Goal: Task Accomplishment & Management: Manage account settings

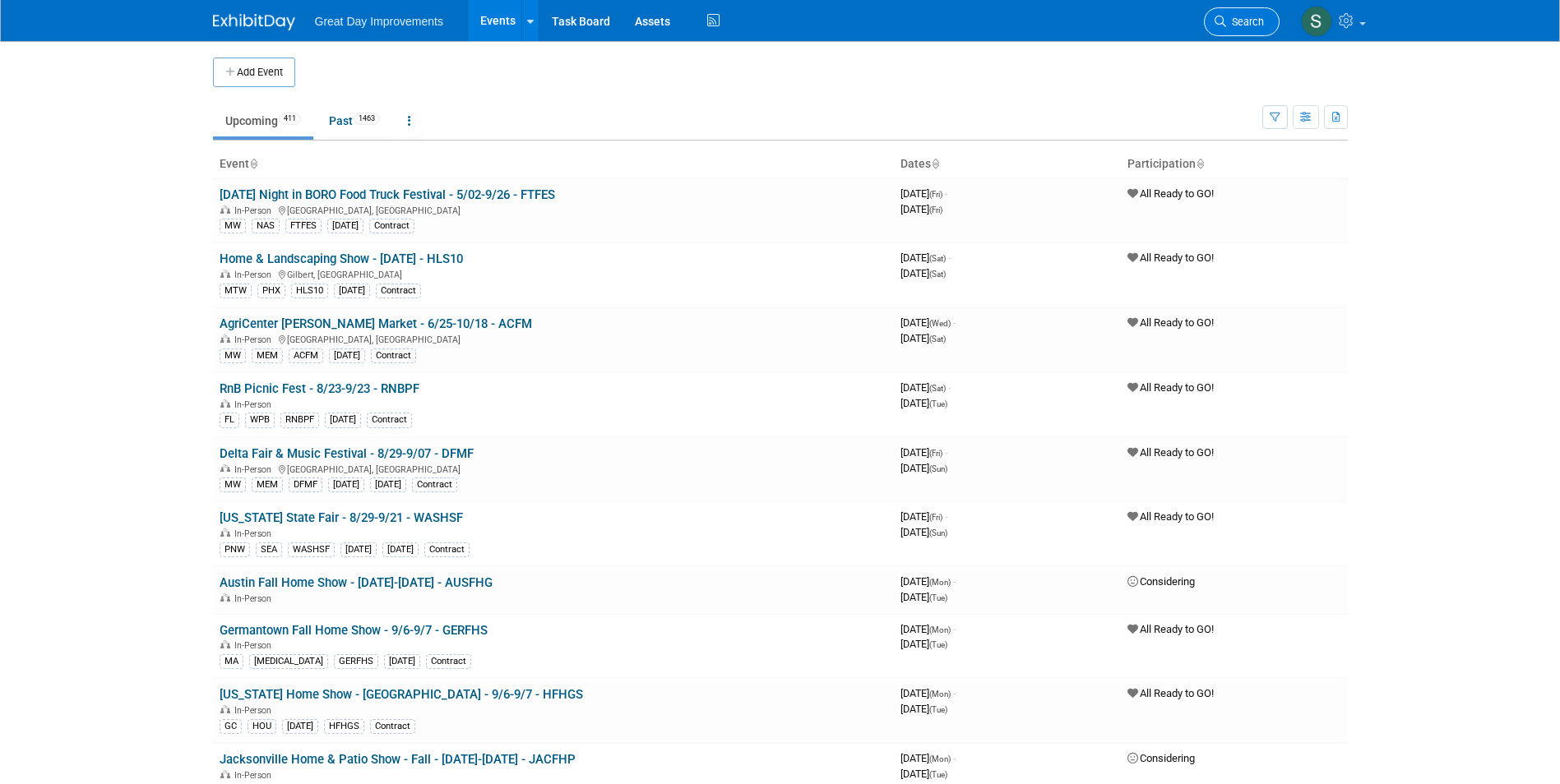
click at [1238, 16] on span "Search" at bounding box center [1245, 21] width 38 height 12
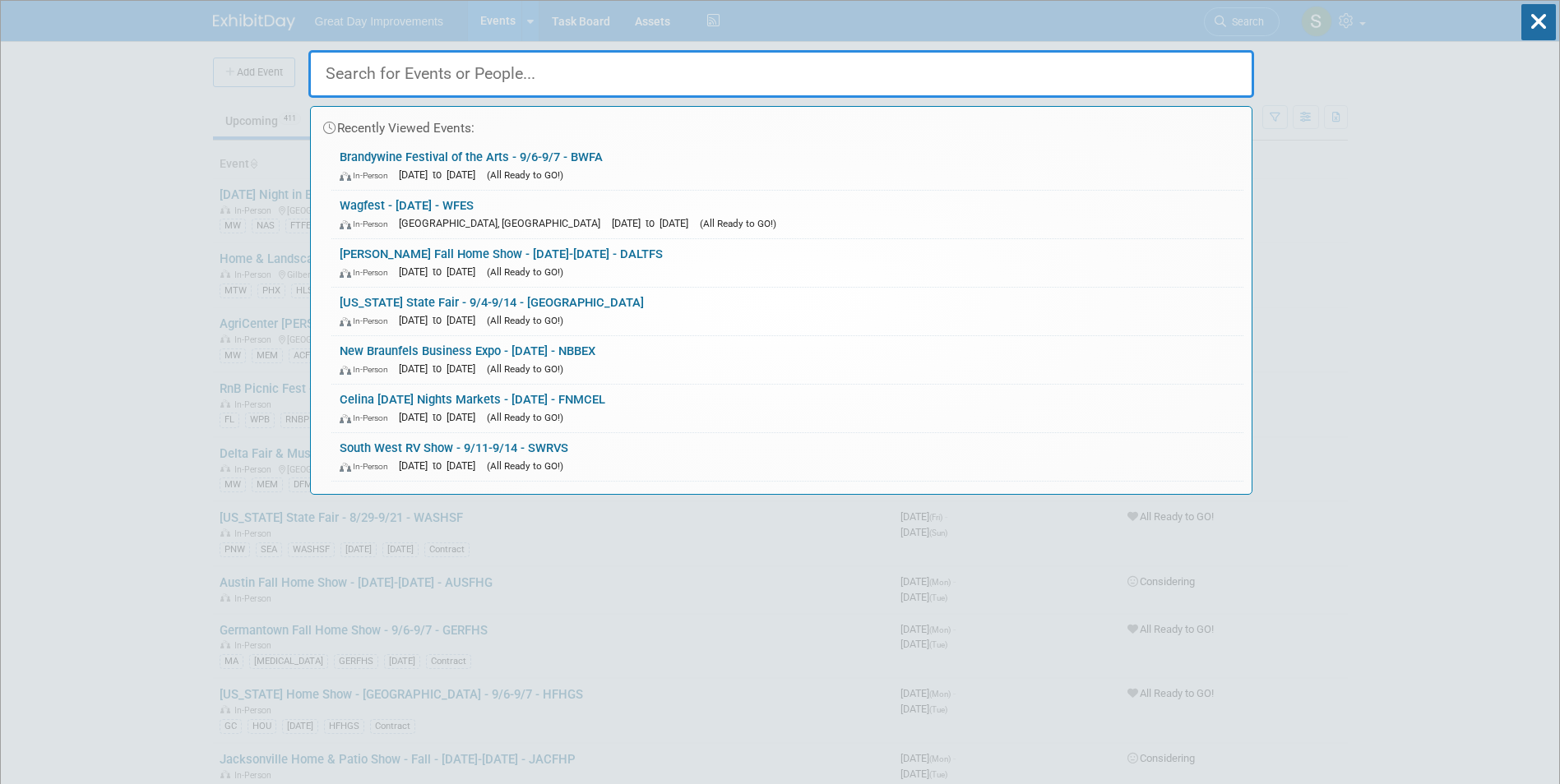
paste input "Hometown Halloween"
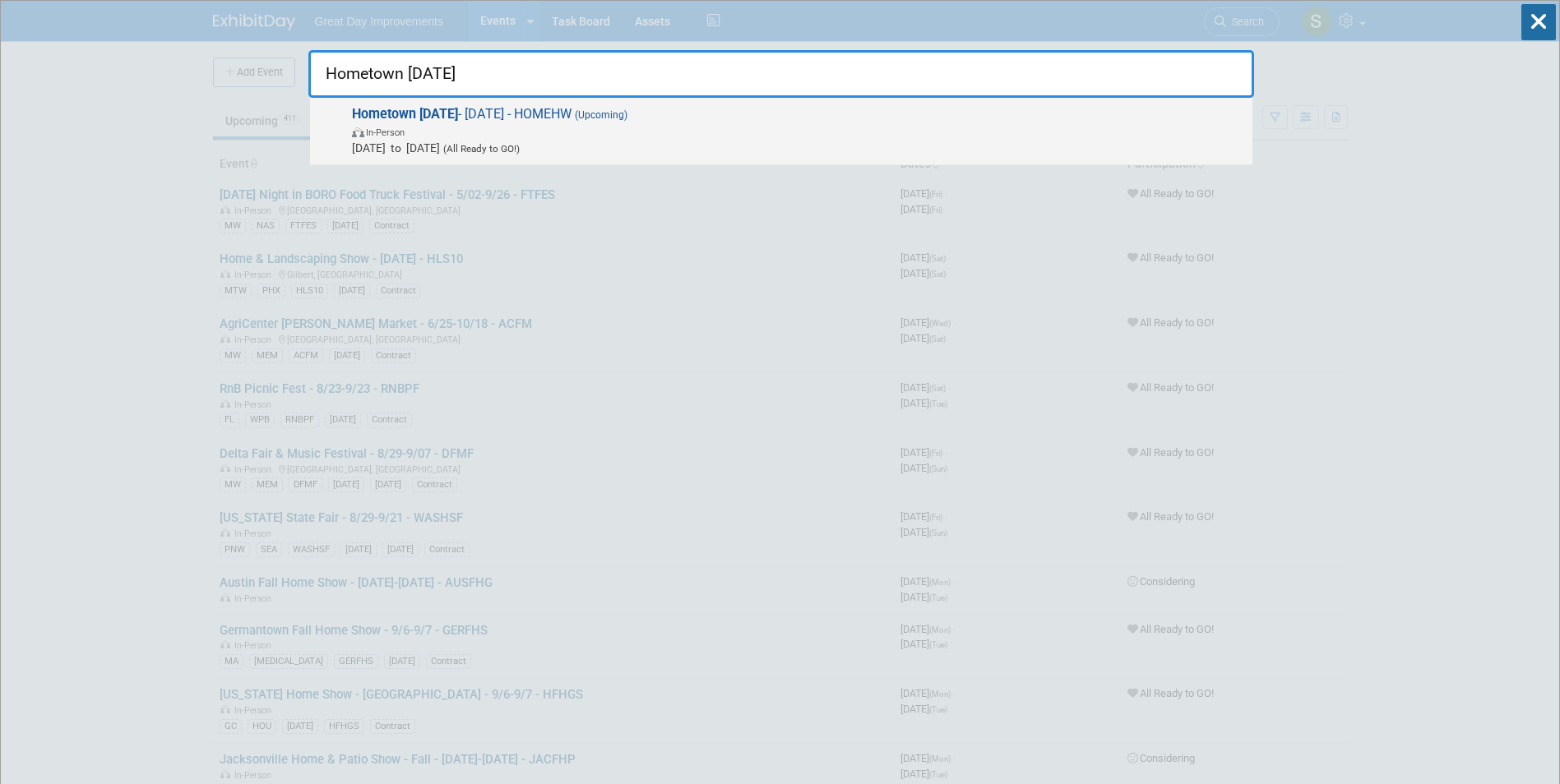
type input "Hometown Halloween"
click at [520, 146] on span "(All Ready to GO!)" at bounding box center [479, 149] width 79 height 11
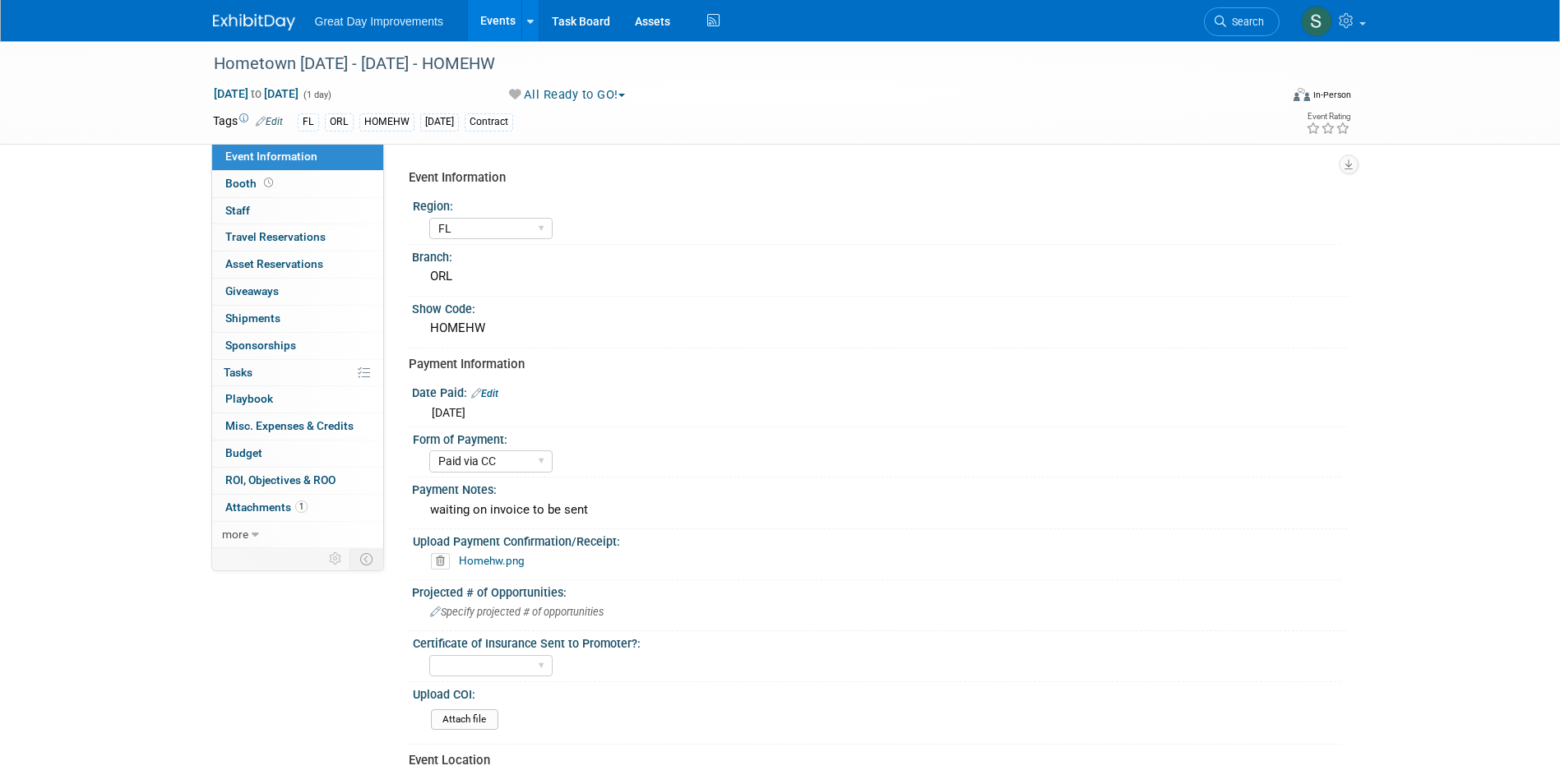
select select "FL"
select select "Paid via CC"
click at [494, 565] on link "Homehw.png" at bounding box center [492, 561] width 66 height 13
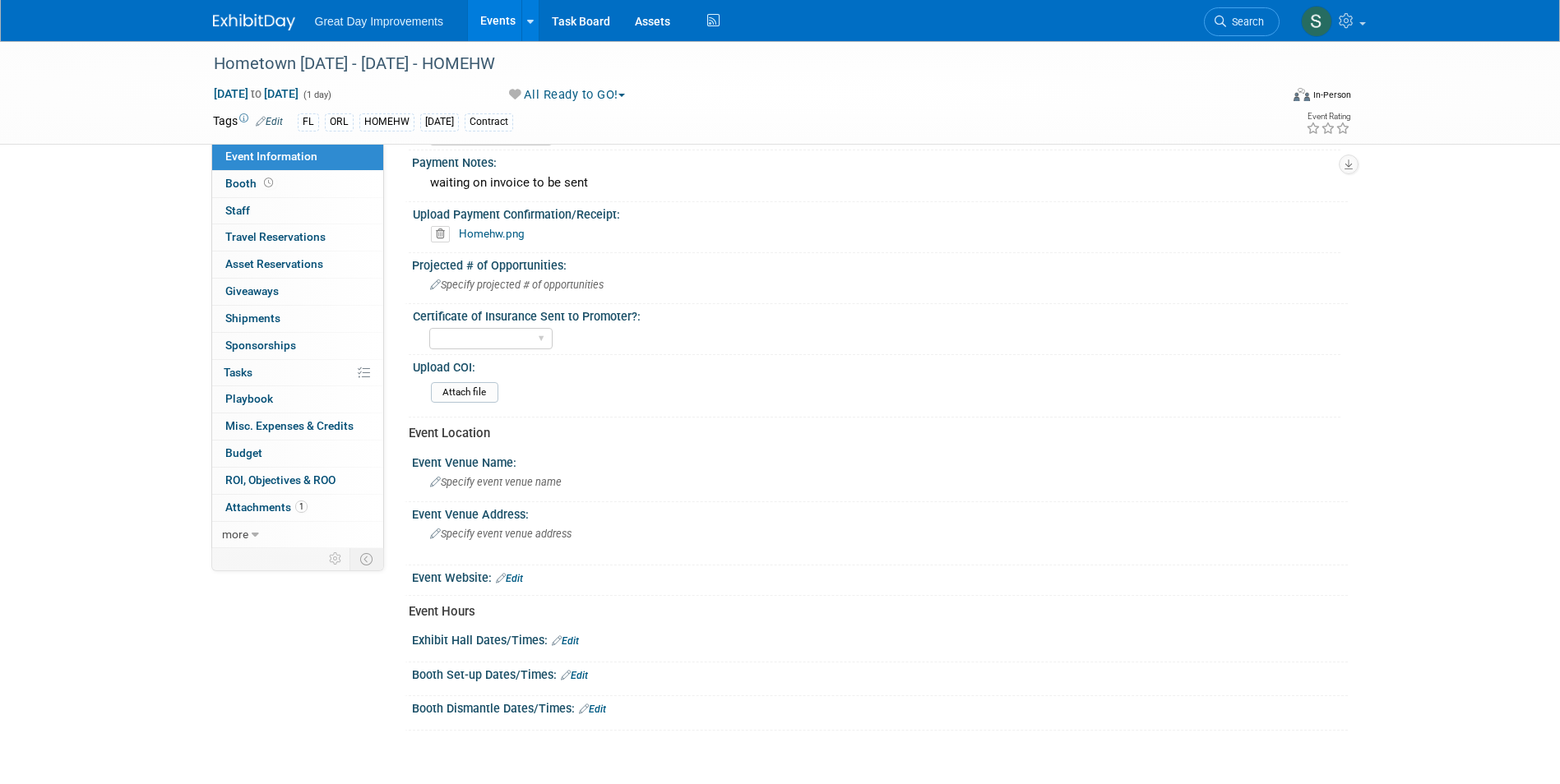
scroll to position [329, 0]
click at [507, 325] on div "Yes No Not Required" at bounding box center [491, 338] width 123 height 31
click at [506, 338] on select "Yes No Not Required" at bounding box center [491, 337] width 123 height 22
select select "Yes"
click at [429, 326] on select "Yes No Not Required" at bounding box center [491, 337] width 123 height 22
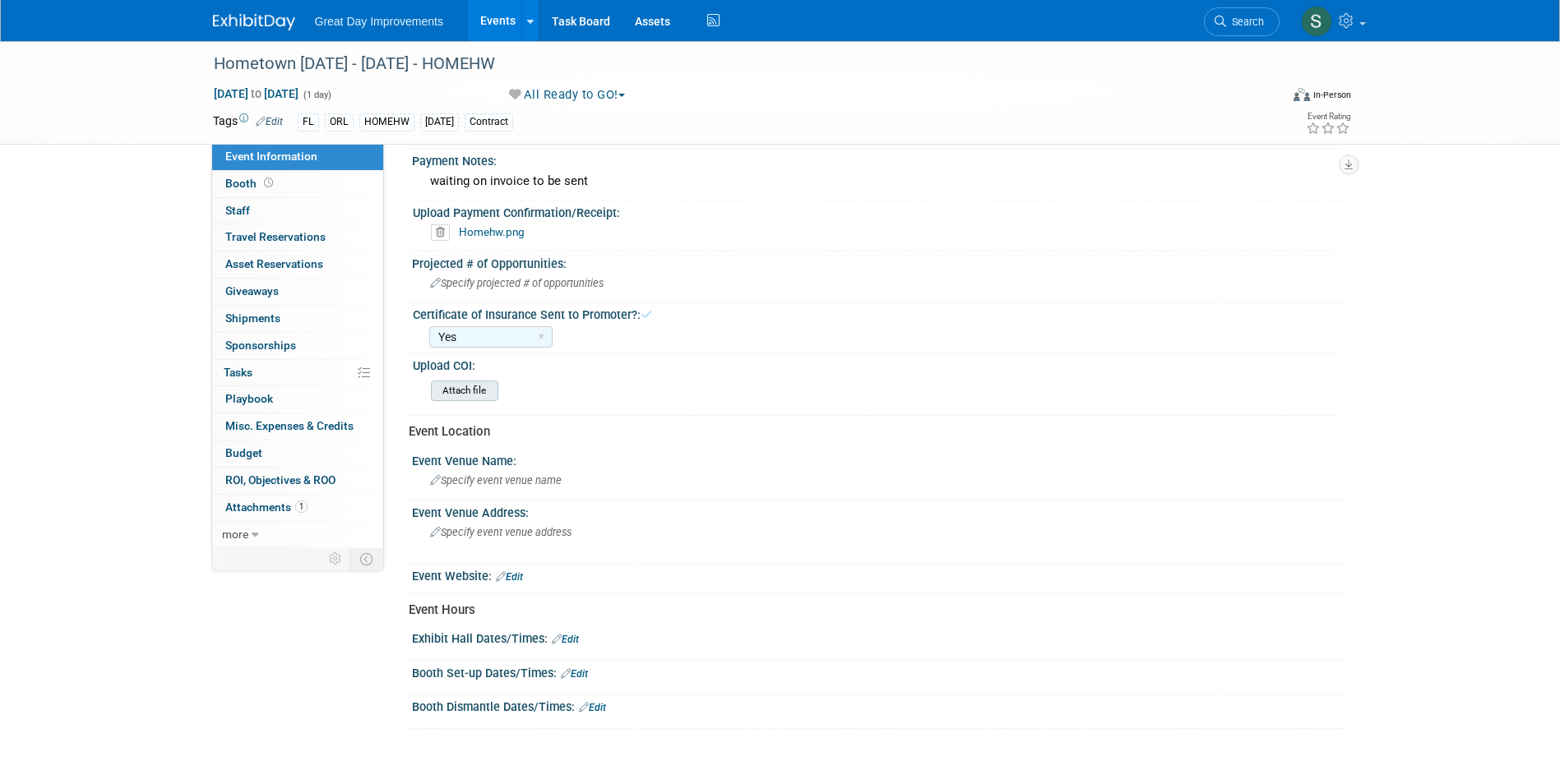
click at [468, 385] on input "file" at bounding box center [385, 391] width 224 height 19
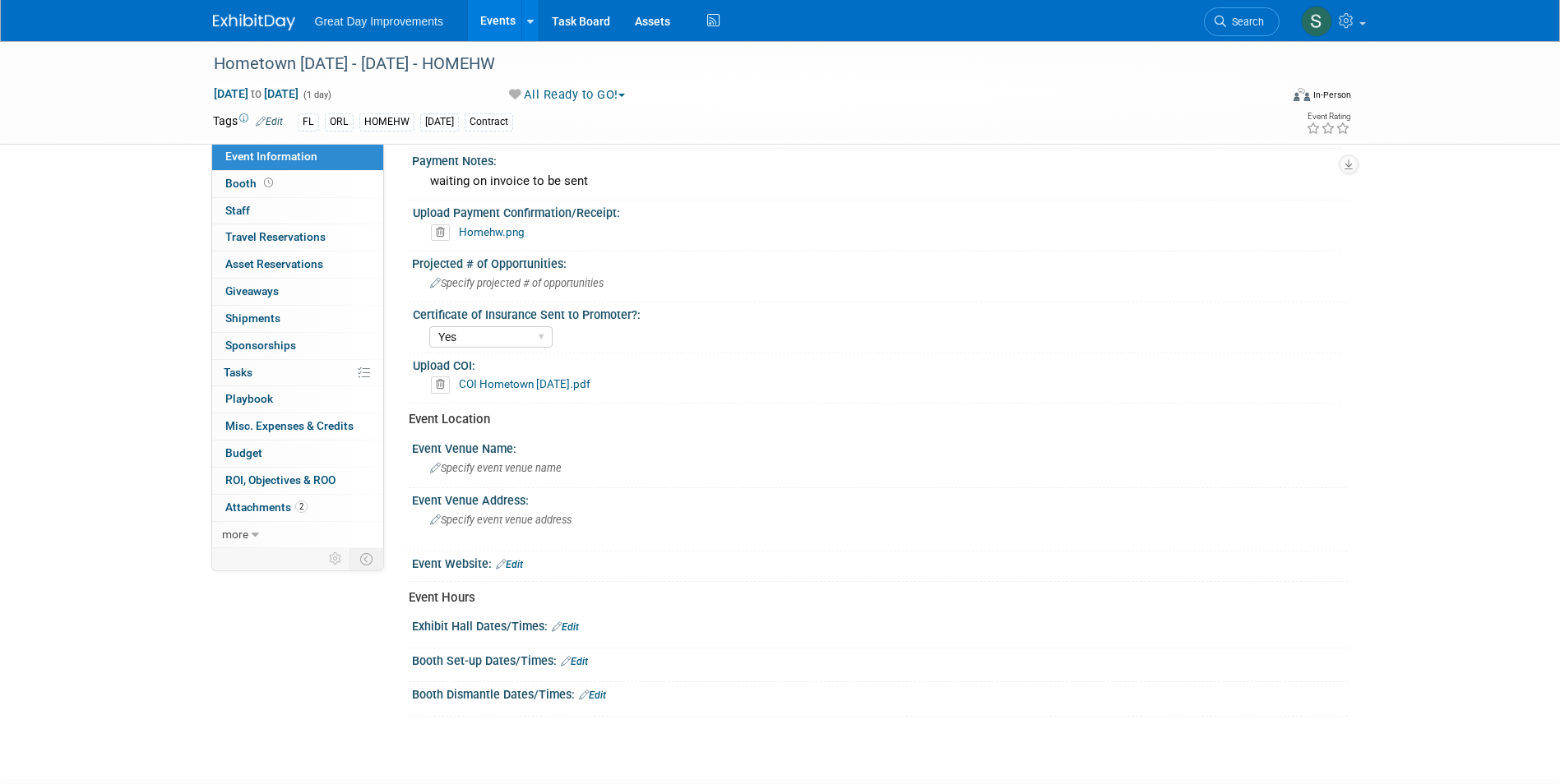
click at [265, 11] on link at bounding box center [264, 14] width 102 height 13
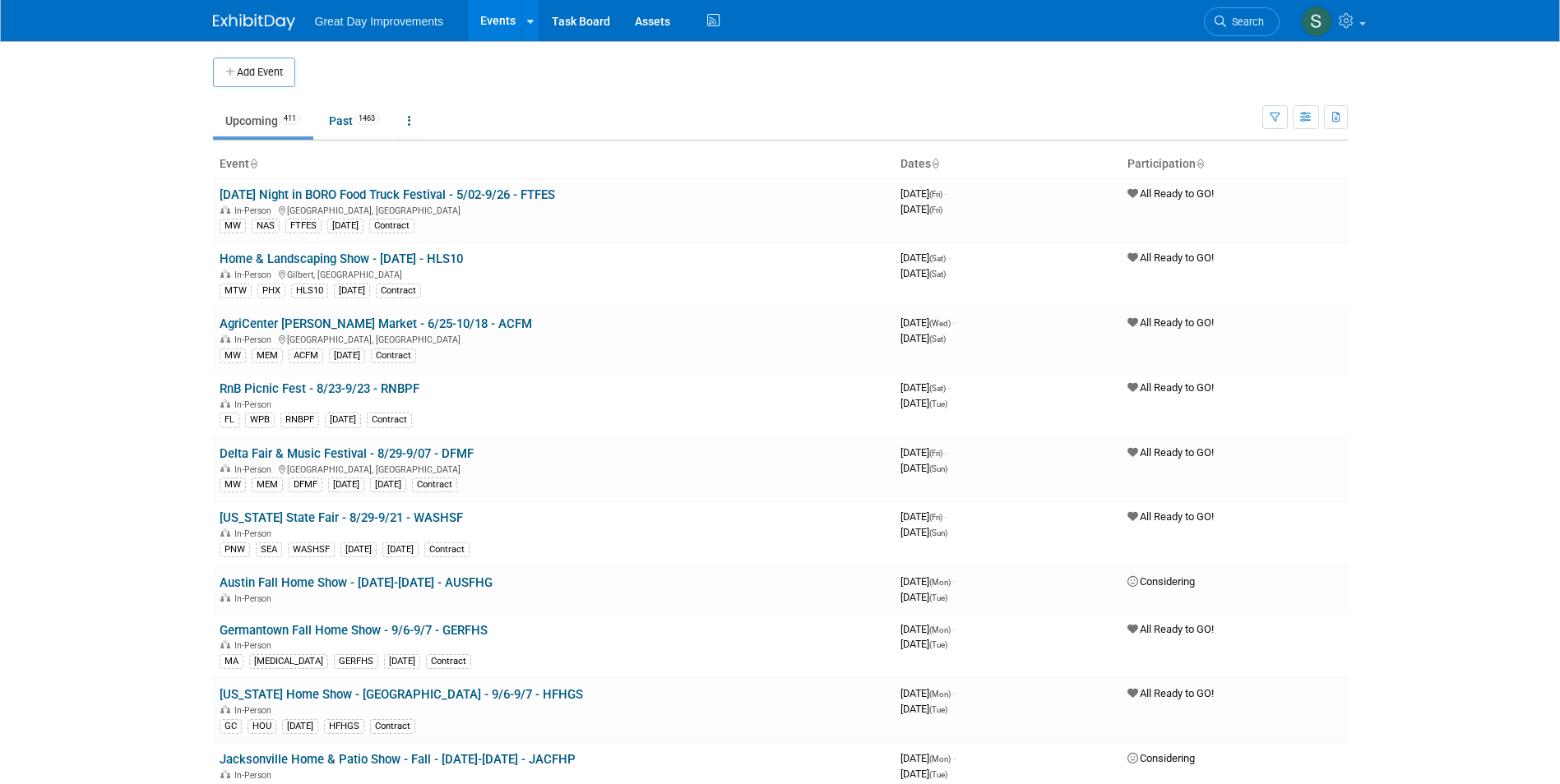
click at [1217, 26] on icon at bounding box center [1220, 21] width 11 height 11
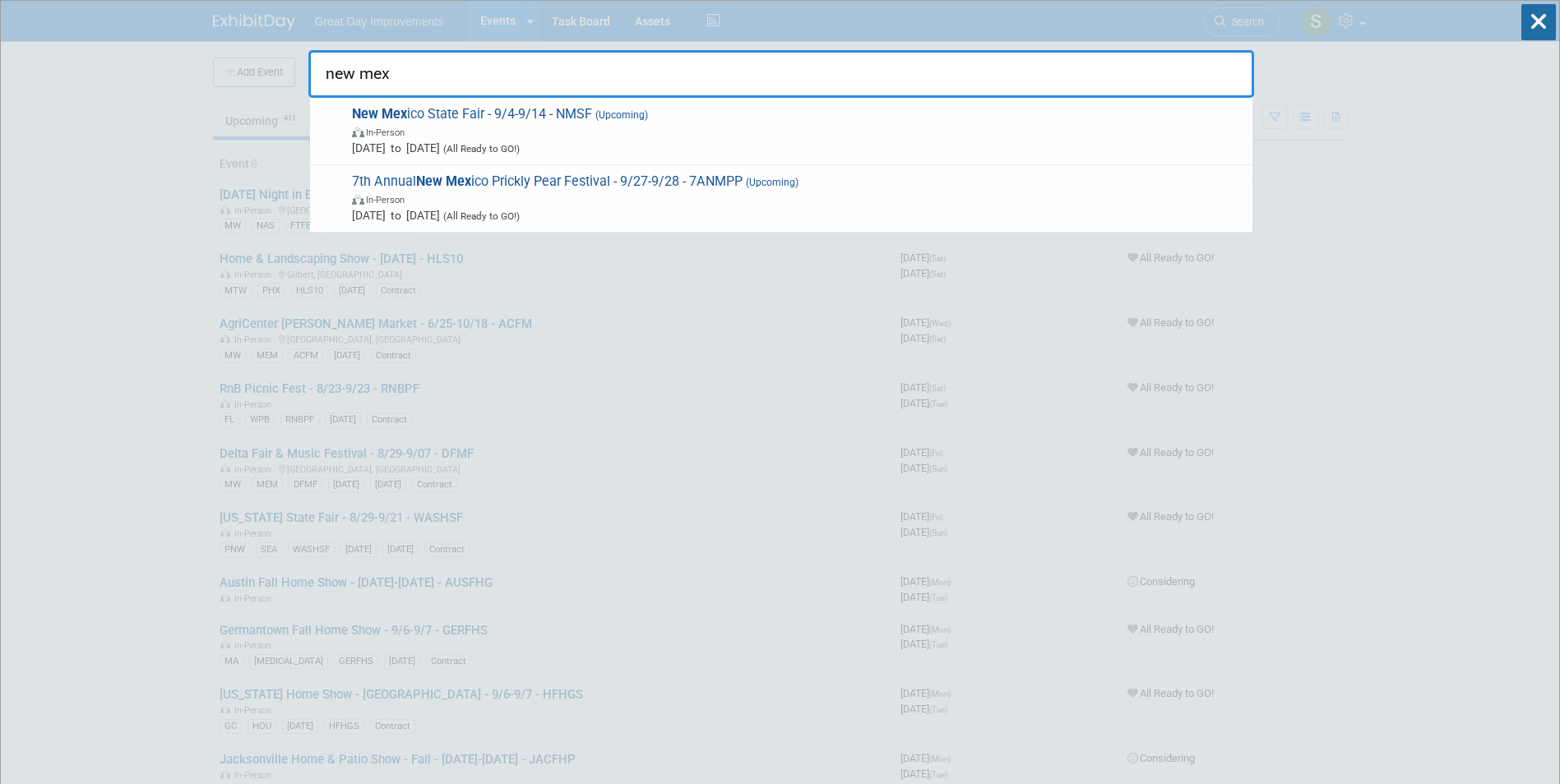
type input "new mex"
click at [767, 133] on span "In-Person" at bounding box center [798, 131] width 892 height 16
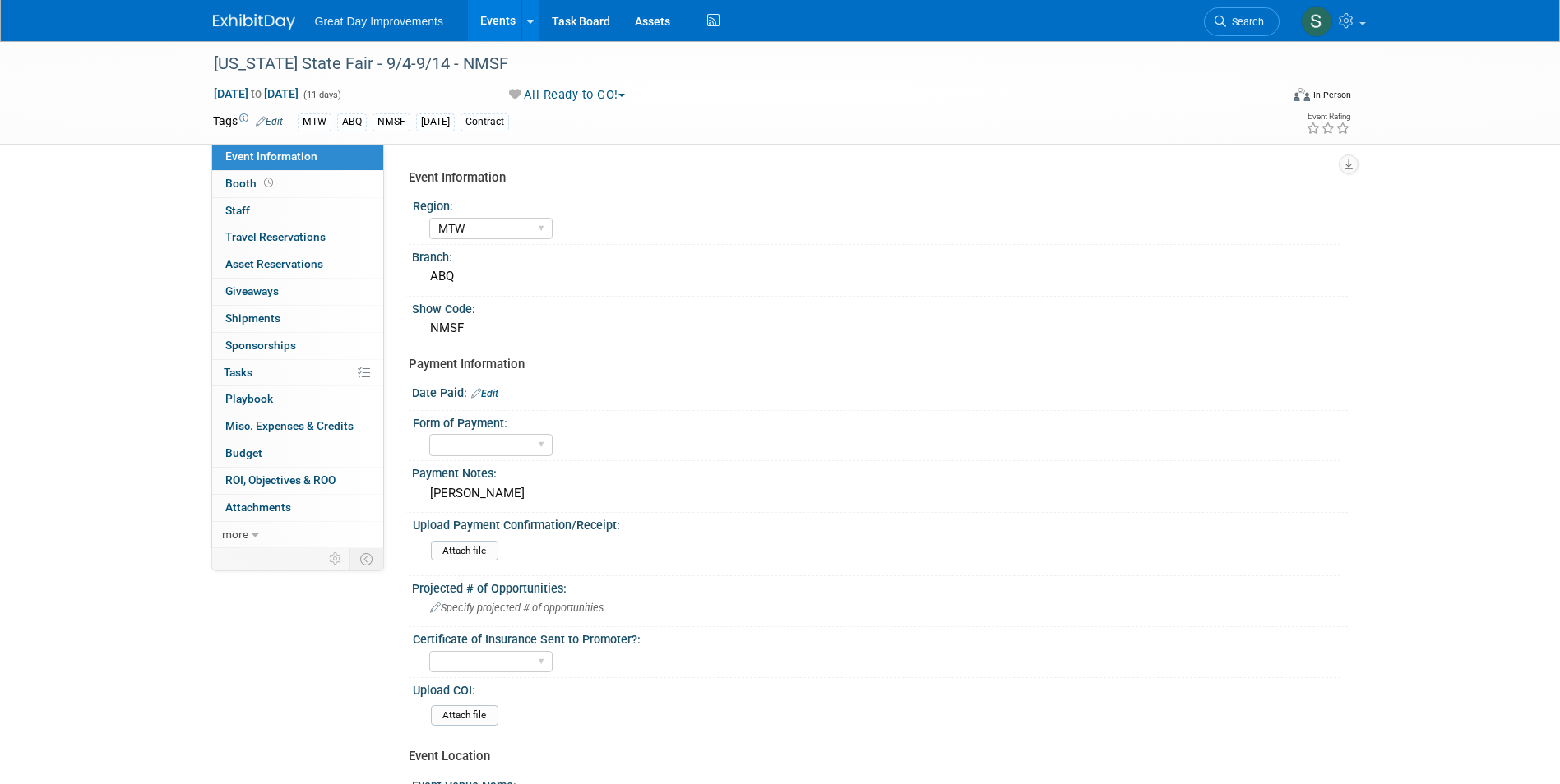
select select "MTW"
click at [515, 502] on div "Joe Frescis" at bounding box center [880, 493] width 912 height 26
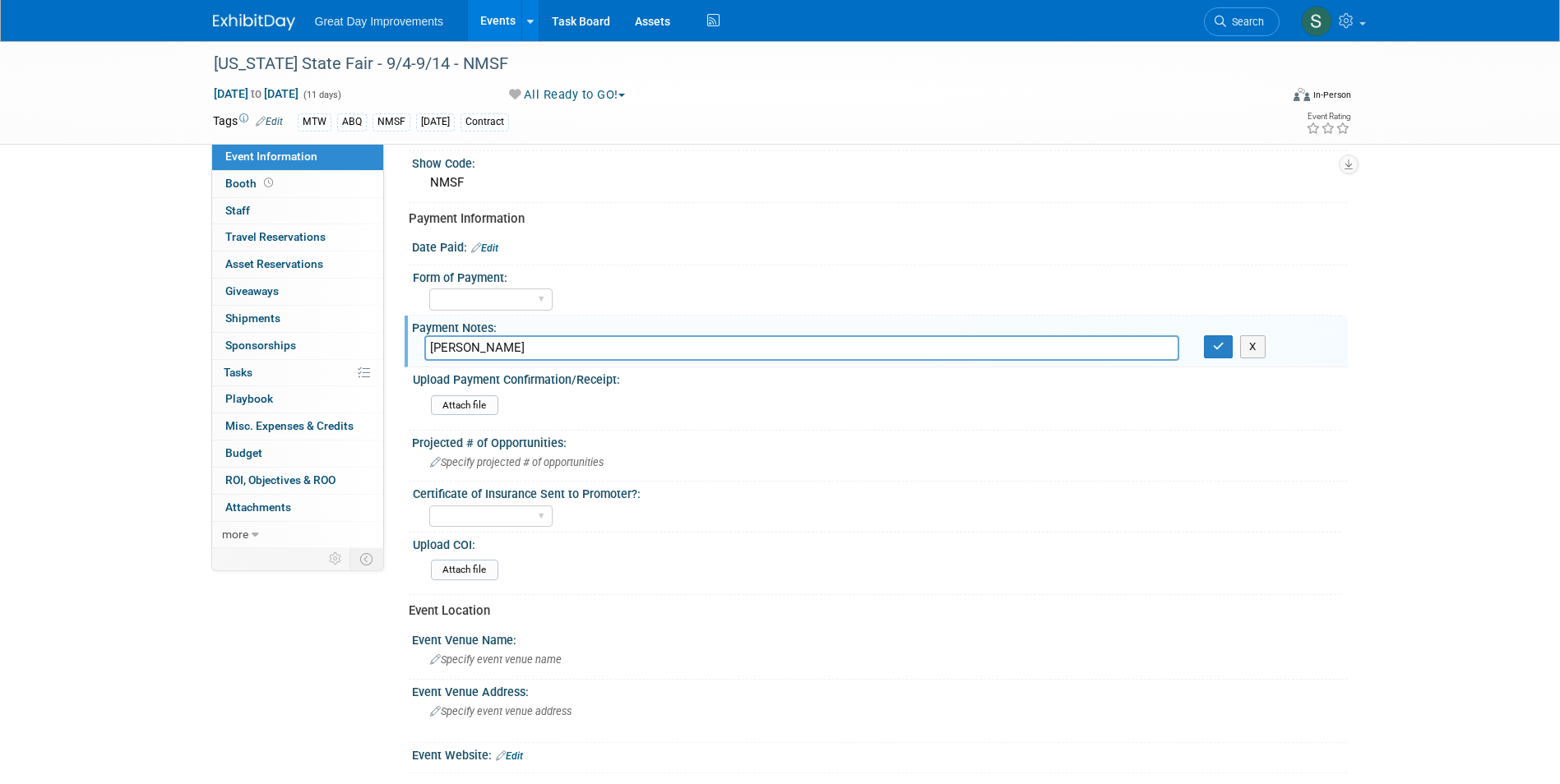
scroll to position [164, 0]
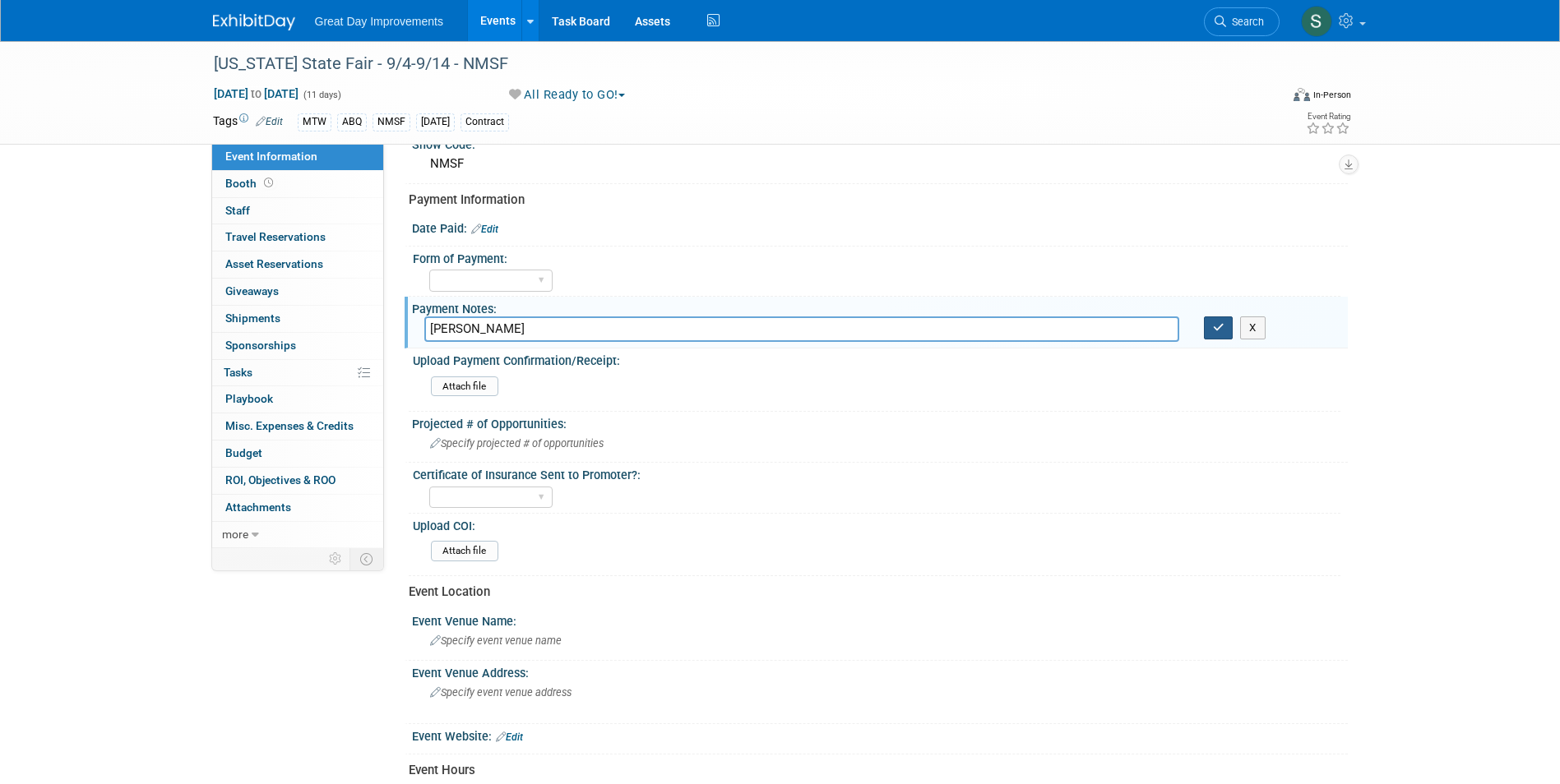
click at [1225, 331] on button "button" at bounding box center [1219, 328] width 30 height 23
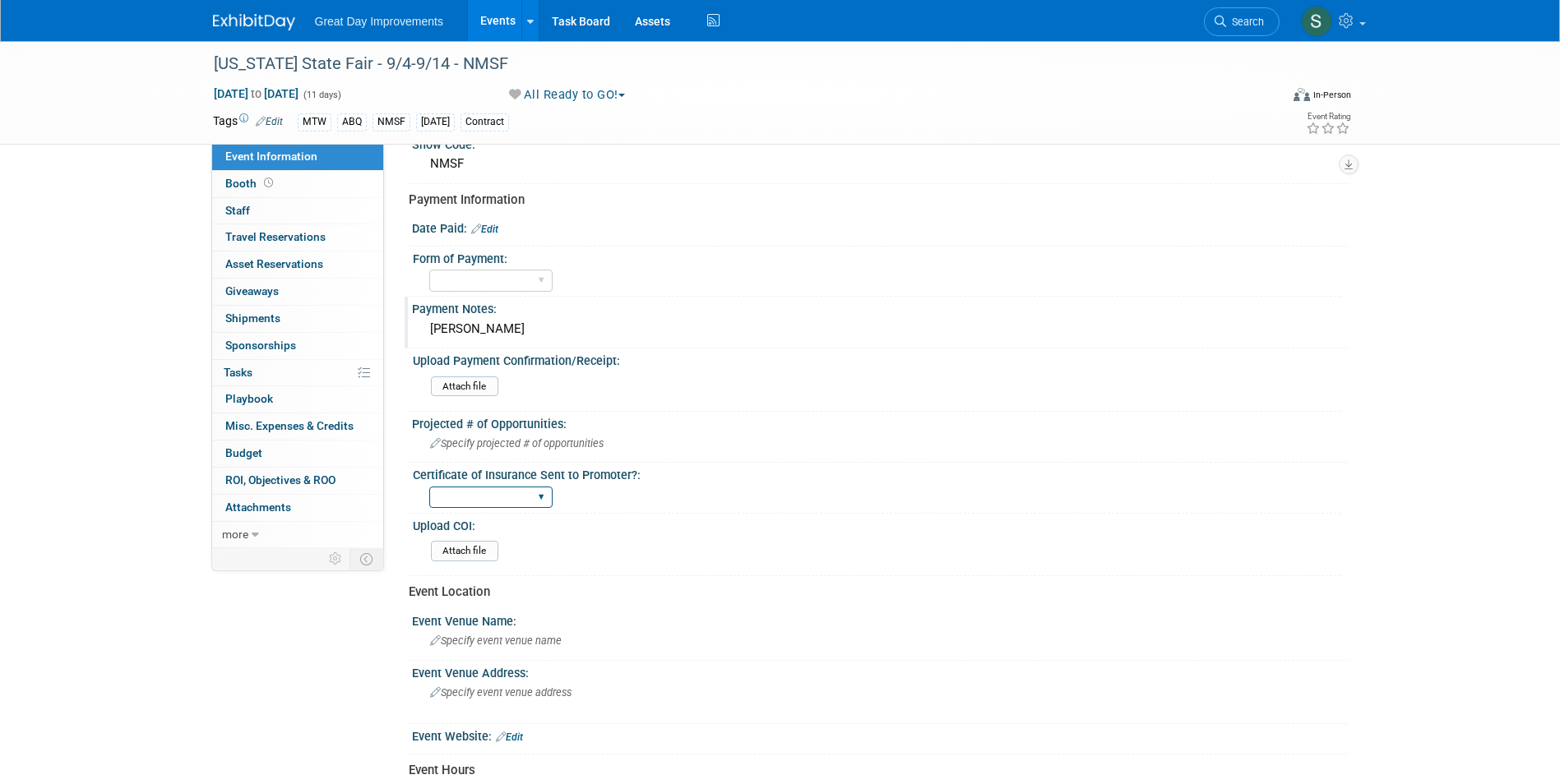
click at [469, 490] on select "Yes No Not Required" at bounding box center [491, 497] width 123 height 22
select select "Yes"
click at [429, 487] on select "Yes No Not Required" at bounding box center [491, 497] width 123 height 22
click at [474, 558] on input "file" at bounding box center [385, 552] width 224 height 19
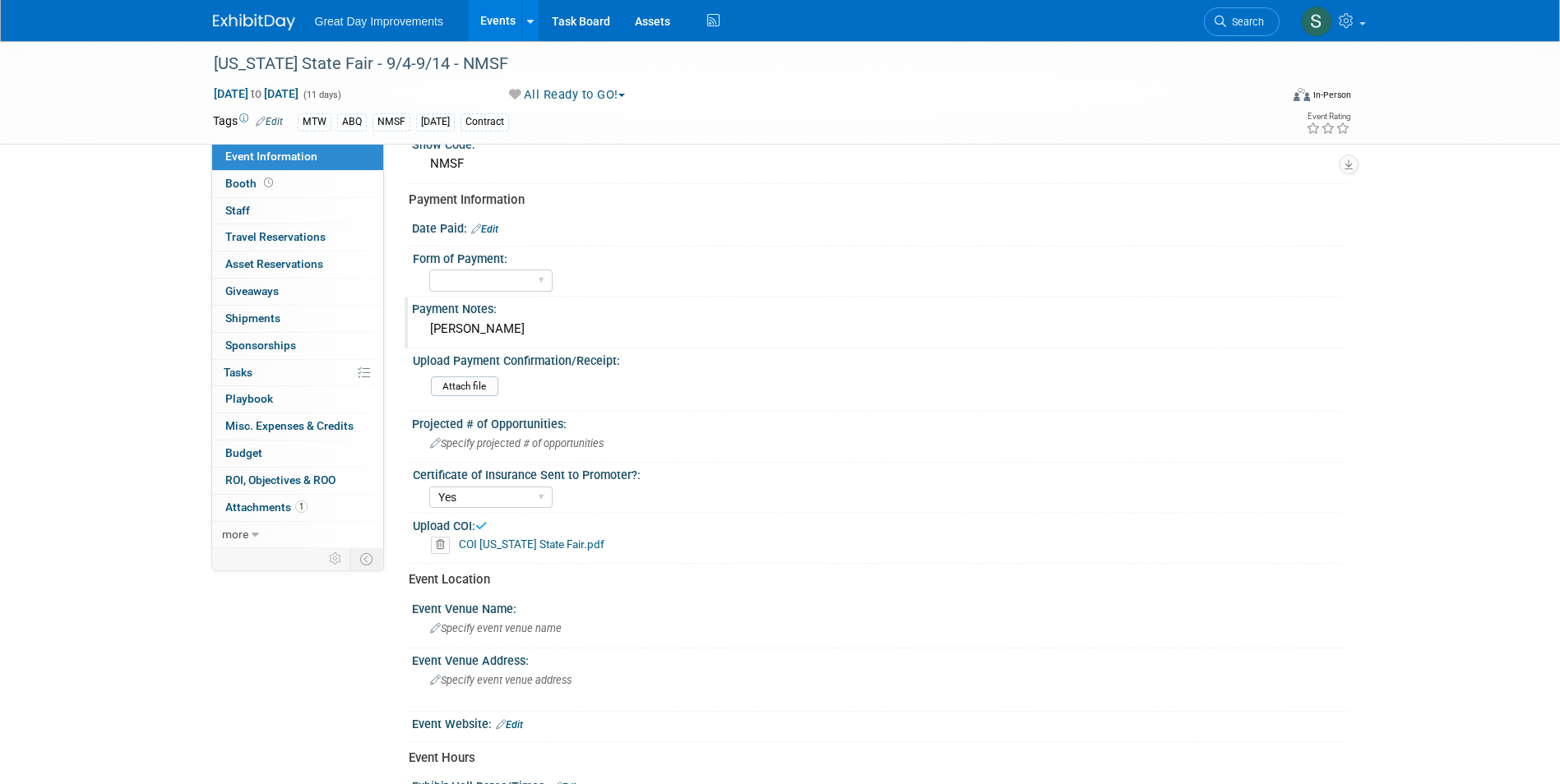
click at [221, 16] on img at bounding box center [254, 22] width 82 height 16
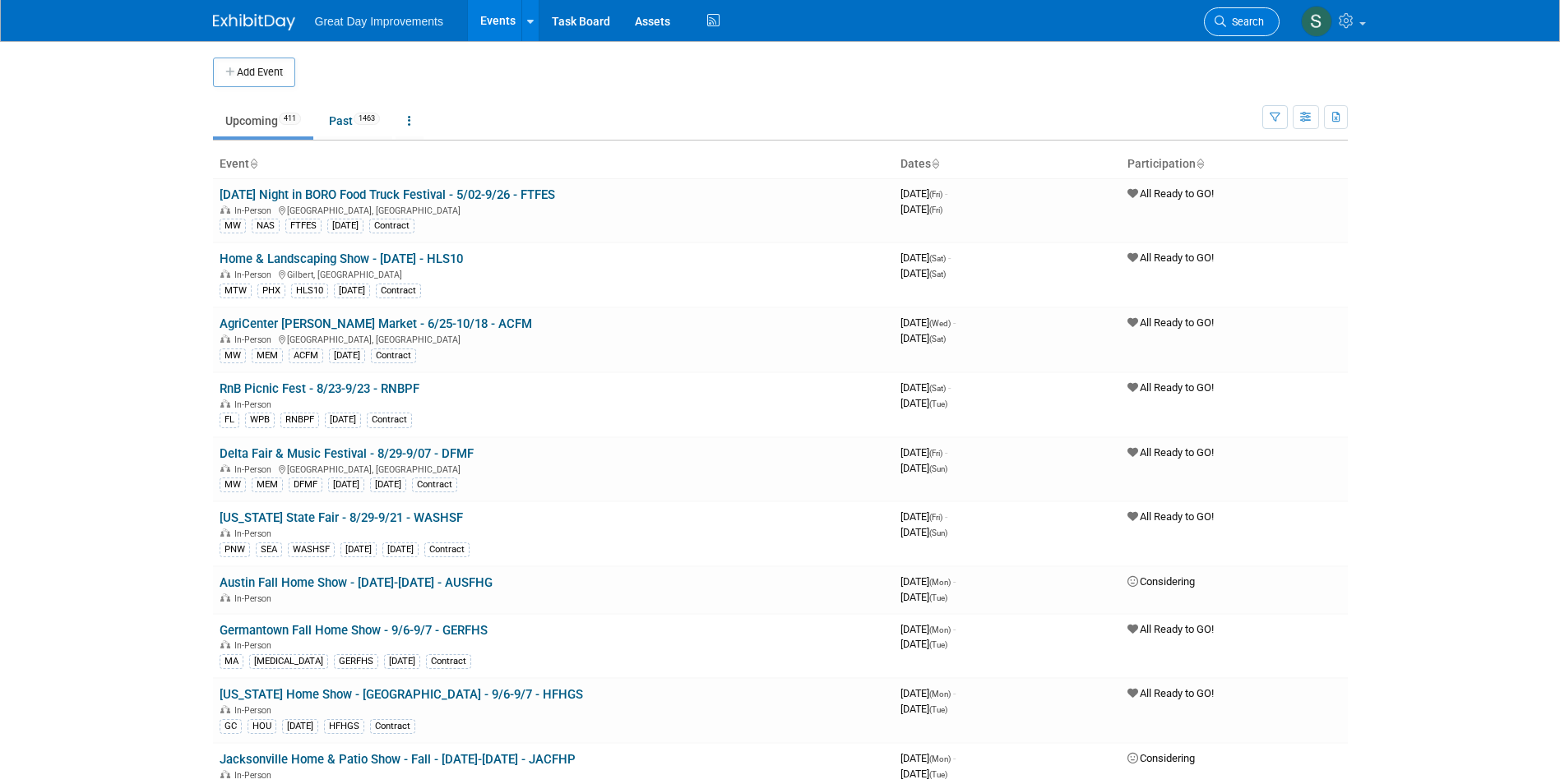
click at [1228, 22] on span "Search" at bounding box center [1245, 21] width 38 height 12
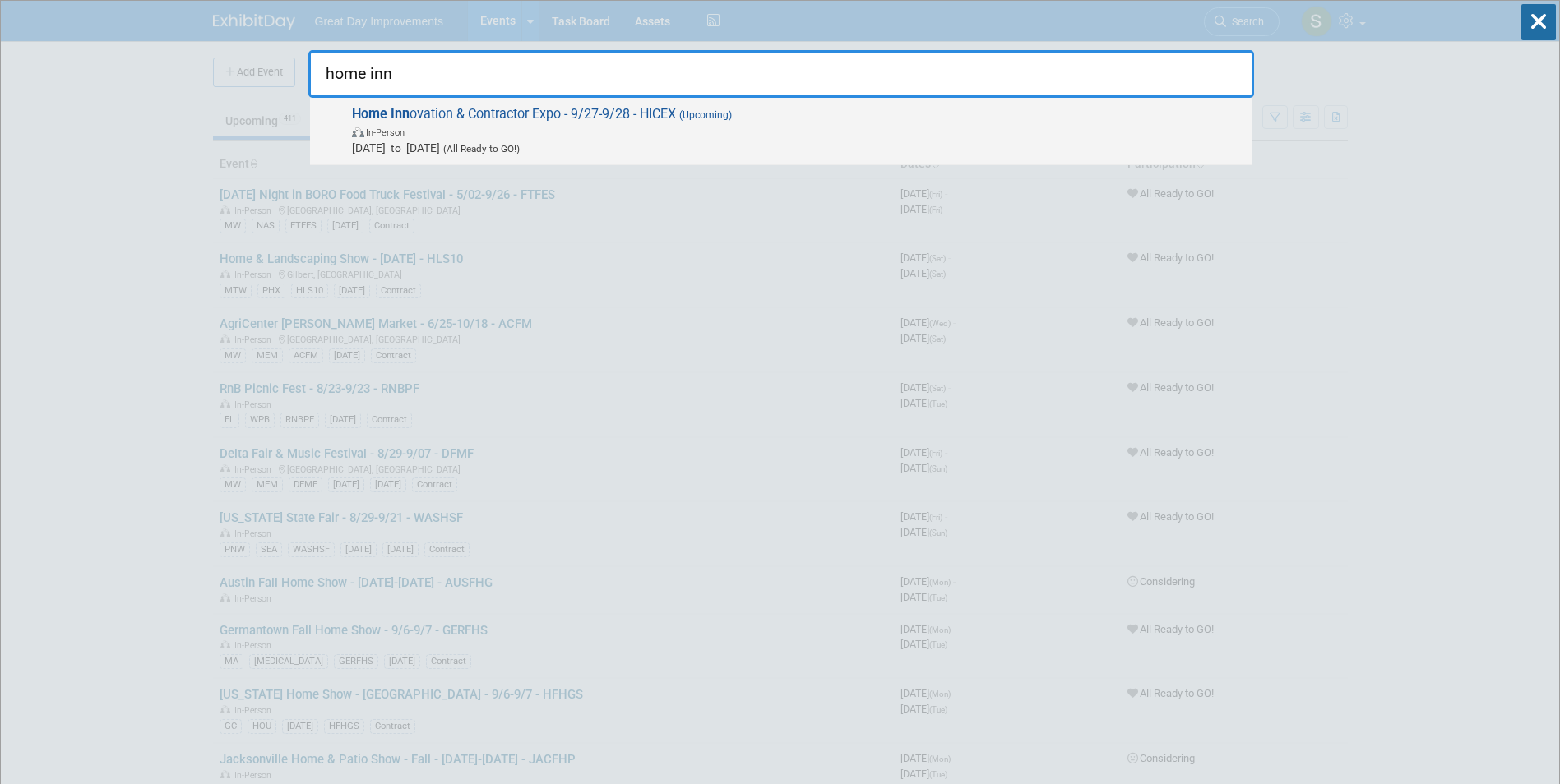
type input "home inn"
click at [797, 134] on span "In-Person" at bounding box center [798, 131] width 892 height 16
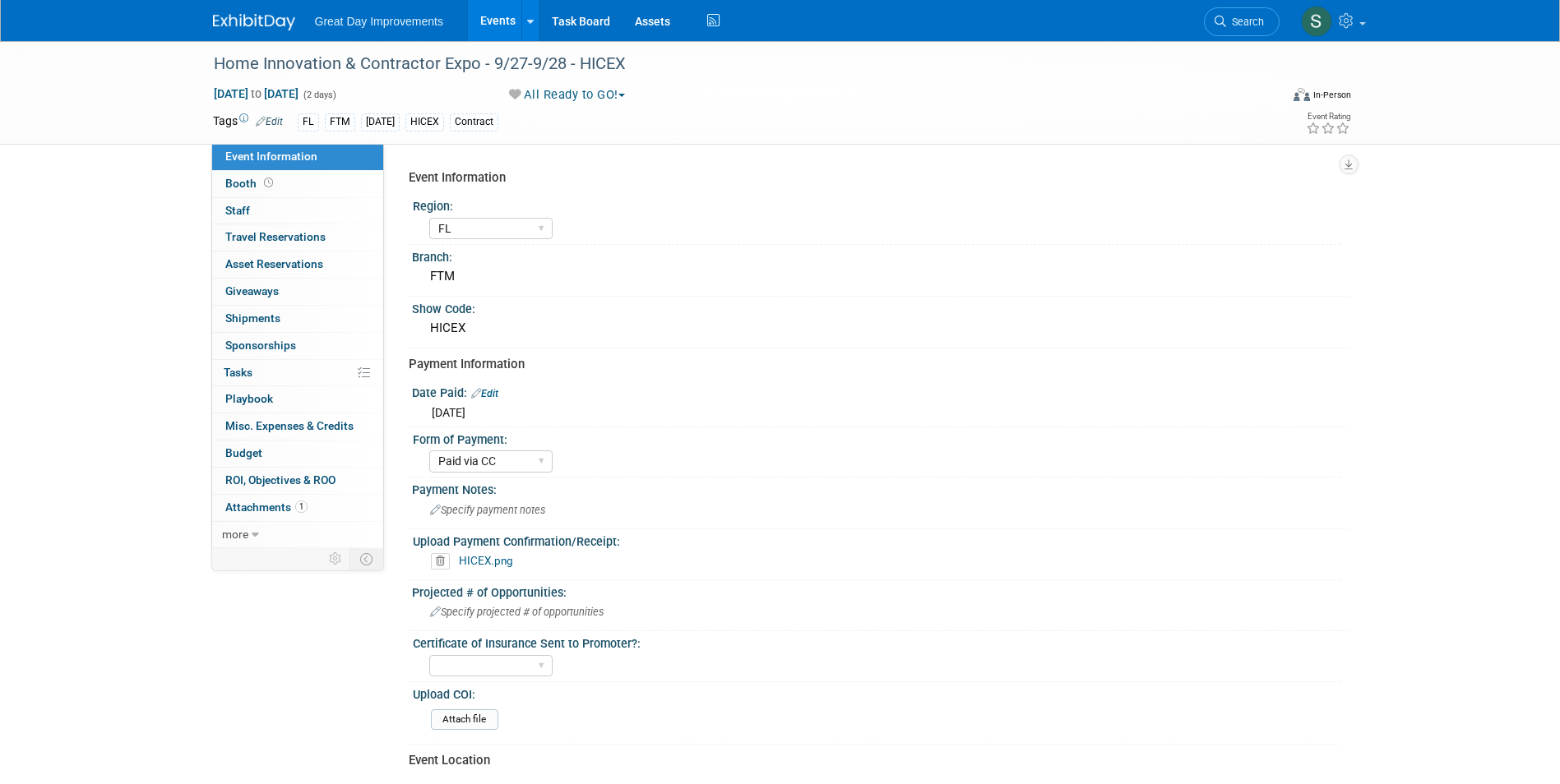
select select "FL"
select select "Paid via CC"
click at [1218, 14] on link "Search" at bounding box center [1241, 22] width 76 height 29
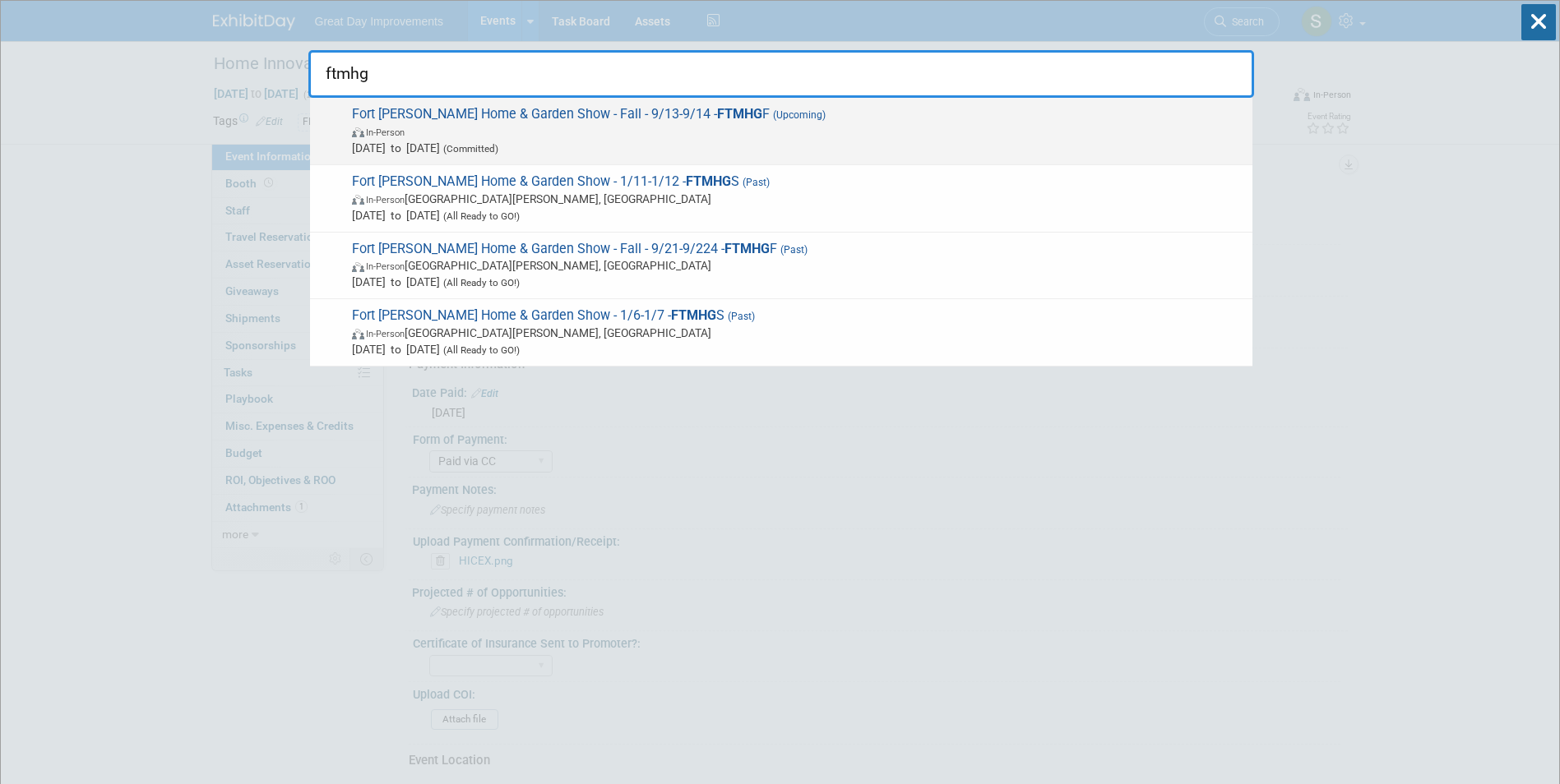
type input "ftmhg"
click at [464, 122] on span "Fort Myers Home & Garden Show - Fall - 9/13-9/14 - FTMHG F (Upcoming) In-Person…" at bounding box center [796, 131] width 897 height 50
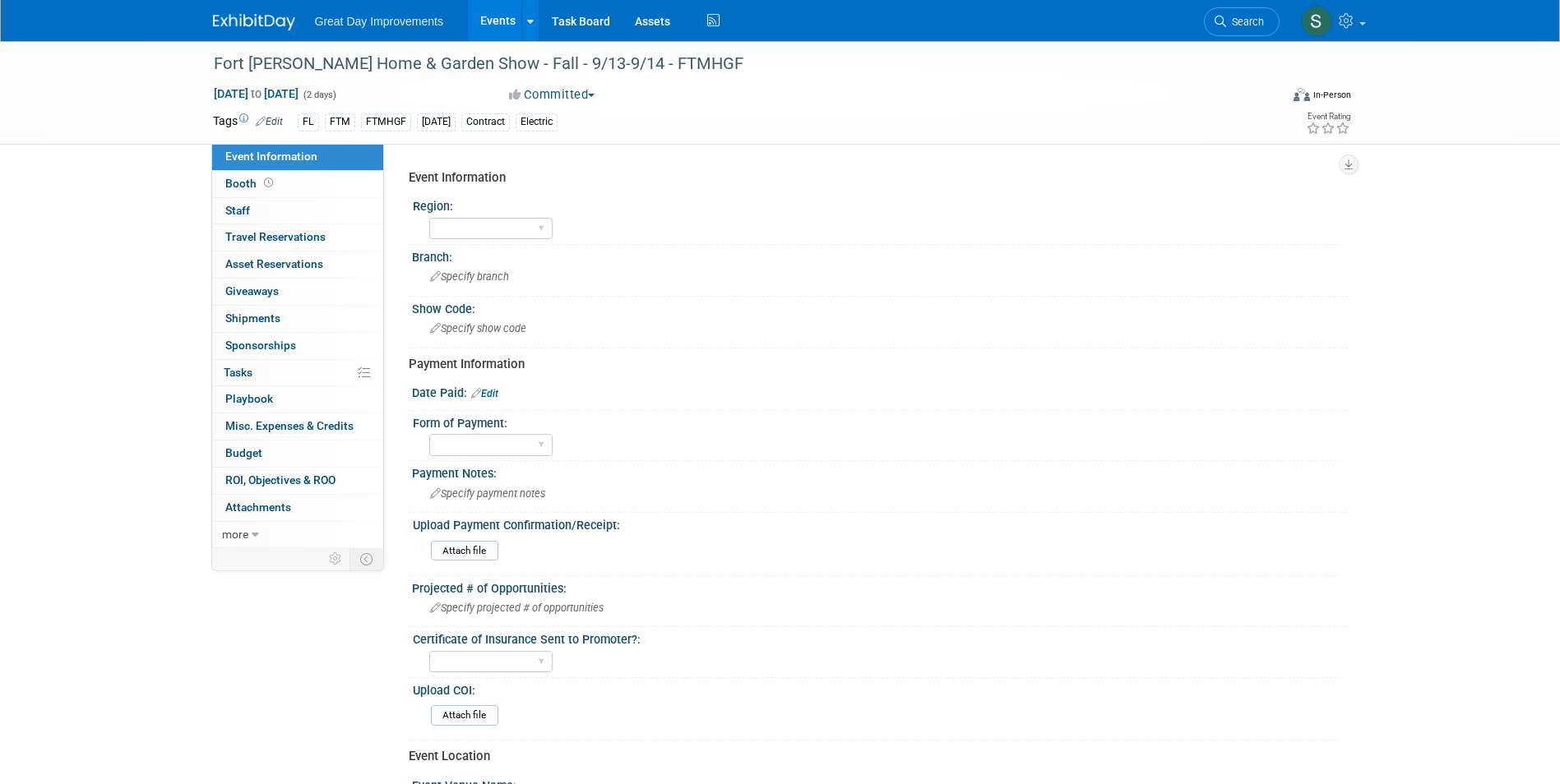
click at [488, 396] on link "Edit" at bounding box center [485, 394] width 27 height 11
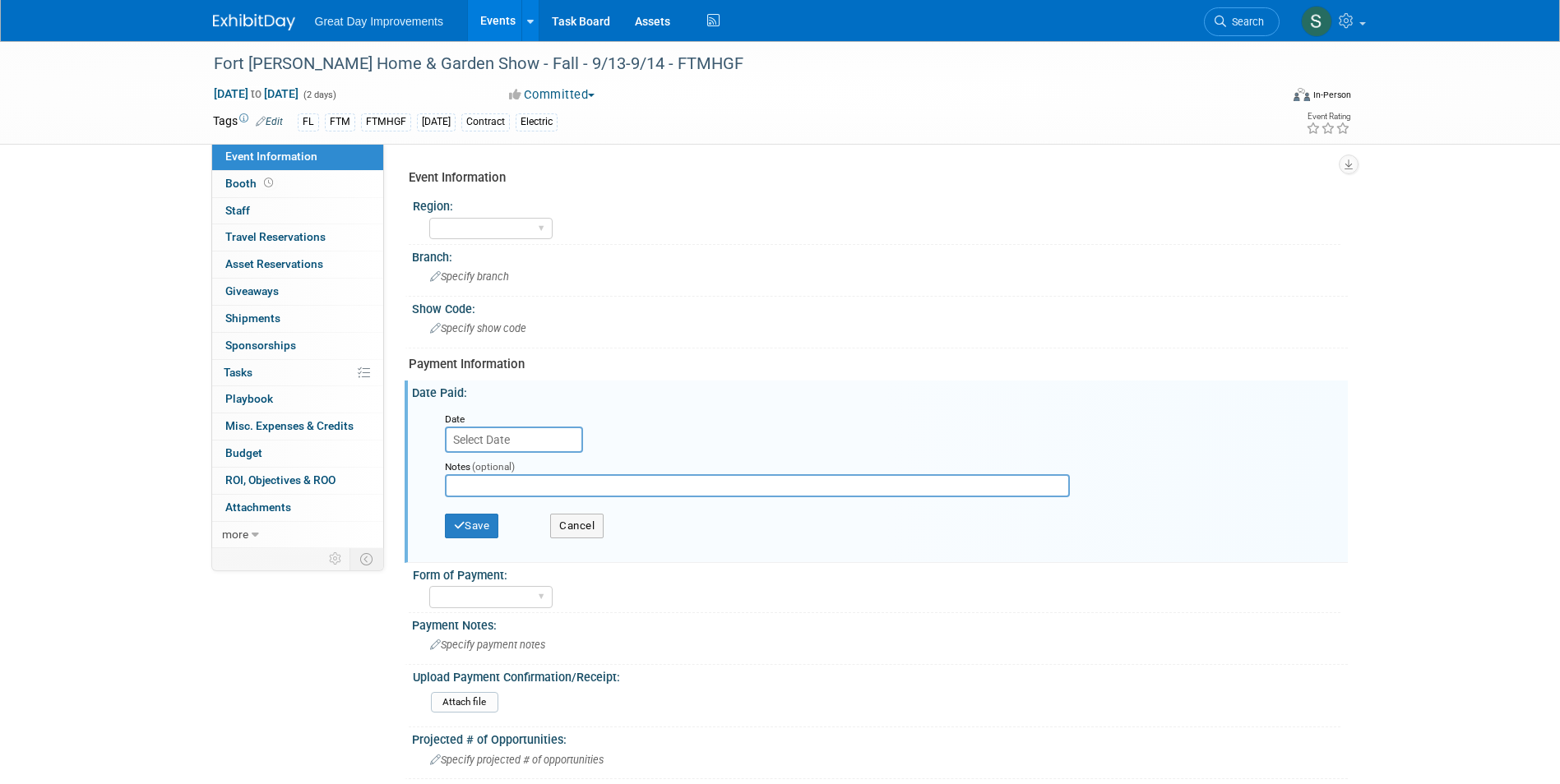
click at [491, 431] on input "text" at bounding box center [514, 440] width 138 height 27
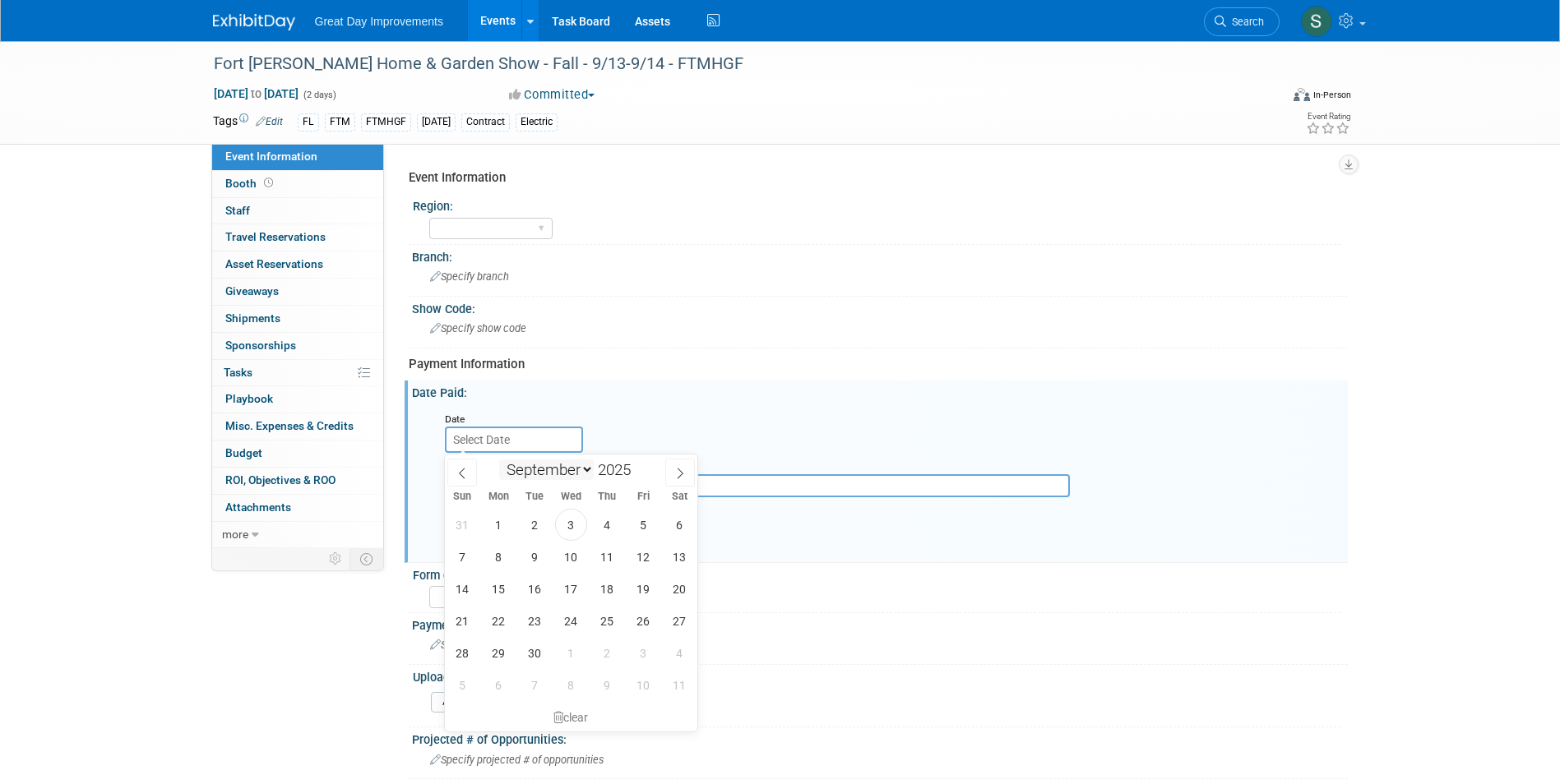
click at [512, 474] on select "January February March April May June July August September October November De…" at bounding box center [546, 469] width 95 height 20
select select "9"
click at [499, 460] on select "January February March April May June July August September October November De…" at bounding box center [546, 469] width 95 height 20
click at [636, 472] on span at bounding box center [637, 475] width 11 height 10
type input "2024"
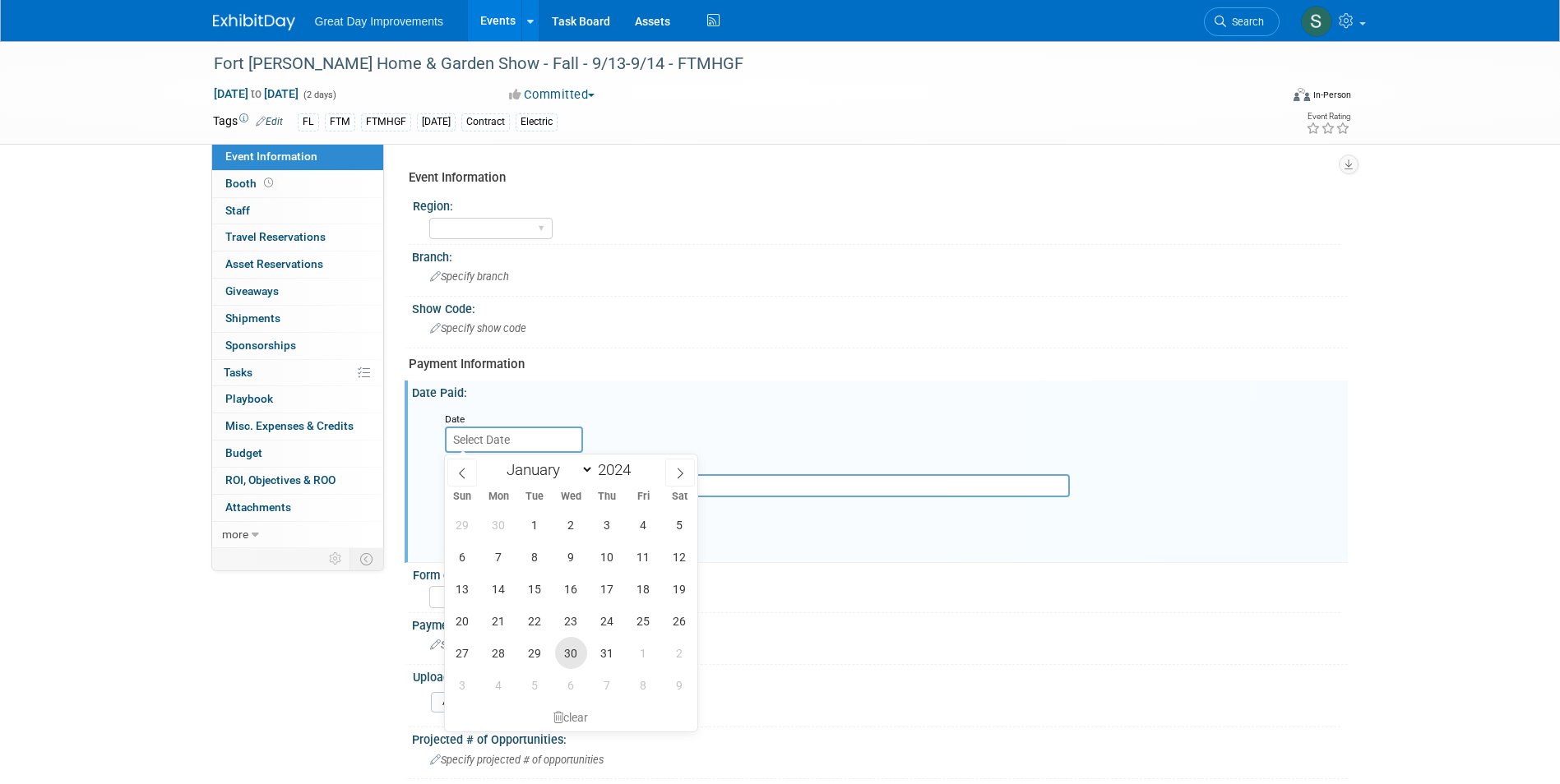
click at [582, 642] on span "30" at bounding box center [571, 653] width 33 height 33
type input "Oct 30, 2024"
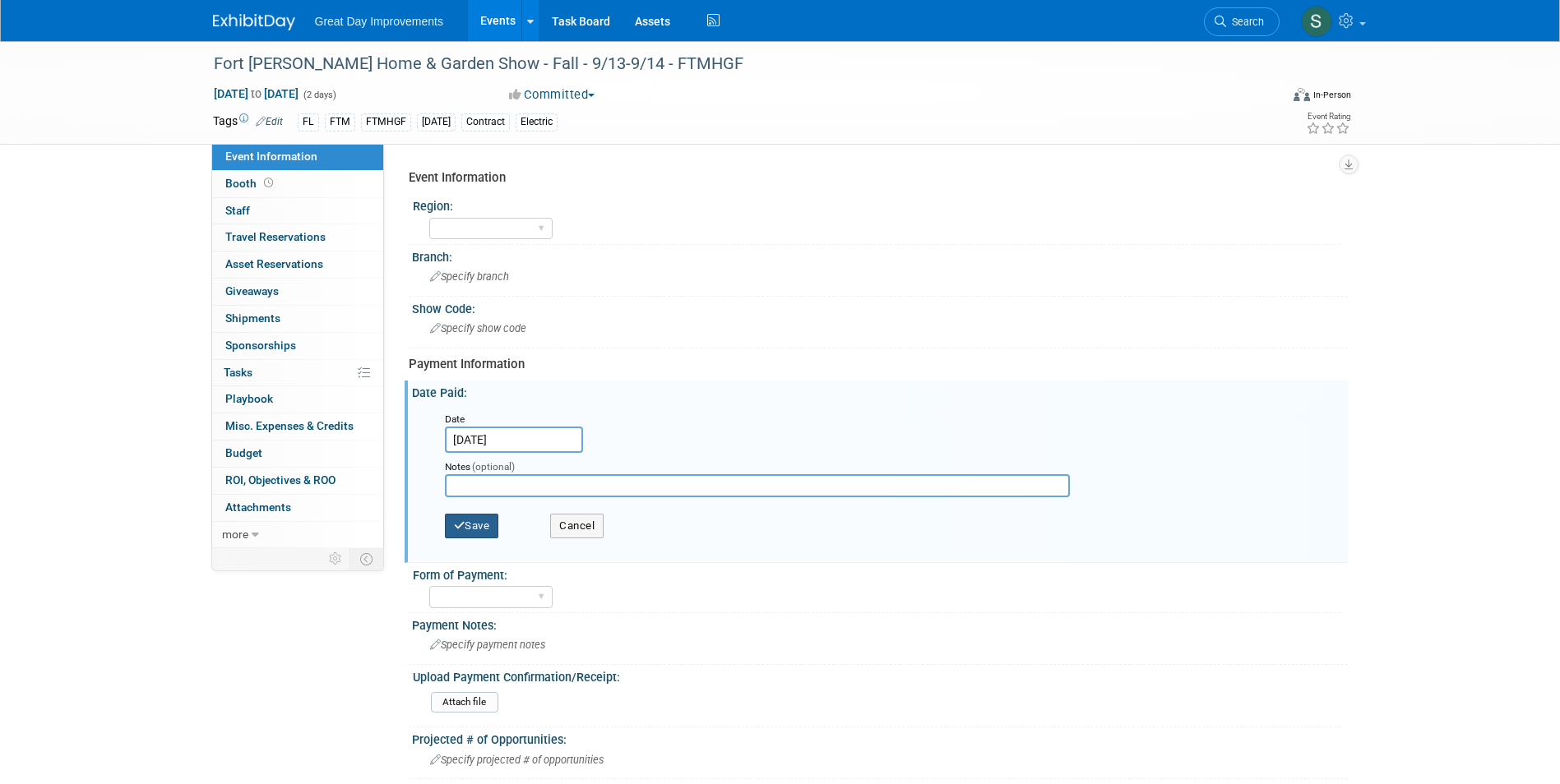
click at [490, 513] on button "Save" at bounding box center [472, 526] width 55 height 25
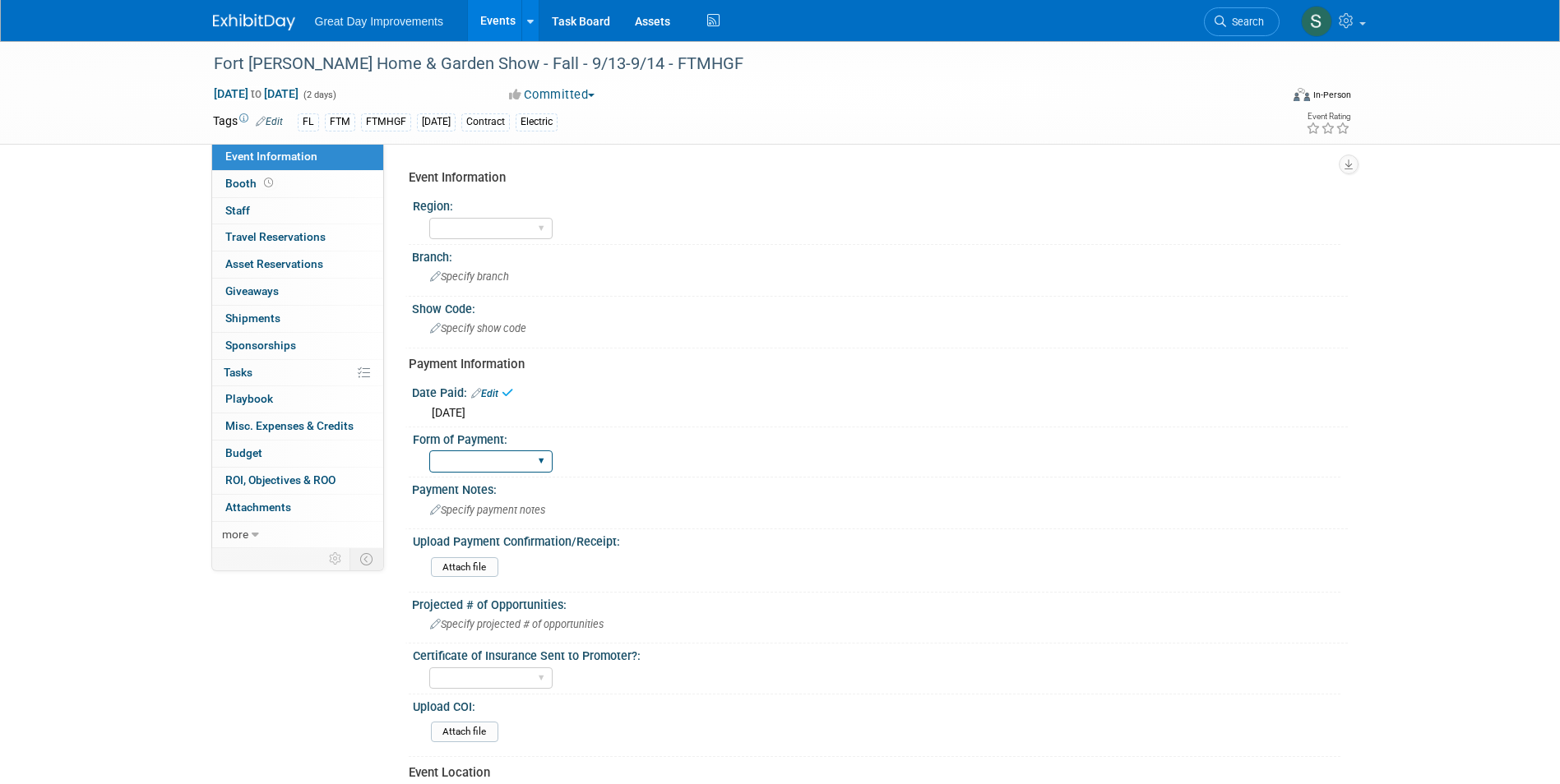
click at [468, 461] on select "Paid via CC Check Requested Pay at the Gate Other" at bounding box center [491, 461] width 123 height 22
select select "Paid via CC"
click at [429, 450] on select "Paid via CC Check Requested Pay at the Gate Other" at bounding box center [491, 461] width 123 height 22
click at [465, 216] on div "GC MA MW MTW NE NEW OV PL PNW SA SE SC UMW FL" at bounding box center [491, 229] width 123 height 31
click at [520, 233] on select "GC MA MW MTW NE NEW OV PL PNW SA SE SC UMW FL" at bounding box center [491, 229] width 123 height 22
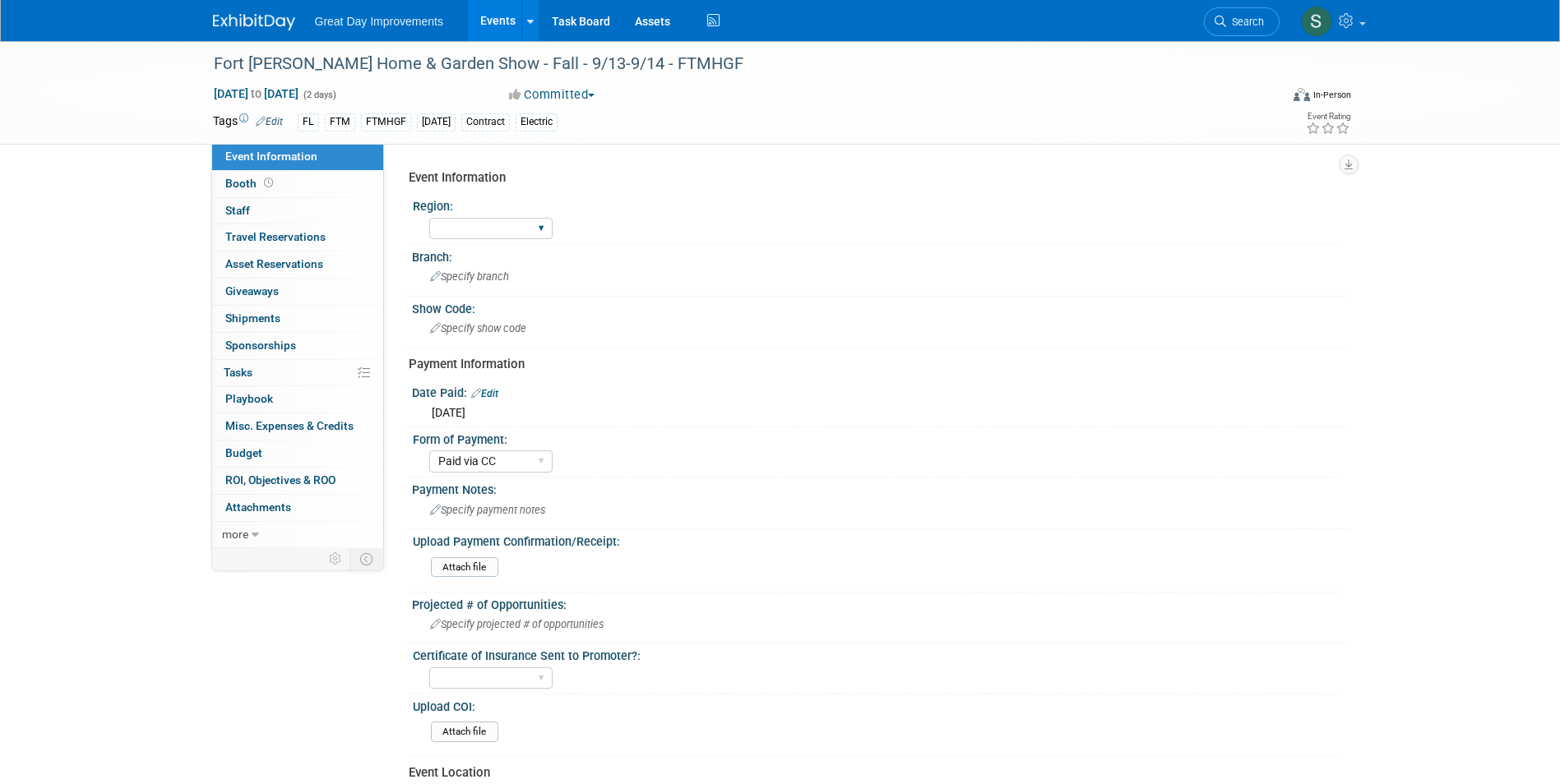
select select "FL"
click at [429, 218] on select "GC MA MW MTW NE NEW OV PL PNW SA SE SC UMW FL" at bounding box center [491, 229] width 123 height 22
click at [480, 279] on span "Specify branch" at bounding box center [470, 276] width 79 height 12
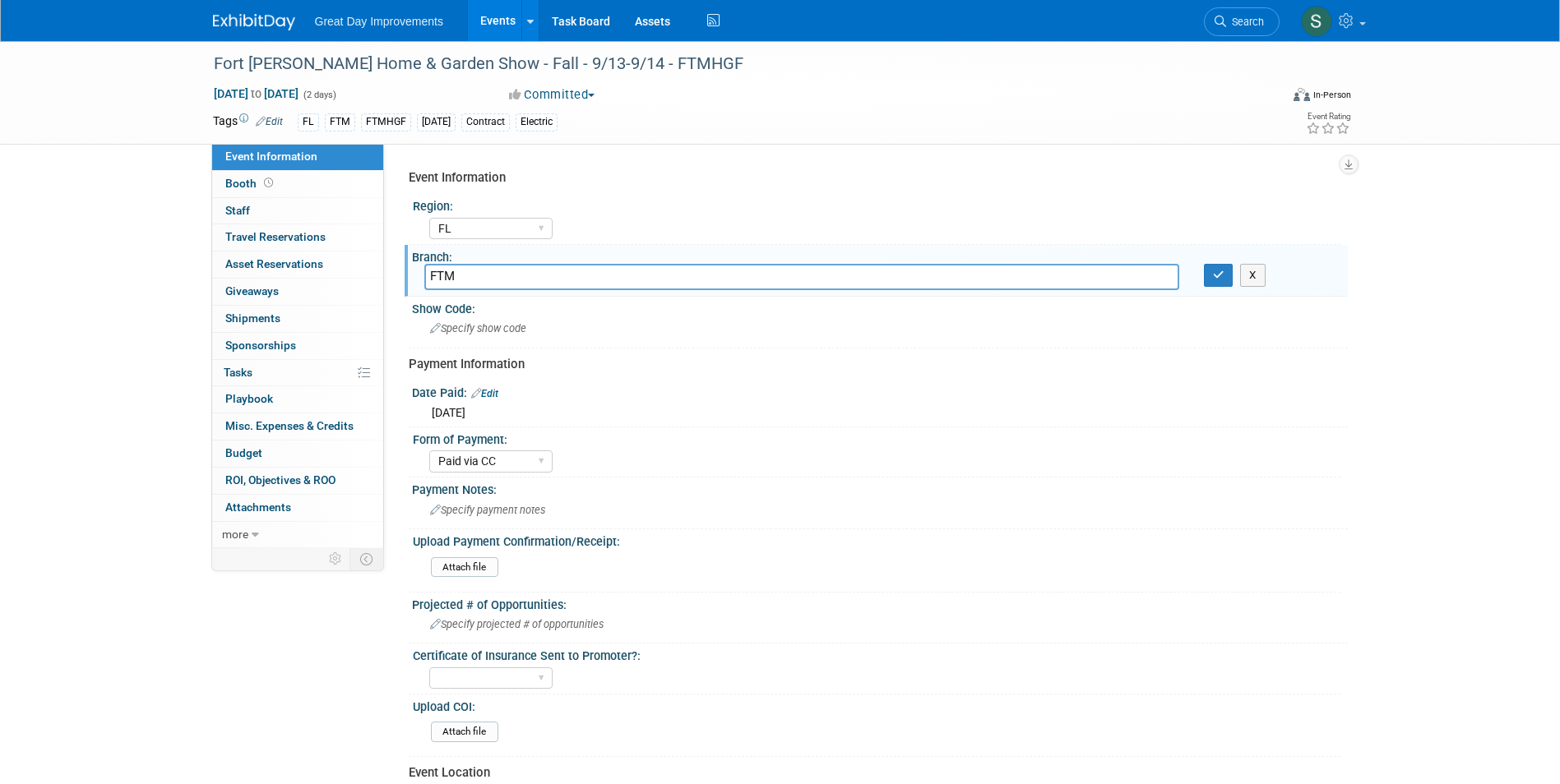
type input "FTM"
drag, startPoint x: 633, startPoint y: 204, endPoint x: 644, endPoint y: 216, distance: 16.3
click at [644, 216] on div "Event Information Region: GC MA MW MTW NE NEW OV PL PNW SA SE SC UMW FL Branch:…" at bounding box center [871, 616] width 927 height 908
drag, startPoint x: 1161, startPoint y: 324, endPoint x: 1178, endPoint y: 345, distance: 27.0
click at [1190, 347] on div "Event Information Region: GC MA MW MTW NE NEW OV PL PNW SA SE SC UMW FL Branch:…" at bounding box center [871, 616] width 927 height 908
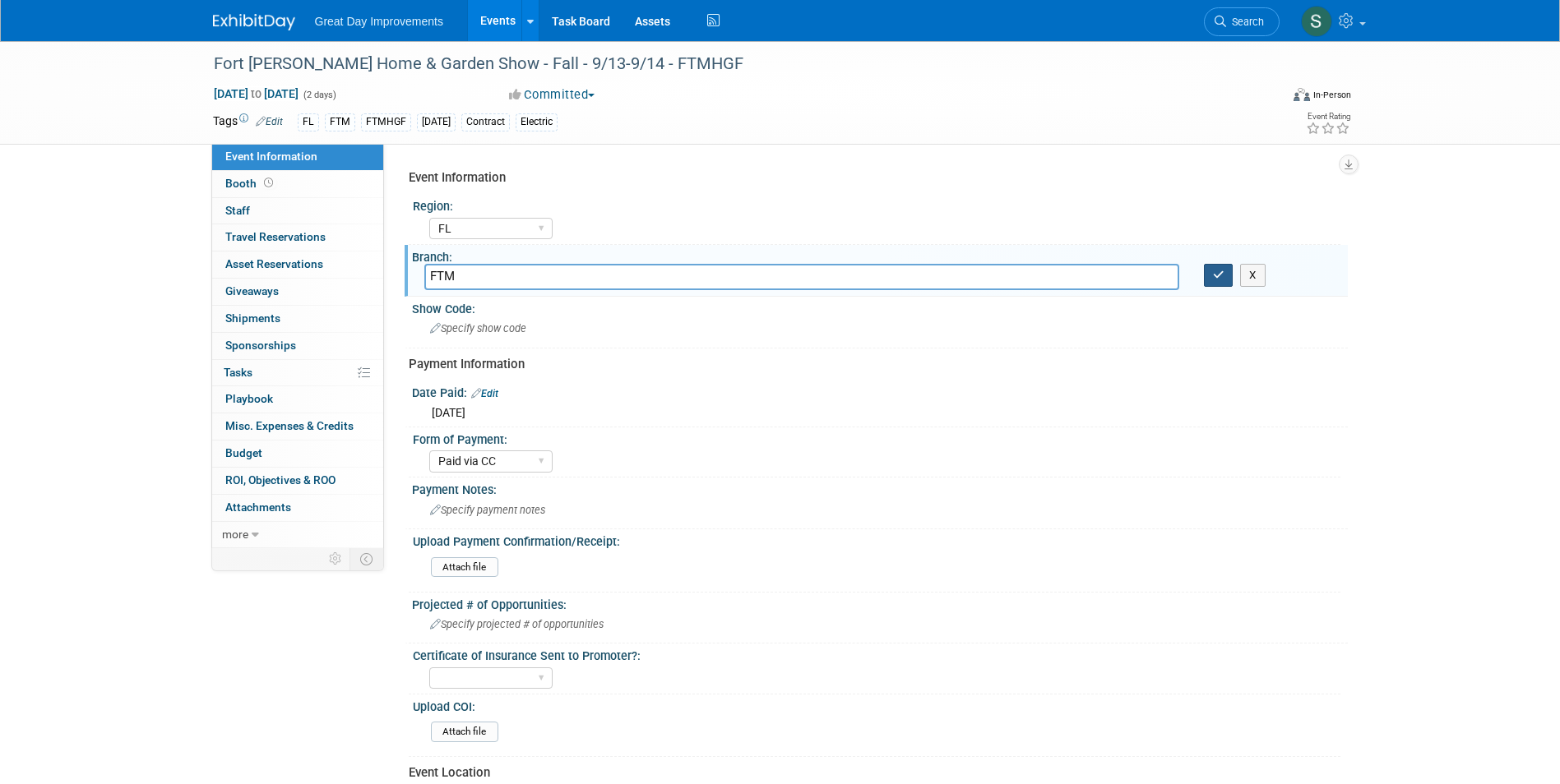
click at [1214, 275] on icon "button" at bounding box center [1219, 274] width 11 height 11
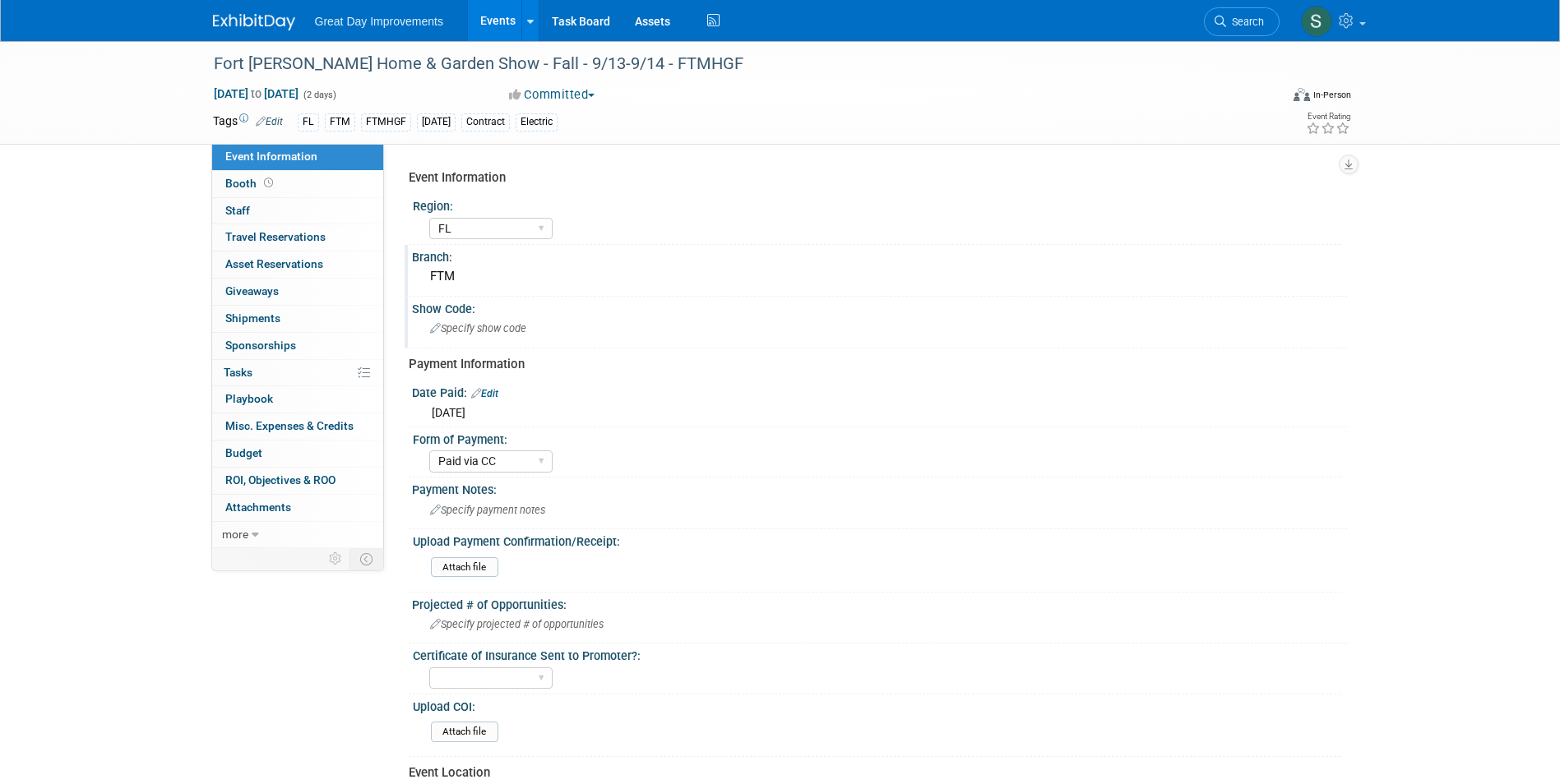
click at [492, 325] on span "Specify show code" at bounding box center [478, 328] width 97 height 12
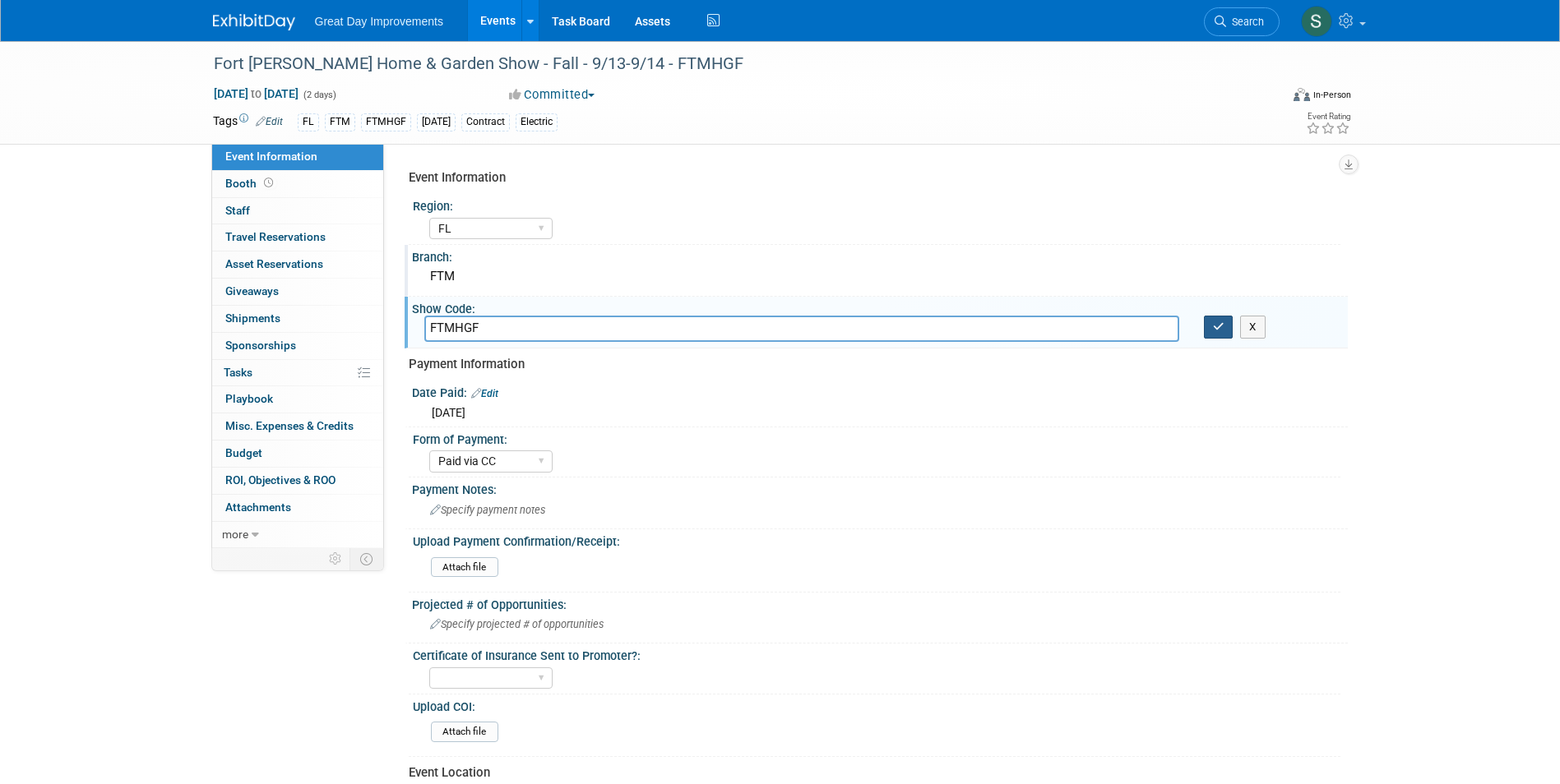
type input "FTMHGF"
click at [1224, 332] on button "button" at bounding box center [1219, 327] width 30 height 23
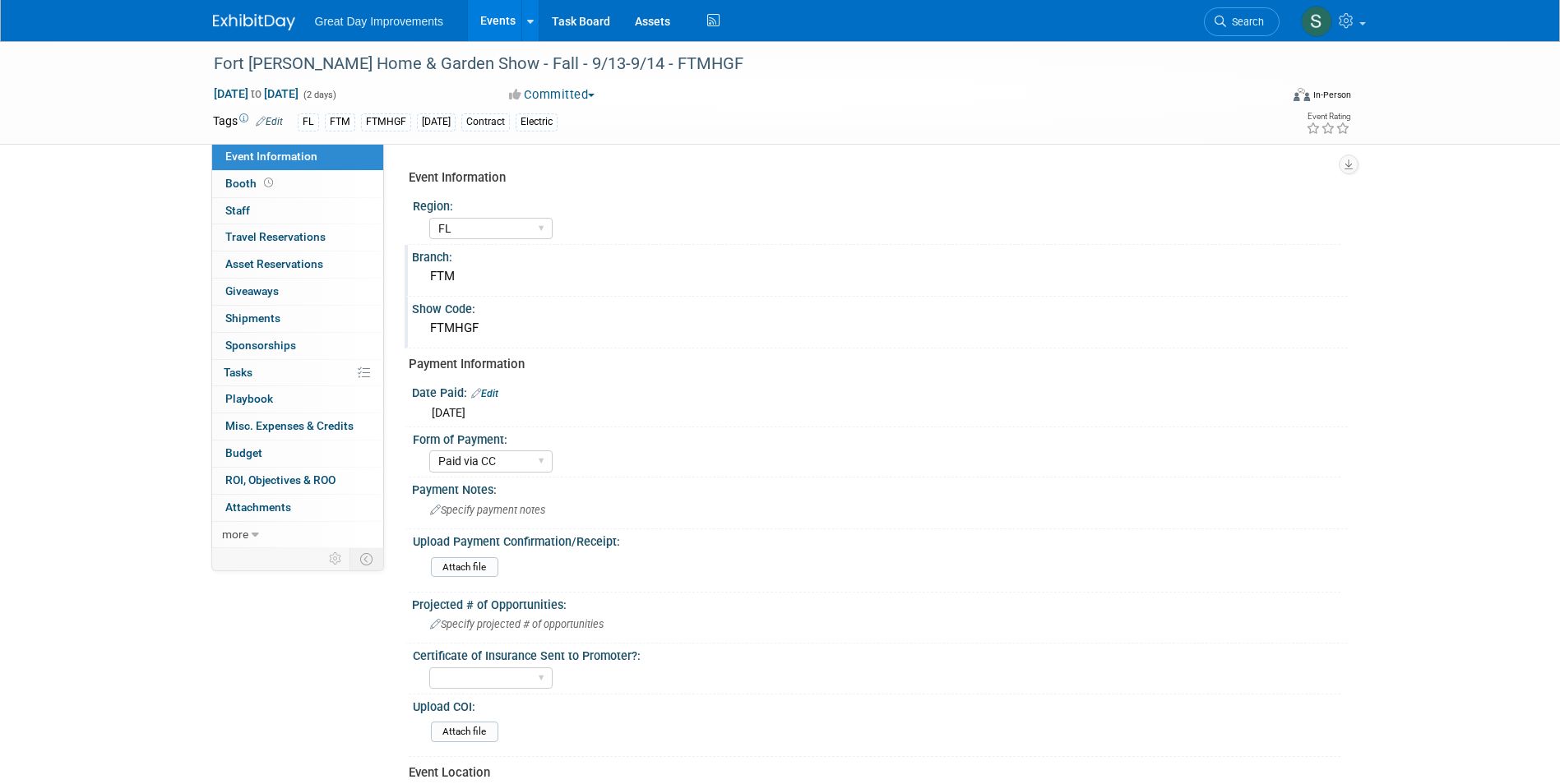
click at [273, 14] on img at bounding box center [254, 22] width 82 height 16
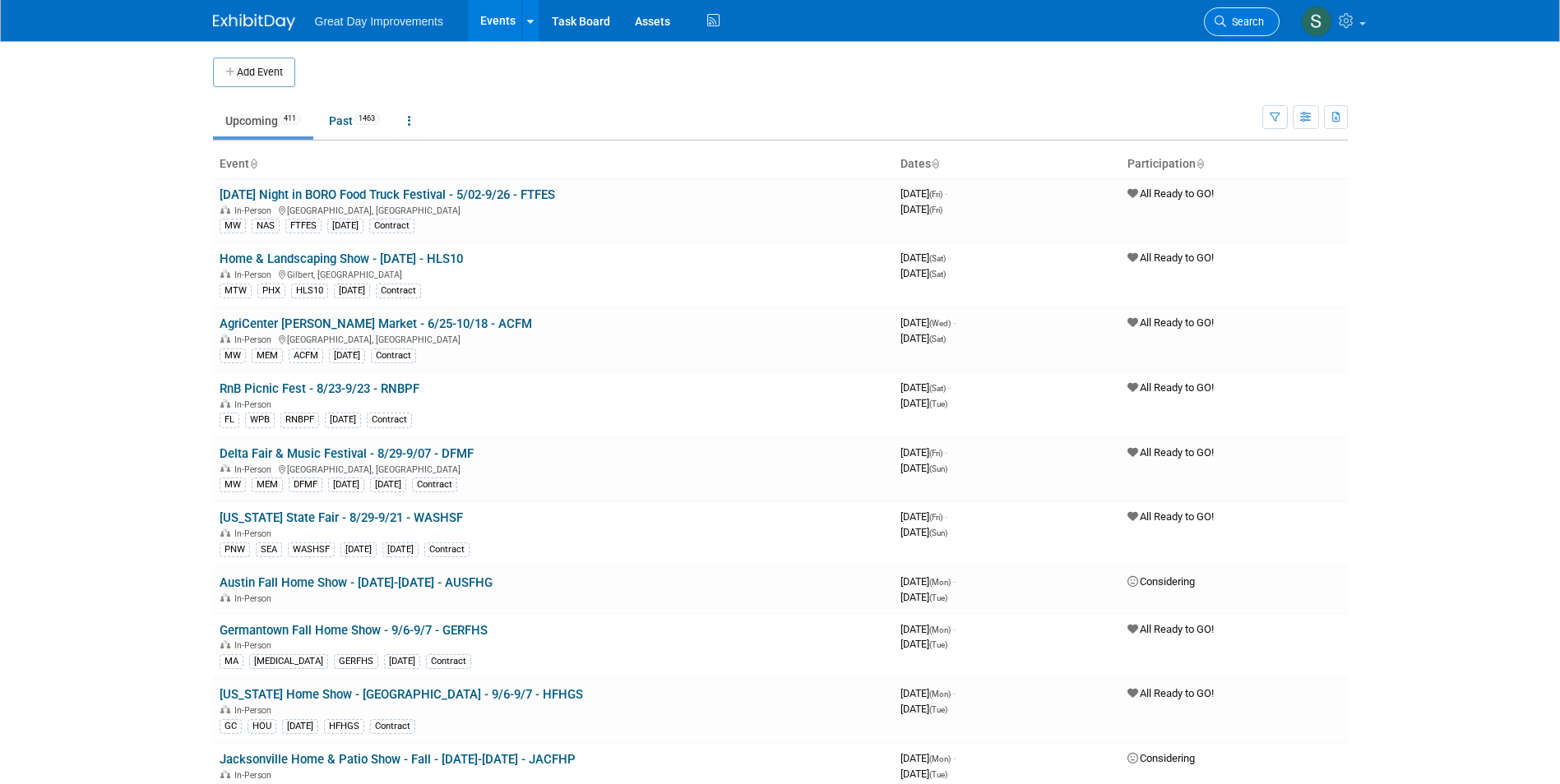
click at [1229, 20] on span "Search" at bounding box center [1245, 21] width 38 height 12
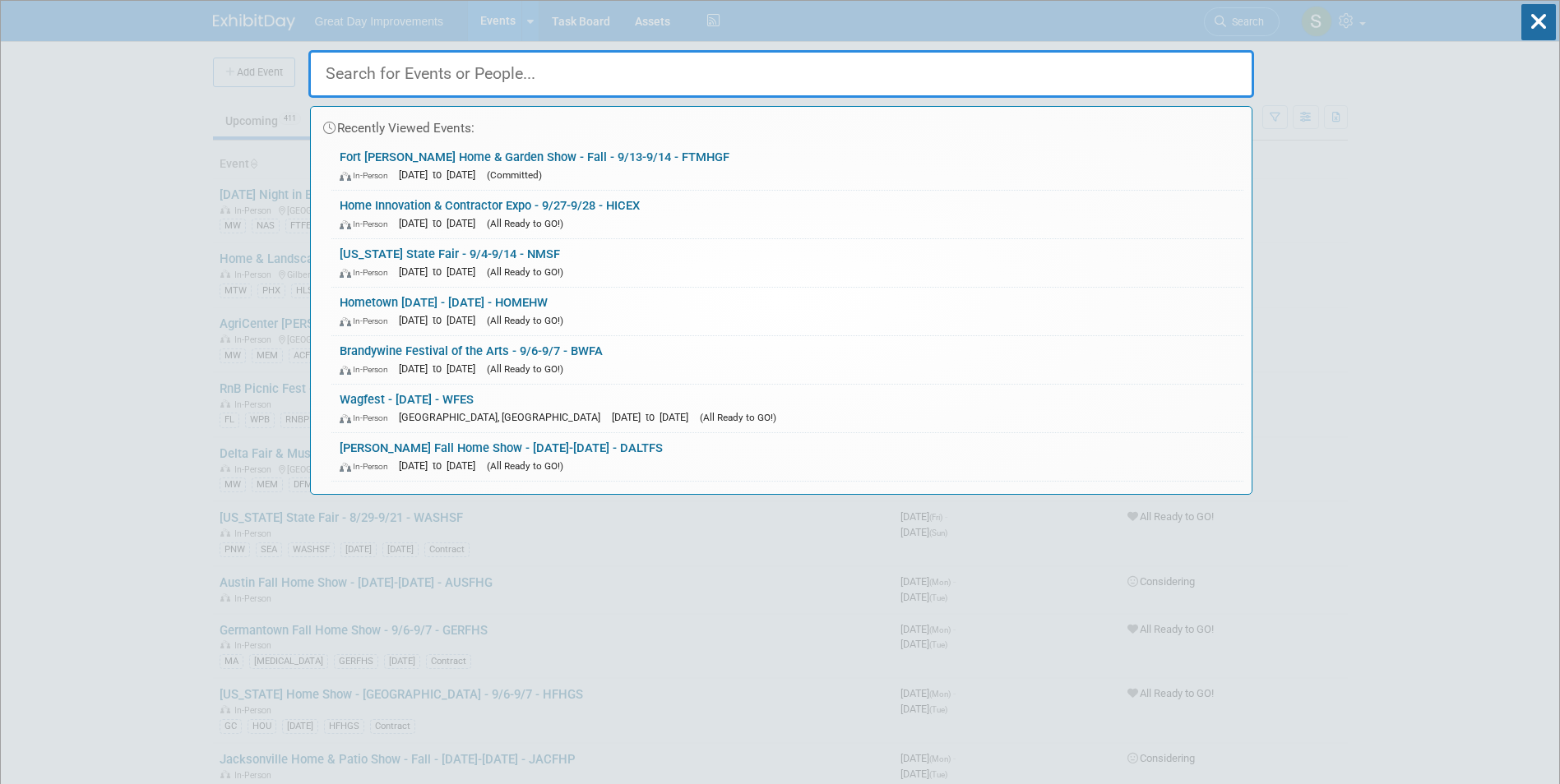
paste input "OCAHSF"
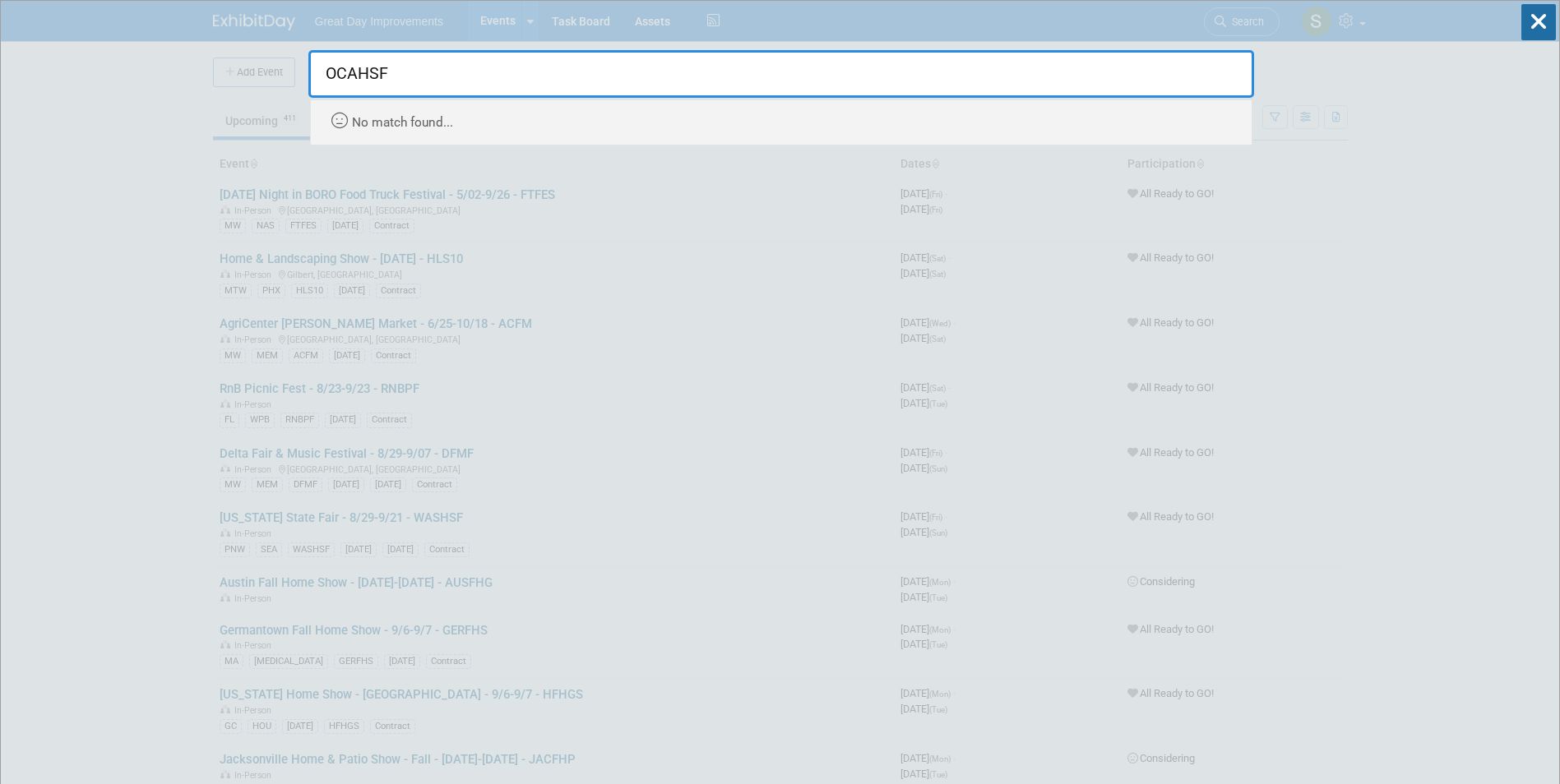
drag, startPoint x: 387, startPoint y: 79, endPoint x: 246, endPoint y: 97, distance: 142.1
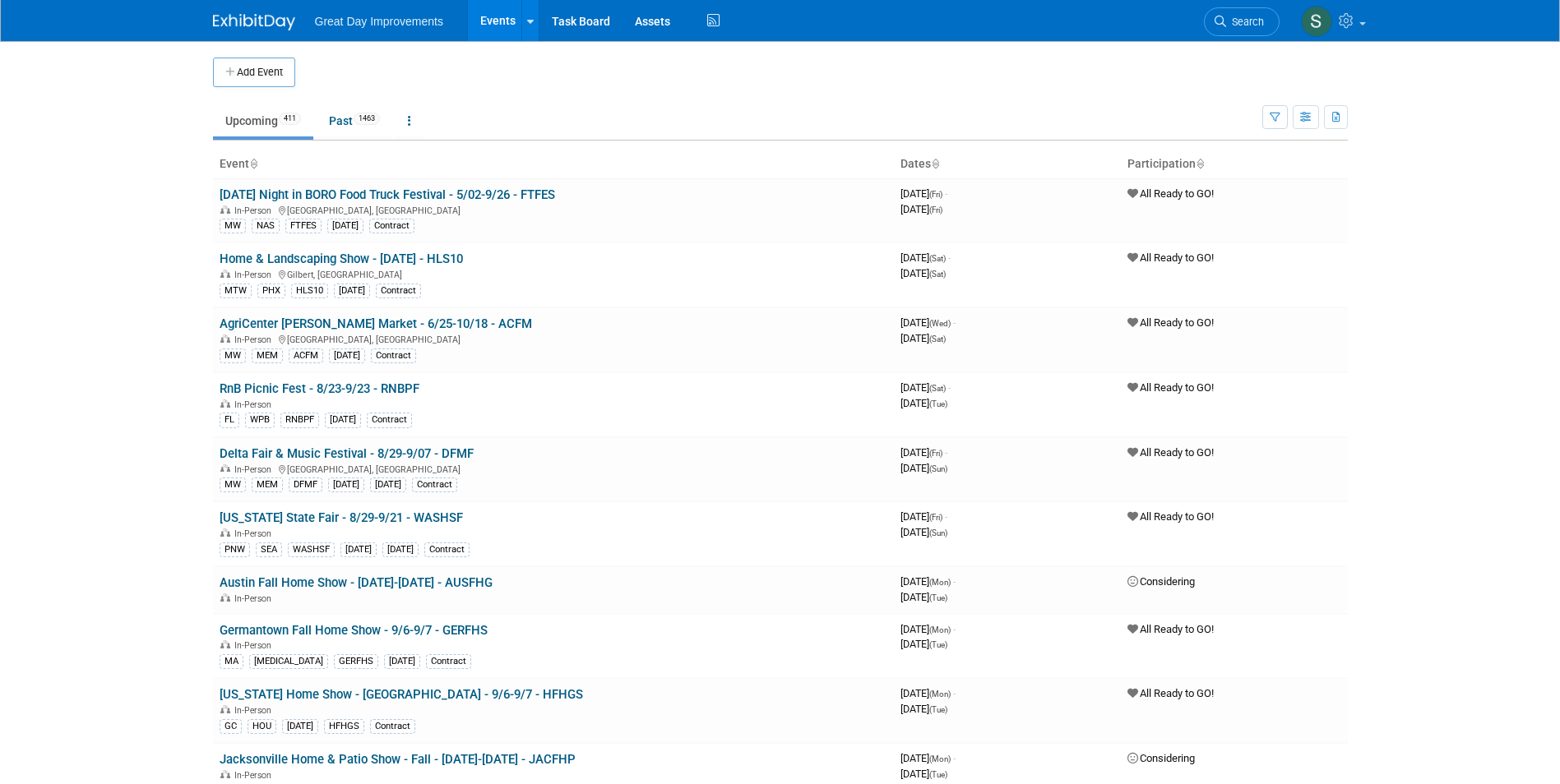
scroll to position [686, 0]
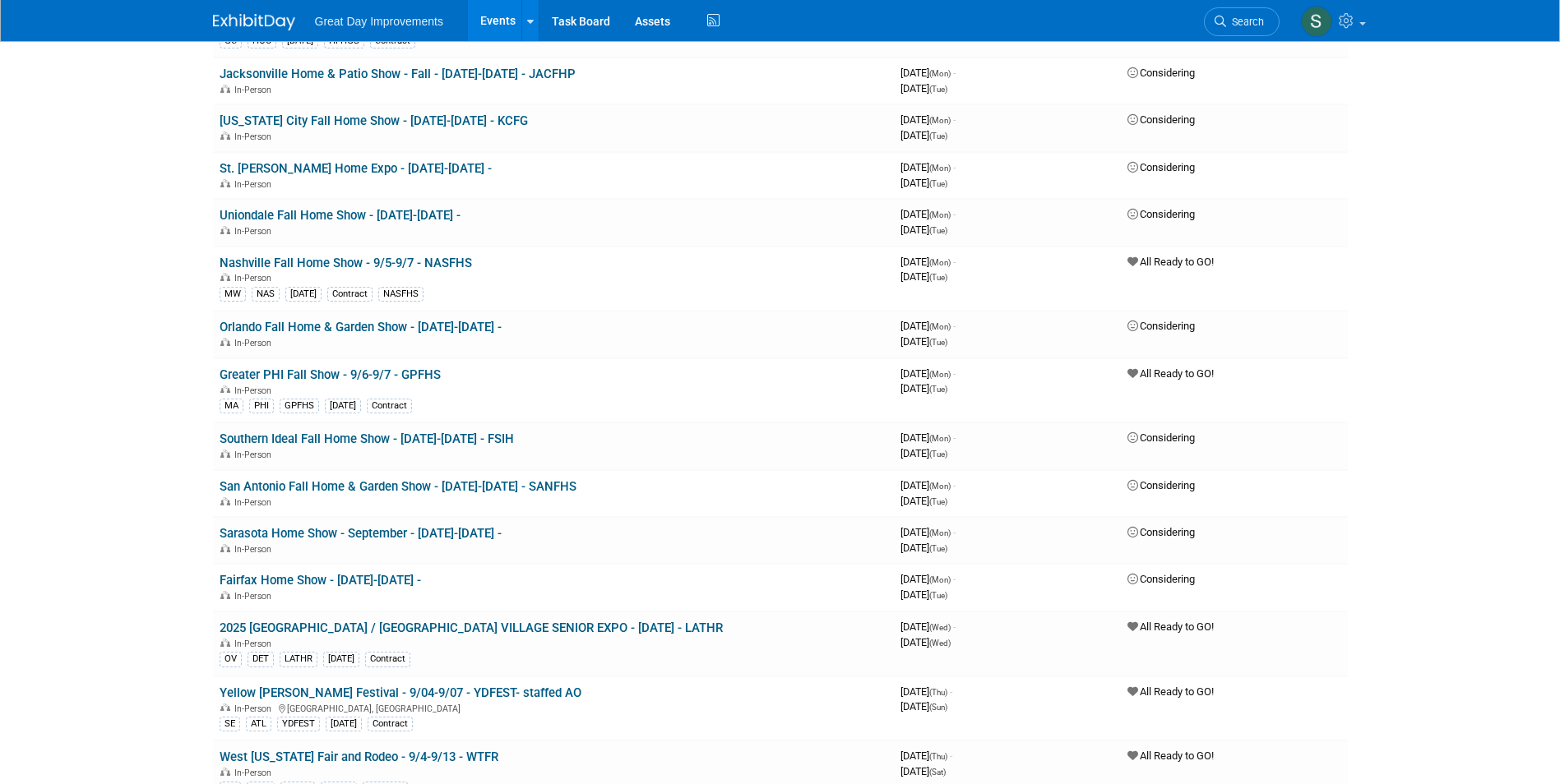
click at [1221, 28] on link "Search" at bounding box center [1241, 22] width 76 height 29
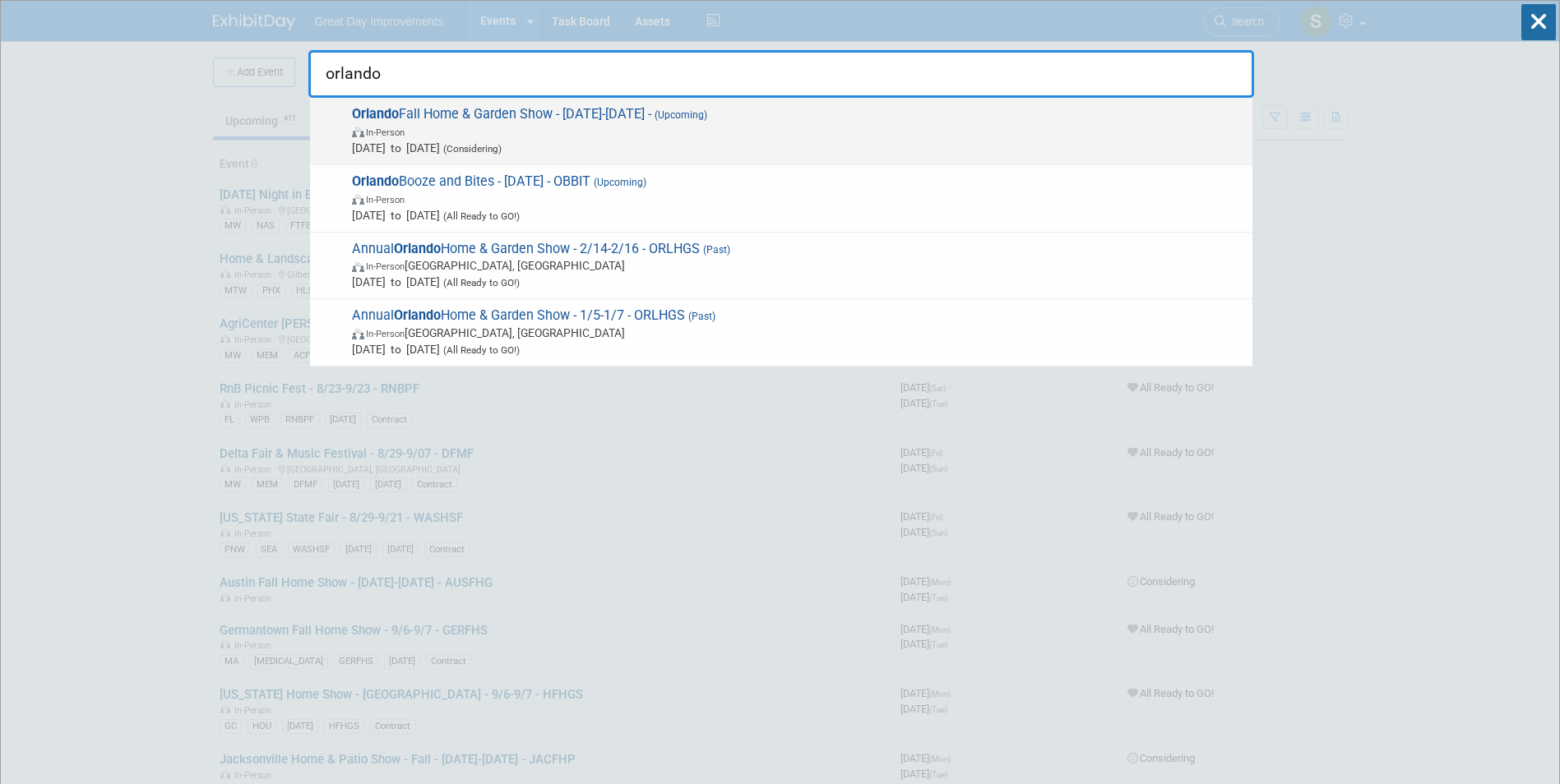
type input "orlando"
click at [815, 143] on span "Sep 1, 2025 to Sep 30, 2025 (Considering)" at bounding box center [798, 147] width 892 height 16
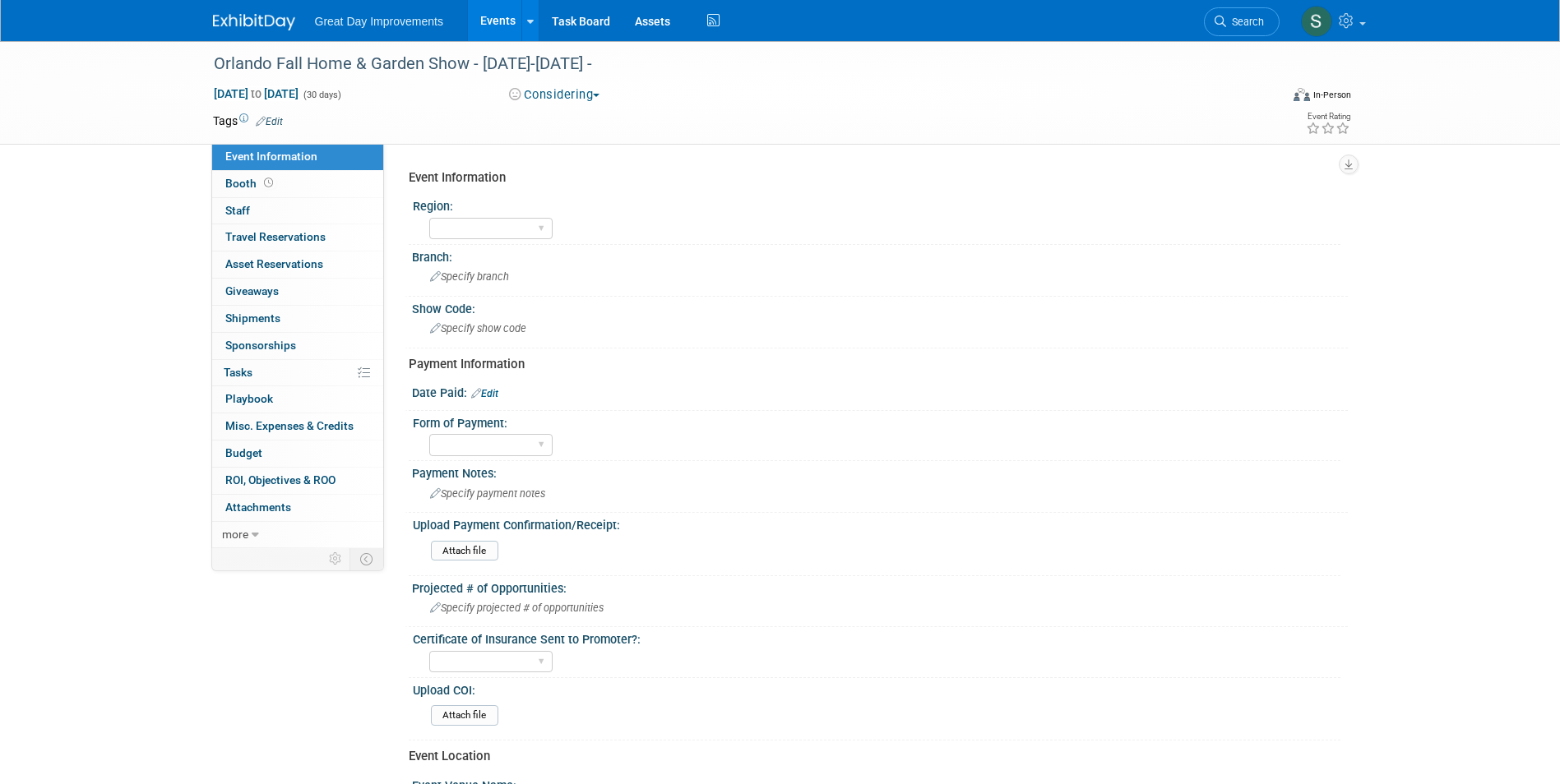
click at [269, 111] on div "Tags Edit" at bounding box center [686, 120] width 945 height 22
click at [584, 58] on div "Orlando Fall Home & Garden Show - [DATE]-[DATE] -" at bounding box center [732, 64] width 1047 height 30
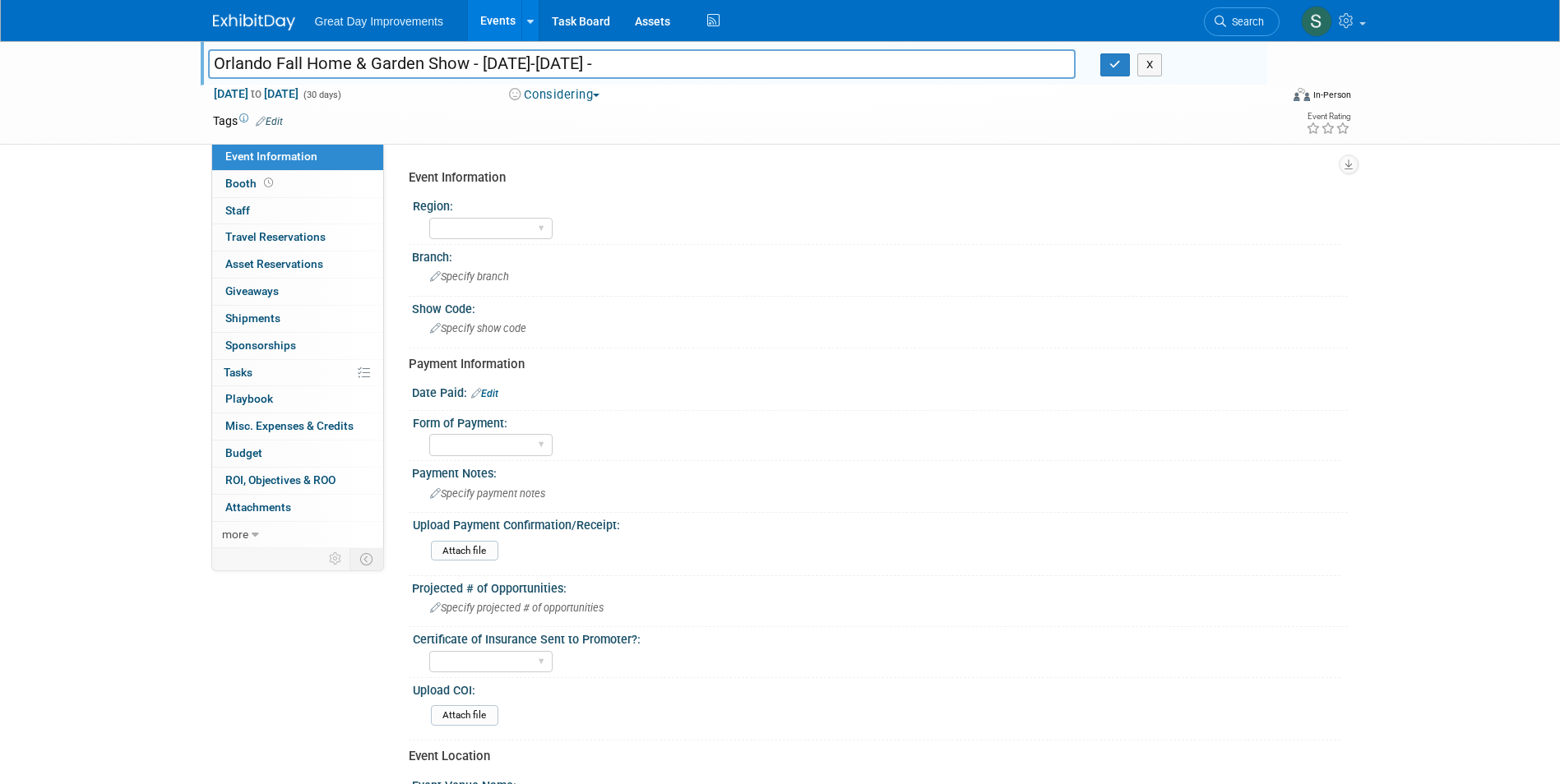
drag, startPoint x: 644, startPoint y: 67, endPoint x: 479, endPoint y: 68, distance: 165.0
click at [479, 68] on input "Orlando Fall Home & Garden Show - [DATE]-[DATE] -" at bounding box center [643, 64] width 868 height 29
type input "Orlando Fall Home & Garden Show - 9/27-9/28 - OCAHSF"
click at [1111, 63] on icon "button" at bounding box center [1115, 64] width 11 height 11
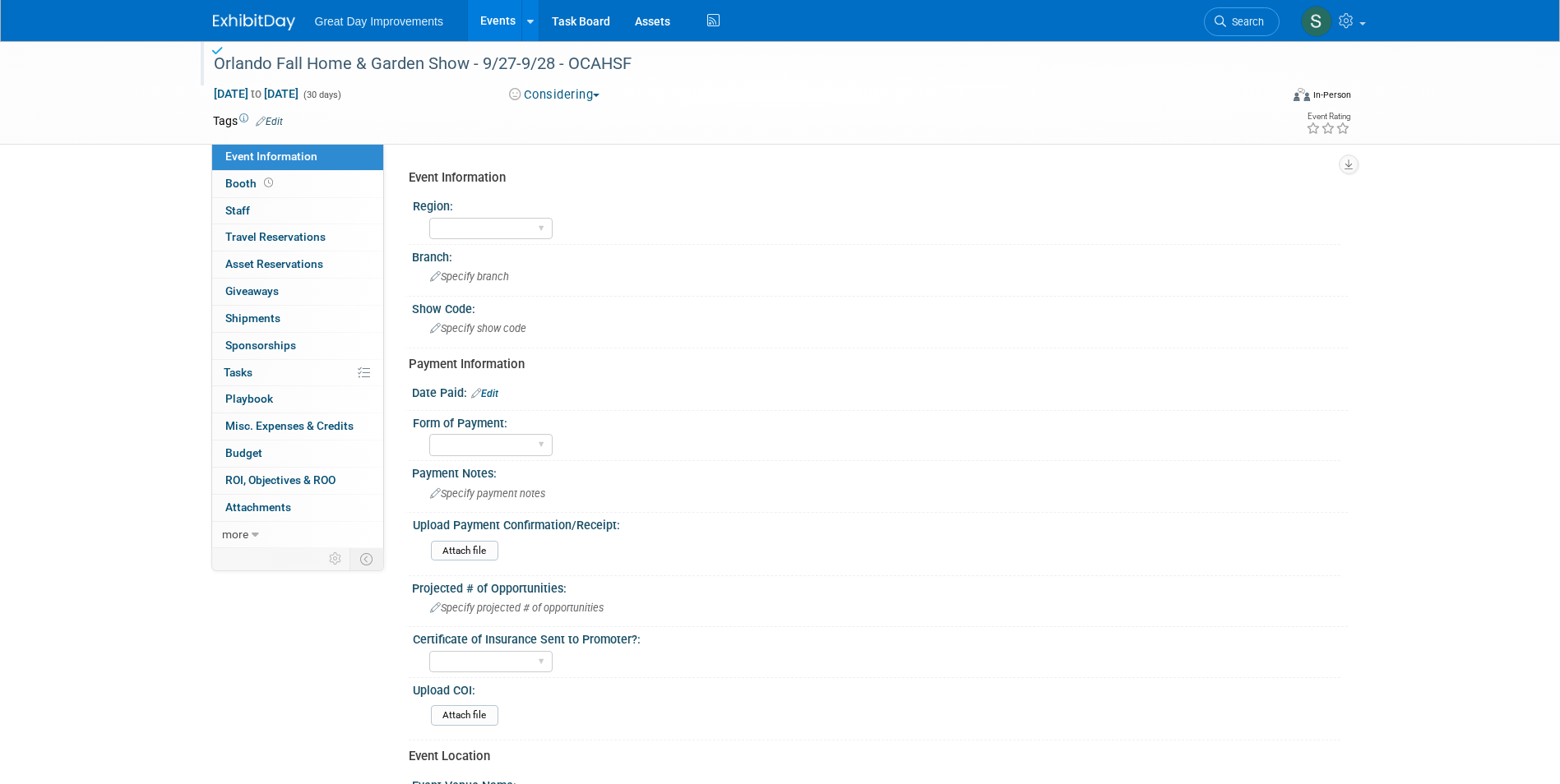
click at [544, 99] on button "Considering" at bounding box center [554, 95] width 102 height 17
click at [589, 224] on link "All Ready to GO!" at bounding box center [572, 214] width 137 height 23
click at [367, 101] on div "Sep 1, 2025 to Sep 30, 2025 (30 days)" at bounding box center [346, 93] width 267 height 16
click at [299, 97] on span "Sep 1, 2025 to Sep 30, 2025" at bounding box center [256, 93] width 86 height 14
select select "8"
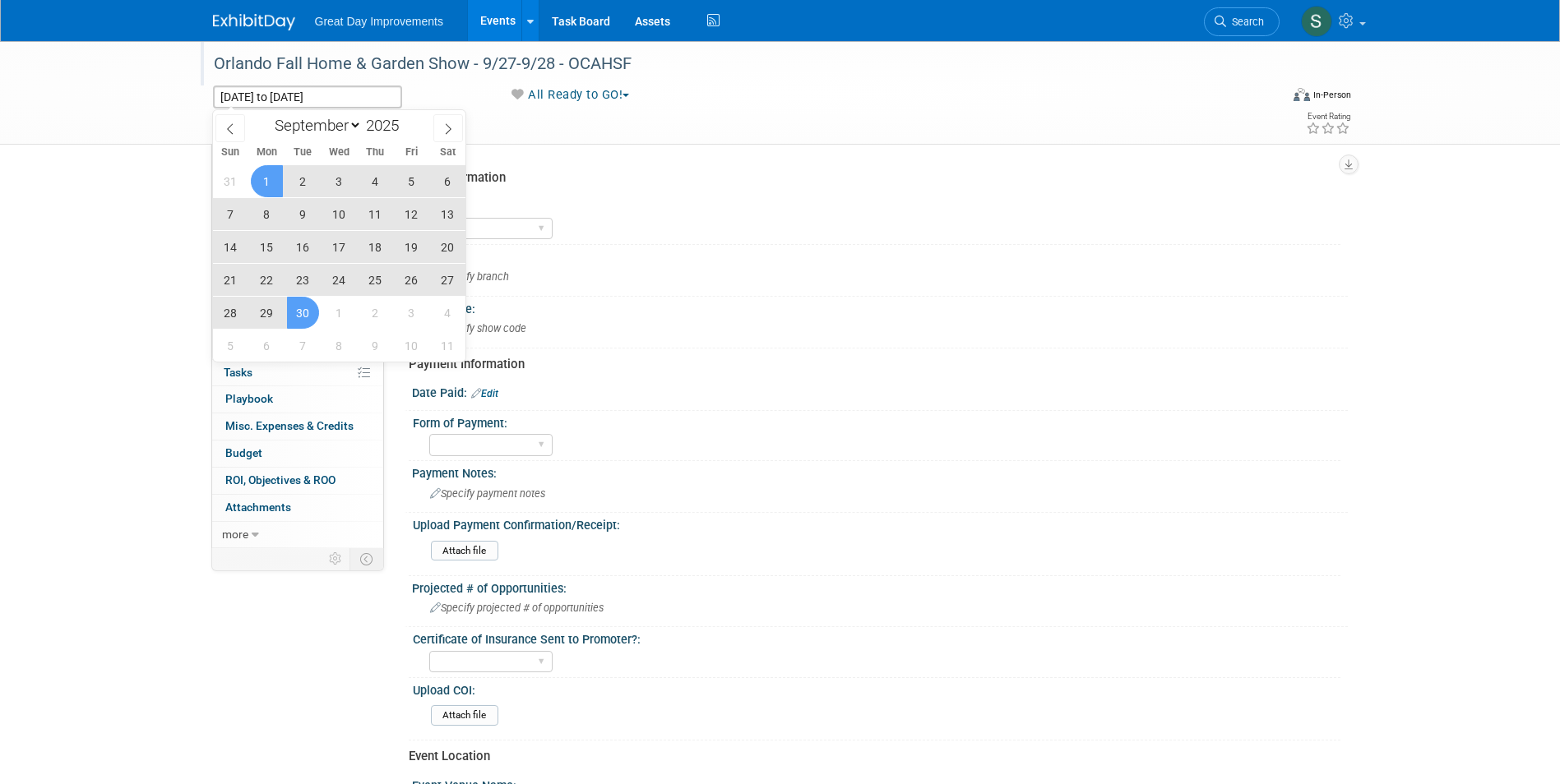
click at [450, 279] on span "27" at bounding box center [448, 280] width 33 height 33
type input "Sep 27, 2025"
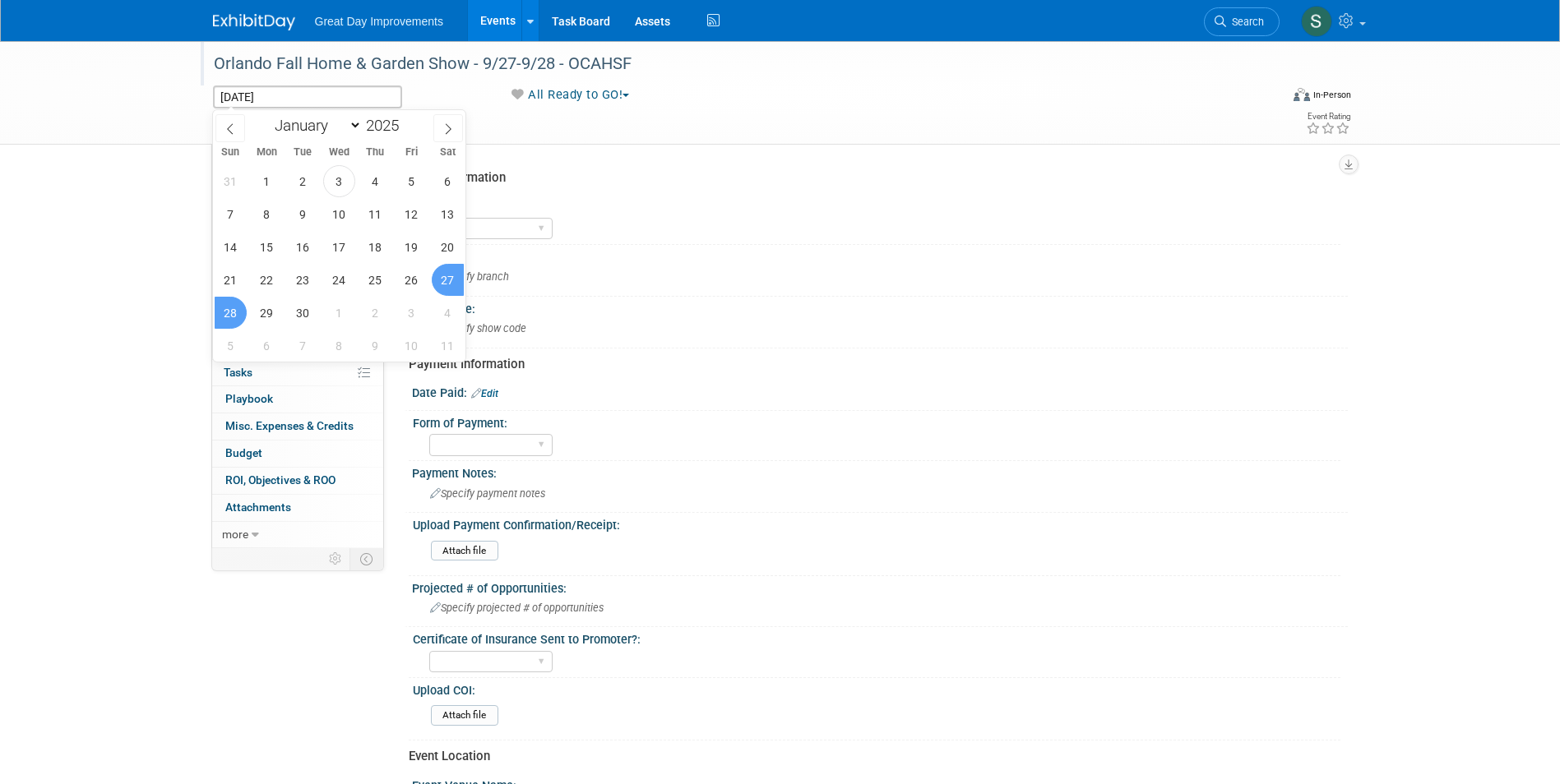
click at [233, 312] on span "28" at bounding box center [231, 313] width 33 height 33
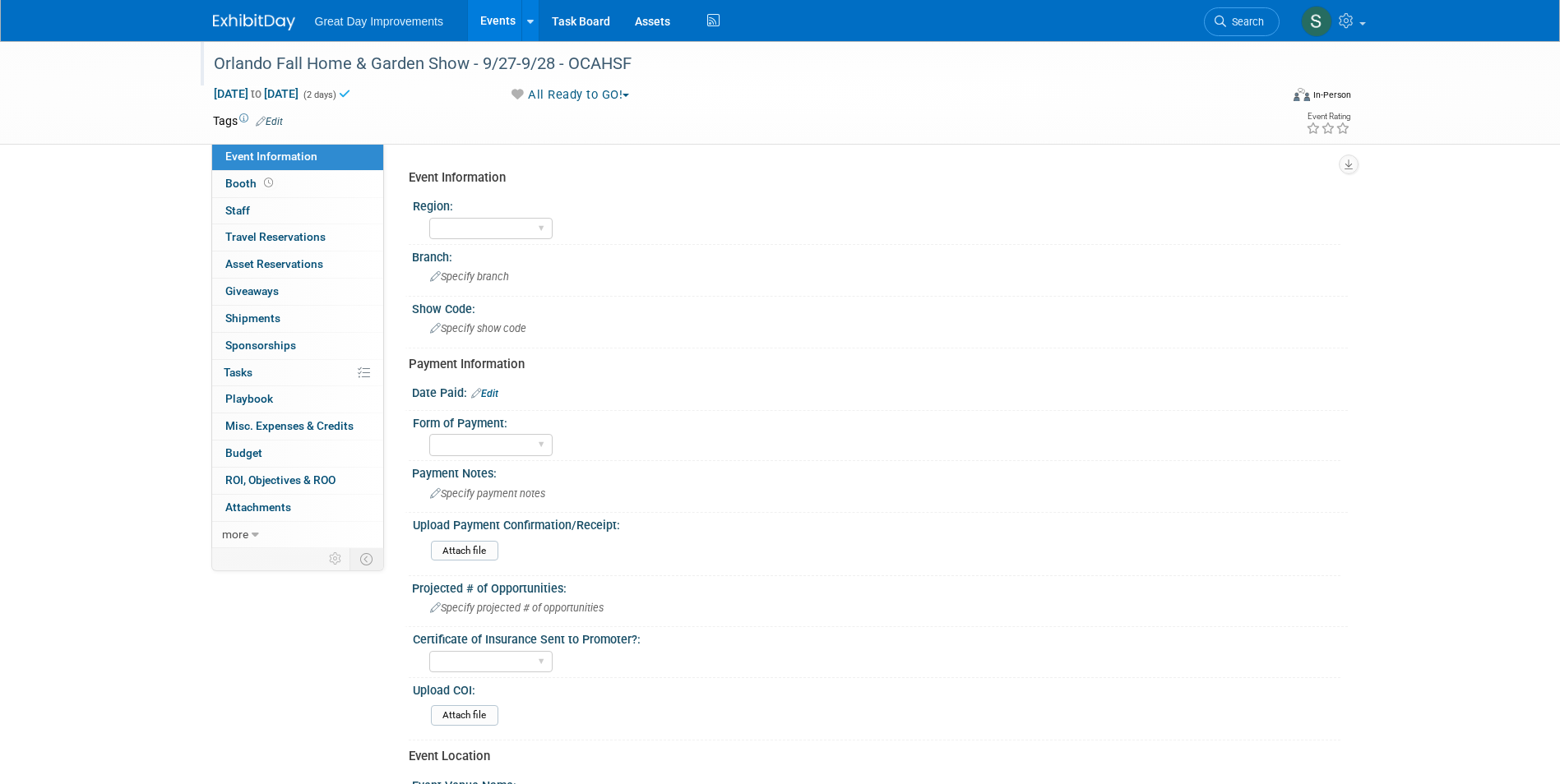
click at [276, 120] on link "Edit" at bounding box center [269, 121] width 27 height 11
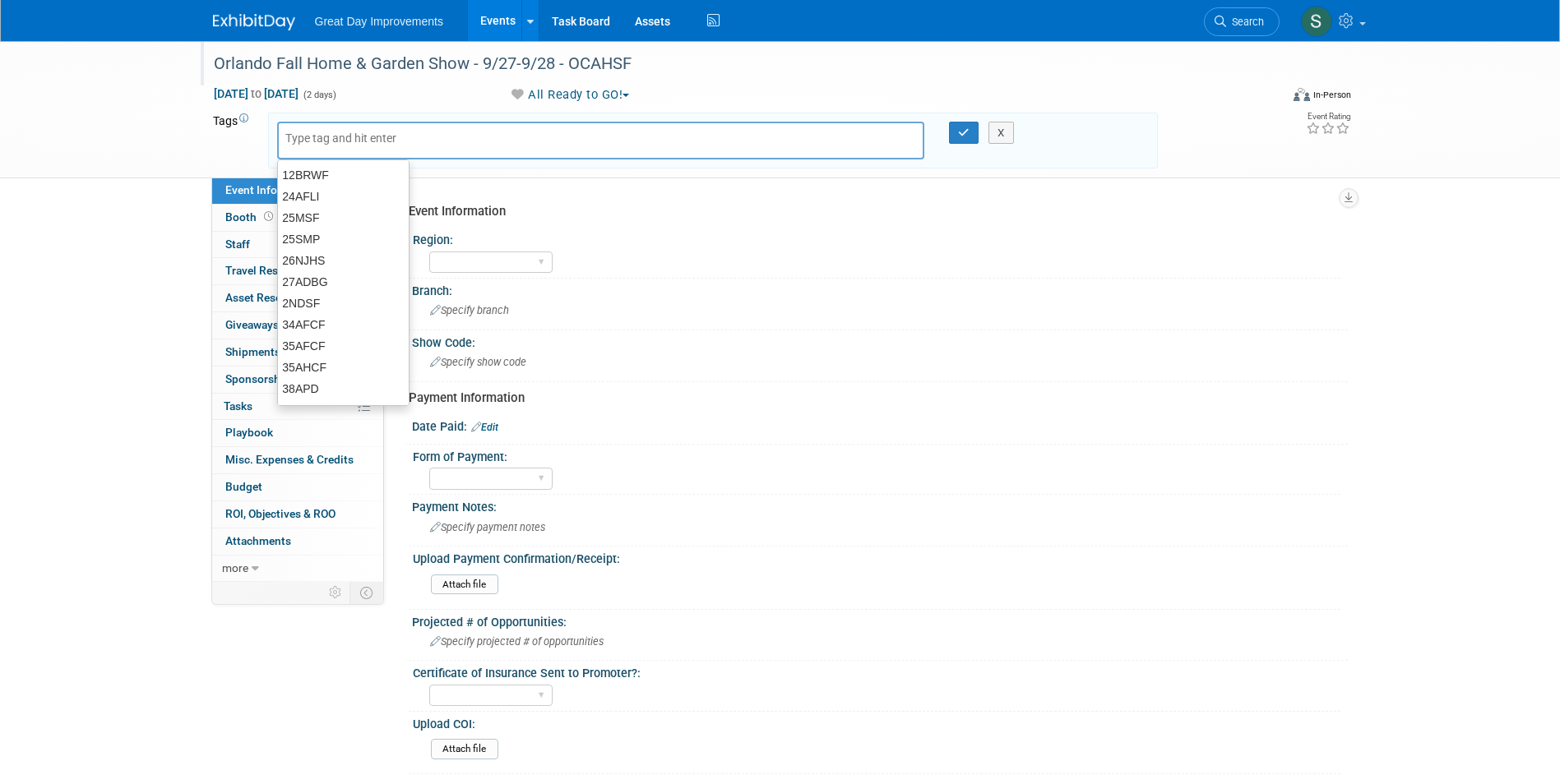
click at [305, 132] on input "text" at bounding box center [351, 138] width 132 height 16
type input "FL"
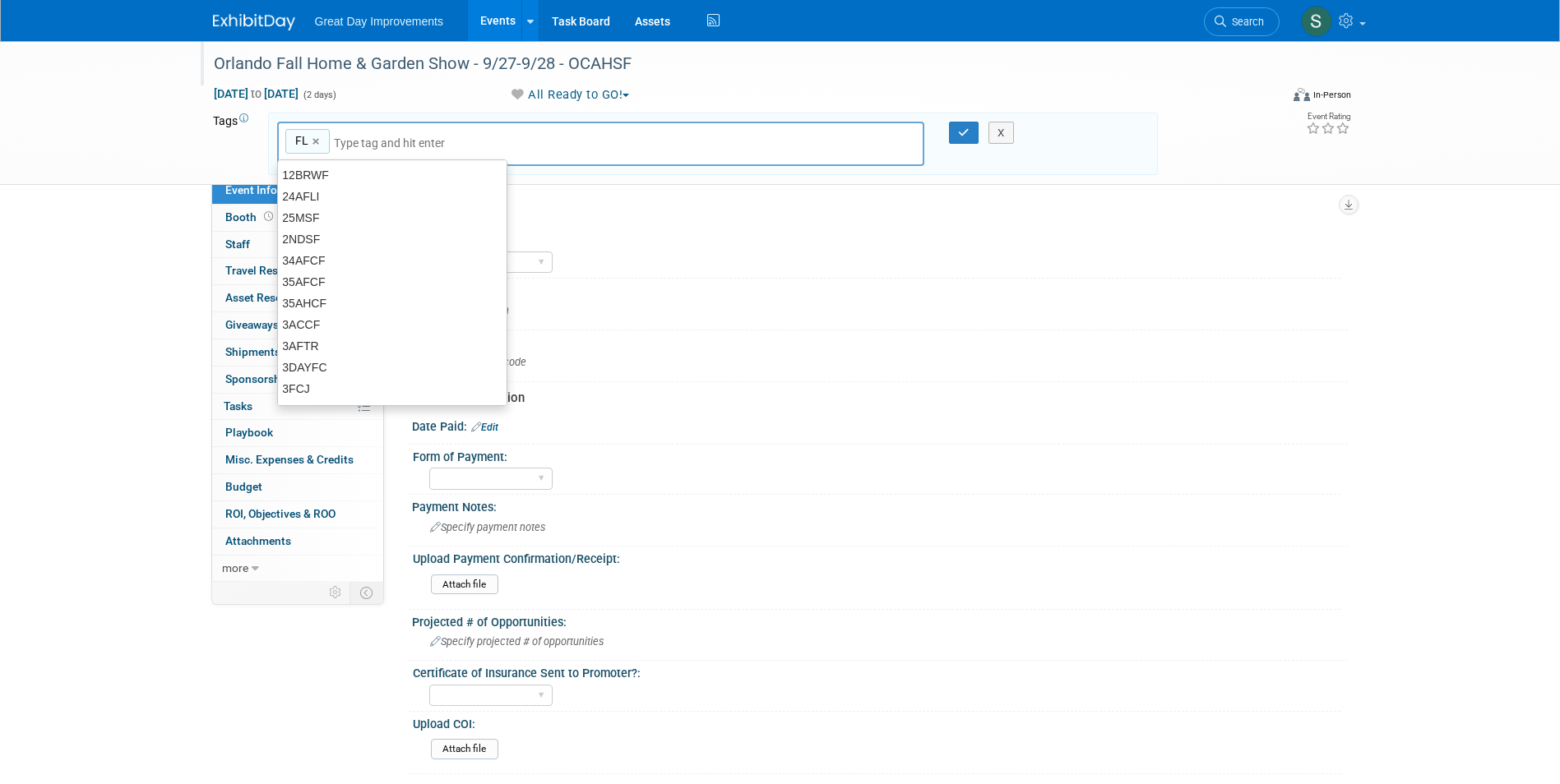
type input "FL"
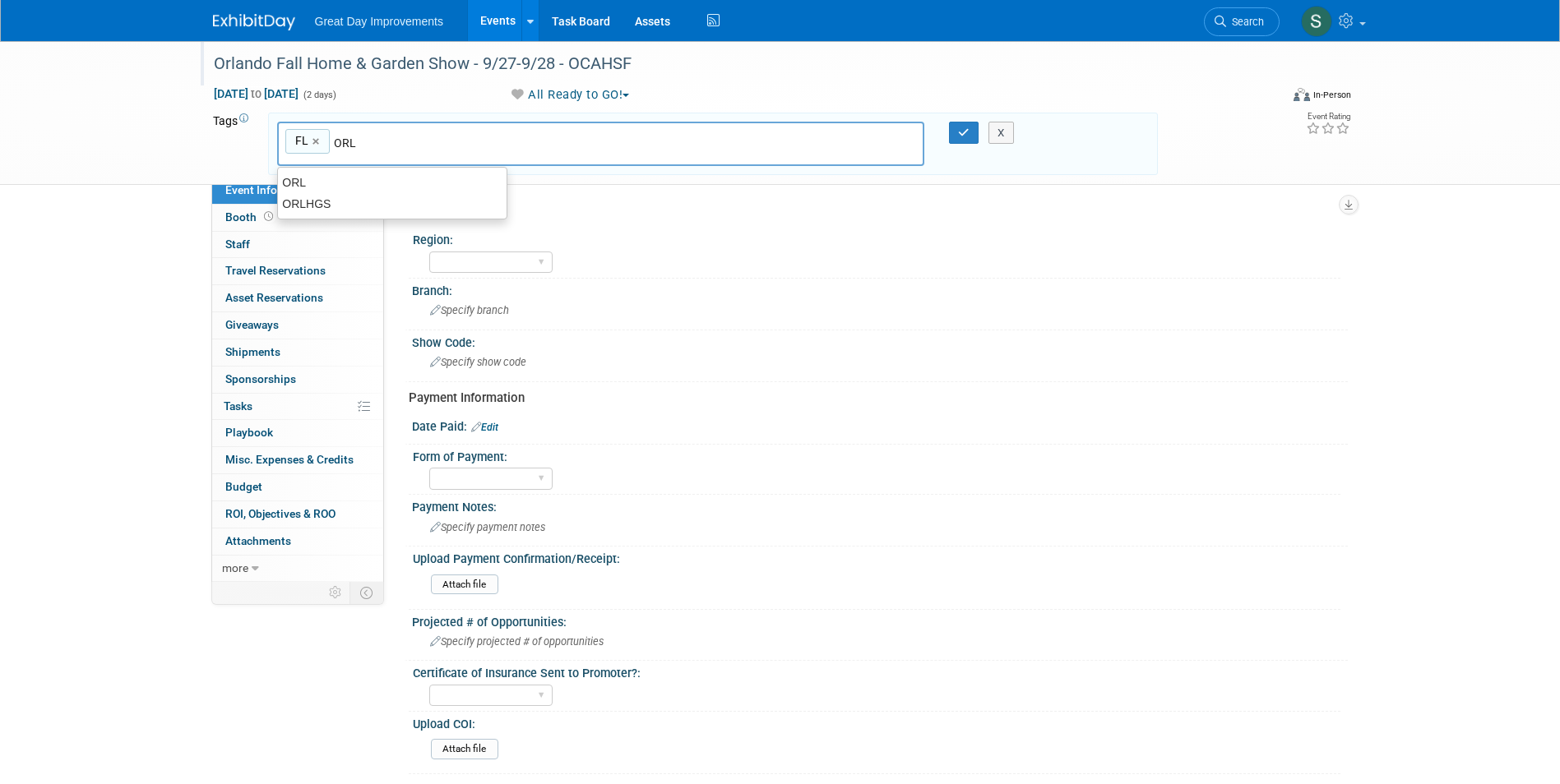
type input "ORL"
type input "FL, ORL"
type input "OCAHSF"
type input "FL, ORL, OCAHSF"
type input "[DATE]"
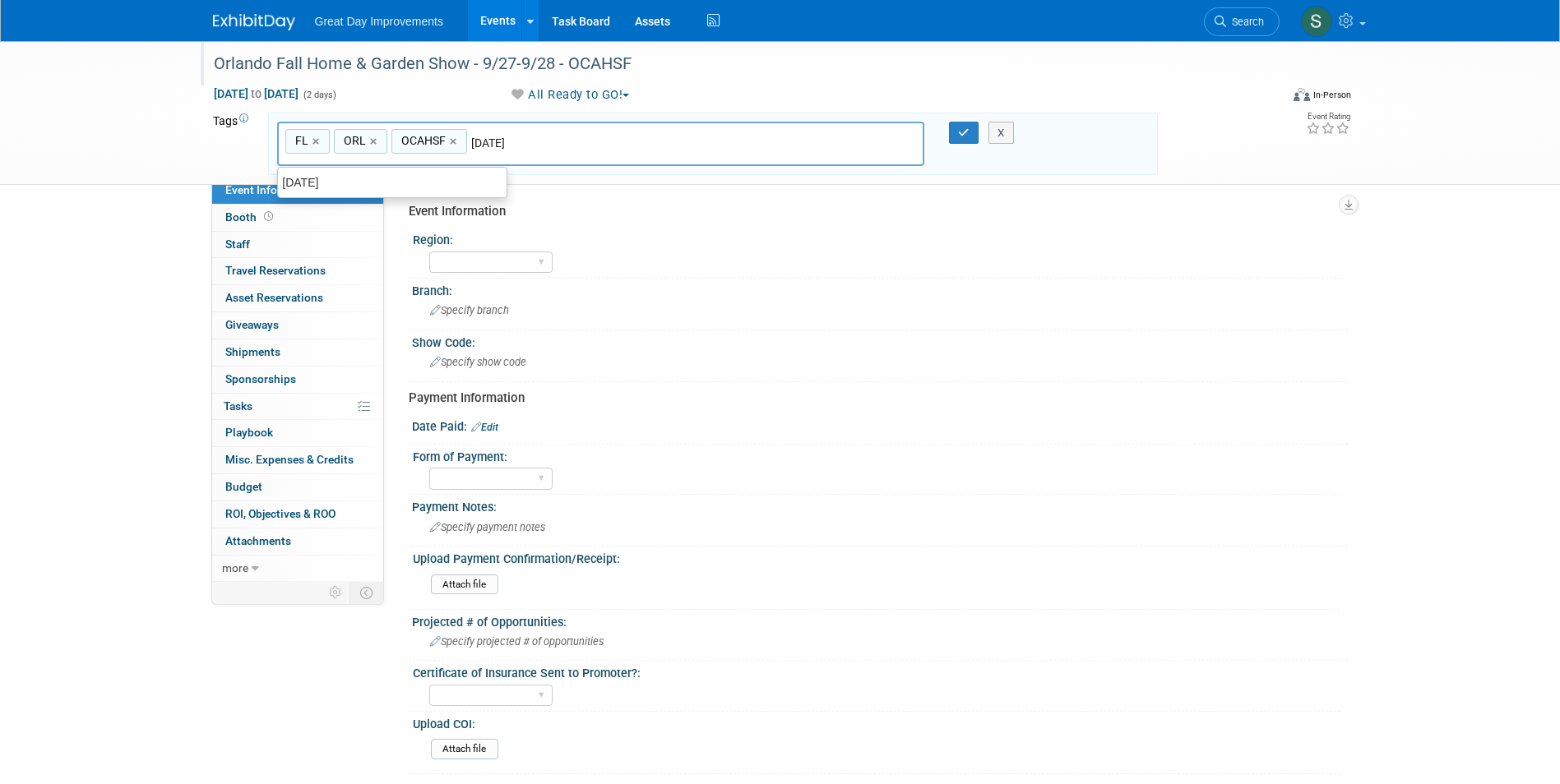
type input "FL, ORL, OCAHSF, SEPT25"
type input "Contract"
type input "FL, ORL, OCAHSF, SEPT25, Contract"
click at [964, 127] on icon "button" at bounding box center [964, 132] width 11 height 11
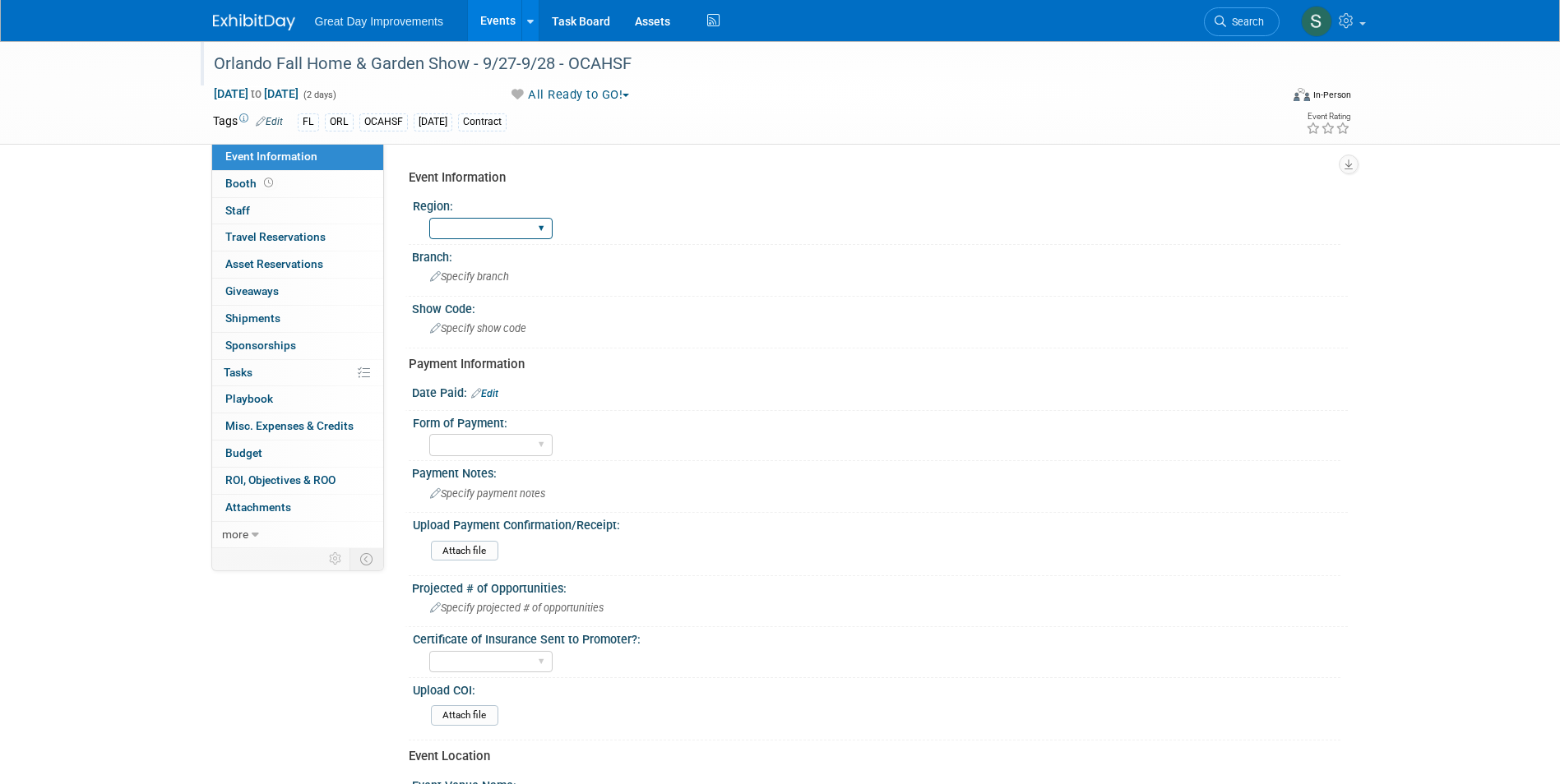
click at [479, 225] on select "GC MA MW MTW NE NEW OV PL PNW SA SE SC UMW FL" at bounding box center [491, 229] width 123 height 22
select select "FL"
click at [429, 218] on select "GC MA MW MTW NE NEW OV PL PNW SA SE SC UMW FL" at bounding box center [491, 229] width 123 height 22
click at [505, 289] on div "Specify branch" at bounding box center [880, 276] width 912 height 26
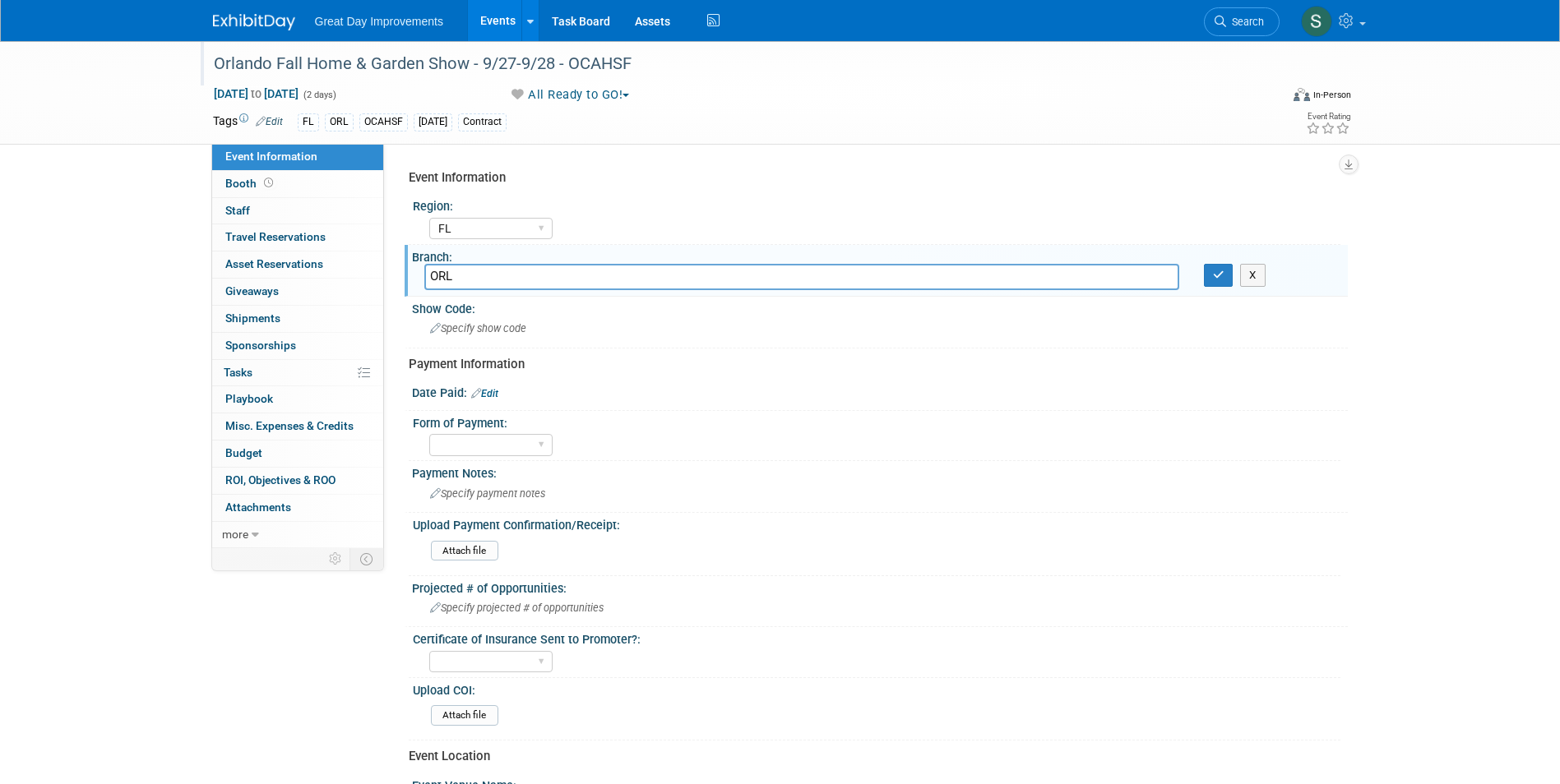
type input "ORL"
click at [1215, 270] on icon "button" at bounding box center [1219, 274] width 11 height 11
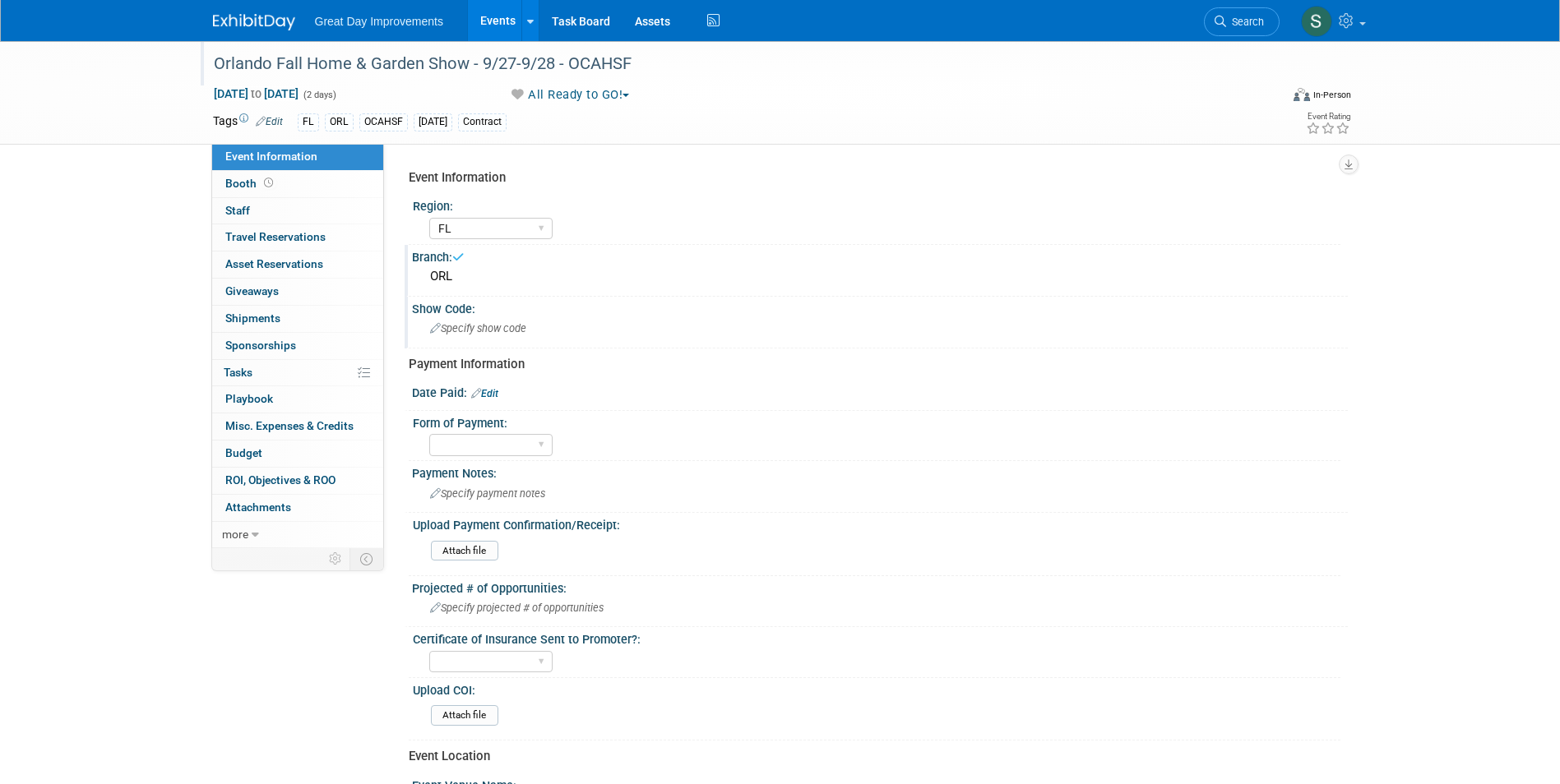
click at [538, 303] on div "Show Code:" at bounding box center [880, 306] width 936 height 20
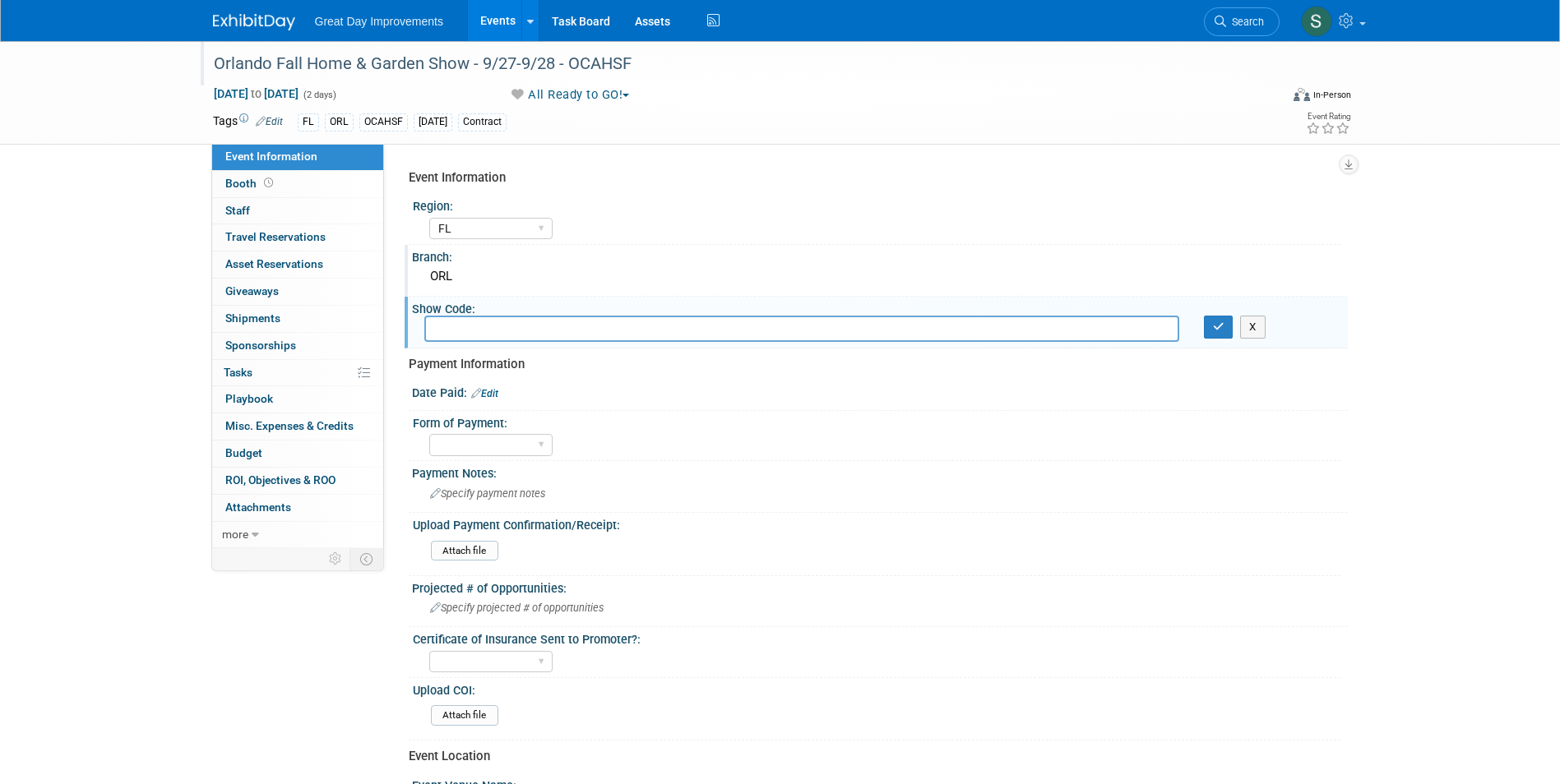
click at [461, 333] on input "text" at bounding box center [802, 328] width 755 height 26
type input "OCAHSF"
click at [1228, 323] on button "button" at bounding box center [1219, 327] width 30 height 23
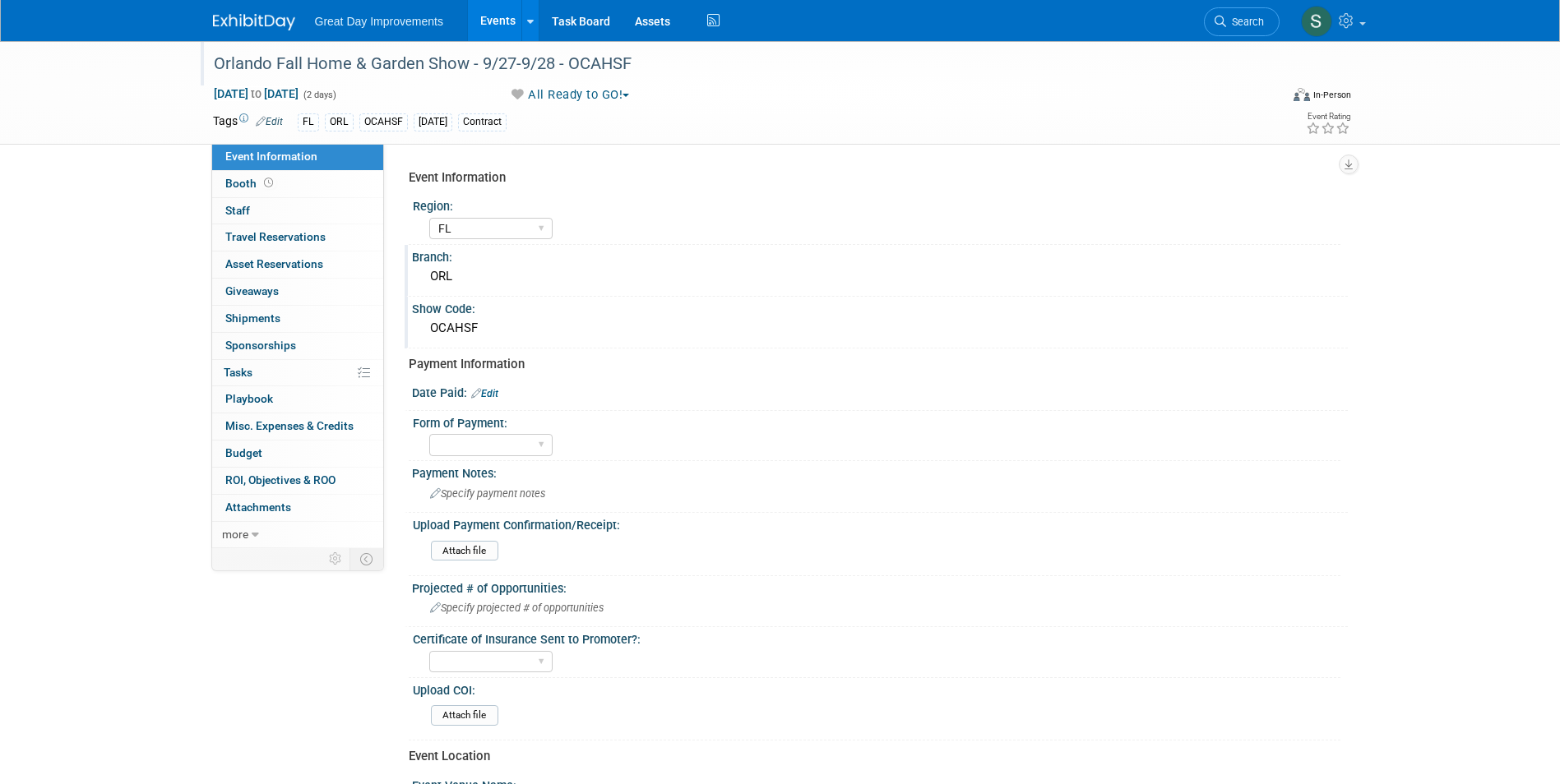
click at [495, 394] on link "Edit" at bounding box center [485, 394] width 27 height 11
select select "8"
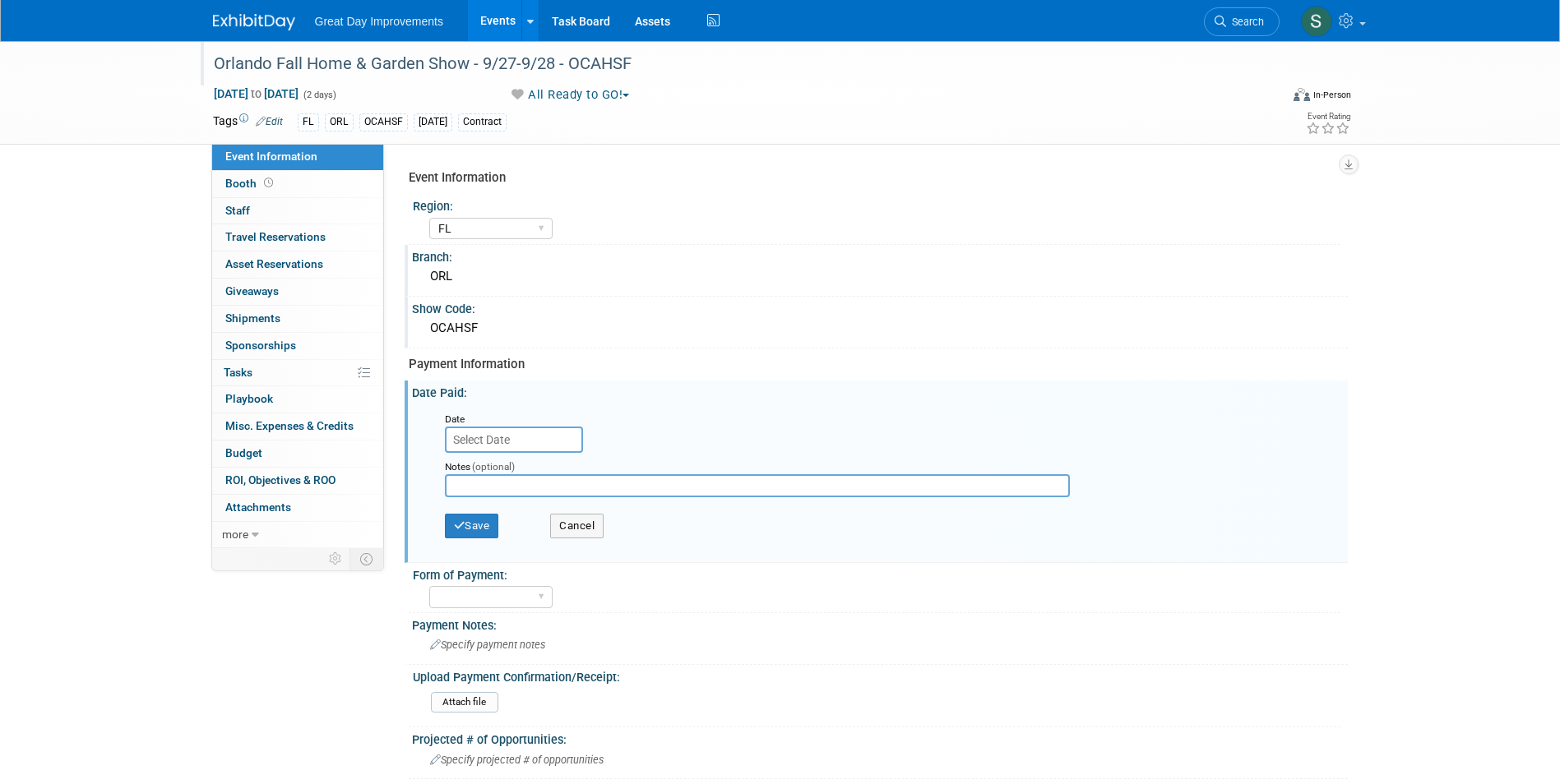
click at [523, 438] on input "text" at bounding box center [514, 440] width 138 height 27
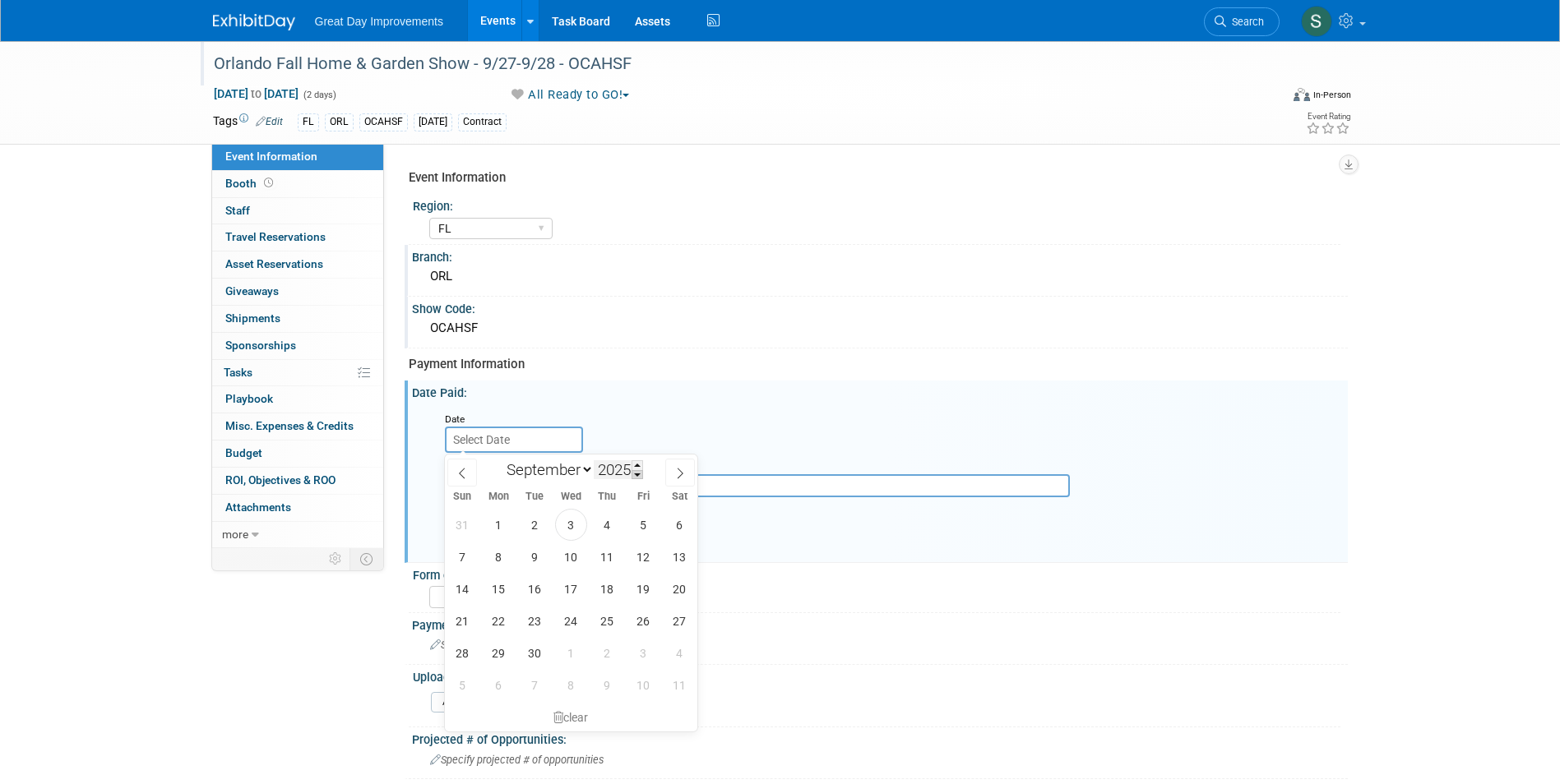
click at [637, 475] on span at bounding box center [637, 475] width 11 height 10
type input "2024"
click at [672, 476] on span at bounding box center [680, 472] width 30 height 28
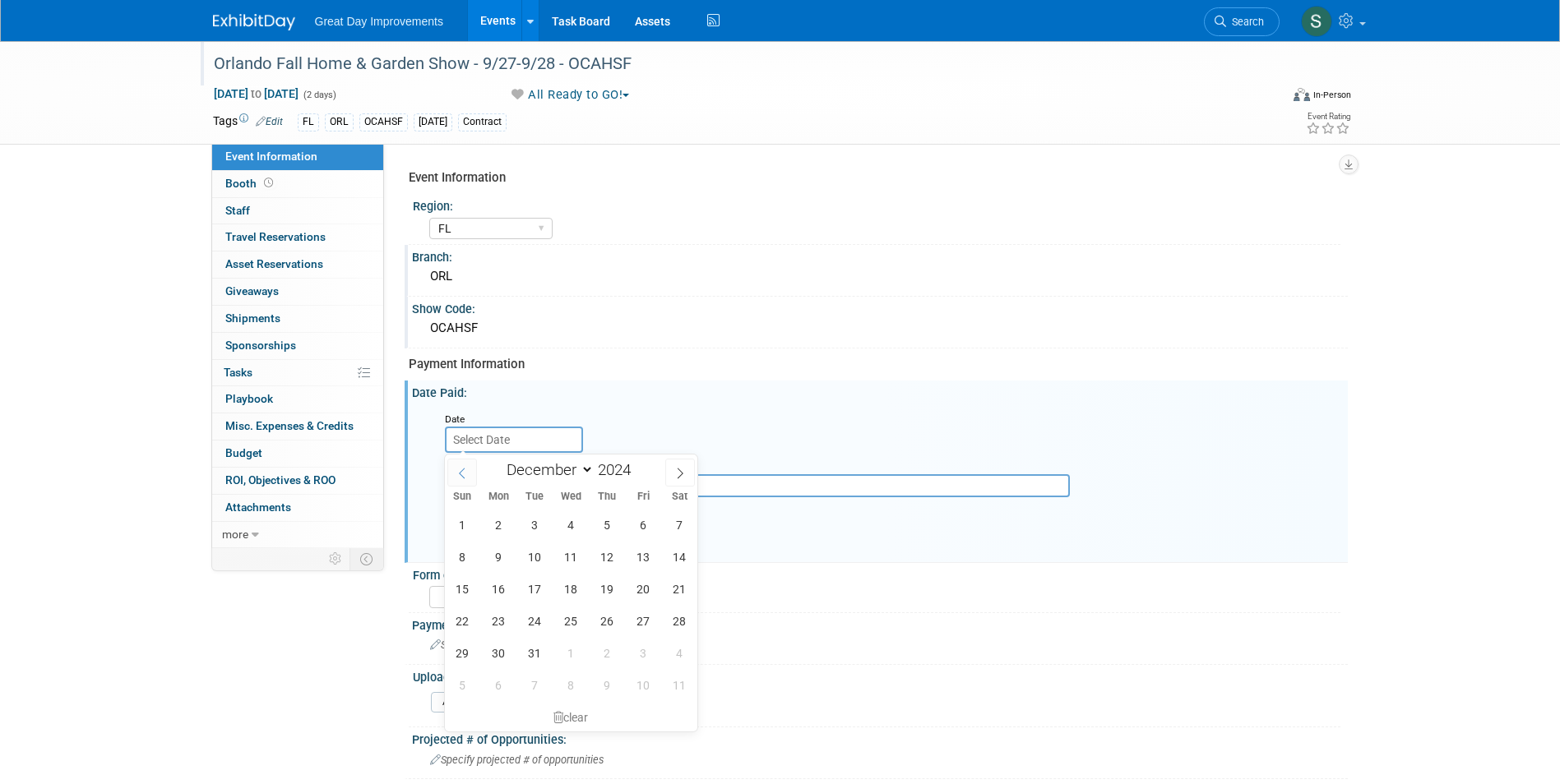
click at [451, 467] on span at bounding box center [462, 472] width 30 height 28
select select "10"
click at [496, 555] on span "4" at bounding box center [499, 557] width 33 height 33
type input "Nov 4, 2024"
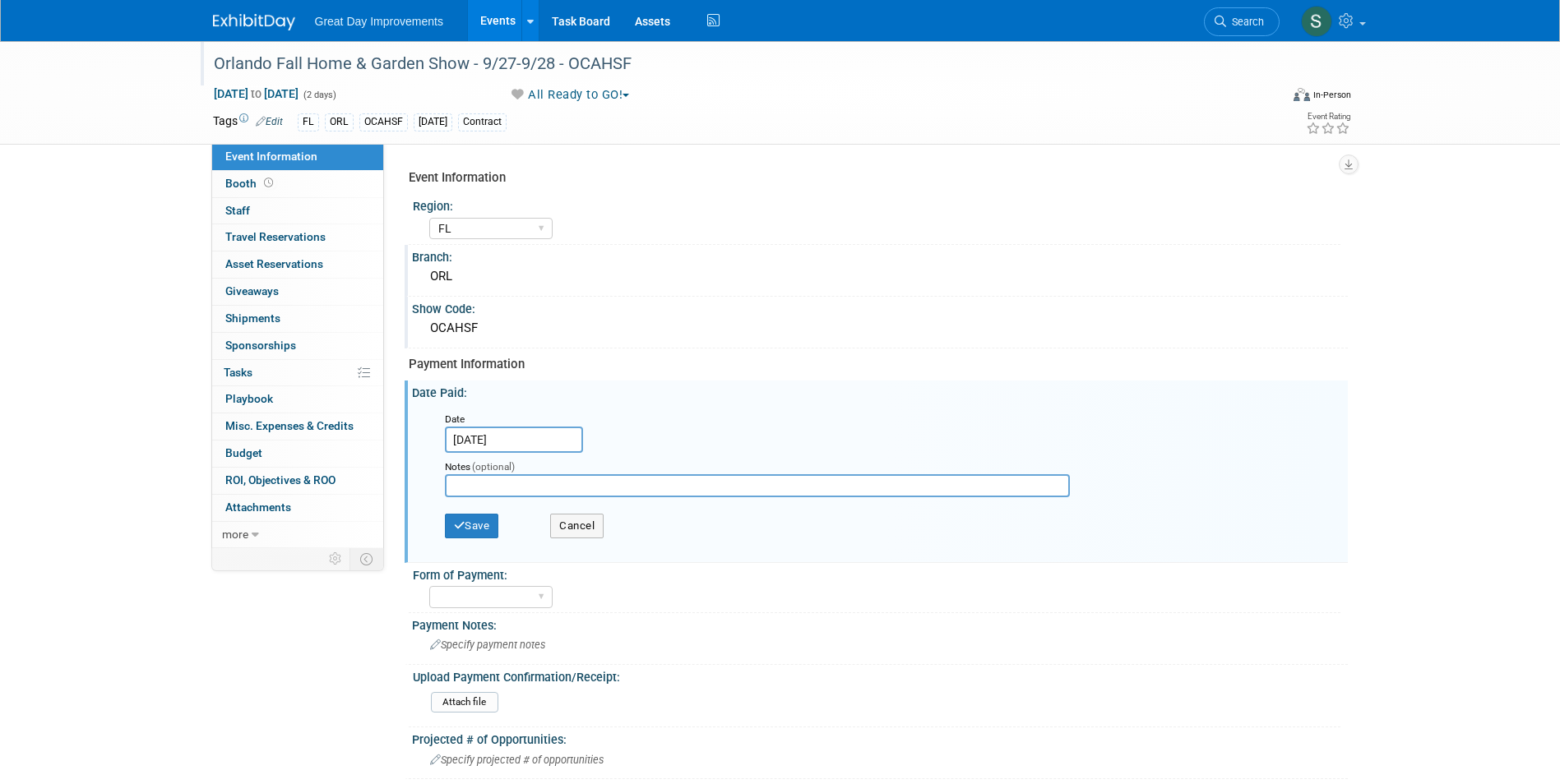
click at [486, 538] on div "Save Cancel" at bounding box center [884, 528] width 878 height 45
click at [482, 527] on button "Save" at bounding box center [472, 526] width 55 height 25
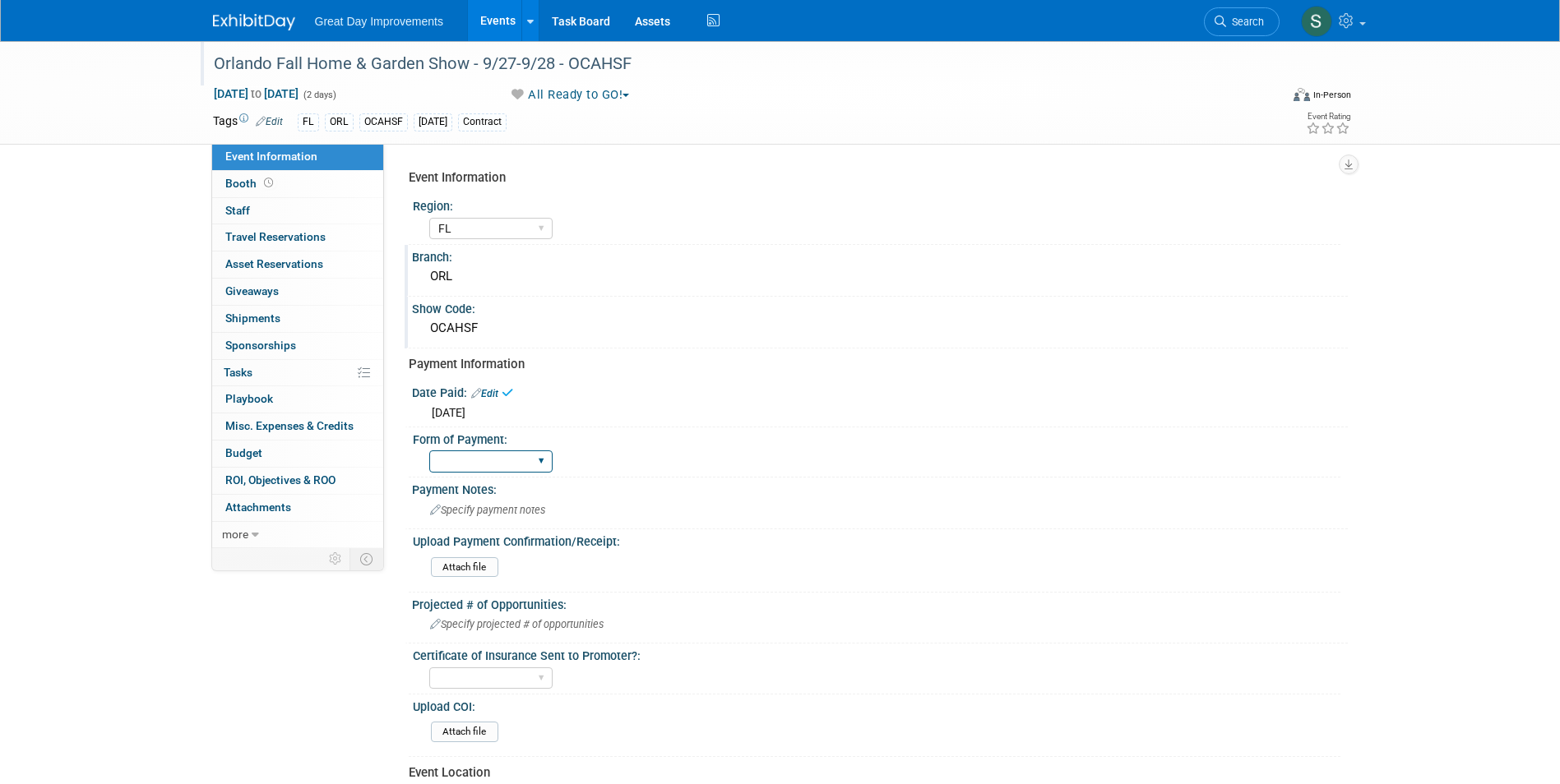
click at [486, 471] on select "Paid via CC Check Requested Pay at the Gate Other" at bounding box center [491, 461] width 123 height 22
select select "Paid via CC"
click at [429, 450] on select "Paid via CC Check Requested Pay at the Gate Other" at bounding box center [491, 461] width 123 height 22
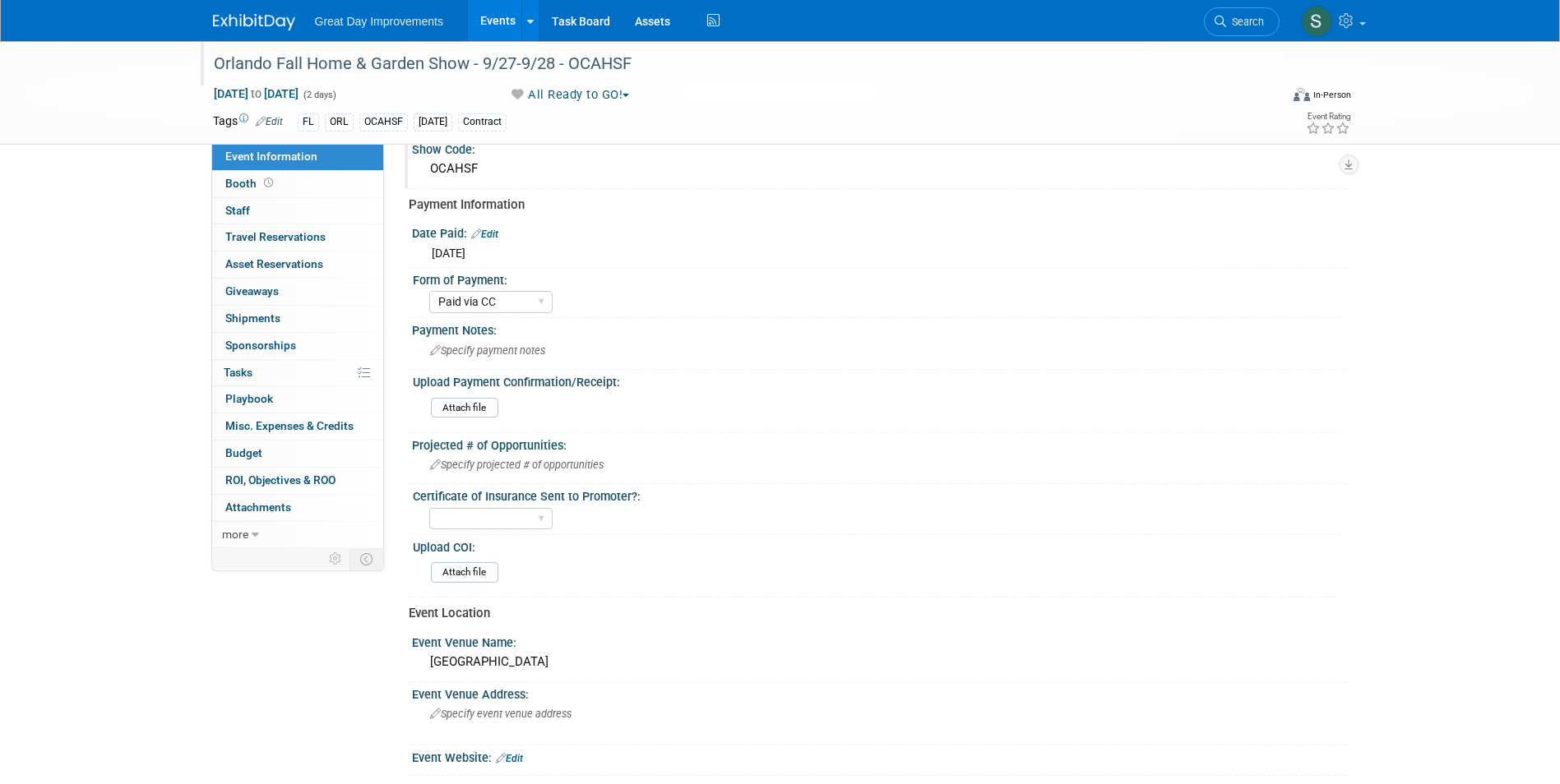
scroll to position [164, 0]
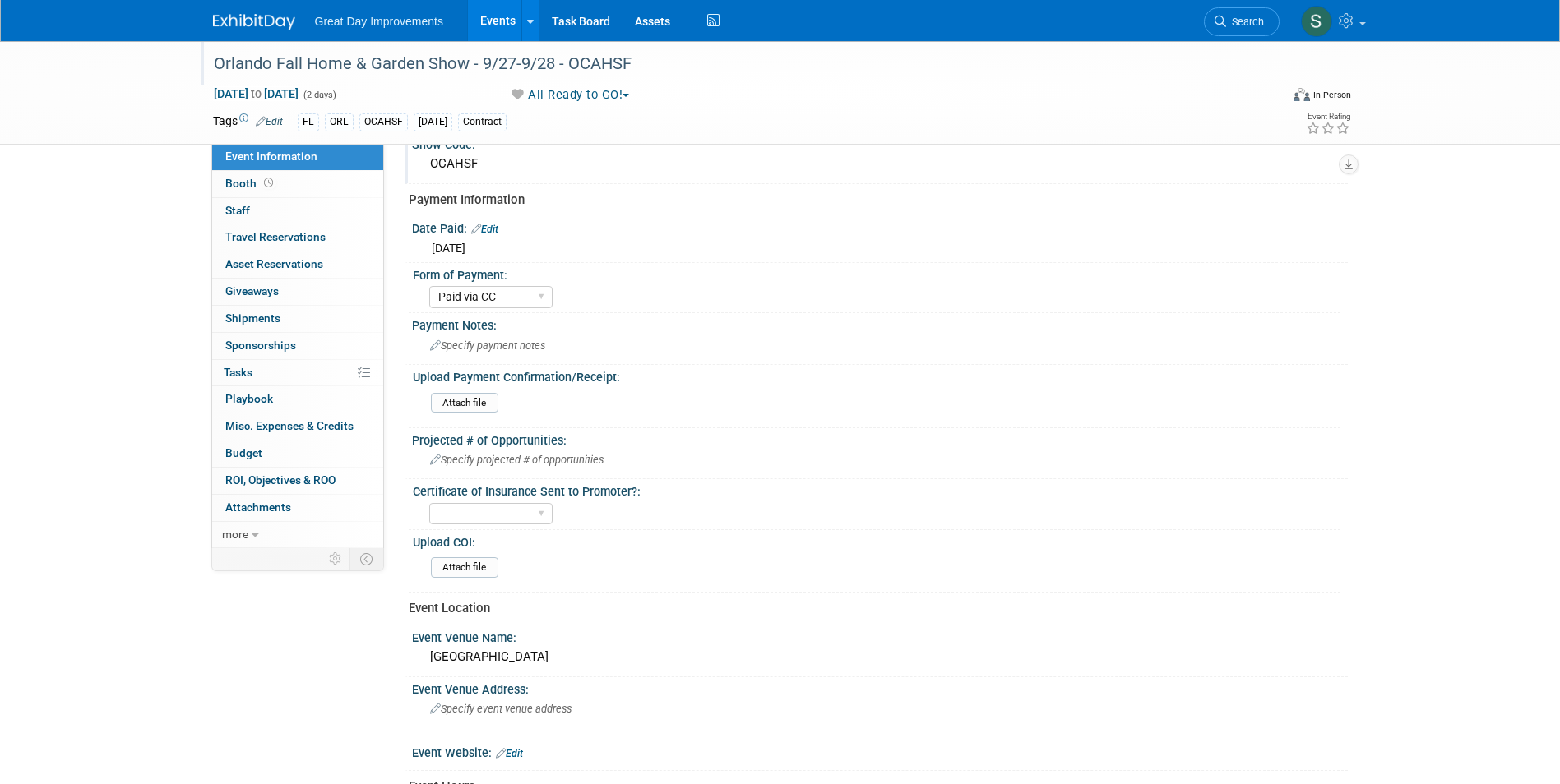
click at [250, 31] on img at bounding box center [254, 22] width 82 height 16
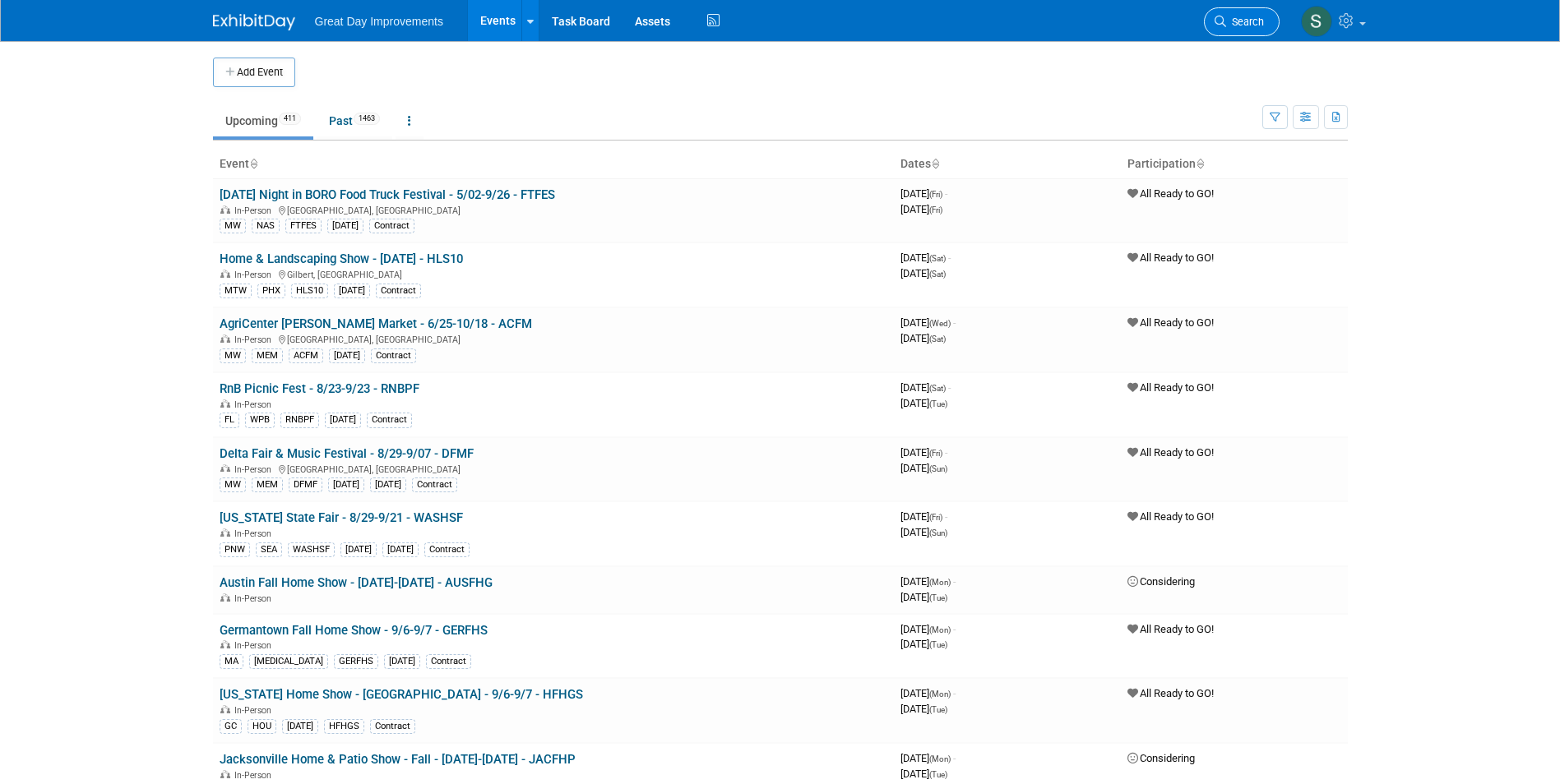
click at [1221, 19] on icon at bounding box center [1220, 21] width 11 height 11
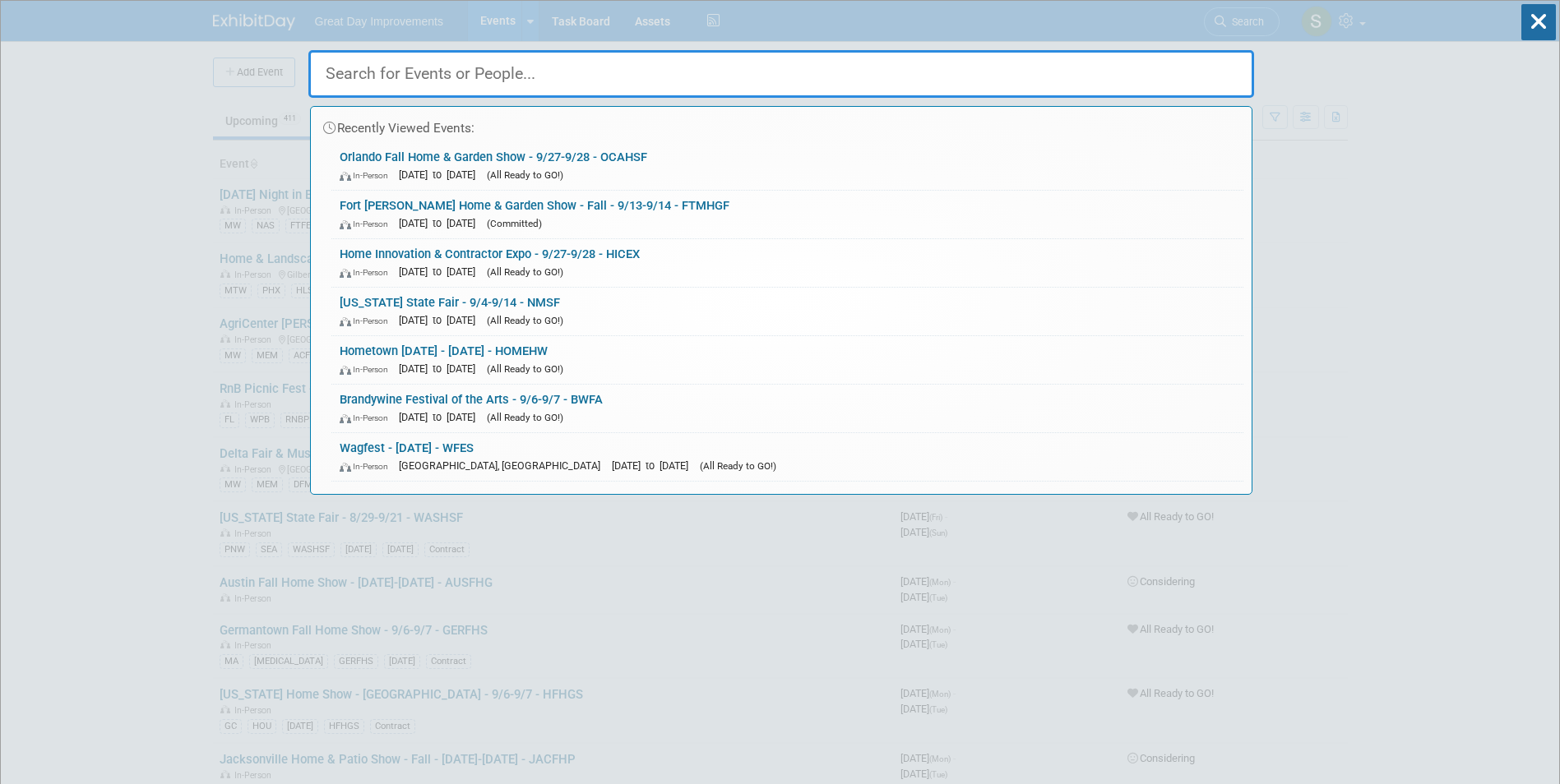
click at [663, 96] on input "text" at bounding box center [780, 74] width 946 height 48
paste input "ORLFHS"
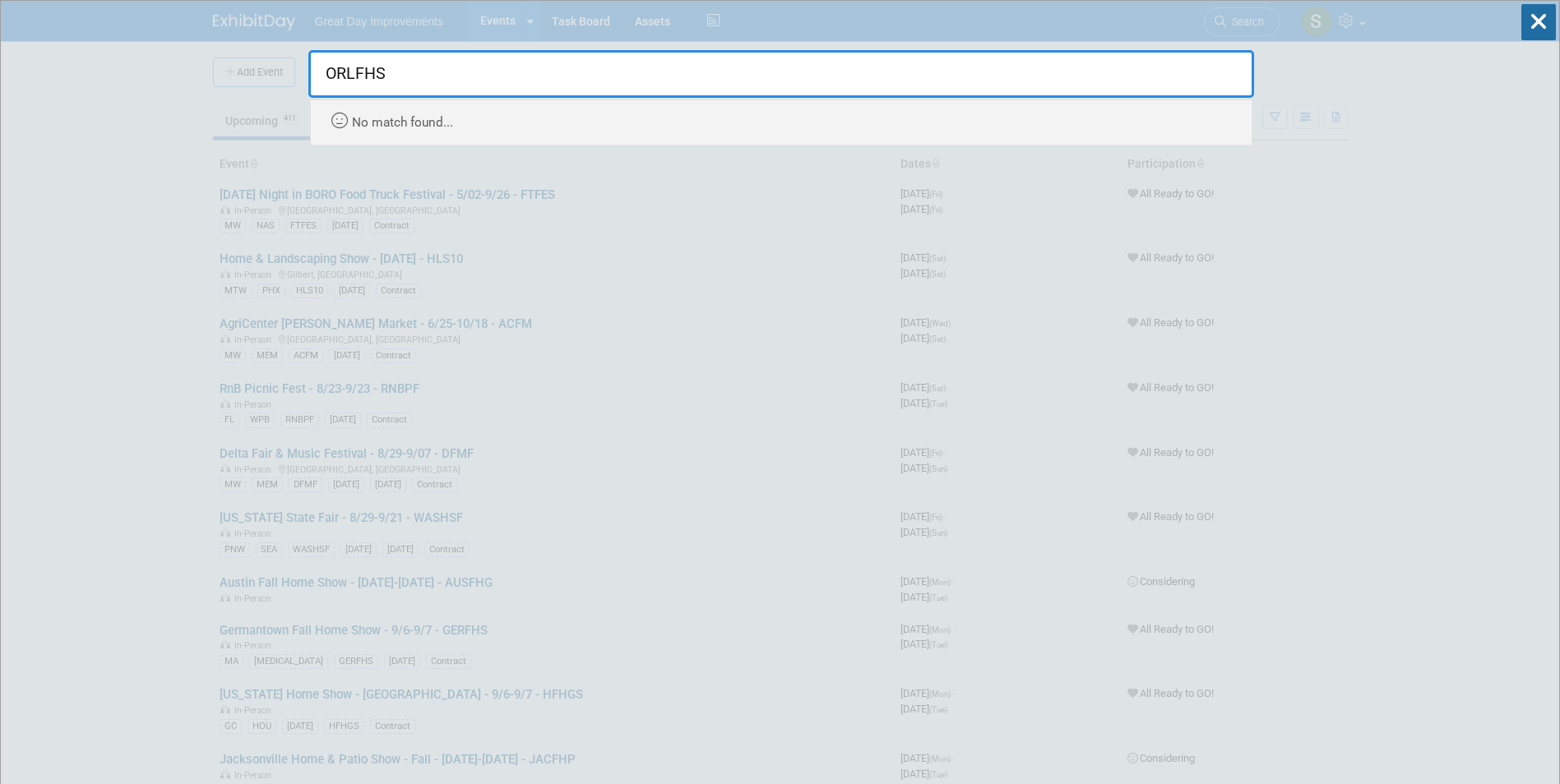
type input "ORLFHS"
drag, startPoint x: 431, startPoint y: 78, endPoint x: 200, endPoint y: 68, distance: 231.2
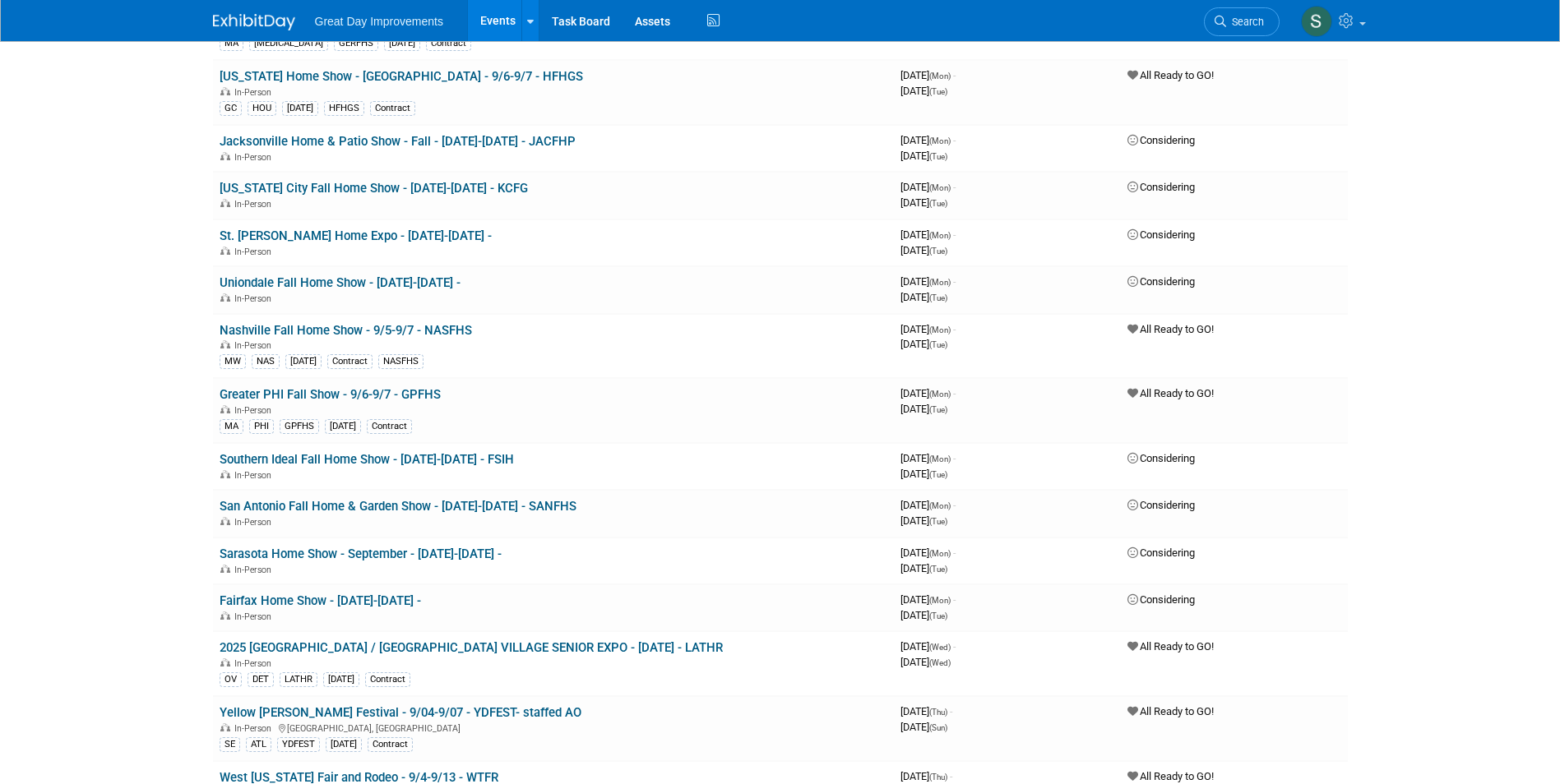
scroll to position [686, 0]
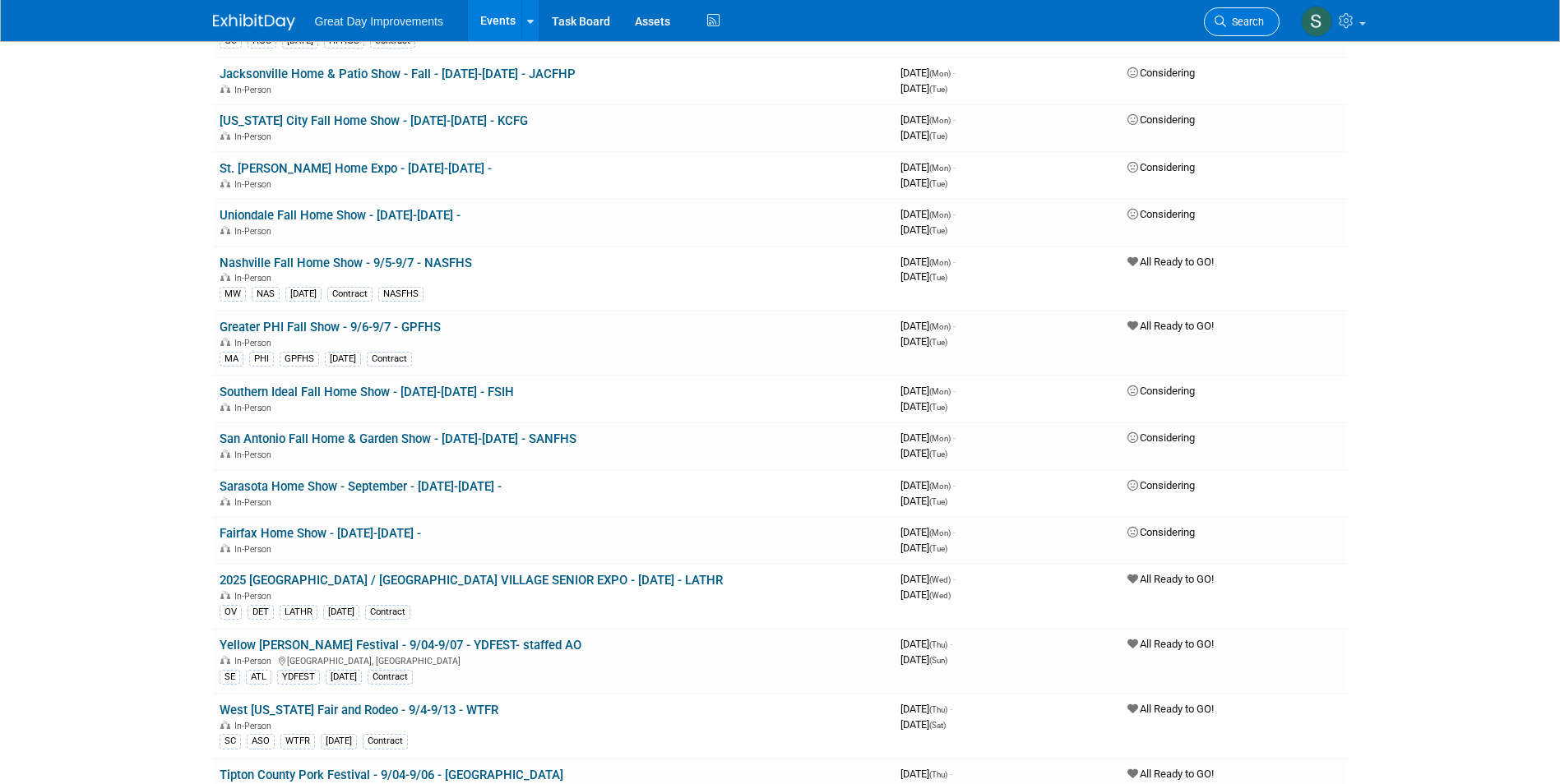
click at [1262, 9] on link "Search" at bounding box center [1241, 22] width 76 height 29
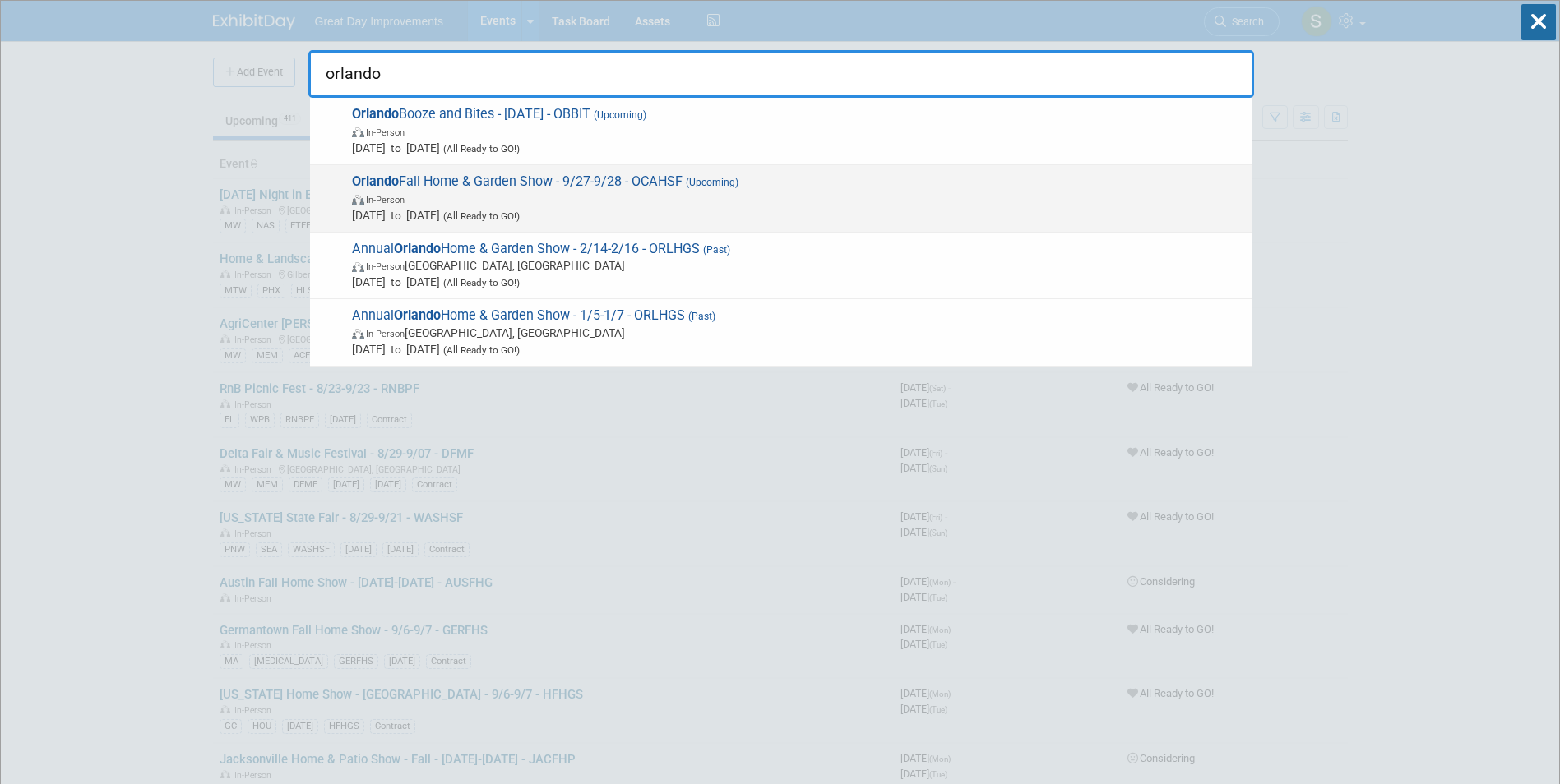
type input "orlando"
click at [921, 197] on span "In-Person" at bounding box center [798, 199] width 892 height 16
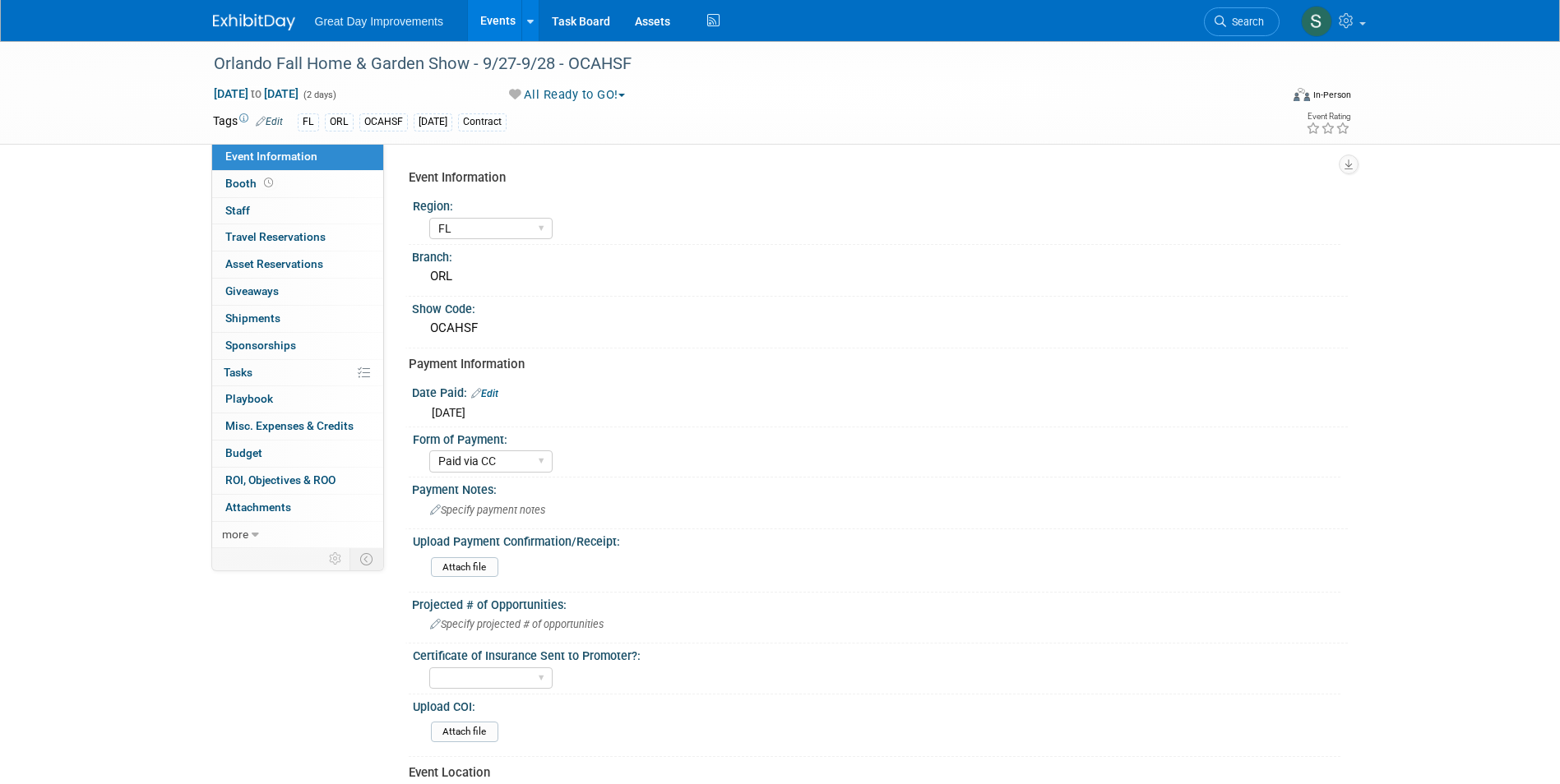
select select "FL"
select select "Paid via CC"
click at [1214, 11] on link "Search" at bounding box center [1241, 22] width 76 height 29
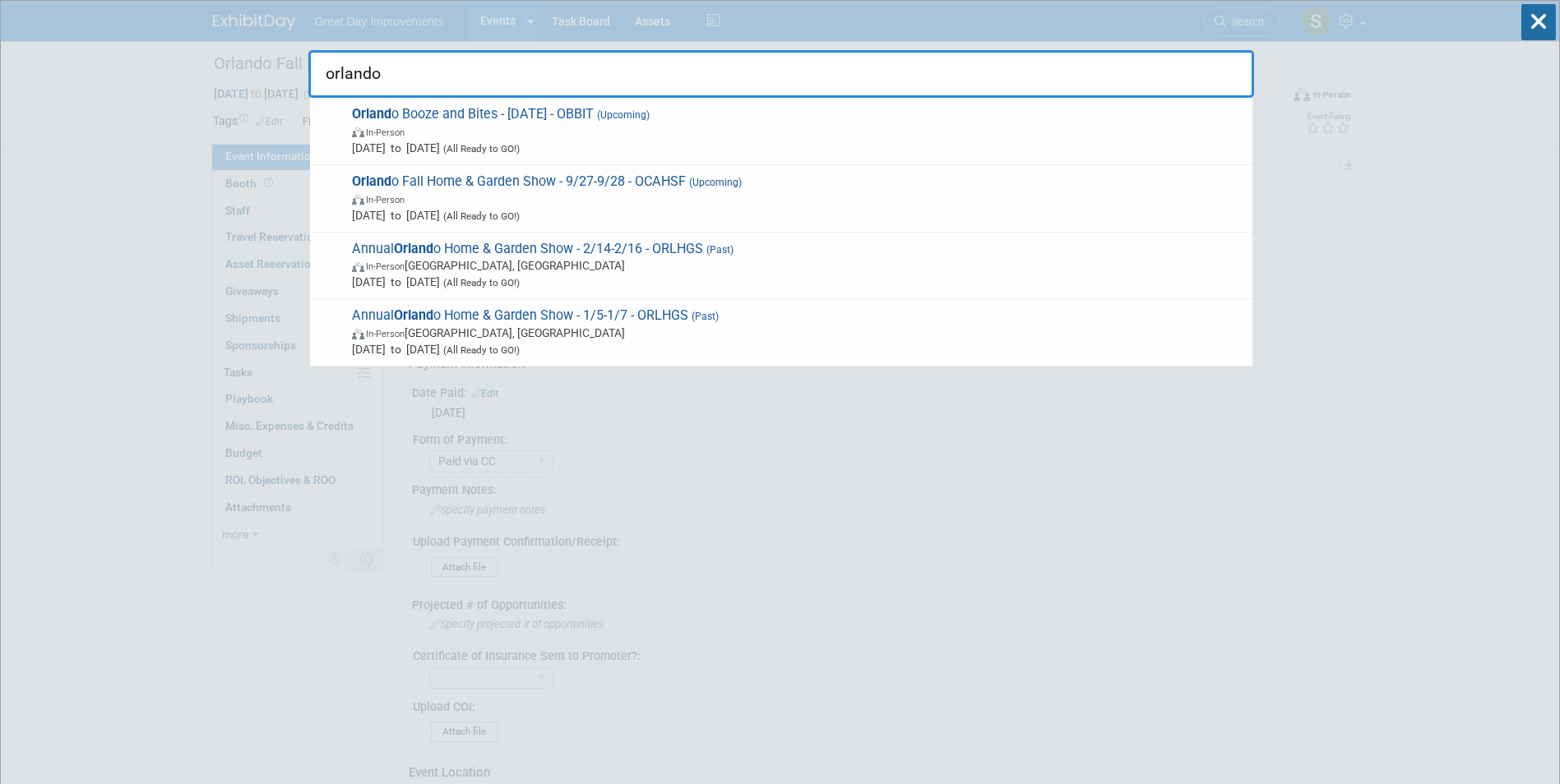
type input "orlando"
drag, startPoint x: 369, startPoint y: 74, endPoint x: 272, endPoint y: 81, distance: 97.3
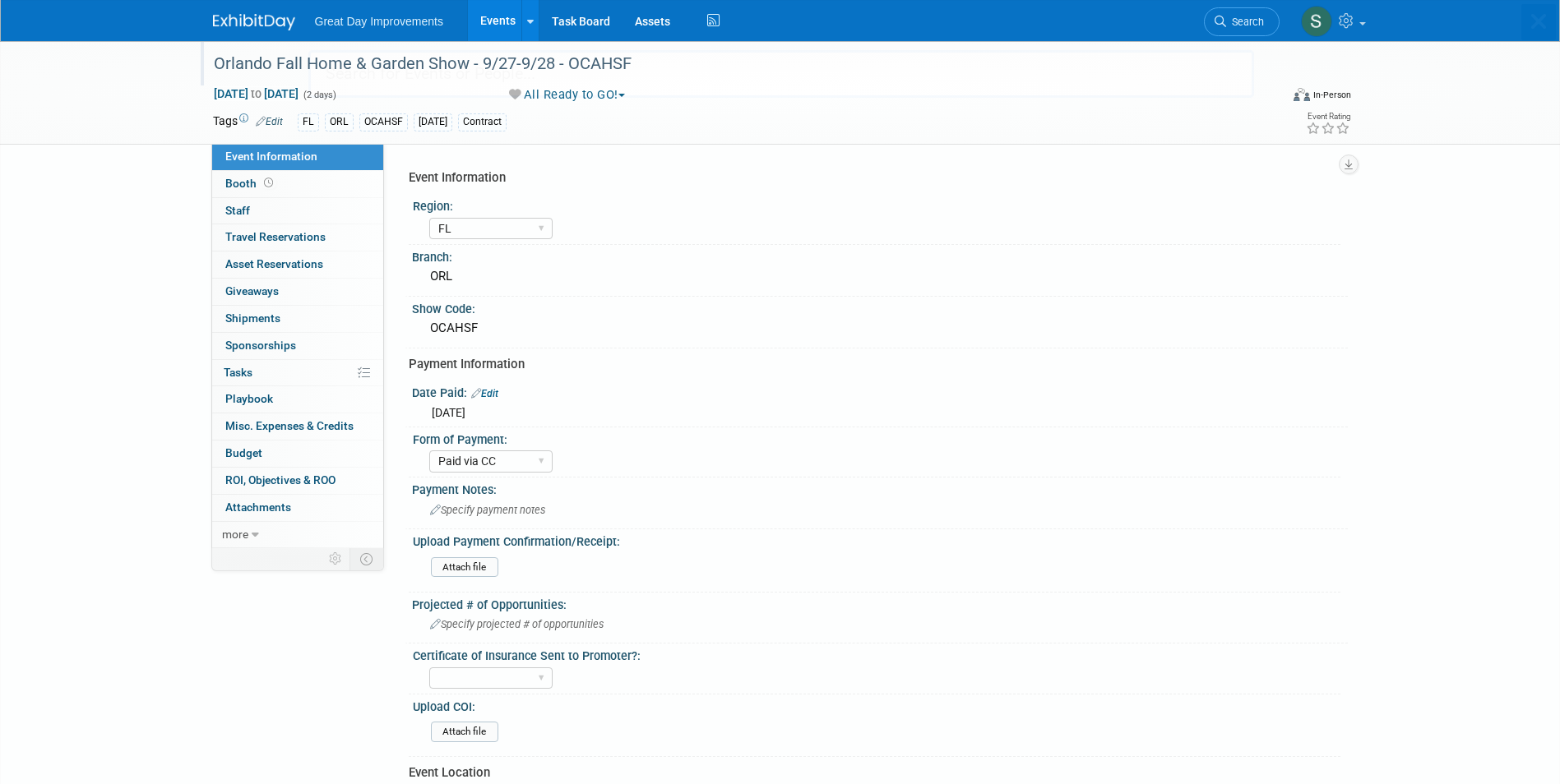
click at [385, 80] on div "Orlando Fall Home & Garden Show - 9/27-9/28 - OCAHSF" at bounding box center [738, 67] width 1060 height 27
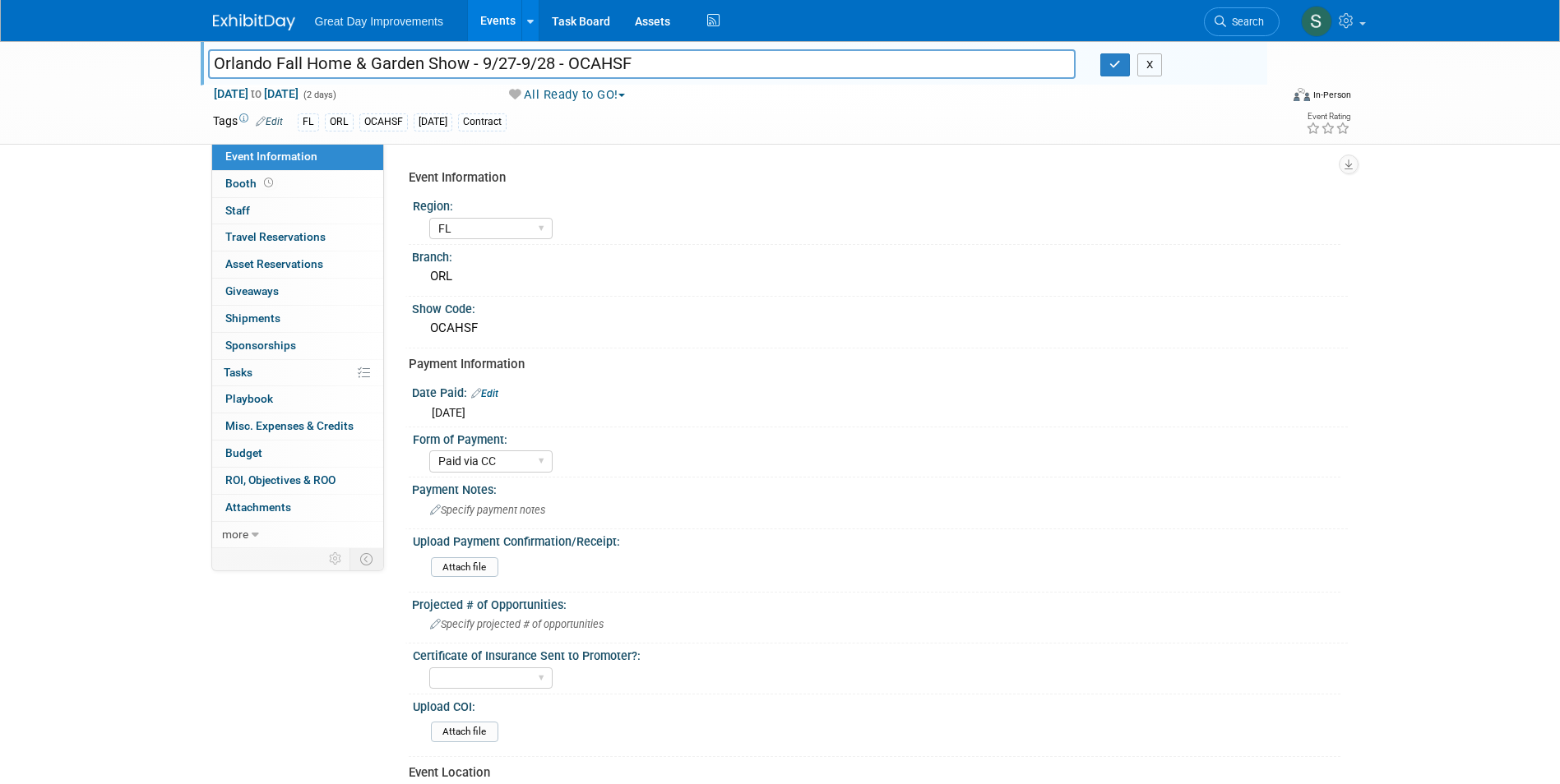
drag, startPoint x: 1142, startPoint y: 68, endPoint x: 1154, endPoint y: 62, distance: 13.4
click at [1143, 68] on button "X" at bounding box center [1150, 65] width 26 height 23
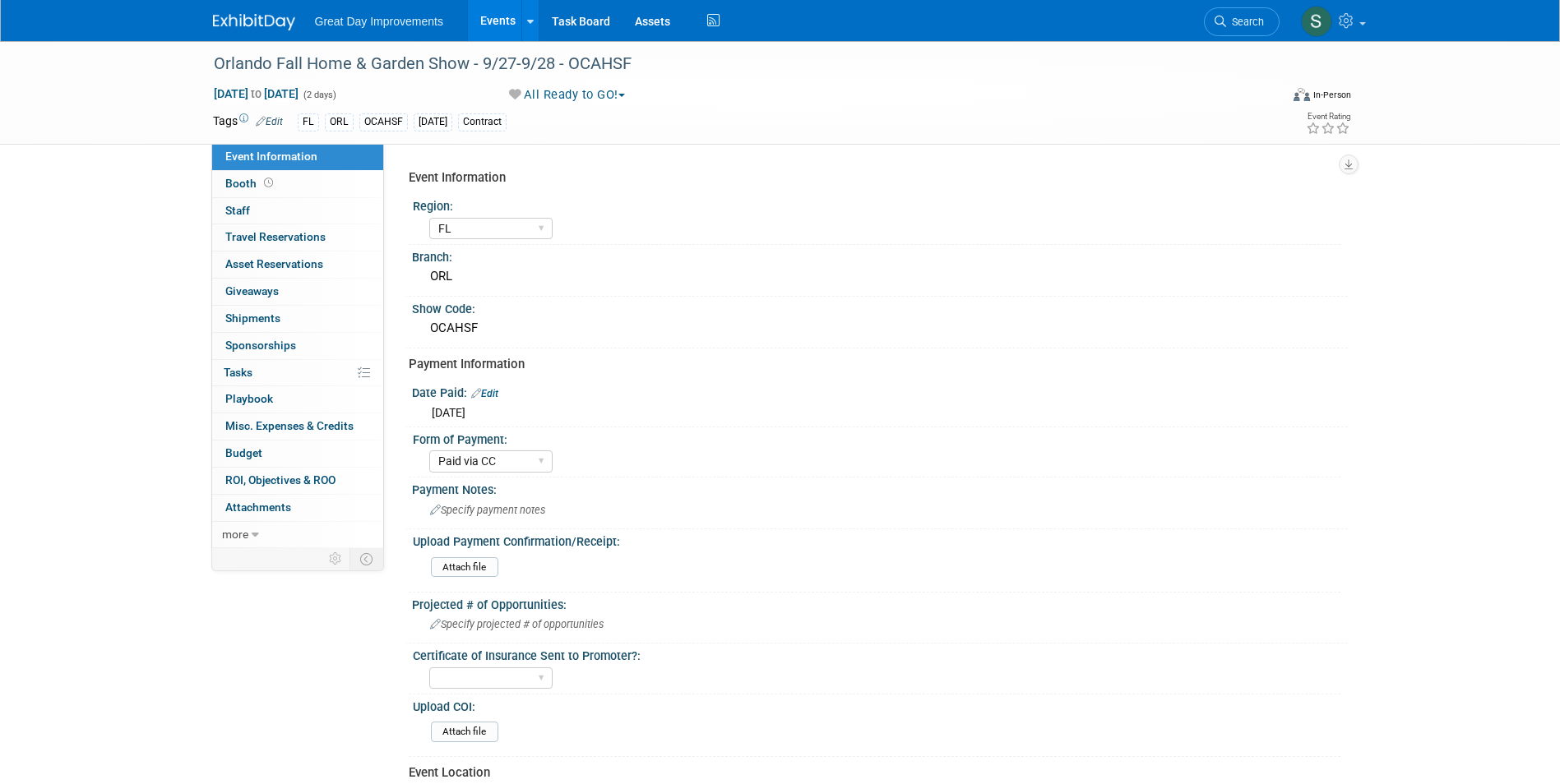
click at [1231, 27] on span "Search" at bounding box center [1245, 21] width 38 height 12
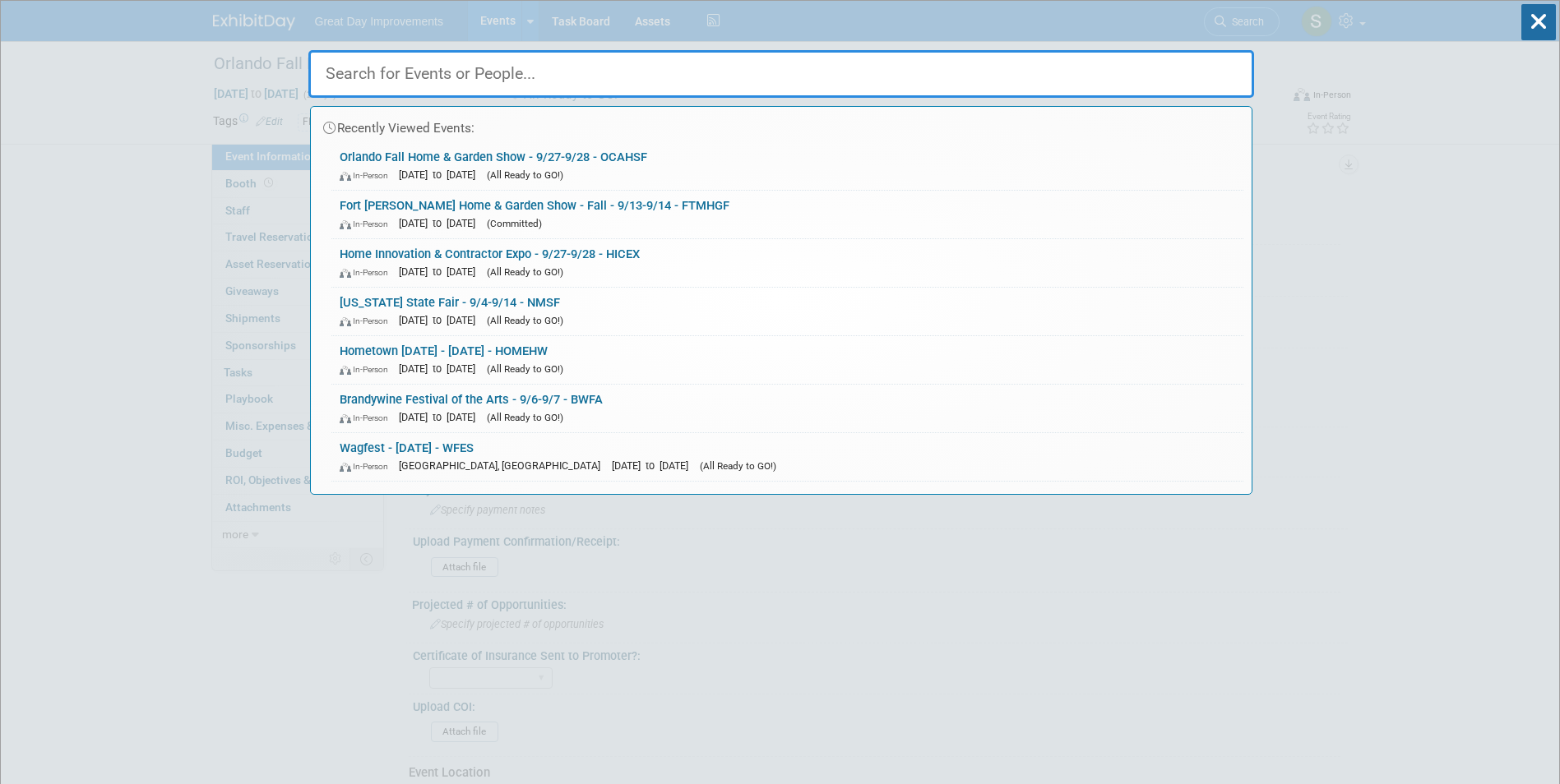
paste input "ORLFHS"
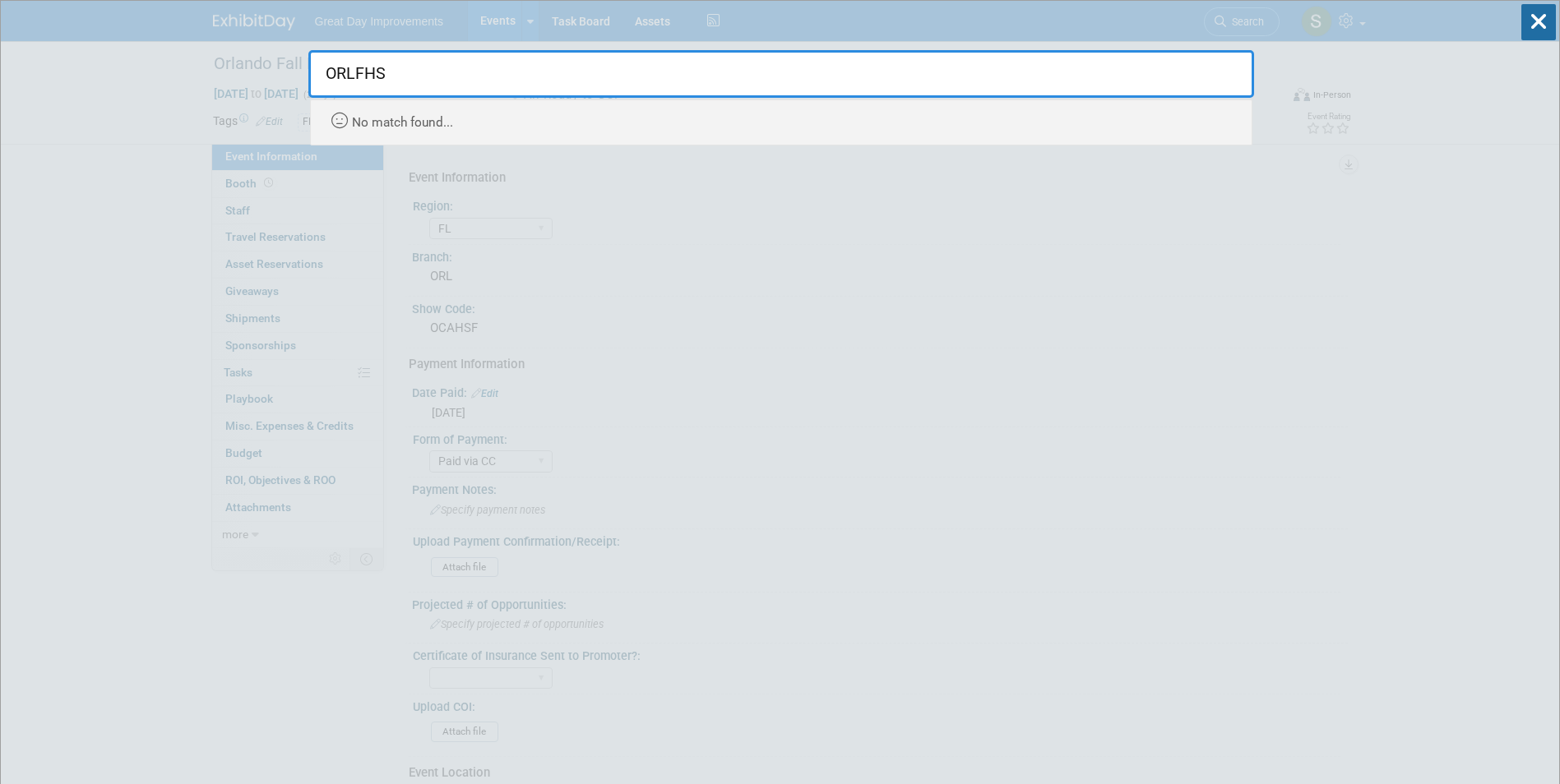
type input "ORLFHS"
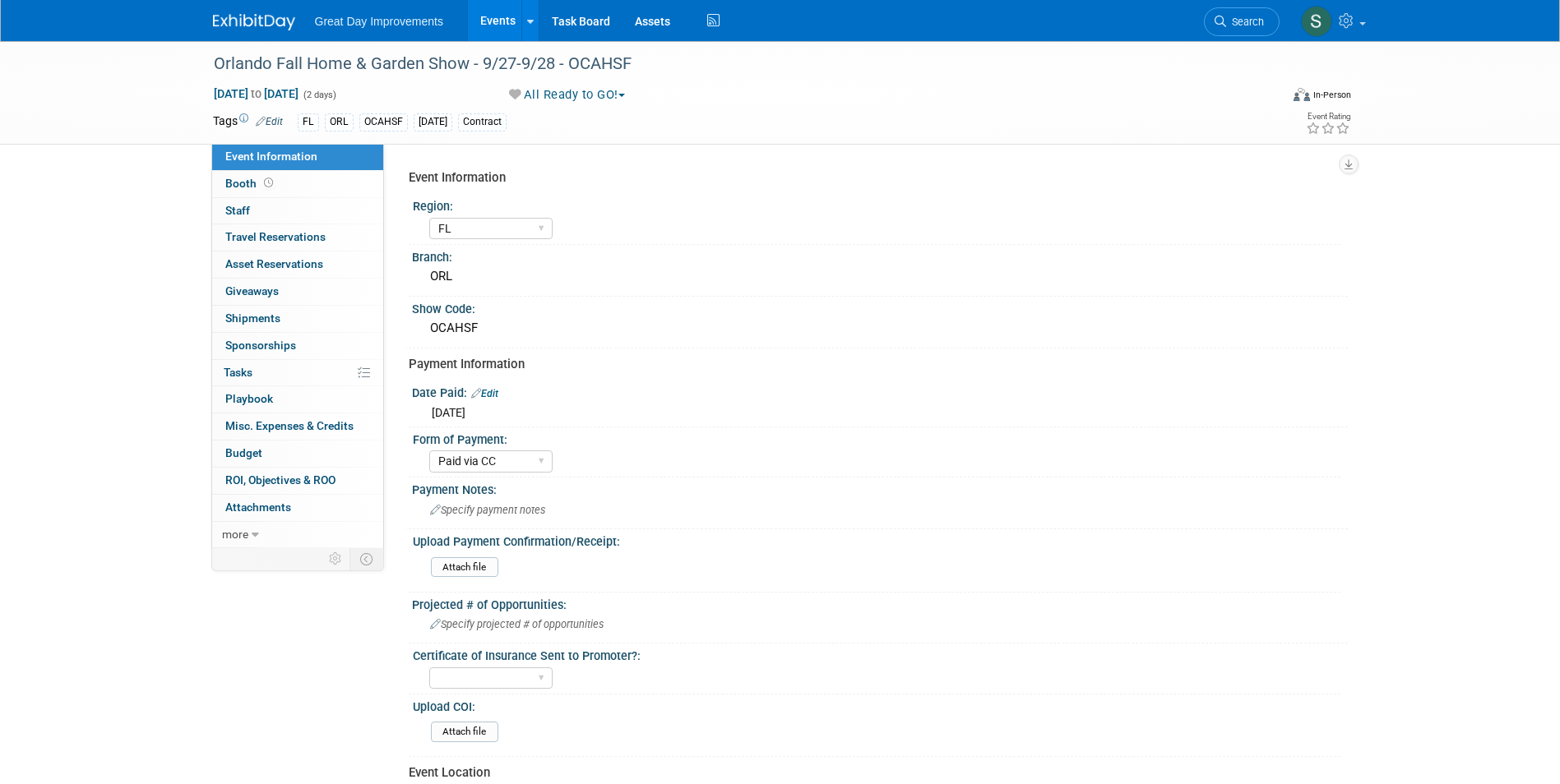
click at [230, 27] on img at bounding box center [254, 22] width 82 height 16
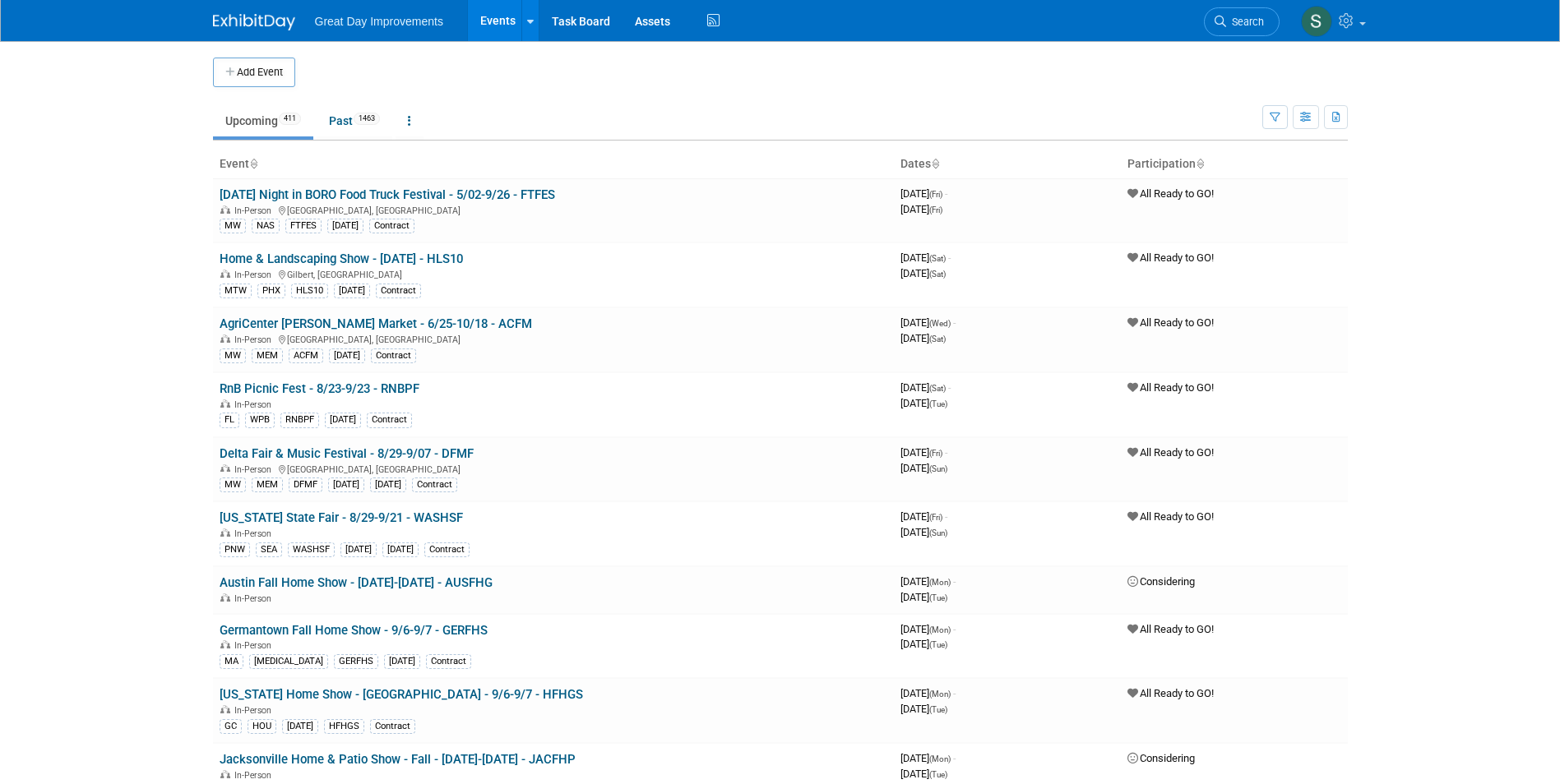
click at [249, 86] on button "Add Event" at bounding box center [254, 72] width 82 height 30
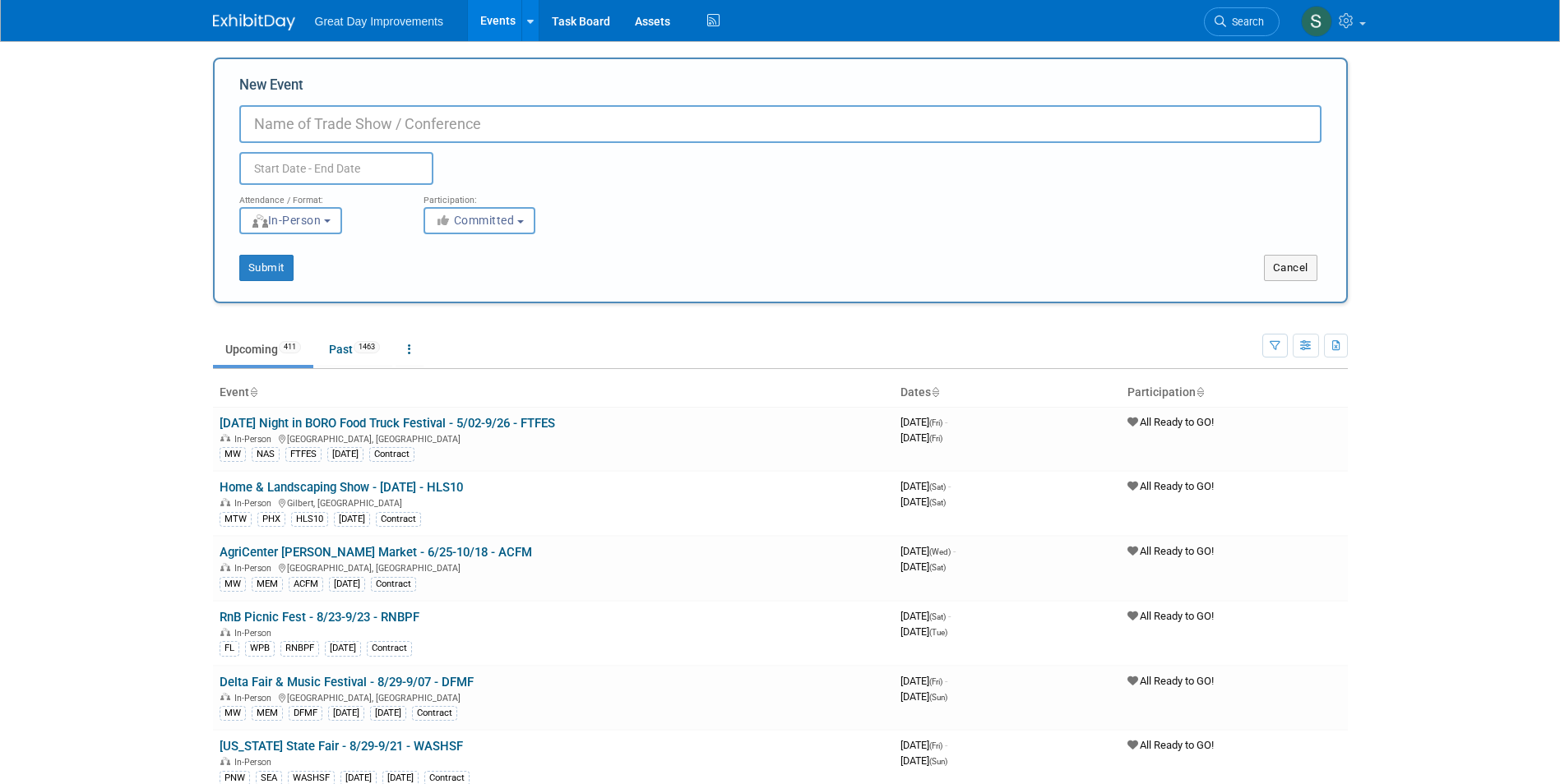
click at [321, 132] on input "New Event" at bounding box center [780, 124] width 1083 height 38
click at [569, 119] on input "New Event" at bounding box center [780, 124] width 1083 height 38
paste input "ORLFHS"
click at [250, 126] on input "ORLFHS" at bounding box center [780, 124] width 1083 height 38
paste input "Orlando Fall Home & Garden Show"
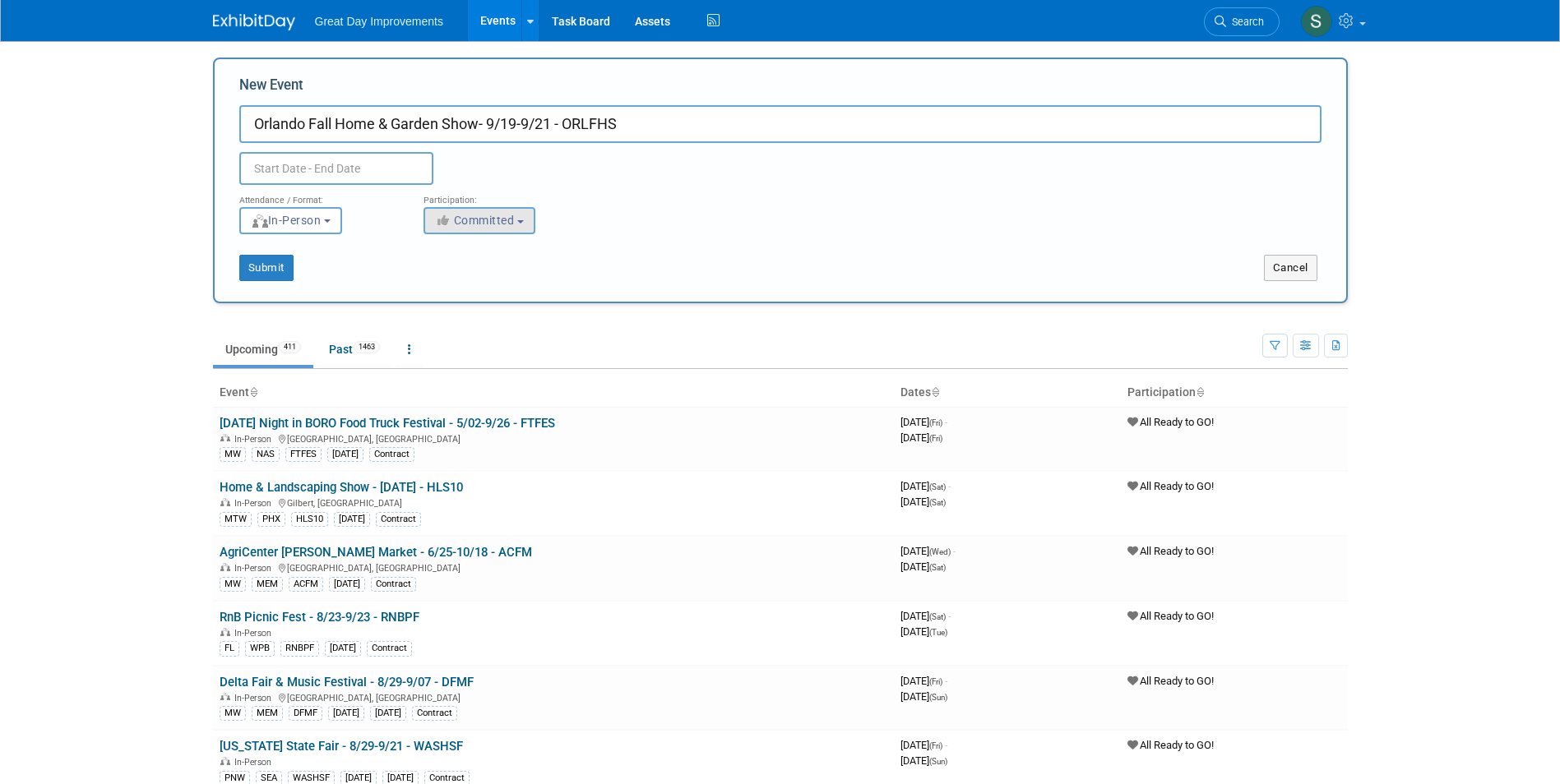
type input "Orlando Fall Home & Garden Show- 9/19-9/21 - ORLFHS"
click at [514, 229] on button "Committed" at bounding box center [479, 221] width 112 height 27
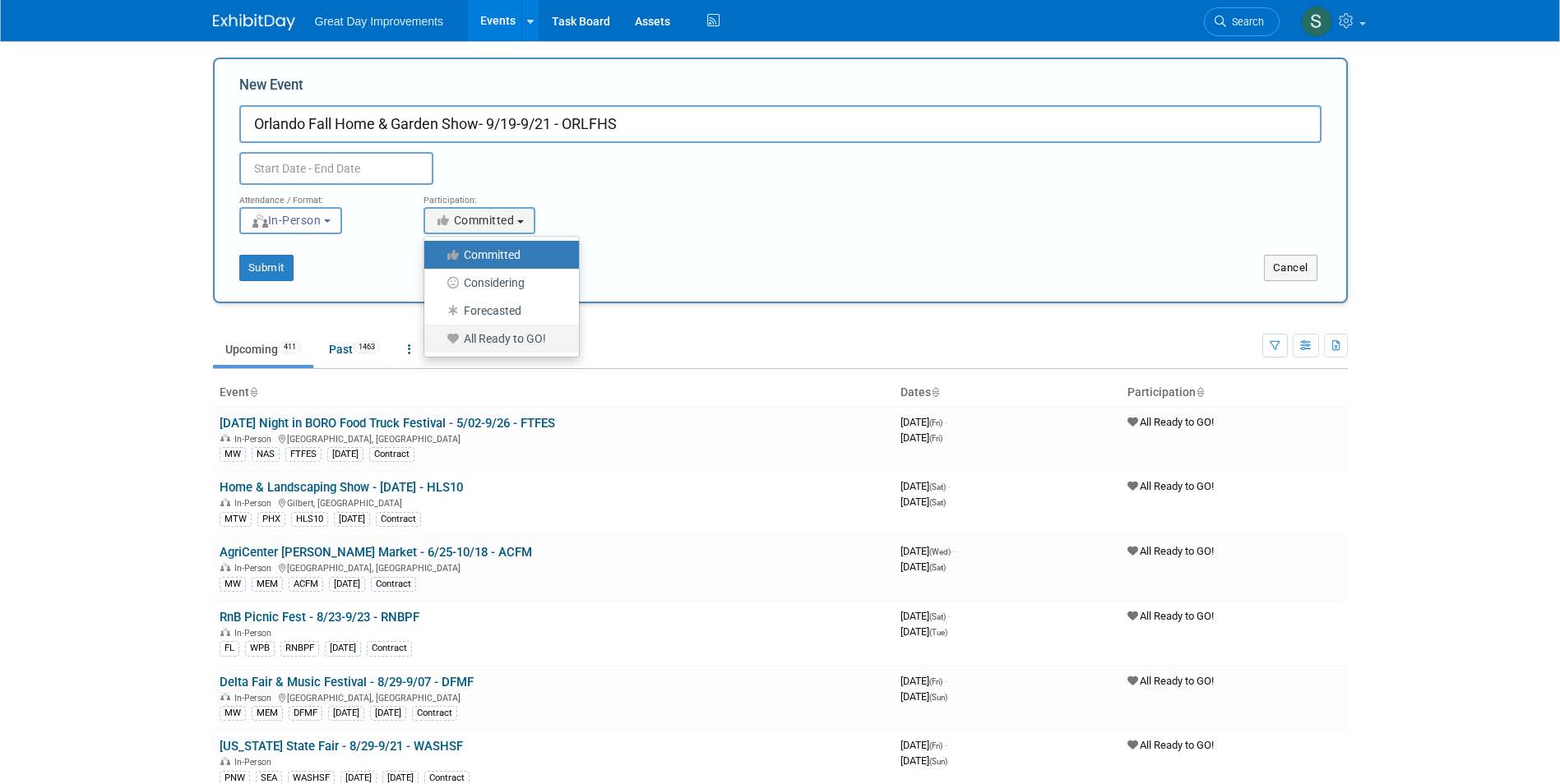
click at [517, 339] on label "All Ready to GO!" at bounding box center [497, 338] width 130 height 21
click at [439, 339] on input "All Ready to GO!" at bounding box center [433, 338] width 11 height 11
select select "102"
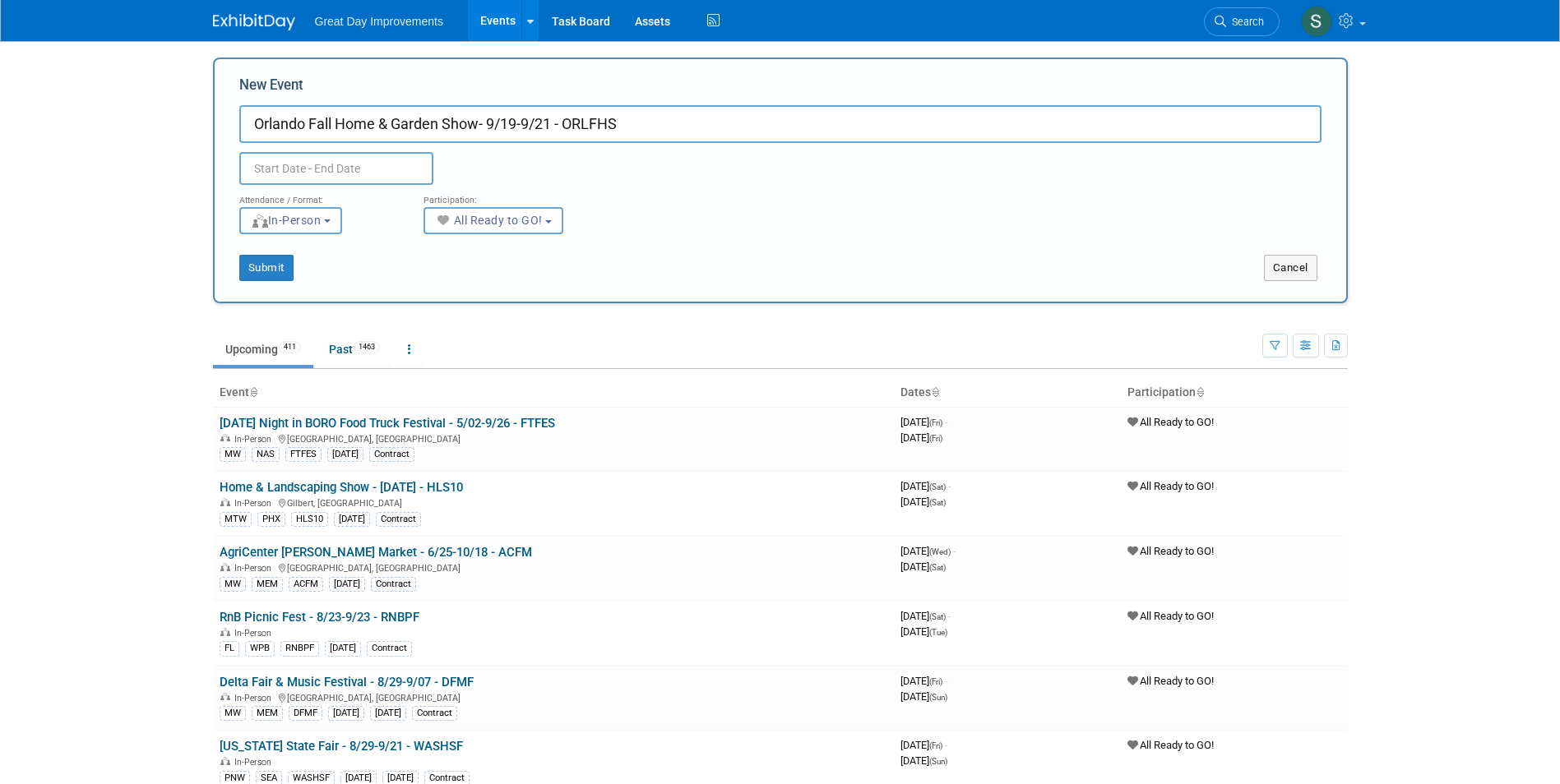
click at [357, 163] on input "text" at bounding box center [336, 168] width 194 height 33
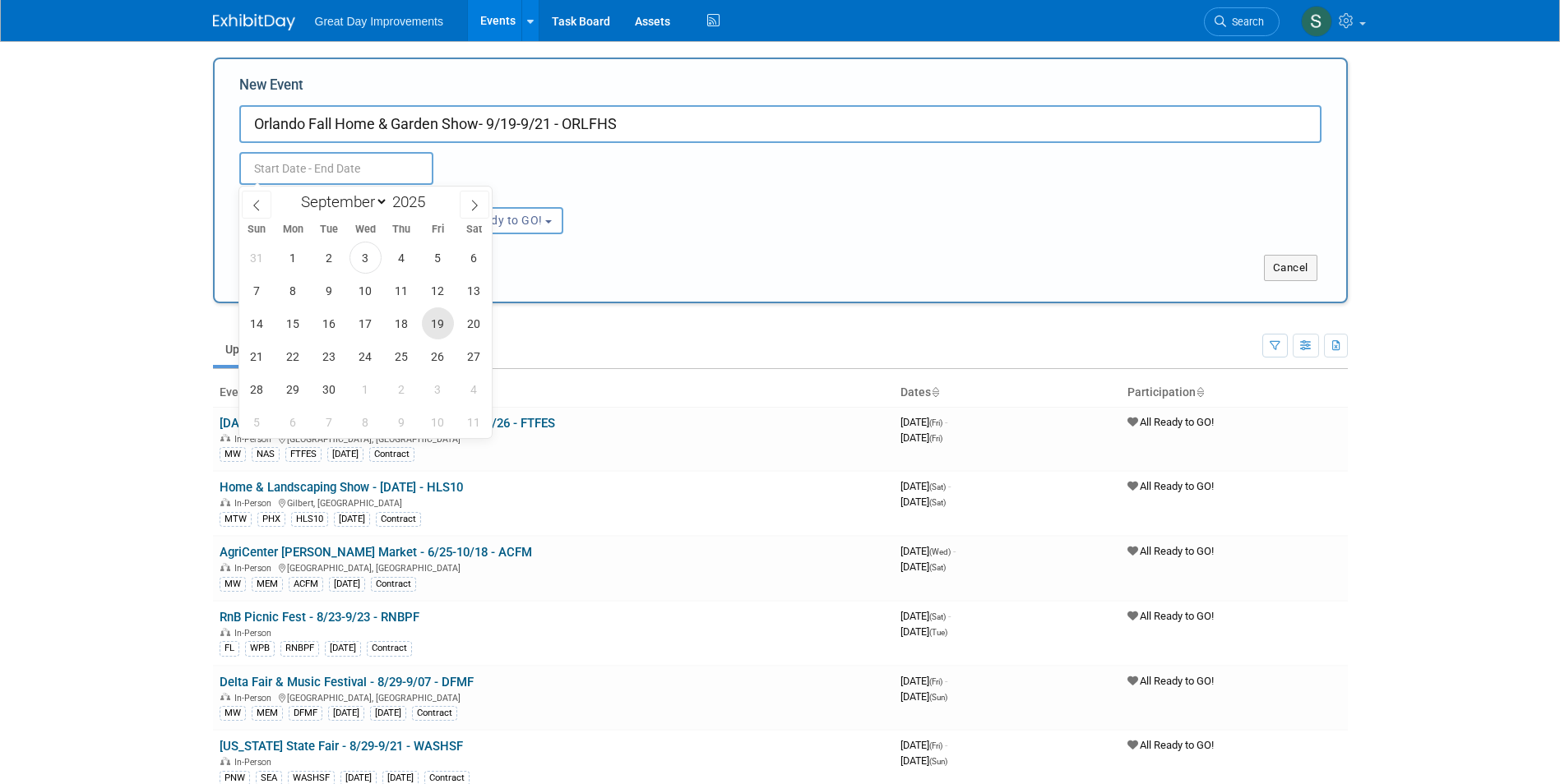
click at [447, 337] on span "19" at bounding box center [438, 324] width 33 height 33
click at [258, 366] on span "21" at bounding box center [257, 357] width 33 height 33
type input "Sep 19, 2025 to Sep 21, 2025"
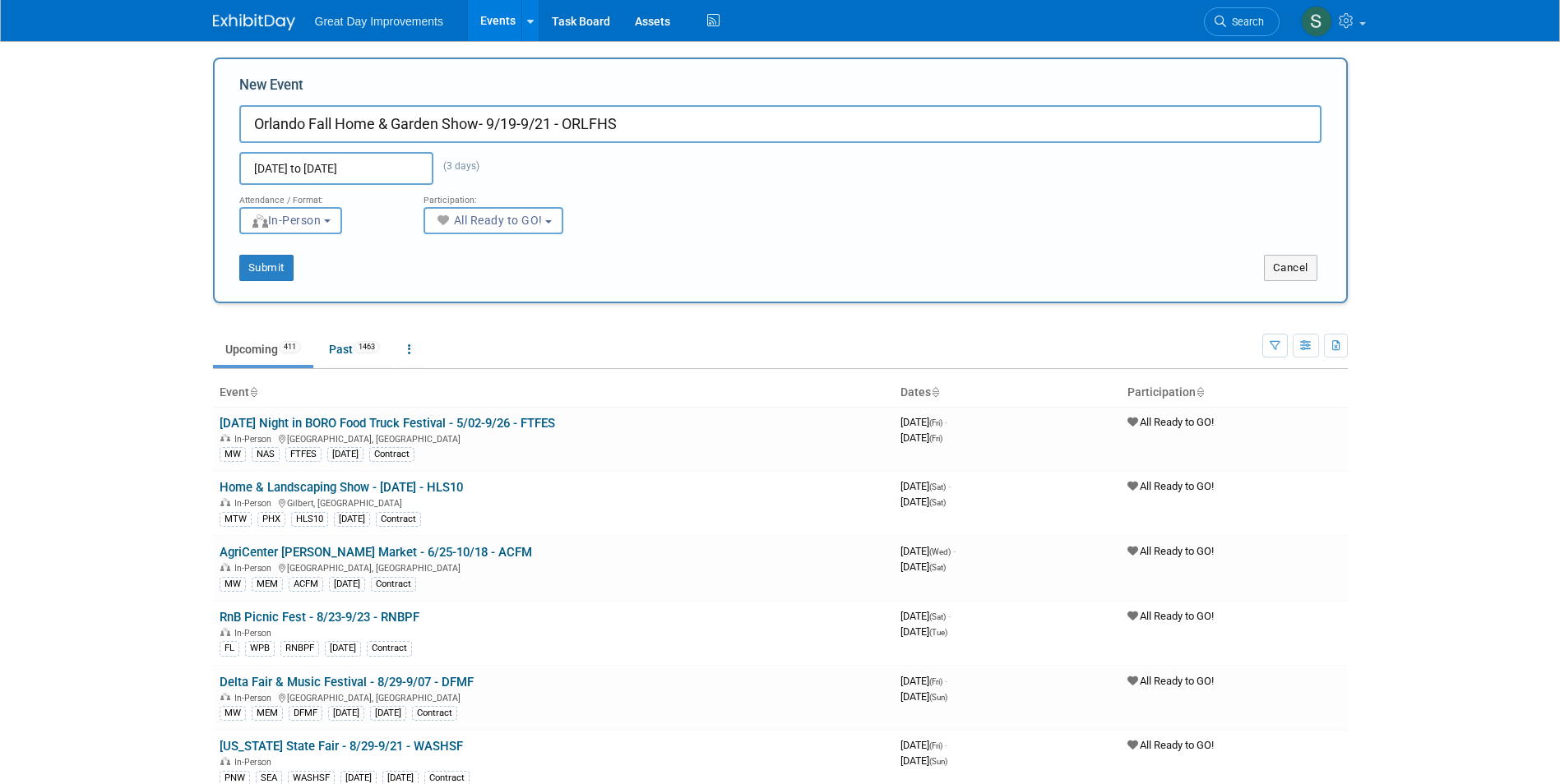
click at [262, 287] on div "New Event Orlando Fall Home & Garden Show- 9/19-9/21 - ORLFHS Sep 19, 2025 to S…" at bounding box center [780, 180] width 1135 height 246
click at [262, 273] on button "Submit" at bounding box center [266, 269] width 55 height 27
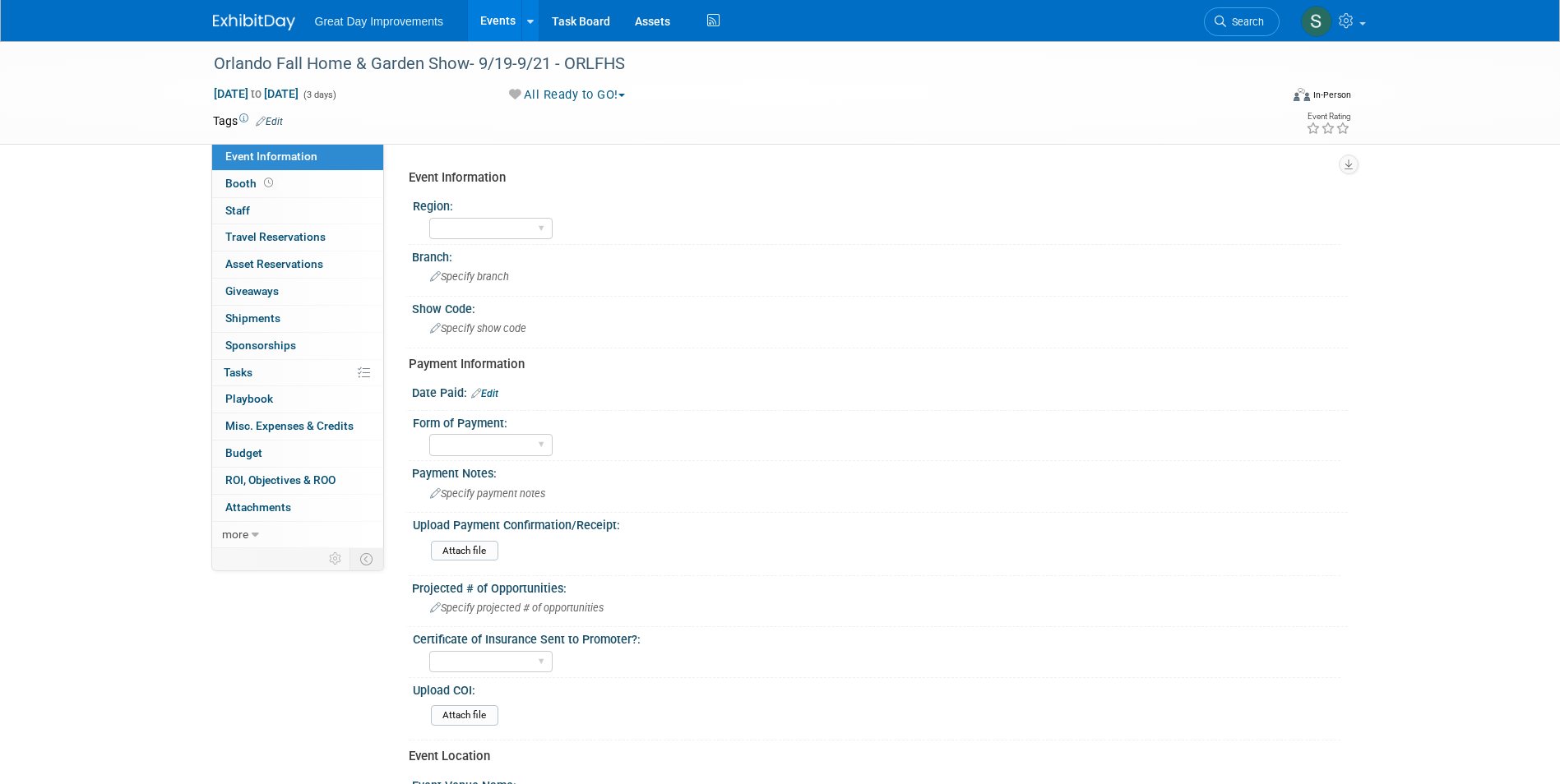
click at [274, 116] on link "Edit" at bounding box center [269, 121] width 27 height 11
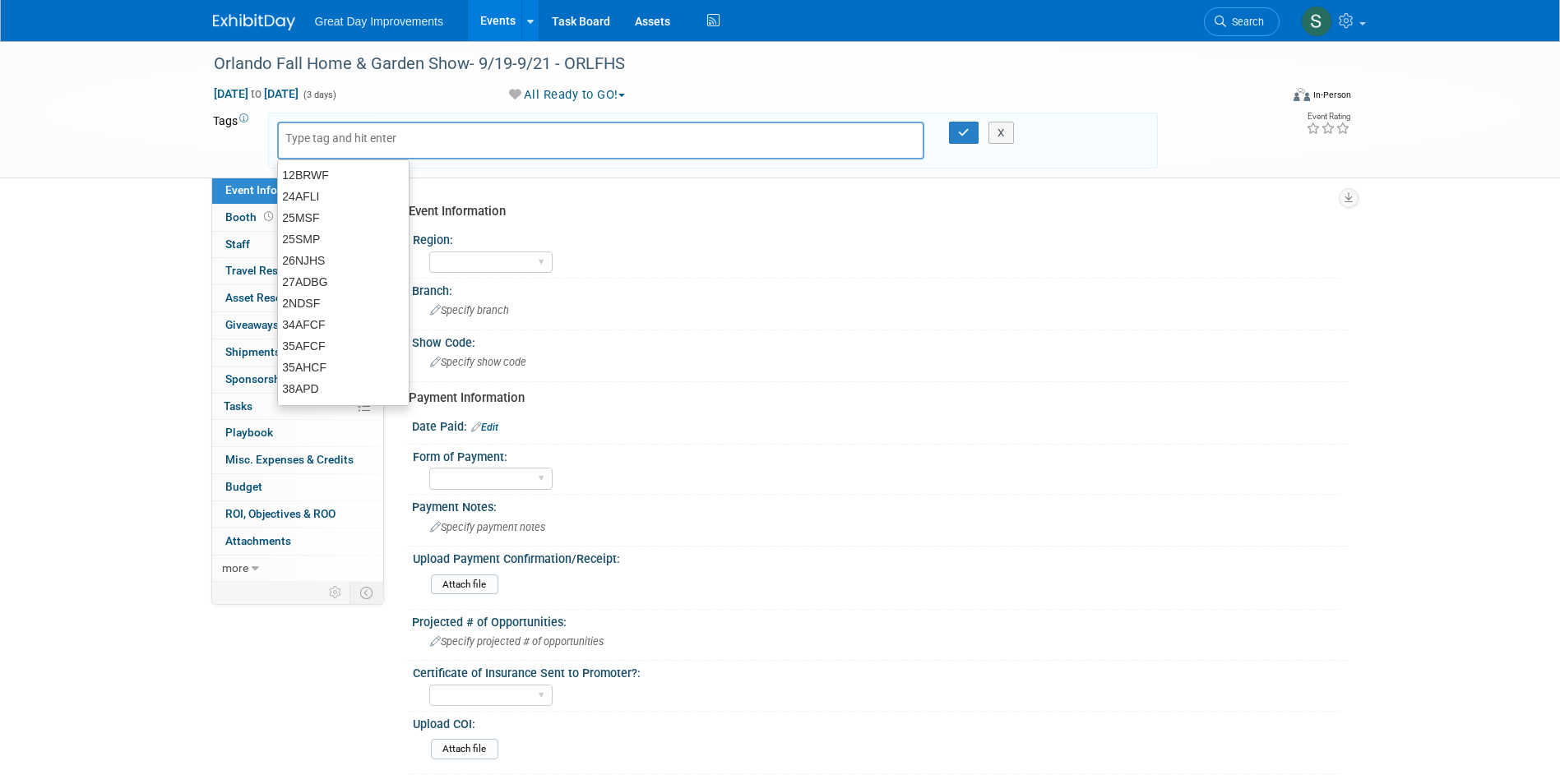
click at [308, 138] on input "text" at bounding box center [351, 138] width 132 height 16
type input "FL"
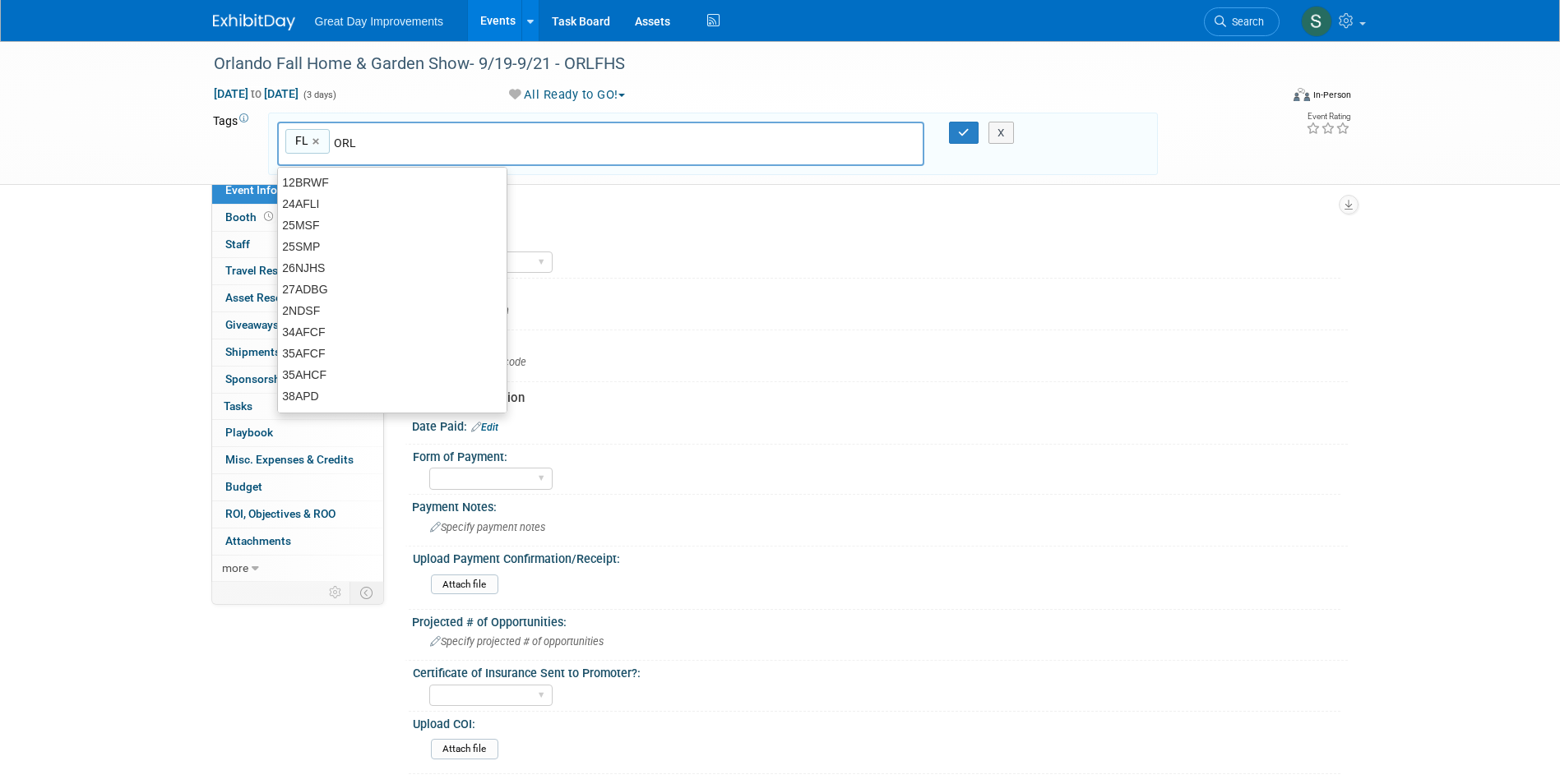
type input "ORL"
type input "FL, [GEOGRAPHIC_DATA]"
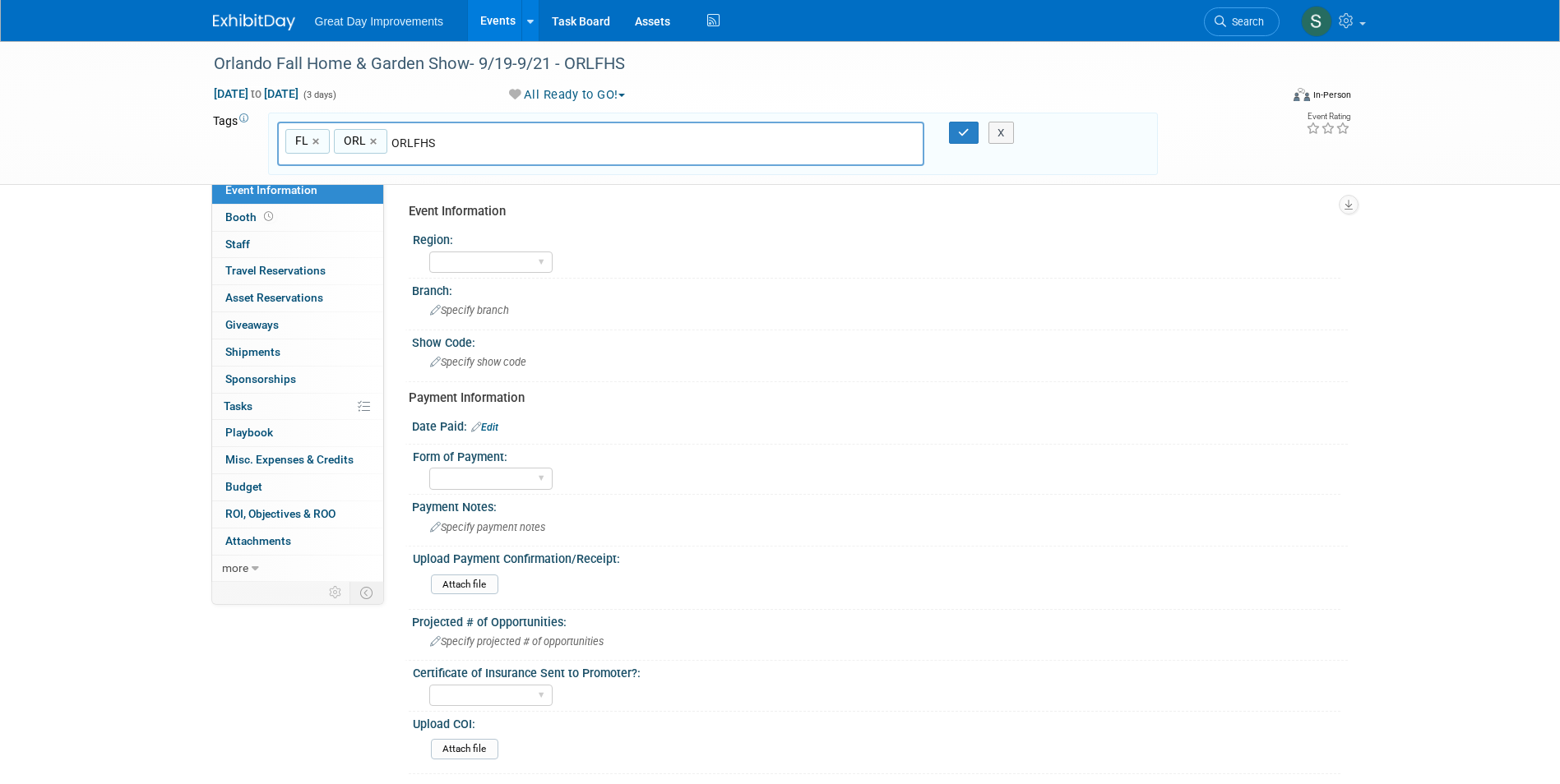
type input "ORLFHS"
type input "FL, ORL, ORLFHS"
type input "[DATE]"
type input "FL, ORL, ORLFHS, [DATE]"
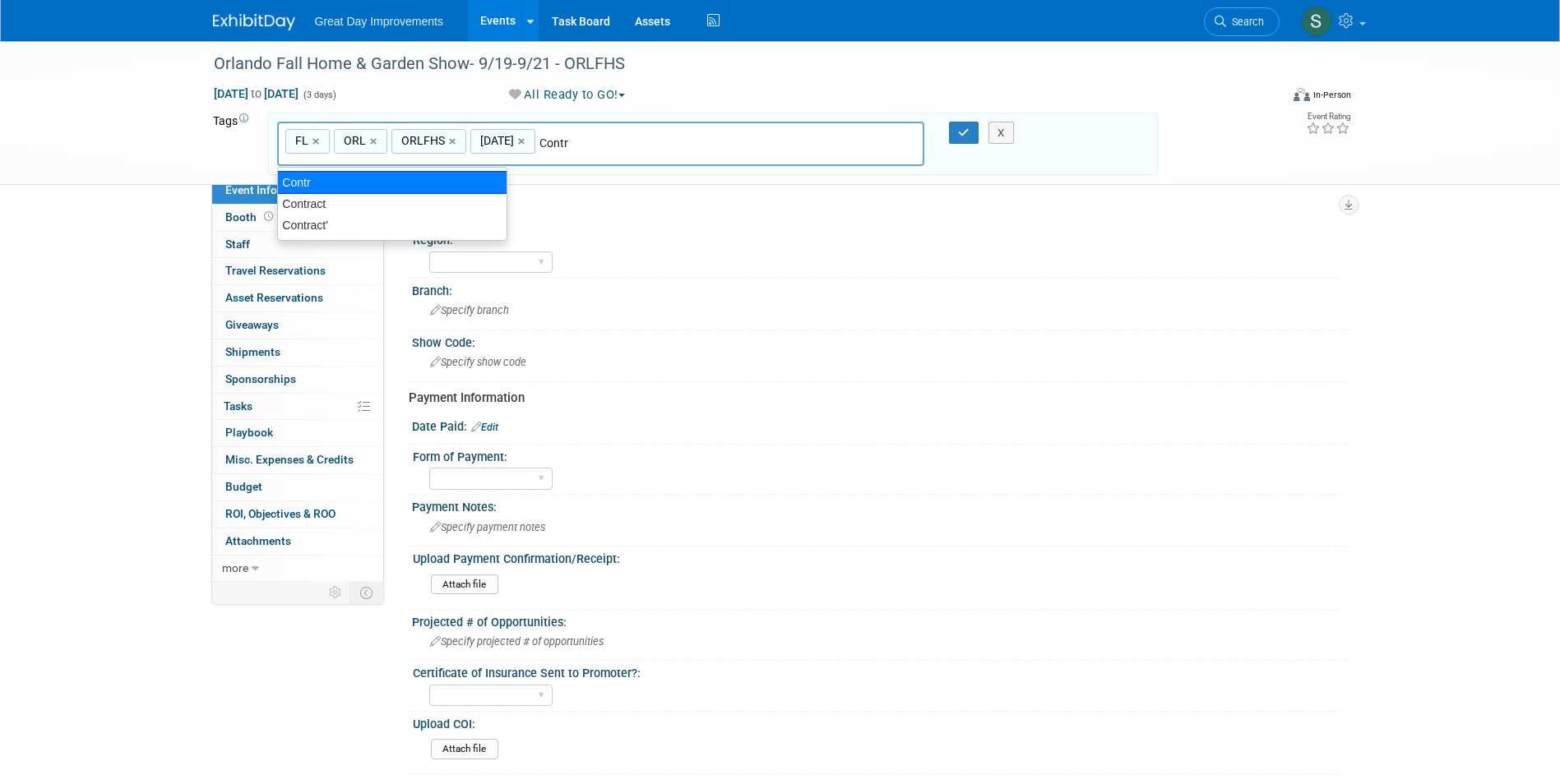
type input "Contract"
type input "FL, ORL, ORLFHS, [DATE], Contract"
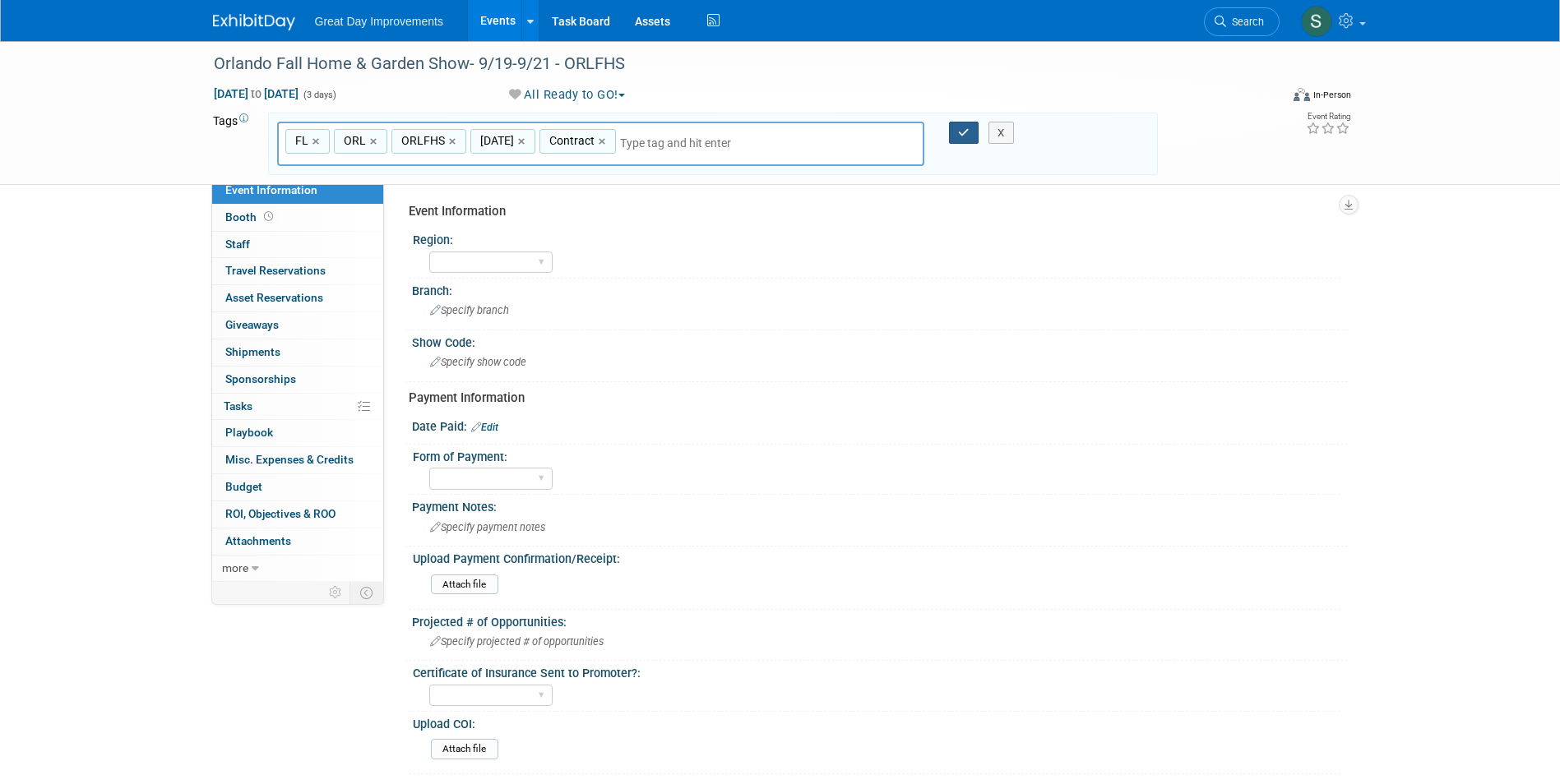
drag, startPoint x: 960, startPoint y: 132, endPoint x: 828, endPoint y: 148, distance: 133.0
click at [960, 132] on icon "button" at bounding box center [964, 132] width 11 height 11
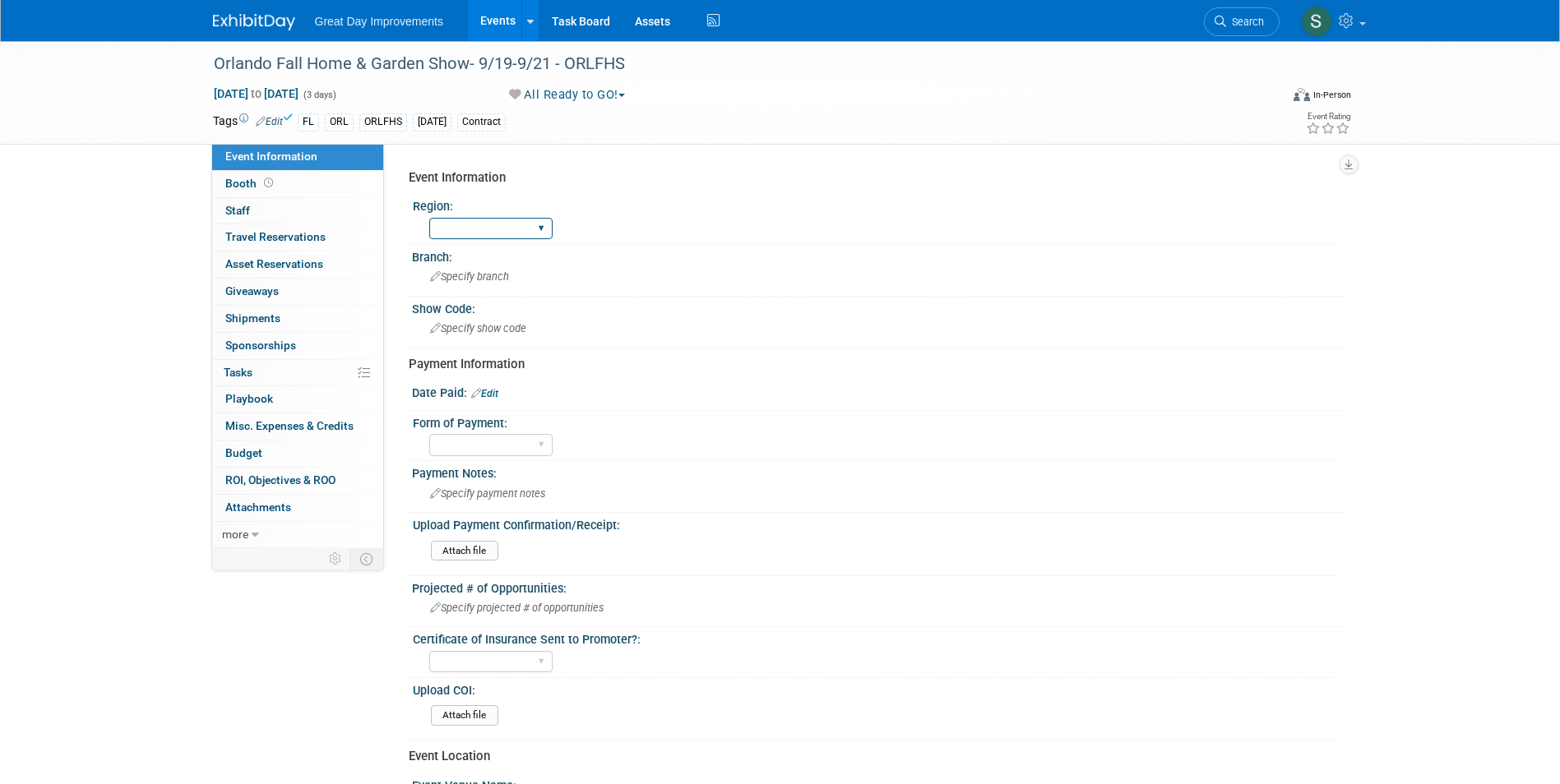
click at [457, 235] on select "GC MA MW MTW NE NEW OV PL PNW SA SE SC UMW FL" at bounding box center [491, 229] width 123 height 22
click at [429, 218] on select "GC MA MW MTW NE NEW OV PL PNW SA SE SC UMW FL" at bounding box center [491, 229] width 123 height 22
click at [470, 238] on select "GC MA MW MTW NE NEW OV PL PNW SA SE SC UMW FL" at bounding box center [491, 229] width 123 height 22
select select "FL"
click at [429, 218] on select "GC MA MW MTW NE NEW OV PL PNW SA SE SC UMW FL" at bounding box center [491, 229] width 123 height 22
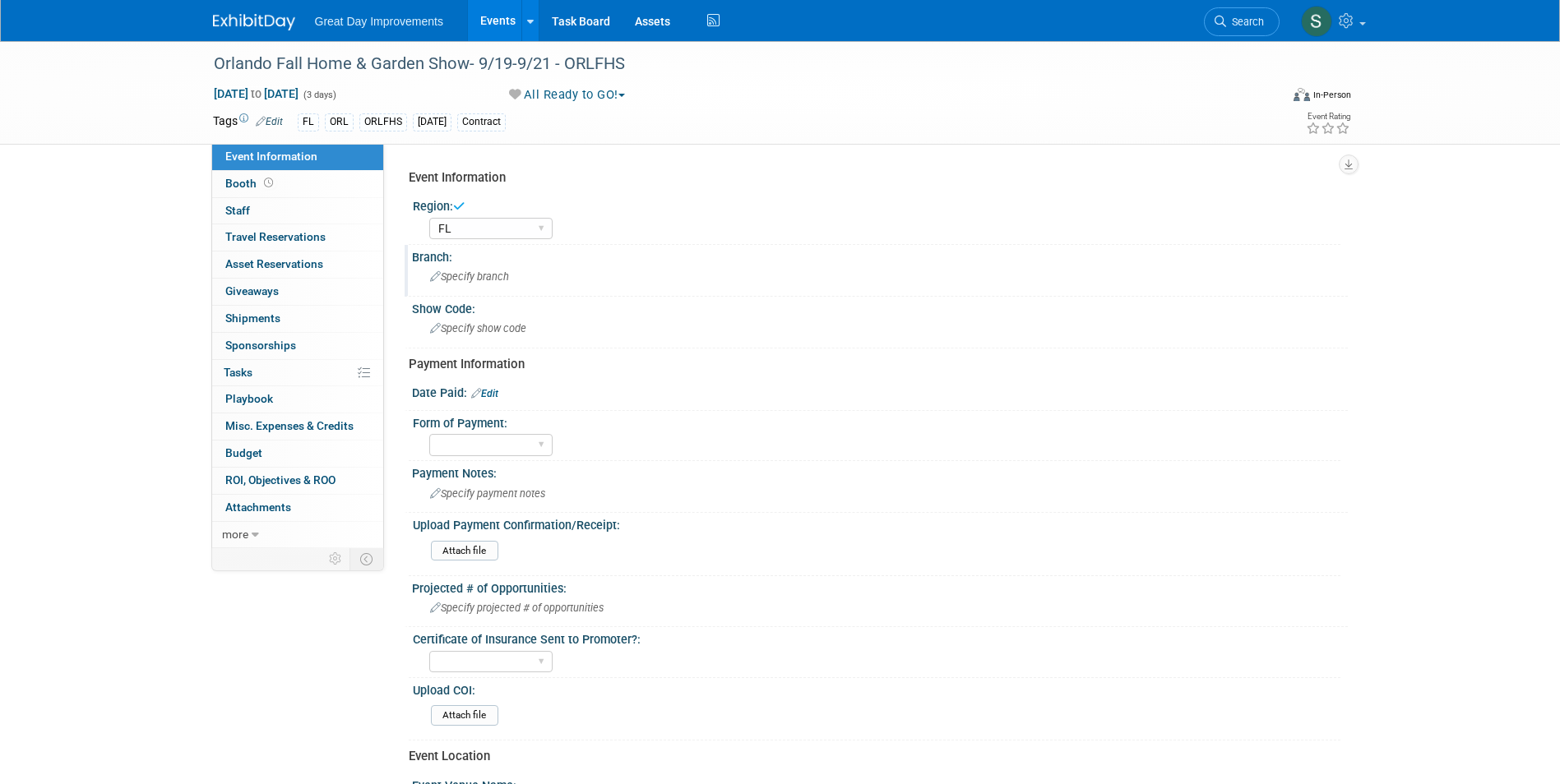
click at [478, 272] on span "Specify branch" at bounding box center [470, 276] width 79 height 12
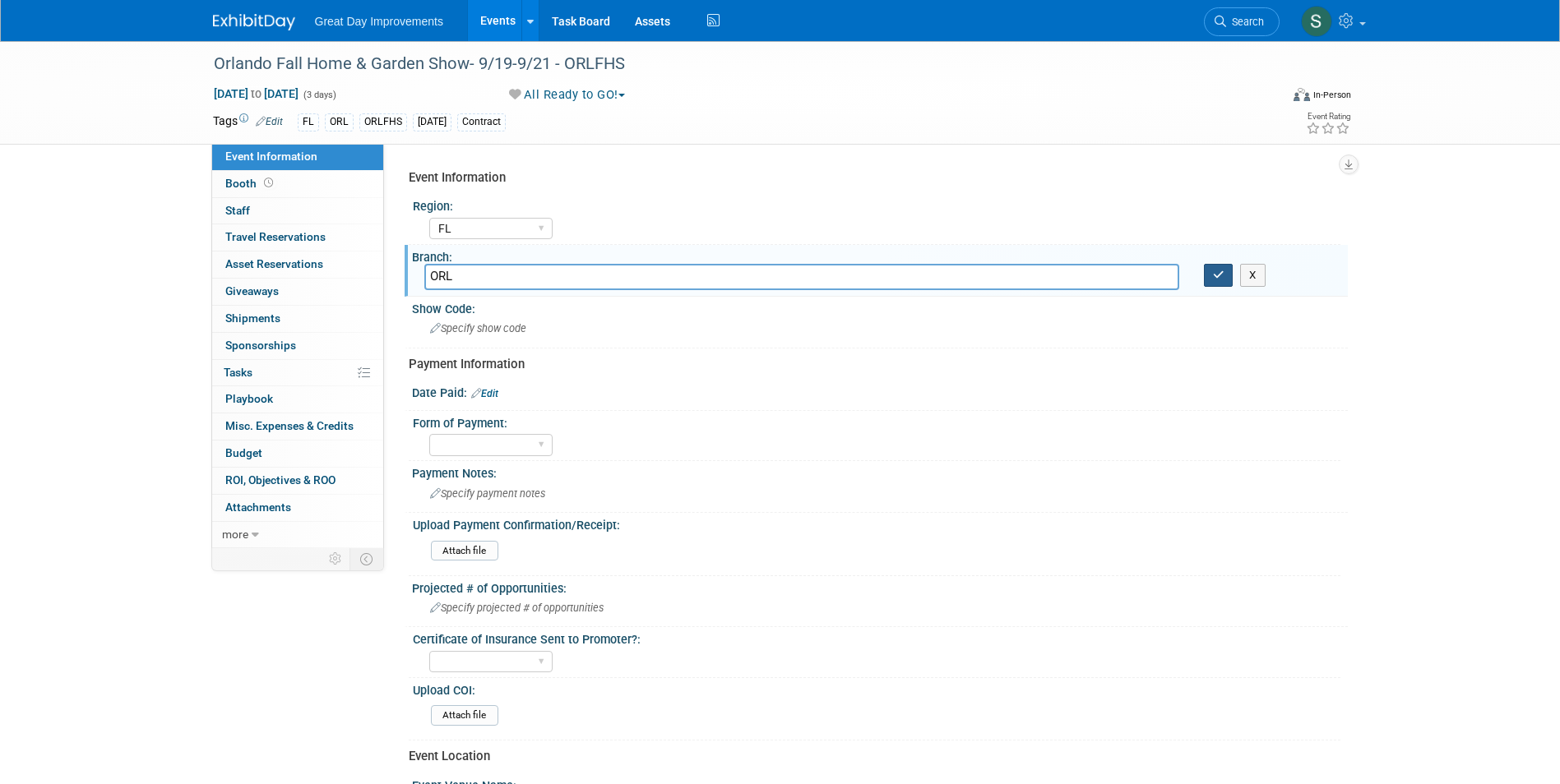
type input "ORL"
click at [1212, 279] on button "button" at bounding box center [1219, 275] width 30 height 23
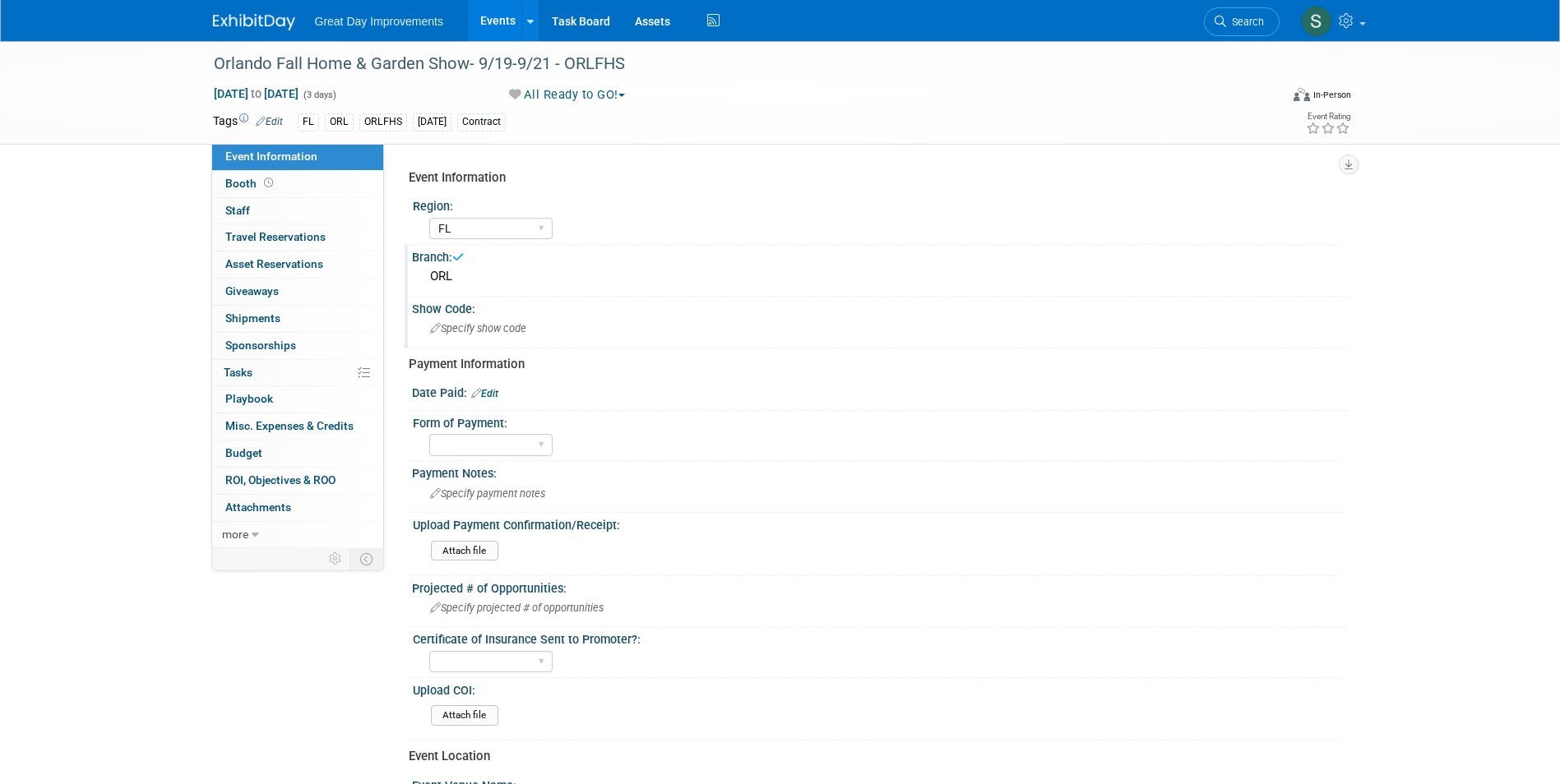
click at [570, 318] on div "Specify show code" at bounding box center [880, 328] width 912 height 26
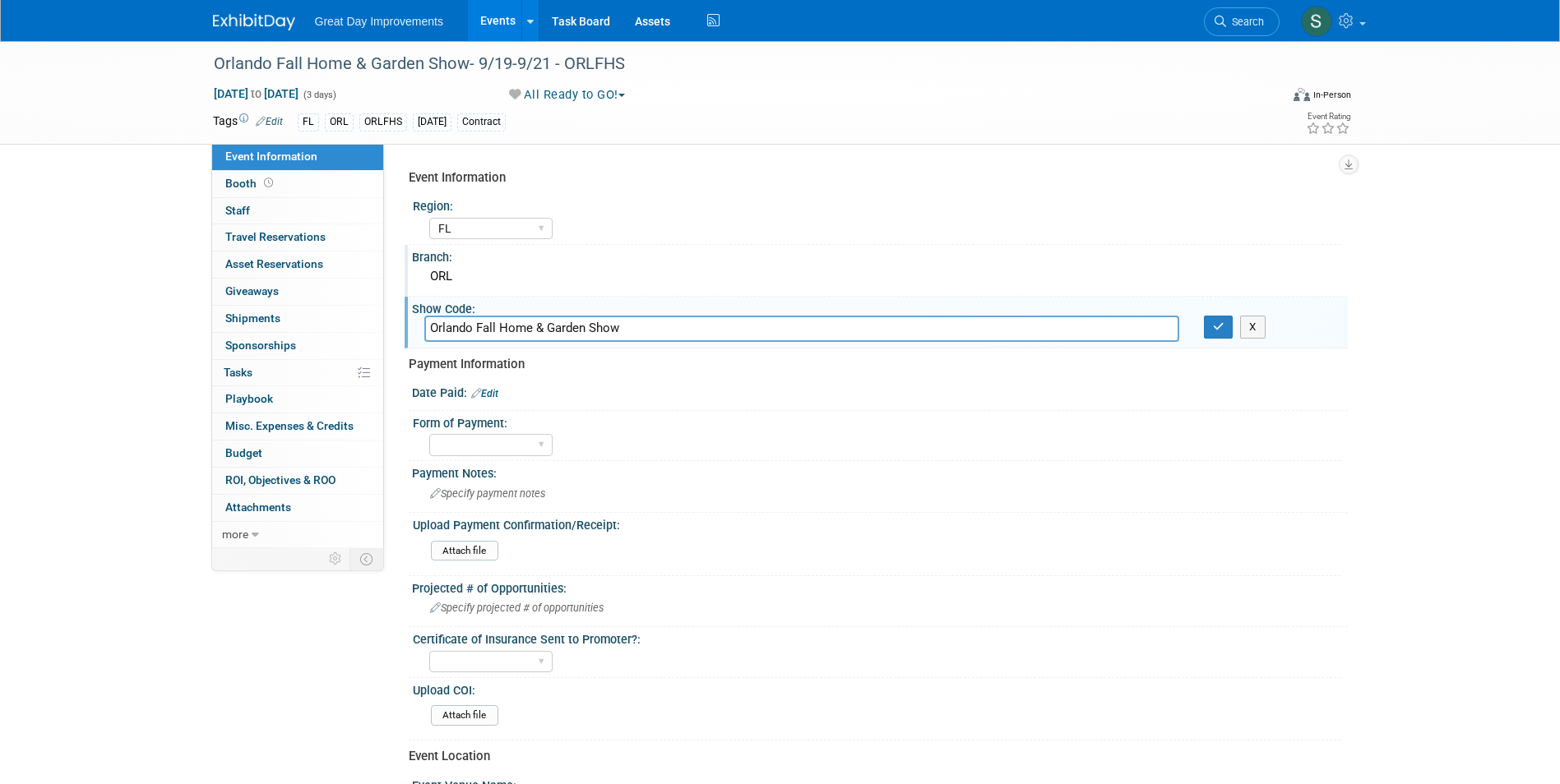
drag, startPoint x: 652, startPoint y: 346, endPoint x: 434, endPoint y: 332, distance: 218.4
click at [435, 332] on div "Show Code: Orlando Fall Home & Garden Show X" at bounding box center [876, 322] width 943 height 52
drag, startPoint x: 620, startPoint y: 338, endPoint x: 392, endPoint y: 342, distance: 228.0
click at [397, 342] on div "Event Information Region: GC MA MW MTW NE NEW OV PL PNW SA SE SC UMW FL Branch:…" at bounding box center [867, 345] width 964 height 404
type input "ORLFHS"
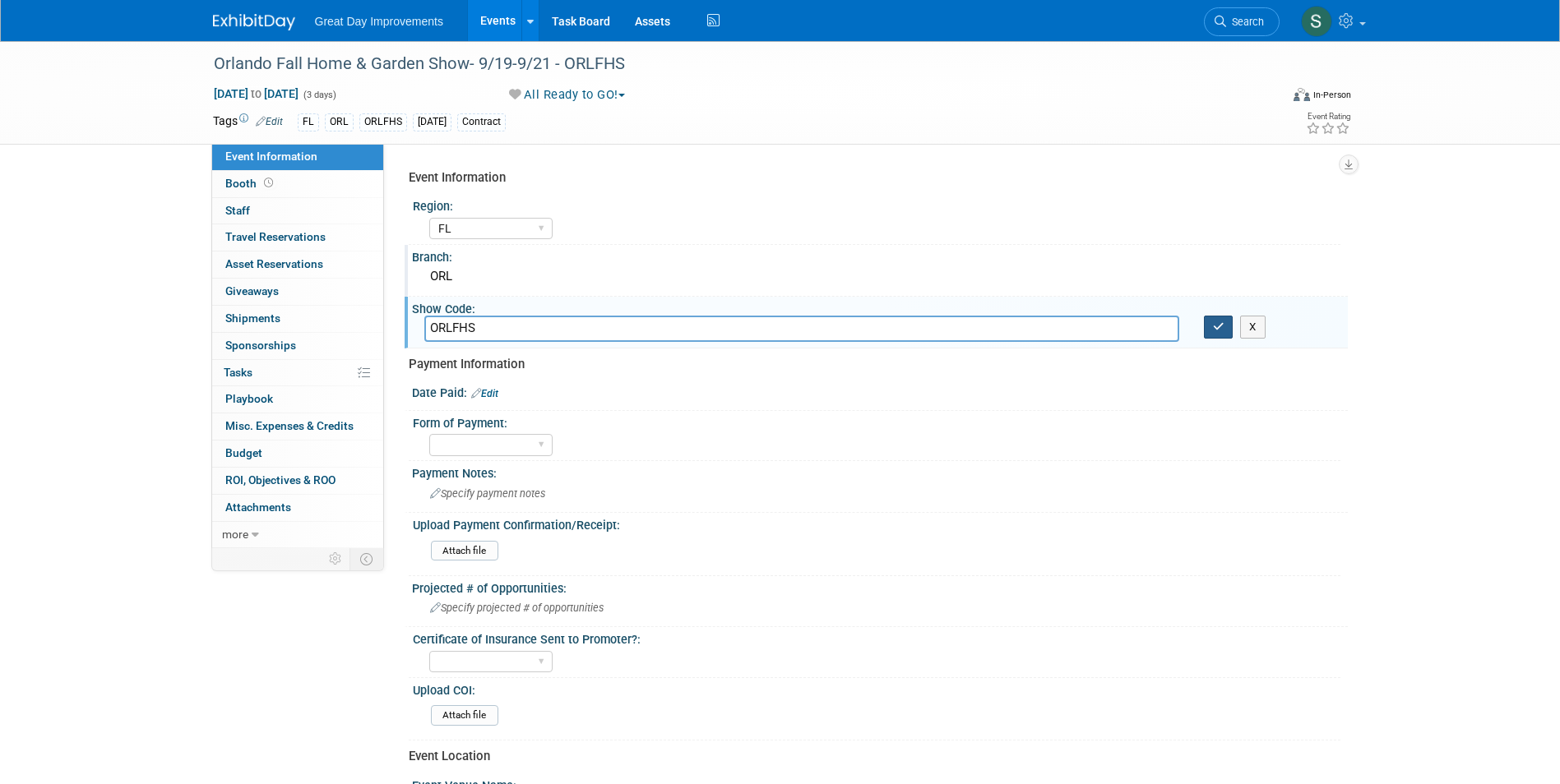
click at [1215, 328] on icon "button" at bounding box center [1219, 326] width 11 height 11
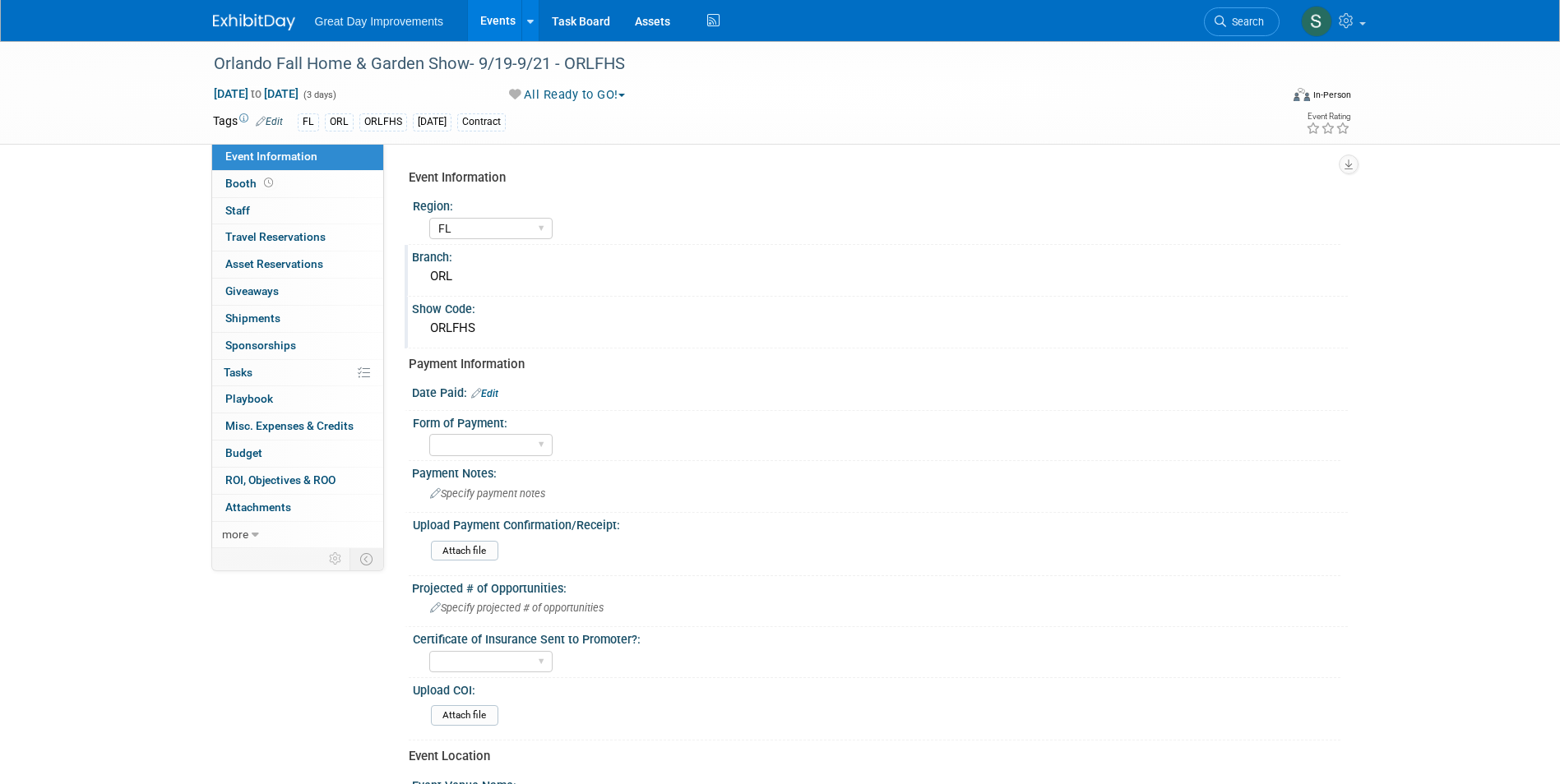
click at [485, 392] on link "Edit" at bounding box center [485, 394] width 27 height 11
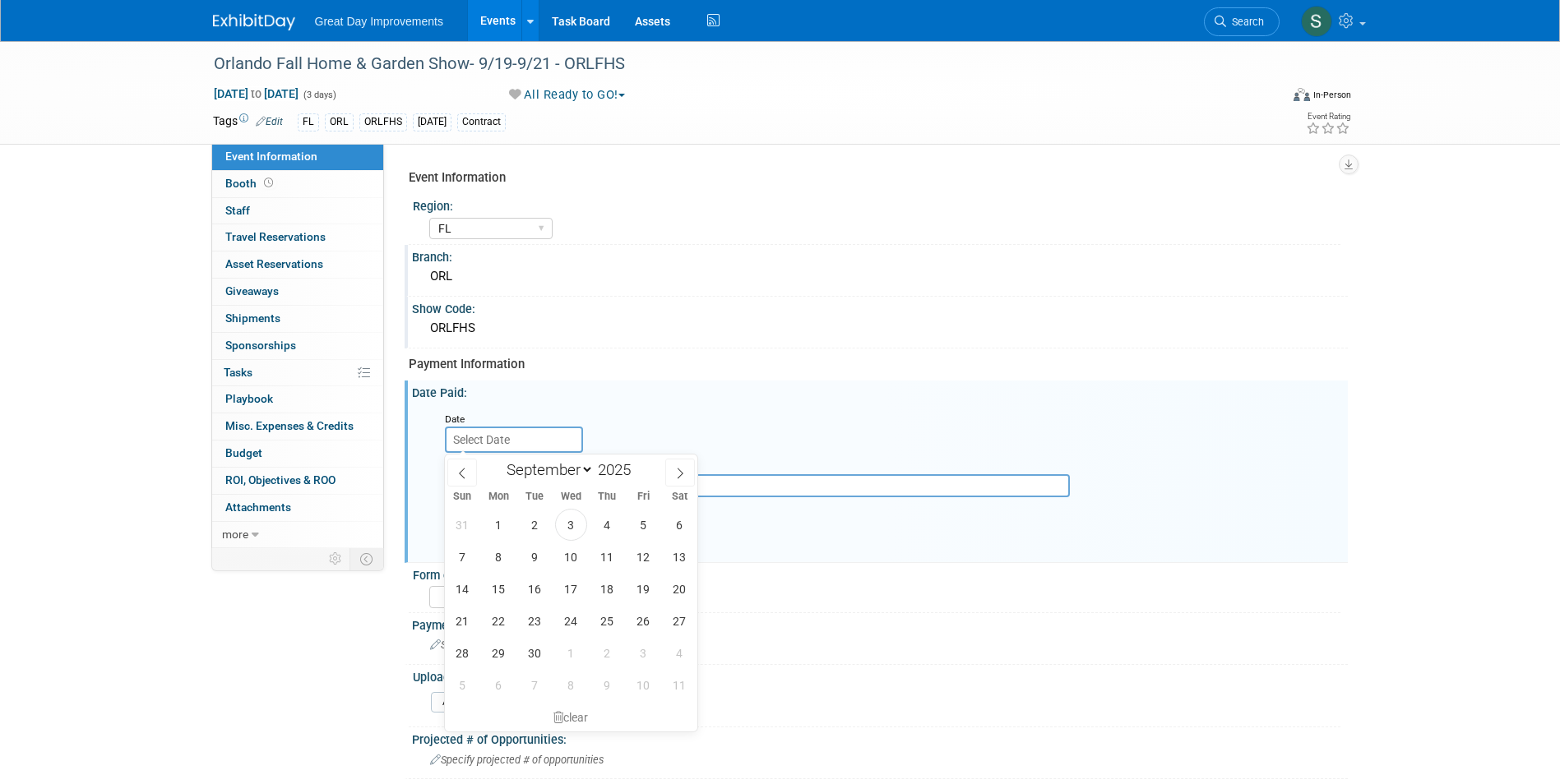
click at [500, 434] on input "text" at bounding box center [514, 440] width 138 height 27
click at [588, 472] on select "January February March April May June July August September October November De…" at bounding box center [546, 469] width 95 height 20
select select "9"
click at [499, 460] on select "January February March April May June July August September October November De…" at bounding box center [546, 469] width 95 height 20
click at [636, 479] on span at bounding box center [637, 475] width 11 height 10
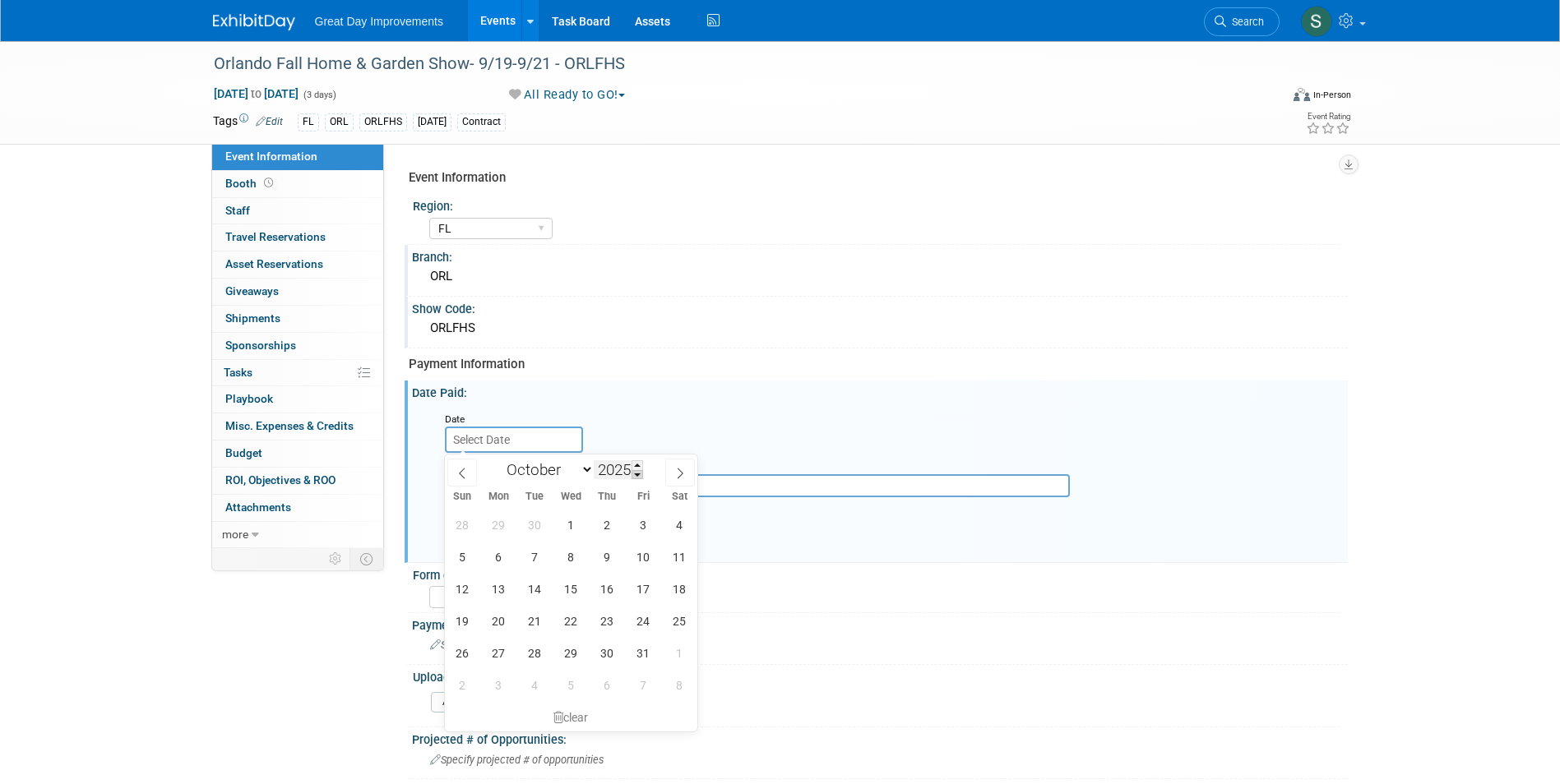
type input "2024"
click at [529, 649] on span "29" at bounding box center [536, 653] width 33 height 33
type input "Oct 29, 2024"
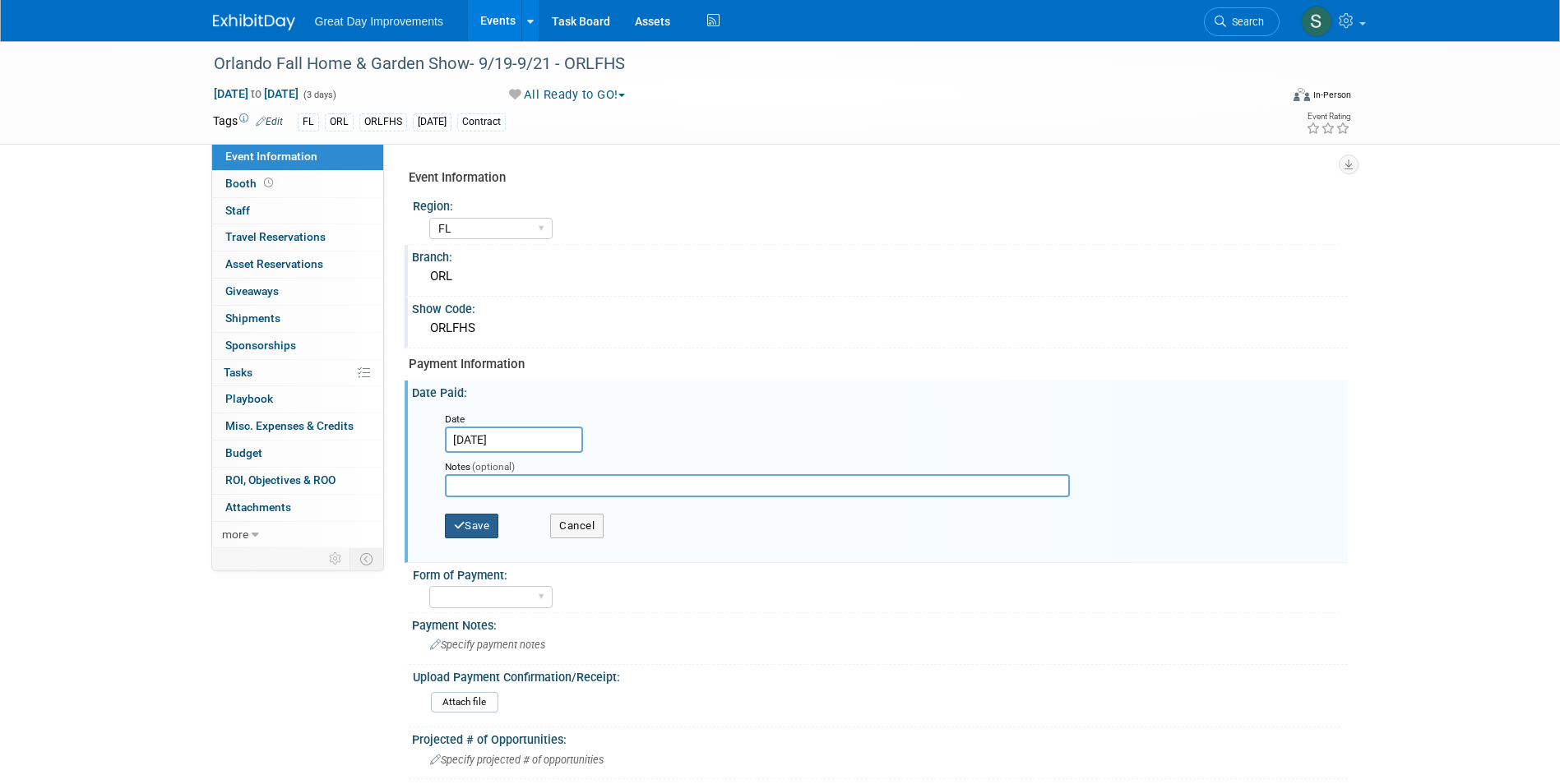
click at [487, 520] on button "Save" at bounding box center [472, 526] width 55 height 25
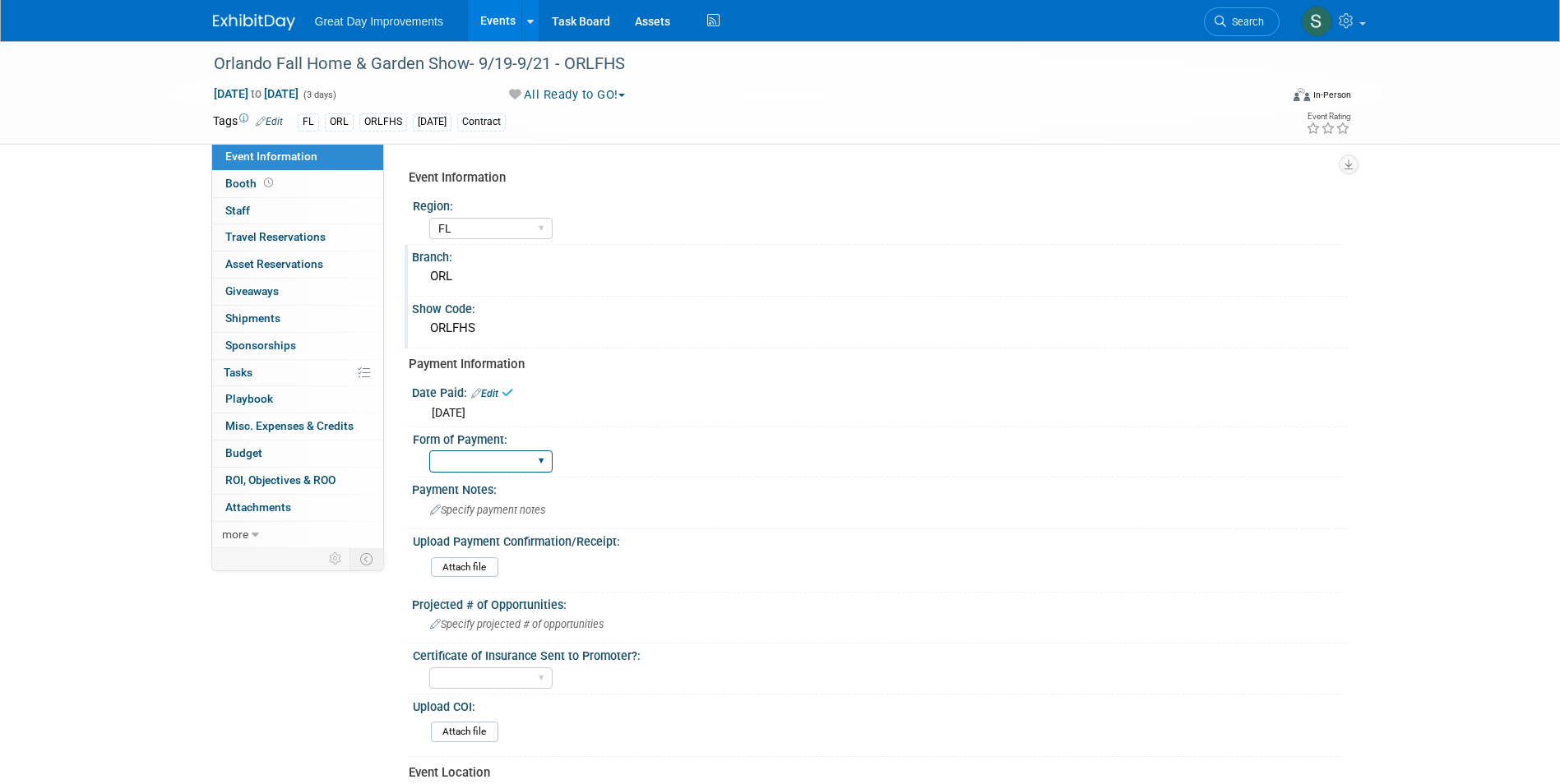
click at [489, 471] on select "Paid via CC Check Requested Pay at the Gate Other" at bounding box center [491, 461] width 123 height 22
select select "Paid via CC"
click at [429, 450] on select "Paid via CC Check Requested Pay at the Gate Other" at bounding box center [491, 461] width 123 height 22
click at [278, 9] on link at bounding box center [264, 14] width 102 height 13
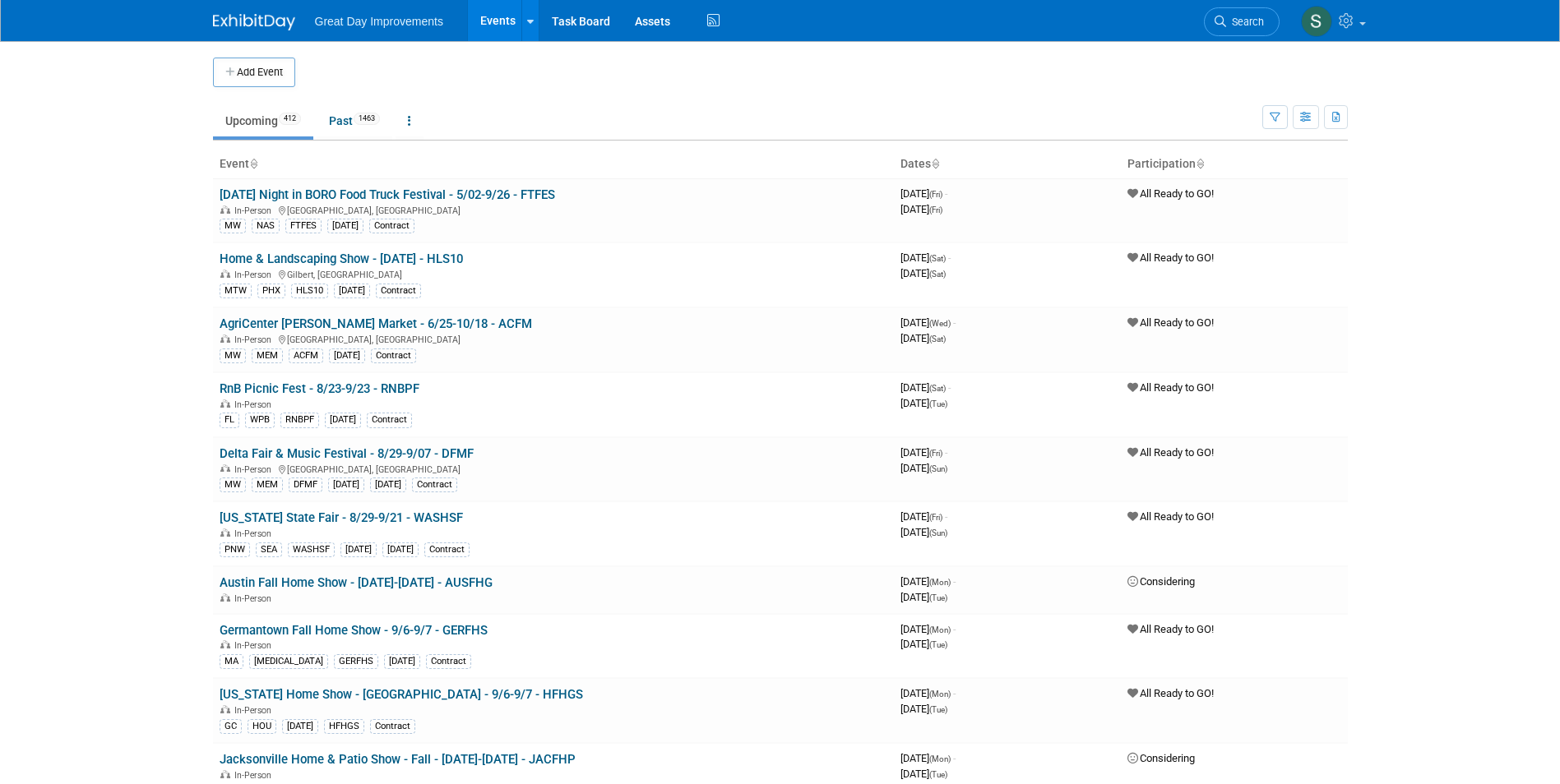
click at [1244, 14] on link "Search" at bounding box center [1241, 22] width 76 height 29
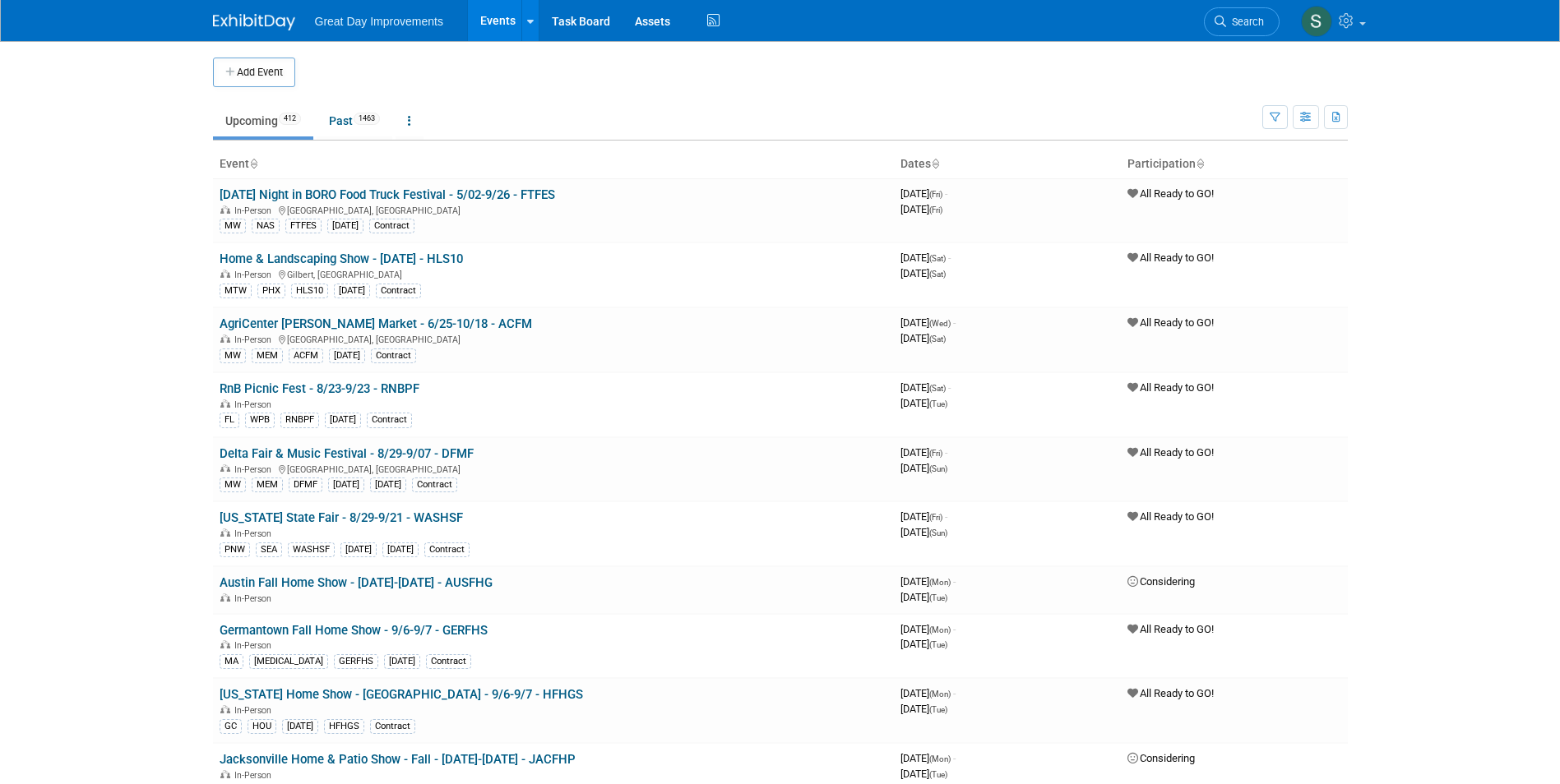
click at [1247, 22] on span "Search" at bounding box center [1245, 21] width 38 height 12
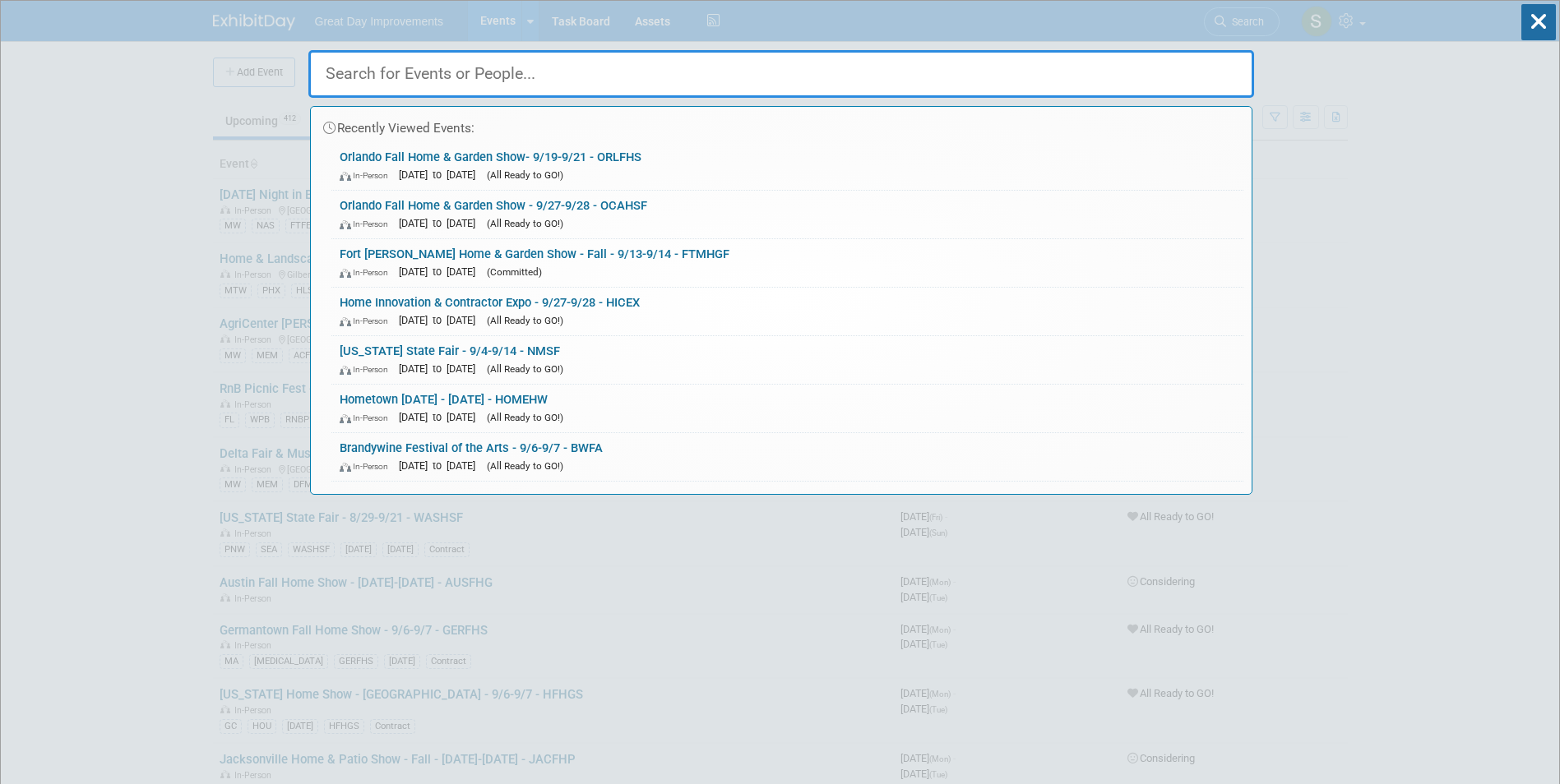
click at [469, 72] on input "text" at bounding box center [780, 74] width 946 height 48
paste input "SHSFAL"
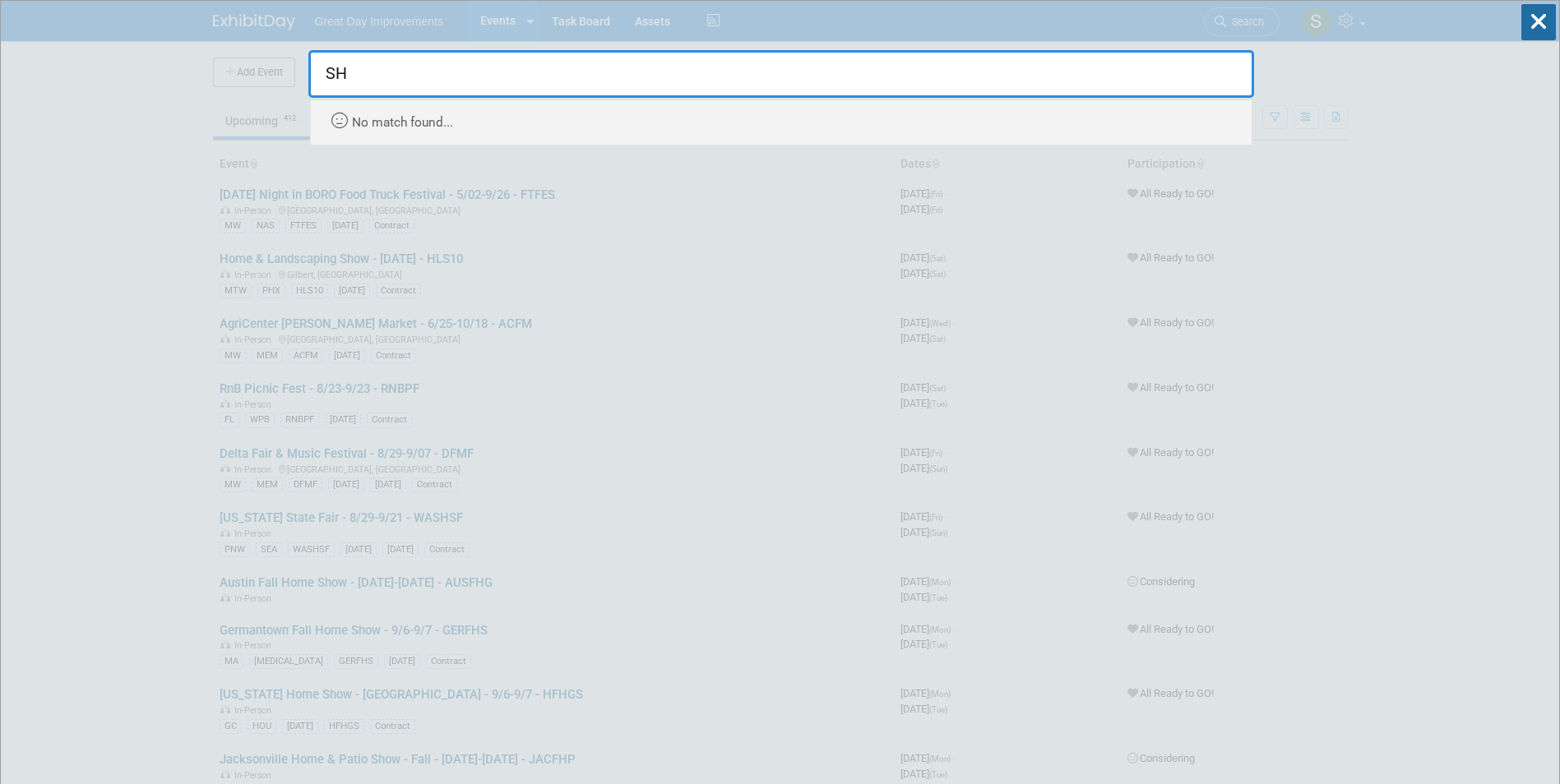
type input "S"
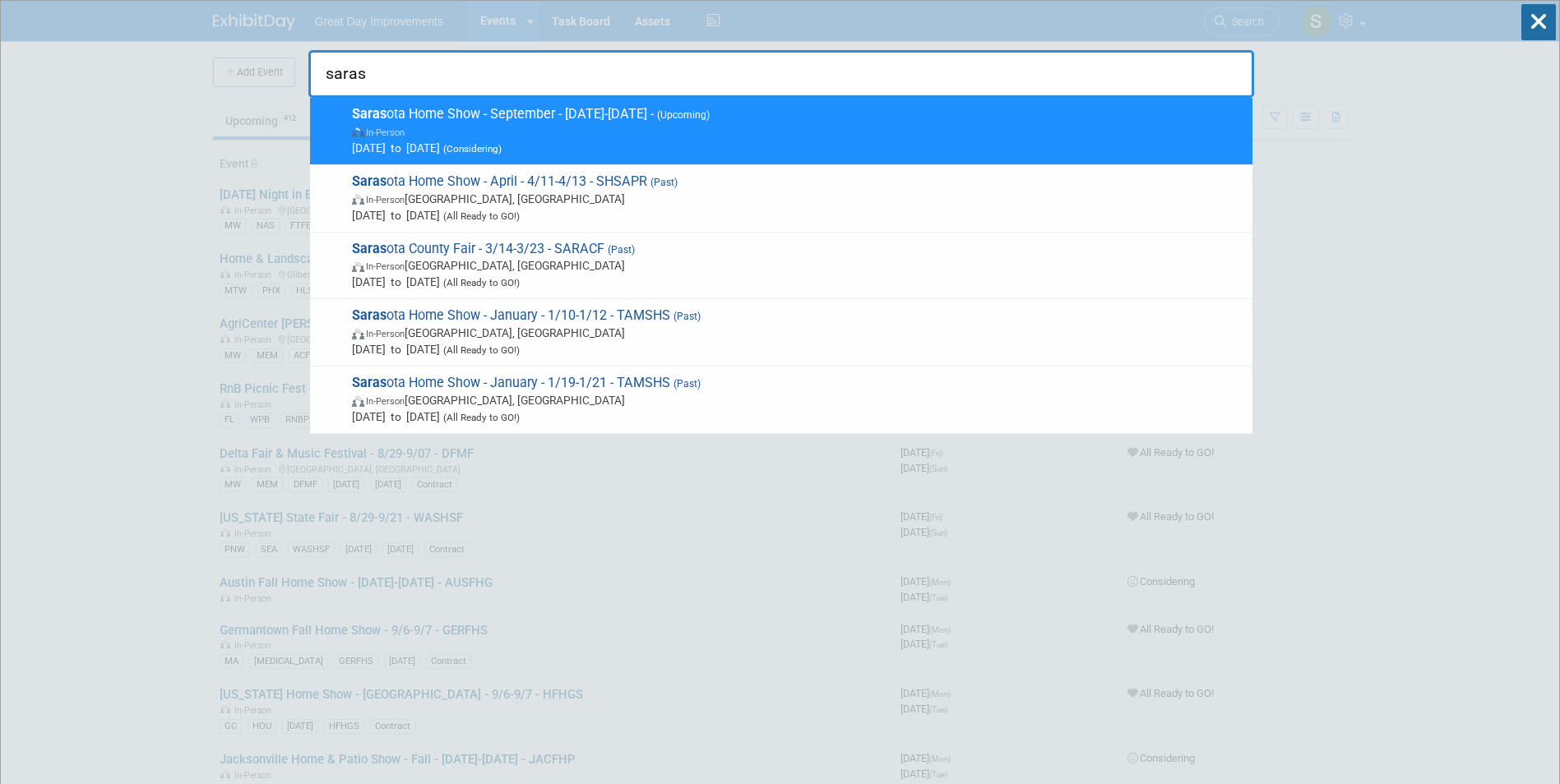
type input "saras"
click at [403, 119] on span "Saras ota Home Show - September - 09/01/25-09/30/25 - (Upcoming) In-Person Sep …" at bounding box center [796, 131] width 897 height 50
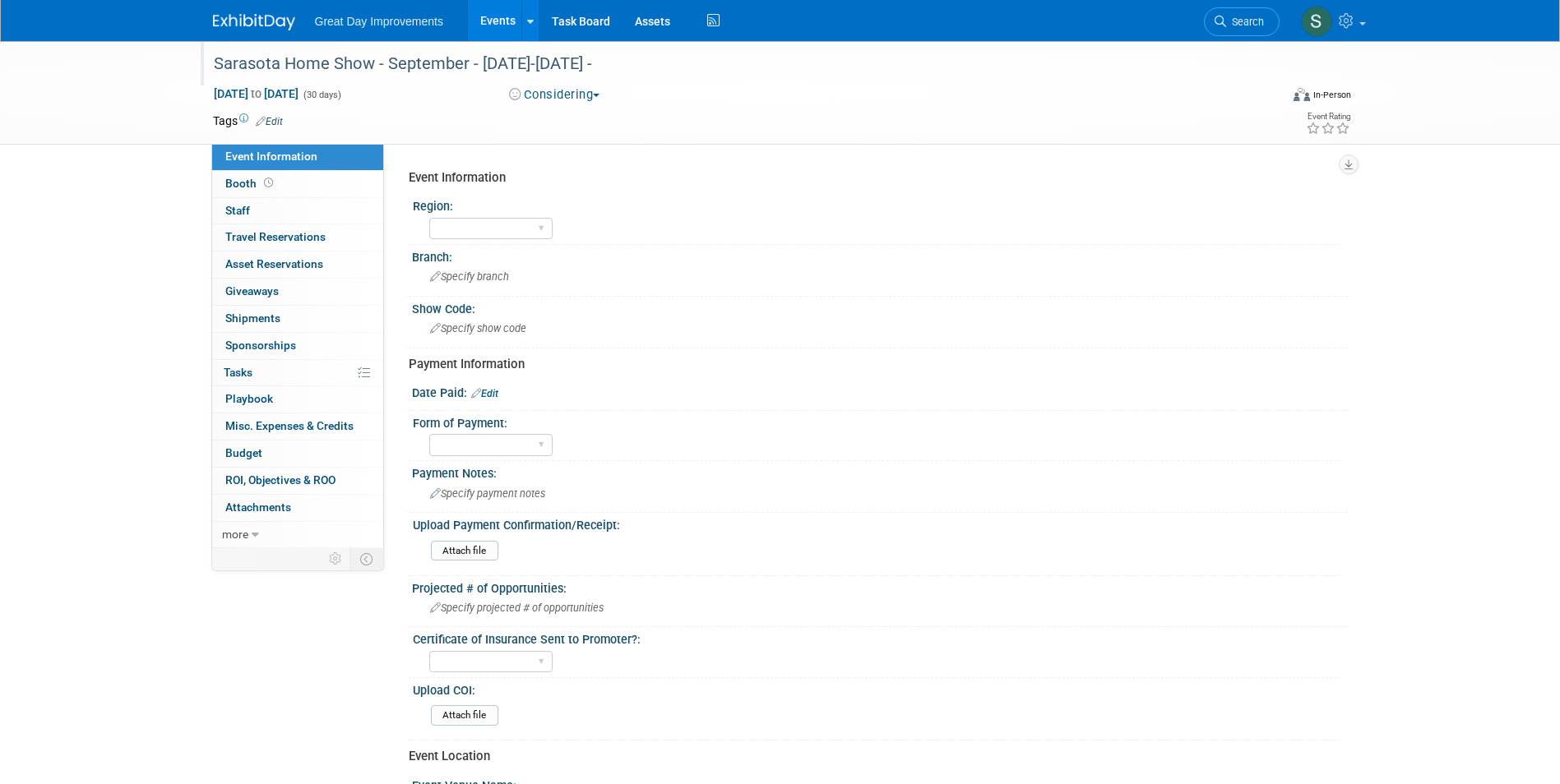
click at [454, 67] on div "Sarasota Home Show - September - [DATE]-[DATE] -" at bounding box center [732, 64] width 1047 height 30
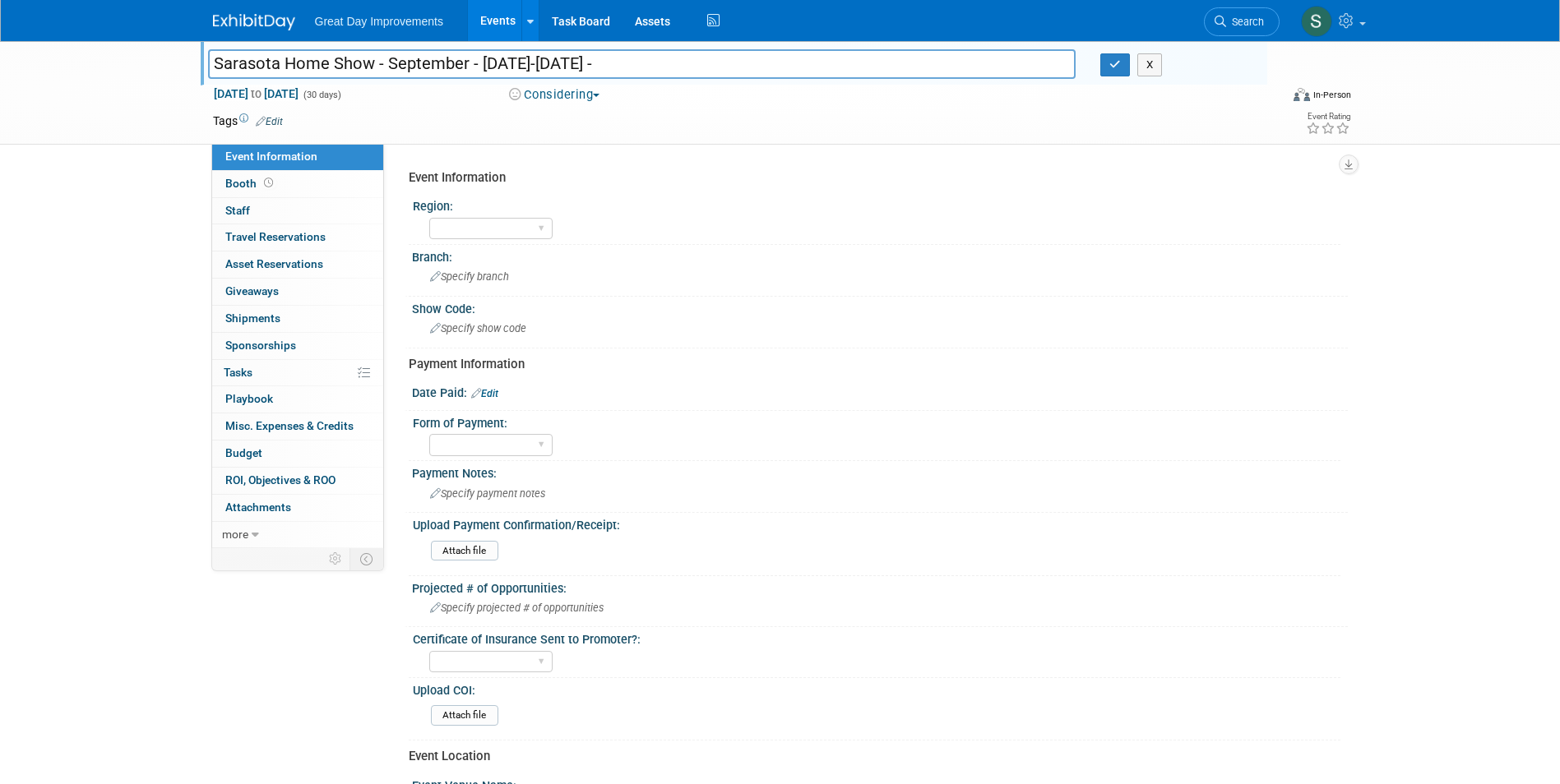
click at [631, 44] on div at bounding box center [738, 48] width 1060 height 14
drag, startPoint x: 651, startPoint y: 61, endPoint x: 389, endPoint y: 74, distance: 262.3
click at [389, 74] on input "Sarasota Home Show - September - 09/01/25-09/30/25 -" at bounding box center [643, 64] width 868 height 29
click at [373, 54] on input "Sarasota Home Show -" at bounding box center [643, 64] width 868 height 29
click at [495, 61] on input "Sarasota Home Show Fall -" at bounding box center [643, 64] width 868 height 29
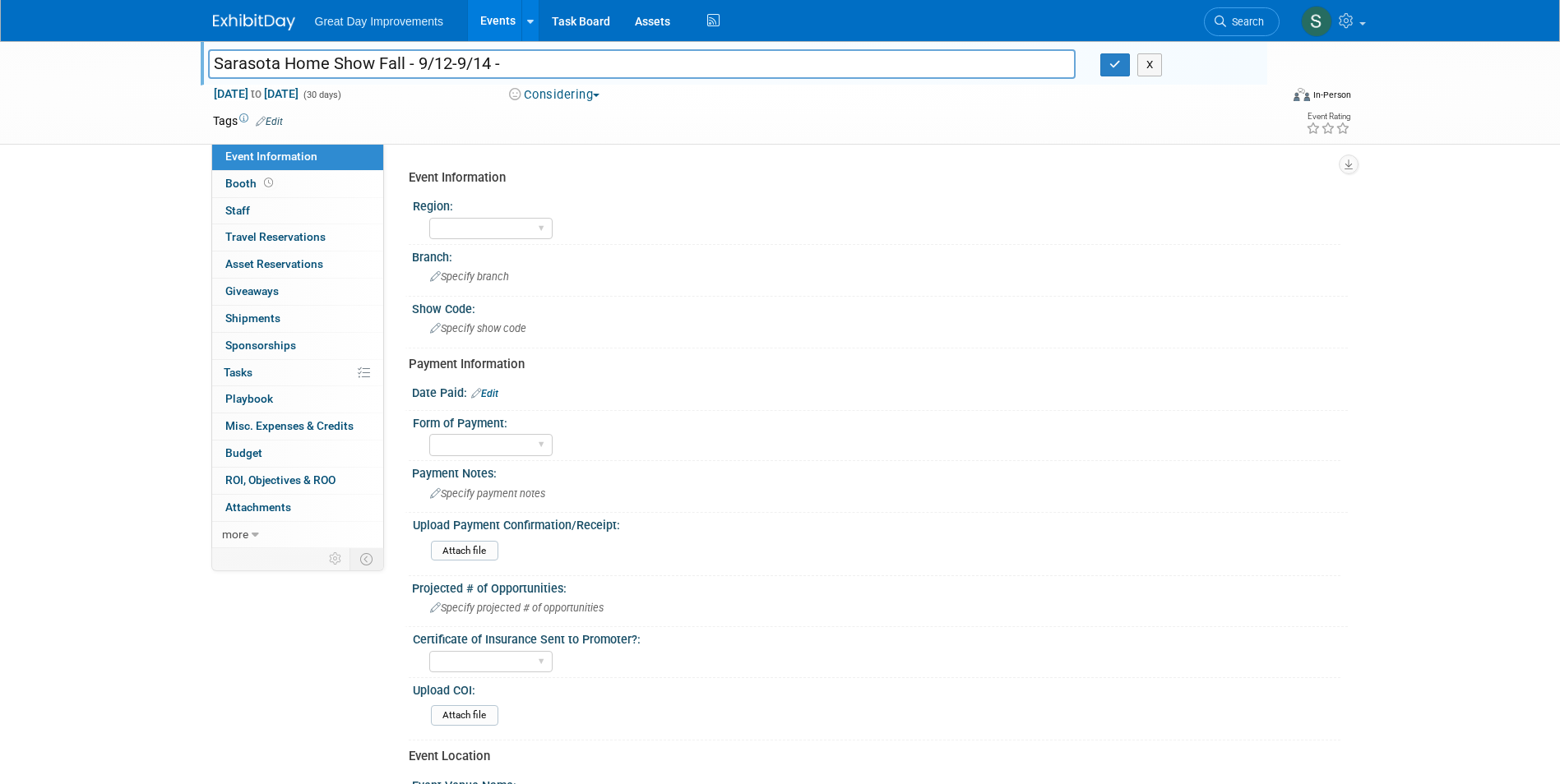
paste input "SHSFAL"
type input "Sarasota Home Show Fall - 9/12-9/14 - SHSFAL"
click at [1113, 60] on icon "button" at bounding box center [1115, 64] width 11 height 11
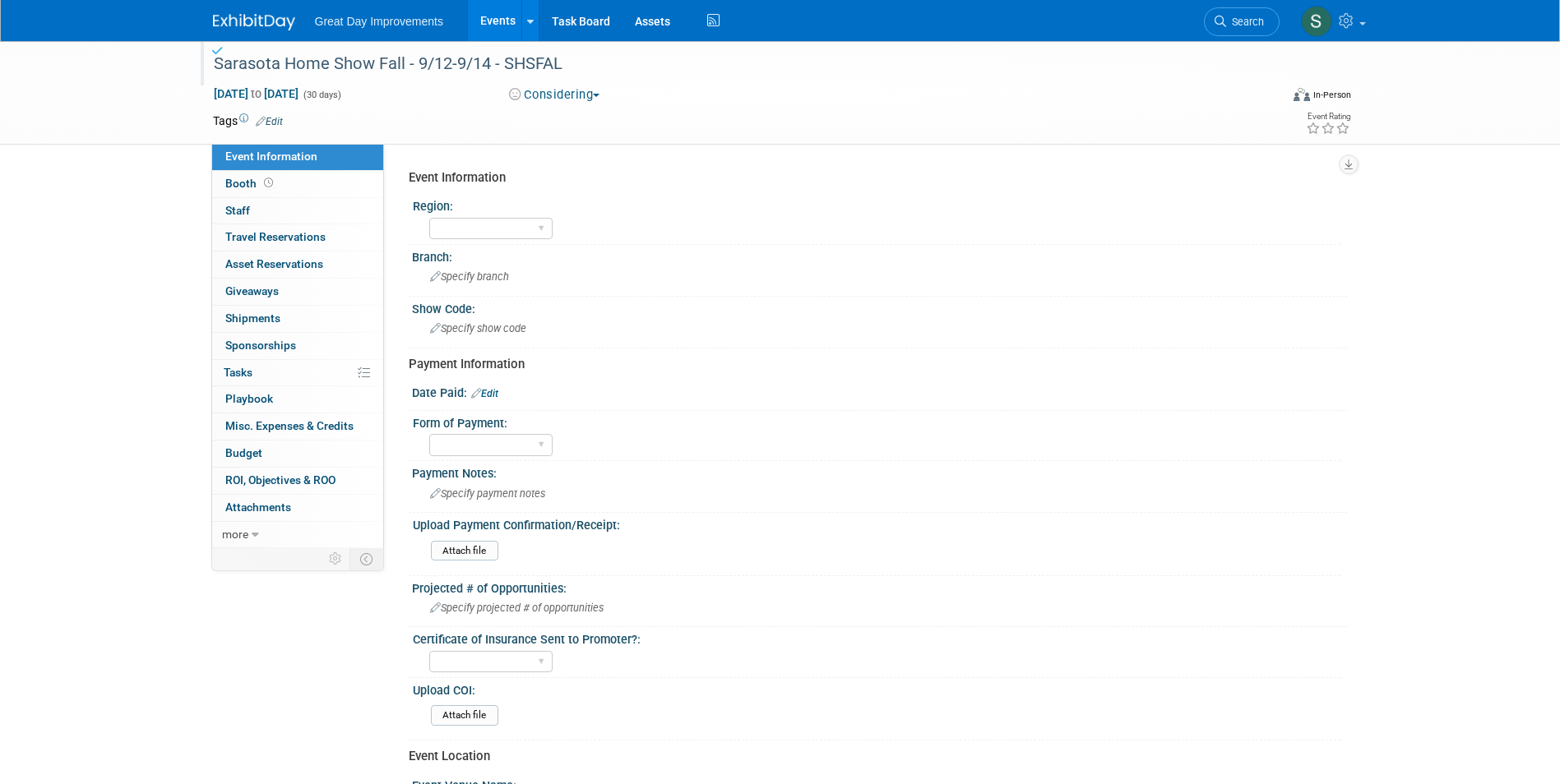
click at [578, 88] on button "Considering" at bounding box center [554, 95] width 102 height 17
click at [605, 207] on link "All Ready to GO!" at bounding box center [572, 214] width 137 height 23
click at [396, 102] on div "Sep 1, 2025 to Sep 30, 2025 (30 days)" at bounding box center [346, 93] width 267 height 16
click at [299, 100] on span "Sep 1, 2025 to Sep 30, 2025" at bounding box center [256, 93] width 86 height 14
select select "8"
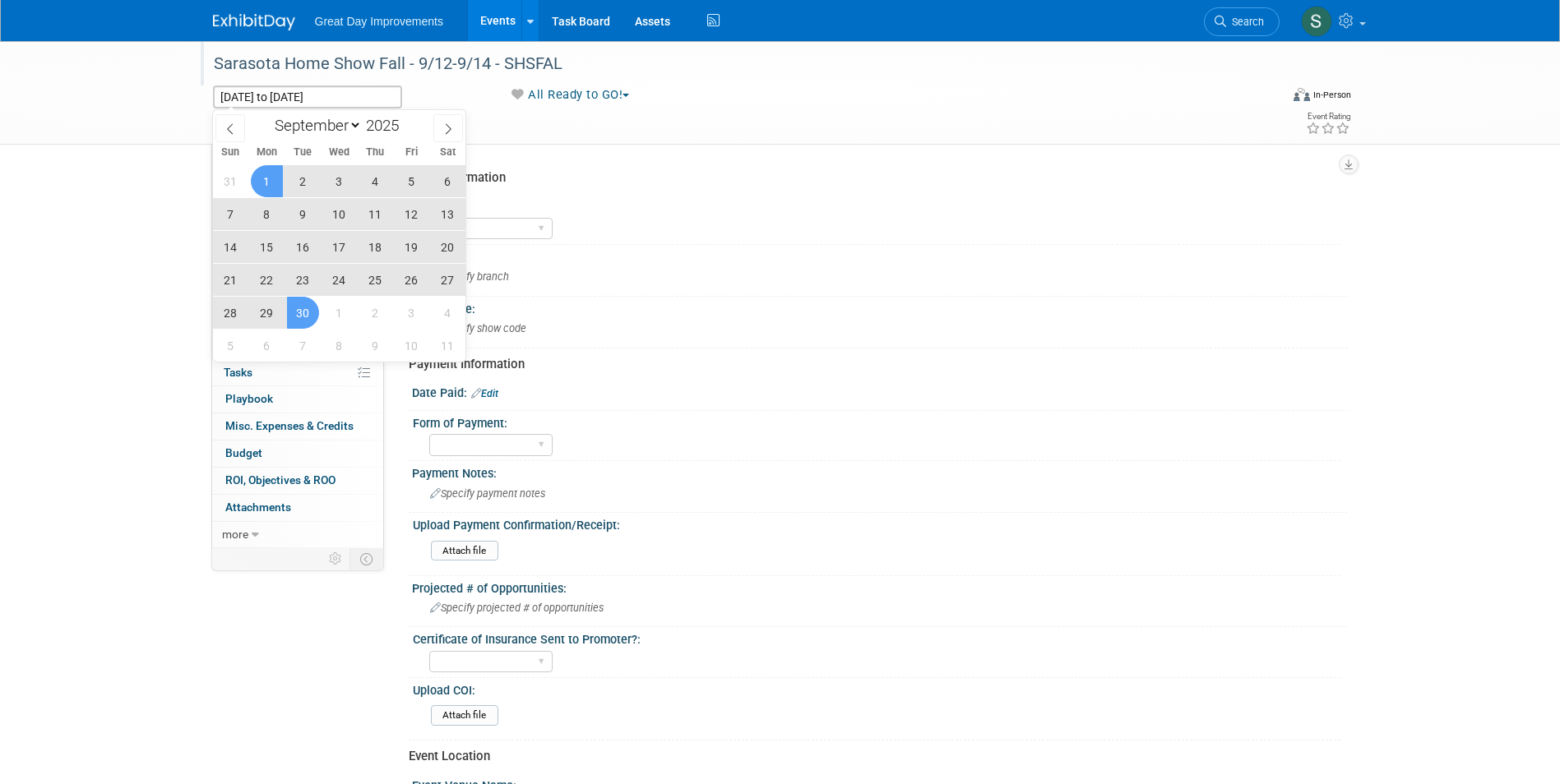
click at [410, 210] on span "12" at bounding box center [412, 214] width 33 height 33
type input "Sep 12, 2025"
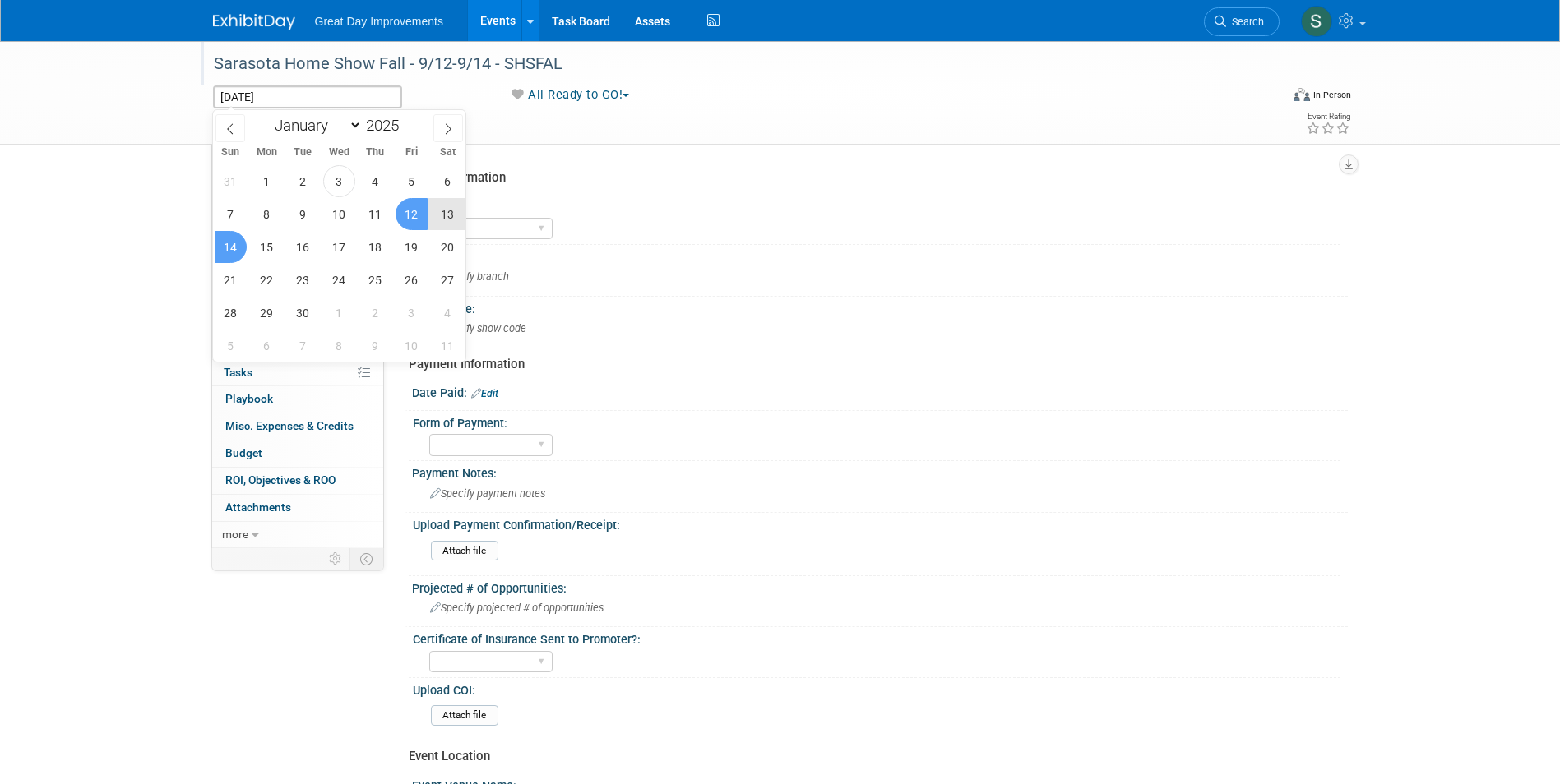
click at [229, 239] on span "14" at bounding box center [231, 248] width 33 height 33
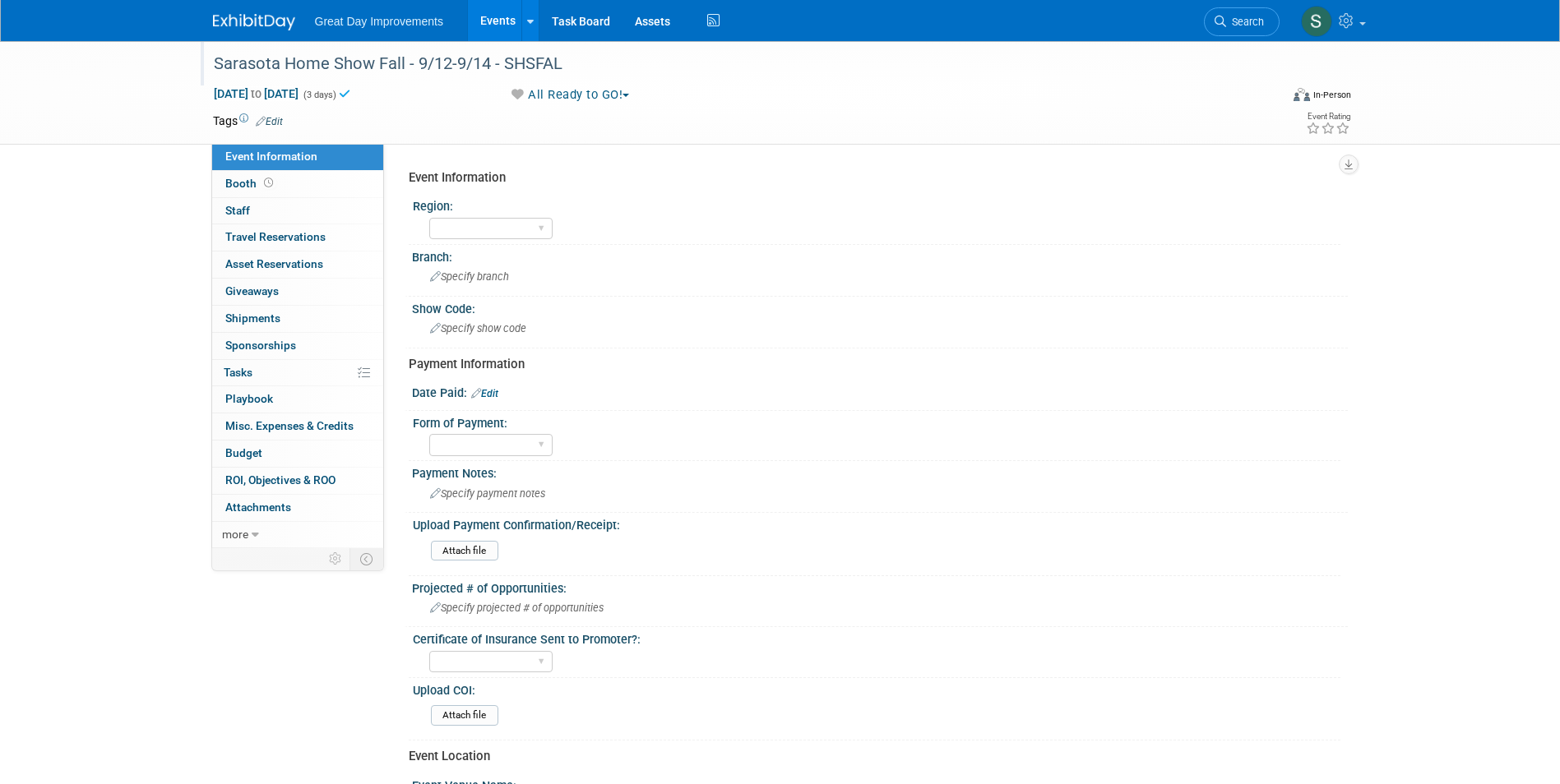
click at [276, 118] on link "Edit" at bounding box center [269, 121] width 27 height 11
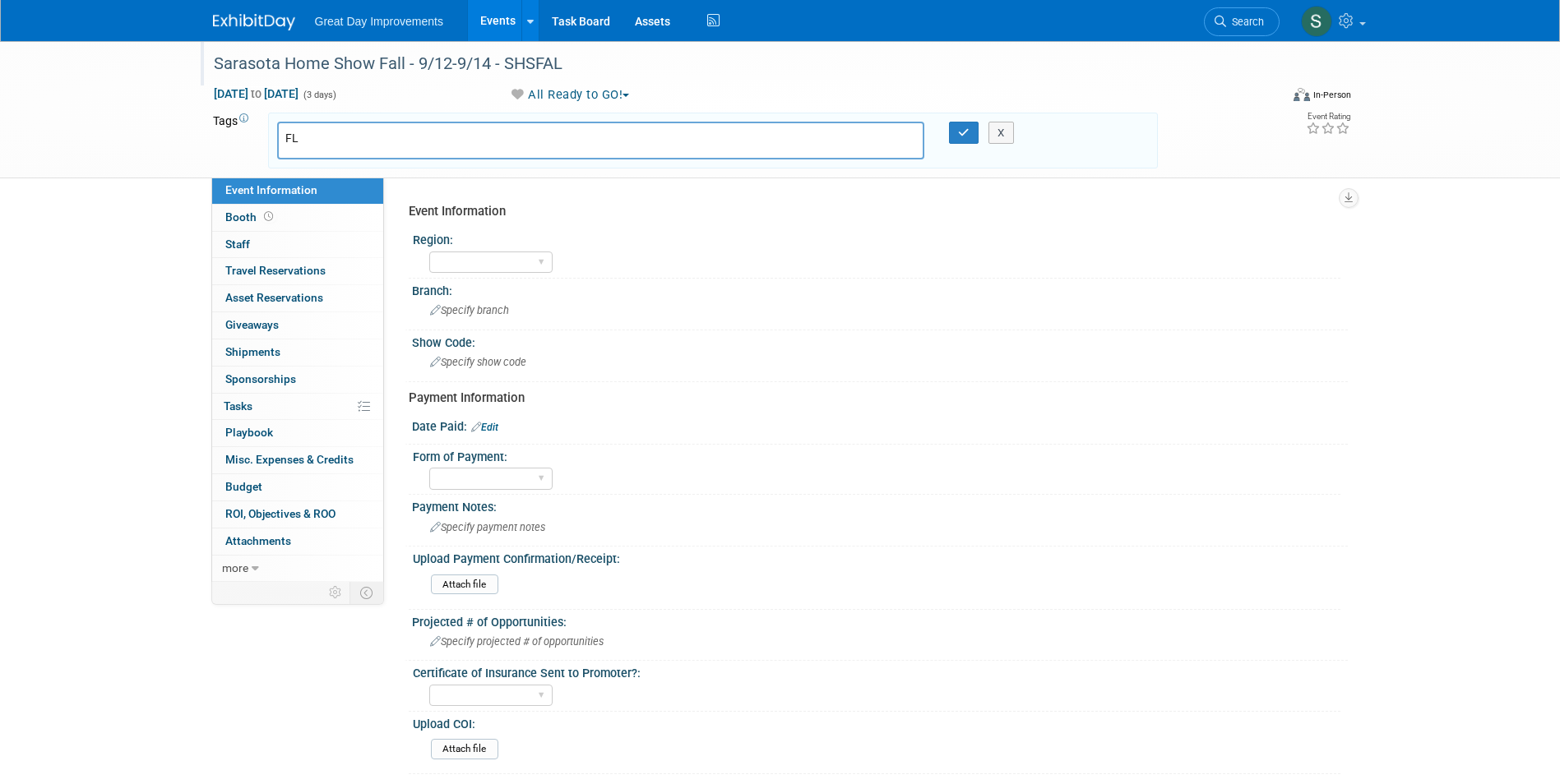
type input "FL"
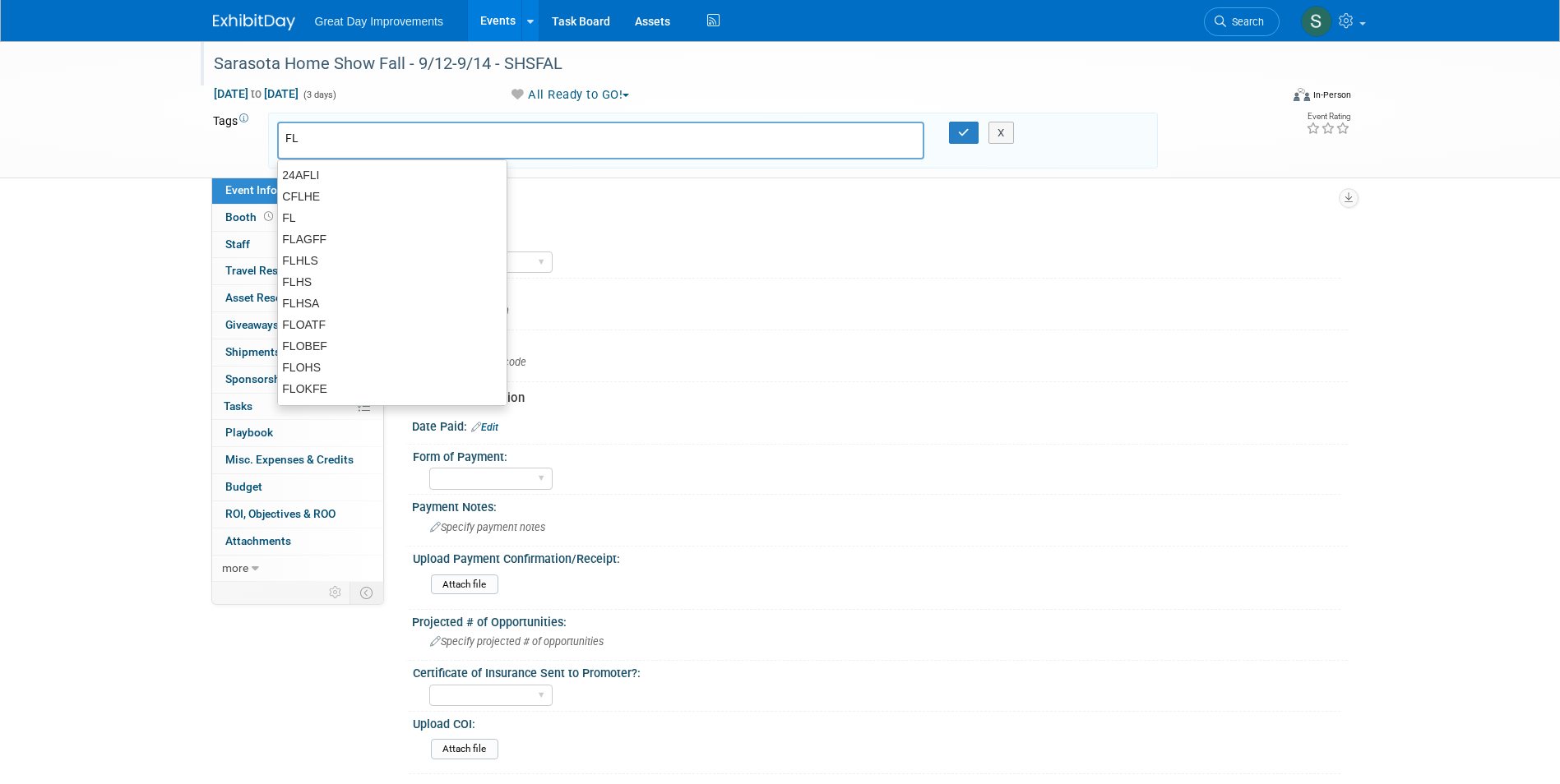
type input "FL"
type input "R"
type input "TAM"
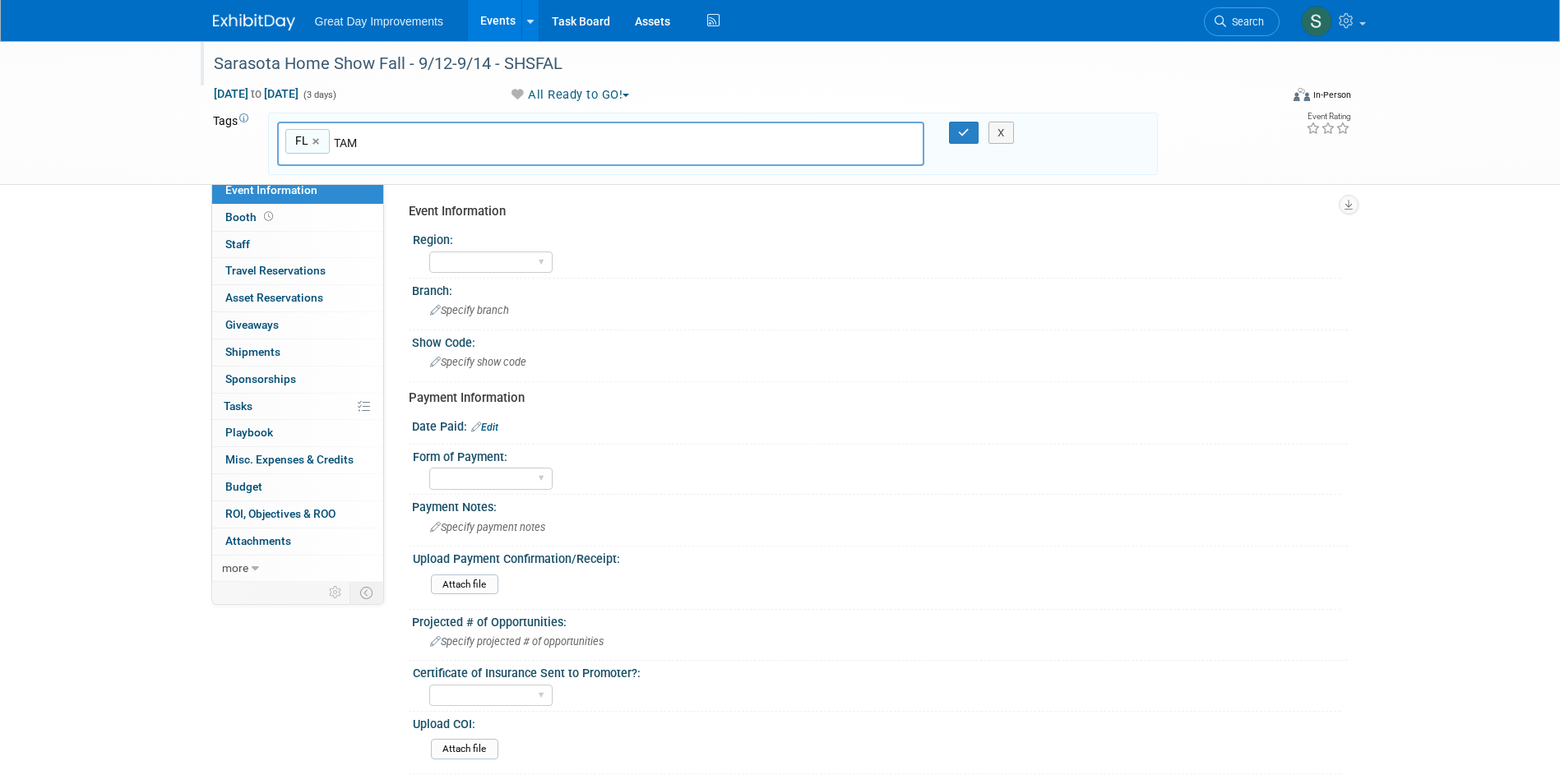
type input "FL, TAM"
type input "SHSFAL"
type input "FL, TAM, SHSFAL"
type input "[DATE]"
type input "FL, TAM, SHSFAL, SEPT25"
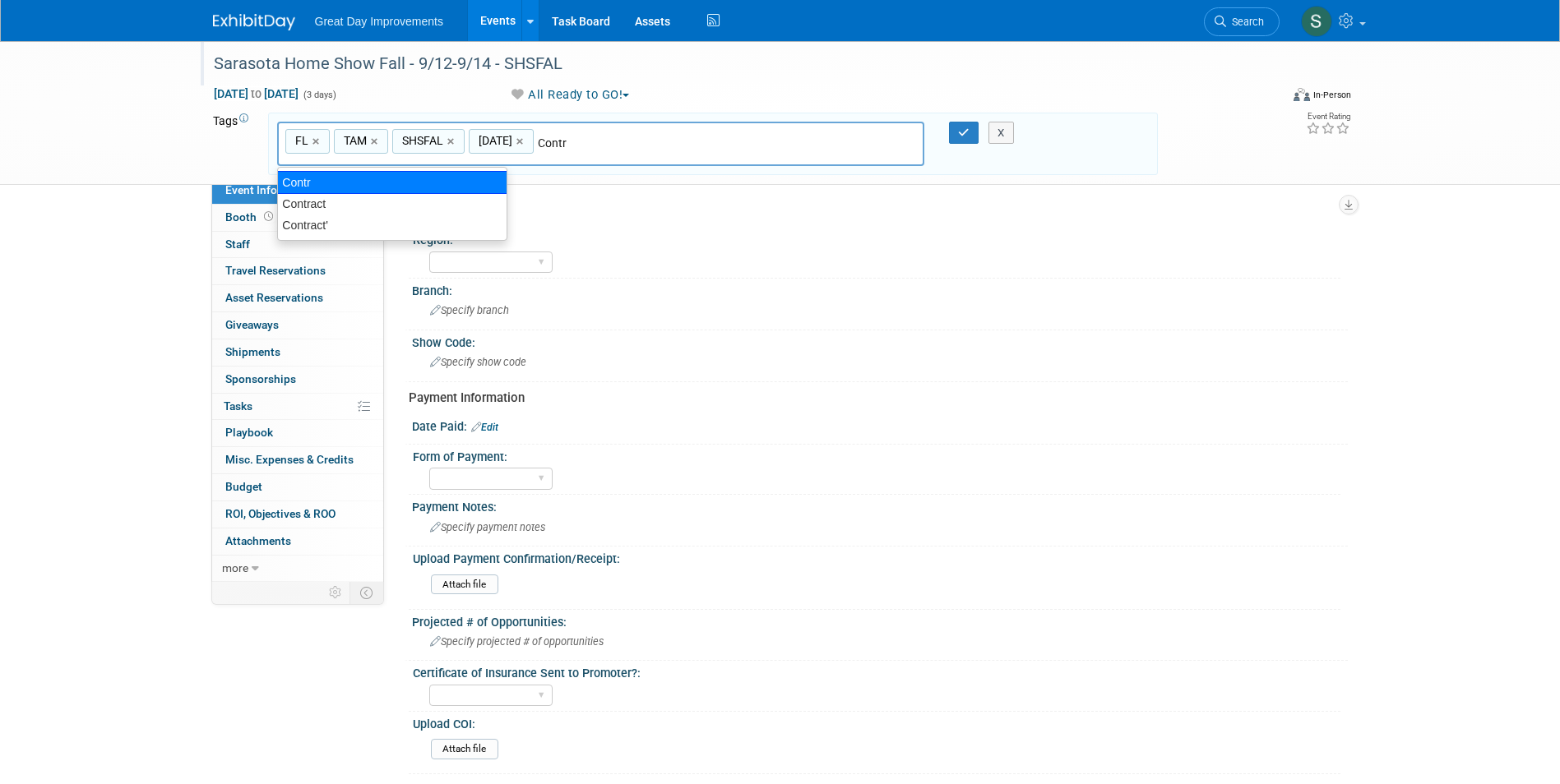
type input "Contract"
type input "FL, TAM, SHSFAL, SEPT25, Contract"
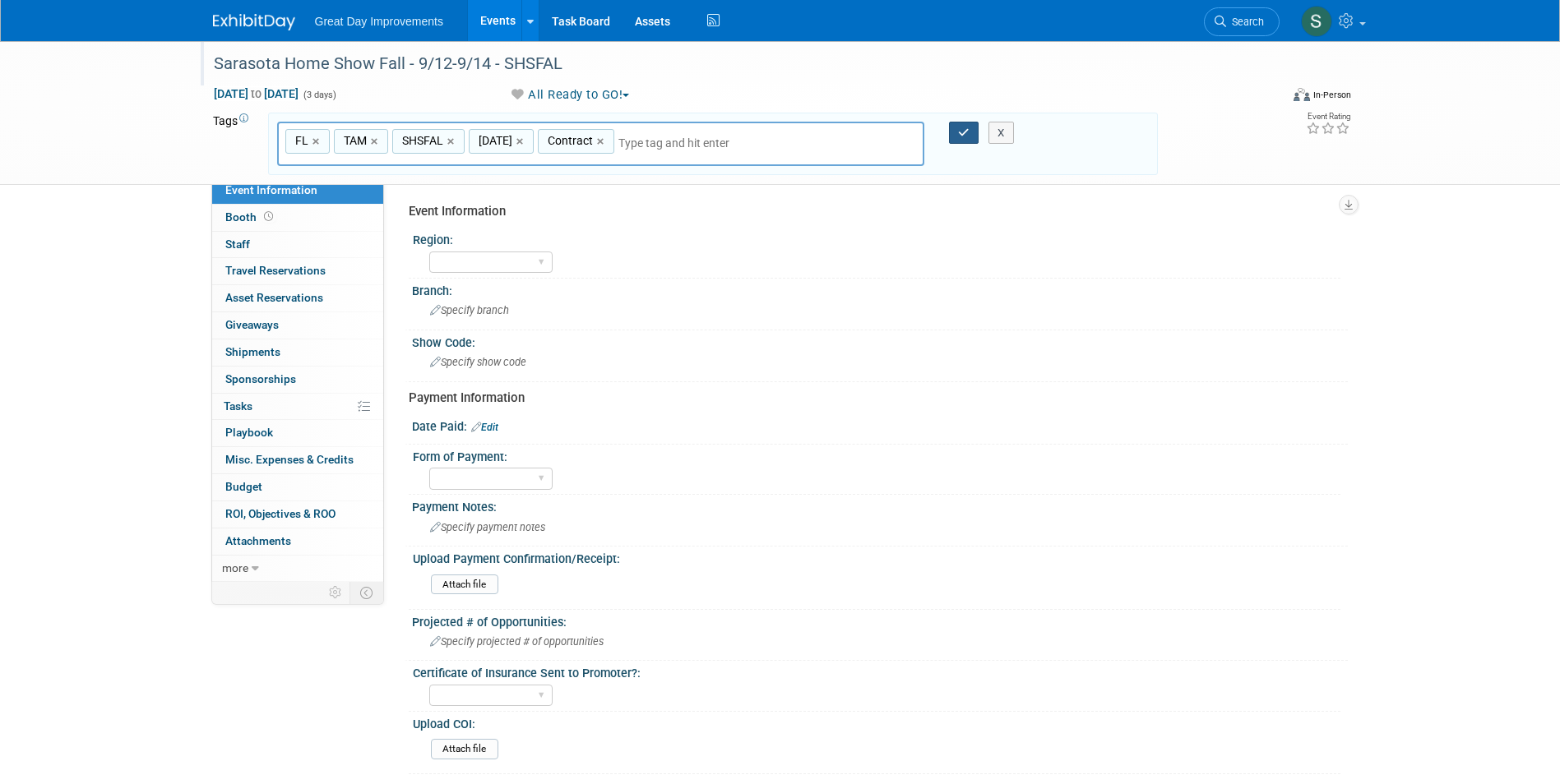
click at [956, 129] on button "button" at bounding box center [963, 133] width 30 height 23
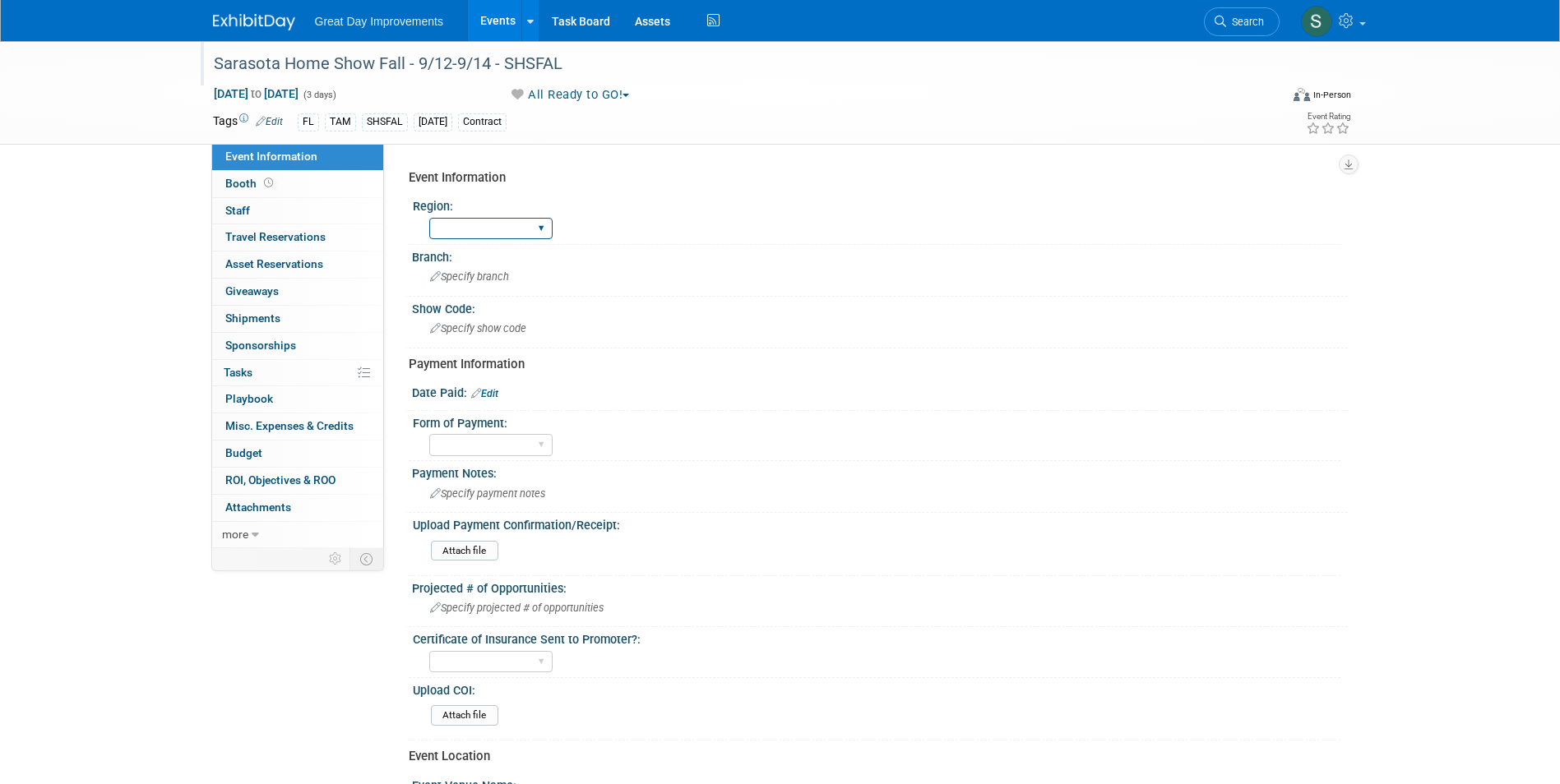
click at [493, 238] on select "GC MA MW MTW NE NEW OV PL PNW SA SE SC UMW FL" at bounding box center [491, 229] width 123 height 22
select select "FL"
click at [429, 218] on select "GC MA MW MTW NE NEW OV PL PNW SA SE SC UMW FL" at bounding box center [491, 229] width 123 height 22
click at [461, 285] on div "Specify branch" at bounding box center [880, 276] width 912 height 26
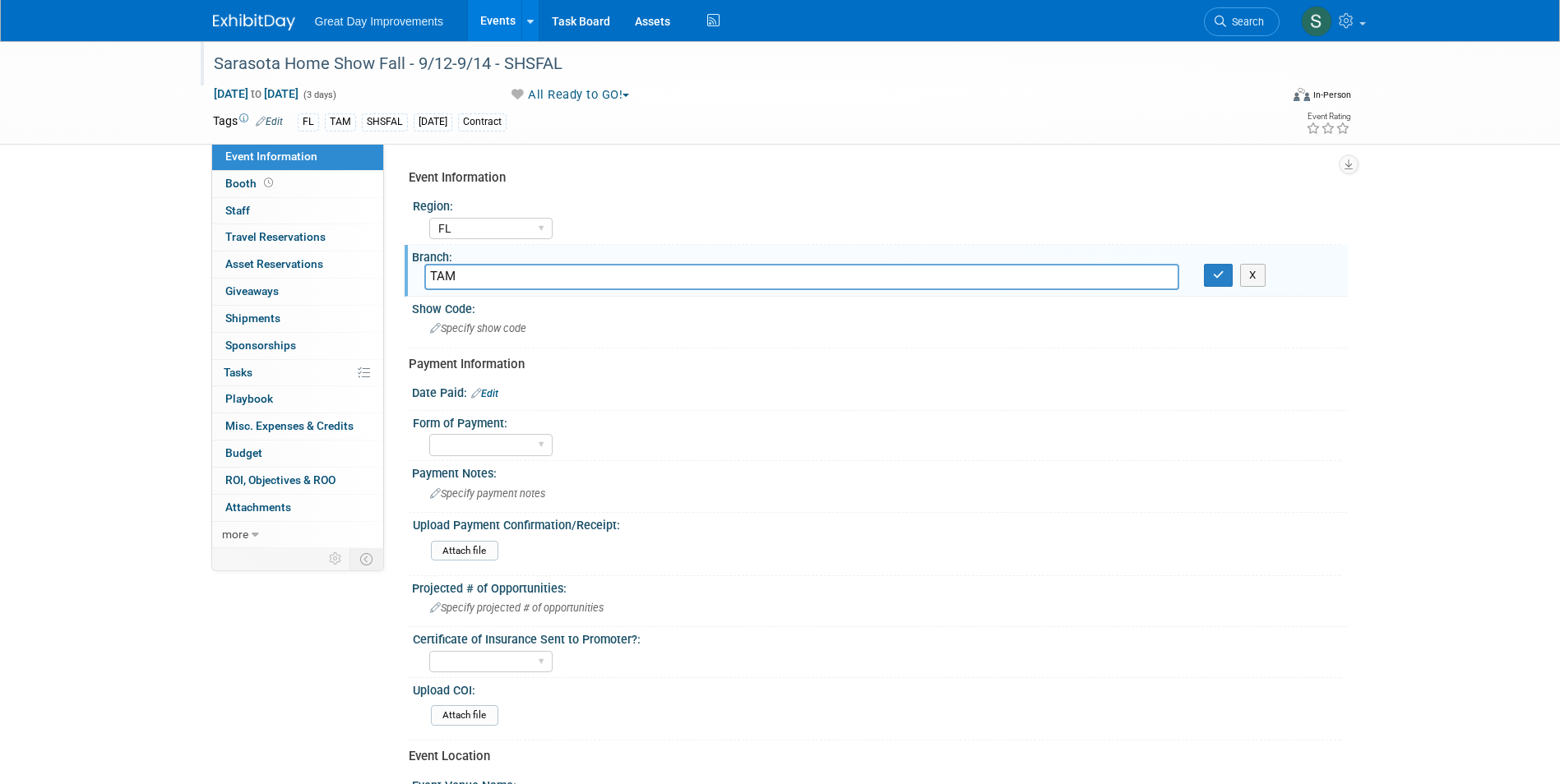
type input "TAM"
click at [1219, 262] on div "Branch:" at bounding box center [880, 254] width 936 height 20
click at [1219, 272] on icon "button" at bounding box center [1219, 274] width 11 height 11
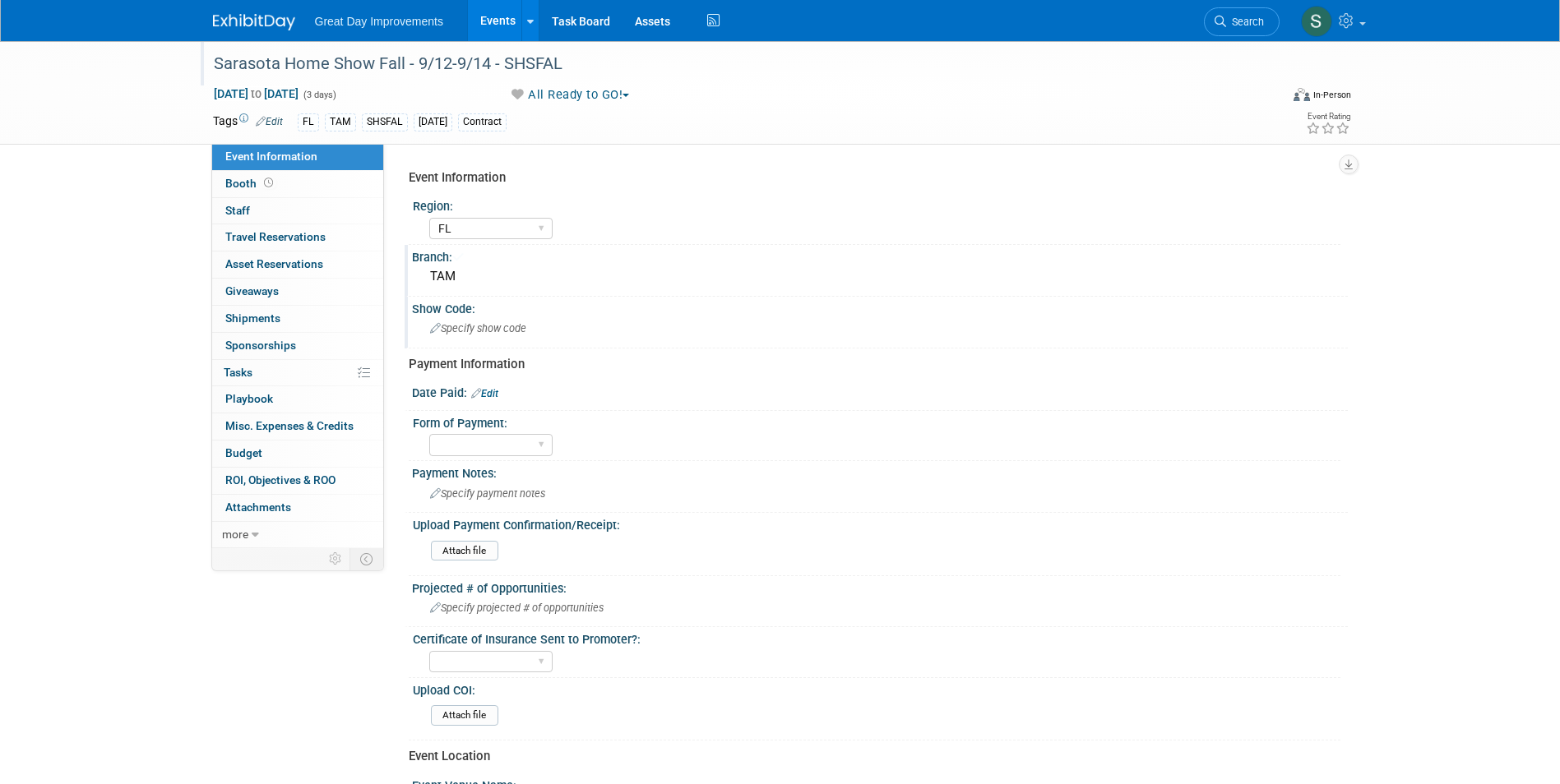
click at [494, 331] on span "Specify show code" at bounding box center [478, 328] width 97 height 12
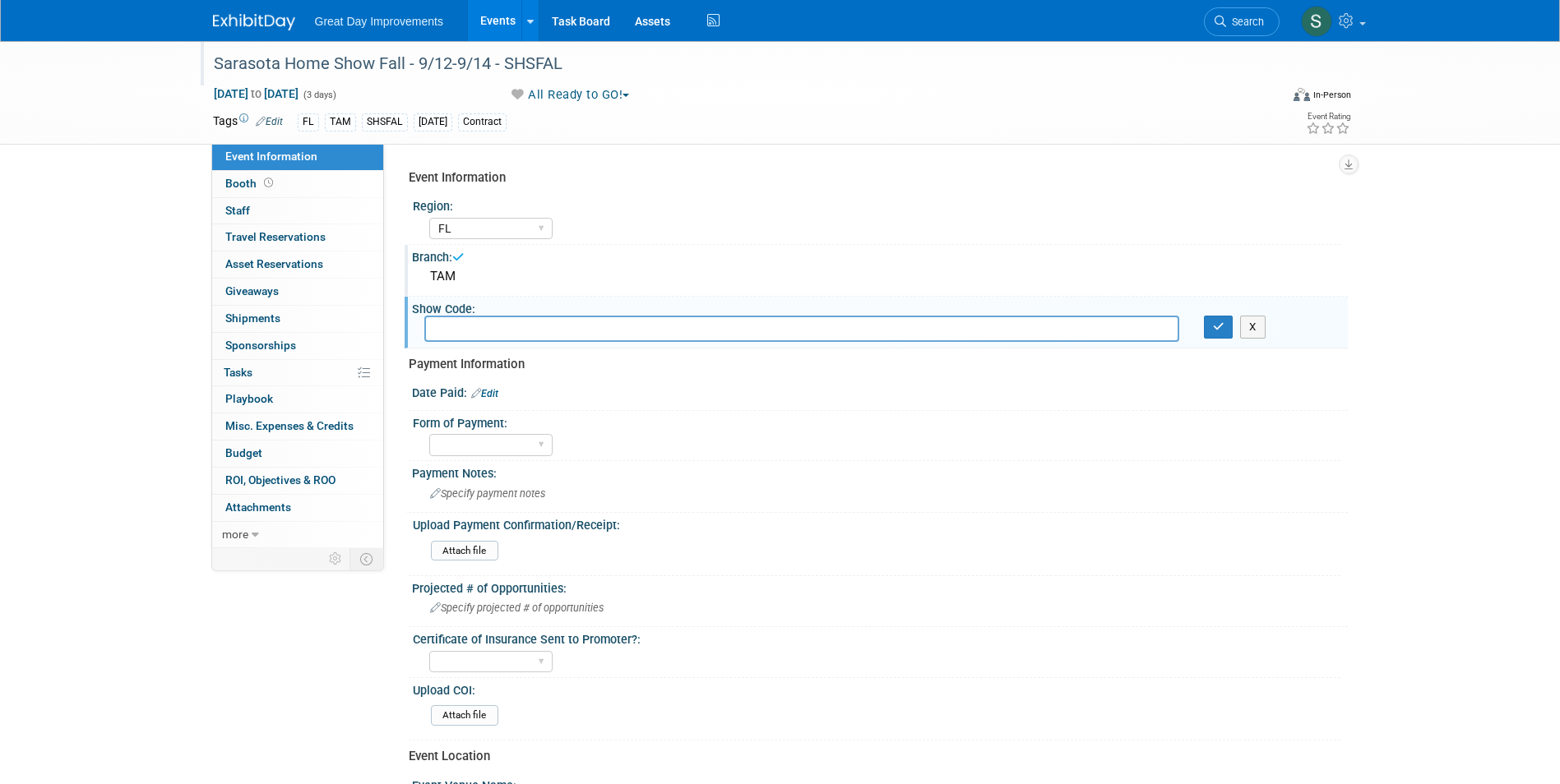
drag, startPoint x: 494, startPoint y: 331, endPoint x: 488, endPoint y: 324, distance: 9.2
click at [488, 324] on input "text" at bounding box center [802, 328] width 755 height 26
type input "SHSFAL"
click at [1221, 326] on icon "button" at bounding box center [1219, 326] width 11 height 11
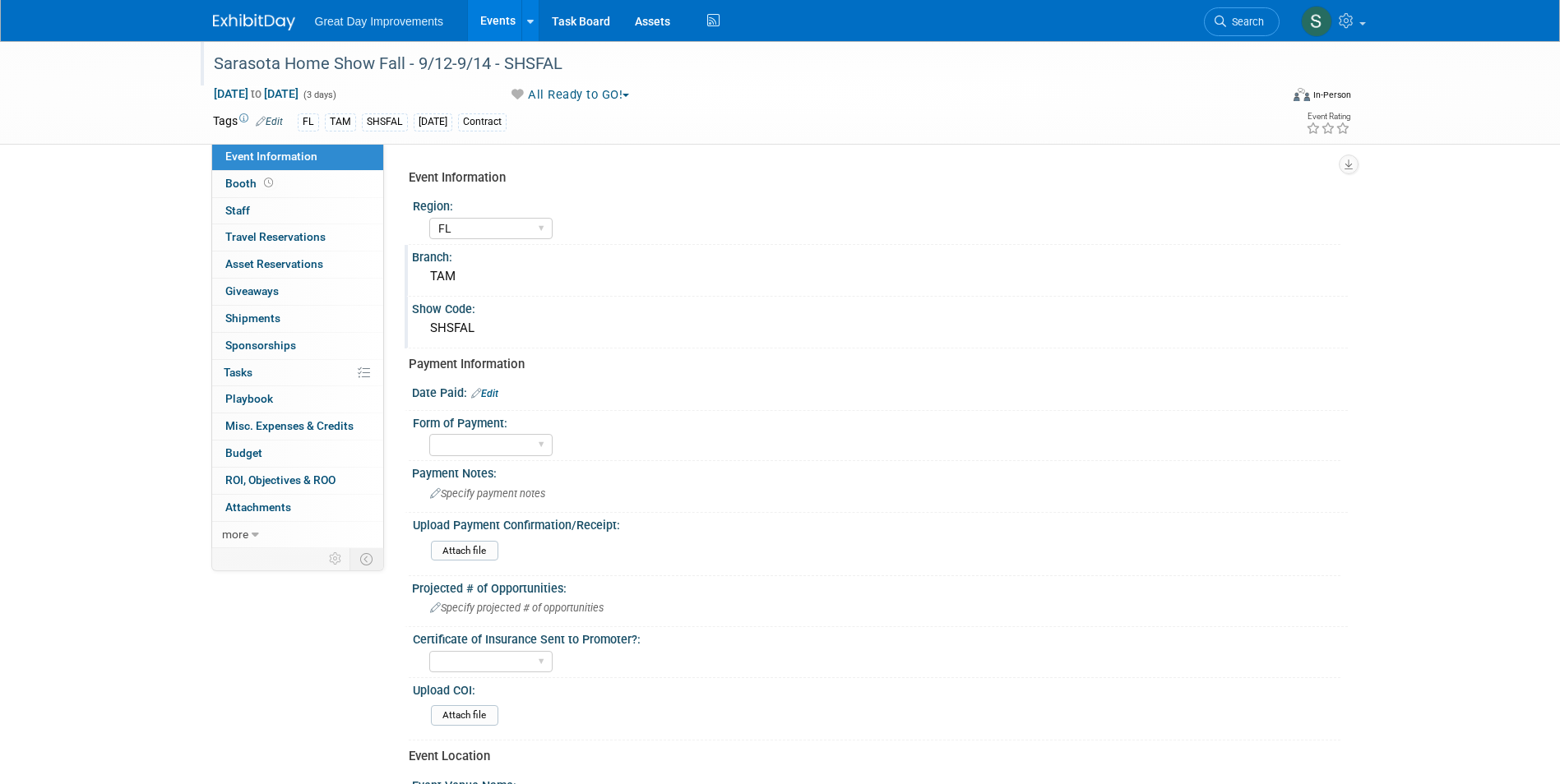
click at [498, 392] on link "Edit" at bounding box center [485, 394] width 27 height 11
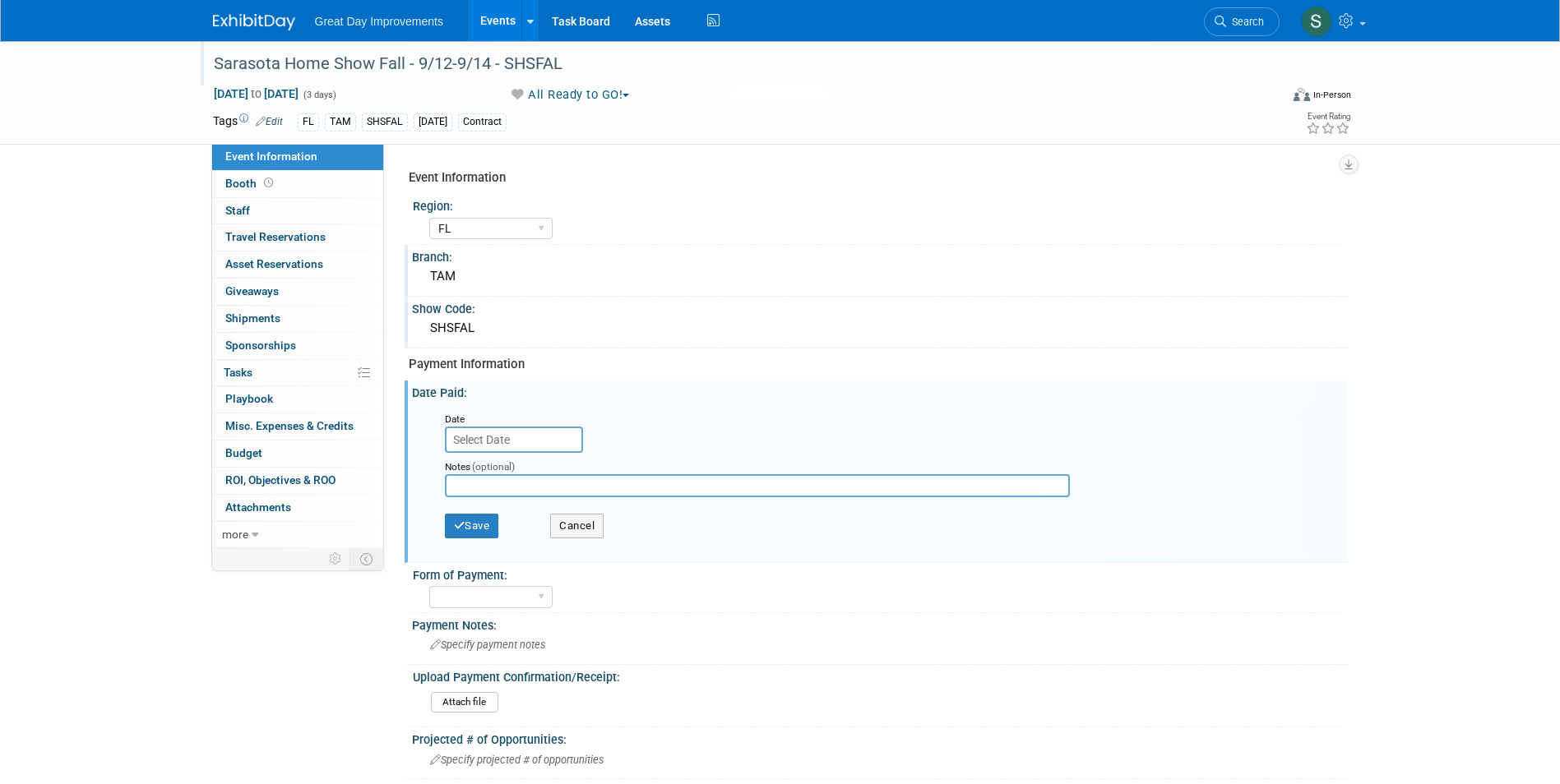
click at [505, 432] on input "text" at bounding box center [514, 440] width 138 height 27
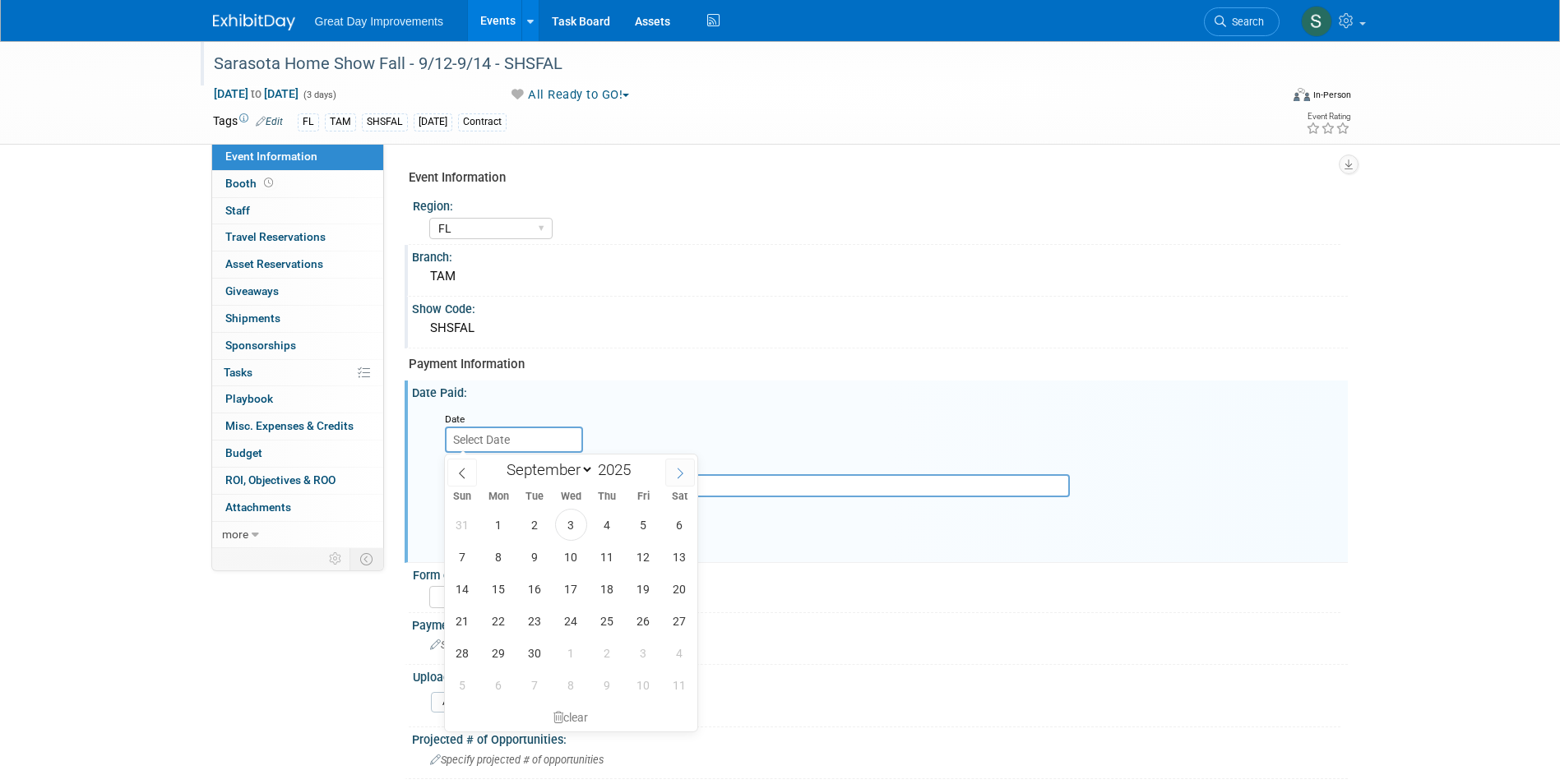
click at [682, 468] on icon at bounding box center [680, 473] width 11 height 11
select select "9"
click at [573, 587] on span "15" at bounding box center [571, 589] width 33 height 33
type input "Oct 15, 2025"
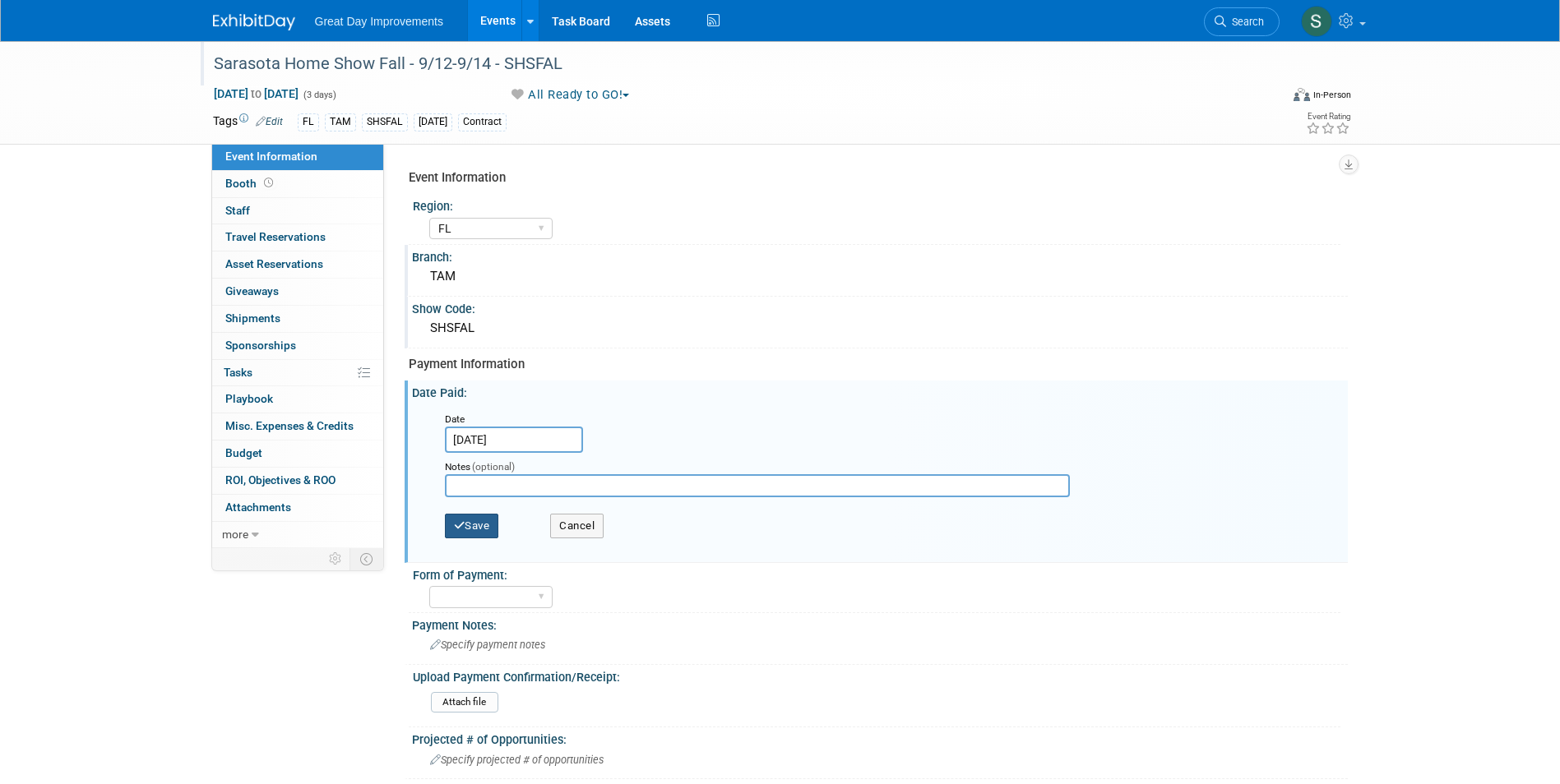
click at [488, 532] on button "Save" at bounding box center [472, 526] width 55 height 25
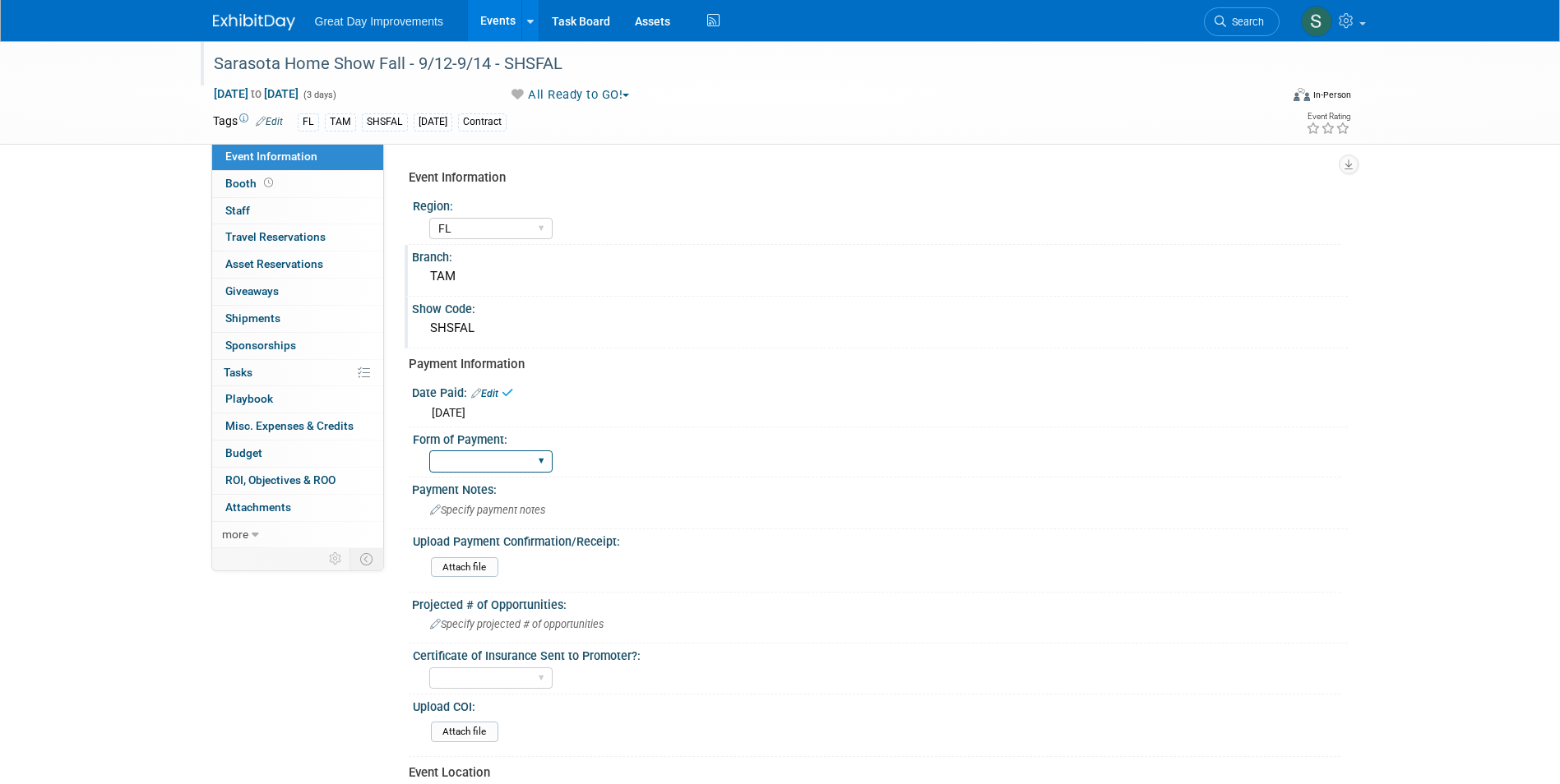
click at [468, 468] on select "Paid via CC Check Requested Pay at the Gate Other" at bounding box center [491, 461] width 123 height 22
select select "Paid via CC"
click at [429, 450] on select "Paid via CC Check Requested Pay at the Gate Other" at bounding box center [491, 461] width 123 height 22
click at [286, 13] on link at bounding box center [264, 14] width 102 height 13
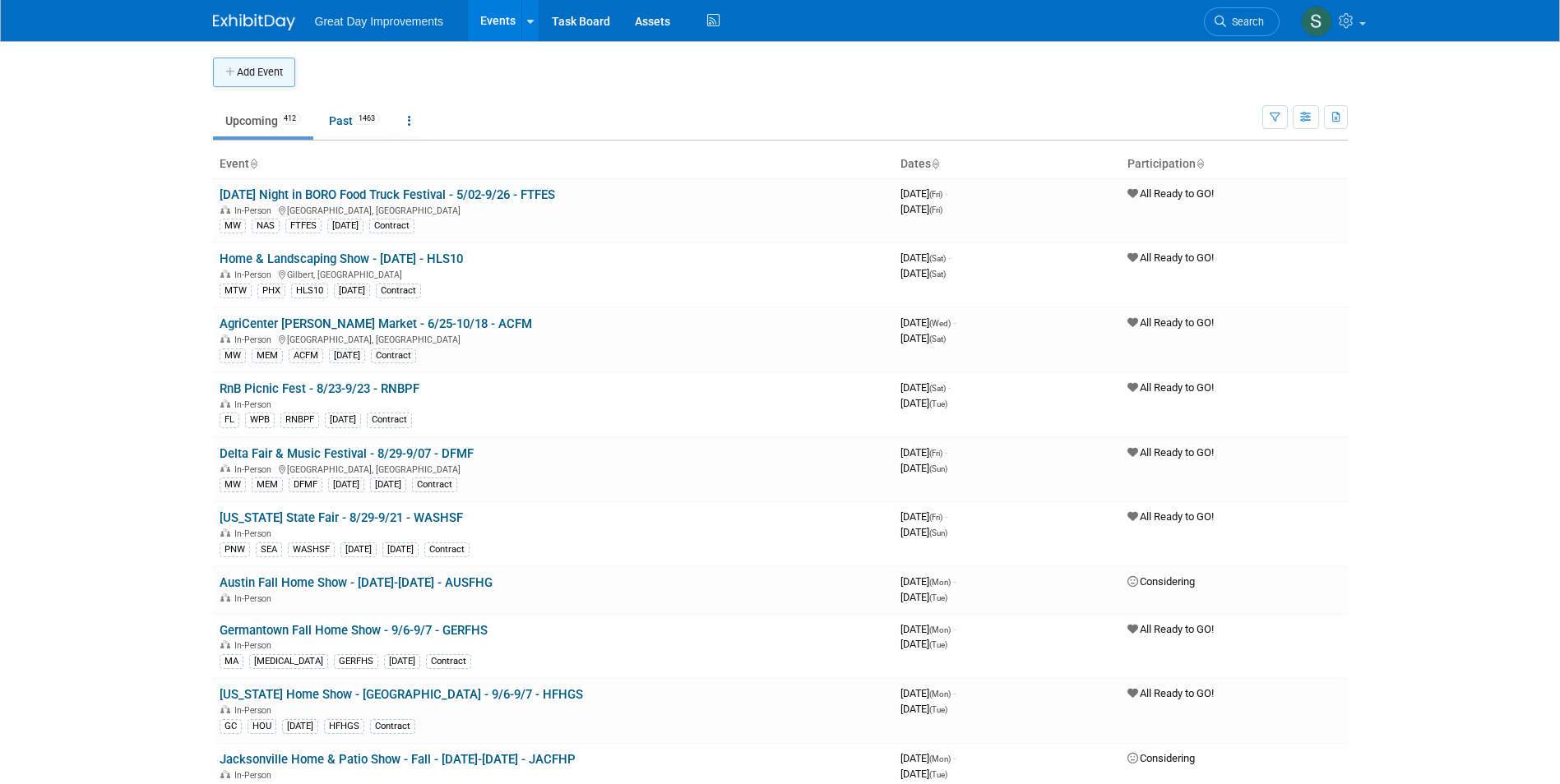
click at [293, 75] on button "Add Event" at bounding box center [254, 72] width 82 height 30
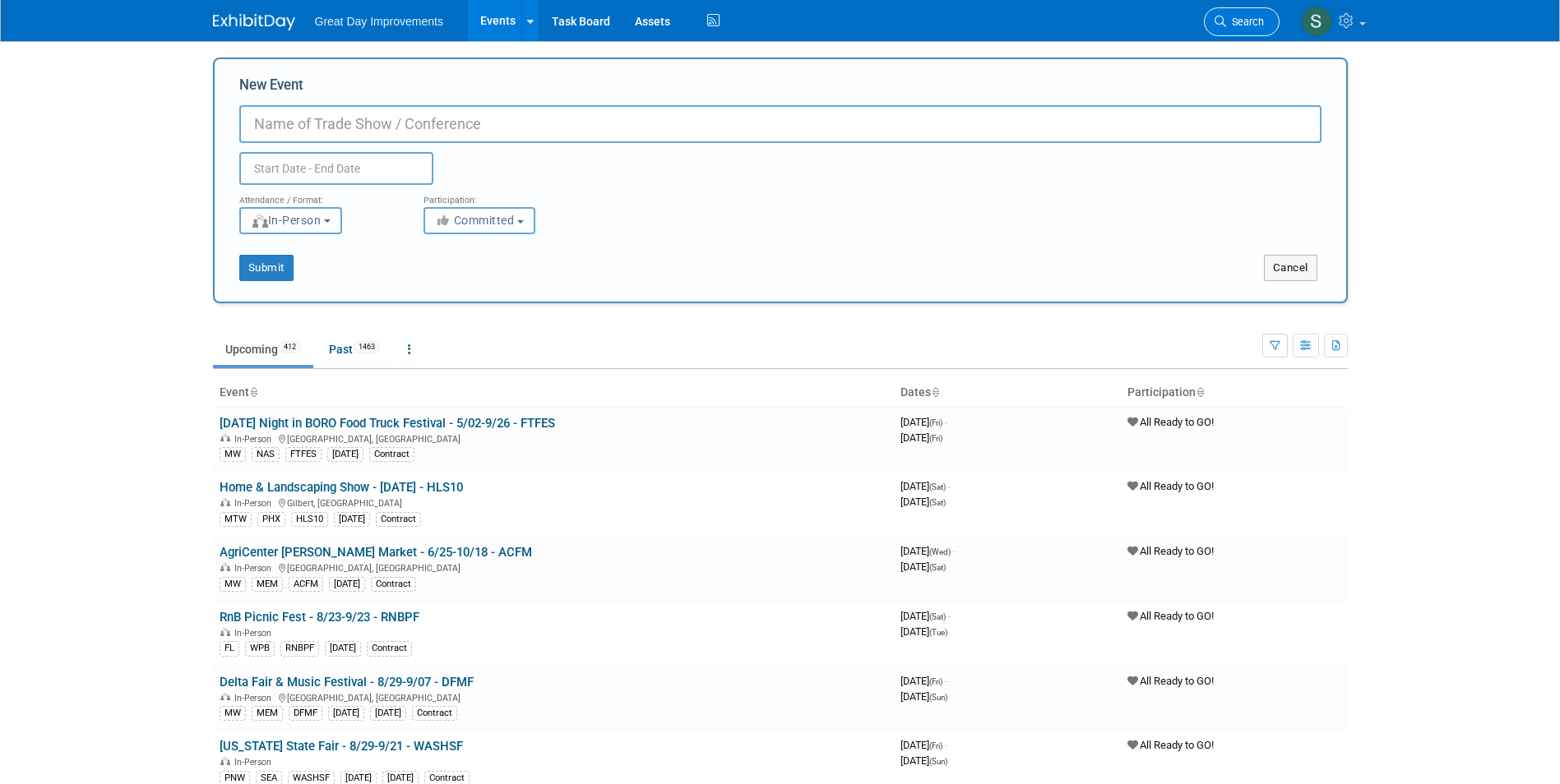
click at [1243, 11] on link "Search" at bounding box center [1241, 22] width 76 height 29
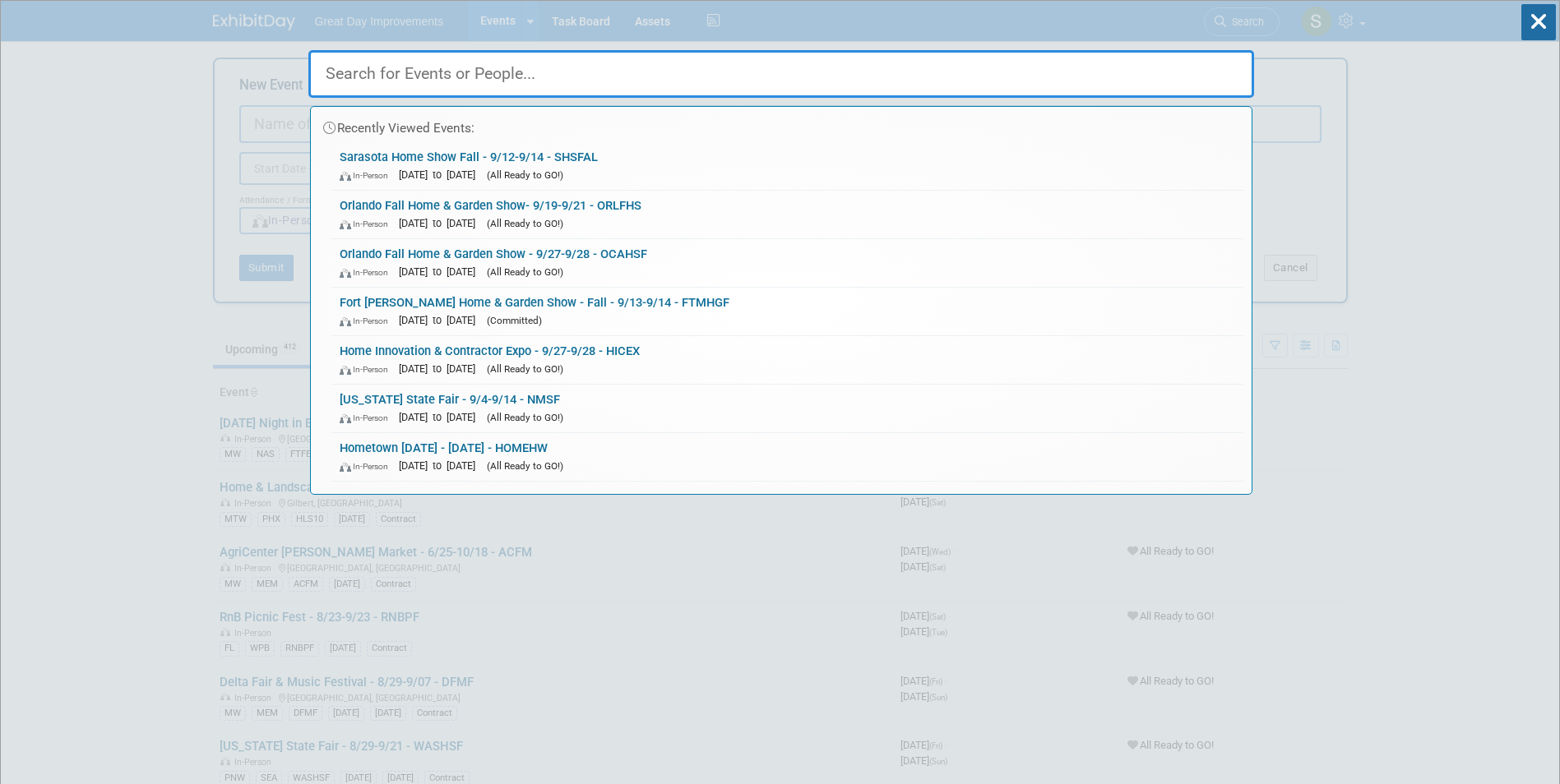
click at [374, 80] on input "text" at bounding box center [780, 74] width 946 height 48
paste input "PSLSF"
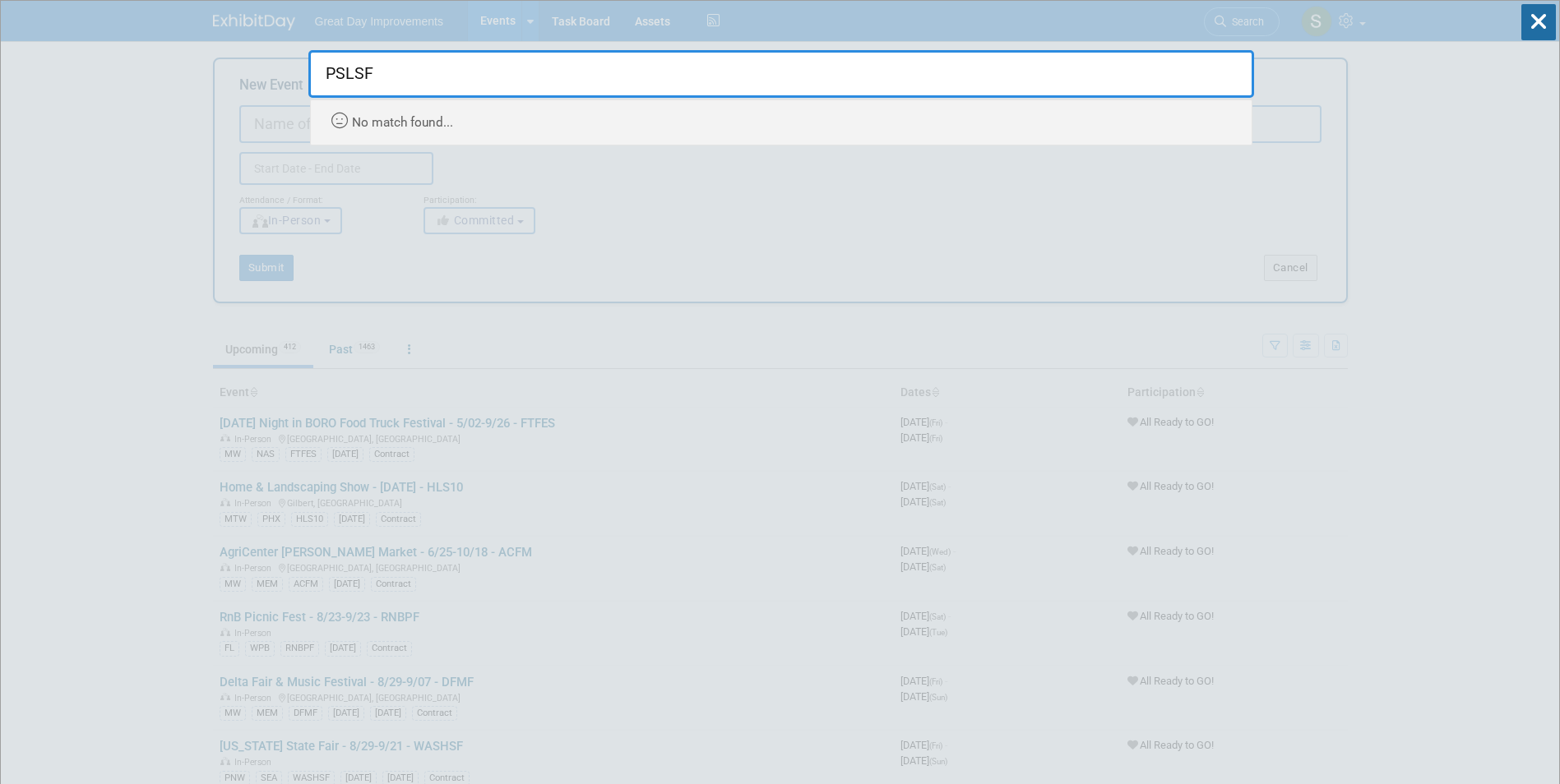
type input "PSLSF"
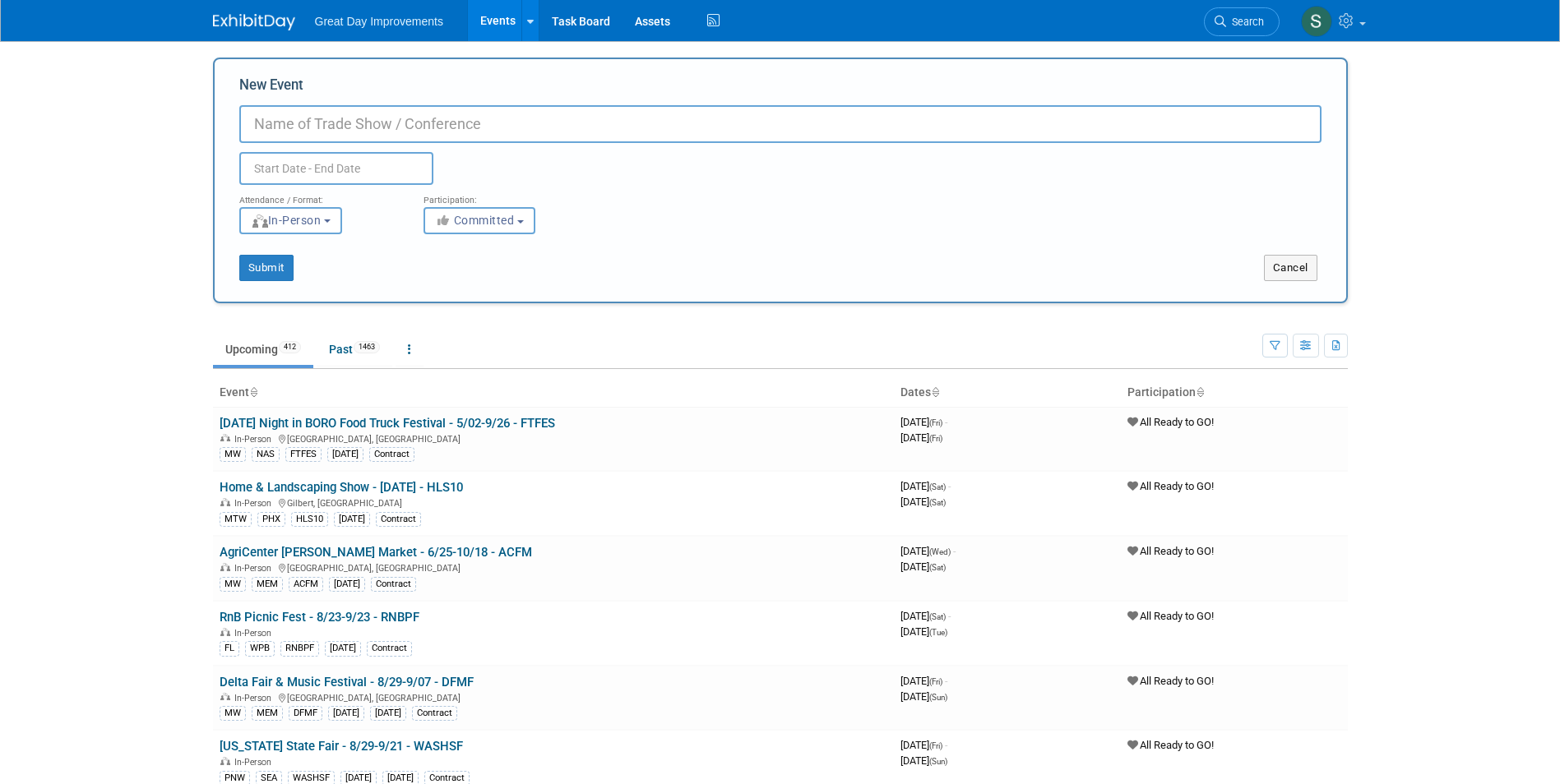
click at [345, 130] on input "New Event" at bounding box center [780, 124] width 1083 height 38
paste input "PSLSF"
type input "PSLSF"
click at [373, 160] on input "text" at bounding box center [336, 168] width 194 height 33
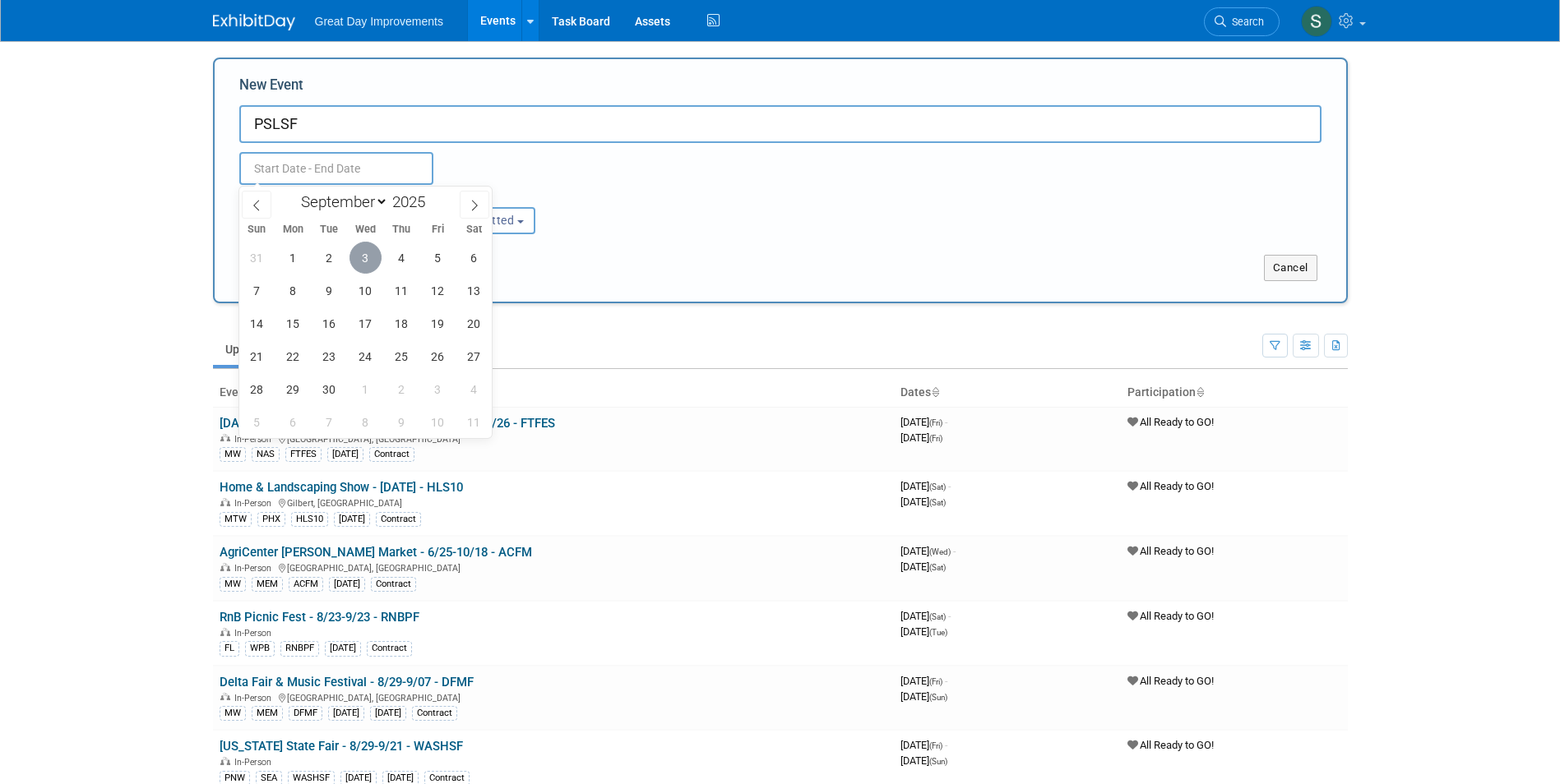
click at [374, 255] on span "3" at bounding box center [365, 258] width 33 height 33
type input "Sep 3, 2025 to Sep 3, 2025"
click at [520, 220] on b "button" at bounding box center [520, 221] width 7 height 3
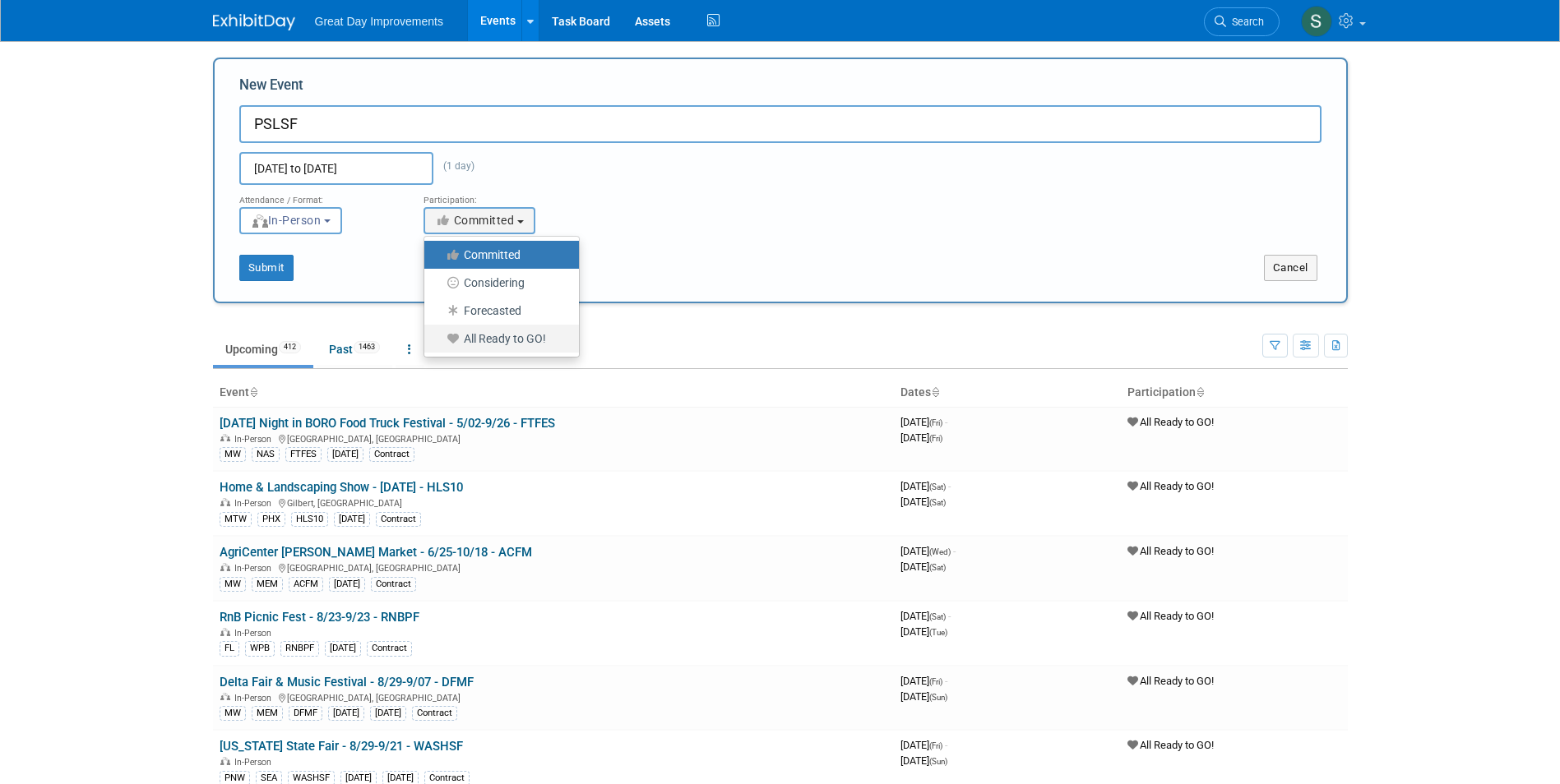
click at [481, 338] on label "All Ready to GO!" at bounding box center [497, 338] width 130 height 21
click at [439, 338] on input "All Ready to GO!" at bounding box center [433, 338] width 11 height 11
select select "102"
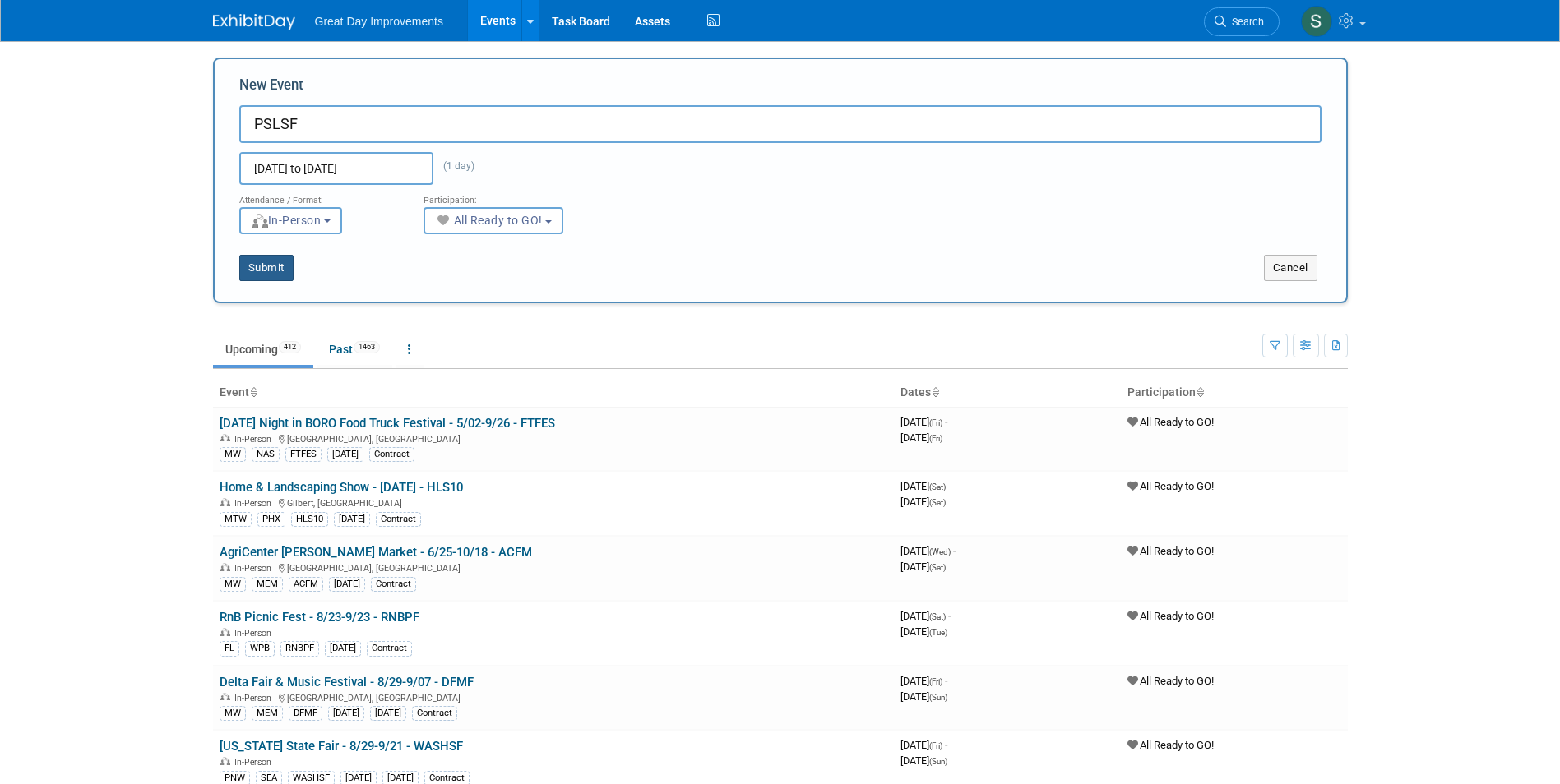
click at [281, 272] on button "Submit" at bounding box center [266, 269] width 55 height 27
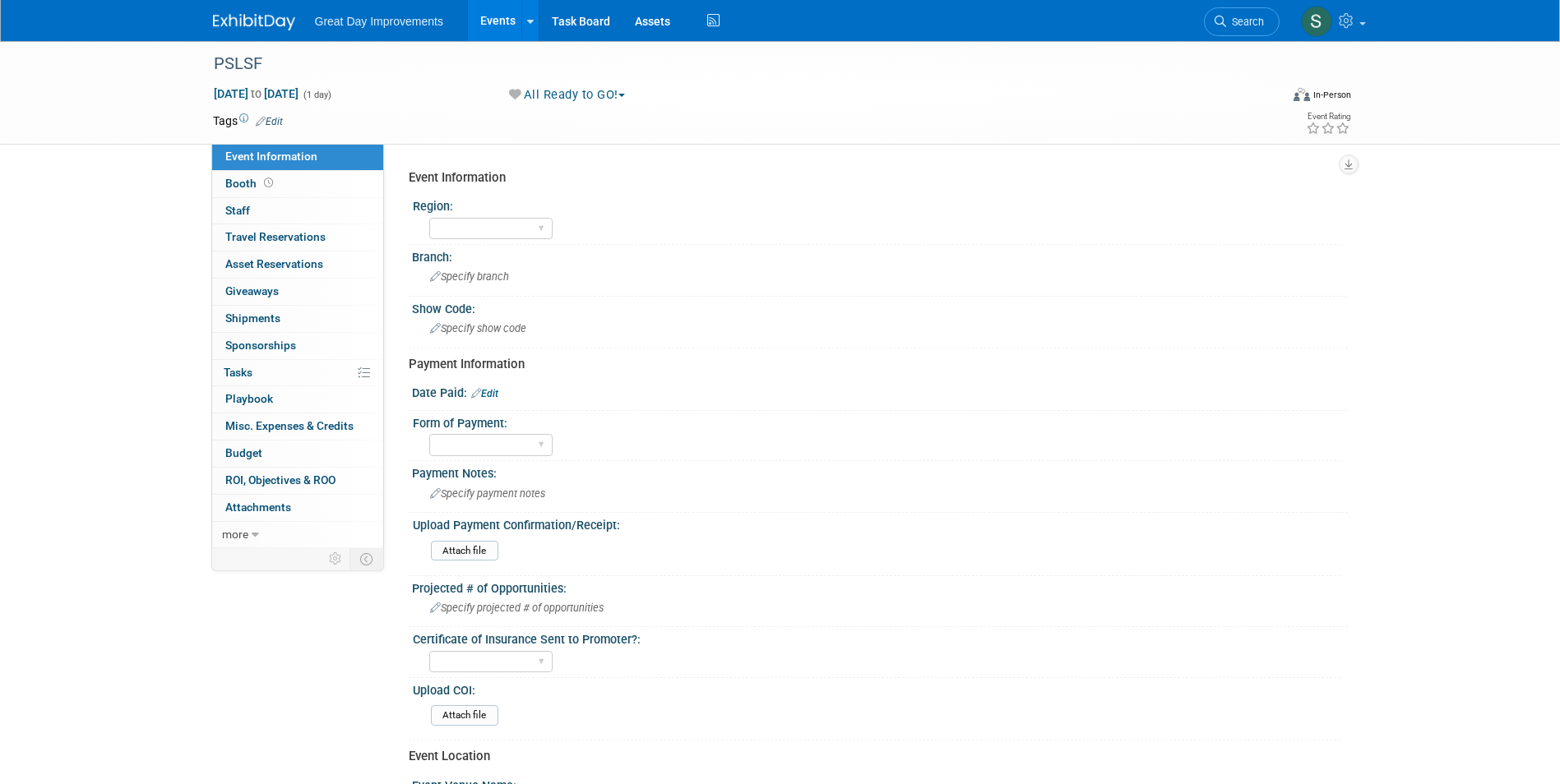
click at [494, 389] on link "Edit" at bounding box center [485, 394] width 27 height 11
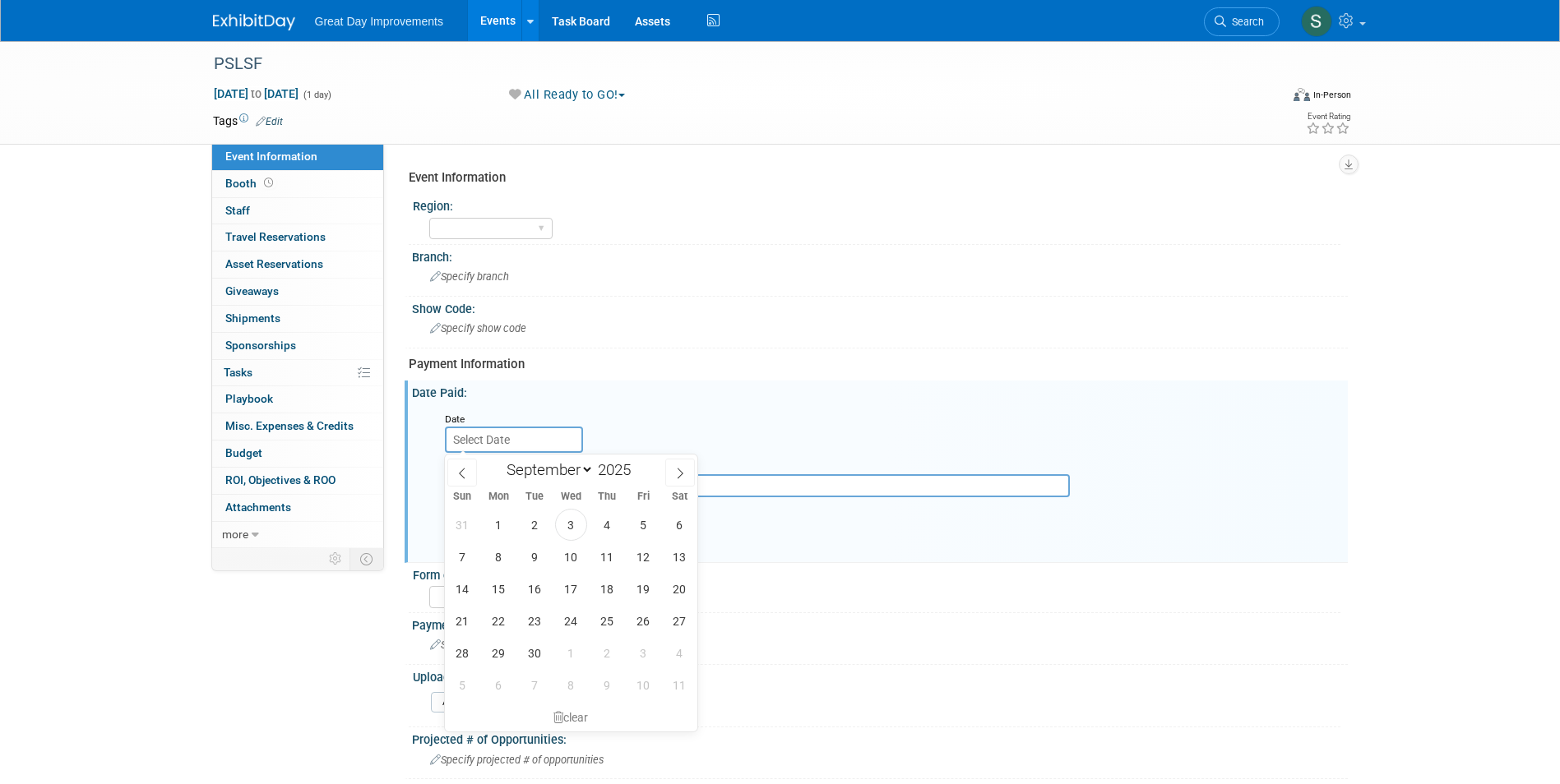
click at [510, 433] on input "text" at bounding box center [514, 440] width 138 height 27
click at [466, 472] on icon at bounding box center [462, 473] width 11 height 11
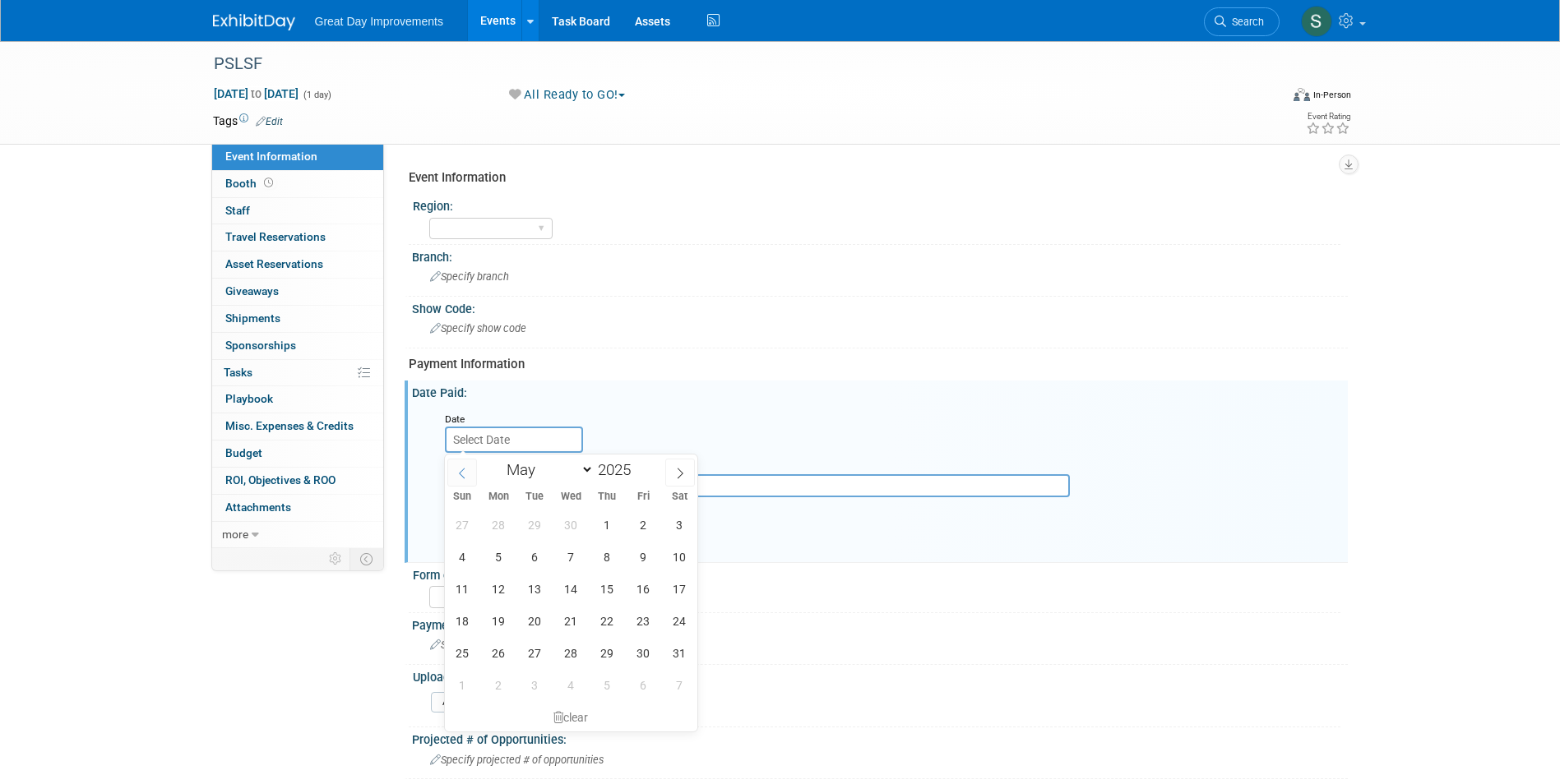
click at [466, 472] on icon at bounding box center [462, 473] width 11 height 11
click at [465, 472] on icon at bounding box center [462, 473] width 11 height 11
select select "1"
click at [600, 591] on span "13" at bounding box center [607, 589] width 33 height 33
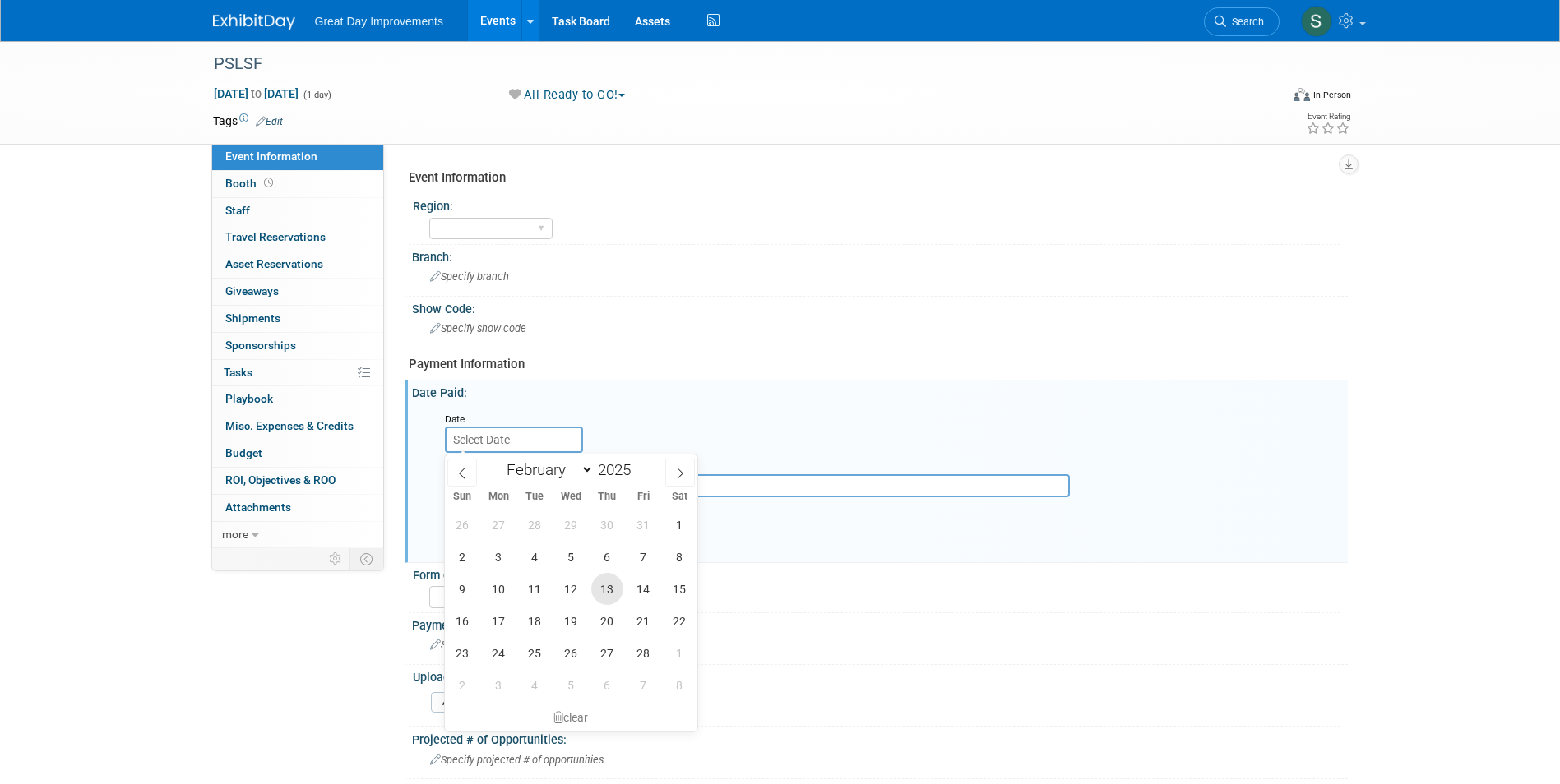
type input "[DATE]"
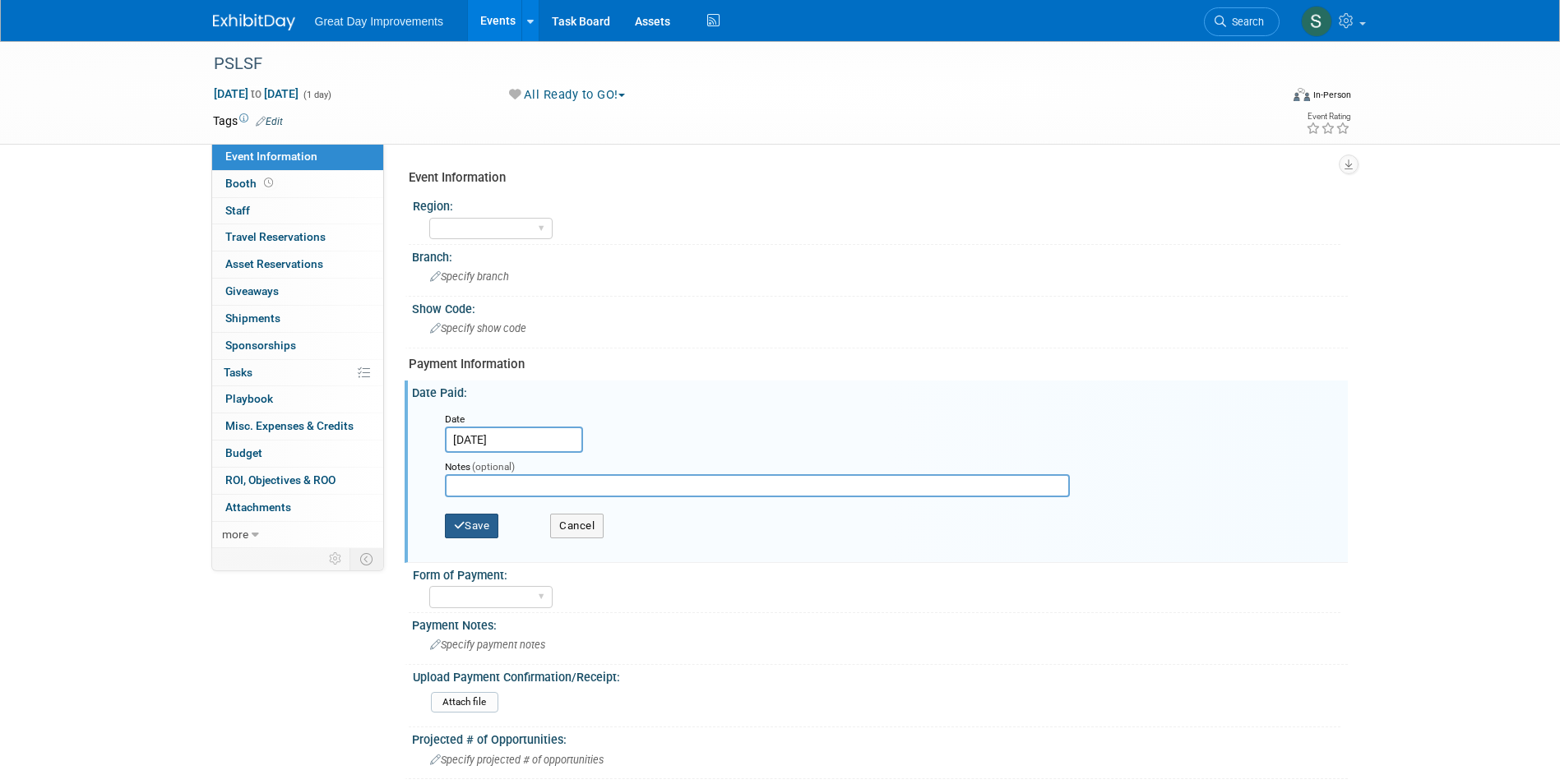
click at [465, 525] on button "Save" at bounding box center [472, 526] width 55 height 25
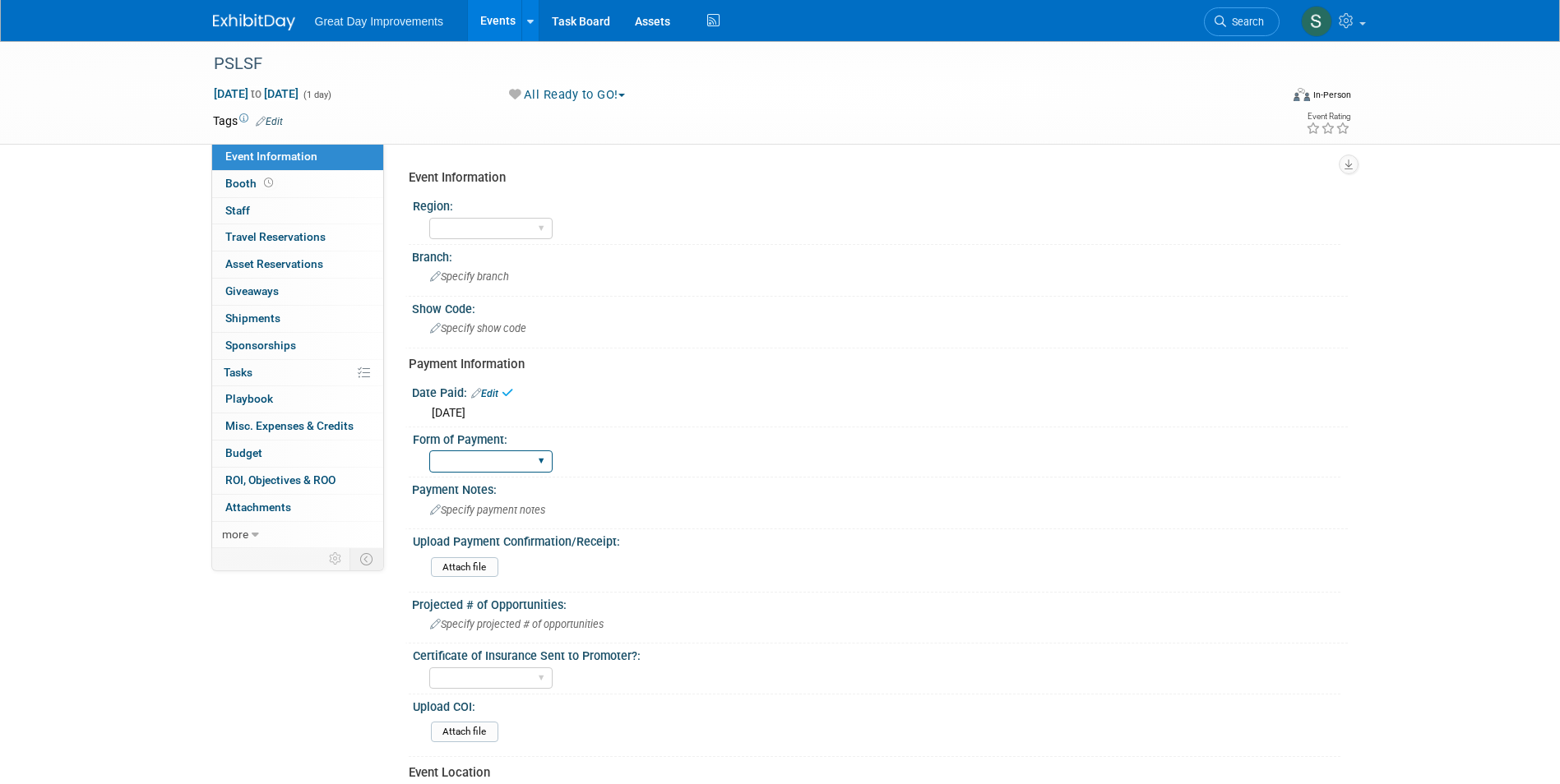
click at [448, 467] on select "Paid via CC Check Requested Pay at the Gate Other" at bounding box center [491, 461] width 123 height 22
select select "Paid via CC"
click at [429, 450] on select "Paid via CC Check Requested Pay at the Gate Other" at bounding box center [491, 461] width 123 height 22
click at [210, 60] on div "PSLSF" at bounding box center [732, 64] width 1047 height 30
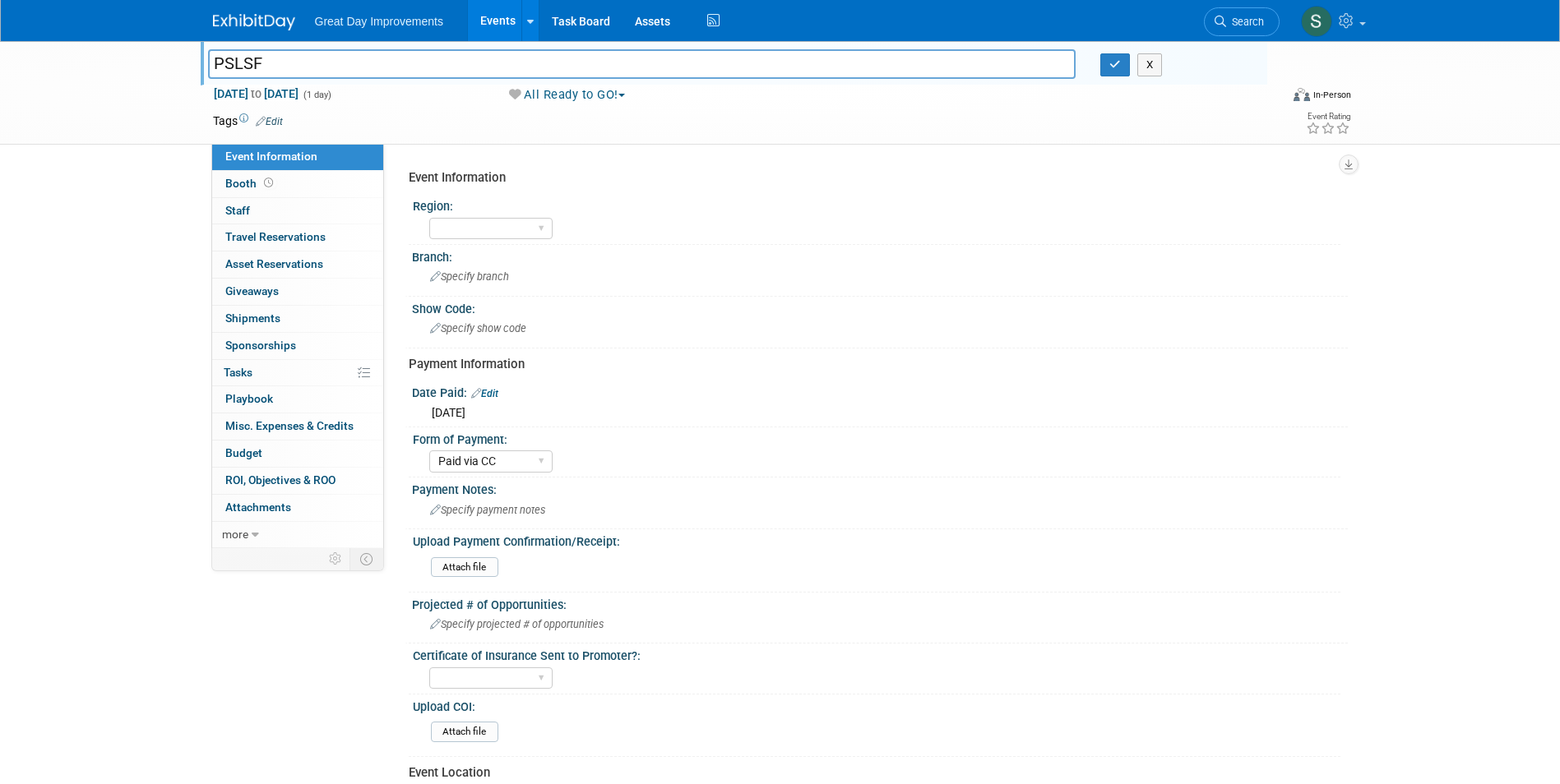
click at [209, 61] on input "PSLSF" at bounding box center [643, 64] width 868 height 29
type input "Port St. [PERSON_NAME] Show- 9/13-9/14 - PSLSF"
click at [603, 91] on button "All Ready to GO!" at bounding box center [567, 95] width 128 height 17
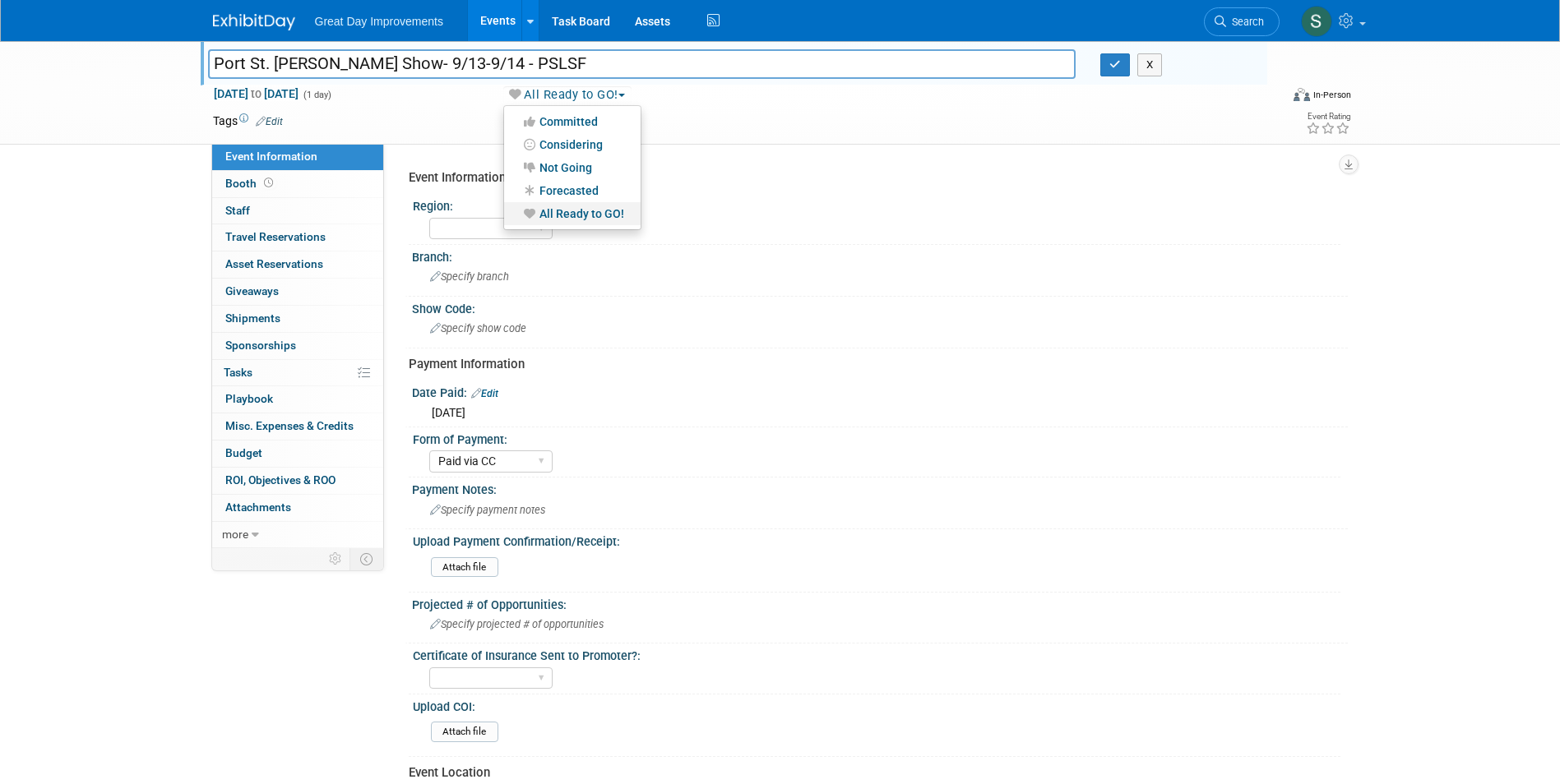
click at [600, 210] on link "All Ready to GO!" at bounding box center [572, 214] width 137 height 23
click at [1099, 68] on div "X" at bounding box center [1177, 65] width 179 height 23
click at [1108, 66] on button "button" at bounding box center [1115, 65] width 30 height 23
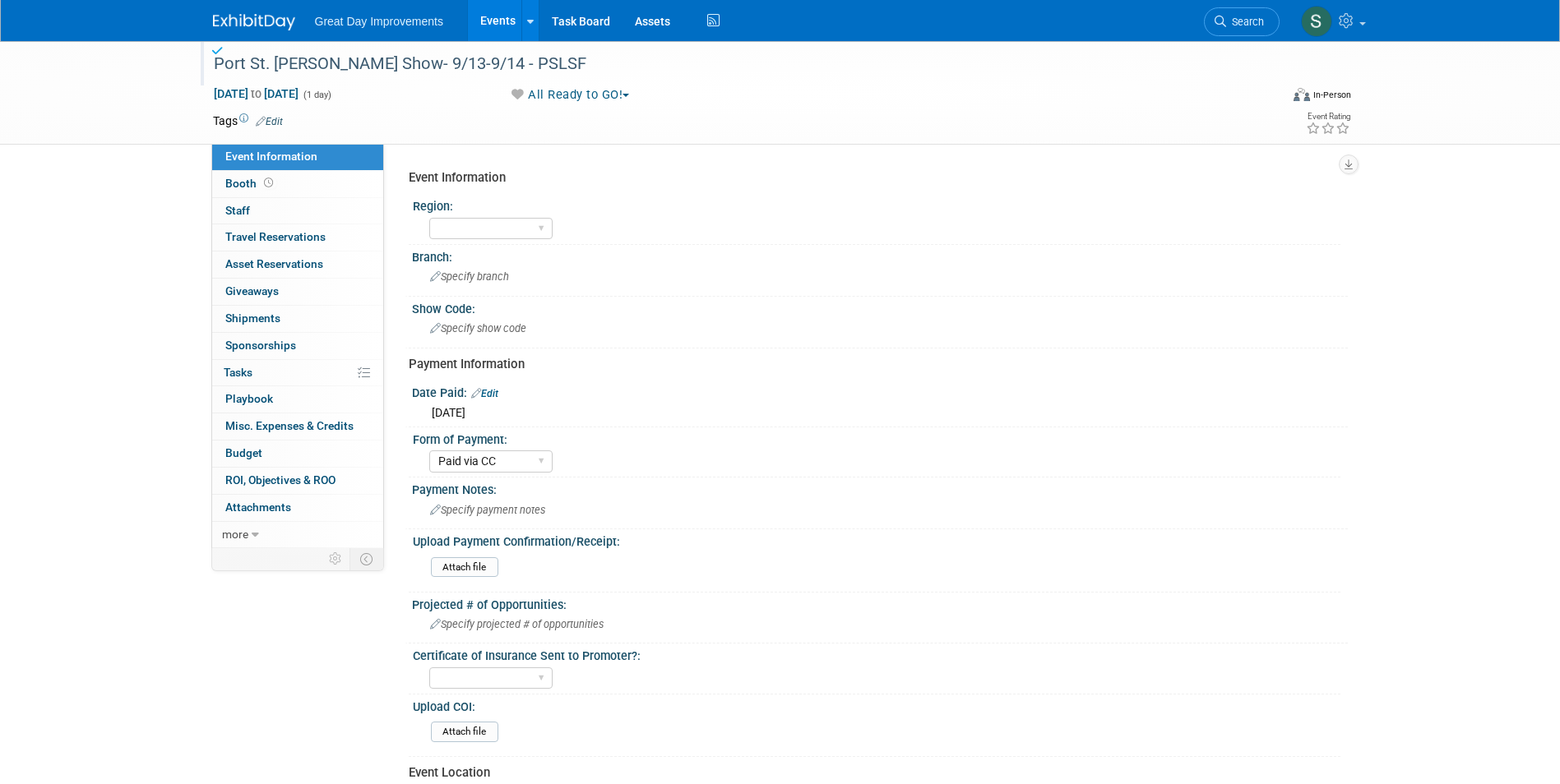
click at [294, 82] on div "Port St. [PERSON_NAME] Show- 9/13-9/14 - PSLSF" at bounding box center [734, 63] width 1066 height 44
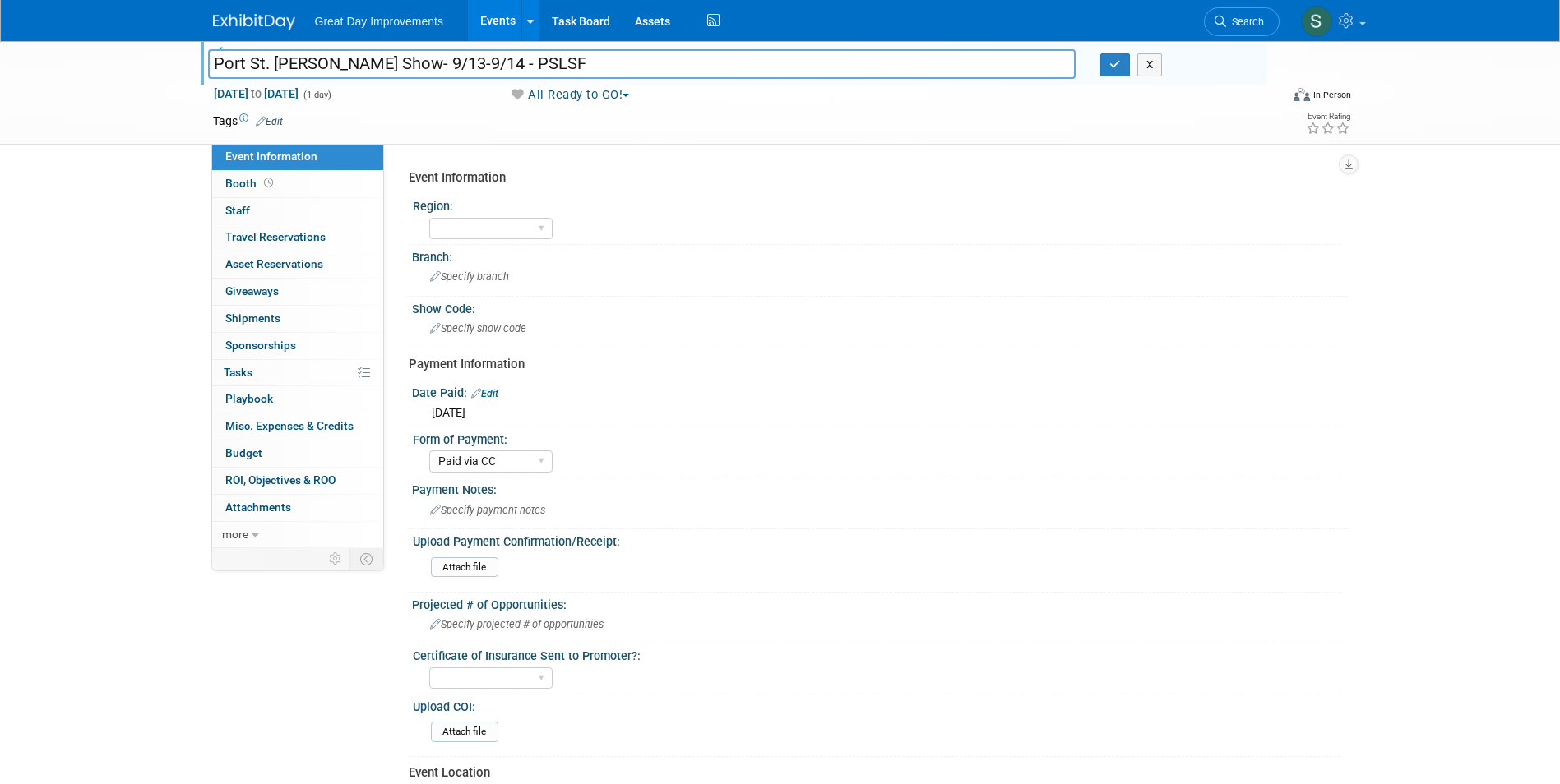
click at [299, 91] on span "[DATE] to [DATE]" at bounding box center [256, 93] width 86 height 14
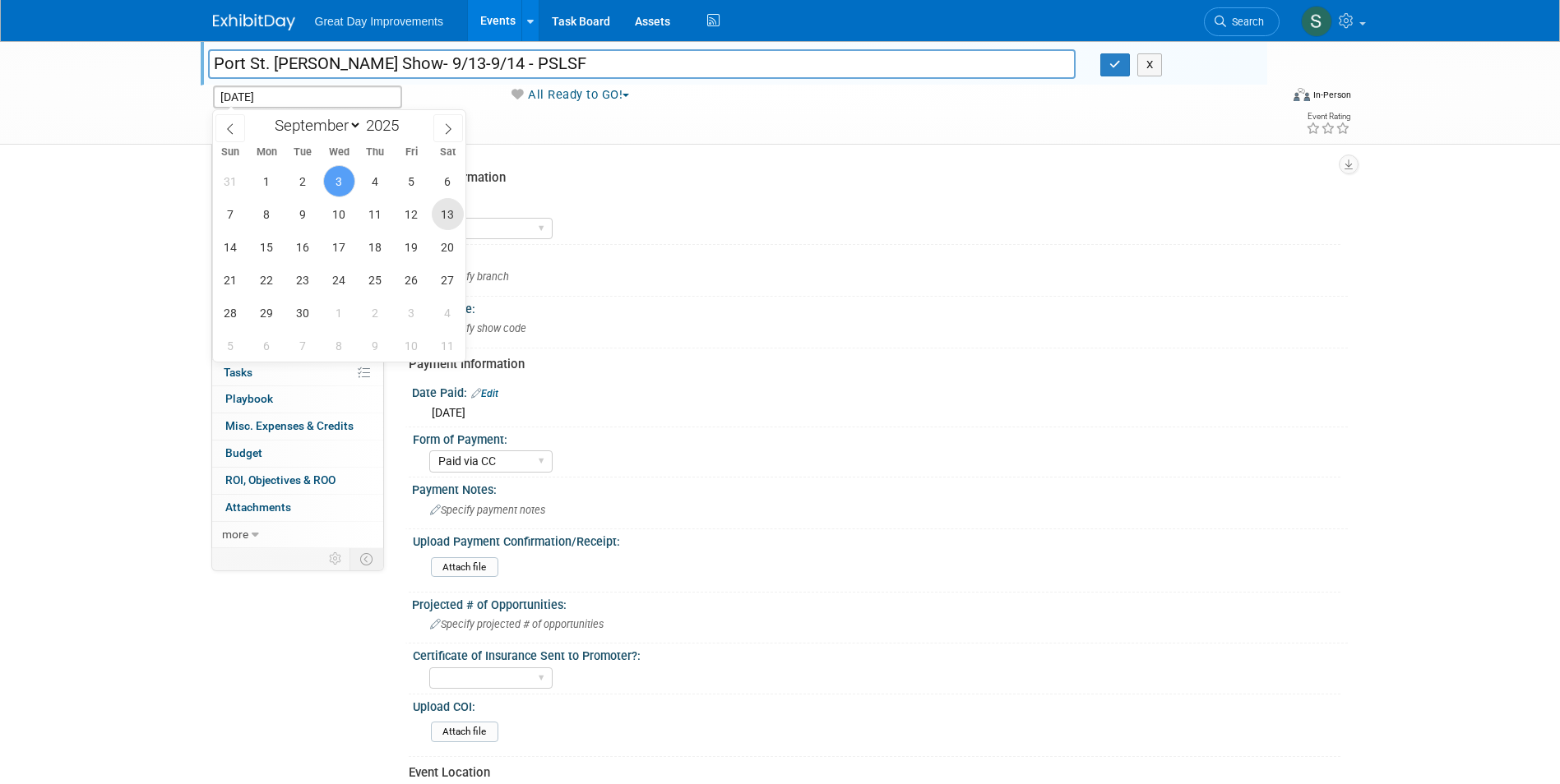
click at [441, 213] on span "13" at bounding box center [448, 214] width 33 height 33
type input "[DATE]"
click at [236, 248] on span "14" at bounding box center [231, 248] width 33 height 33
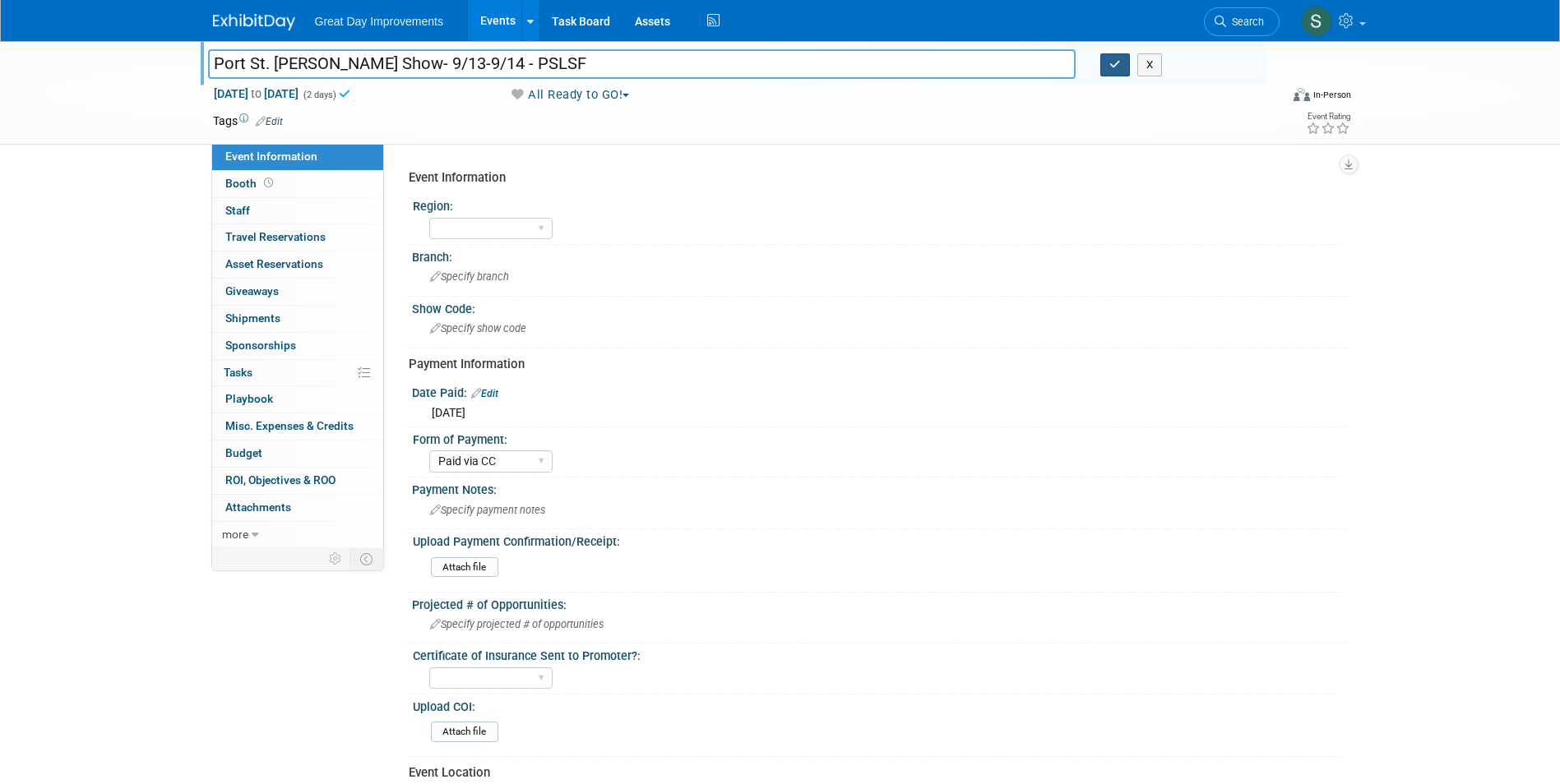
click at [1112, 68] on icon "button" at bounding box center [1115, 64] width 11 height 11
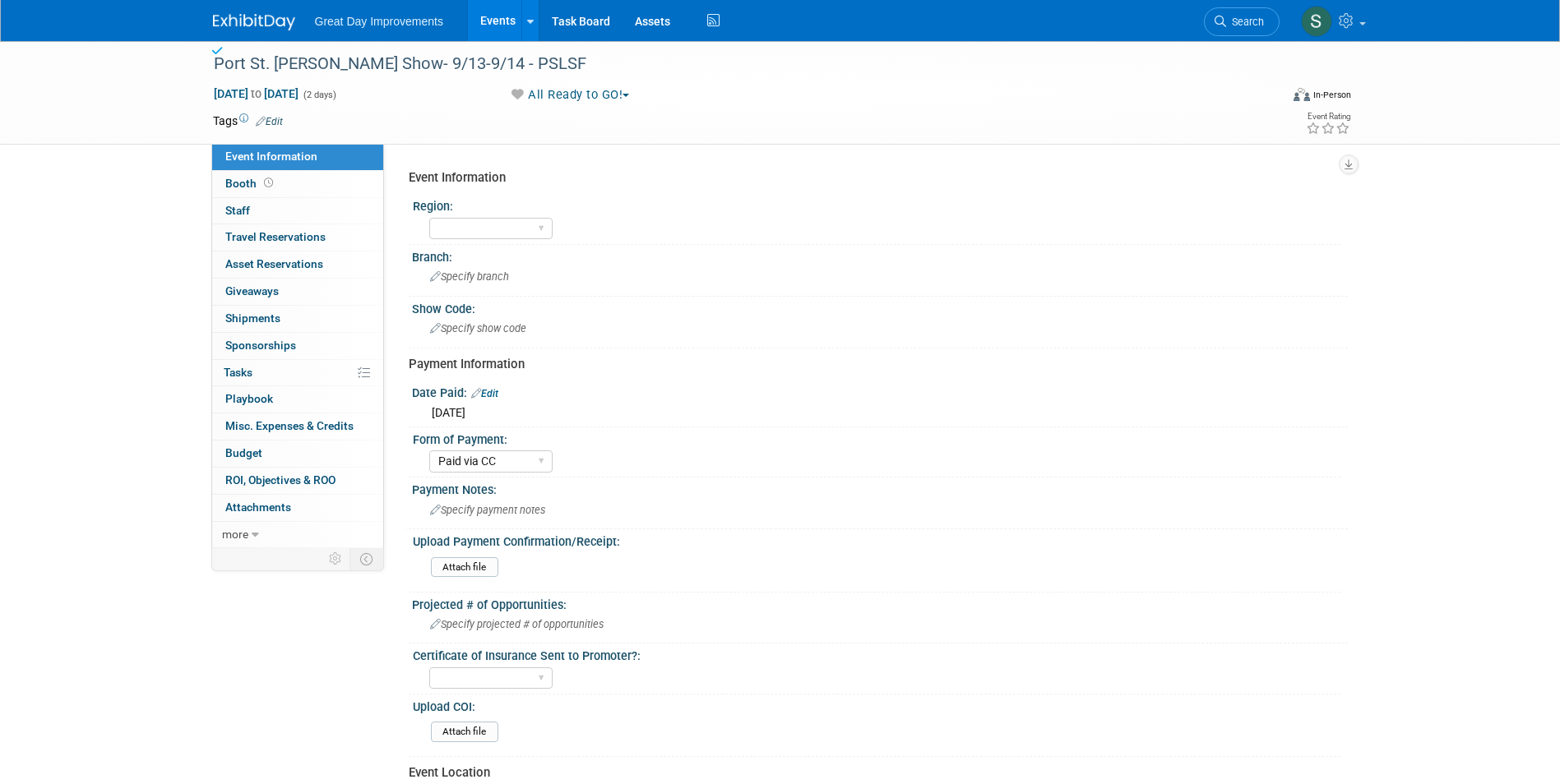
click at [278, 122] on link "Edit" at bounding box center [269, 121] width 27 height 11
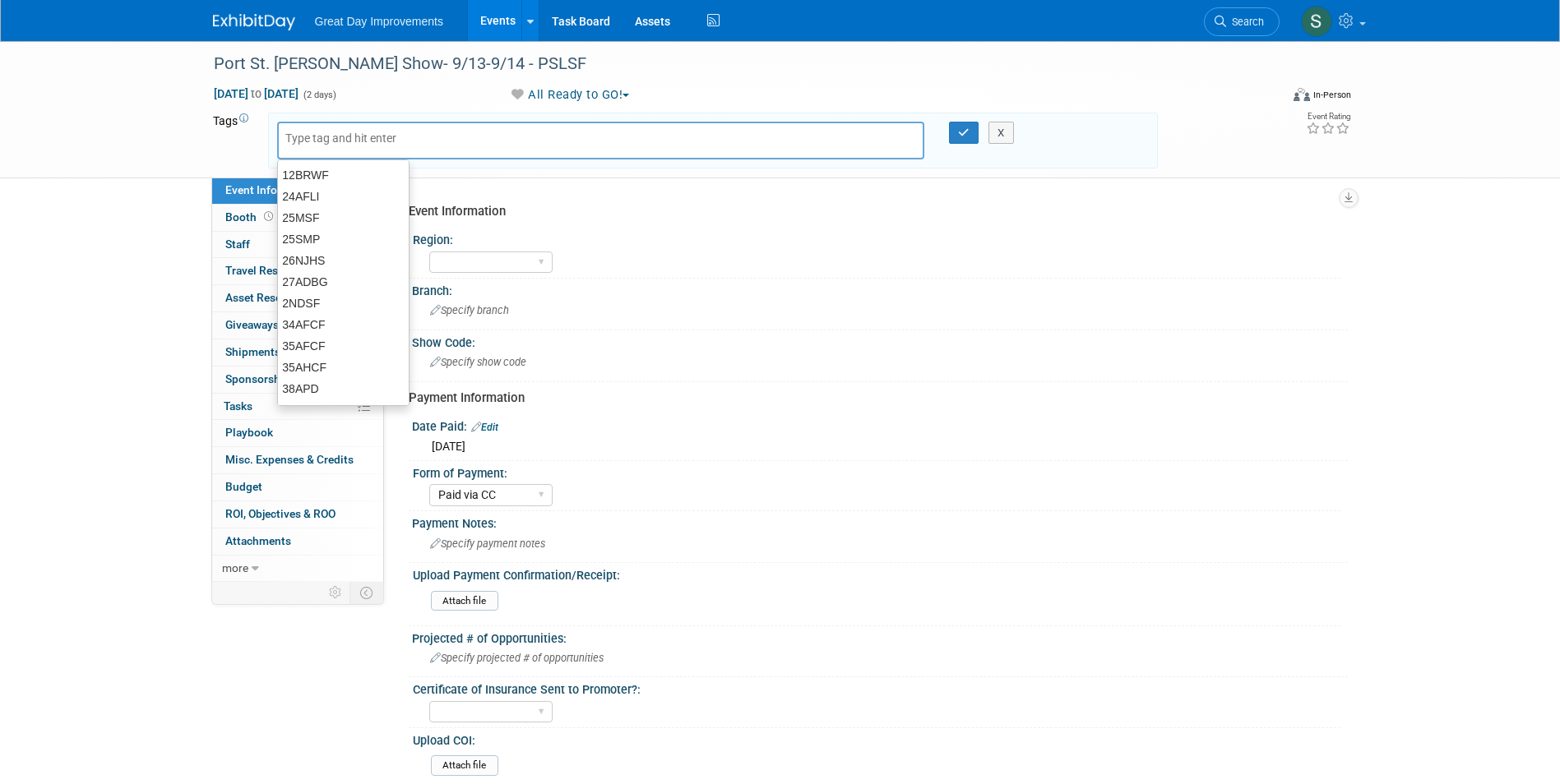
click at [340, 140] on input "text" at bounding box center [351, 138] width 132 height 16
type input "FL"
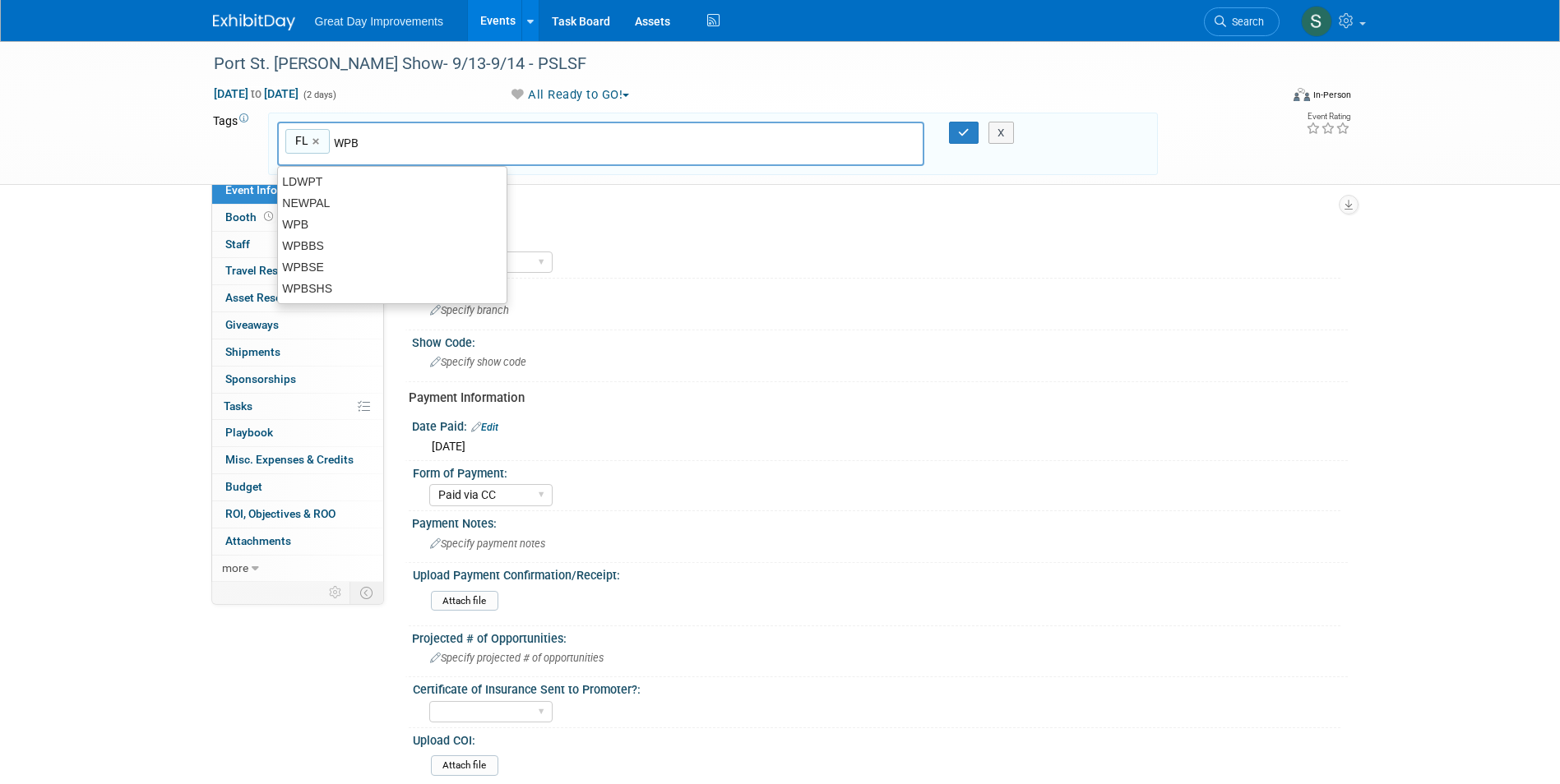
type input "WPB"
type input "FL, WPB"
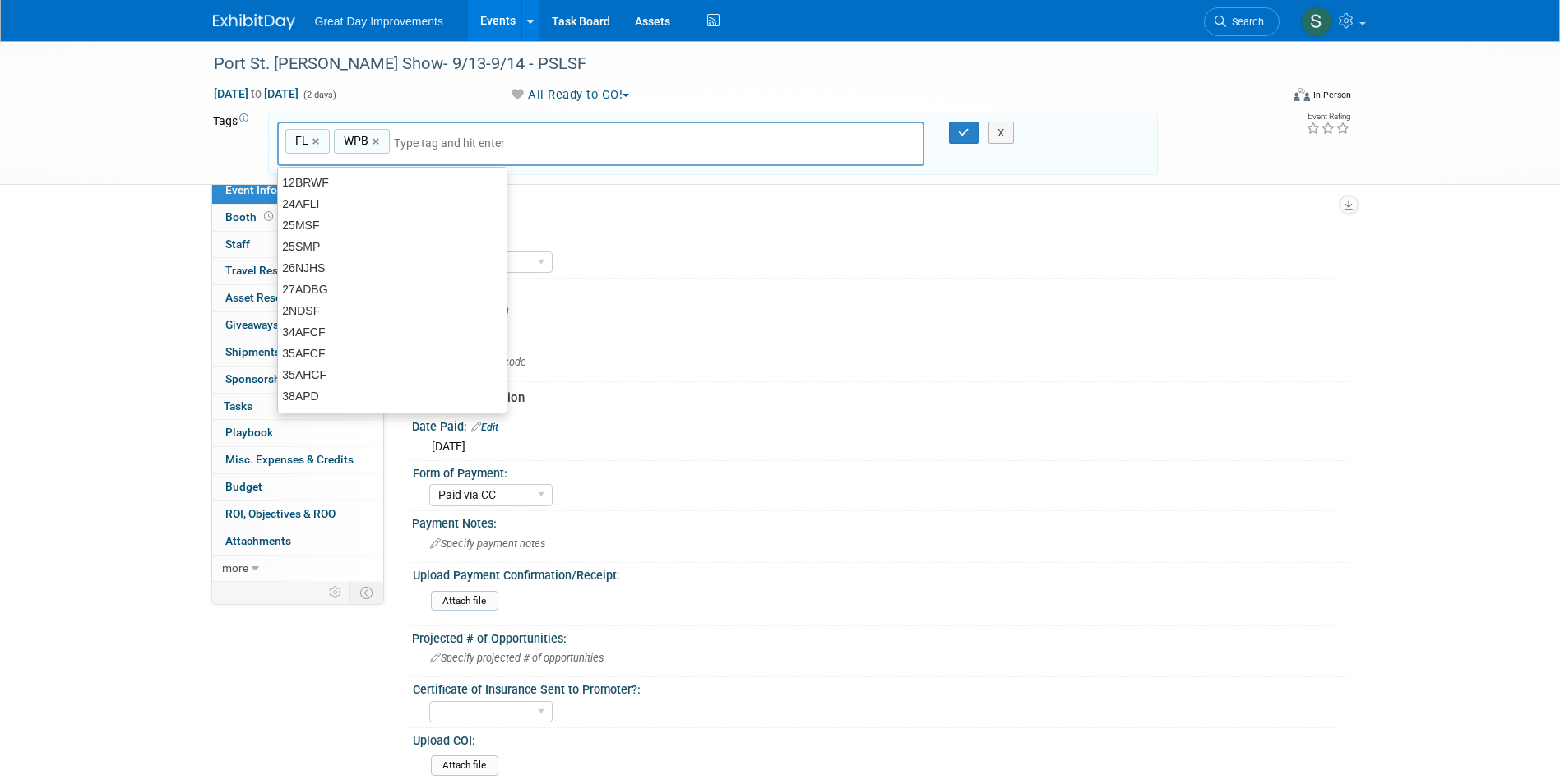
type input "O"
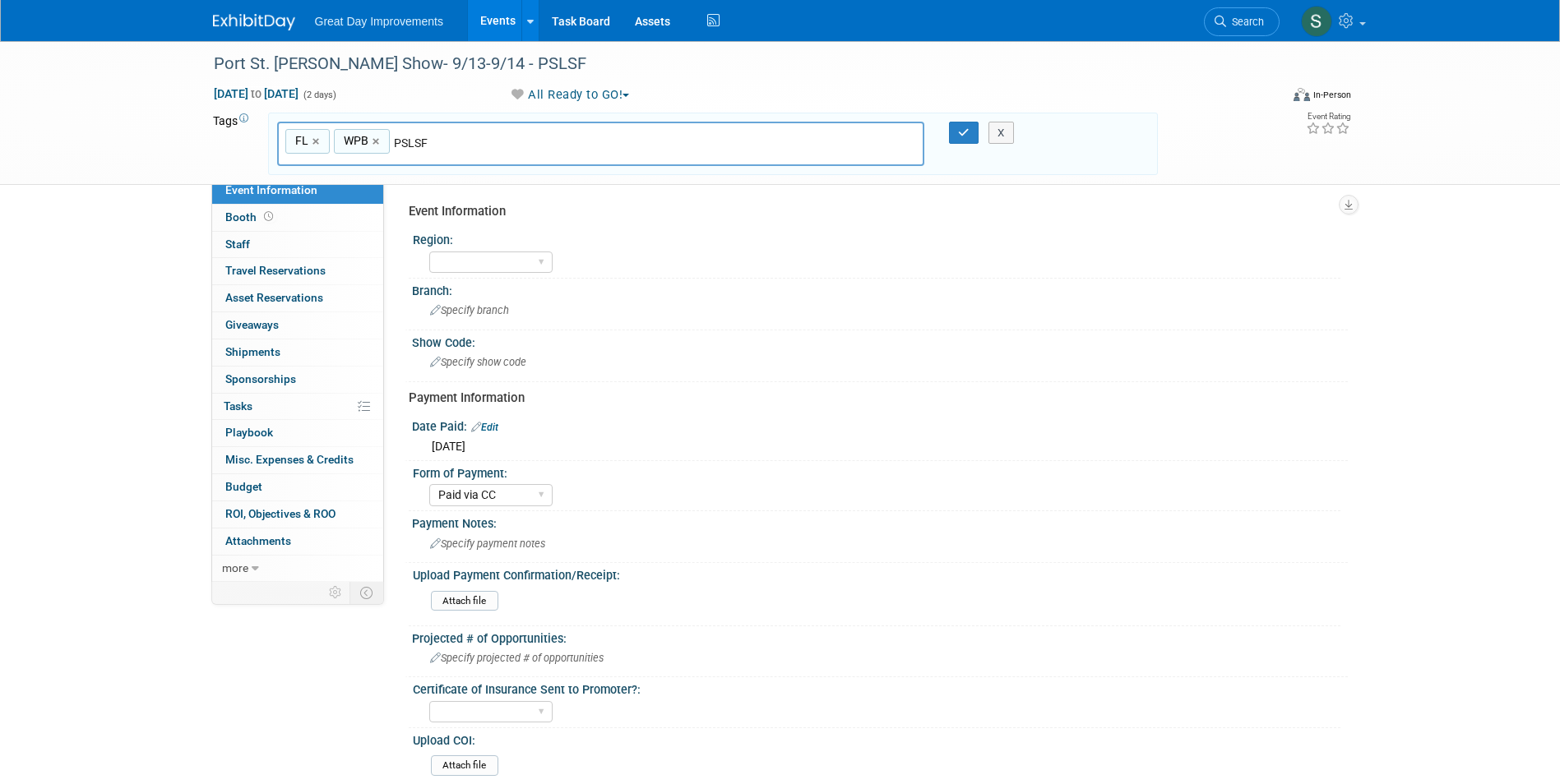
type input "PSLSF"
type input "FL, WPB, PSLSF"
type input "[DATE]"
type input "FL, WPB, PSLSF, SEPT25"
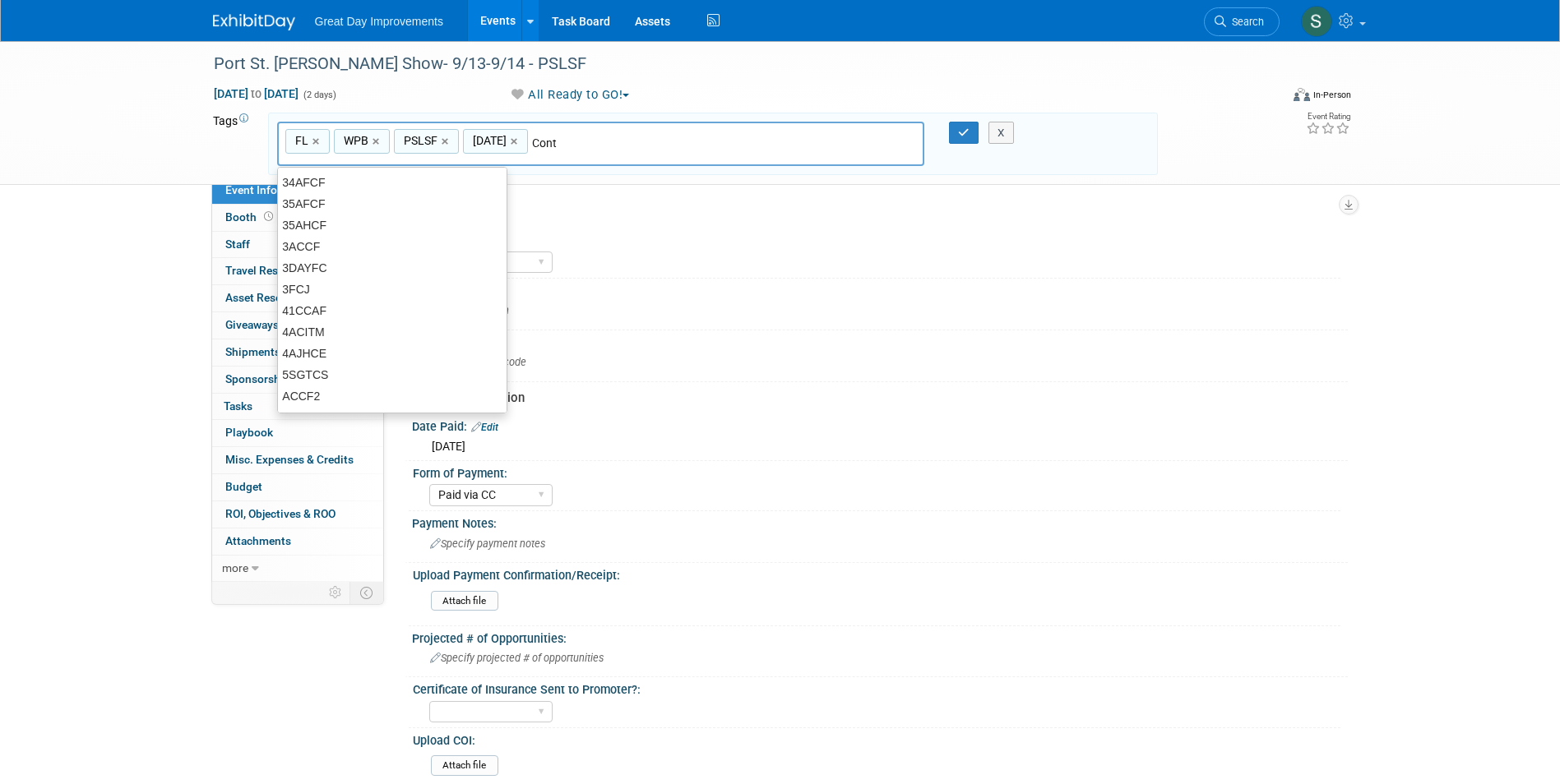
type input "Contr"
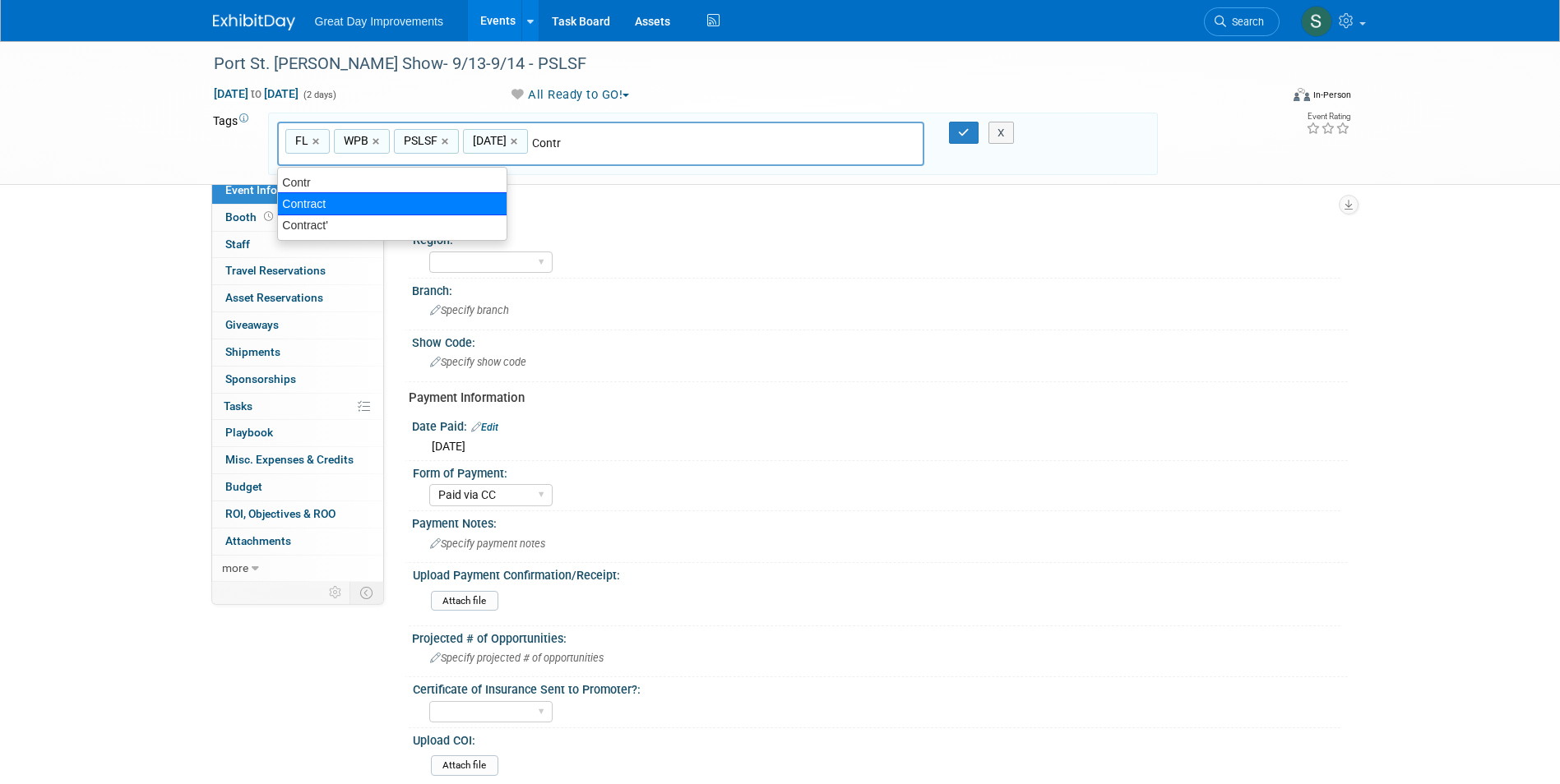
click at [336, 199] on div "Contract" at bounding box center [392, 204] width 231 height 23
type input "FL, WPB, PSLSF, SEPT25, Contract"
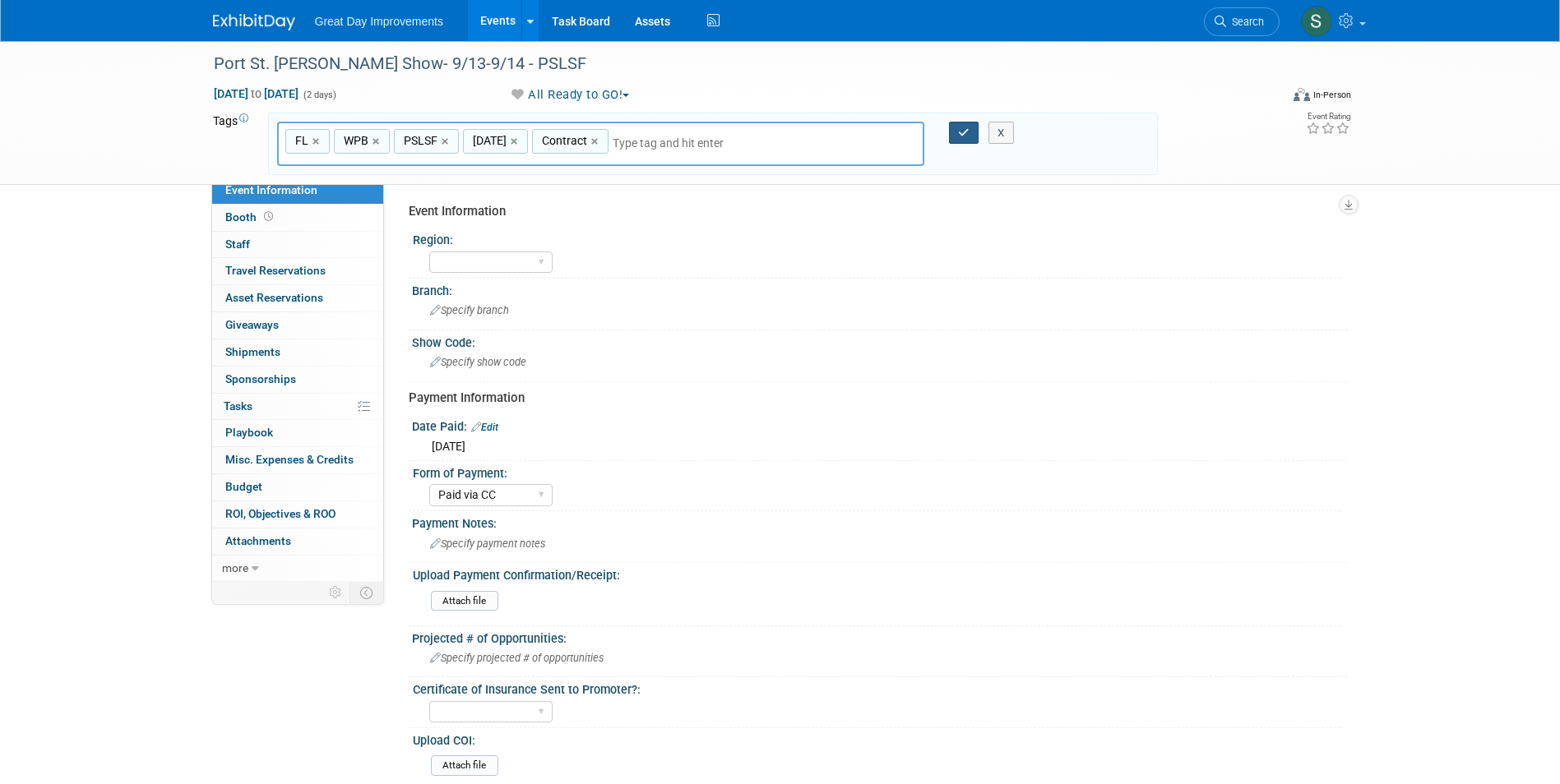
click at [952, 128] on button "button" at bounding box center [963, 133] width 30 height 23
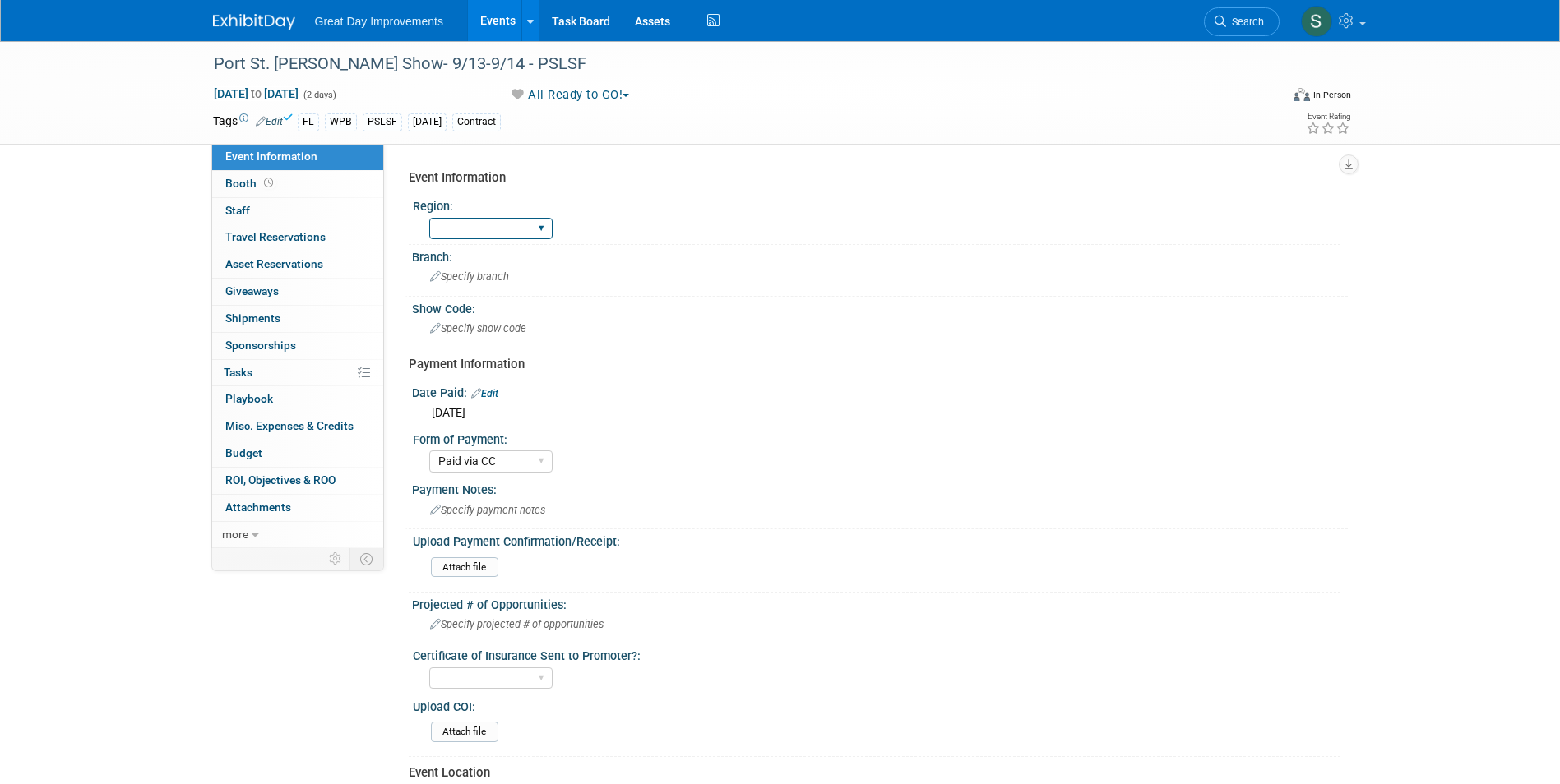
click at [538, 230] on select "GC MA MW MTW NE NEW OV PL PNW SA SE SC UMW FL" at bounding box center [491, 229] width 123 height 22
select select "FL"
click at [429, 218] on select "GC MA MW MTW NE NEW OV PL PNW SA SE SC UMW FL" at bounding box center [491, 229] width 123 height 22
click at [450, 274] on span "Specify branch" at bounding box center [470, 276] width 79 height 12
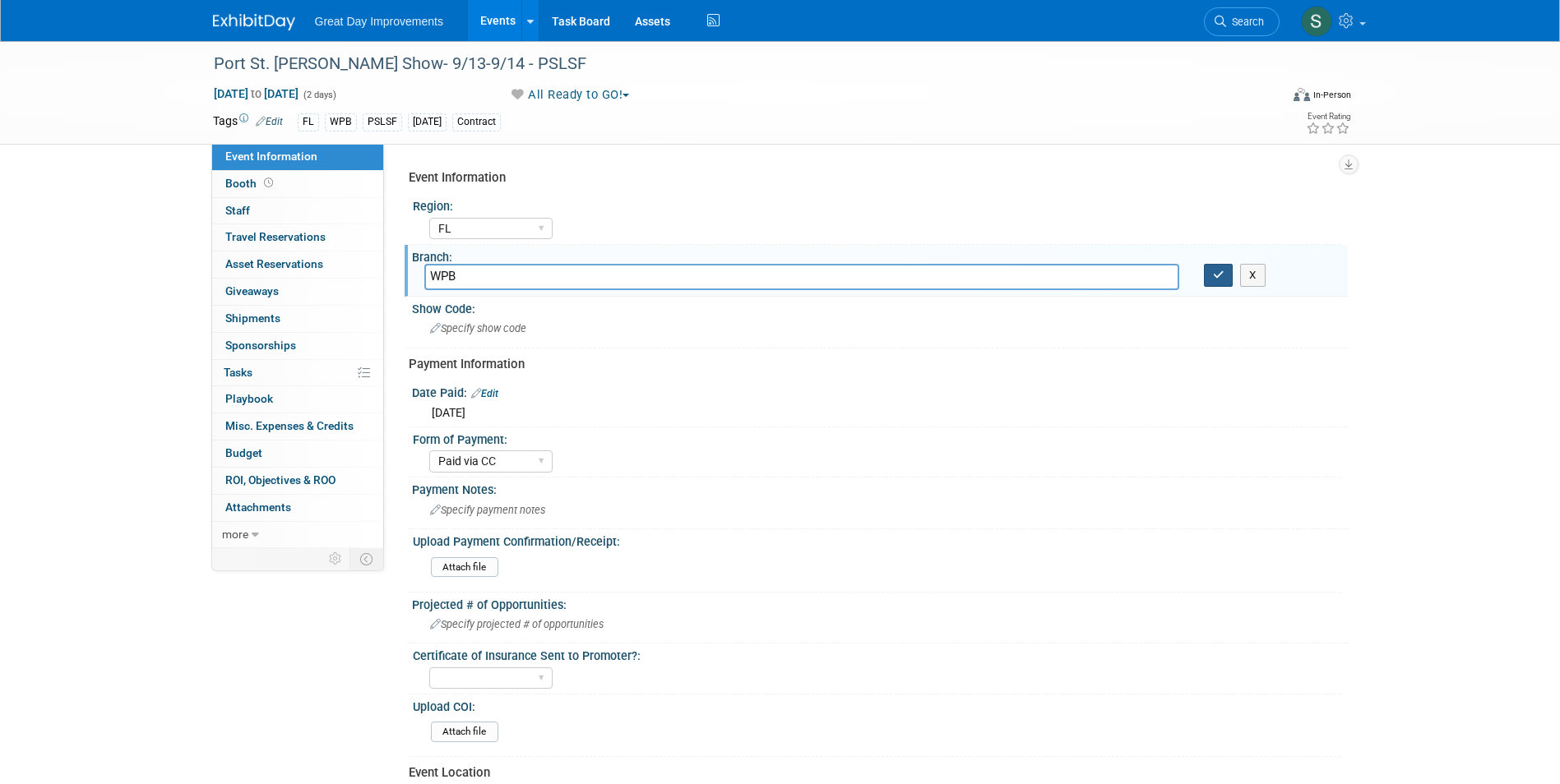
type input "WPB"
click at [1217, 279] on icon "button" at bounding box center [1219, 274] width 11 height 11
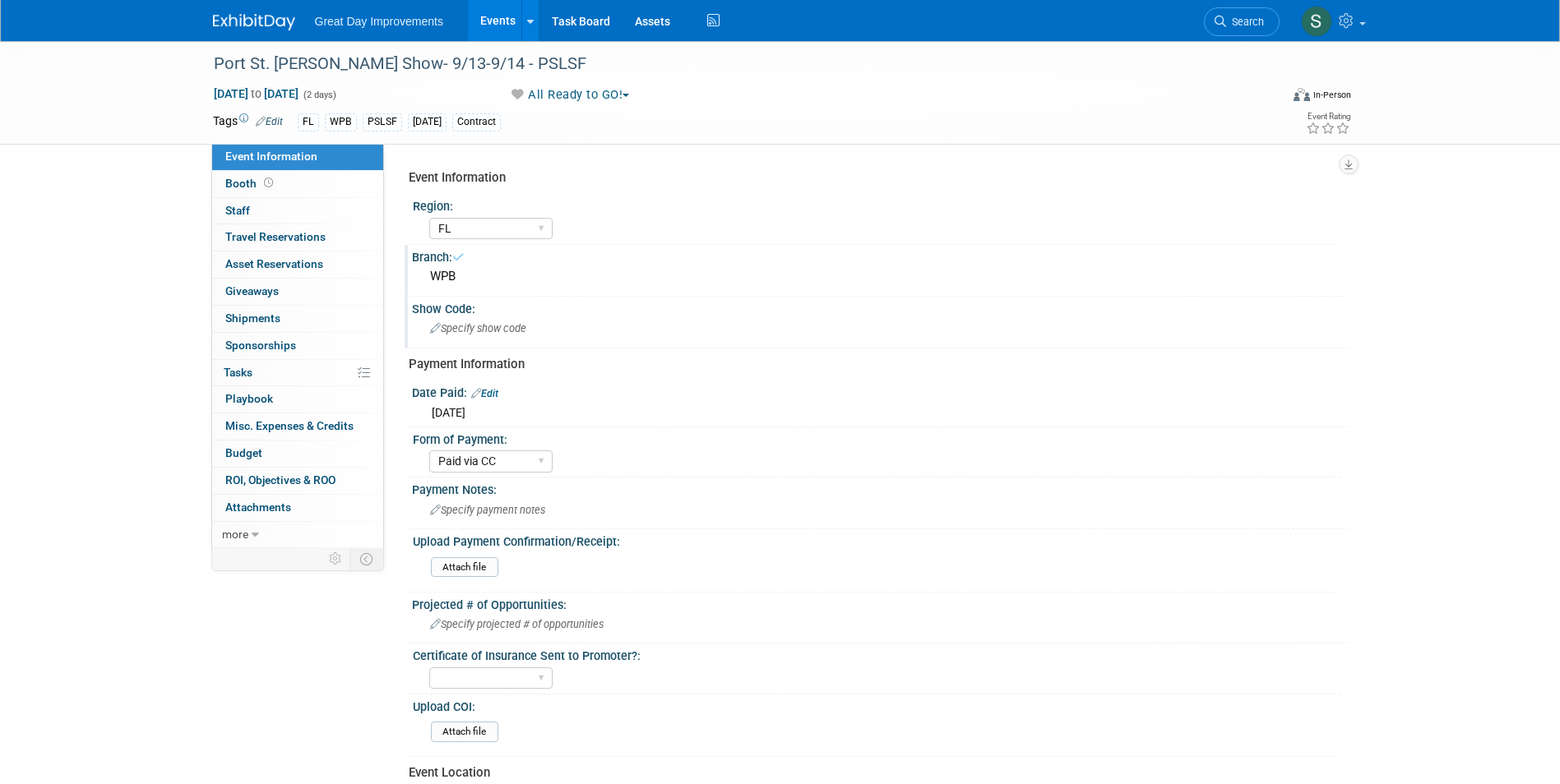
click at [624, 320] on div "Specify show code" at bounding box center [880, 328] width 912 height 26
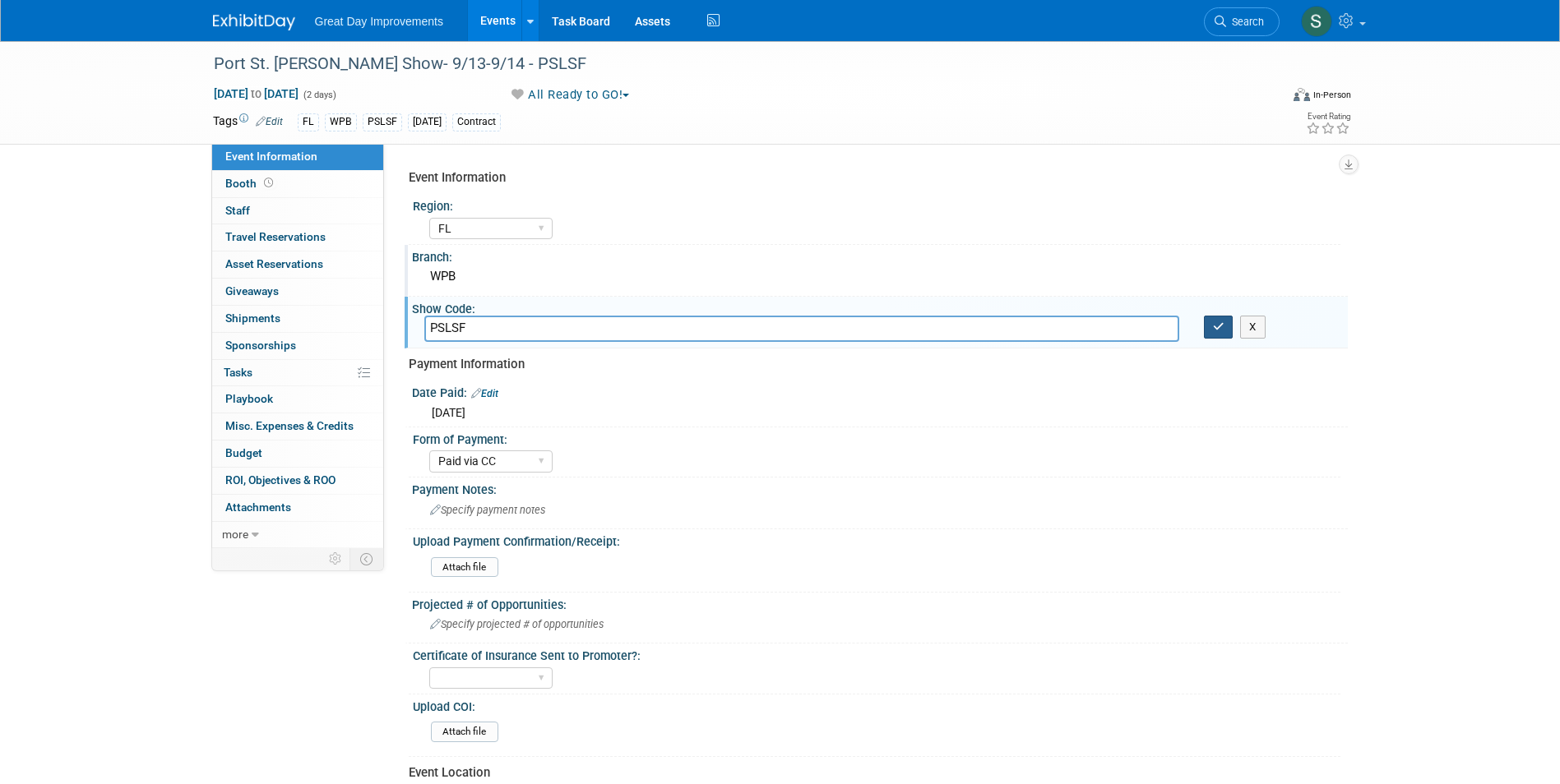
type input "PSLSF"
click at [1214, 327] on icon "button" at bounding box center [1219, 326] width 11 height 11
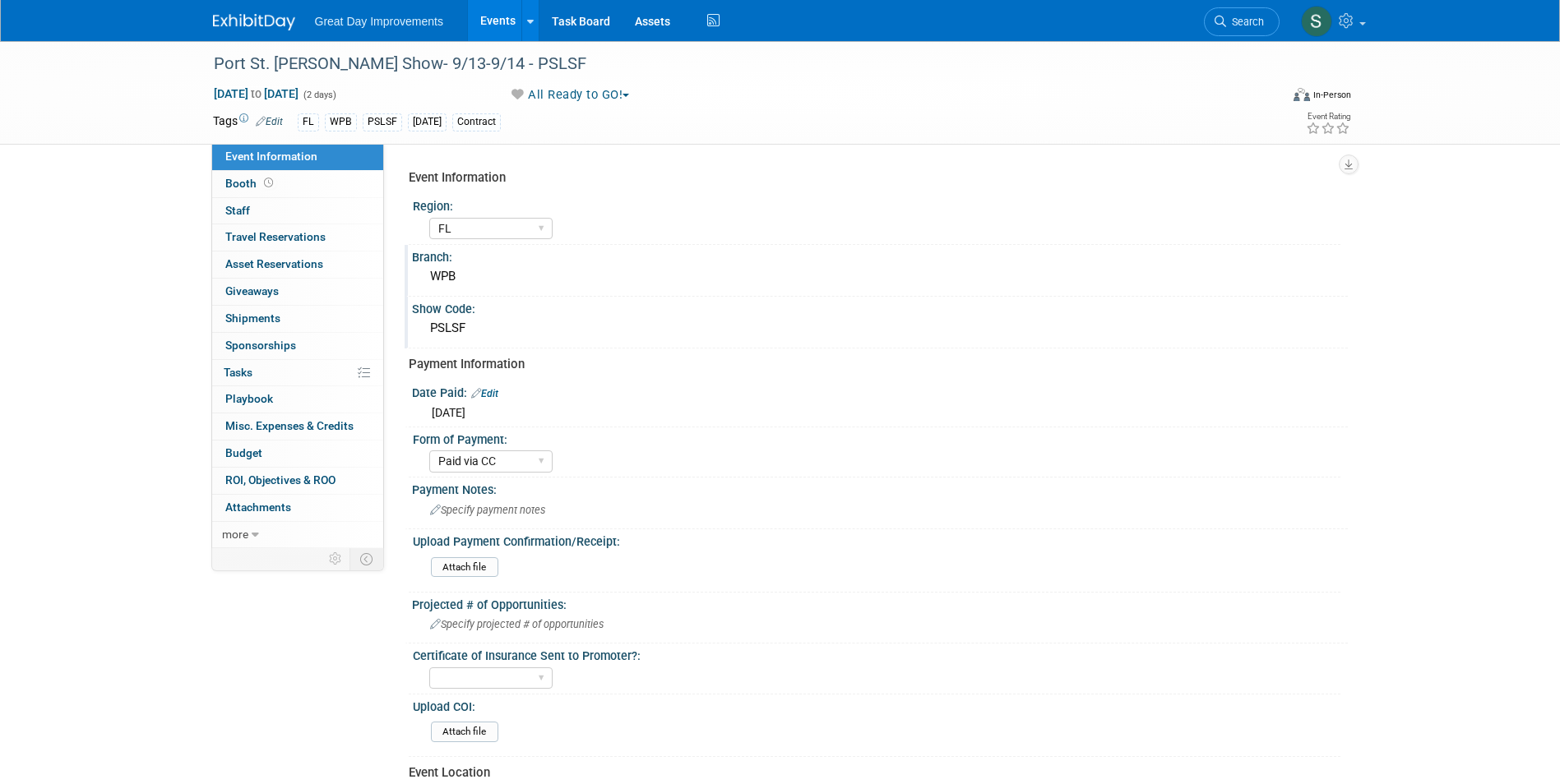
click at [227, 16] on img at bounding box center [254, 22] width 82 height 16
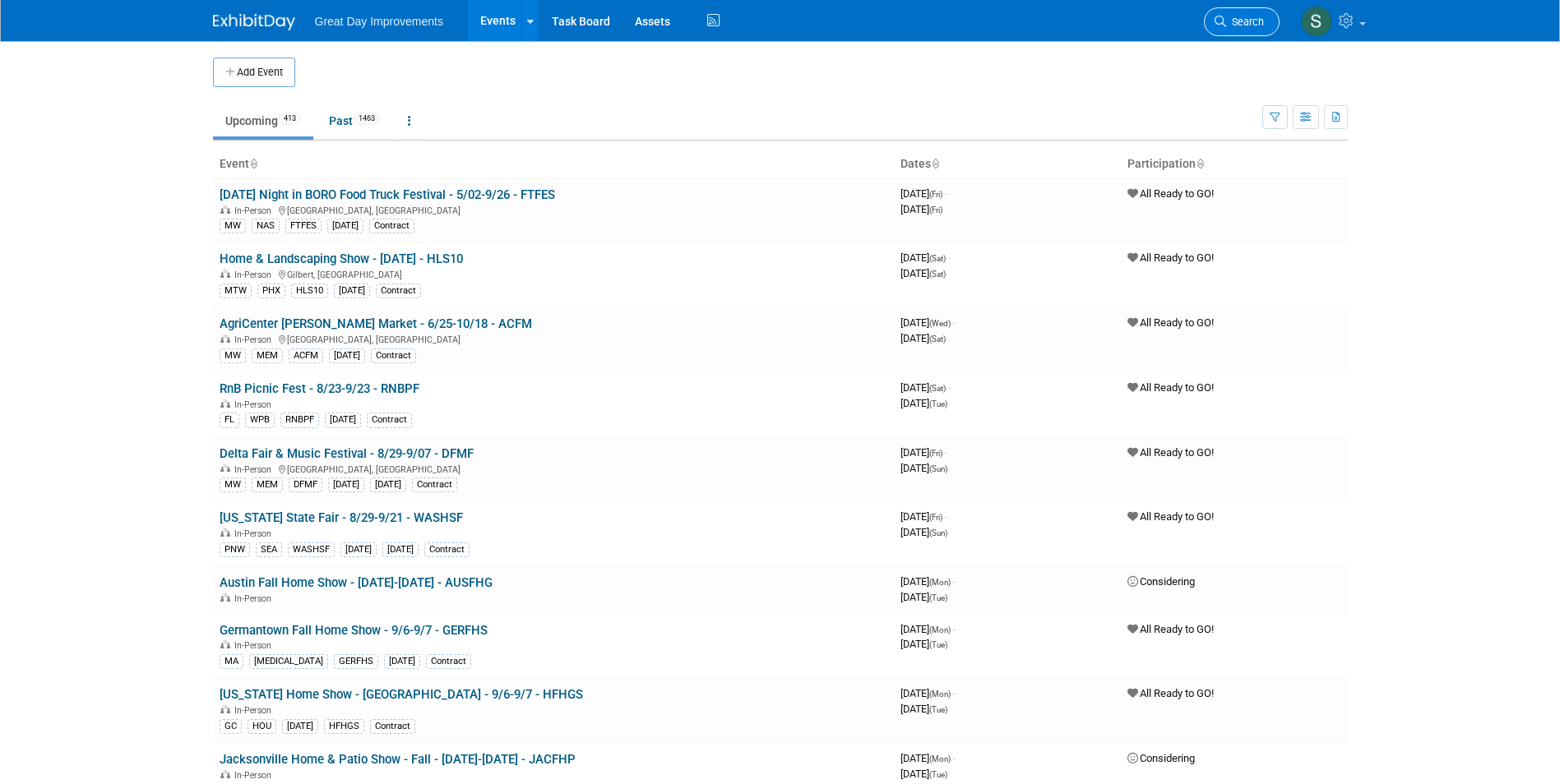
click at [1252, 20] on span "Search" at bounding box center [1245, 21] width 38 height 12
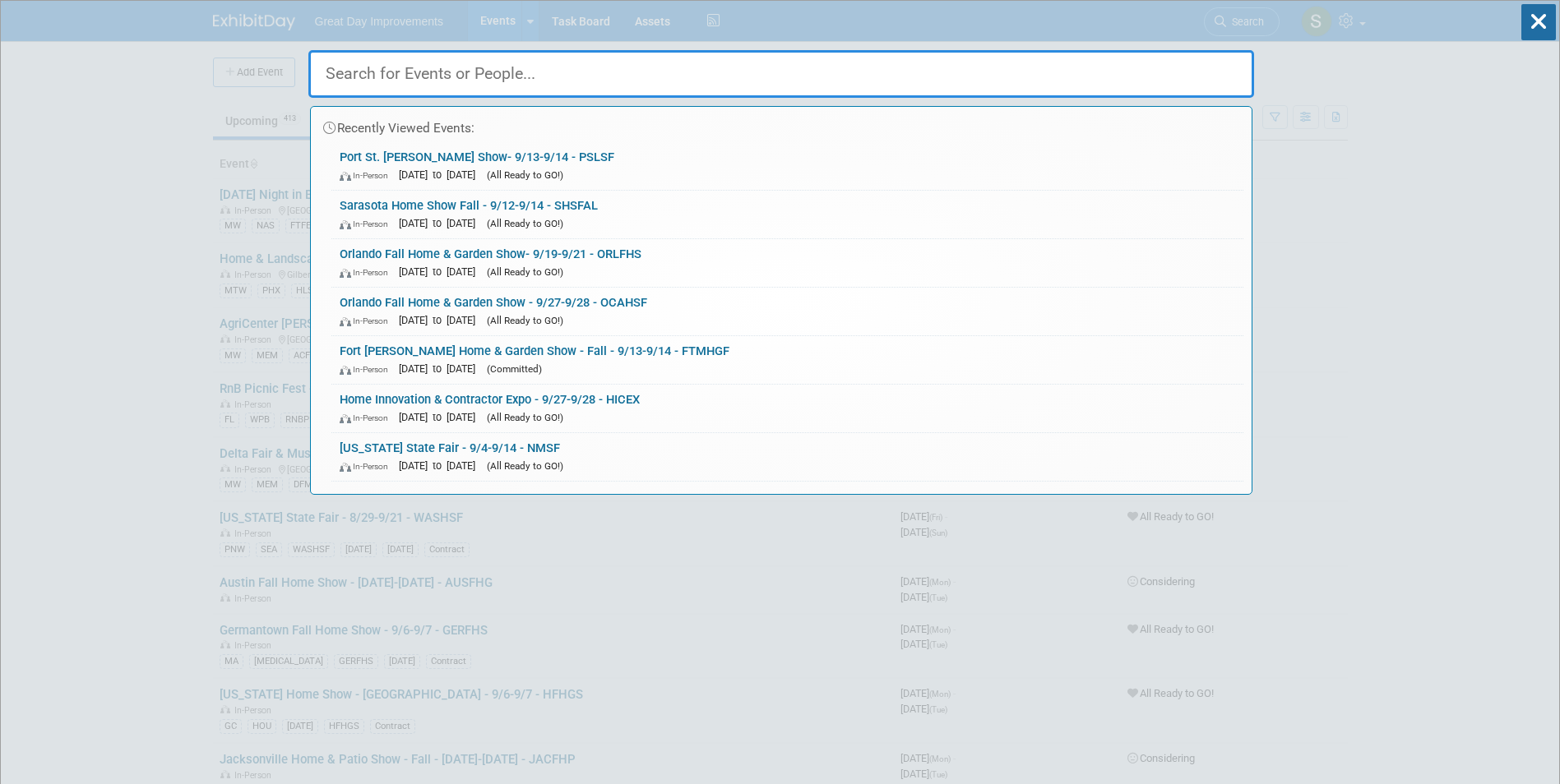
paste input "WPBFHS"
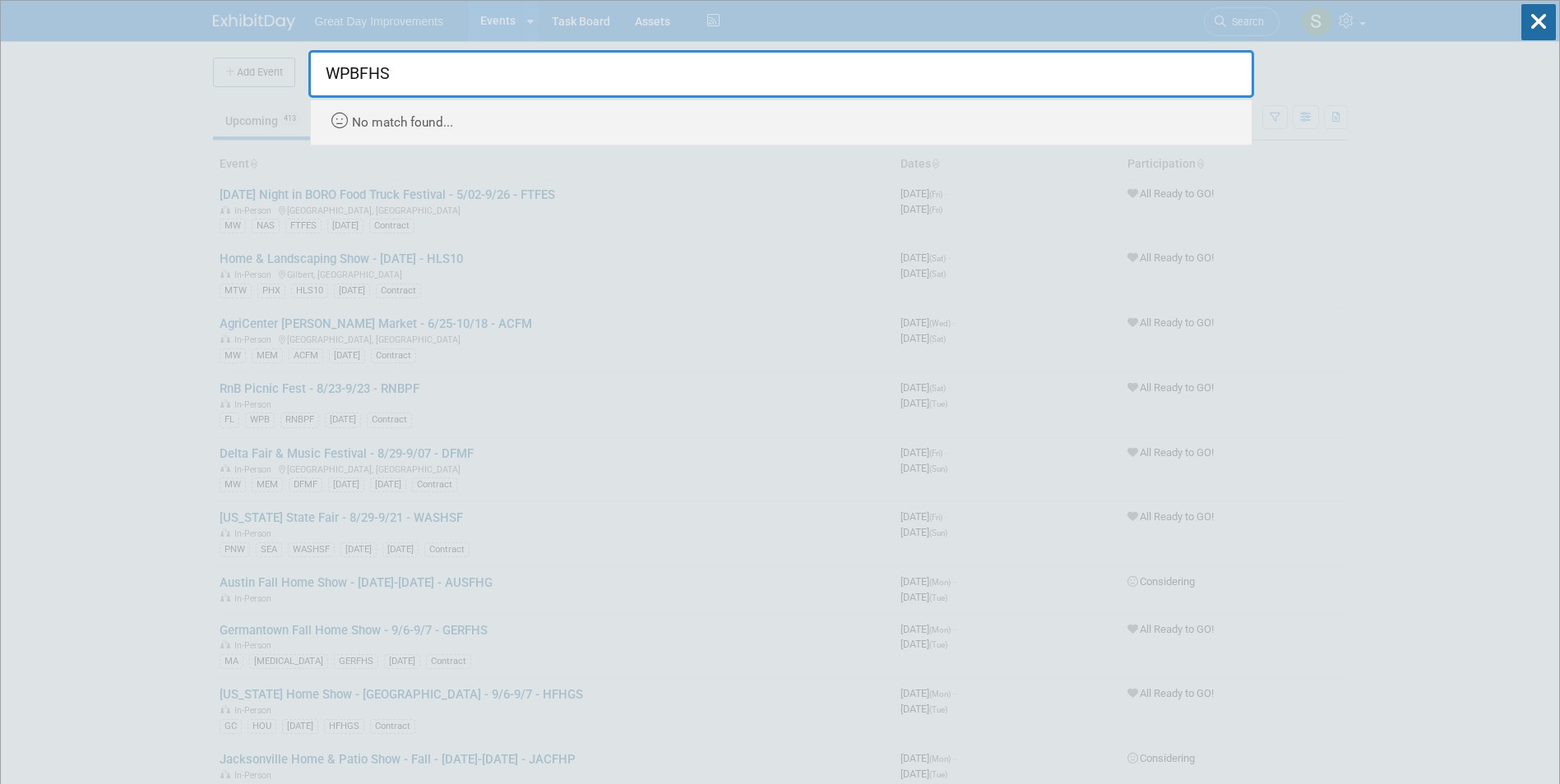
type input "WPBFHS"
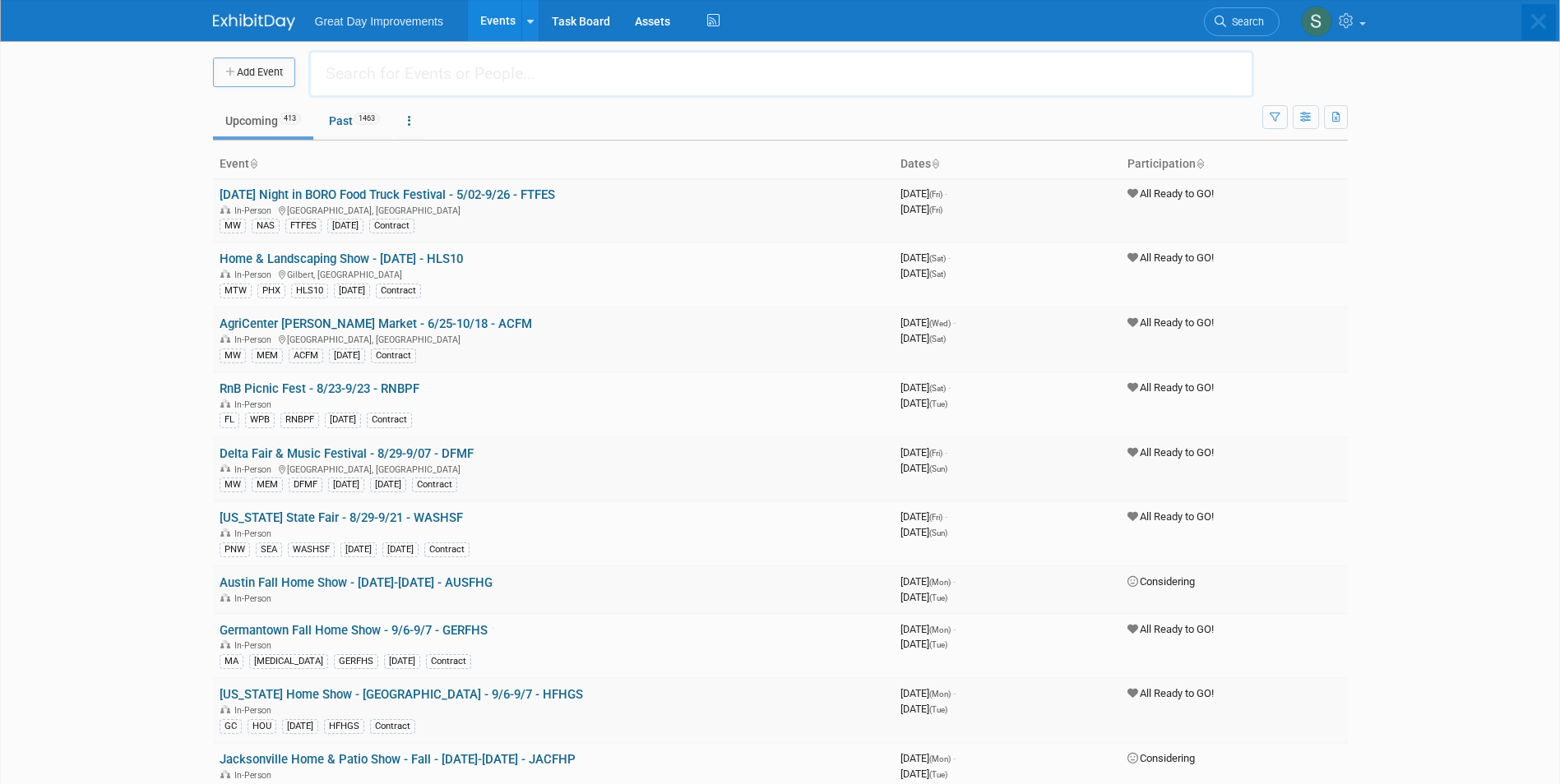
click at [267, 69] on body "Great Day Improvements Events Add Event Bulk Upload Events Shareable Event Boar…" at bounding box center [780, 392] width 1560 height 784
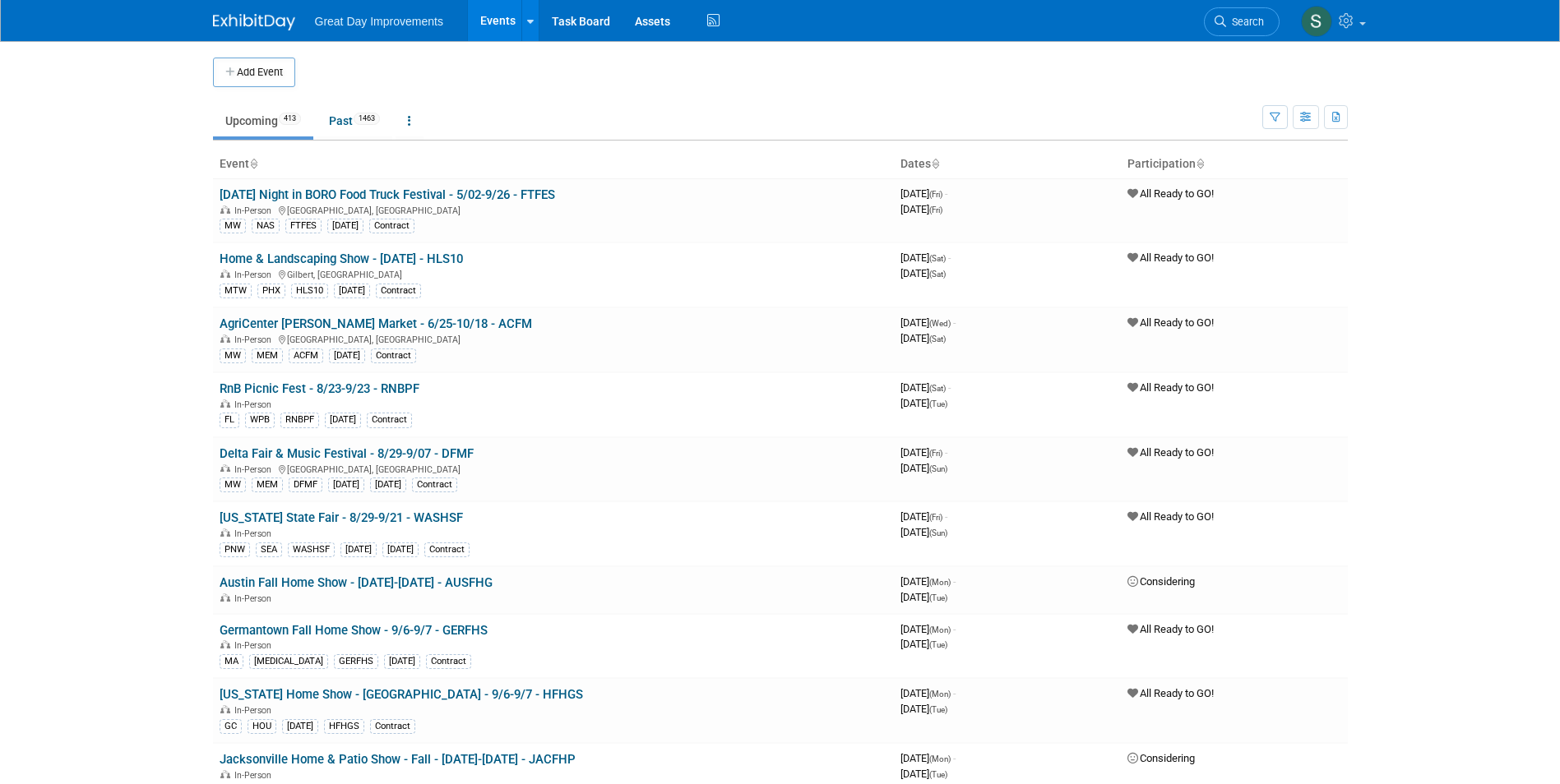
drag, startPoint x: 290, startPoint y: 74, endPoint x: 342, endPoint y: 85, distance: 53.2
click at [289, 74] on button "Add Event" at bounding box center [254, 72] width 82 height 30
select select "8"
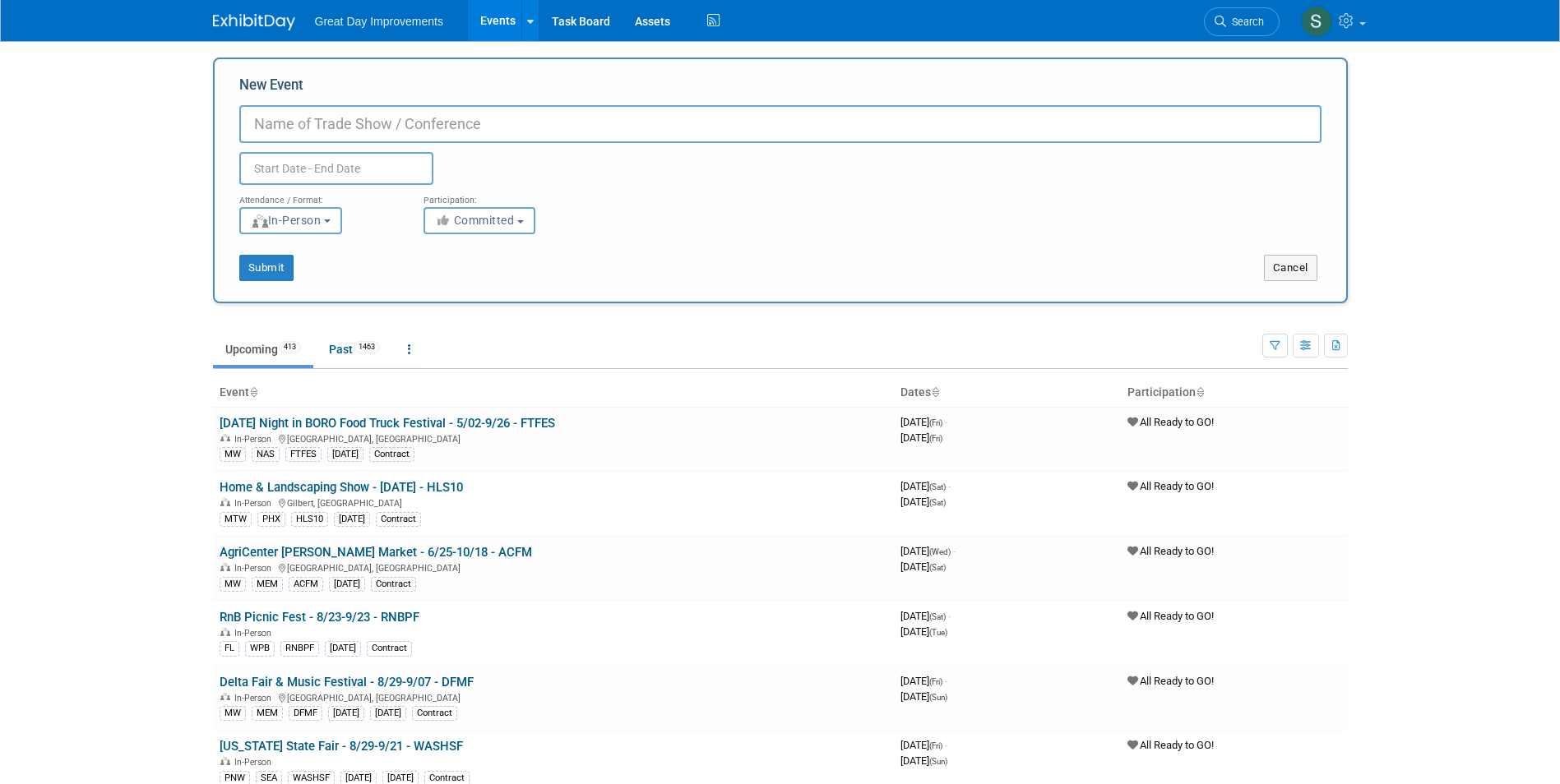
paste input "WPBFHS"
type input "WPBFHS"
click at [350, 173] on input "text" at bounding box center [336, 168] width 194 height 33
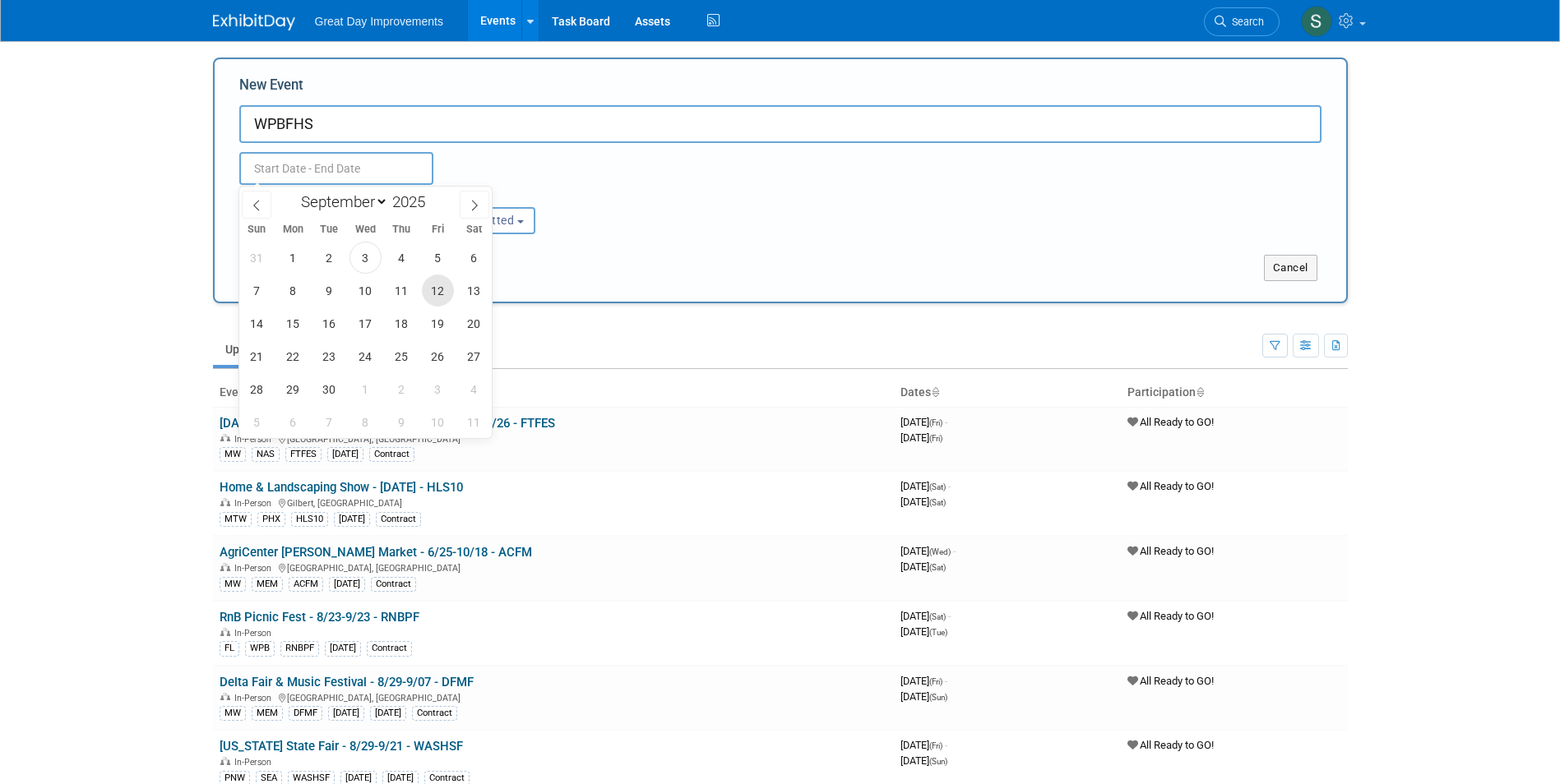
click at [438, 289] on span "12" at bounding box center [438, 291] width 33 height 33
click at [250, 332] on span "14" at bounding box center [257, 324] width 33 height 33
type input "Sep 12, 2025 to Sep 14, 2025"
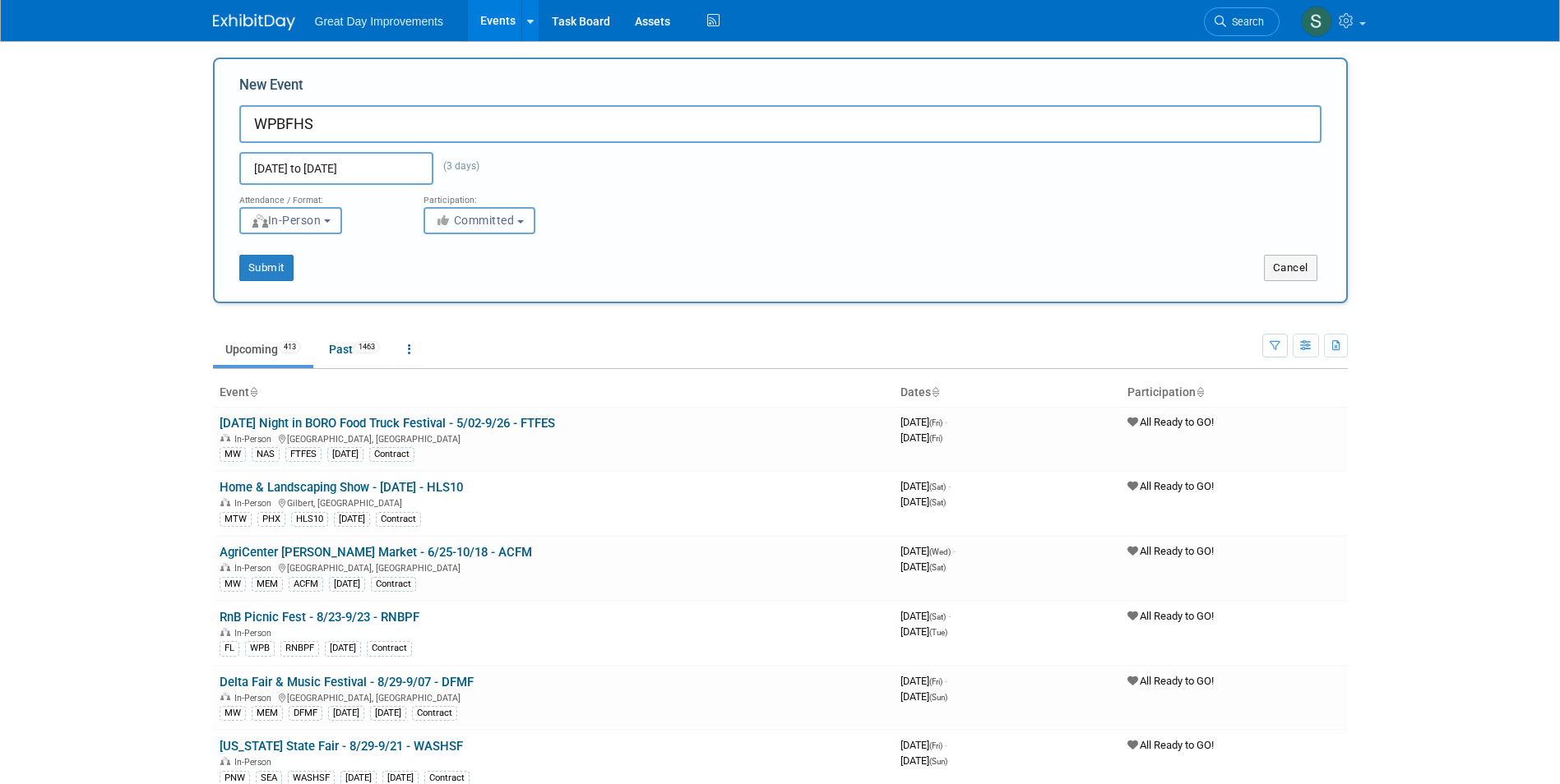
click at [455, 218] on span "Committed" at bounding box center [474, 221] width 79 height 13
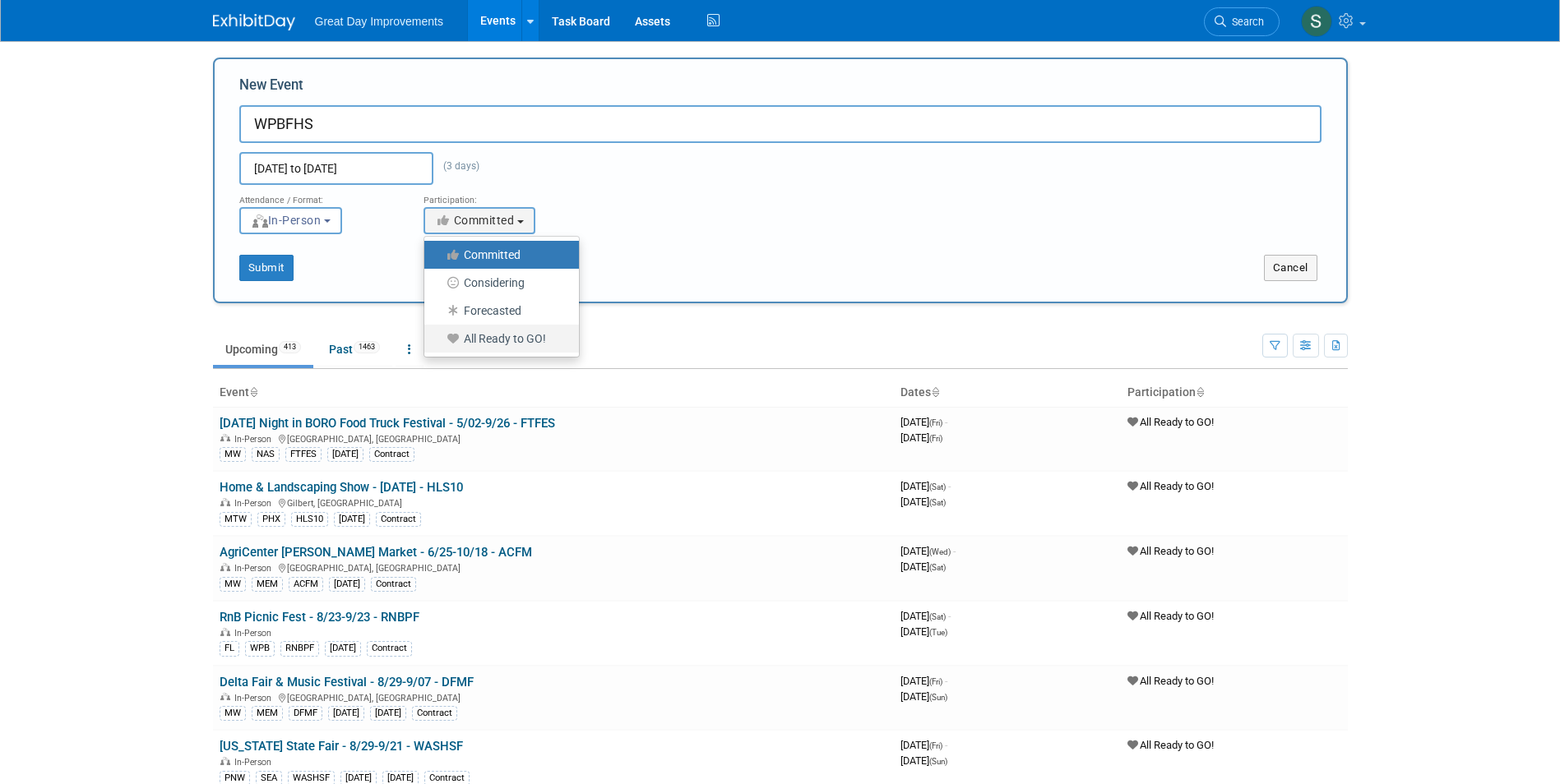
click at [458, 345] on label "All Ready to GO!" at bounding box center [497, 338] width 130 height 21
click at [439, 344] on input "All Ready to GO!" at bounding box center [433, 338] width 11 height 11
select select "102"
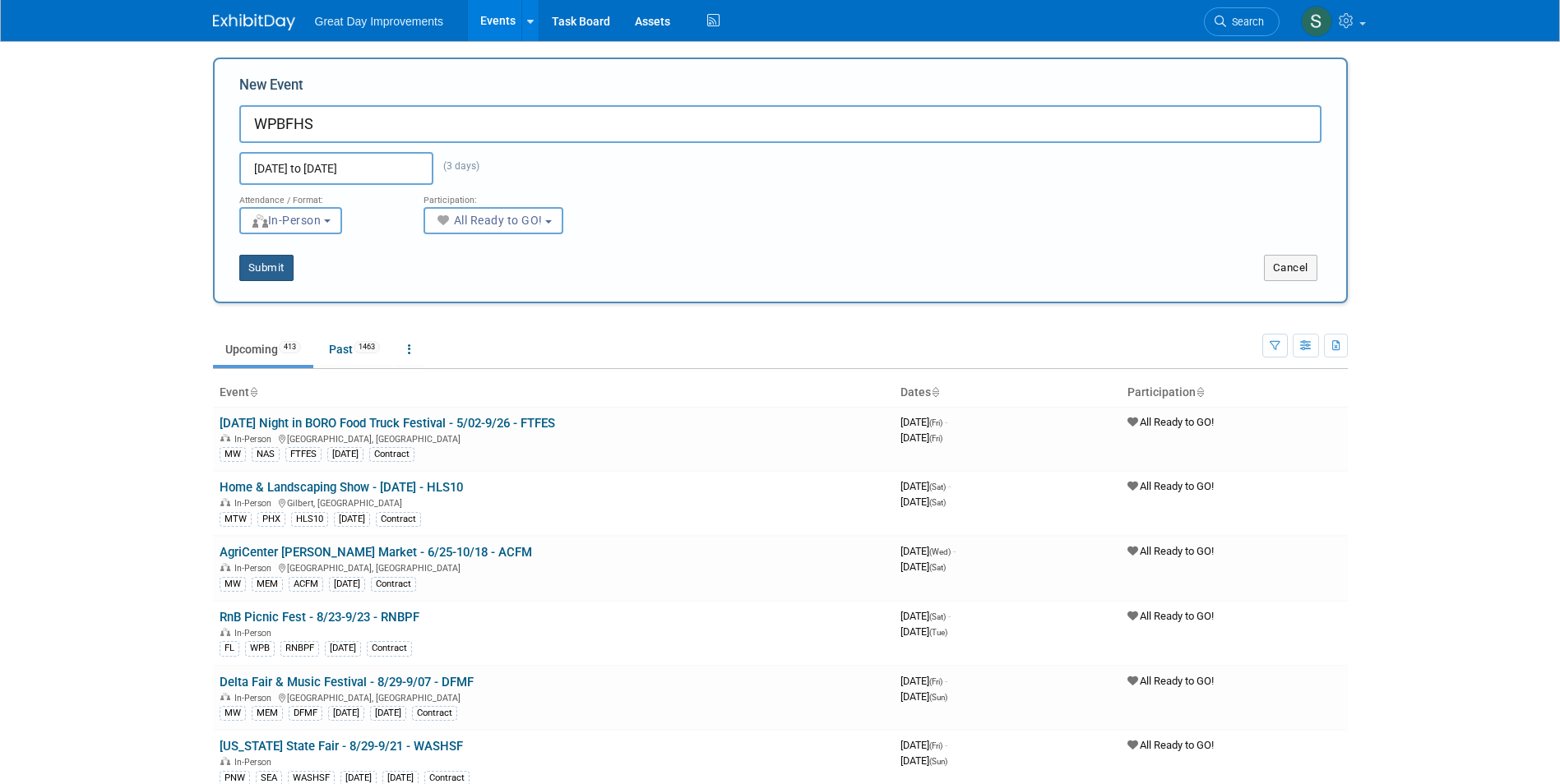
click at [251, 279] on button "Submit" at bounding box center [266, 269] width 55 height 27
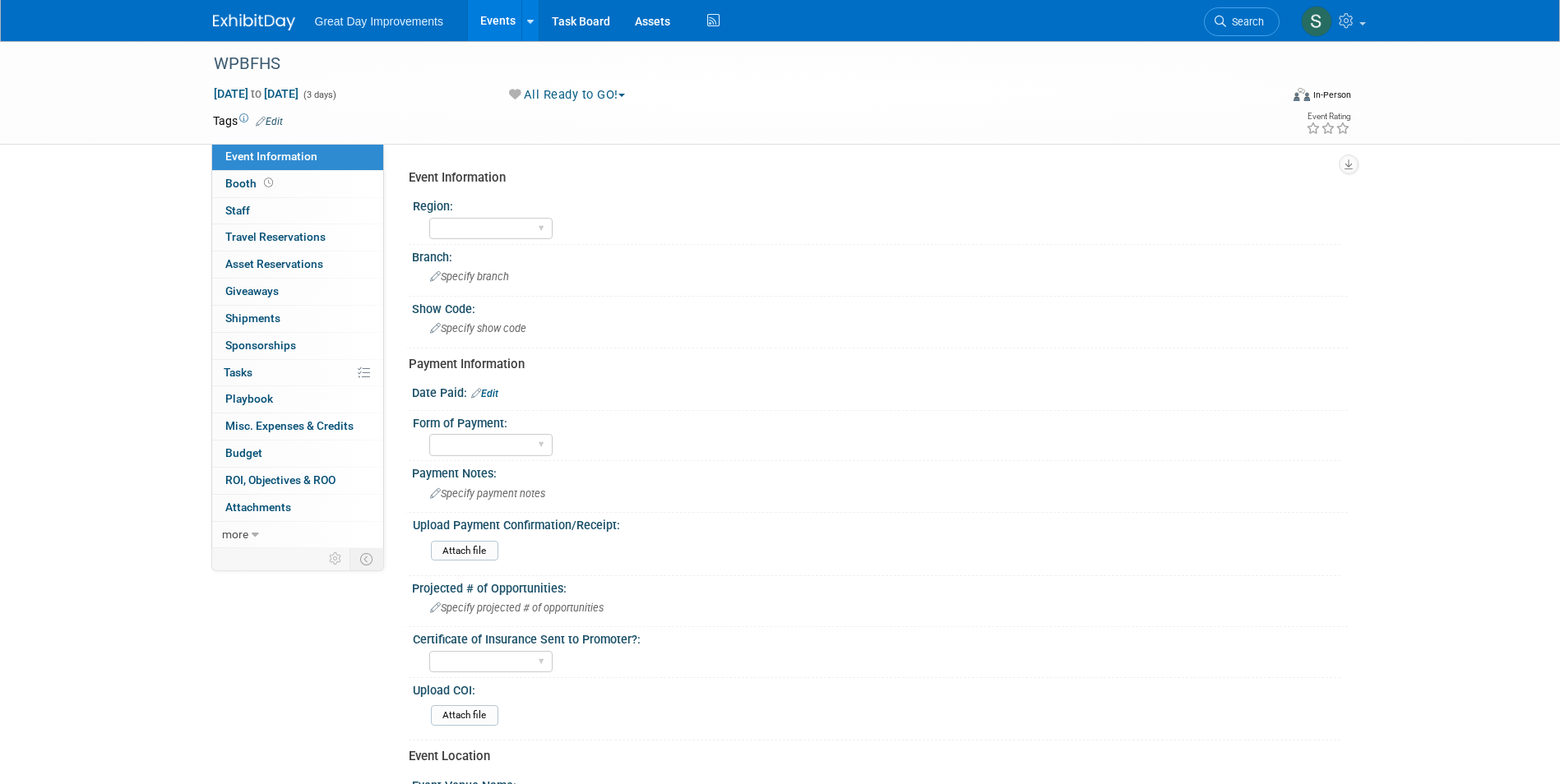
click at [485, 386] on div "Date Paid: Edit" at bounding box center [880, 391] width 936 height 21
click at [491, 392] on link "Edit" at bounding box center [485, 394] width 27 height 11
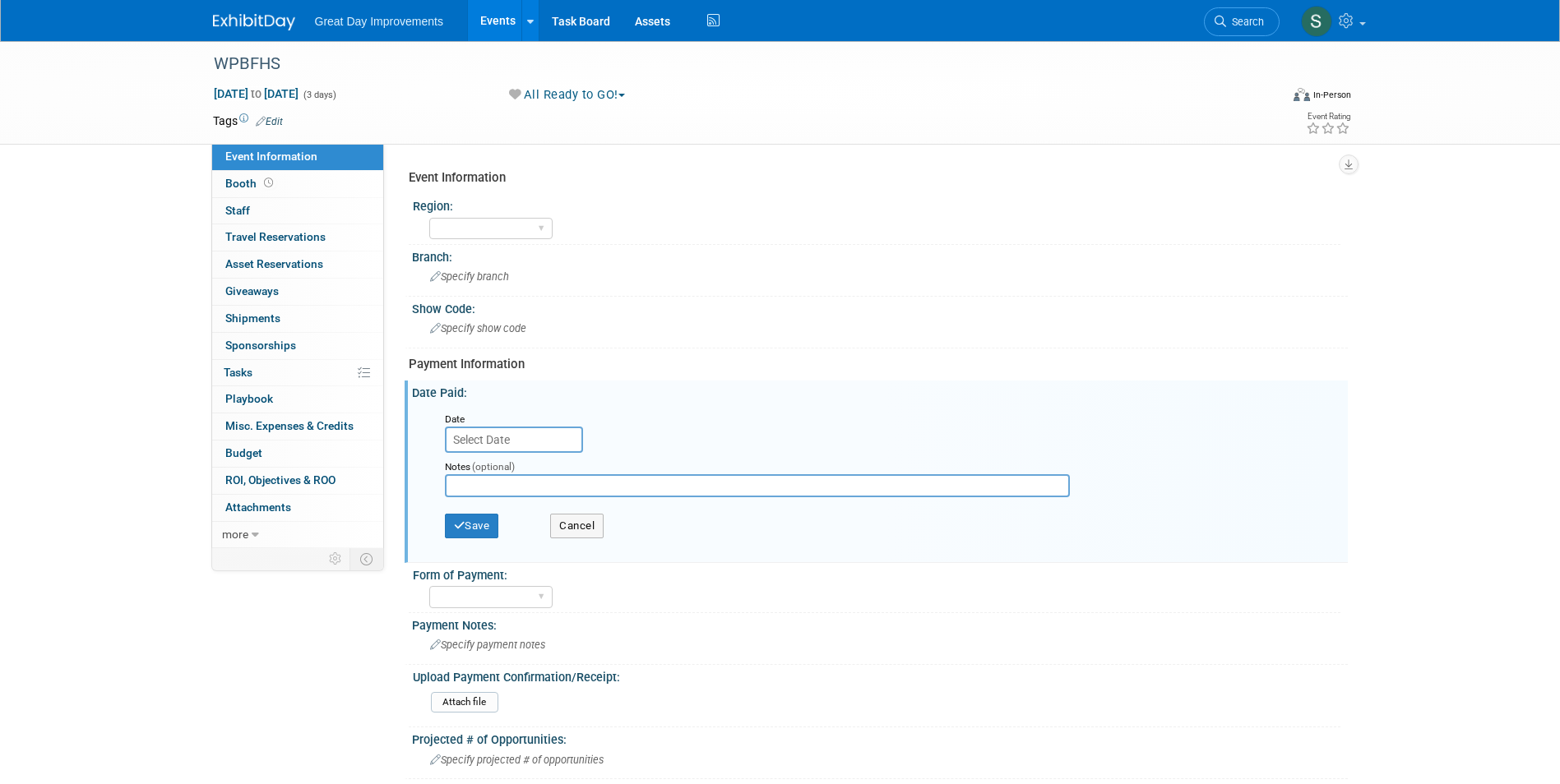
click at [516, 435] on input "text" at bounding box center [514, 440] width 138 height 27
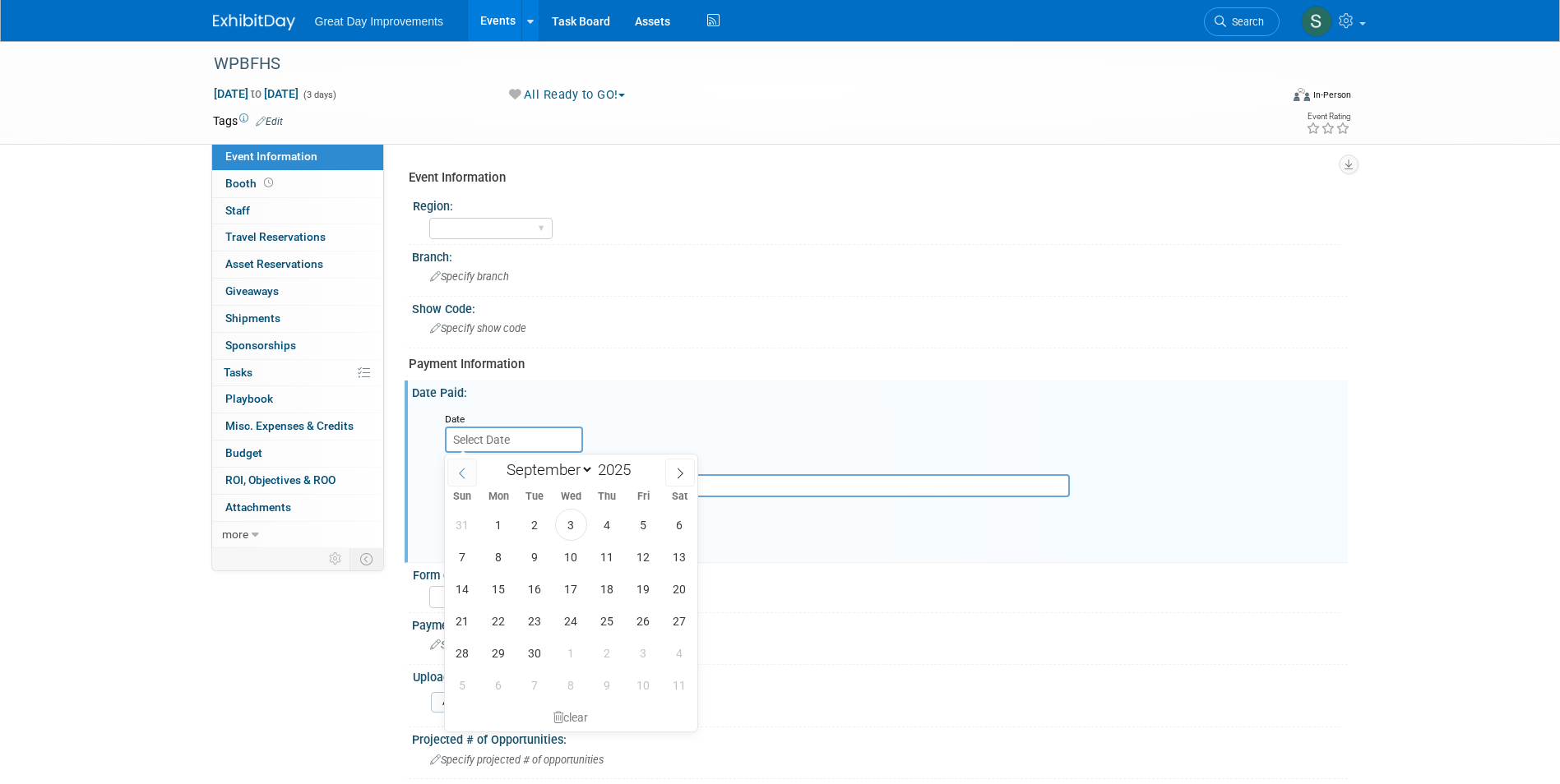
click at [463, 475] on icon at bounding box center [462, 473] width 11 height 11
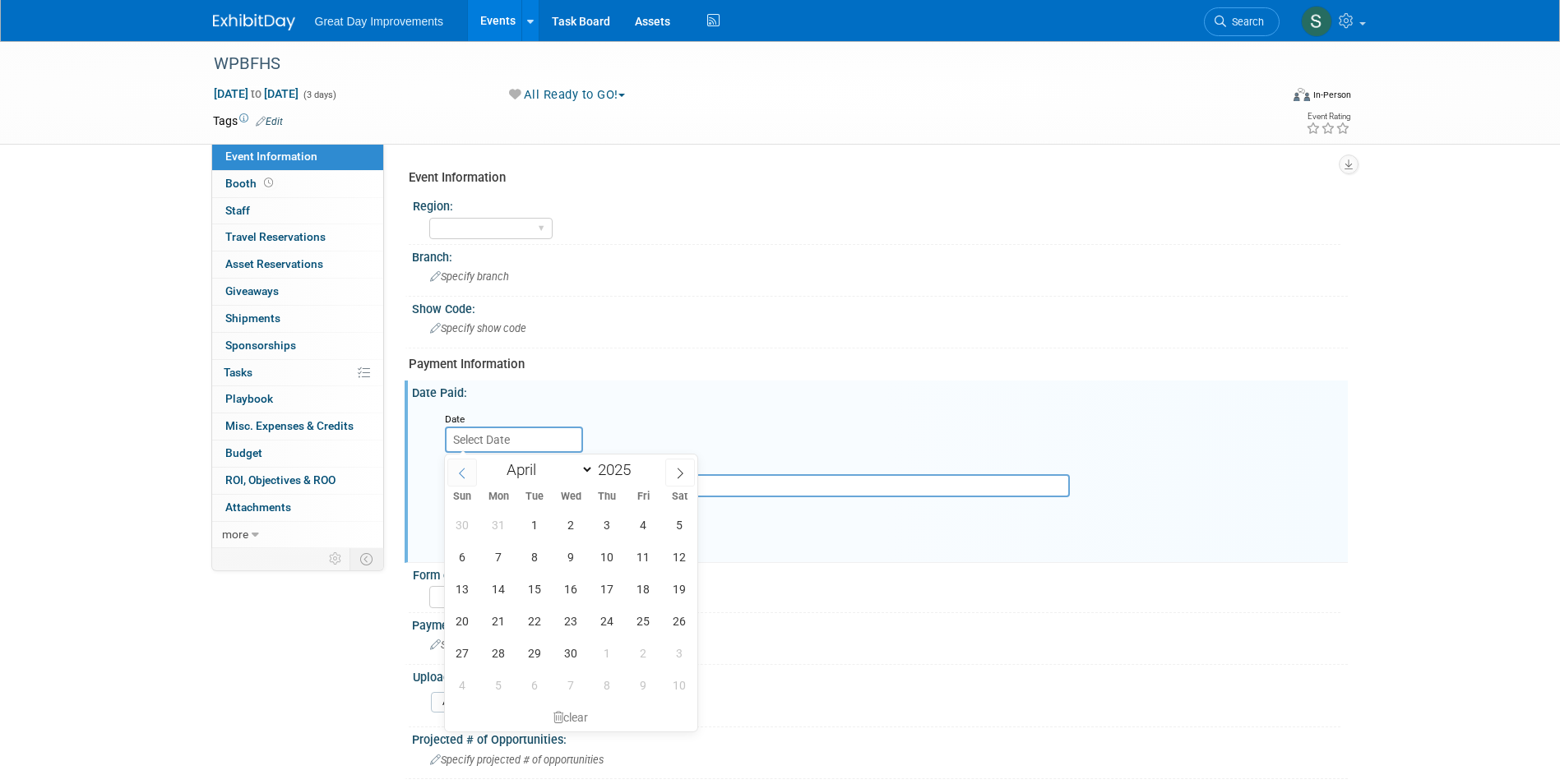
click at [463, 475] on icon at bounding box center [462, 473] width 11 height 11
select select "1"
click at [610, 586] on span "13" at bounding box center [607, 589] width 33 height 33
type input "Feb 13, 2025"
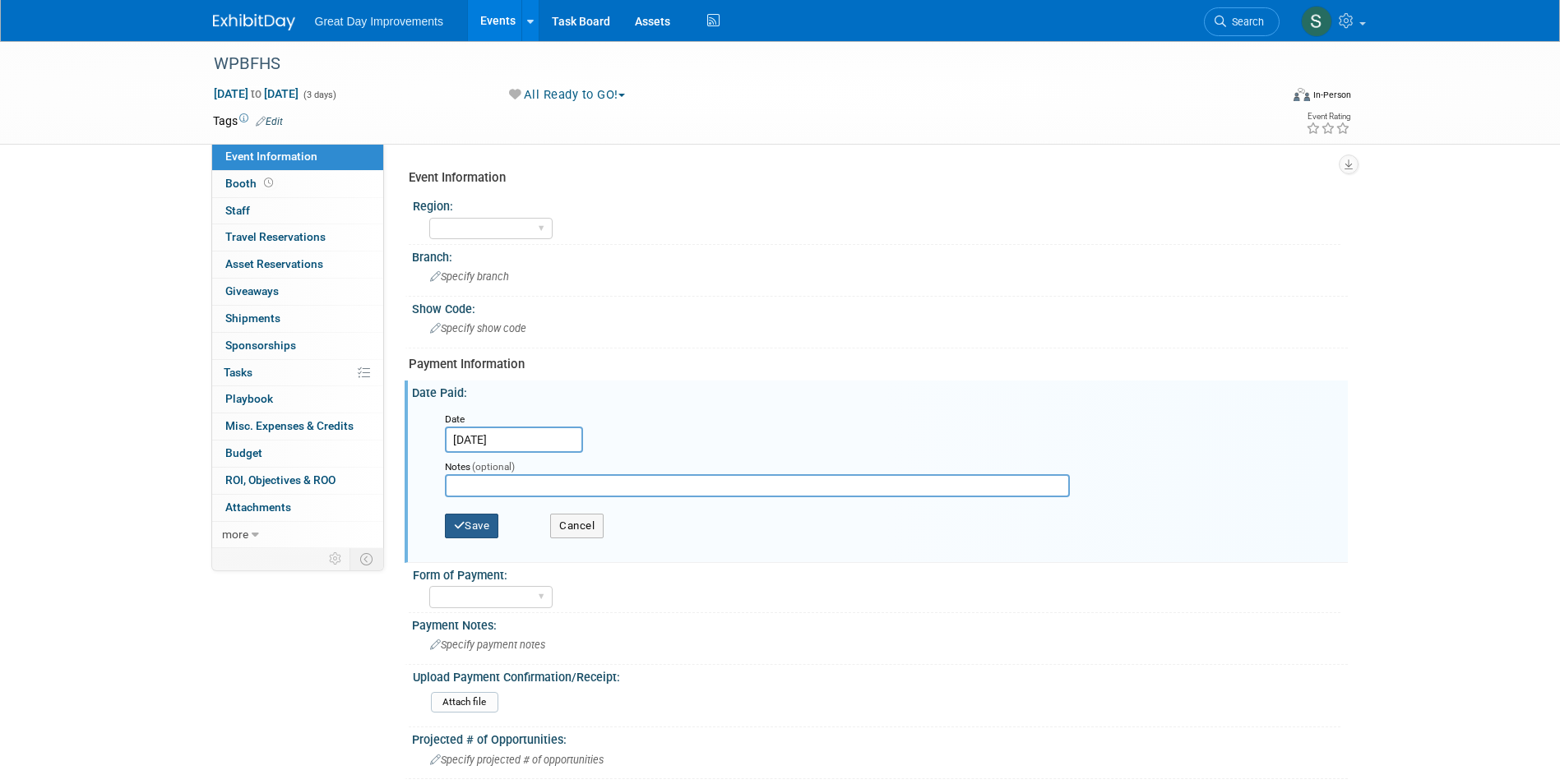
click at [492, 525] on button "Save" at bounding box center [472, 526] width 55 height 25
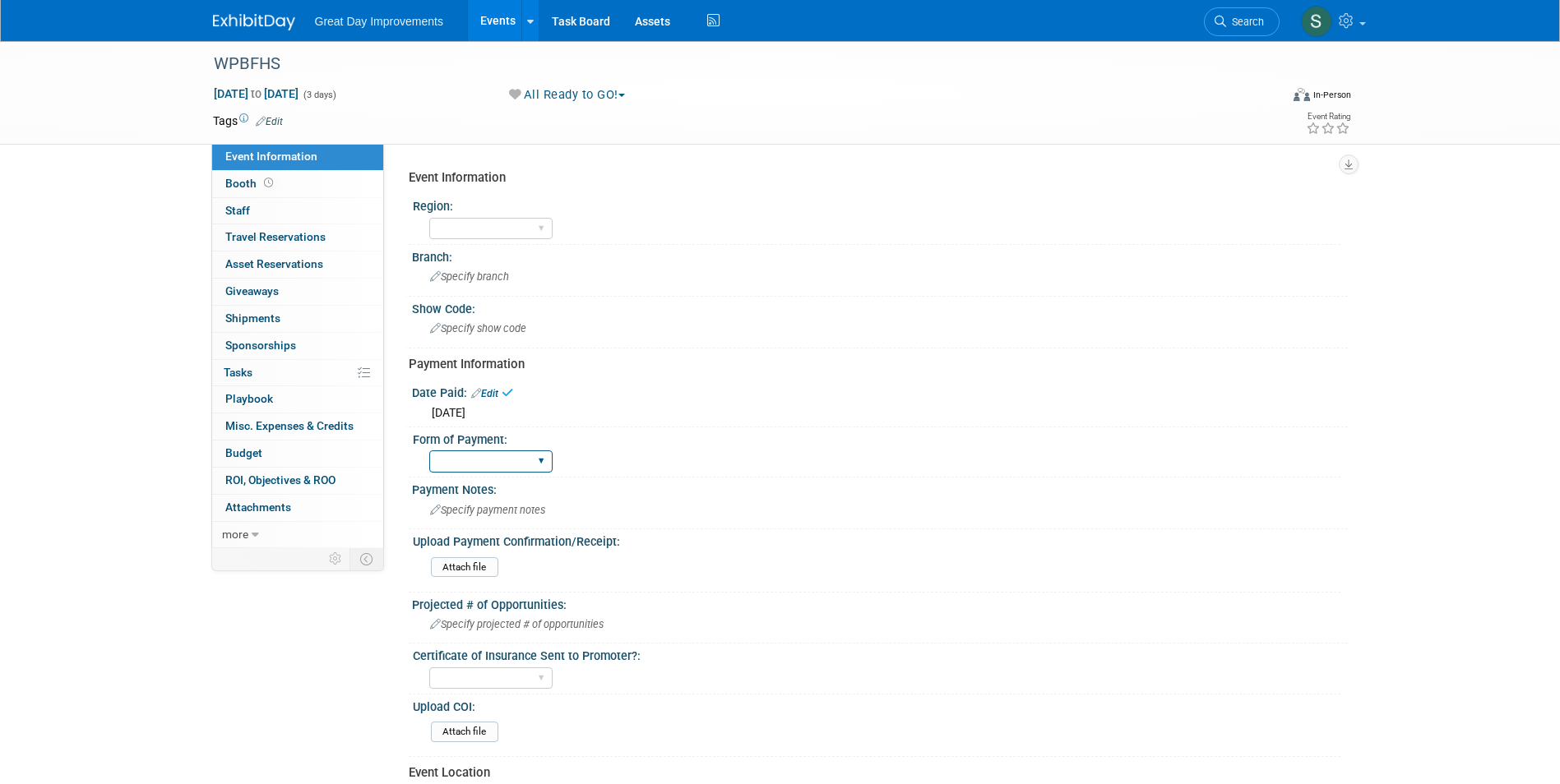
click at [481, 453] on div "Paid via CC Check Requested Pay at the Gate Other" at bounding box center [491, 462] width 123 height 31
click at [484, 464] on select "Paid via CC Check Requested Pay at the Gate Other" at bounding box center [491, 461] width 123 height 22
select select "Paid via CC"
click at [429, 450] on select "Paid via CC Check Requested Pay at the Gate Other" at bounding box center [491, 461] width 123 height 22
click at [275, 117] on link "Edit" at bounding box center [269, 121] width 27 height 11
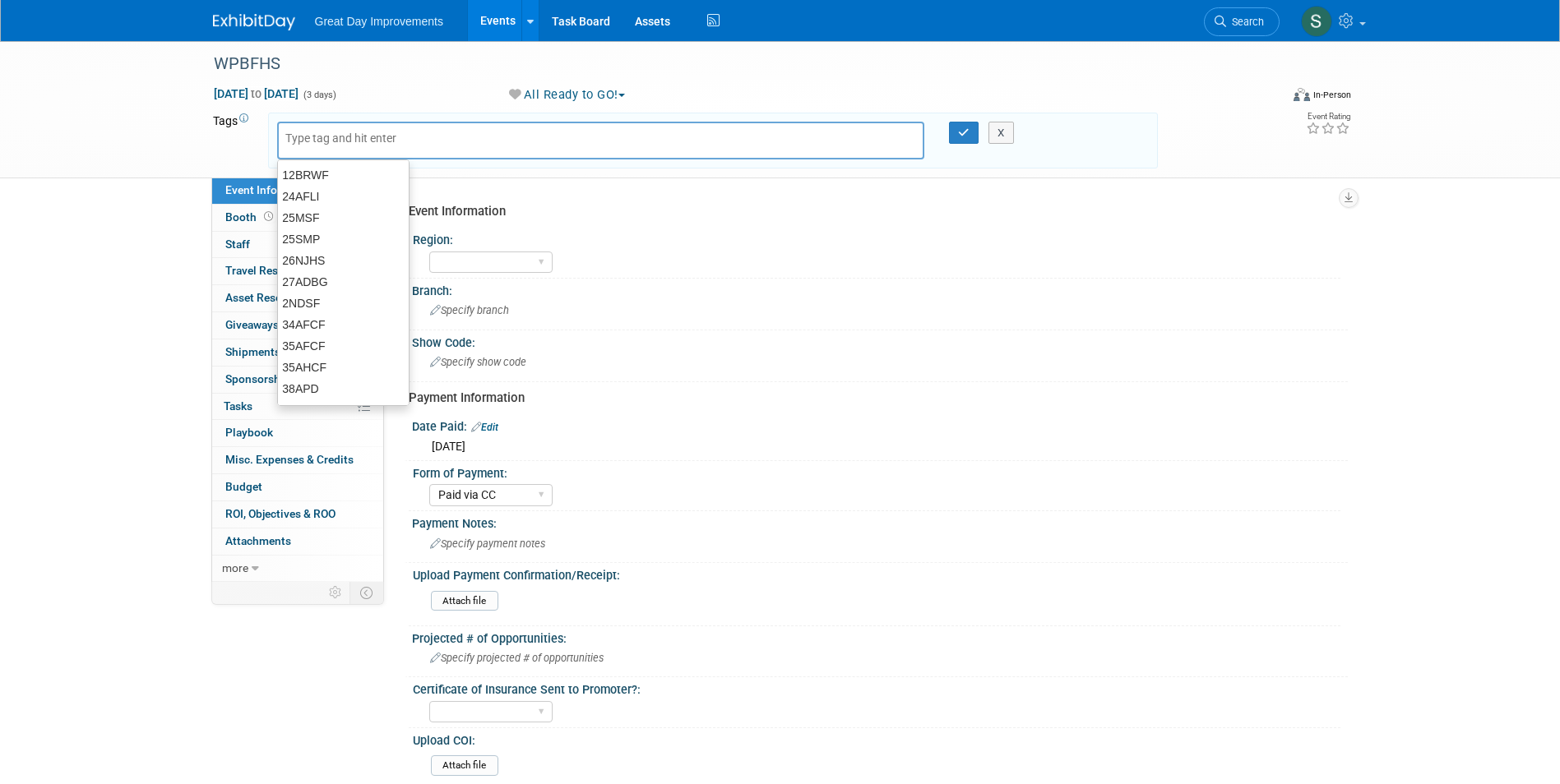
click at [301, 142] on input "text" at bounding box center [351, 138] width 132 height 16
type input "FL"
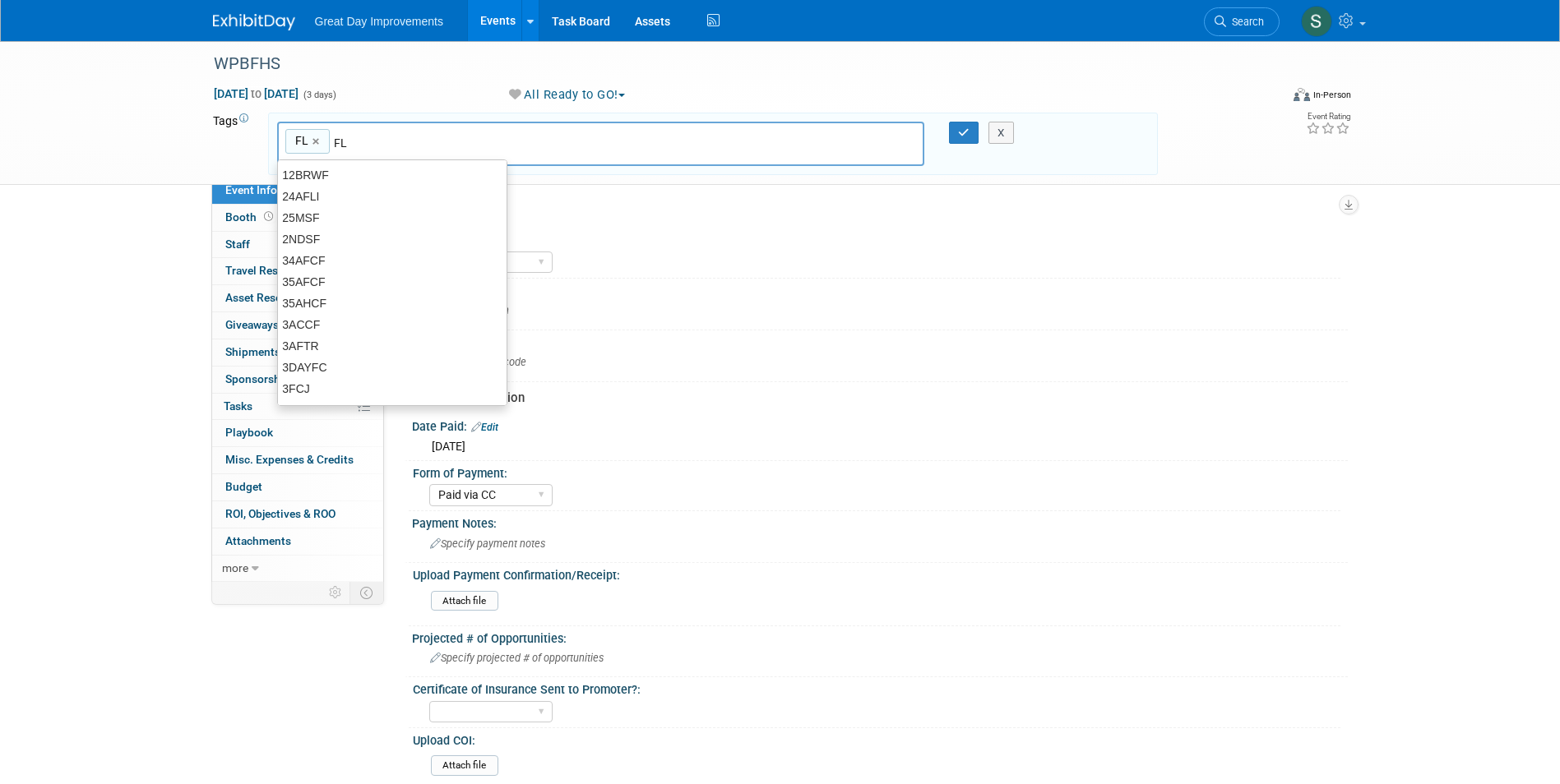
type input "FL"
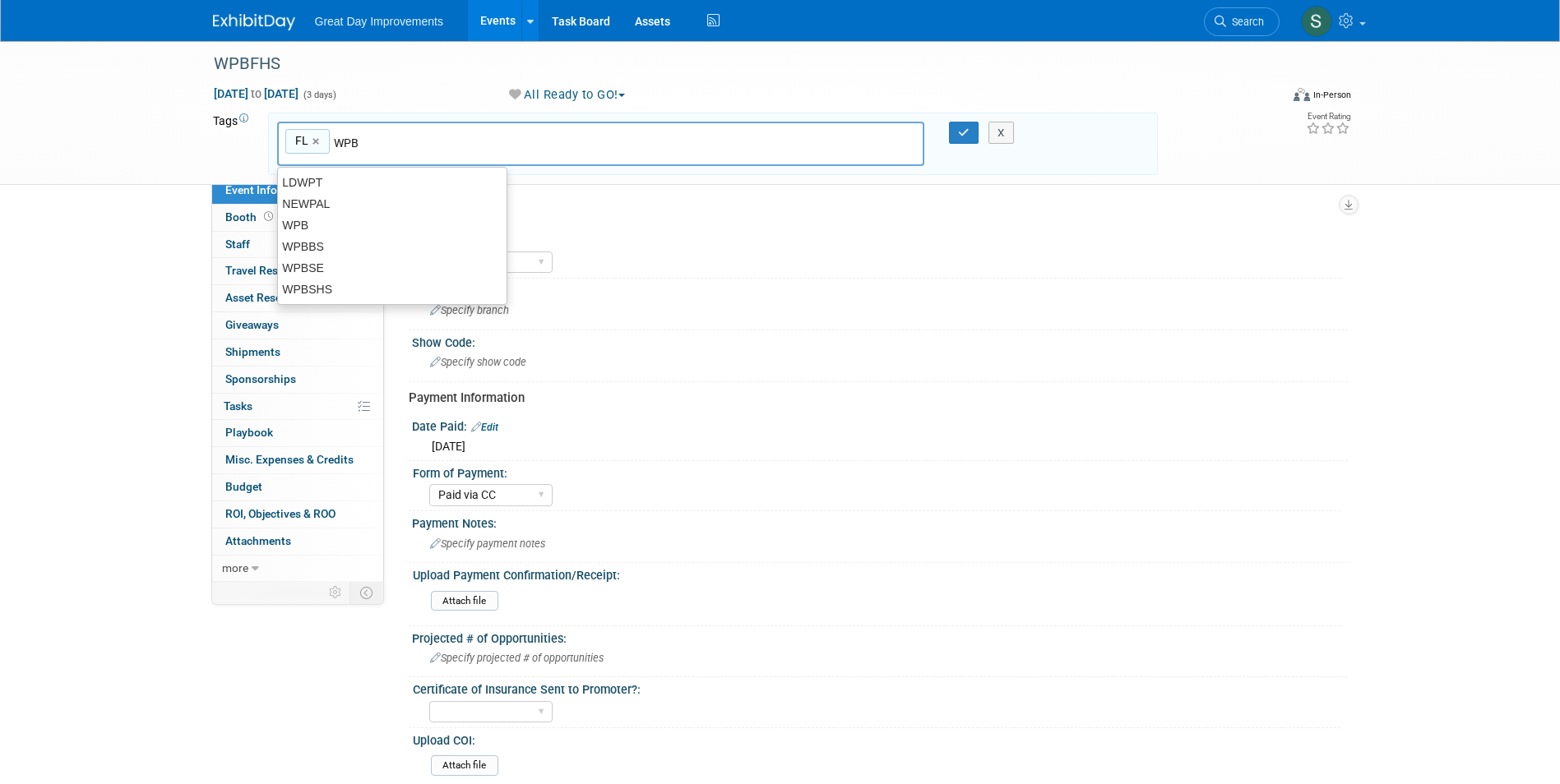
type input "WPB"
type input "FL, WPB"
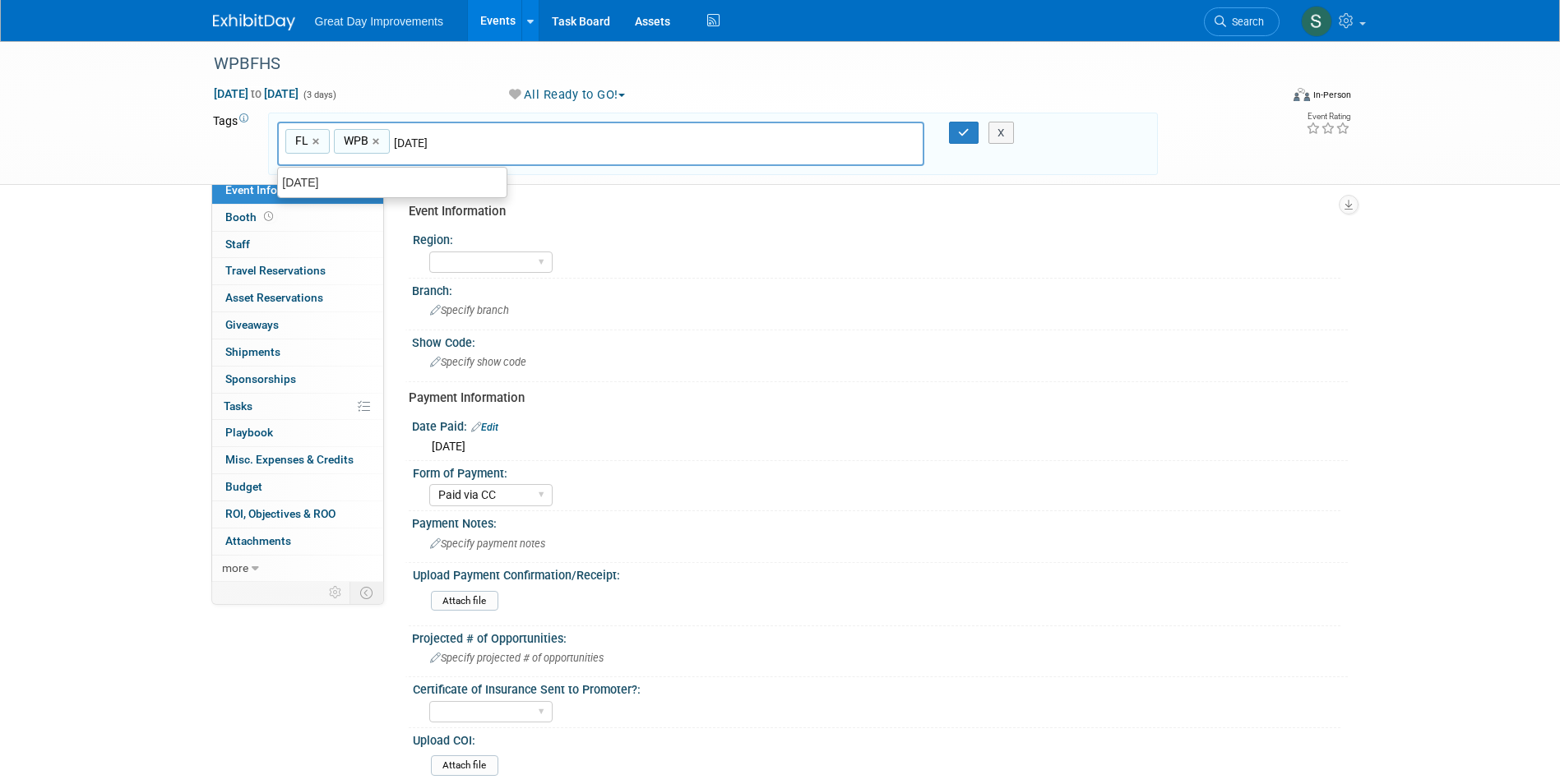
type input "[DATE]"
type input "FL, WPB, SEPT25"
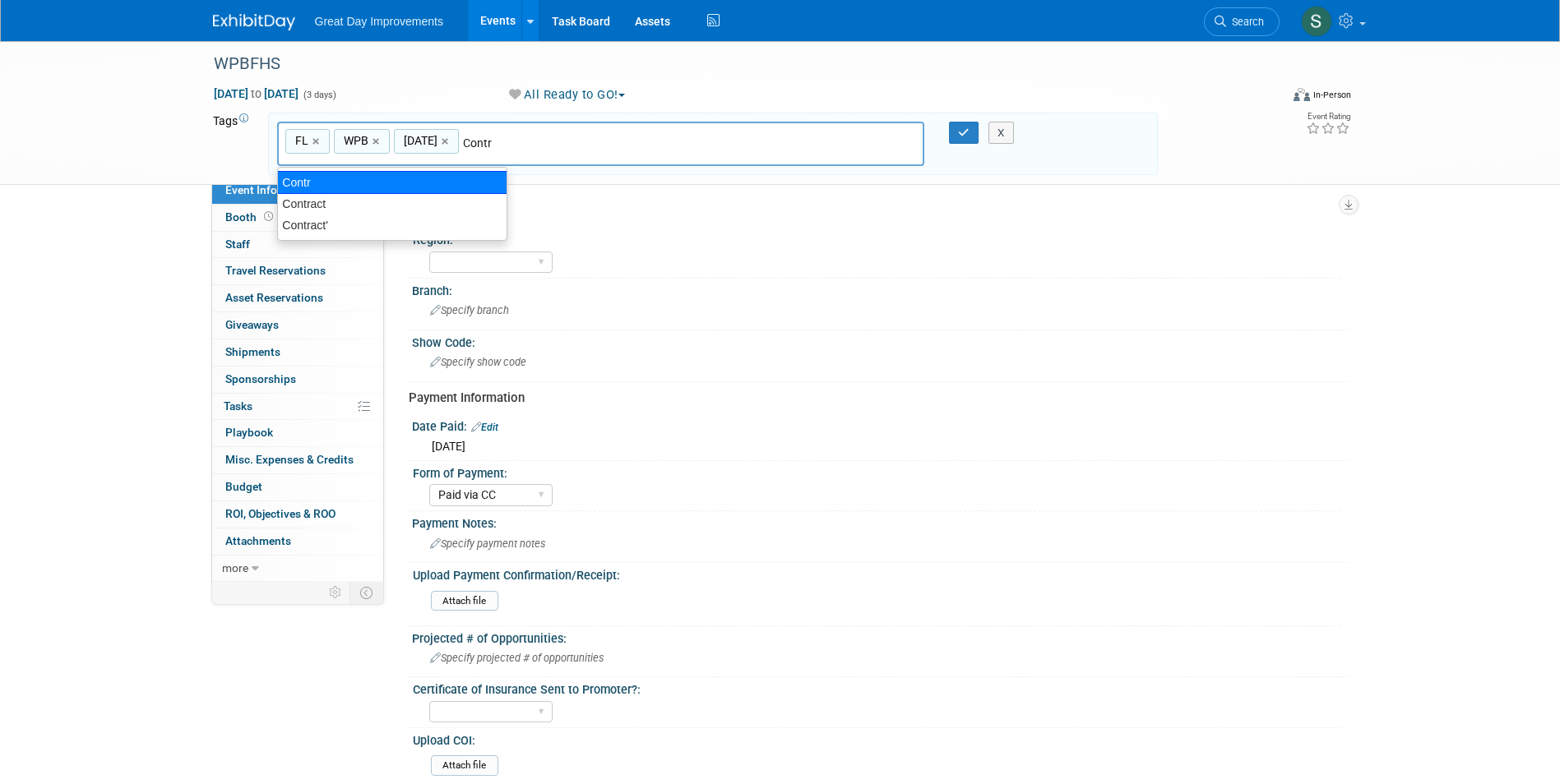
type input "Contract"
type input "FL, WPB, SEPT25, Contract"
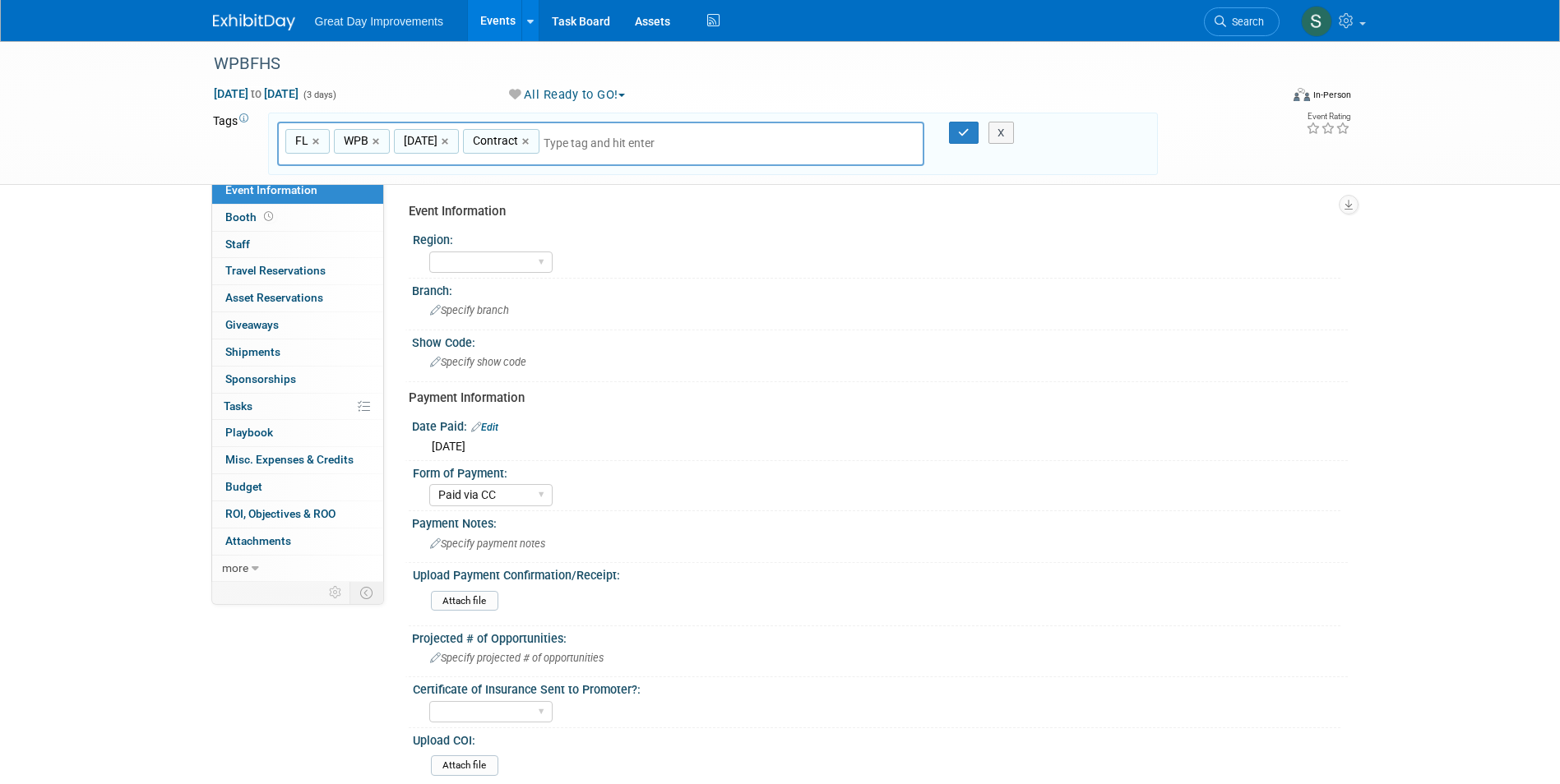
type input "WPBFHS"
type input "FL, WPB, SEPT25, Contract, WPBFHS"
click at [961, 134] on icon "button" at bounding box center [964, 132] width 11 height 11
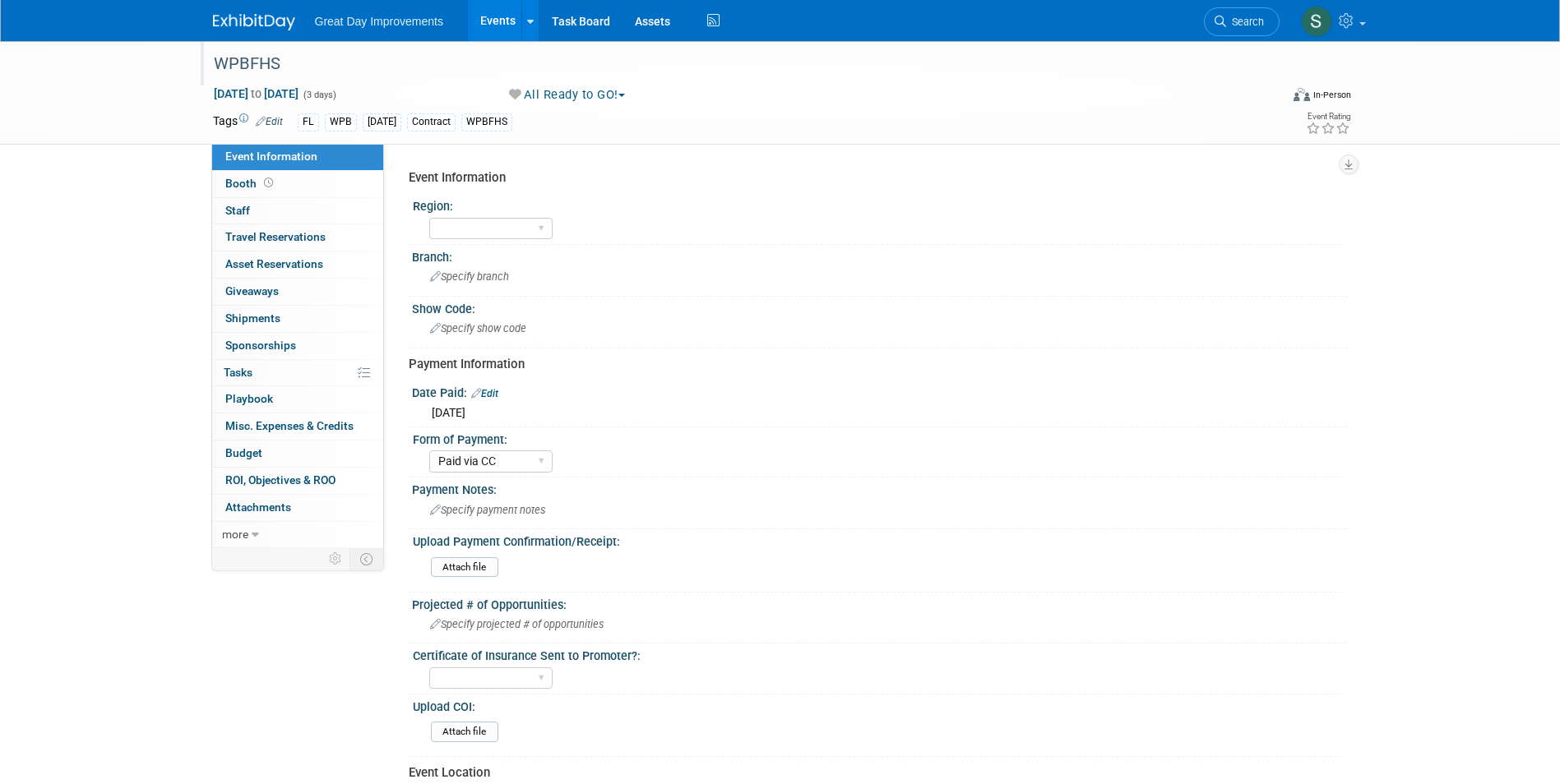
click at [234, 67] on div "WPBFHS" at bounding box center [732, 64] width 1047 height 30
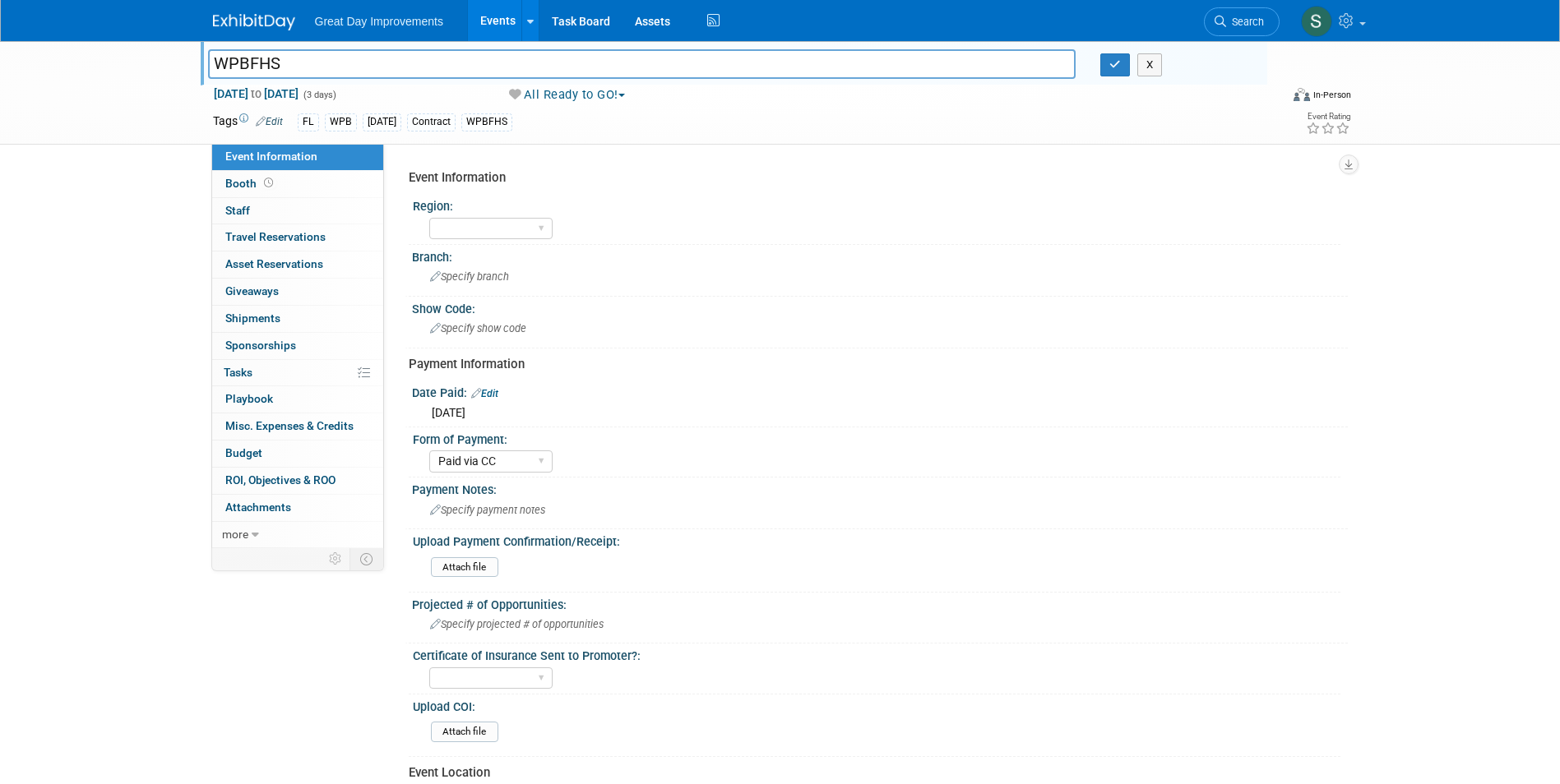
click at [214, 62] on input "WPBFHS" at bounding box center [643, 64] width 868 height 29
type input "[GEOGRAPHIC_DATA] Fall Home Show- 9/12-9/14 - WPBFHS"
click at [1111, 70] on icon "button" at bounding box center [1115, 64] width 11 height 11
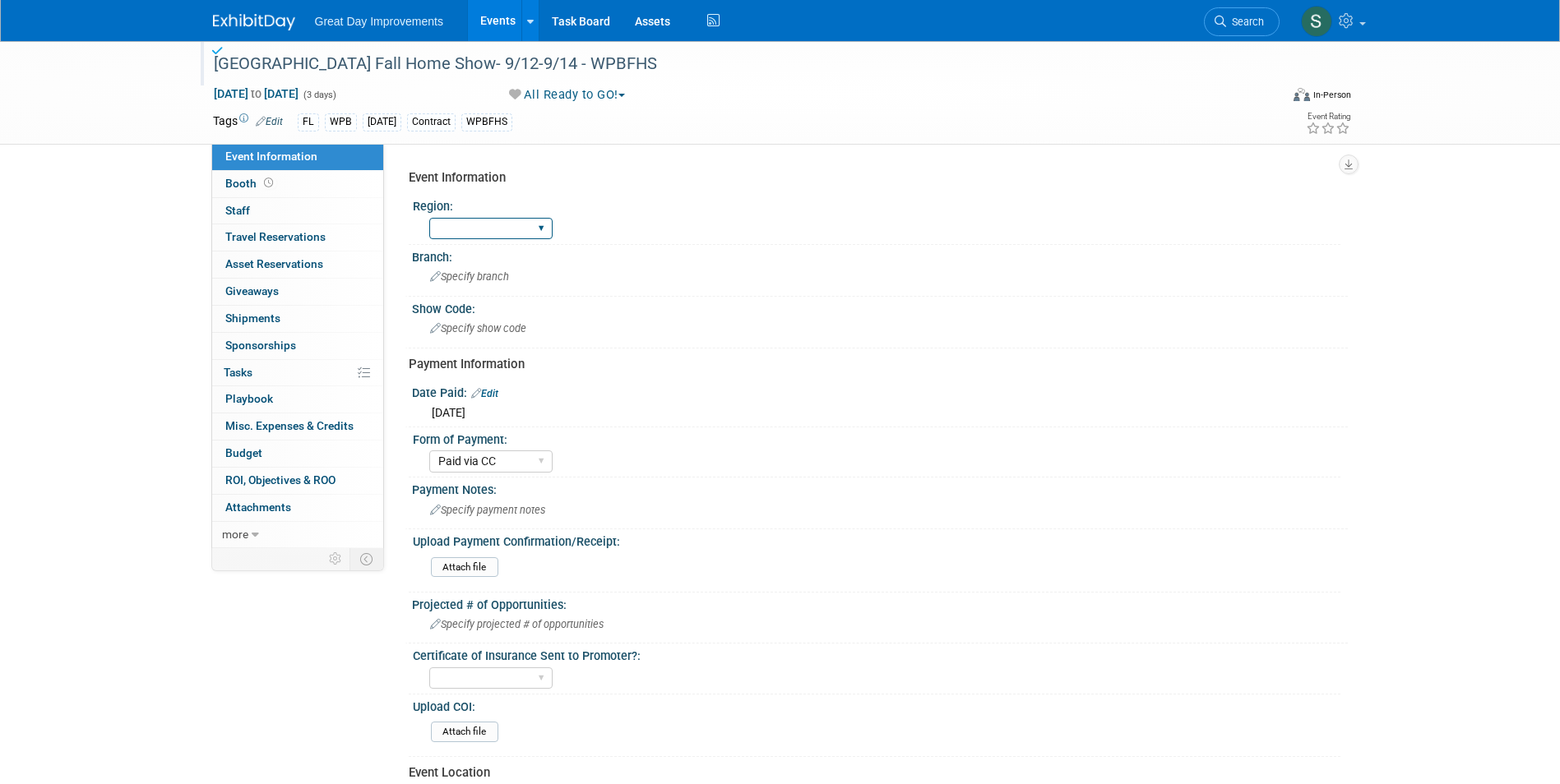
click at [486, 224] on select "GC MA MW MTW NE NEW OV PL PNW SA SE SC UMW FL" at bounding box center [491, 229] width 123 height 22
select select "FL"
click at [429, 218] on select "GC MA MW MTW NE NEW OV PL PNW SA SE SC UMW FL" at bounding box center [491, 229] width 123 height 22
click at [467, 279] on span "Specify branch" at bounding box center [470, 276] width 79 height 12
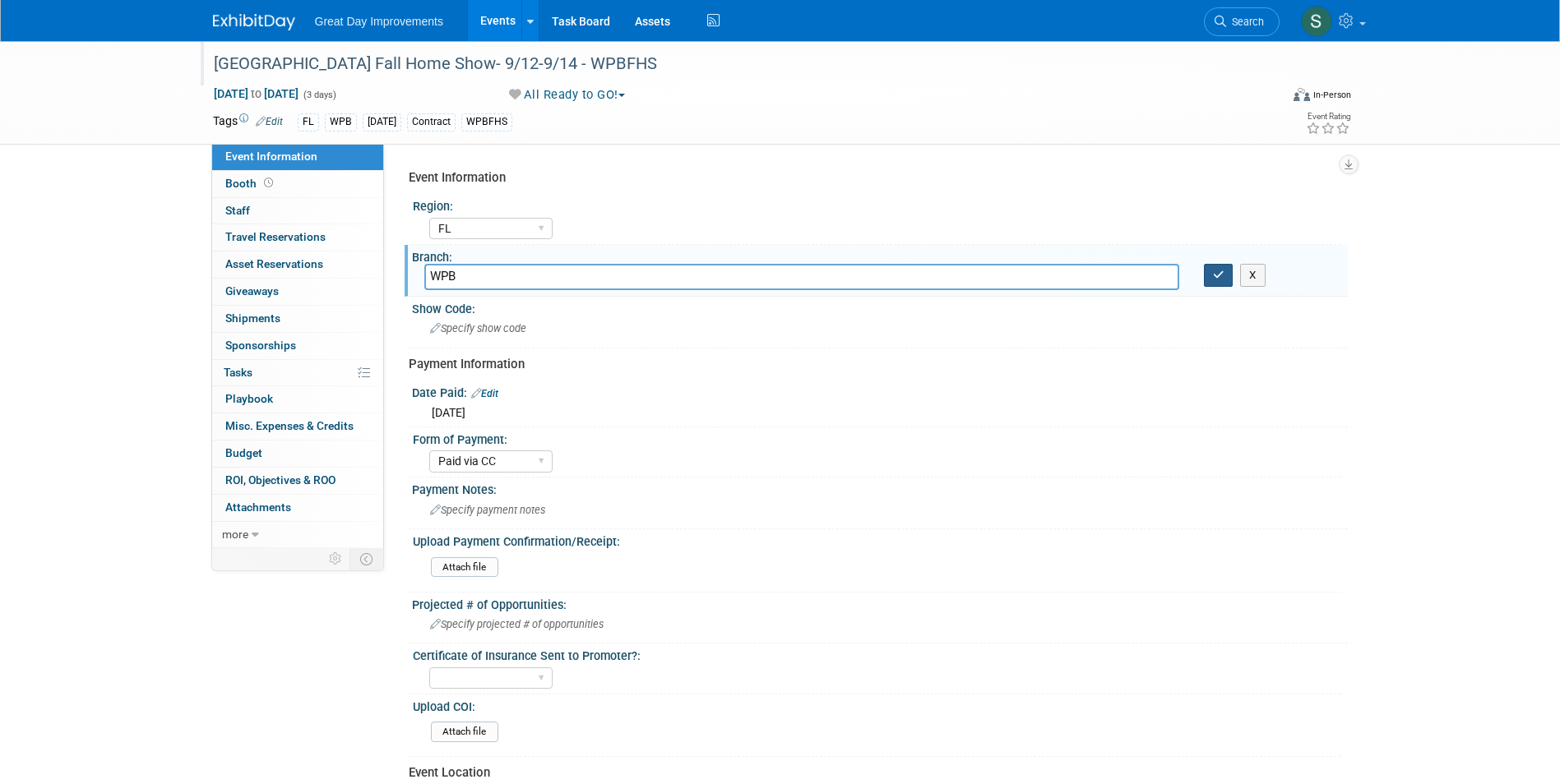
type input "WPB"
click at [1225, 272] on button "button" at bounding box center [1219, 275] width 30 height 23
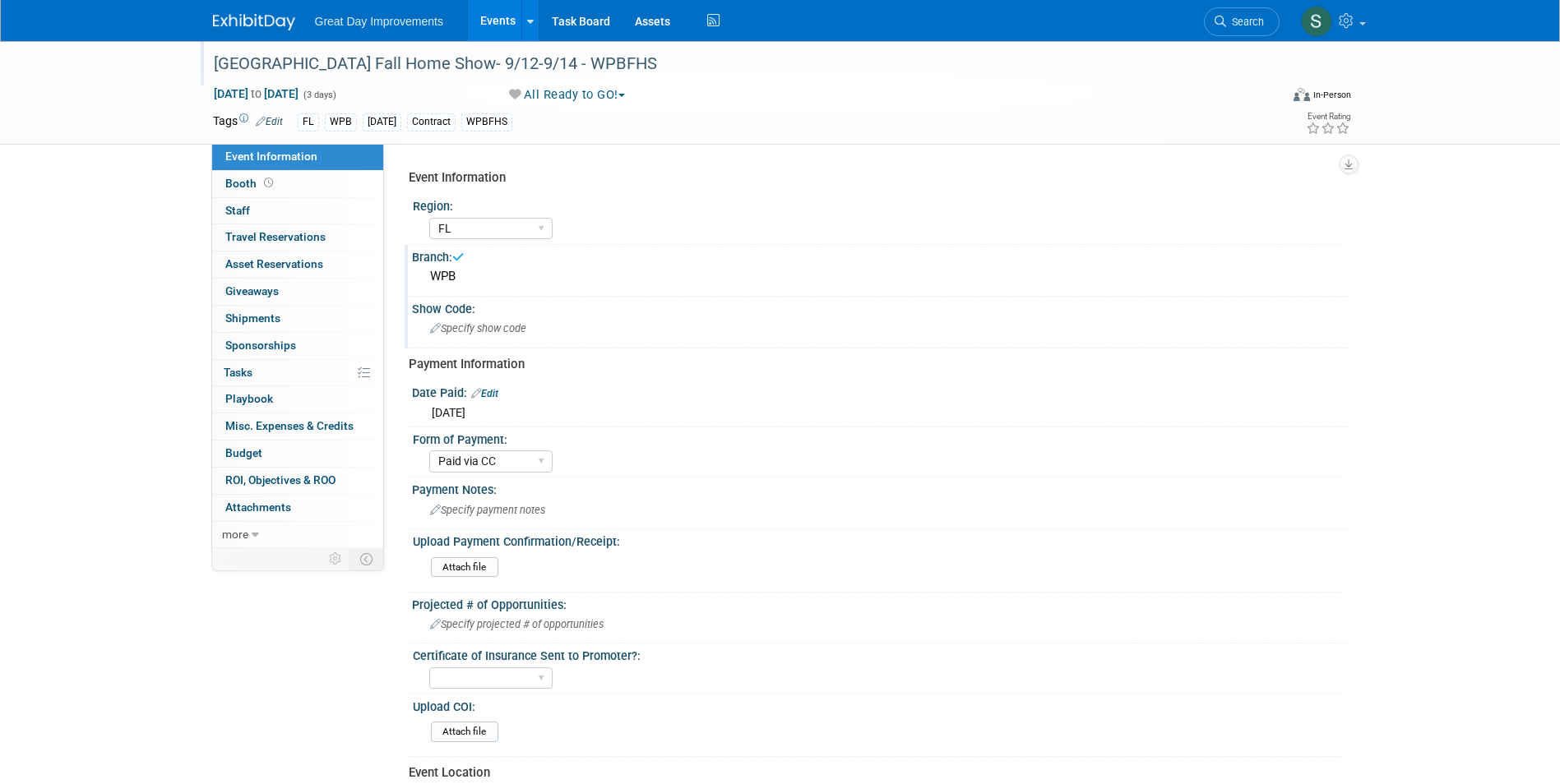
click at [616, 343] on div "Specify show code" at bounding box center [880, 329] width 936 height 27
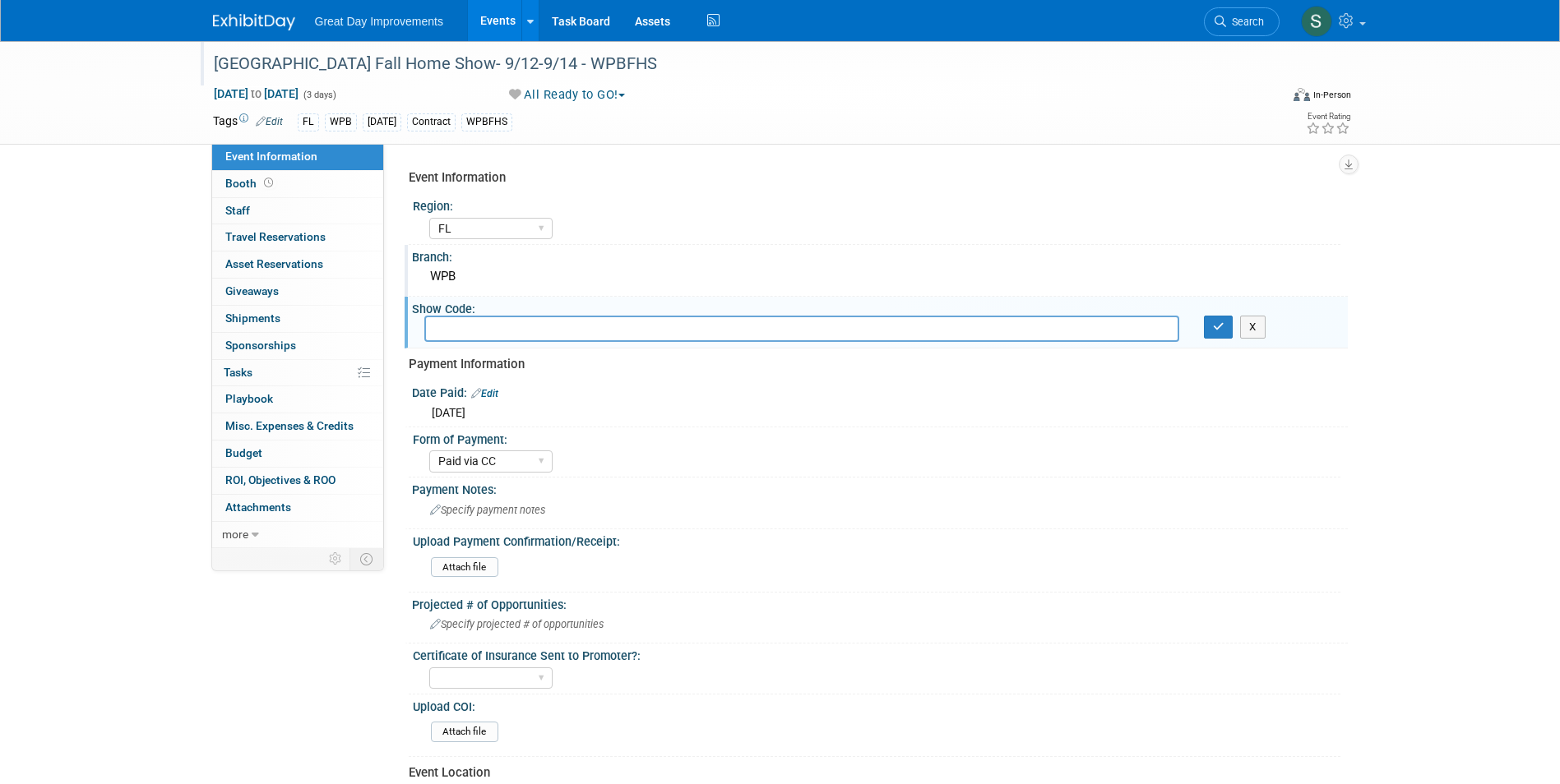
type input "West Palm Beach Fall Home Show"
drag, startPoint x: 614, startPoint y: 323, endPoint x: 373, endPoint y: 325, distance: 241.0
click at [373, 325] on div "Event Information Event Info Booth Booth 0 Staff 0 Staff 0 Travel Reservations …" at bounding box center [780, 555] width 1160 height 1030
type input "WPBFHS"
click at [1211, 326] on button "button" at bounding box center [1219, 327] width 30 height 23
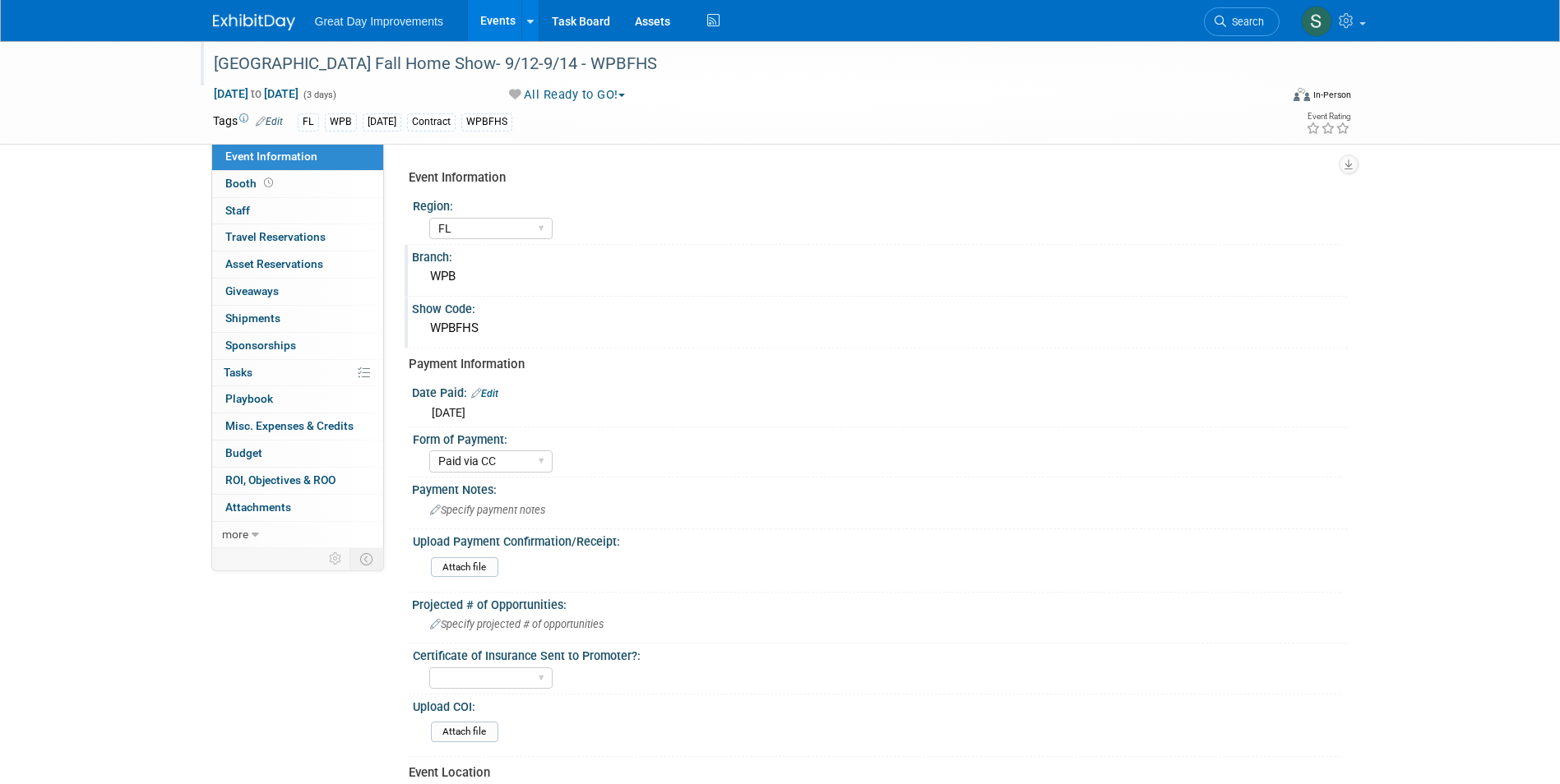
click at [233, 20] on img at bounding box center [254, 22] width 82 height 16
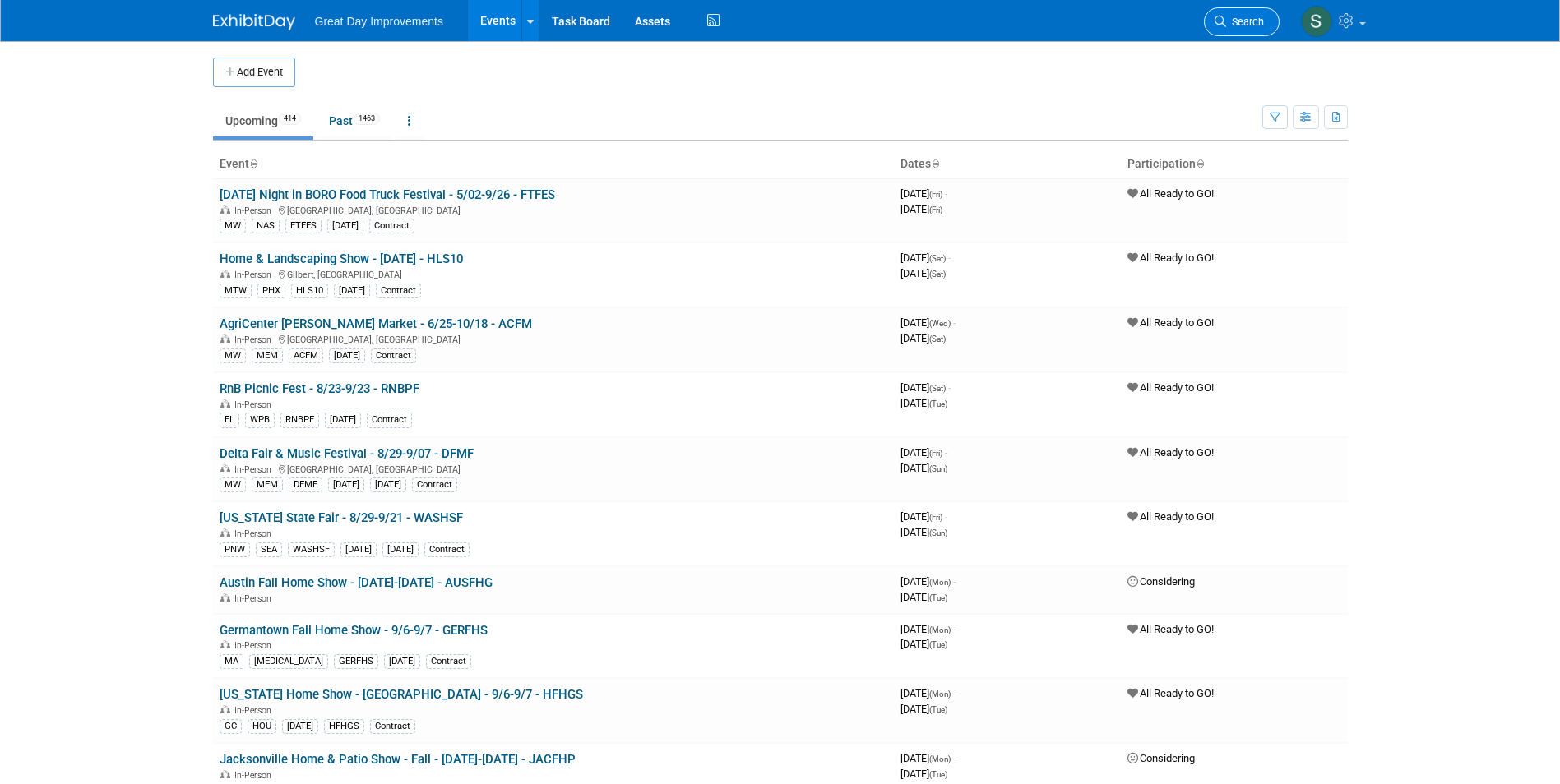
click at [1247, 31] on link "Search" at bounding box center [1241, 22] width 76 height 29
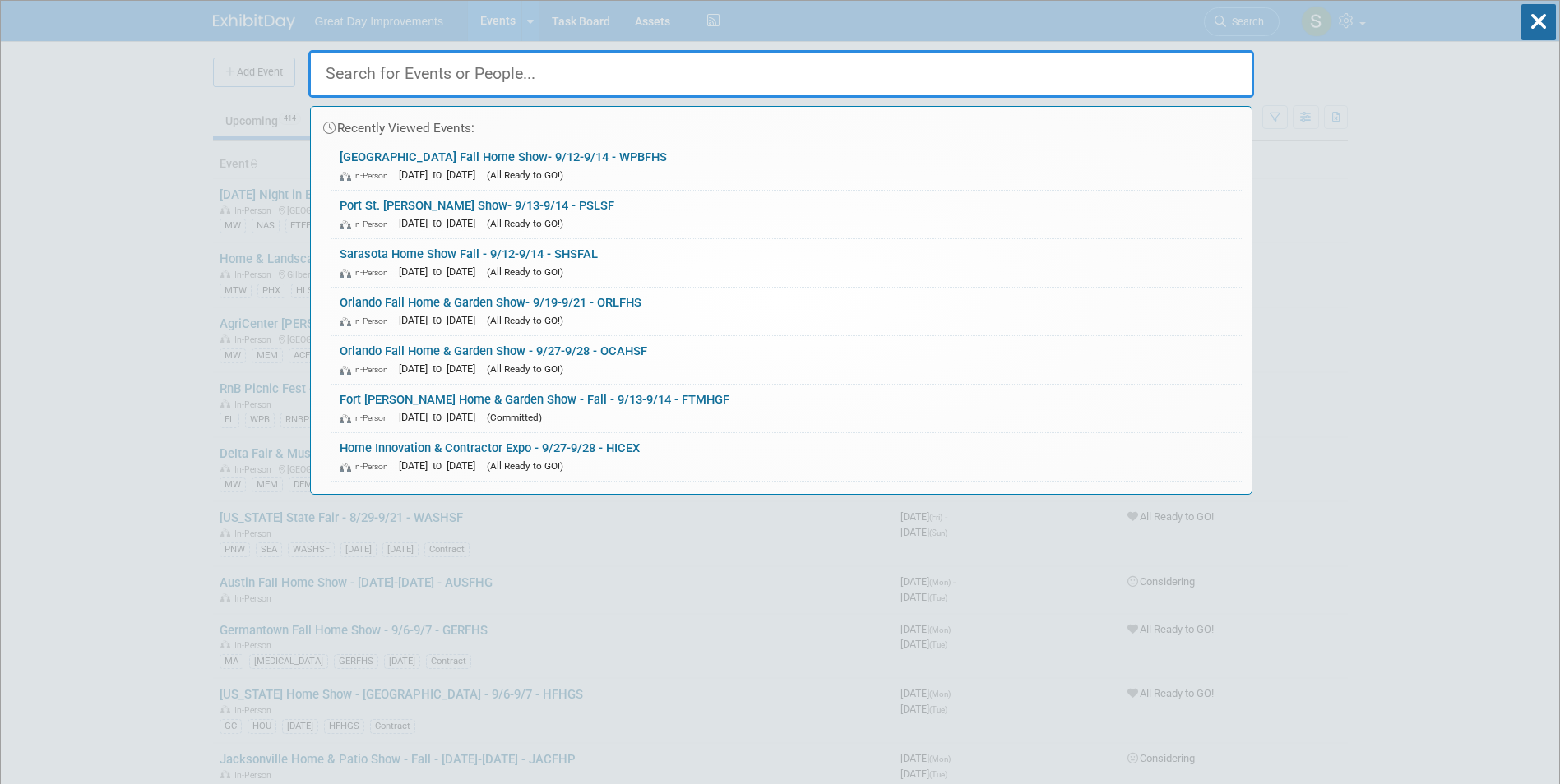
paste input "VINTMD"
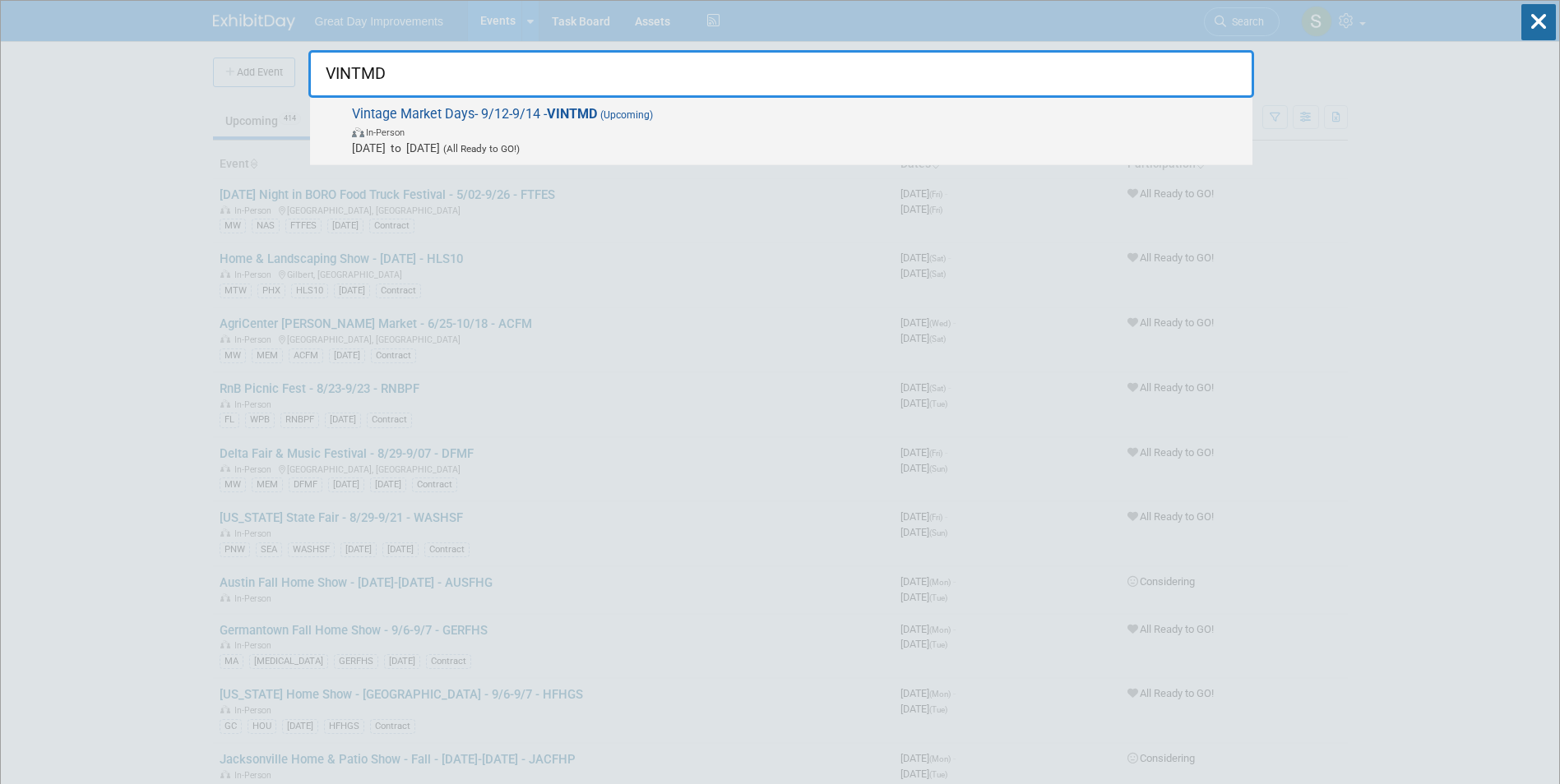
type input "VINTMD"
click at [517, 117] on span "Vintage Market Days- 9/12-9/14 - VINTMD (Upcoming) In-Person Sep 12, 2025 to Se…" at bounding box center [796, 131] width 897 height 50
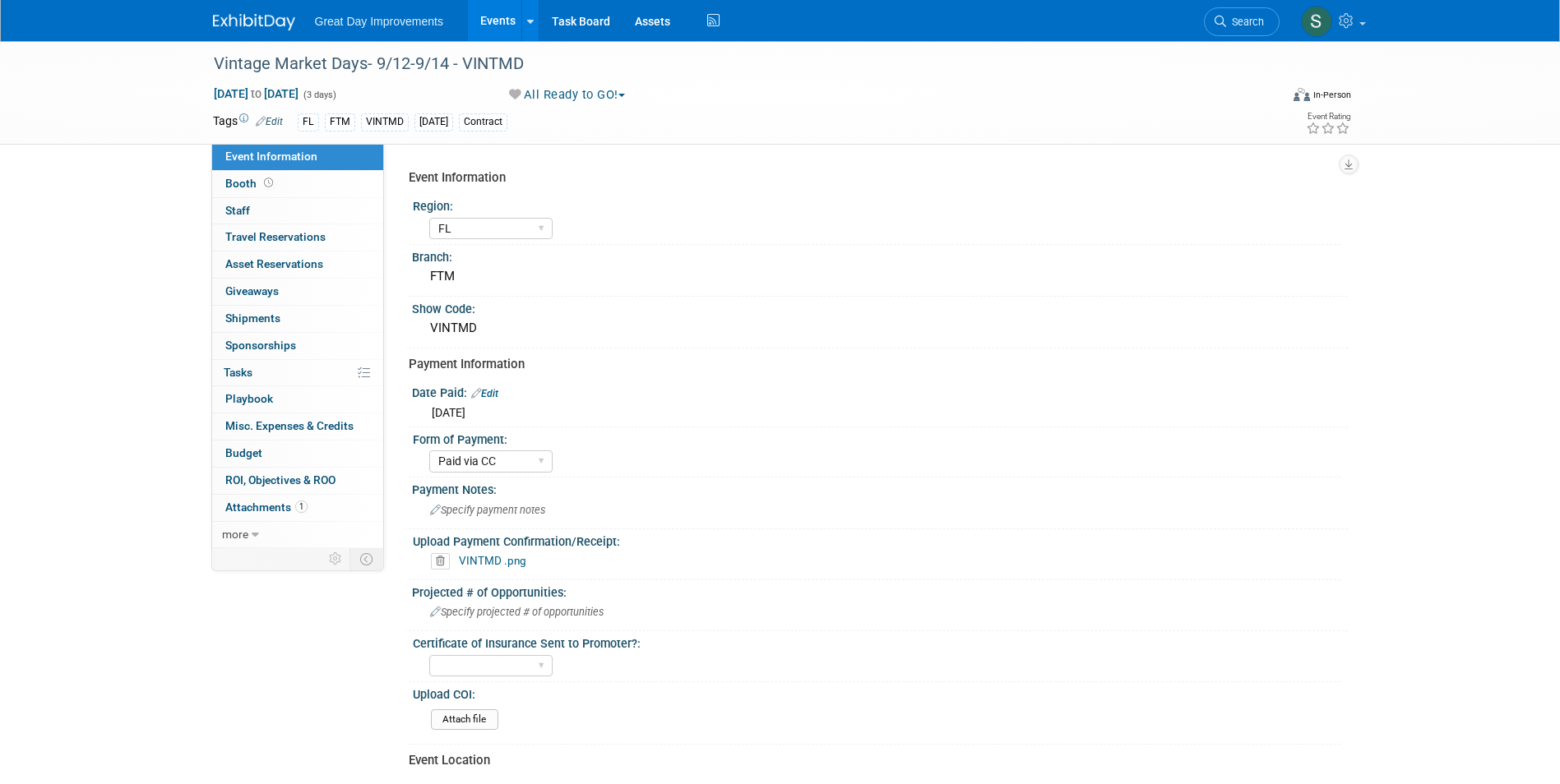
select select "FL"
select select "Paid via CC"
click at [261, 18] on img at bounding box center [254, 22] width 82 height 16
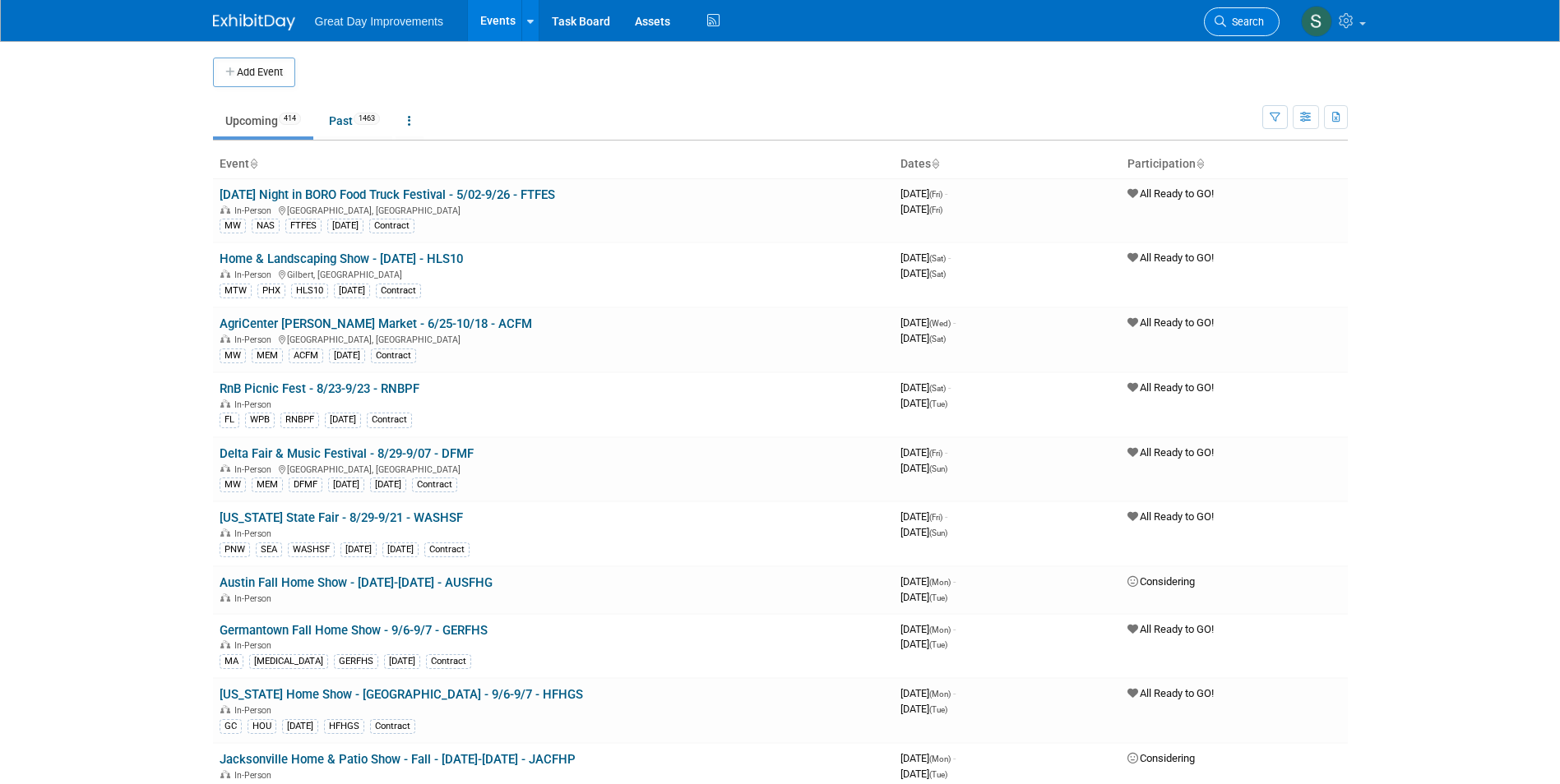
click at [1246, 27] on span "Search" at bounding box center [1245, 21] width 38 height 12
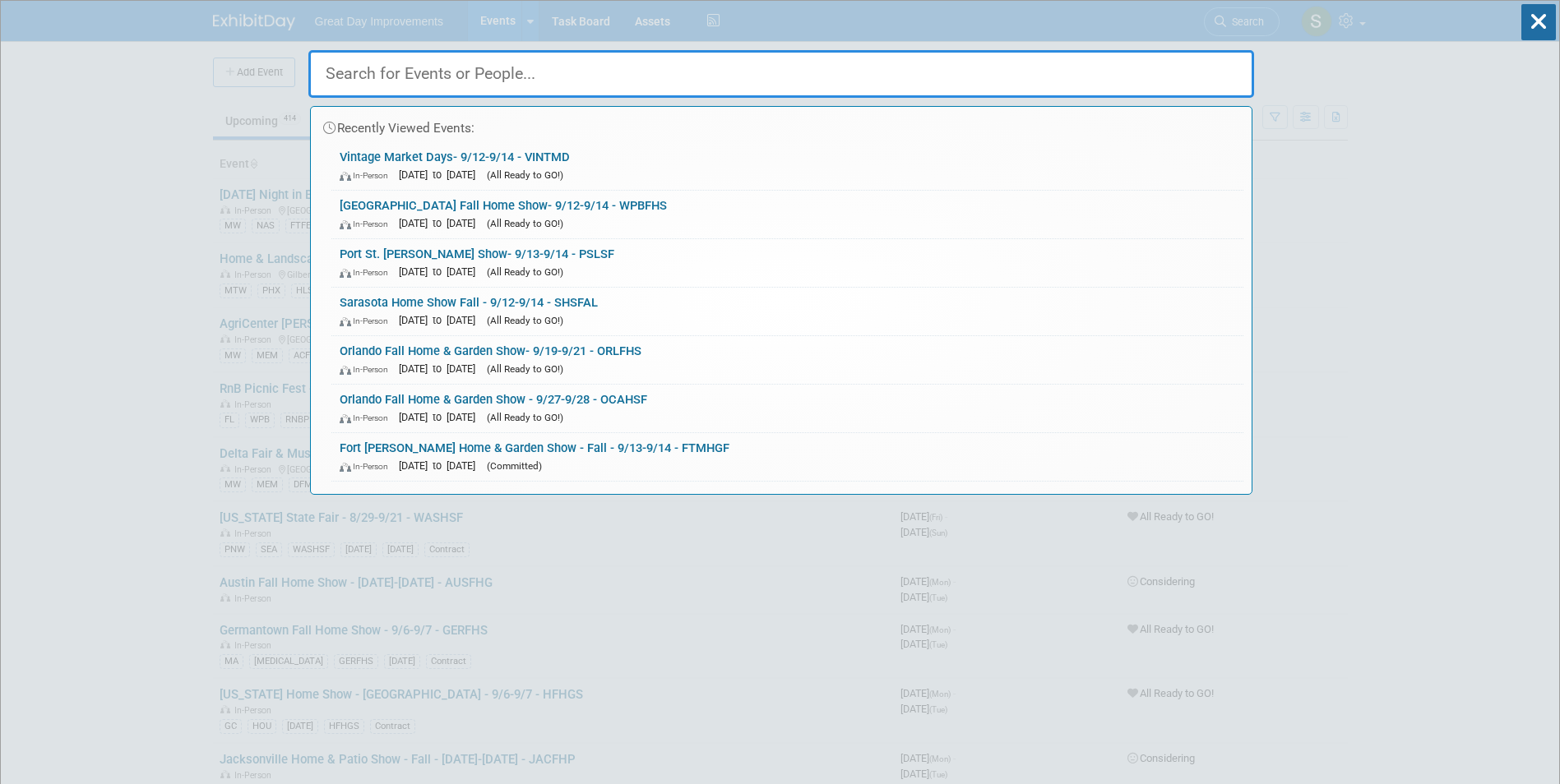
click at [600, 69] on input "text" at bounding box center [780, 74] width 946 height 48
paste input "HICEX"
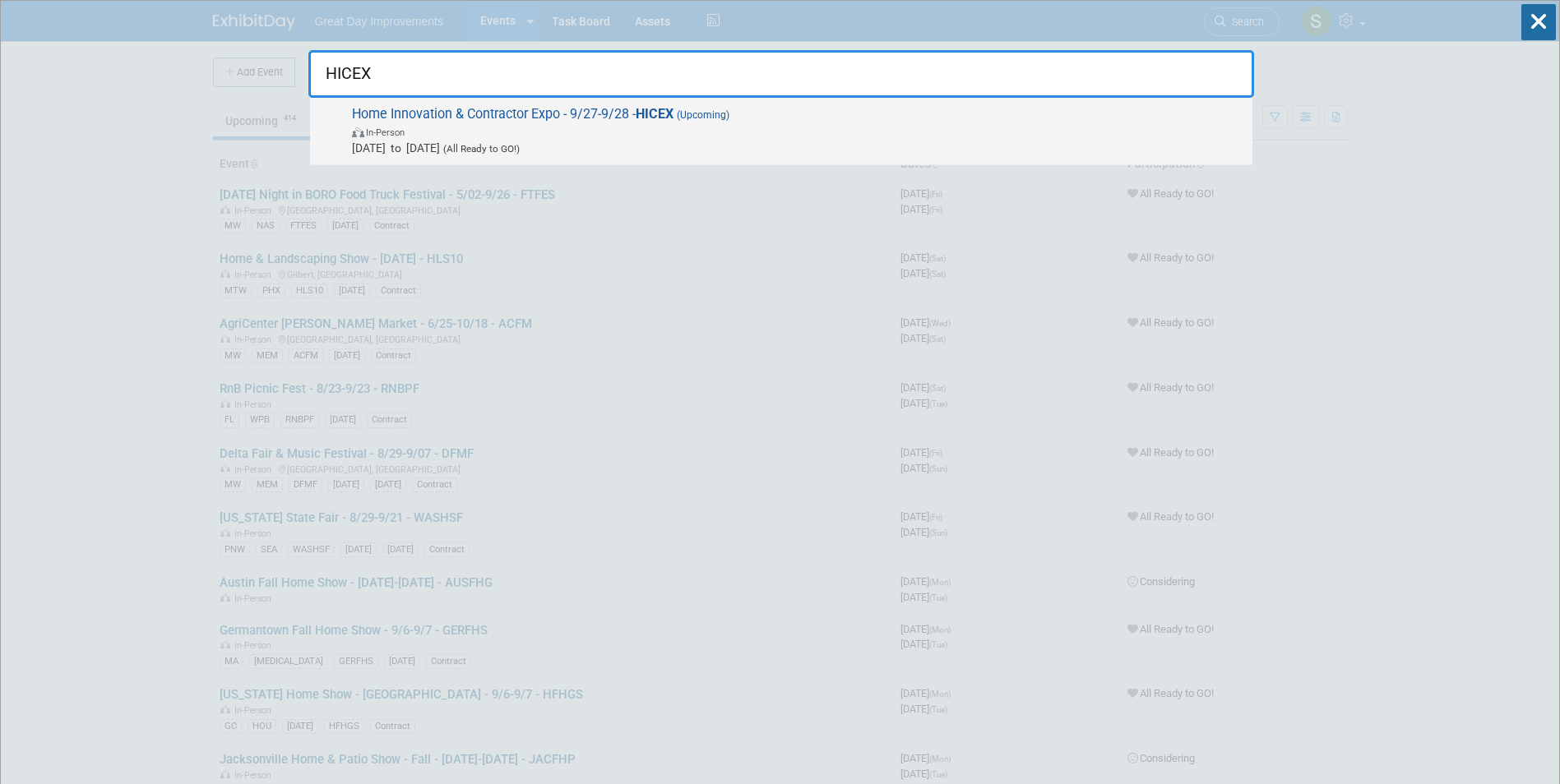
type input "HICEX"
click at [520, 146] on span "(All Ready to GO!)" at bounding box center [479, 149] width 79 height 11
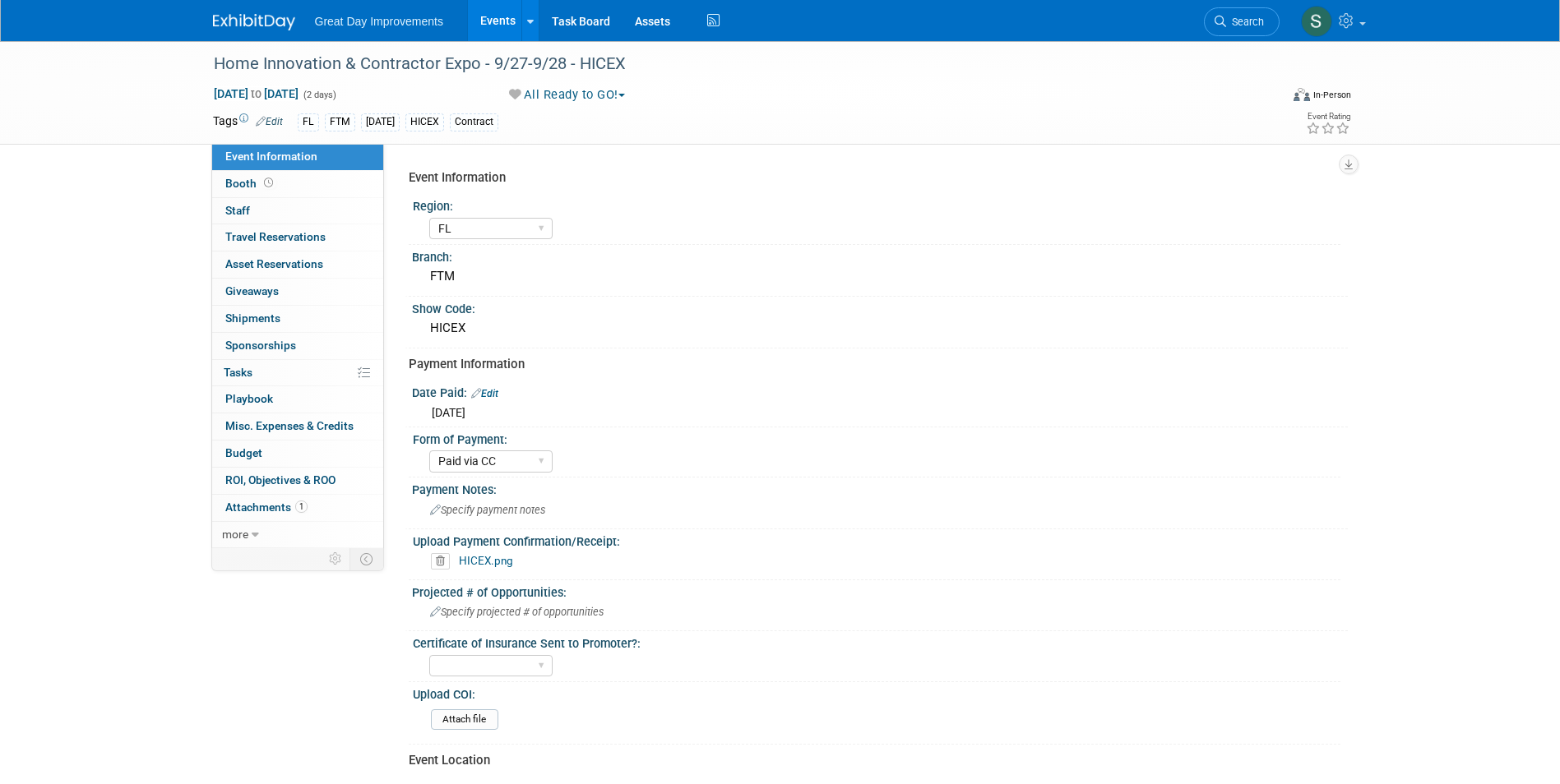
select select "FL"
select select "Paid via CC"
click at [1240, 11] on li "Search" at bounding box center [1241, 20] width 76 height 40
click at [1240, 15] on span "Search" at bounding box center [1245, 21] width 38 height 12
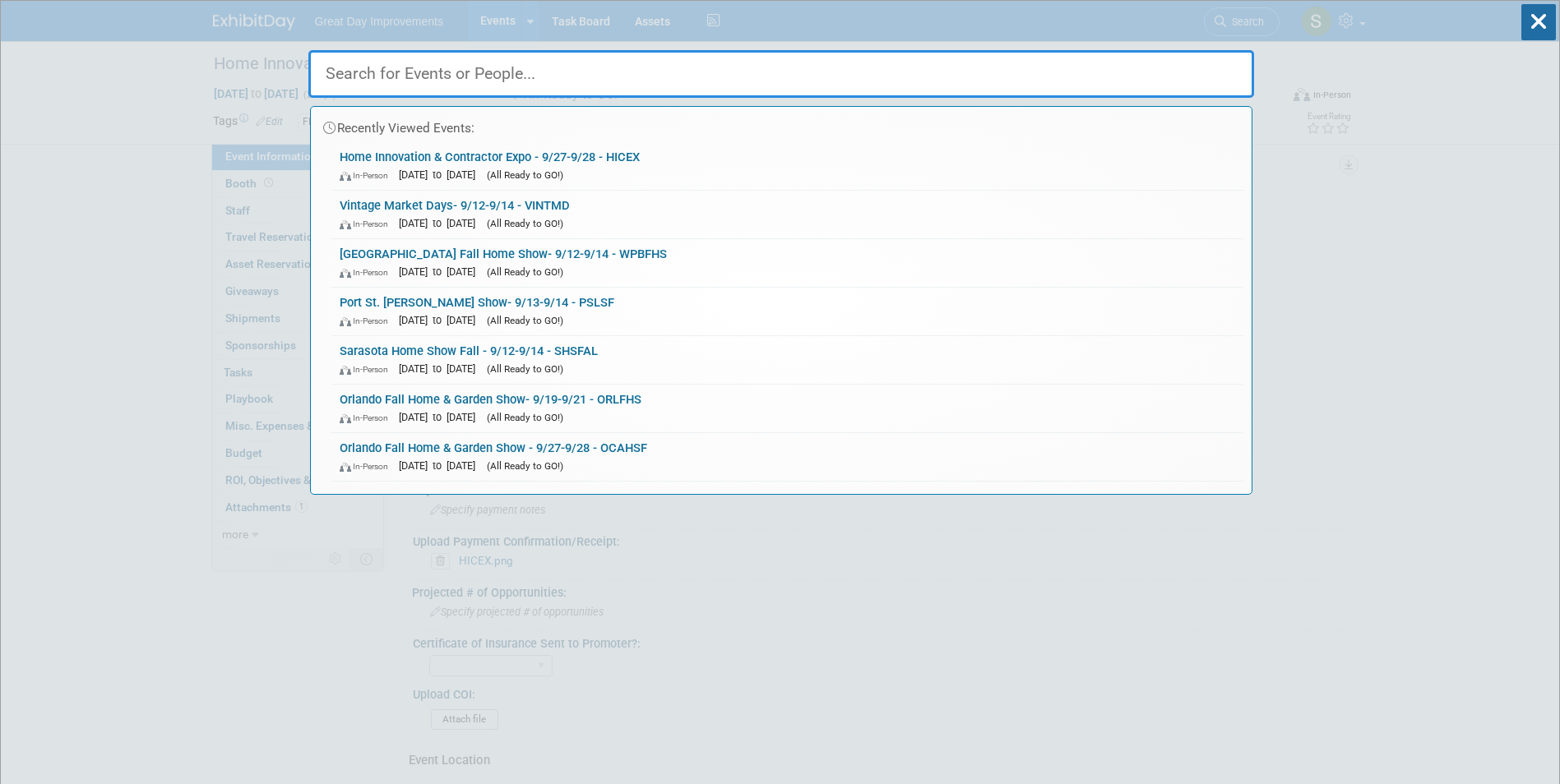
click at [460, 82] on input "text" at bounding box center [780, 74] width 946 height 48
paste input "FALLHF"
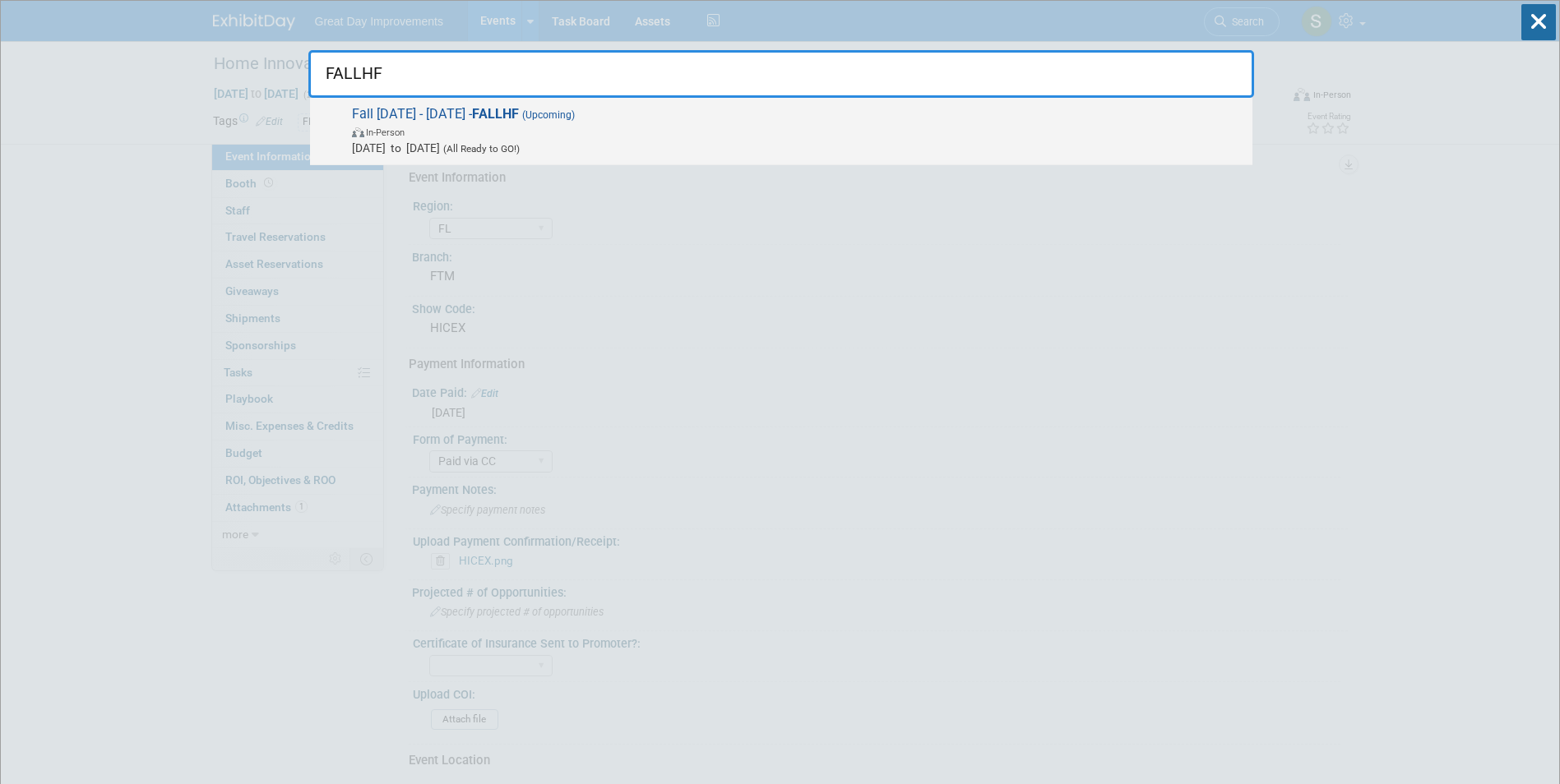
type input "FALLHF"
click at [546, 142] on span "[DATE] to [DATE] (All Ready to GO!)" at bounding box center [798, 147] width 892 height 16
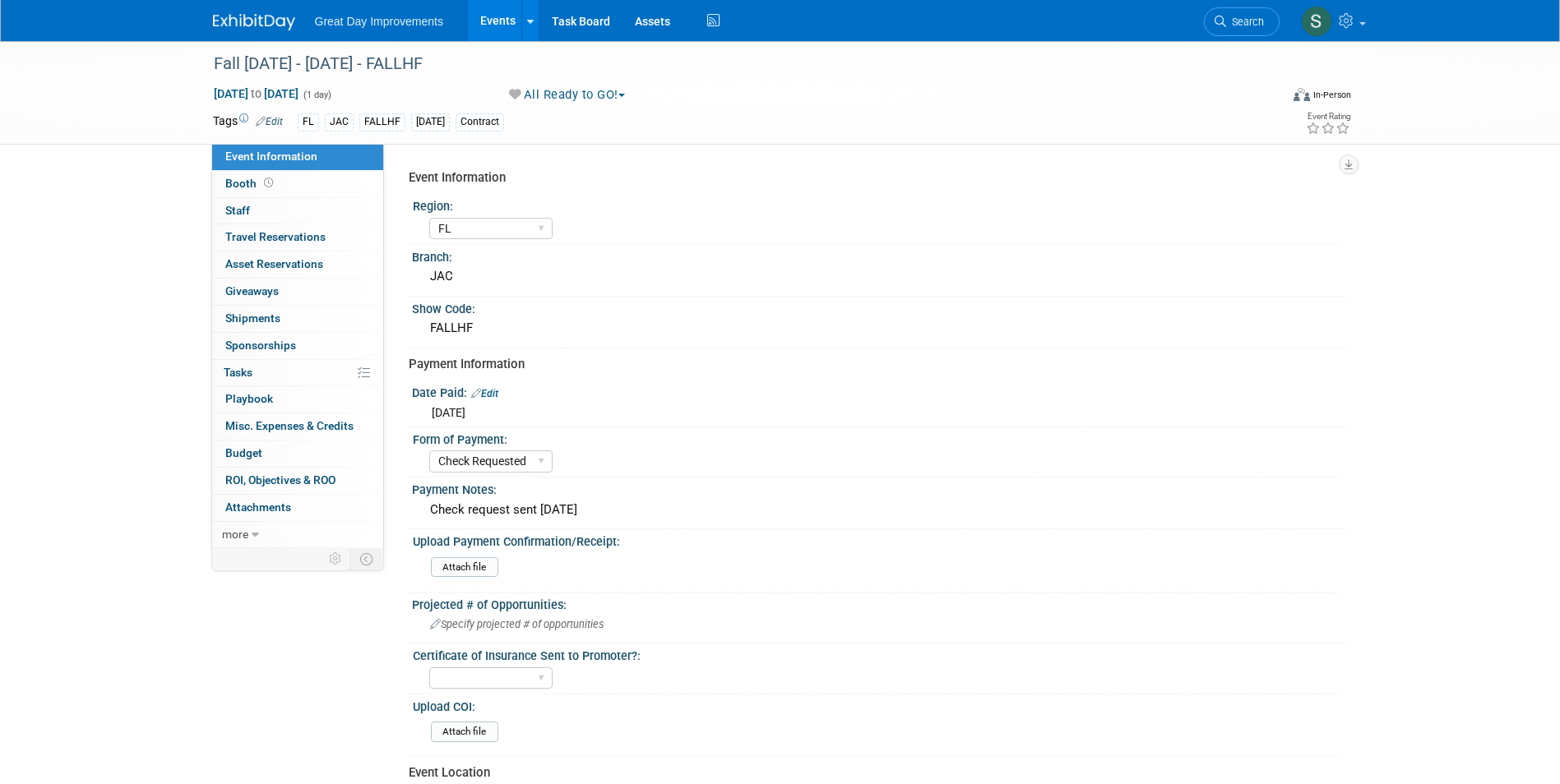
select select "FL"
select select "Check Requested"
click at [1267, 14] on link "Search" at bounding box center [1241, 22] width 76 height 29
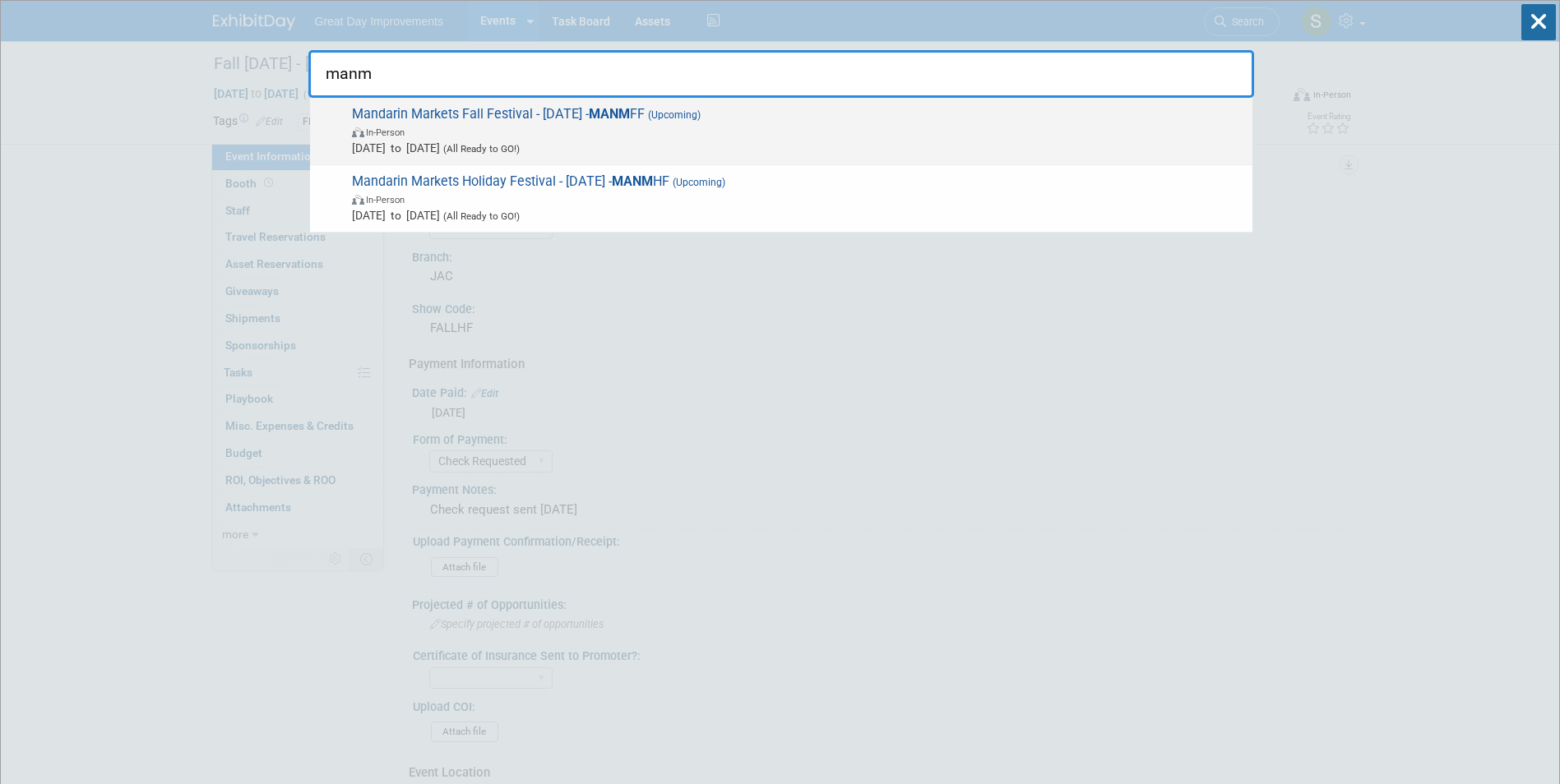
type input "manm"
click at [422, 119] on span "Mandarin Markets Fall Festival - [DATE] - MANM FF (Upcoming) In-Person [DATE] t…" at bounding box center [796, 131] width 897 height 50
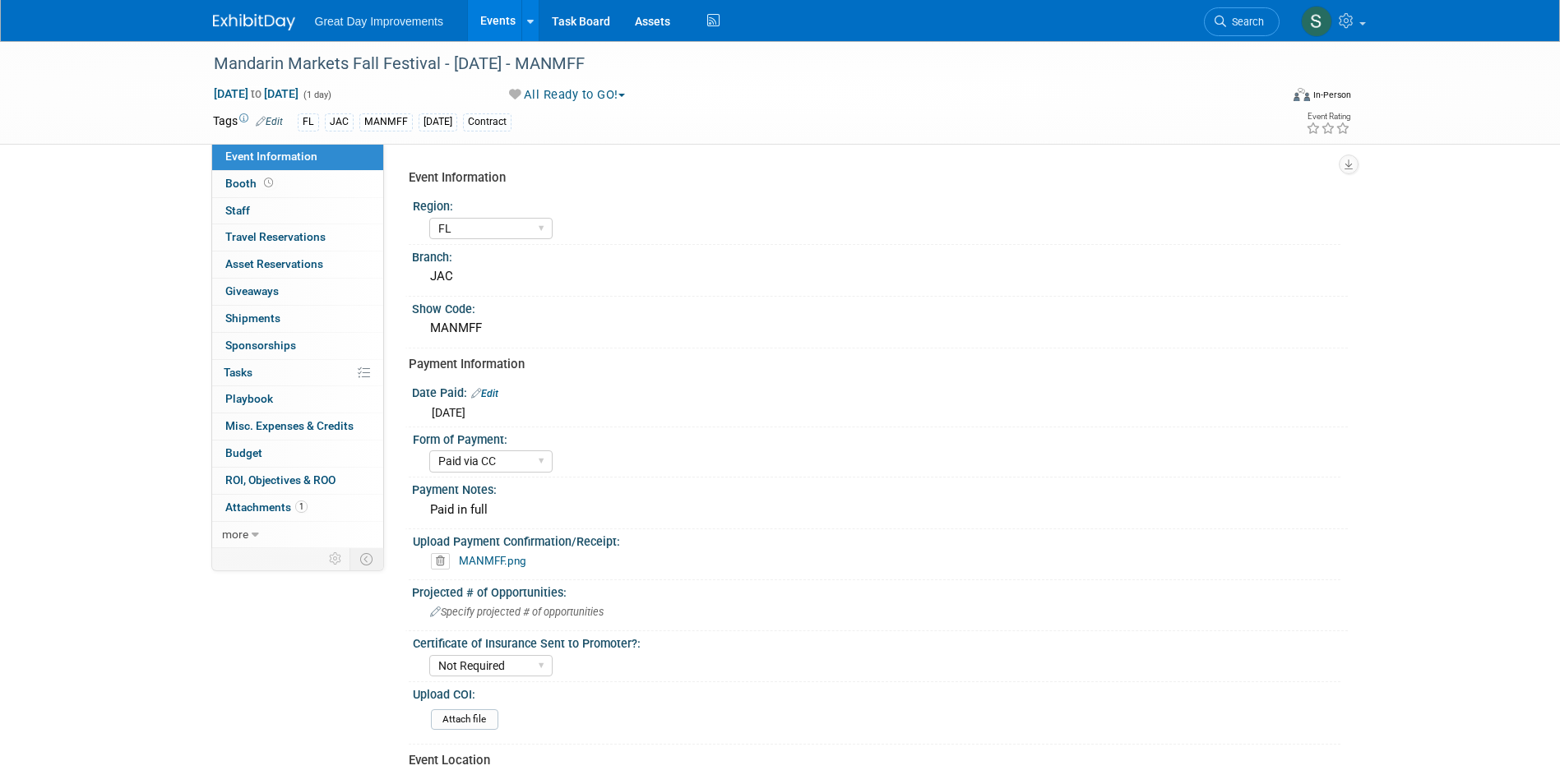
select select "FL"
select select "Paid via CC"
select select "Not Required"
click at [226, 23] on img at bounding box center [254, 22] width 82 height 16
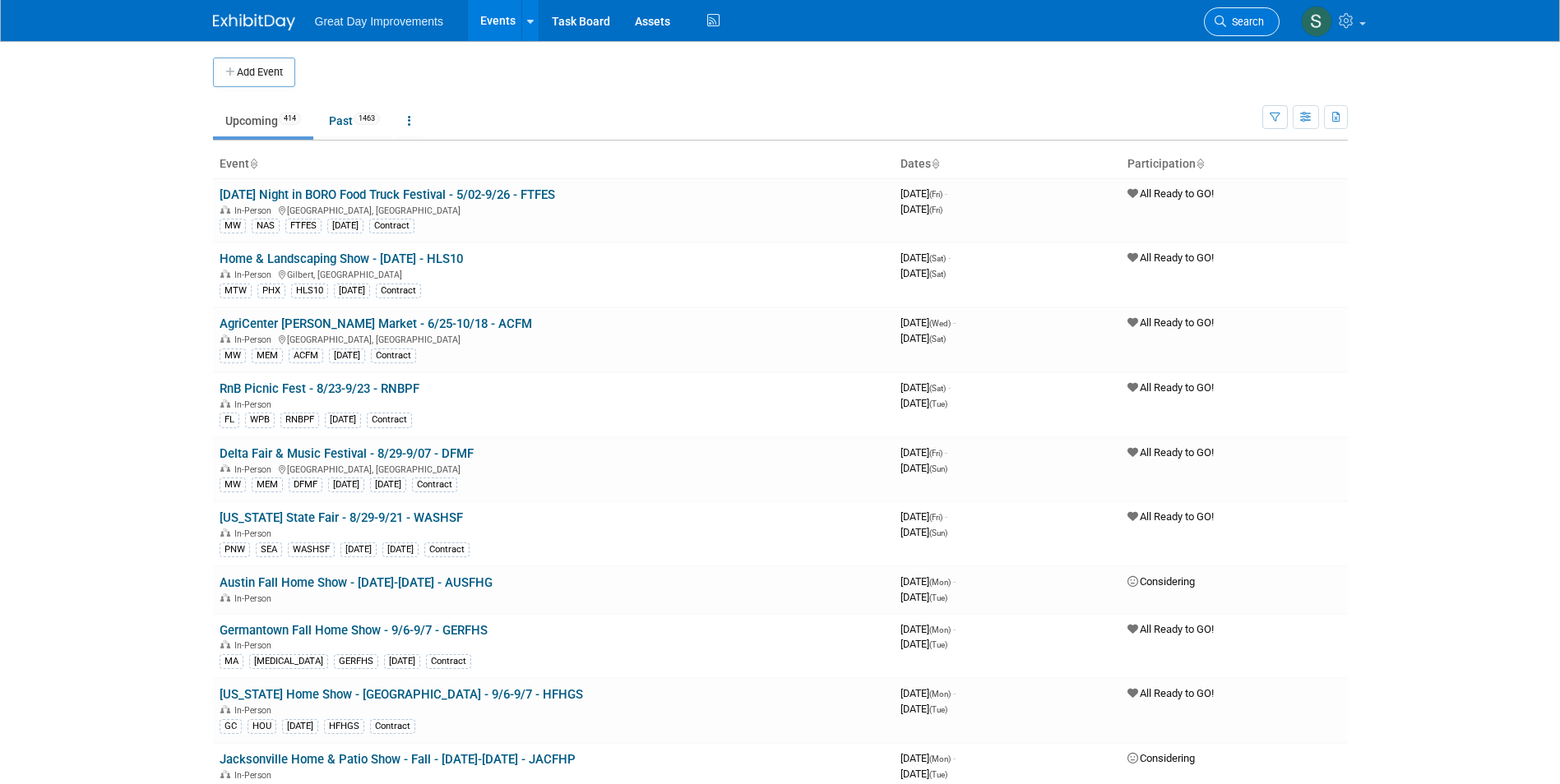
click at [1246, 31] on link "Search" at bounding box center [1241, 22] width 76 height 29
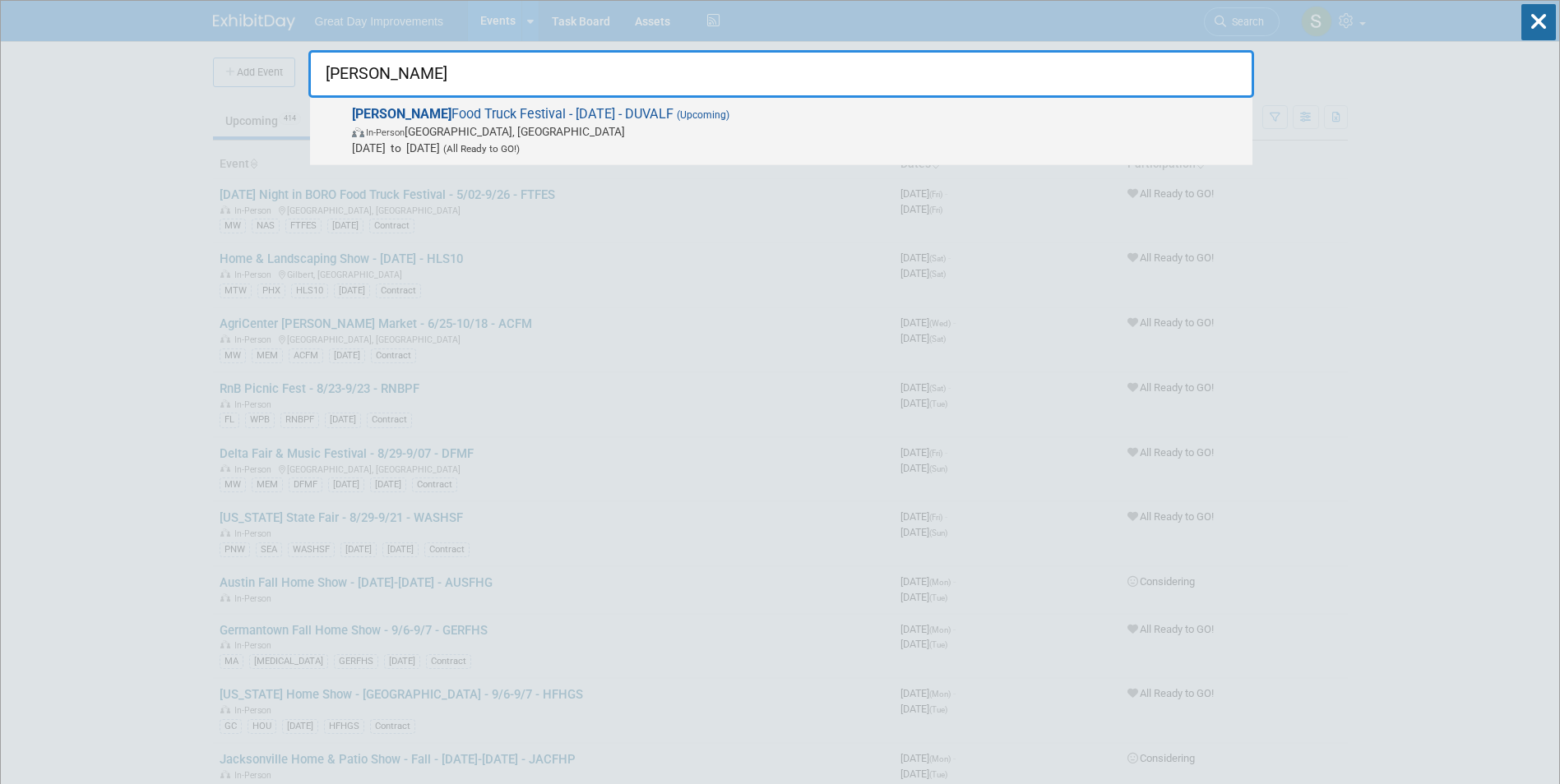
type input "duval"
click at [620, 104] on div "Duval Food Truck Festival - 9/20/25 - DUVALF (Upcoming) In-Person Jacksonville,…" at bounding box center [781, 131] width 943 height 68
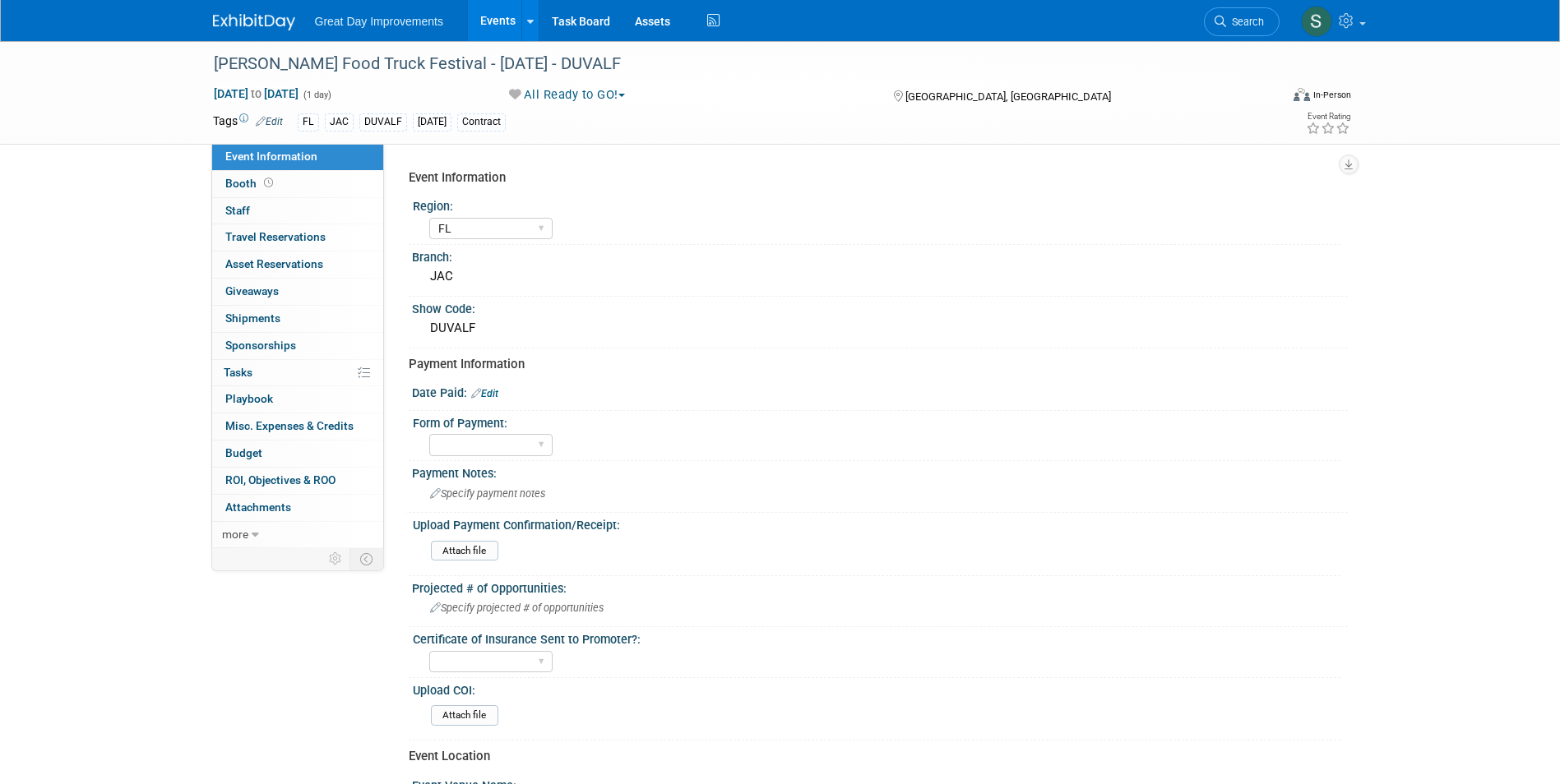
select select "FL"
click at [493, 393] on link "Edit" at bounding box center [485, 394] width 27 height 11
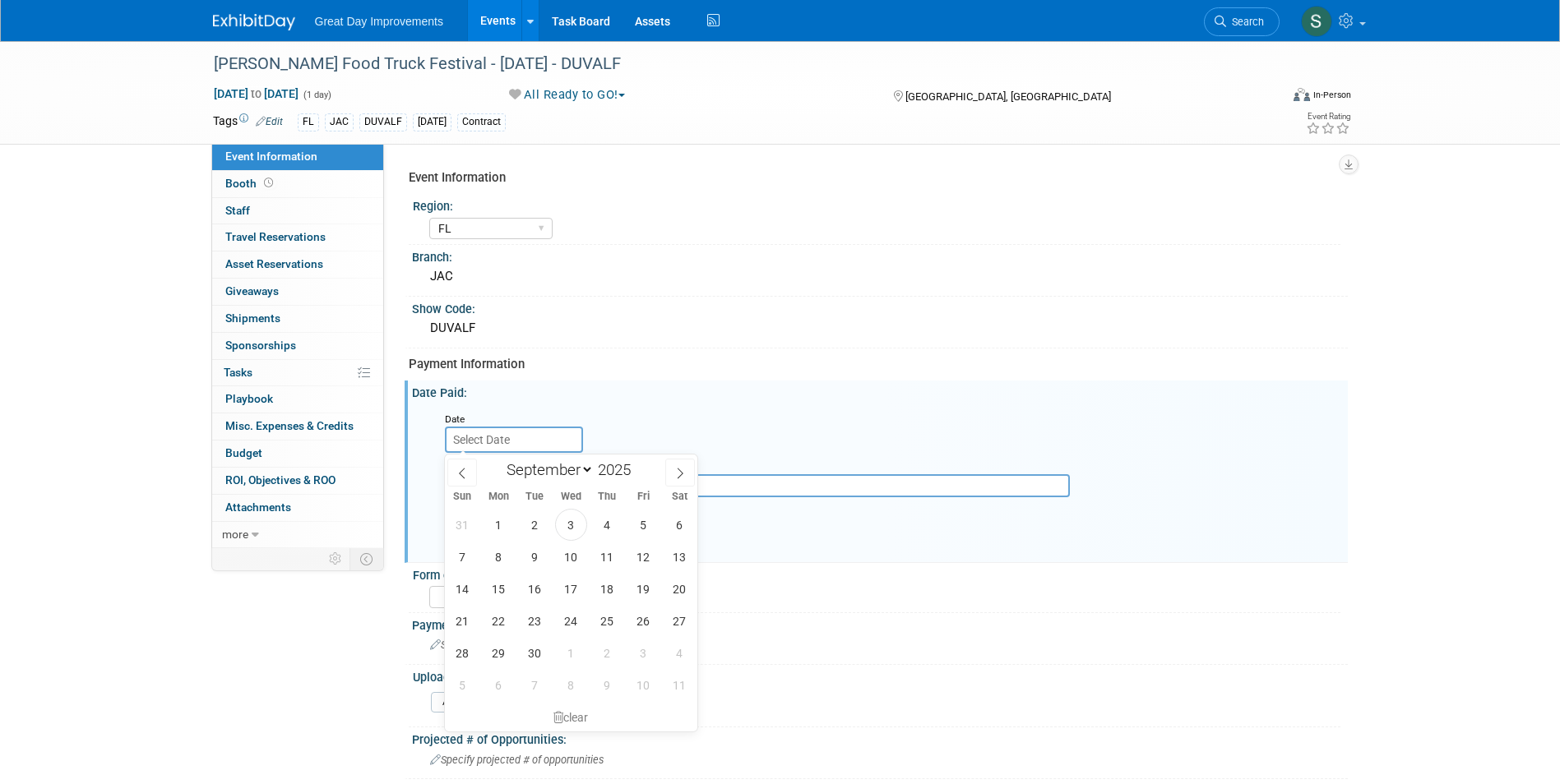
click at [462, 442] on input "text" at bounding box center [514, 440] width 138 height 27
click at [468, 471] on span at bounding box center [462, 472] width 30 height 28
click at [467, 468] on icon at bounding box center [462, 473] width 11 height 11
drag, startPoint x: 454, startPoint y: 479, endPoint x: 462, endPoint y: 484, distance: 9.4
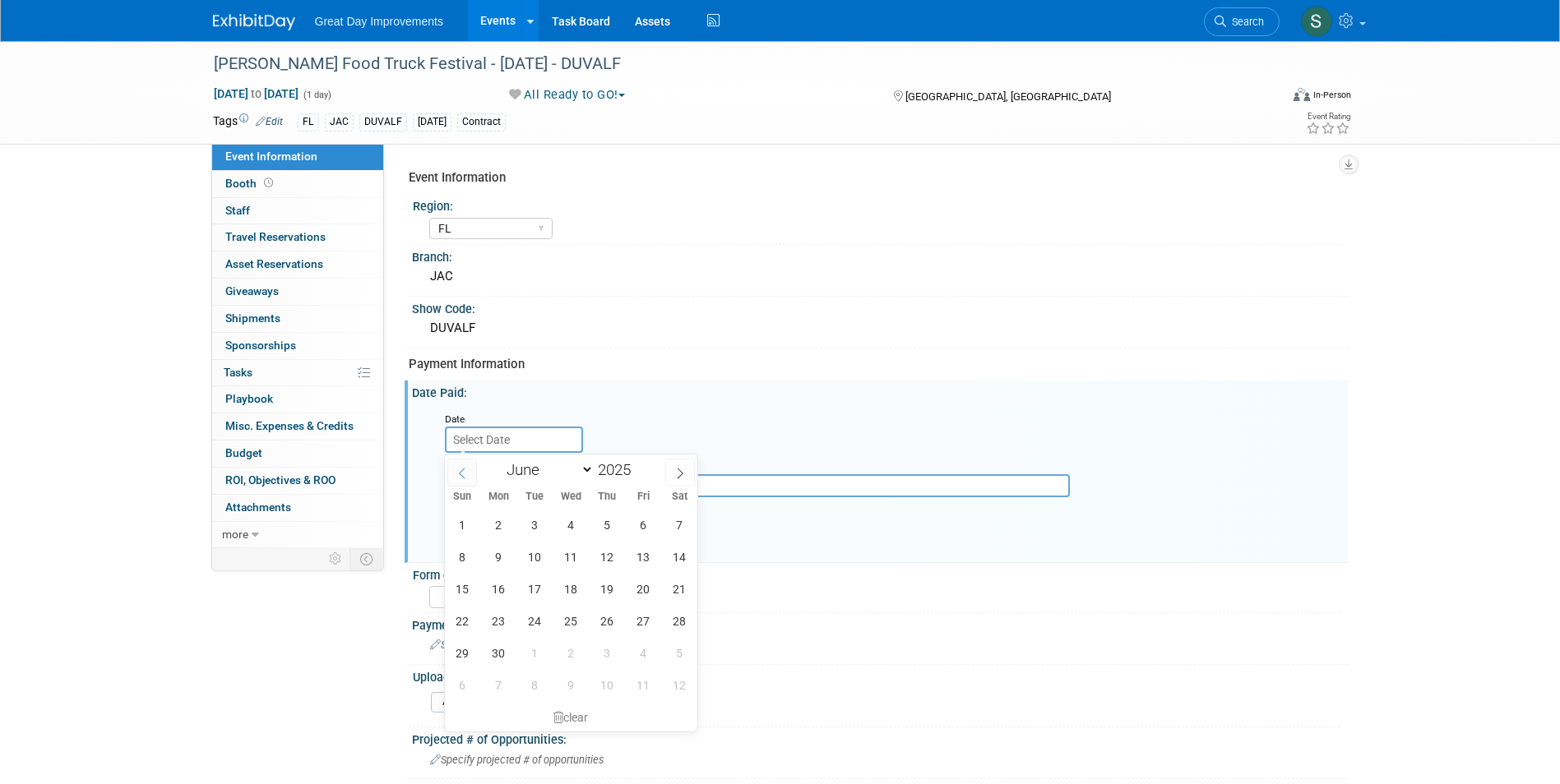
click at [455, 479] on span at bounding box center [462, 472] width 30 height 28
select select "4"
click at [505, 620] on span "19" at bounding box center [499, 621] width 33 height 33
type input "May 19, 2025"
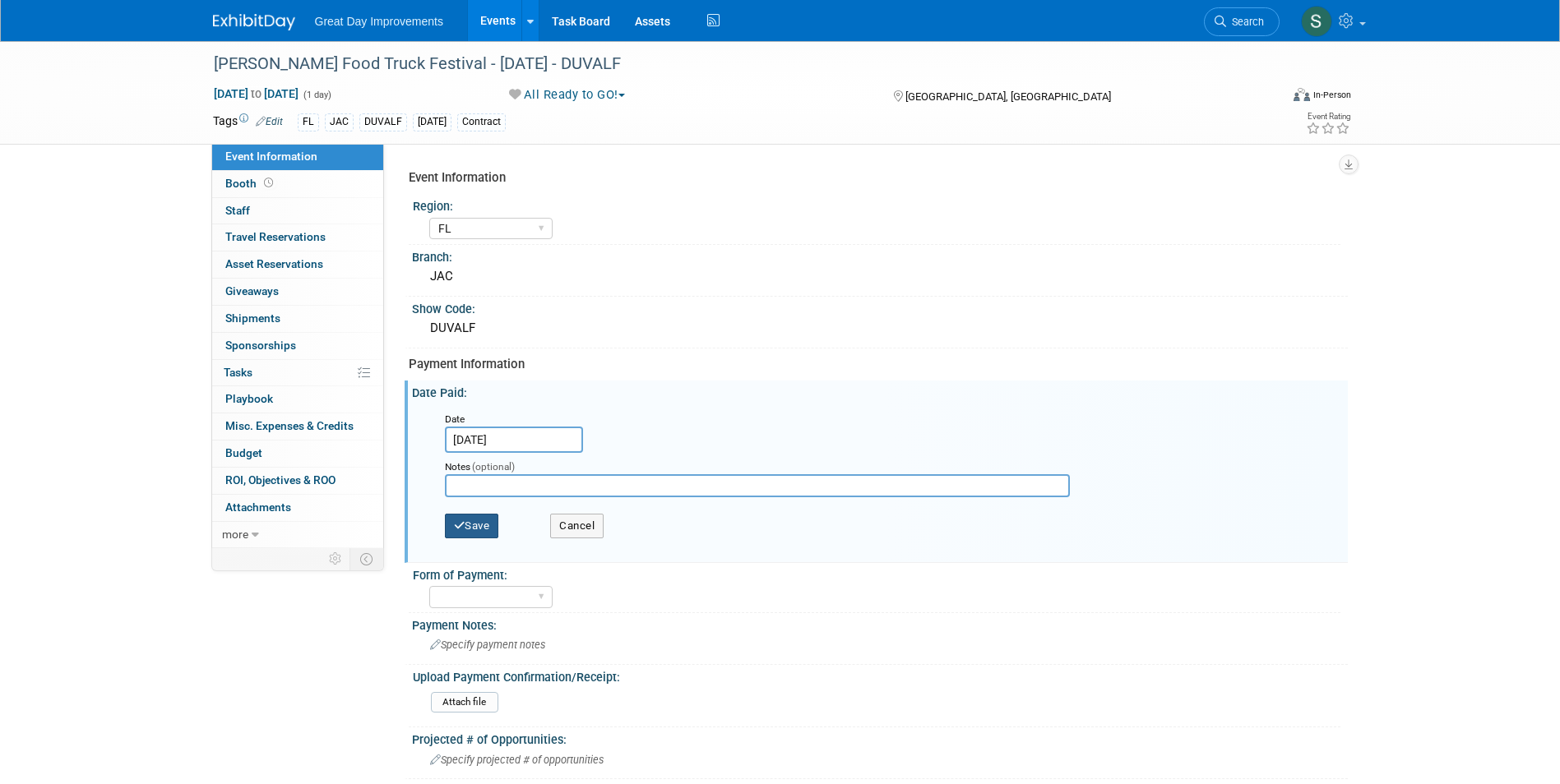
click at [473, 521] on button "Save" at bounding box center [472, 526] width 55 height 25
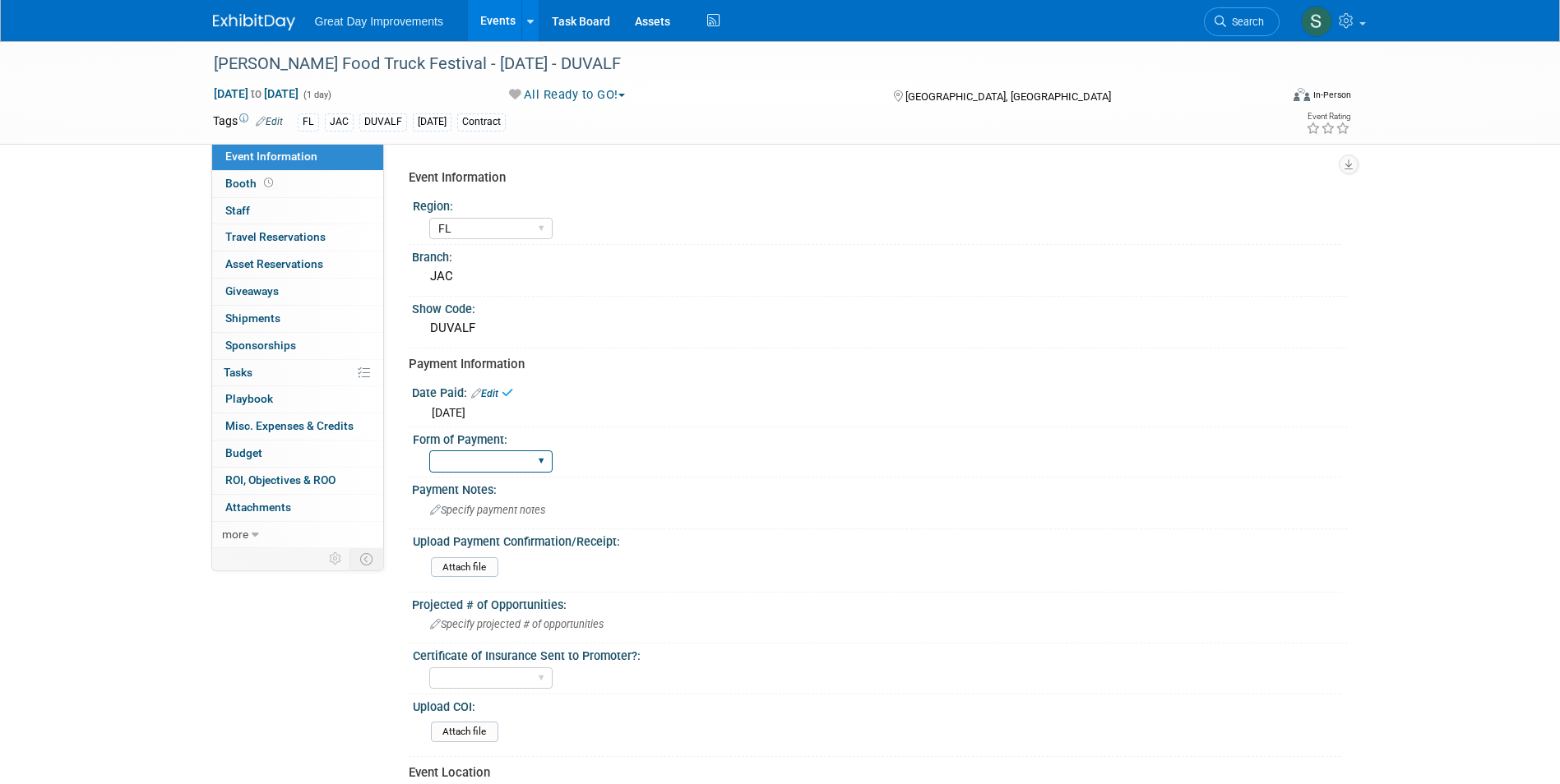
click at [488, 463] on select "Paid via CC Check Requested Pay at the Gate Other" at bounding box center [491, 461] width 123 height 22
select select "Paid via CC"
click at [429, 450] on select "Paid via CC Check Requested Pay at the Gate Other" at bounding box center [491, 461] width 123 height 22
click at [255, 33] on div "Great Day Improvements Events Add Event Bulk Upload Events Shareable Event Boar…" at bounding box center [780, 20] width 1135 height 41
click at [225, 10] on link at bounding box center [264, 14] width 102 height 13
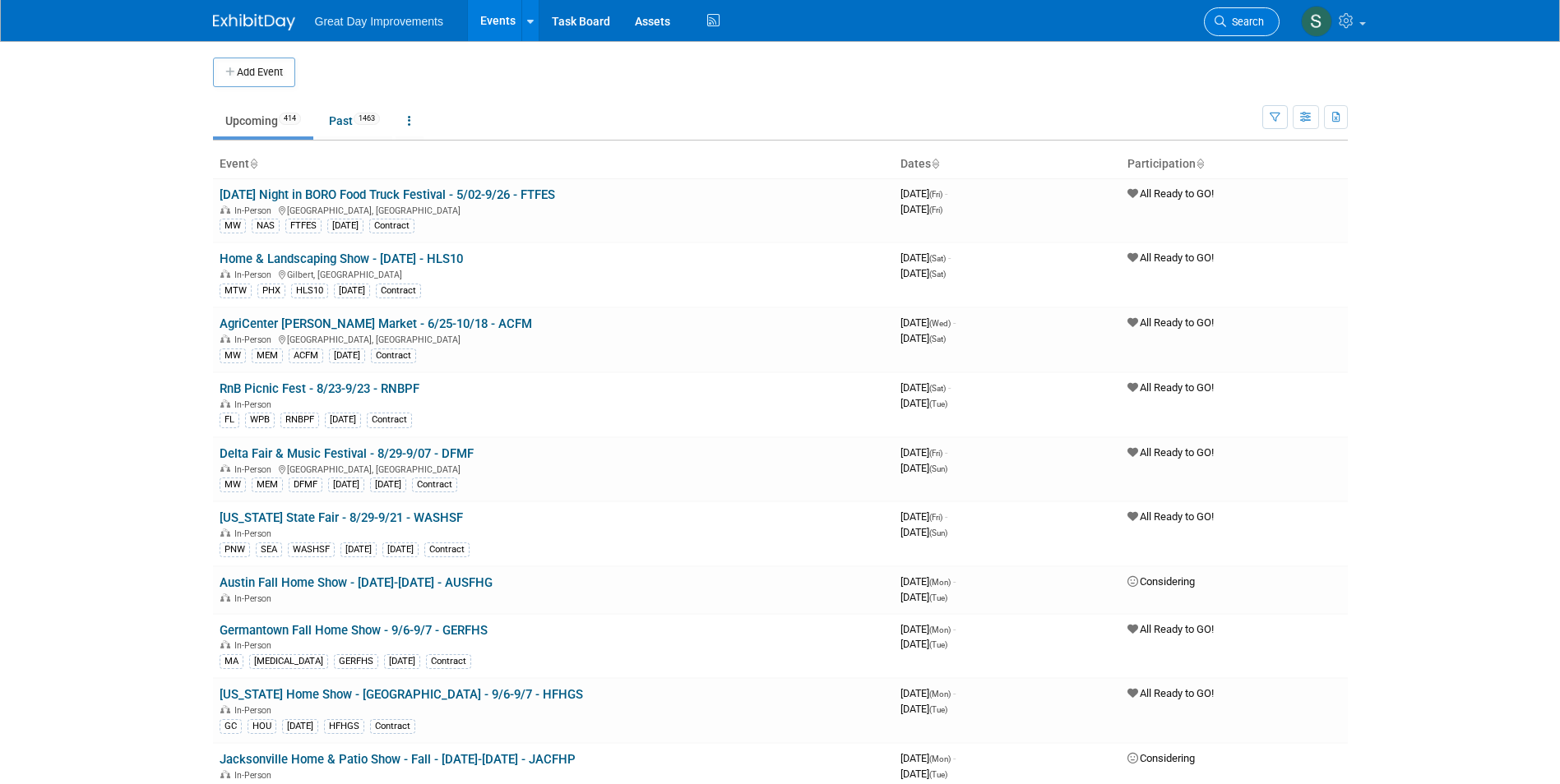
click at [1241, 20] on span "Search" at bounding box center [1245, 21] width 38 height 12
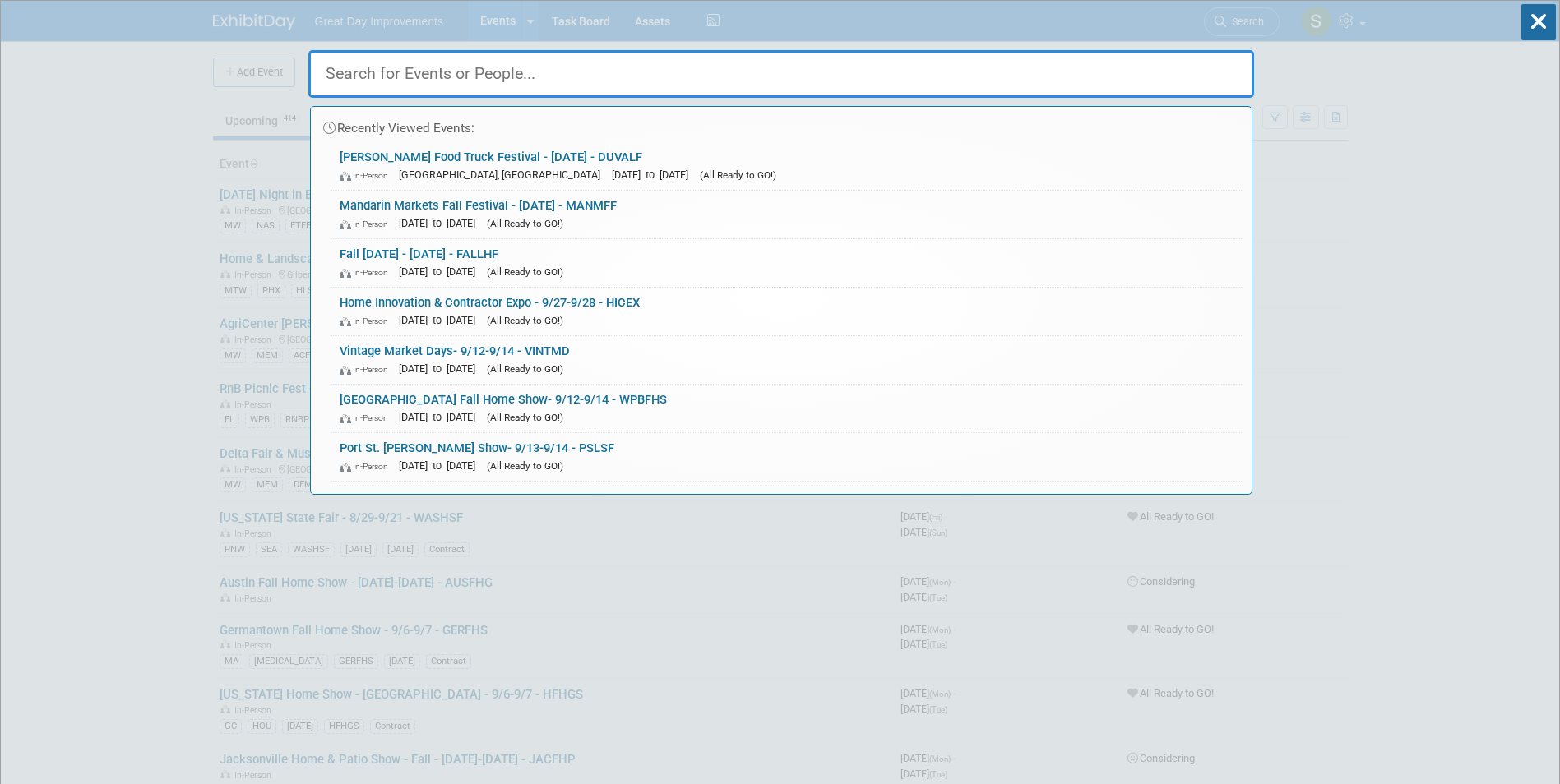
paste input "CHIEX"
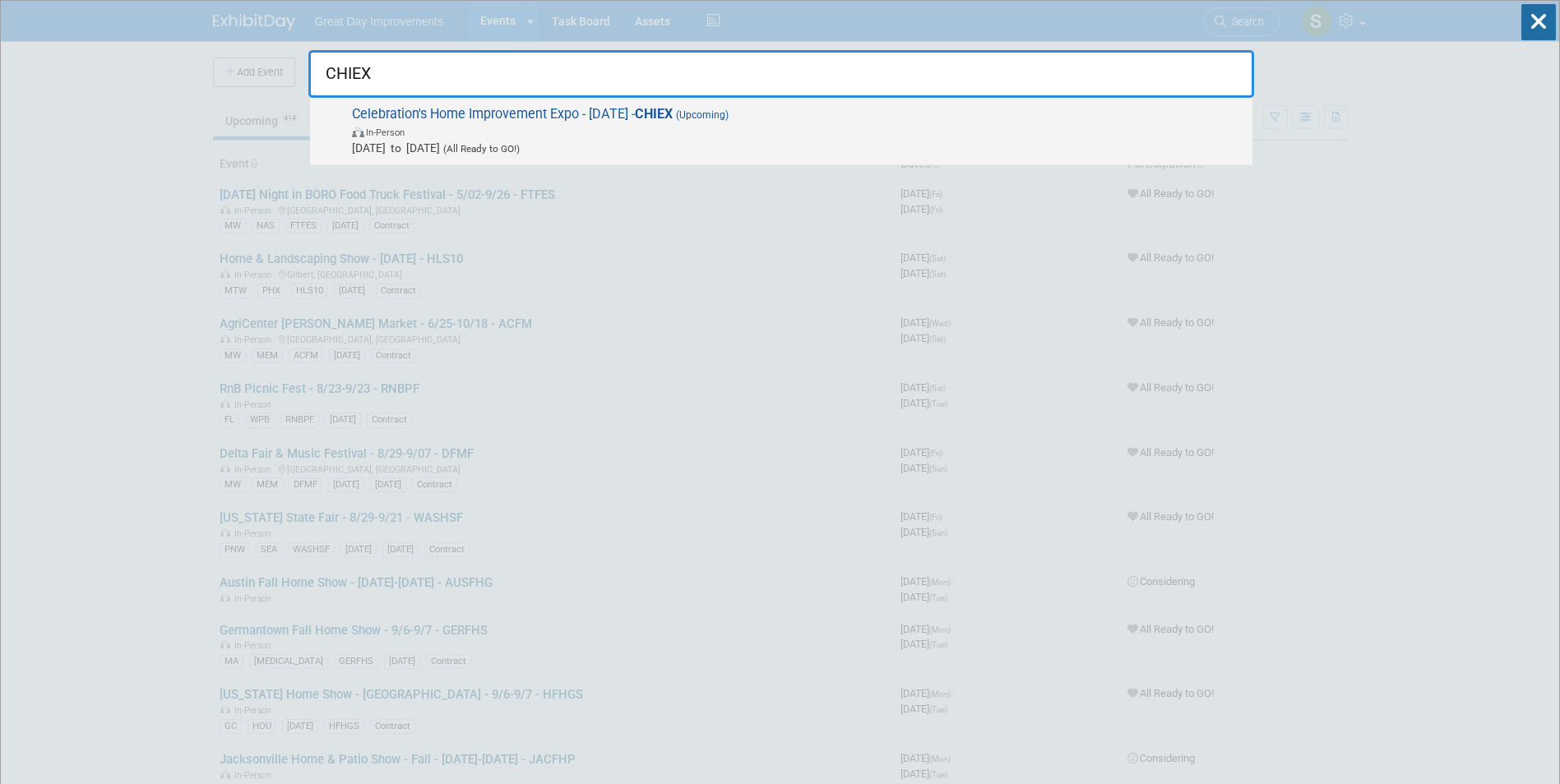
type input "CHIEX"
click at [626, 111] on span "Celebration's Home Improvement Expo - 9/20/25 - CHIEX (Upcoming) In-Person Sep …" at bounding box center [796, 131] width 897 height 50
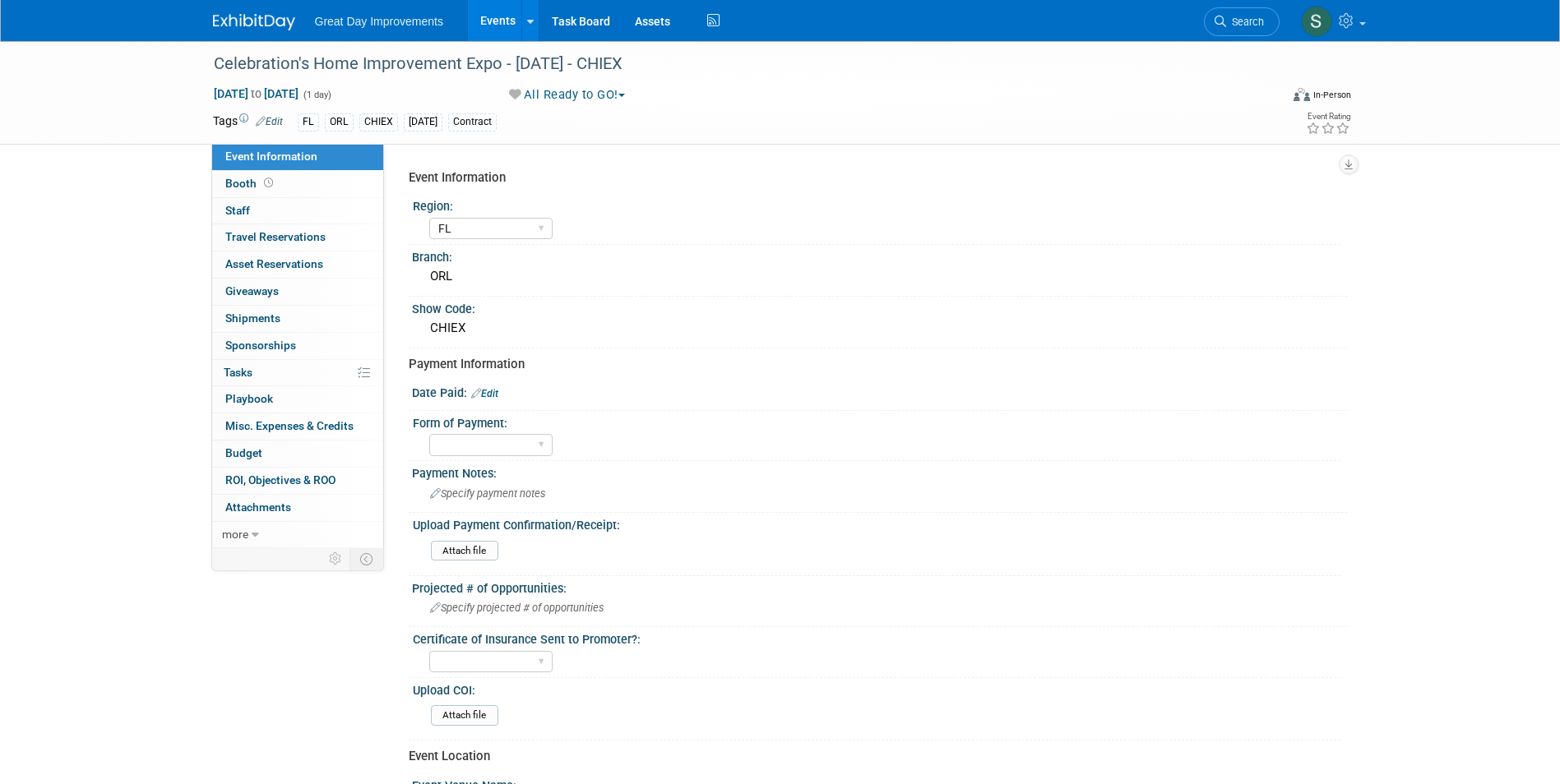
select select "FL"
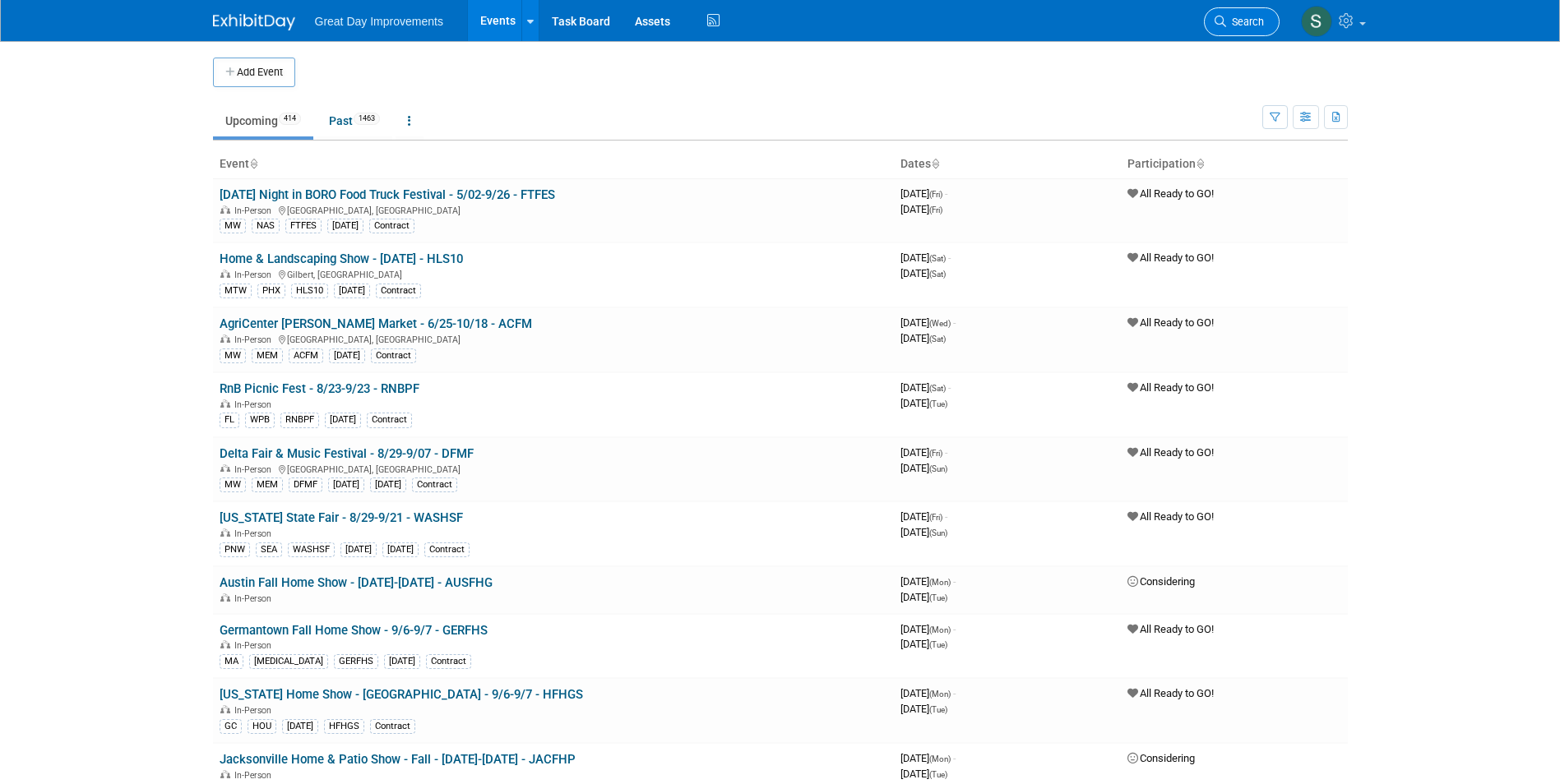
click at [1242, 21] on span "Search" at bounding box center [1245, 21] width 38 height 12
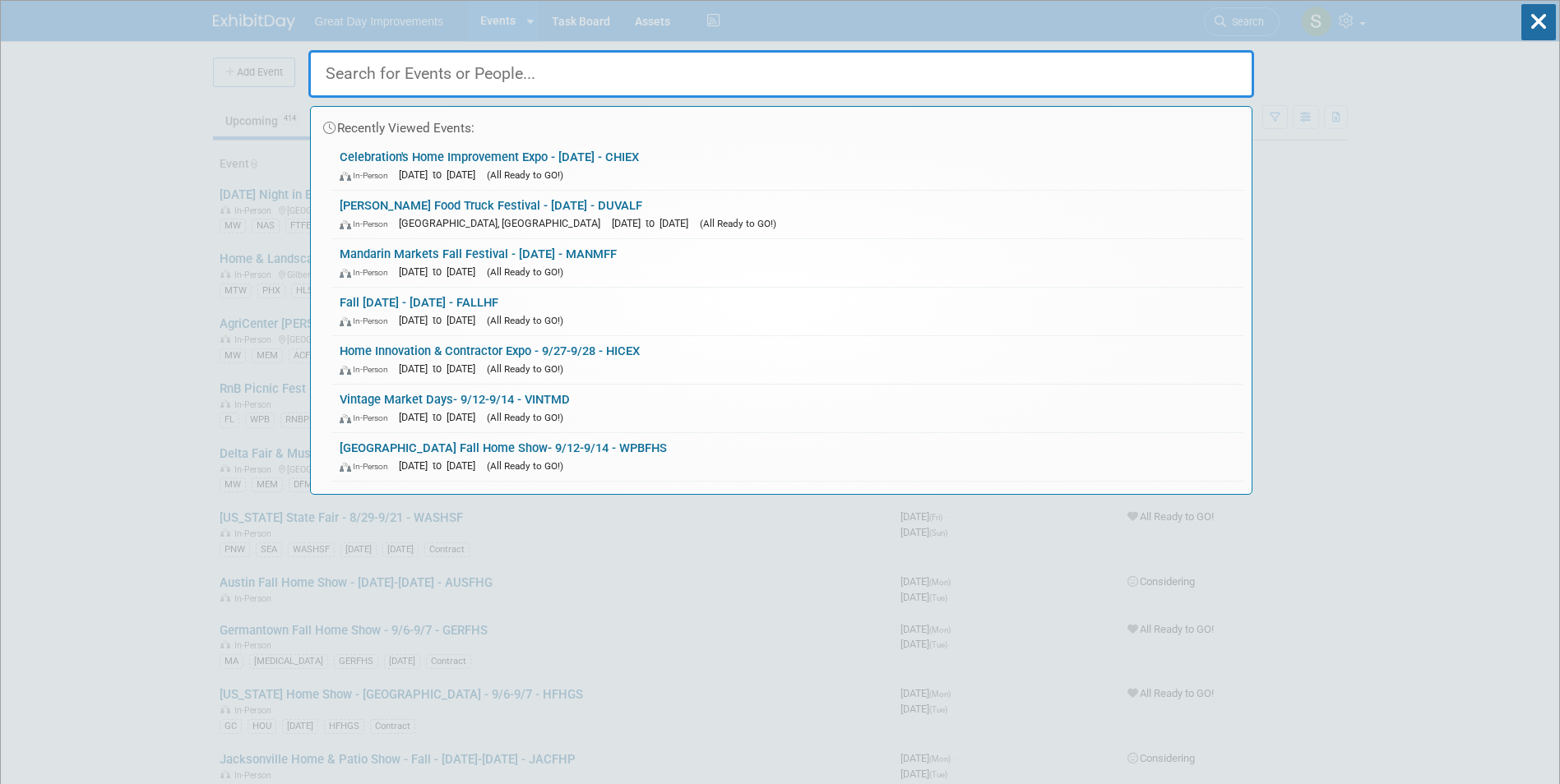
drag, startPoint x: 665, startPoint y: 102, endPoint x: 629, endPoint y: 73, distance: 46.2
paste input "OCTFES"
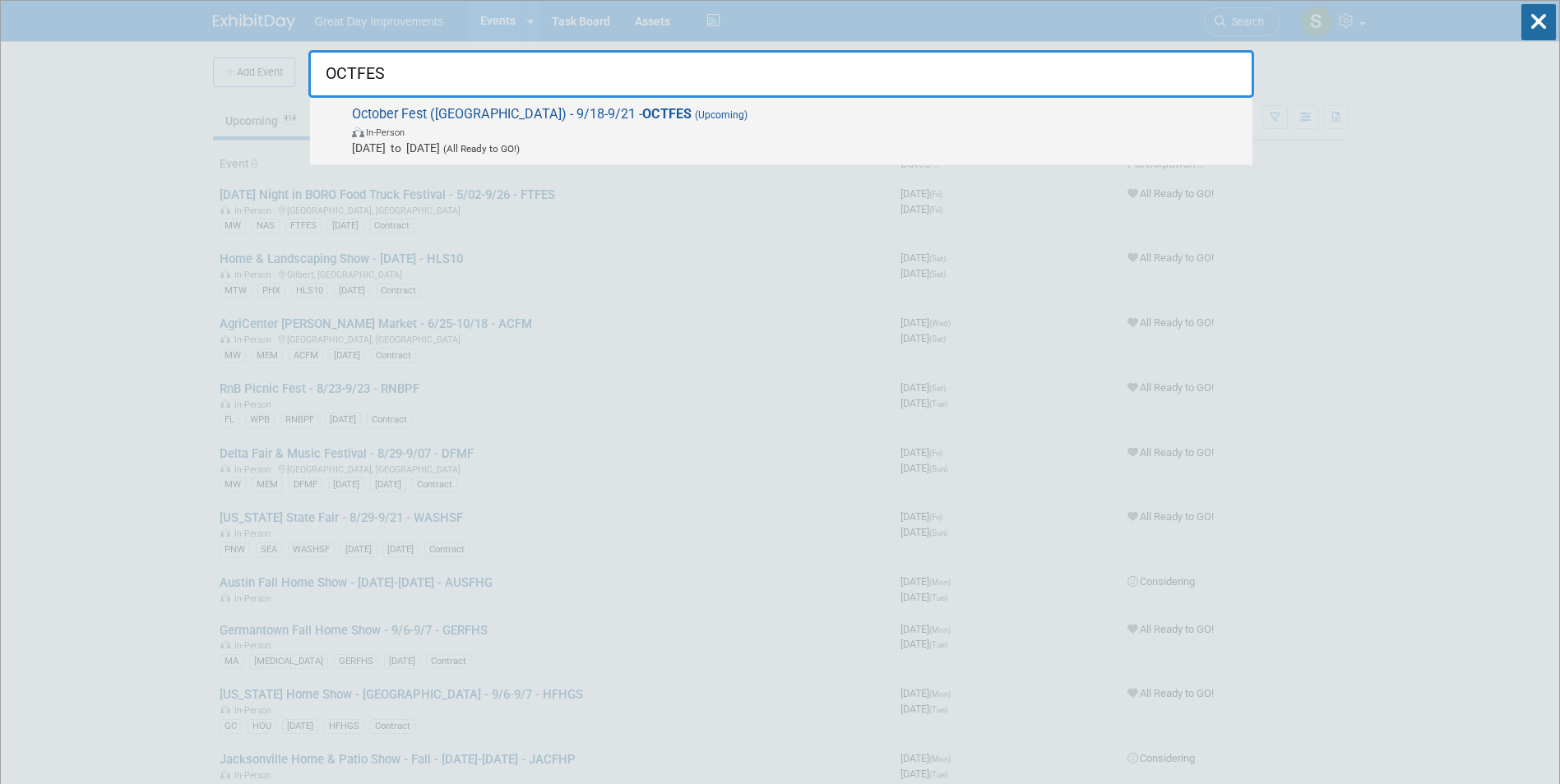
type input "OCTFES"
click at [610, 140] on span "Sep 18, 2025 to Sep 21, 2025 (All Ready to GO!)" at bounding box center [798, 147] width 892 height 16
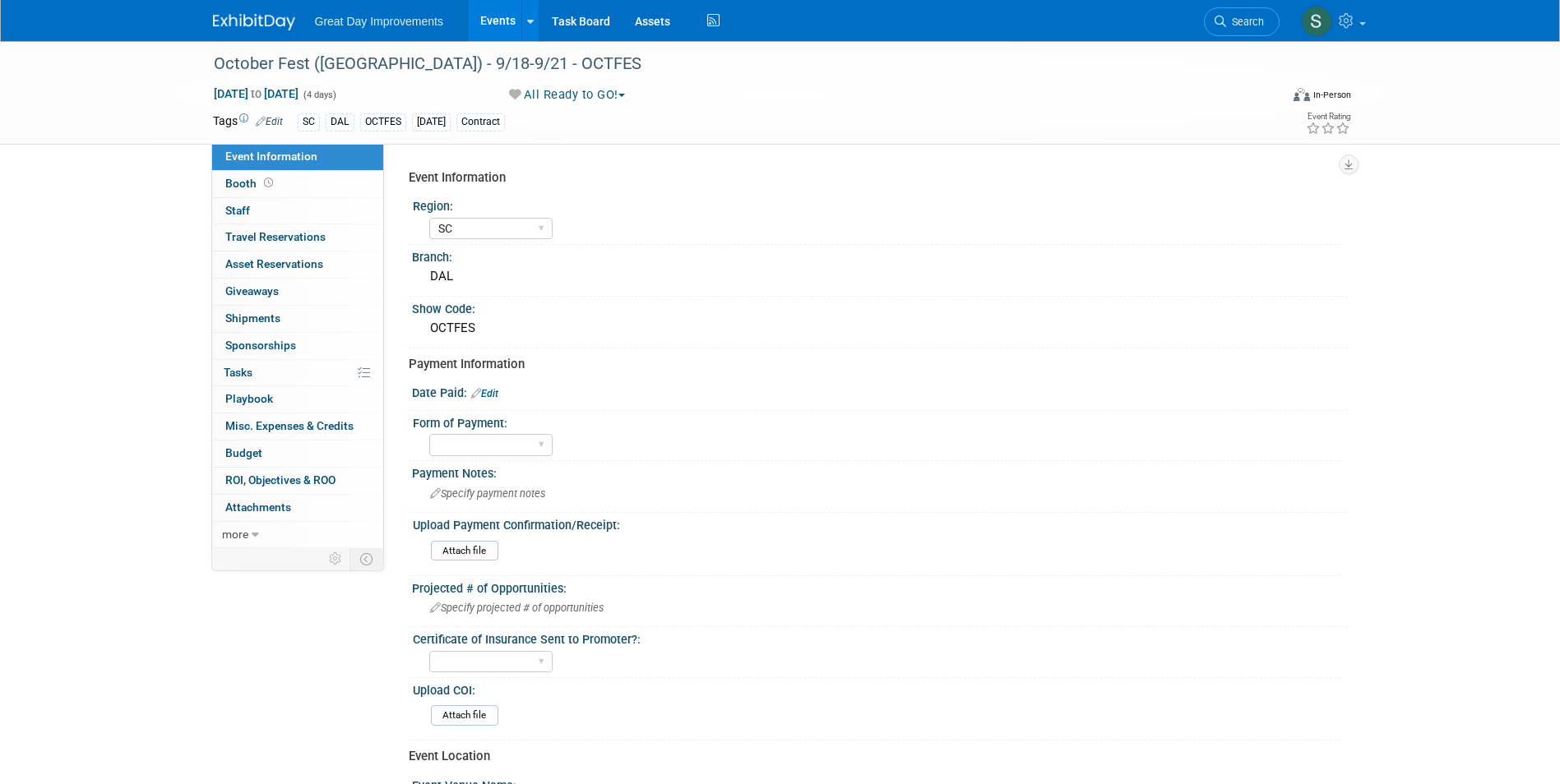
select select "SC"
drag, startPoint x: 311, startPoint y: 70, endPoint x: 296, endPoint y: 70, distance: 15.0
click at [296, 70] on div "October Fest ([GEOGRAPHIC_DATA]) - 9/18-9/21 - OCTFES" at bounding box center [732, 64] width 1047 height 30
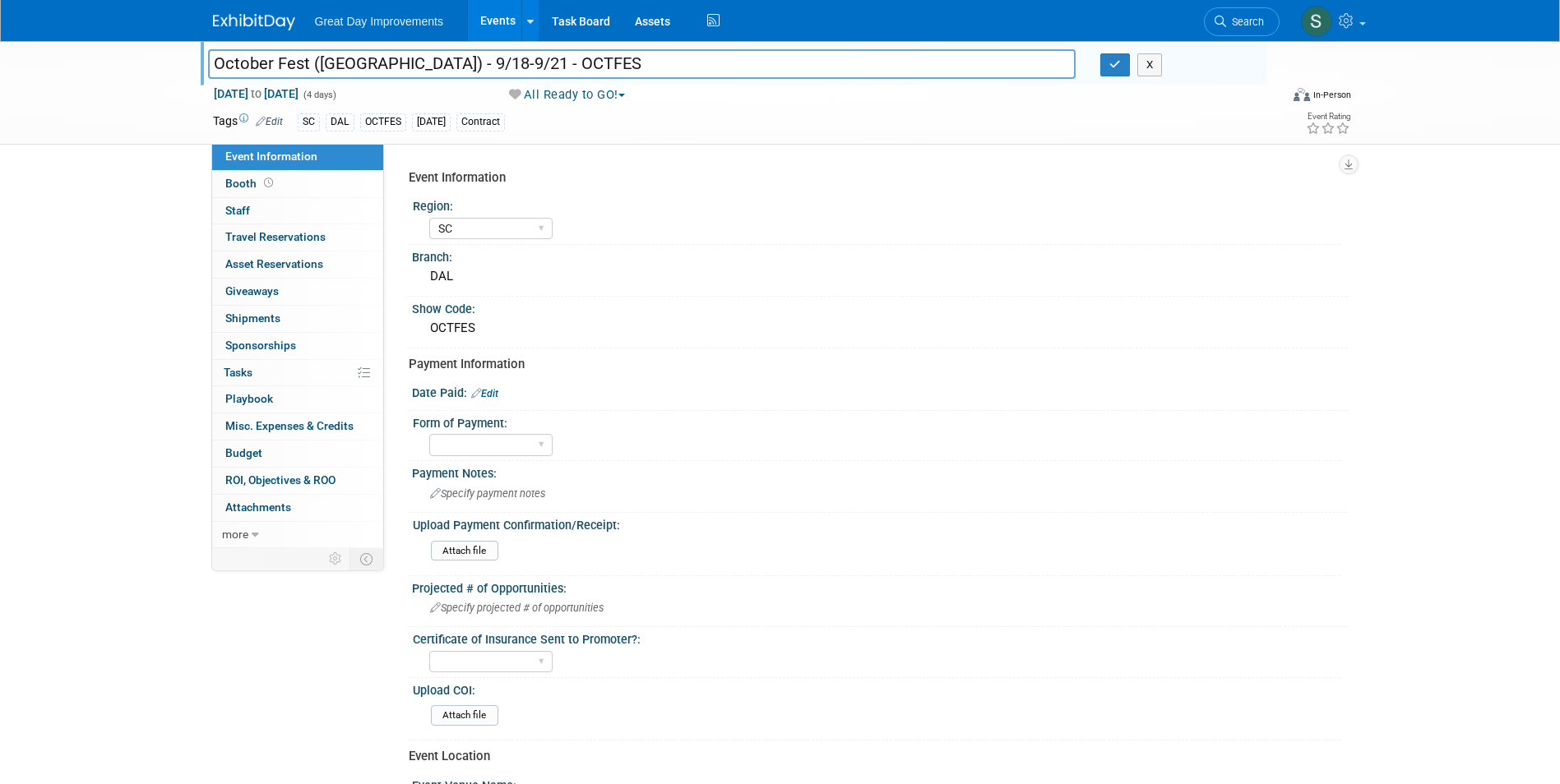
click at [297, 67] on input "October Fest ([GEOGRAPHIC_DATA]) - 9/18-9/21 - OCTFES" at bounding box center [643, 64] width 868 height 29
drag, startPoint x: 309, startPoint y: 67, endPoint x: 204, endPoint y: 59, distance: 105.3
click at [204, 59] on div "October Fest ([GEOGRAPHIC_DATA]) - 9/18-9/21 - OCTFES" at bounding box center [643, 66] width 893 height 25
click at [259, 15] on img at bounding box center [254, 22] width 82 height 16
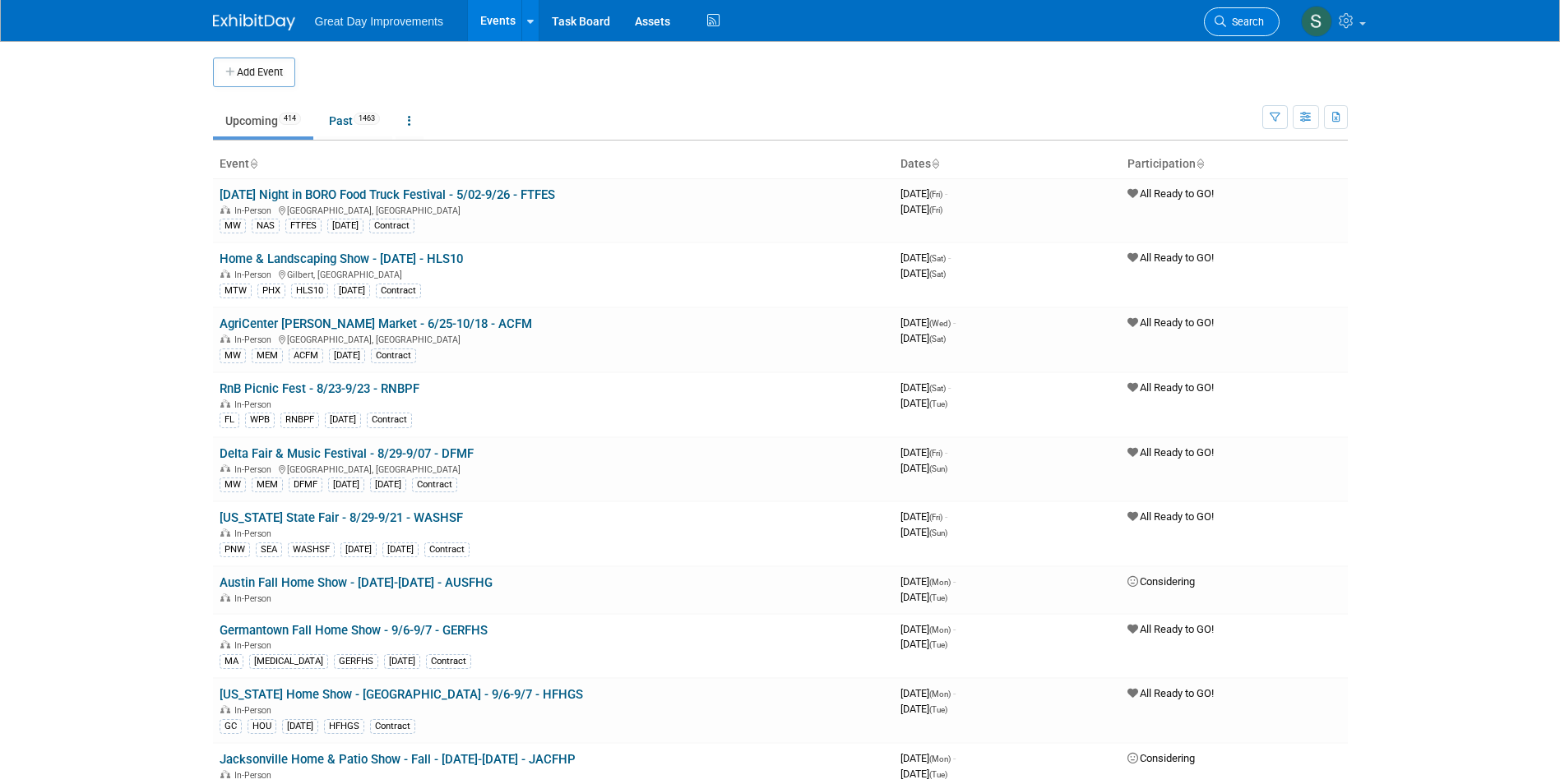
click at [1241, 22] on span "Search" at bounding box center [1245, 21] width 38 height 12
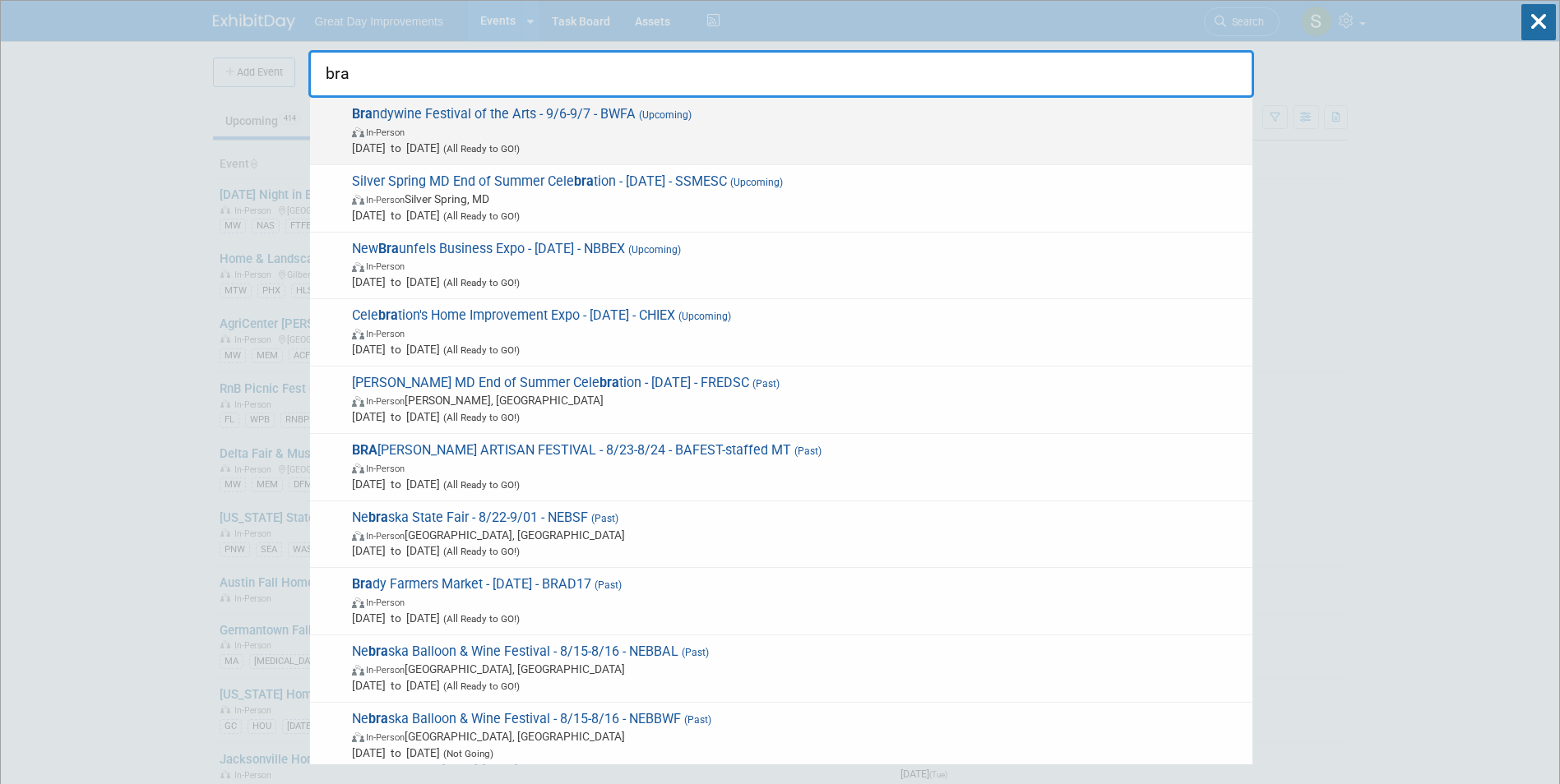
type input "bra"
click at [583, 121] on span "Bra ndywine Festival of the Arts - 9/6-9/7 - BWFA (Upcoming) In-Person Sep 6, 2…" at bounding box center [796, 131] width 897 height 50
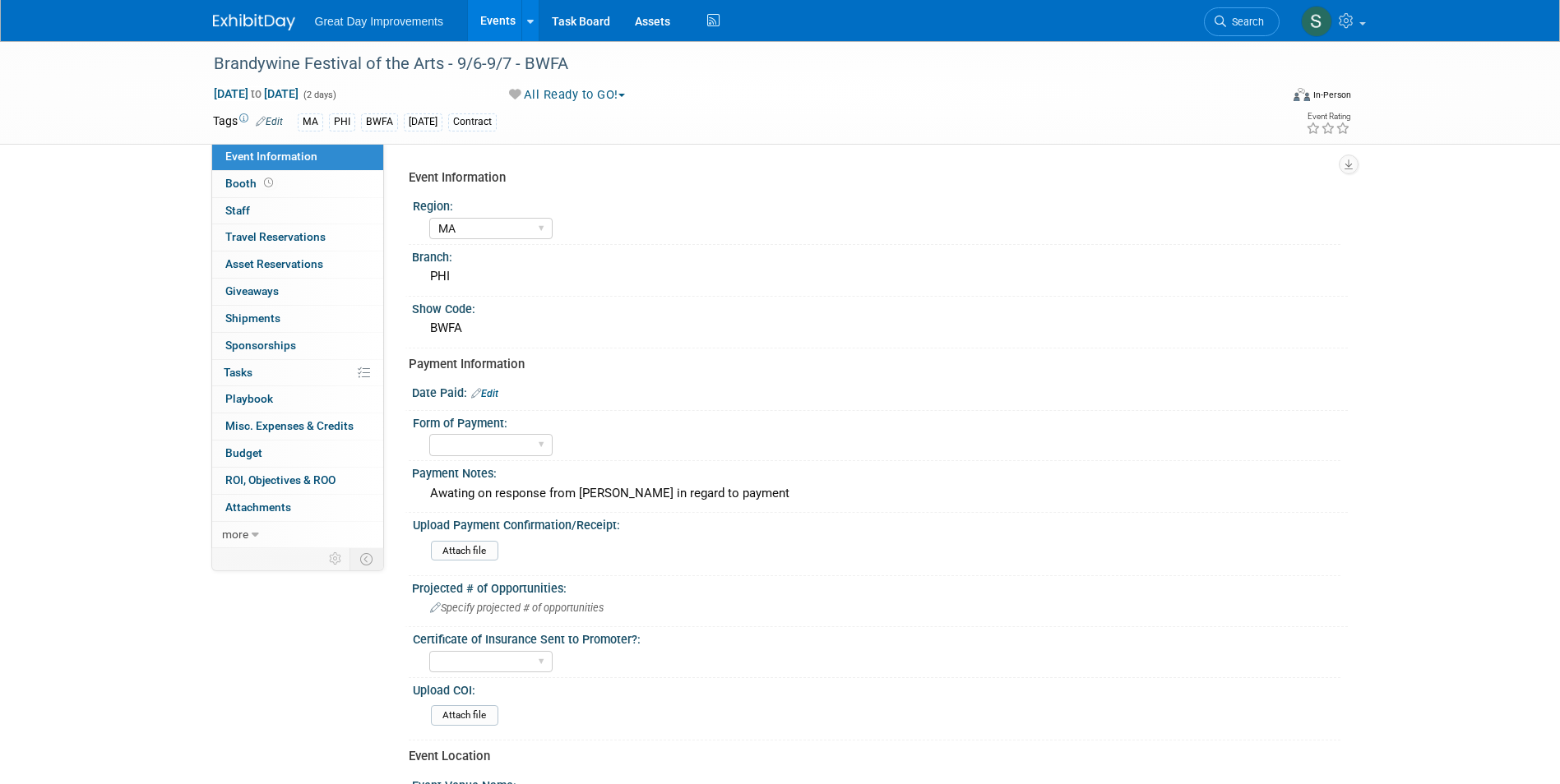
select select "MA"
click at [519, 451] on select "Paid via CC Check Requested Pay at the Gate Other" at bounding box center [491, 445] width 123 height 22
click at [429, 434] on select "Paid via CC Check Requested Pay at the Gate Other" at bounding box center [491, 445] width 123 height 22
click at [476, 458] on div "Paid via CC Check Requested Pay at the Gate Other" at bounding box center [491, 446] width 123 height 31
click at [474, 454] on select "Paid via CC Check Requested Pay at the Gate Other" at bounding box center [491, 445] width 123 height 22
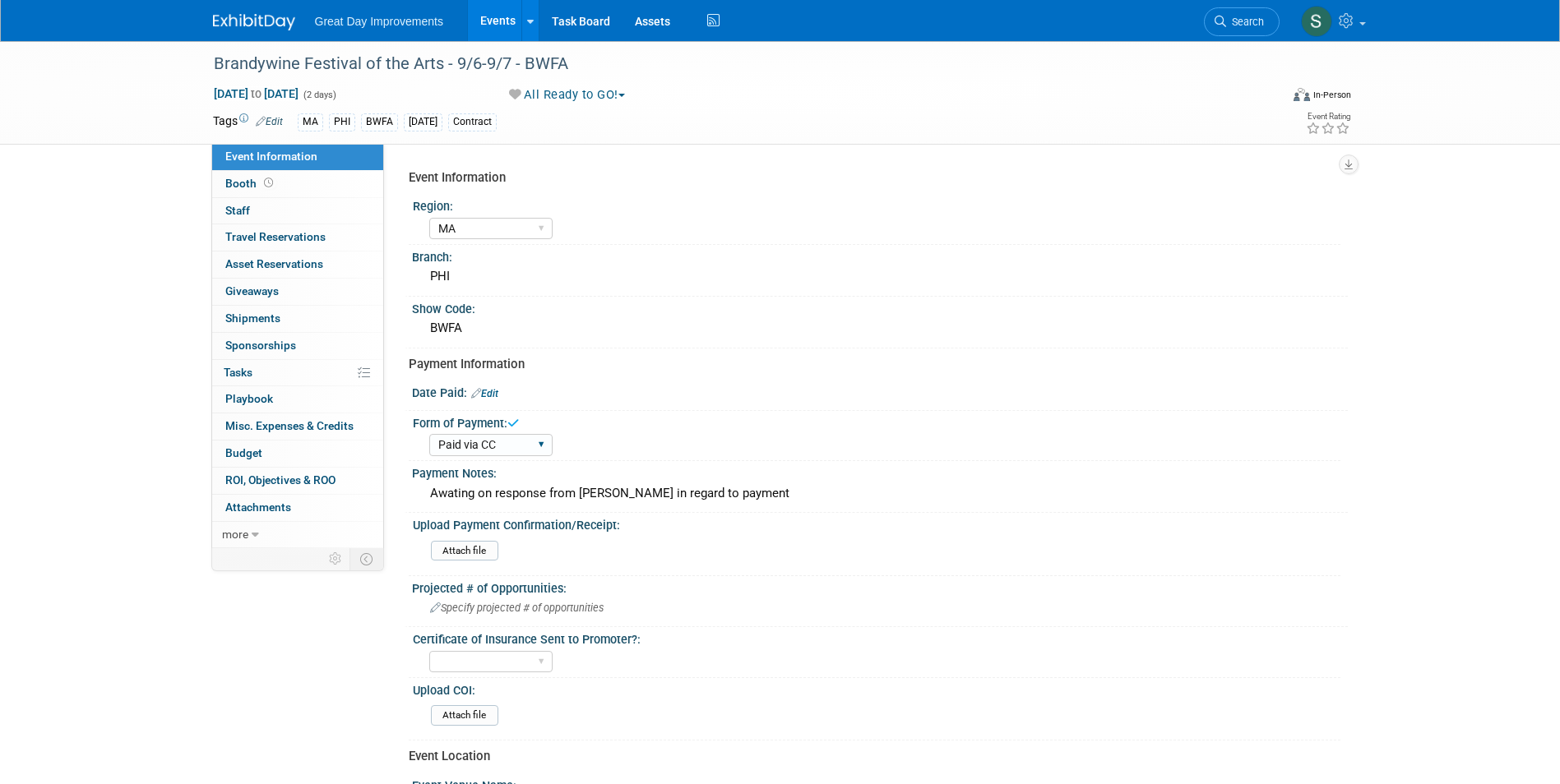
select select "Other"
click at [429, 434] on select "Paid via CC Check Requested Pay at the Gate Other" at bounding box center [491, 445] width 123 height 22
click at [502, 491] on div "Awating on response from Jeff in regard to payment" at bounding box center [880, 493] width 912 height 26
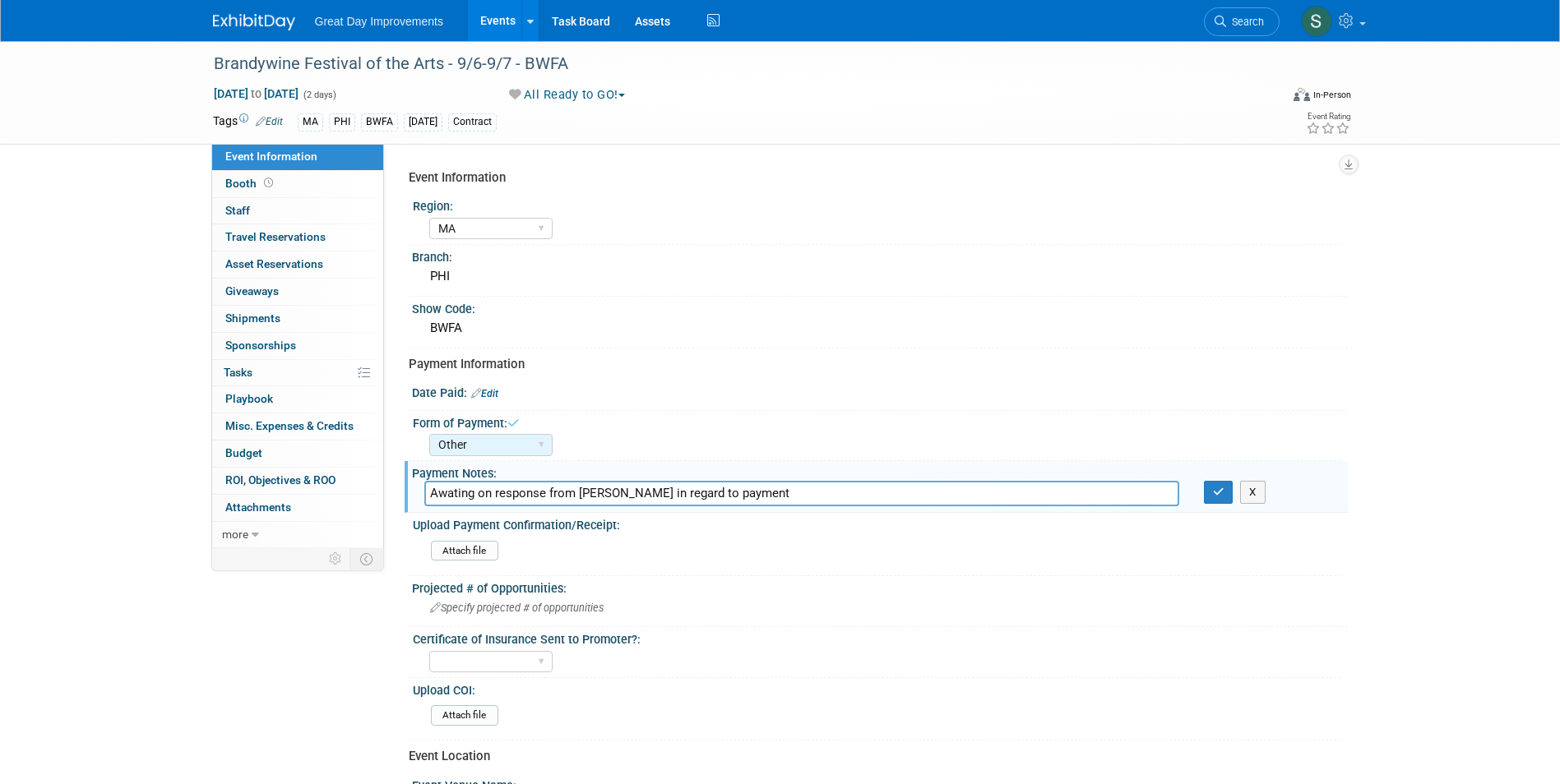
drag, startPoint x: 720, startPoint y: 491, endPoint x: 508, endPoint y: 508, distance: 212.7
click at [510, 508] on div "Payment Notes: Awating on response from Jeff in regard to payment Awating on re…" at bounding box center [876, 487] width 943 height 52
click at [497, 497] on input "Awating on response from Jeff in regard to payment" at bounding box center [802, 493] width 755 height 26
drag, startPoint x: 725, startPoint y: 485, endPoint x: 97, endPoint y: 496, distance: 628.1
click at [98, 496] on div "Brandywine Festival of the Arts - 9/6-9/7 - BWFA Sep 6, 2025 to Sep 7, 2025 (2 …" at bounding box center [780, 564] width 1560 height 1046
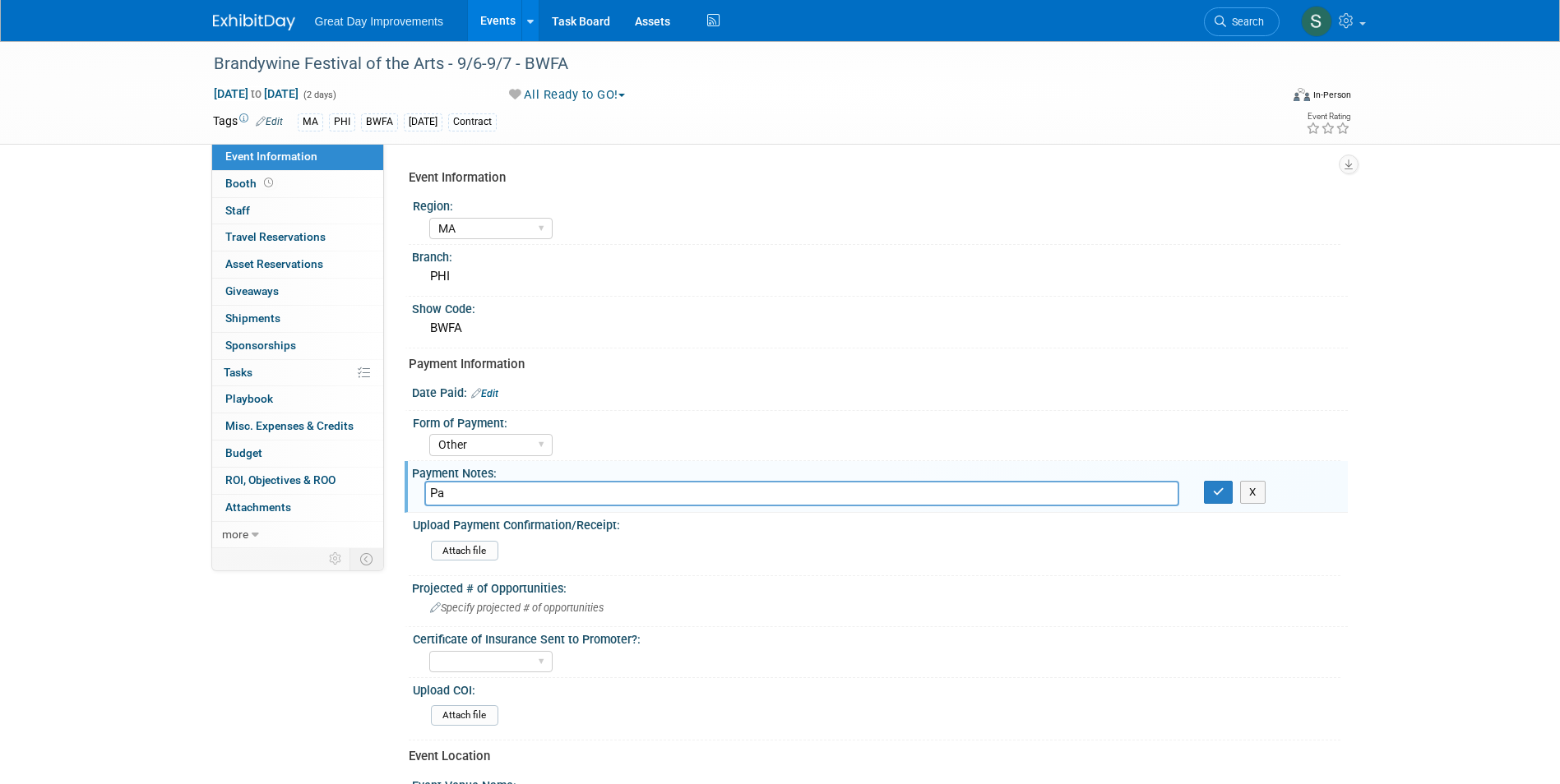
type input "P"
type input "Jeff confirmed this has been paid"
click at [1222, 483] on button "button" at bounding box center [1219, 492] width 30 height 23
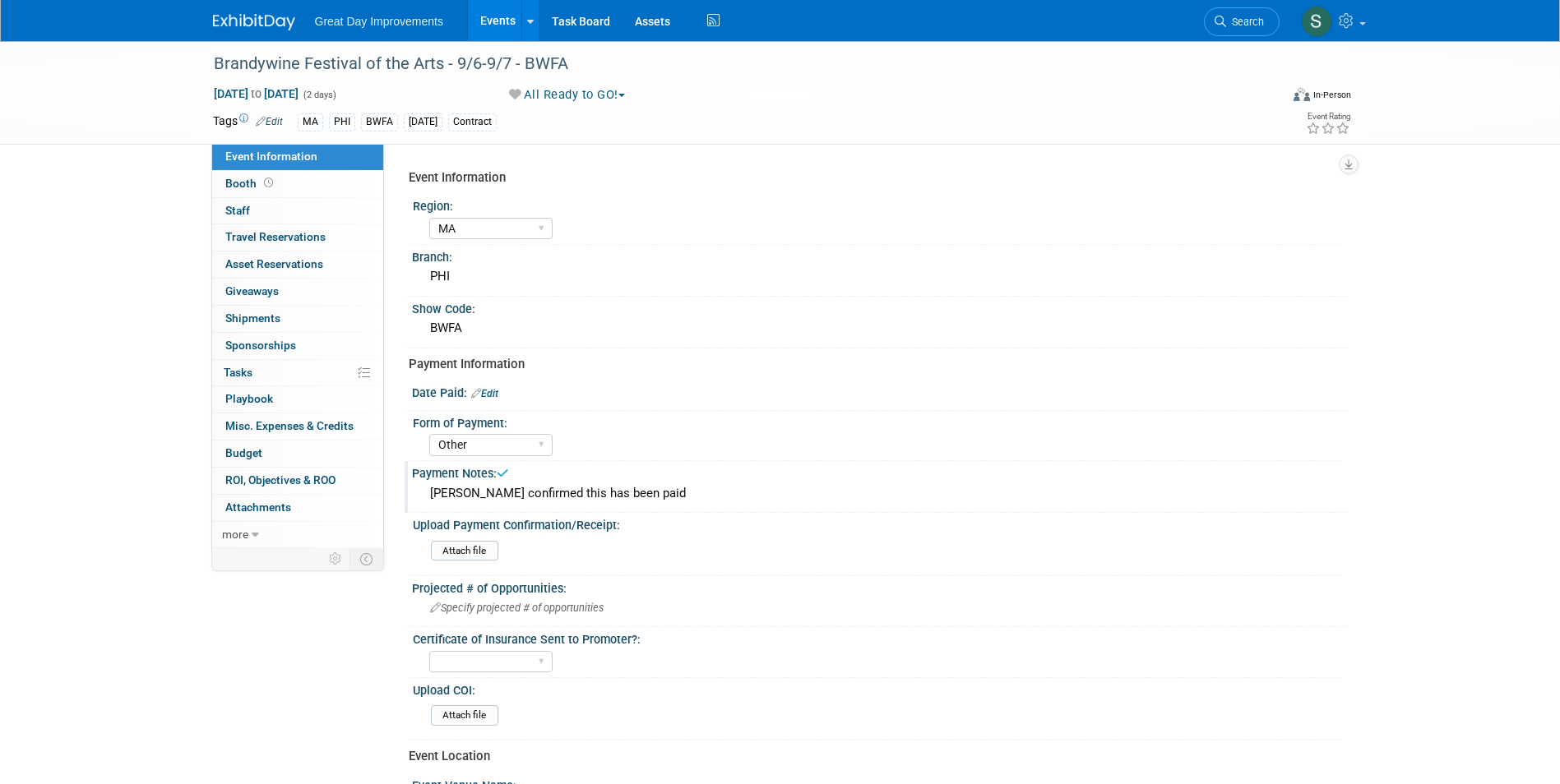
click at [498, 393] on link "Edit" at bounding box center [485, 394] width 27 height 11
select select "8"
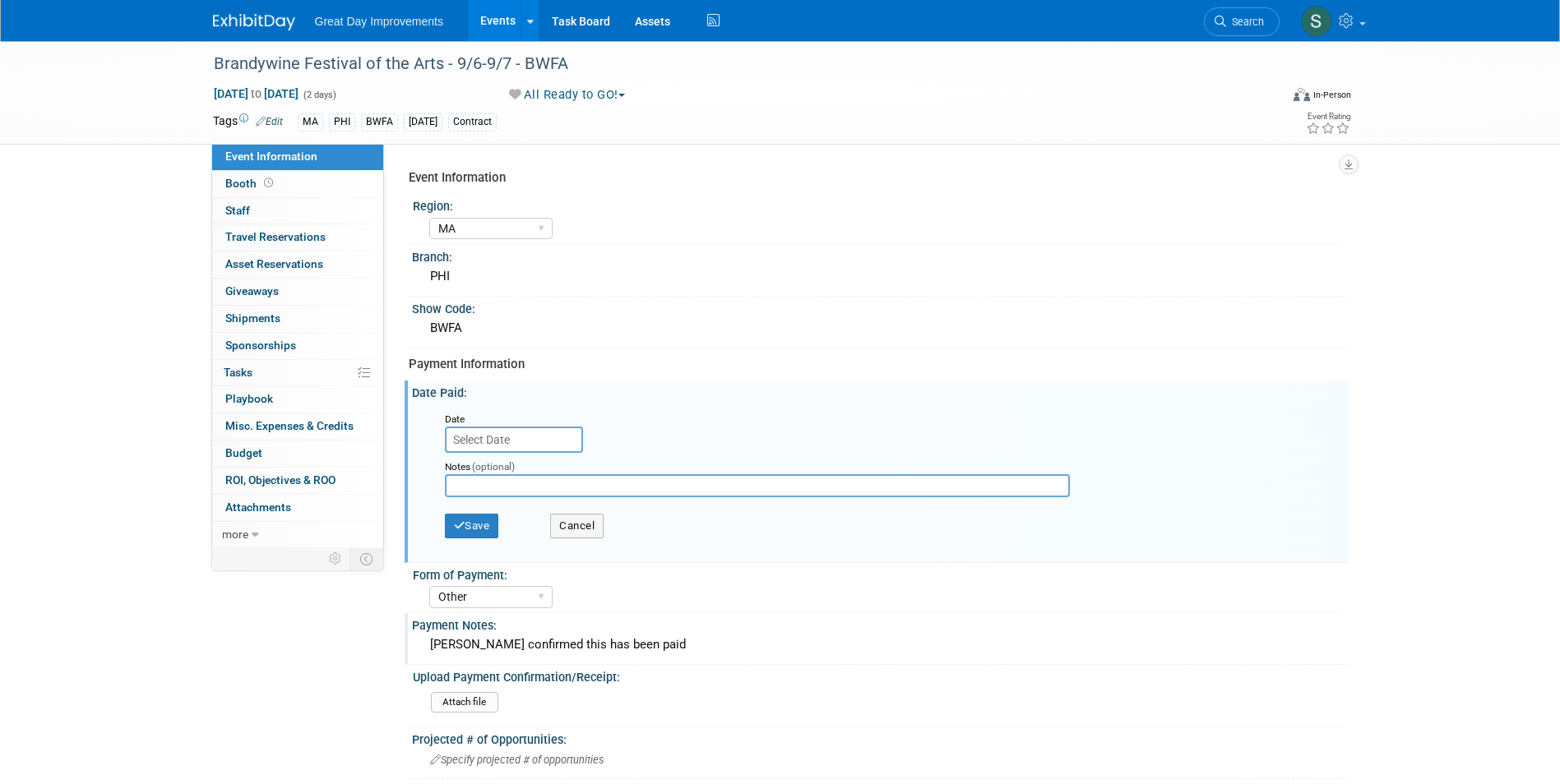
click at [494, 438] on input "text" at bounding box center [514, 440] width 138 height 27
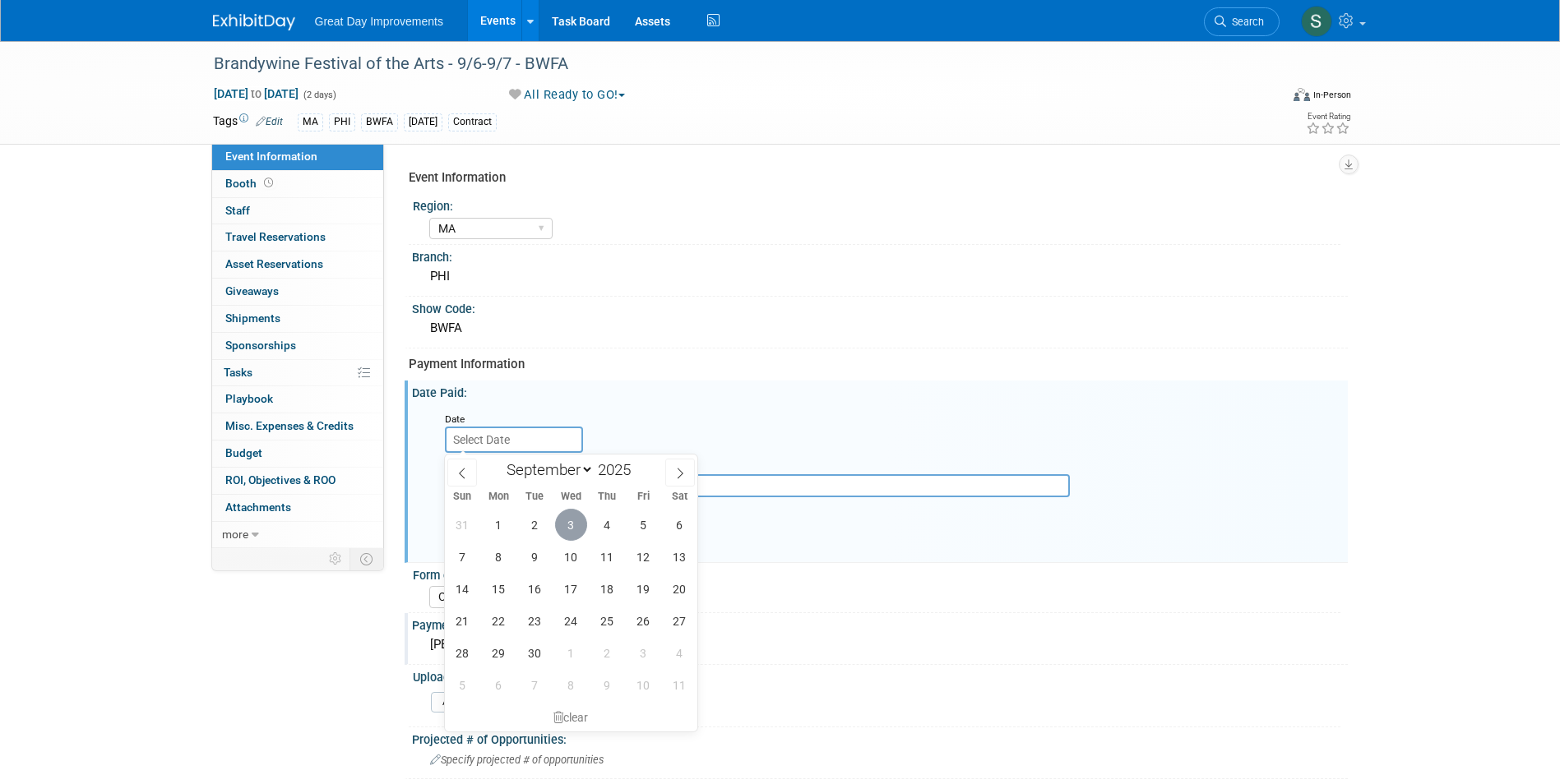
click at [560, 522] on span "3" at bounding box center [571, 525] width 33 height 33
type input "[DATE]"
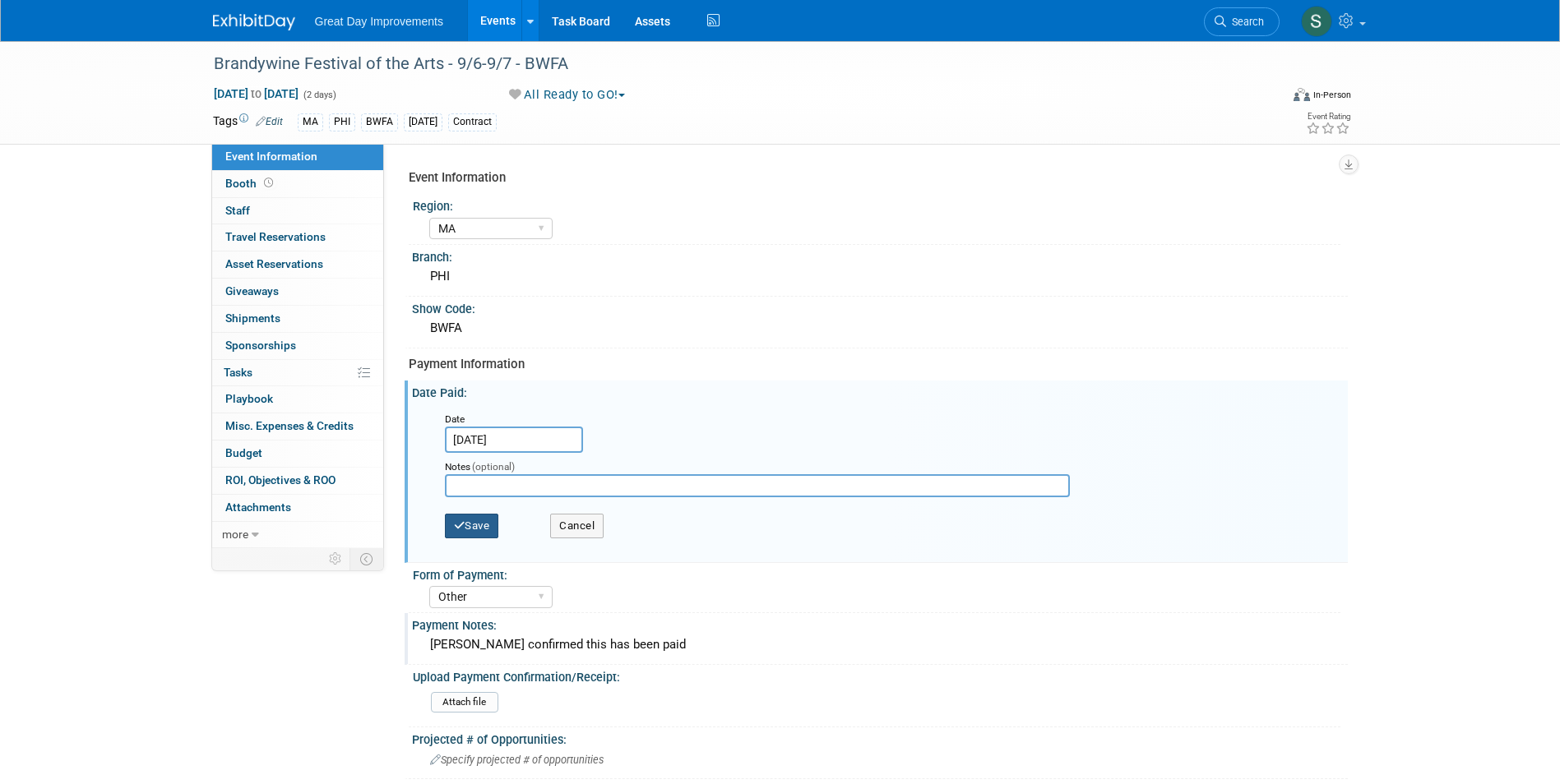
click at [491, 526] on button "Save" at bounding box center [472, 526] width 55 height 25
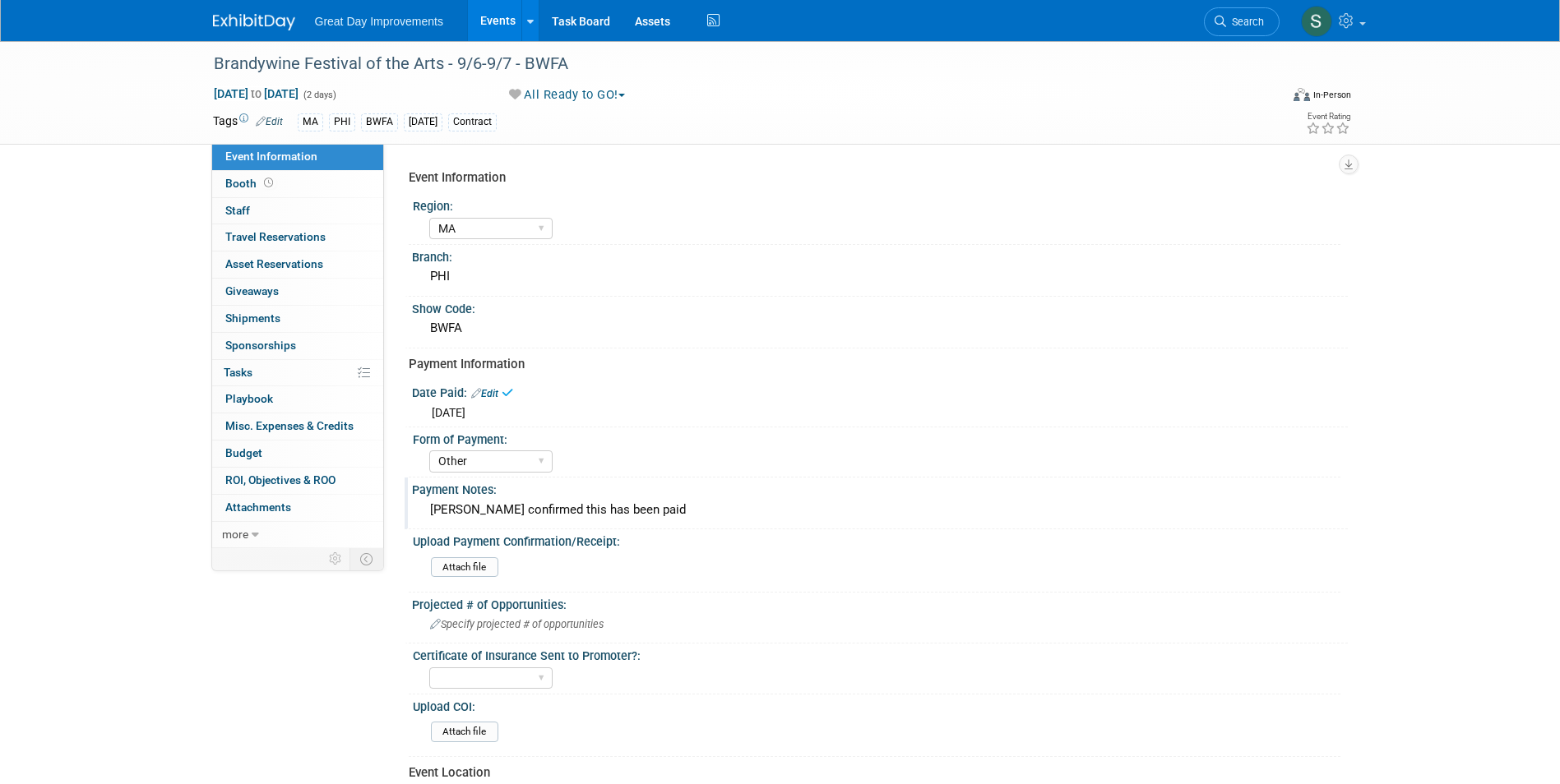
click at [243, 13] on link at bounding box center [264, 14] width 102 height 13
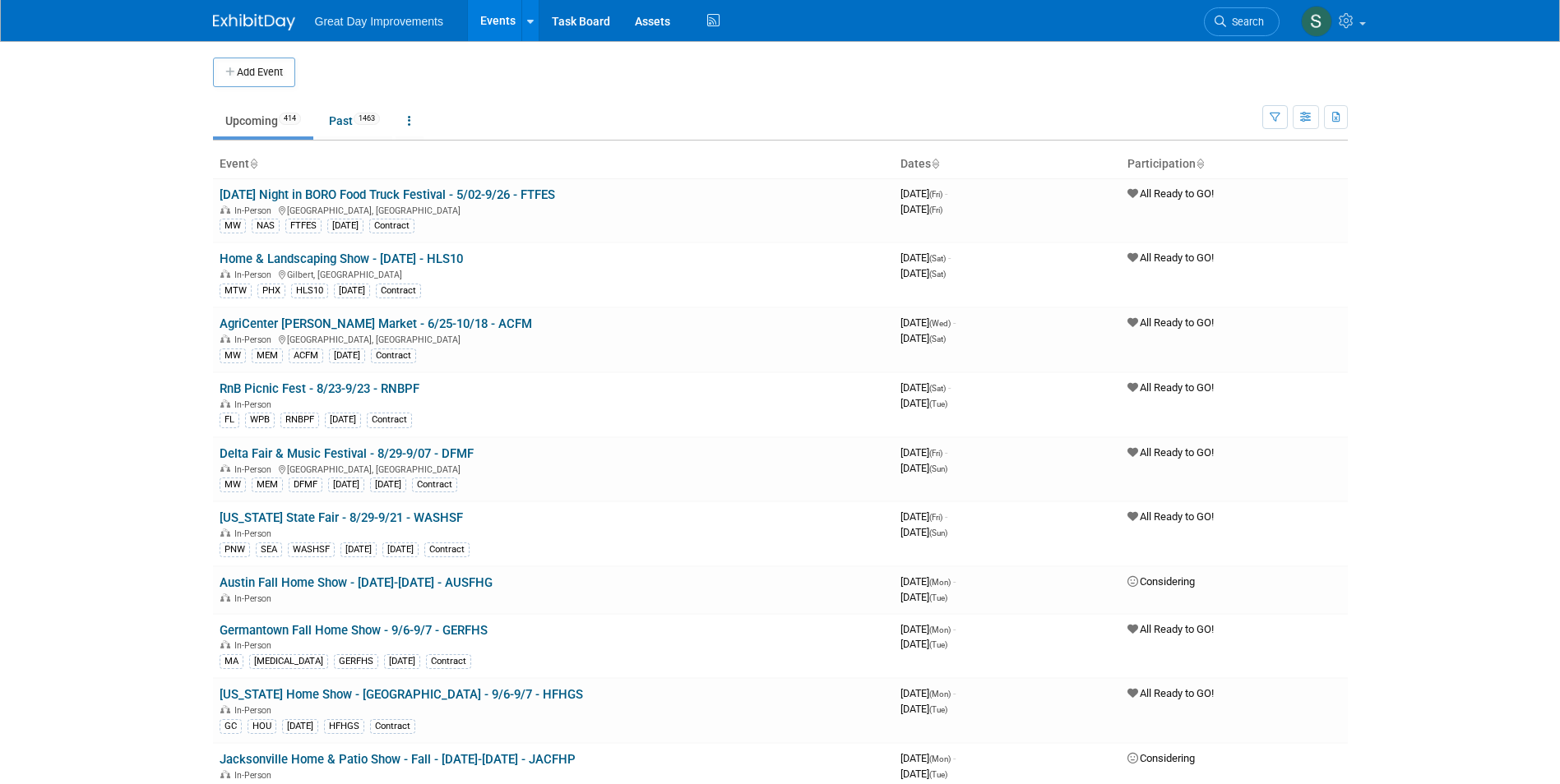
click at [1227, 12] on link "Search" at bounding box center [1241, 22] width 76 height 29
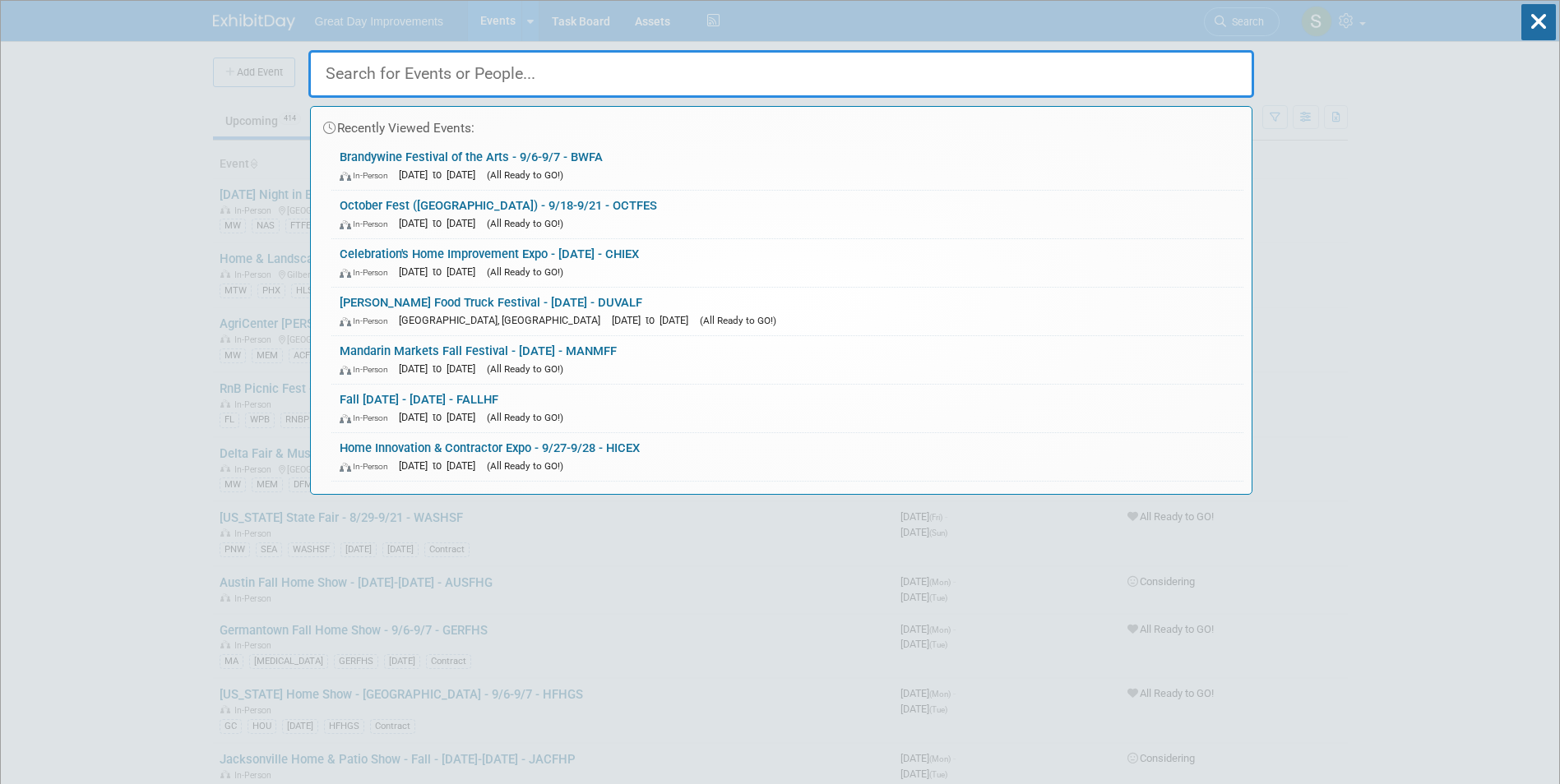
drag, startPoint x: 733, startPoint y: 219, endPoint x: 719, endPoint y: 222, distance: 14.3
click at [731, 220] on div "In-Person Sep 18, 2025 to Sep 21, 2025 (All Ready to GO!)" at bounding box center [787, 223] width 896 height 17
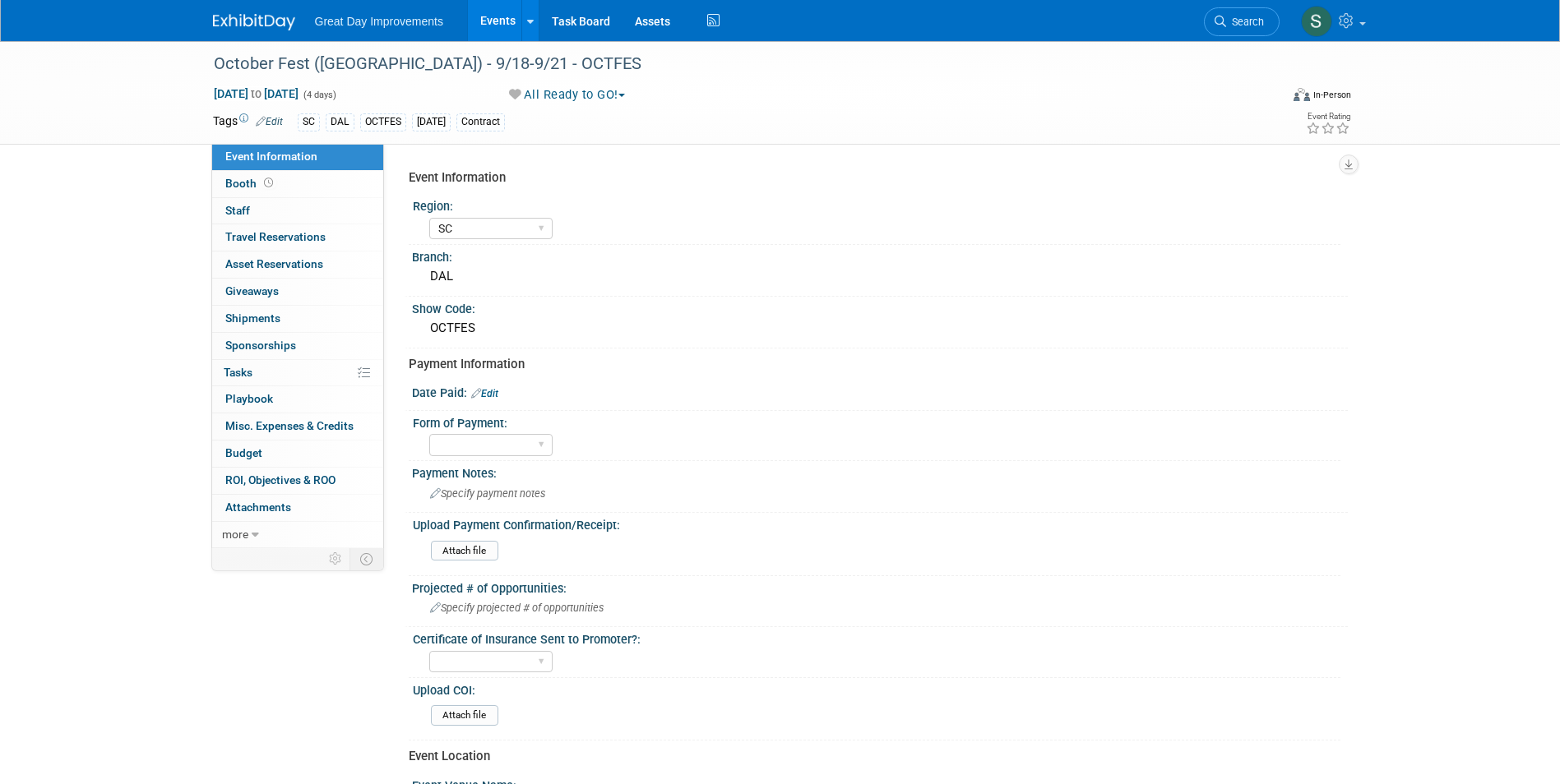
select select "SC"
click at [485, 390] on link "Edit" at bounding box center [485, 394] width 27 height 11
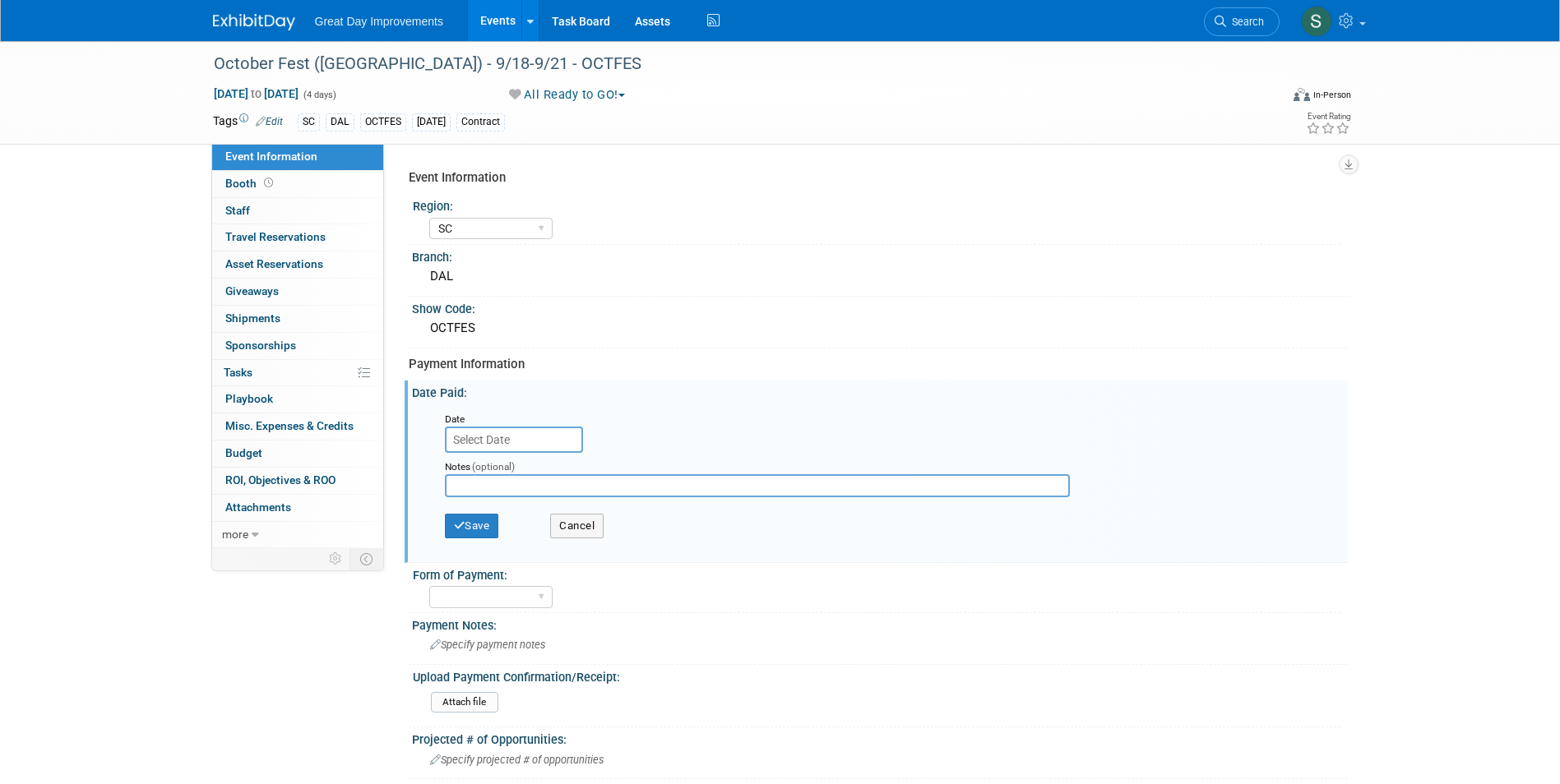
click at [516, 438] on input "text" at bounding box center [514, 440] width 138 height 27
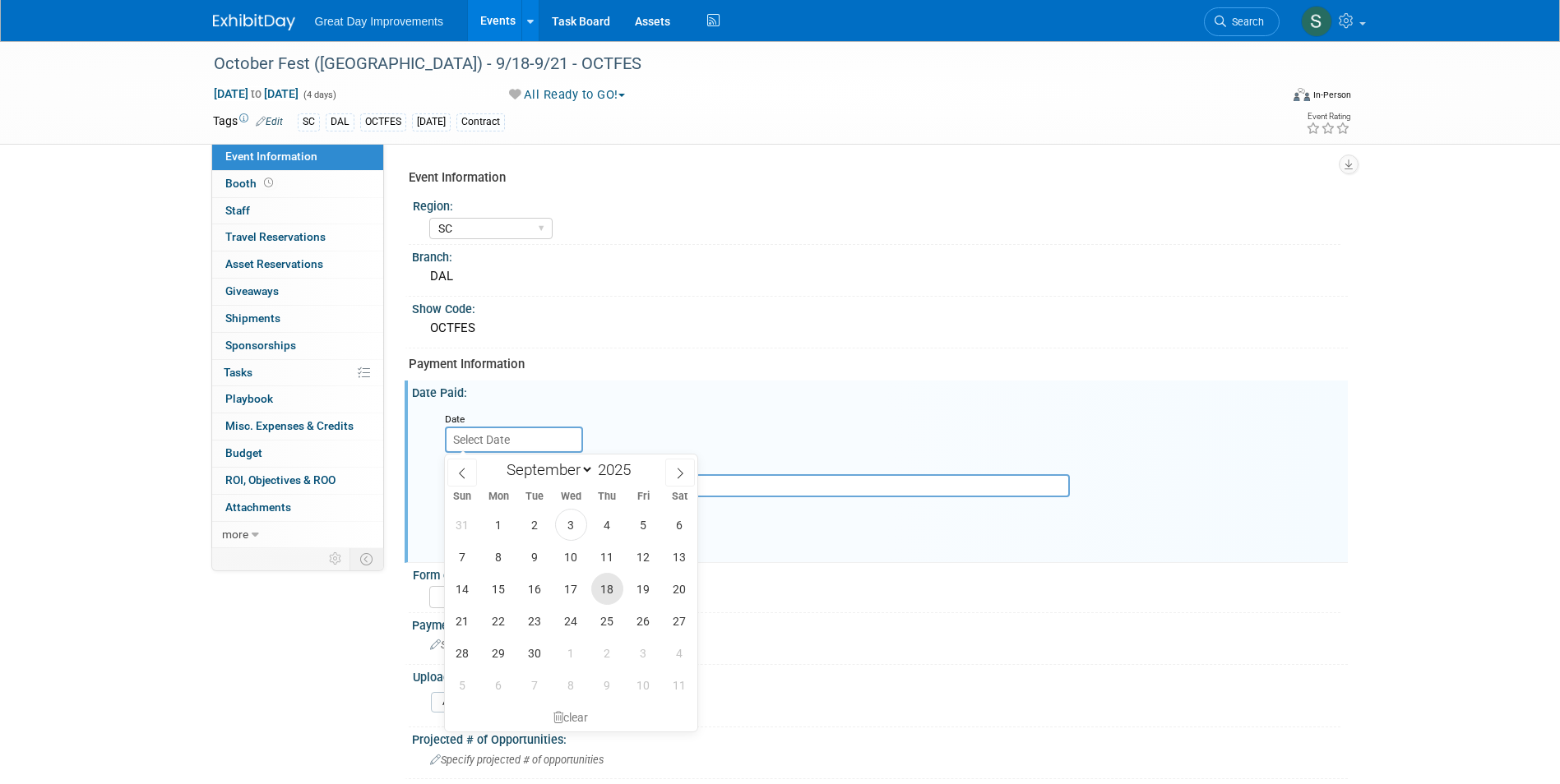
click at [606, 588] on span "18" at bounding box center [607, 589] width 33 height 33
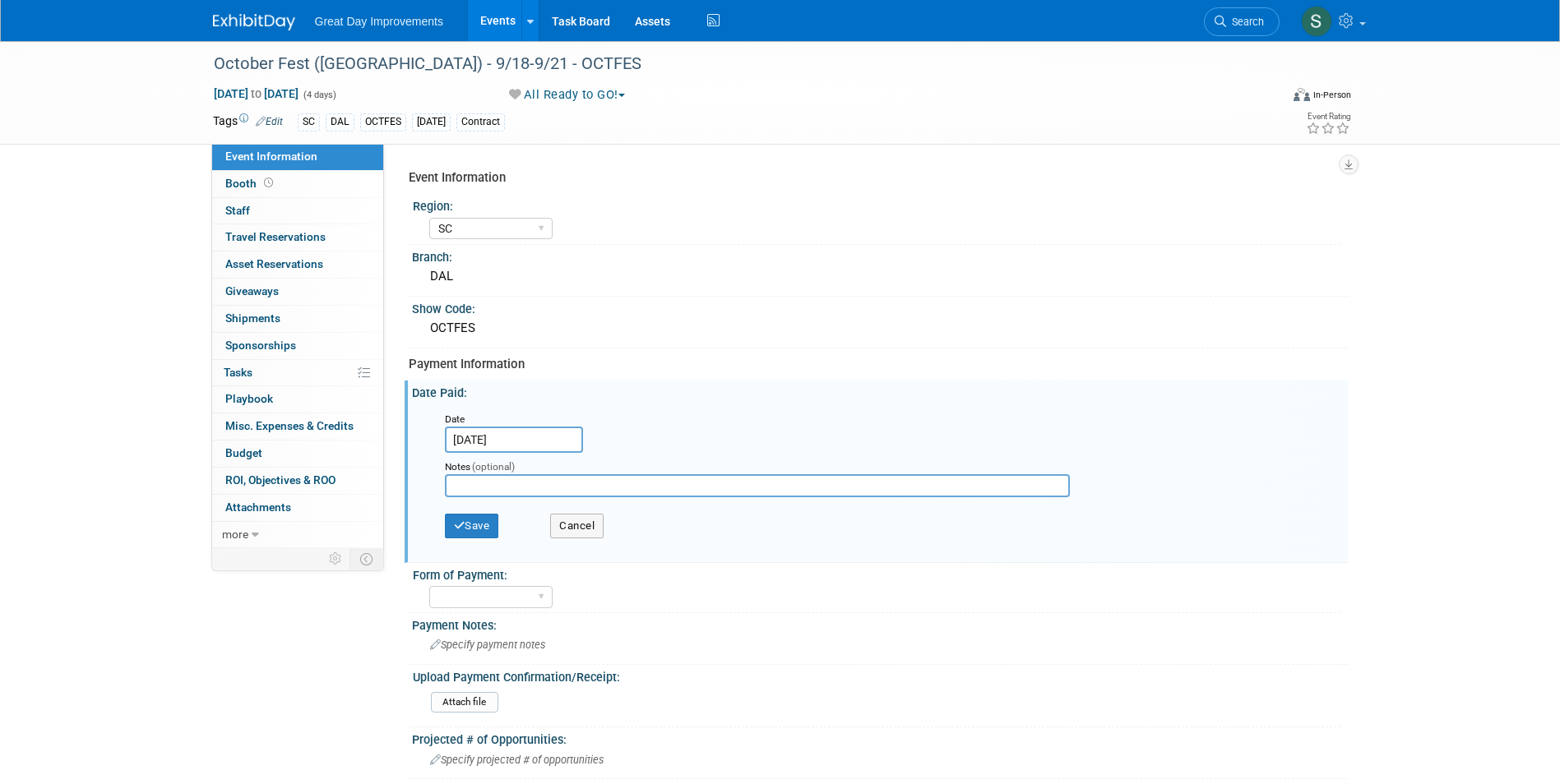
click at [502, 435] on input "[DATE]" at bounding box center [514, 440] width 138 height 27
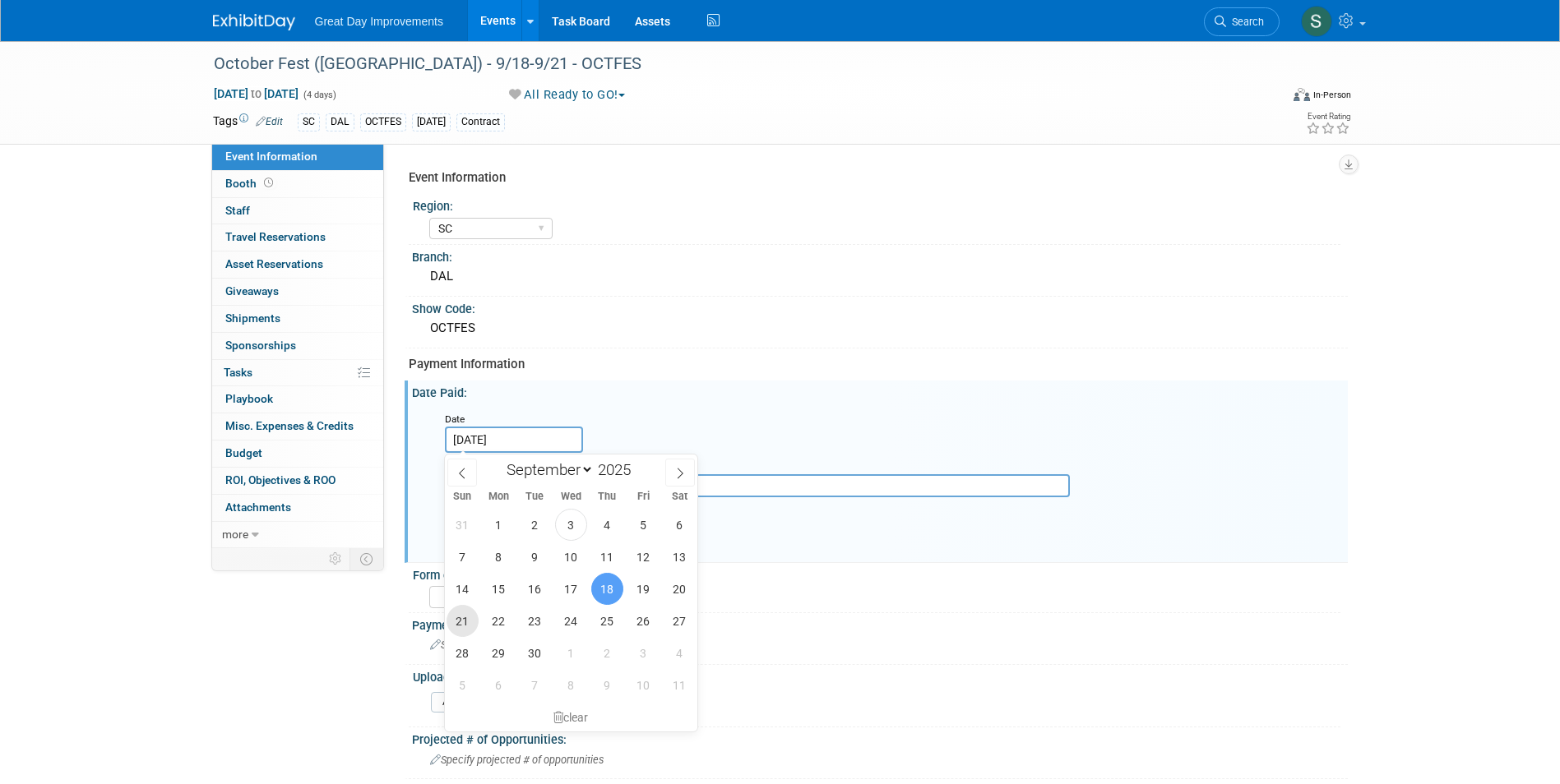
click at [464, 621] on span "21" at bounding box center [463, 621] width 33 height 33
type input "Sep 21, 2025"
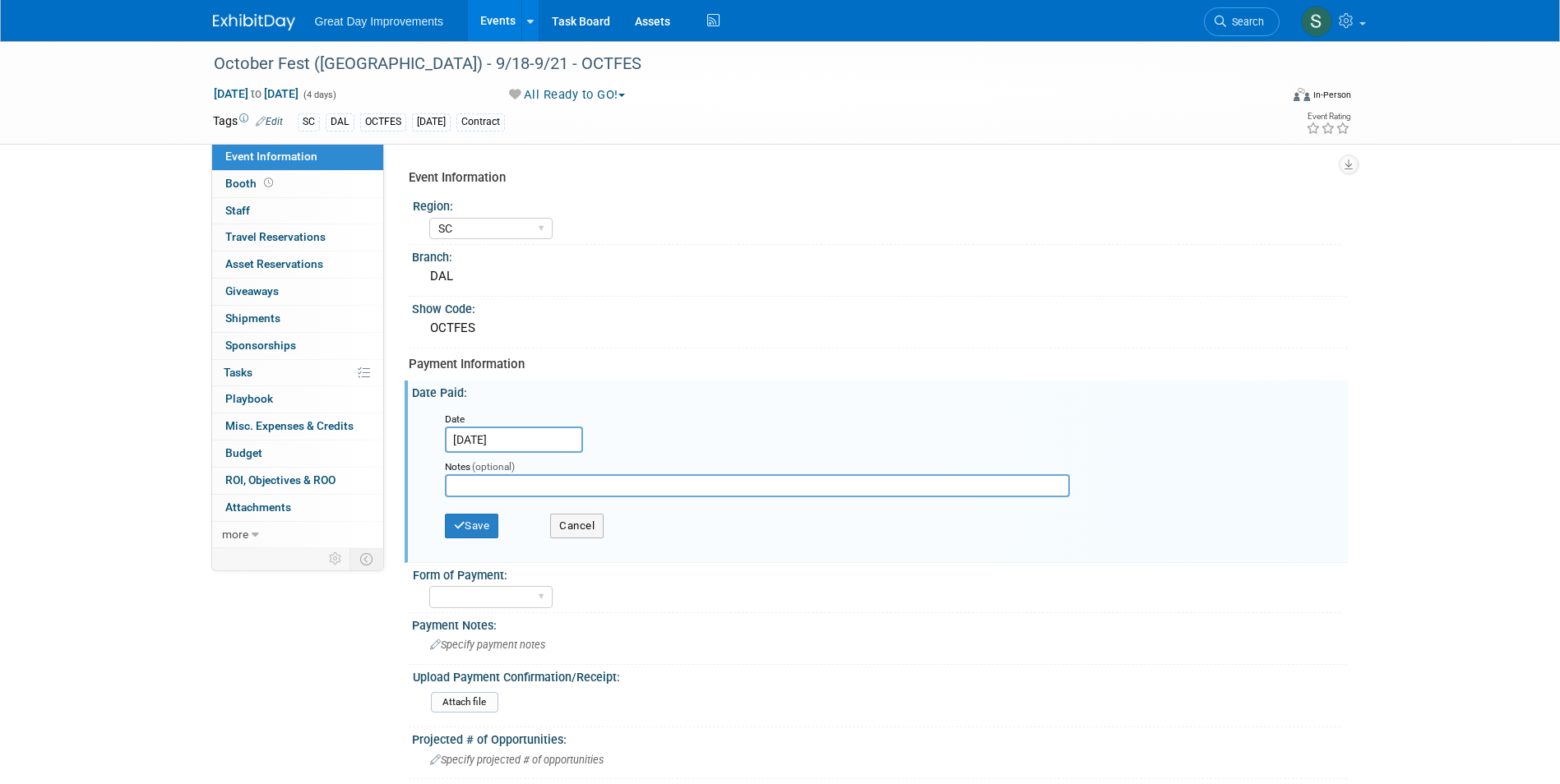
click at [500, 441] on input "Sep 21, 2025" at bounding box center [514, 440] width 138 height 27
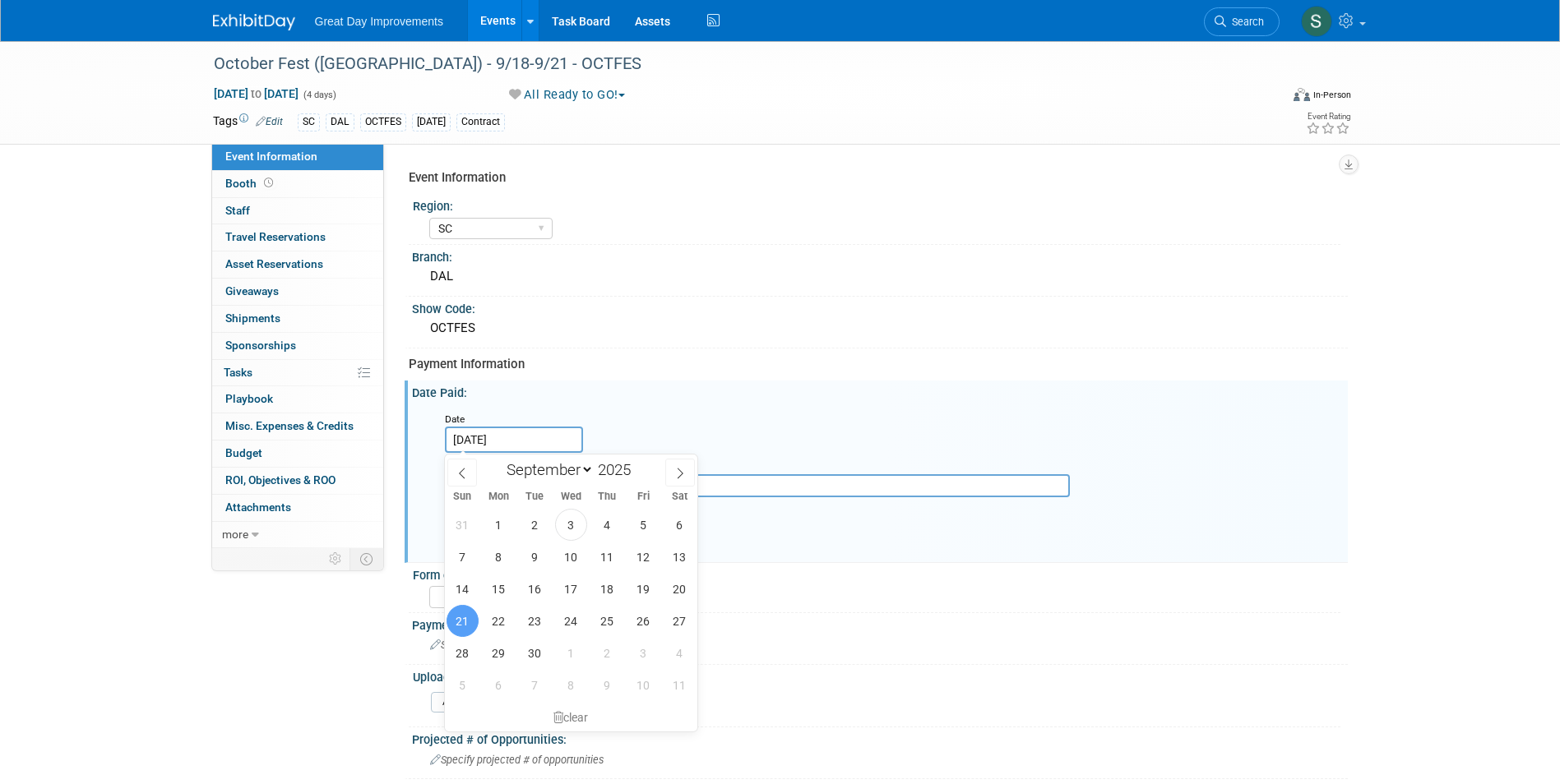
click at [518, 424] on div "Date Sep 21, 2025" at bounding box center [515, 431] width 140 height 43
click at [576, 710] on div "clear" at bounding box center [571, 717] width 253 height 28
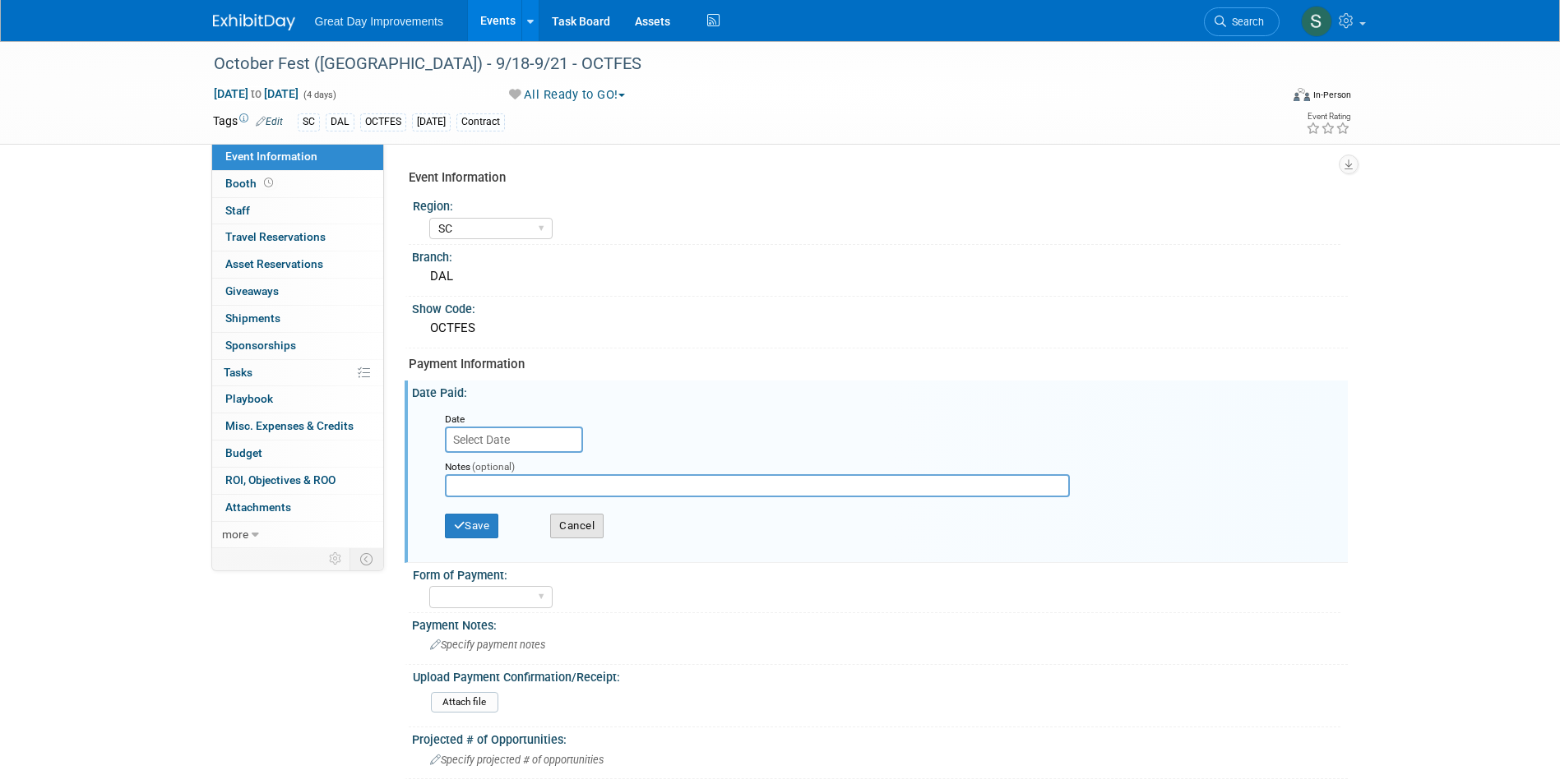
click at [588, 526] on button "Cancel" at bounding box center [577, 526] width 54 height 25
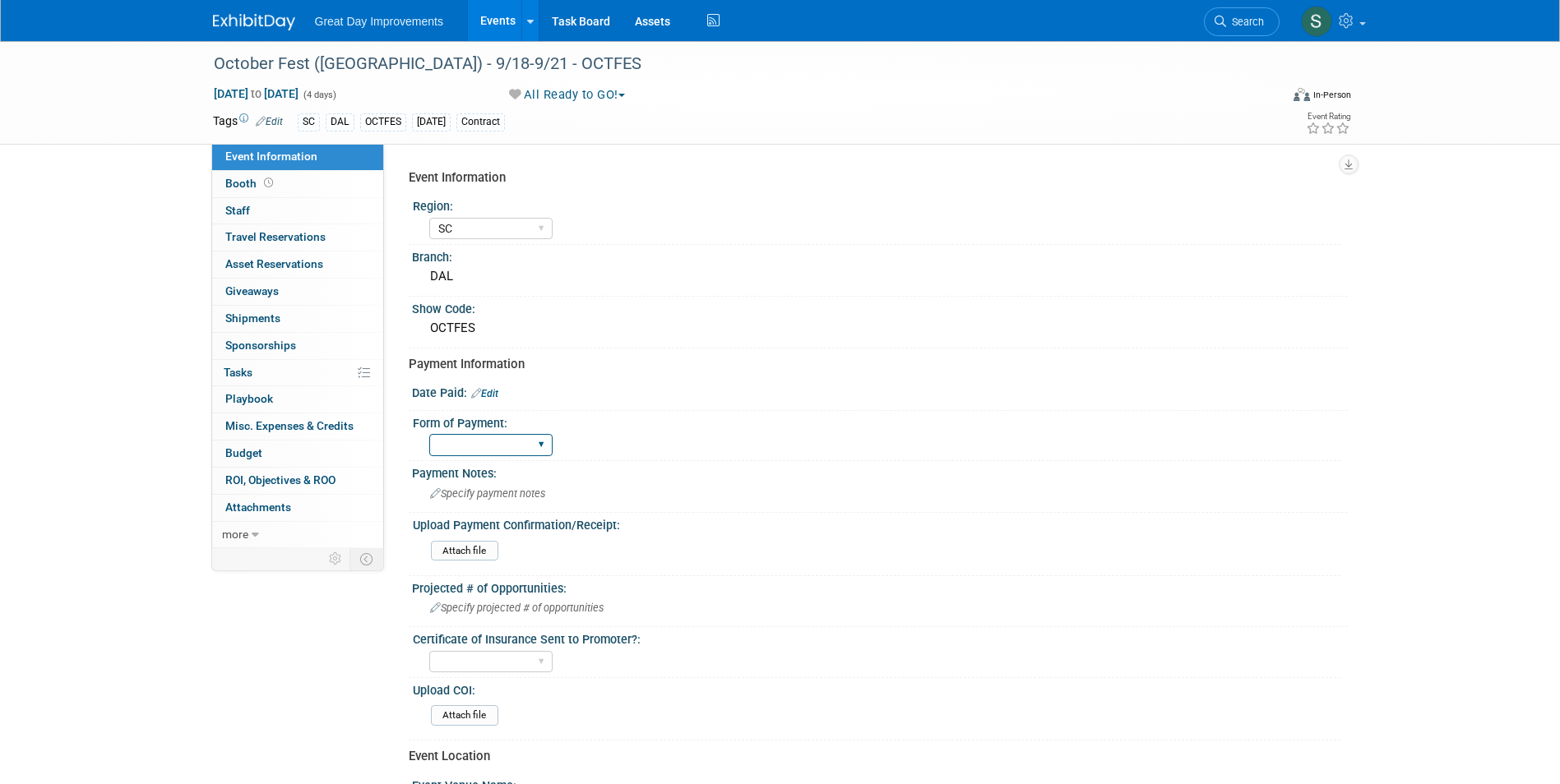
click at [458, 454] on select "Paid via CC Check Requested Pay at the Gate Other" at bounding box center [491, 445] width 123 height 22
select select "Paid via CC"
click at [429, 434] on select "Paid via CC Check Requested Pay at the Gate Other" at bounding box center [491, 445] width 123 height 22
click at [495, 399] on link "Edit" at bounding box center [485, 394] width 27 height 11
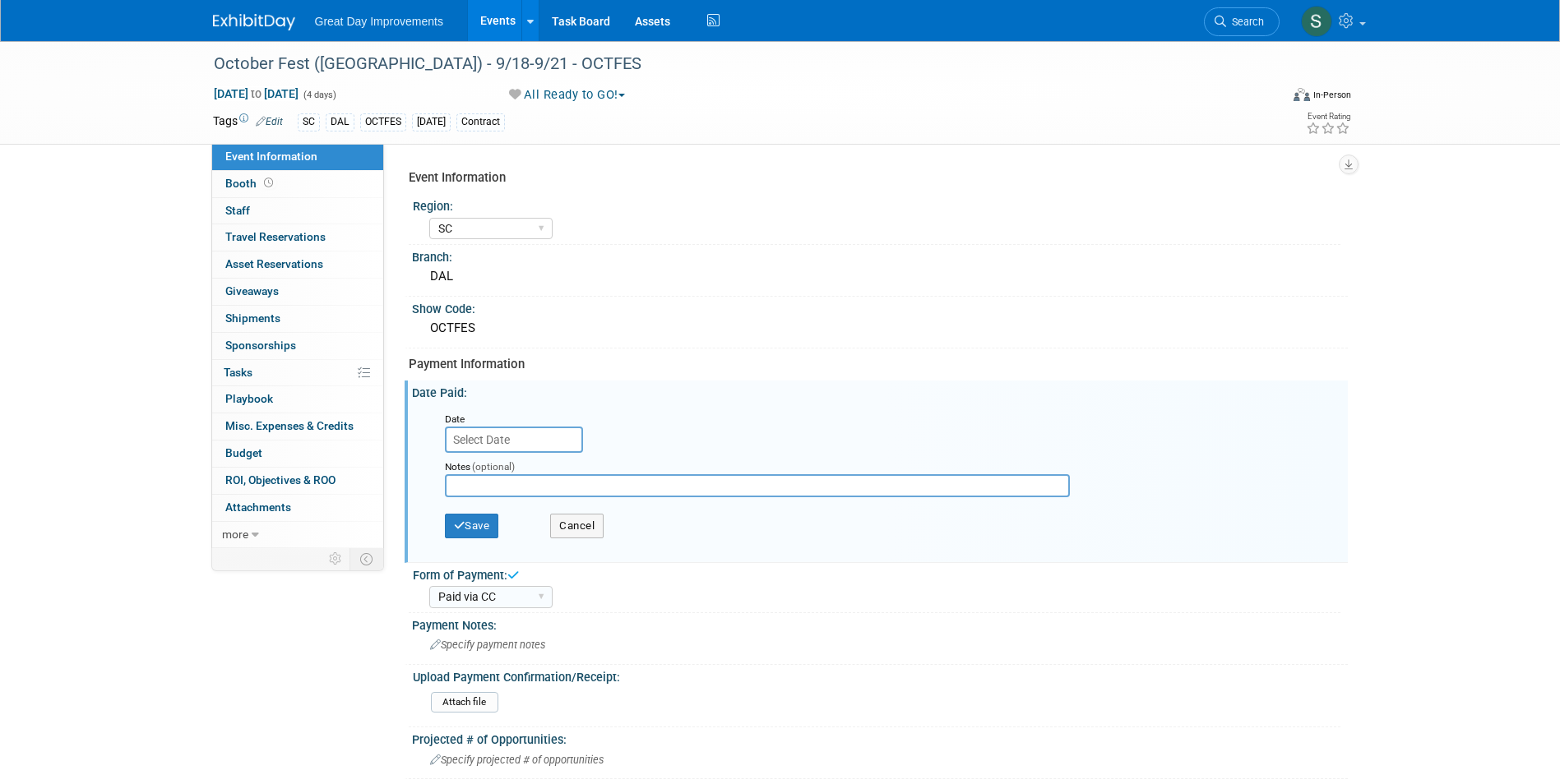
click at [507, 434] on input "text" at bounding box center [514, 440] width 138 height 27
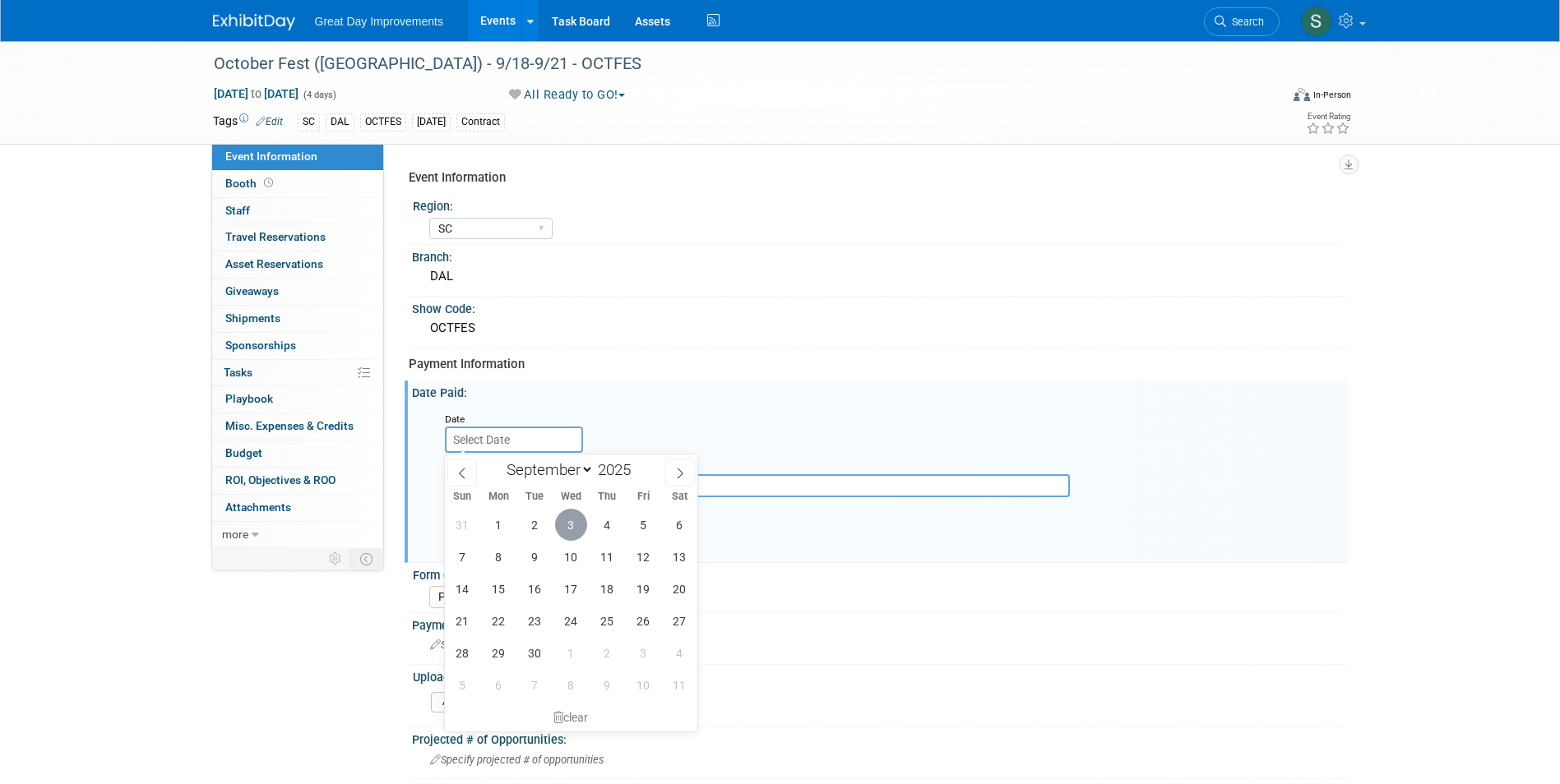
click at [569, 525] on span "3" at bounding box center [571, 525] width 33 height 33
type input "Sep 3, 2025"
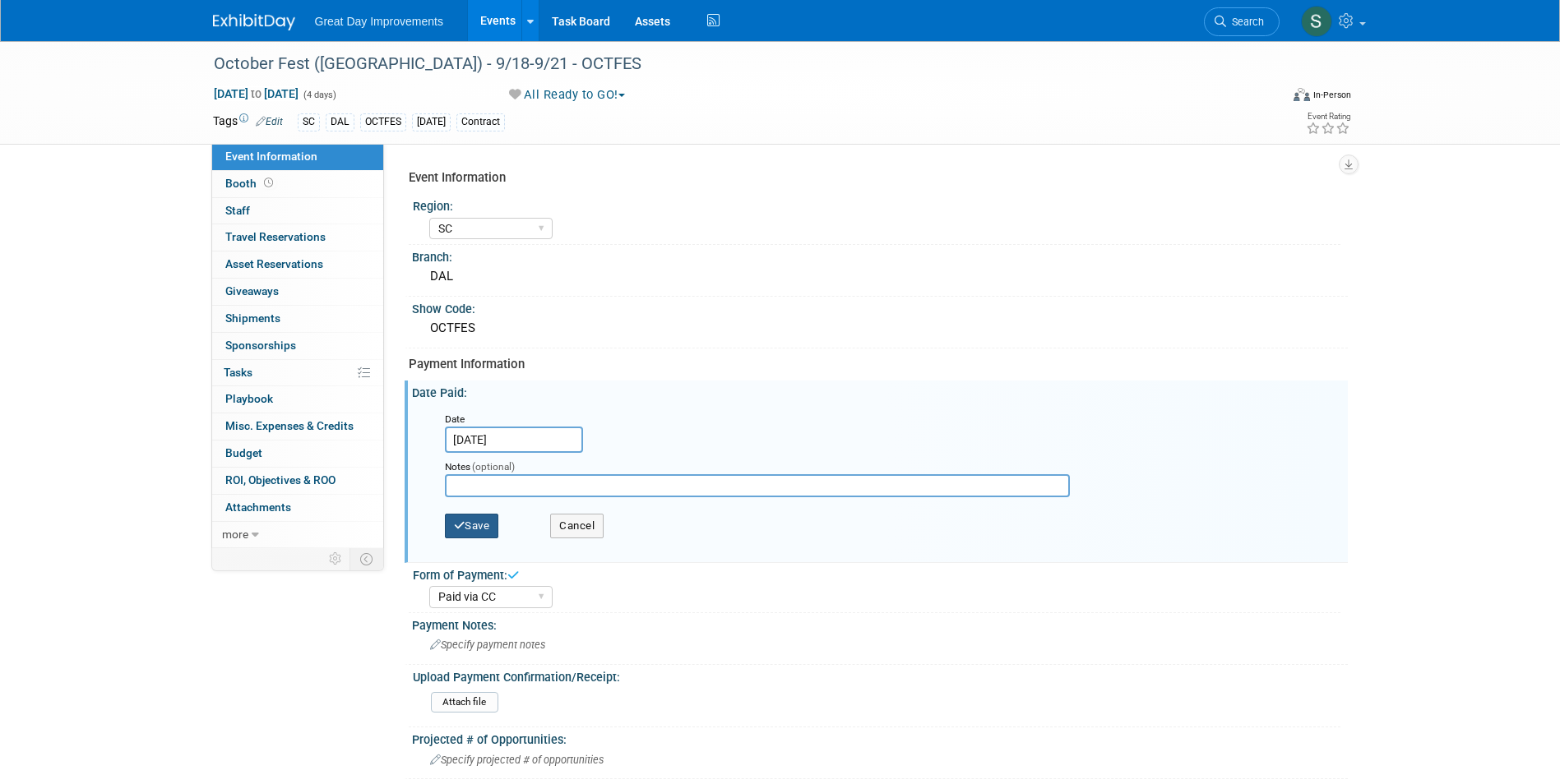
click at [462, 519] on button "Save" at bounding box center [472, 526] width 55 height 25
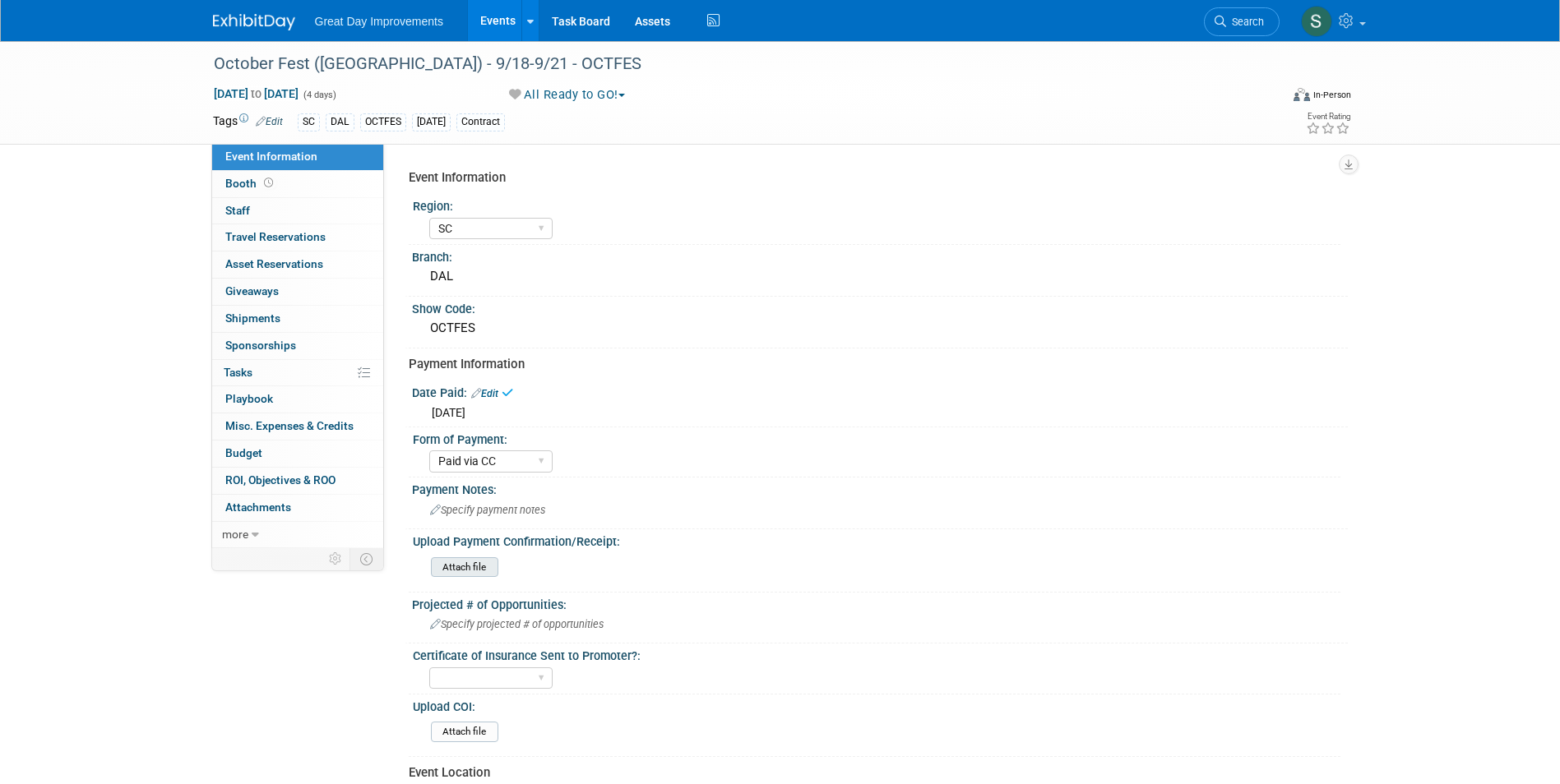
click at [461, 561] on input "file" at bounding box center [385, 568] width 224 height 19
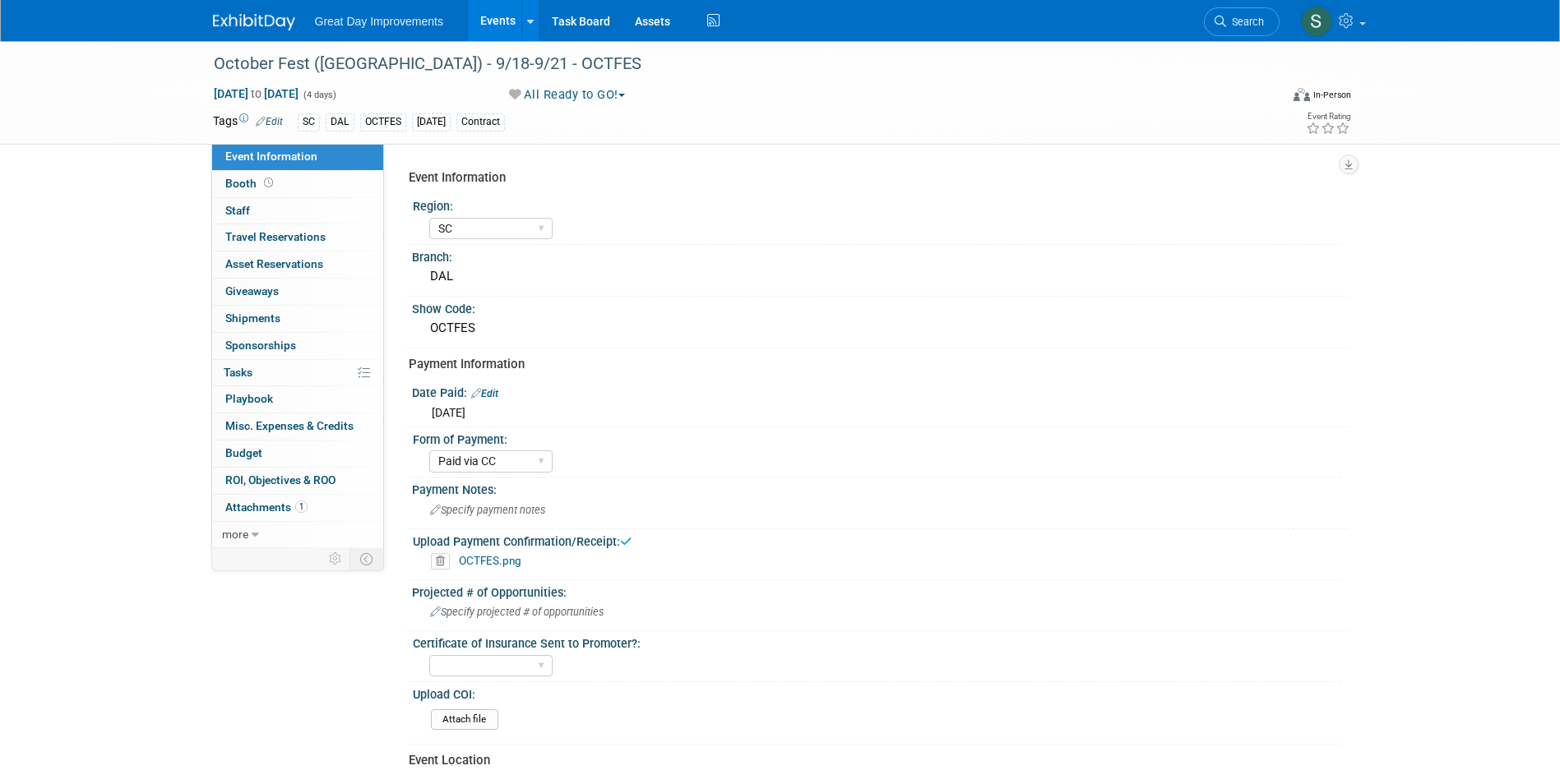
click at [261, 17] on img at bounding box center [254, 22] width 82 height 16
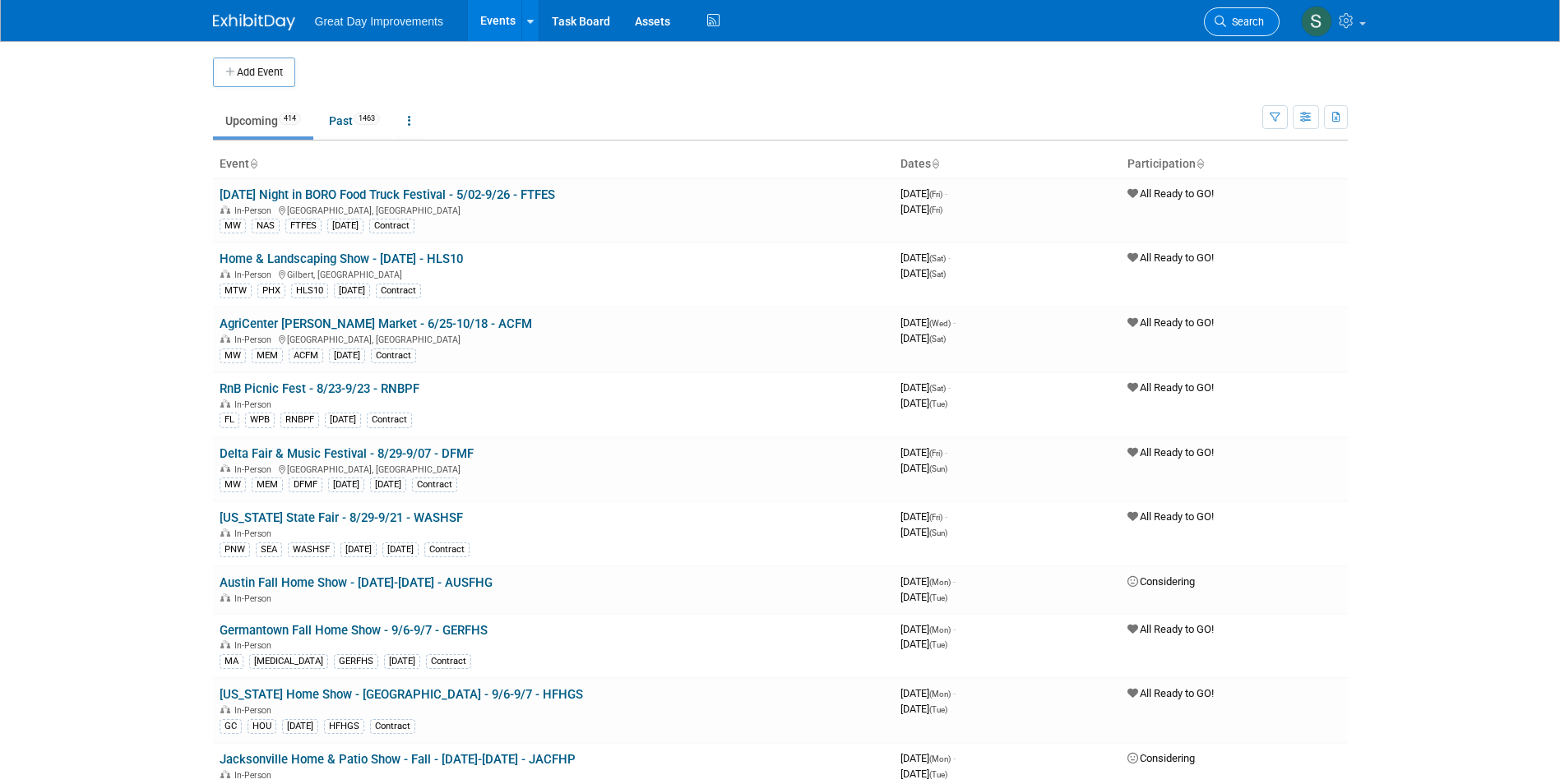
click at [1223, 13] on link "Search" at bounding box center [1241, 22] width 76 height 29
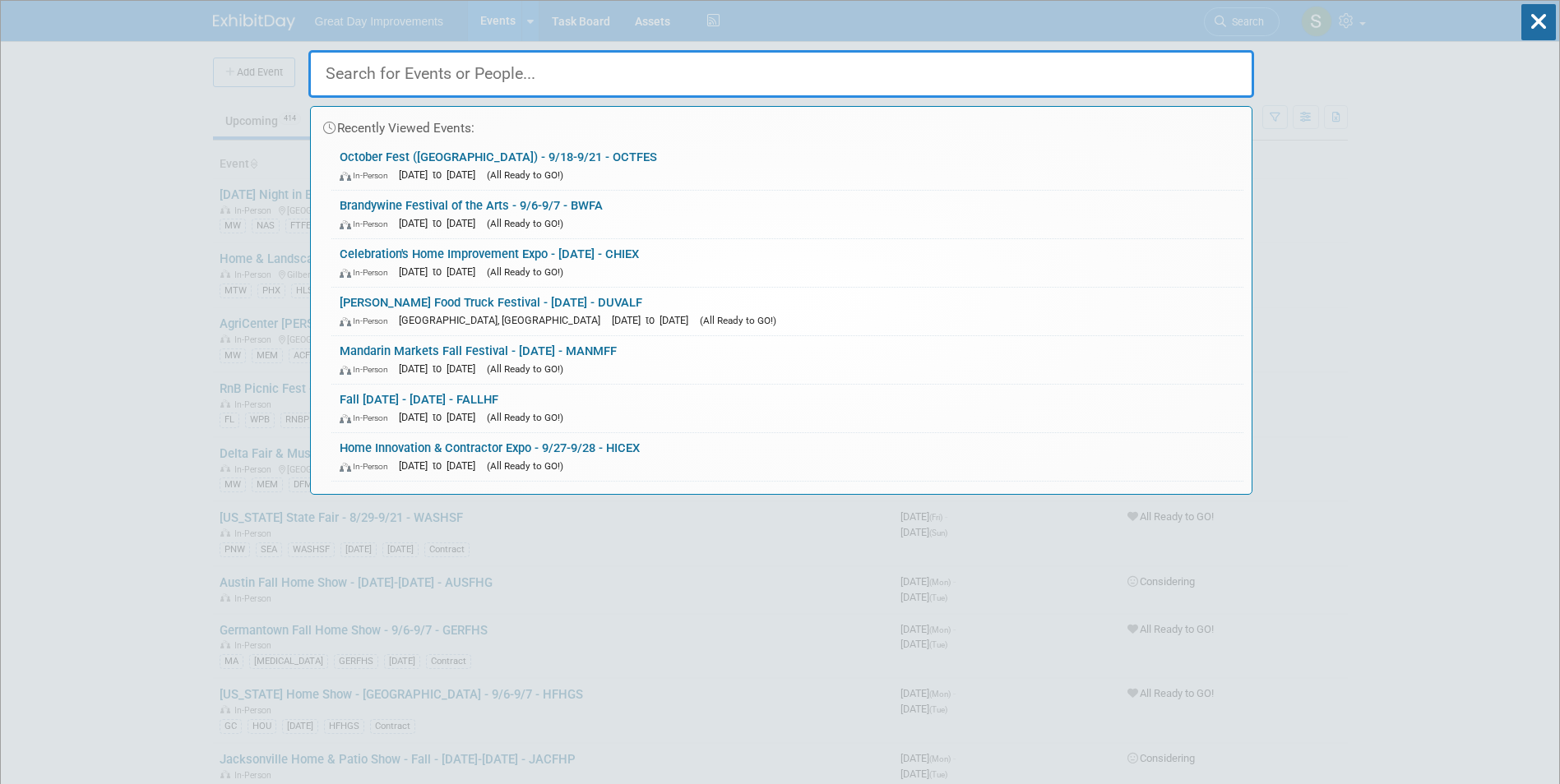
paste input "CHIEX"
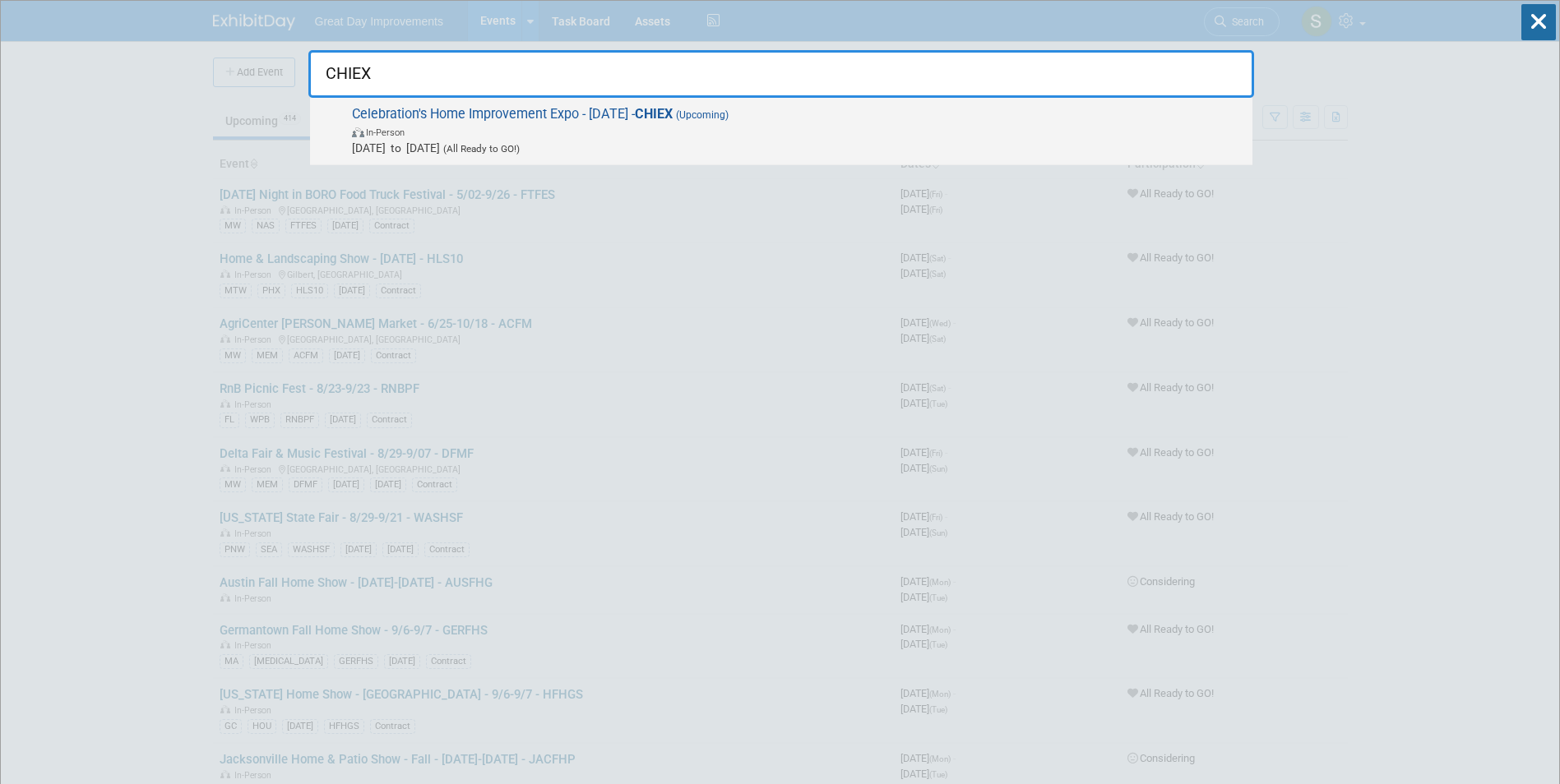
type input "CHIEX"
click at [637, 124] on span "In-Person" at bounding box center [798, 131] width 892 height 16
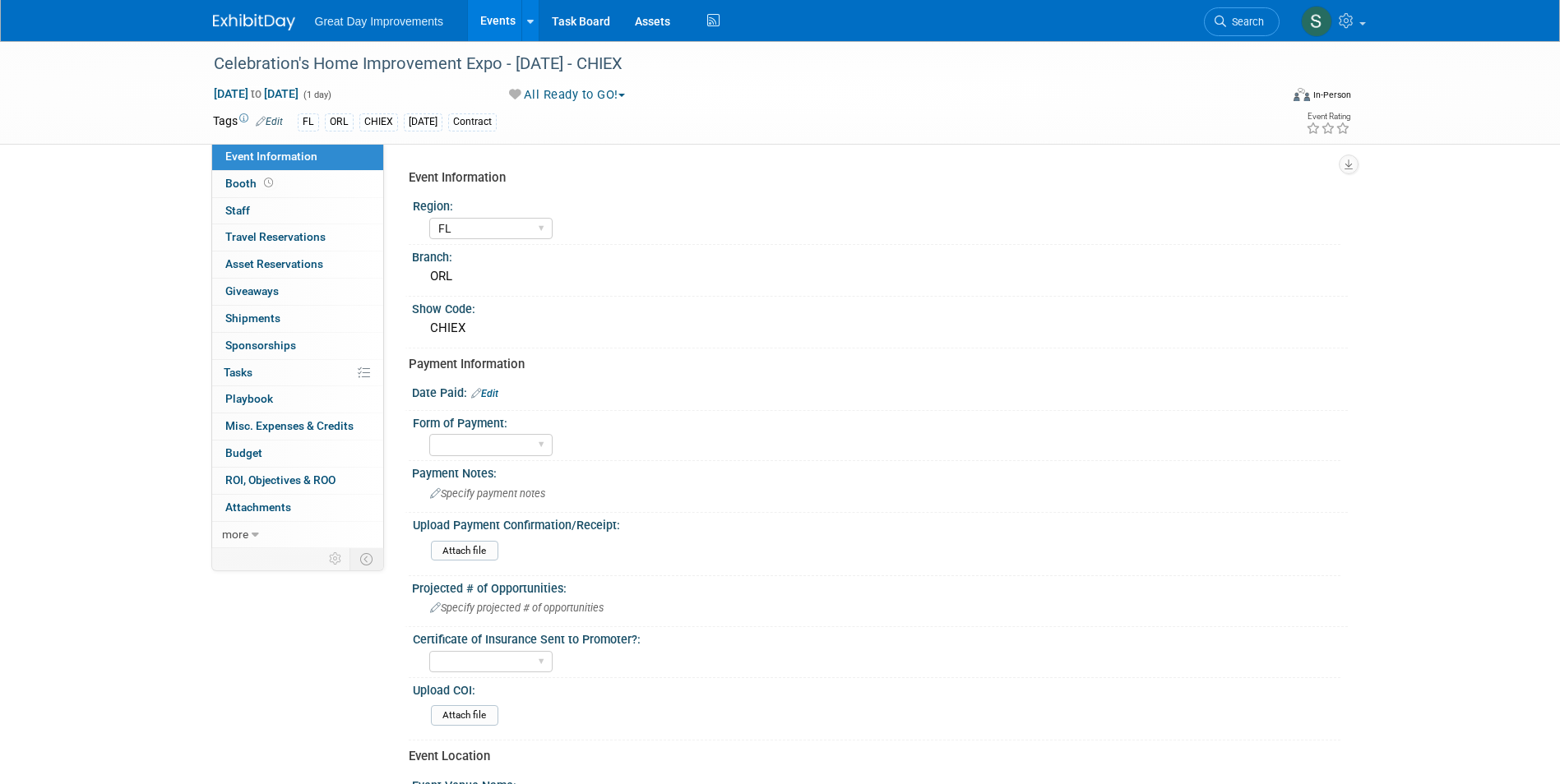
select select "FL"
click at [488, 480] on div "Payment Notes: Specify payment notes" at bounding box center [876, 487] width 943 height 52
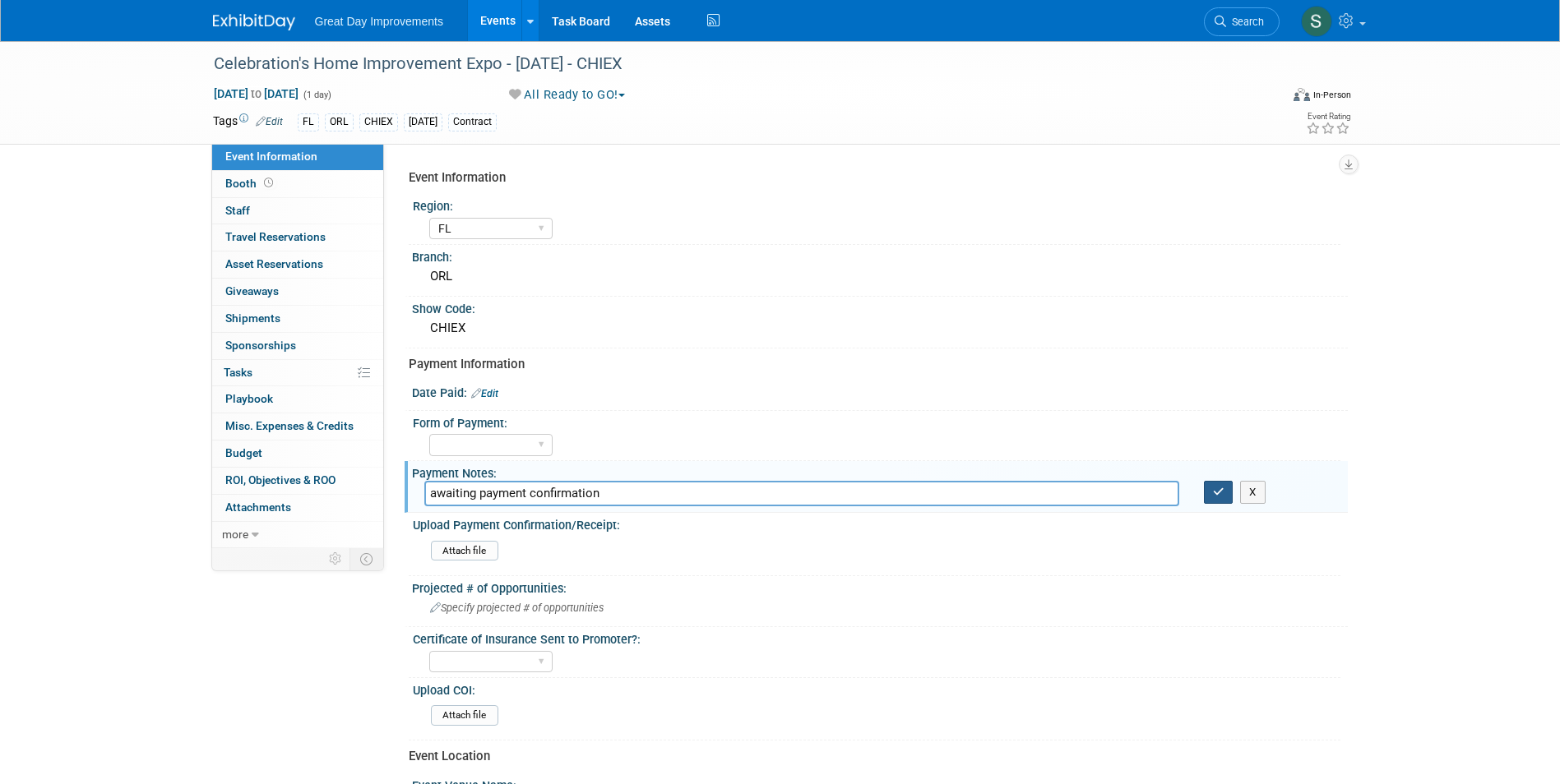
type input "awaiting payment confirmation"
click at [1215, 498] on button "button" at bounding box center [1219, 492] width 30 height 23
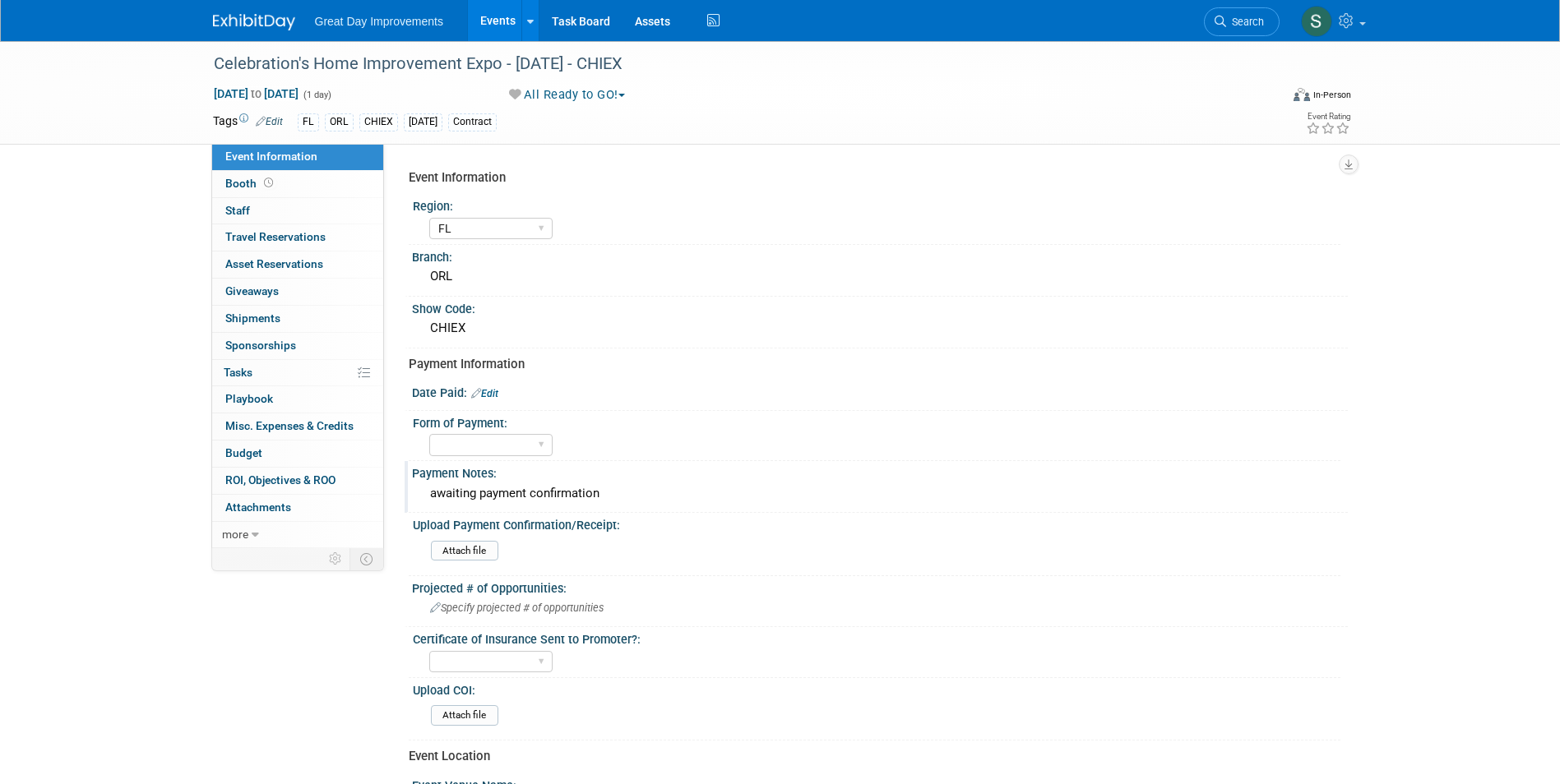
click at [227, 33] on div "Great Day Improvements Events Add Event Bulk Upload Events Shareable Event Boar…" at bounding box center [780, 20] width 1135 height 41
click at [228, 27] on img at bounding box center [254, 22] width 82 height 16
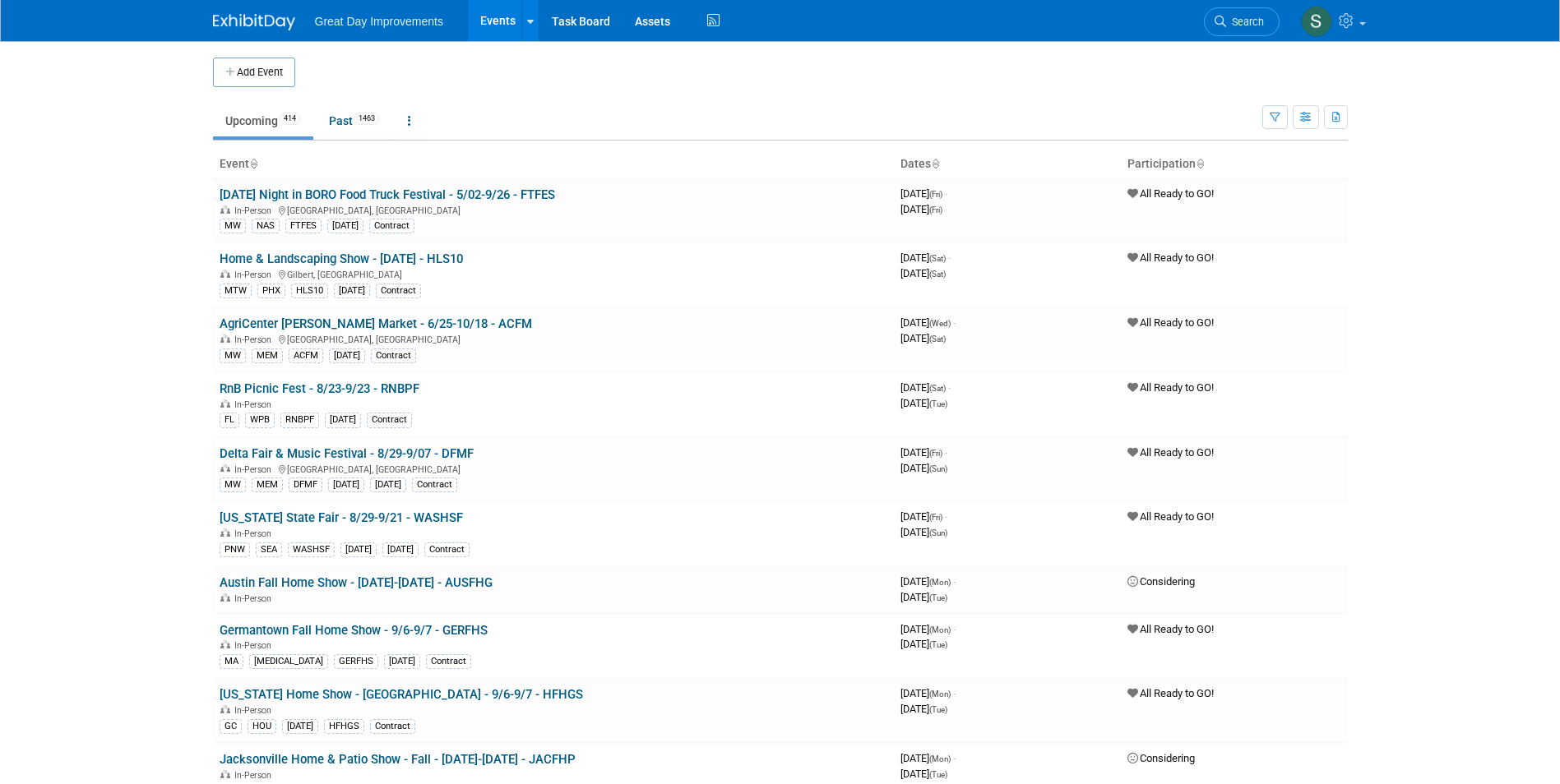
click at [1271, 7] on li "Search" at bounding box center [1241, 20] width 76 height 40
drag, startPoint x: 1248, startPoint y: 17, endPoint x: 1215, endPoint y: 18, distance: 33.0
click at [1245, 17] on span "Search" at bounding box center [1245, 21] width 38 height 12
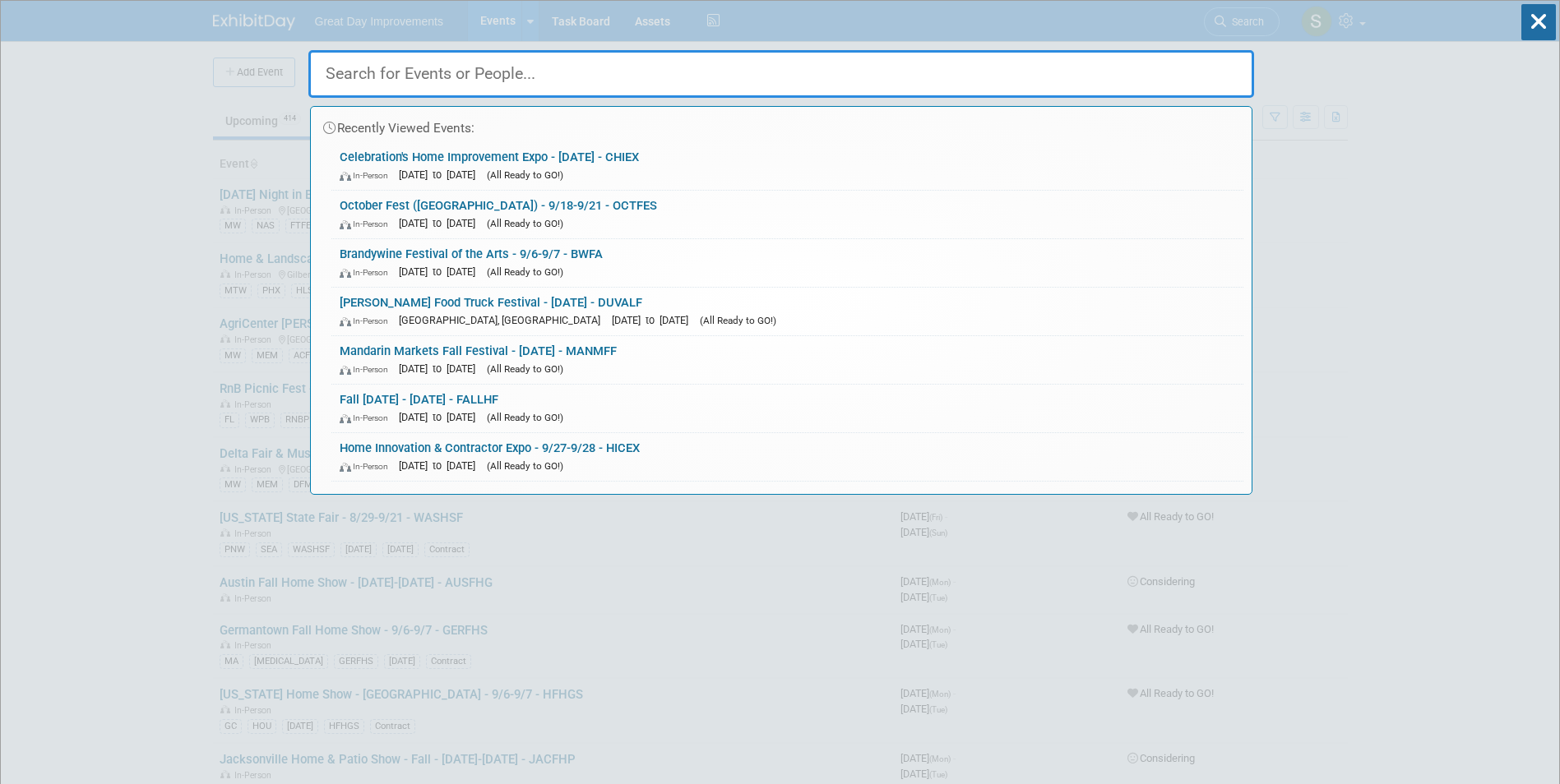
drag, startPoint x: 678, startPoint y: 69, endPoint x: 669, endPoint y: 65, distance: 9.8
paste input "JEATS"
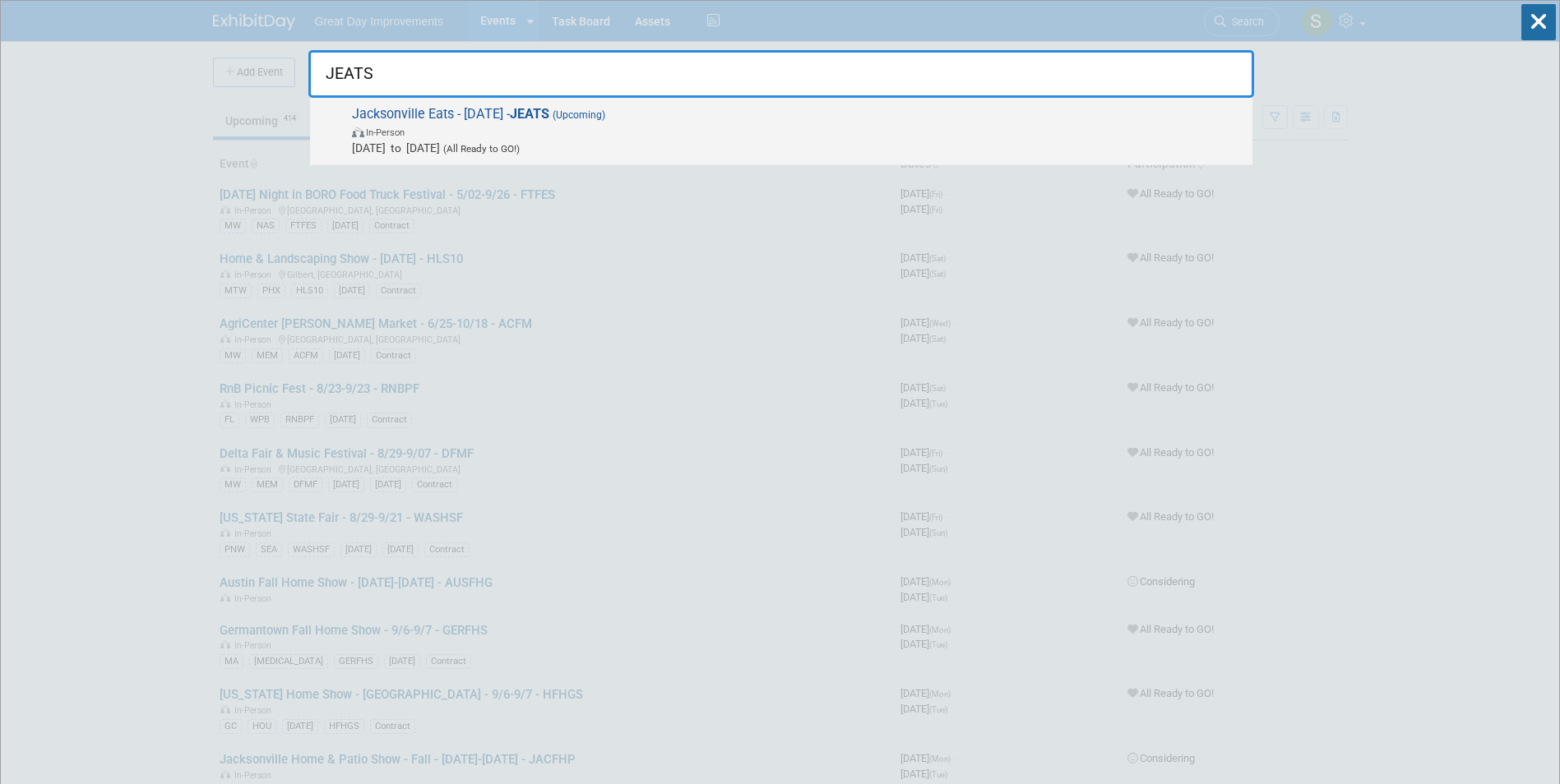
type input "JEATS"
click at [575, 132] on span "In-Person" at bounding box center [798, 131] width 892 height 16
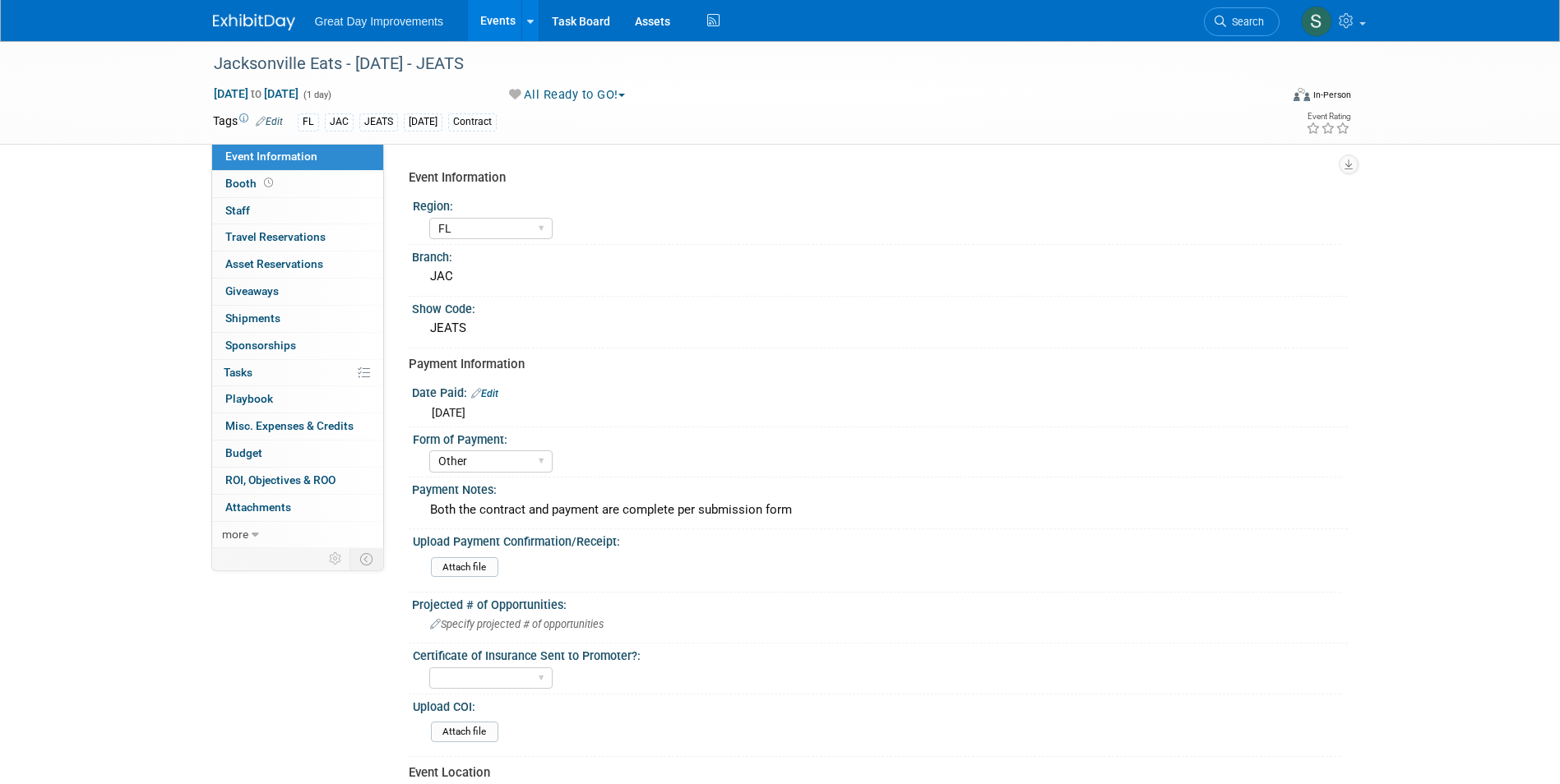
select select "FL"
select select "Other"
click at [1236, 21] on span "Search" at bounding box center [1245, 21] width 38 height 12
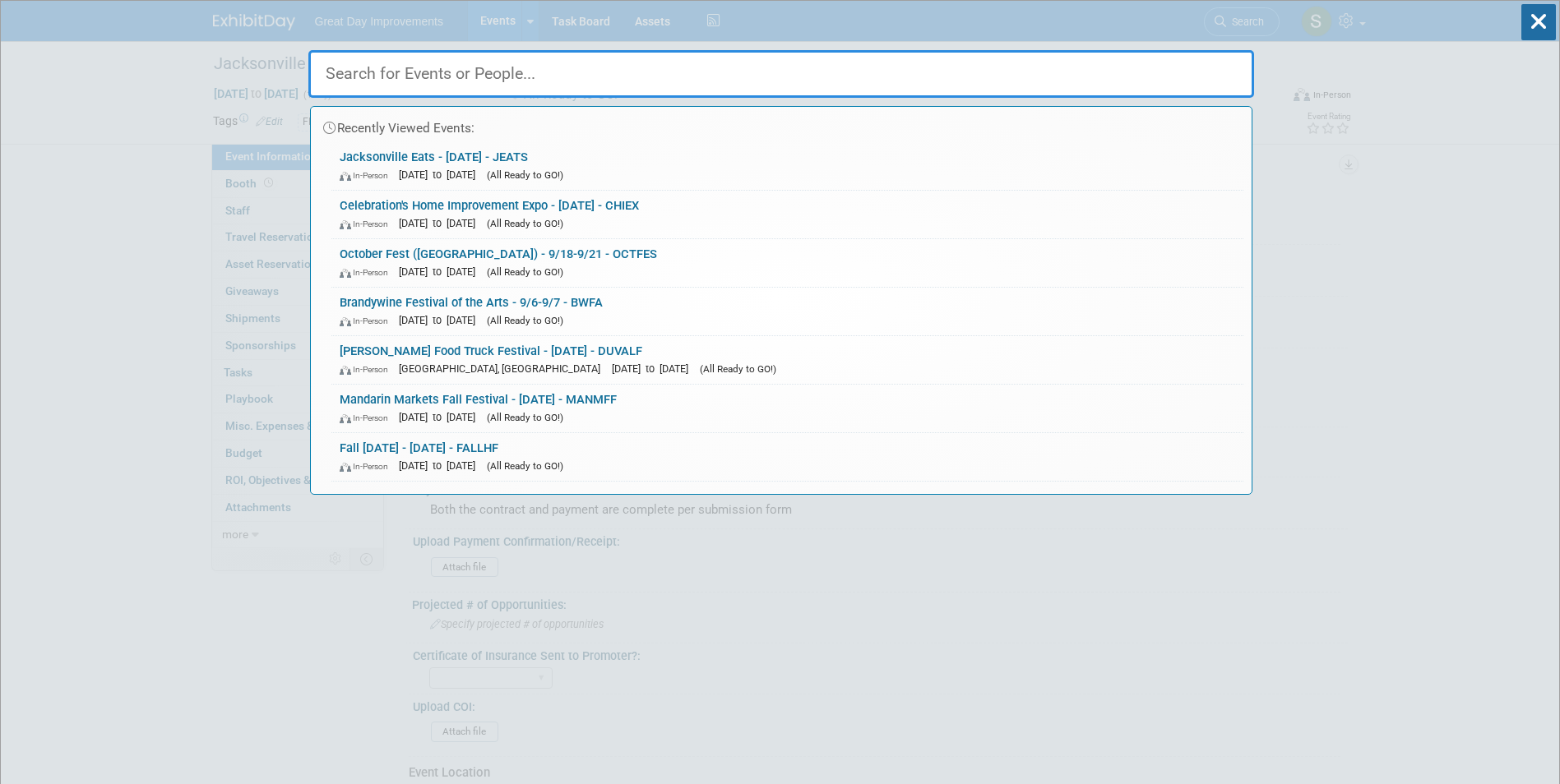
paste input "SIPSAL"
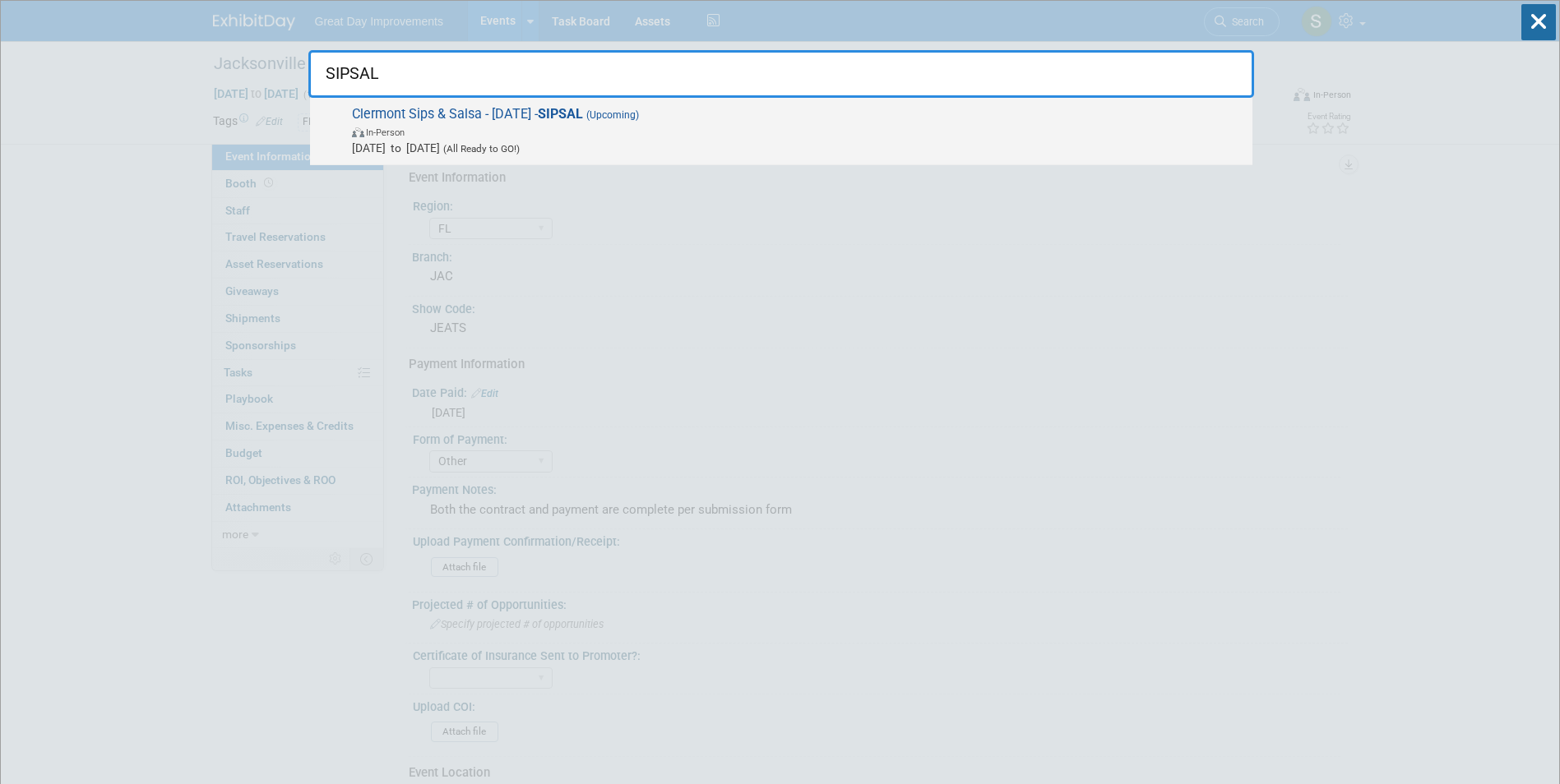
type input "SIPSAL"
click at [393, 136] on span "In-Person" at bounding box center [385, 132] width 38 height 11
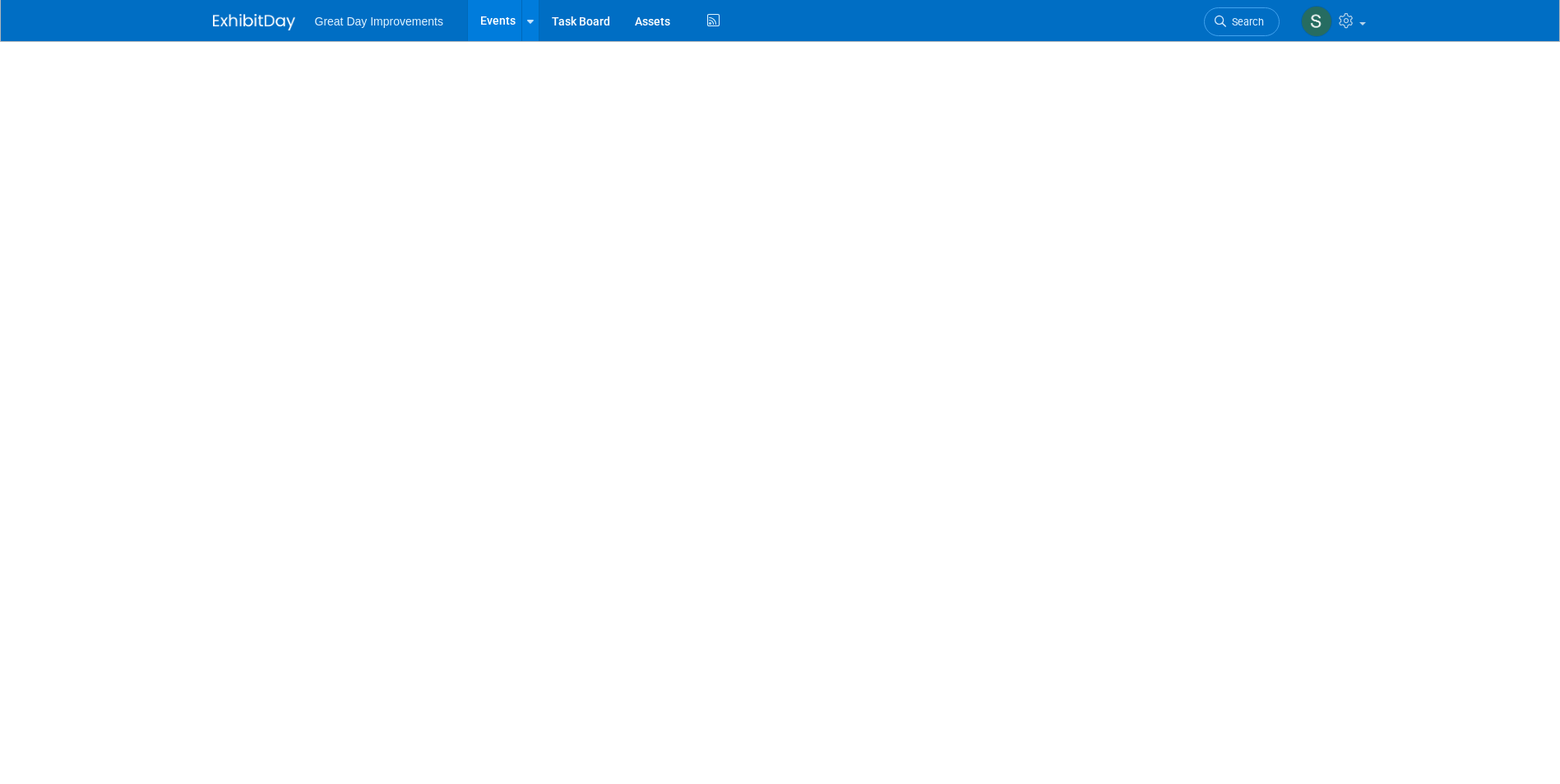
select select "FL"
select select "Paid via CC"
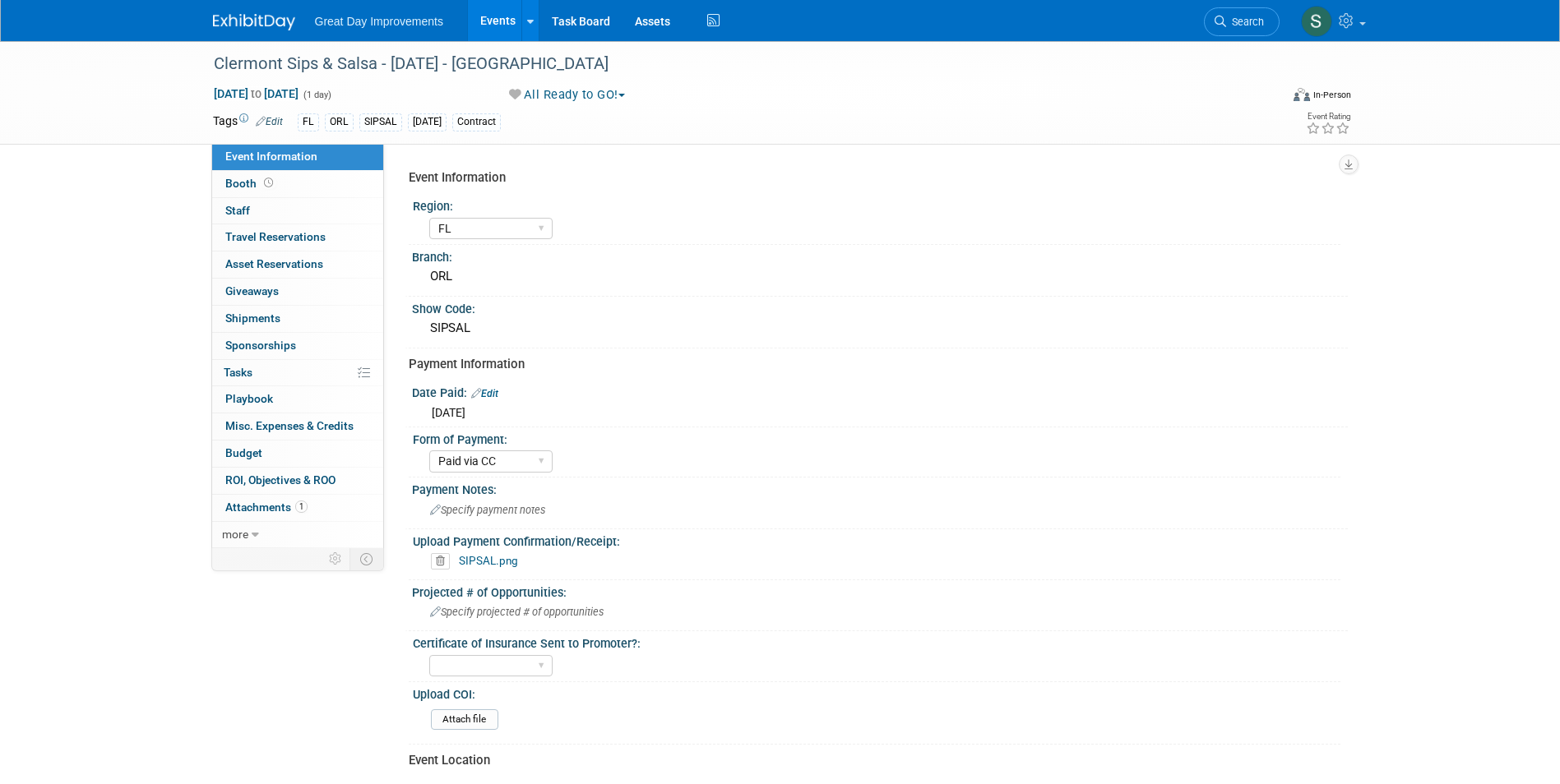
click at [1250, 26] on span "Search" at bounding box center [1245, 21] width 38 height 12
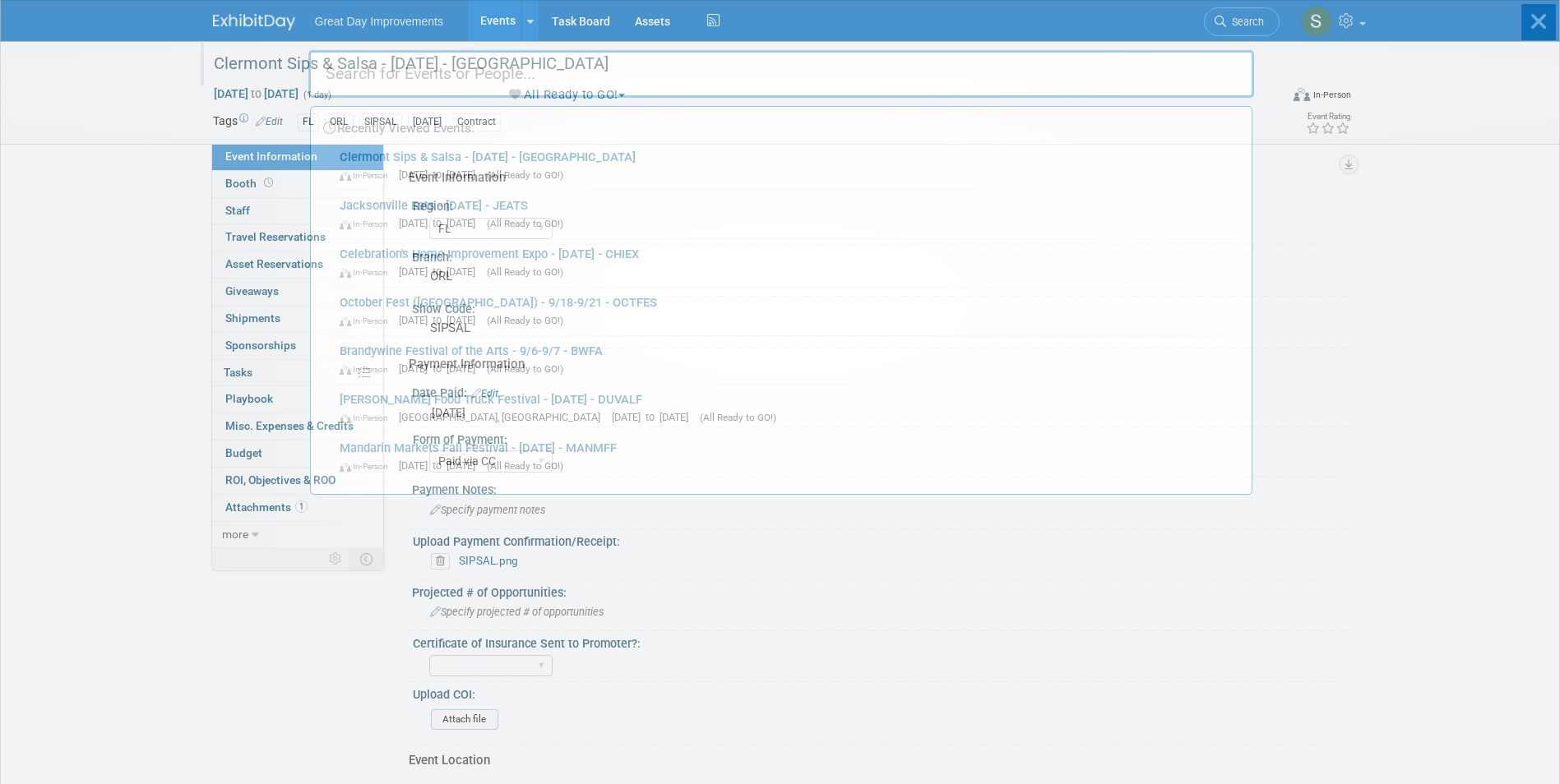
drag, startPoint x: 1250, startPoint y: 26, endPoint x: 1184, endPoint y: 61, distance: 74.7
click at [1184, 61] on body "Great Day Improvements Events Add Event Bulk Upload Events Shareable Event Boar…" at bounding box center [780, 392] width 1560 height 784
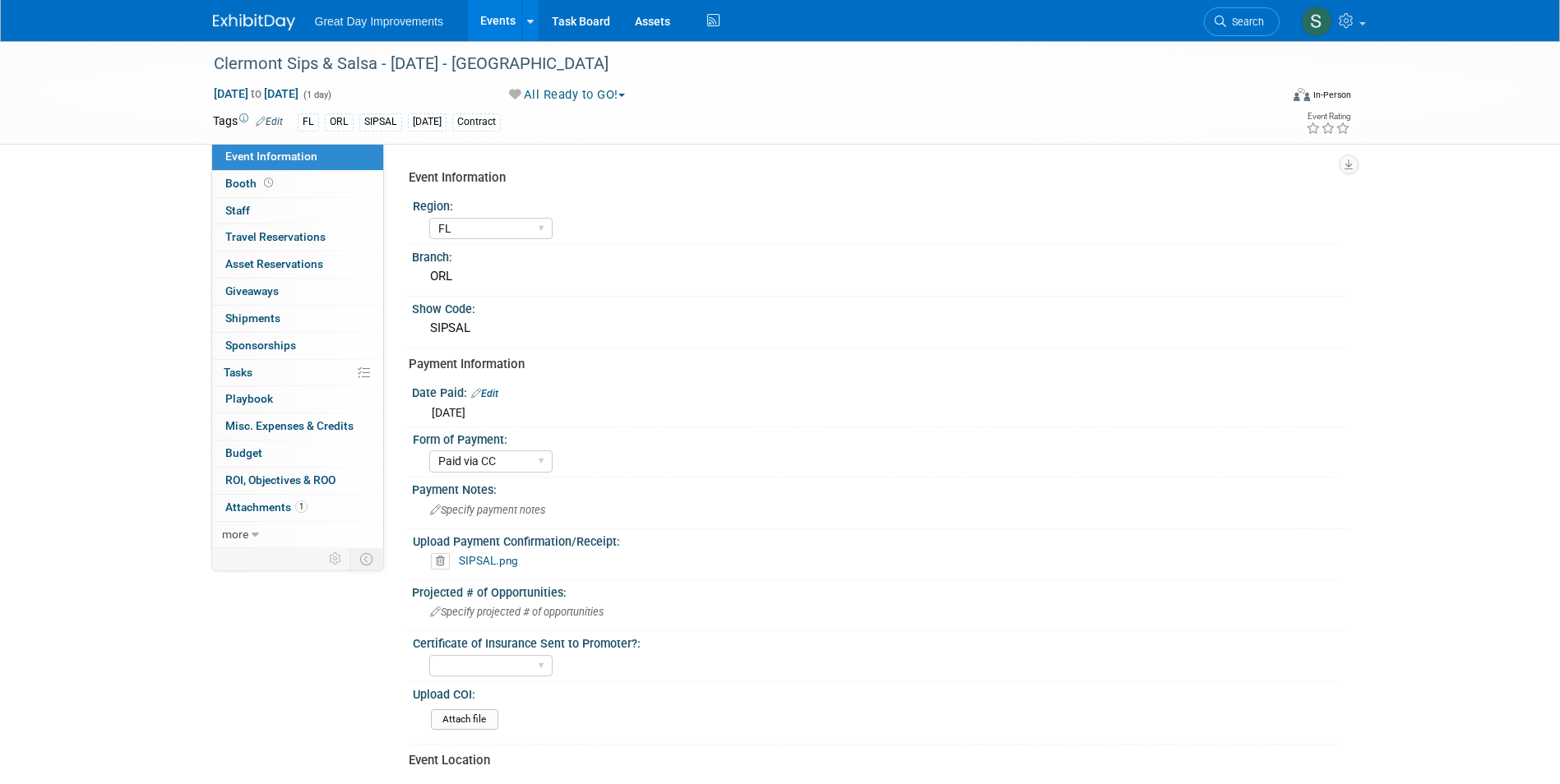
click at [1222, 28] on link "Search" at bounding box center [1241, 22] width 76 height 29
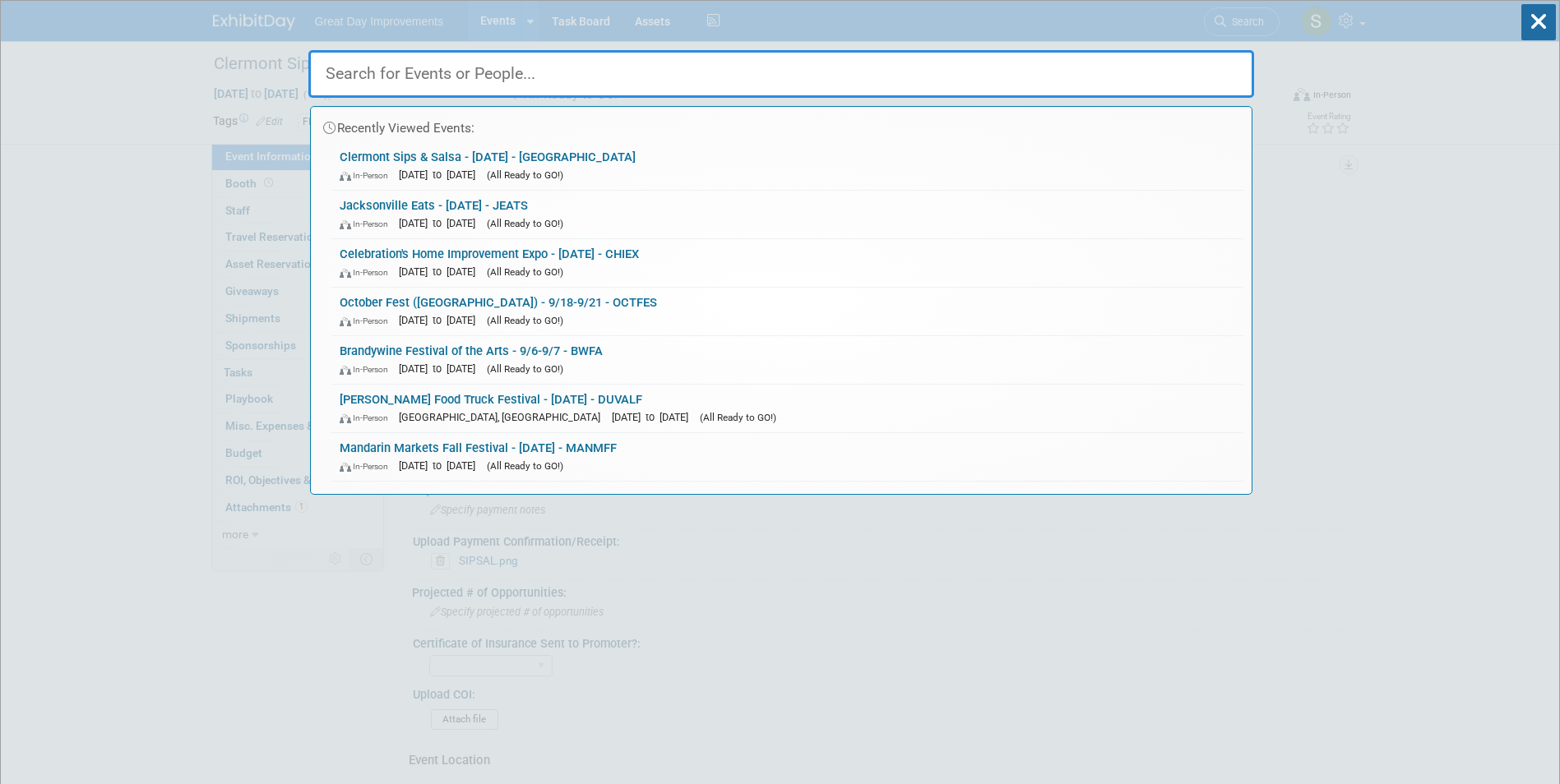
paste input "HIEXPO"
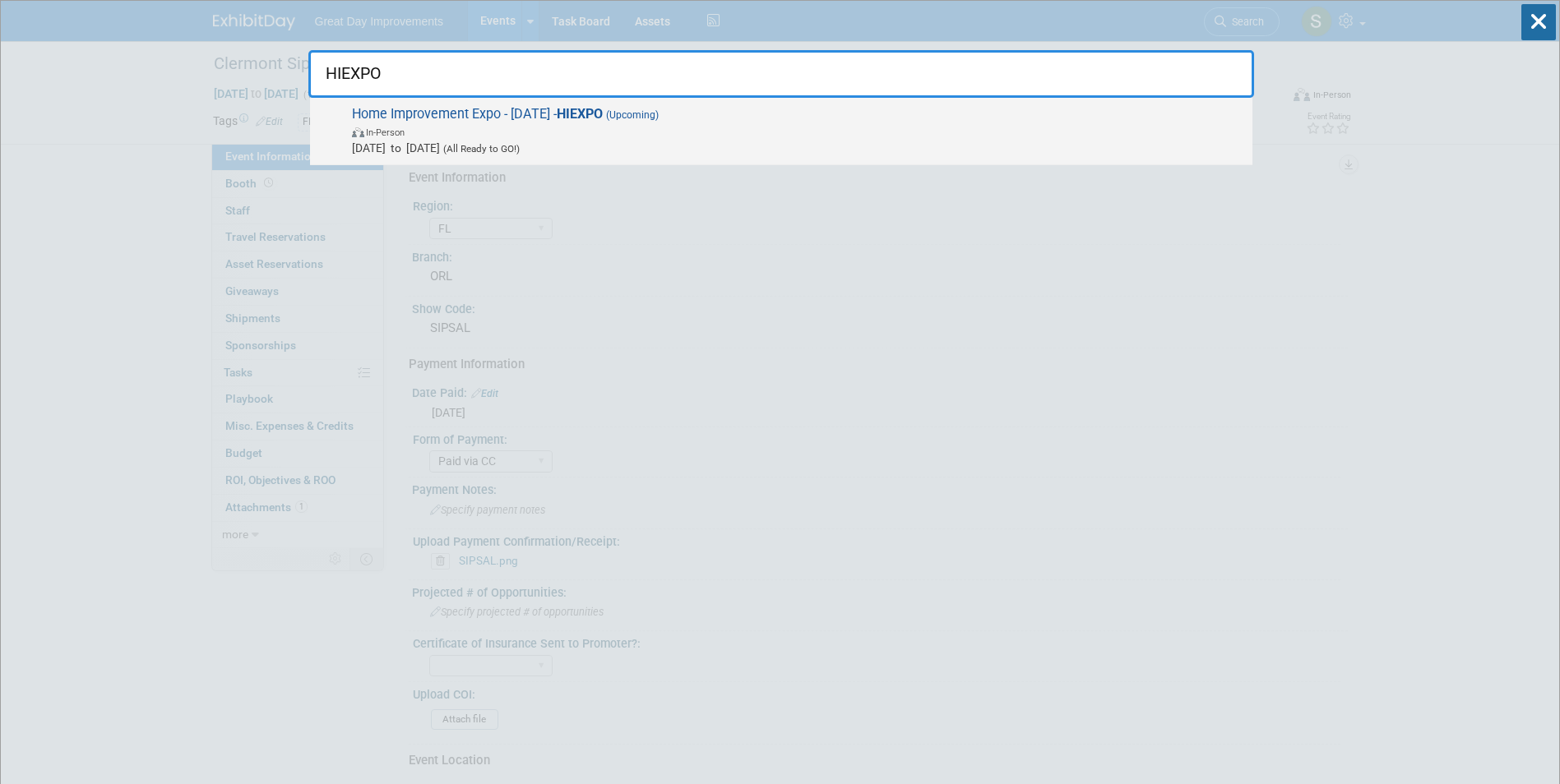
type input "HIEXPO"
click at [432, 102] on div "Home Improvement Expo - 9/20/25 - HIEXPO (Upcoming) In-Person Sep 20, 2025 to S…" at bounding box center [781, 131] width 943 height 68
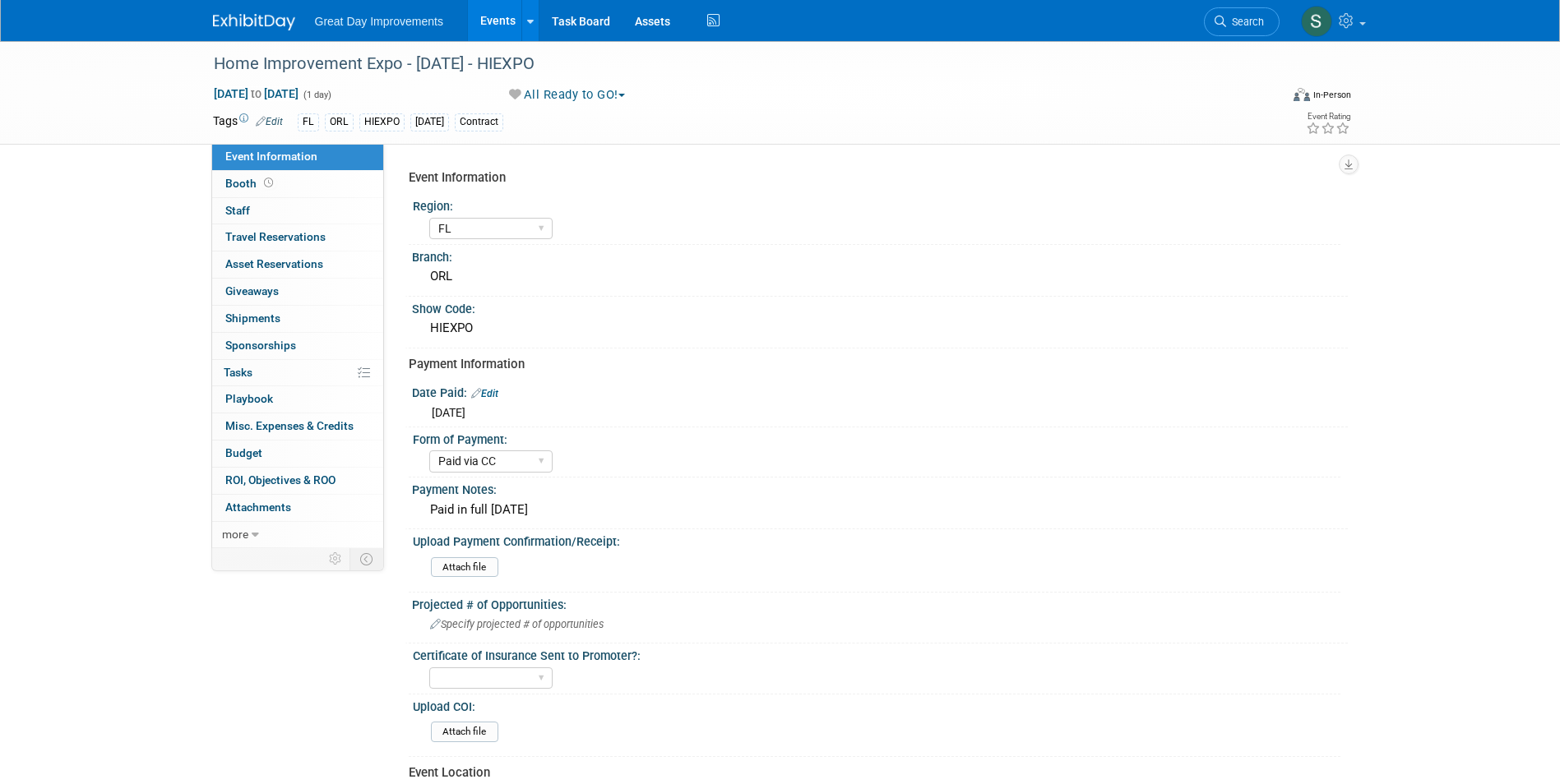
select select "FL"
select select "Paid via CC"
click at [1260, 19] on span "Search" at bounding box center [1245, 21] width 38 height 12
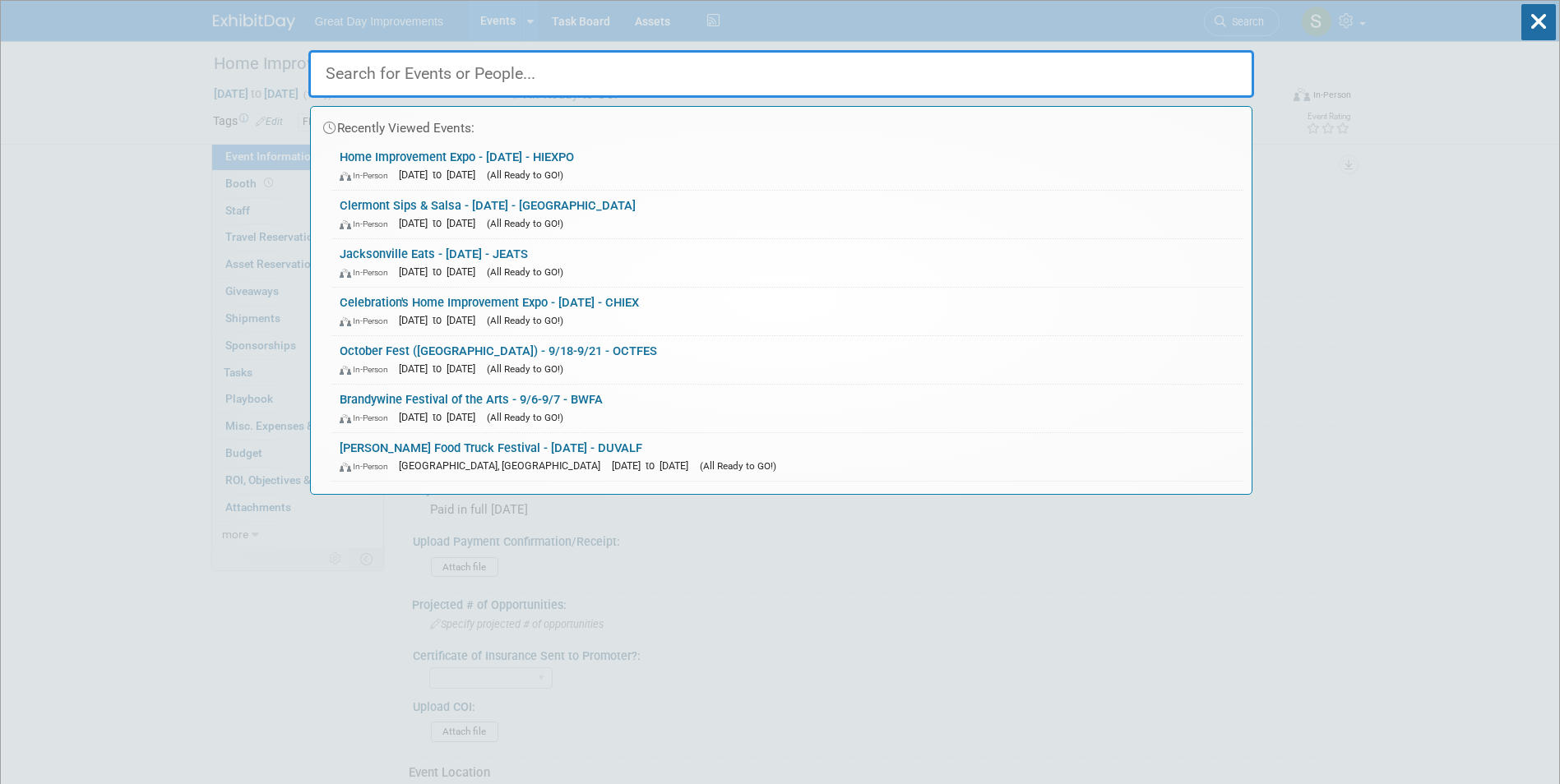
paste input "KISHGS"
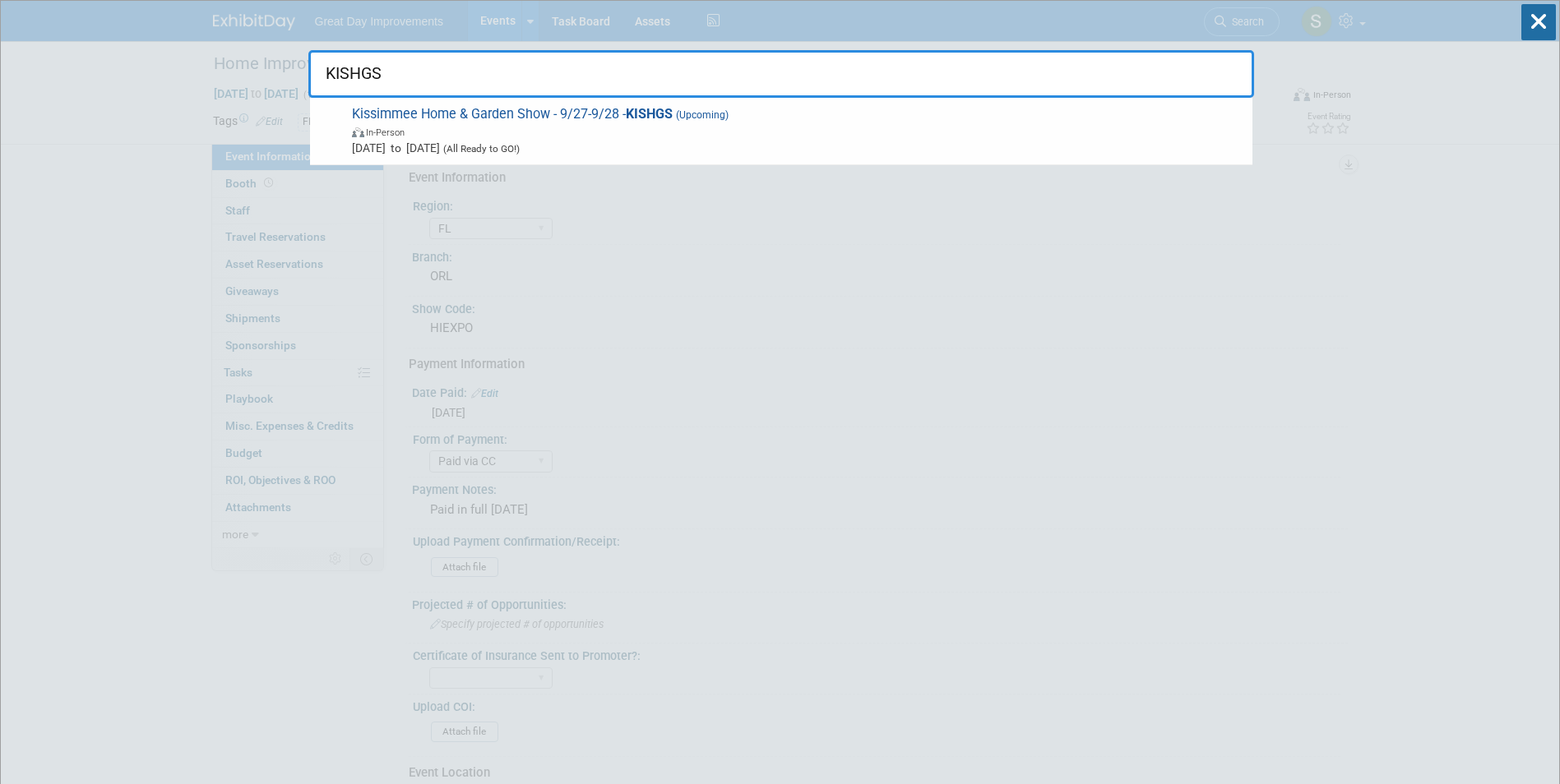
type input "KISHGS"
click at [494, 115] on span "Kissimmee Home & Garden Show - 9/27-9/28 - KISHGS (Upcoming) In-Person Sep 27, …" at bounding box center [796, 131] width 897 height 50
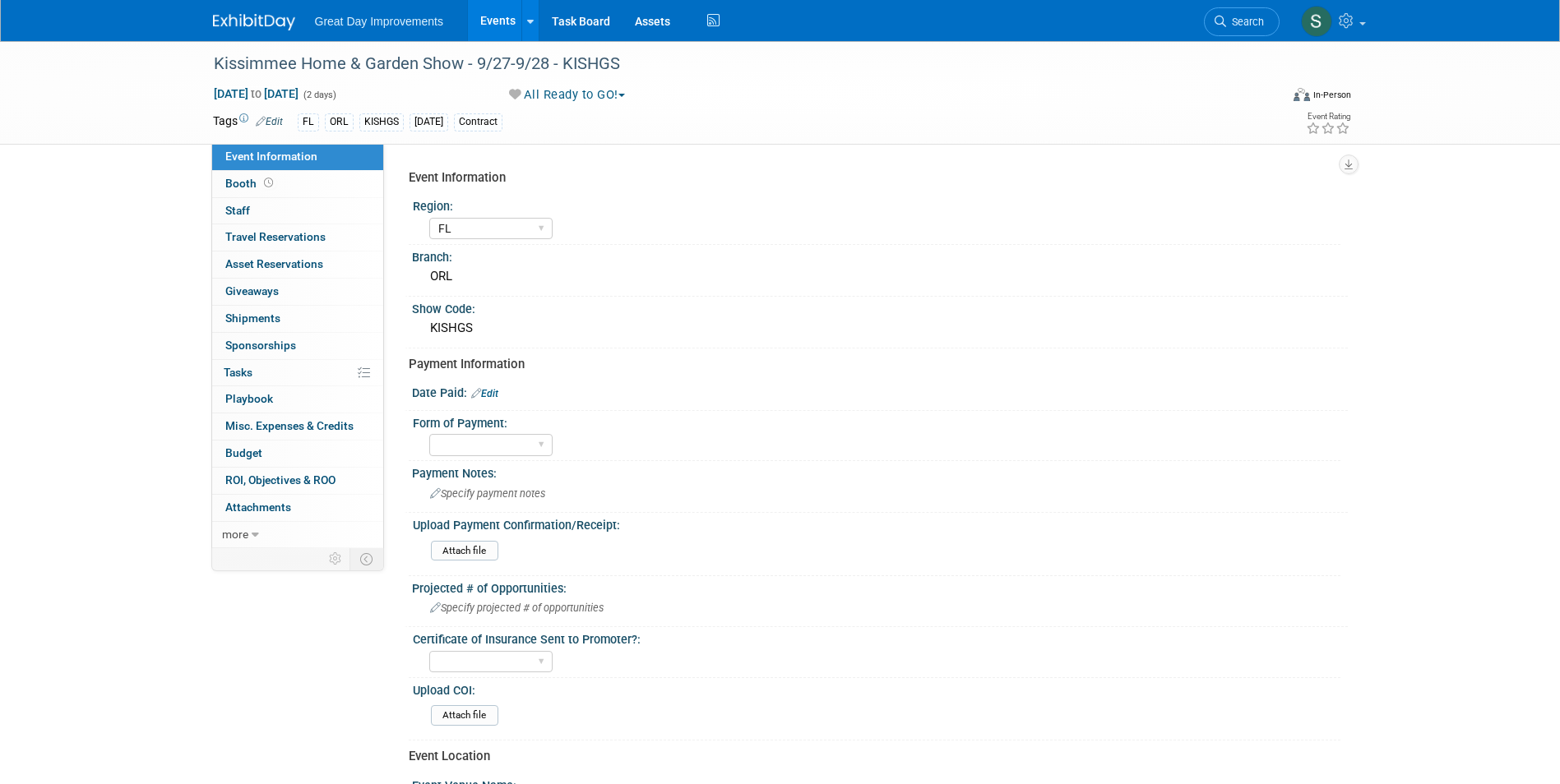
select select "FL"
click at [492, 391] on link "Edit" at bounding box center [485, 394] width 27 height 11
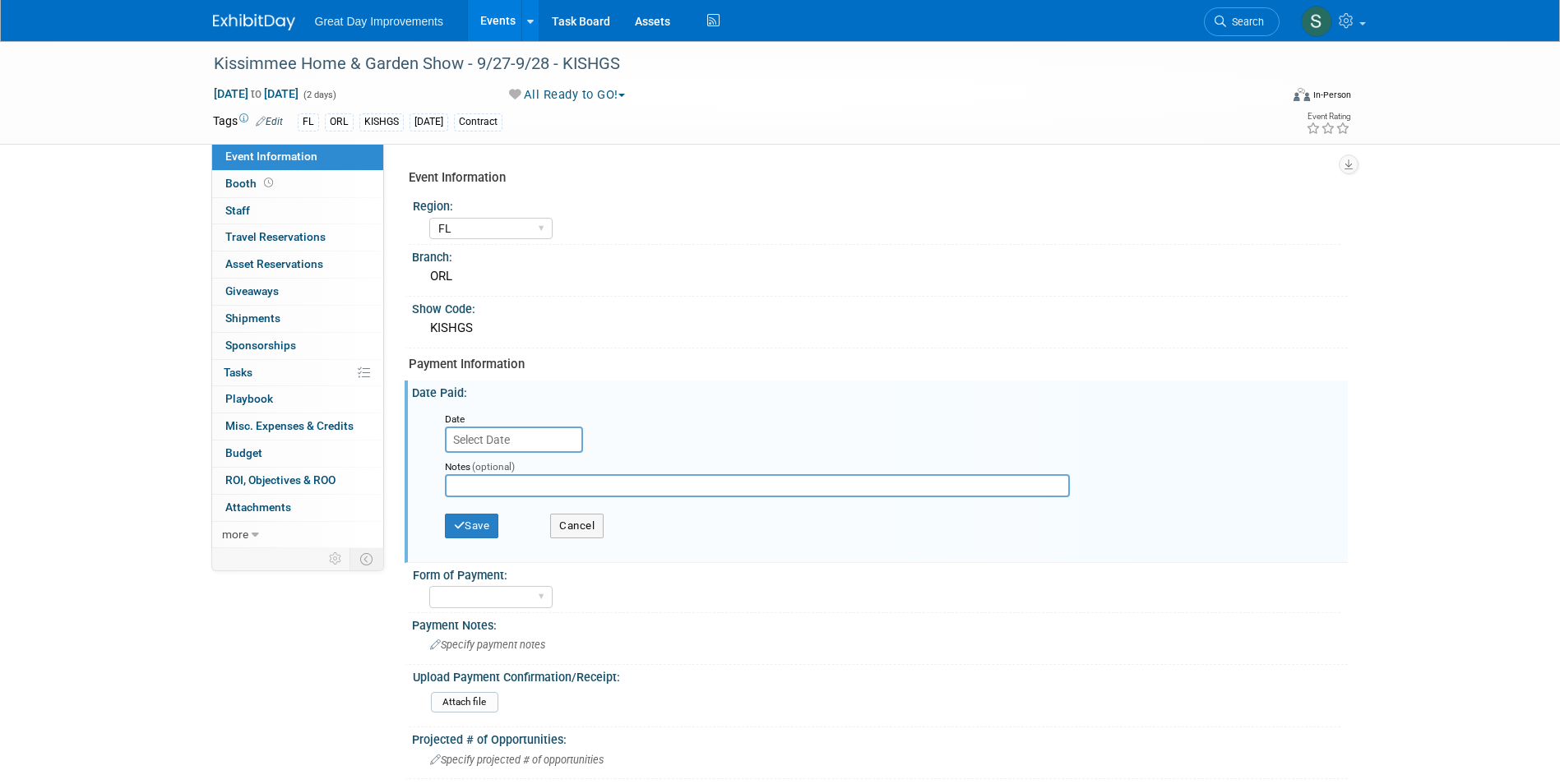
click at [532, 446] on input "text" at bounding box center [514, 440] width 138 height 27
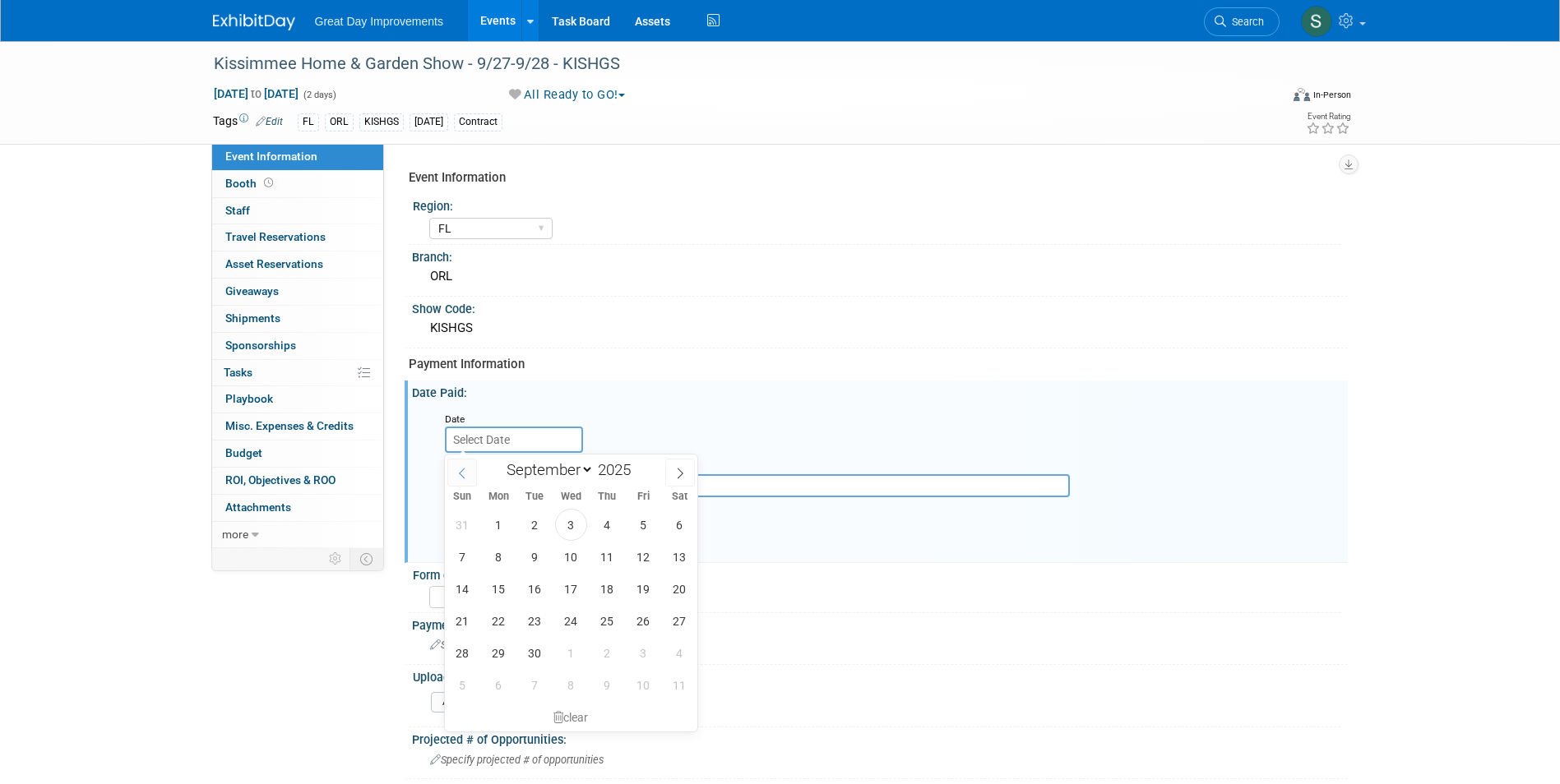
click at [457, 472] on span at bounding box center [462, 472] width 30 height 28
click at [458, 472] on icon at bounding box center [462, 473] width 11 height 11
select select "5"
click at [573, 563] on span "11" at bounding box center [571, 557] width 33 height 33
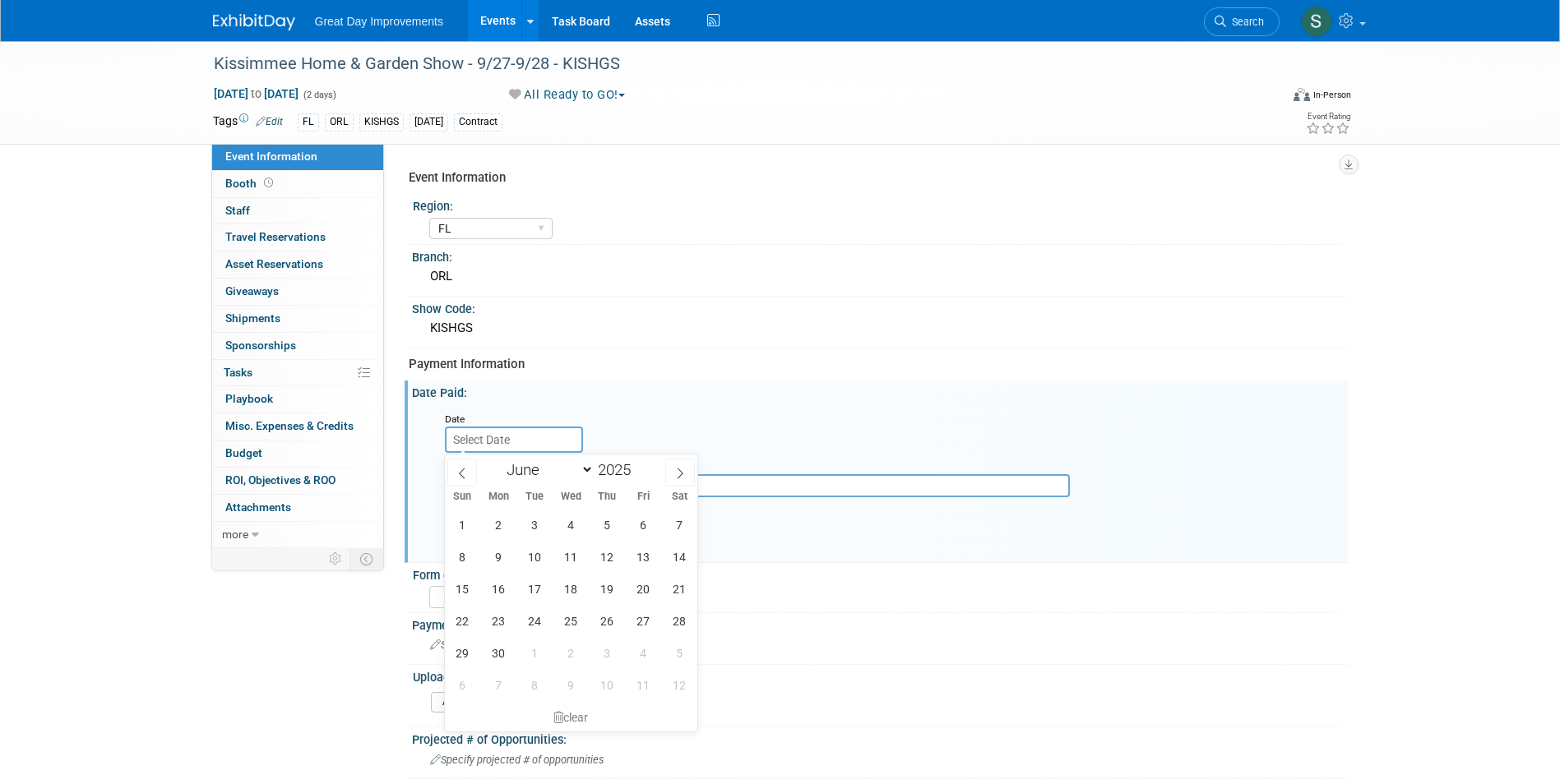
type input "Jun 11, 2025"
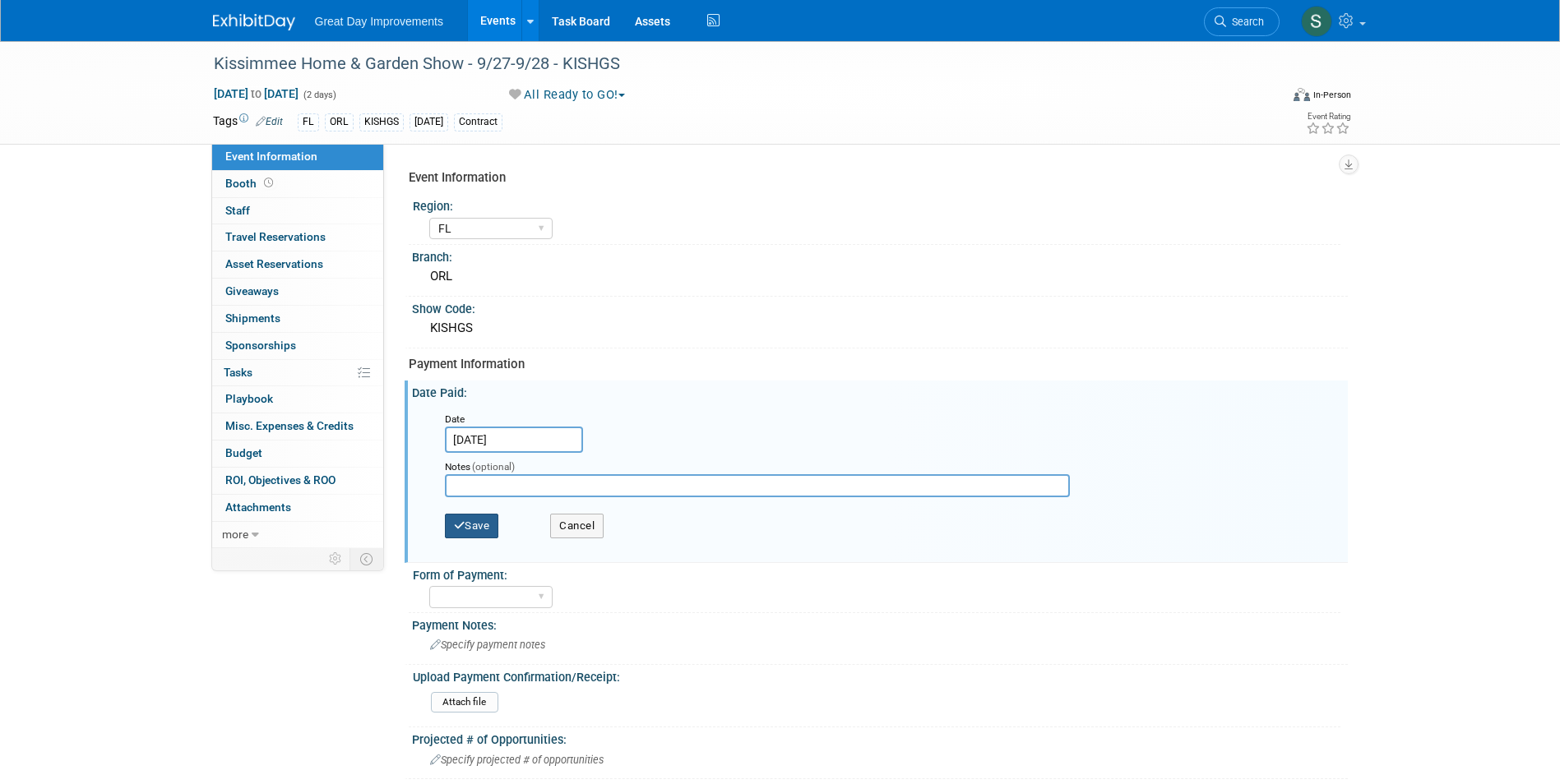
click at [490, 519] on button "Save" at bounding box center [472, 526] width 55 height 25
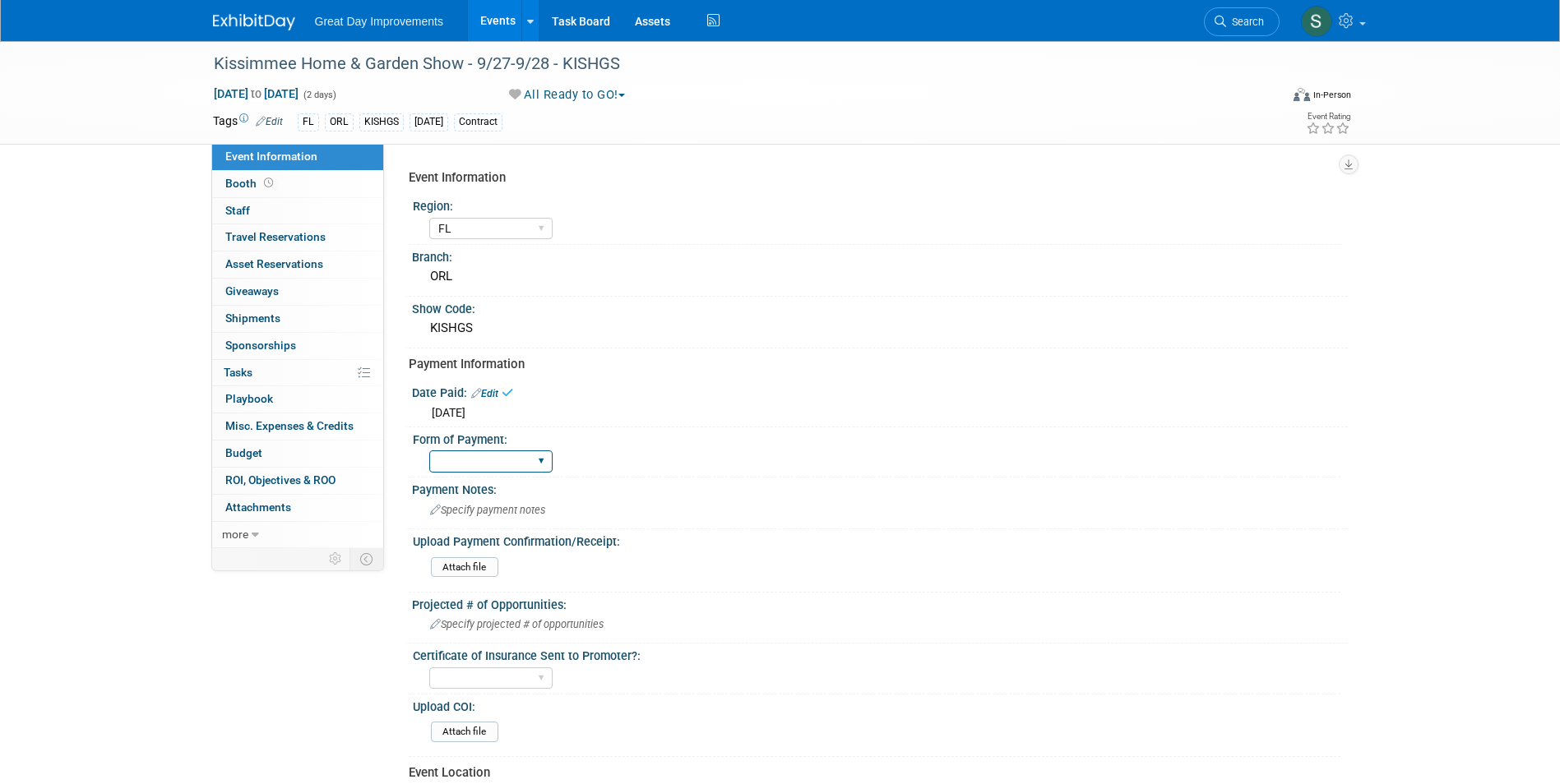
click at [478, 467] on select "Paid via CC Check Requested Pay at the Gate Other" at bounding box center [491, 461] width 123 height 22
select select "Paid via CC"
click at [429, 450] on select "Paid via CC Check Requested Pay at the Gate Other" at bounding box center [491, 461] width 123 height 22
click at [1241, 20] on span "Search" at bounding box center [1245, 21] width 38 height 12
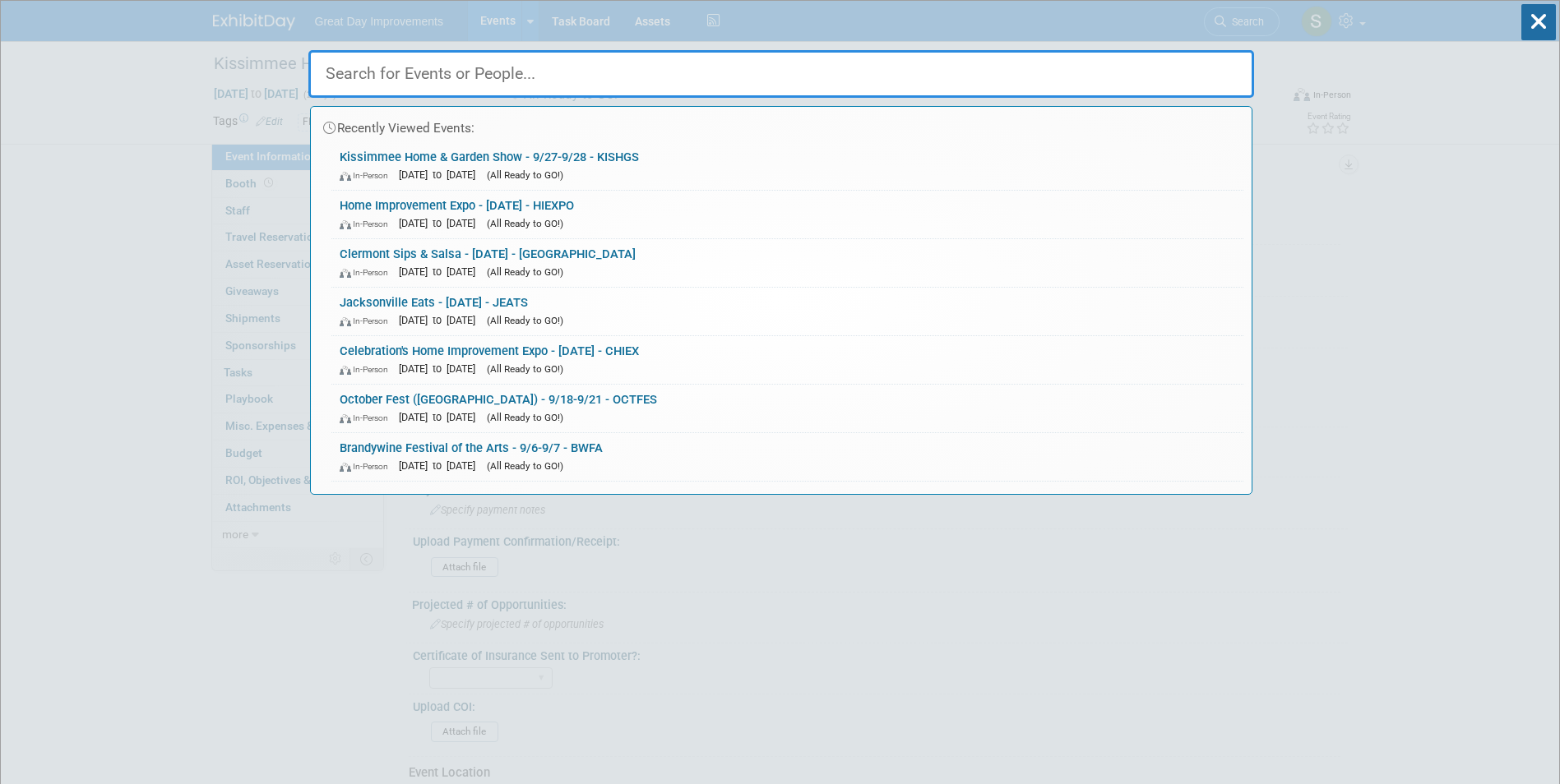
paste input "OBBIT"
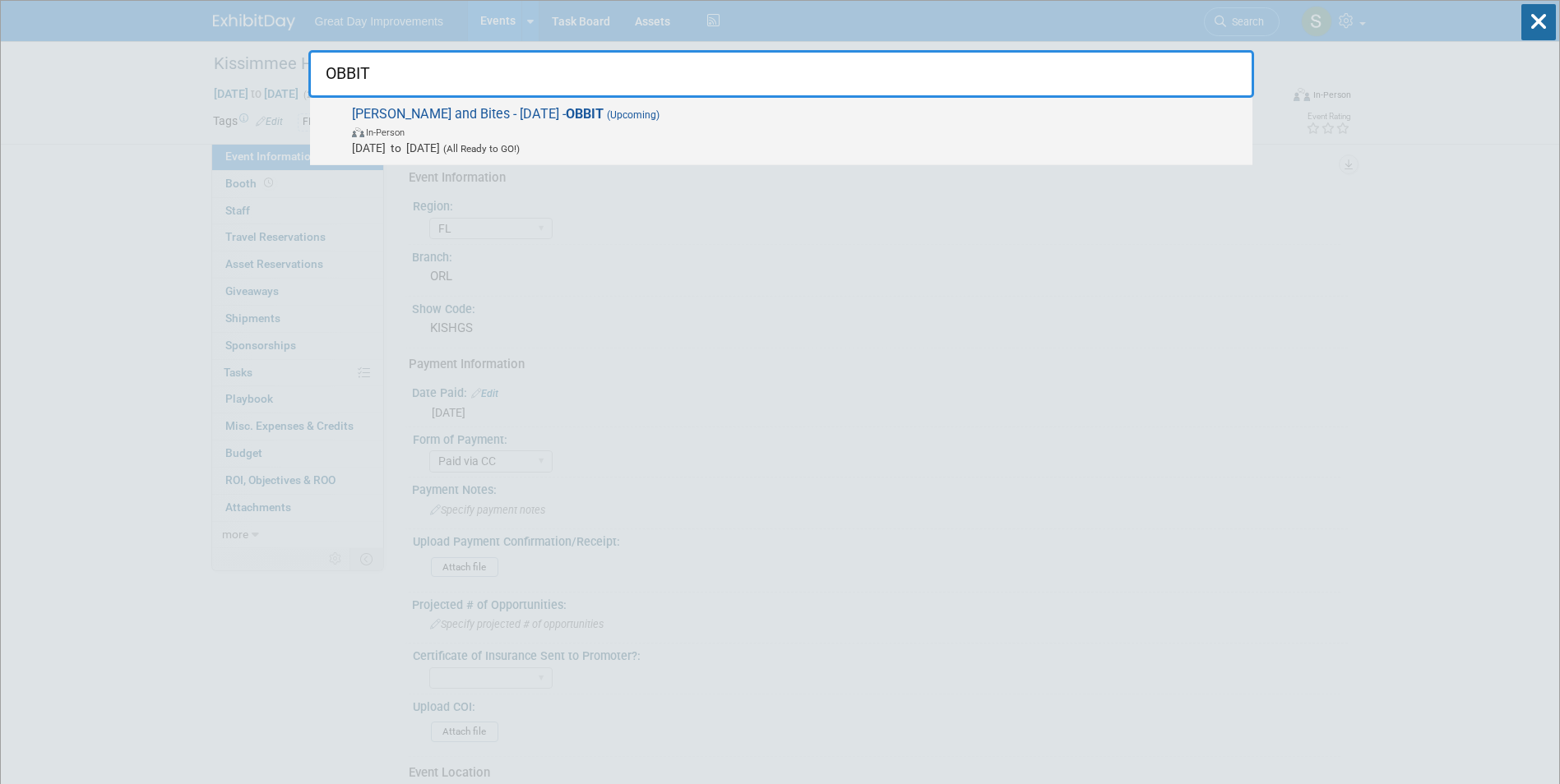
type input "OBBIT"
click at [712, 120] on span "Orlando Booze and Bites - 9/13/25 - OBBIT (Upcoming) In-Person Sep 13, 2025 to …" at bounding box center [796, 131] width 897 height 50
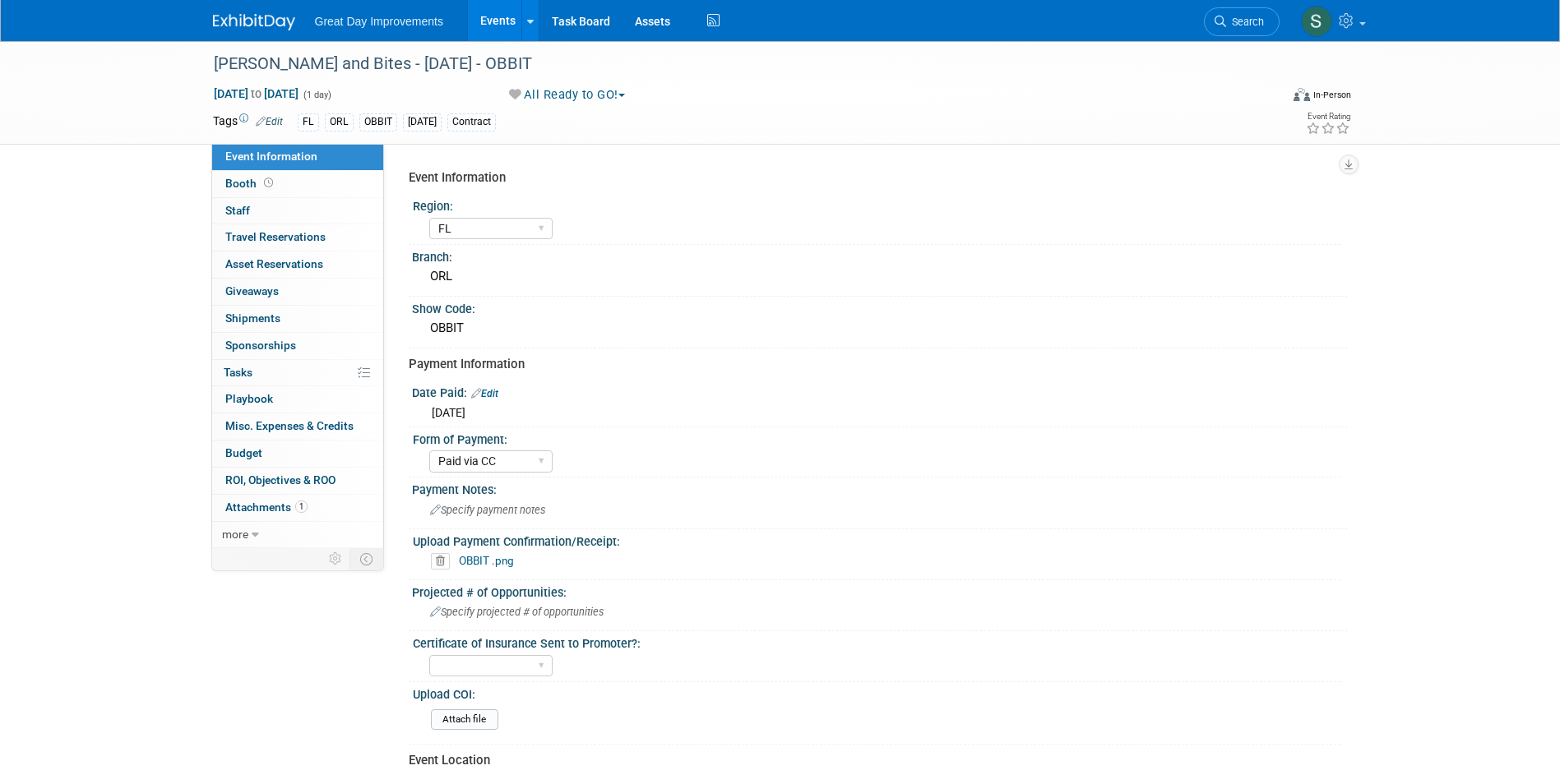
select select "FL"
select select "Paid via CC"
click at [1226, 15] on span "Search" at bounding box center [1245, 21] width 38 height 12
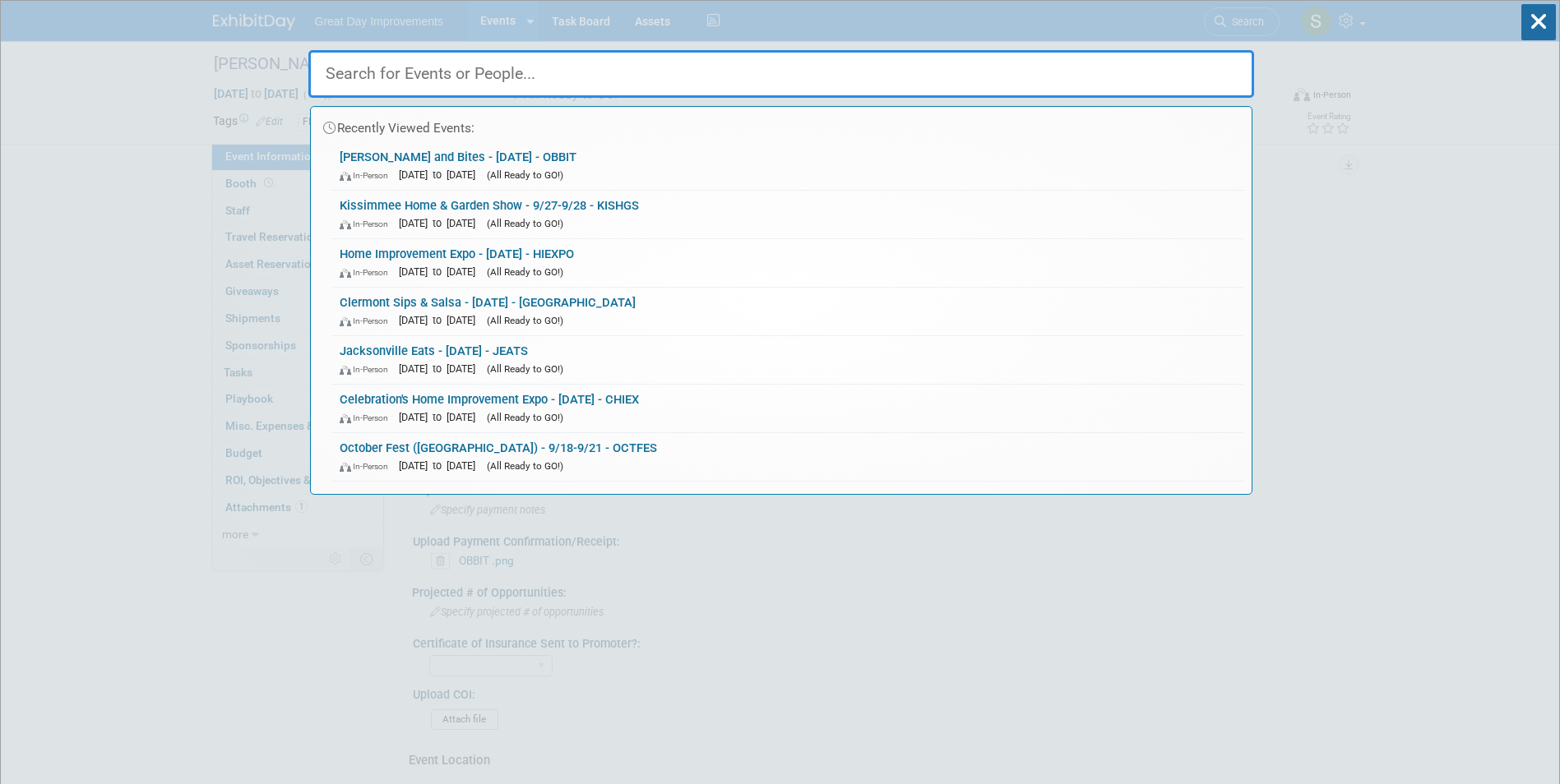
drag, startPoint x: 406, startPoint y: 55, endPoint x: 373, endPoint y: 61, distance: 33.5
paste input "HOT25F"
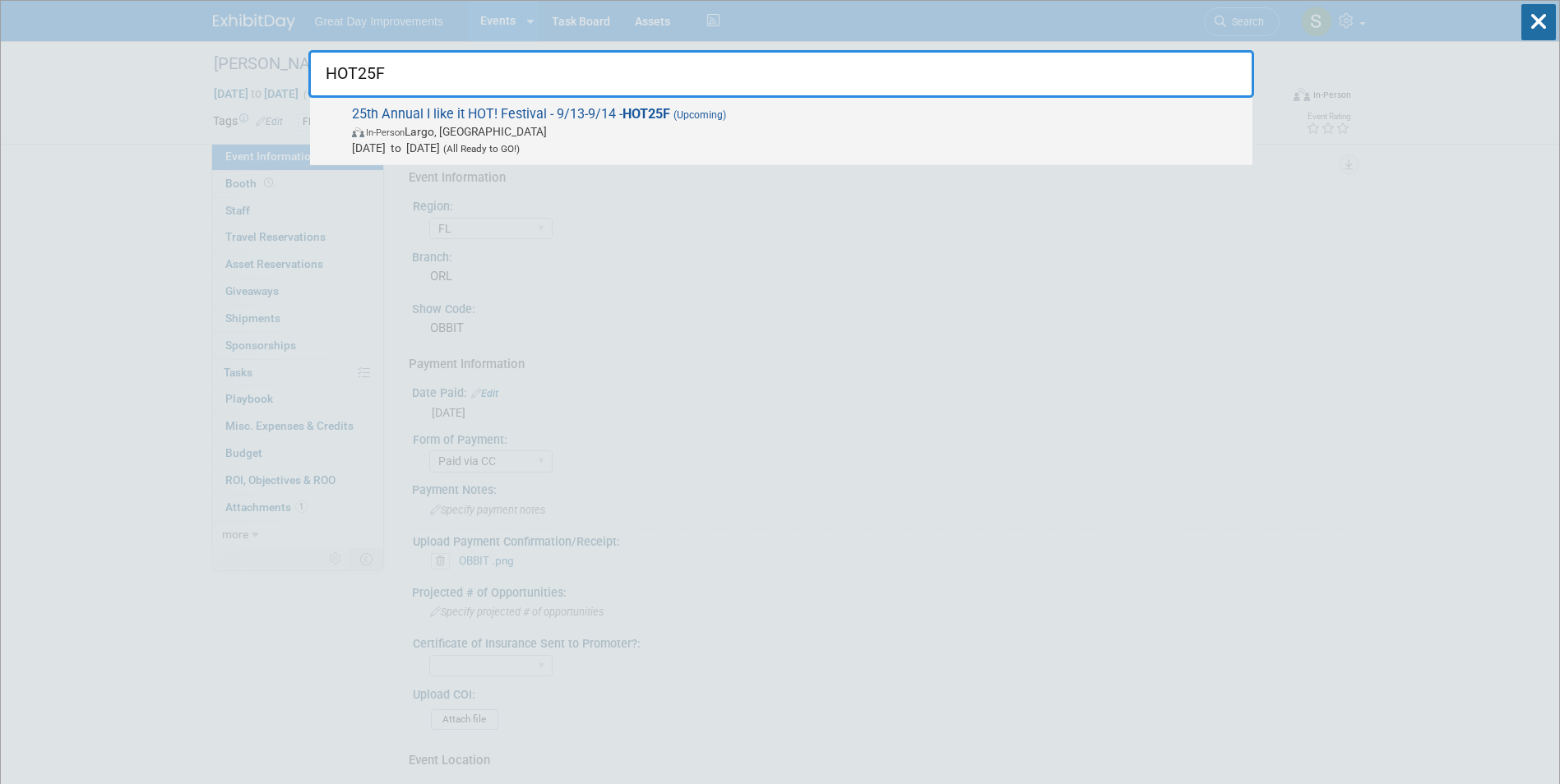
type input "HOT25F"
click at [386, 138] on span "In-Person Largo, FL" at bounding box center [798, 131] width 892 height 16
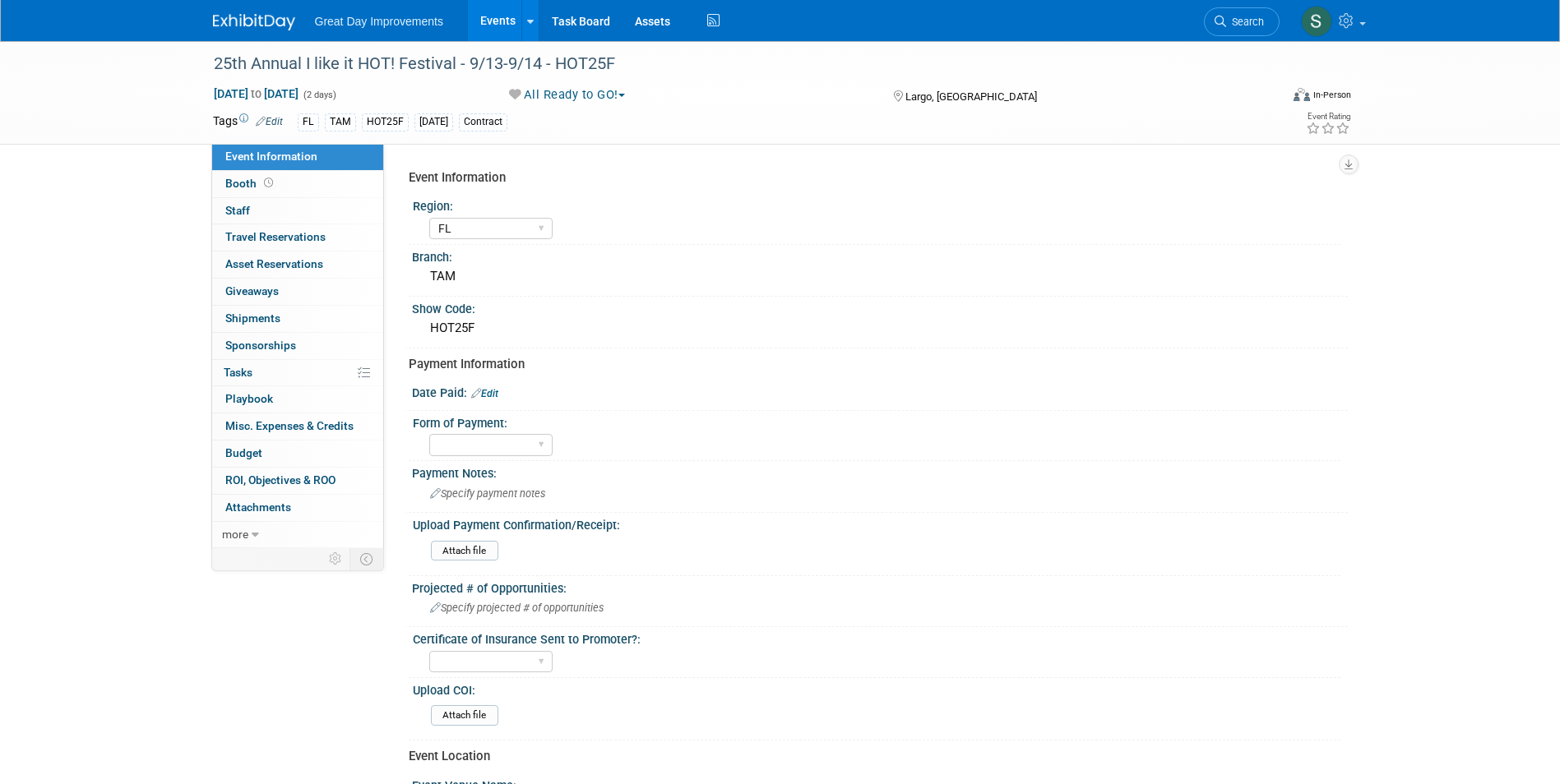
select select "FL"
click at [498, 393] on link "Edit" at bounding box center [485, 394] width 27 height 11
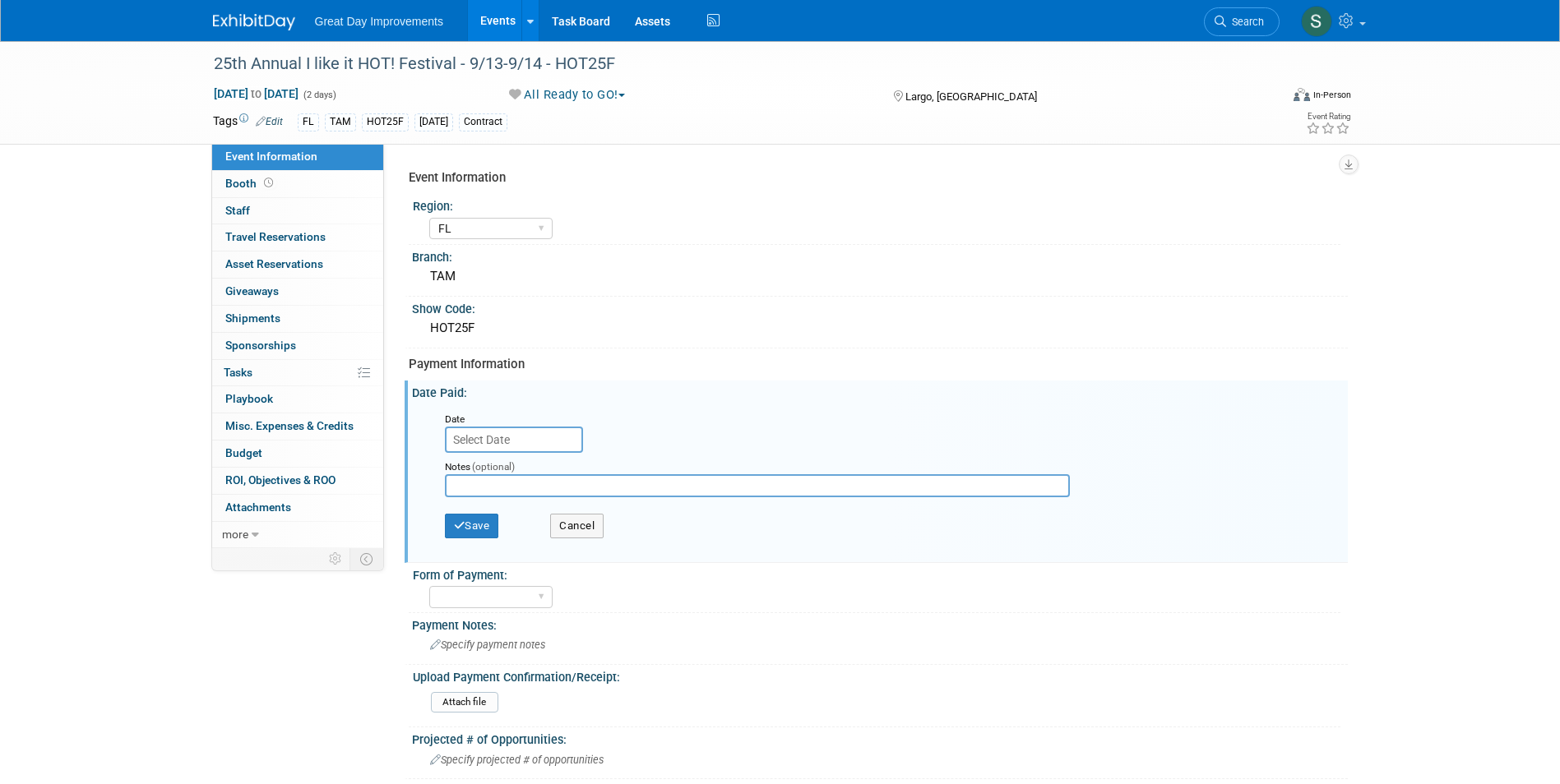
click at [501, 428] on input "text" at bounding box center [514, 440] width 138 height 27
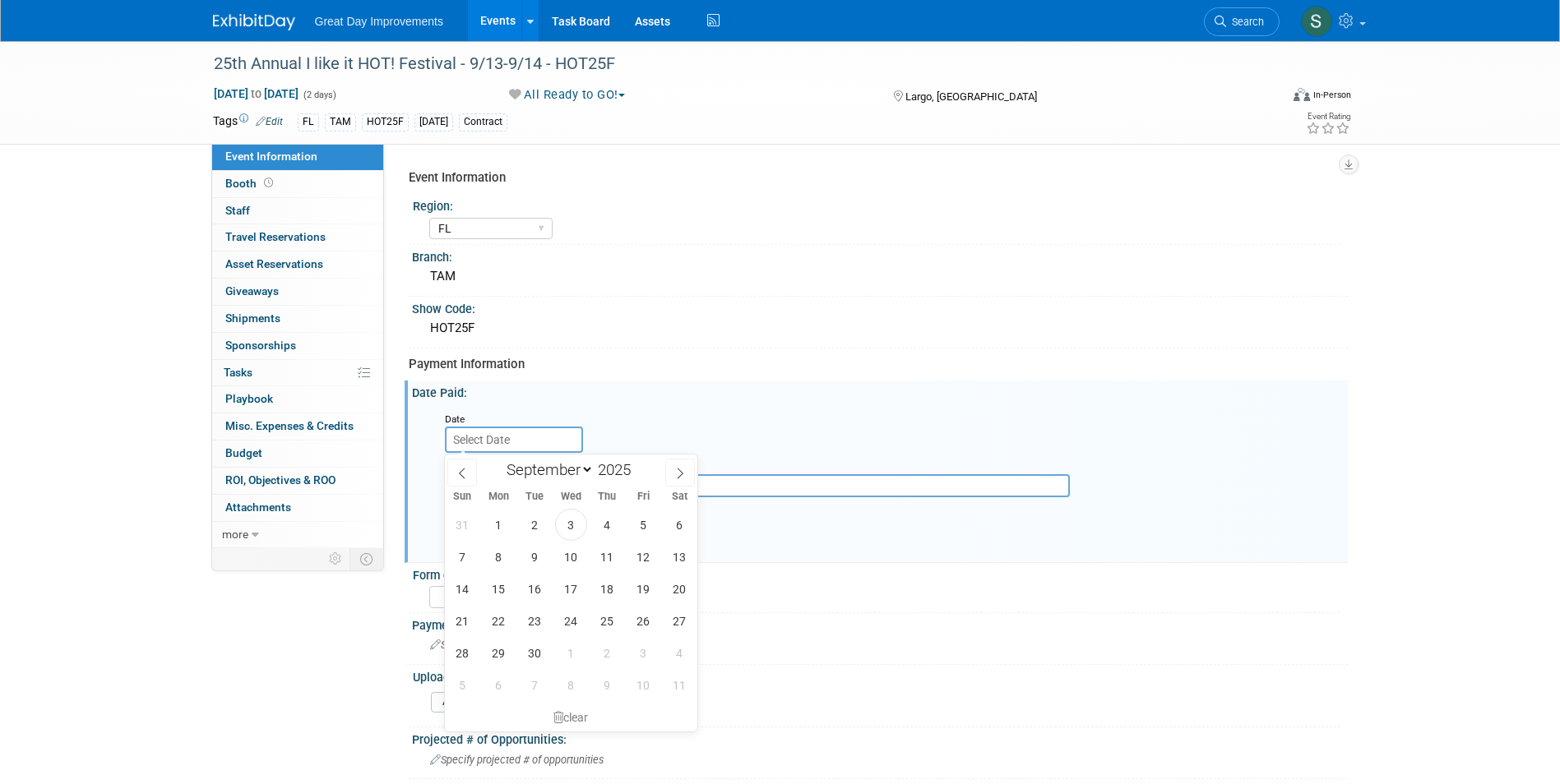
click at [479, 479] on div "January February March April May June July August September October November De…" at bounding box center [571, 468] width 190 height 28
click at [453, 472] on span at bounding box center [462, 472] width 30 height 28
click at [451, 468] on span at bounding box center [462, 472] width 30 height 28
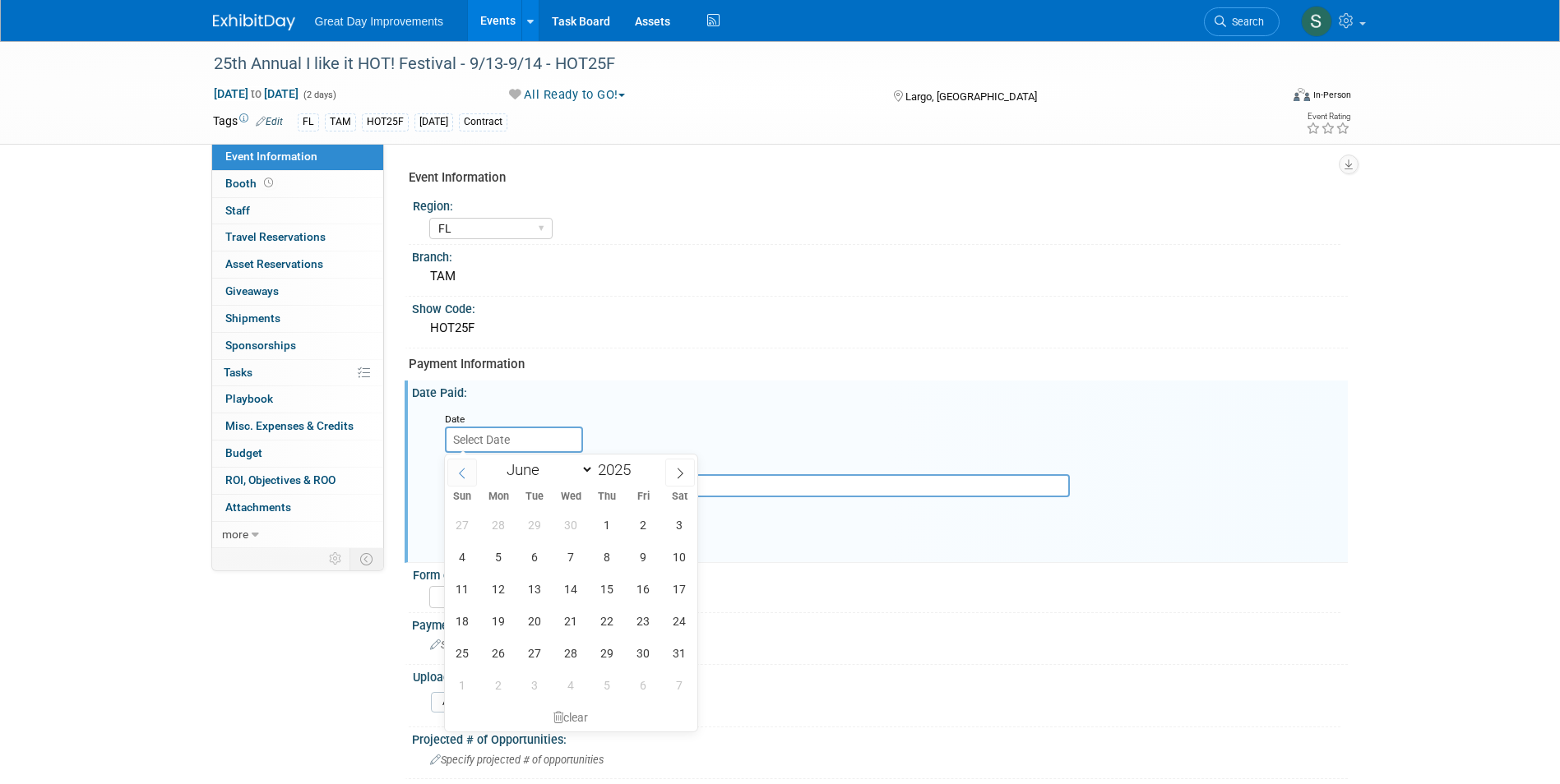
select select "4"
click at [539, 653] on span "27" at bounding box center [536, 653] width 33 height 33
type input "May 27, 2025"
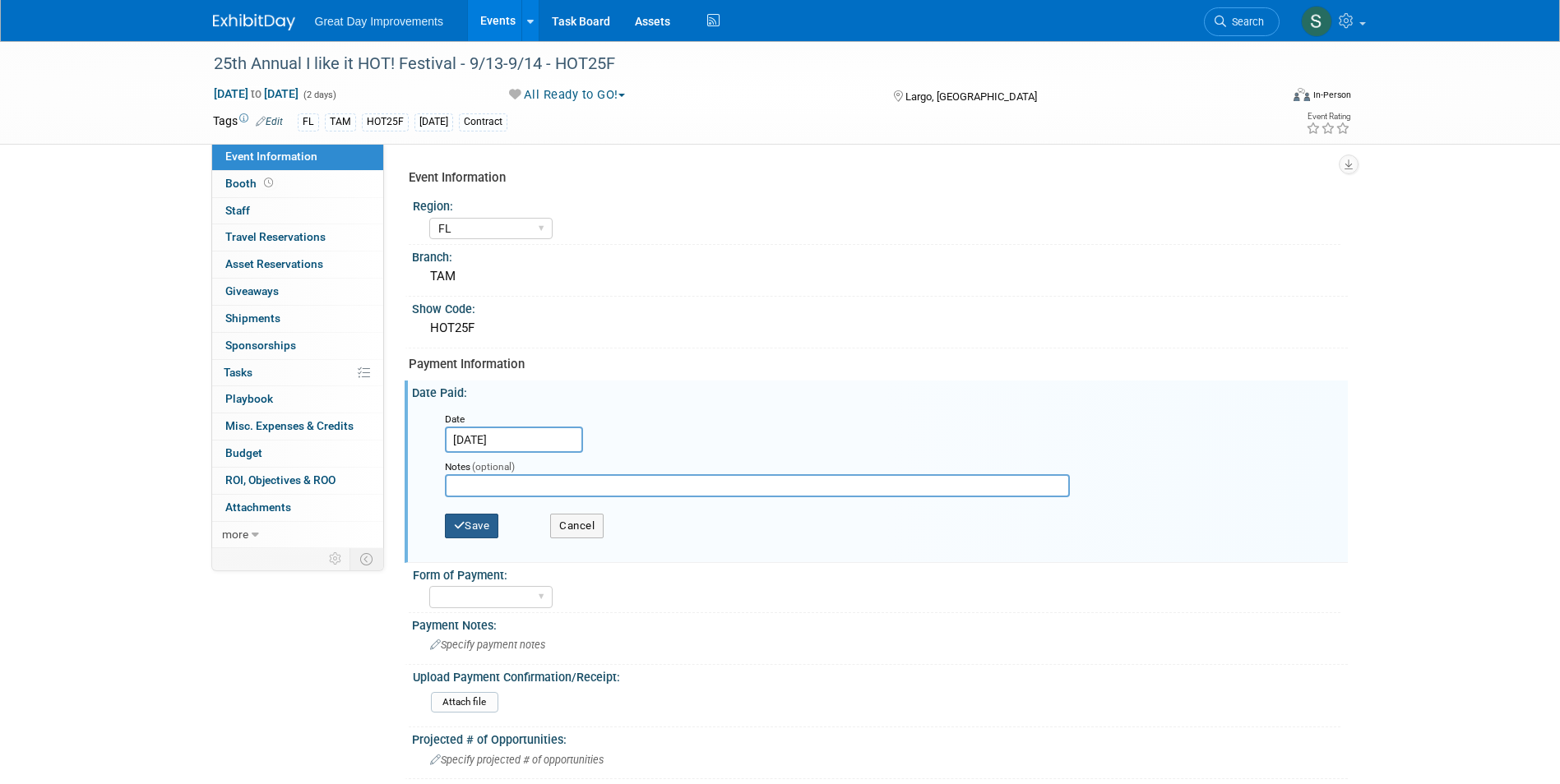
click at [488, 534] on button "Save" at bounding box center [472, 526] width 55 height 25
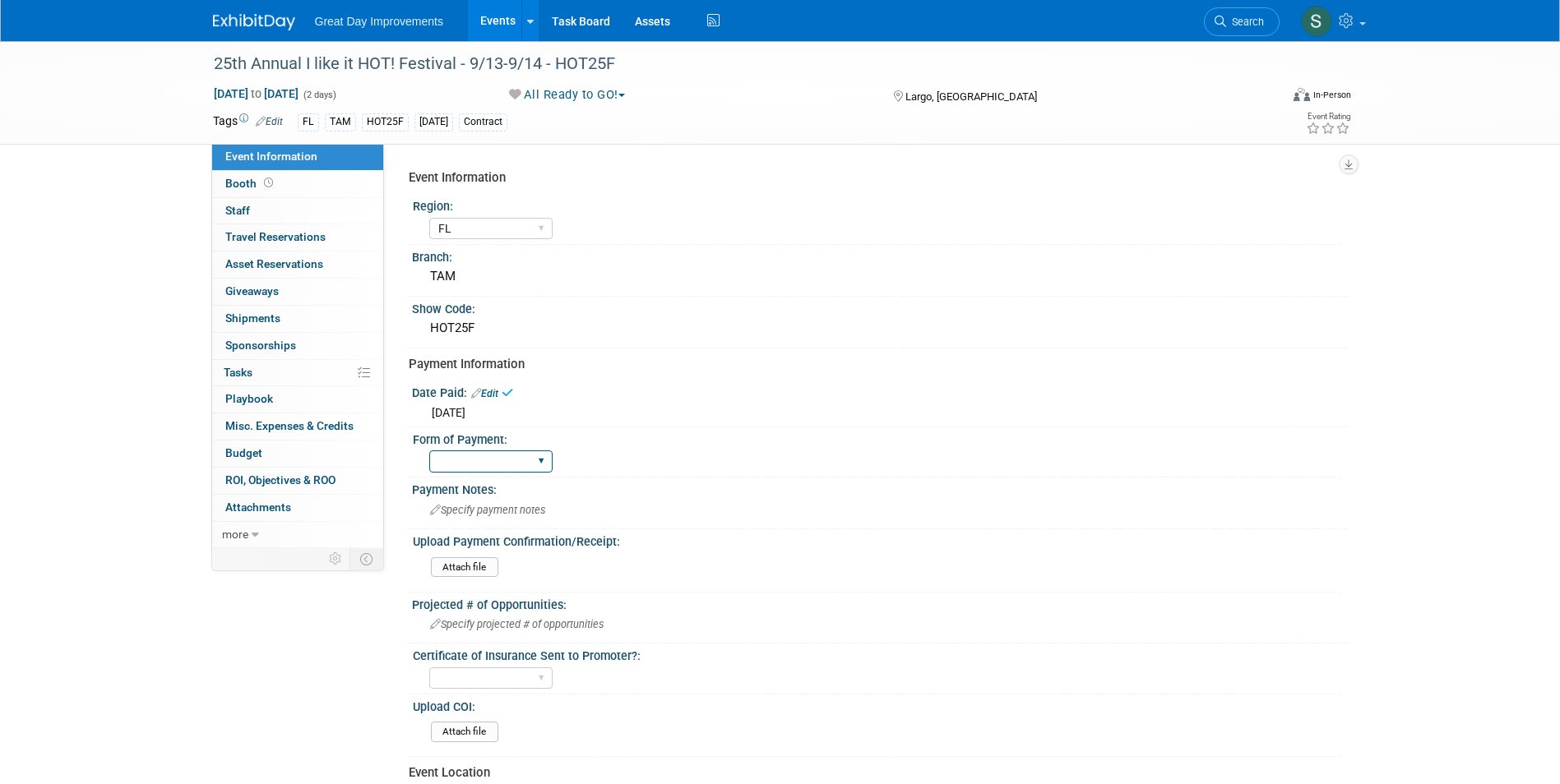
click at [490, 464] on select "Paid via CC Check Requested Pay at the Gate Other" at bounding box center [491, 461] width 123 height 22
select select "Paid via CC"
click at [429, 450] on select "Paid via CC Check Requested Pay at the Gate Other" at bounding box center [491, 461] width 123 height 22
click at [263, 11] on link at bounding box center [264, 14] width 102 height 13
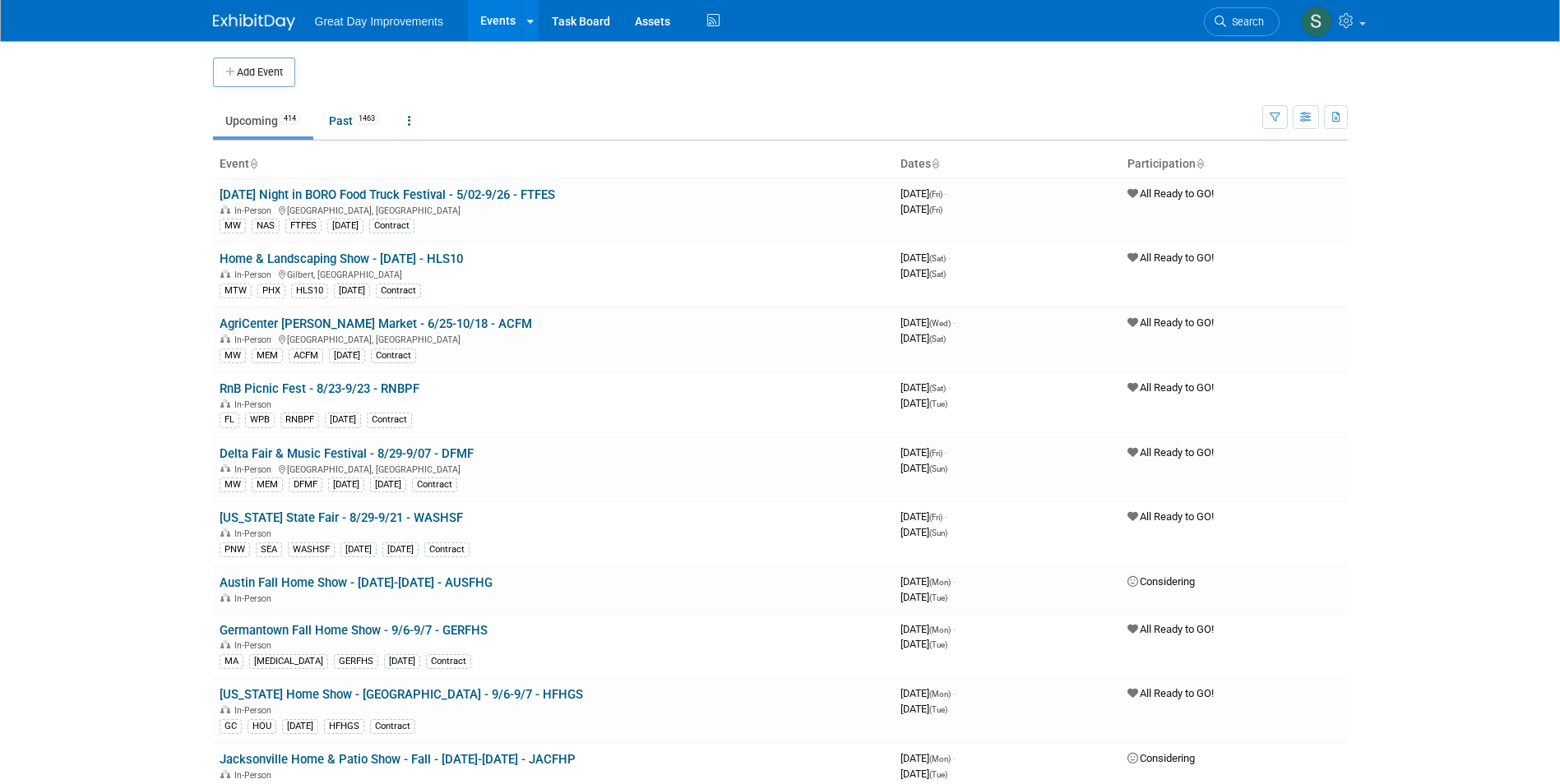
click at [1217, 28] on link "Search" at bounding box center [1241, 22] width 76 height 29
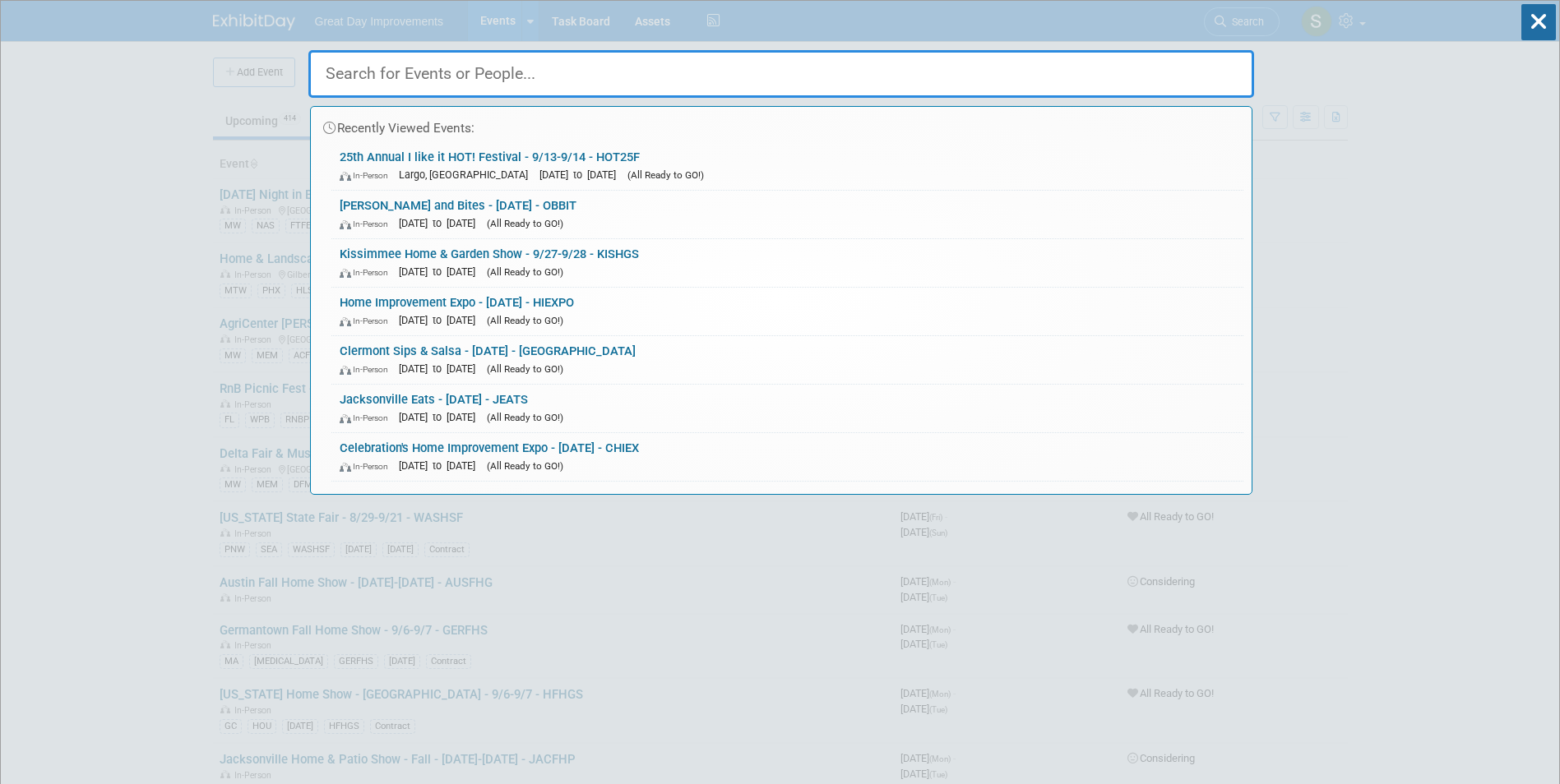
click at [358, 64] on input "text" at bounding box center [780, 74] width 946 height 48
paste input "TAMBS"
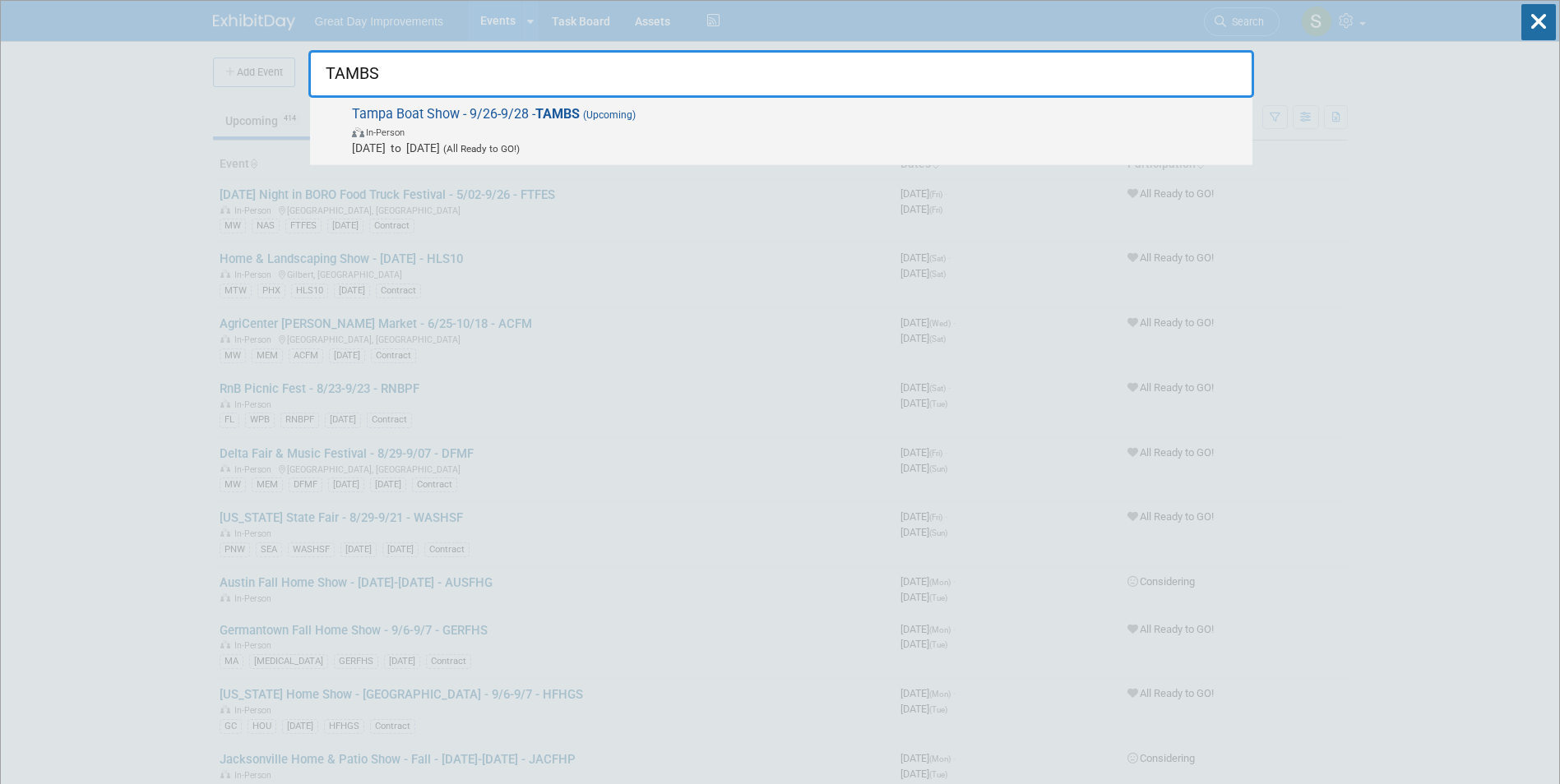
type input "TAMBS"
click at [497, 132] on span "In-Person" at bounding box center [798, 131] width 892 height 16
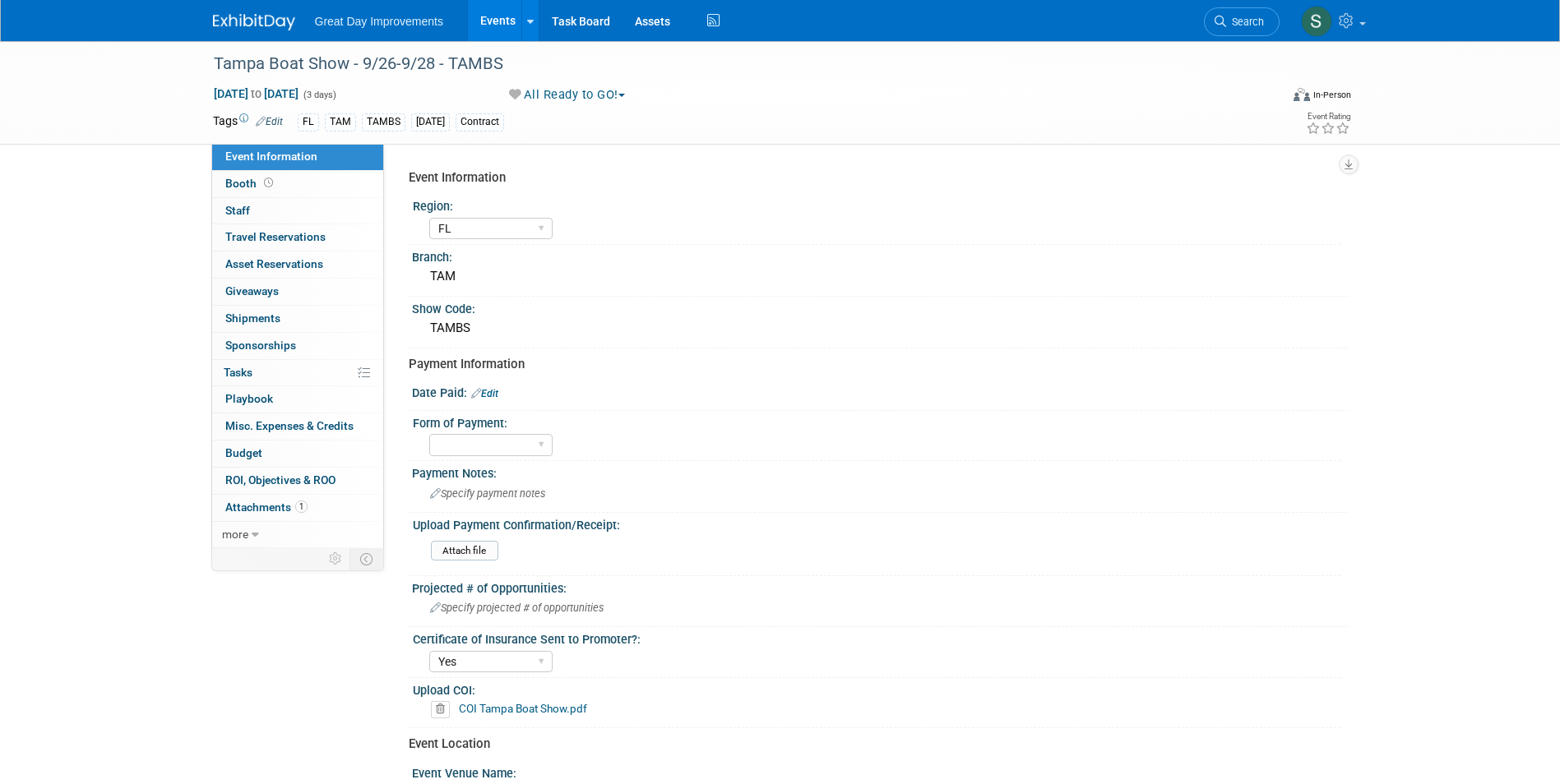
select select "FL"
select select "Yes"
click at [487, 394] on link "Edit" at bounding box center [485, 394] width 27 height 11
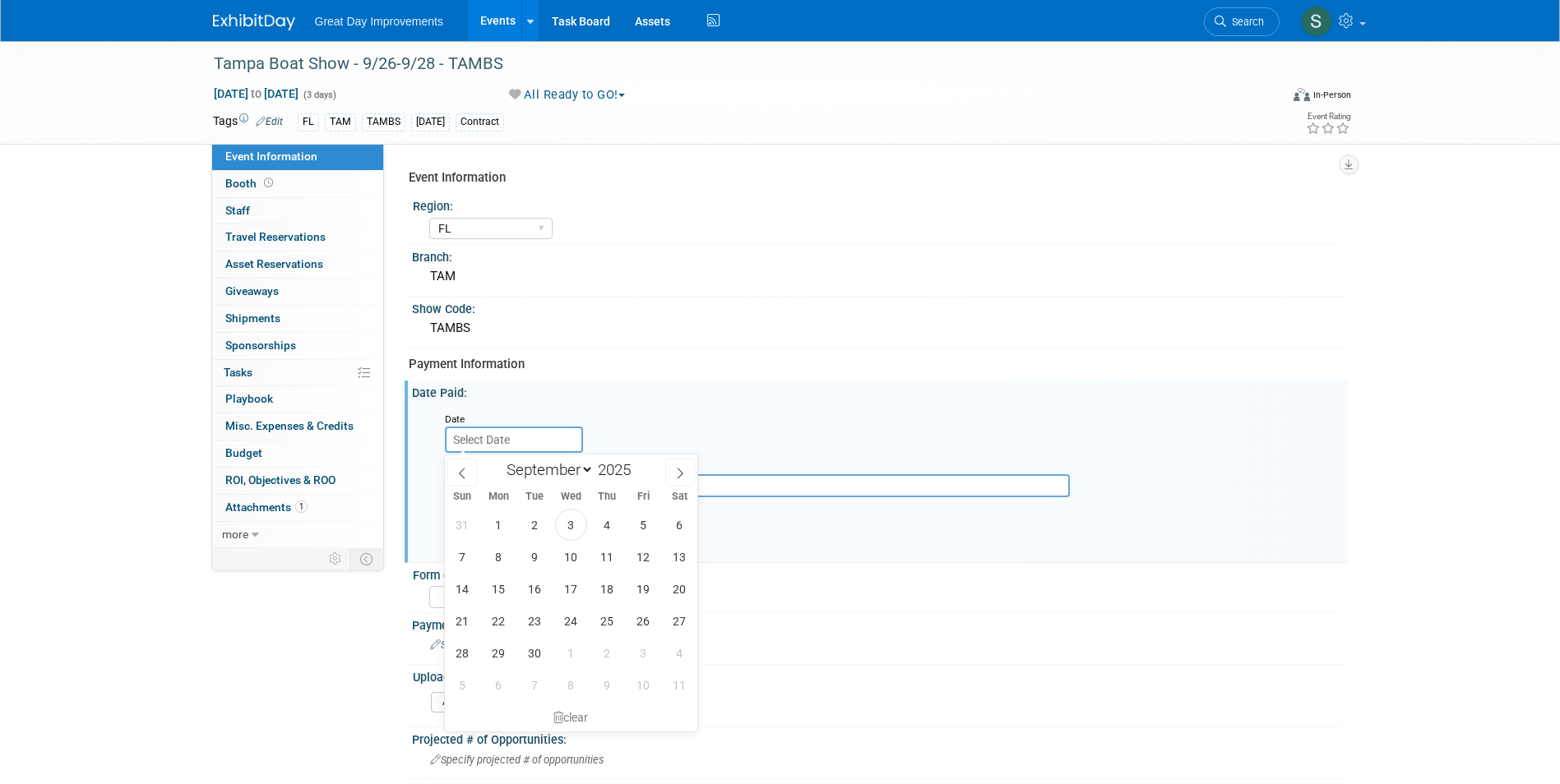
click at [476, 439] on input "text" at bounding box center [514, 440] width 138 height 27
click at [464, 479] on span at bounding box center [462, 472] width 30 height 28
select select "7"
drag, startPoint x: 644, startPoint y: 526, endPoint x: 591, endPoint y: 526, distance: 53.0
click at [643, 526] on span "1" at bounding box center [644, 525] width 33 height 33
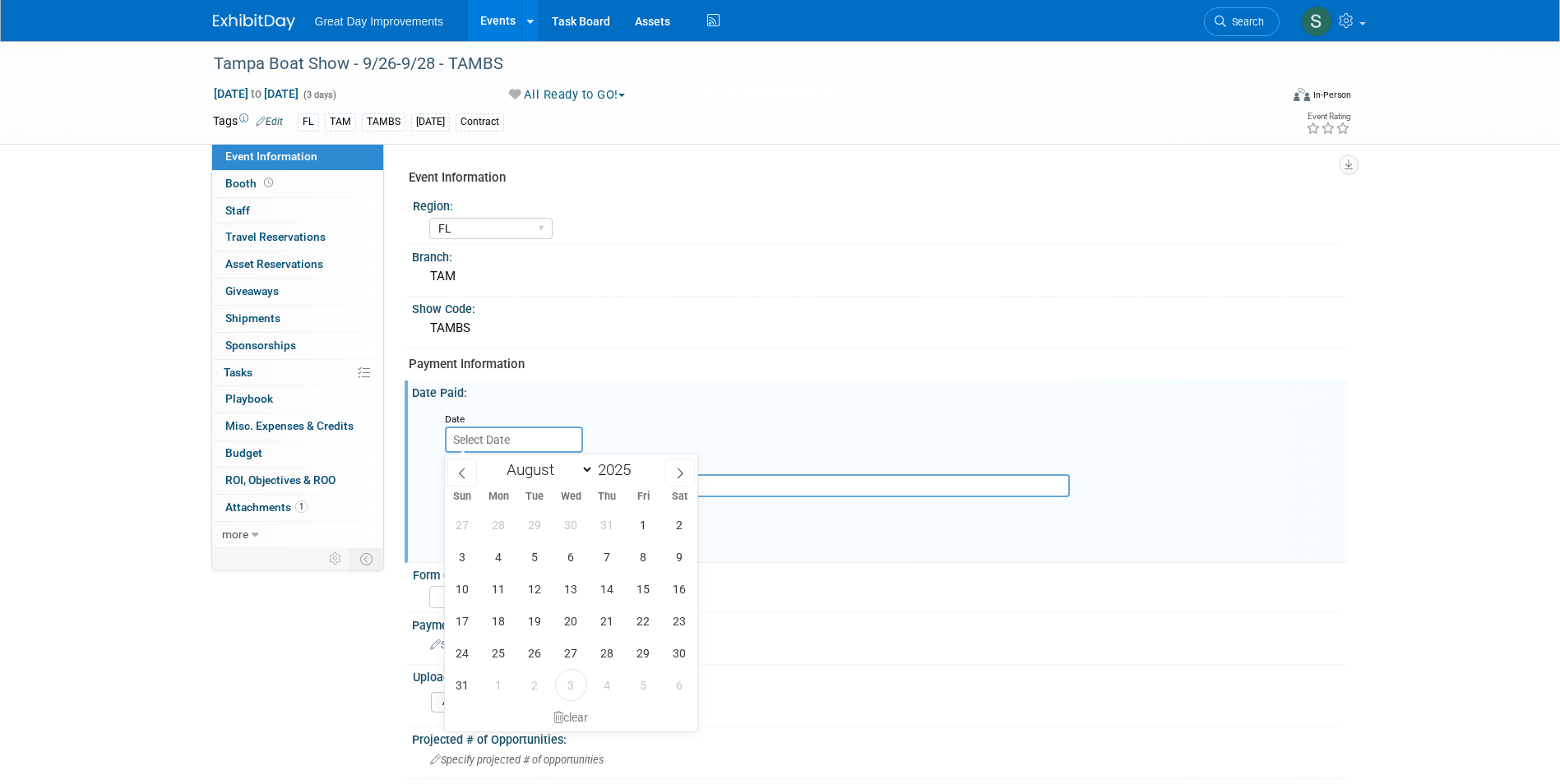
type input "Aug 1, 2025"
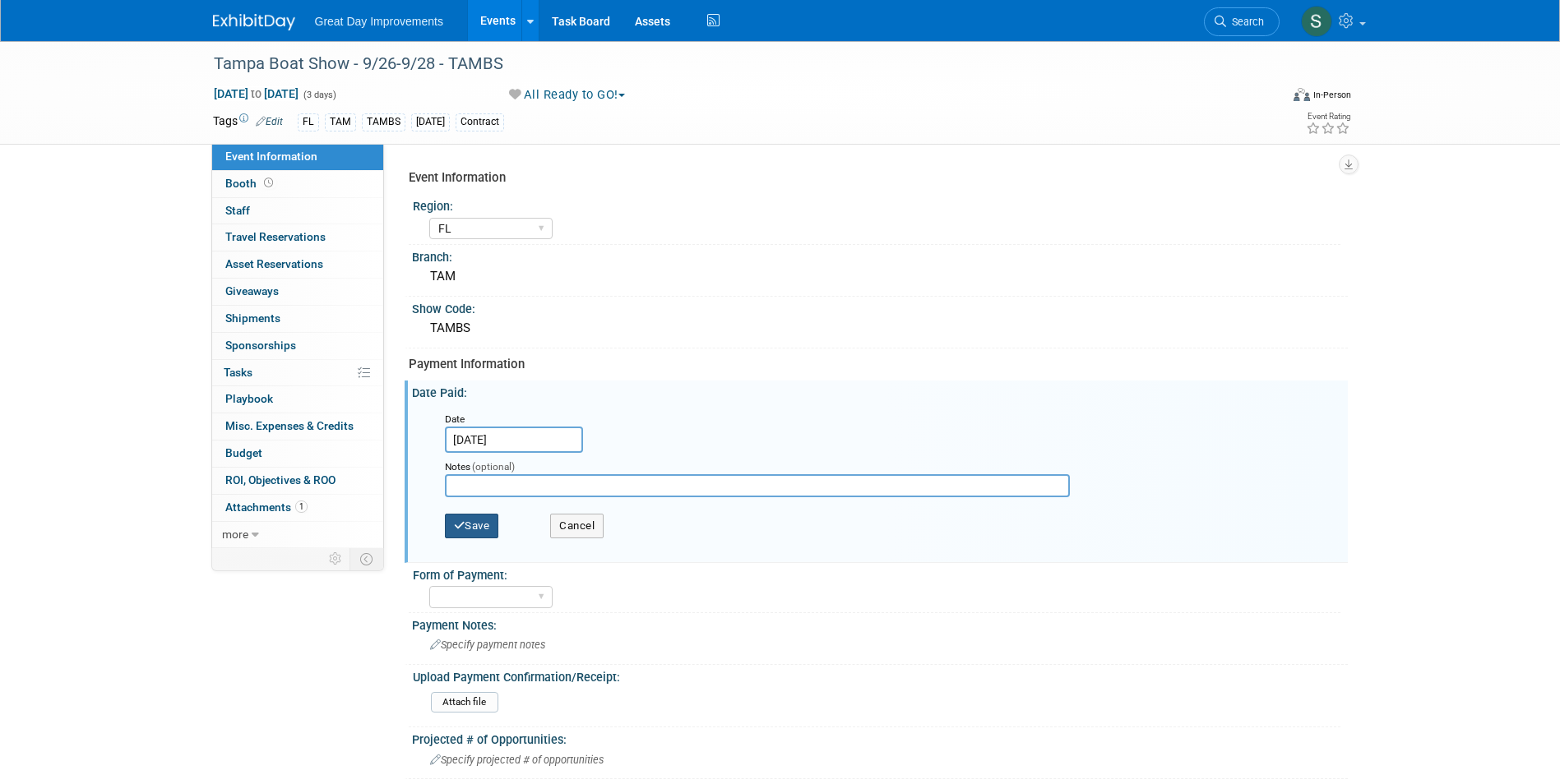
click at [483, 520] on button "Save" at bounding box center [472, 526] width 55 height 25
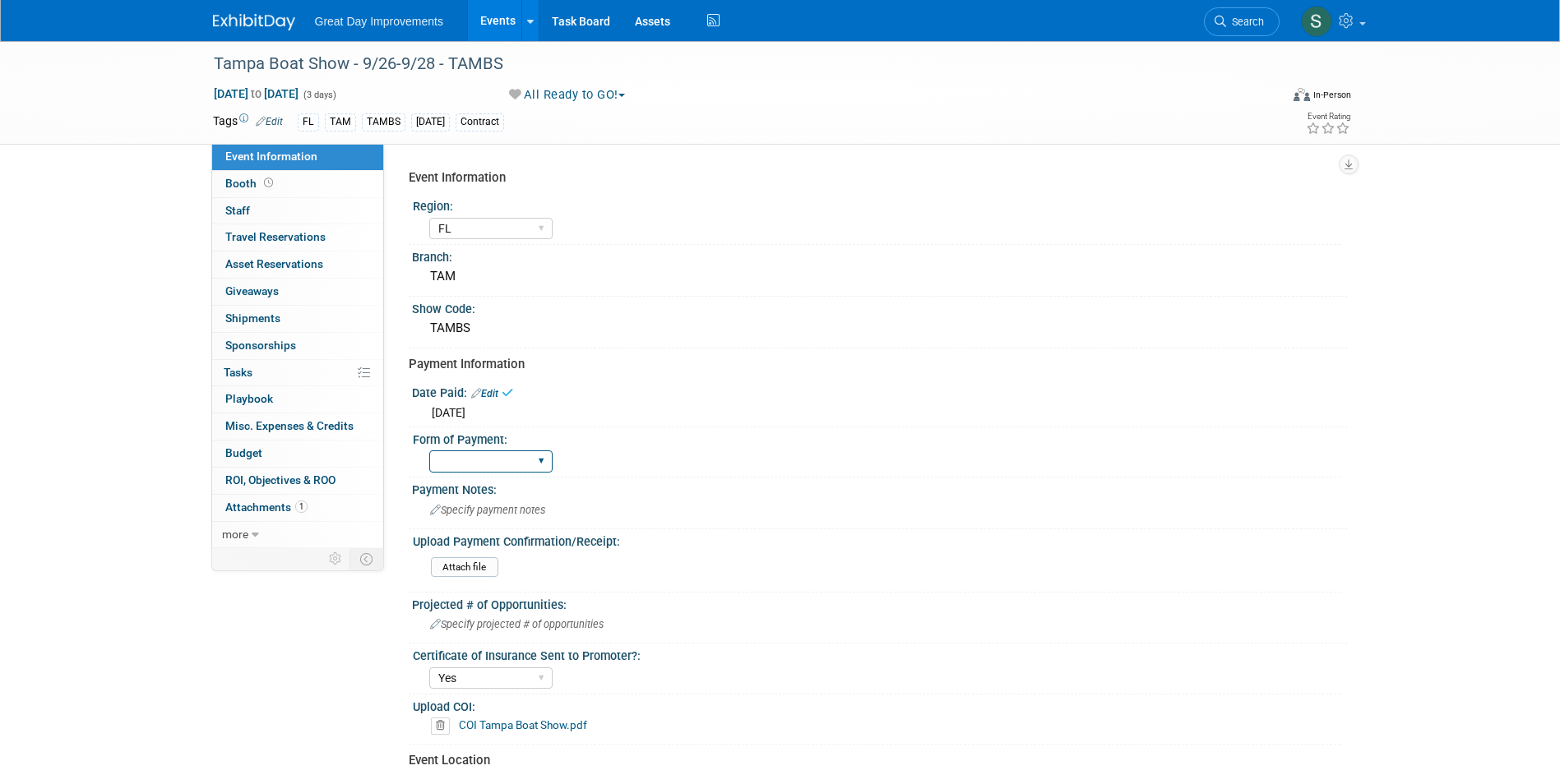
click at [473, 470] on select "Paid via CC Check Requested Pay at the Gate Other" at bounding box center [491, 461] width 123 height 22
select select "Paid via CC"
click at [429, 450] on select "Paid via CC Check Requested Pay at the Gate Other" at bounding box center [491, 461] width 123 height 22
click at [261, 17] on img at bounding box center [254, 22] width 82 height 16
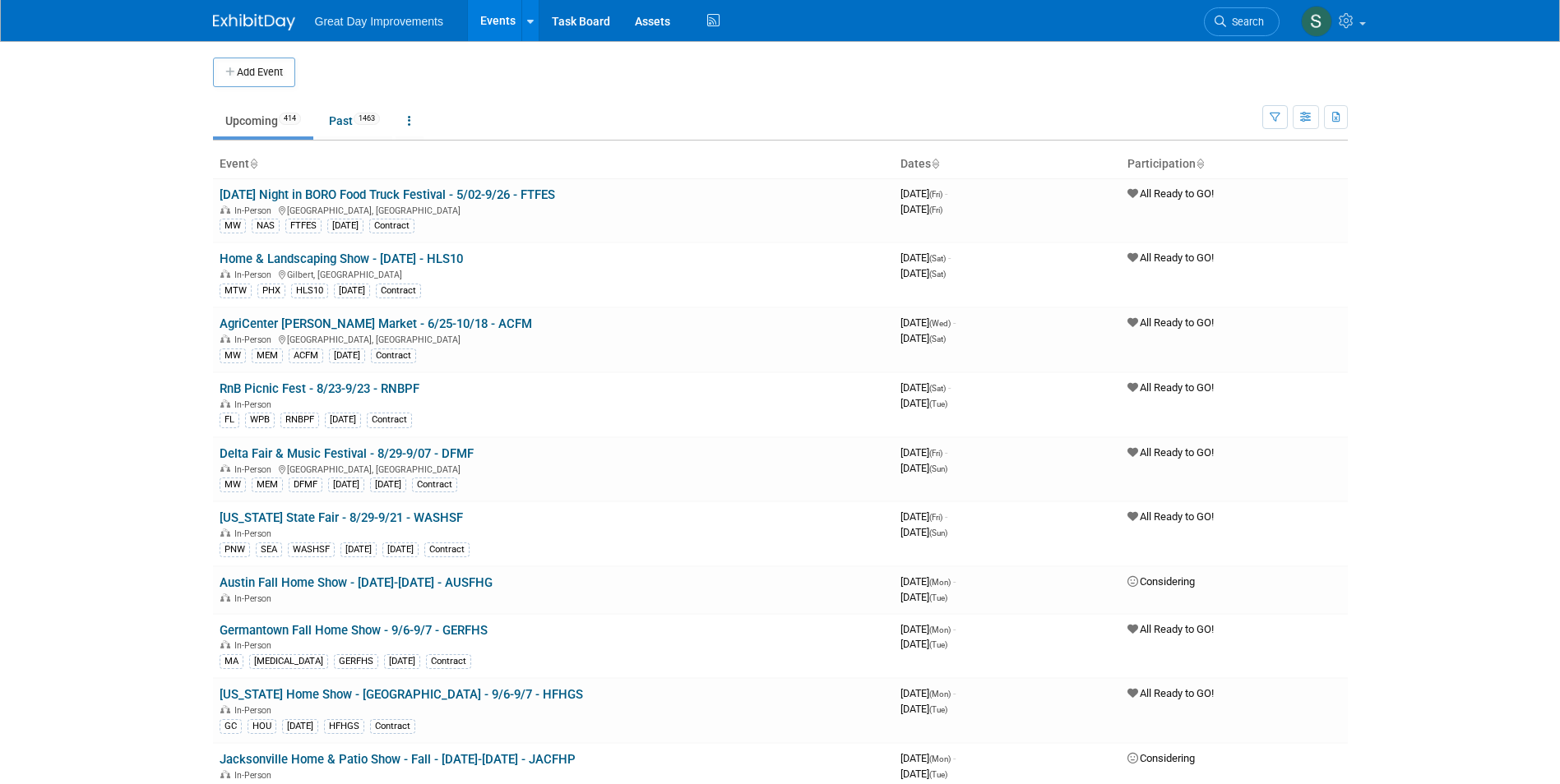
click at [1247, 12] on link "Search" at bounding box center [1241, 22] width 76 height 29
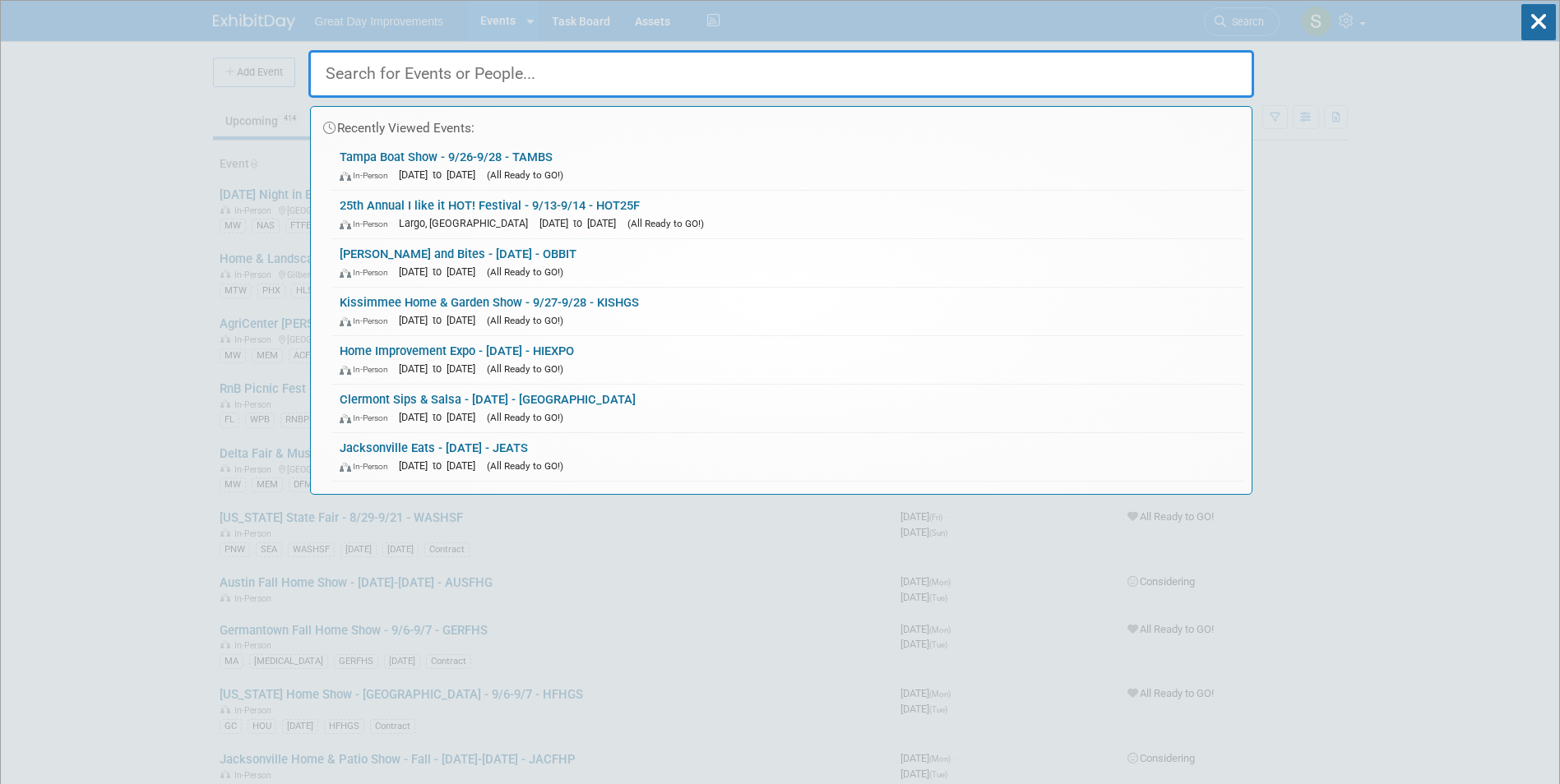
paste input "PSLBBF"
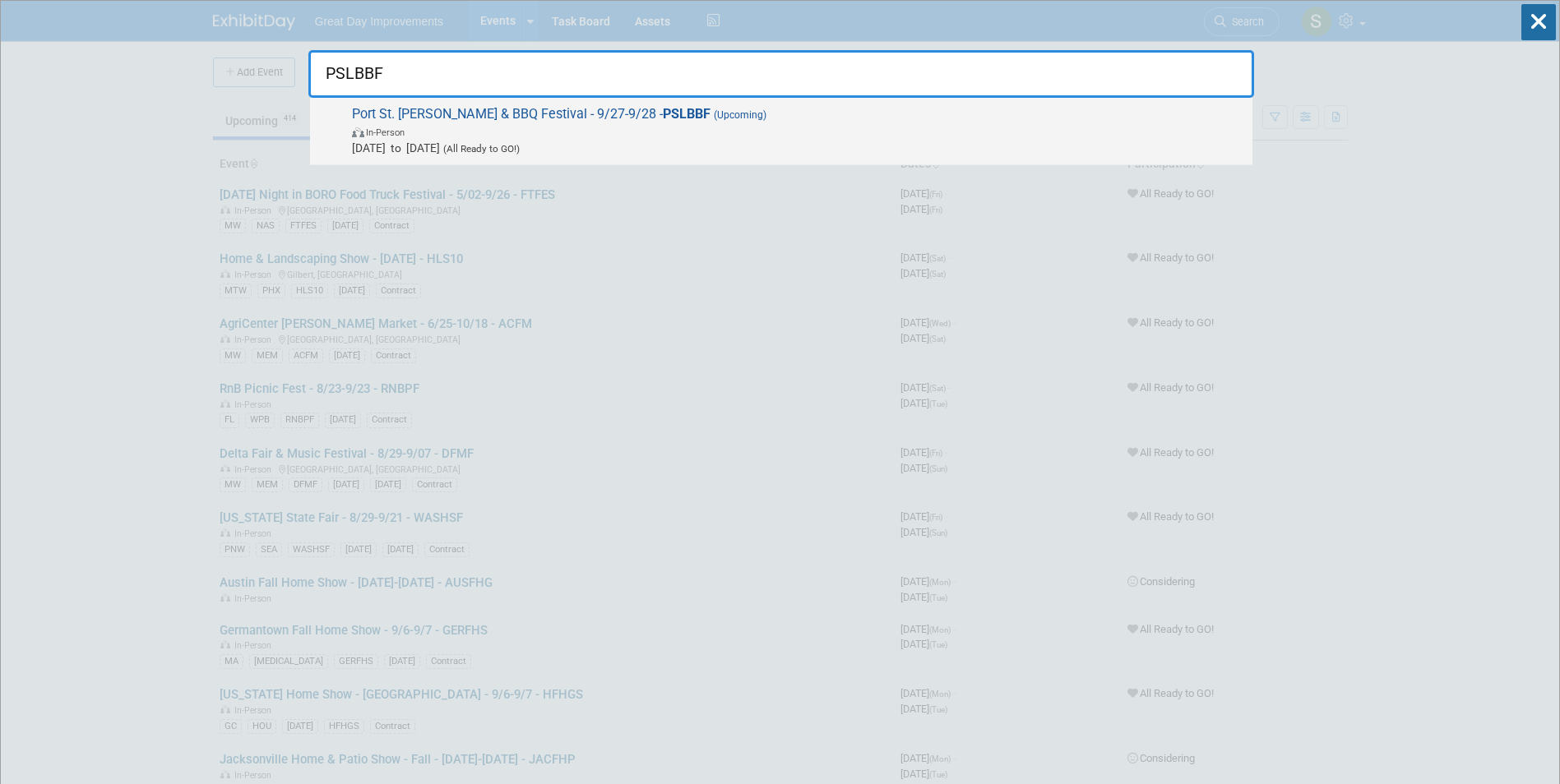
type input "PSLBBF"
click at [555, 132] on span "In-Person" at bounding box center [798, 131] width 892 height 16
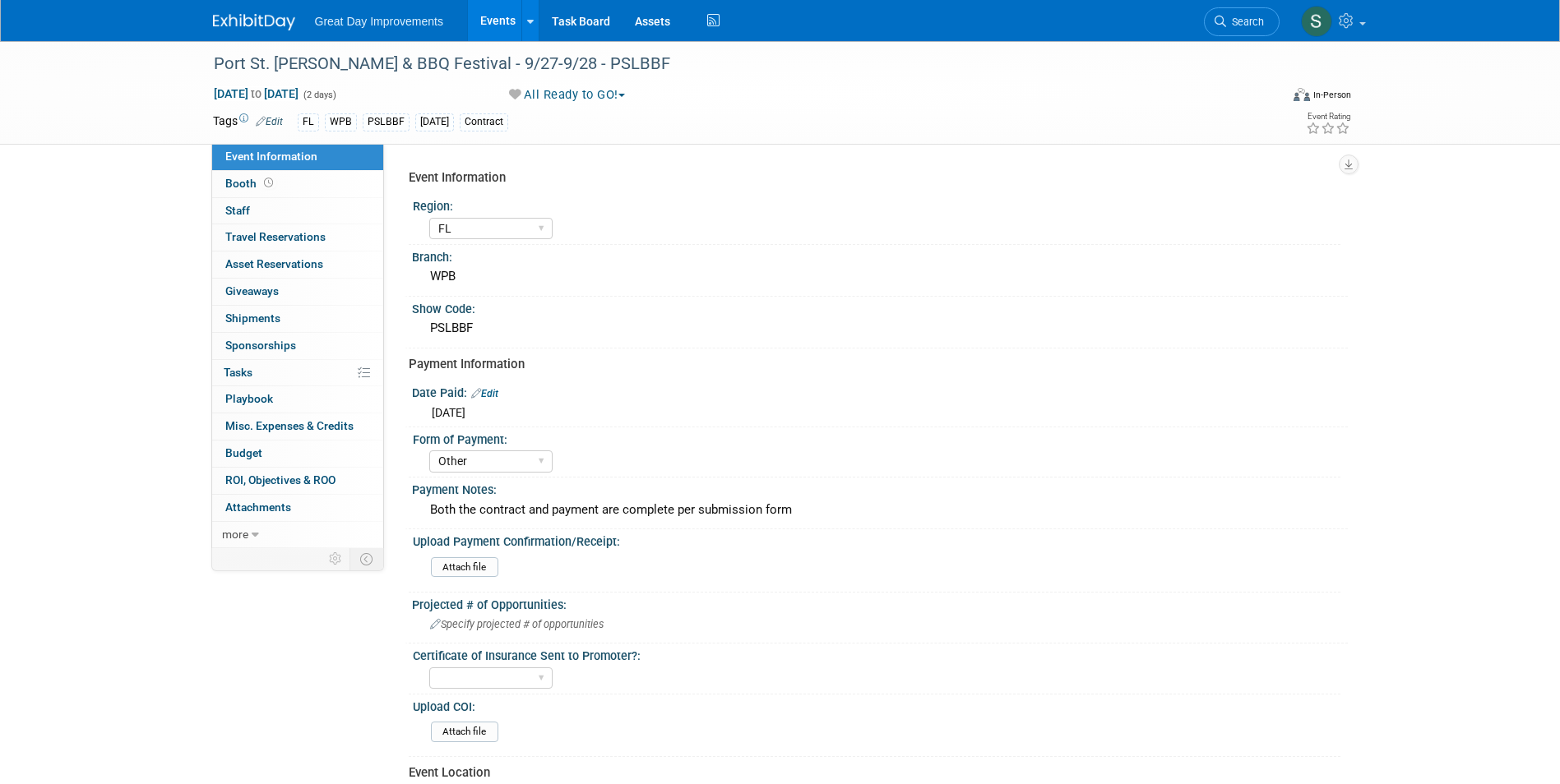
select select "FL"
select select "Other"
click at [1232, 27] on span "Search" at bounding box center [1245, 21] width 38 height 12
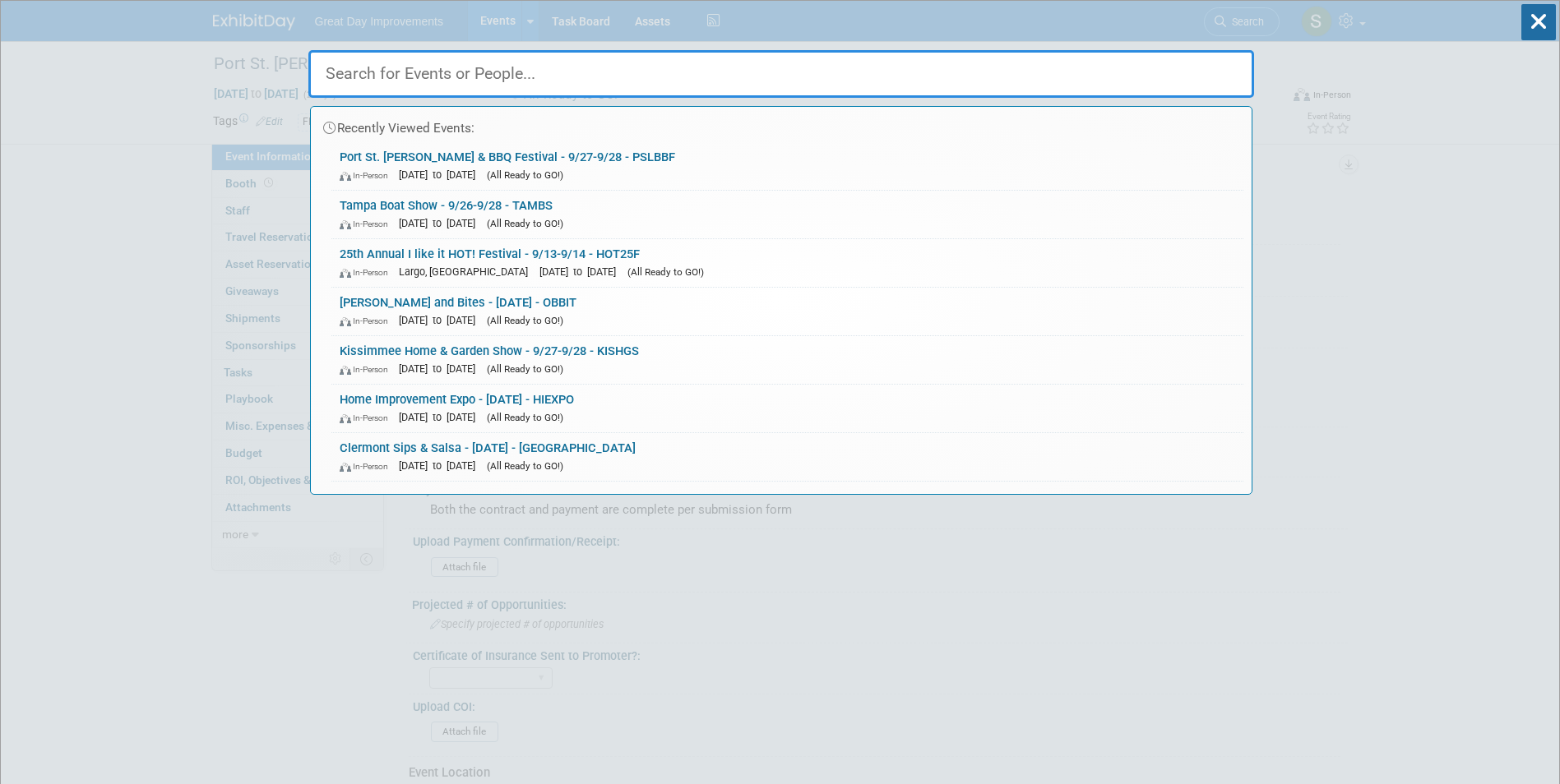
paste input "BATRHS"
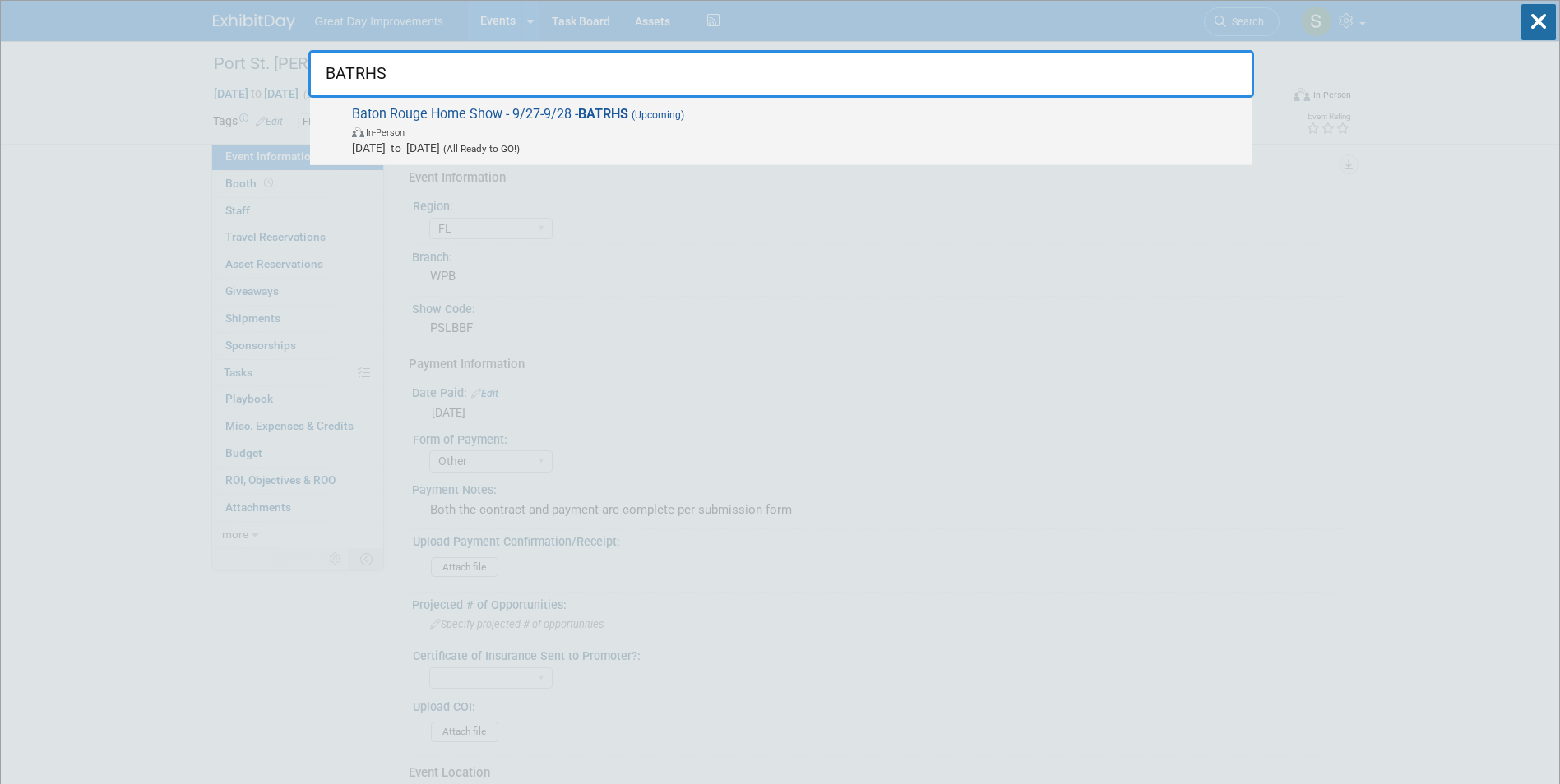
type input "BATRHS"
click at [414, 131] on span "In-Person" at bounding box center [798, 131] width 892 height 16
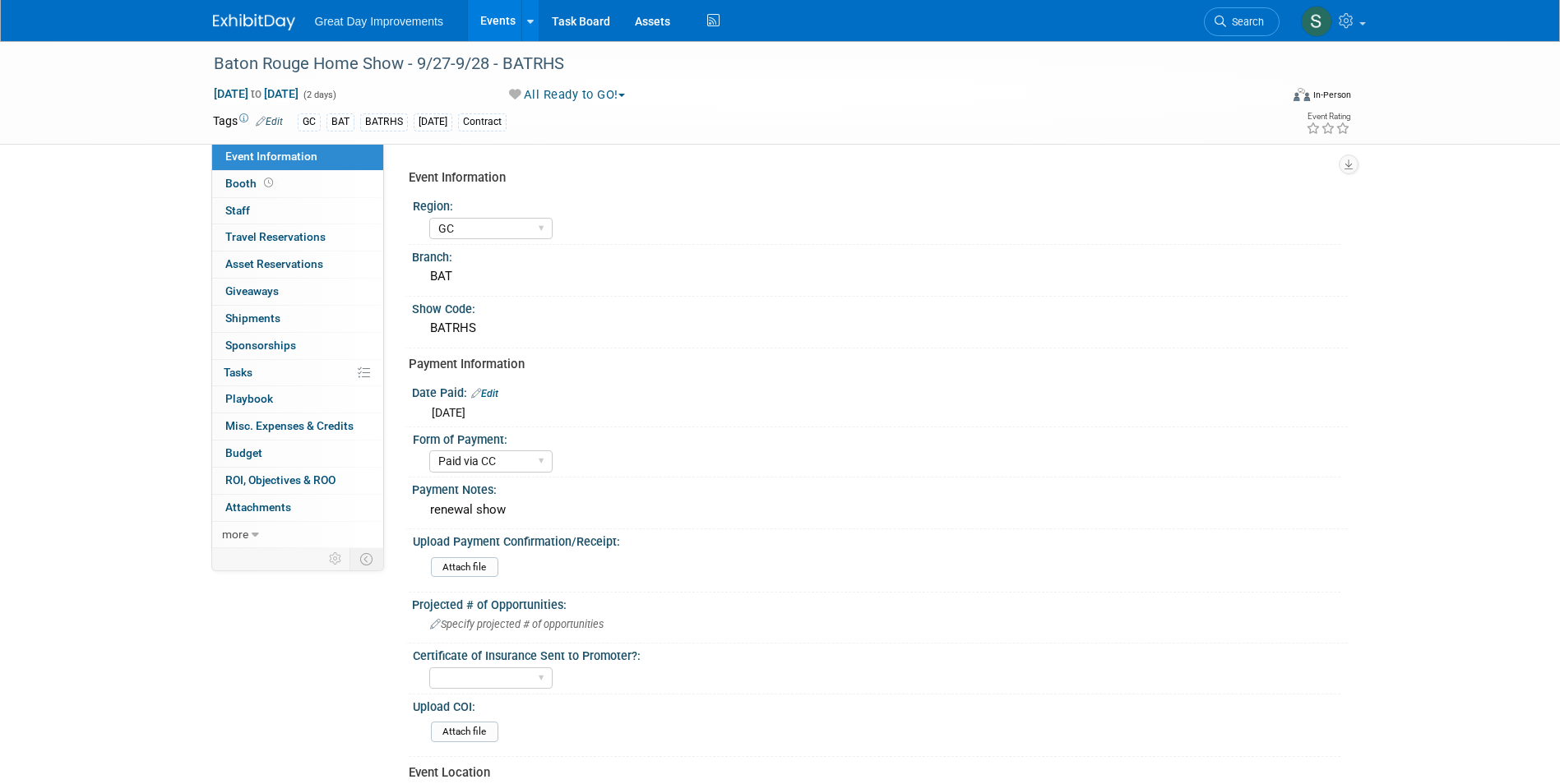
select select "GC"
select select "Paid via CC"
click at [1227, 26] on span "Search" at bounding box center [1245, 21] width 38 height 12
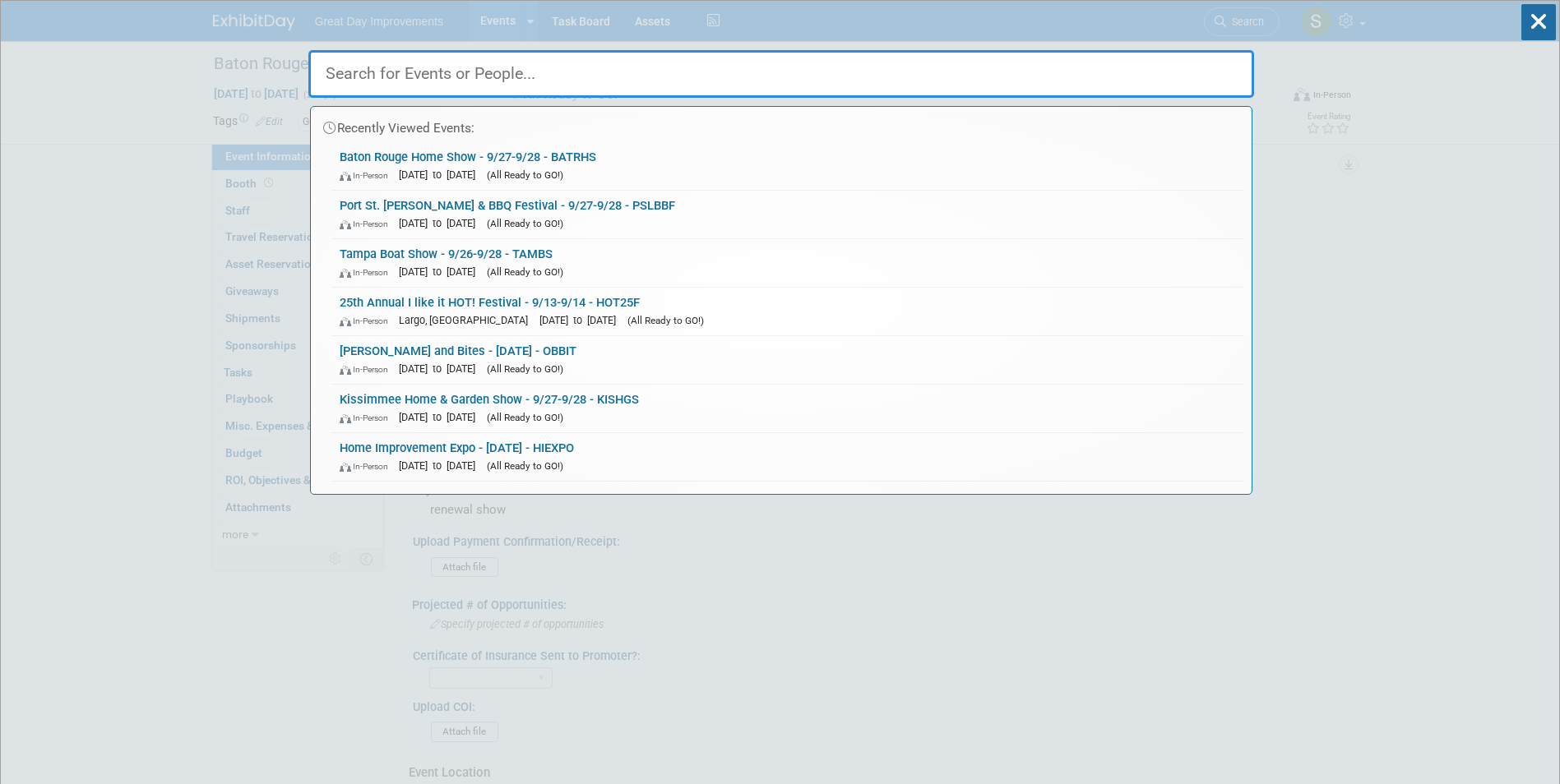
paste input "FALLSM"
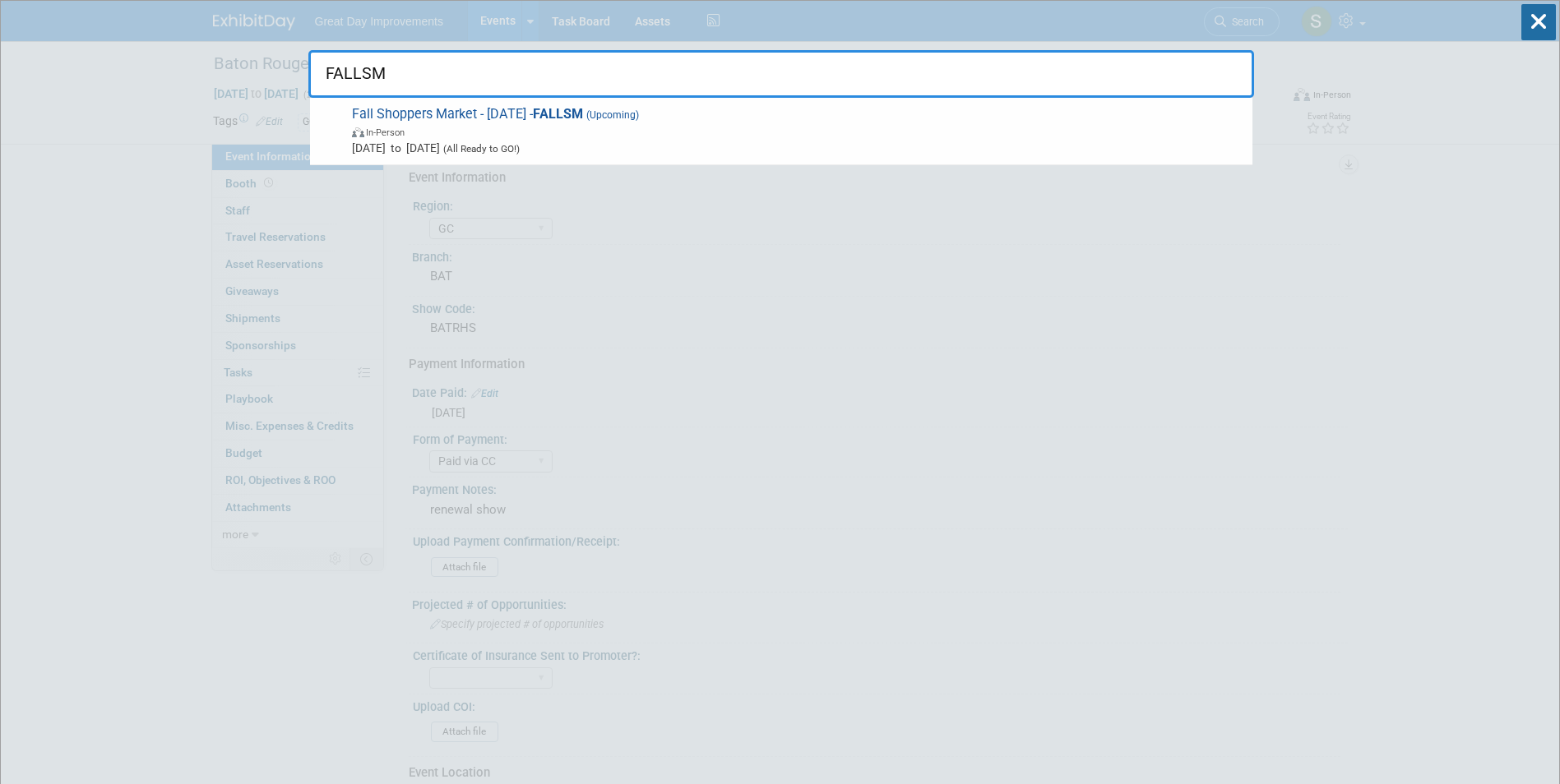
type input "FALLSM"
click at [491, 129] on span "In-Person" at bounding box center [798, 131] width 892 height 16
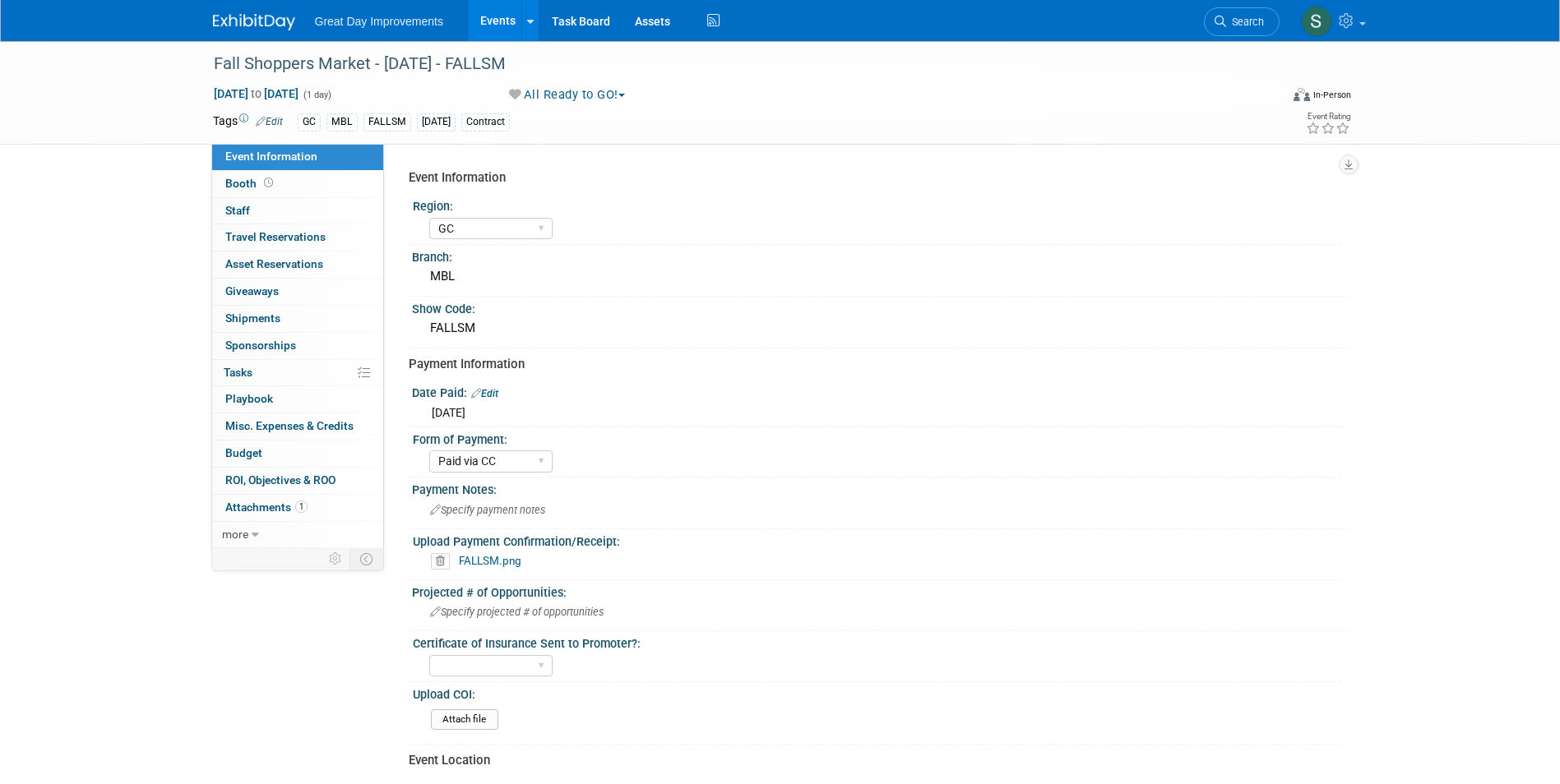
select select "GC"
select select "Paid via CC"
click at [1249, 9] on link "Search" at bounding box center [1241, 22] width 76 height 29
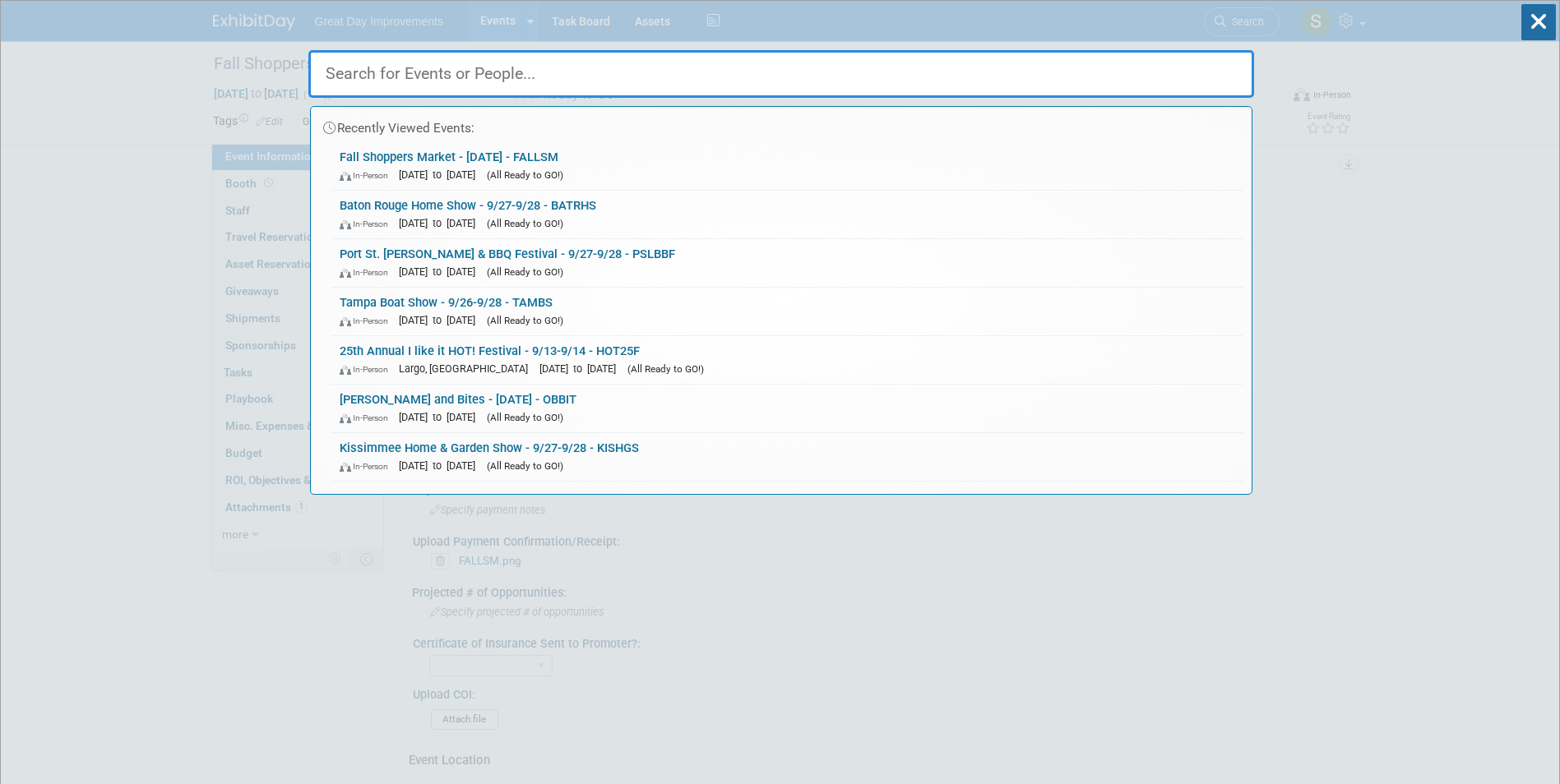
drag, startPoint x: 703, startPoint y: 43, endPoint x: 552, endPoint y: 74, distance: 154.1
paste input "APFHS"
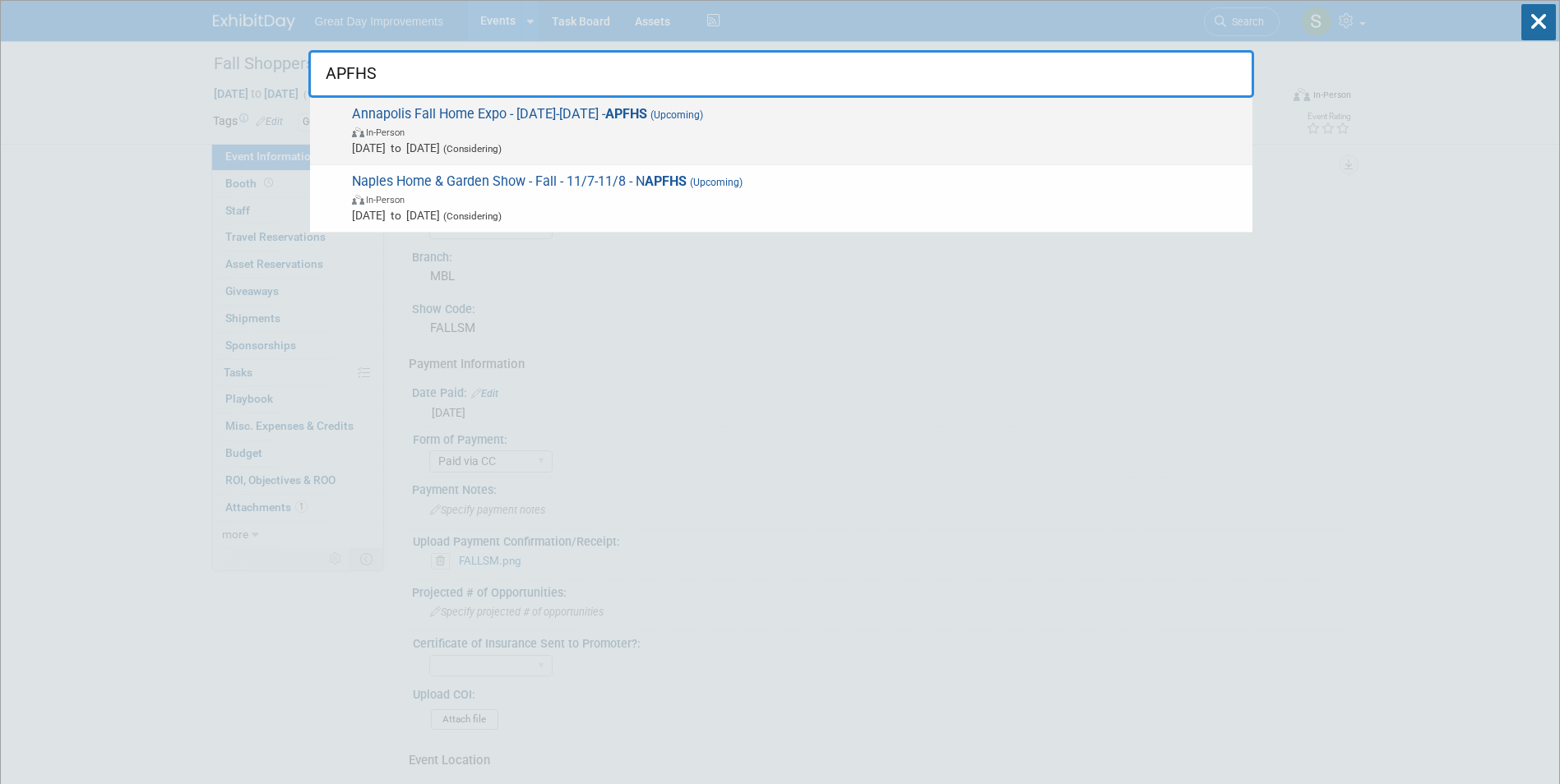
type input "APFHS"
click at [554, 136] on span "In-Person" at bounding box center [798, 131] width 892 height 16
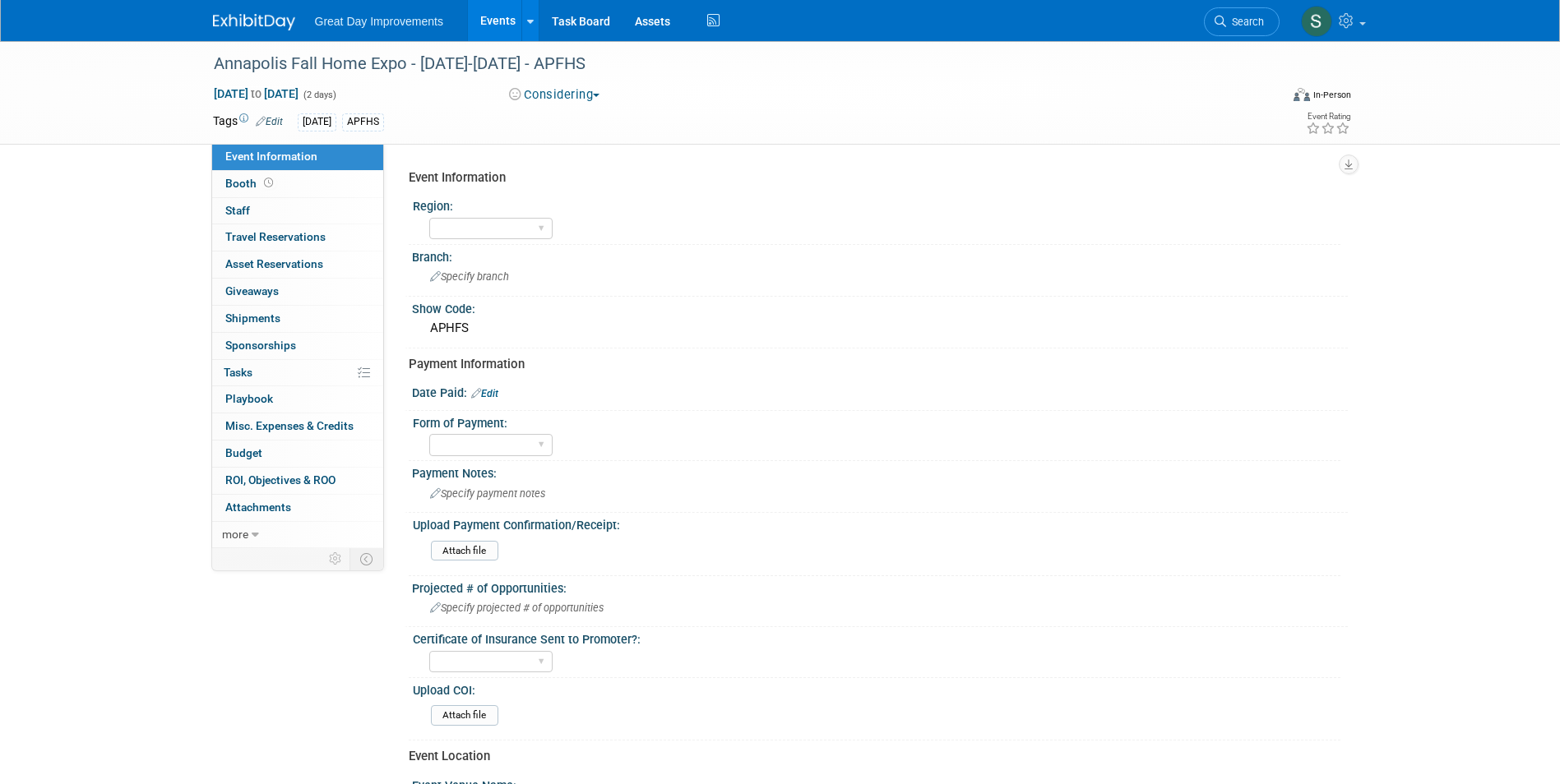
click at [569, 101] on button "Considering" at bounding box center [554, 95] width 102 height 17
click at [587, 211] on link "All Ready to GO!" at bounding box center [572, 214] width 137 height 23
click at [299, 92] on span "[DATE] to [DATE]" at bounding box center [256, 93] width 86 height 14
select select "8"
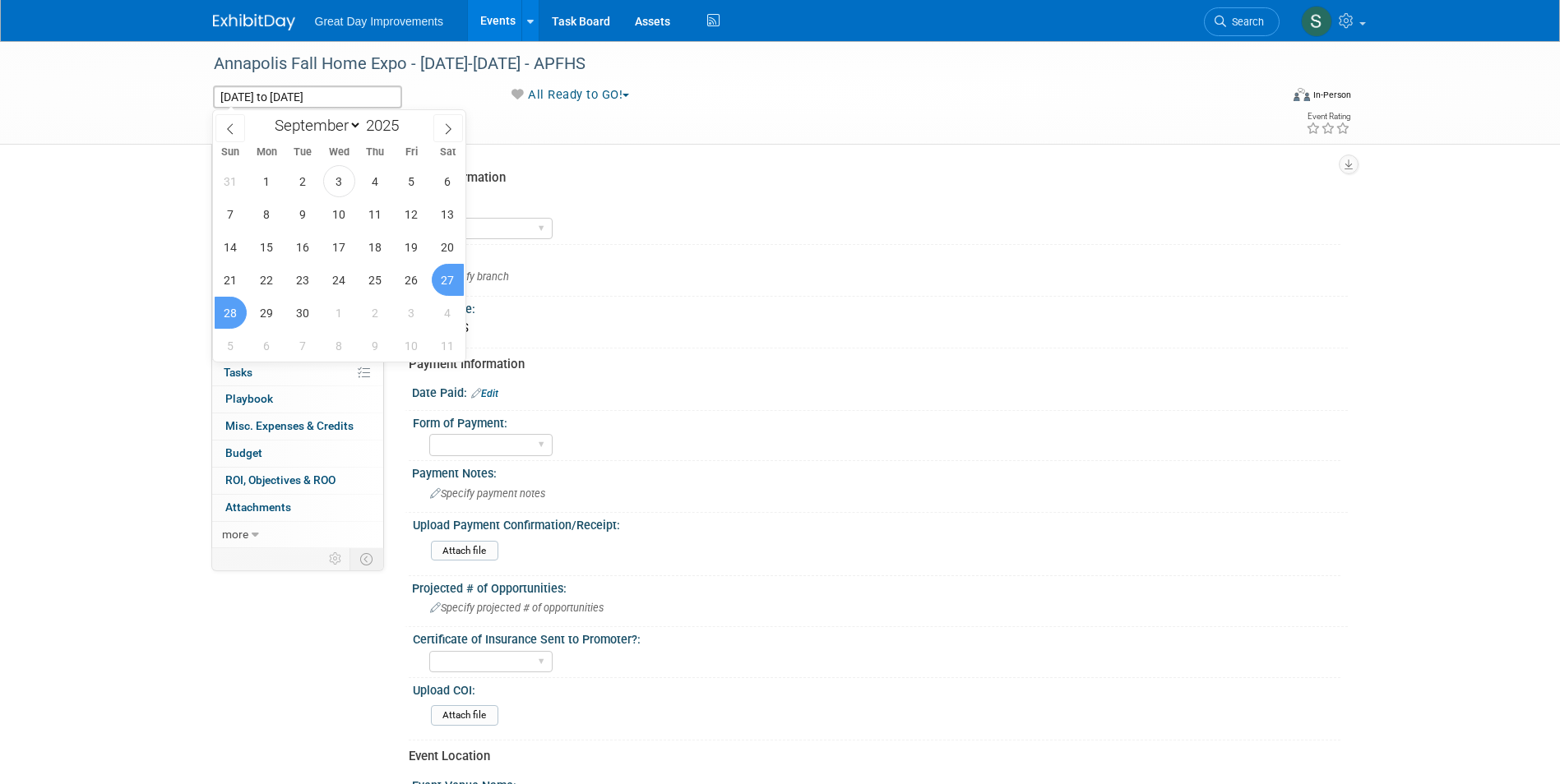
click at [532, 111] on div "Tags Edit [DATE] APFHS" at bounding box center [686, 122] width 945 height 25
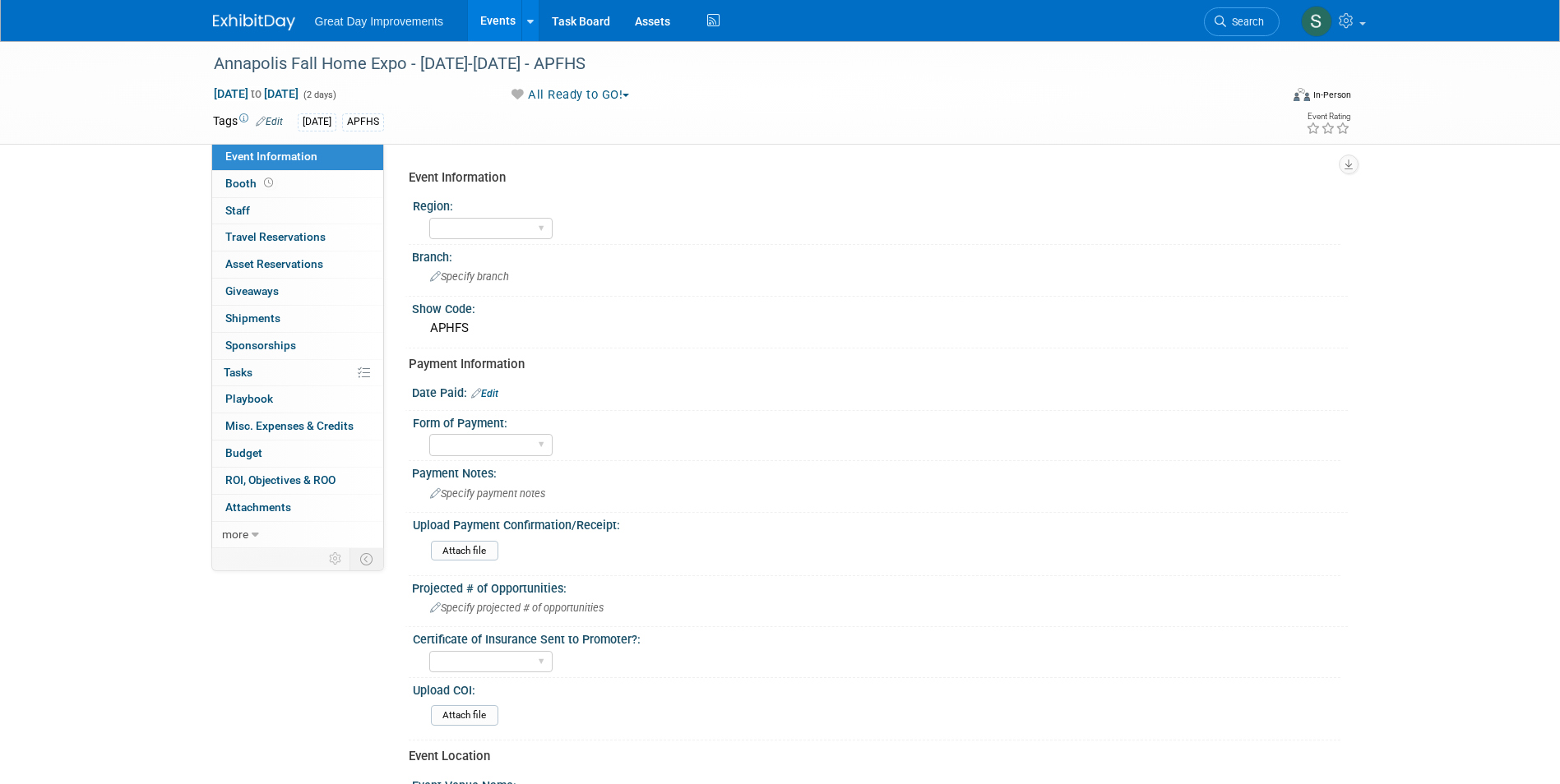
click at [275, 125] on link "Edit" at bounding box center [269, 121] width 27 height 11
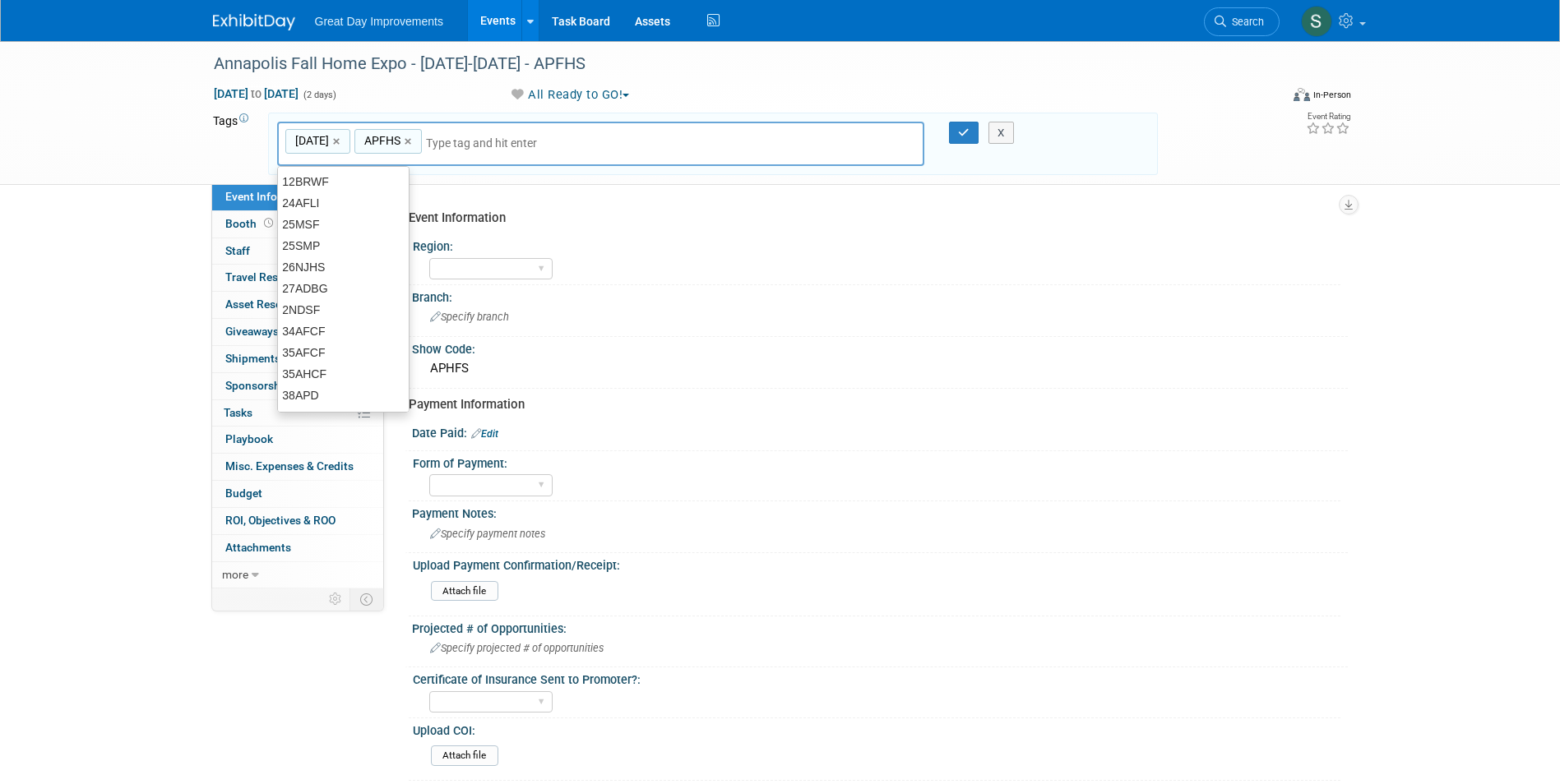
click at [455, 143] on input "text" at bounding box center [492, 142] width 132 height 16
type input "MA"
type input "SEP25, APFHS, MA"
type input "[MEDICAL_DATA]"
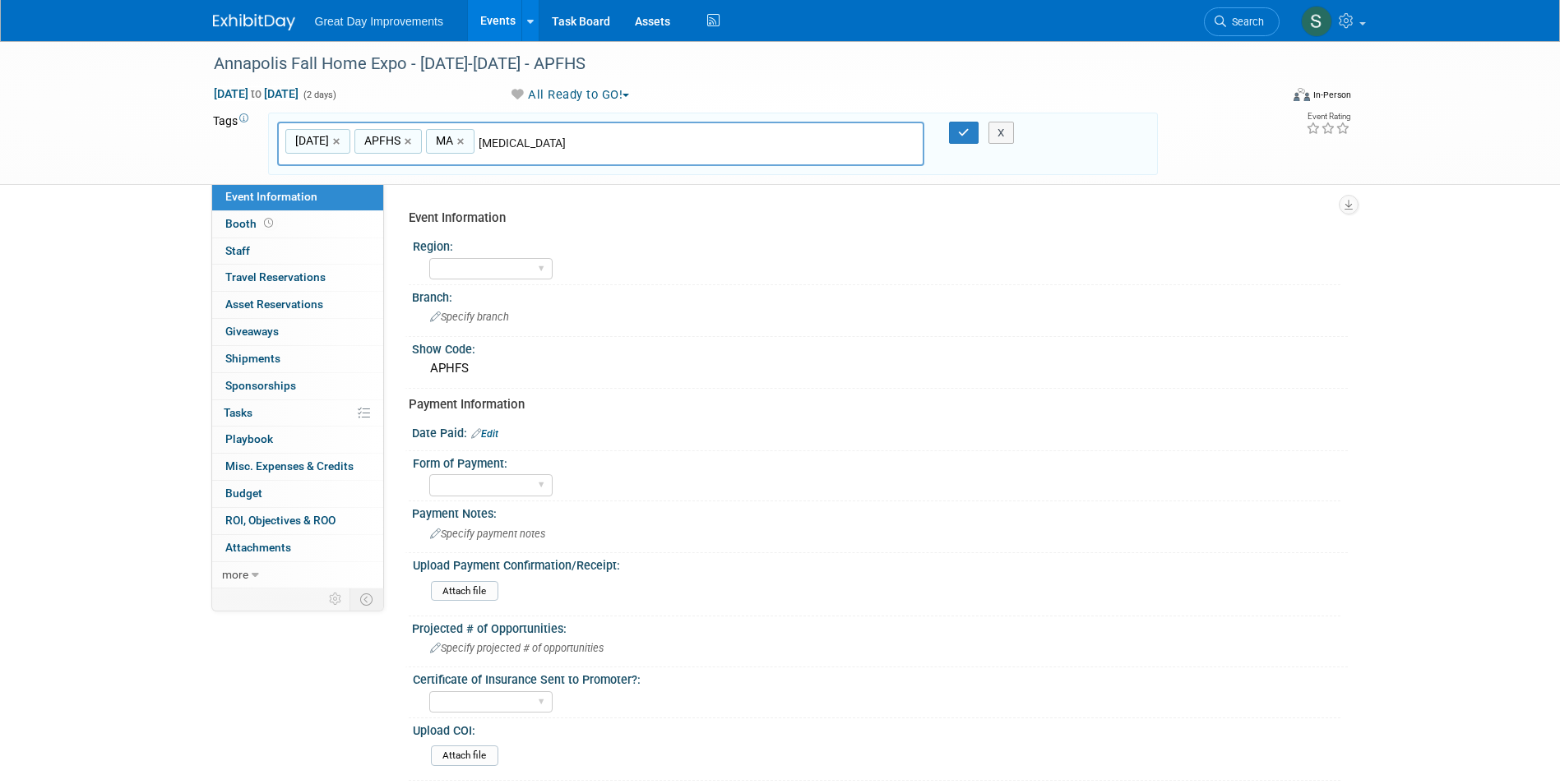
type input "SEP25, APFHS, MA, BAL"
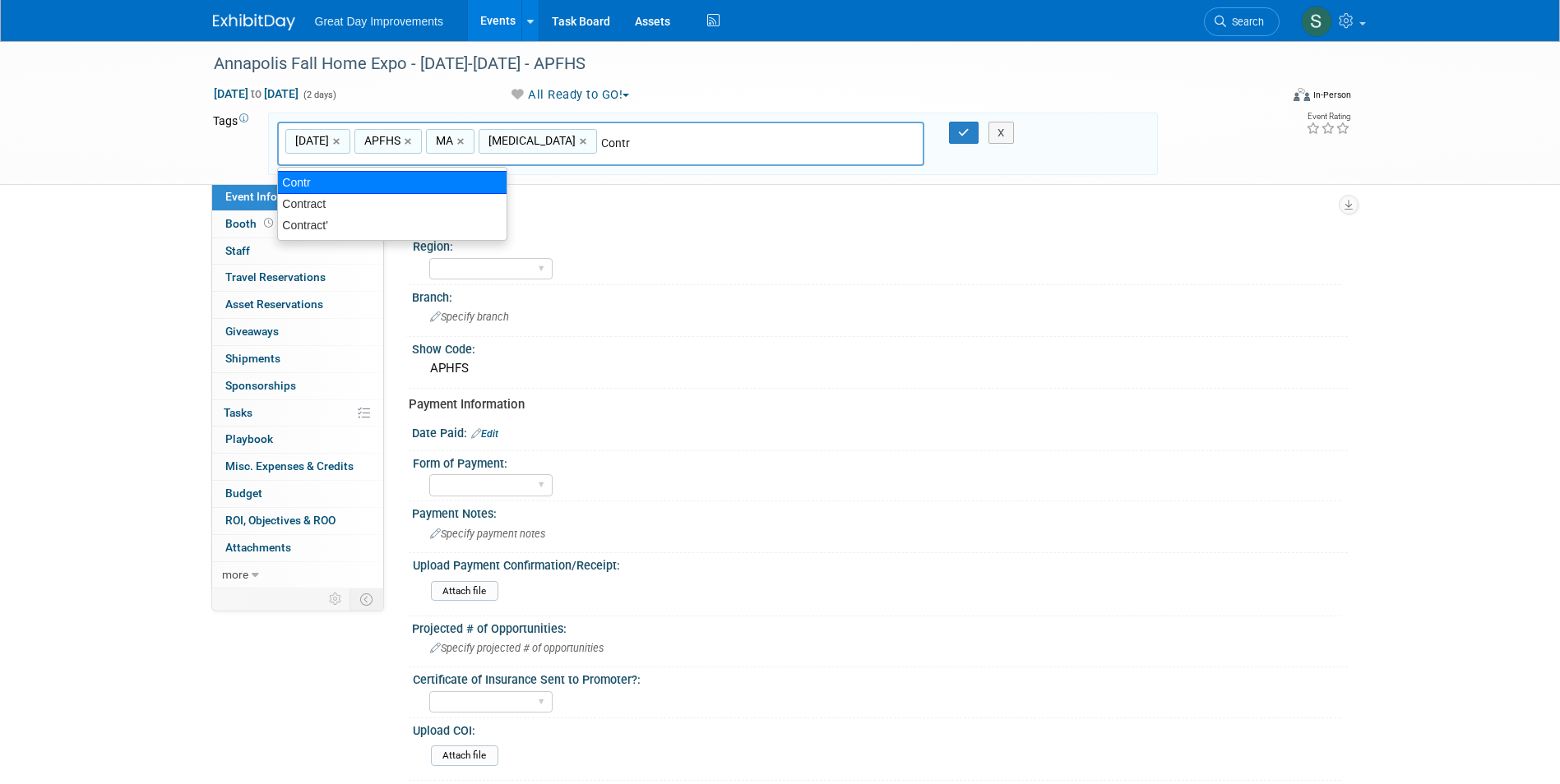
type input "Contract"
type input "SEP25, APFHS, MA, BAL, Contract"
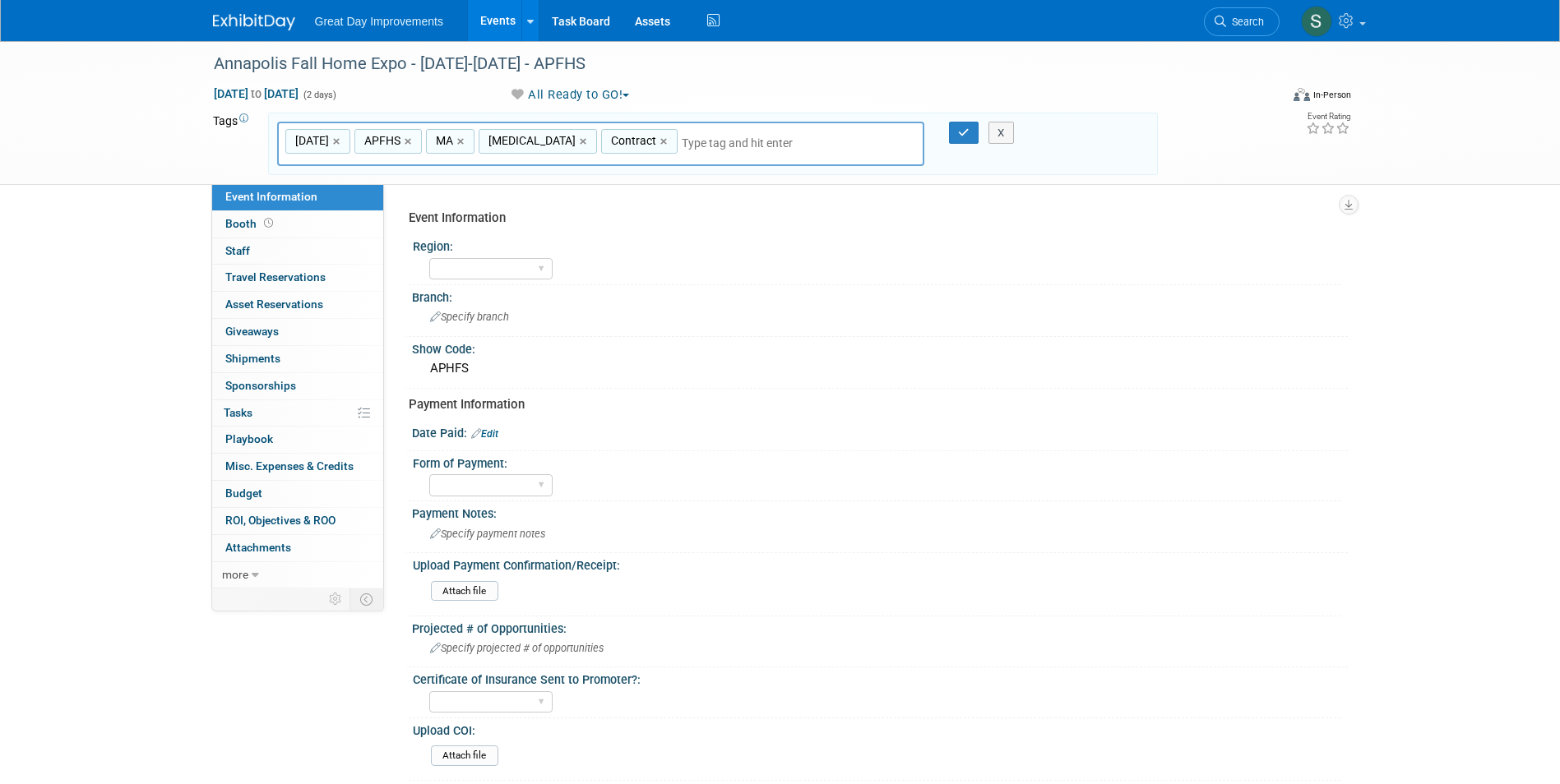
click at [973, 127] on div "X" at bounding box center [1009, 133] width 75 height 23
click at [971, 133] on button "button" at bounding box center [963, 133] width 30 height 23
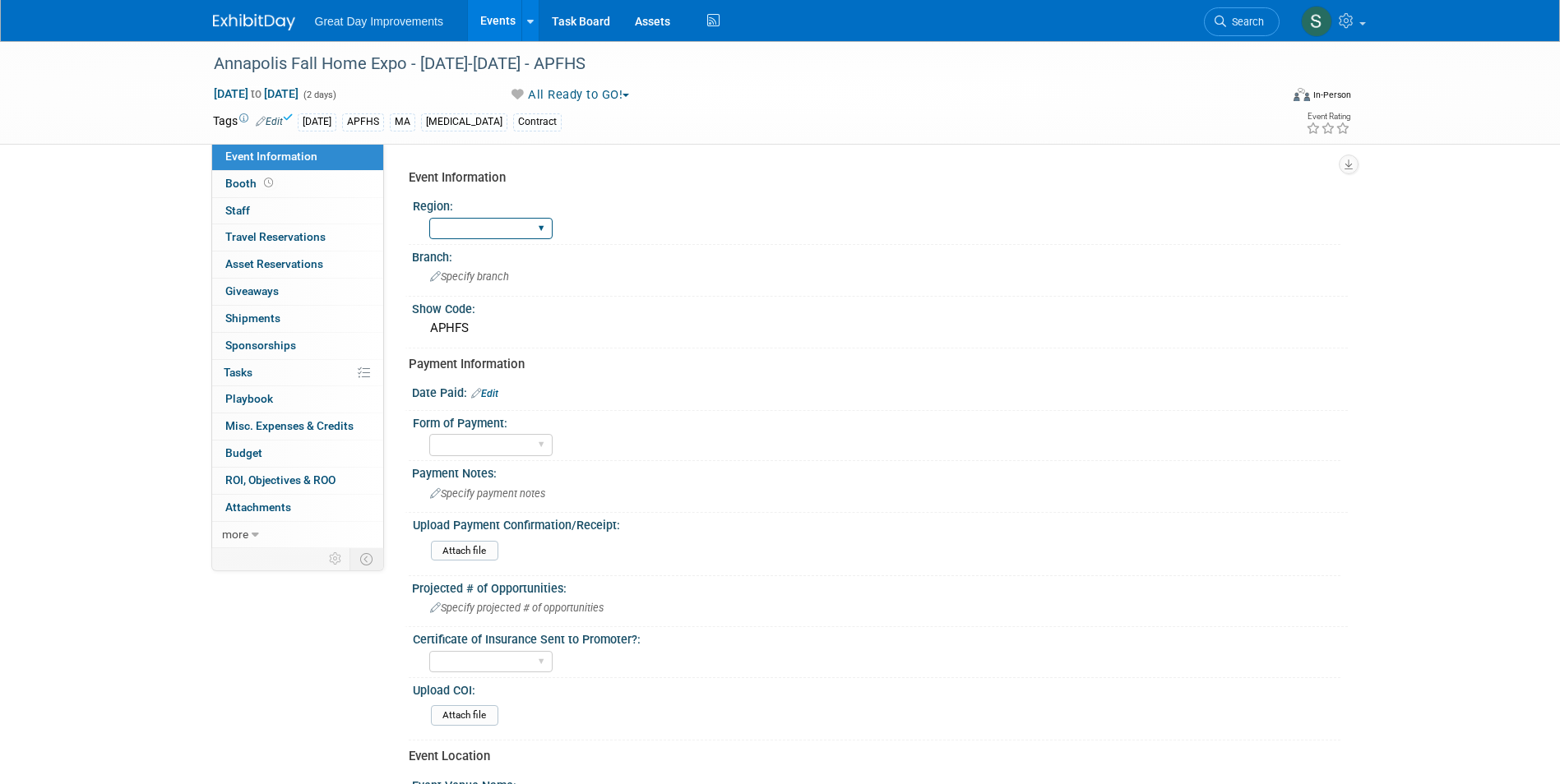
click at [471, 226] on select "GC MA MW MTW NE NEW OV PL PNW SA SE SC UMW FL" at bounding box center [491, 229] width 123 height 22
select select "MA"
click at [429, 218] on select "GC MA MW MTW NE NEW OV PL PNW SA SE SC UMW FL" at bounding box center [491, 229] width 123 height 22
click at [450, 279] on span "Specify branch" at bounding box center [470, 276] width 79 height 12
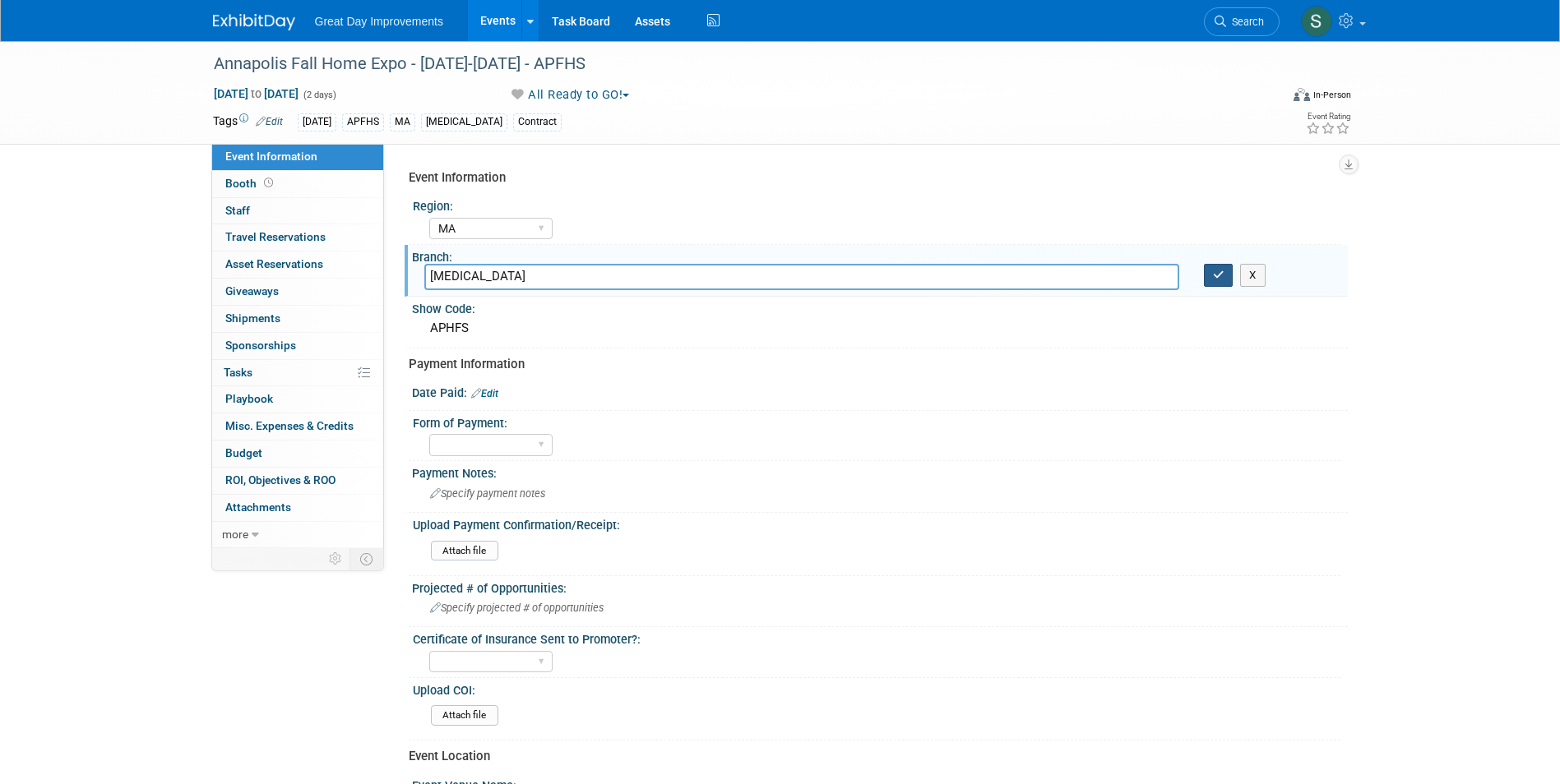
type input "[MEDICAL_DATA]"
click at [1208, 285] on button "button" at bounding box center [1219, 275] width 30 height 23
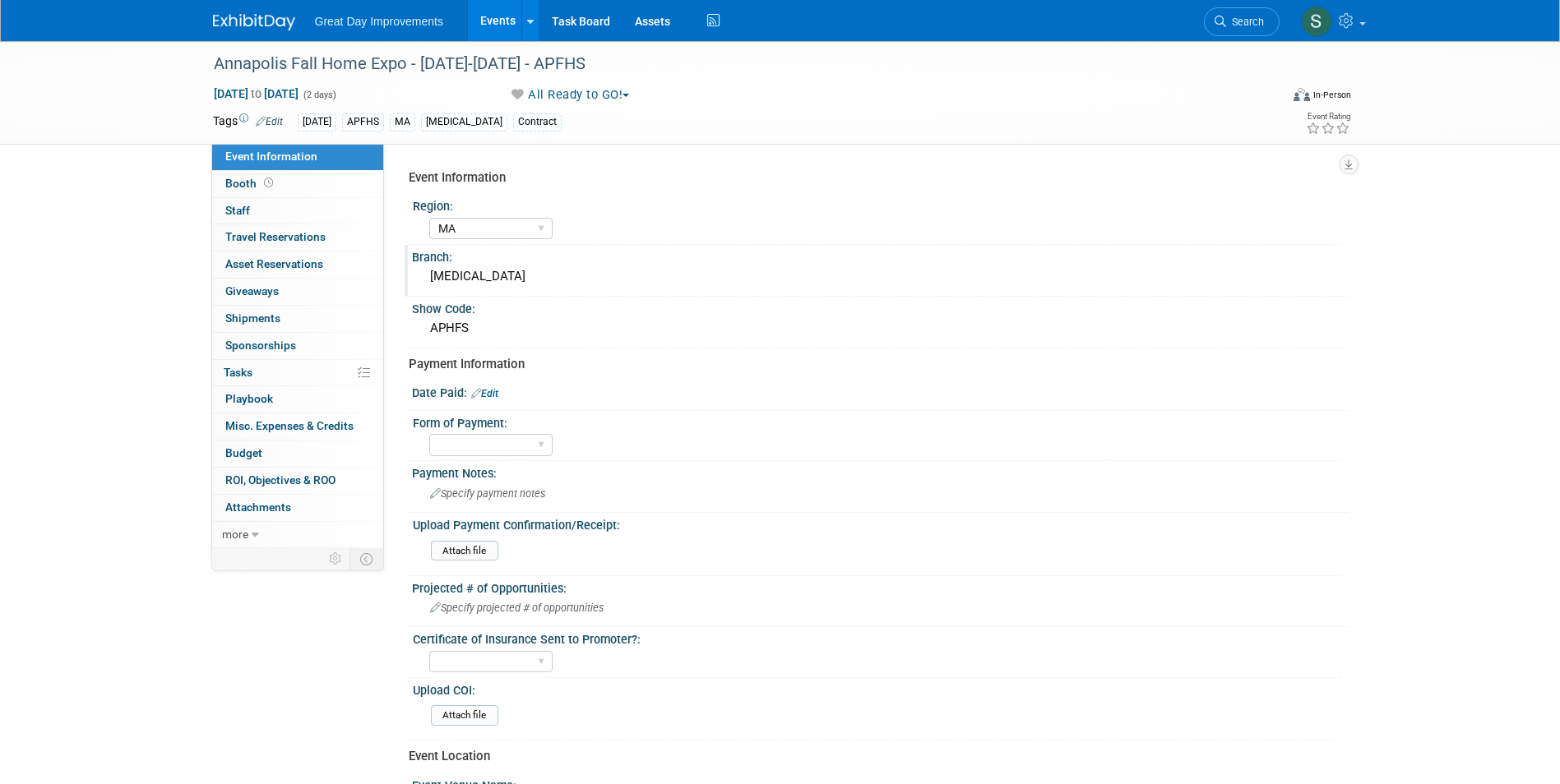
click at [495, 396] on link "Edit" at bounding box center [485, 394] width 27 height 11
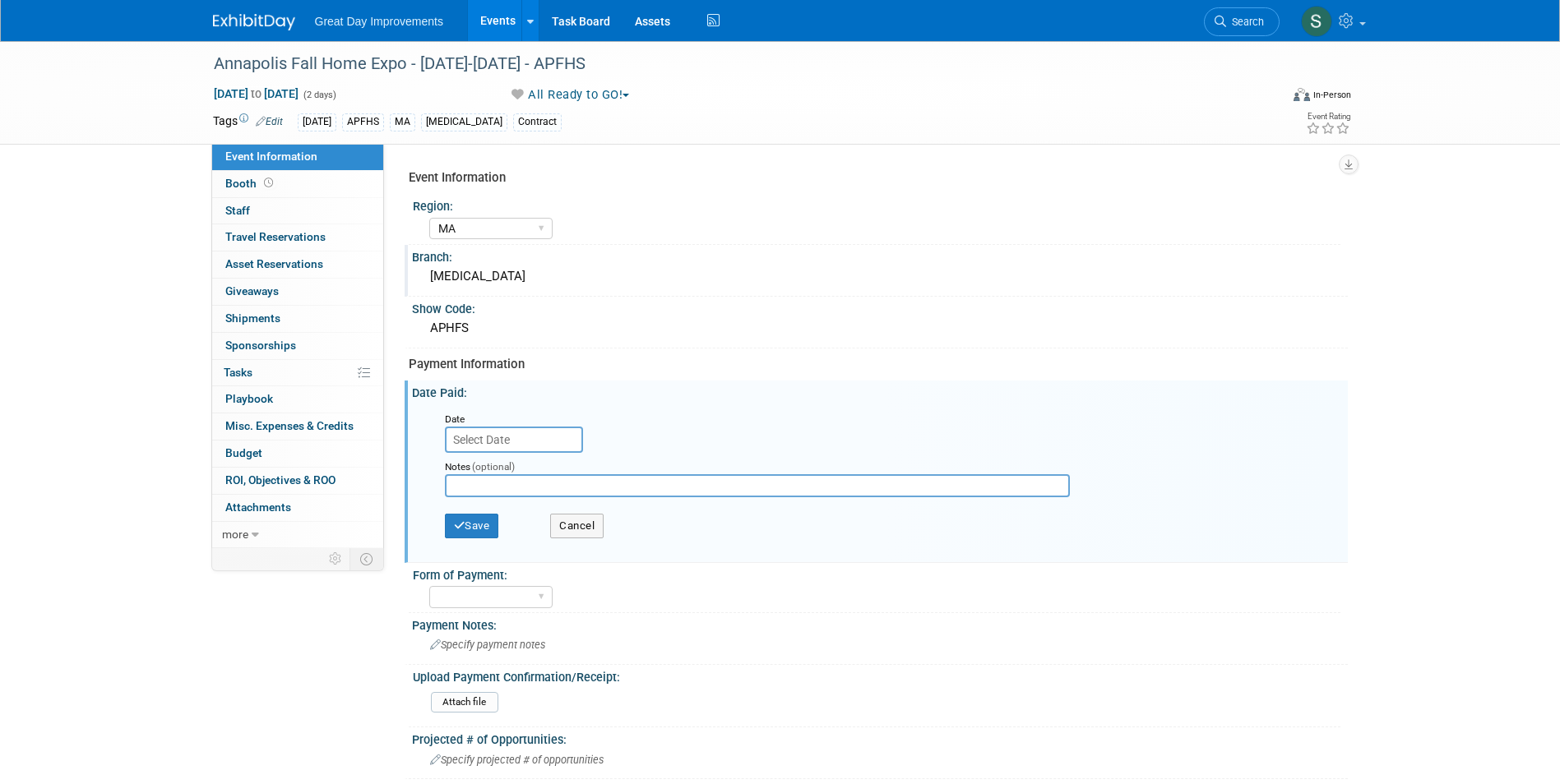
click at [496, 434] on input "text" at bounding box center [514, 440] width 138 height 27
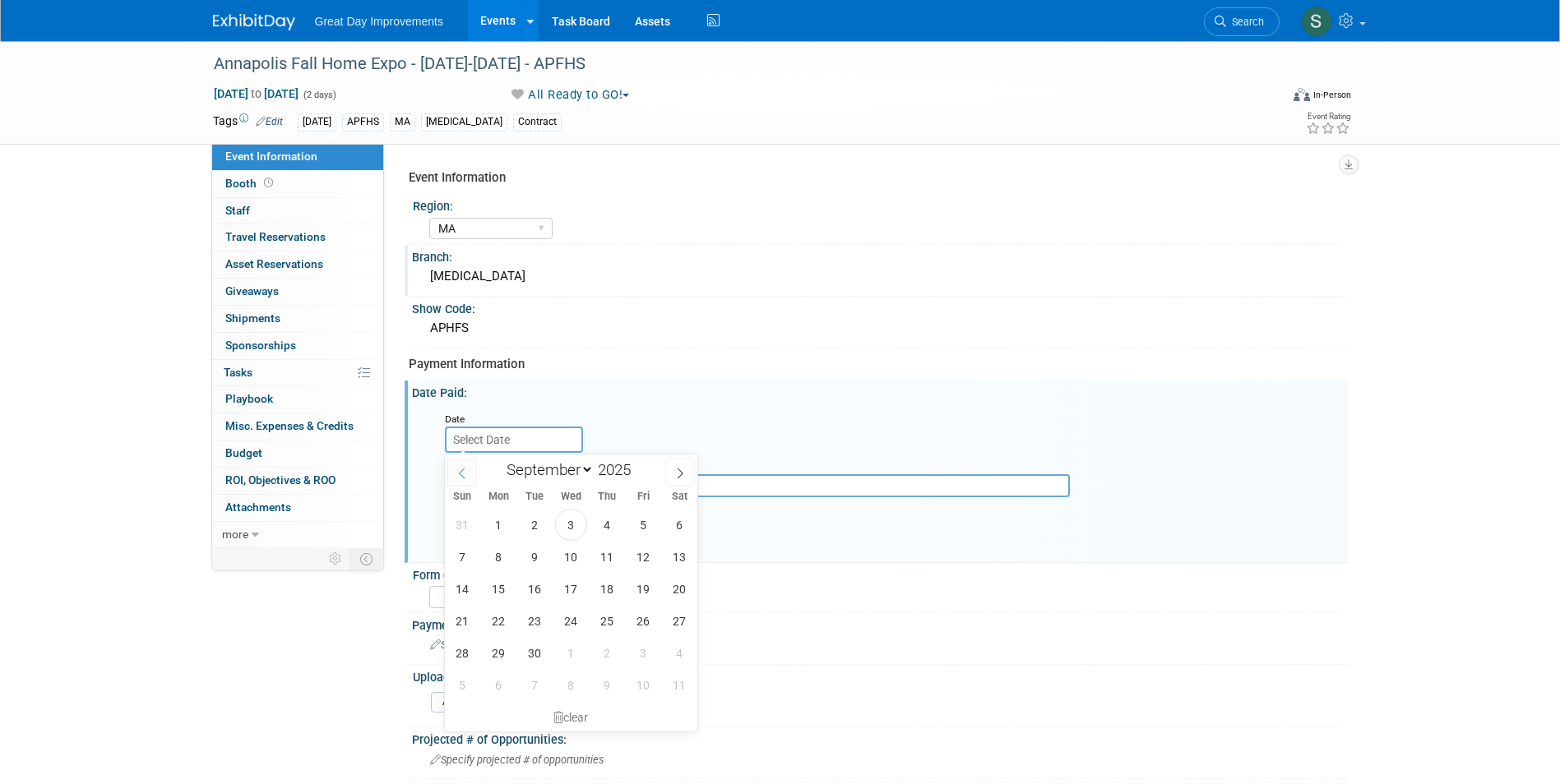
click at [470, 463] on span at bounding box center [462, 472] width 30 height 28
click at [469, 463] on span at bounding box center [462, 472] width 30 height 28
select select "4"
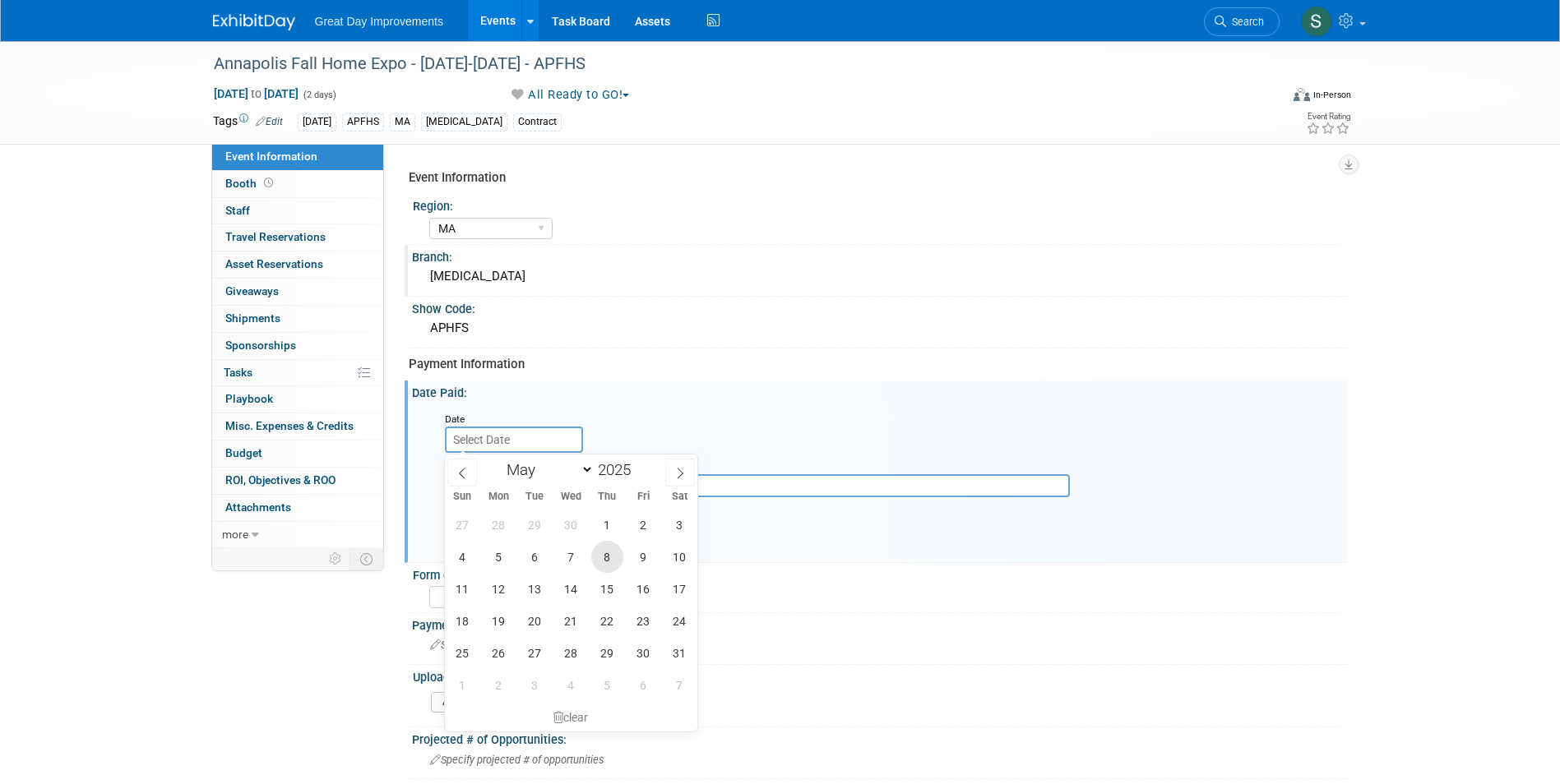
click at [608, 559] on span "8" at bounding box center [607, 557] width 33 height 33
type input "May 8, 2025"
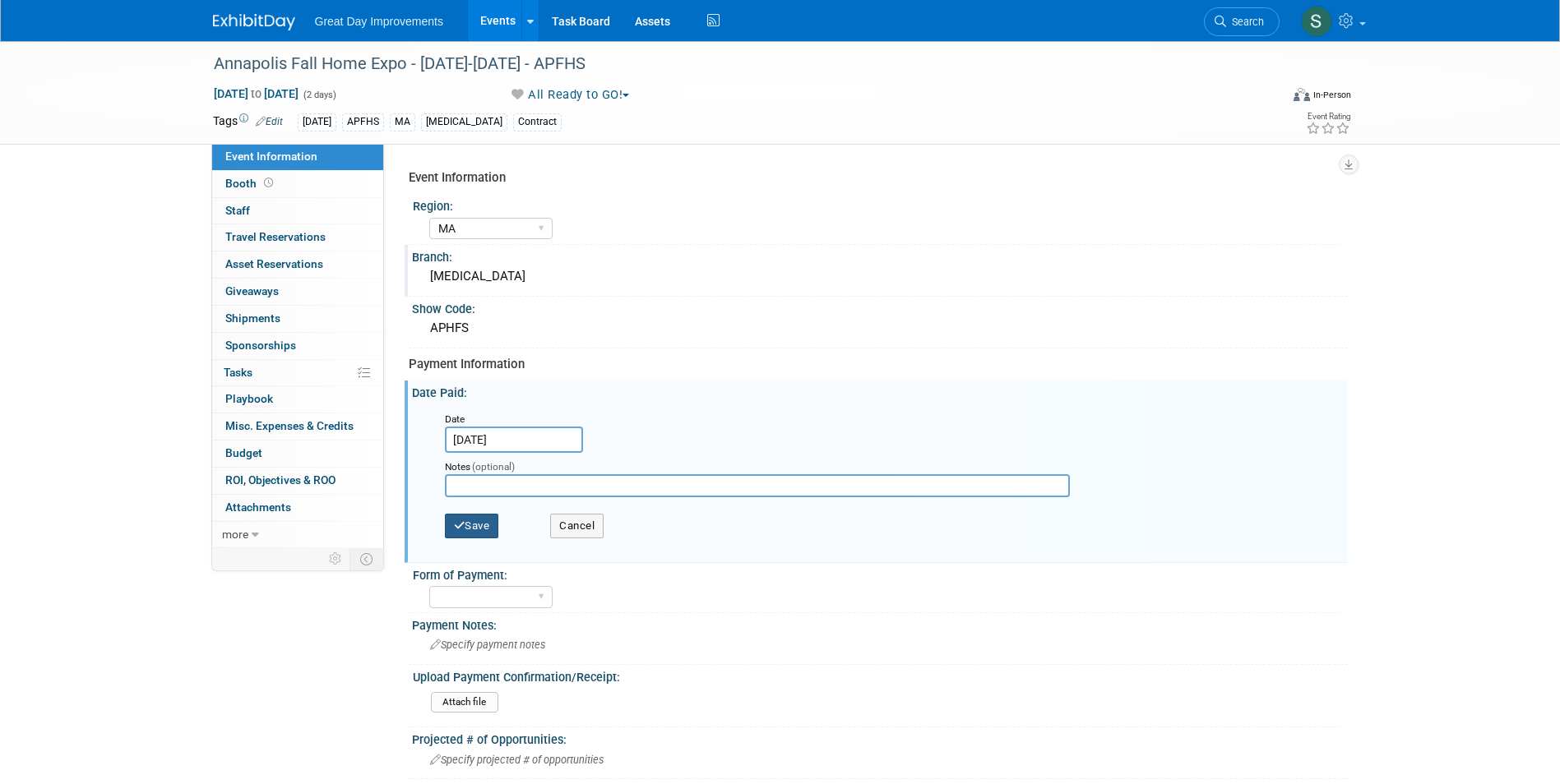
click at [490, 527] on button "Save" at bounding box center [472, 526] width 55 height 25
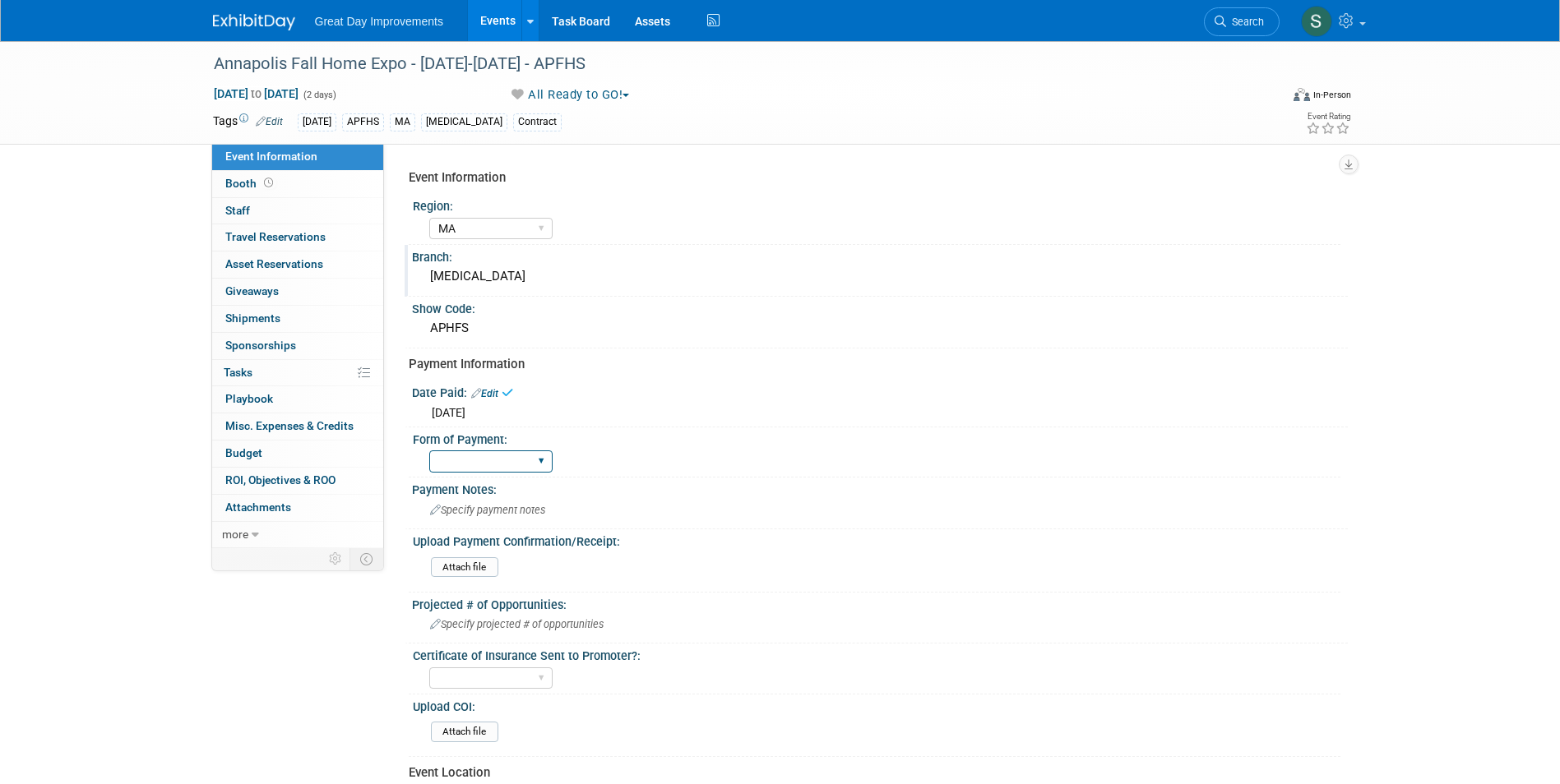
click at [488, 471] on select "Paid via CC Check Requested Pay at the Gate Other" at bounding box center [491, 461] width 123 height 22
select select "Paid via CC"
click at [429, 450] on select "Paid via CC Check Requested Pay at the Gate Other" at bounding box center [491, 461] width 123 height 22
click at [230, 3] on div at bounding box center [264, 15] width 102 height 31
click at [231, 11] on link at bounding box center [264, 14] width 102 height 13
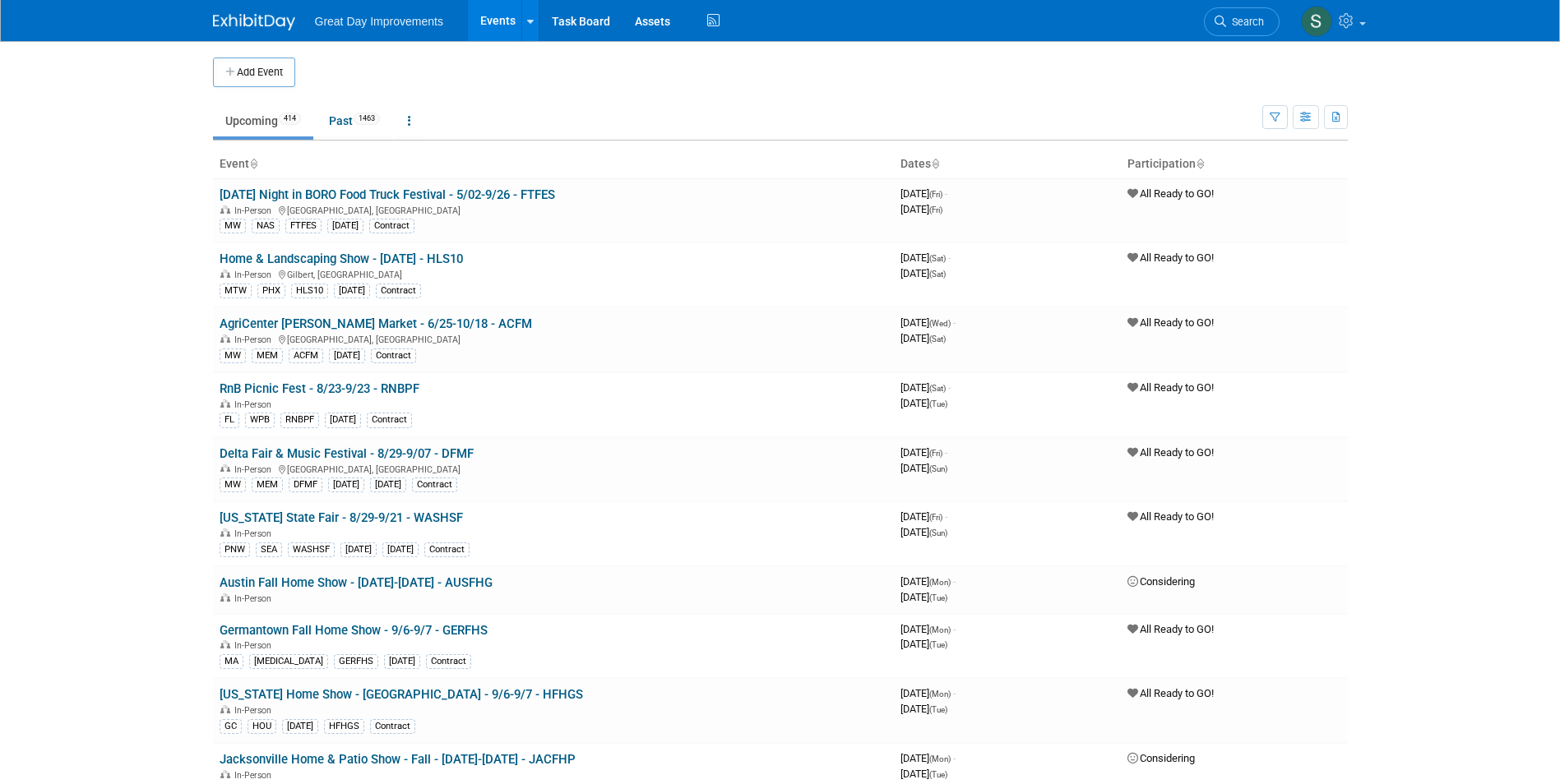
click at [1223, 23] on icon at bounding box center [1220, 21] width 11 height 11
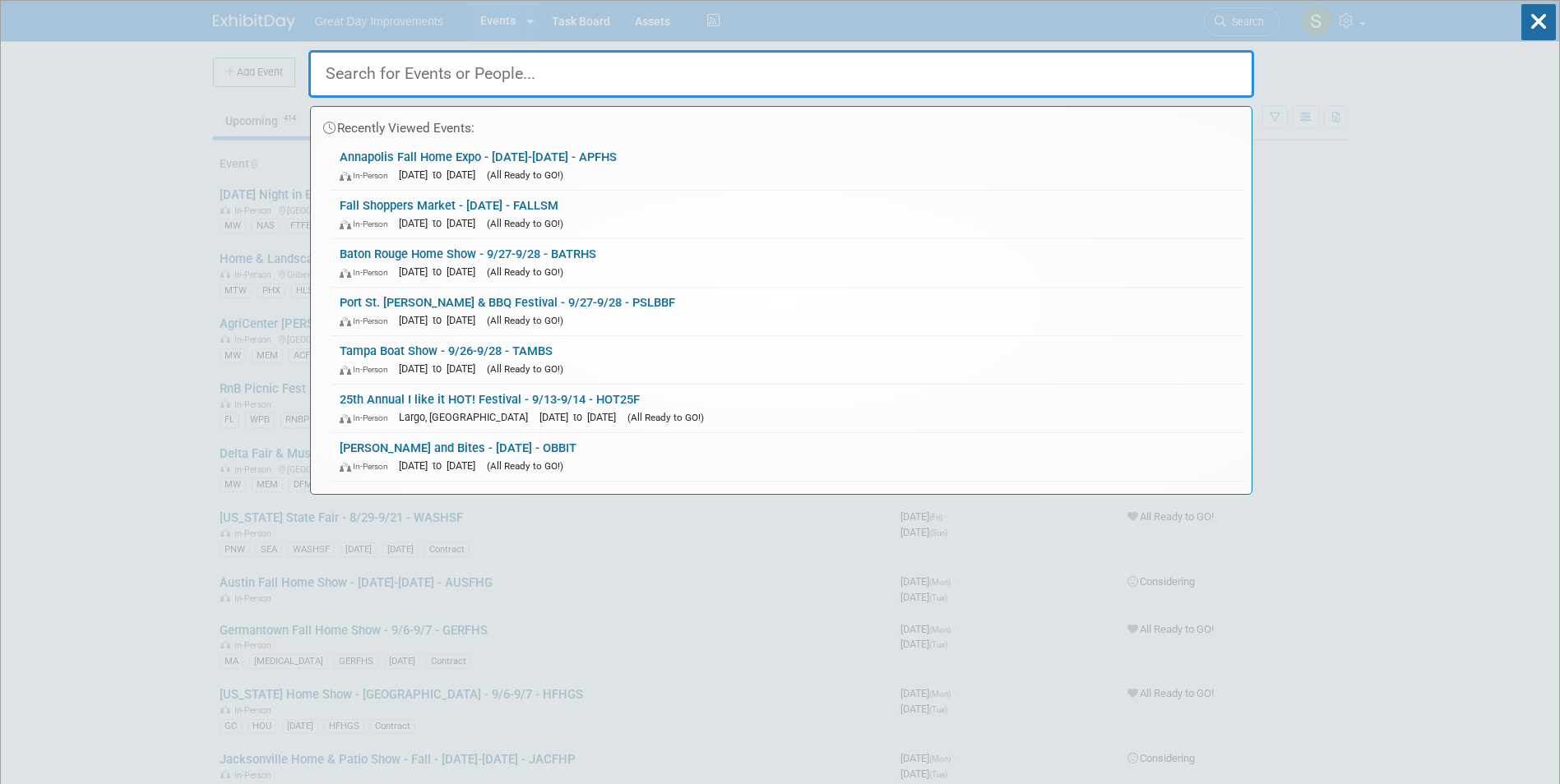
paste input "DUNFF"
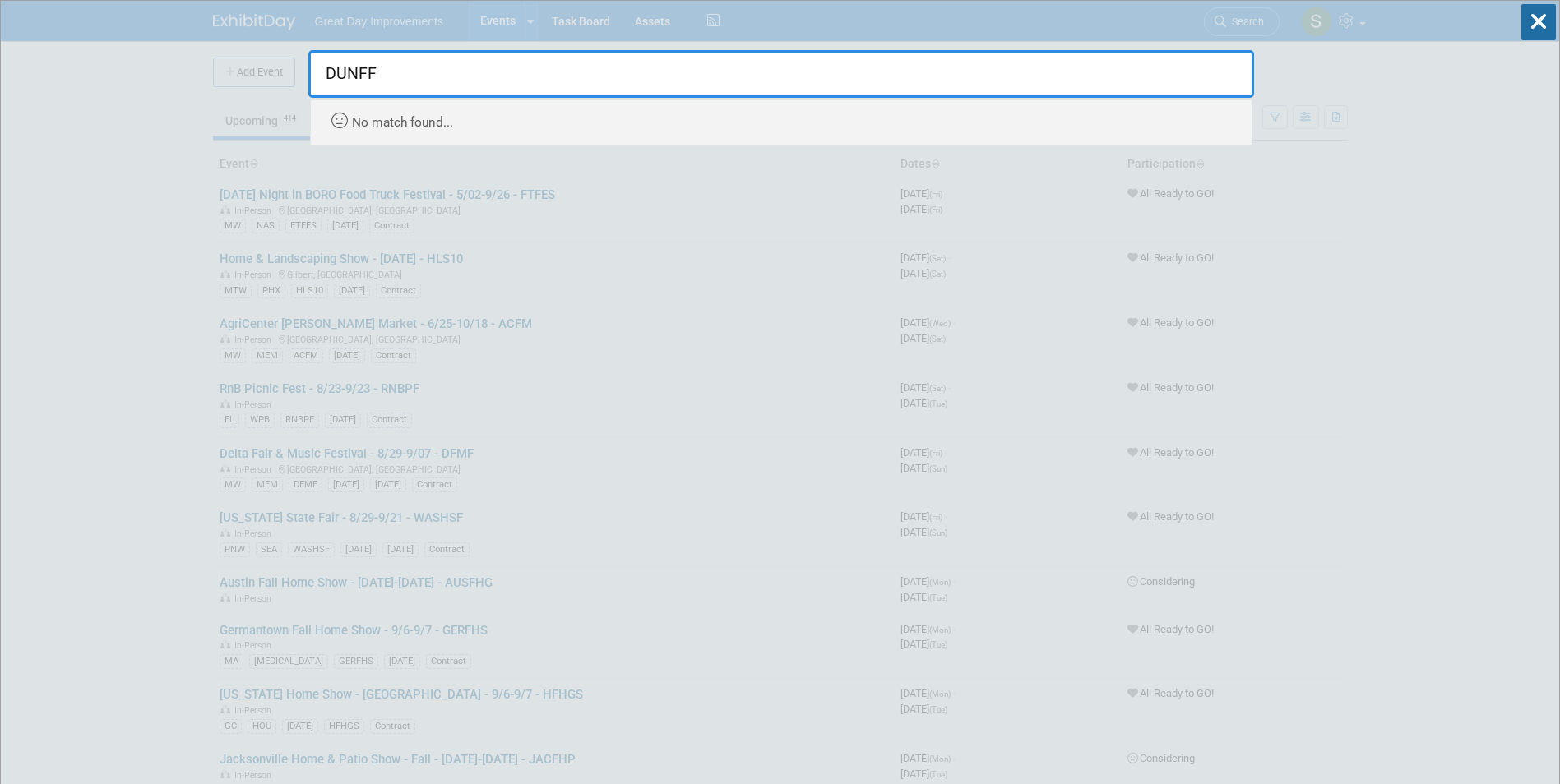
type input "DUNFF"
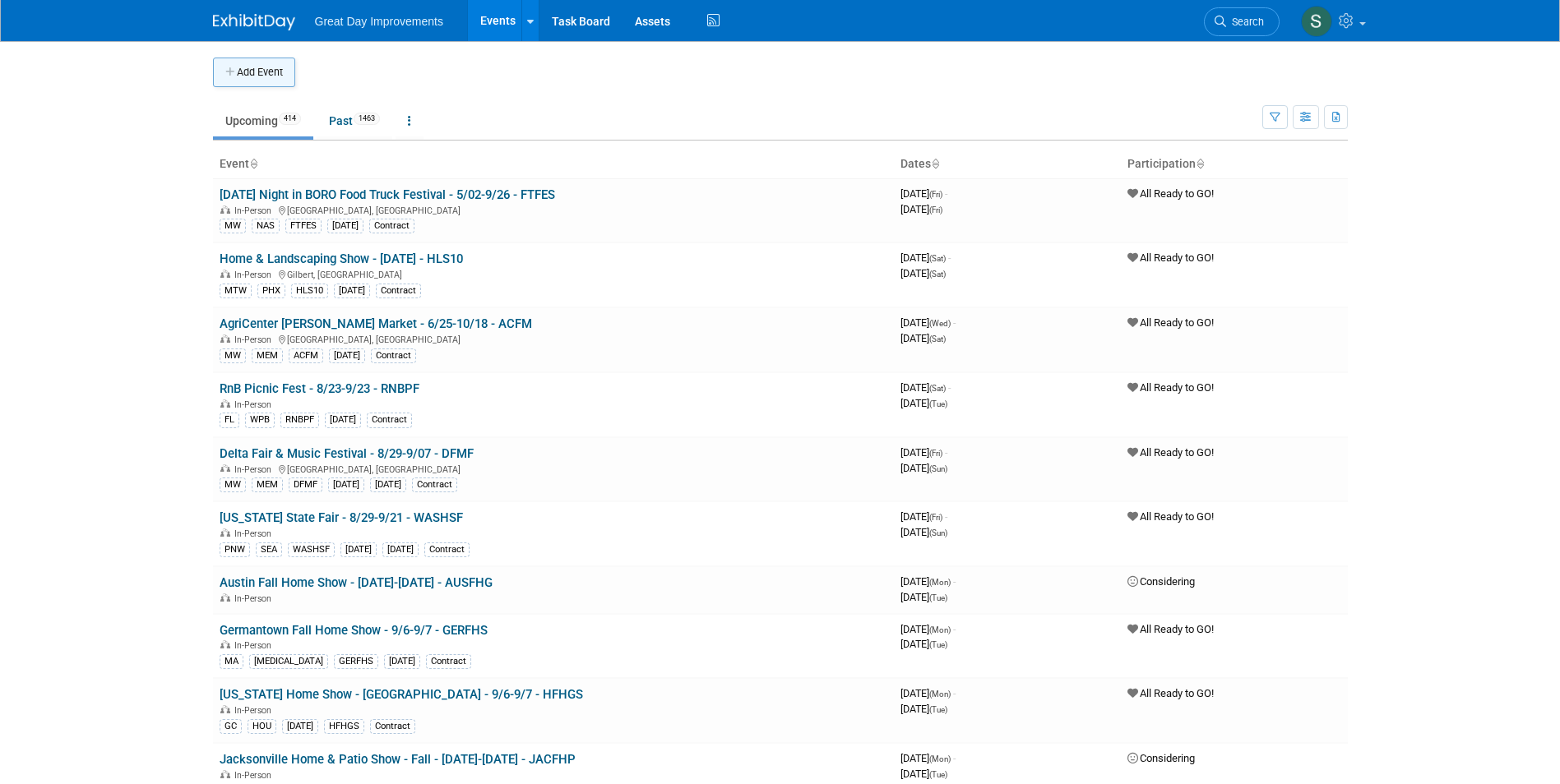
click at [262, 80] on button "Add Event" at bounding box center [254, 72] width 82 height 30
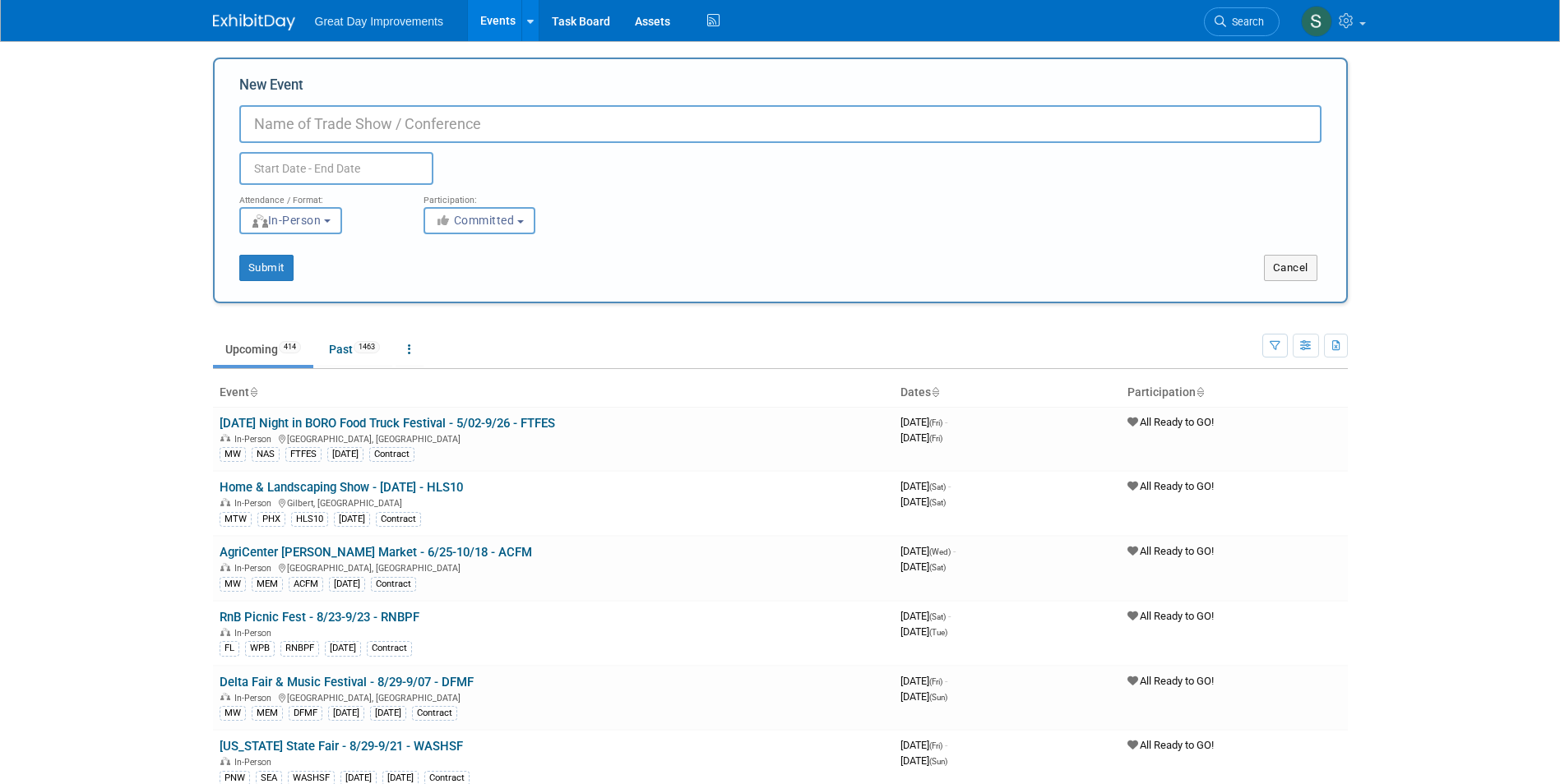
paste input "DUNFF"
type input "DUNFF"
click at [356, 173] on input "text" at bounding box center [336, 168] width 194 height 33
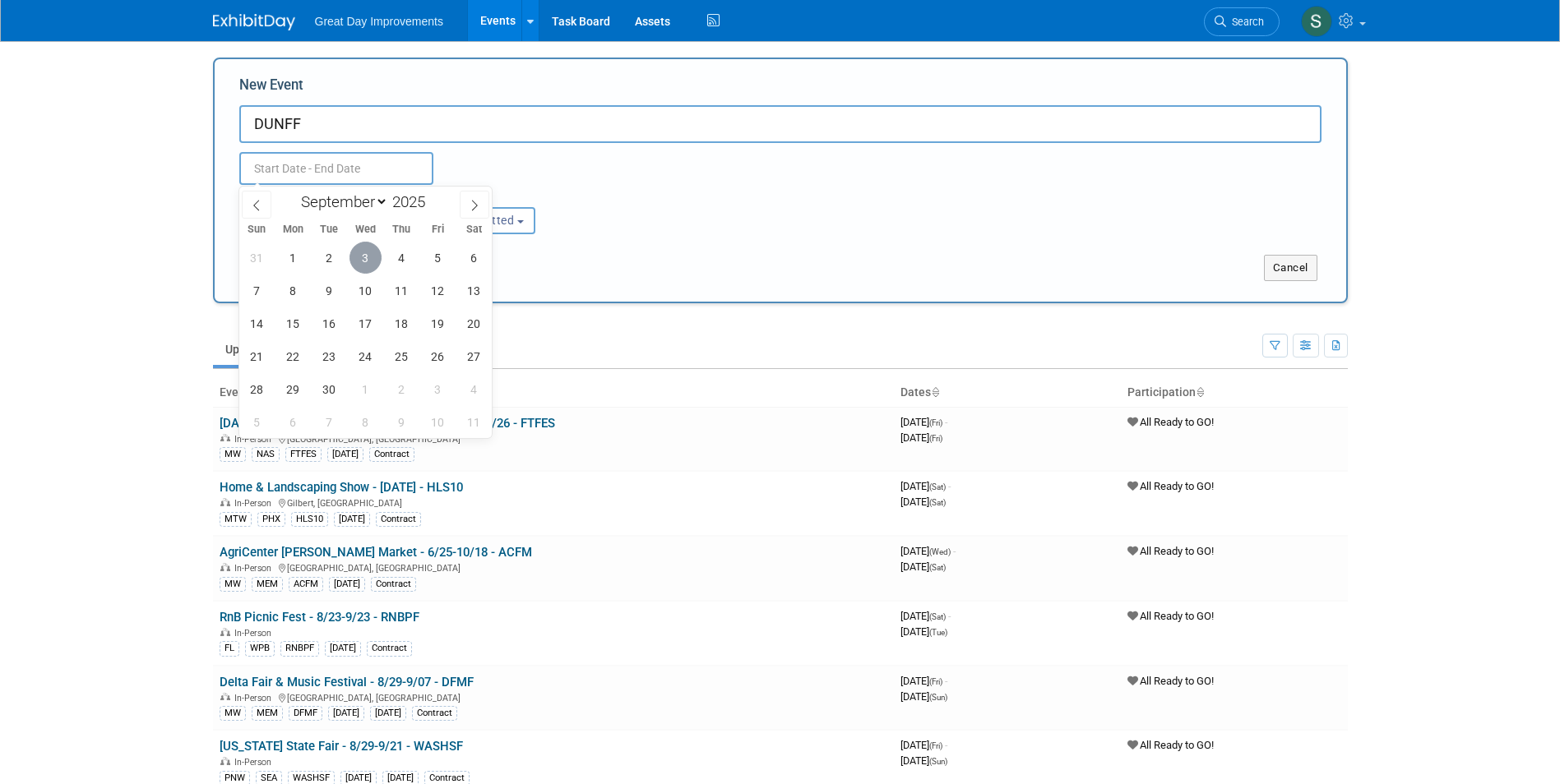
click at [363, 259] on span "3" at bounding box center [365, 258] width 33 height 33
type input "Sep 3, 2025 to Sep 3, 2025"
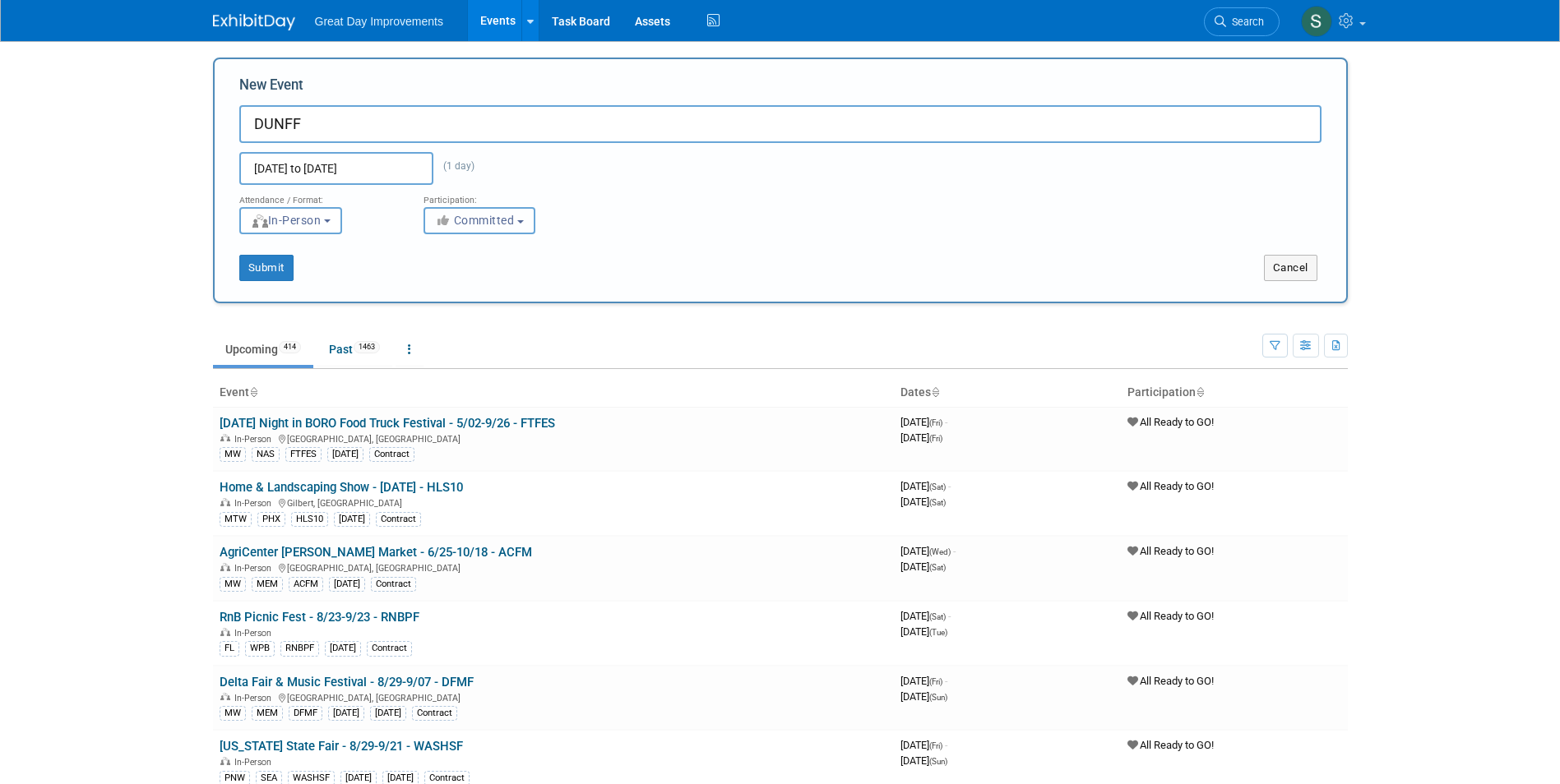
click at [496, 223] on span "Committed" at bounding box center [474, 221] width 79 height 13
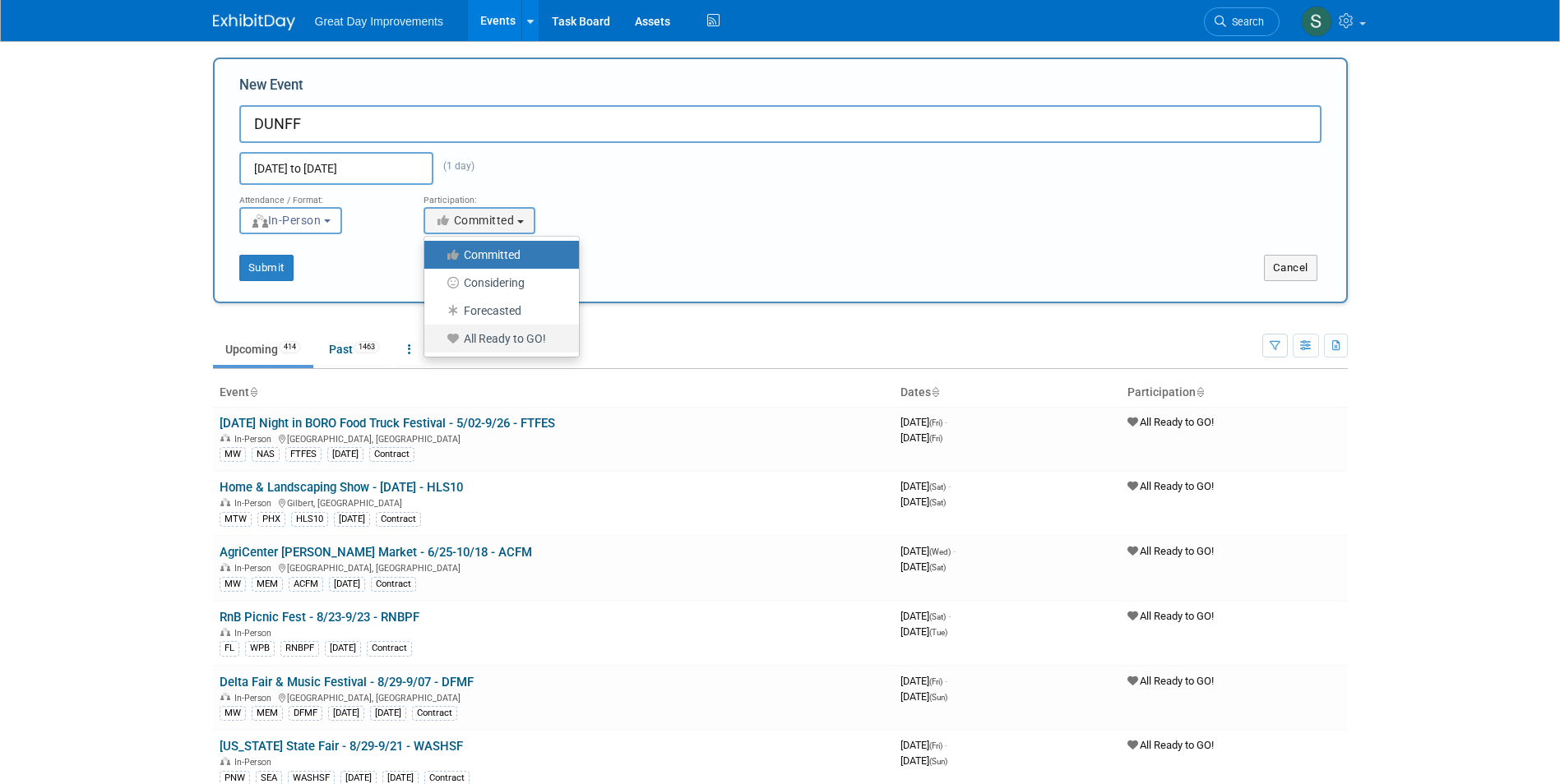
click at [492, 346] on label "All Ready to GO!" at bounding box center [497, 338] width 130 height 21
click at [439, 344] on input "All Ready to GO!" at bounding box center [433, 338] width 11 height 11
select select "102"
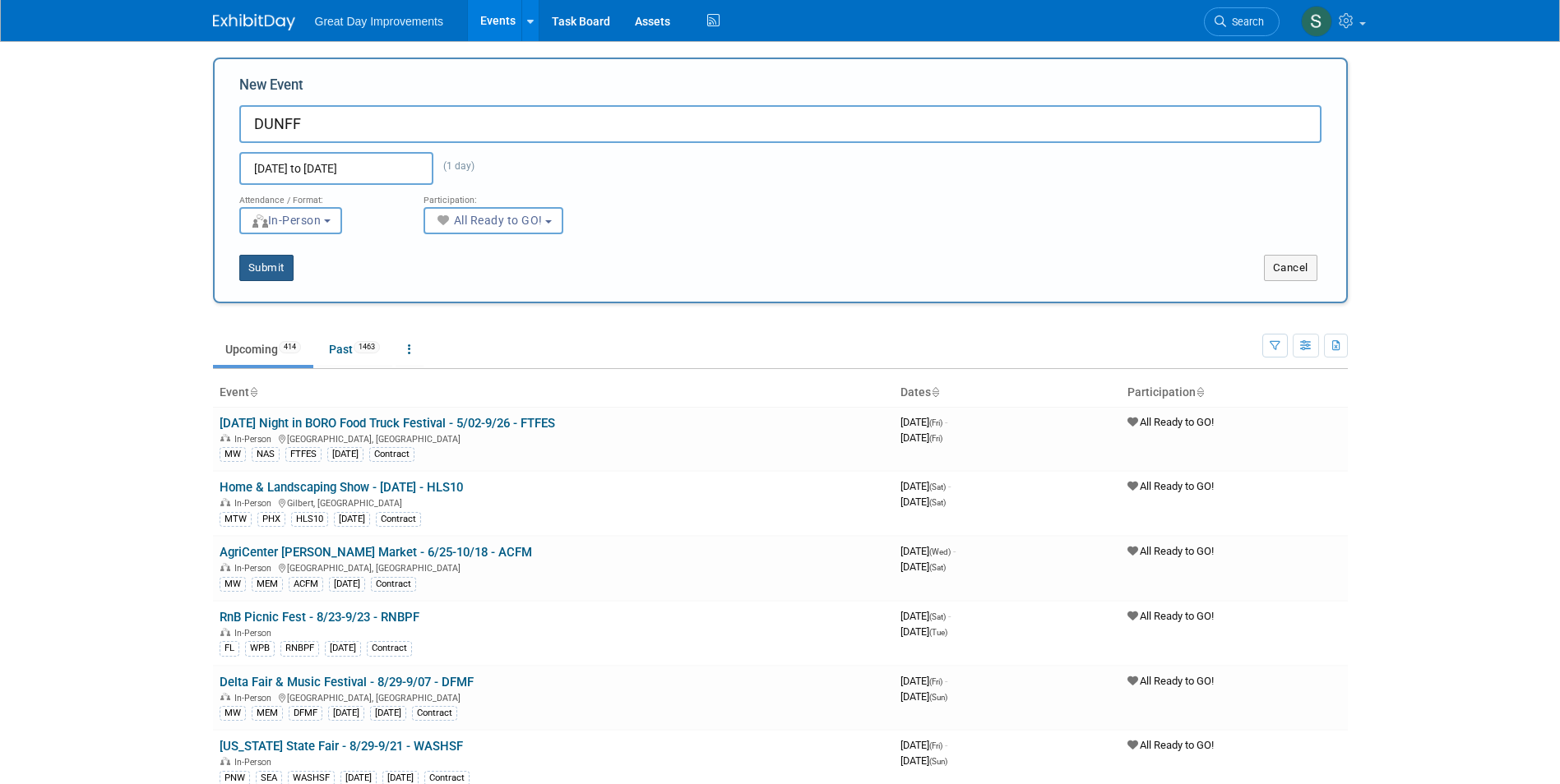
click at [261, 272] on button "Submit" at bounding box center [266, 269] width 55 height 27
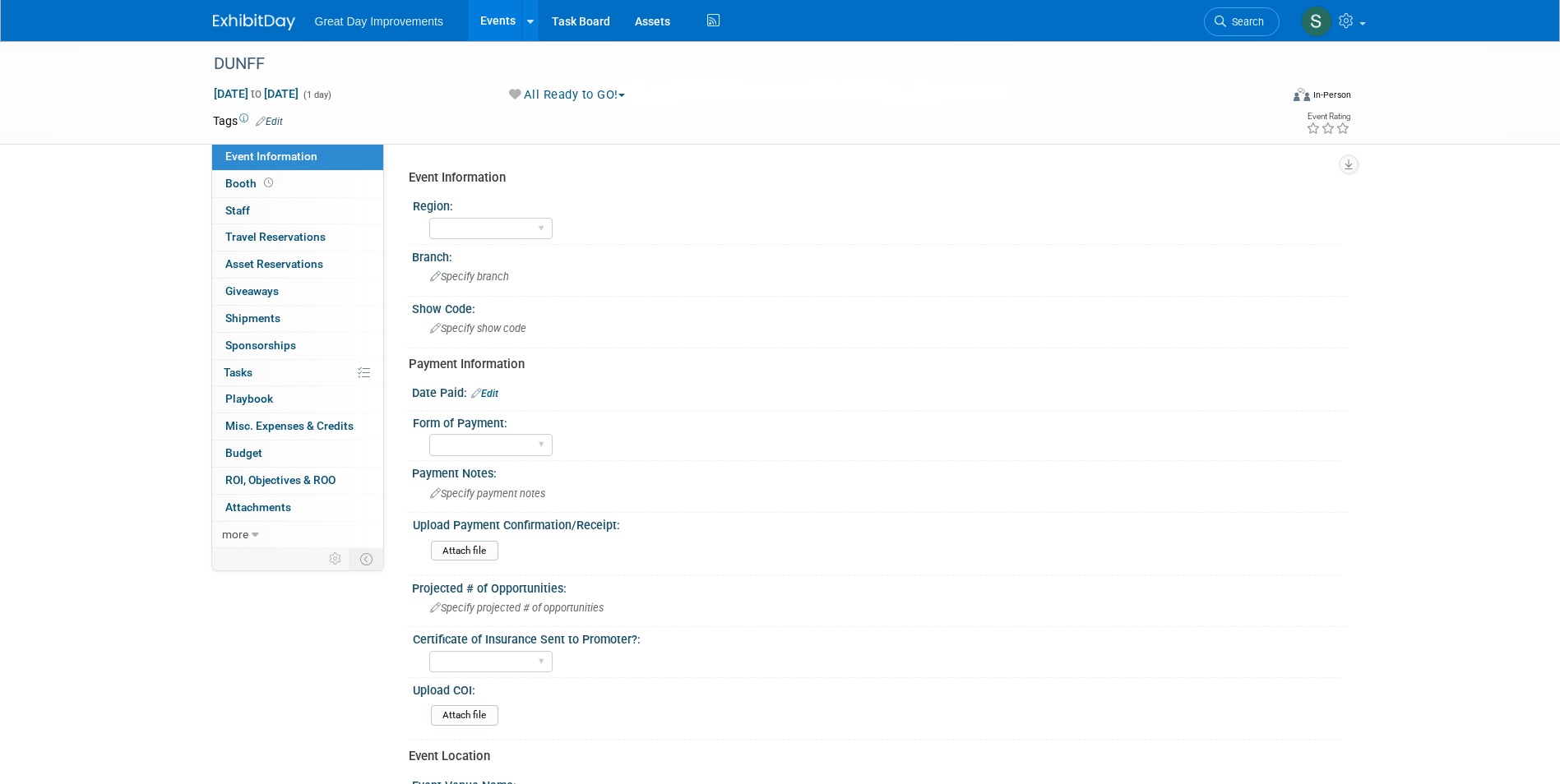
click at [485, 393] on link "Edit" at bounding box center [485, 394] width 27 height 11
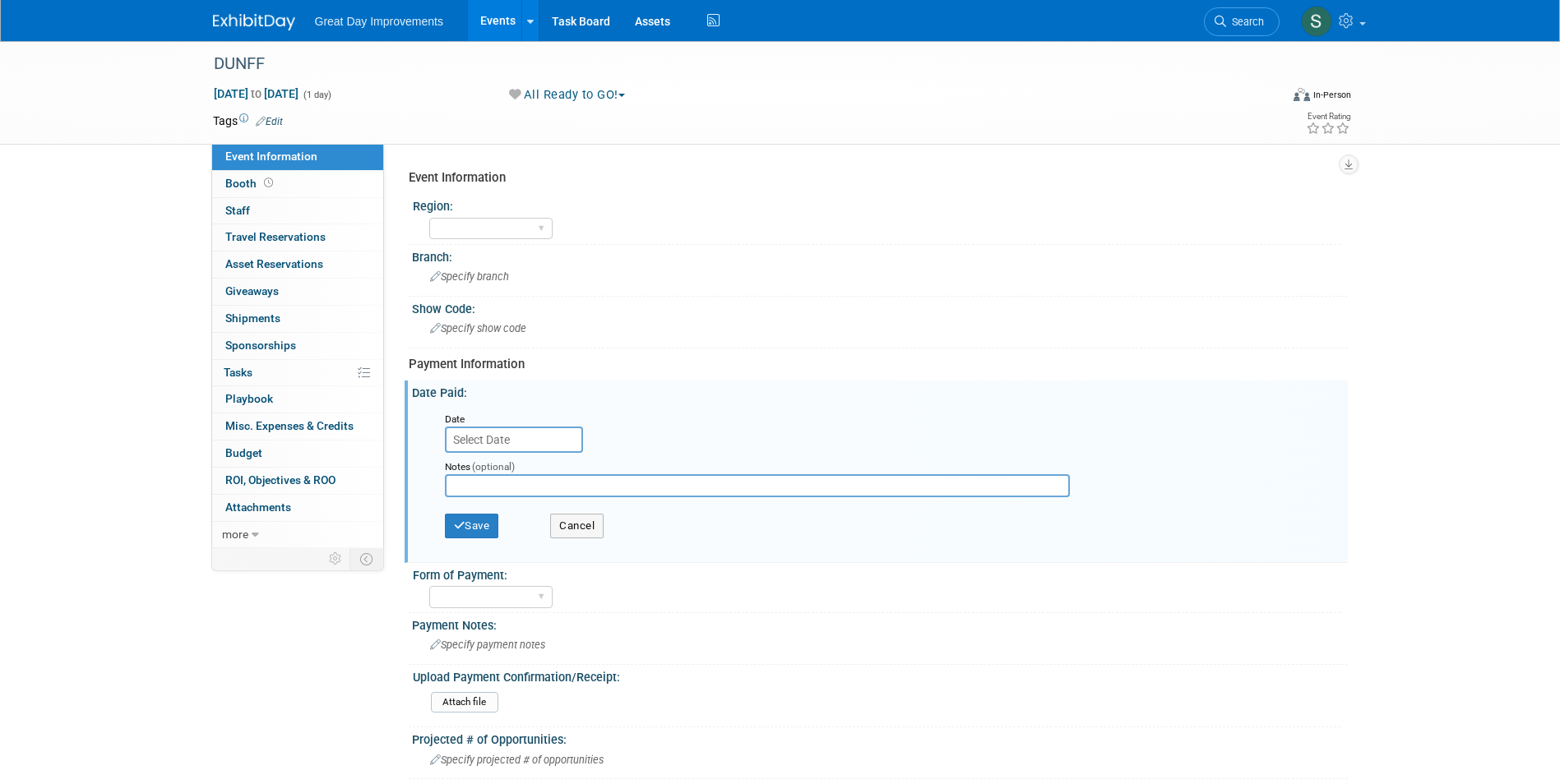
click at [482, 439] on input "text" at bounding box center [514, 440] width 138 height 27
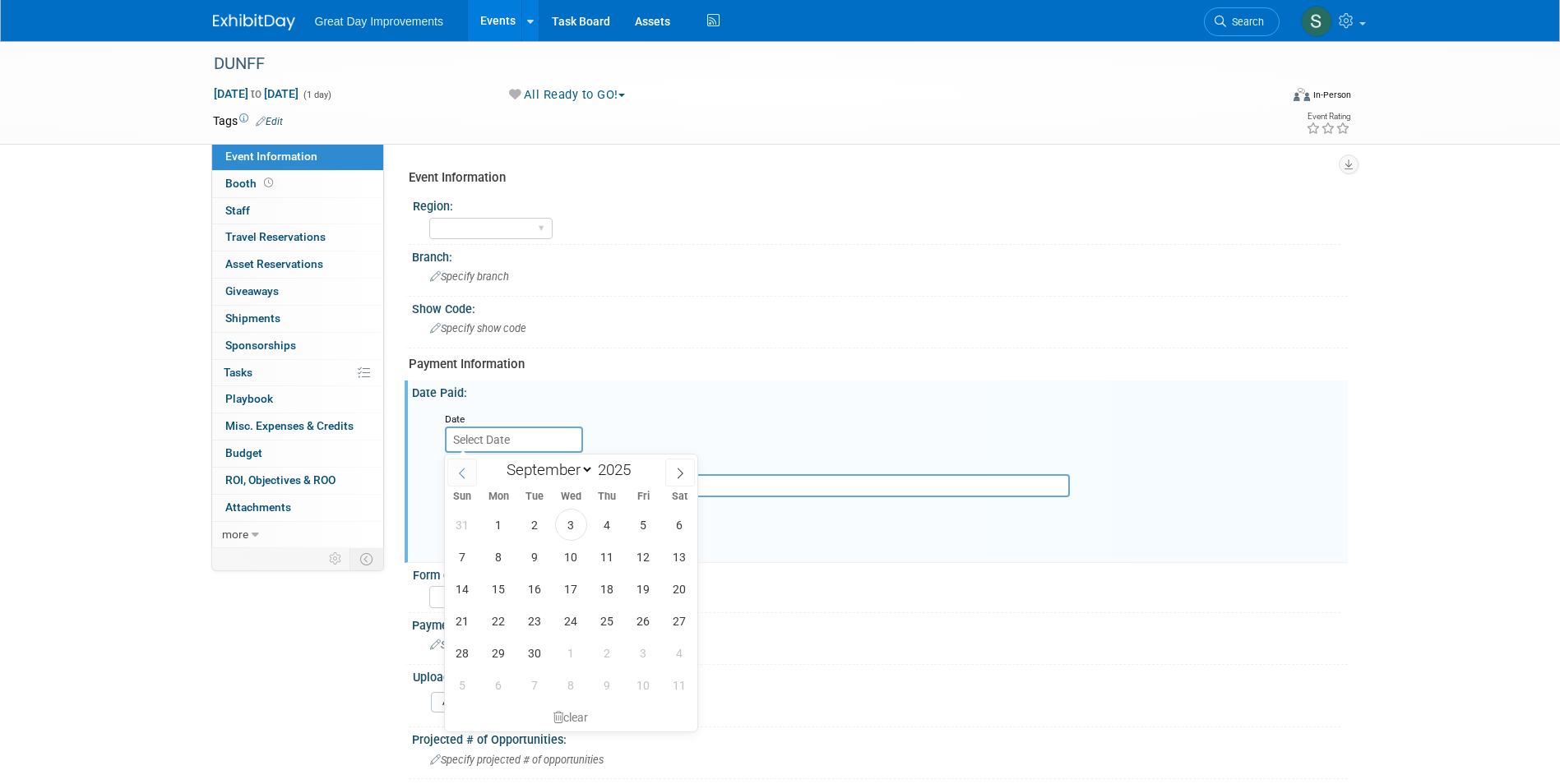
click at [472, 468] on span at bounding box center [462, 472] width 30 height 28
click at [467, 477] on icon at bounding box center [462, 473] width 11 height 11
click at [467, 476] on icon at bounding box center [462, 473] width 11 height 11
click at [467, 474] on icon at bounding box center [462, 473] width 11 height 11
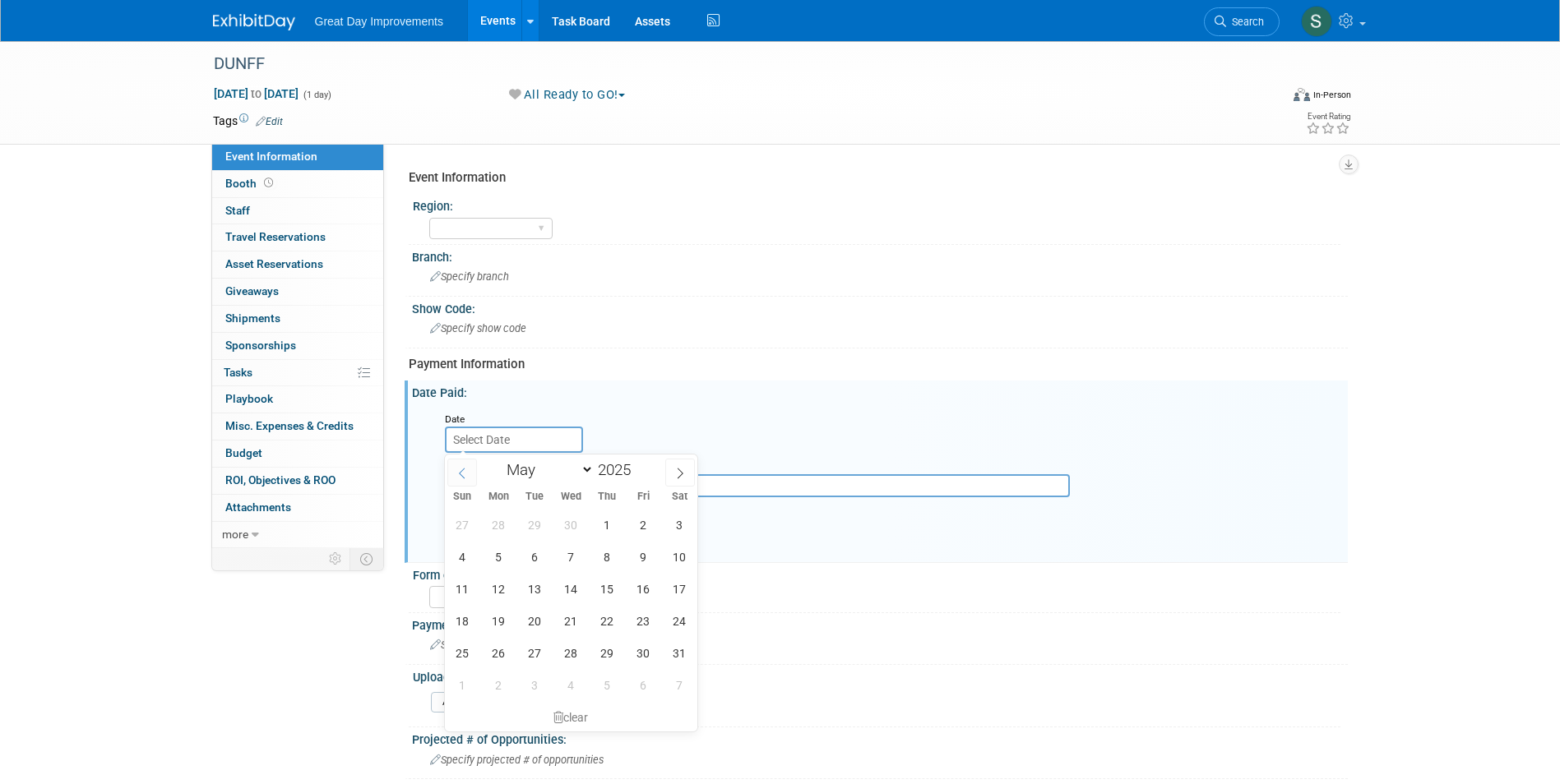
select select "3"
click at [538, 526] on span "1" at bounding box center [536, 525] width 33 height 33
type input "Apr 1, 2025"
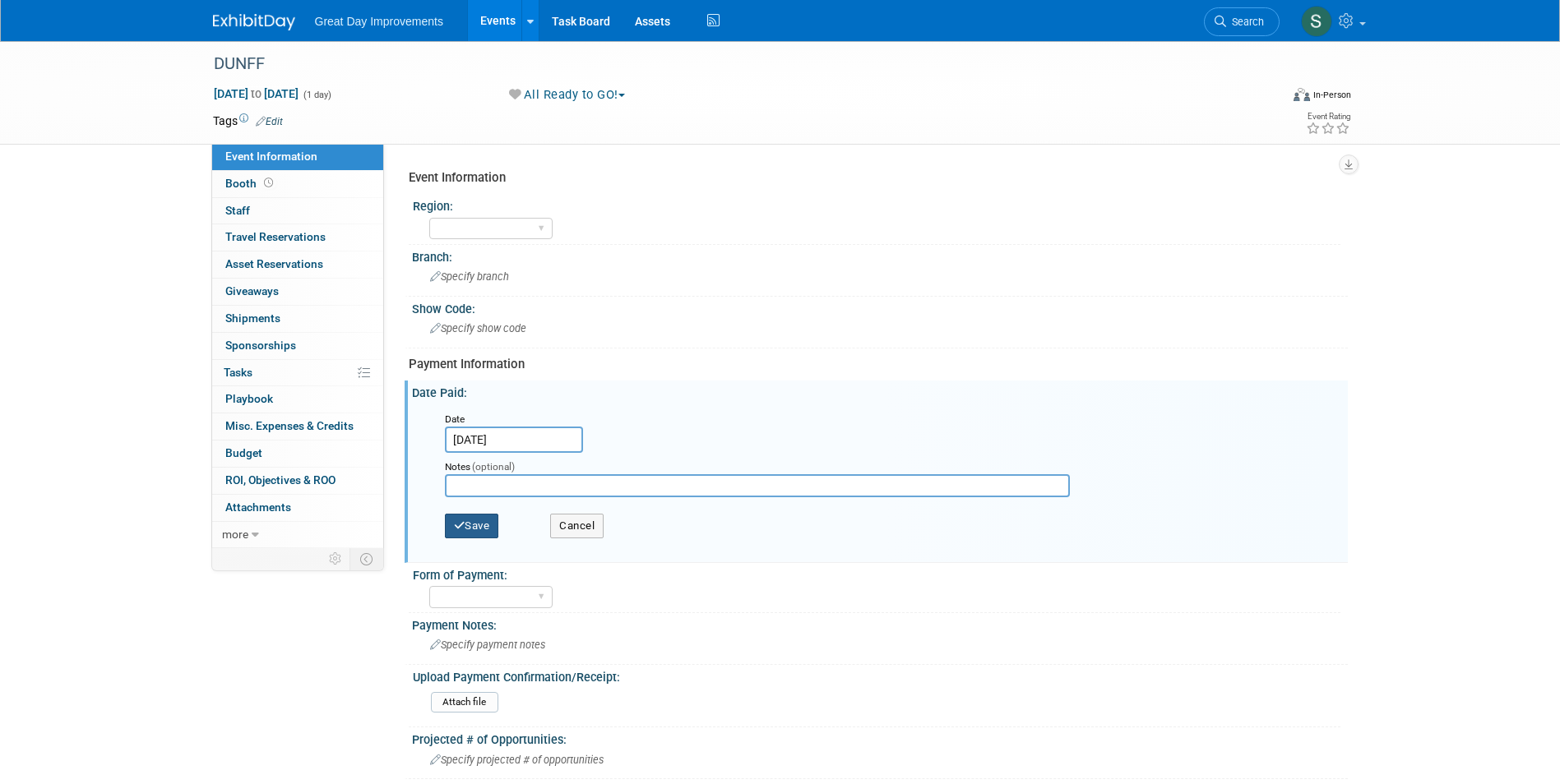
click at [472, 528] on button "Save" at bounding box center [472, 526] width 55 height 25
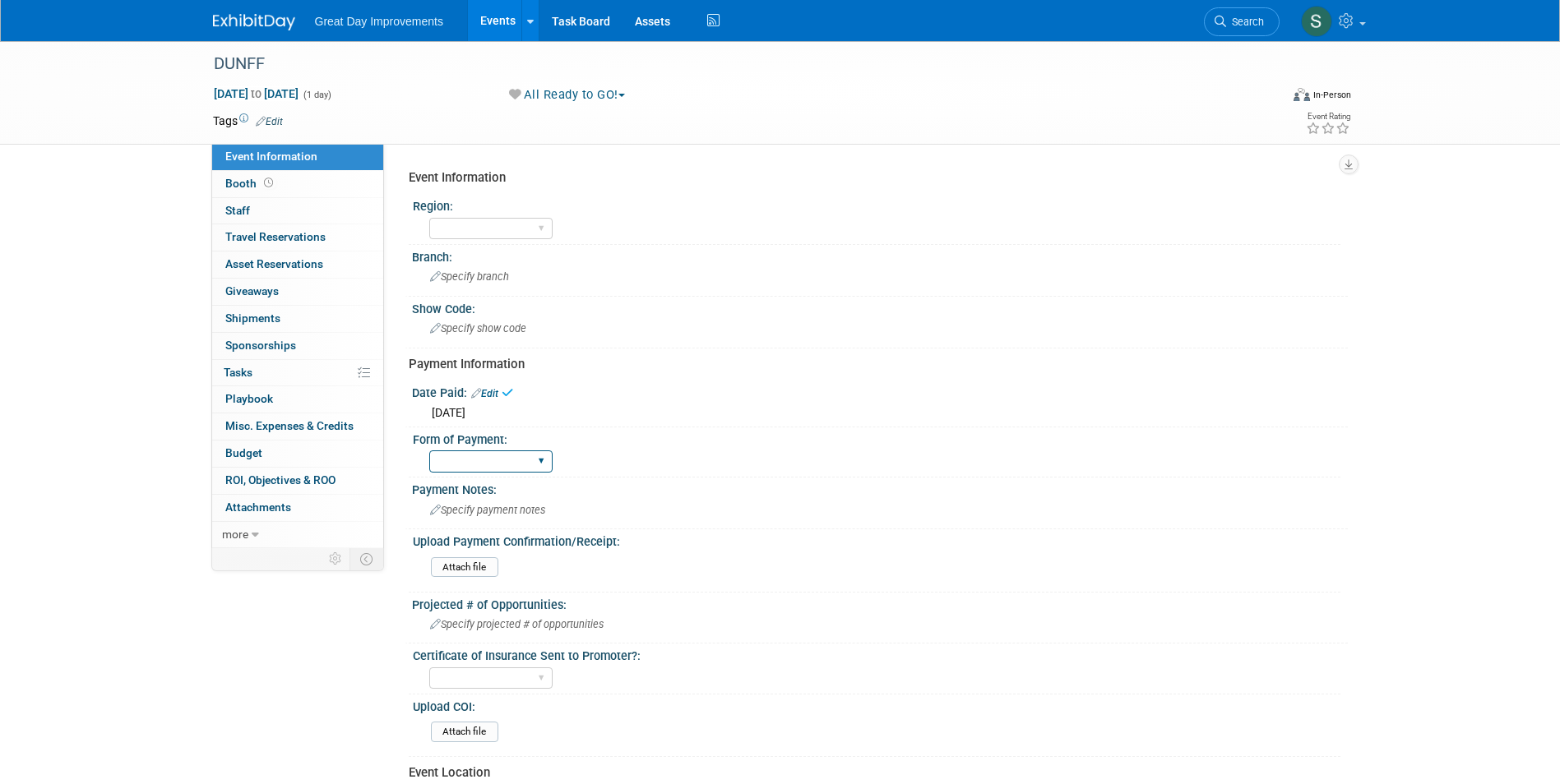
click at [472, 468] on select "Paid via CC Check Requested Pay at the Gate Other" at bounding box center [491, 461] width 123 height 22
select select "Paid via CC"
click at [429, 450] on select "Paid via CC Check Requested Pay at the Gate Other" at bounding box center [491, 461] width 123 height 22
click at [484, 221] on select "GC MA MW MTW NE NEW OV PL PNW SA SE SC UMW FL" at bounding box center [491, 229] width 123 height 22
select select "MA"
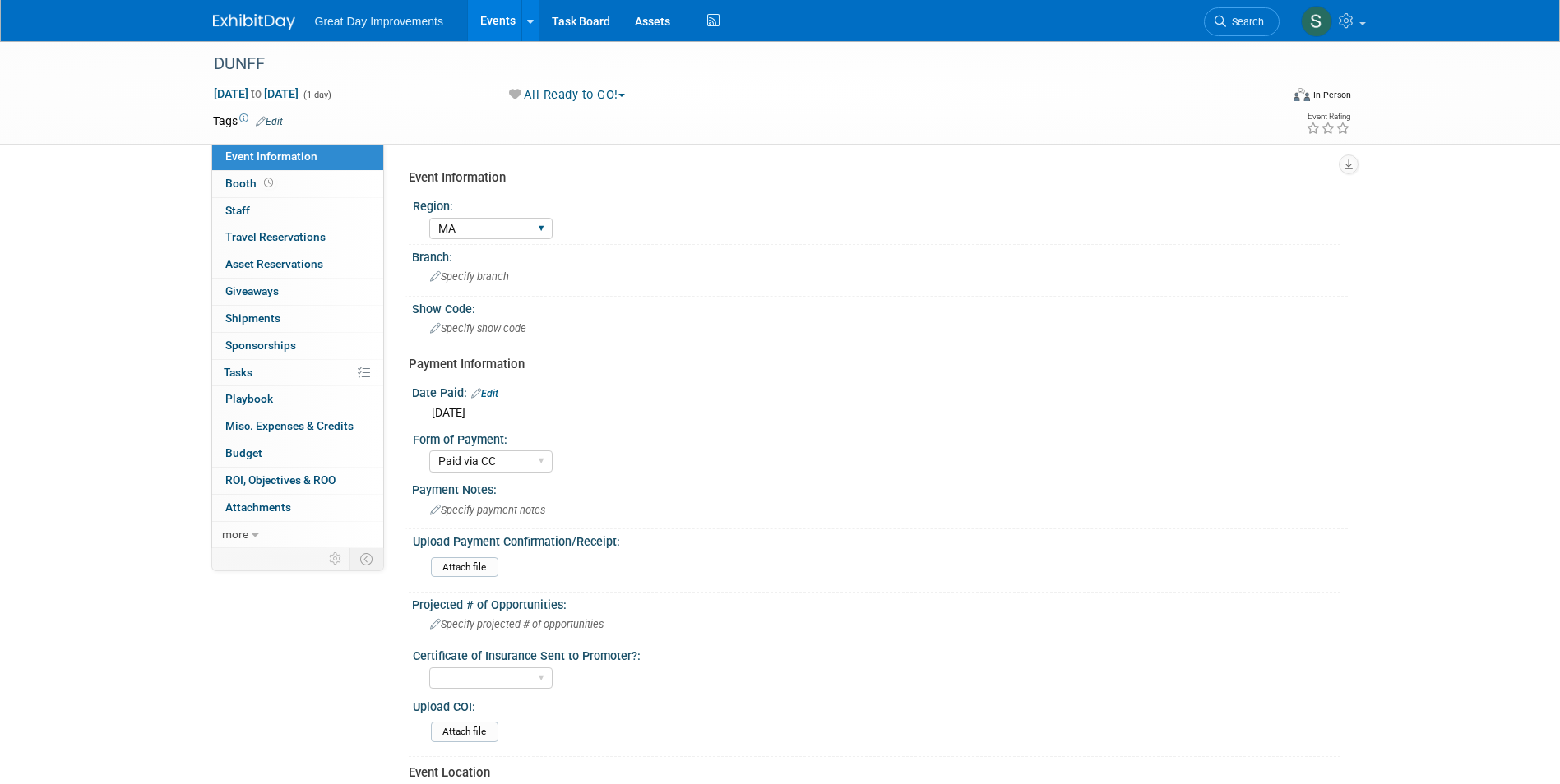
click at [429, 218] on select "GC MA MW MTW NE NEW OV PL PNW SA SE SC UMW FL" at bounding box center [491, 229] width 123 height 22
click at [471, 281] on div "Specify branch" at bounding box center [880, 276] width 912 height 26
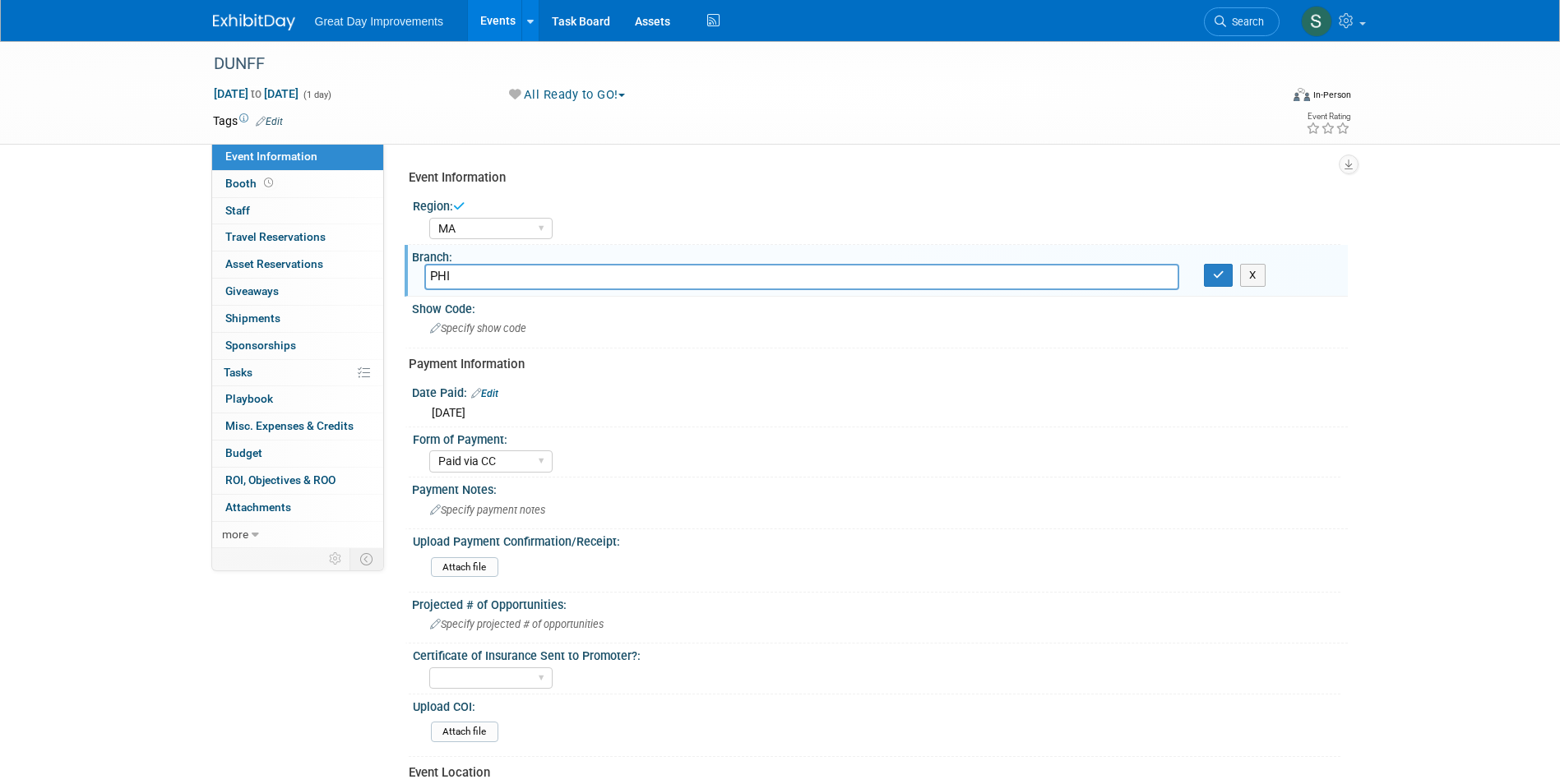
type input "PHI"
click at [1204, 264] on button "button" at bounding box center [1219, 275] width 30 height 23
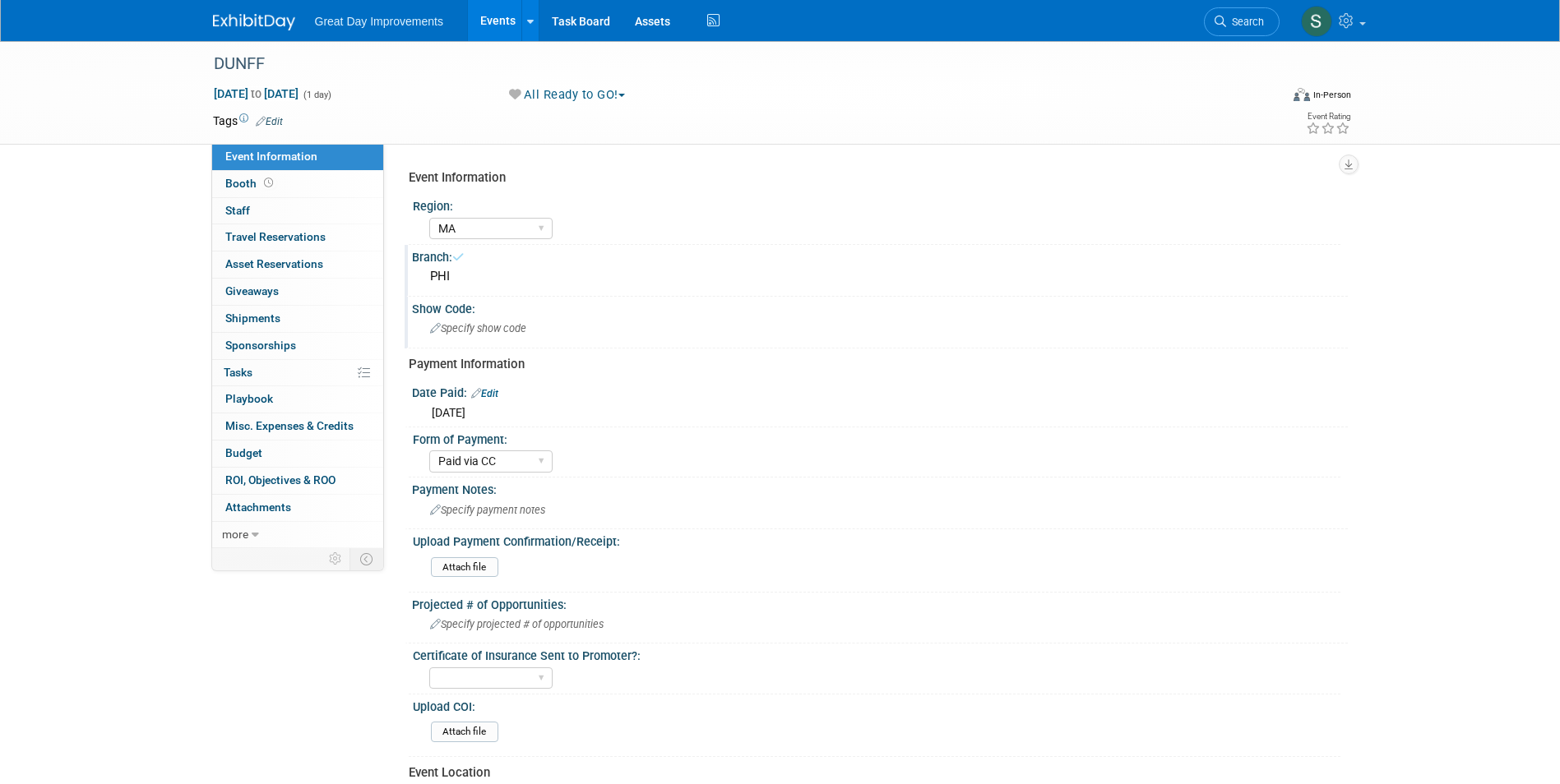
click at [469, 330] on span "Specify show code" at bounding box center [478, 328] width 97 height 12
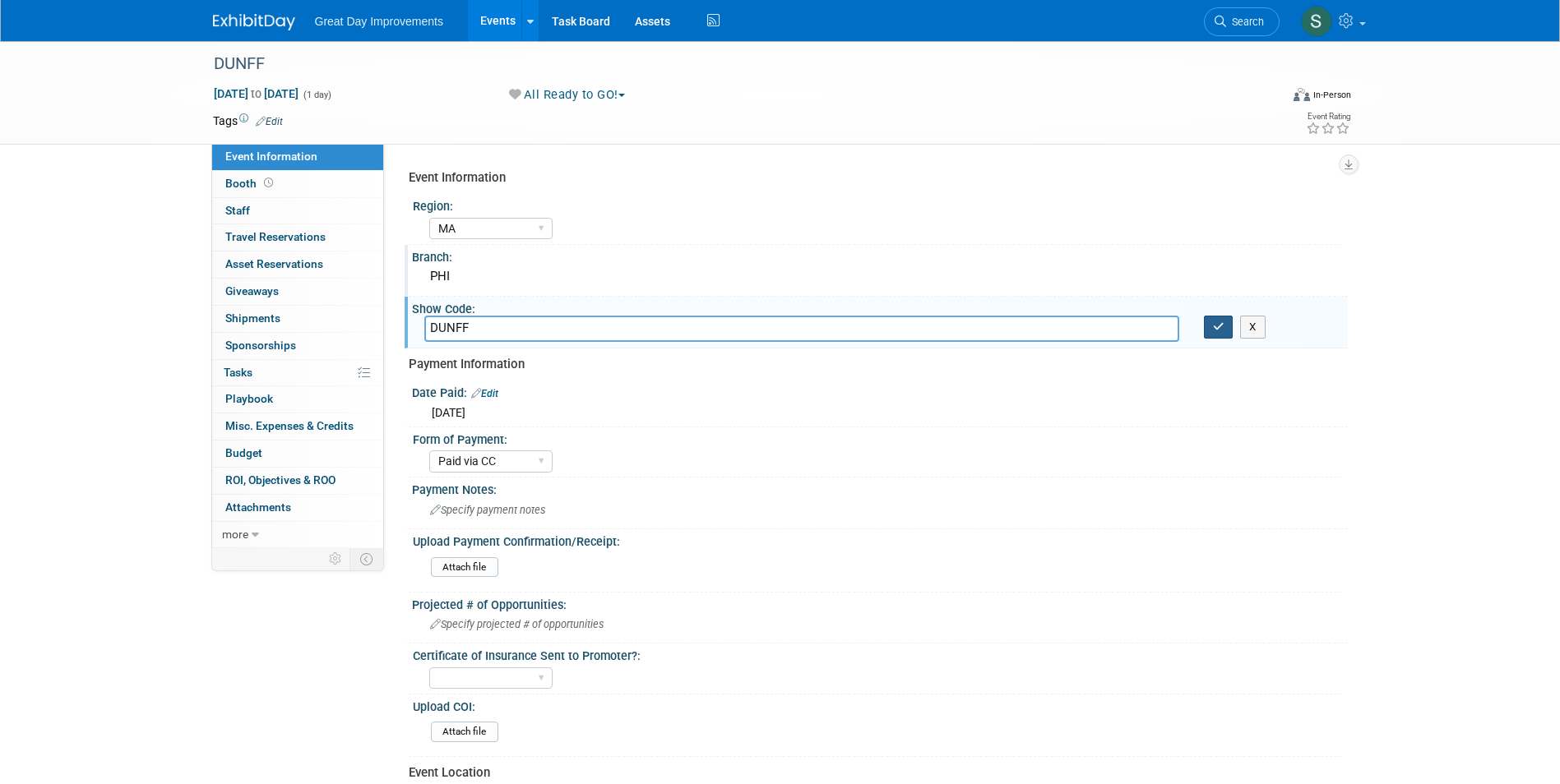
type input "DUNFF"
click at [1214, 325] on icon "button" at bounding box center [1219, 326] width 11 height 11
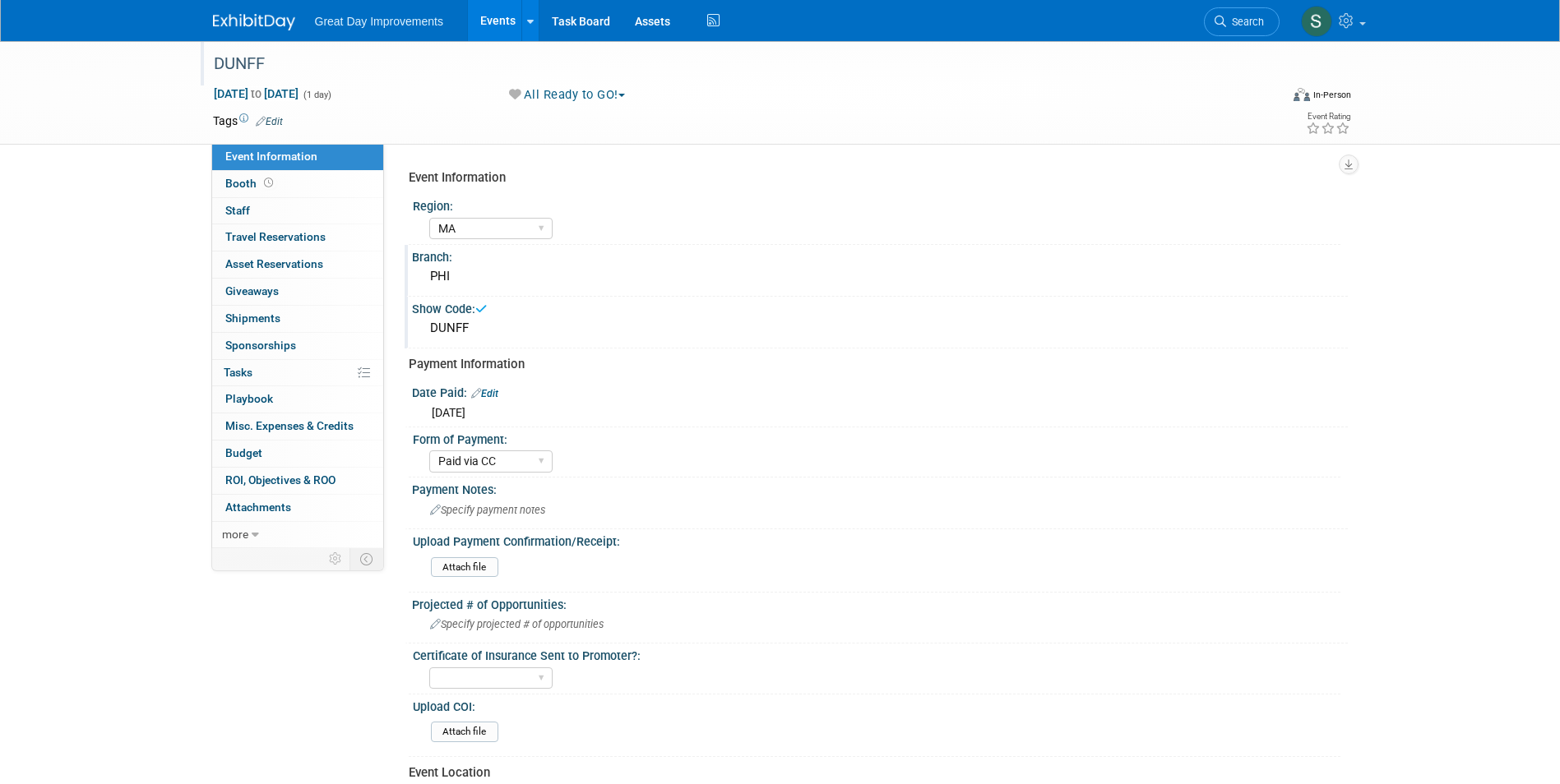
click at [271, 68] on div "DUNFF" at bounding box center [732, 64] width 1047 height 30
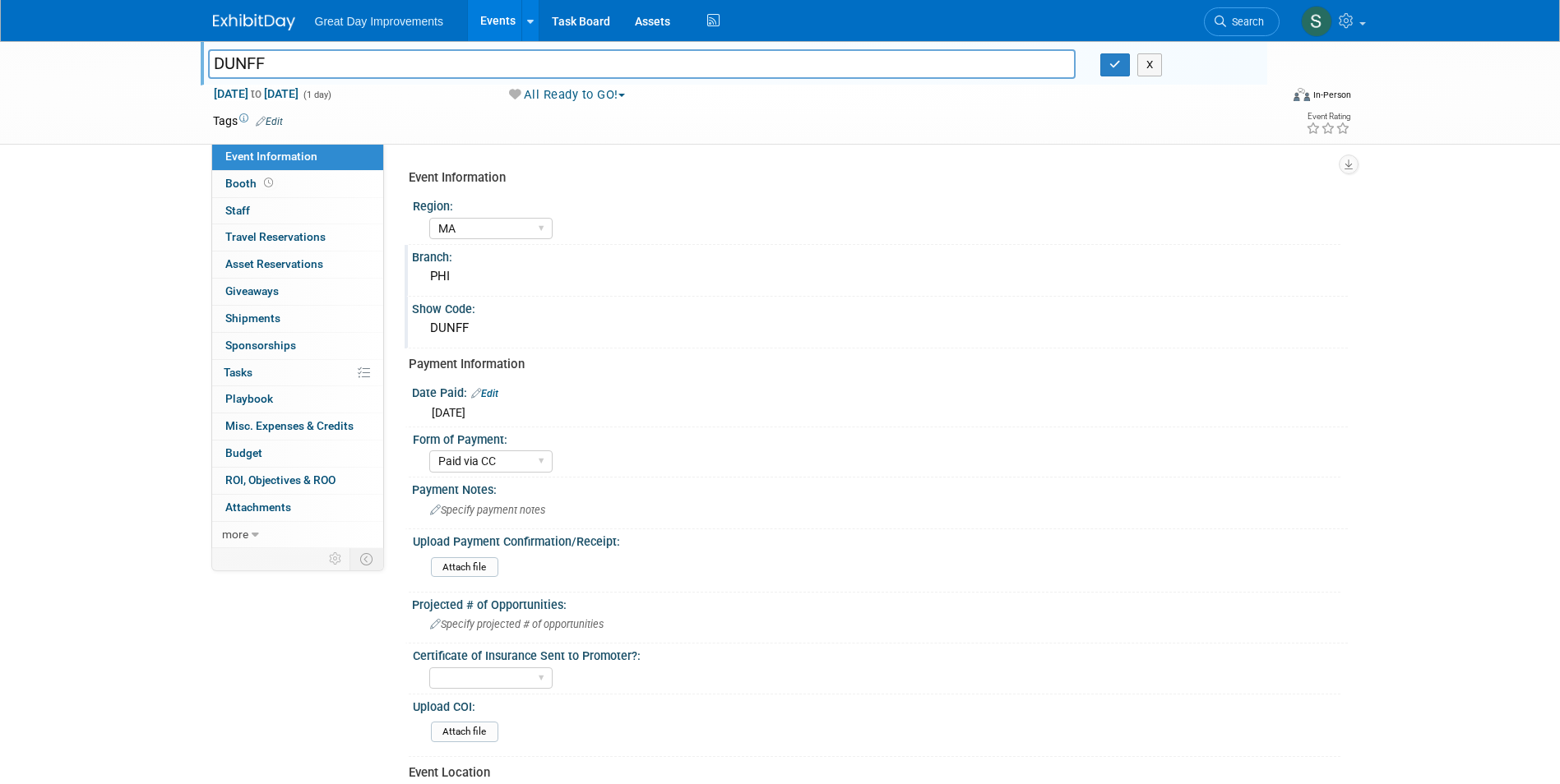
click at [216, 65] on input "DUNFF" at bounding box center [643, 64] width 868 height 29
paste input "Dunellen Street Fair Fall"
type input "Dunellen Street Fair Fall- 9/27-9/28 - DUNFF"
click at [1100, 59] on div "X" at bounding box center [1177, 65] width 179 height 23
click at [1110, 62] on icon "button" at bounding box center [1115, 64] width 11 height 11
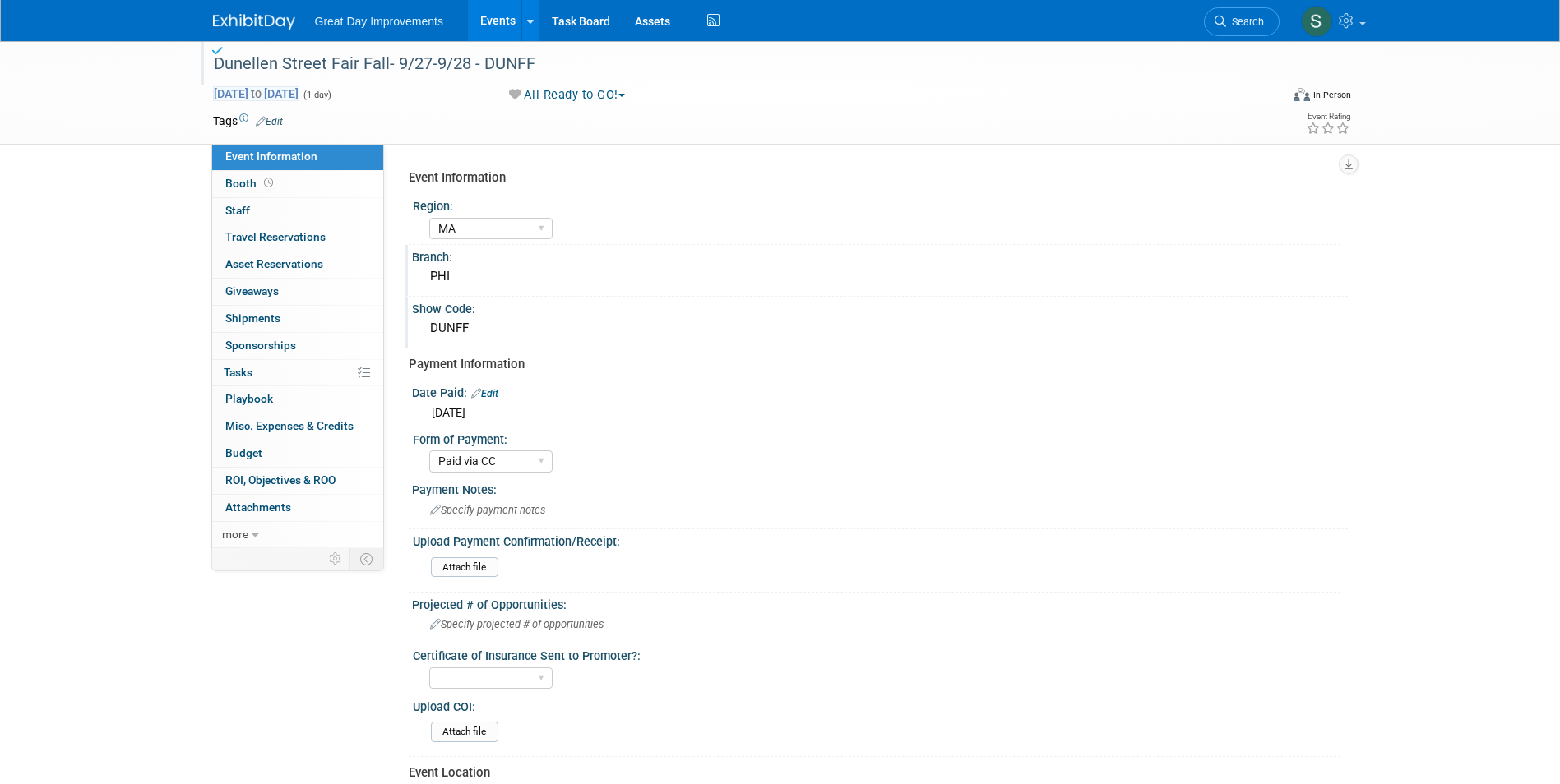
click at [258, 95] on span "Sep 3, 2025 to Sep 3, 2025" at bounding box center [256, 93] width 86 height 14
type input "[DATE]"
select select "8"
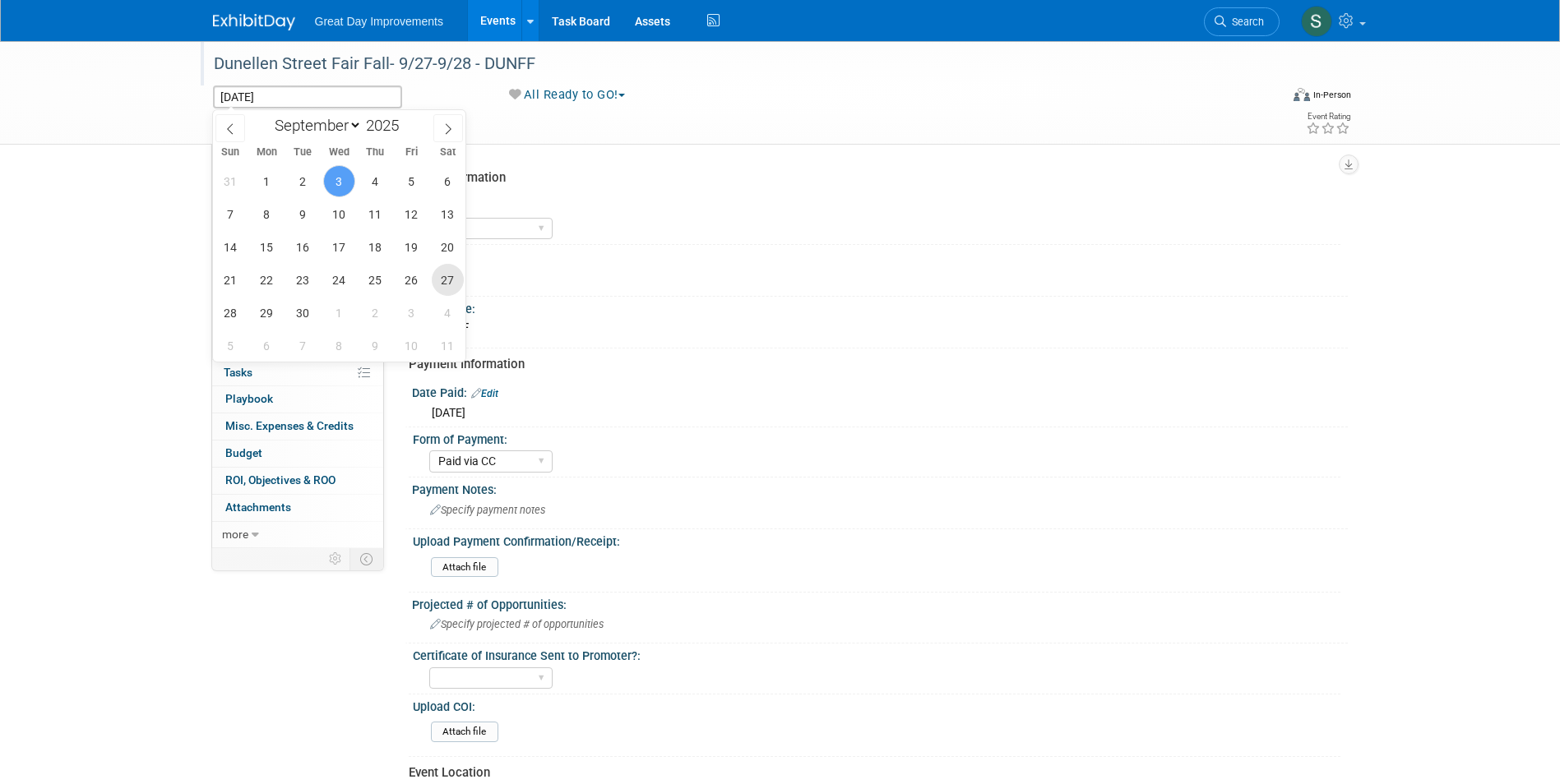
click at [442, 282] on span "27" at bounding box center [448, 280] width 33 height 33
type input "Sep 27, 2025"
click at [228, 313] on span "28" at bounding box center [231, 313] width 33 height 33
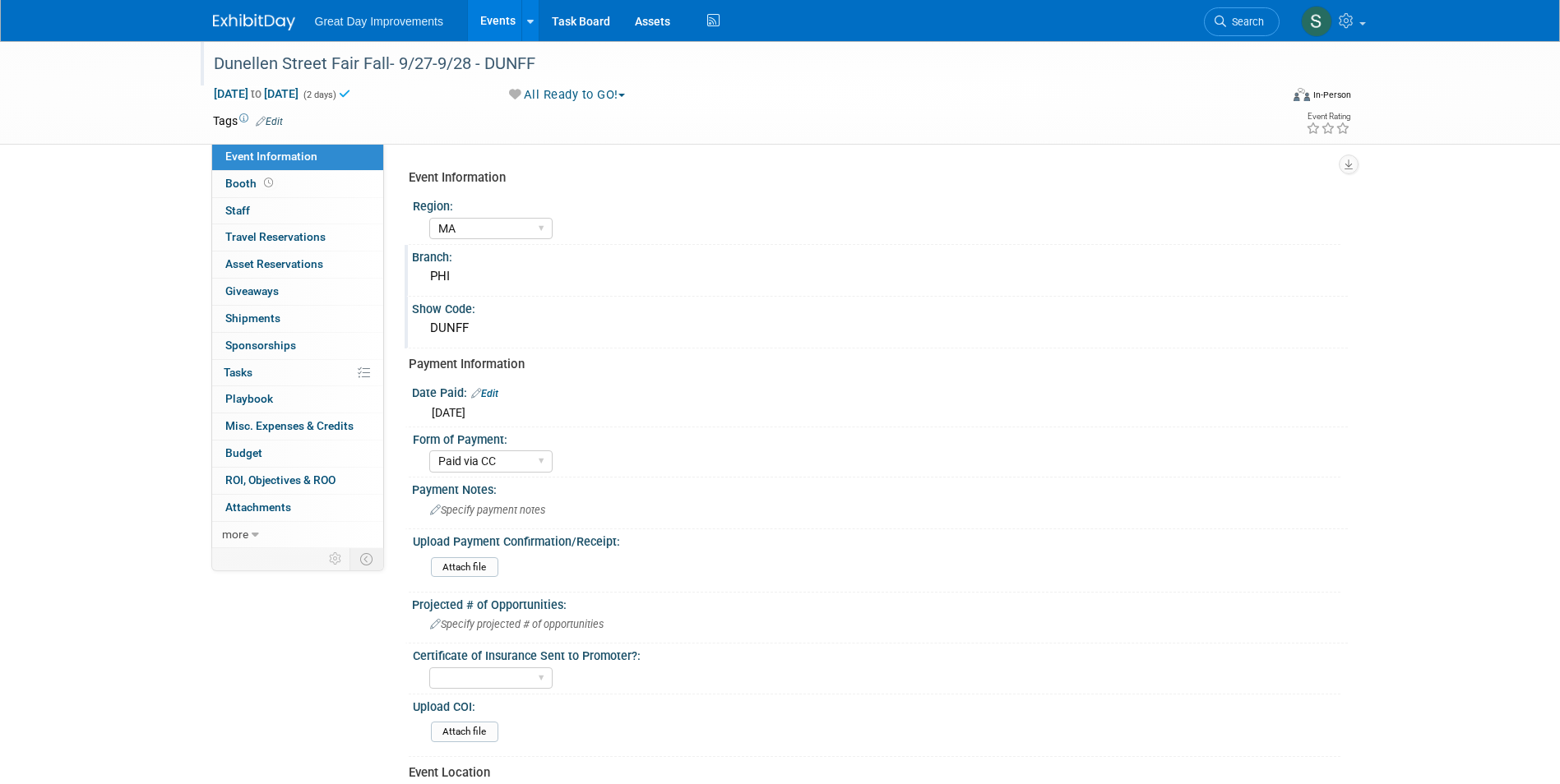
click at [276, 121] on link "Edit" at bounding box center [269, 121] width 27 height 11
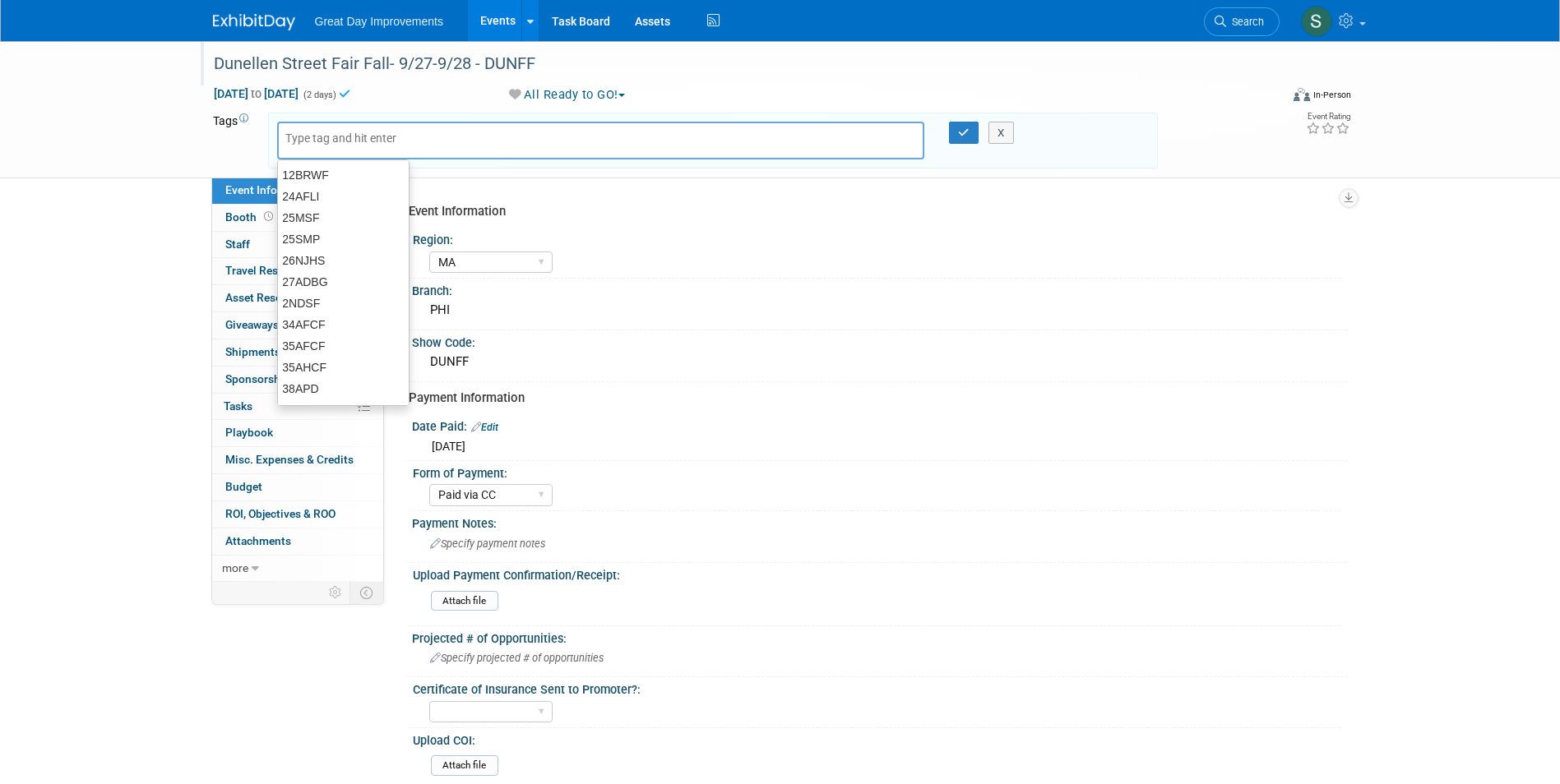
click at [332, 131] on input "text" at bounding box center [351, 138] width 132 height 16
type input "MA"
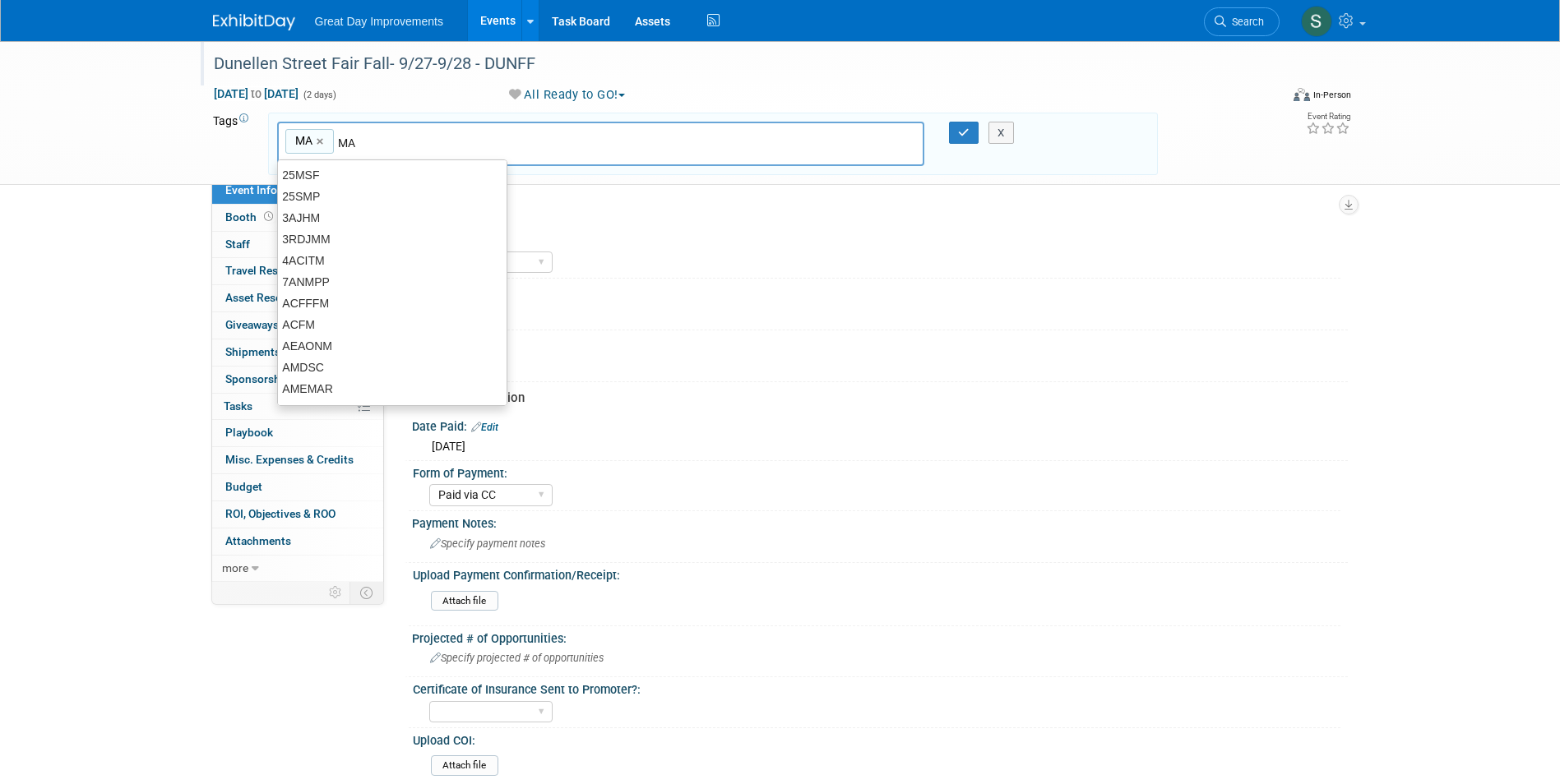
type input "MA"
type input "PHI"
type input "MA, PHI"
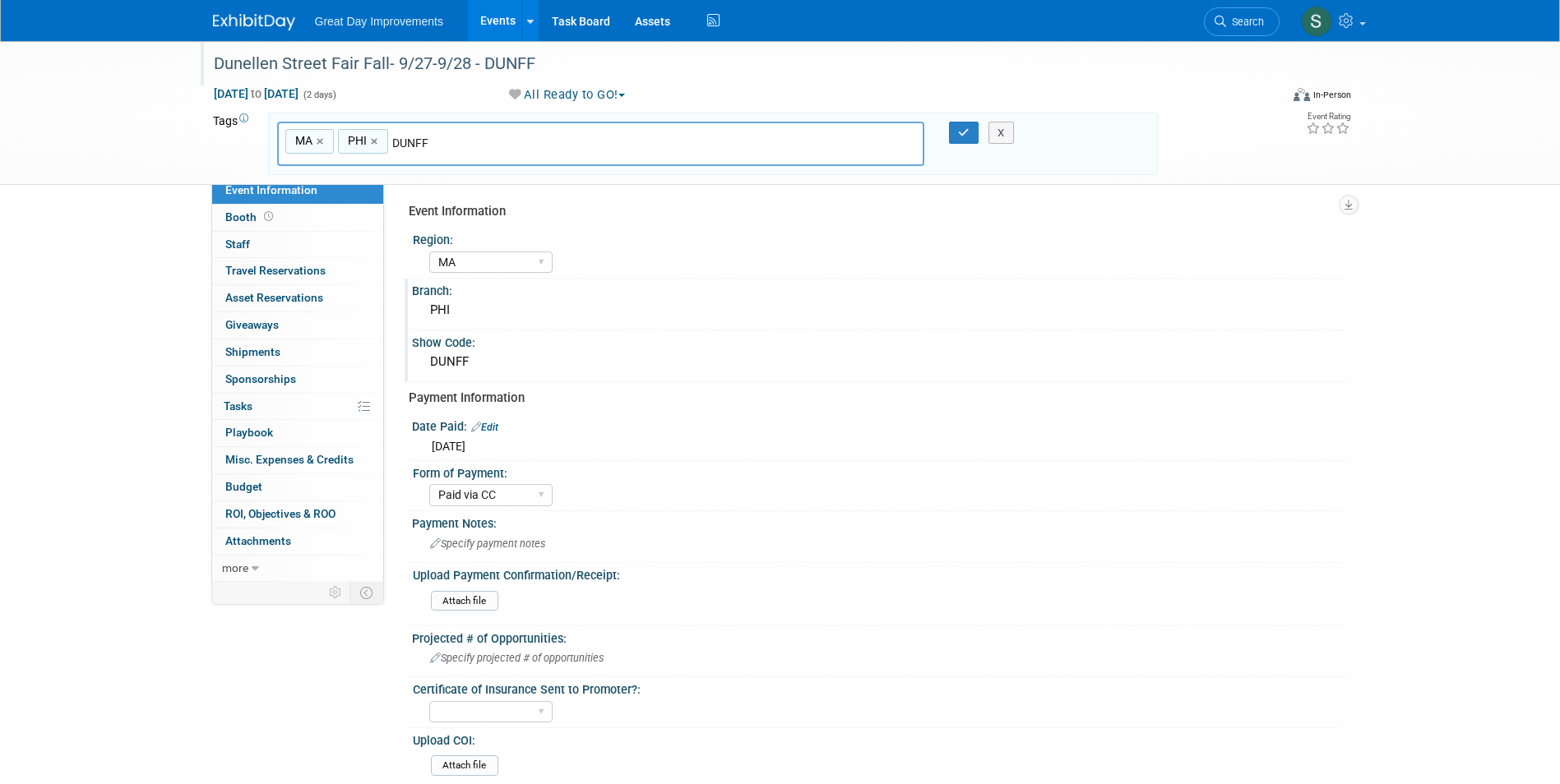
type input "DUNFF"
type input "MA, PHI, DUNFF"
paste input "Dunellen Street Fair Fall"
type input "SPEDunellen Street Fair Fall"
type input "MA, PHI, DUNFF, SPEDunellen Street Fair Fall"
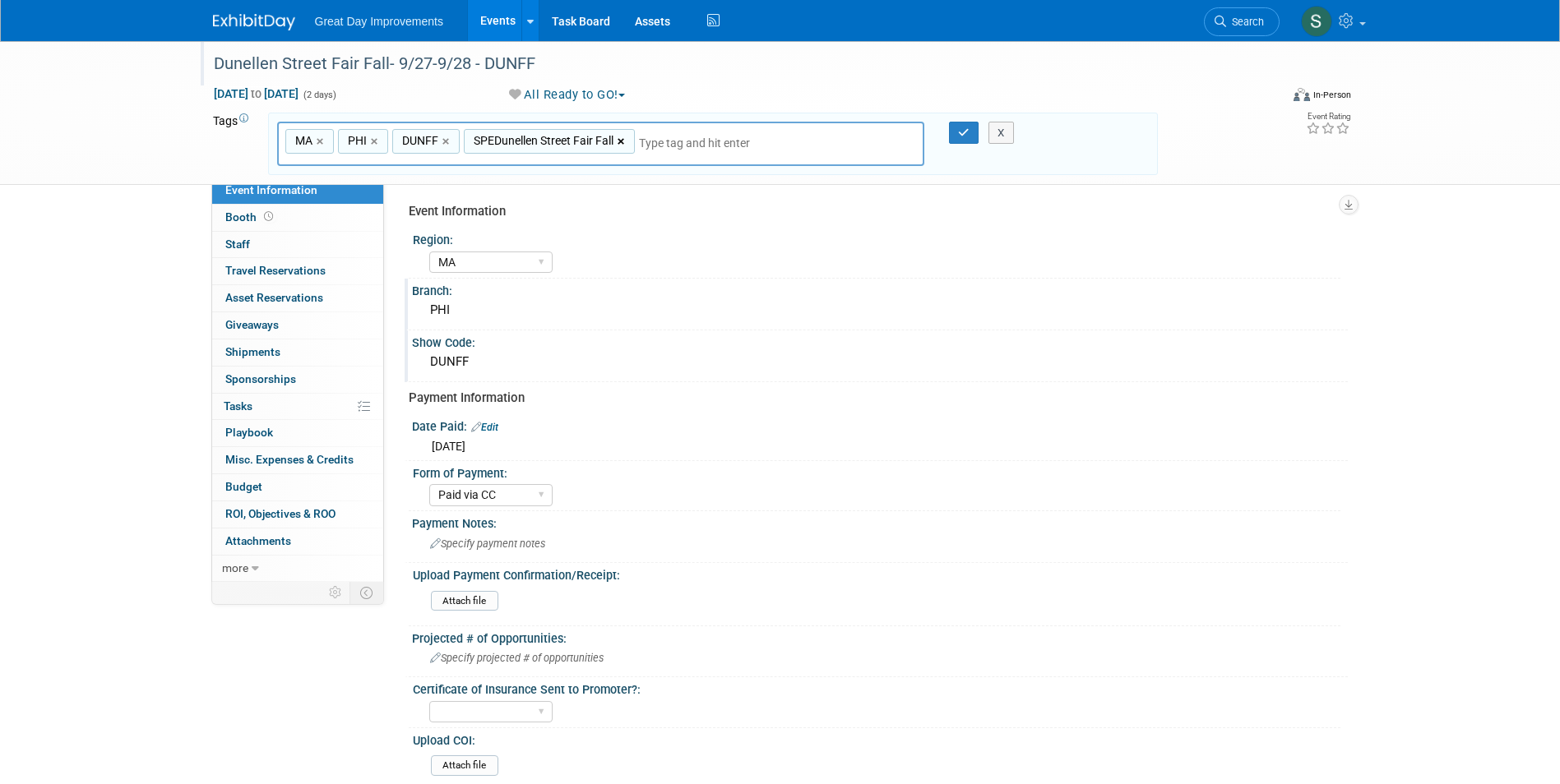
click at [622, 141] on link "×" at bounding box center [623, 142] width 11 height 19
click at [639, 141] on input "text" at bounding box center [754, 142] width 231 height 16
type input "MA, PHI, DUNFF"
type input "[DATE]"
type input "MA, PHI, DUNFF, SEPT25"
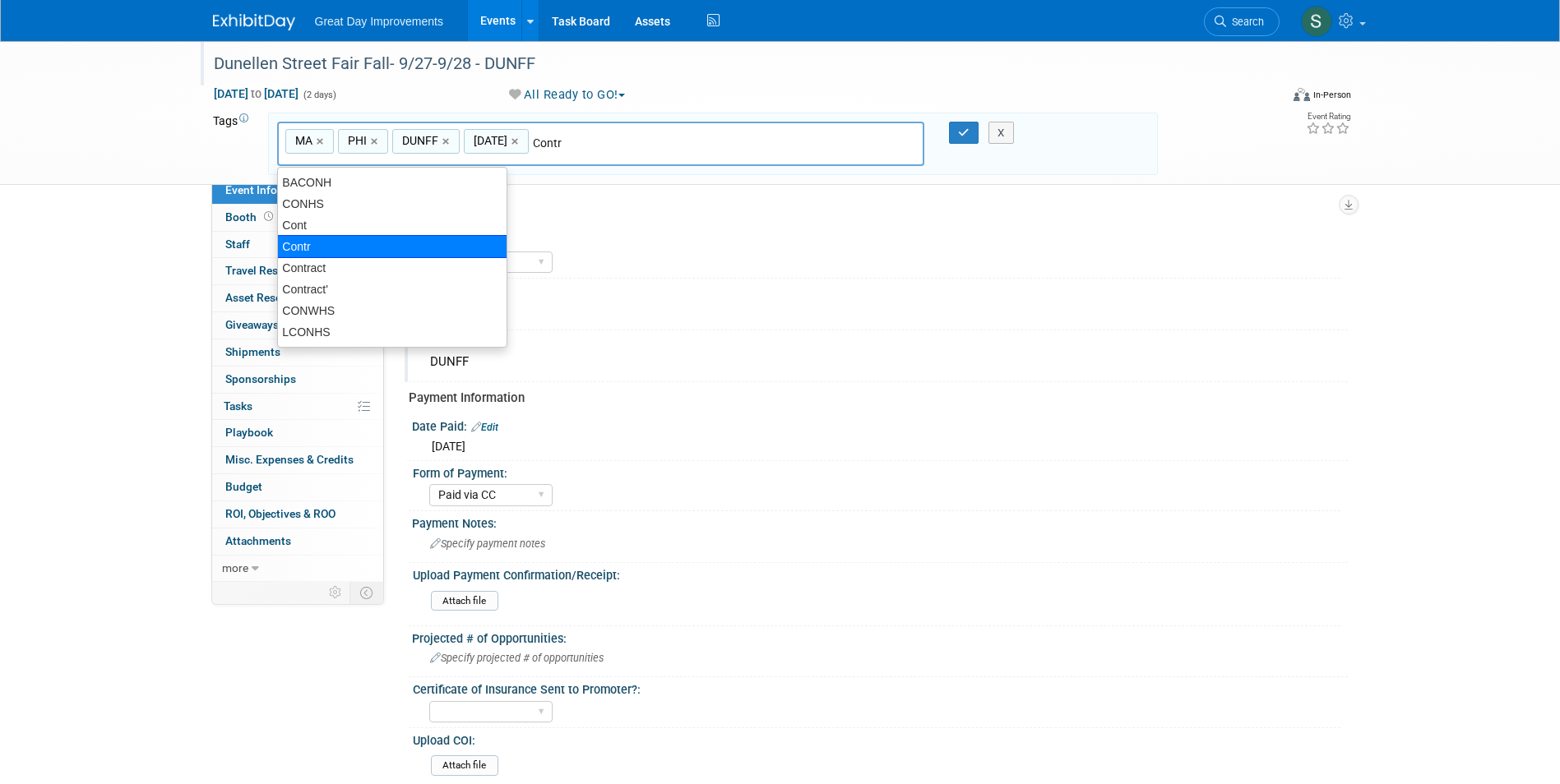
type input "Contract"
type input "MA, PHI, DUNFF, SEPT25, Contract"
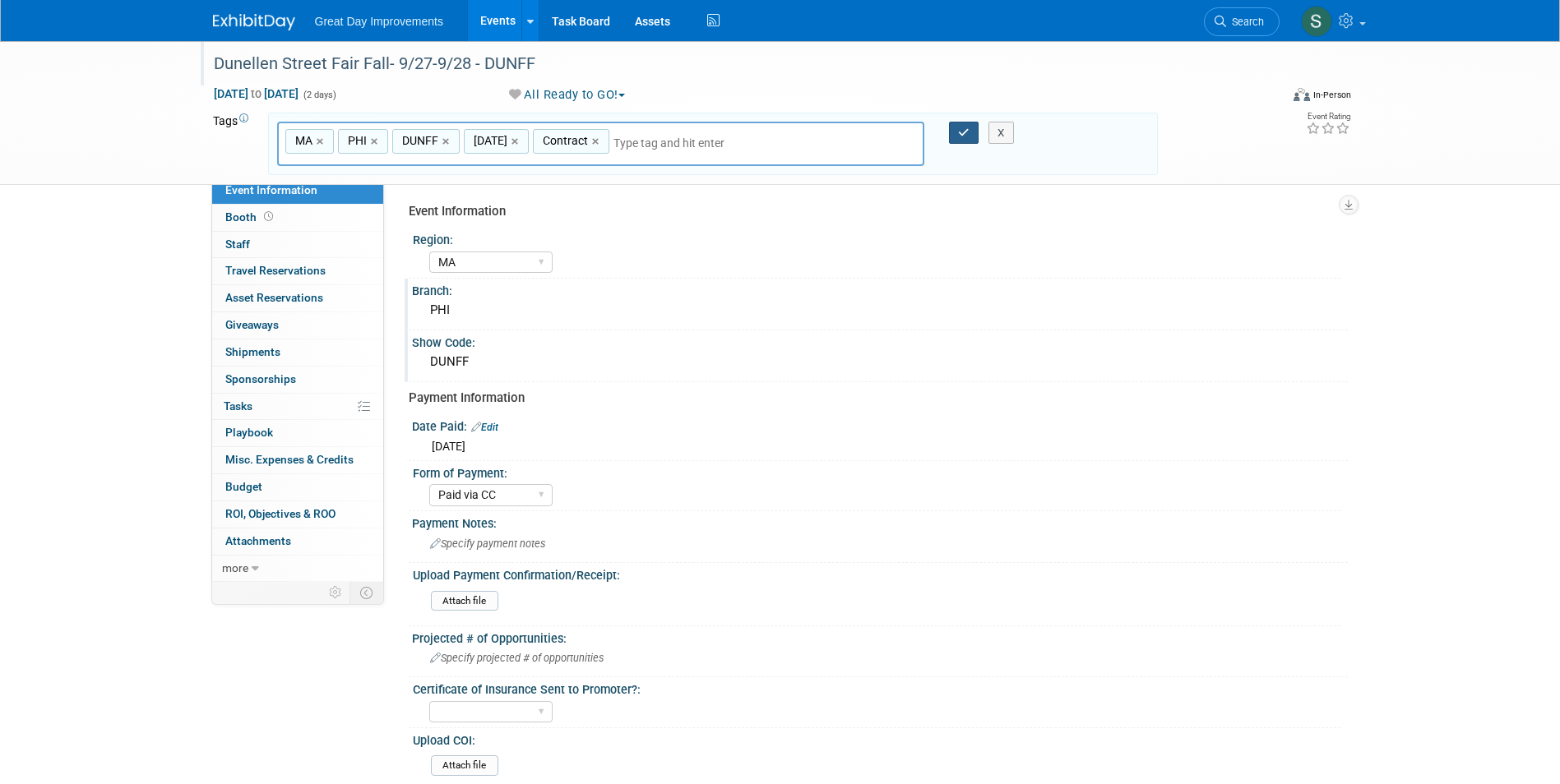
click at [966, 142] on button "button" at bounding box center [963, 133] width 30 height 23
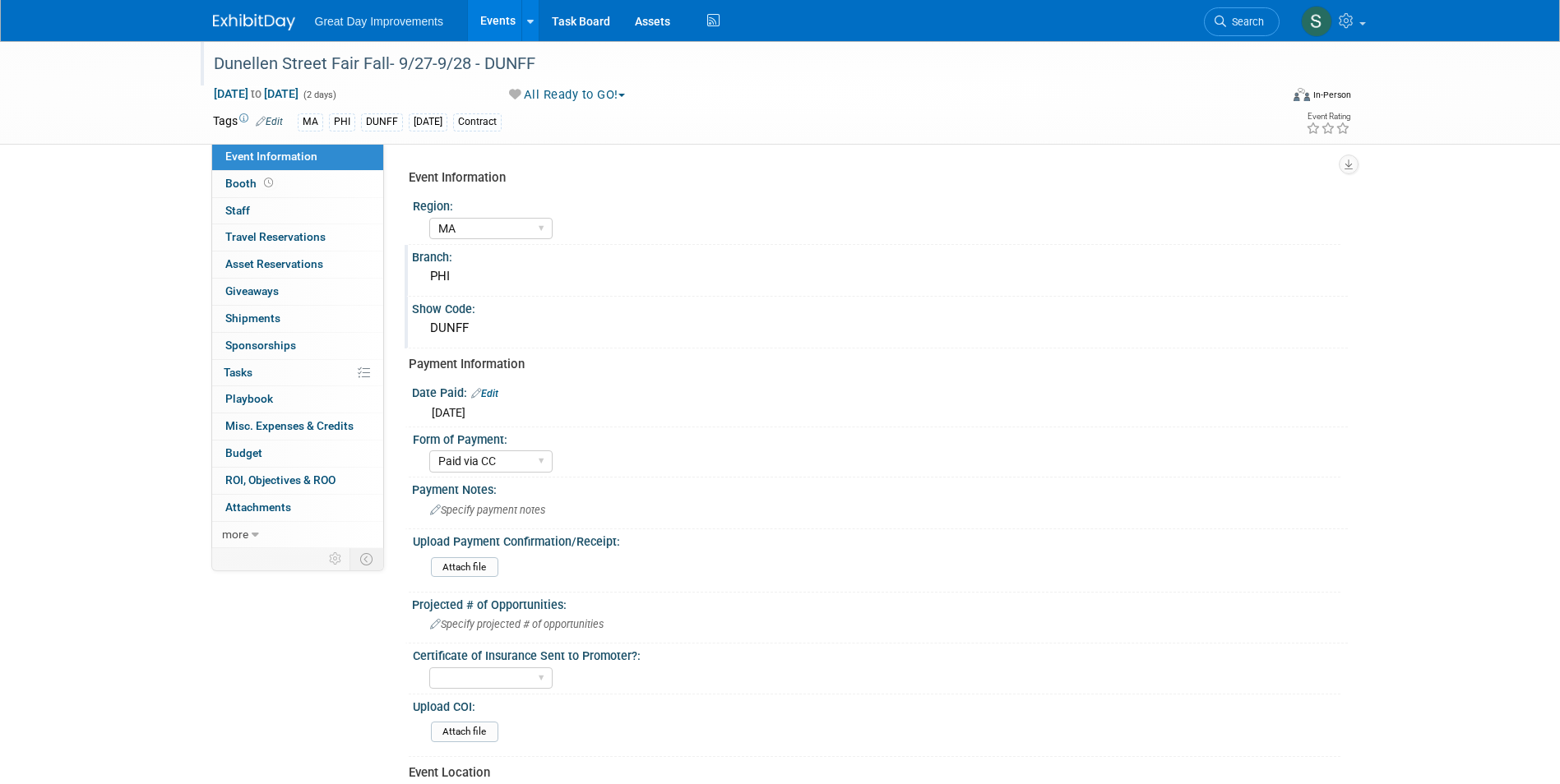
click at [229, 7] on div at bounding box center [264, 15] width 102 height 31
click at [213, 26] on img at bounding box center [254, 22] width 82 height 16
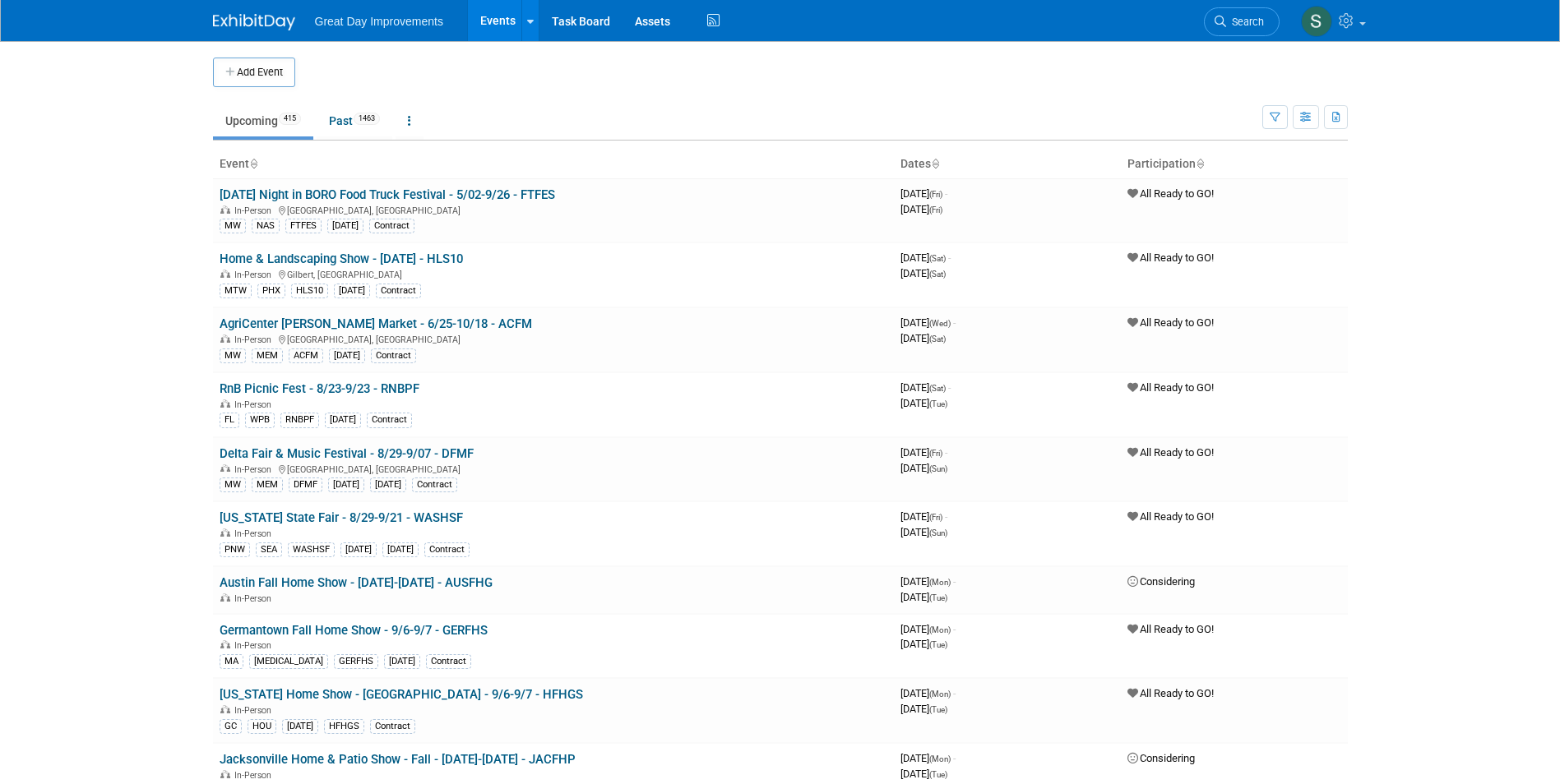
click at [1191, 25] on div "Great Day Improvements Events Add Event Bulk Upload Events Shareable Event Boar…" at bounding box center [780, 20] width 1135 height 41
click at [1211, 22] on link "Search" at bounding box center [1241, 22] width 76 height 29
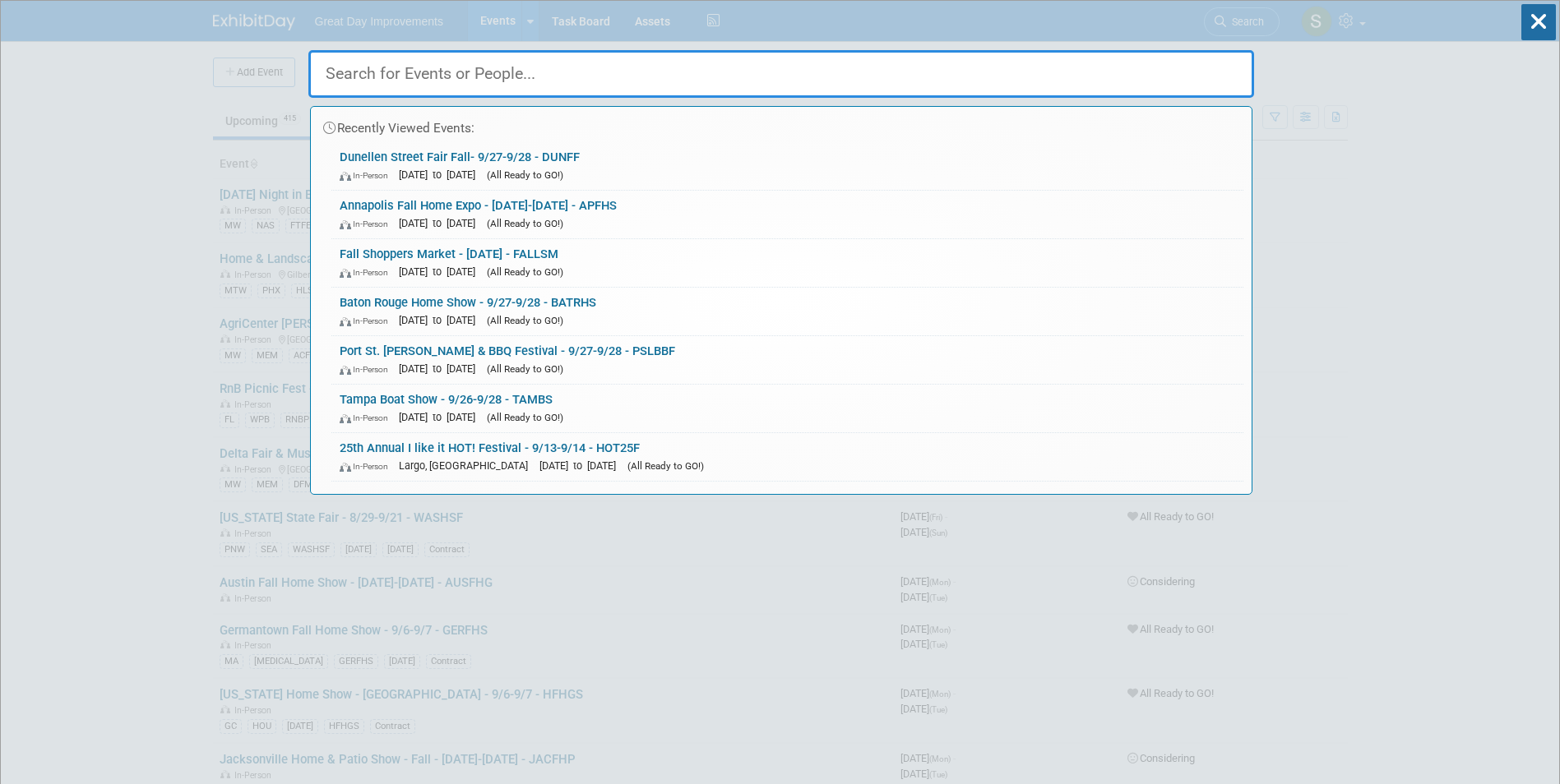
paste input "SADBR"
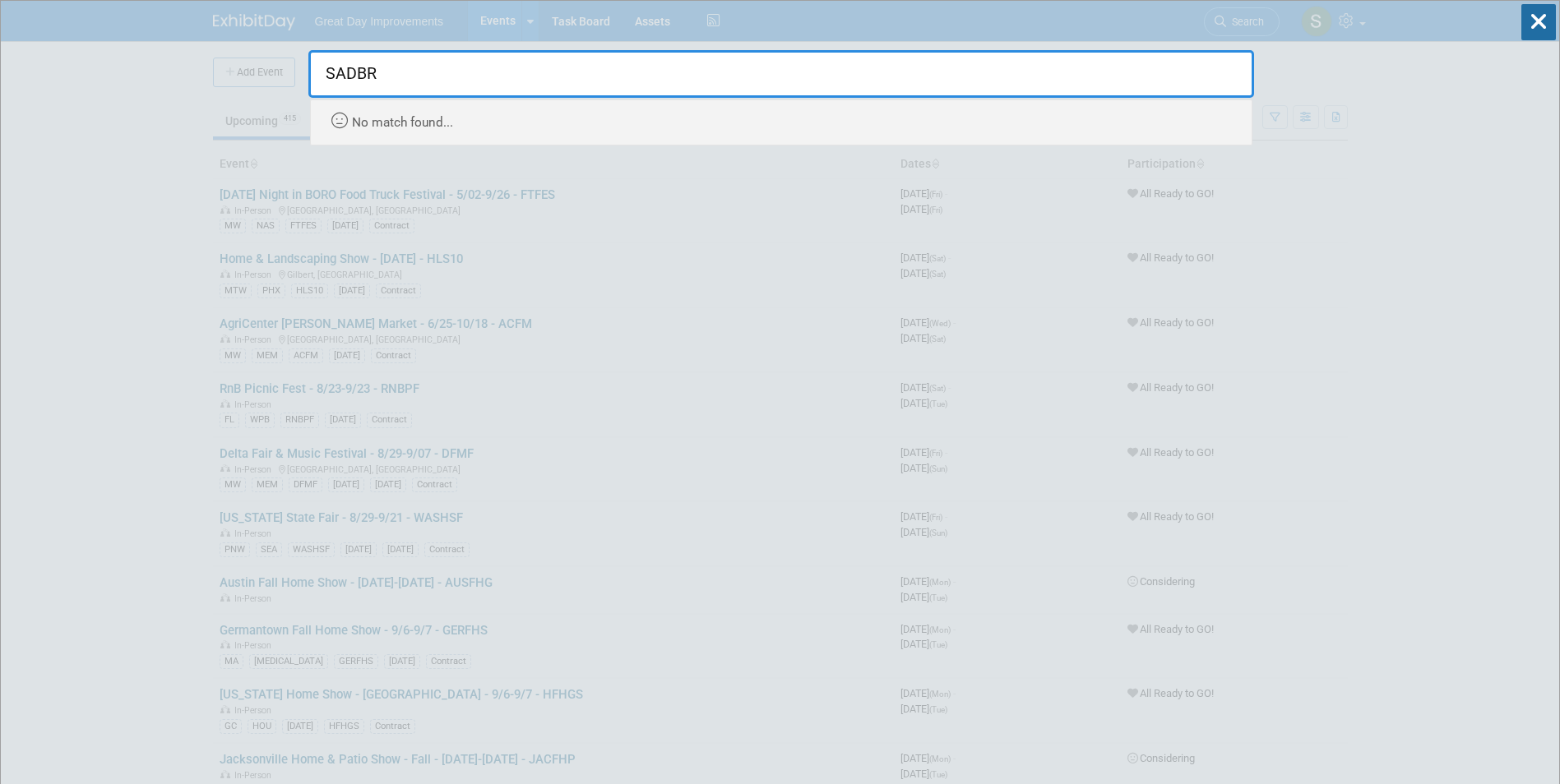
type input "SADBR"
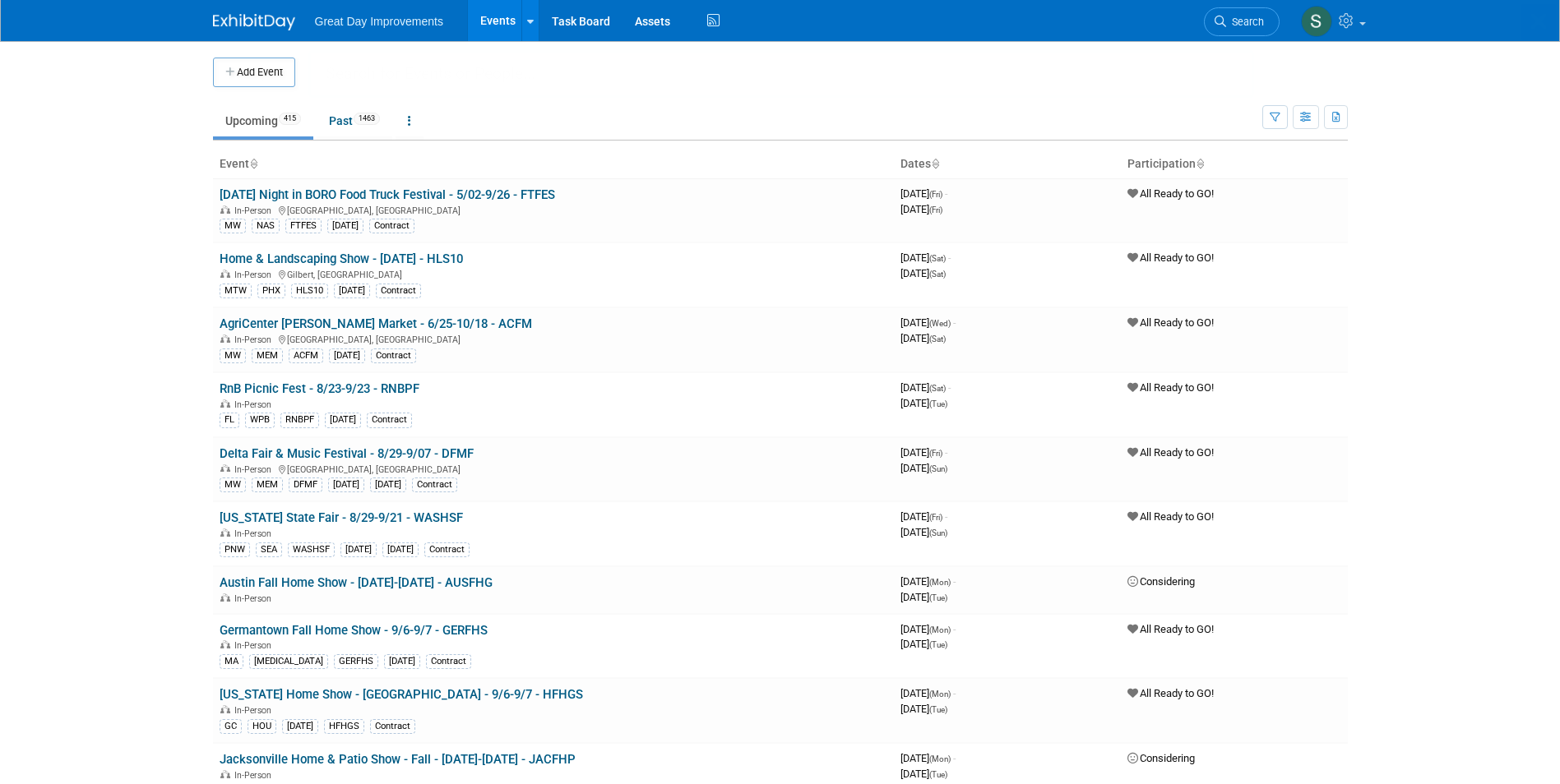
click at [244, 65] on body "Great Day Improvements Events Add Event Bulk Upload Events Shareable Event Boar…" at bounding box center [780, 392] width 1560 height 784
click at [243, 65] on button "Add Event" at bounding box center [254, 72] width 82 height 30
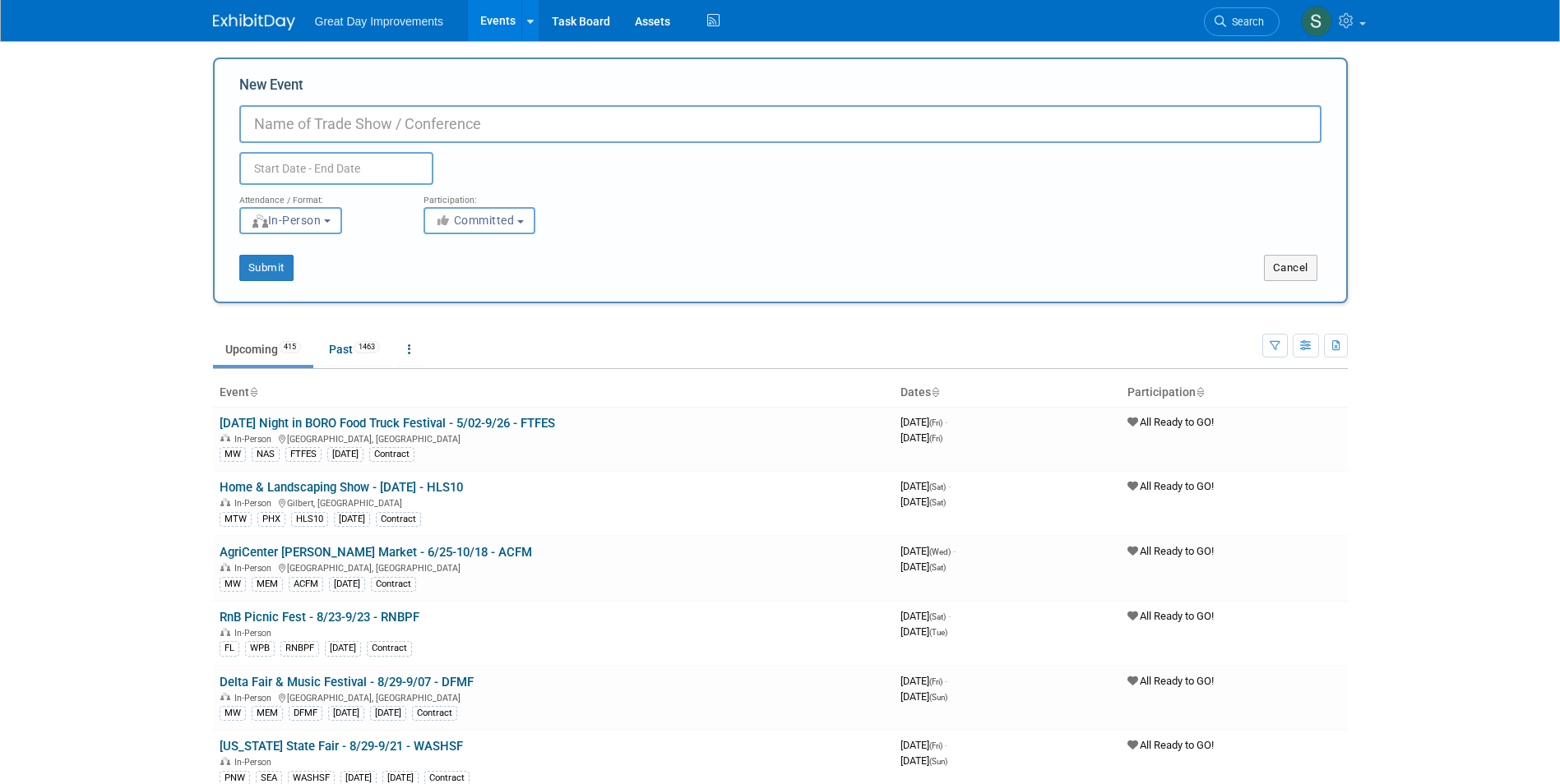
drag, startPoint x: 341, startPoint y: 101, endPoint x: 275, endPoint y: 123, distance: 69.6
paste input "SADBR"
type input "SADBR"
click at [479, 216] on span "Committed" at bounding box center [474, 221] width 79 height 13
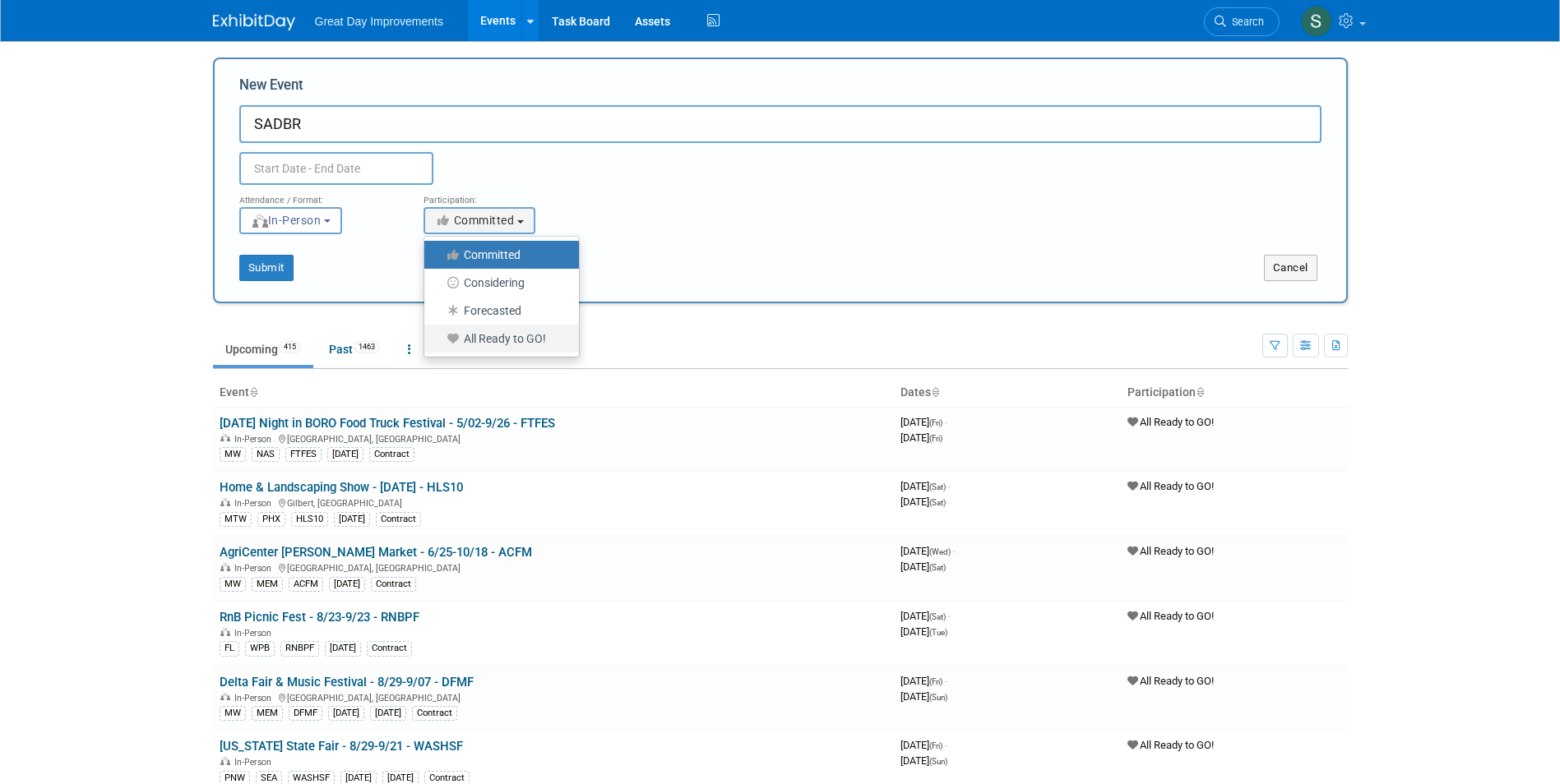
click at [467, 343] on label "All Ready to GO!" at bounding box center [497, 338] width 130 height 21
click at [439, 343] on input "All Ready to GO!" at bounding box center [433, 338] width 11 height 11
select select "102"
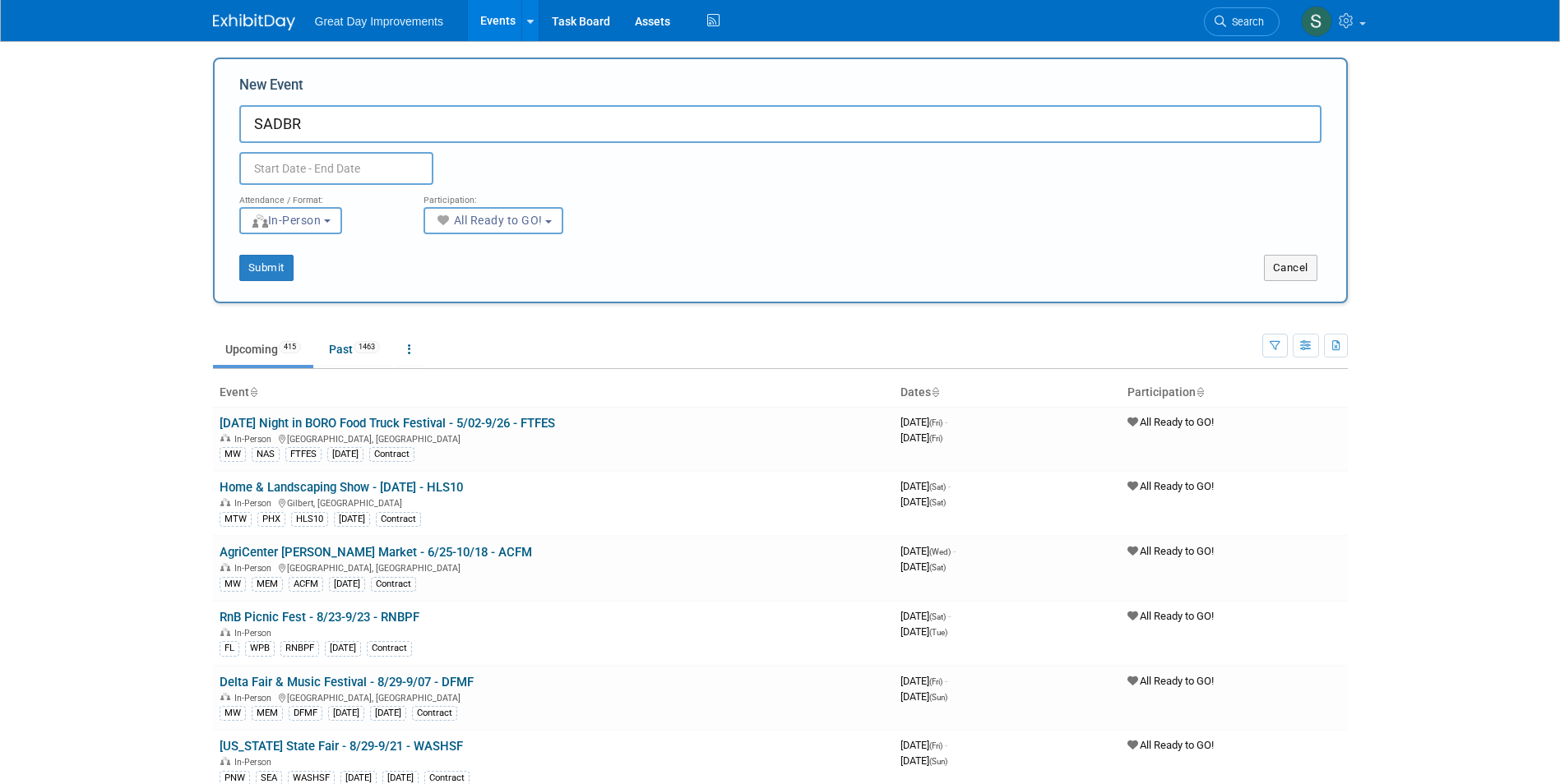
click at [337, 168] on input "text" at bounding box center [336, 168] width 194 height 33
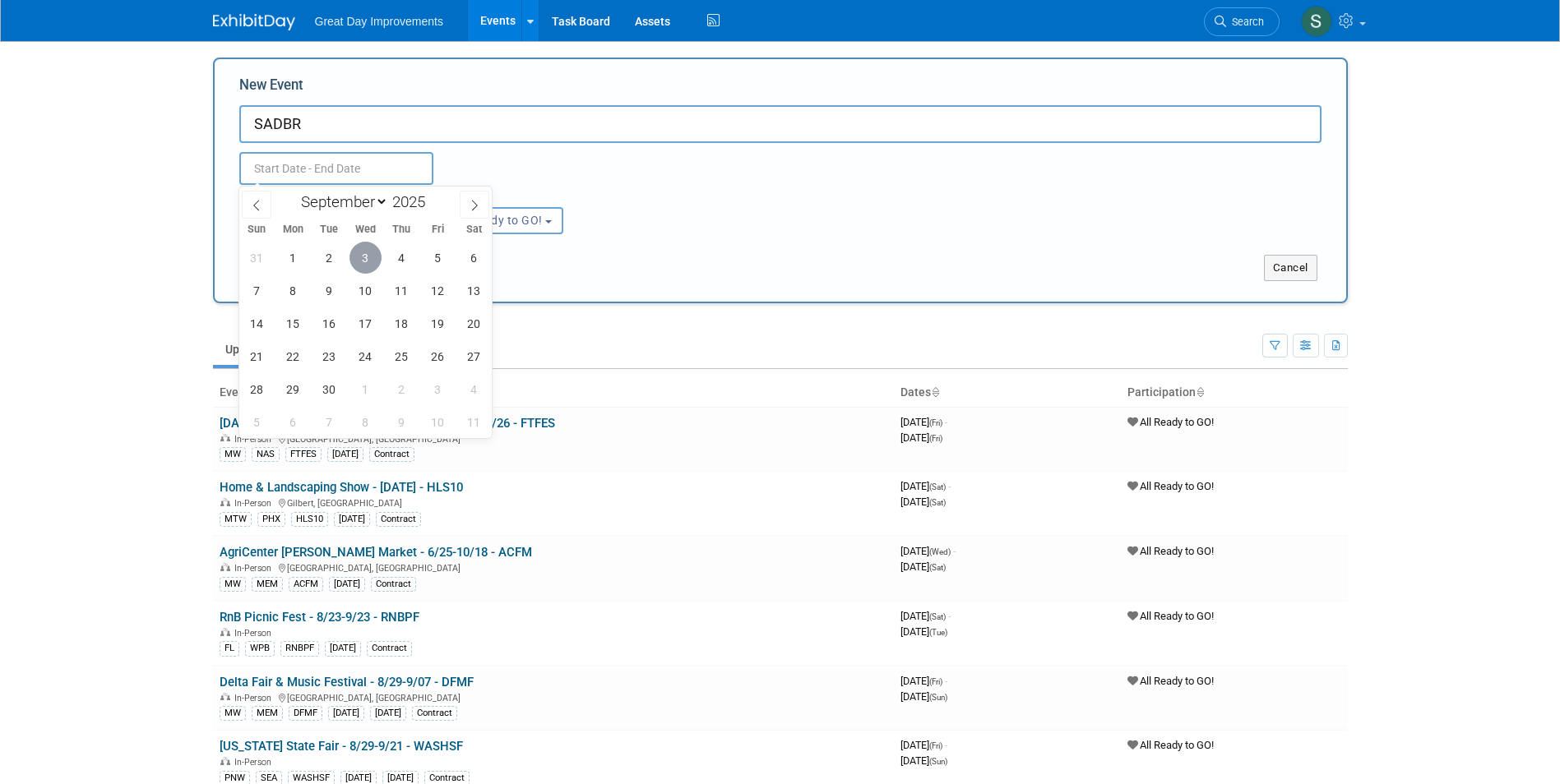
click at [361, 250] on span "3" at bounding box center [365, 258] width 33 height 33
type input "Sep 3, 2025 to Sep 3, 2025"
click at [326, 120] on input "SADBR" at bounding box center [780, 124] width 1083 height 38
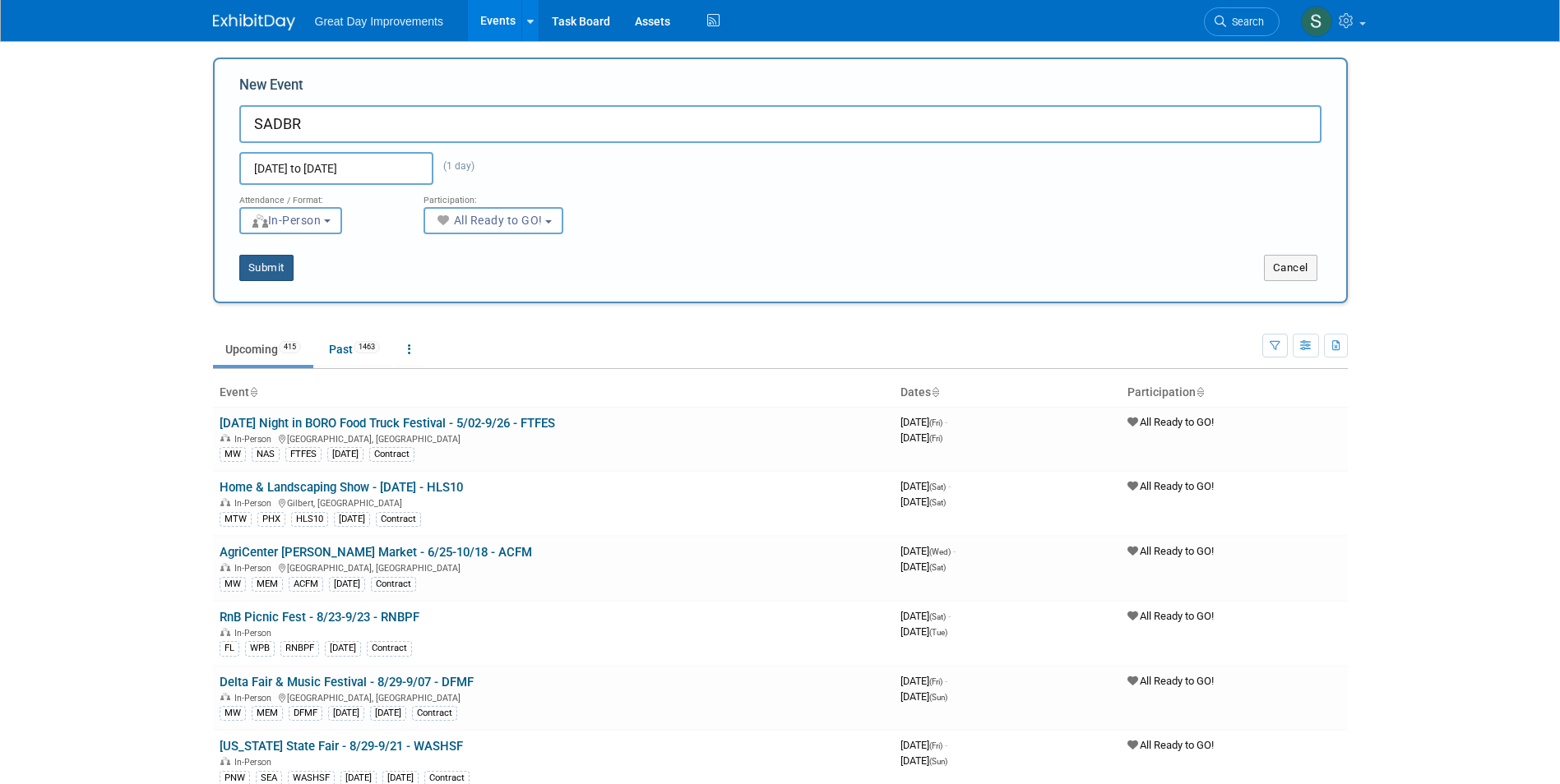
click at [258, 276] on button "Submit" at bounding box center [266, 269] width 55 height 27
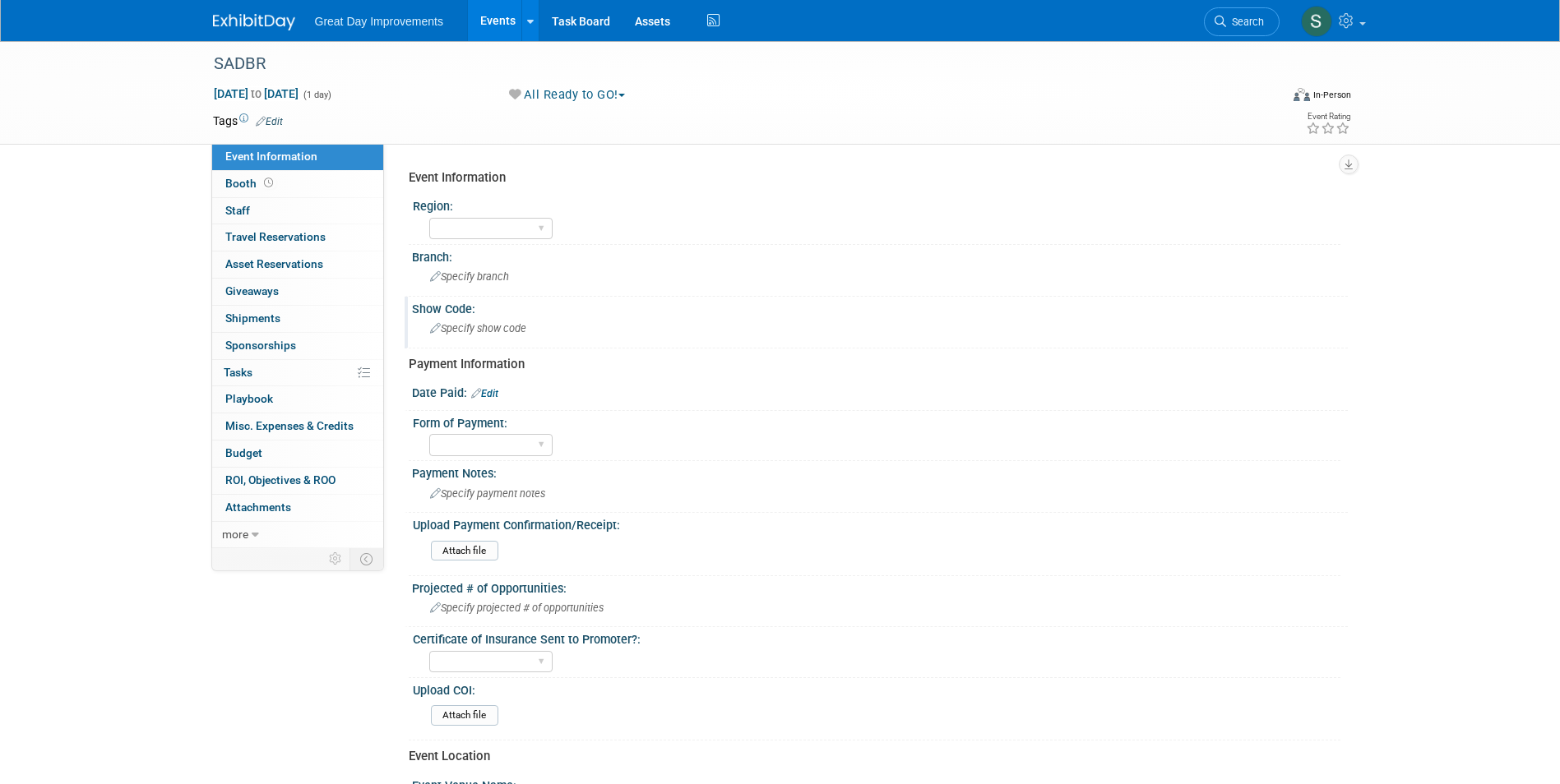
click at [492, 329] on span "Specify show code" at bounding box center [478, 328] width 97 height 12
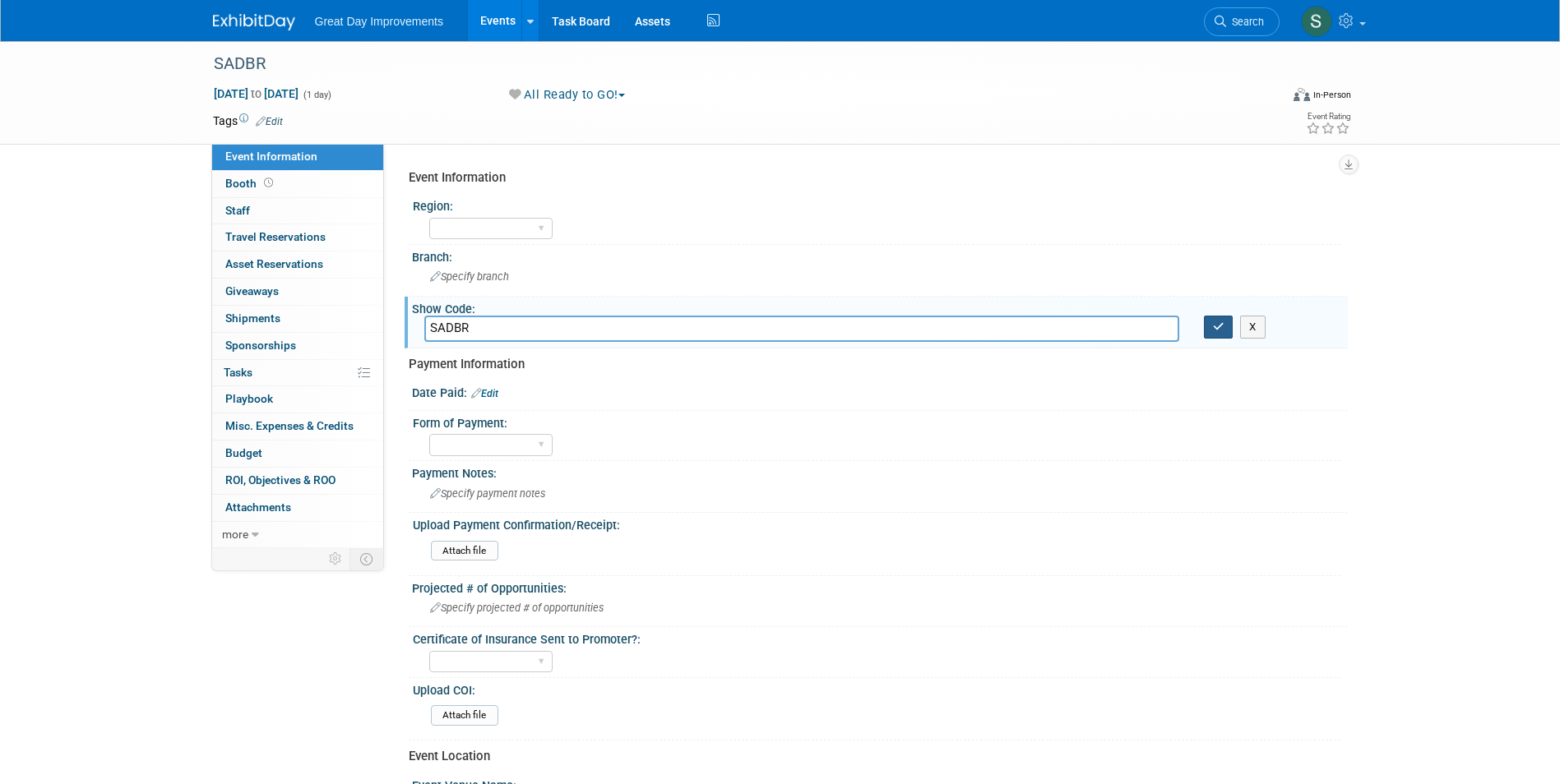
type input "SADBR"
click at [1214, 328] on icon "button" at bounding box center [1219, 326] width 11 height 11
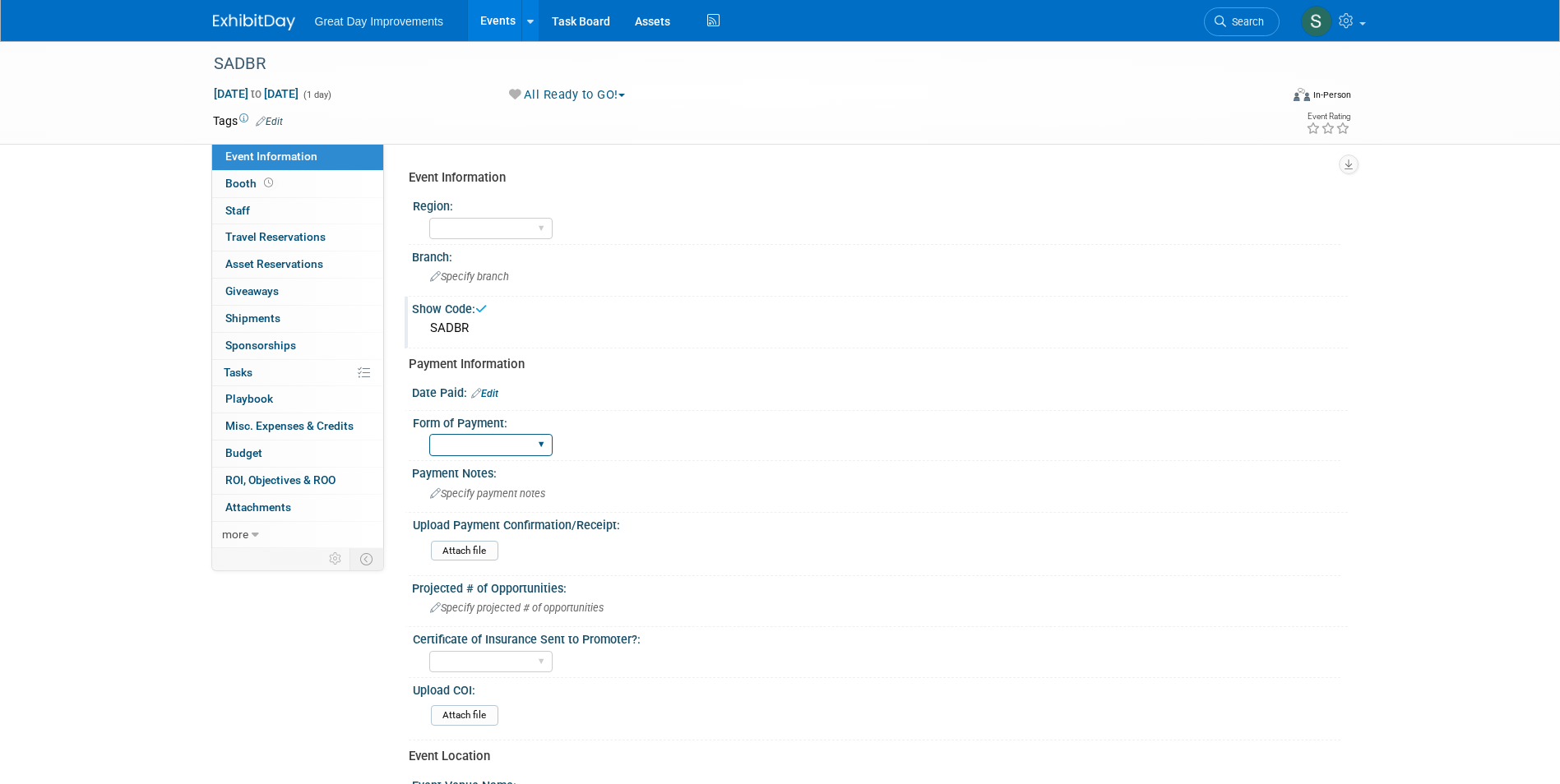
click at [481, 440] on select "Paid via CC Check Requested Pay at the Gate Other" at bounding box center [491, 445] width 123 height 22
select select "Paid via CC"
click at [429, 434] on select "Paid via CC Check Requested Pay at the Gate Other" at bounding box center [491, 445] width 123 height 22
click at [497, 398] on link "Edit" at bounding box center [485, 394] width 27 height 11
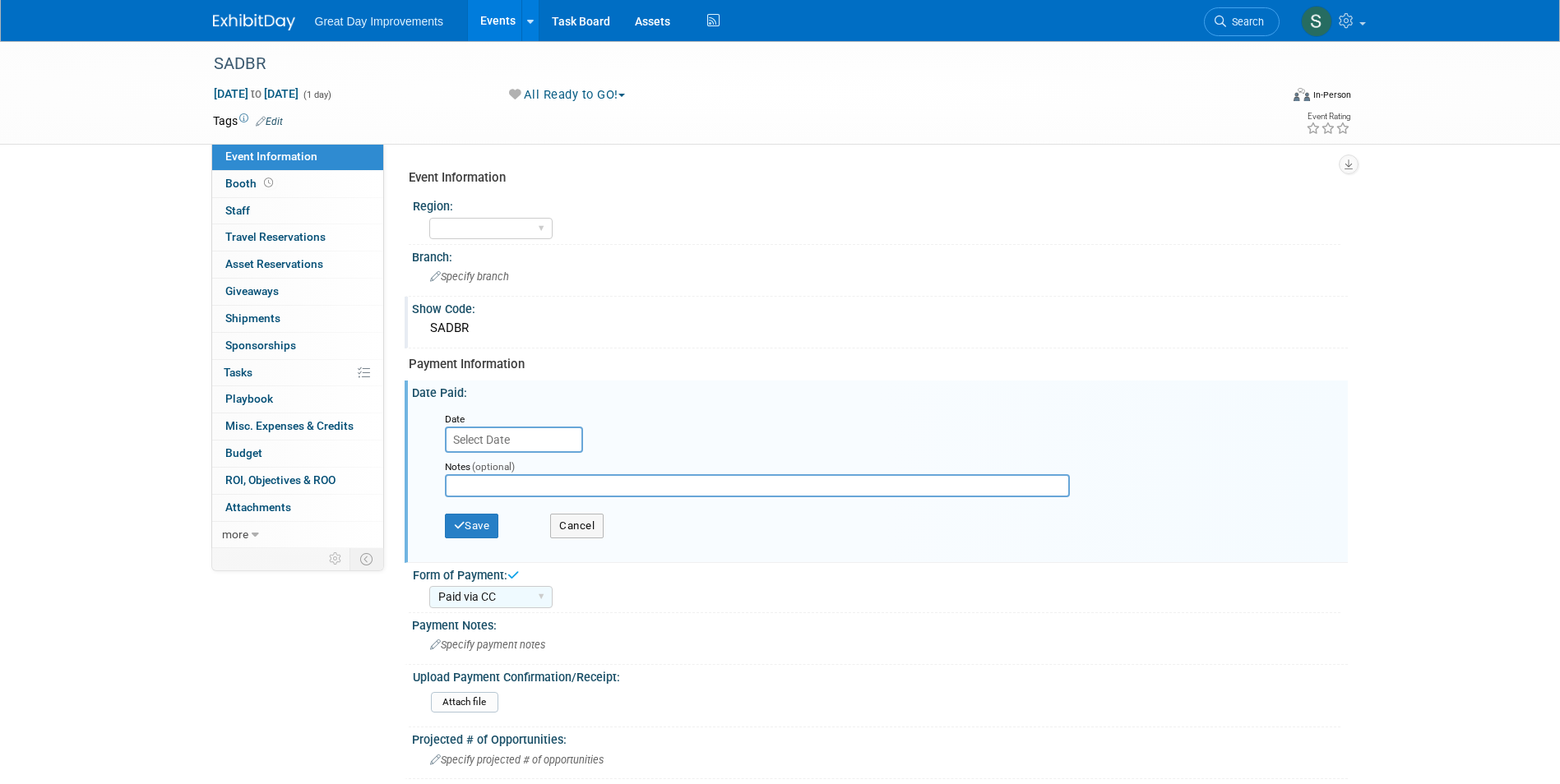
click at [467, 446] on input "text" at bounding box center [514, 440] width 138 height 27
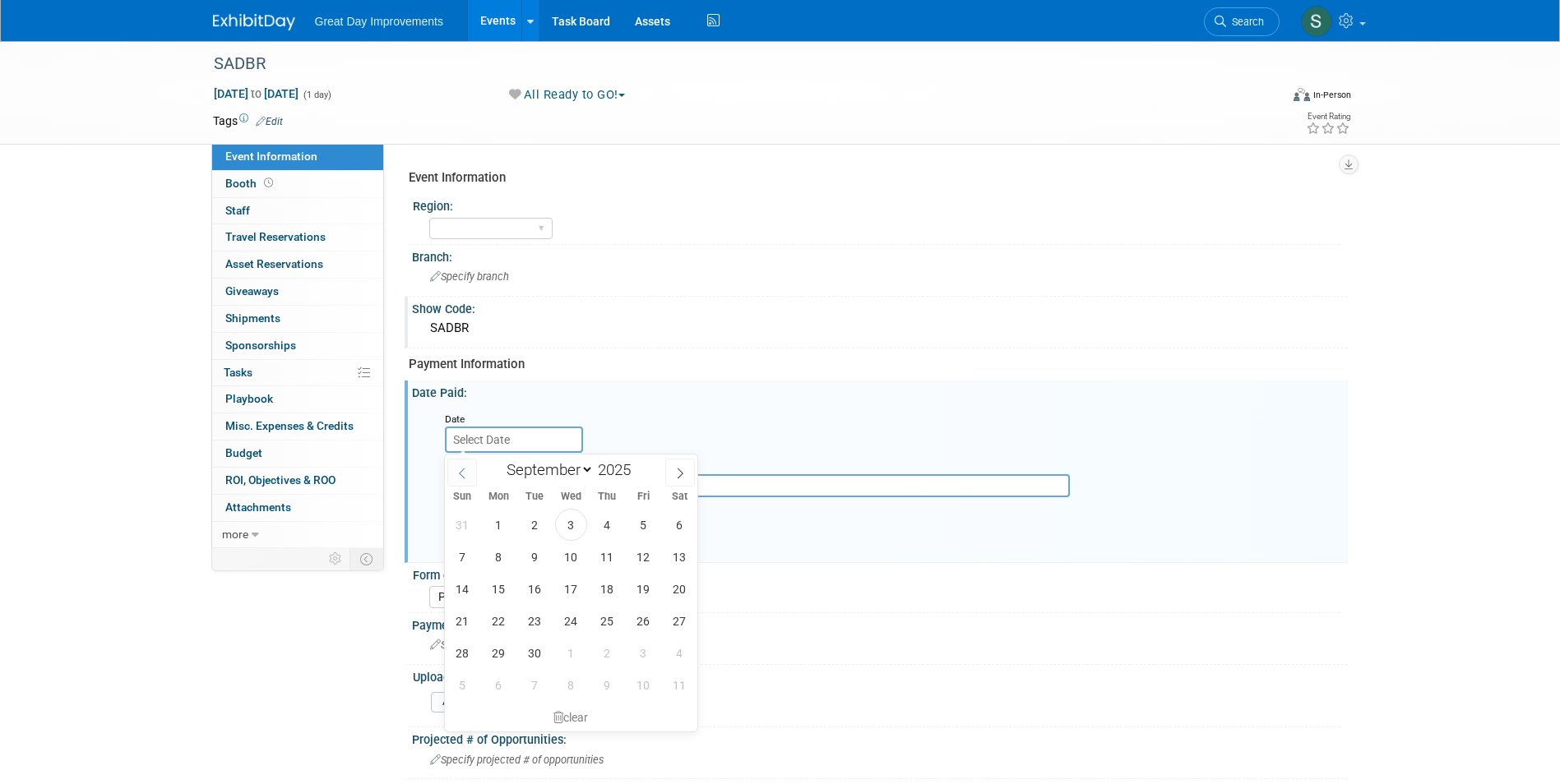
click at [465, 485] on span at bounding box center [462, 472] width 30 height 28
click at [465, 481] on span at bounding box center [462, 472] width 30 height 28
click at [464, 479] on span at bounding box center [462, 472] width 30 height 28
click at [461, 477] on icon at bounding box center [462, 473] width 11 height 11
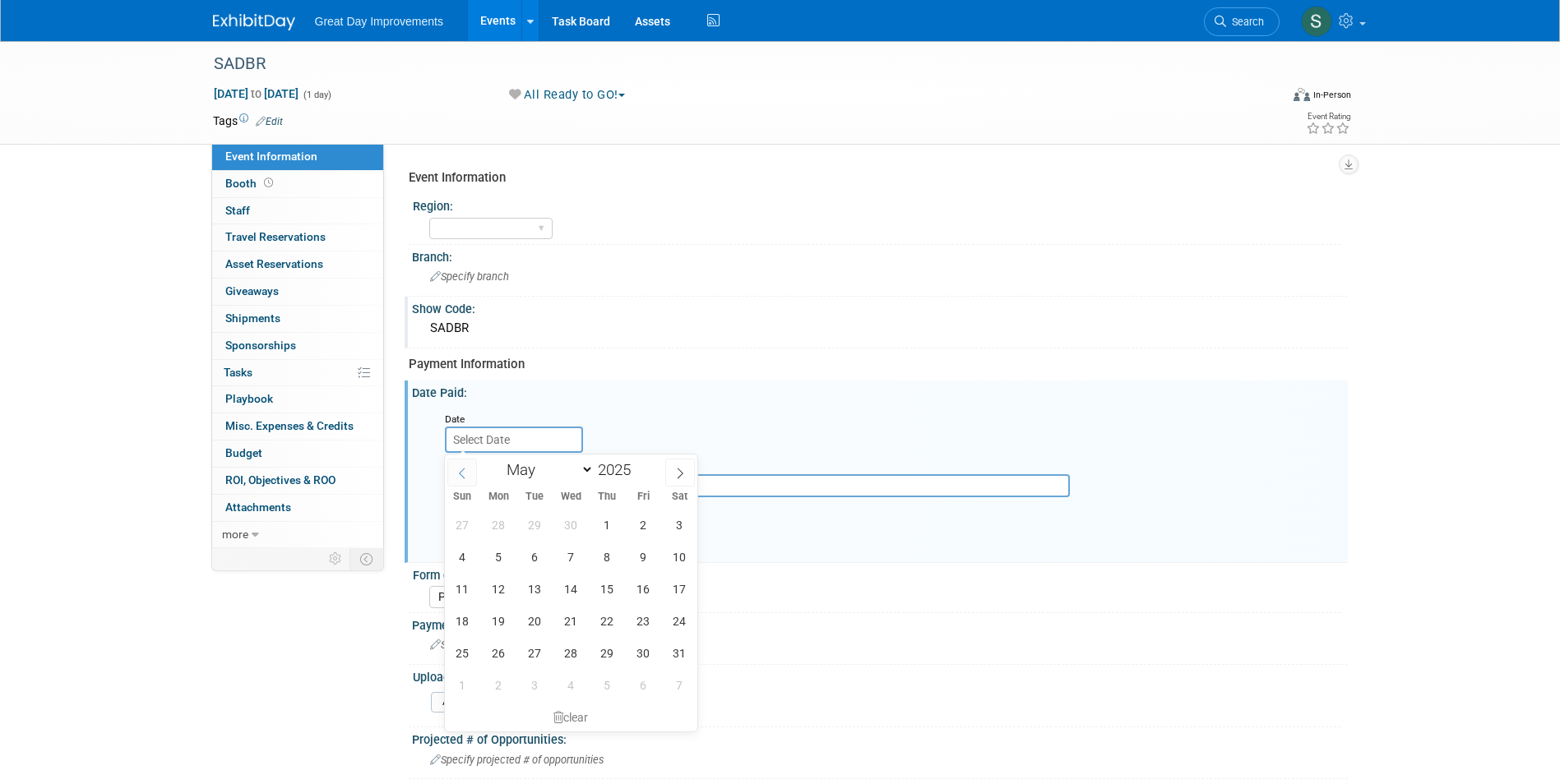
select select "3"
click at [542, 532] on span "1" at bounding box center [536, 525] width 33 height 33
type input "[DATE]"
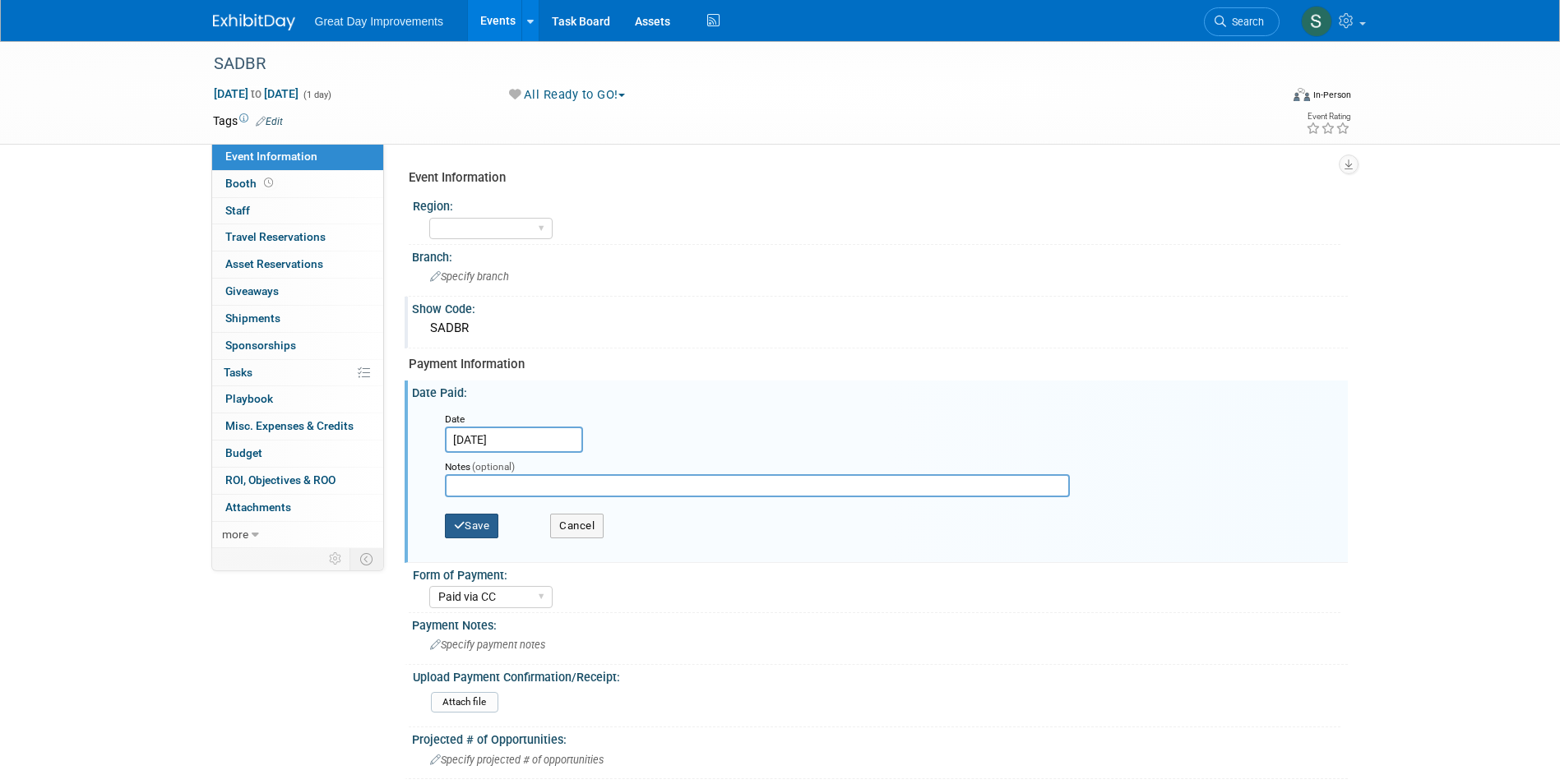
click at [482, 532] on button "Save" at bounding box center [472, 526] width 55 height 25
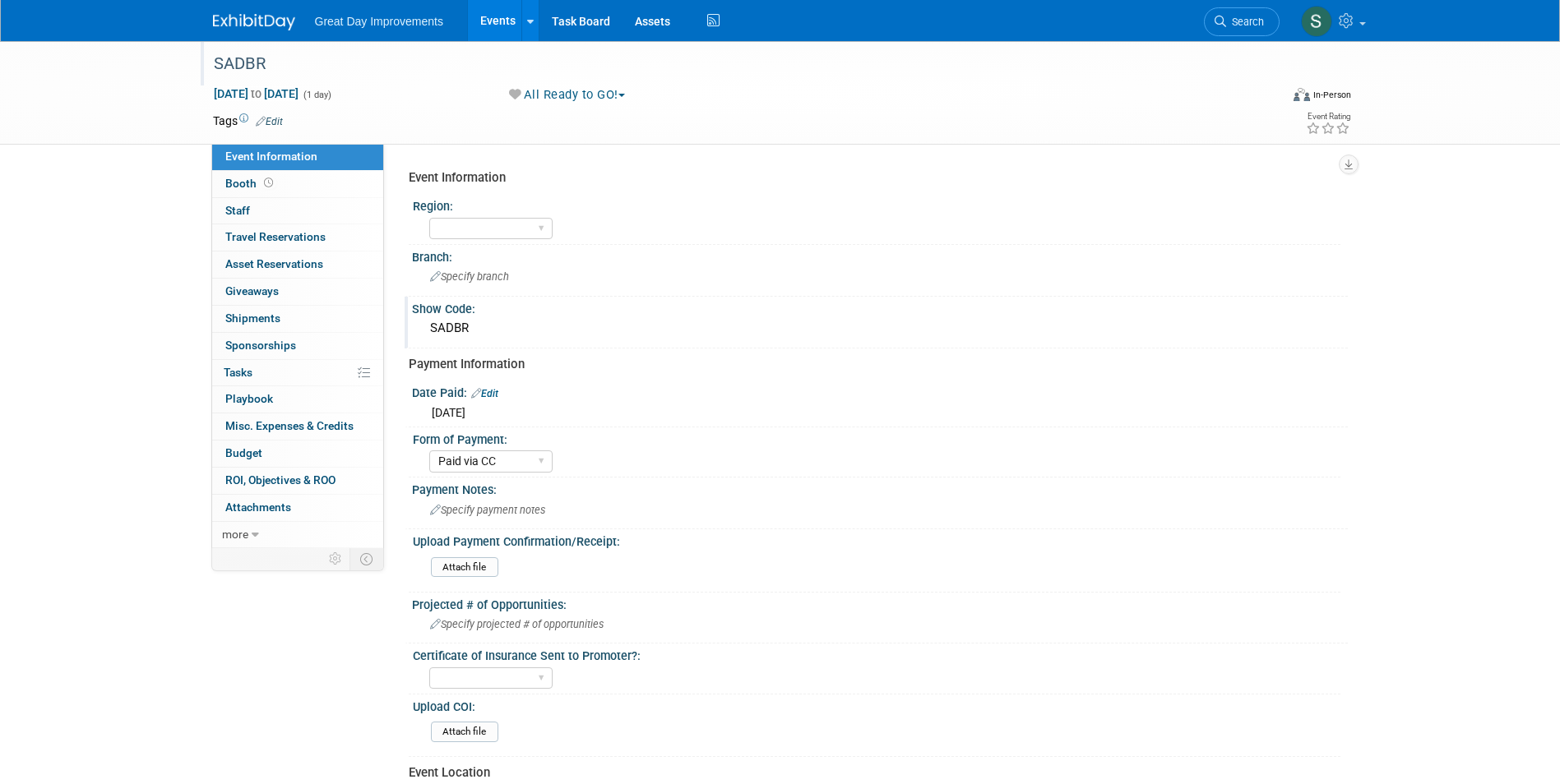
click at [223, 63] on div "SADBR" at bounding box center [732, 64] width 1047 height 30
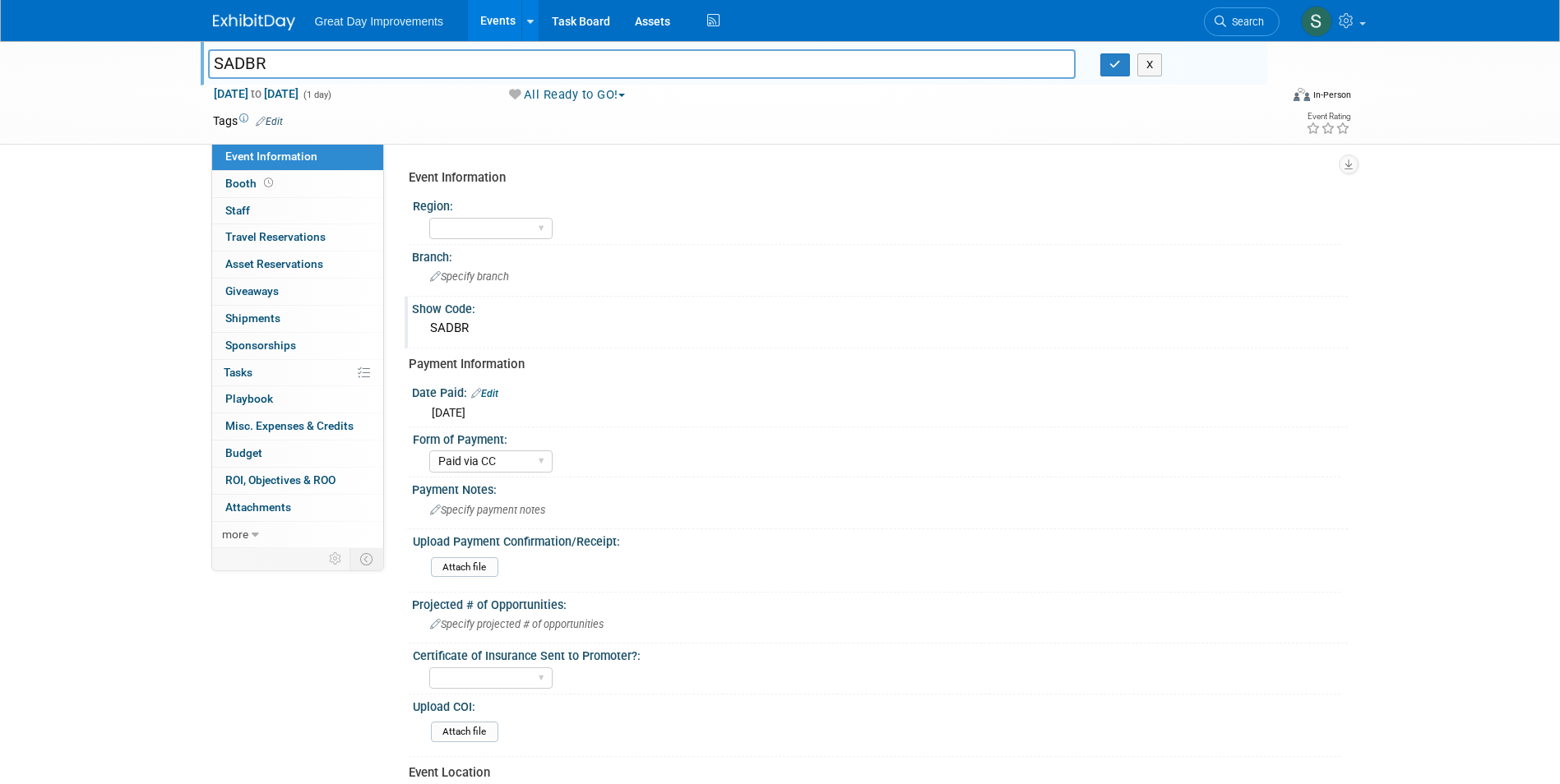
click at [218, 62] on input "SADBR" at bounding box center [643, 64] width 868 height 29
type input "[GEOGRAPHIC_DATA] Fair- [DATE] - SADBR"
click at [1116, 70] on icon "button" at bounding box center [1115, 64] width 11 height 11
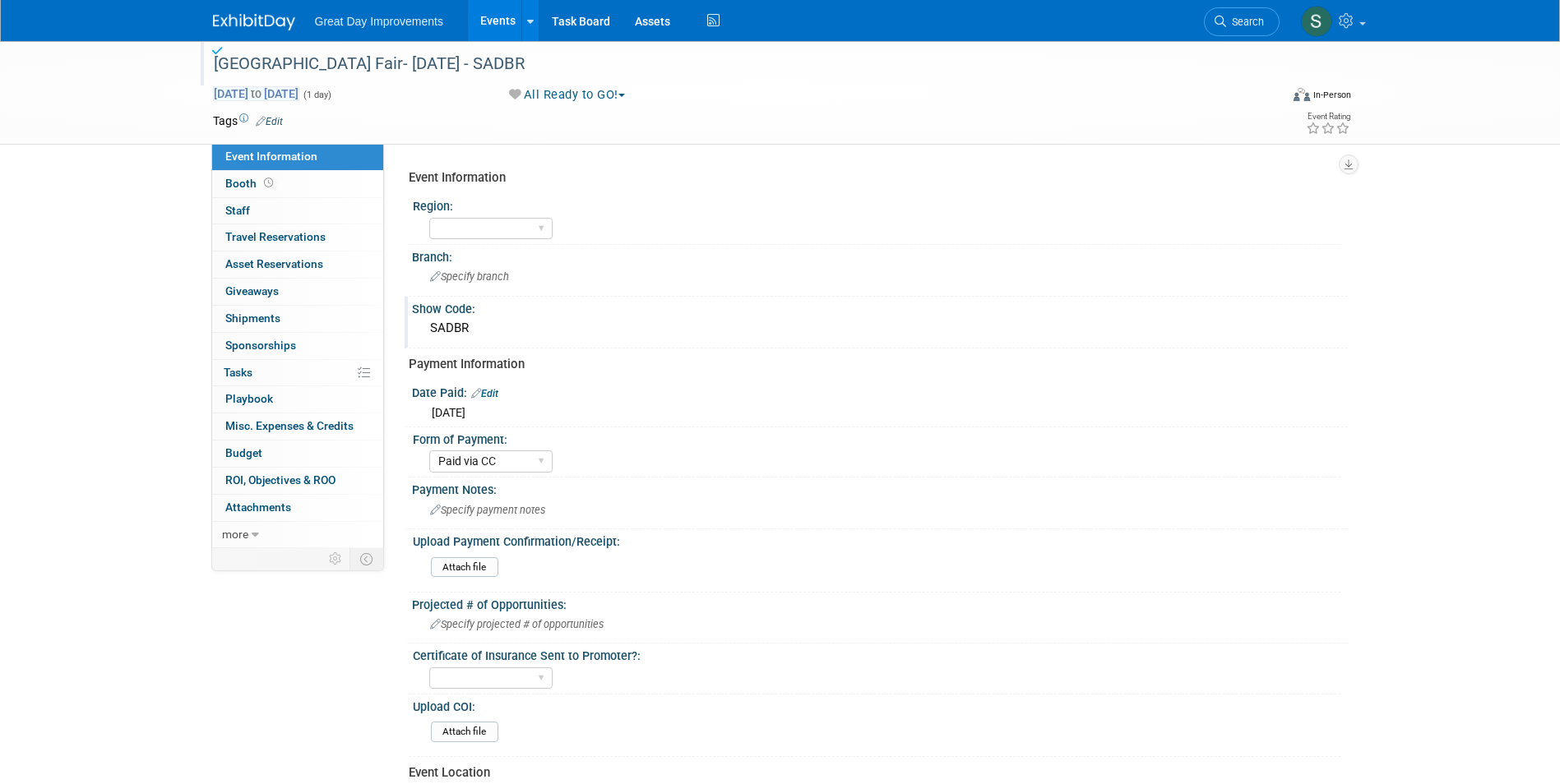
click at [299, 94] on span "Sep 3, 2025 to Sep 3, 2025" at bounding box center [256, 93] width 86 height 14
type input "Sep 3, 2025"
select select "8"
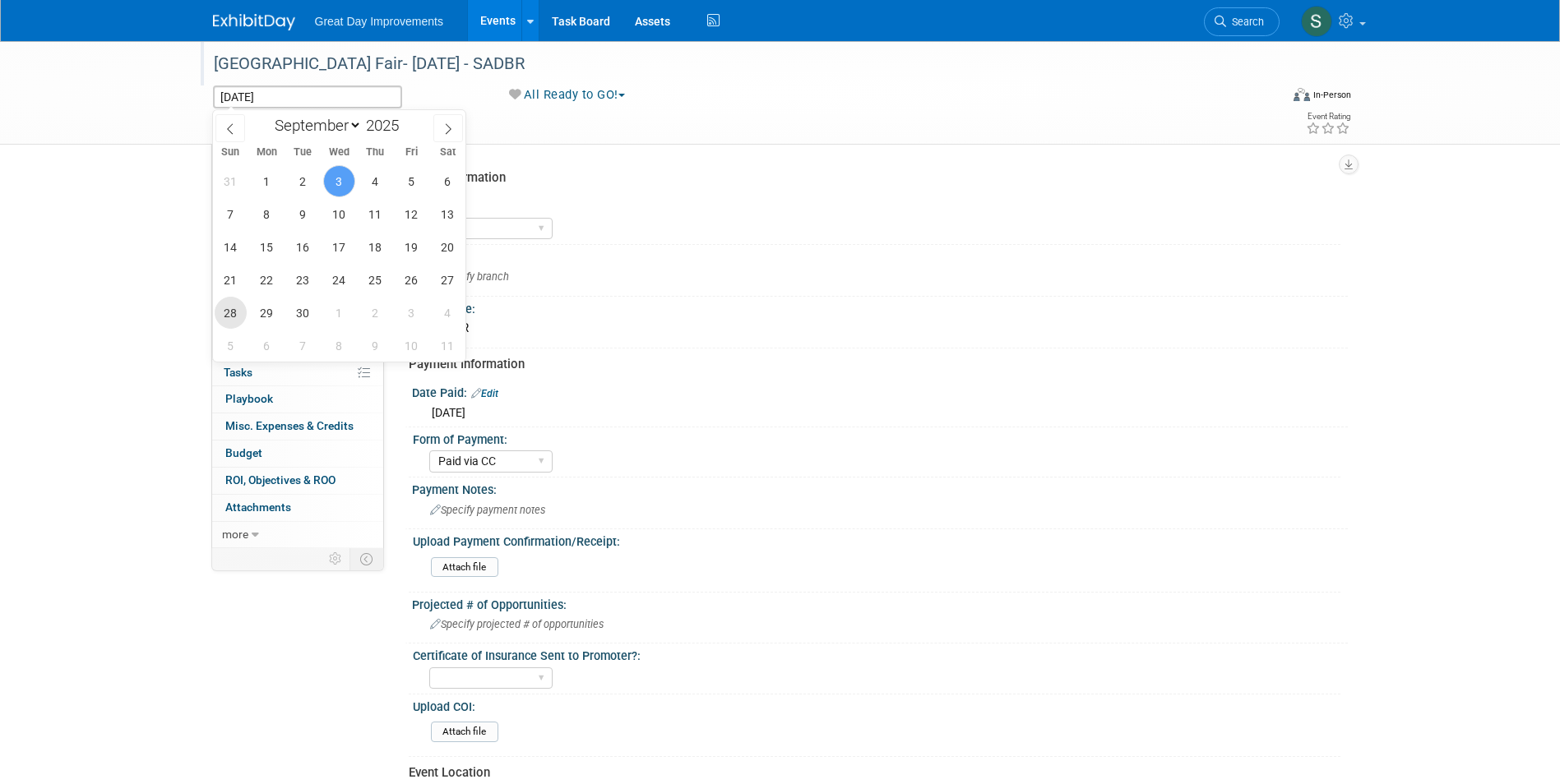
click at [235, 308] on span "28" at bounding box center [231, 313] width 33 height 33
type input "Sep 28, 2025"
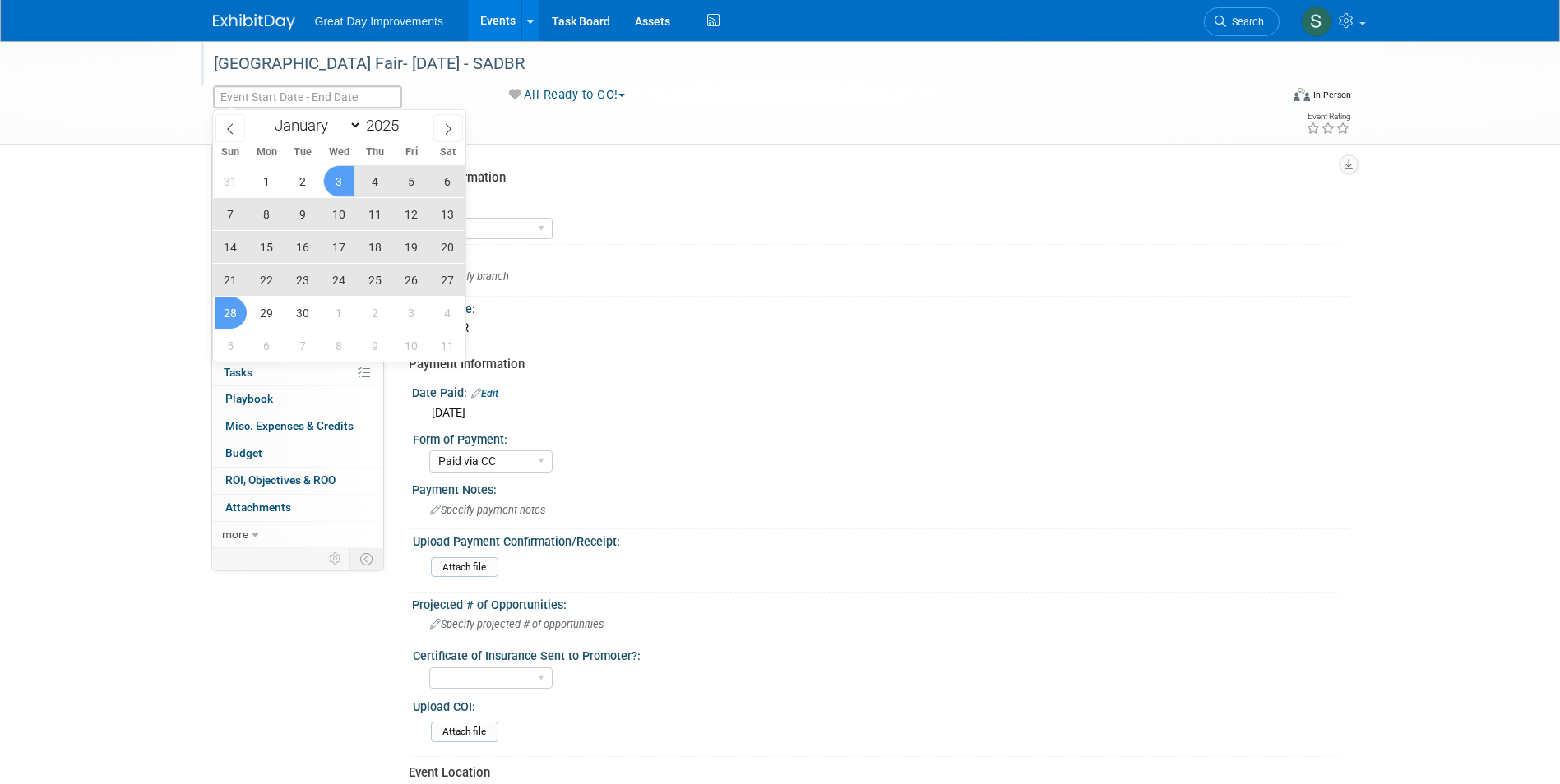
click at [641, 162] on div "Event Information Region: GC MA MW MTW NE NEW OV PL PNW SA SE SC UMW FL Branch:…" at bounding box center [867, 345] width 964 height 404
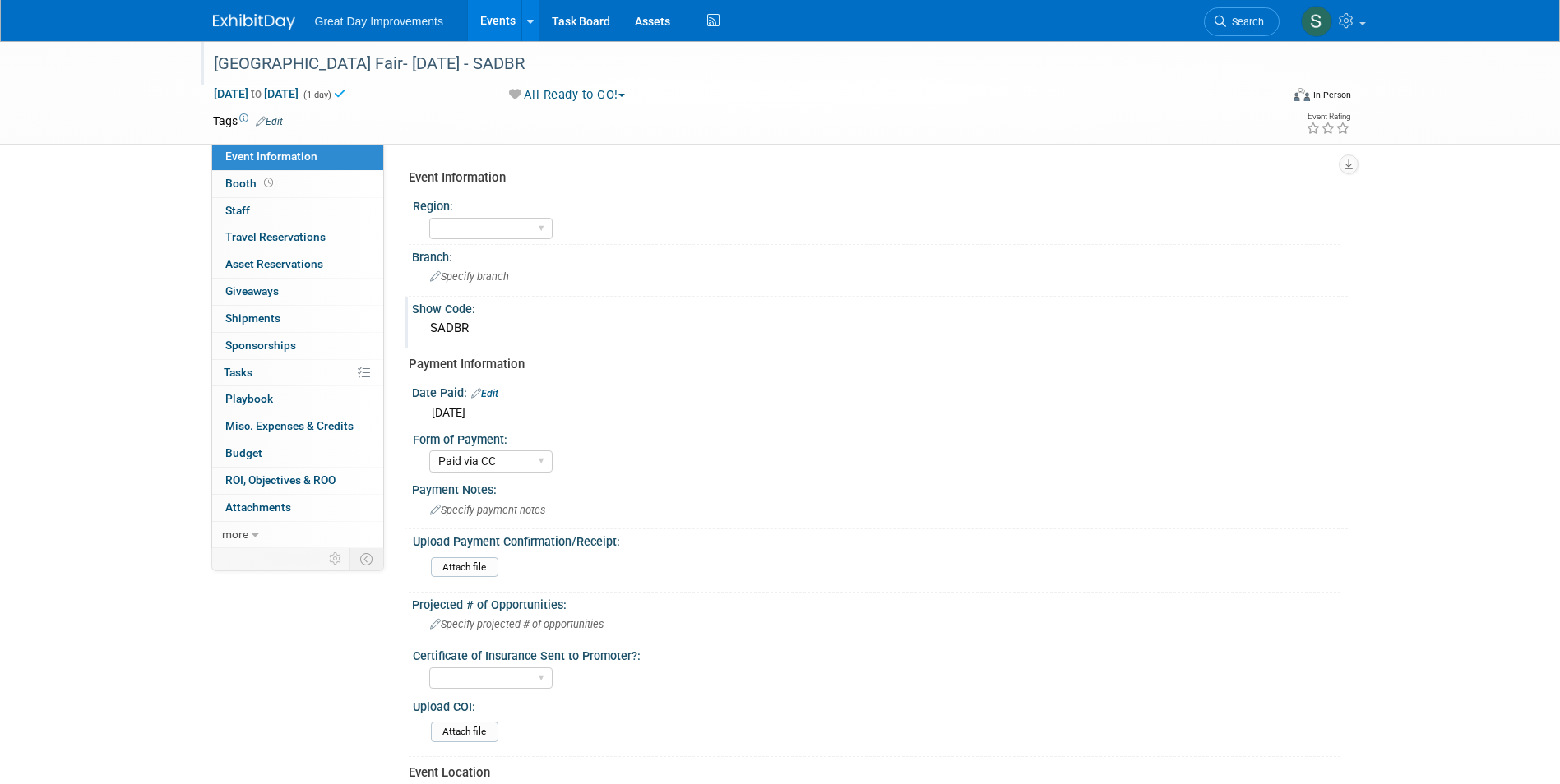
click at [274, 120] on link "Edit" at bounding box center [269, 121] width 27 height 11
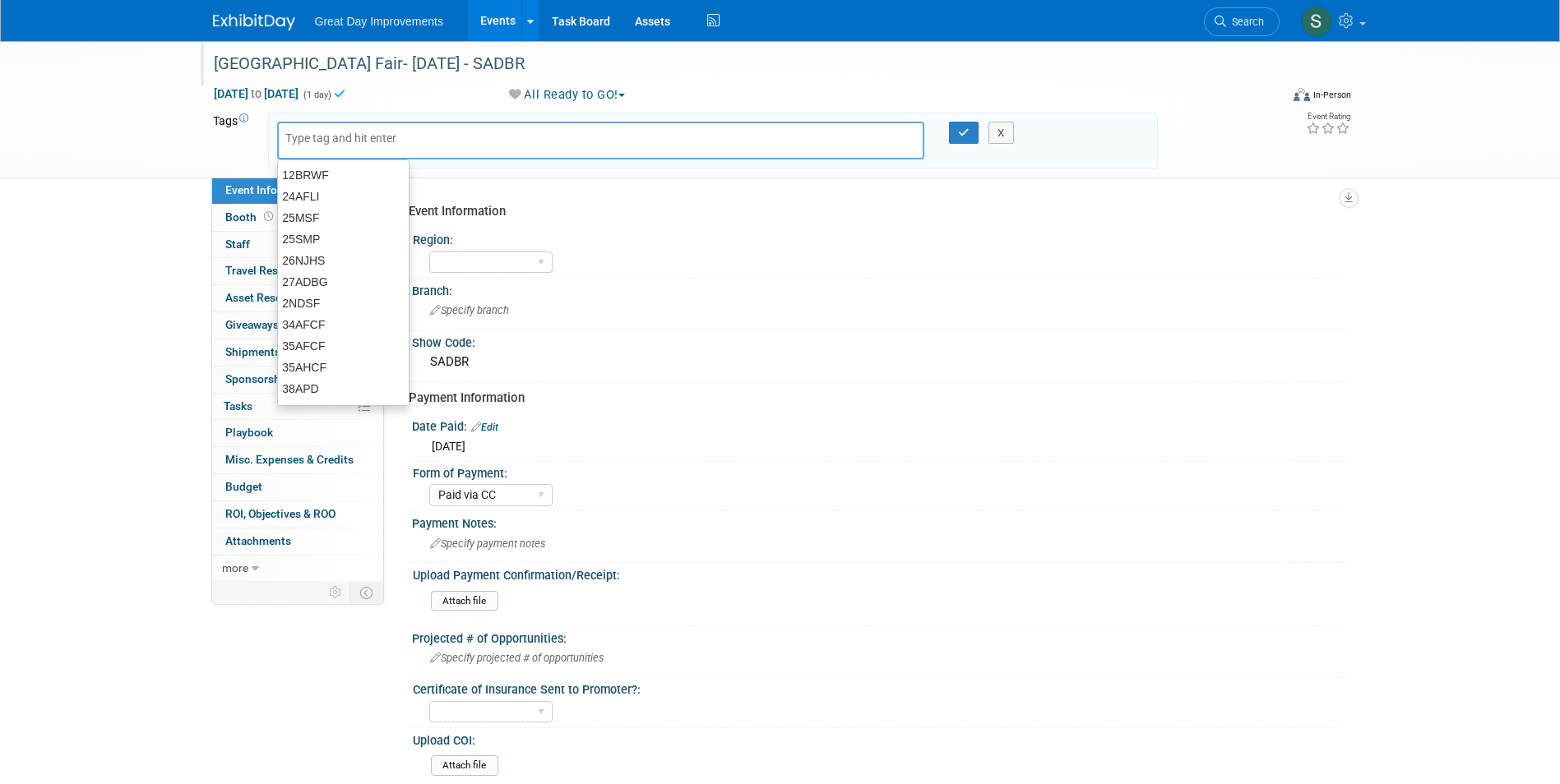
click at [318, 151] on div at bounding box center [602, 141] width 648 height 38
click at [326, 123] on div at bounding box center [602, 141] width 648 height 38
type input "MA"
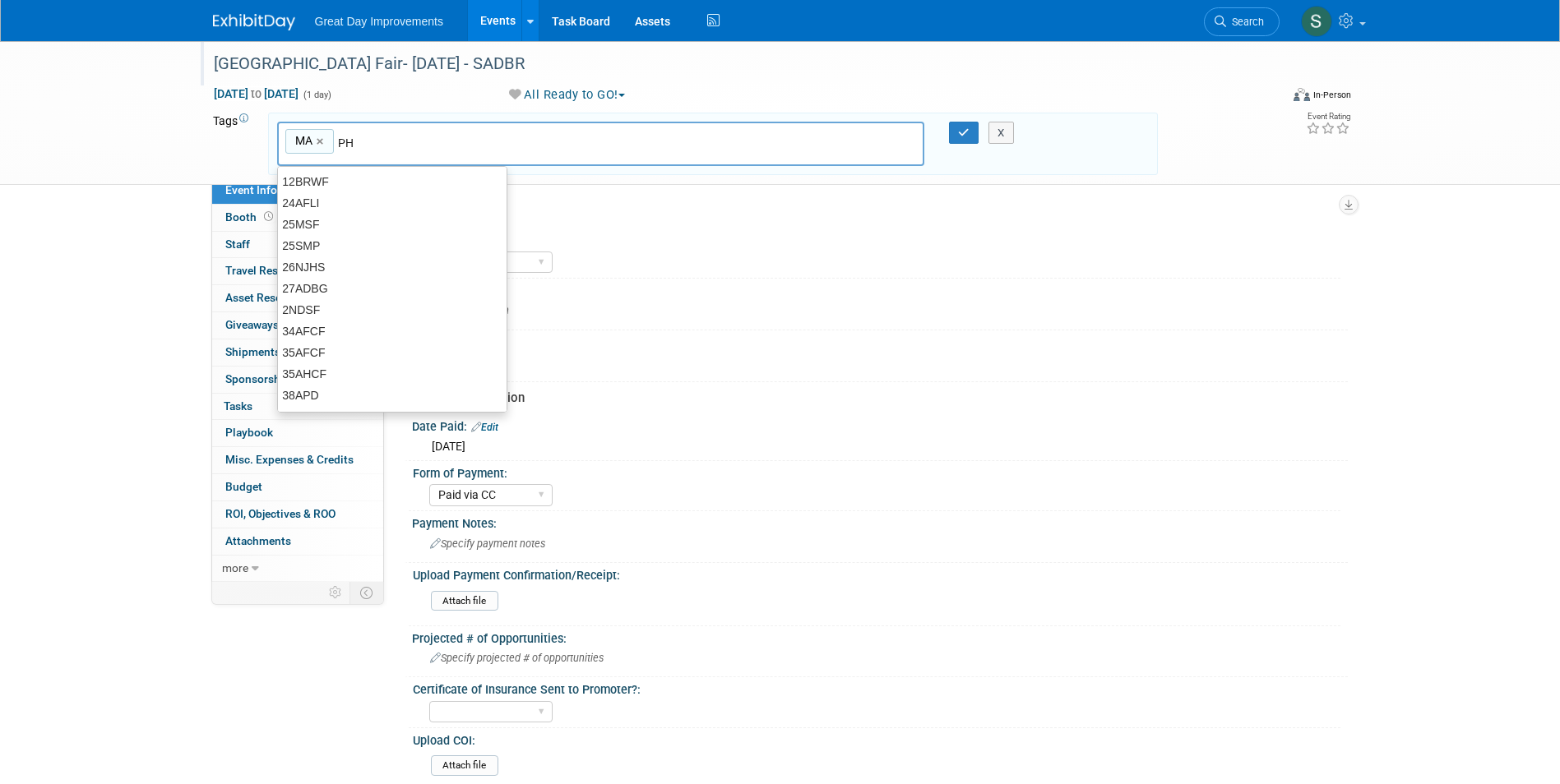
type input "PH i"
type input "MA, PH i"
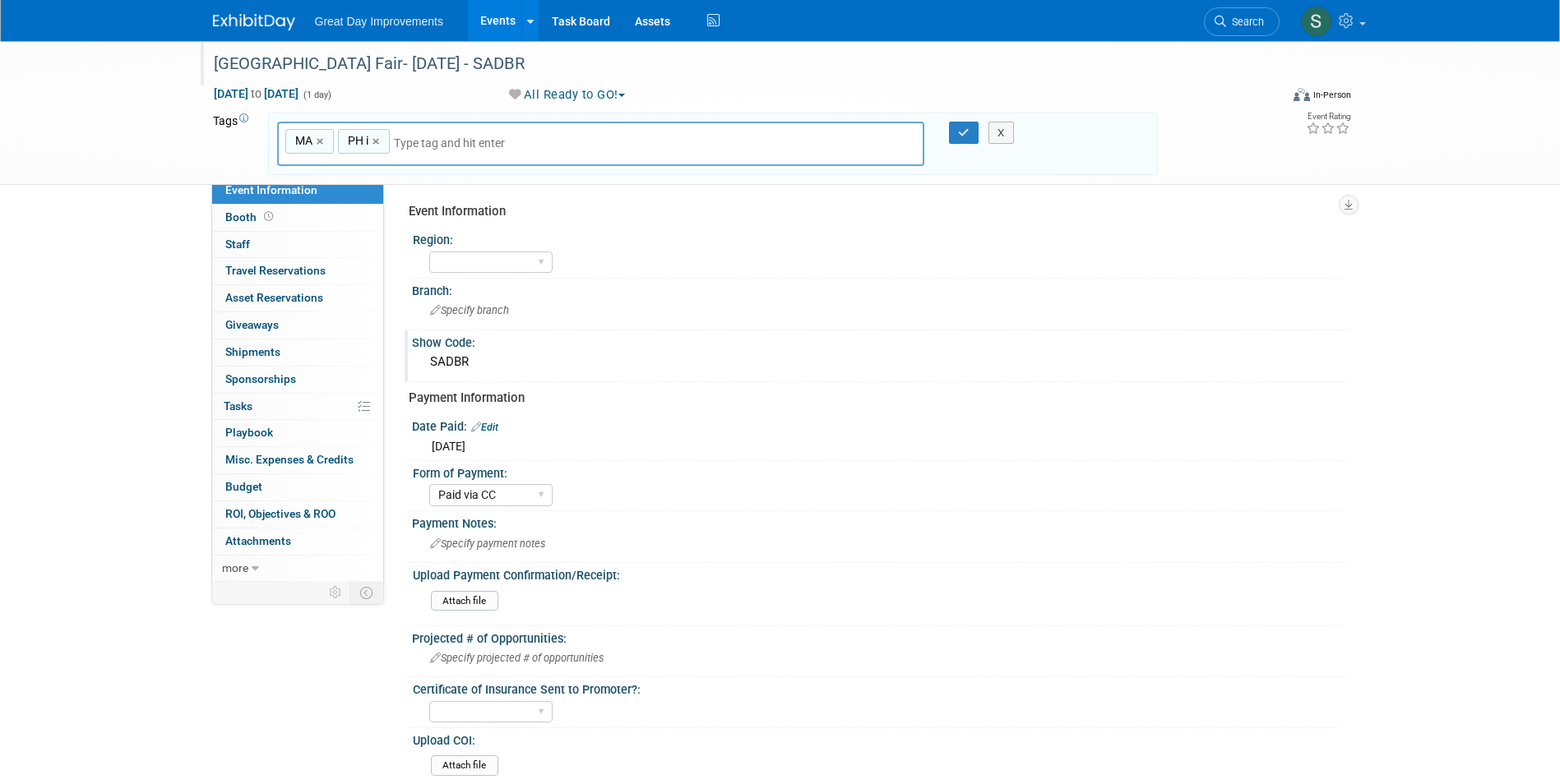
click at [374, 142] on link "×" at bounding box center [378, 142] width 11 height 19
type input "MA"
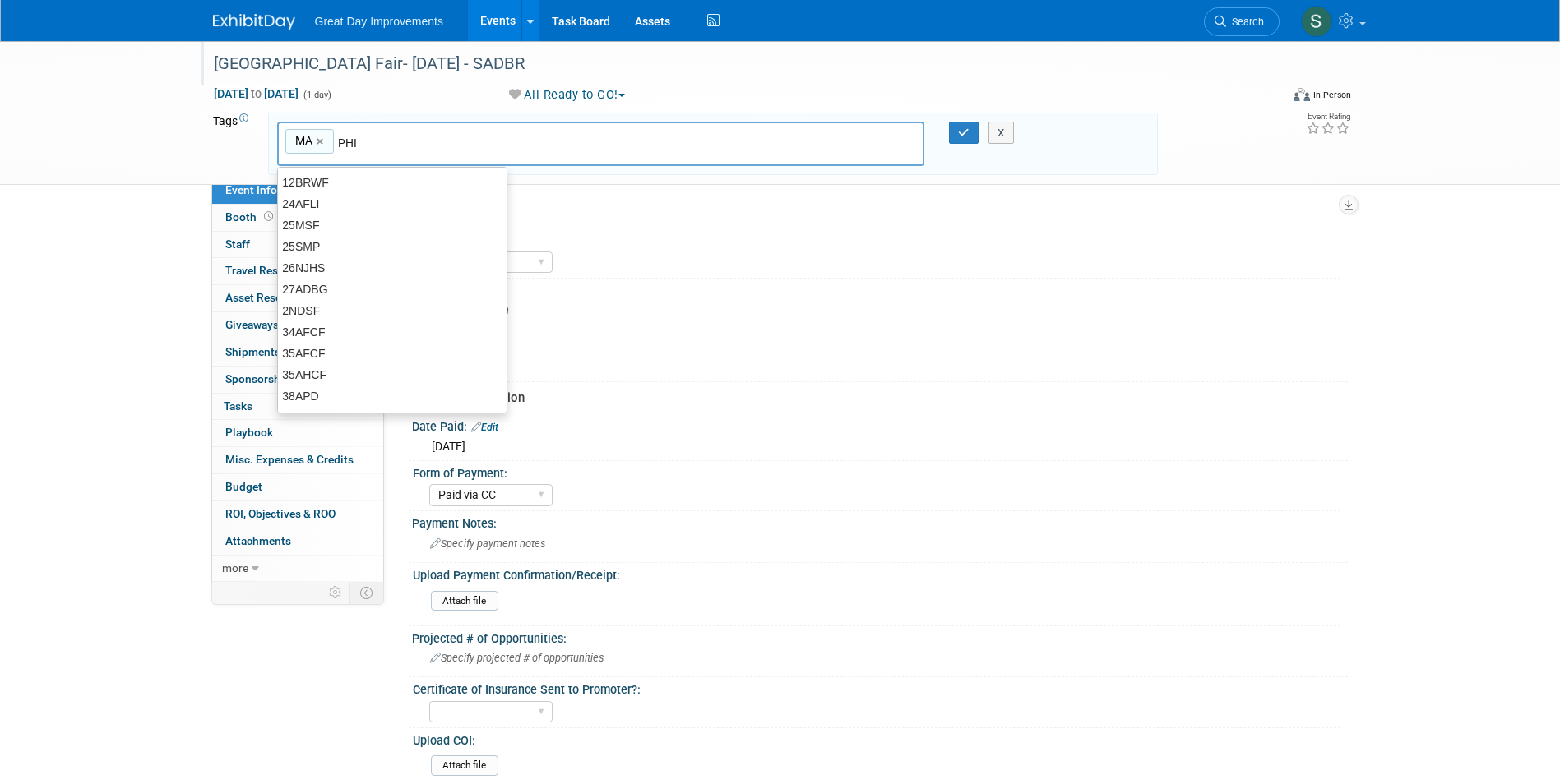
type input "PHI"
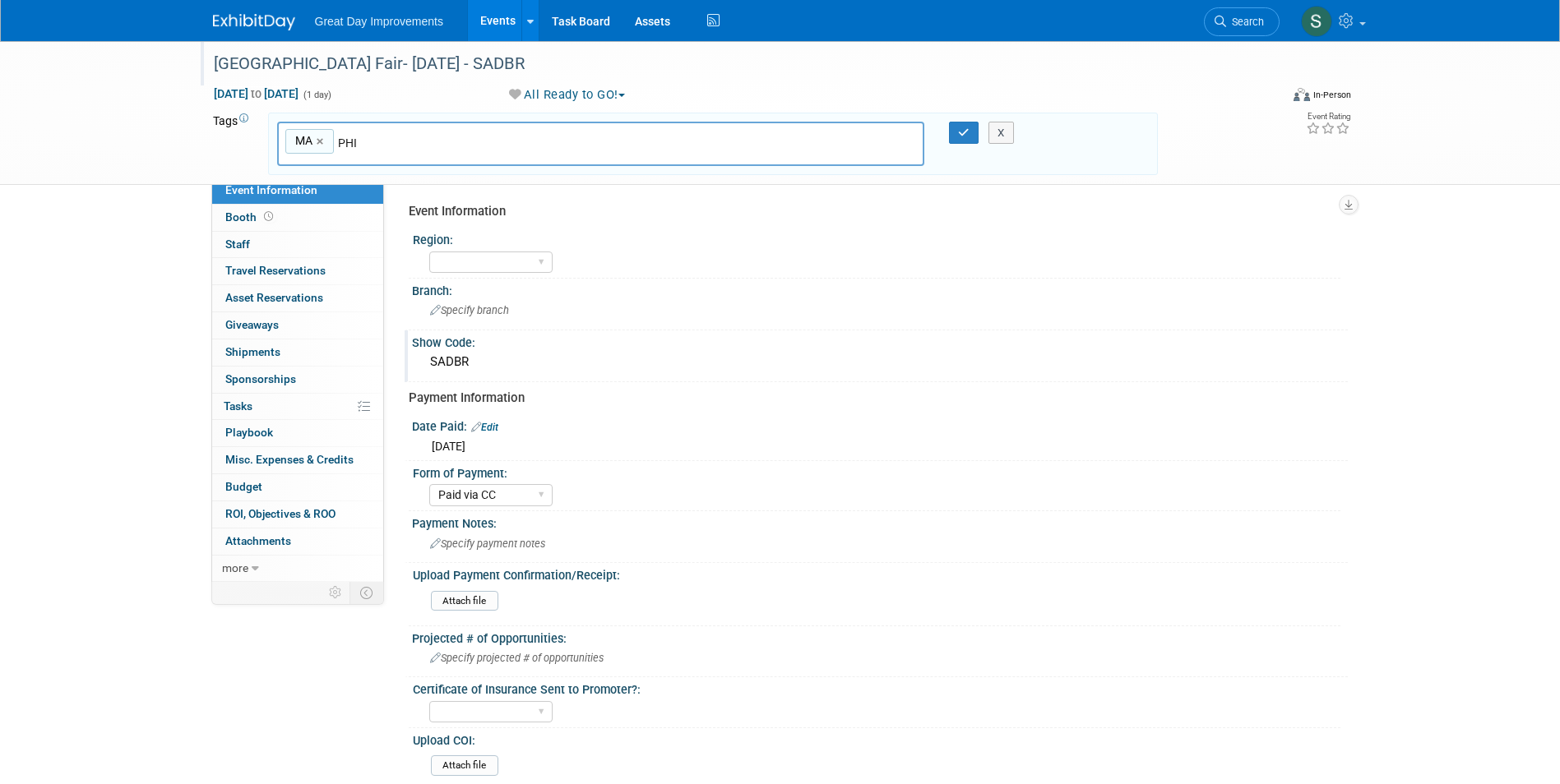
type input "MA, PHI"
paste input "Saddle Brook Street Fair"
type input "Saddle Brook Street Fair"
type input "MA, PHI, Saddle Brook Street Fair"
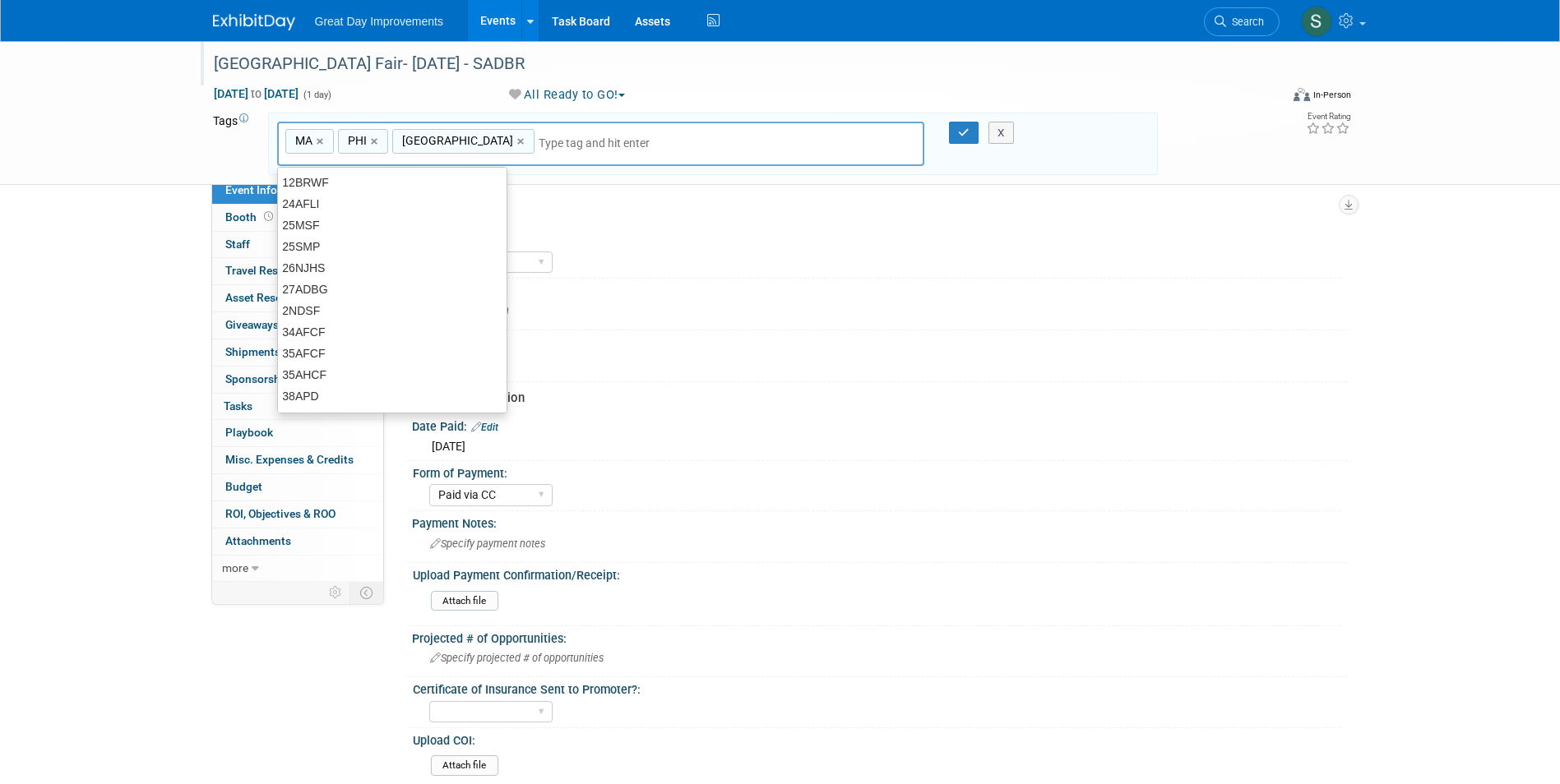
click at [528, 143] on div "Saddle Brook Street Fair ×" at bounding box center [463, 142] width 143 height 26
type input "Saddle Brook Street Fair"
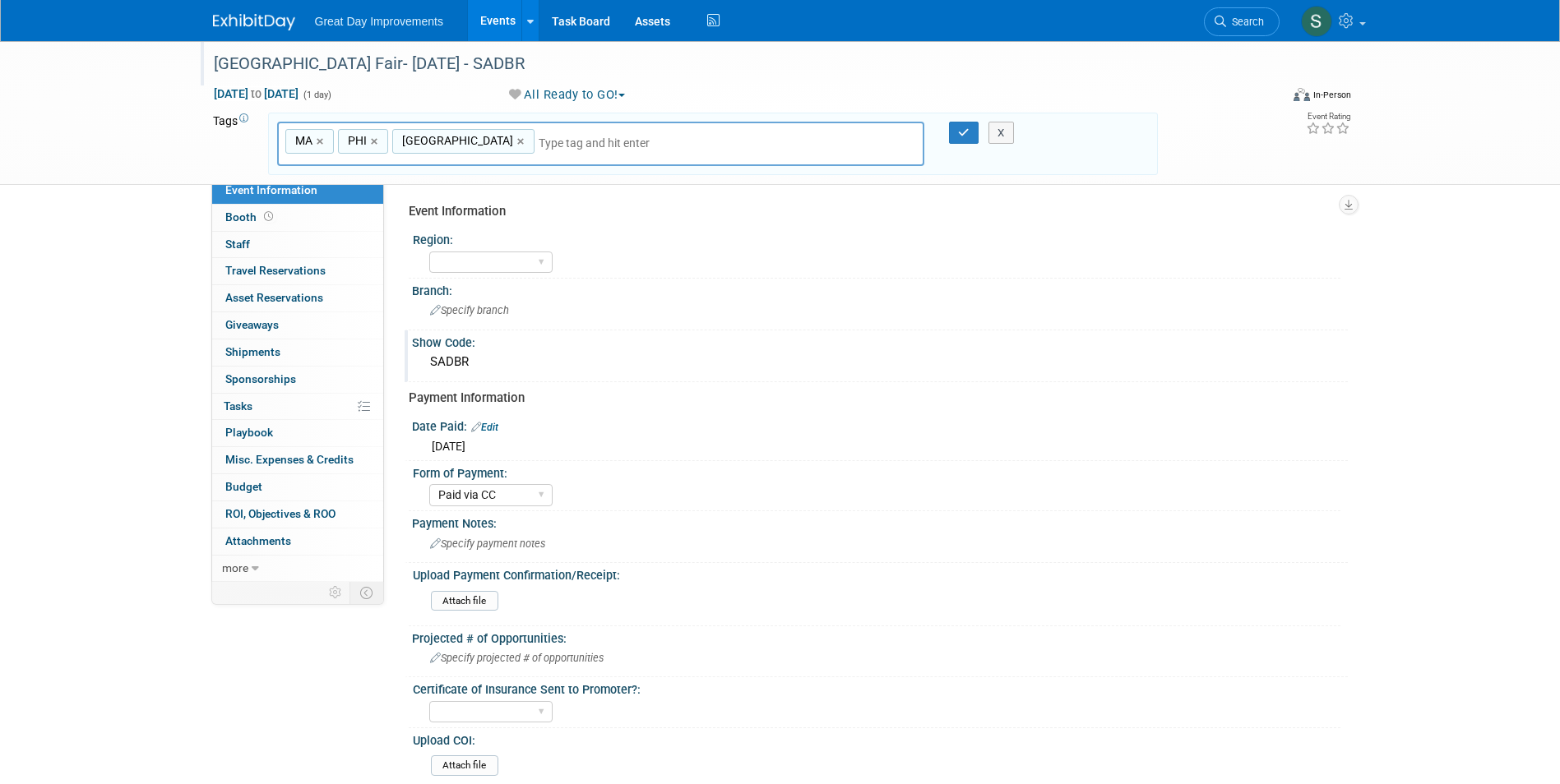
click at [528, 142] on div "Saddle Brook Street Fair ×" at bounding box center [463, 142] width 143 height 26
click at [528, 142] on link "×" at bounding box center [522, 142] width 11 height 19
type input "MA, PHI"
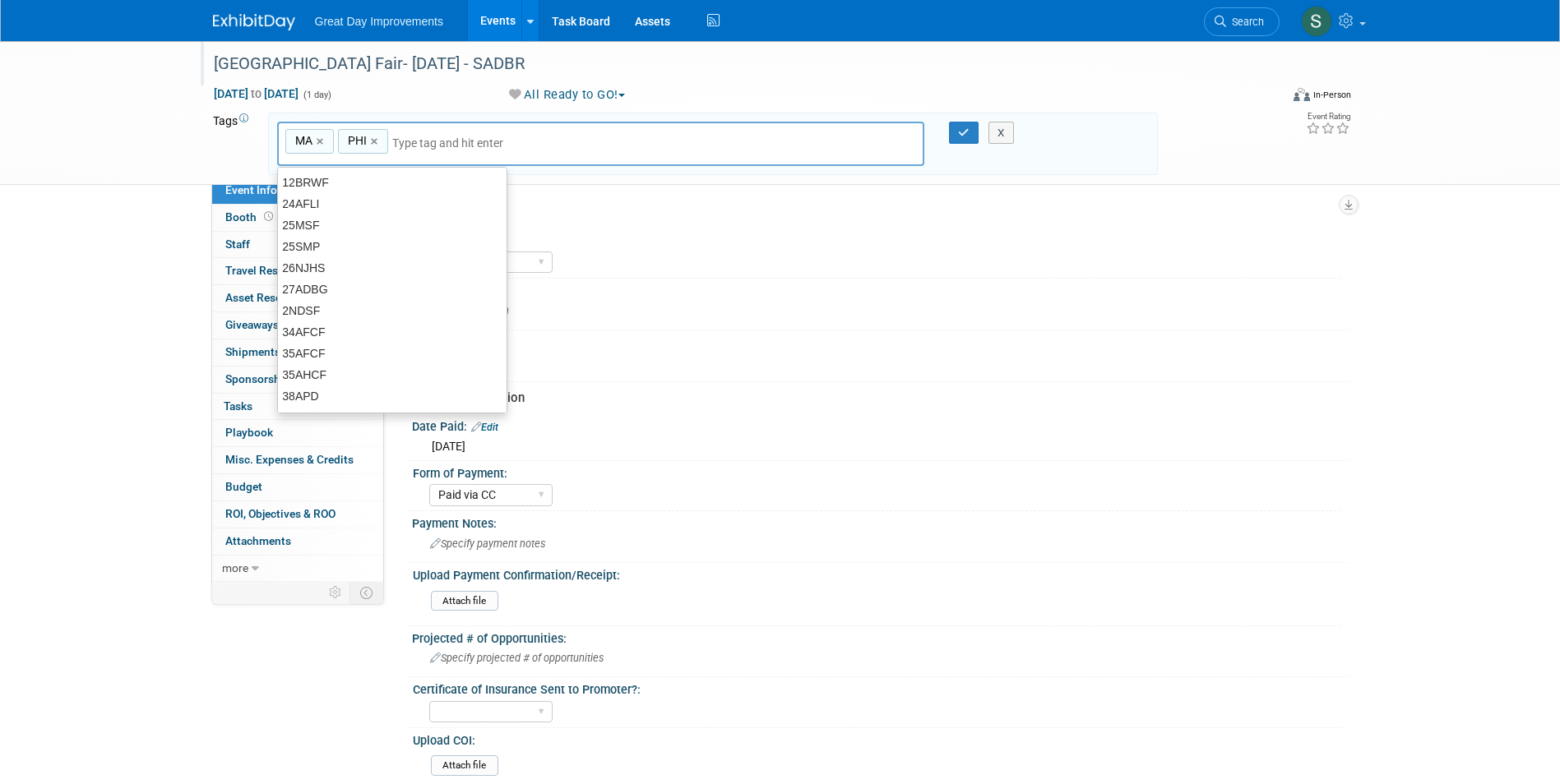
click at [532, 142] on input "text" at bounding box center [507, 142] width 231 height 16
click at [487, 144] on input "text" at bounding box center [507, 142] width 231 height 16
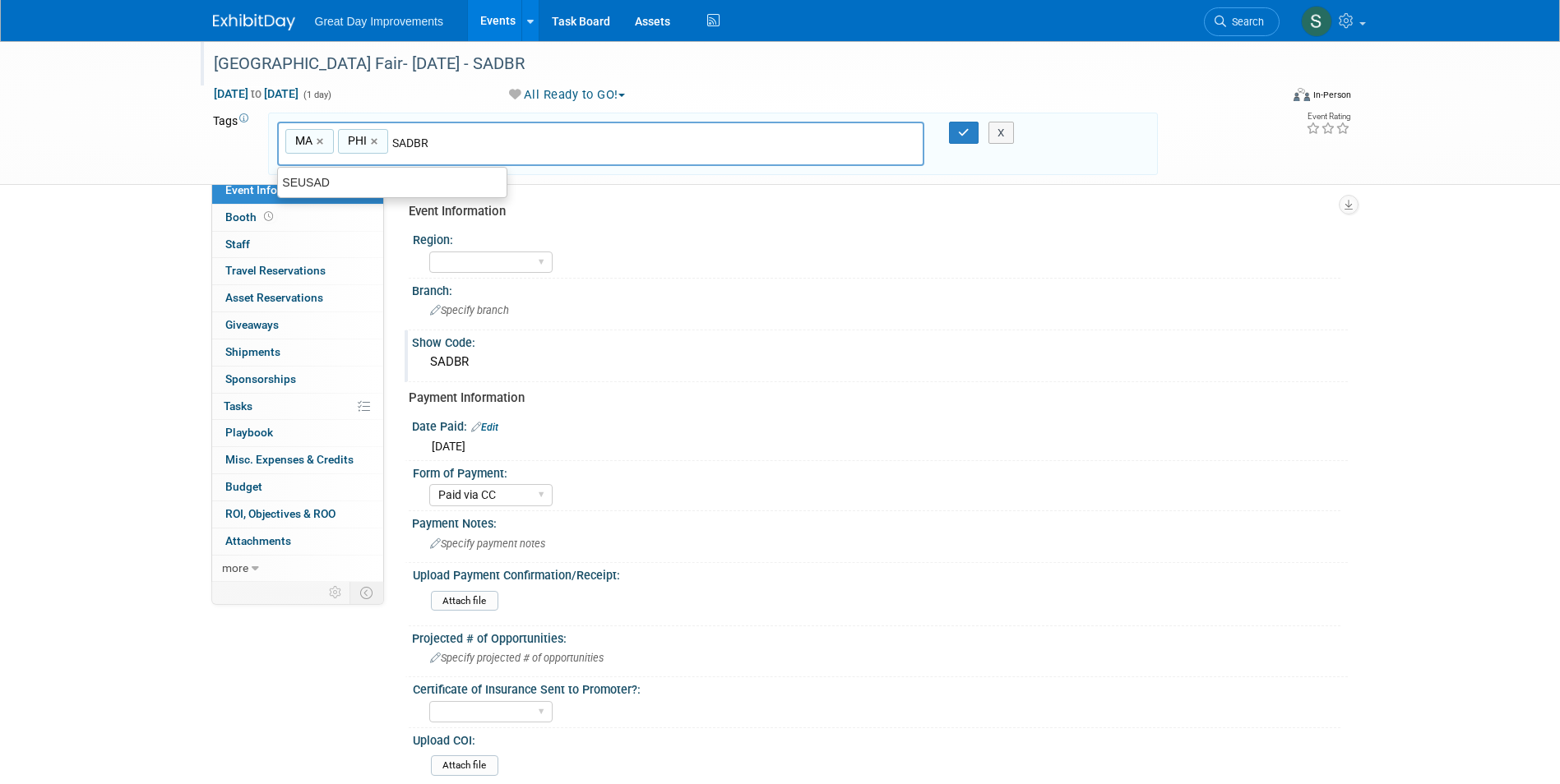
type input "SADBR"
type input "MA, PHI, SADBR"
type input "SEPT 25"
type input "MA, PHI, SADBR, SEPT 25"
click at [522, 140] on link "×" at bounding box center [516, 142] width 11 height 19
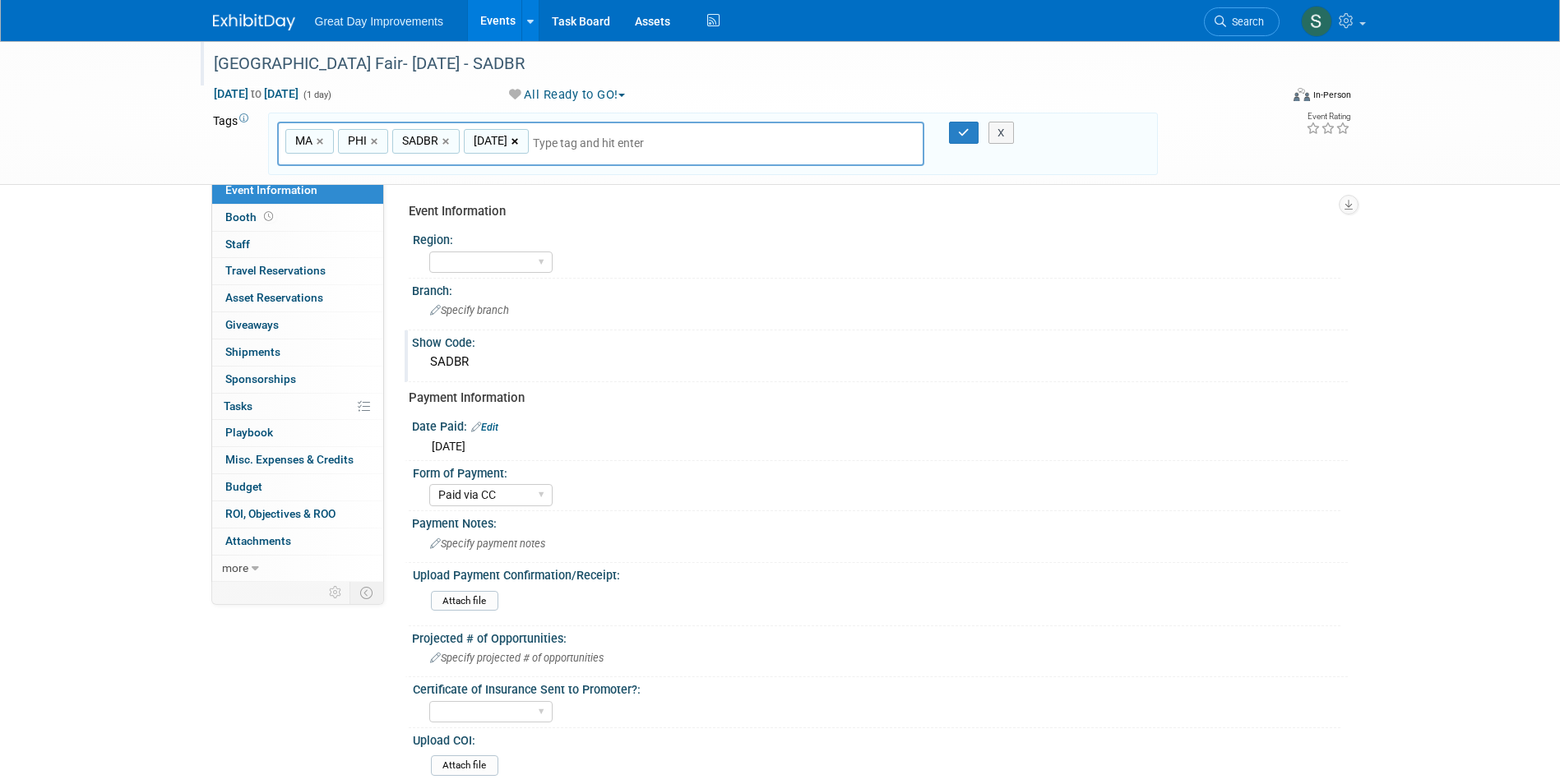
type input "MA, PHI, SADBR"
type input "[DATE]"
type input "MA, PHI, SADBR, SEPT25"
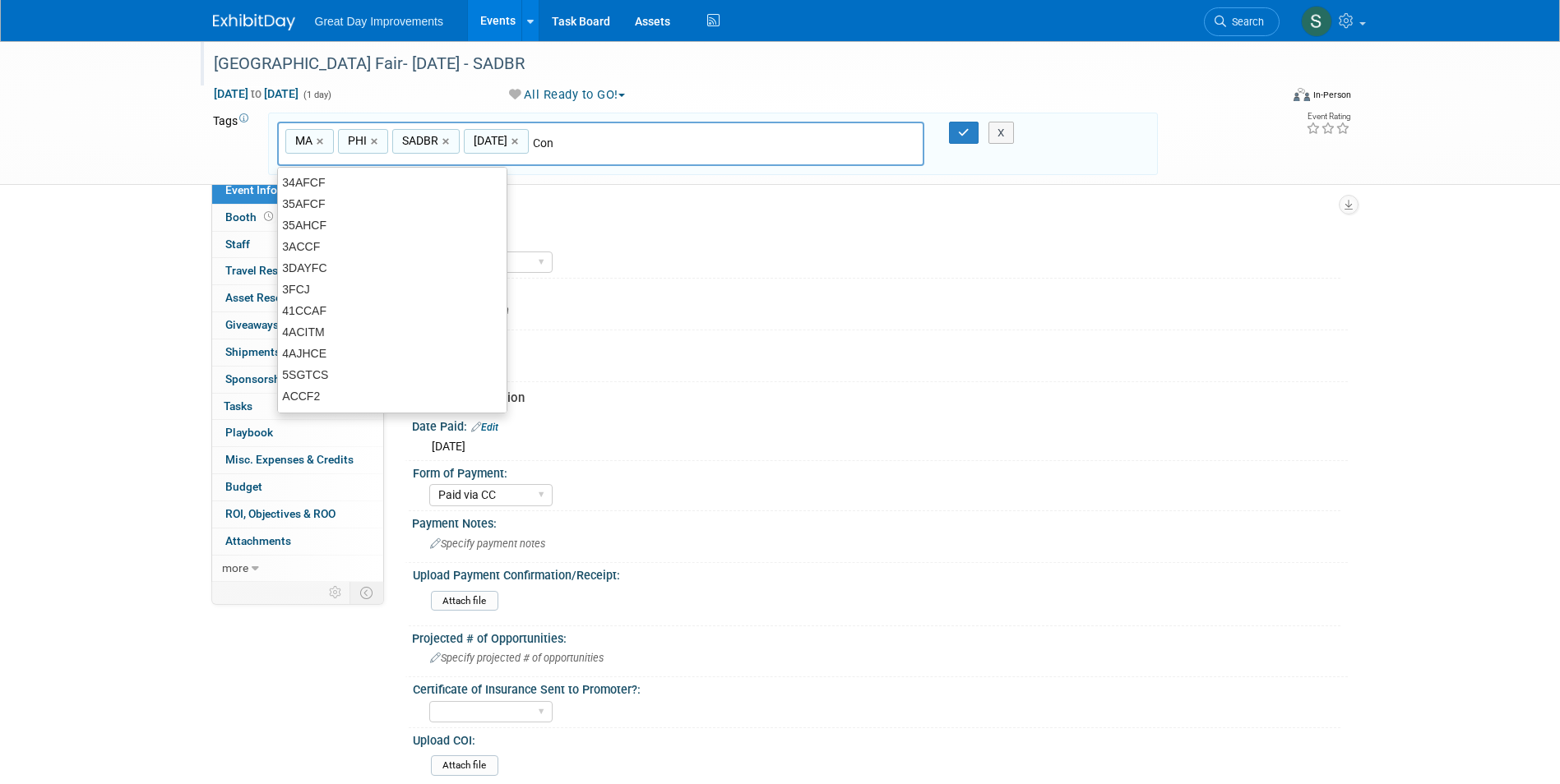
type input "Cont"
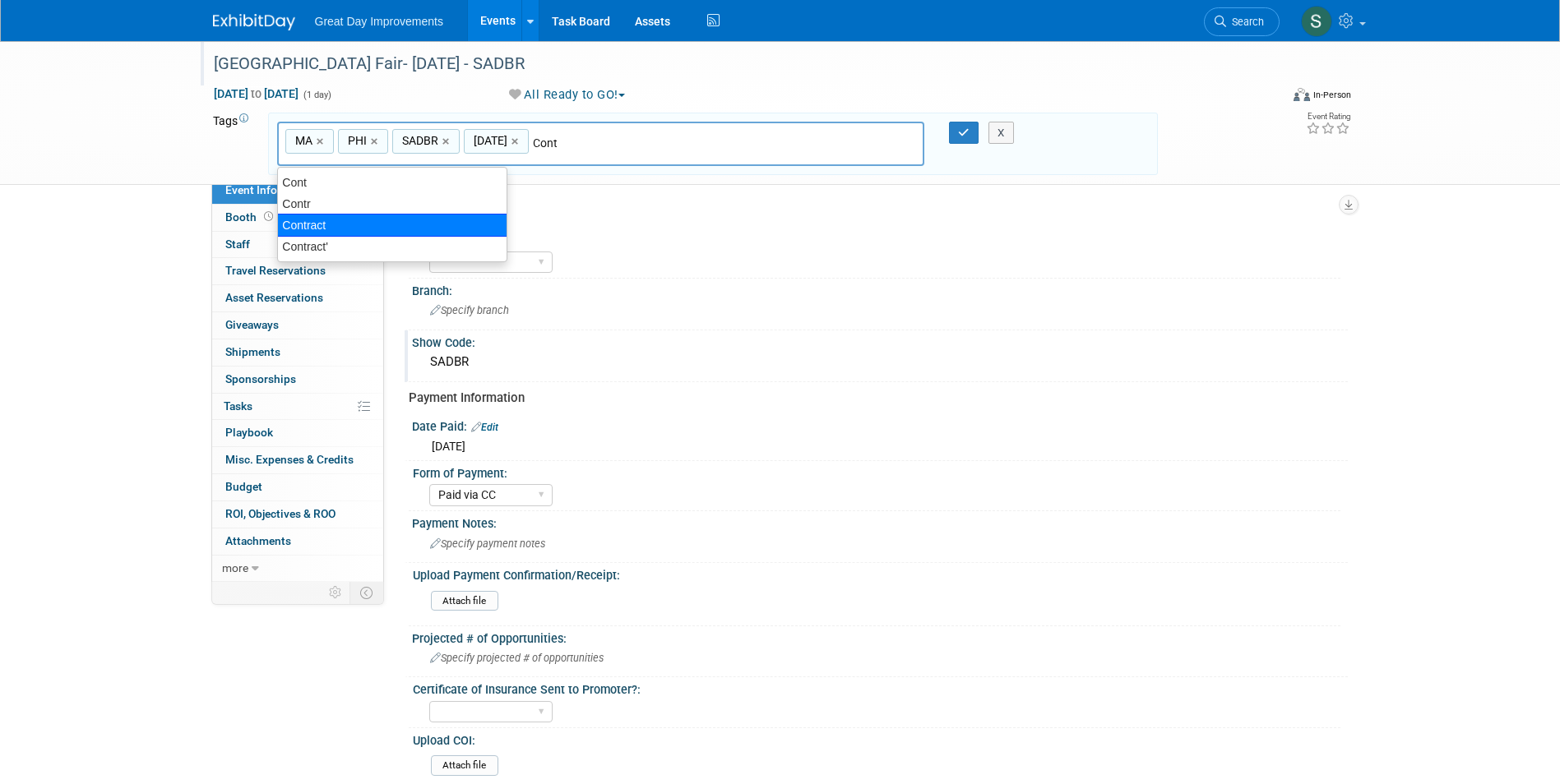
click at [444, 219] on div "Contract" at bounding box center [392, 226] width 231 height 23
type input "MA, PHI, SADBR, SEPT25, Contract"
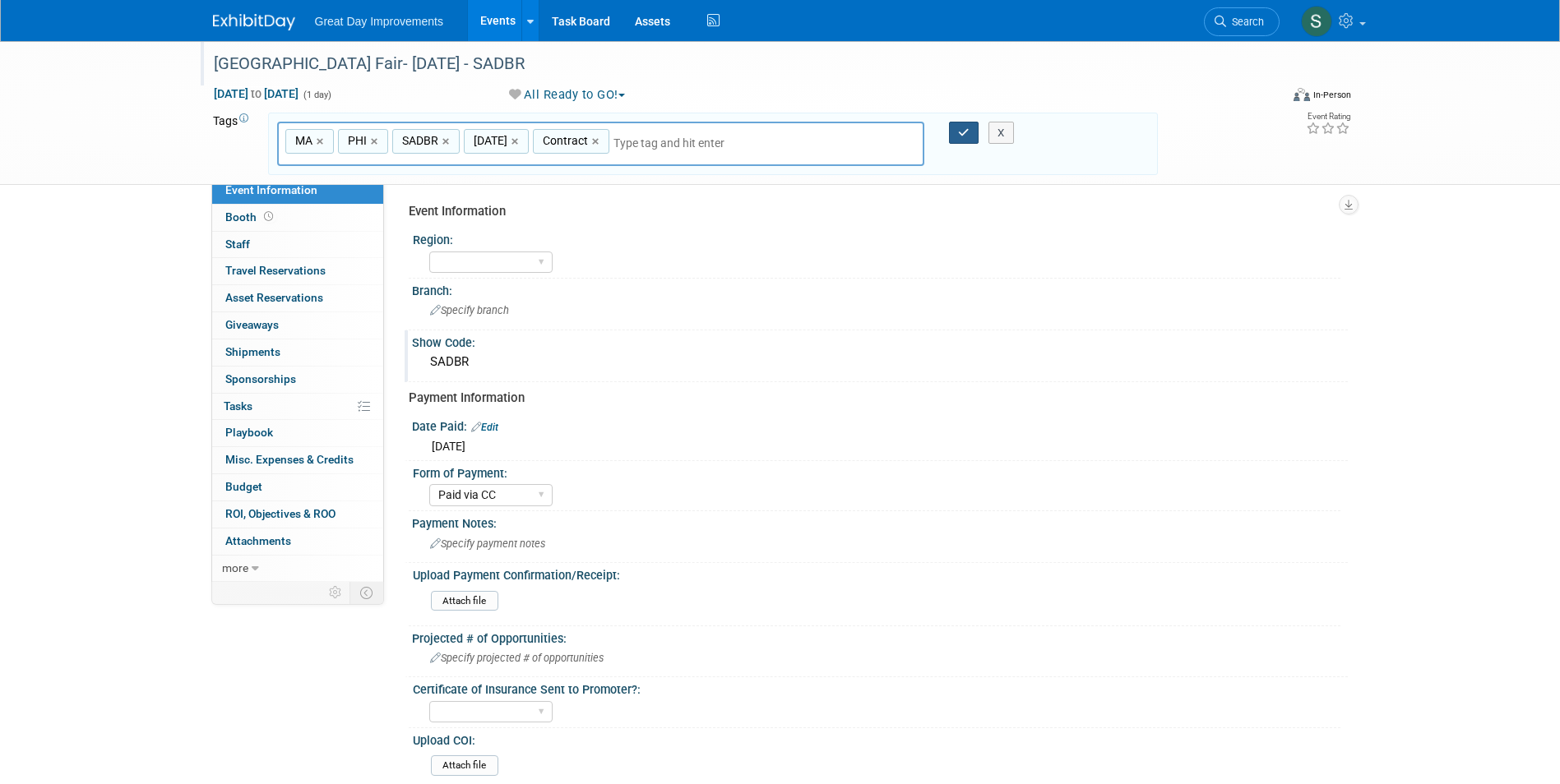
click at [957, 135] on button "button" at bounding box center [963, 133] width 30 height 23
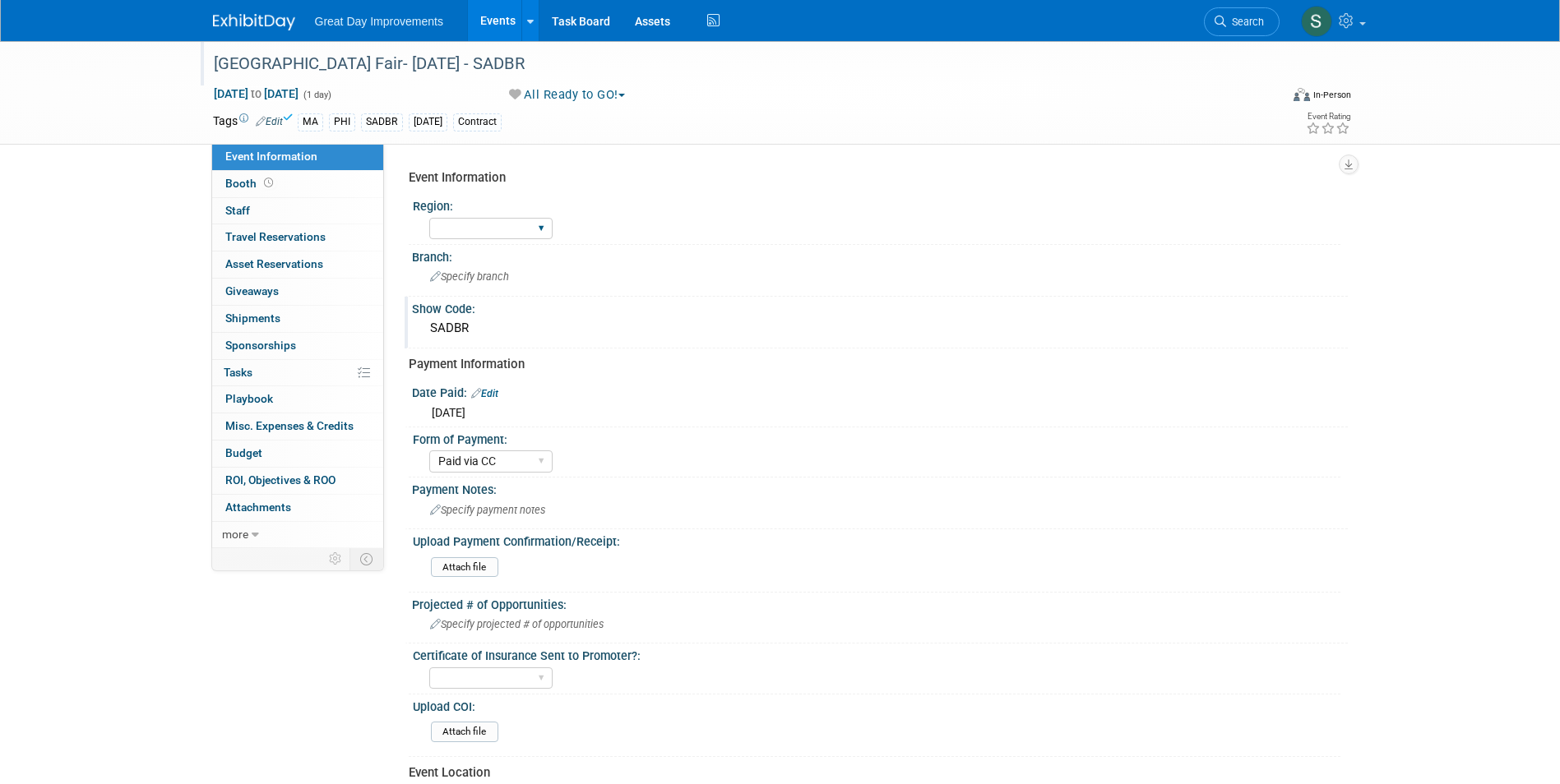
click at [532, 216] on div "GC MA MW MTW NE NEW OV PL PNW SA SE SC UMW FL" at bounding box center [491, 229] width 123 height 31
click at [531, 220] on select "GC MA MW MTW NE NEW OV PL PNW SA SE SC UMW FL" at bounding box center [491, 229] width 123 height 22
select select "MA"
click at [429, 218] on select "GC MA MW MTW NE NEW OV PL PNW SA SE SC UMW FL" at bounding box center [491, 229] width 123 height 22
click at [447, 264] on div "Specify branch" at bounding box center [880, 276] width 912 height 26
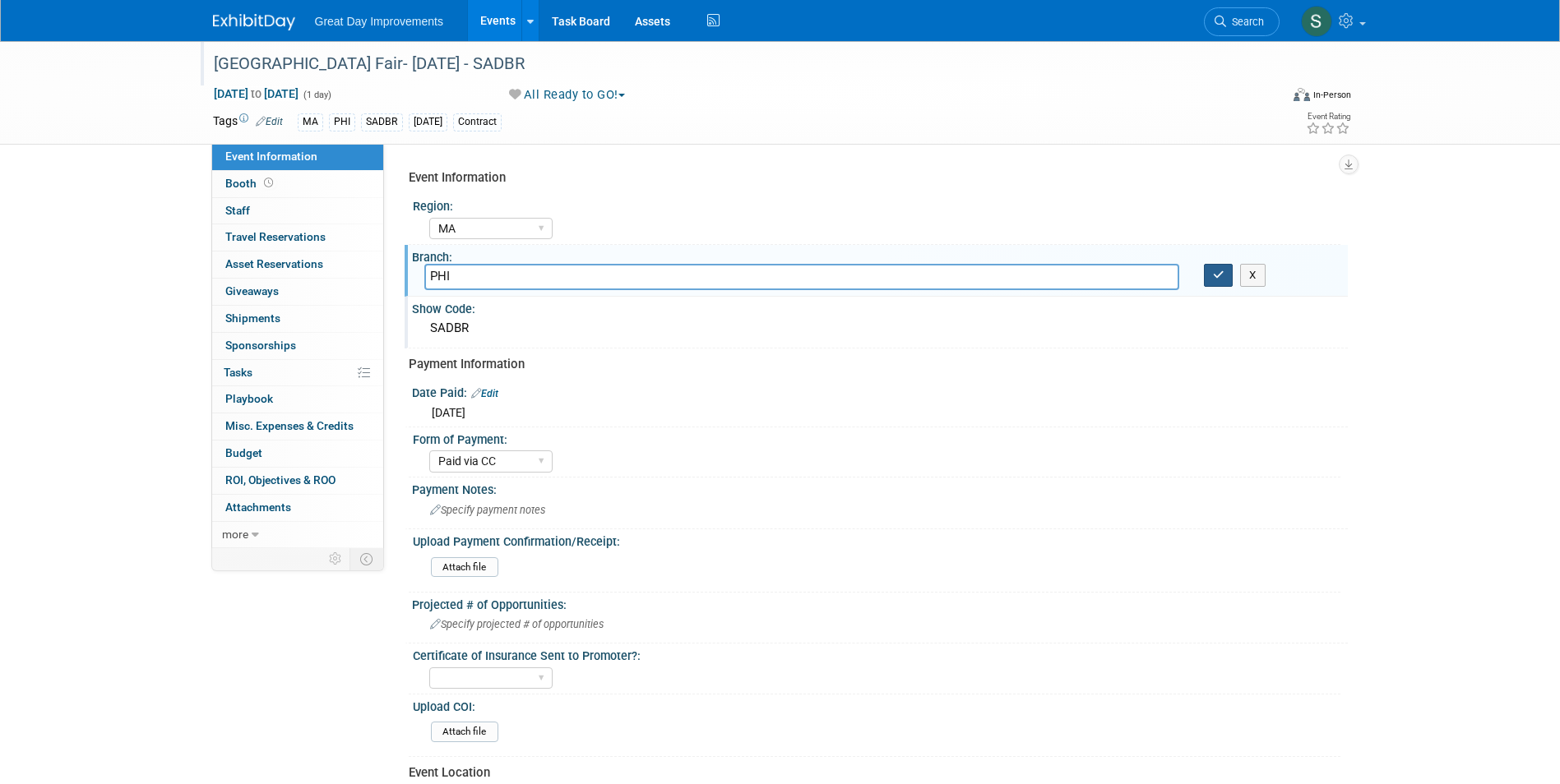
type input "PHI"
click at [1215, 285] on button "button" at bounding box center [1219, 275] width 30 height 23
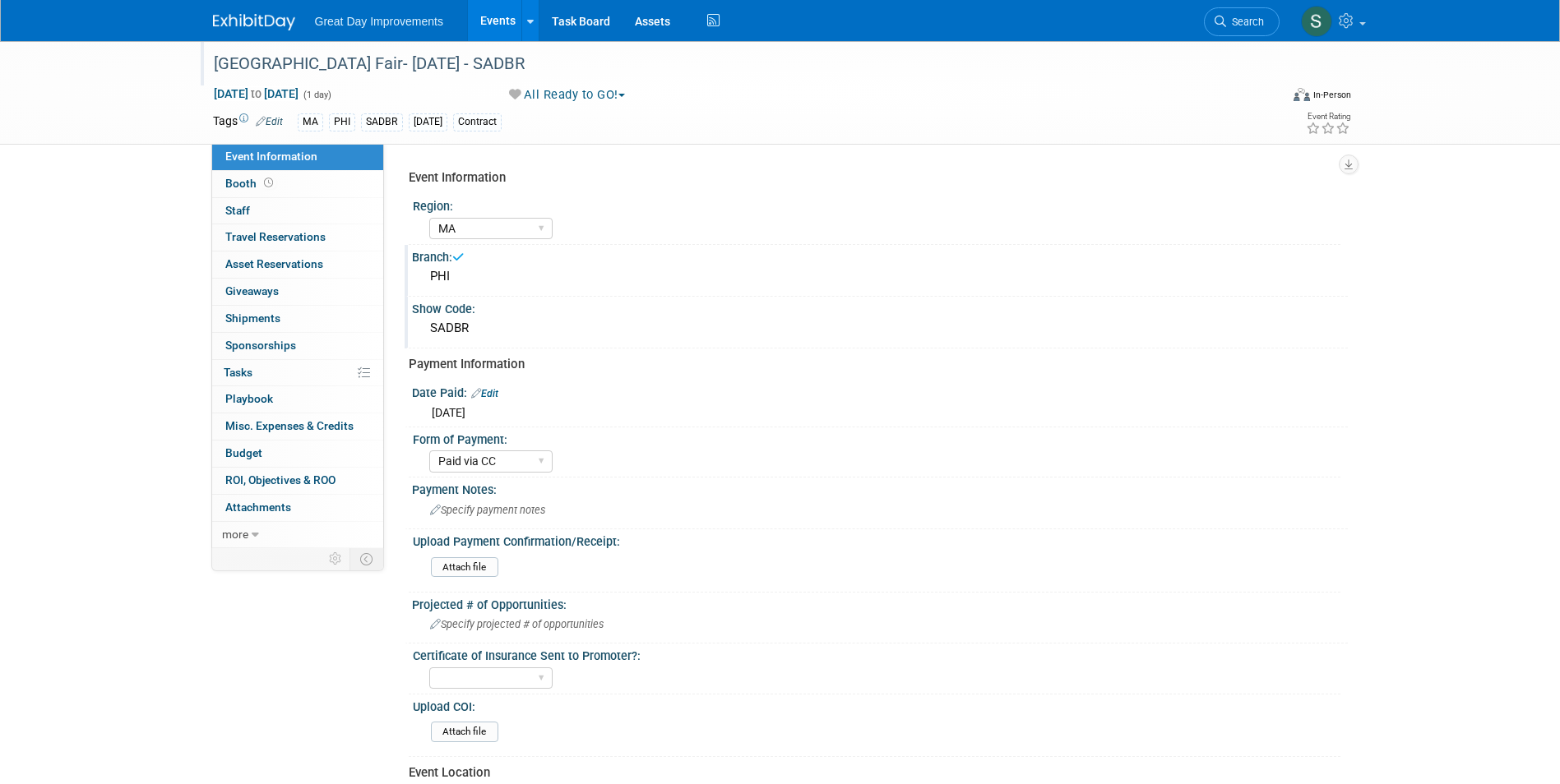
click at [262, 32] on div "Great Day Improvements Events Add Event Bulk Upload Events Shareable Event Boar…" at bounding box center [780, 20] width 1135 height 41
click at [267, 25] on img at bounding box center [254, 22] width 82 height 16
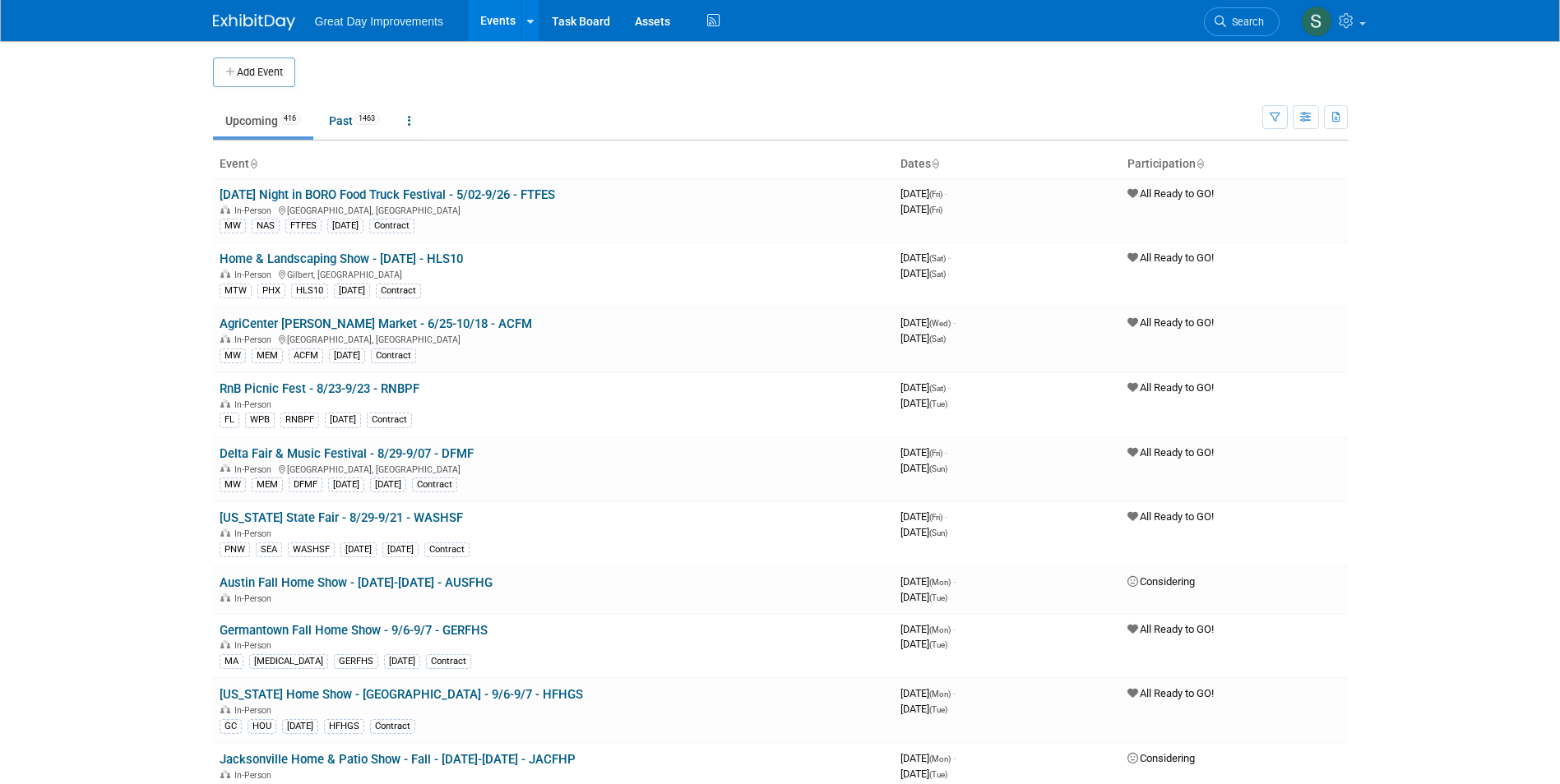
click at [1248, 24] on span "Search" at bounding box center [1245, 21] width 38 height 12
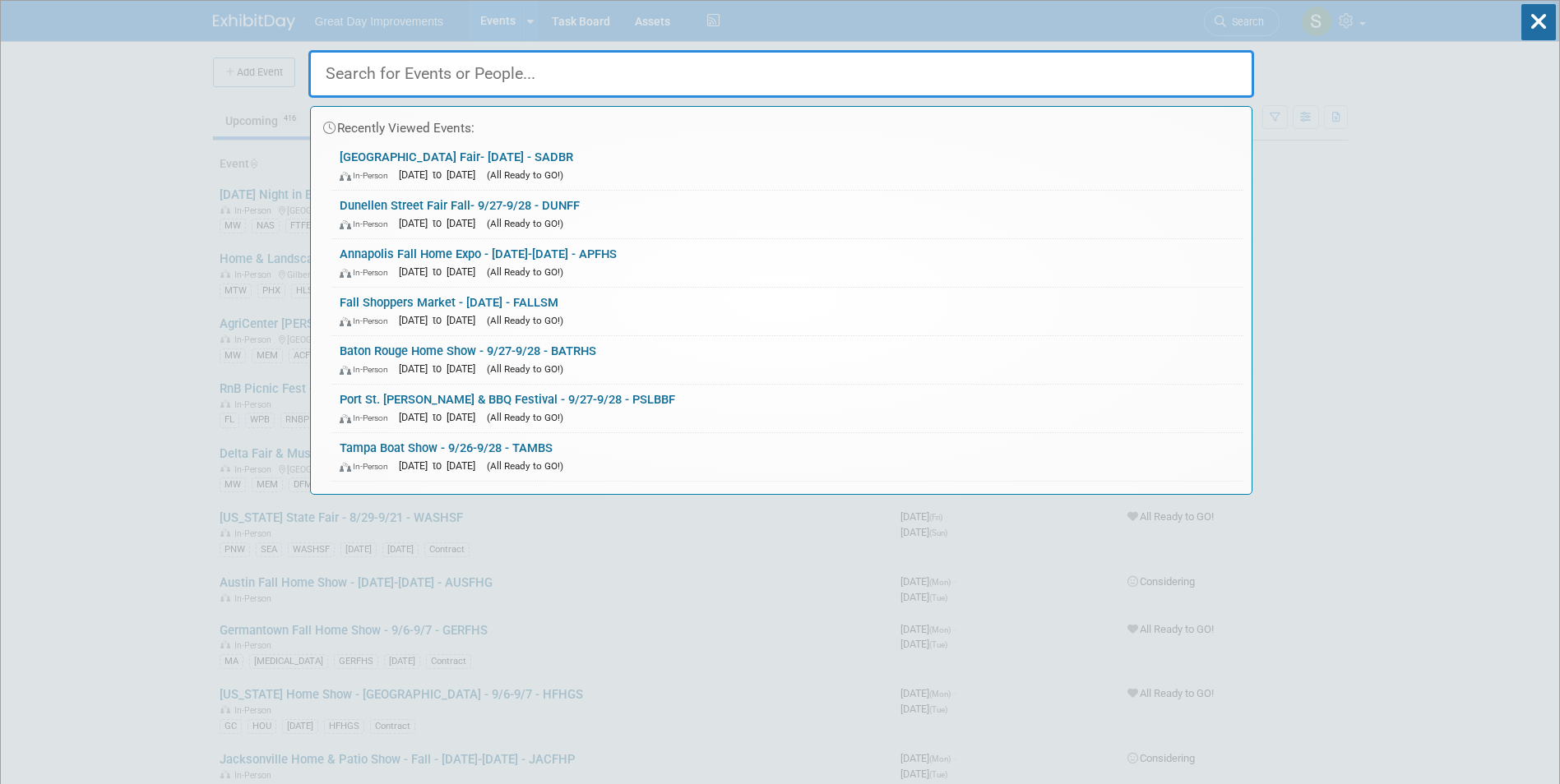
paste input "FFHS"
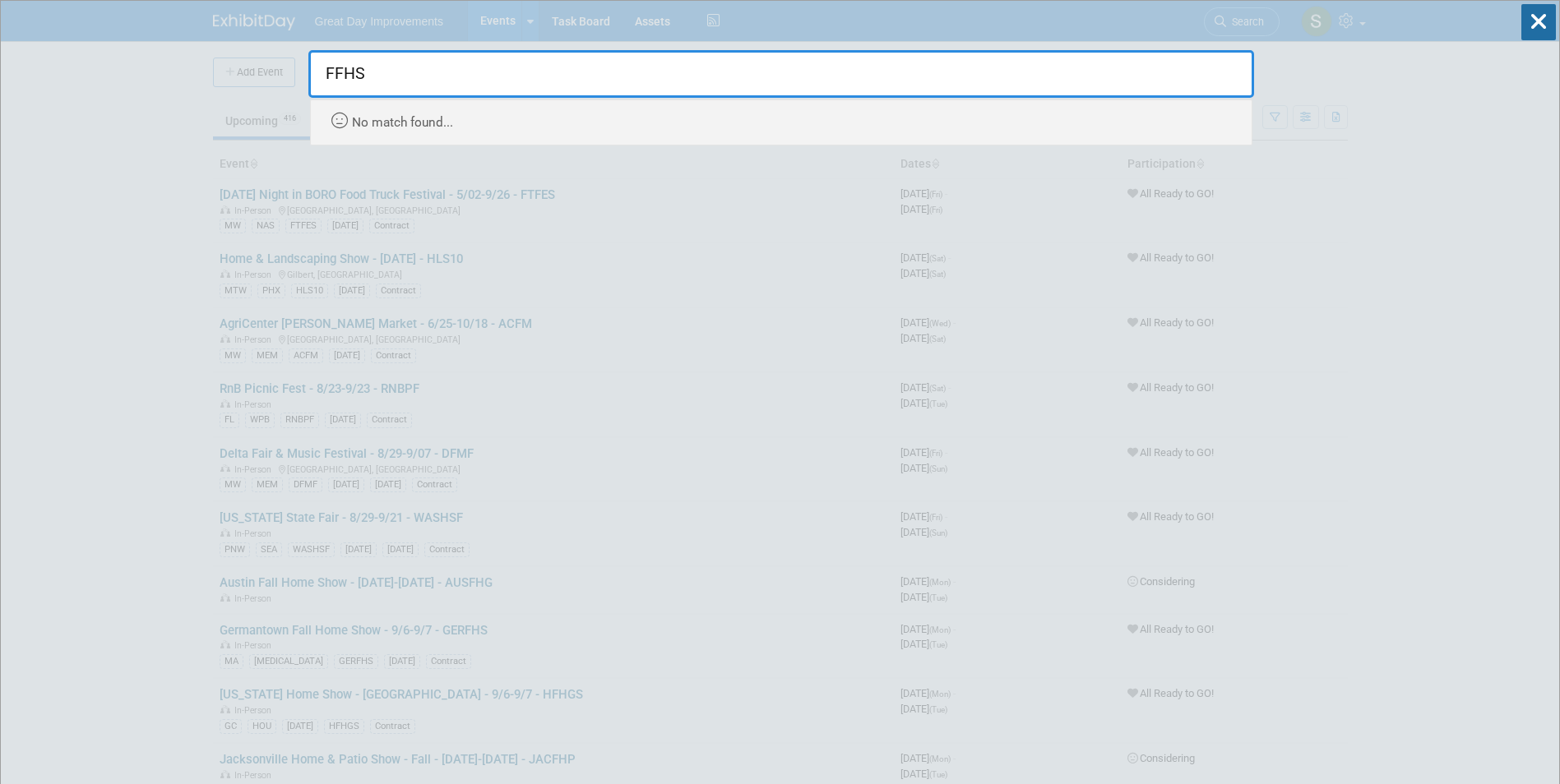
type input "FFHS"
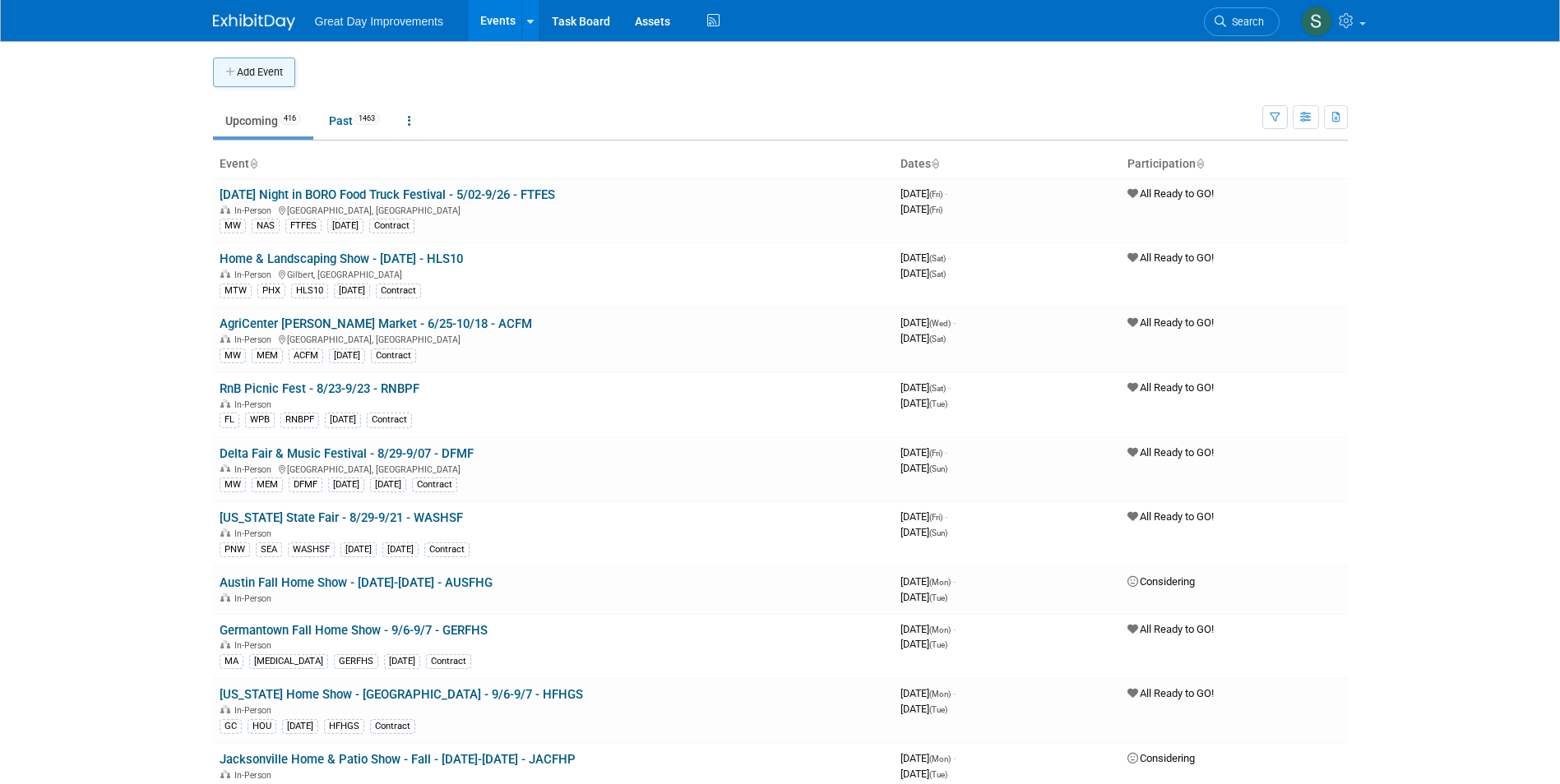
click at [239, 74] on button "Add Event" at bounding box center [254, 72] width 82 height 30
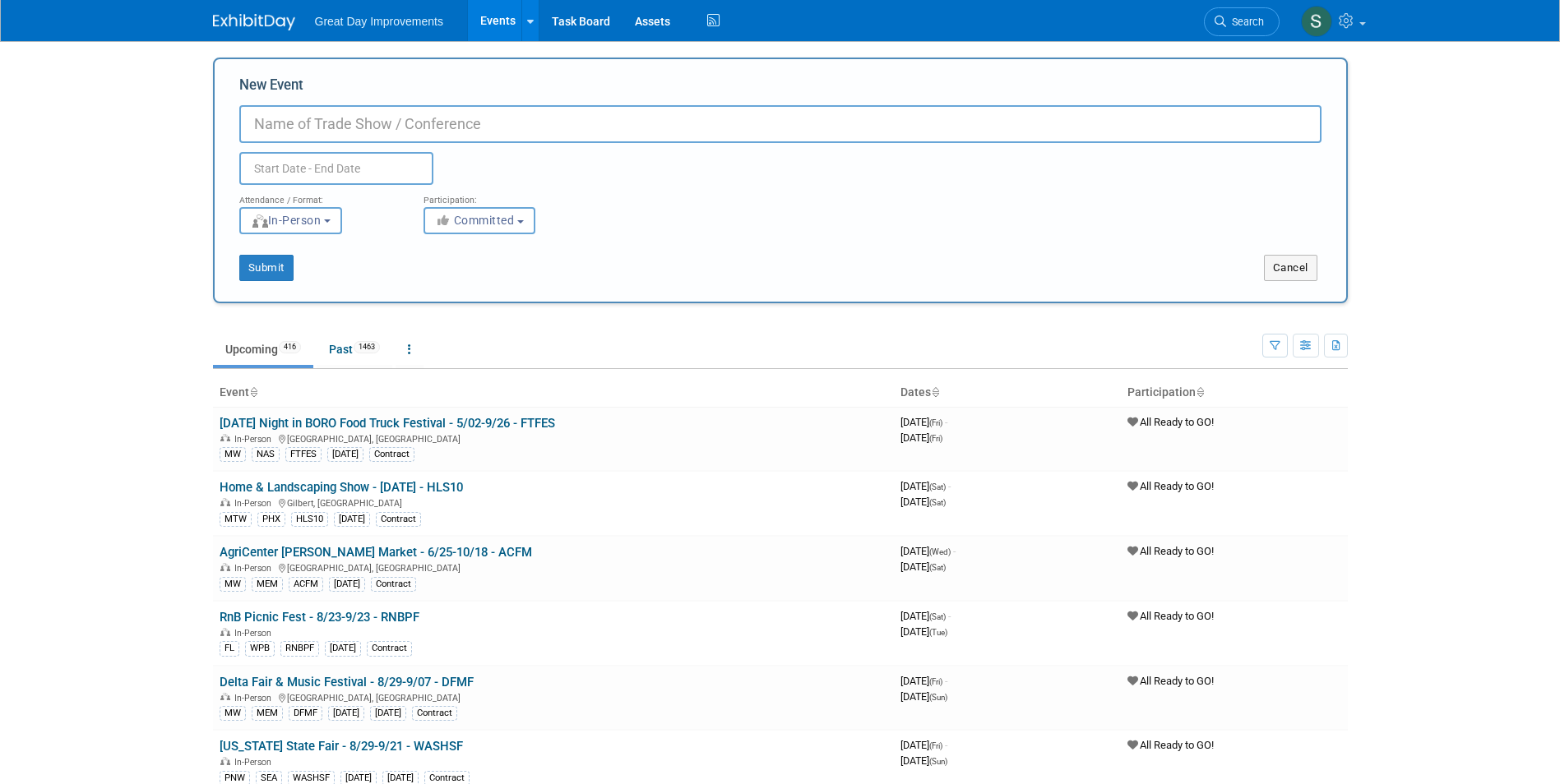
paste input "Fairfax Home Show"
type input "Fairfax Home Show - 9/20-9/21 - FFHS"
click at [480, 208] on button "Committed" at bounding box center [479, 221] width 112 height 27
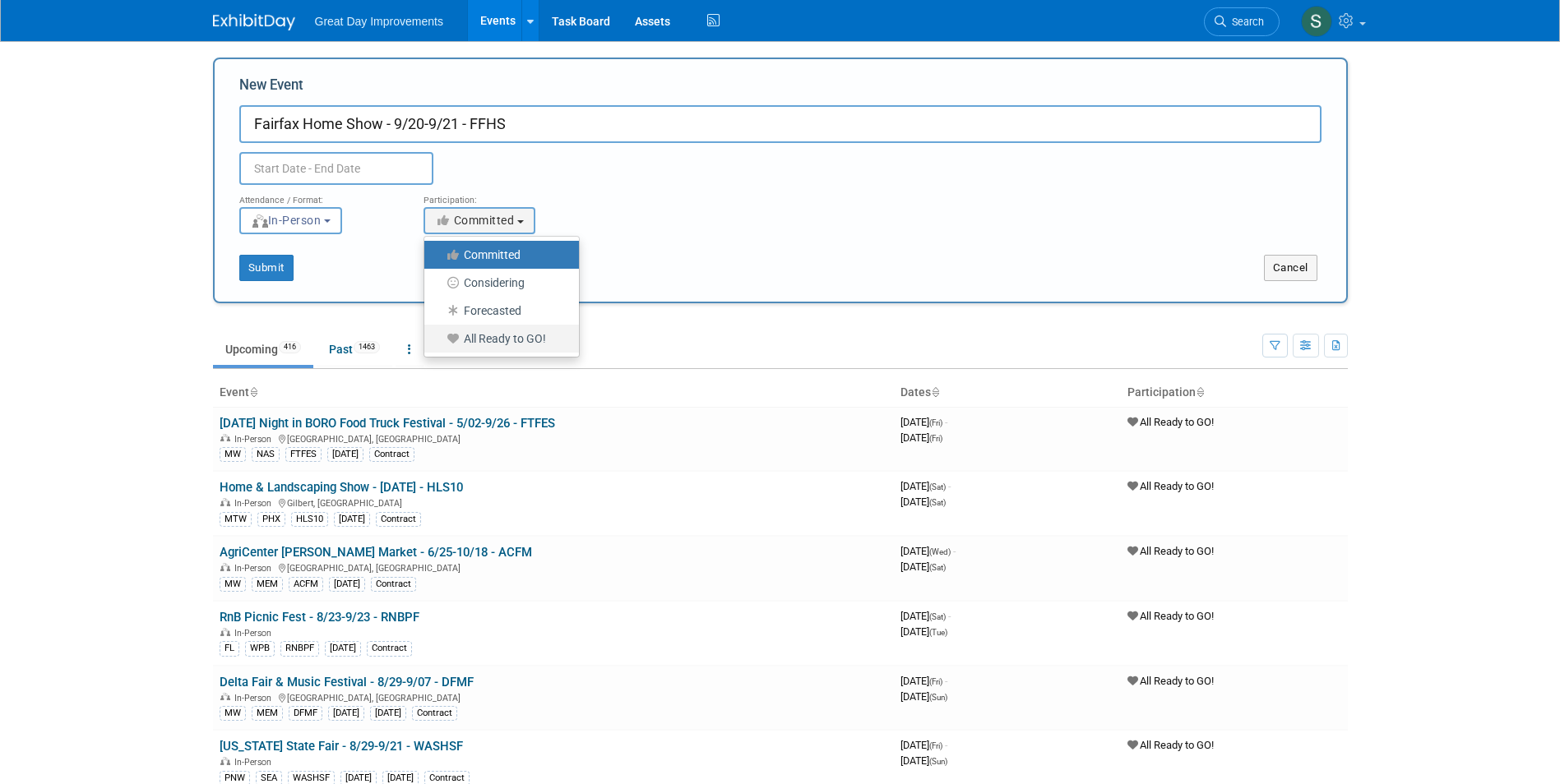
click at [545, 337] on label "All Ready to GO!" at bounding box center [497, 338] width 130 height 21
click at [439, 337] on input "All Ready to GO!" at bounding box center [433, 338] width 11 height 11
select select "102"
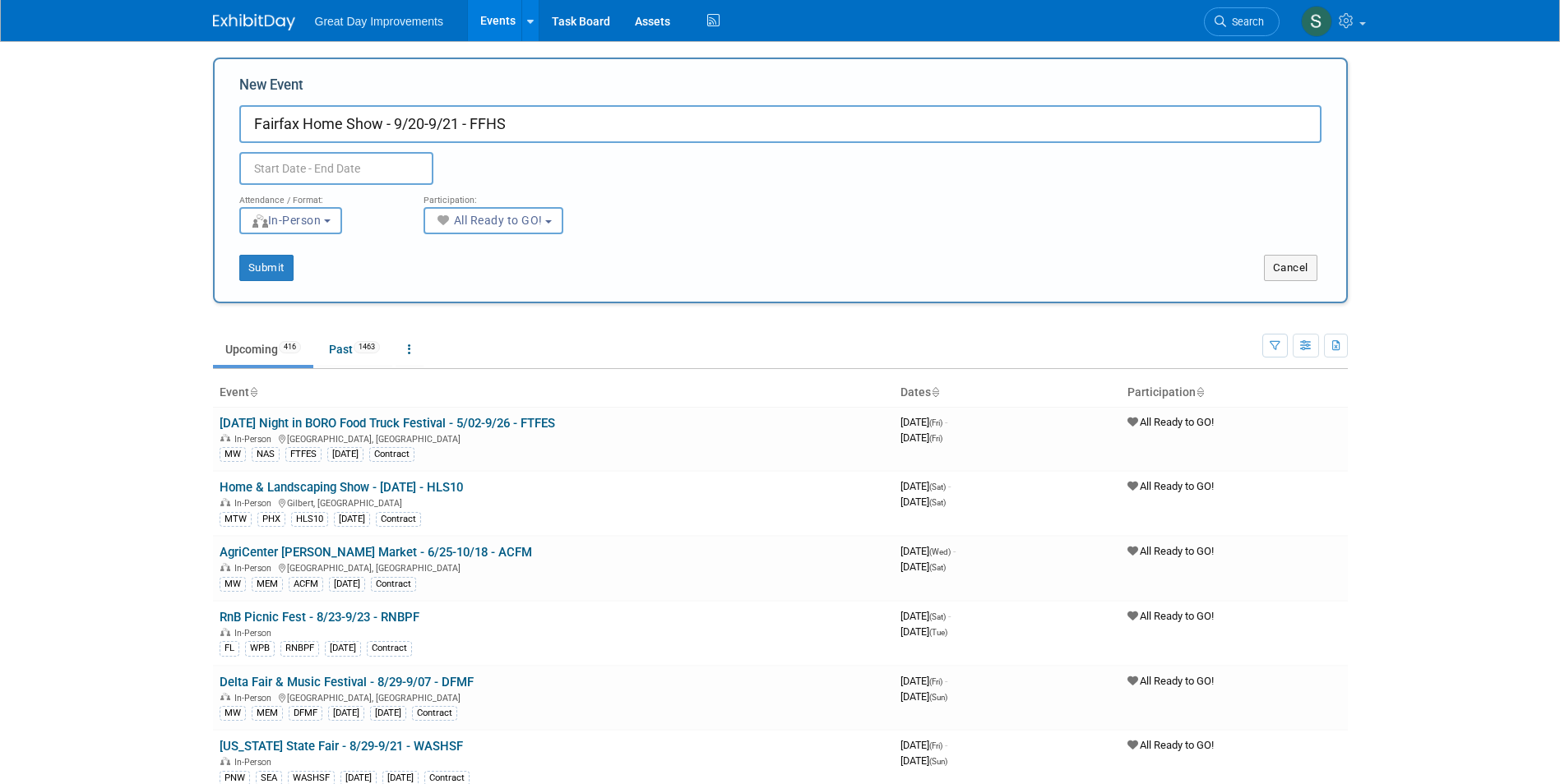
click at [344, 175] on input "text" at bounding box center [336, 168] width 194 height 33
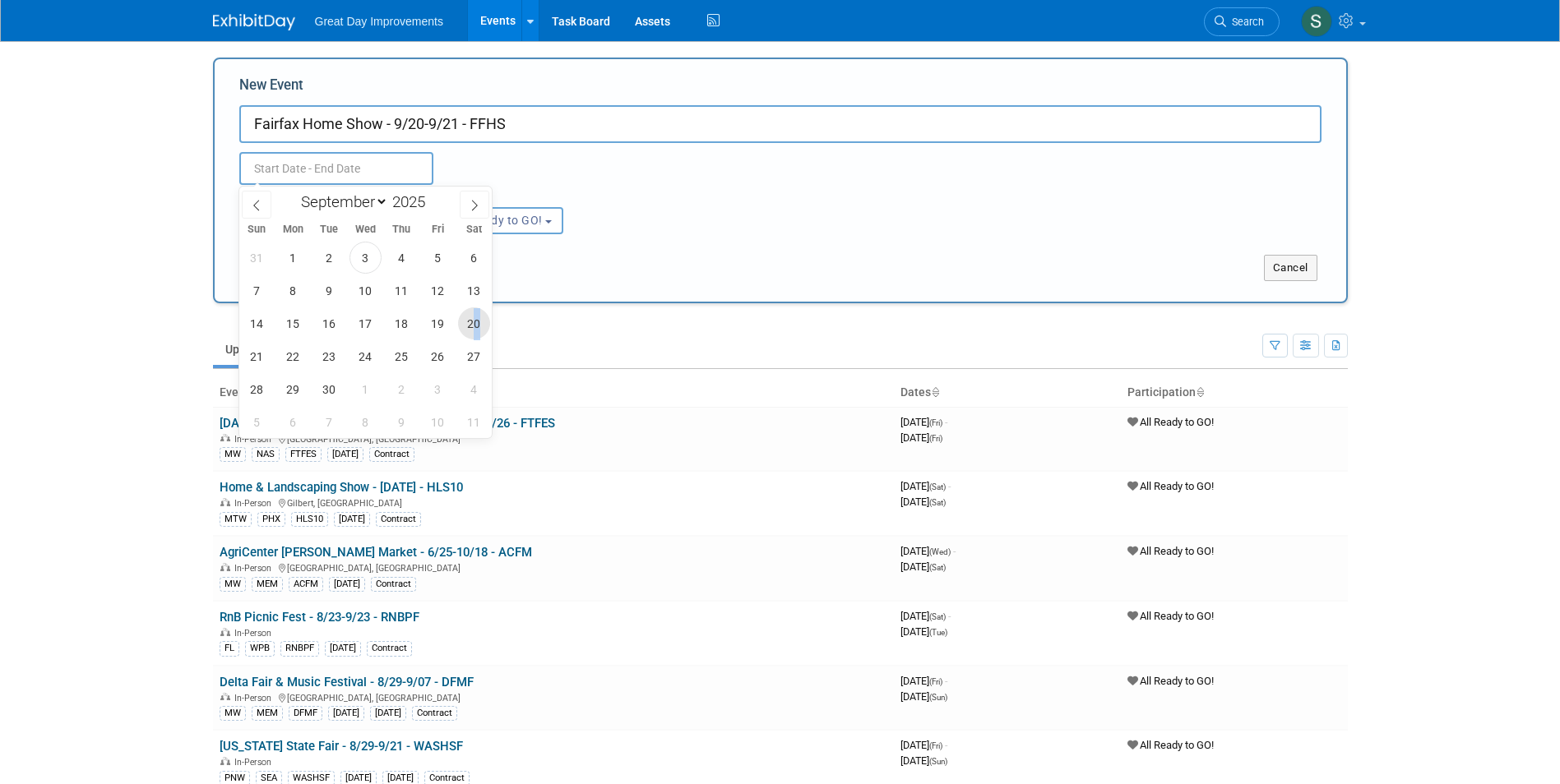
click at [475, 324] on span "20" at bounding box center [474, 324] width 33 height 33
click at [249, 364] on span "21" at bounding box center [257, 357] width 33 height 33
type input "Sep 20, 2025 to Sep 21, 2025"
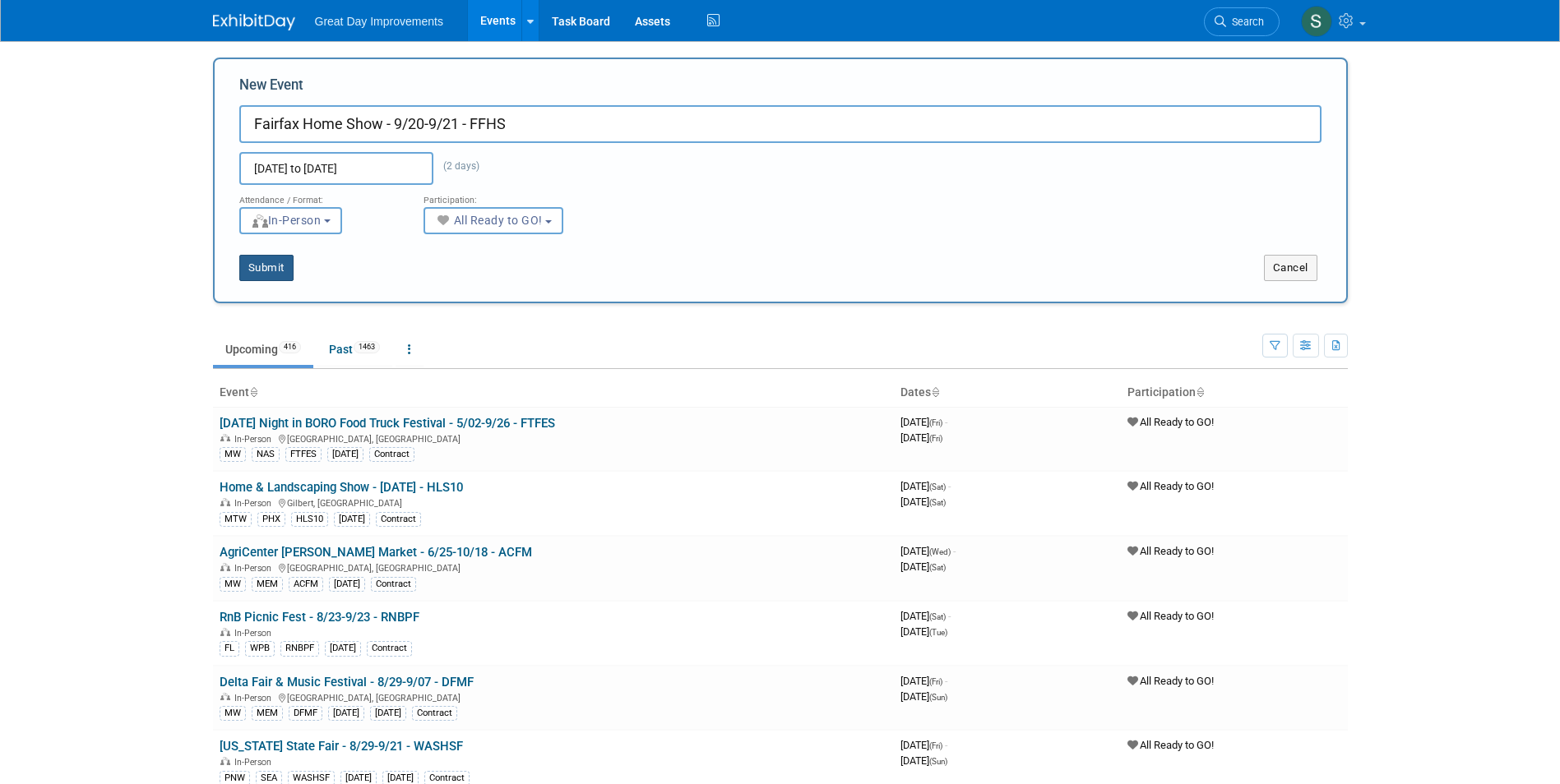
click at [271, 261] on button "Submit" at bounding box center [266, 269] width 55 height 27
type input "Fairfax Home Show - 9/20-9/21 - FFHS"
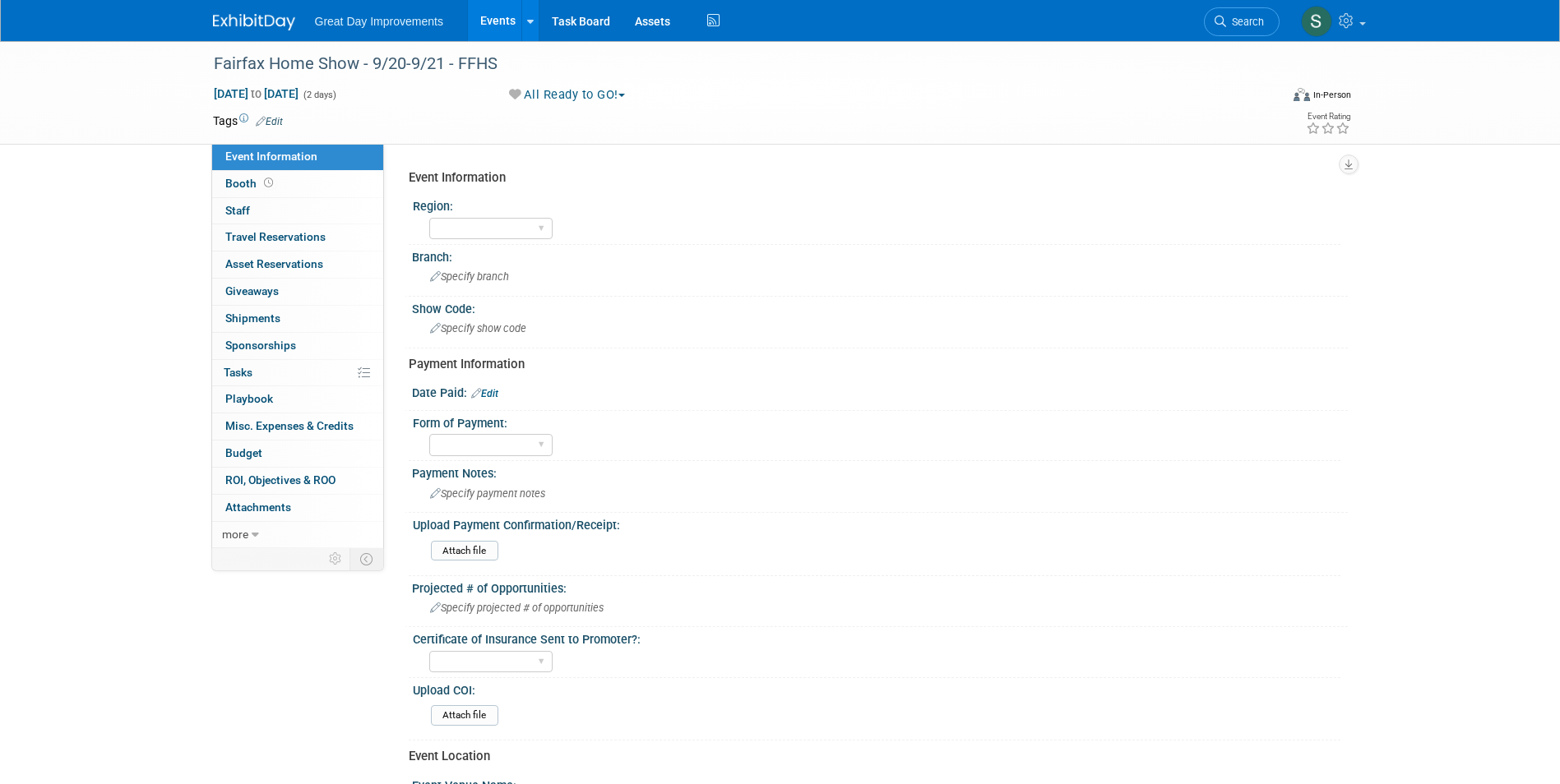
click at [273, 114] on td "Tags Edit" at bounding box center [248, 120] width 70 height 16
click at [274, 120] on link "Edit" at bounding box center [269, 121] width 27 height 11
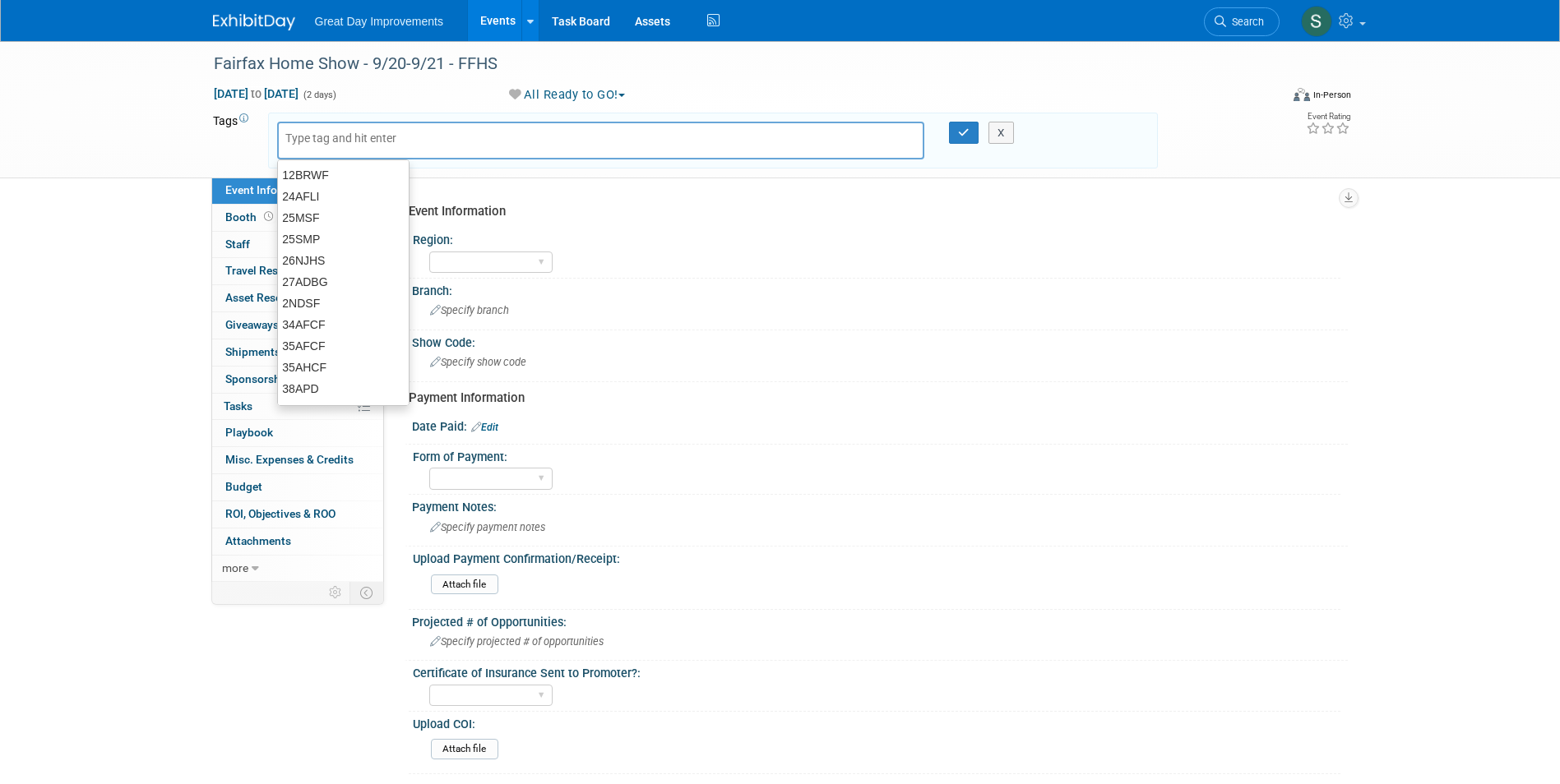
click at [335, 138] on input "text" at bounding box center [351, 138] width 132 height 16
type input "MA"
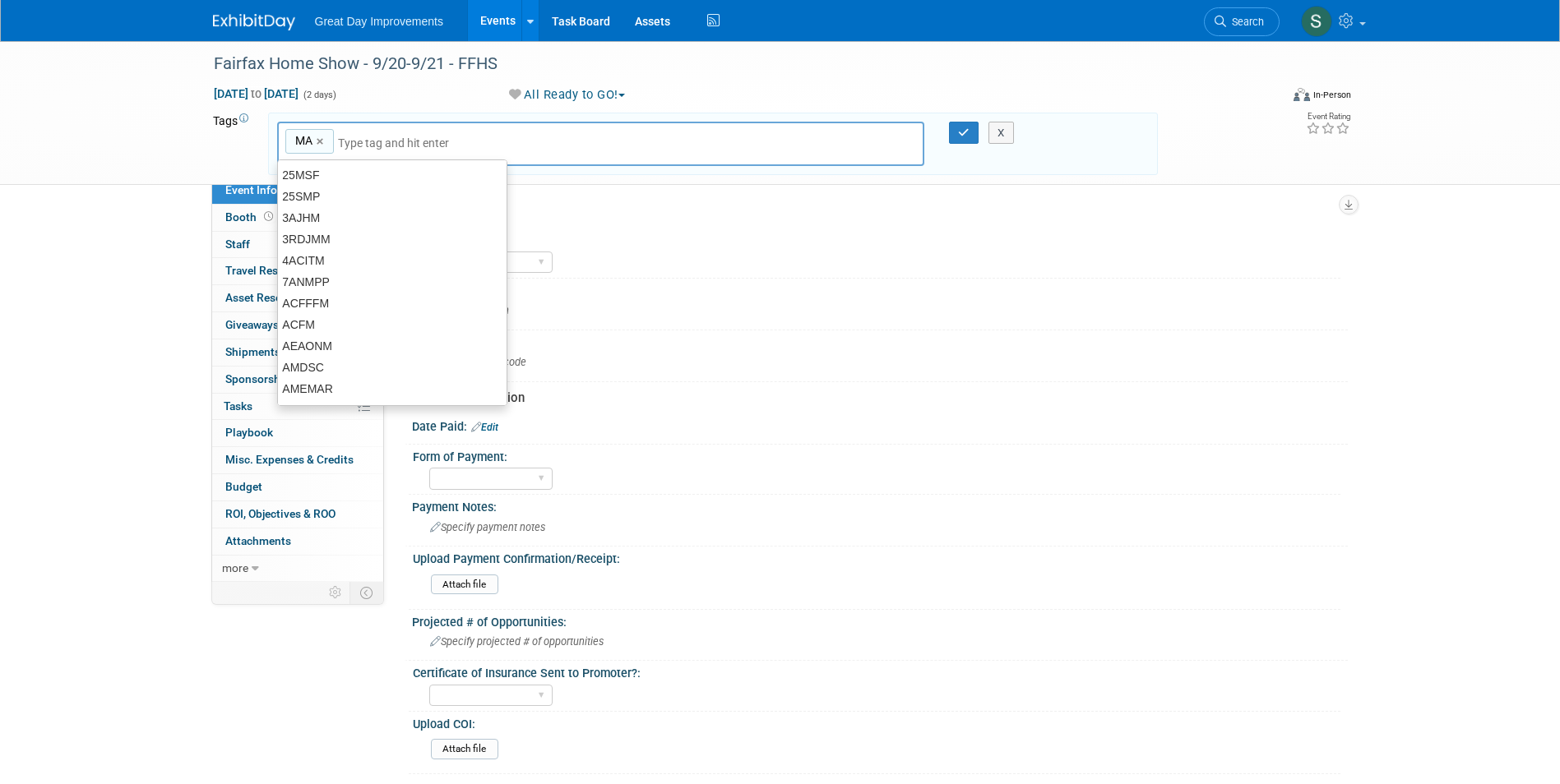
type input "MA"
type input "WAS"
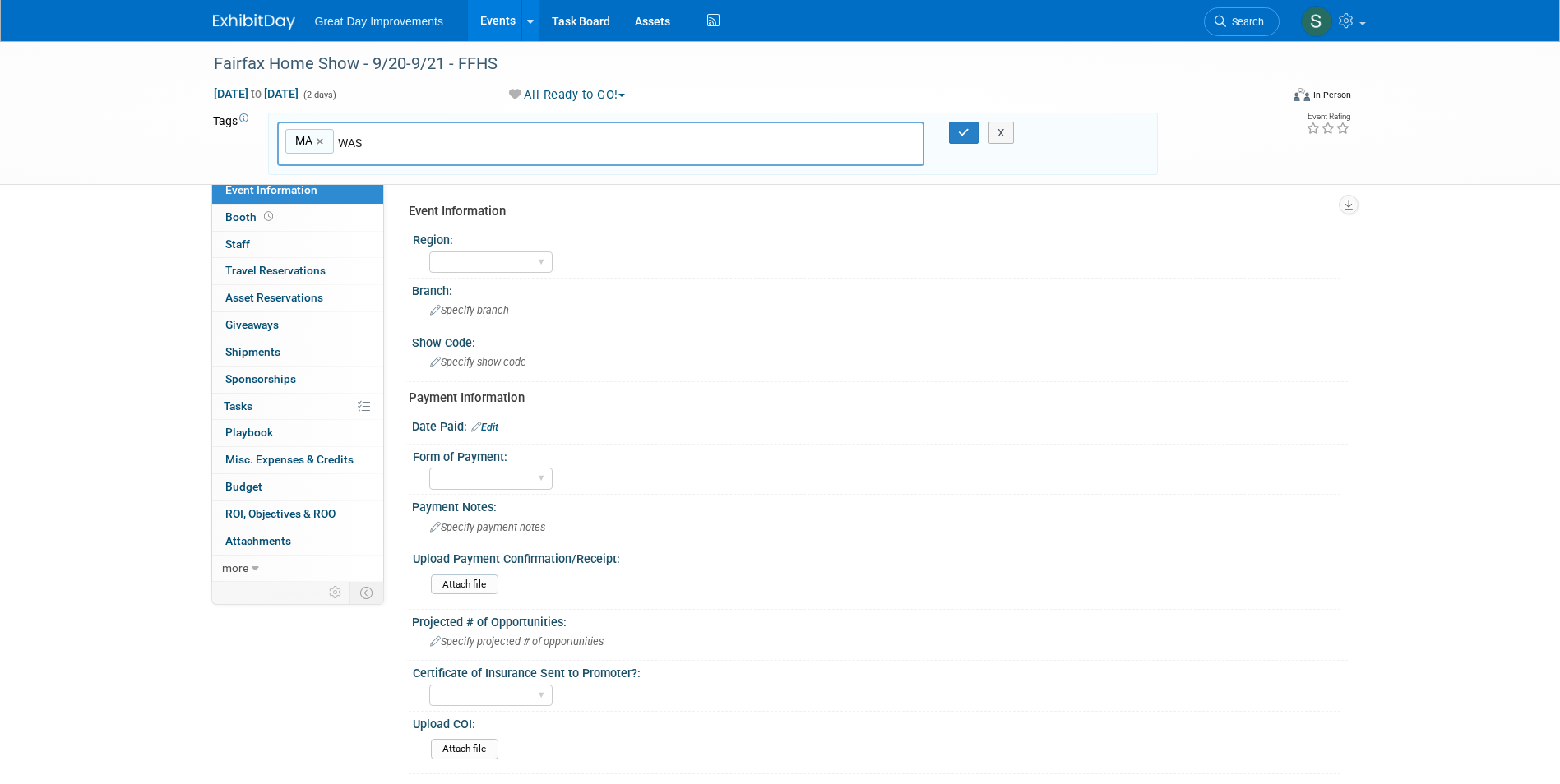
type input "MA, WAS"
type input "[DATE]"
type input "MA, WAS, [DATE]"
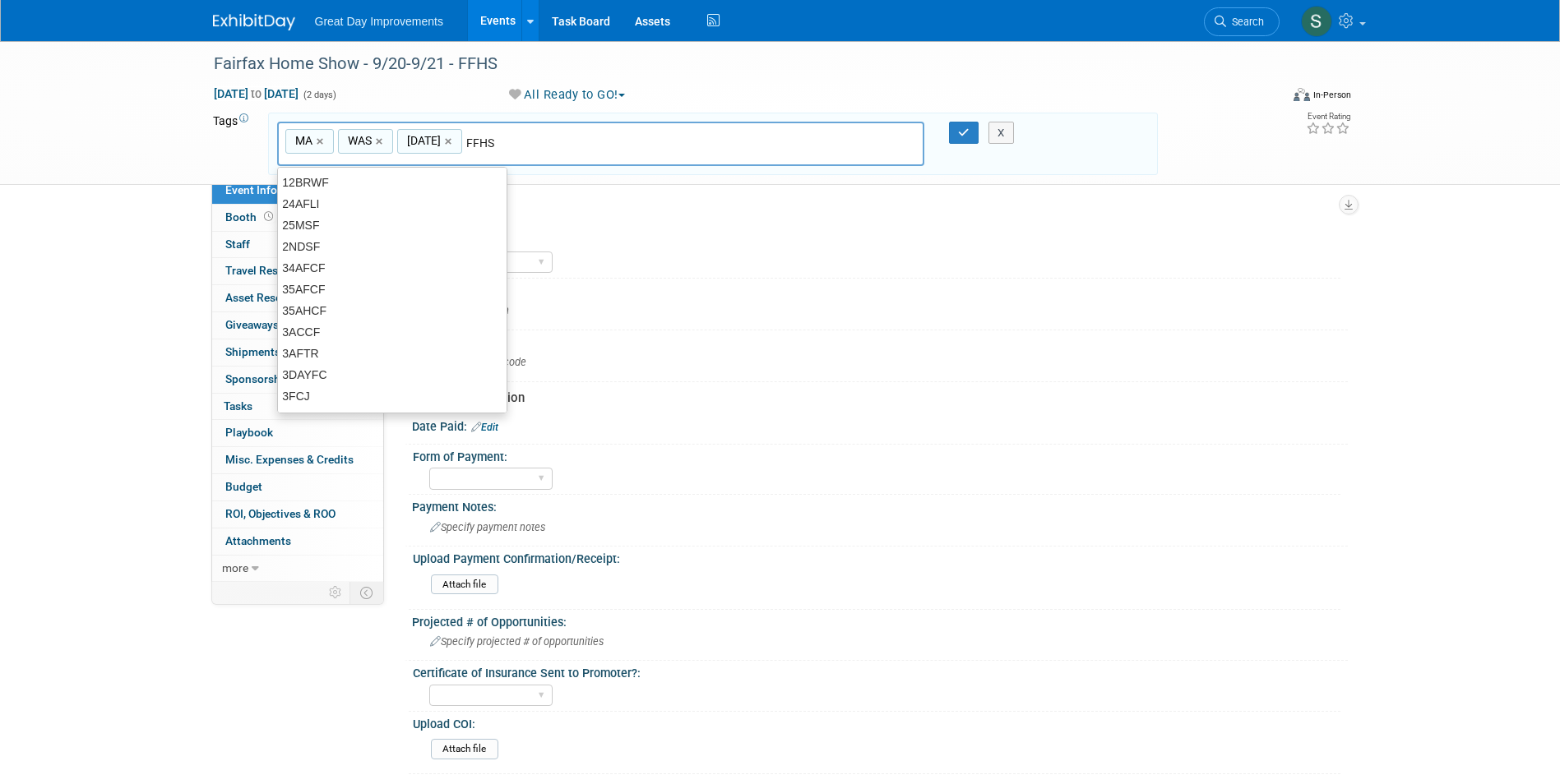
type input "FFHS"
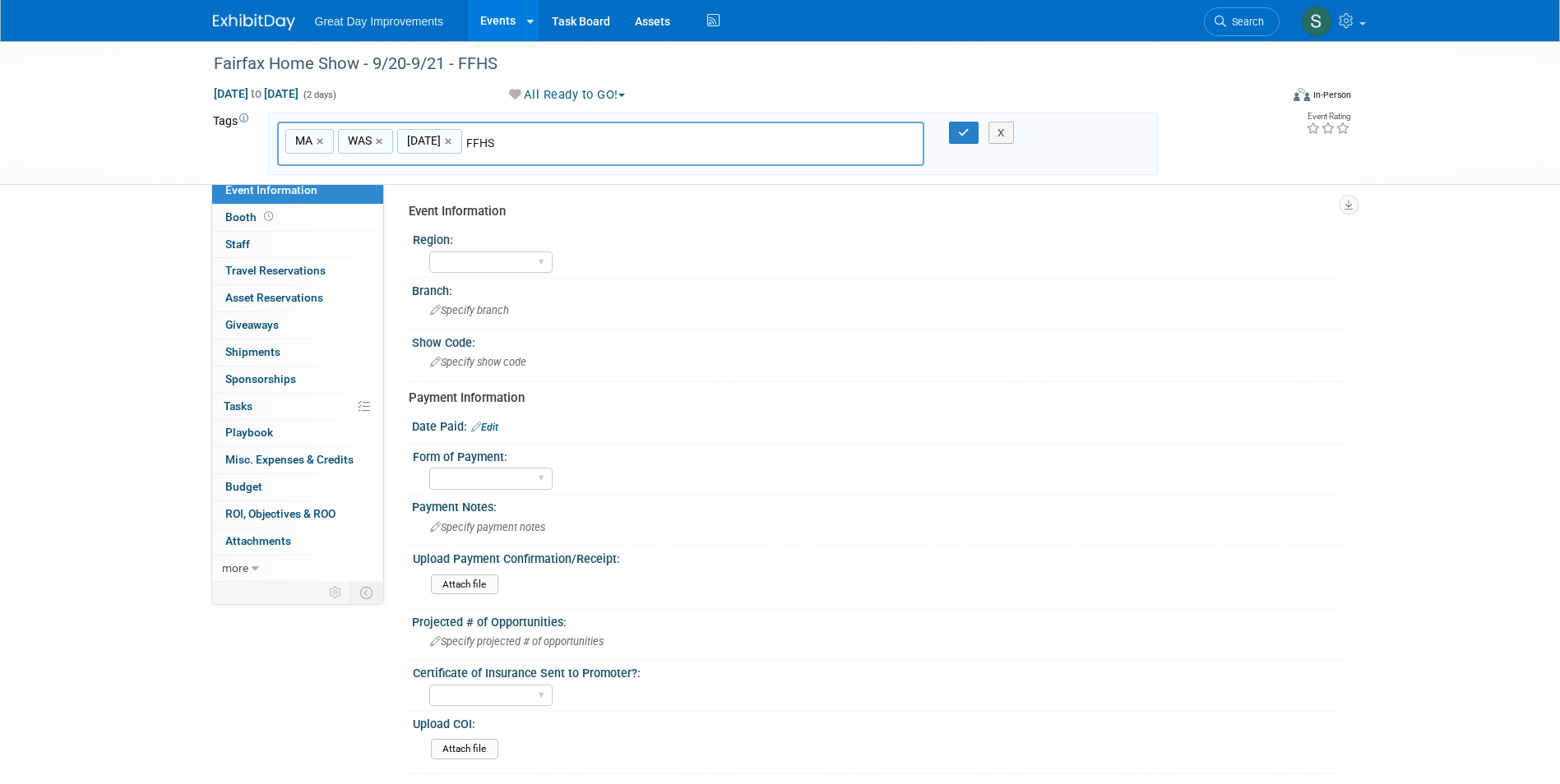
type input "MA, WAS, [DATE], FFHS"
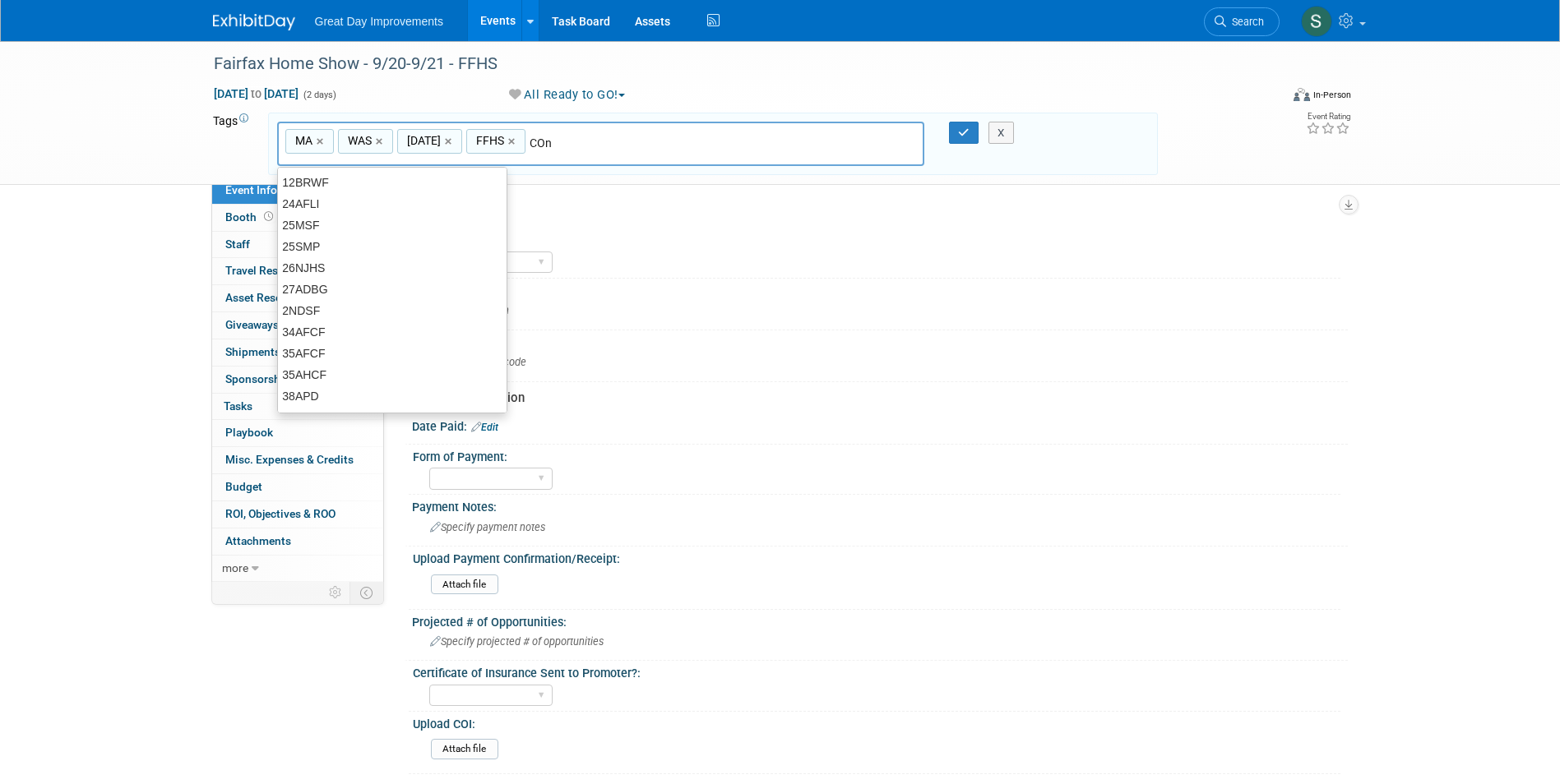
type input "COnt"
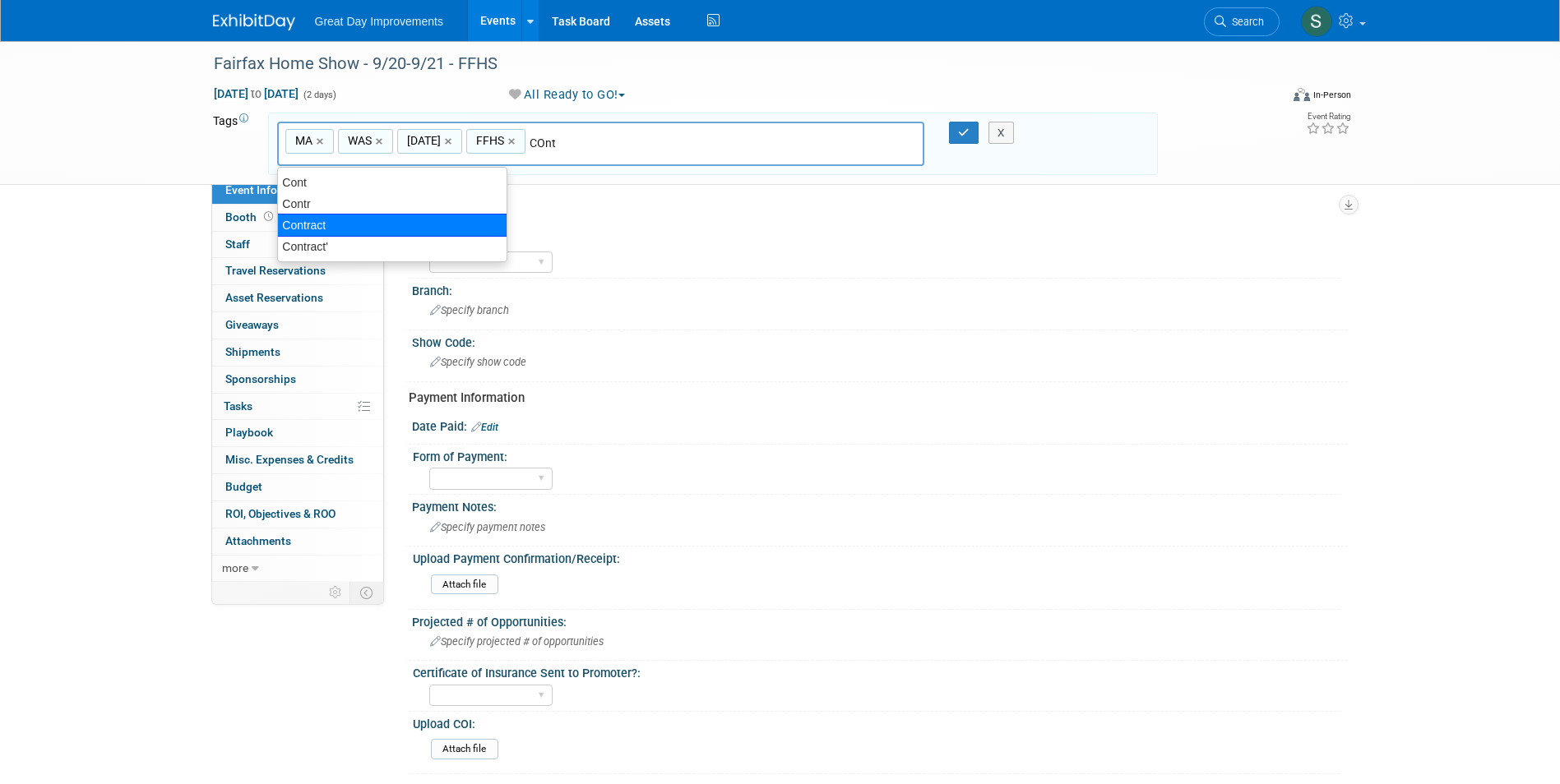
click at [352, 221] on div "Contract" at bounding box center [392, 226] width 231 height 23
type input "MA, WAS, SEPT25, FFHS, Contract"
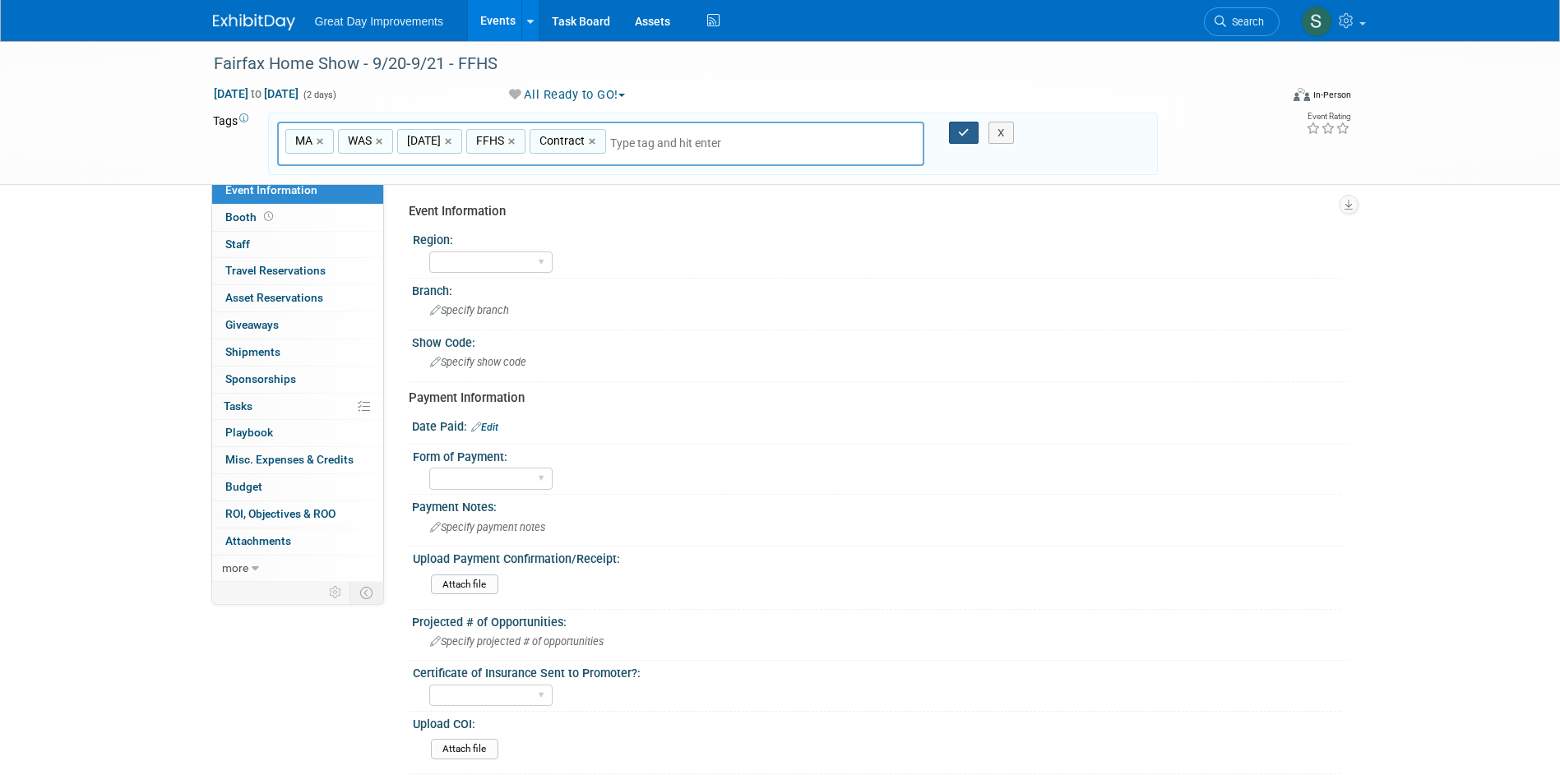
click at [961, 133] on icon "button" at bounding box center [964, 132] width 11 height 11
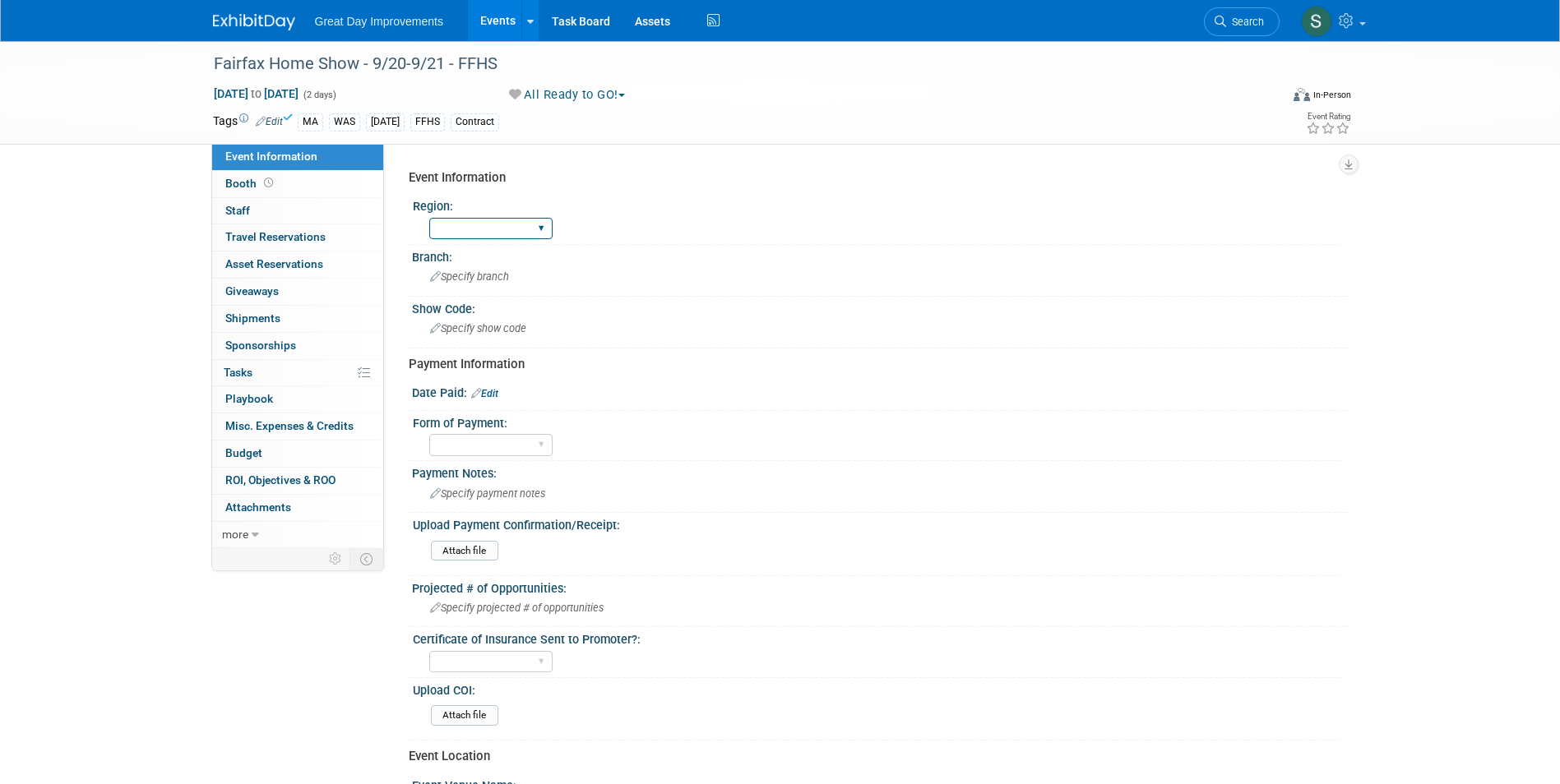
click at [499, 226] on select "GC MA MW MTW NE NEW OV PL PNW SA SE SC UMW FL" at bounding box center [491, 229] width 123 height 22
select select "MA"
click at [429, 218] on select "GC MA MW MTW NE NEW OV PL PNW SA SE SC UMW FL" at bounding box center [491, 229] width 123 height 22
click at [456, 281] on span "Specify branch" at bounding box center [470, 276] width 79 height 12
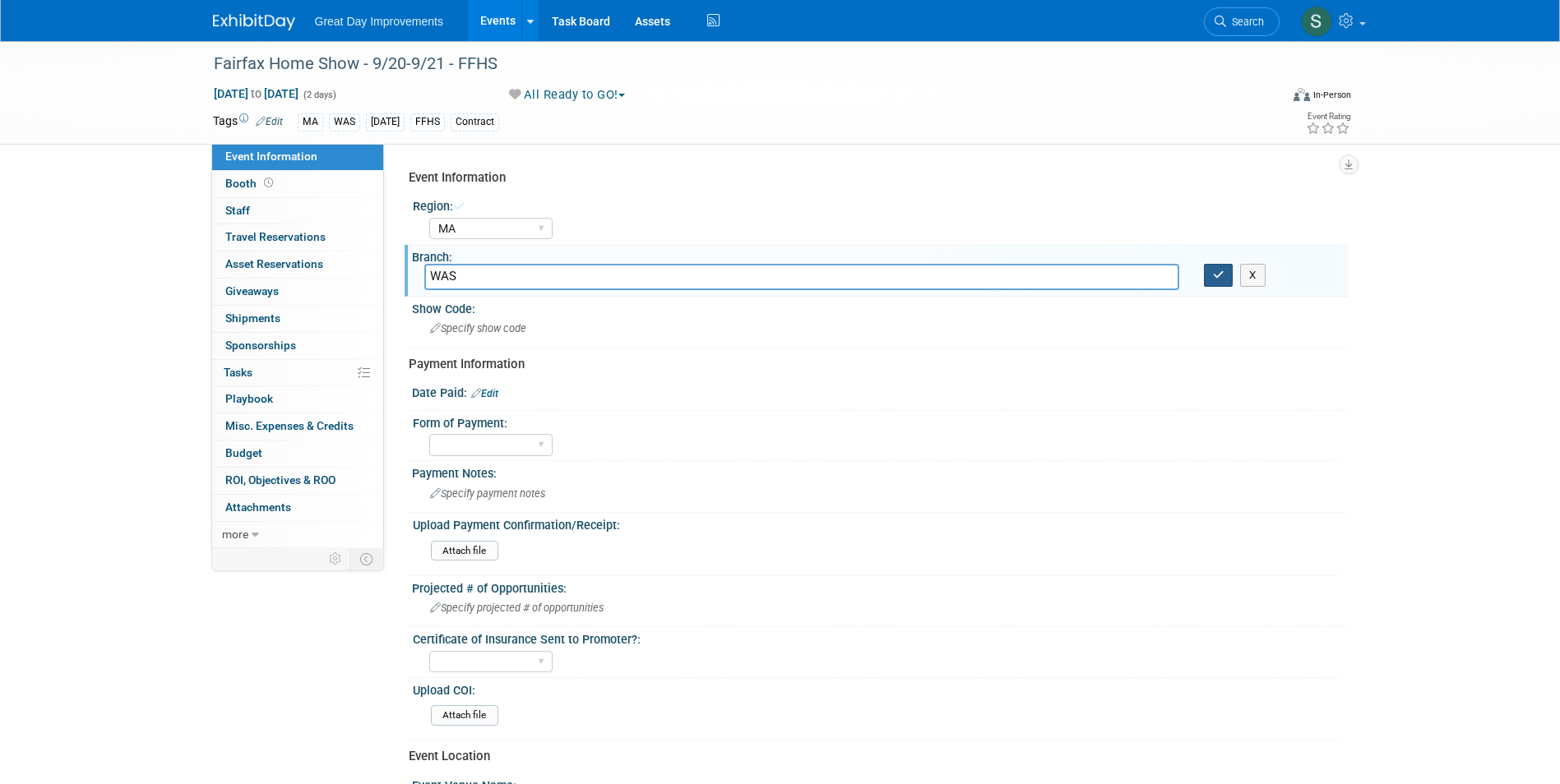
type input "WAS"
click at [1219, 279] on icon "button" at bounding box center [1219, 274] width 11 height 11
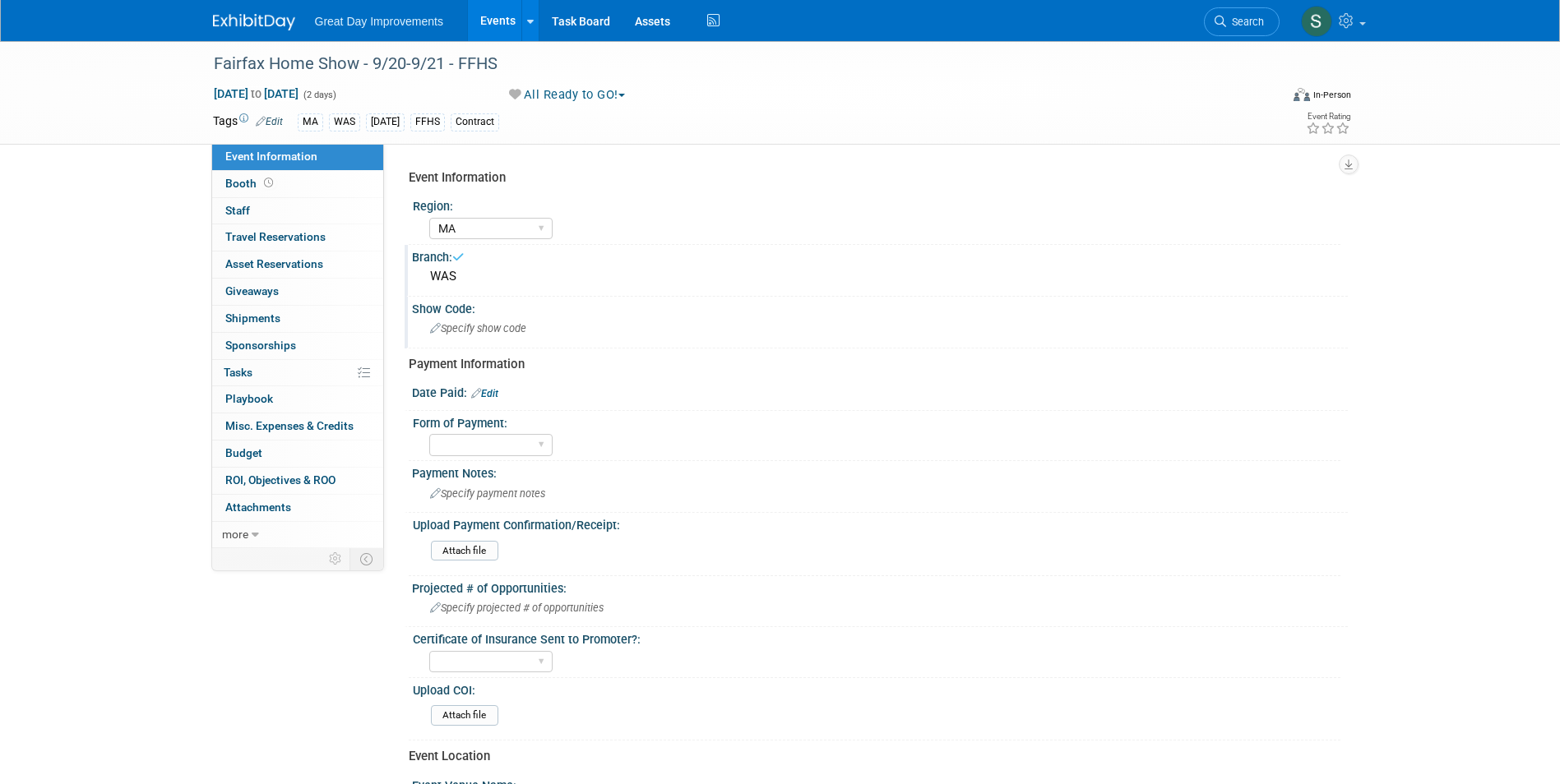
click at [520, 320] on div "Specify show code" at bounding box center [880, 328] width 912 height 26
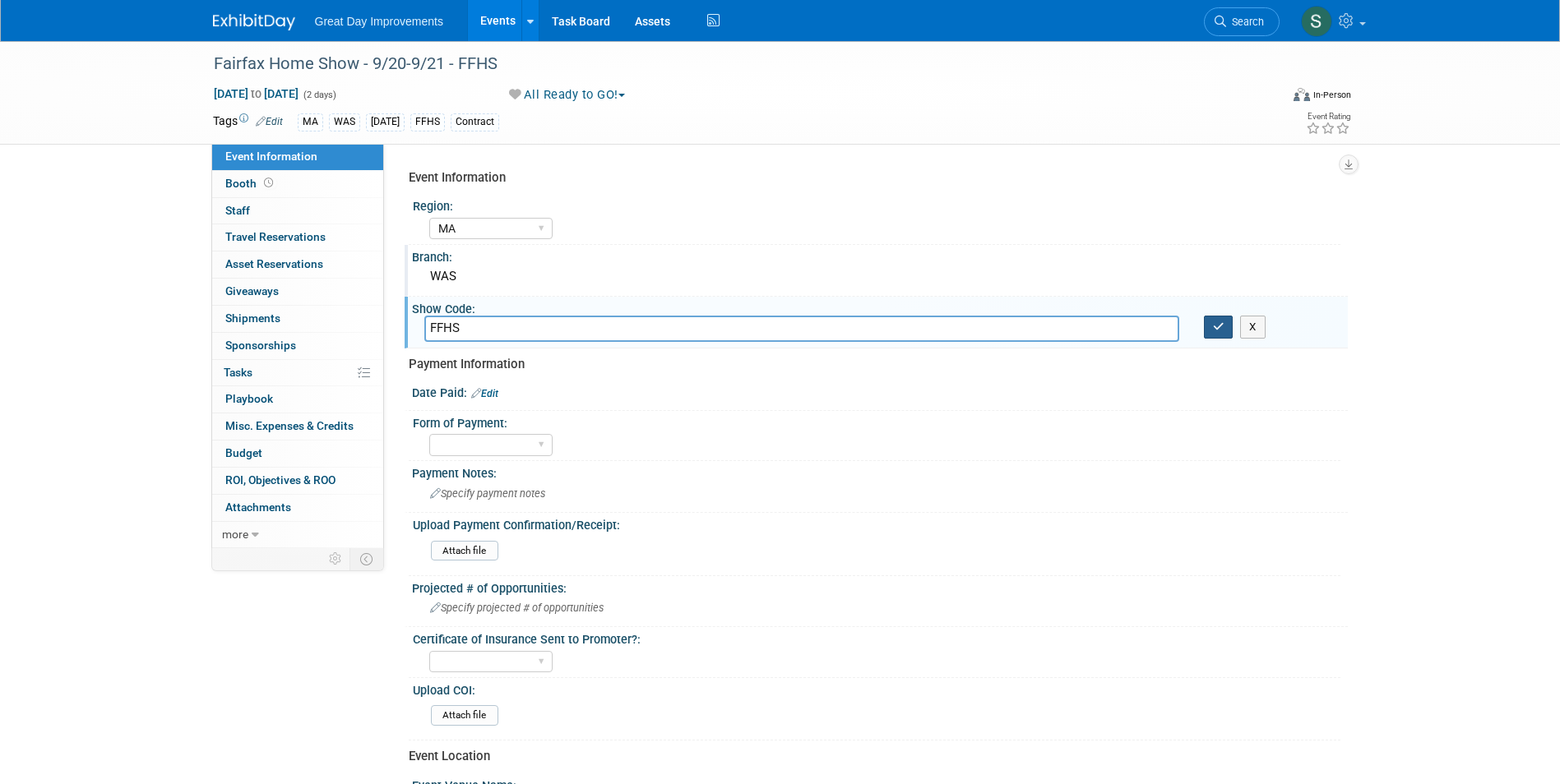
type input "FFHS"
click at [1219, 328] on icon "button" at bounding box center [1219, 326] width 11 height 11
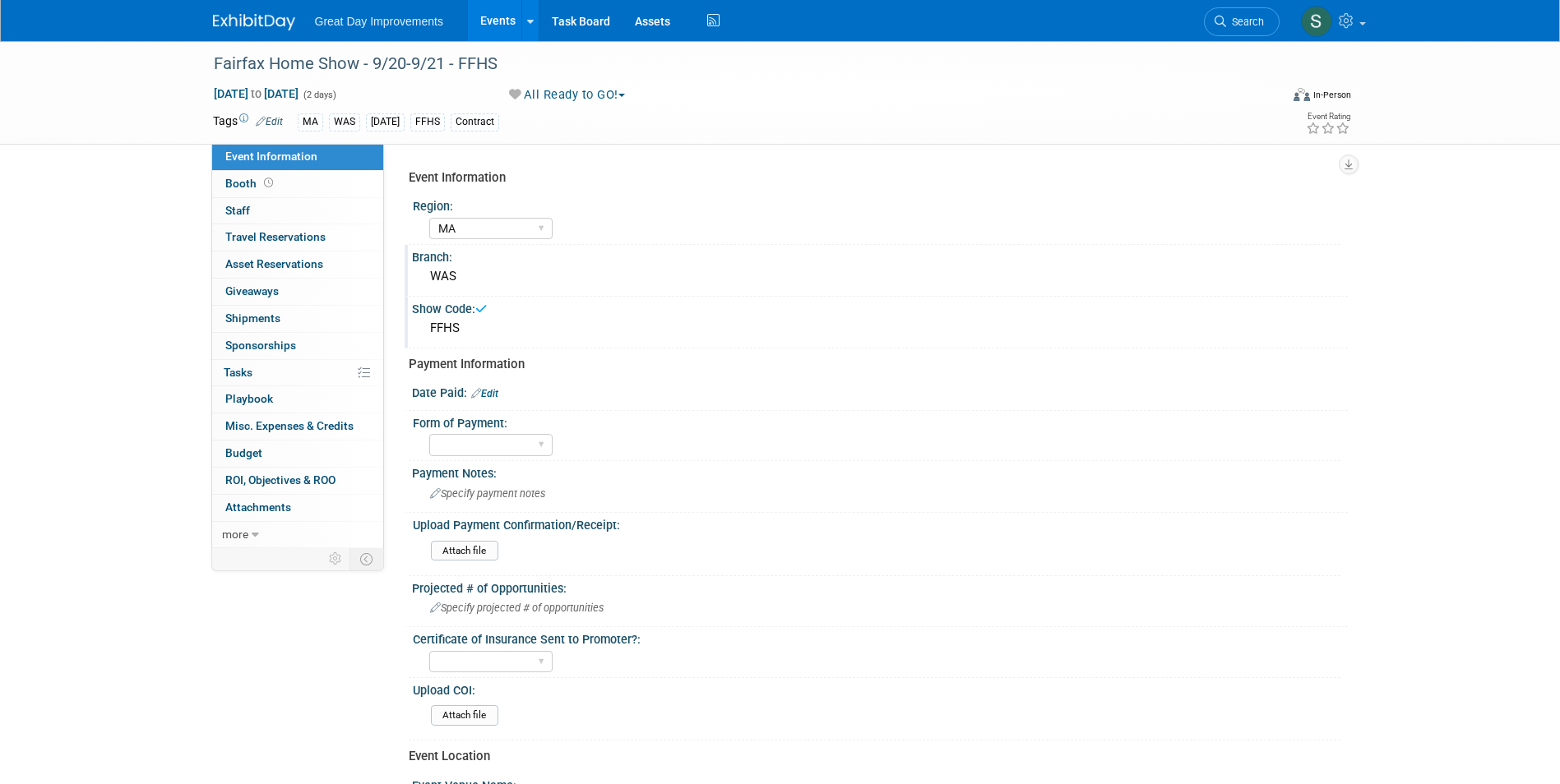
click at [493, 397] on link "Edit" at bounding box center [485, 394] width 27 height 11
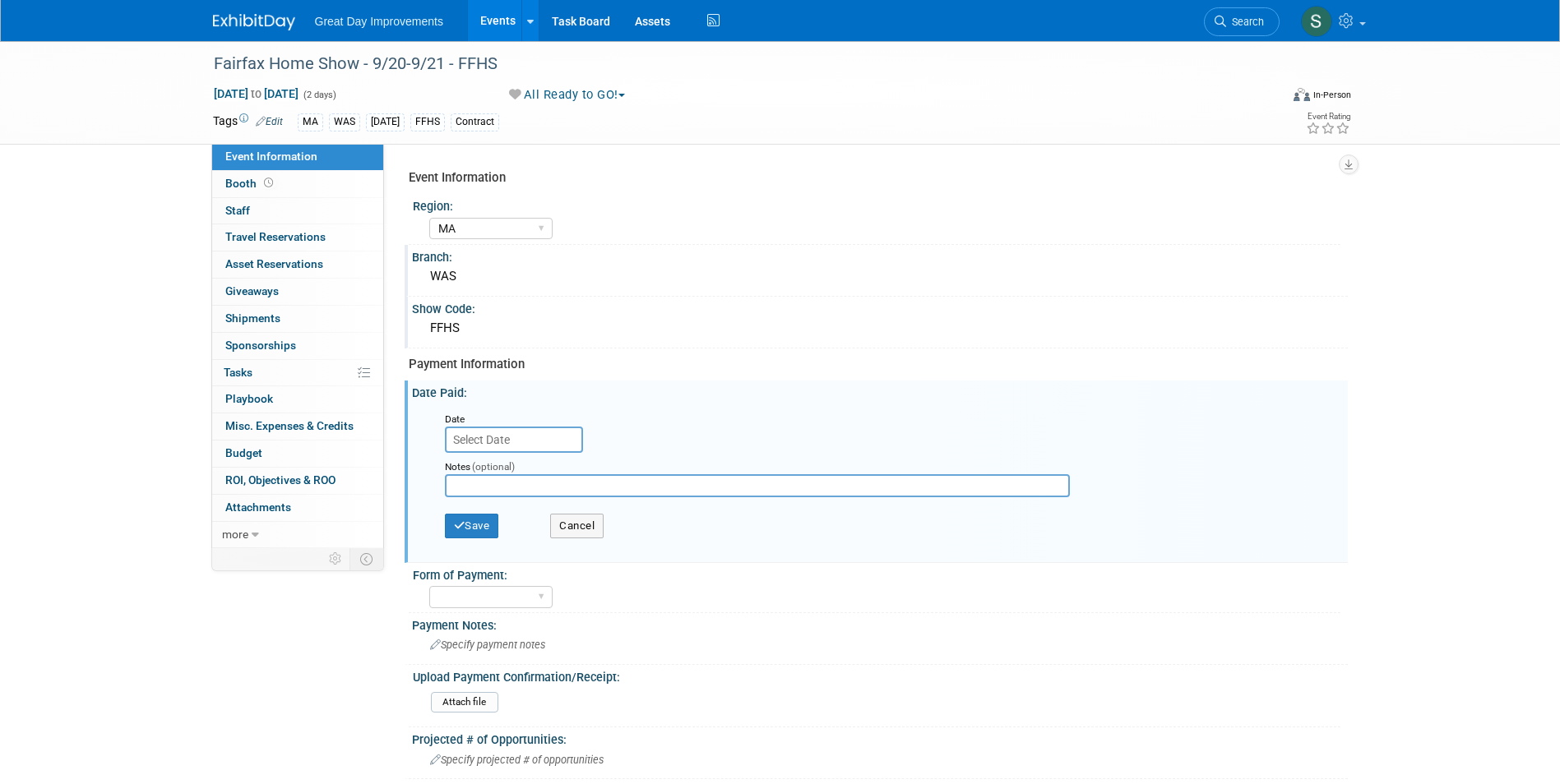
click at [526, 432] on input "text" at bounding box center [514, 440] width 138 height 27
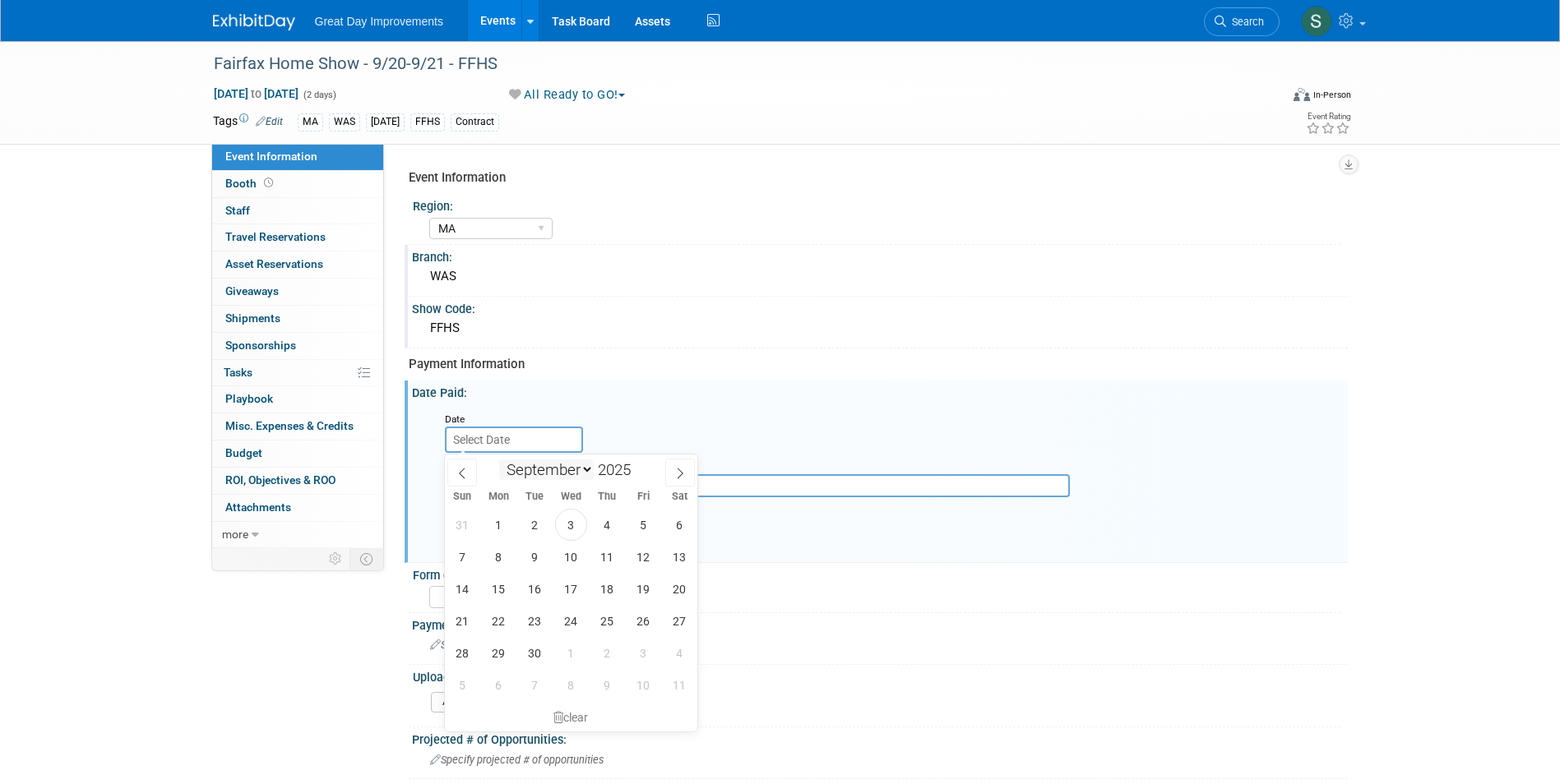
click at [585, 470] on select "January February March April May June July August September October November De…" at bounding box center [546, 469] width 95 height 20
select select "10"
click at [499, 460] on select "January February March April May June July August September October November De…" at bounding box center [546, 469] width 95 height 20
click at [636, 473] on span at bounding box center [637, 475] width 11 height 10
type input "2024"
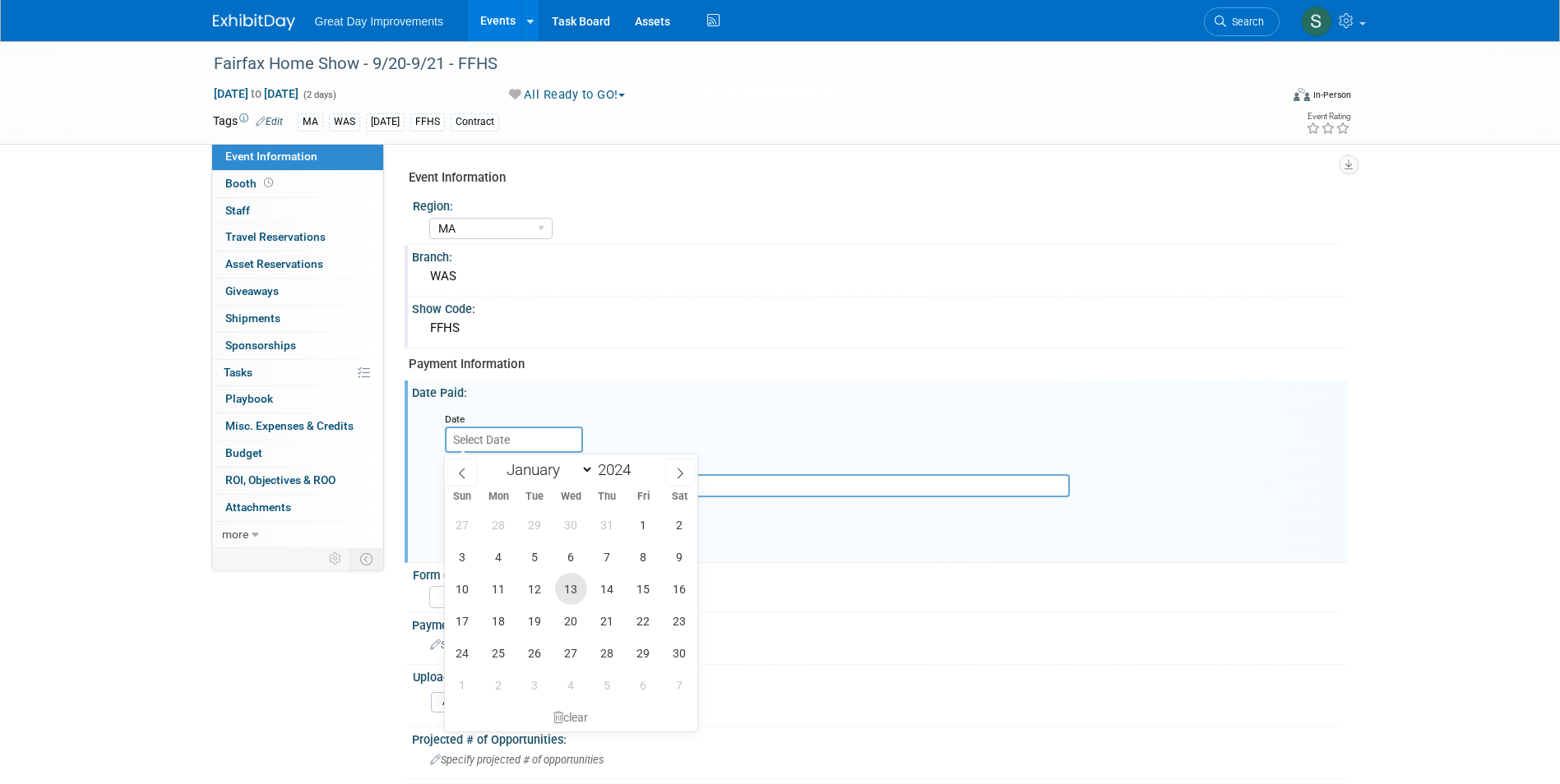
click at [573, 590] on span "13" at bounding box center [571, 589] width 33 height 33
type input "Nov 13, 2024"
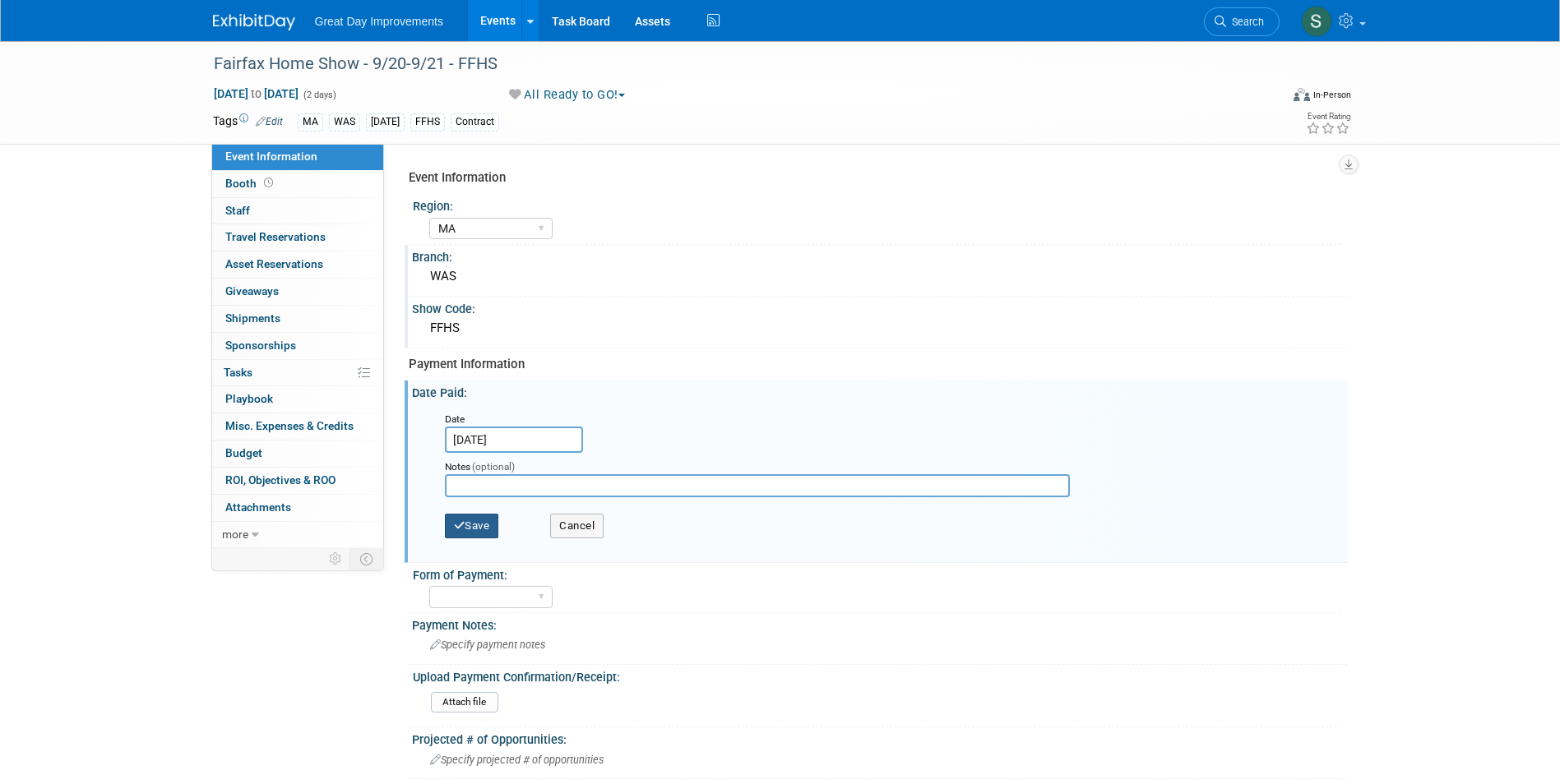
click at [476, 534] on button "Save" at bounding box center [472, 526] width 55 height 25
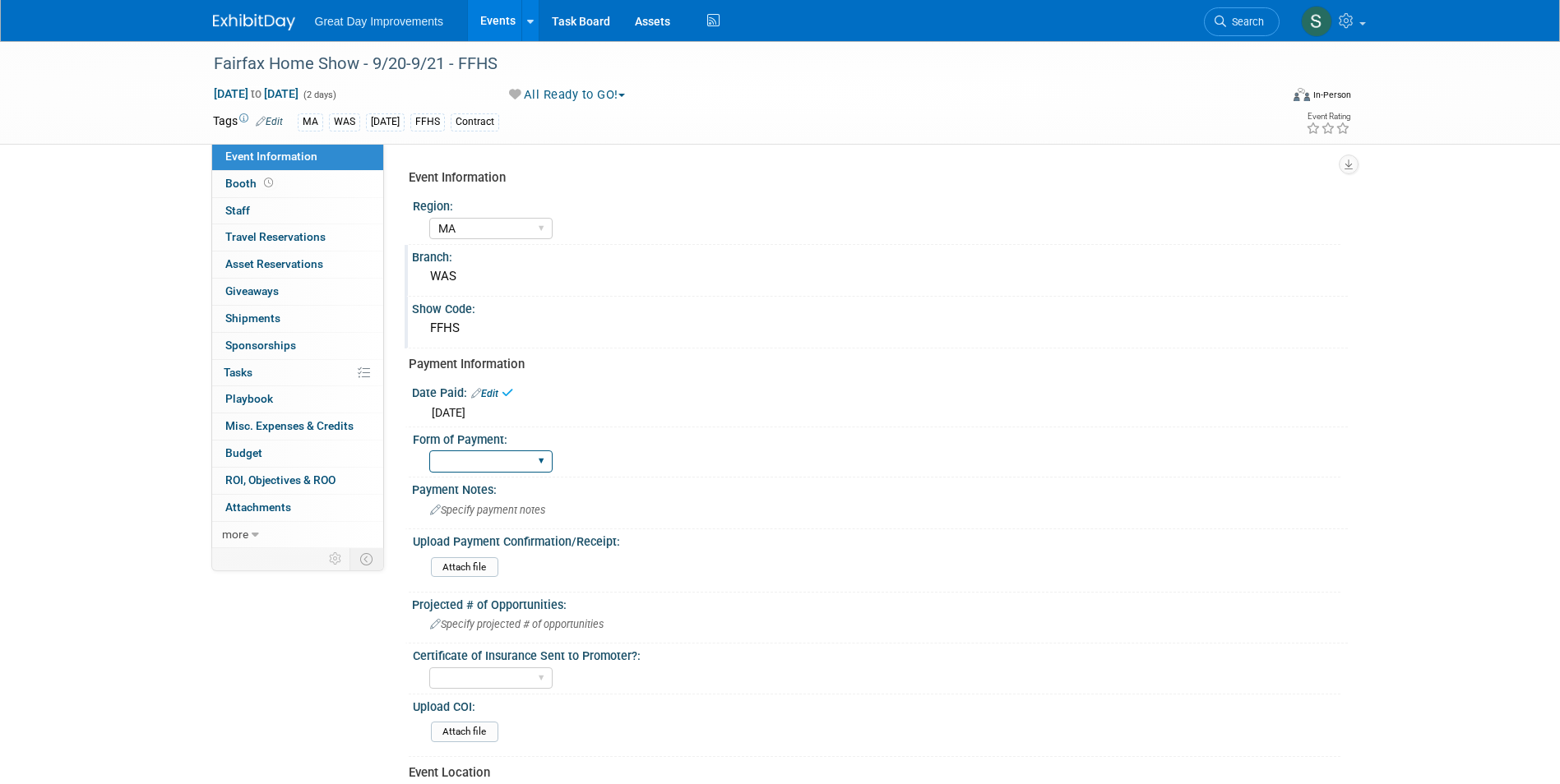
click at [496, 471] on select "Paid via CC Check Requested Pay at the Gate Other" at bounding box center [491, 461] width 123 height 22
select select "Paid via CC"
click at [429, 450] on select "Paid via CC Check Requested Pay at the Gate Other" at bounding box center [491, 461] width 123 height 22
click at [255, 20] on img at bounding box center [254, 22] width 82 height 16
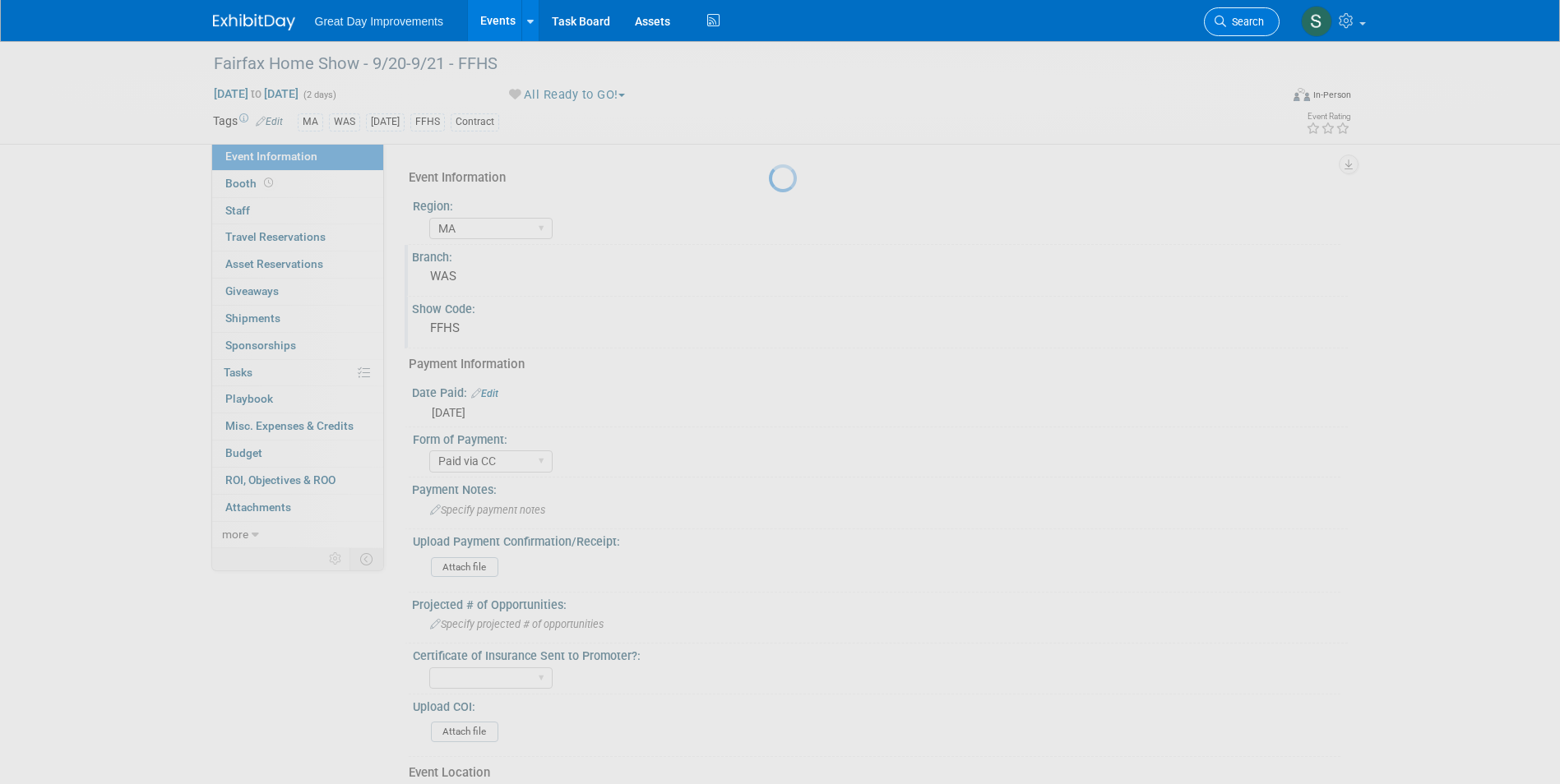
click at [1261, 22] on span "Search" at bounding box center [1245, 21] width 38 height 12
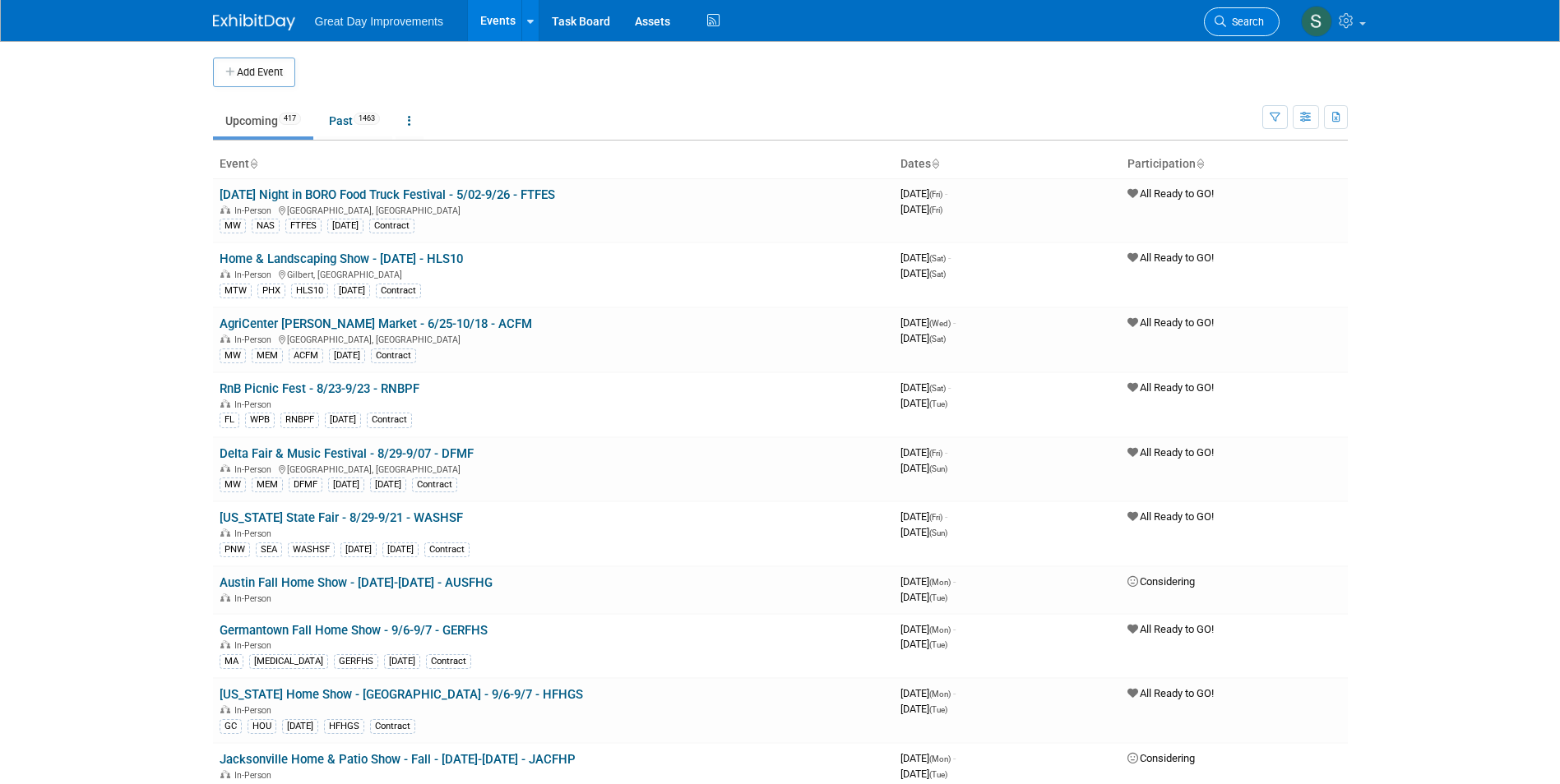
click at [1222, 22] on icon at bounding box center [1220, 21] width 11 height 11
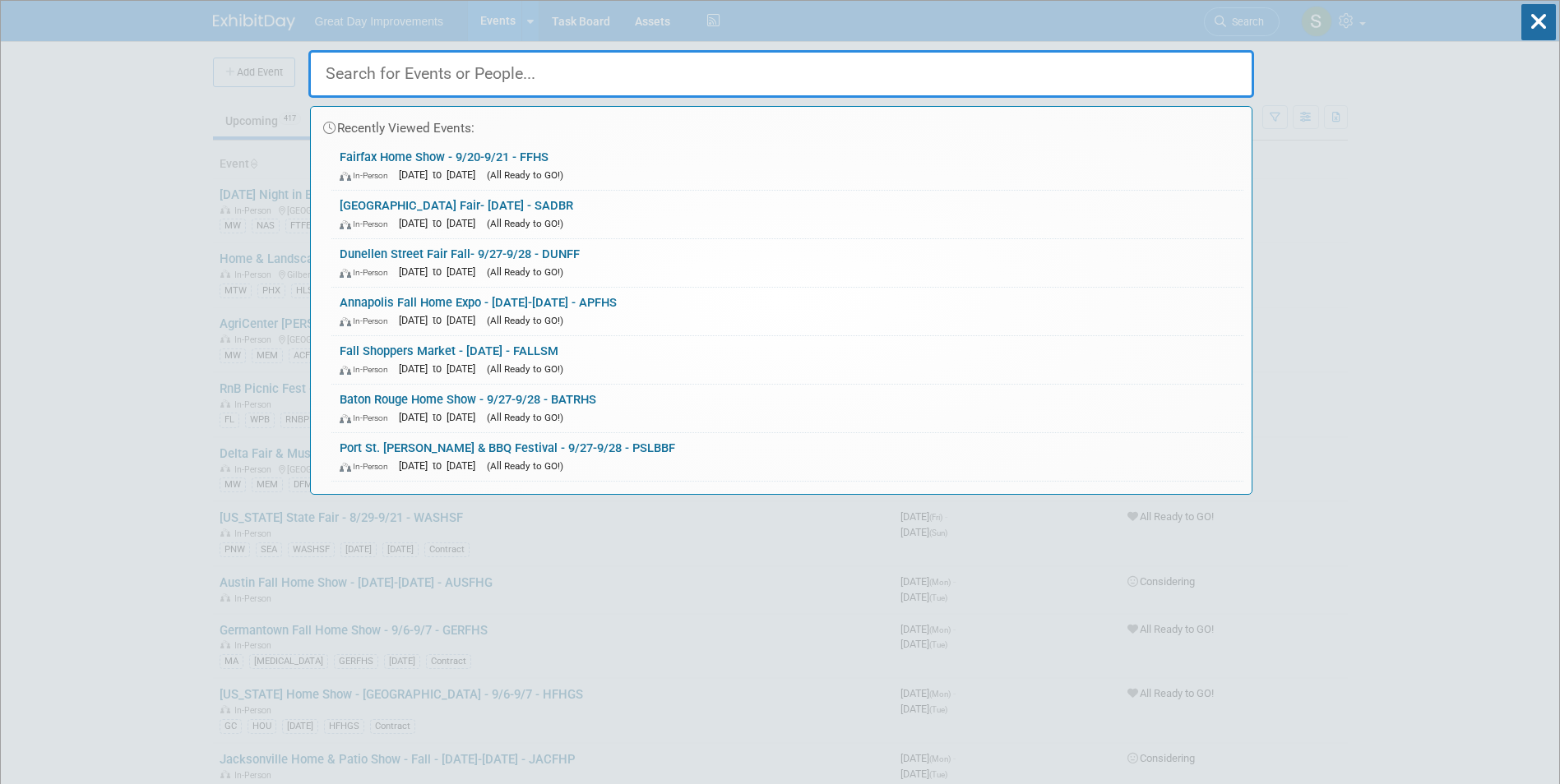
paste input "QCCF"
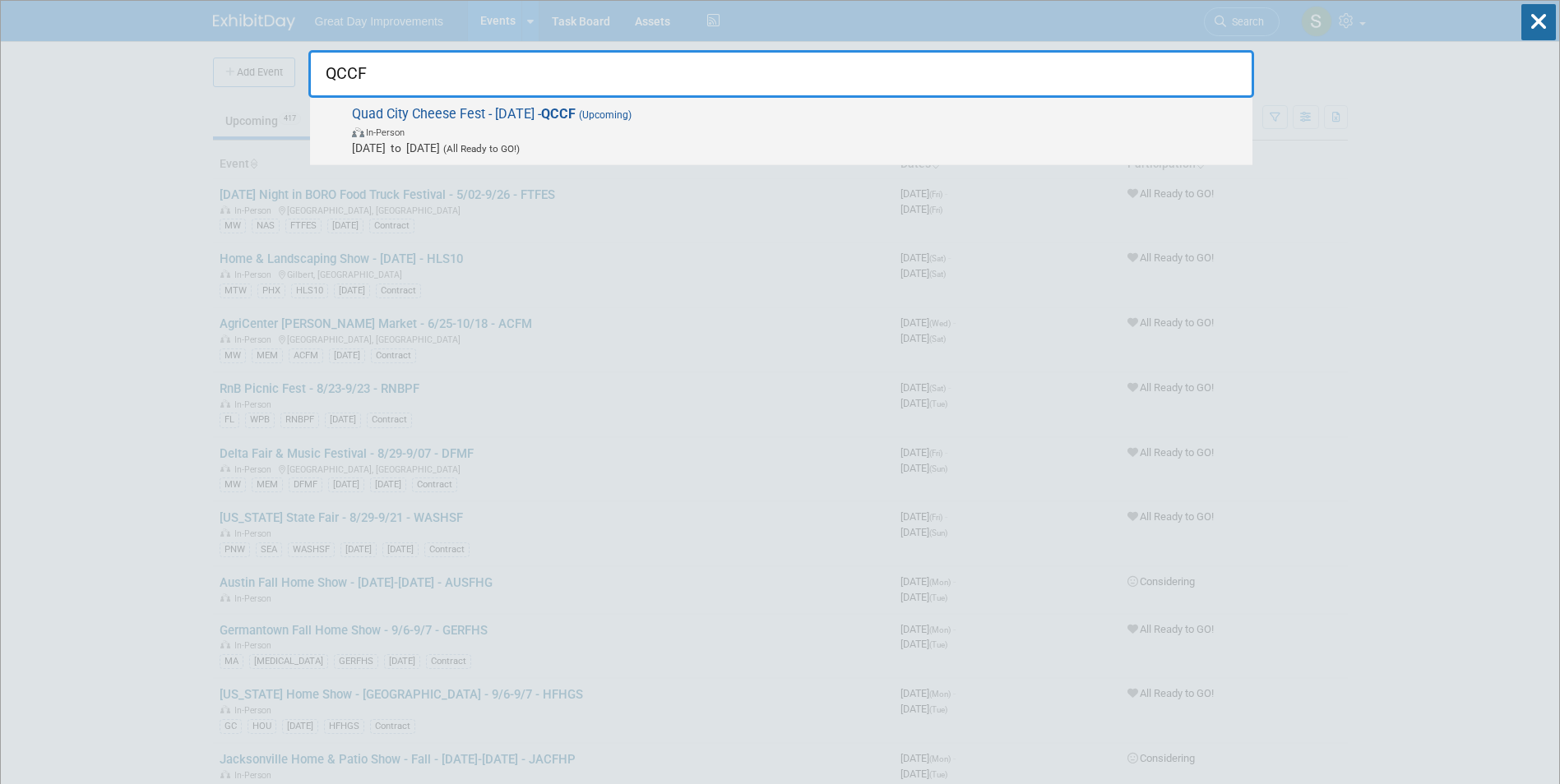
type input "QCCF"
click at [470, 136] on span "In-Person" at bounding box center [798, 131] width 892 height 16
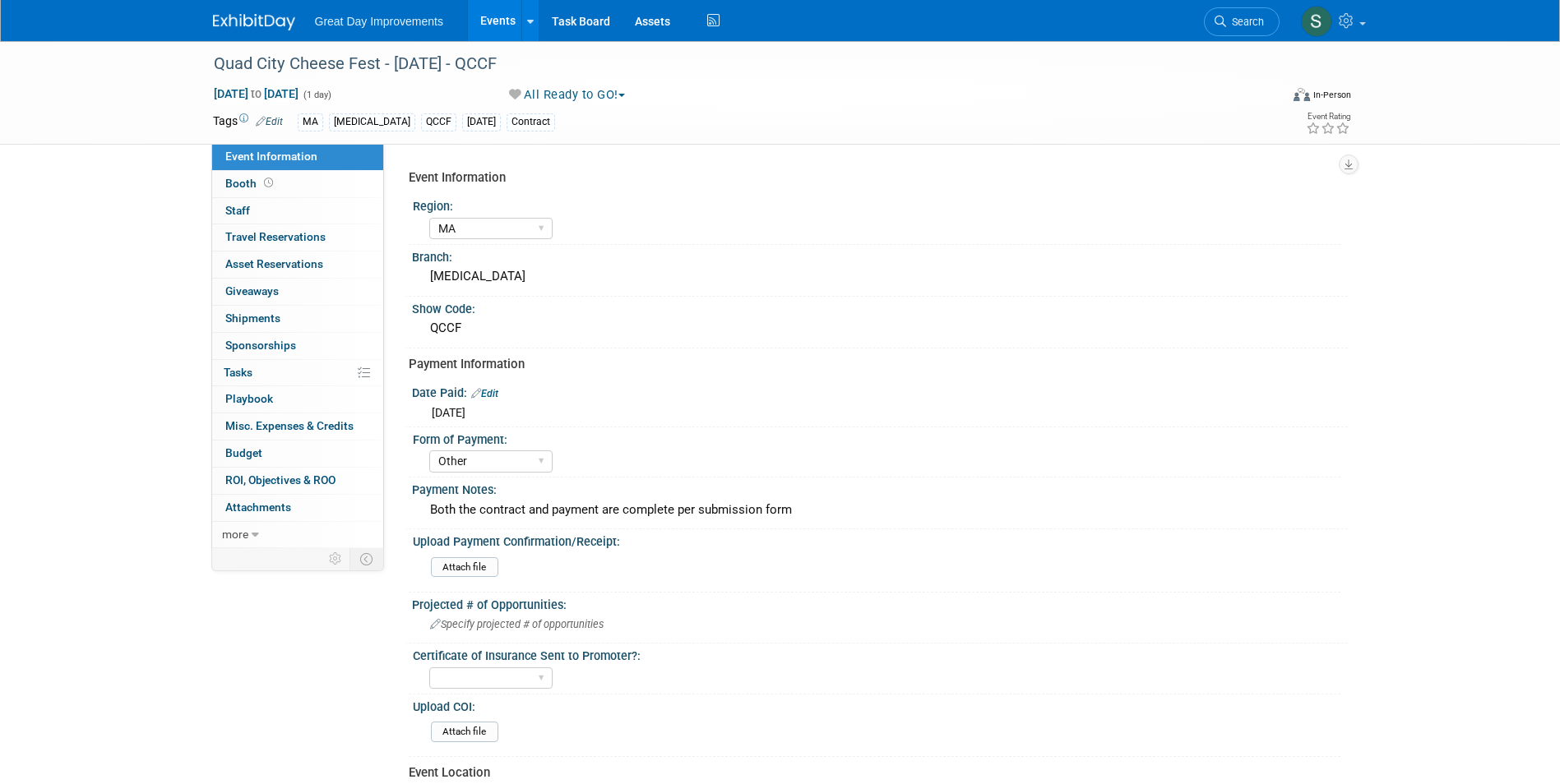
select select "MA"
select select "Other"
click at [226, 21] on img at bounding box center [254, 22] width 82 height 16
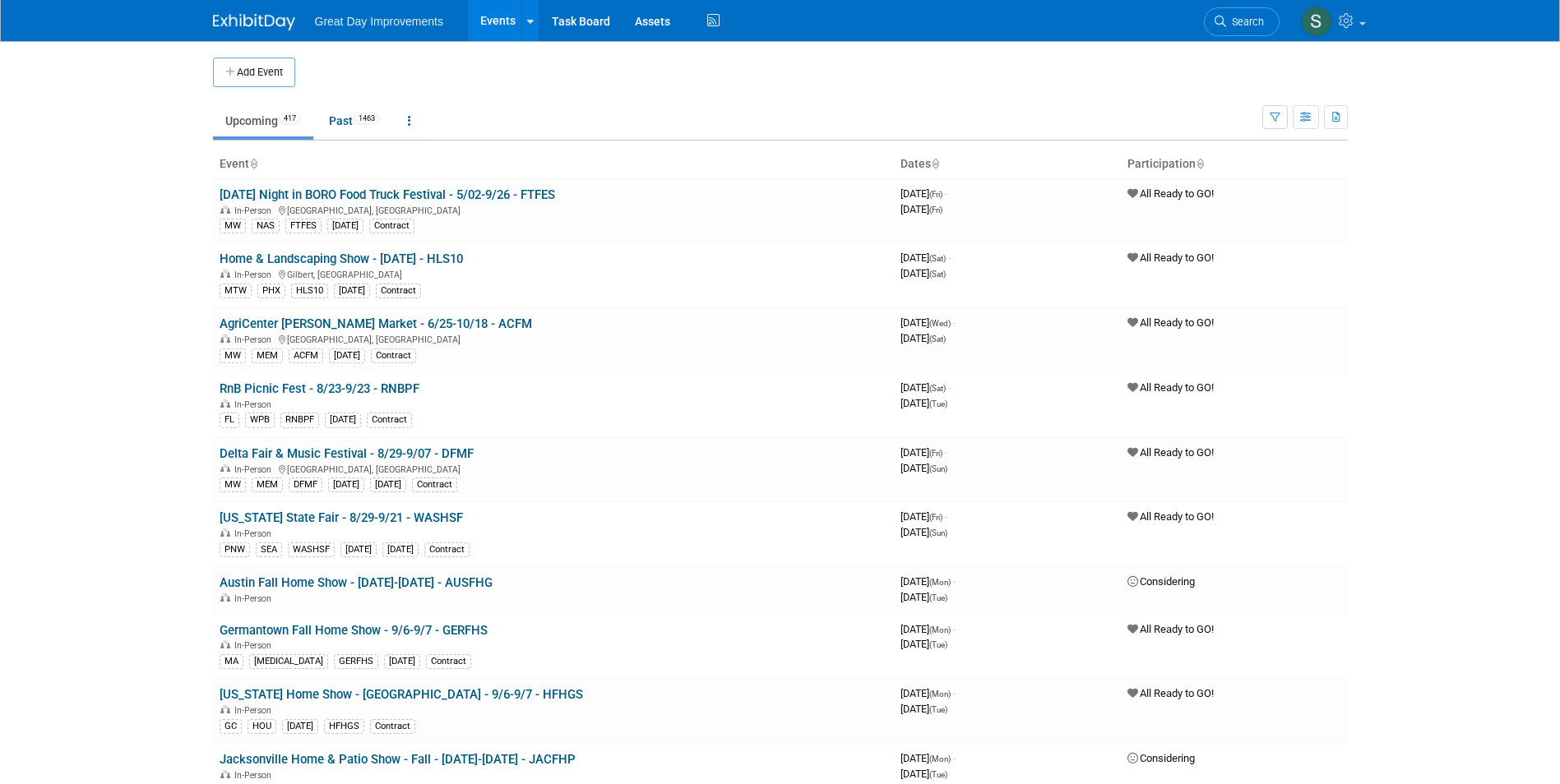
click at [1245, 18] on span "Search" at bounding box center [1245, 21] width 38 height 12
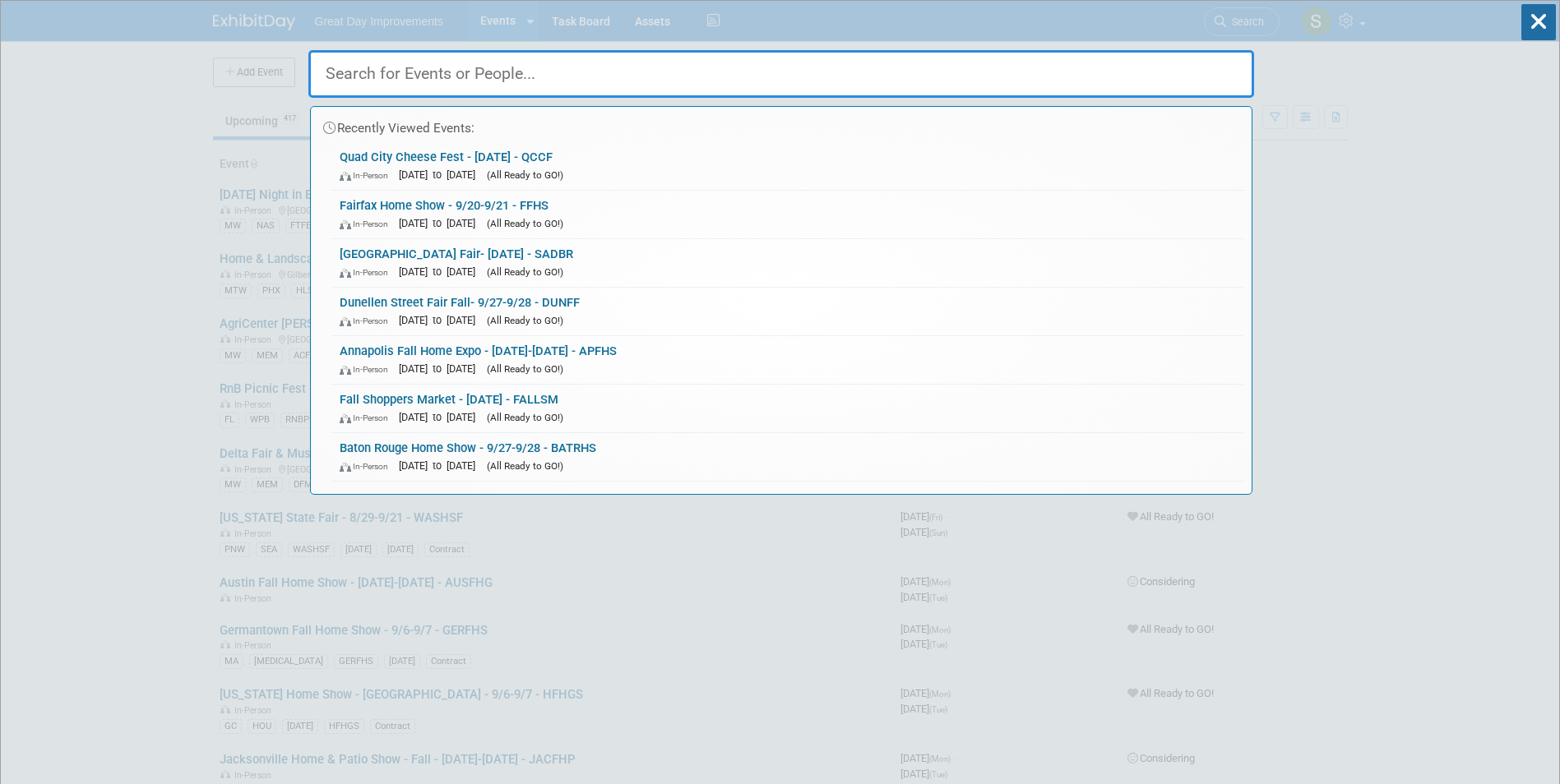
paste input "[GEOGRAPHIC_DATA]"
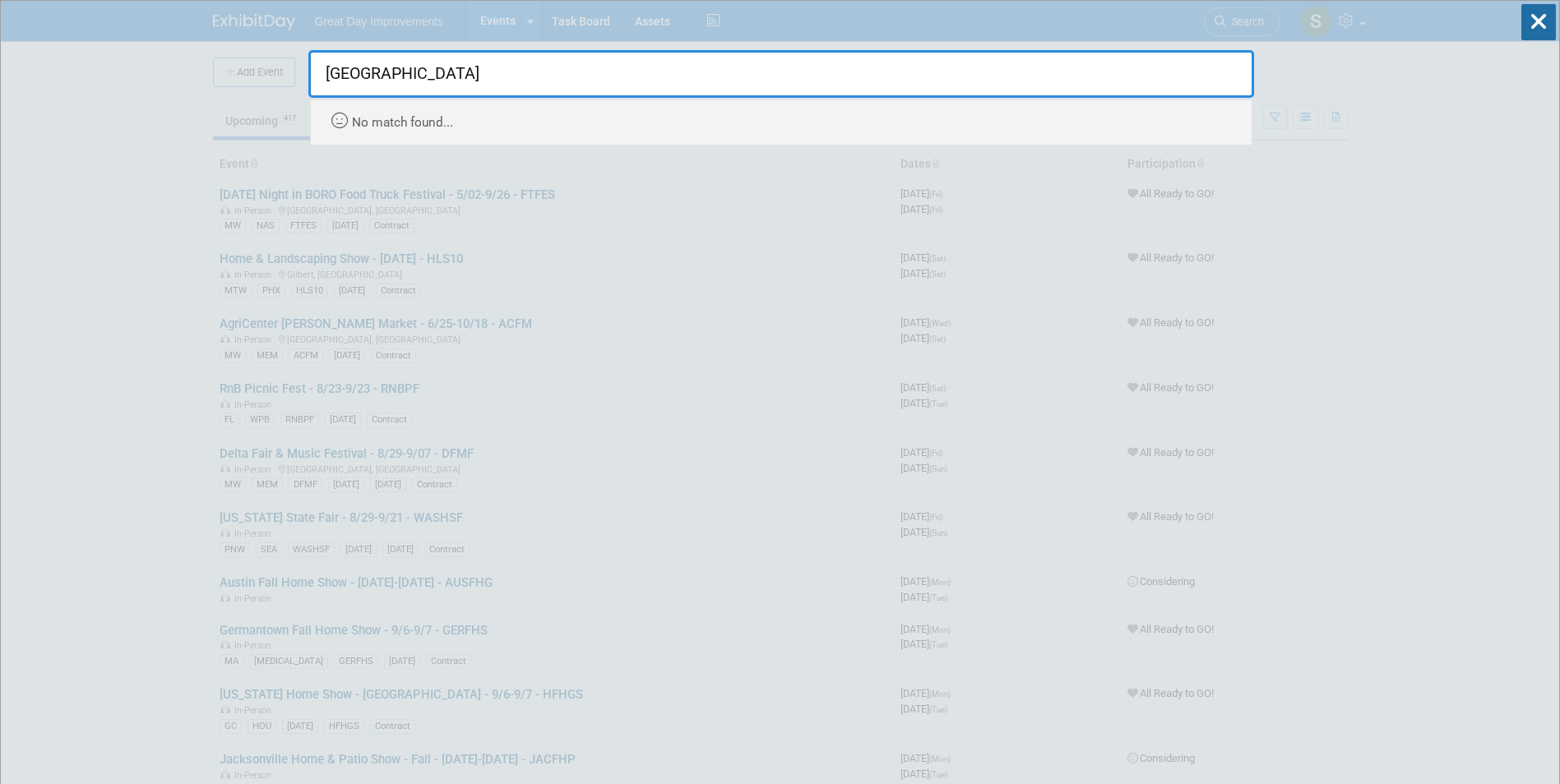
drag, startPoint x: 508, startPoint y: 83, endPoint x: 402, endPoint y: 84, distance: 106.0
click at [396, 84] on input "Clermont Main Street" at bounding box center [780, 74] width 946 height 48
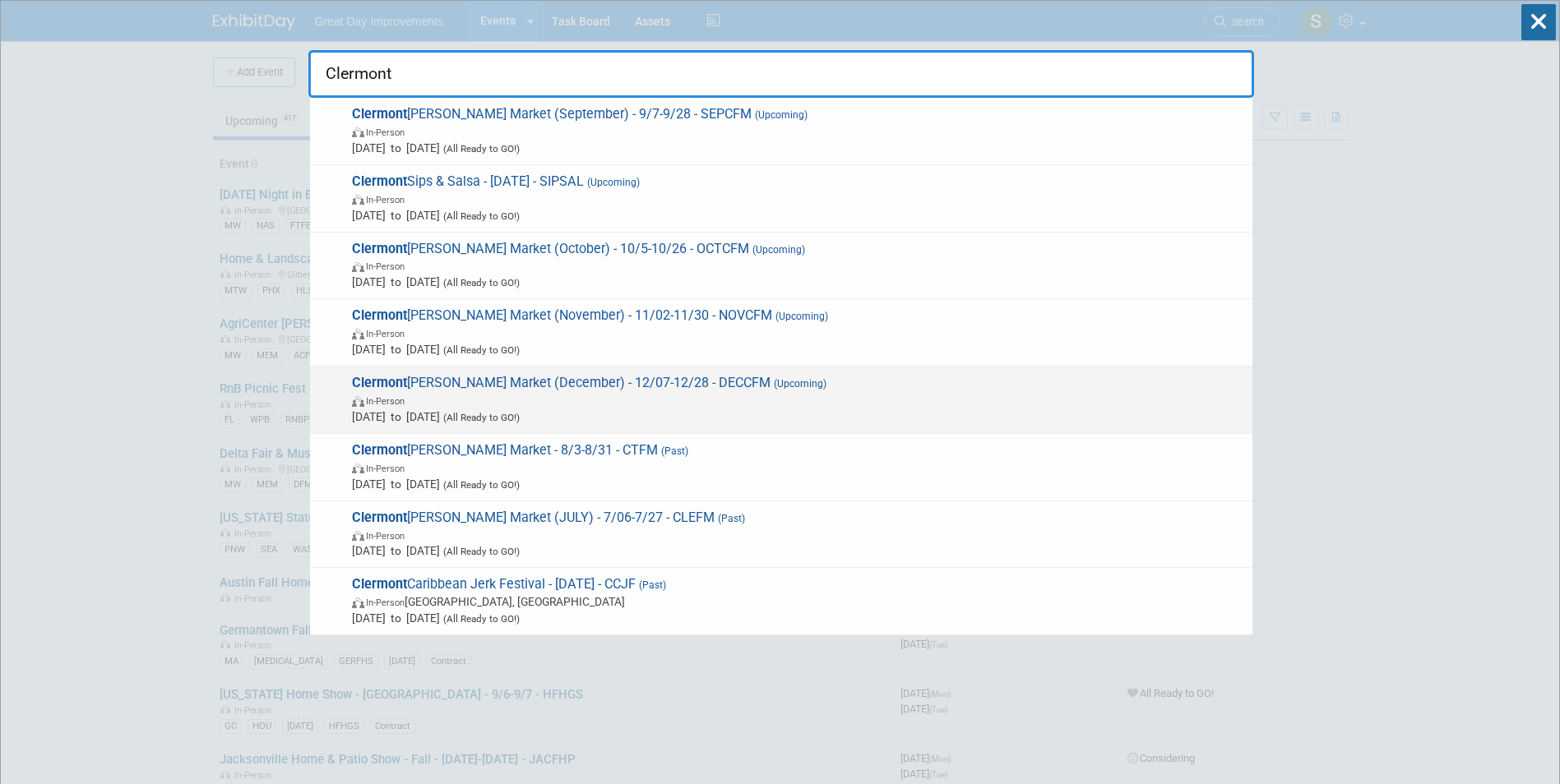
type input "Clermont"
click at [694, 394] on span "In-Person" at bounding box center [798, 400] width 892 height 16
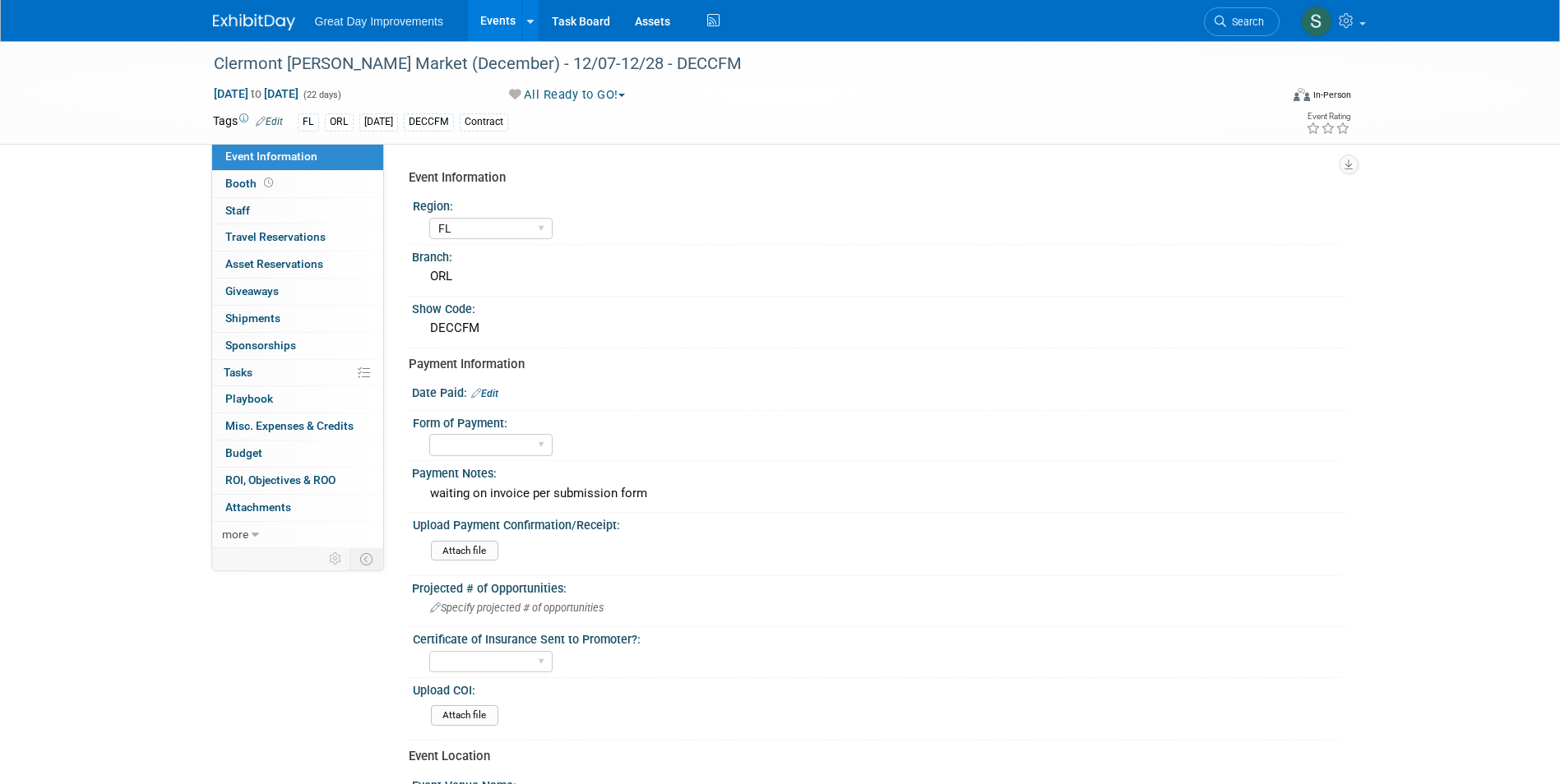
select select "FL"
click at [253, 17] on img at bounding box center [254, 22] width 82 height 16
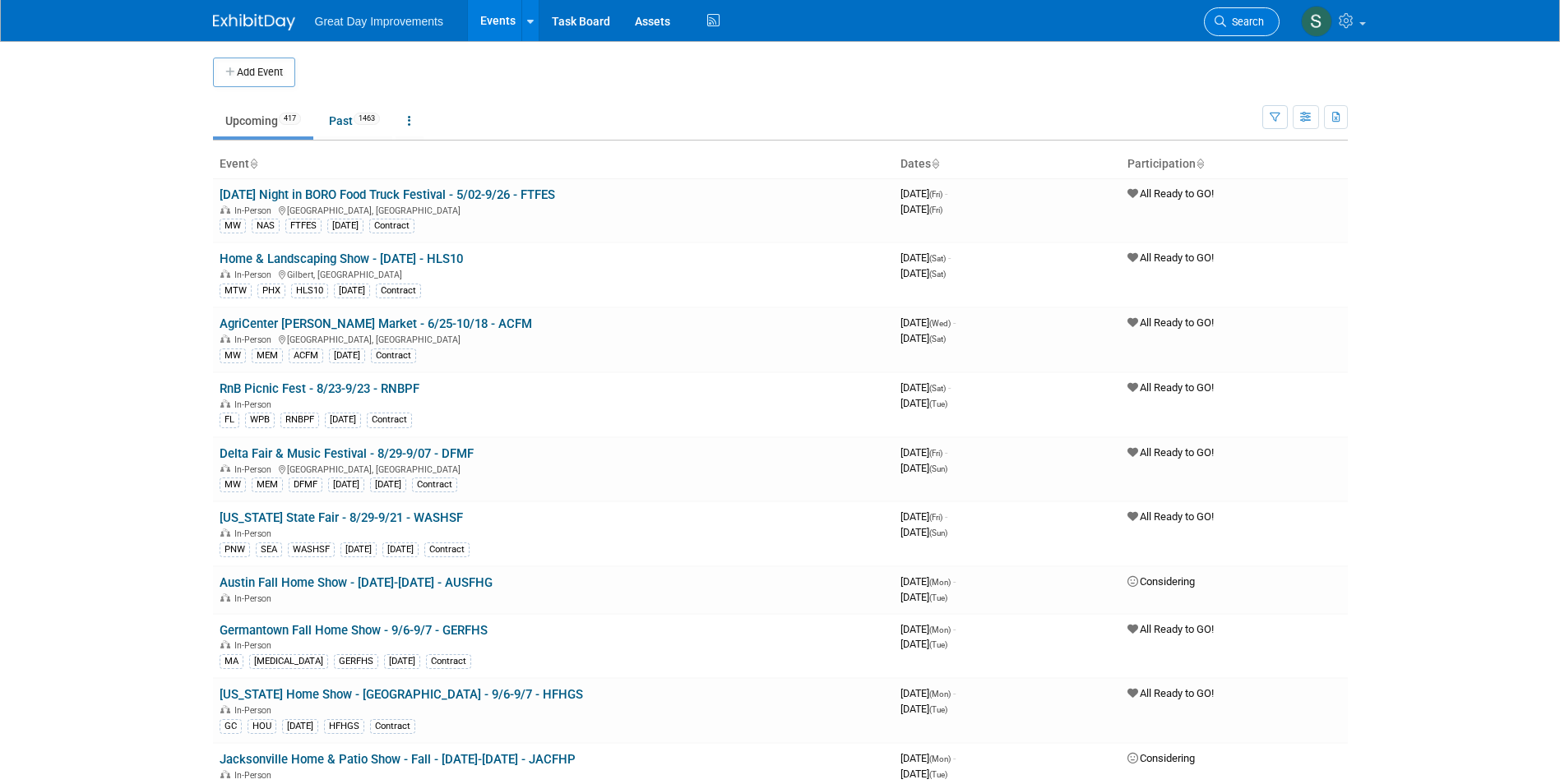
click at [1272, 22] on link "Search" at bounding box center [1241, 22] width 76 height 29
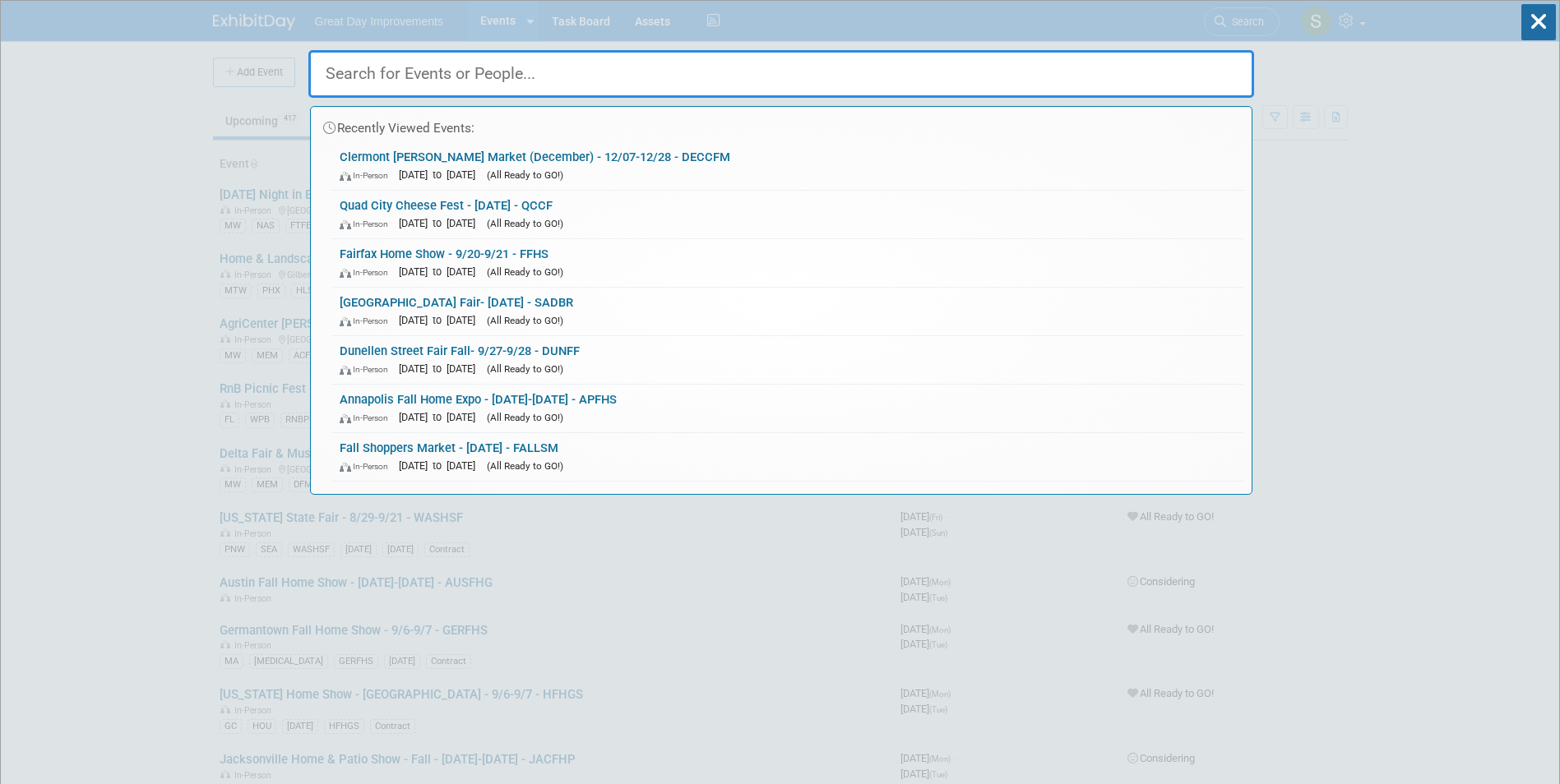
paste input "UPPFMF"
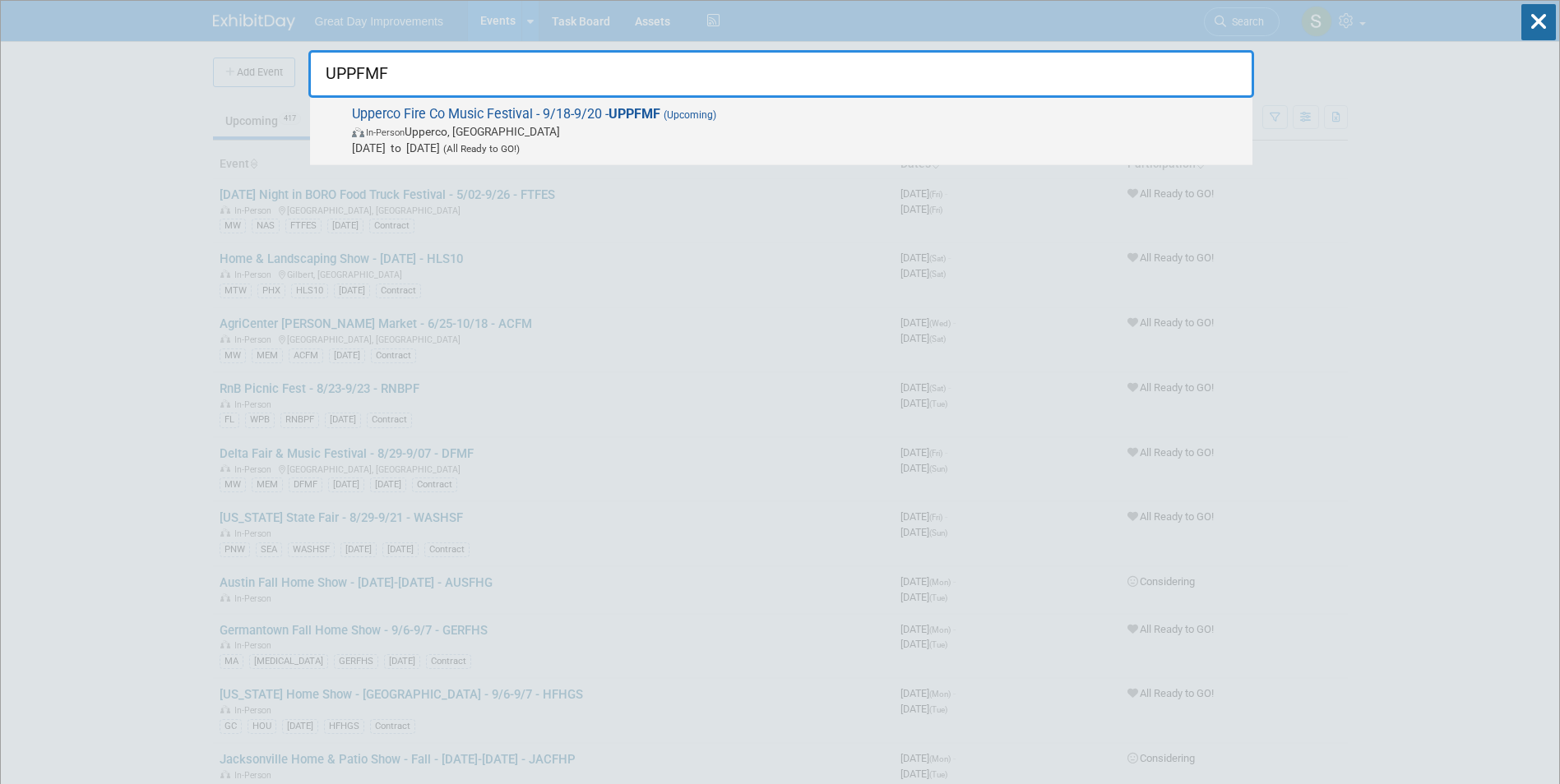
type input "UPPFMF"
click at [520, 146] on span "(All Ready to GO!)" at bounding box center [479, 149] width 79 height 11
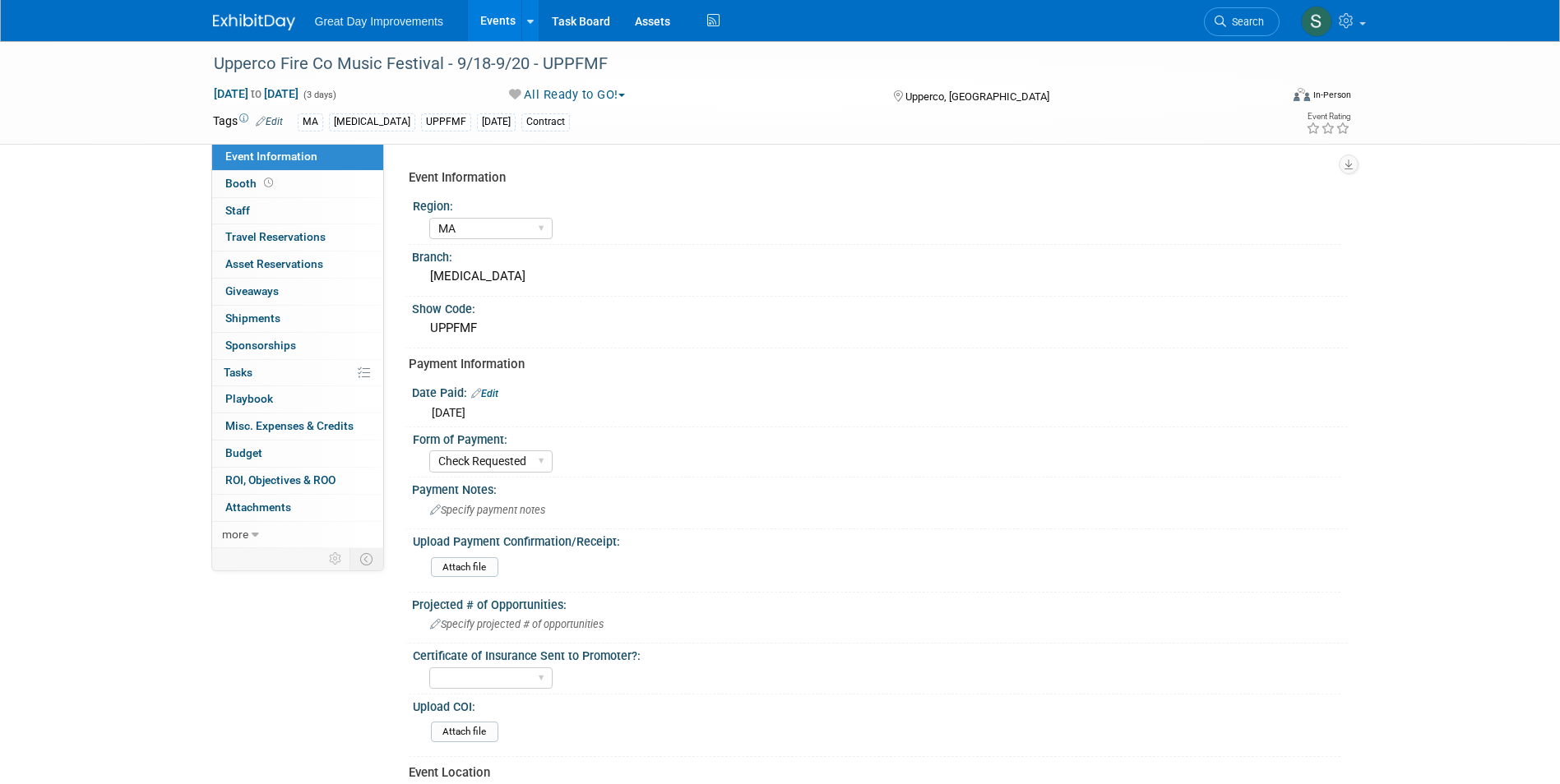
select select "MA"
select select "Check Requested"
click at [1248, 18] on span "Search" at bounding box center [1245, 21] width 38 height 12
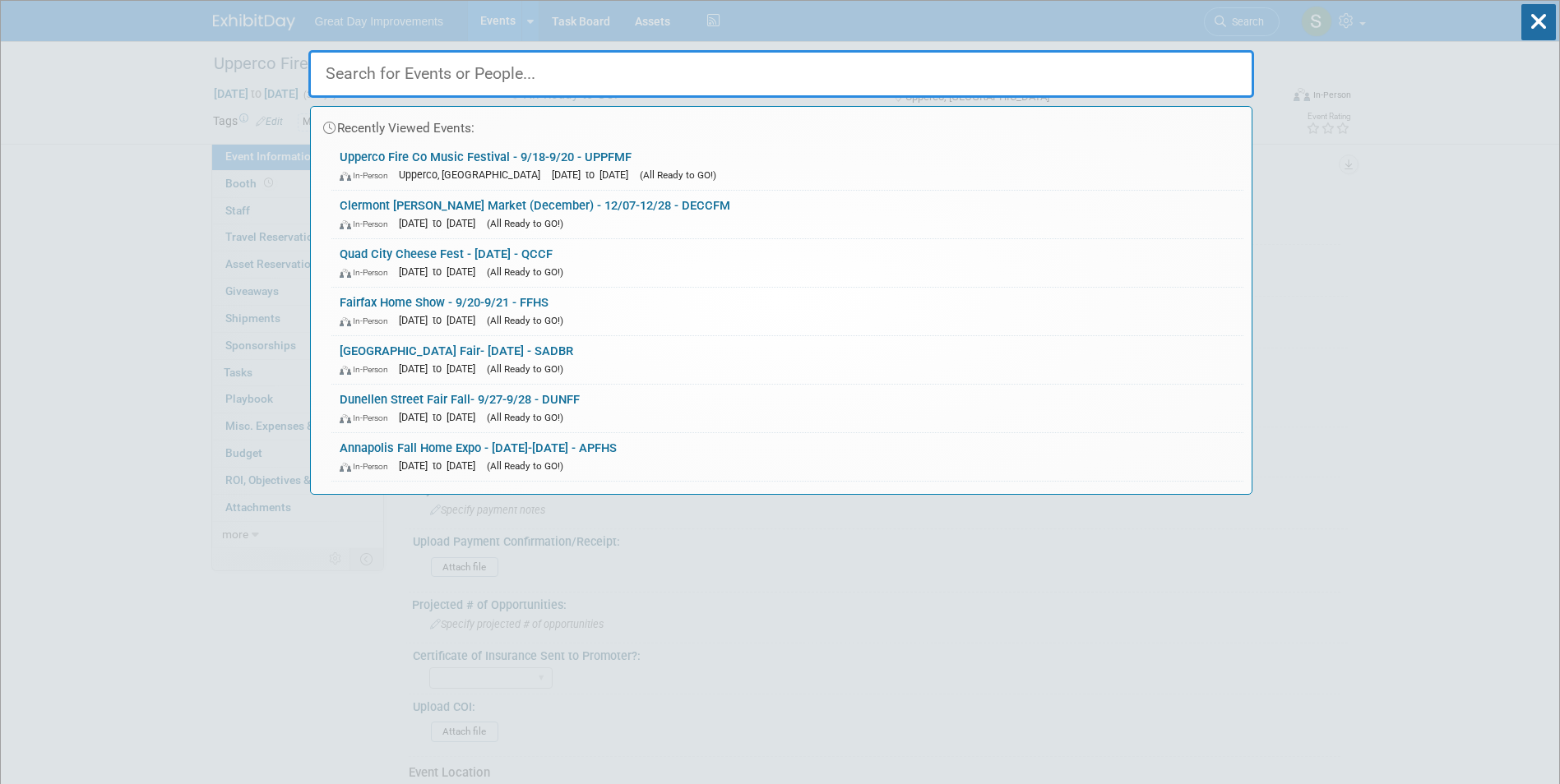
drag, startPoint x: 1131, startPoint y: 88, endPoint x: 1089, endPoint y: 69, distance: 46.1
paste input "MANASF"
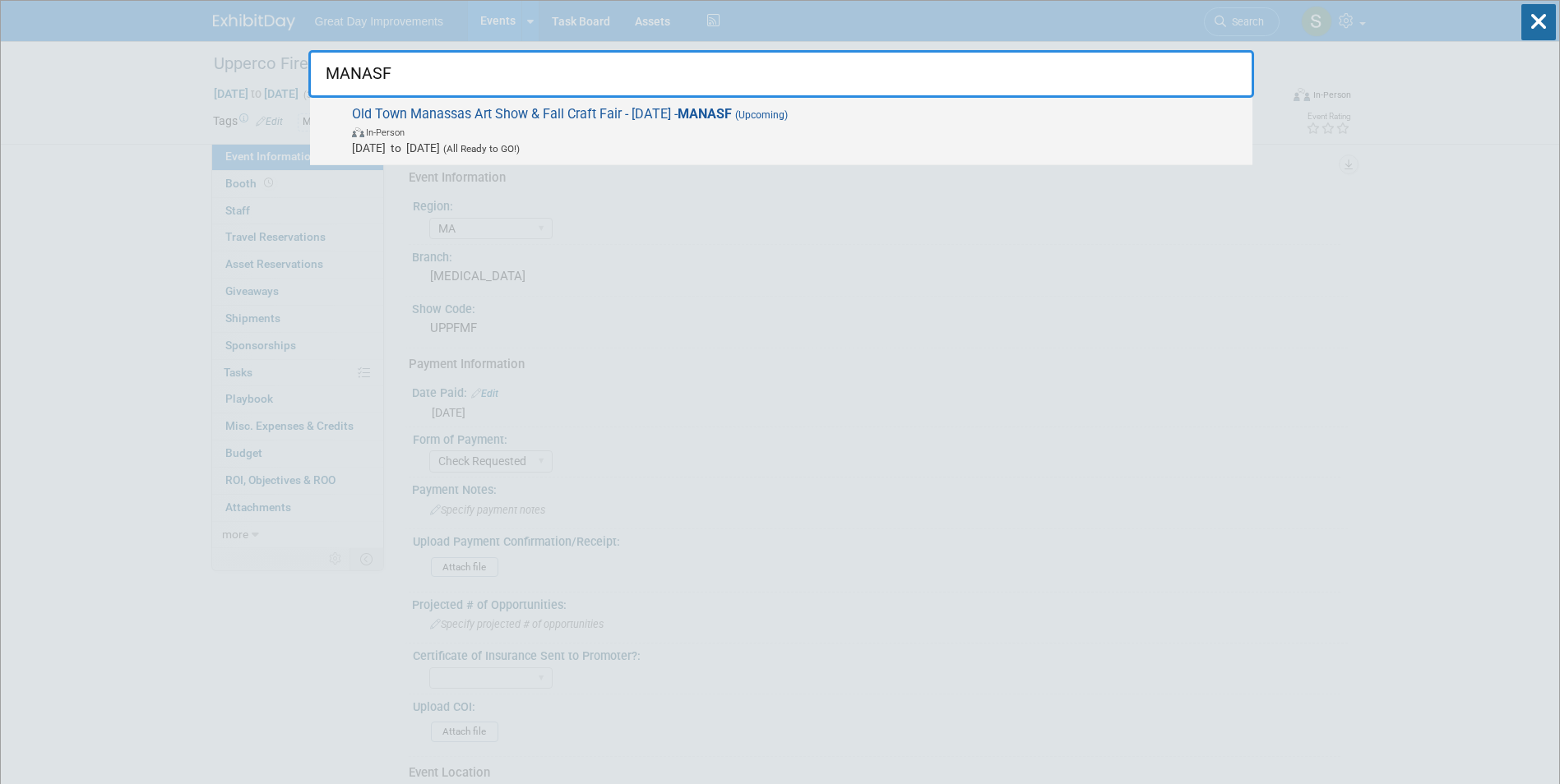
drag, startPoint x: 783, startPoint y: 73, endPoint x: 782, endPoint y: 123, distance: 50.0
click at [783, 74] on input "MANASF" at bounding box center [780, 74] width 946 height 48
type input "MANASF"
click at [781, 140] on span "Sep 13, 2025 to Sep 13, 2025 (All Ready to GO!)" at bounding box center [798, 147] width 892 height 16
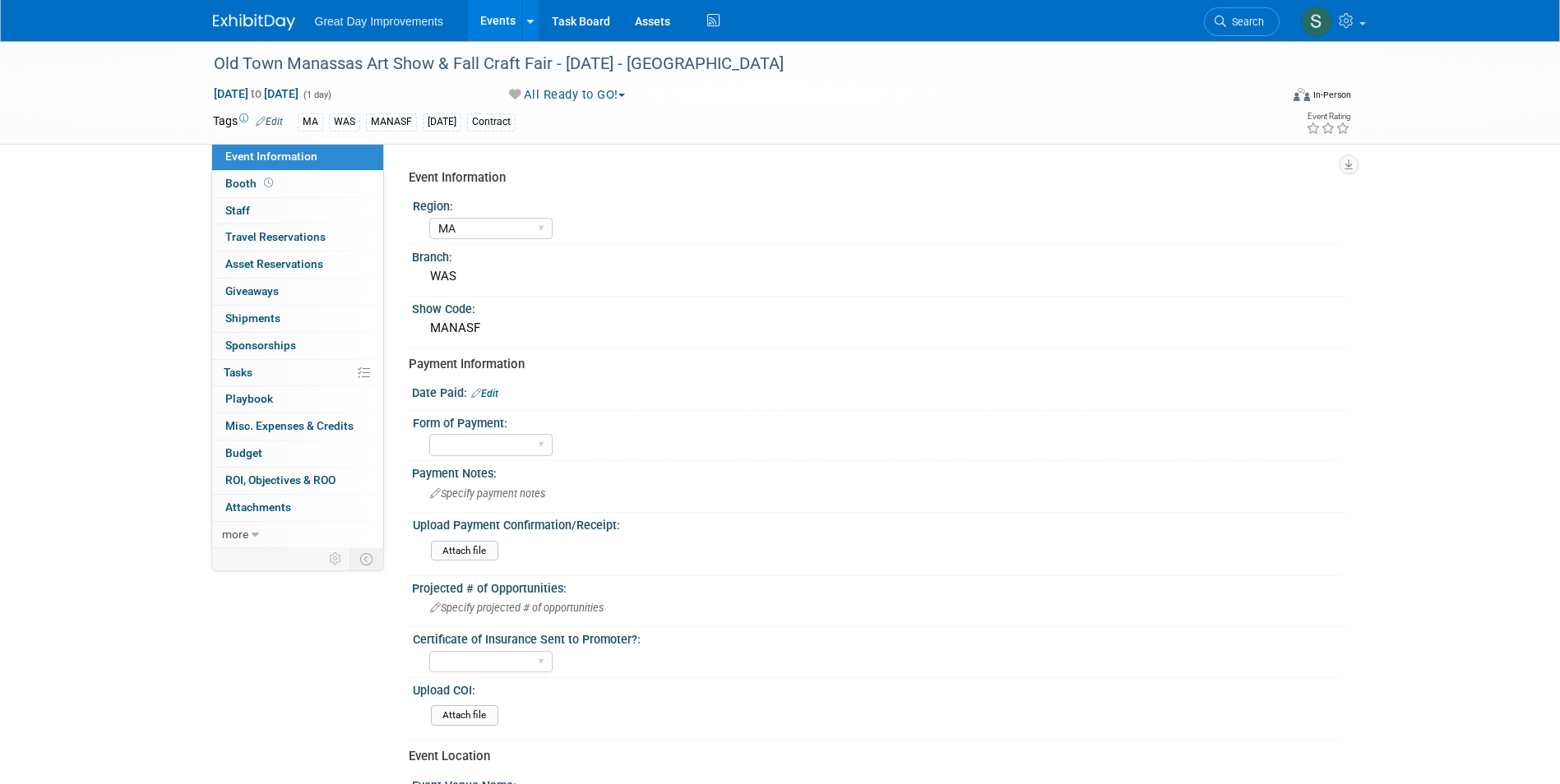
select select "MA"
click at [495, 382] on div "Date Paid: Edit" at bounding box center [880, 391] width 936 height 21
click at [496, 392] on link "Edit" at bounding box center [485, 394] width 27 height 11
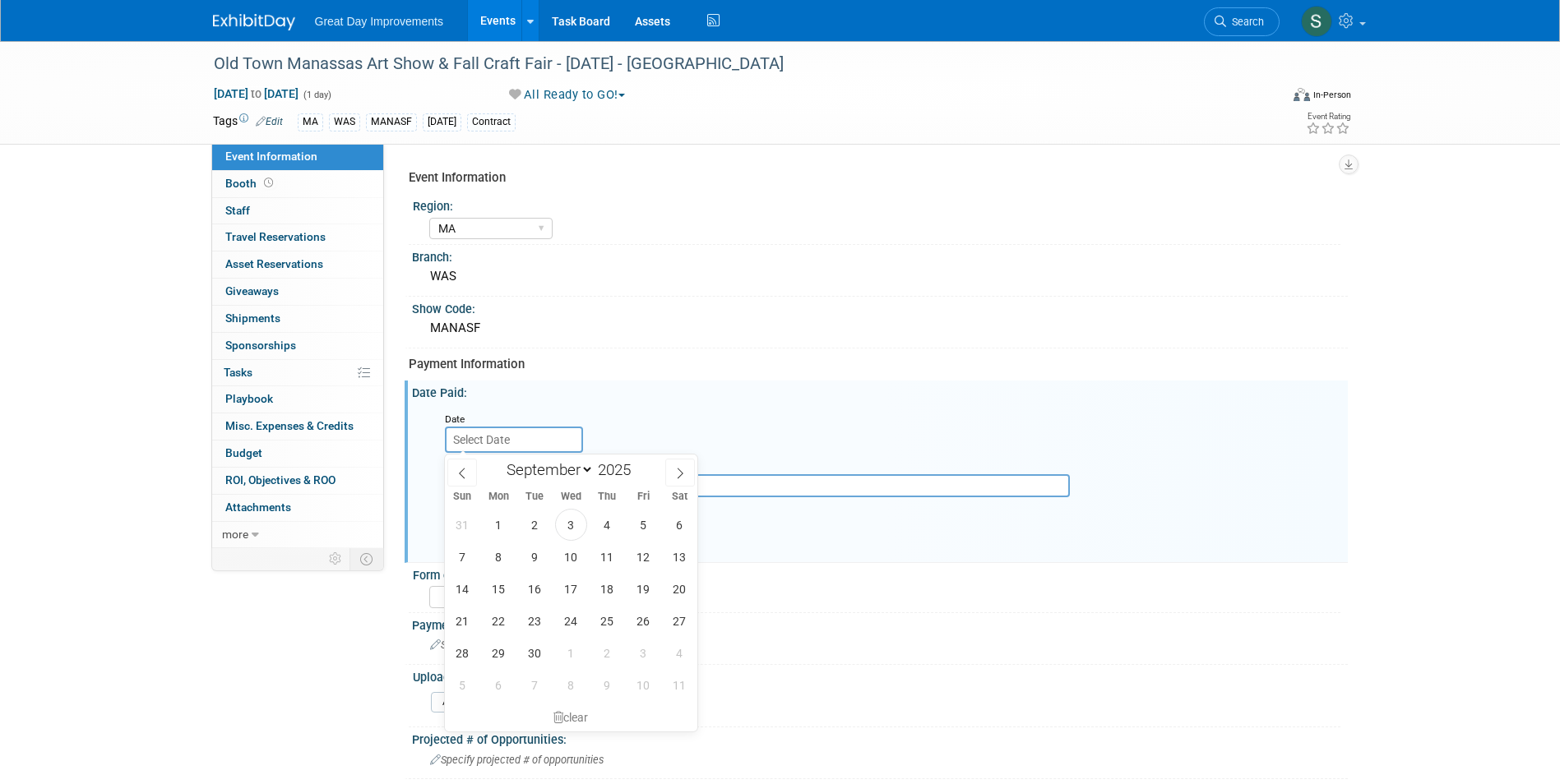
click at [508, 443] on input "text" at bounding box center [514, 440] width 138 height 27
click at [462, 470] on icon at bounding box center [462, 473] width 11 height 11
click at [461, 471] on icon at bounding box center [462, 473] width 11 height 11
click at [461, 472] on icon at bounding box center [462, 473] width 11 height 11
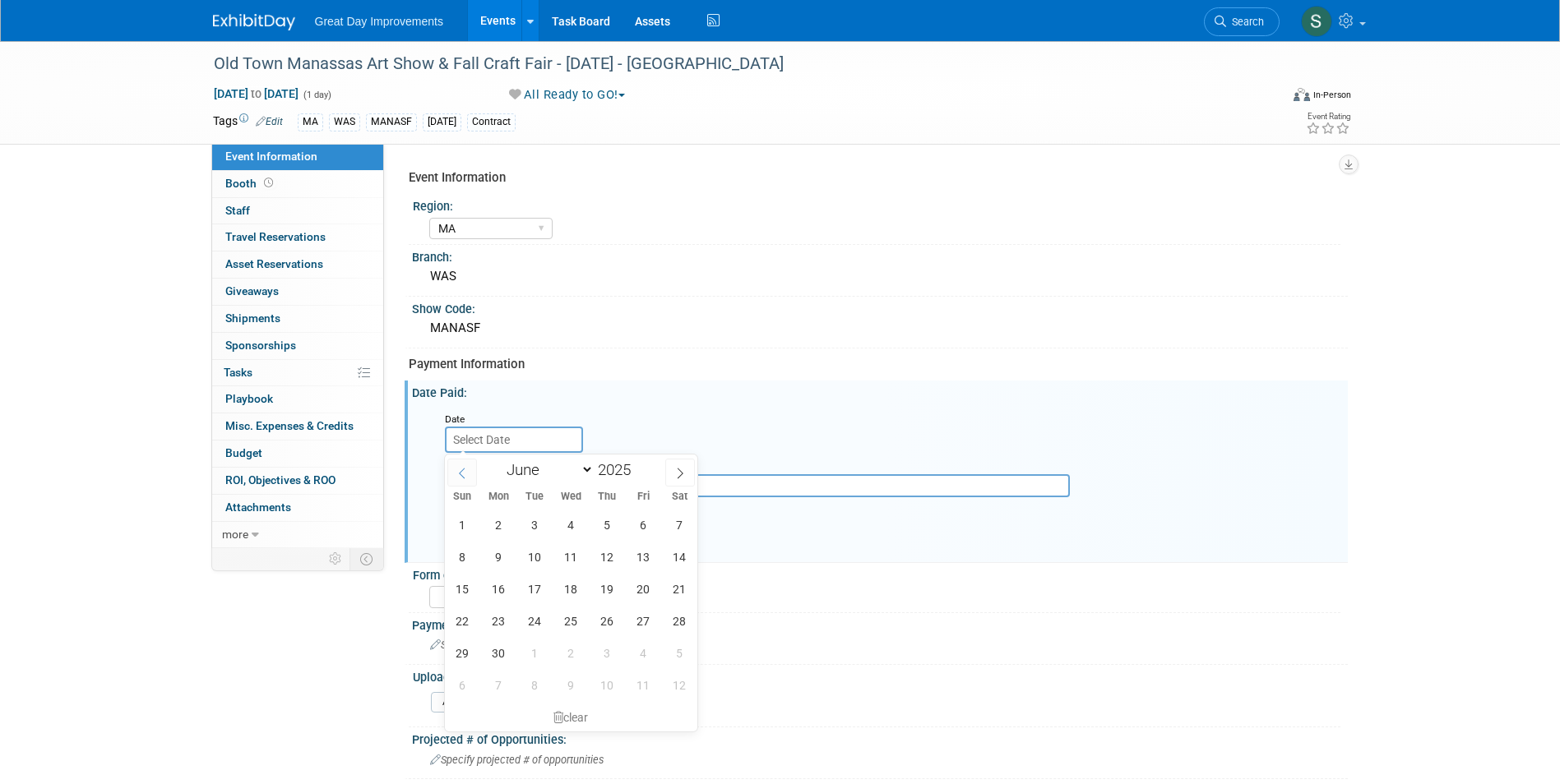
select select "4"
click at [476, 655] on span "25" at bounding box center [463, 653] width 33 height 33
type input "May 25, 2025"
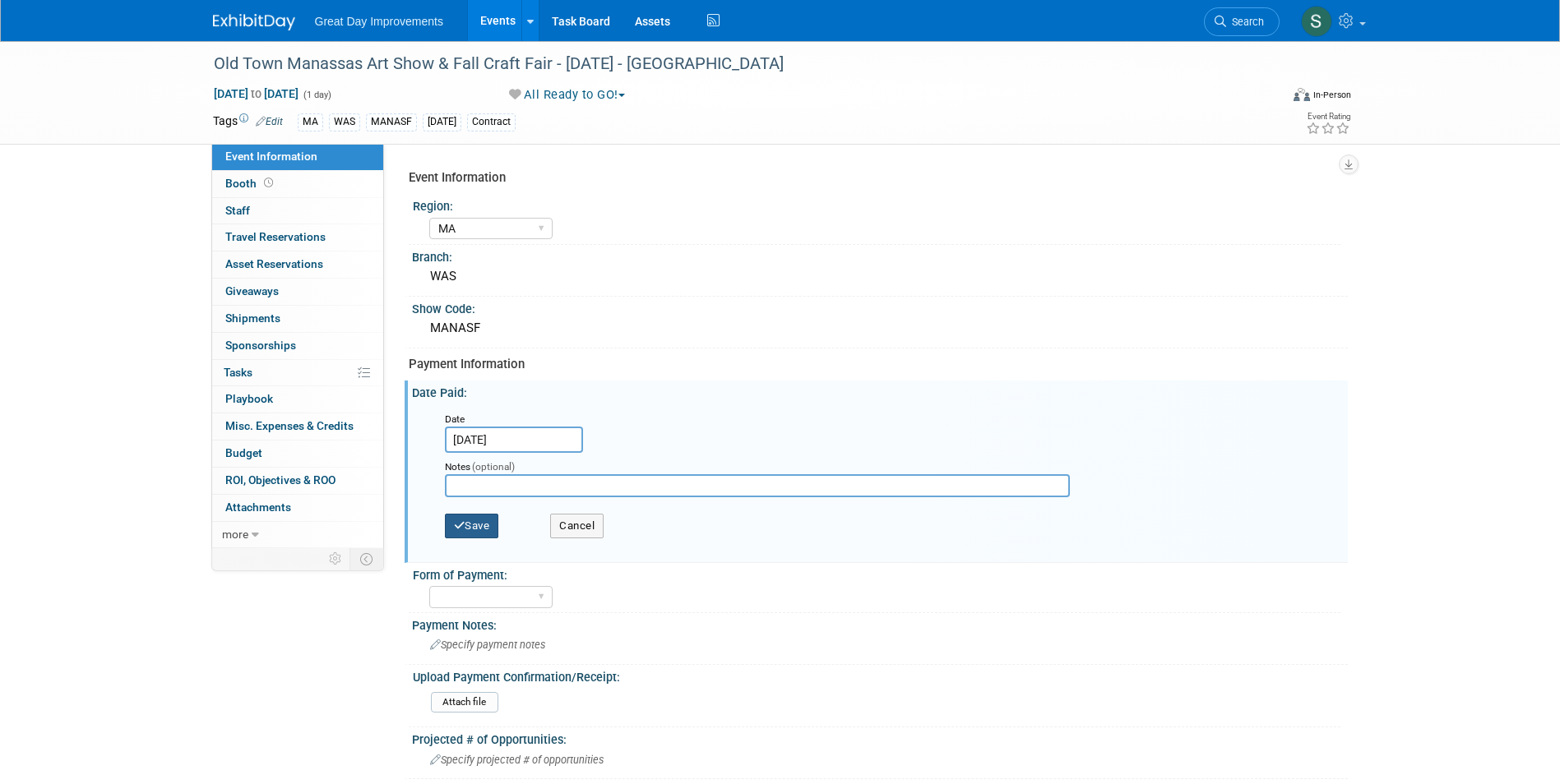
click at [471, 524] on button "Save" at bounding box center [472, 526] width 55 height 25
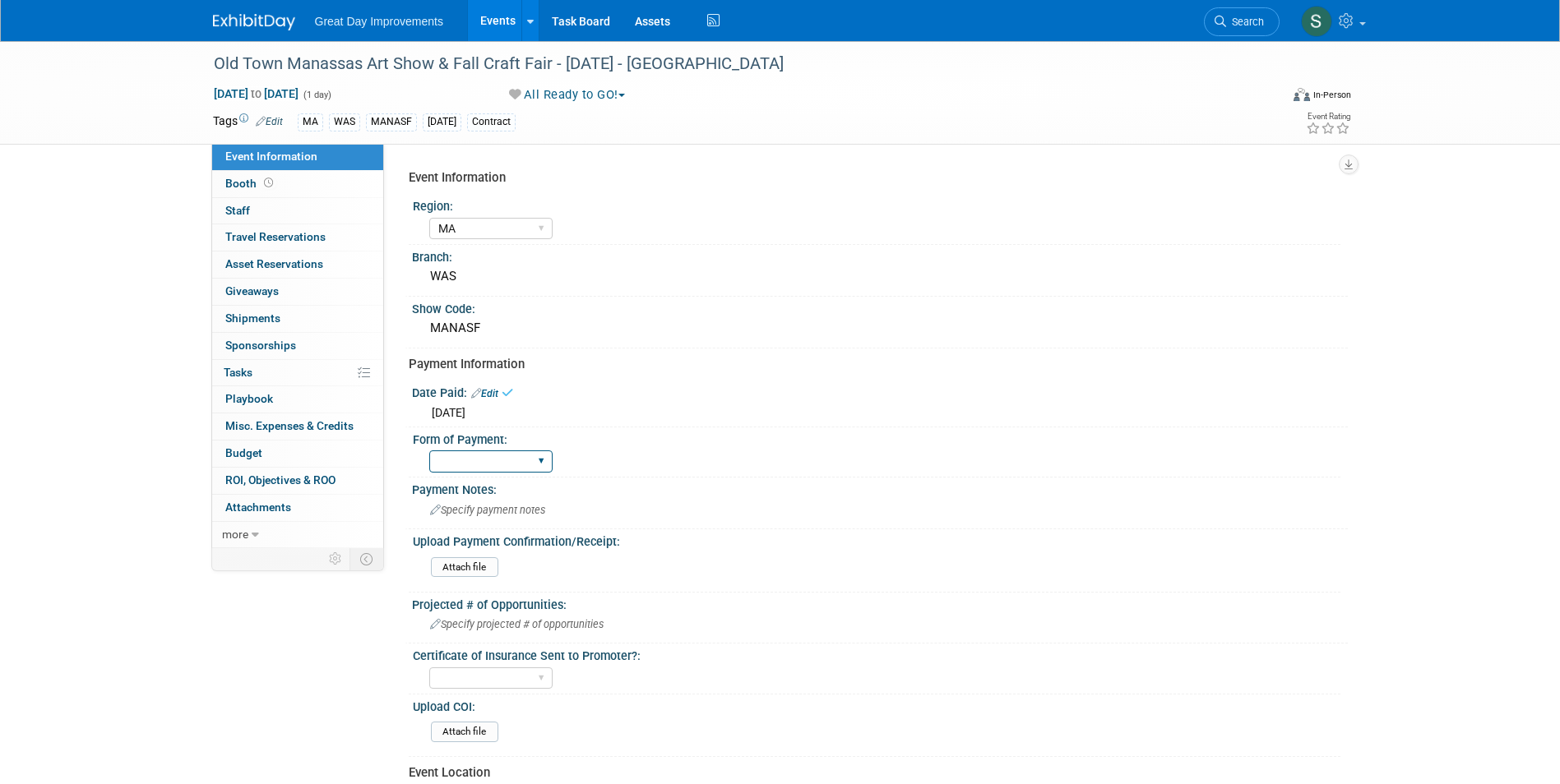
click at [482, 457] on select "Paid via CC Check Requested Pay at the Gate Other" at bounding box center [491, 461] width 123 height 22
select select "Paid via CC"
click at [429, 450] on select "Paid via CC Check Requested Pay at the Gate Other" at bounding box center [491, 461] width 123 height 22
click at [531, 512] on span "Specify payment notes" at bounding box center [488, 510] width 115 height 12
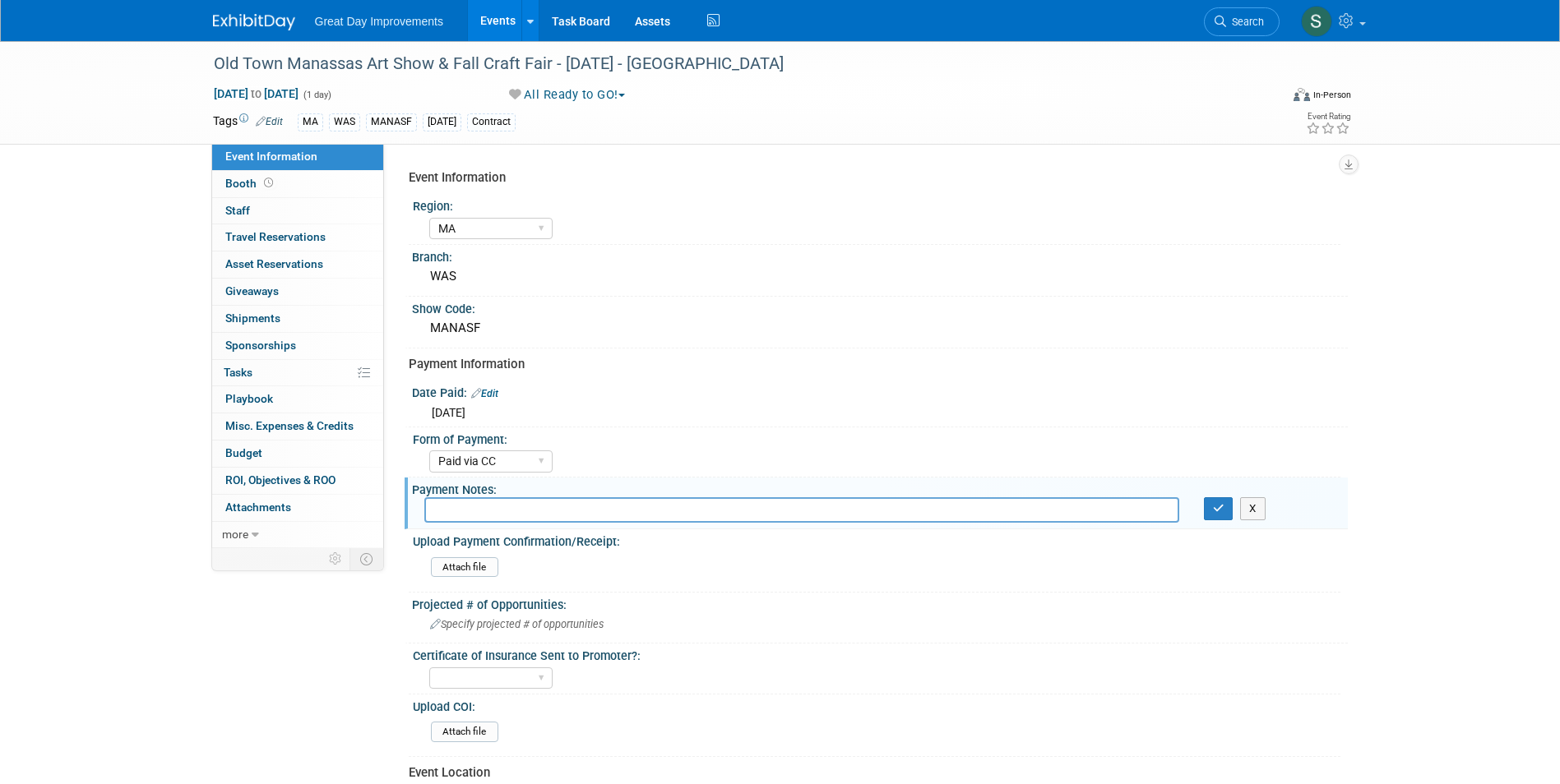
click at [628, 509] on div "Payment Notes: X" at bounding box center [876, 504] width 943 height 52
click at [628, 509] on input "text" at bounding box center [802, 510] width 755 height 26
paste input "Both the contract and payment are complete."
type input "Both the contract and payment are complete per submission"
click at [1213, 505] on icon "button" at bounding box center [1219, 508] width 11 height 11
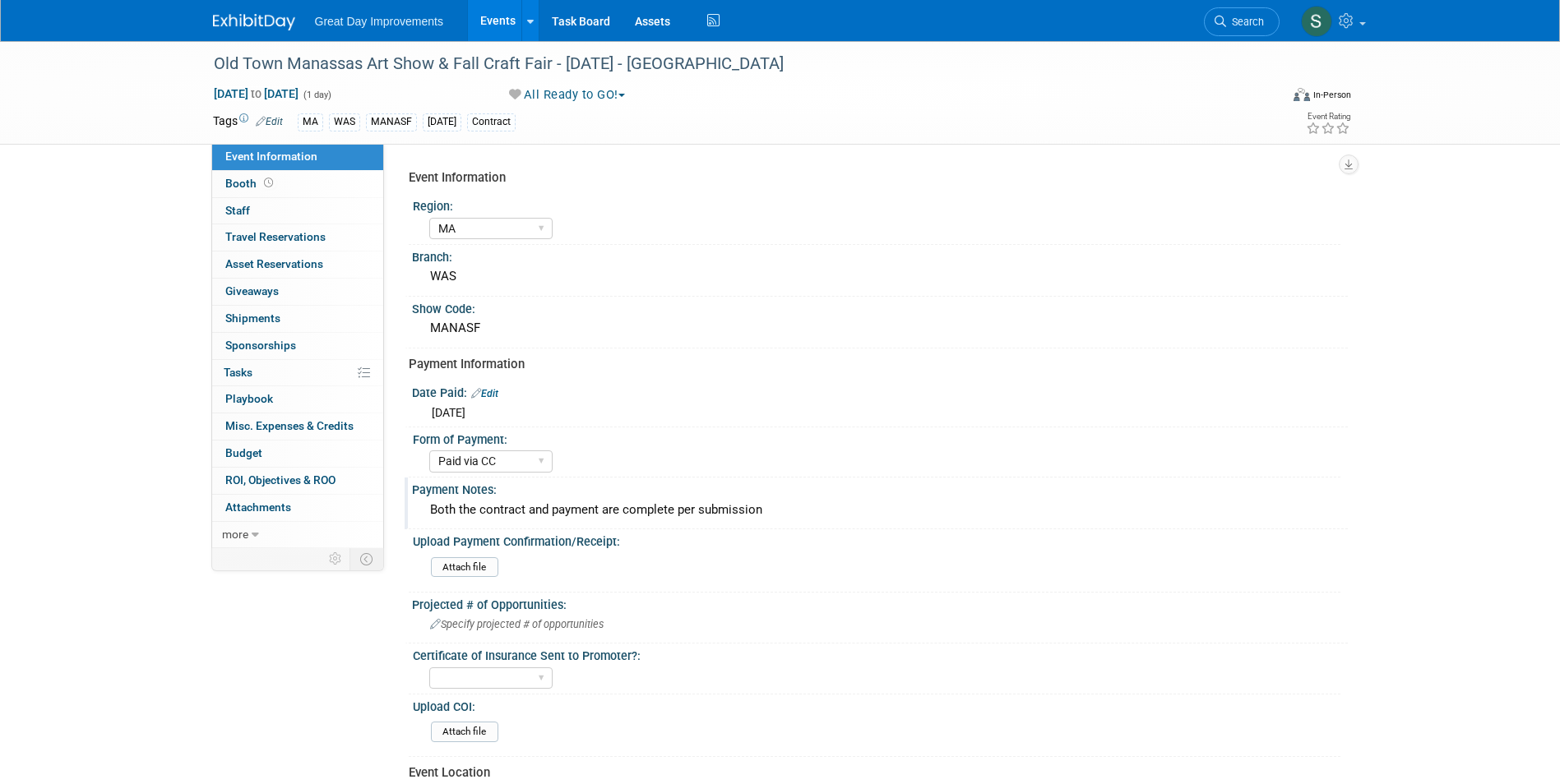
click at [226, 28] on img at bounding box center [254, 22] width 82 height 16
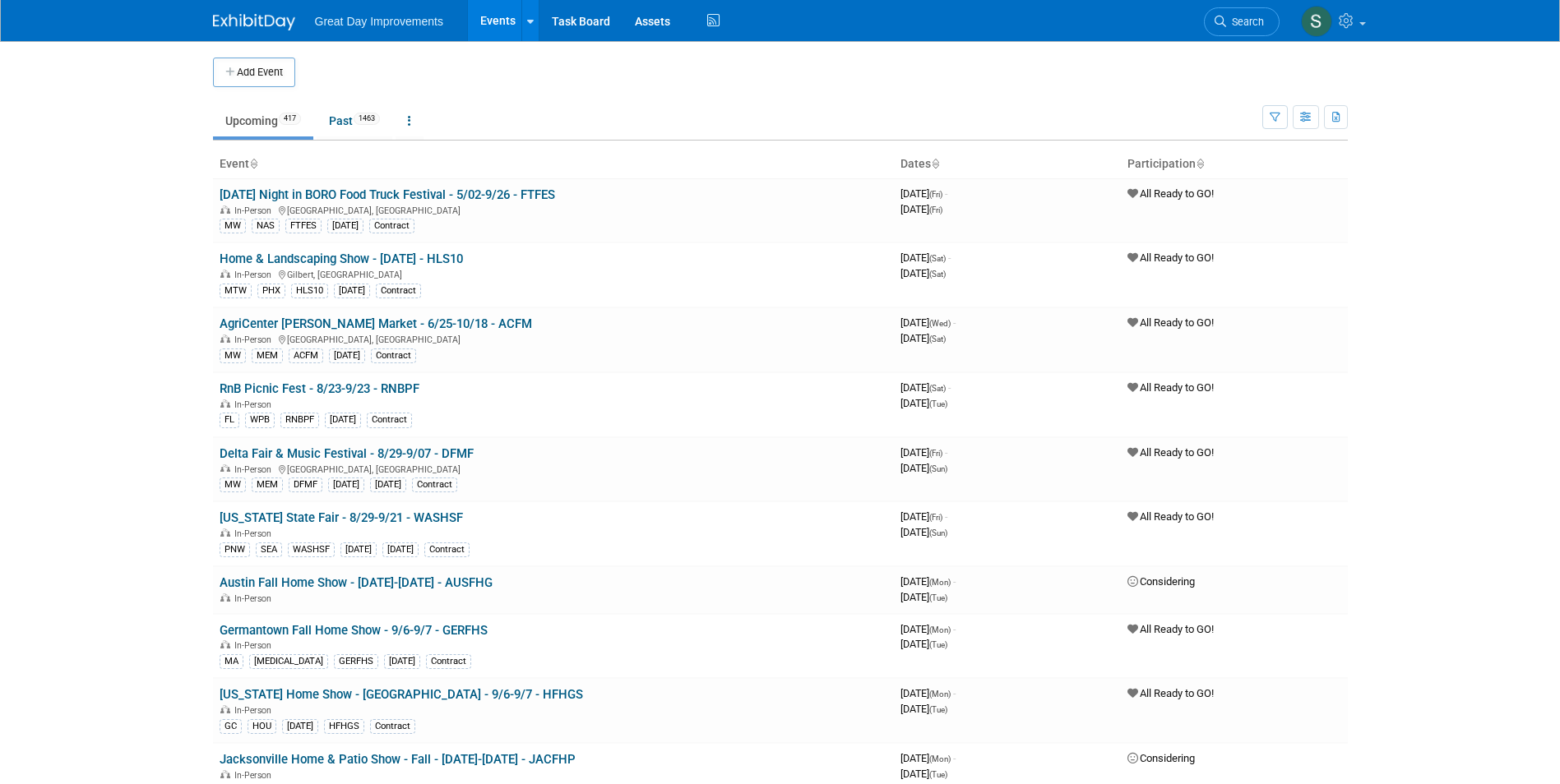
drag, startPoint x: 1241, startPoint y: 20, endPoint x: 1182, endPoint y: 26, distance: 59.3
click at [1241, 20] on span "Search" at bounding box center [1245, 21] width 38 height 12
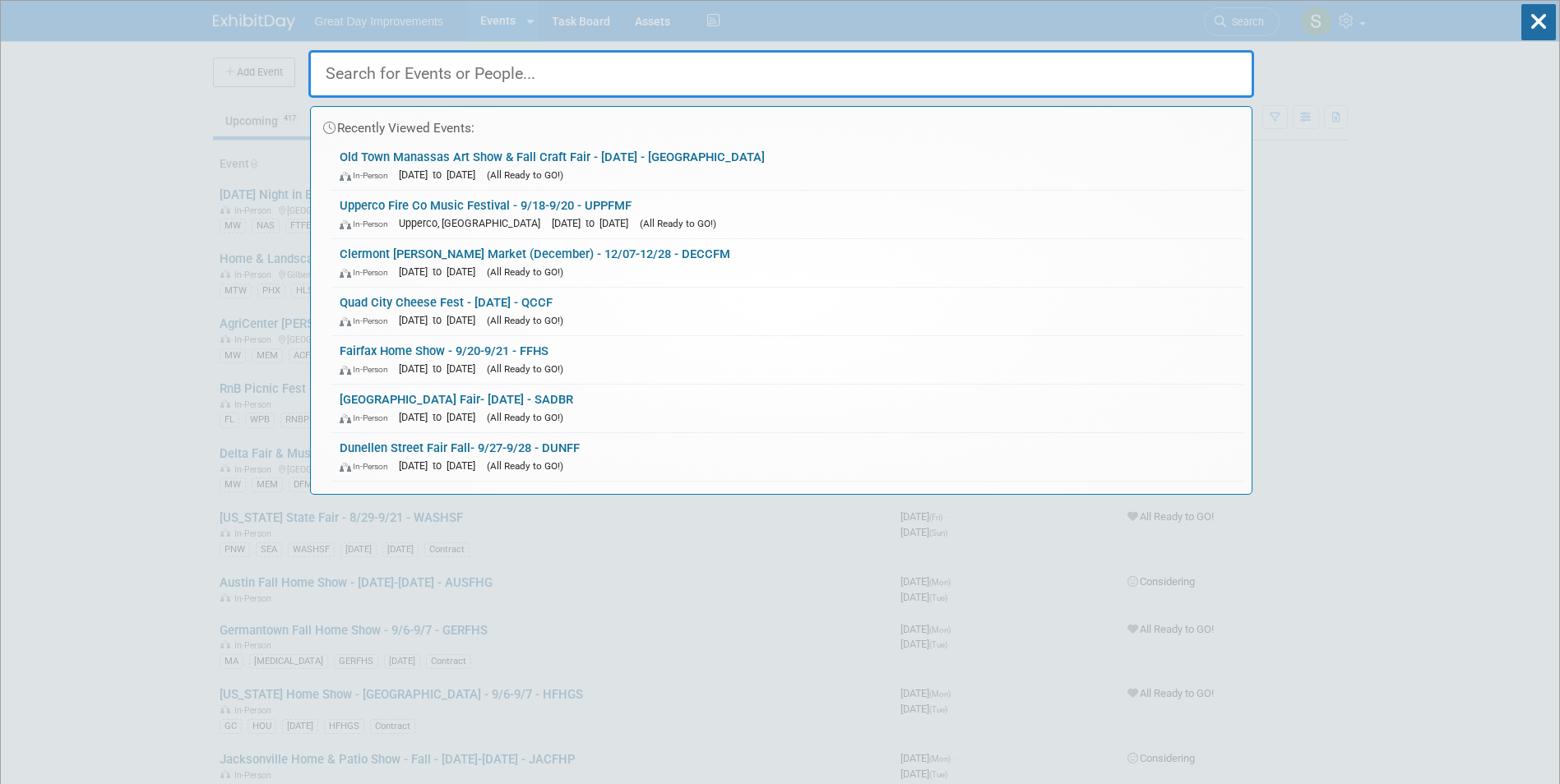
paste input "JEFFAL"
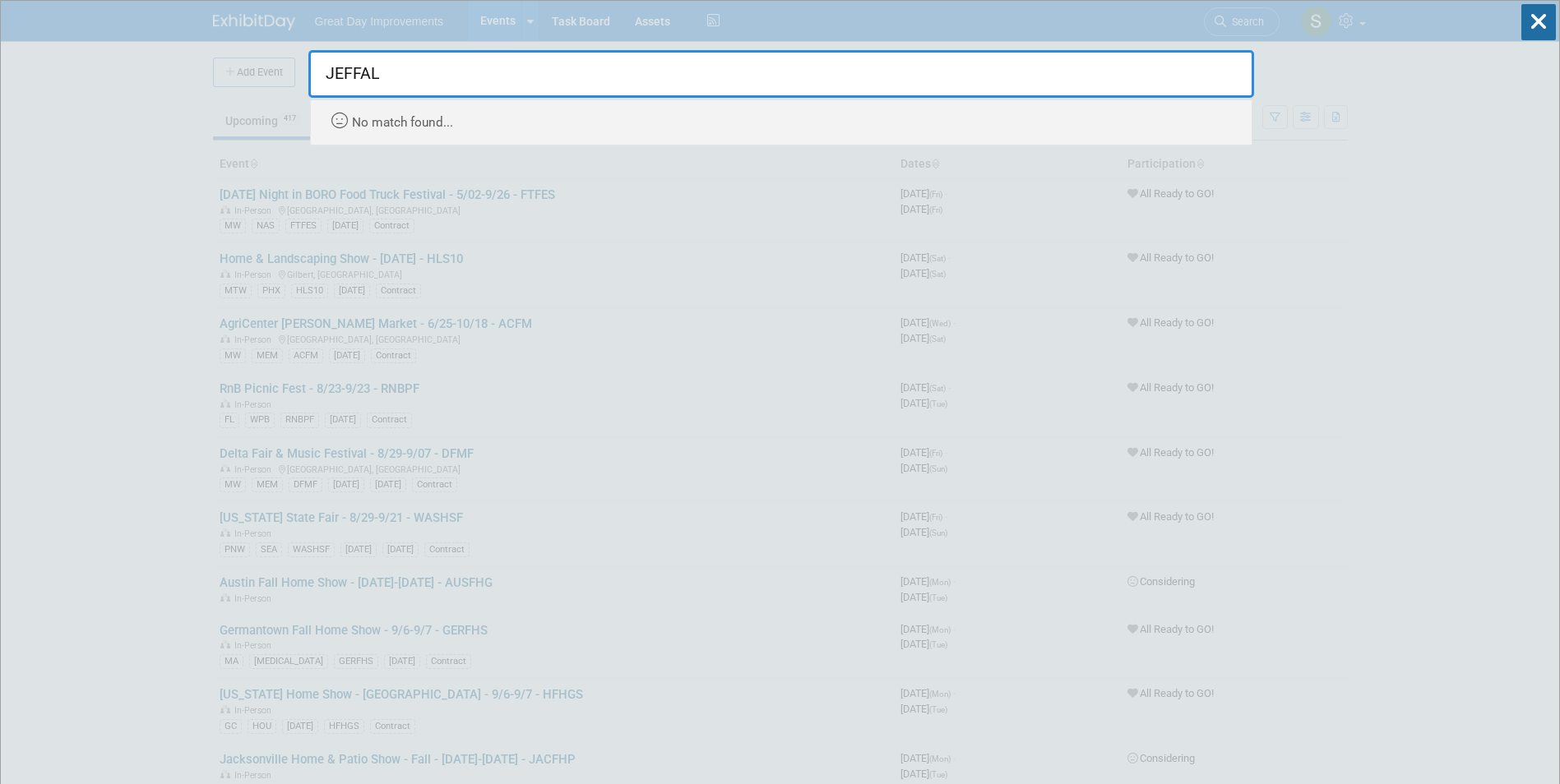
type input "JEFFAL"
drag, startPoint x: 115, startPoint y: 61, endPoint x: 221, endPoint y: 66, distance: 106.1
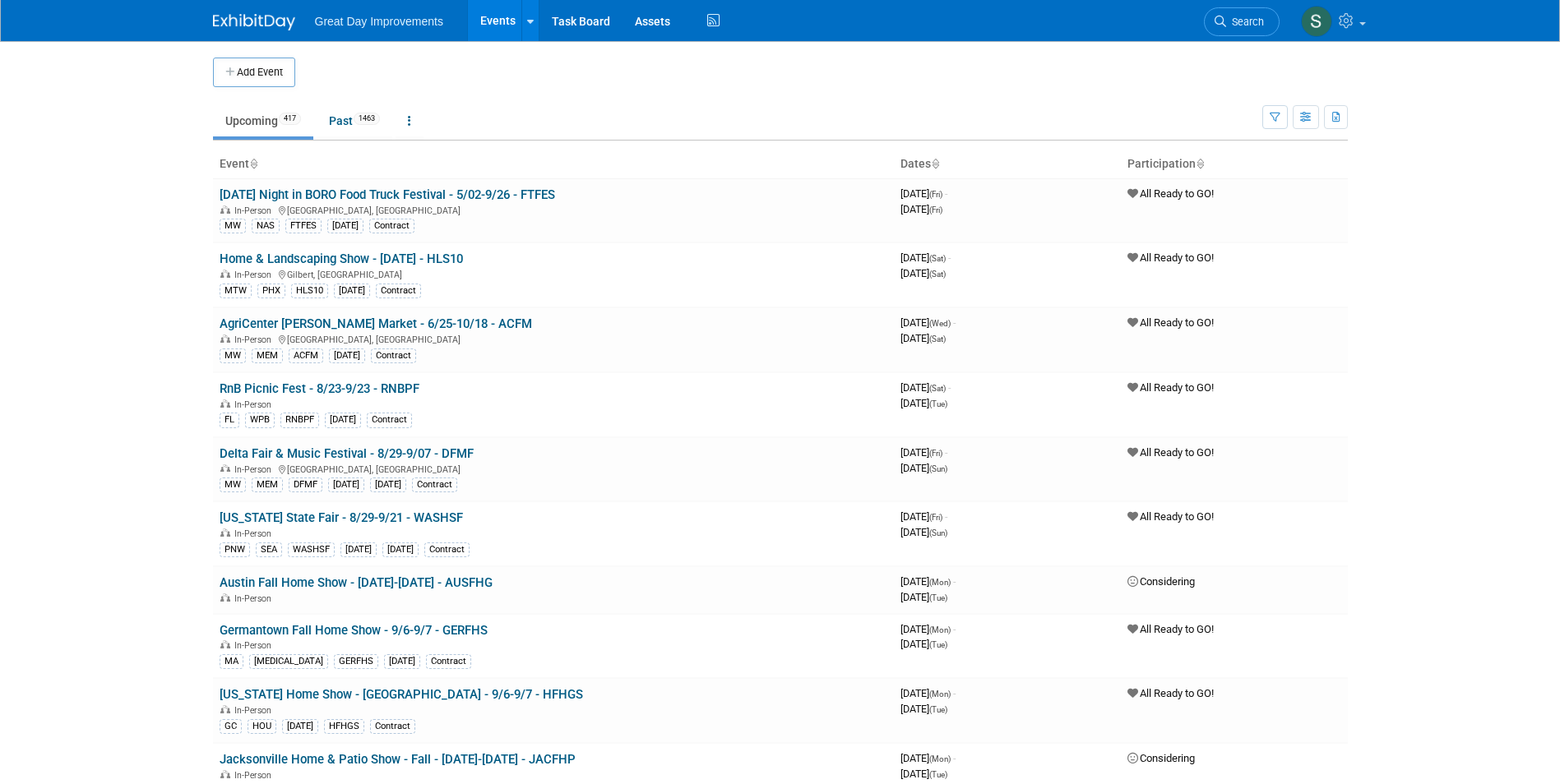
click at [226, 68] on icon "button" at bounding box center [231, 73] width 11 height 11
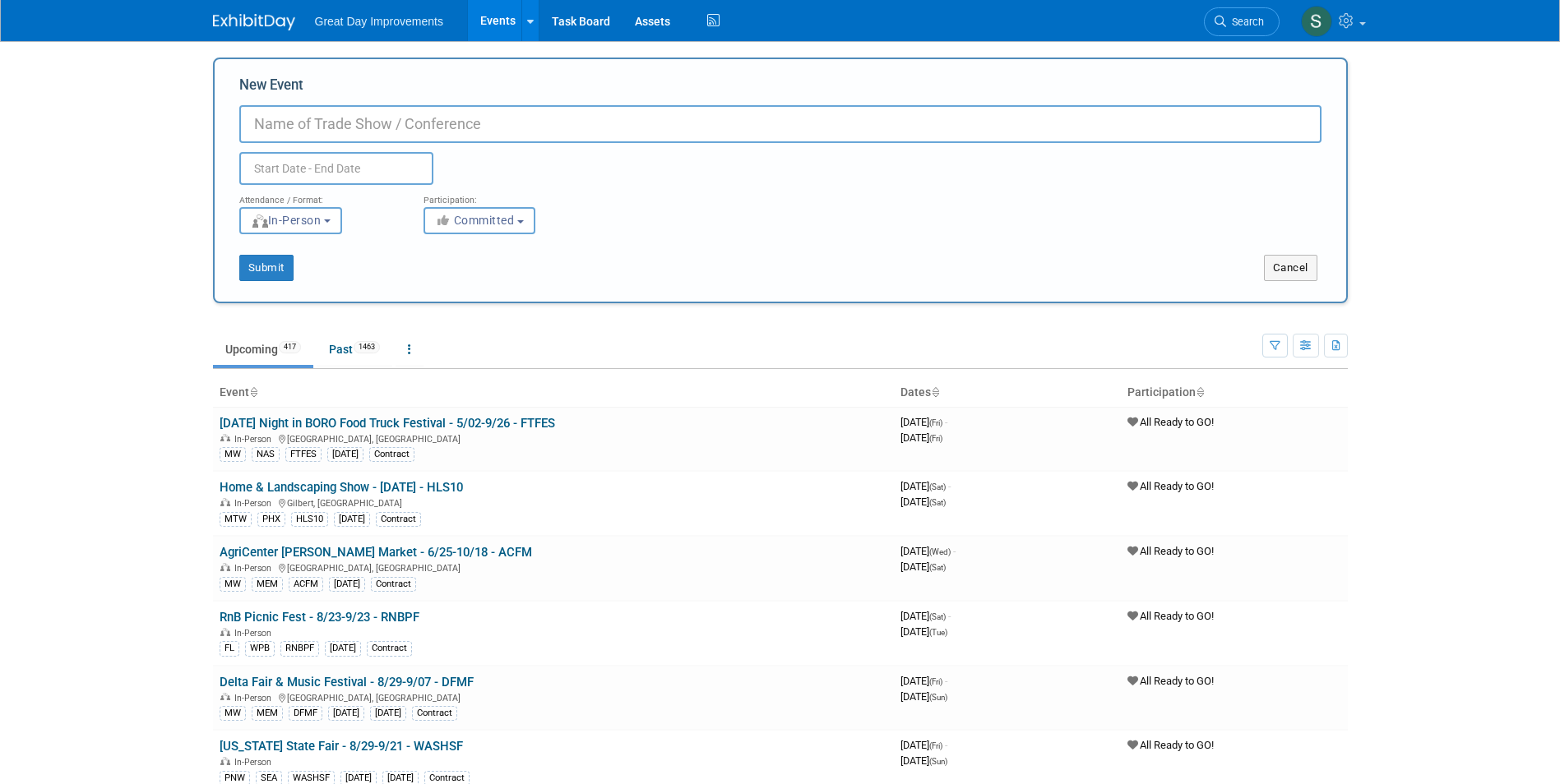
drag, startPoint x: 310, startPoint y: 92, endPoint x: 255, endPoint y: 123, distance: 63.1
paste input "JEFFAL"
type input "JEFFAL"
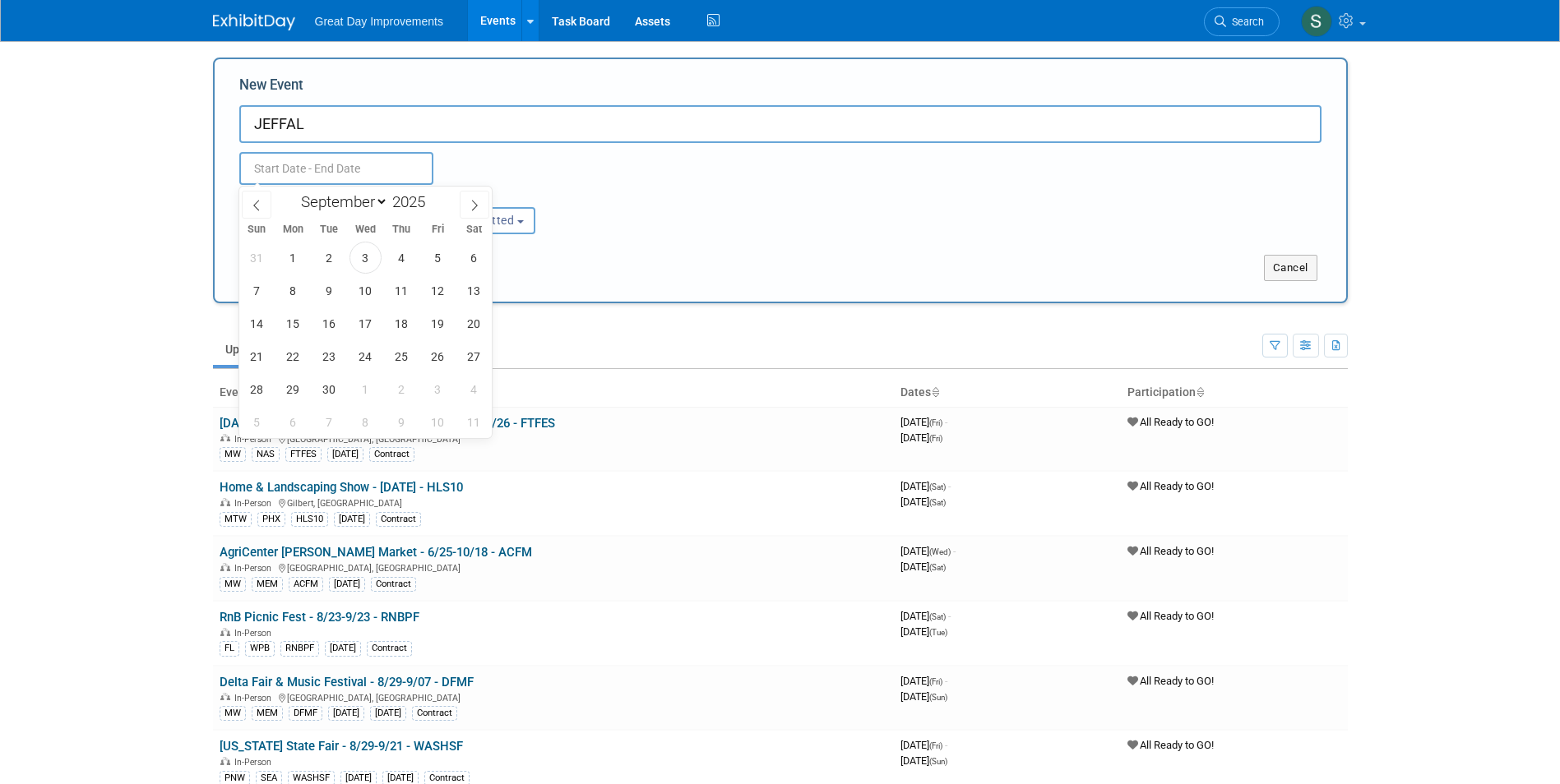
click at [309, 161] on input "text" at bounding box center [336, 168] width 194 height 33
click at [356, 253] on span "3" at bounding box center [365, 258] width 33 height 33
type input "Sep 3, 2025 to Sep 3, 2025"
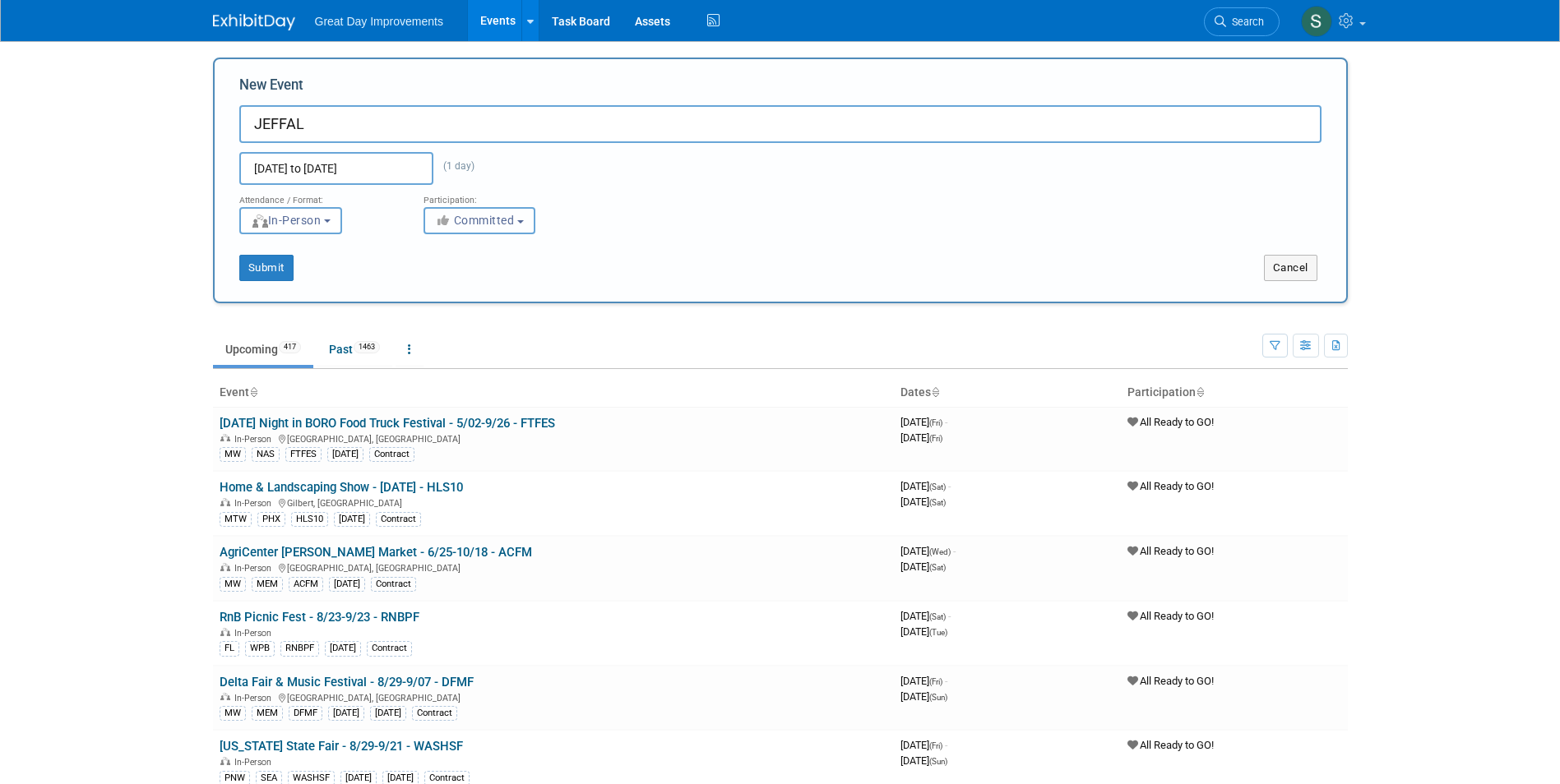
click at [522, 223] on button "Committed" at bounding box center [479, 221] width 112 height 27
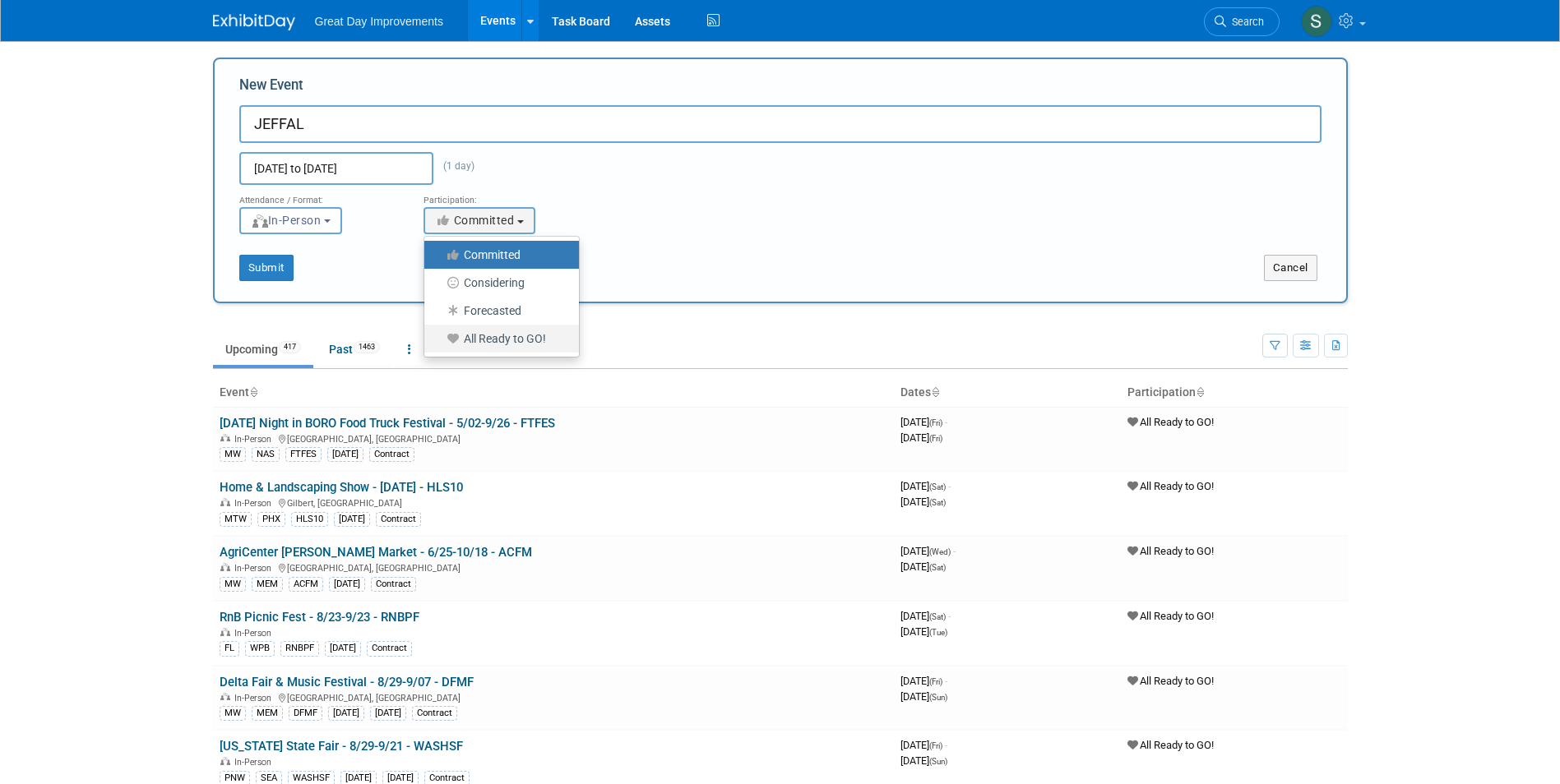
click at [519, 334] on label "All Ready to GO!" at bounding box center [497, 338] width 130 height 21
click at [439, 334] on input "All Ready to GO!" at bounding box center [433, 338] width 11 height 11
select select "102"
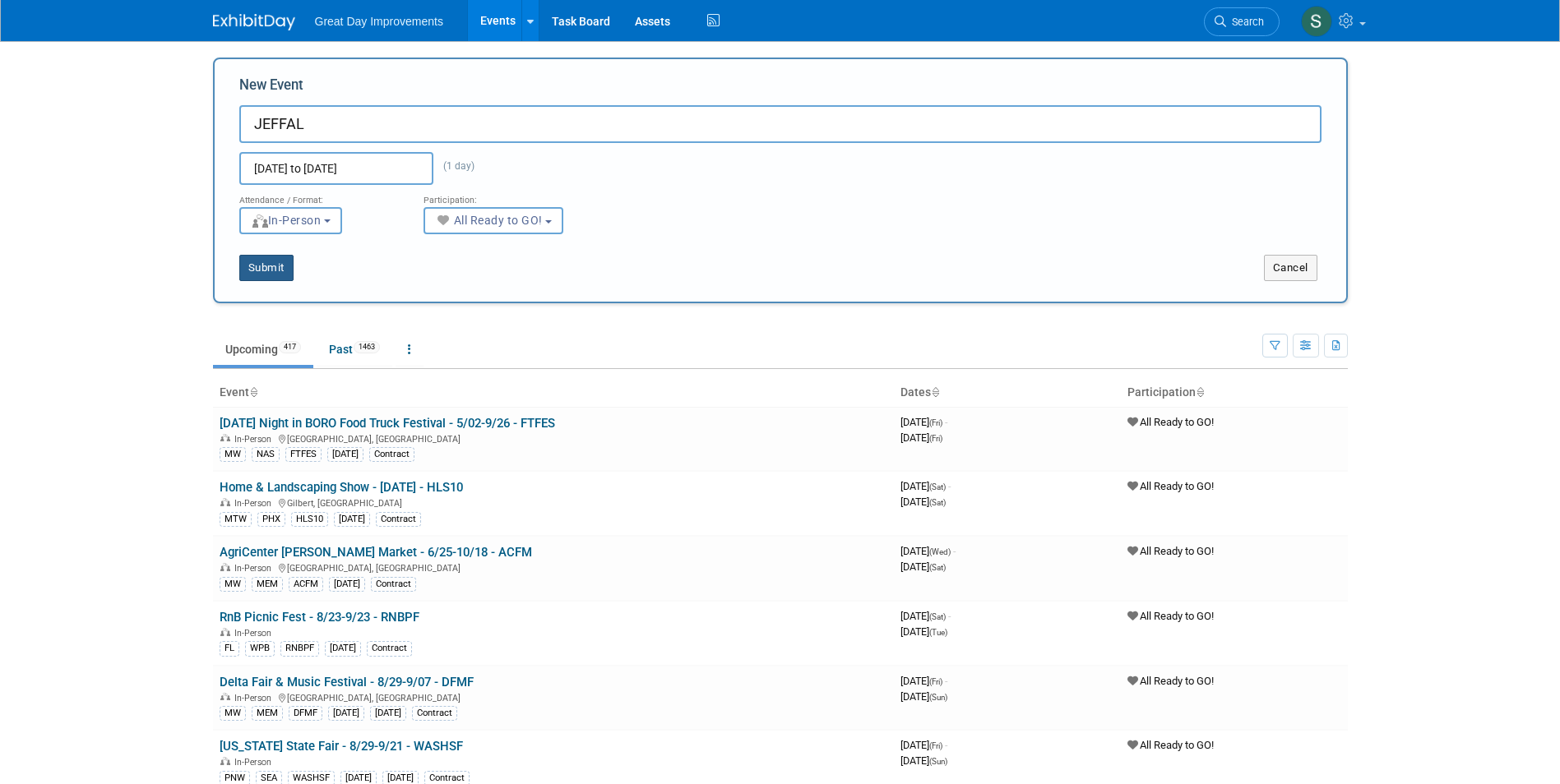
click at [270, 260] on button "Submit" at bounding box center [266, 269] width 55 height 27
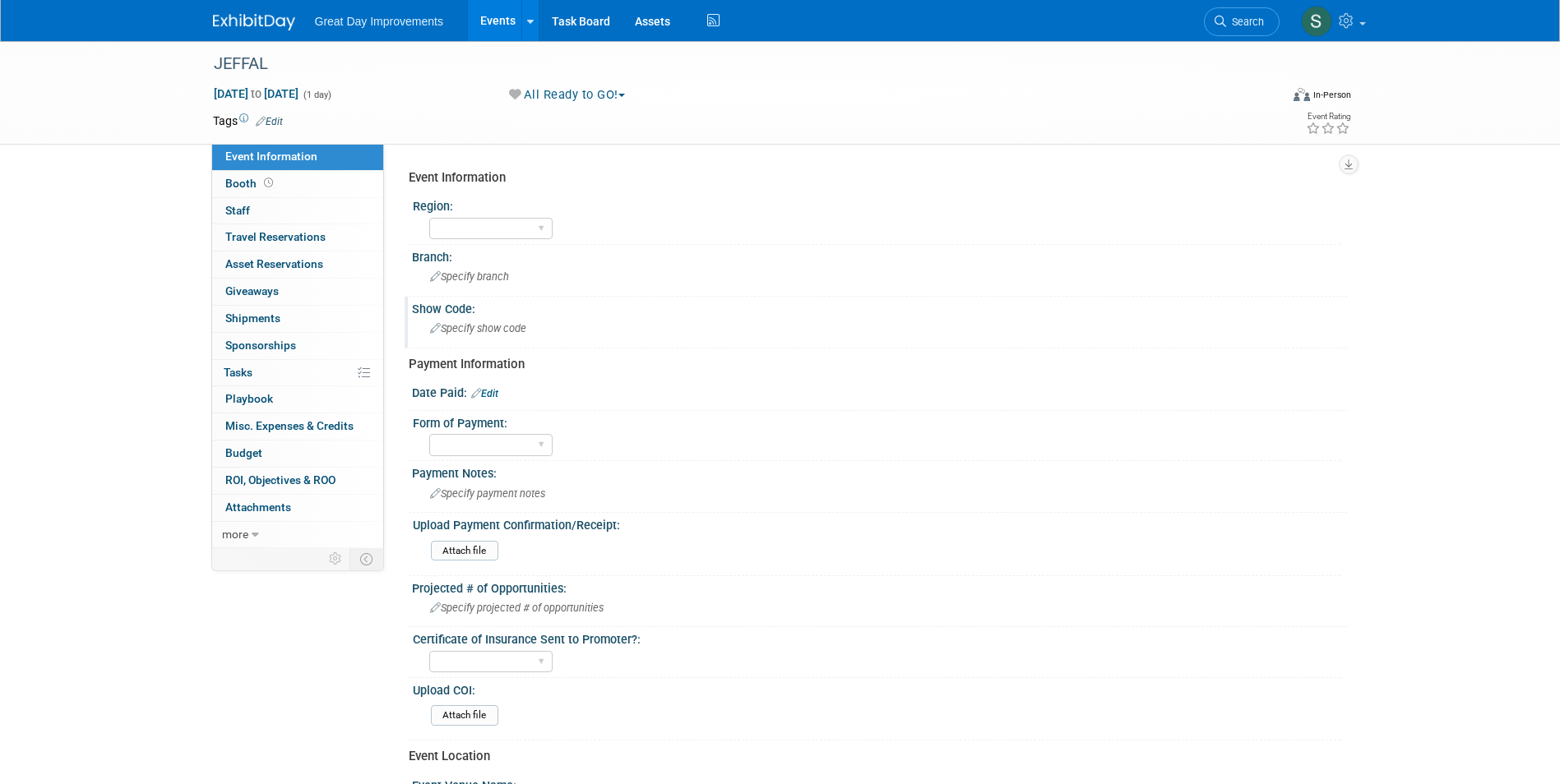
click at [466, 328] on span "Specify show code" at bounding box center [478, 328] width 97 height 12
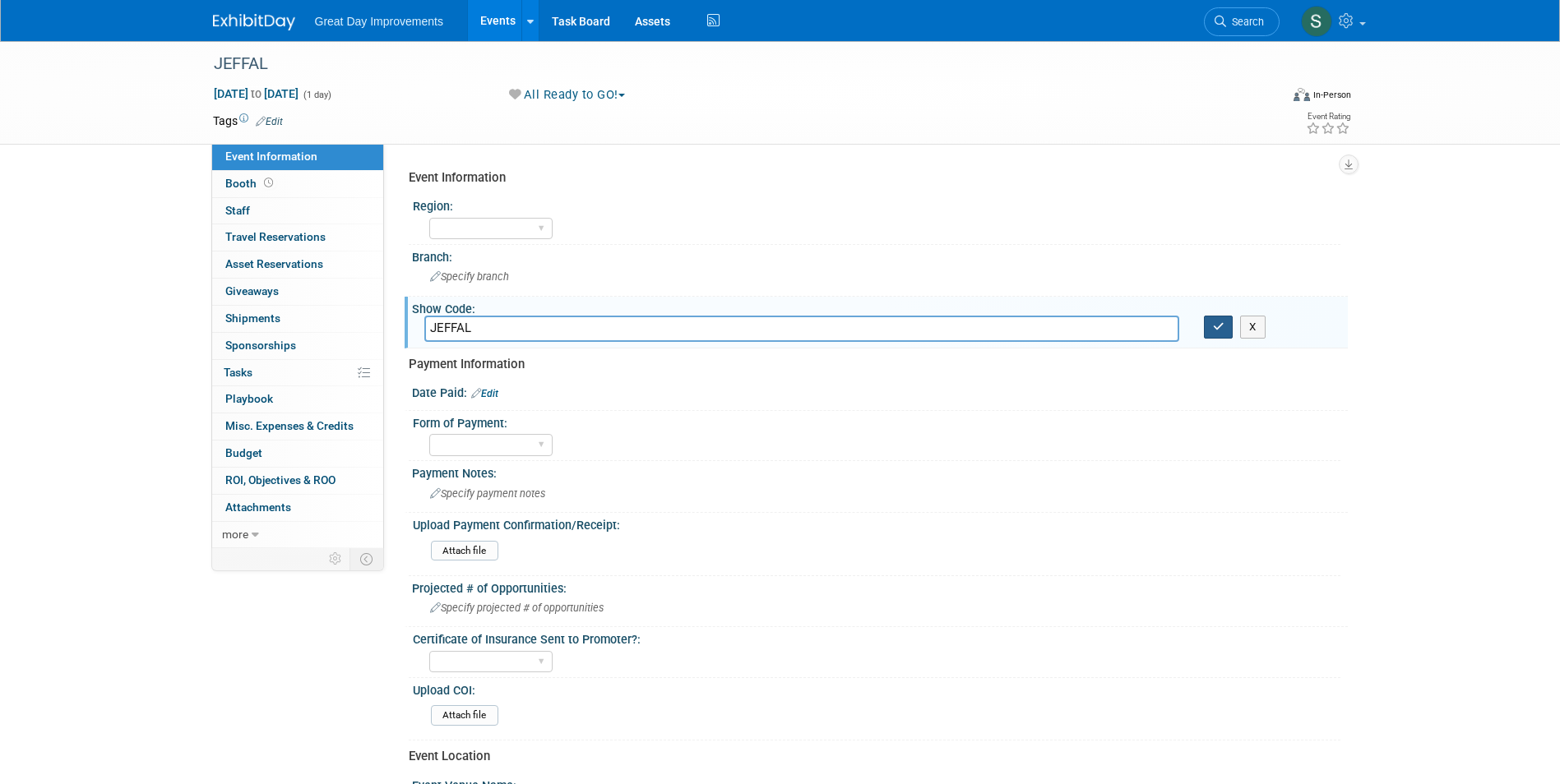
type input "JEFFAL"
click at [1221, 329] on icon "button" at bounding box center [1219, 326] width 11 height 11
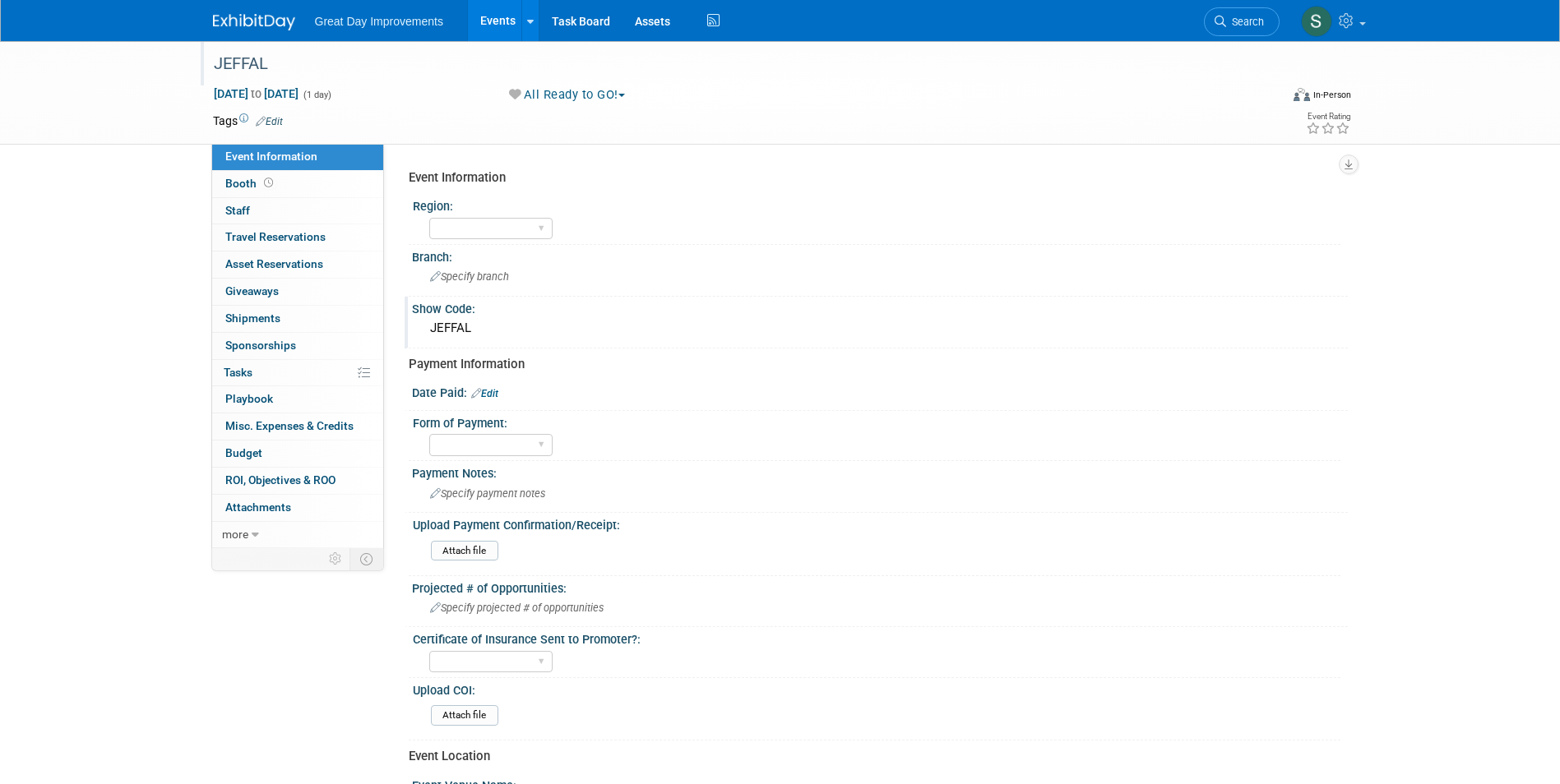
click at [243, 68] on div "JEFFAL" at bounding box center [732, 64] width 1047 height 30
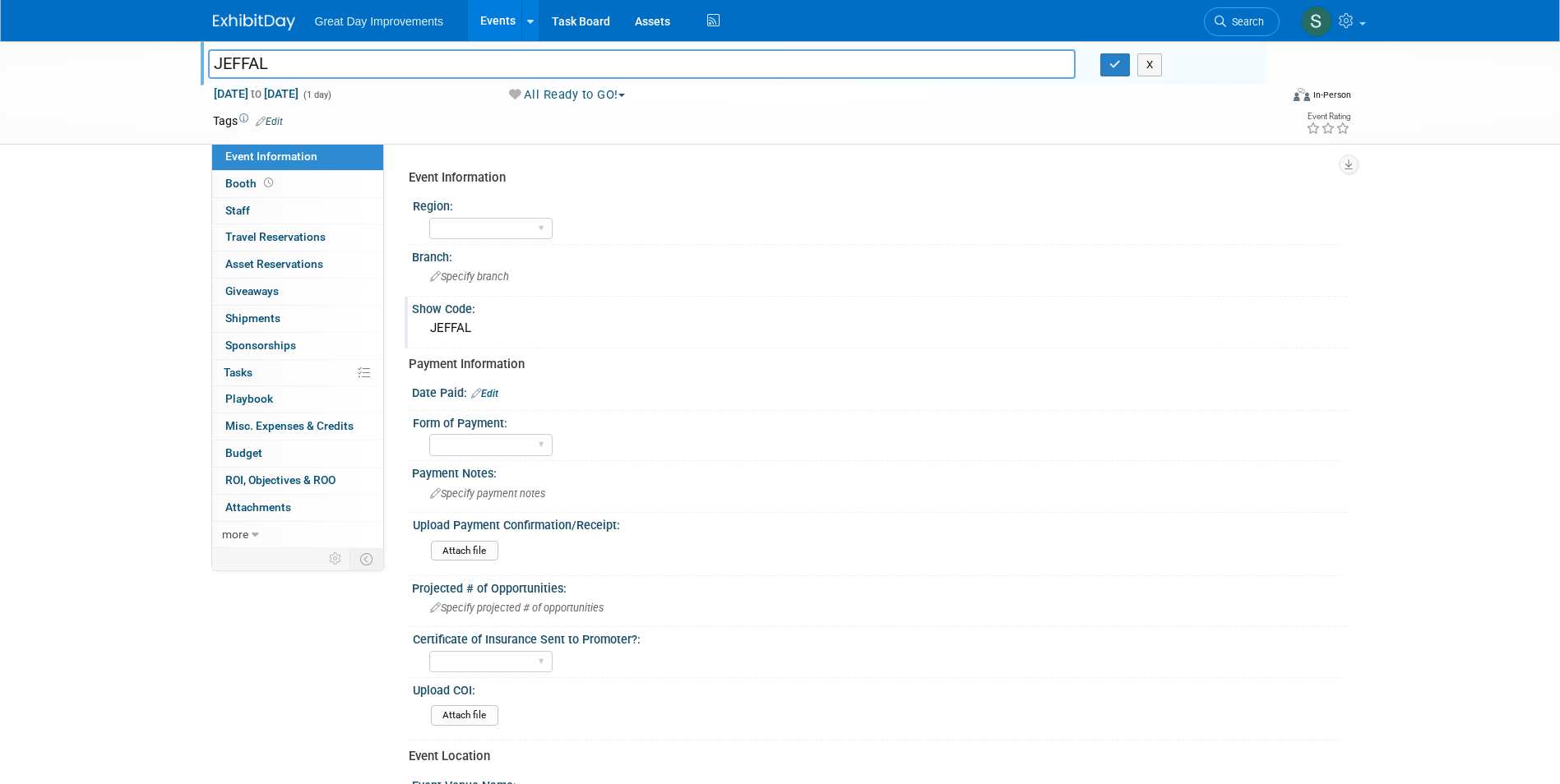
click at [217, 62] on input "JEFFAL" at bounding box center [643, 64] width 868 height 29
type input "Jefferson County Home Show Fall - 9/19-9/21 - [PERSON_NAME]"
click at [1119, 60] on icon "button" at bounding box center [1115, 64] width 11 height 11
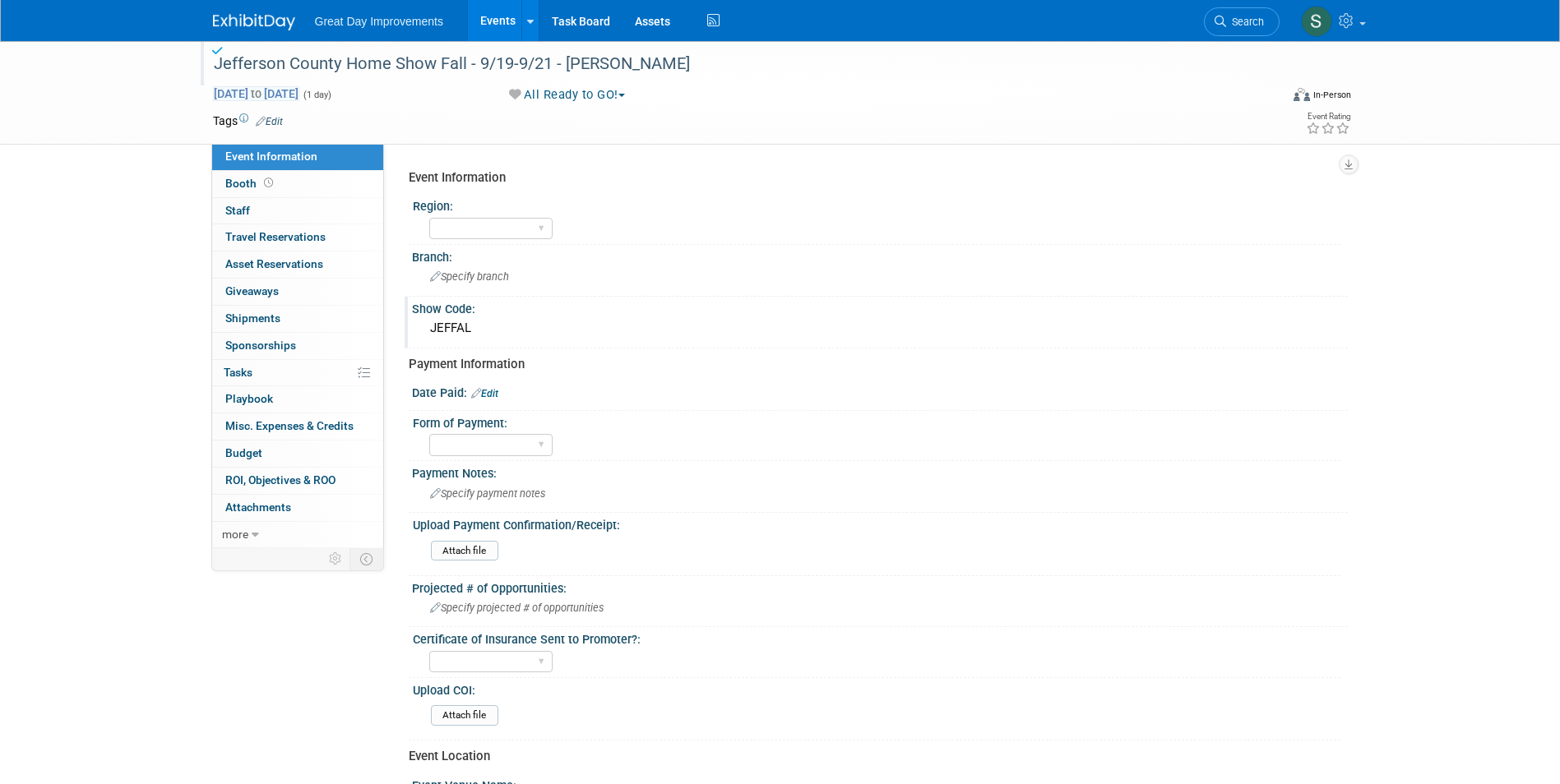
click at [299, 96] on span "[DATE] to [DATE]" at bounding box center [256, 93] width 86 height 14
type input "[DATE]"
select select "8"
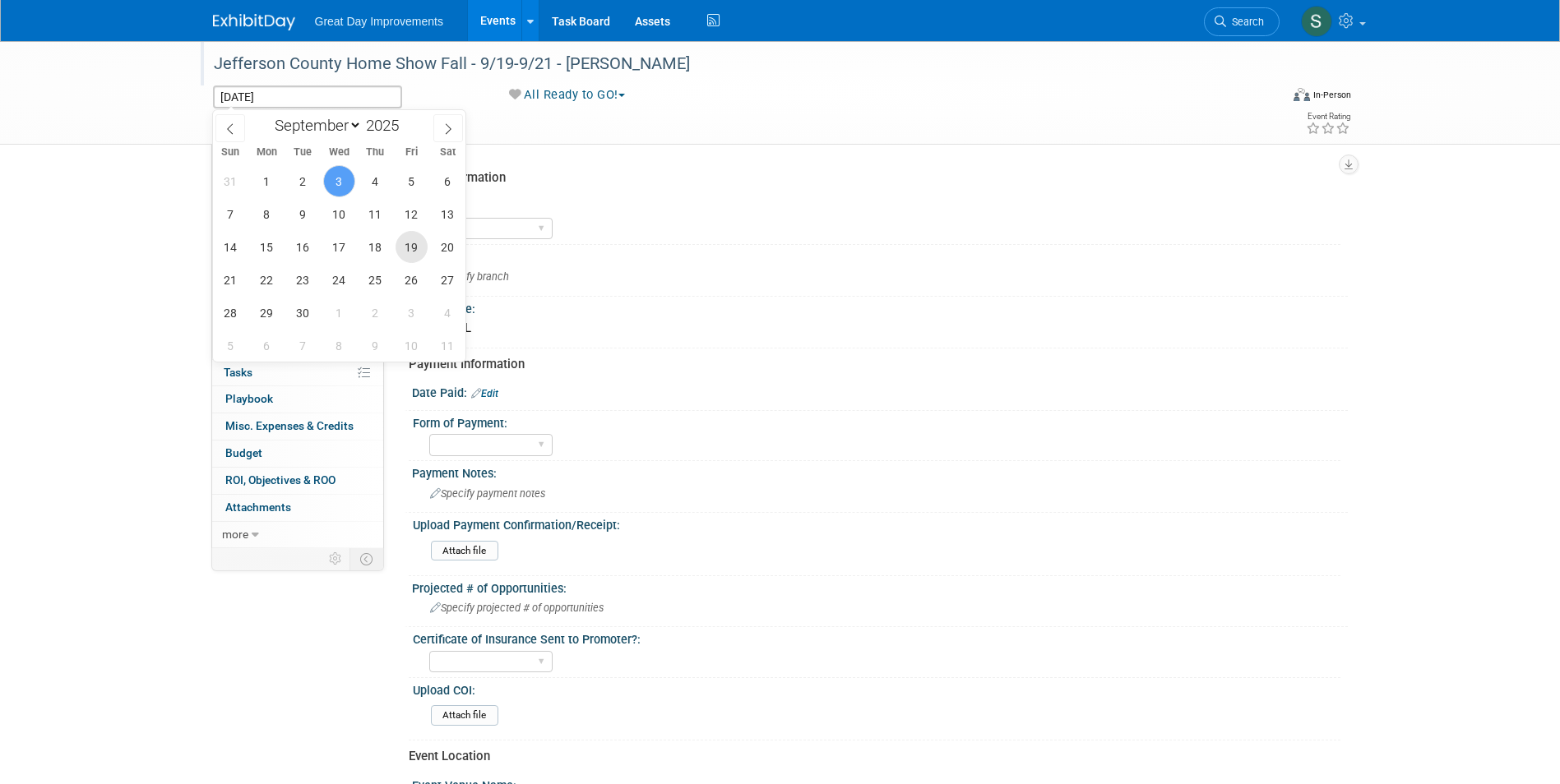
click at [413, 253] on span "19" at bounding box center [412, 248] width 33 height 33
type input "Sep 19, 2025"
click at [249, 279] on div "31 1 2 3 4 5 6 7 8 9 10 11 12 13 14 15 16 17 18 19 20 21 22 23 24 25 26 27 28 2…" at bounding box center [340, 263] width 253 height 197
click at [237, 278] on span "21" at bounding box center [231, 280] width 33 height 33
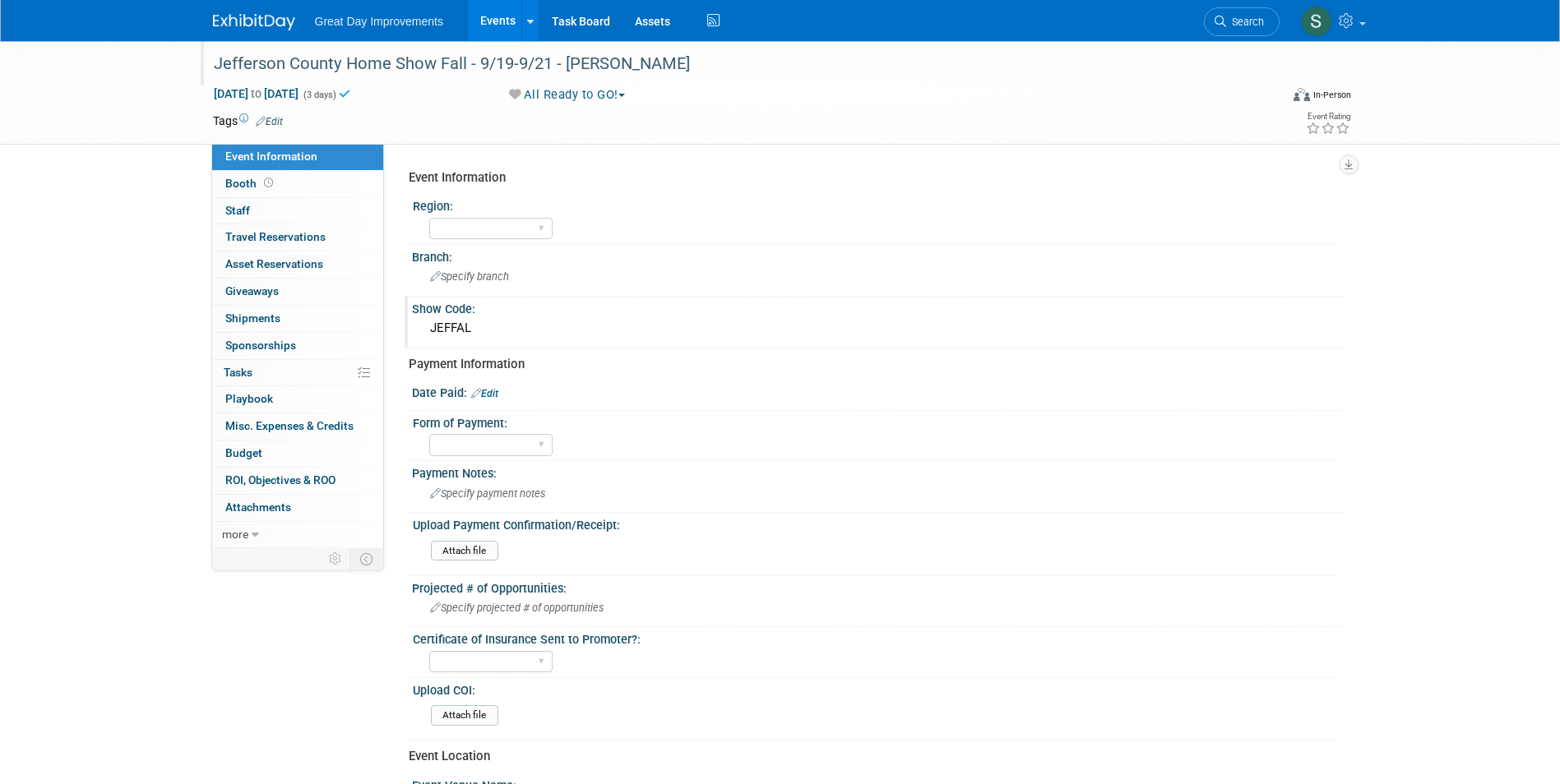
click at [279, 120] on link "Edit" at bounding box center [269, 121] width 27 height 11
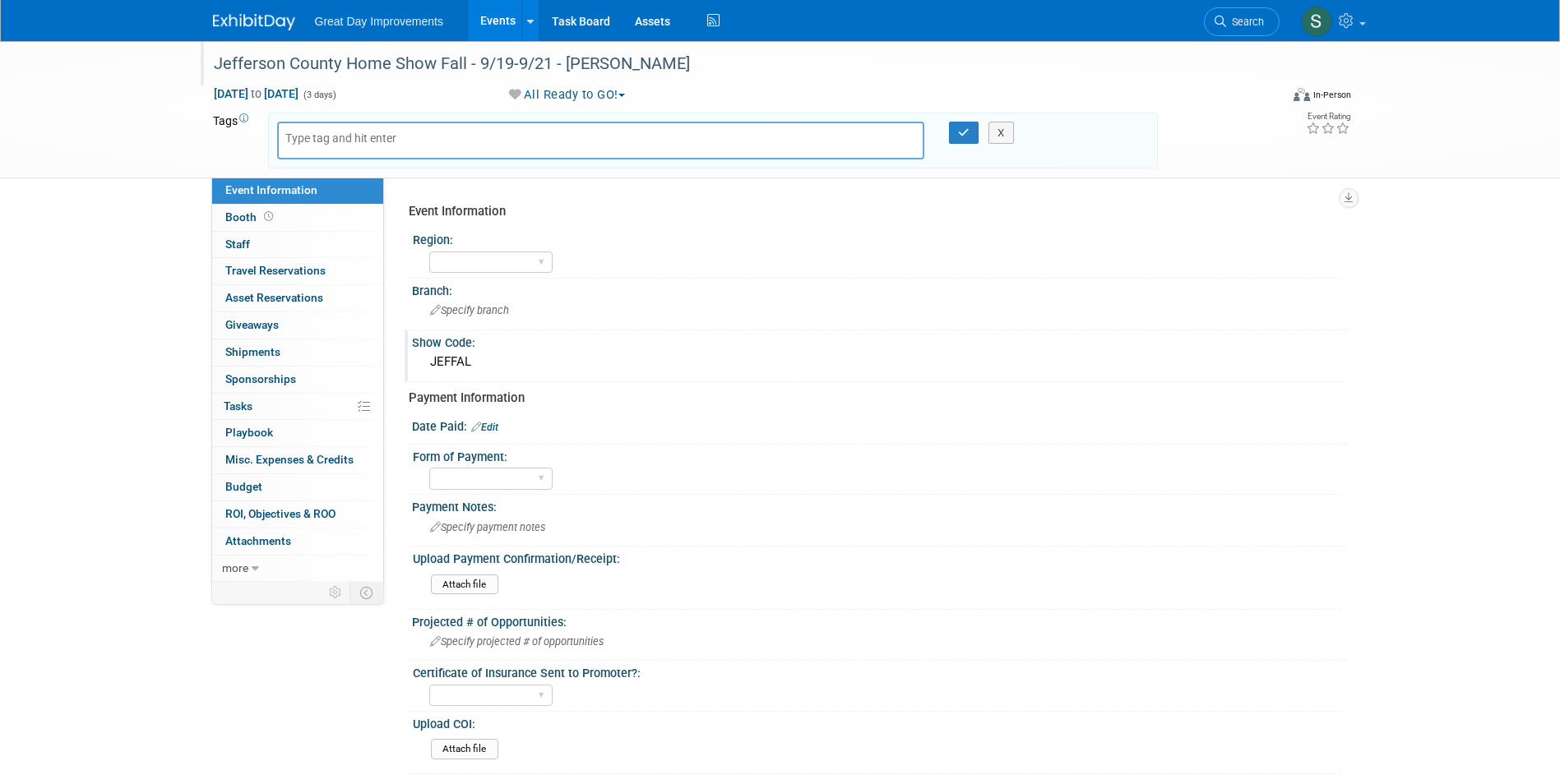
drag, startPoint x: 308, startPoint y: 117, endPoint x: 312, endPoint y: 126, distance: 9.8
click at [310, 120] on div "X" at bounding box center [713, 141] width 890 height 55
click at [313, 131] on input "text" at bounding box center [351, 138] width 132 height 16
click at [318, 137] on input "text" at bounding box center [351, 138] width 132 height 16
type input "MTW"
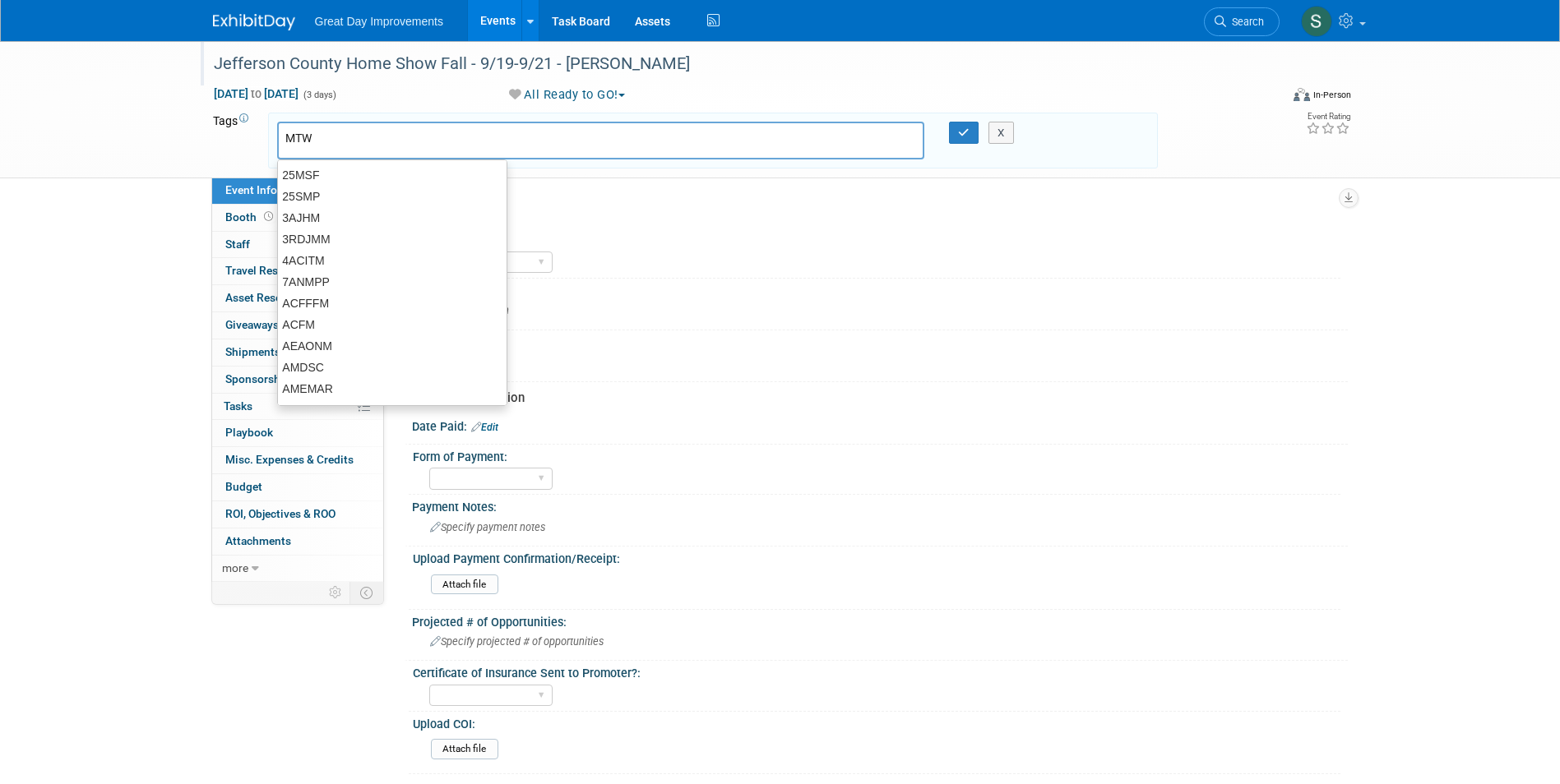
type input "MTW"
type input "DEN"
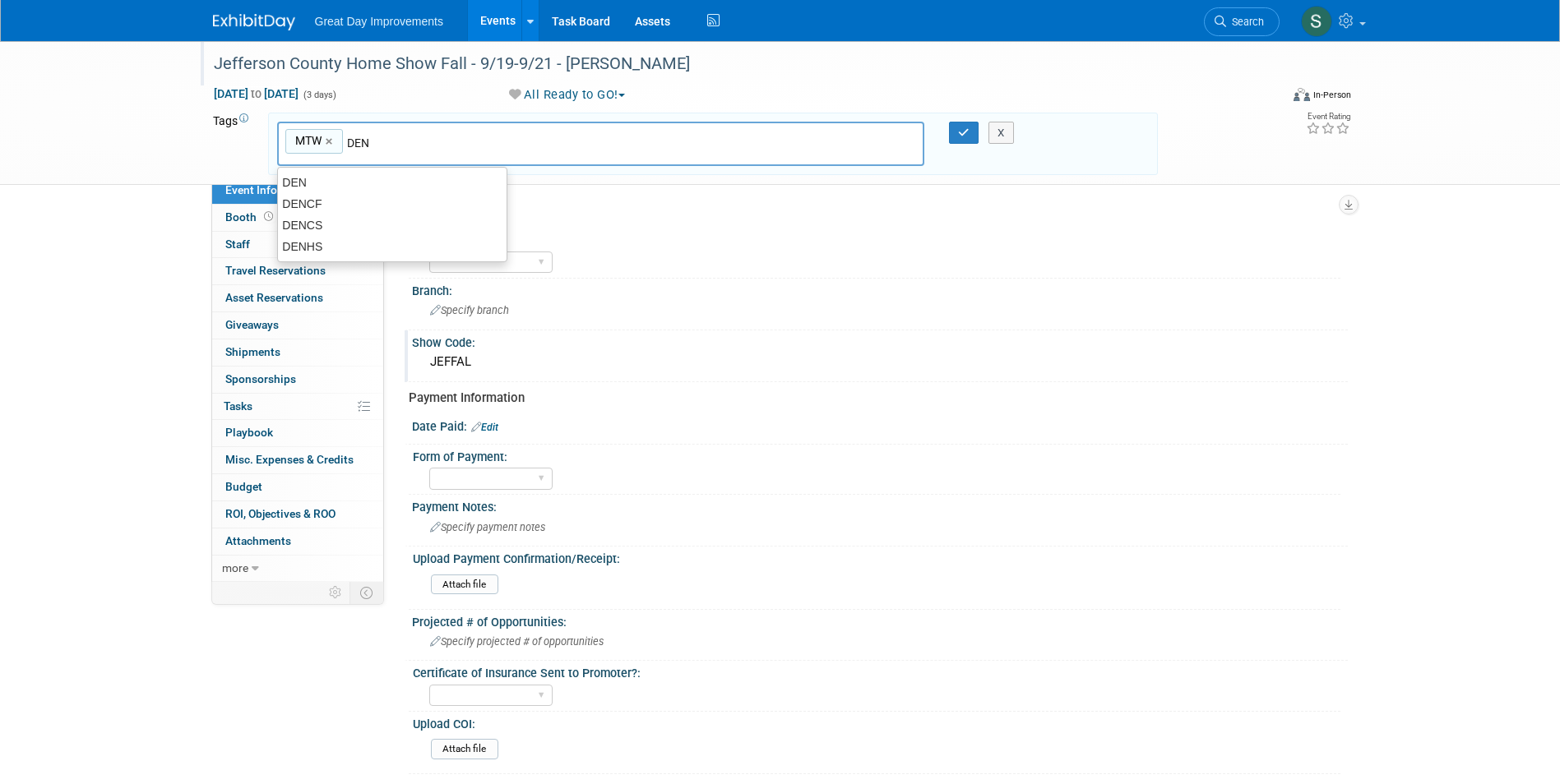
type input "MTW, DEN"
type input "[DATE]"
type input "MTW, DEN, SEPT25"
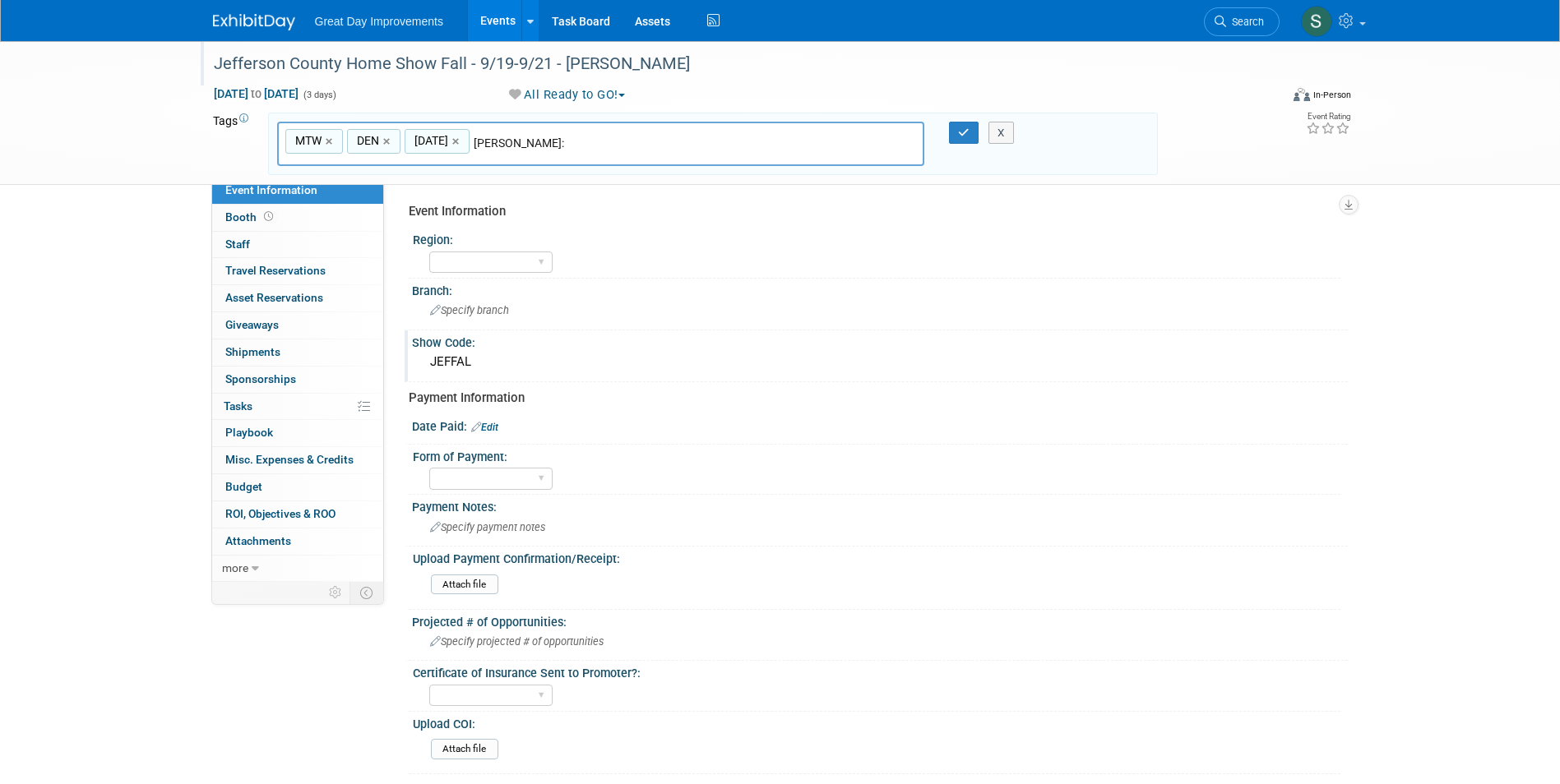
type input "JEFFA:"
type input "MTW, DEN, SEPT25, JEFFA:"
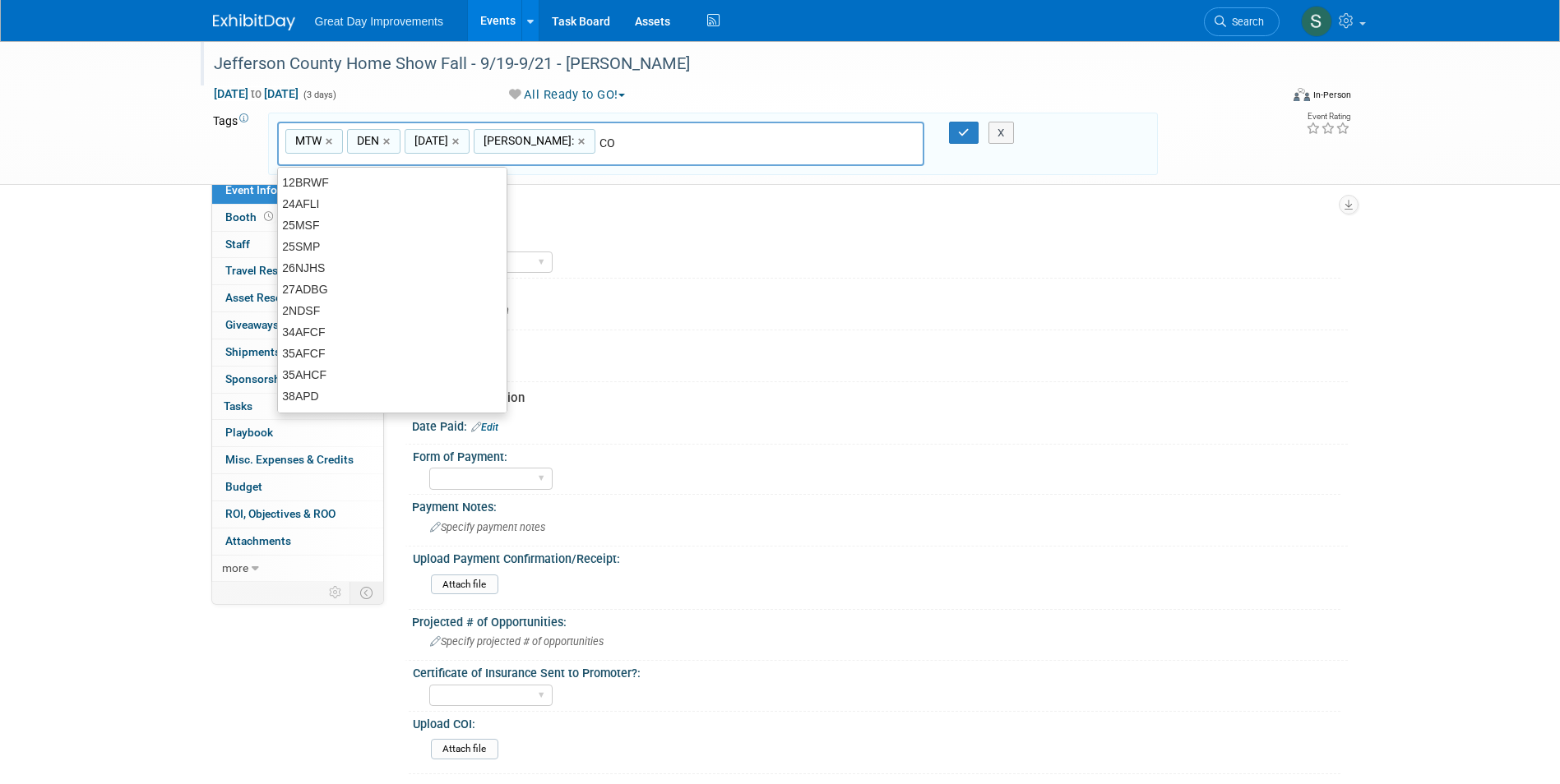
type input "C"
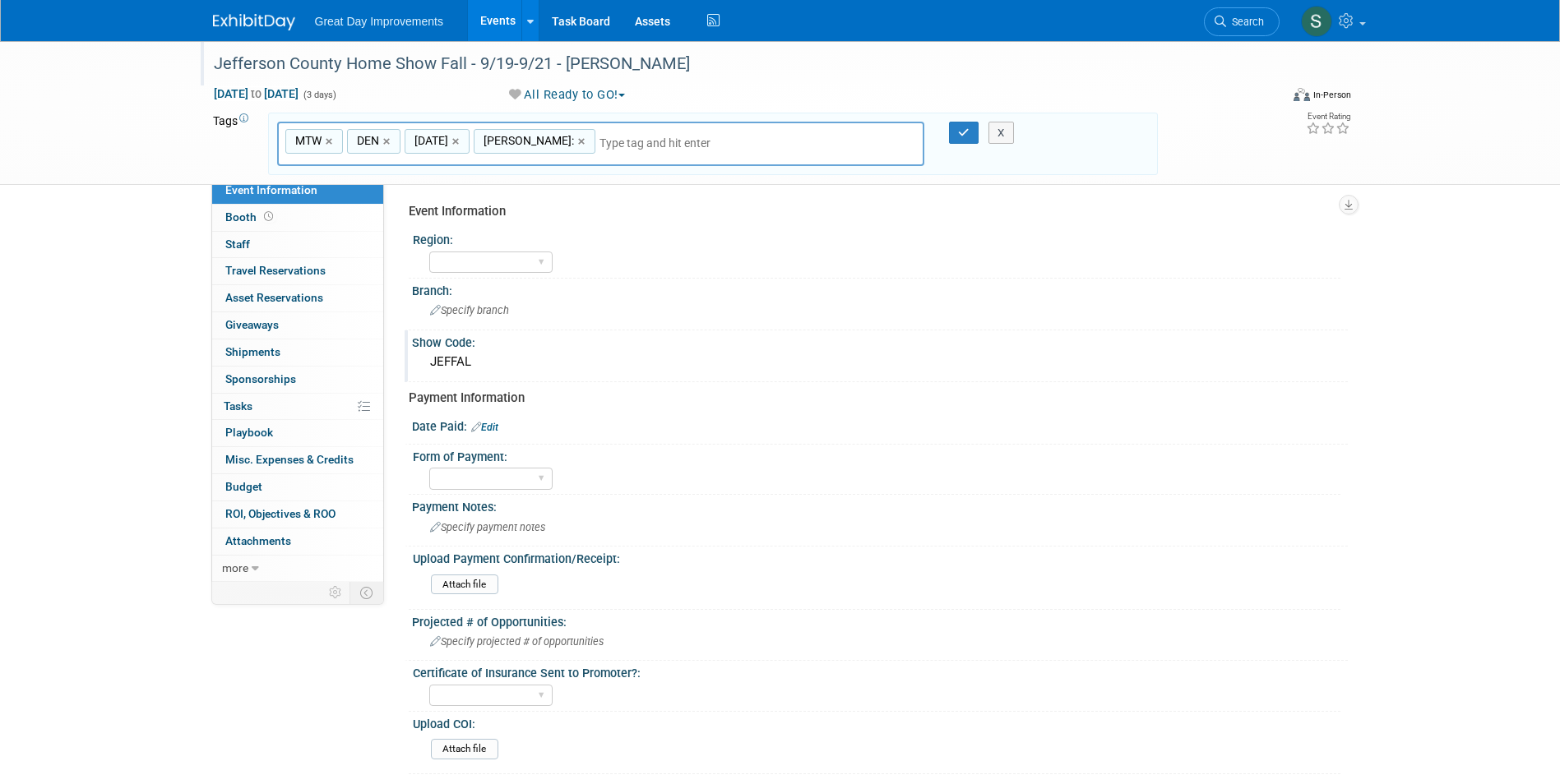
type input "JEFFA:"
type input "MTW, DEN, SEPT25"
type input "JE"
click at [592, 141] on input "text" at bounding box center [588, 142] width 231 height 16
type input "JEFFAL"
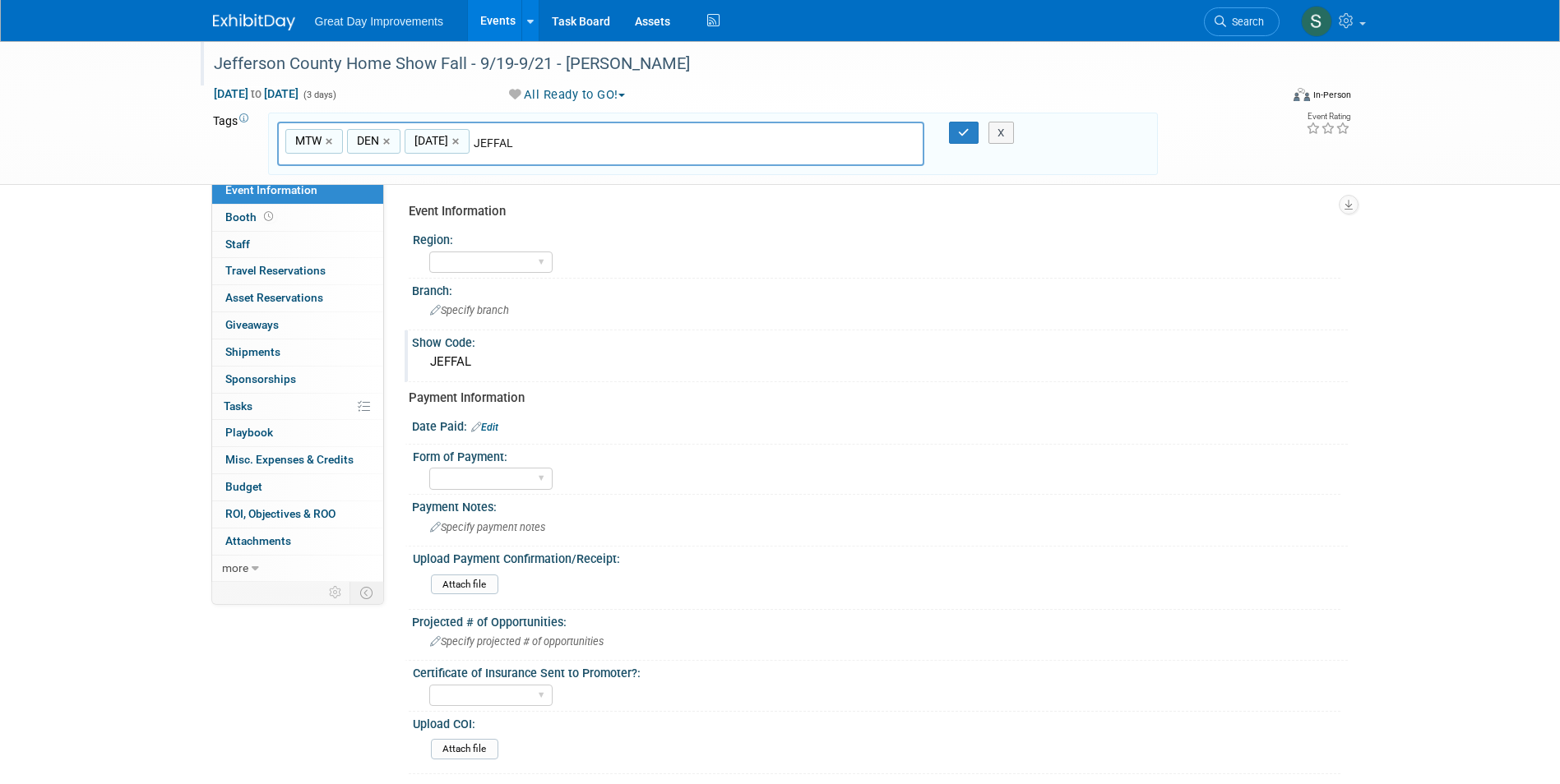
type input "MTW, DEN, SEPT25, JEFFAL"
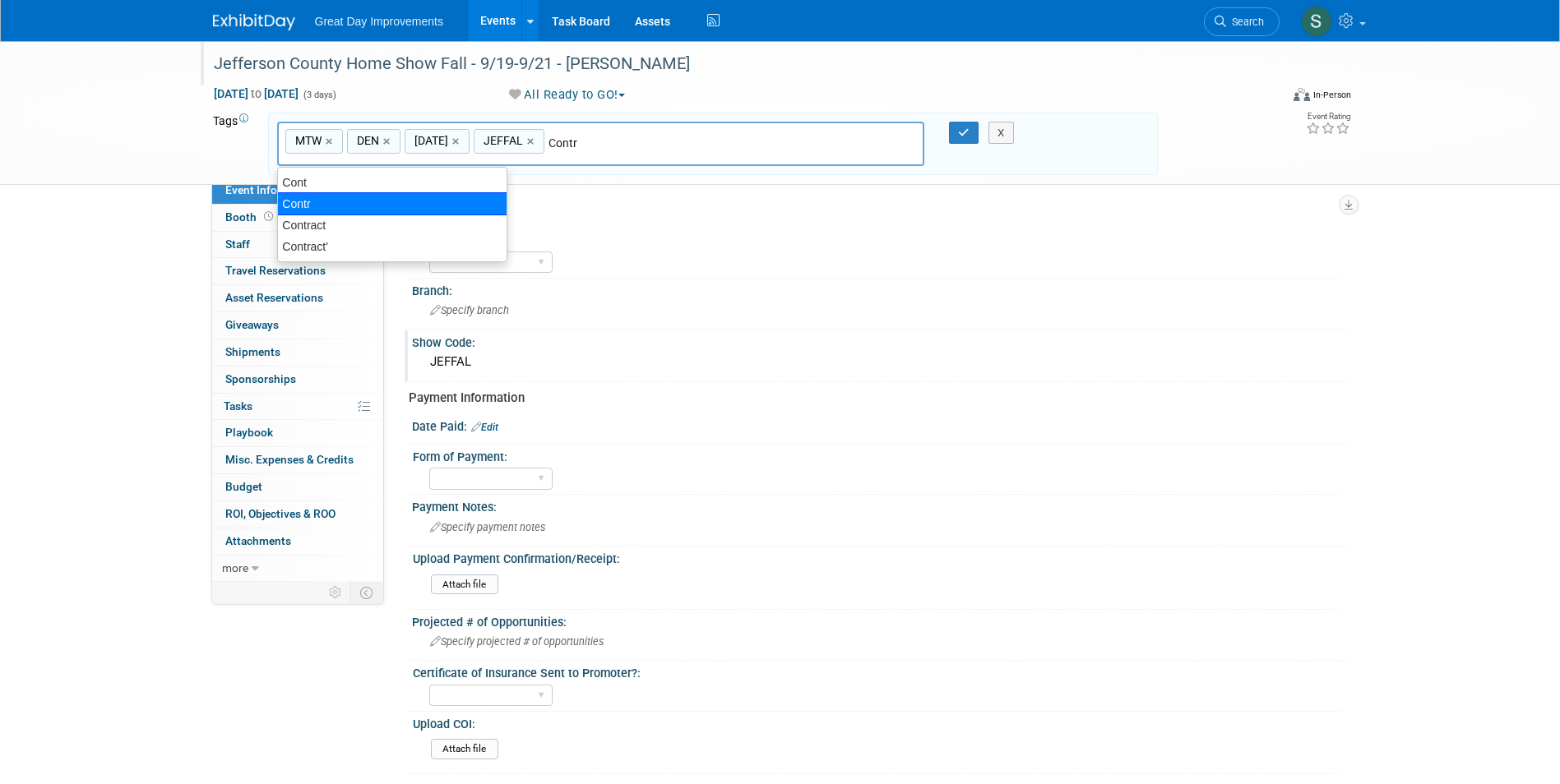
type input "Contract"
type input "MTW, DEN, SEPT25, JEFFAL, Contract"
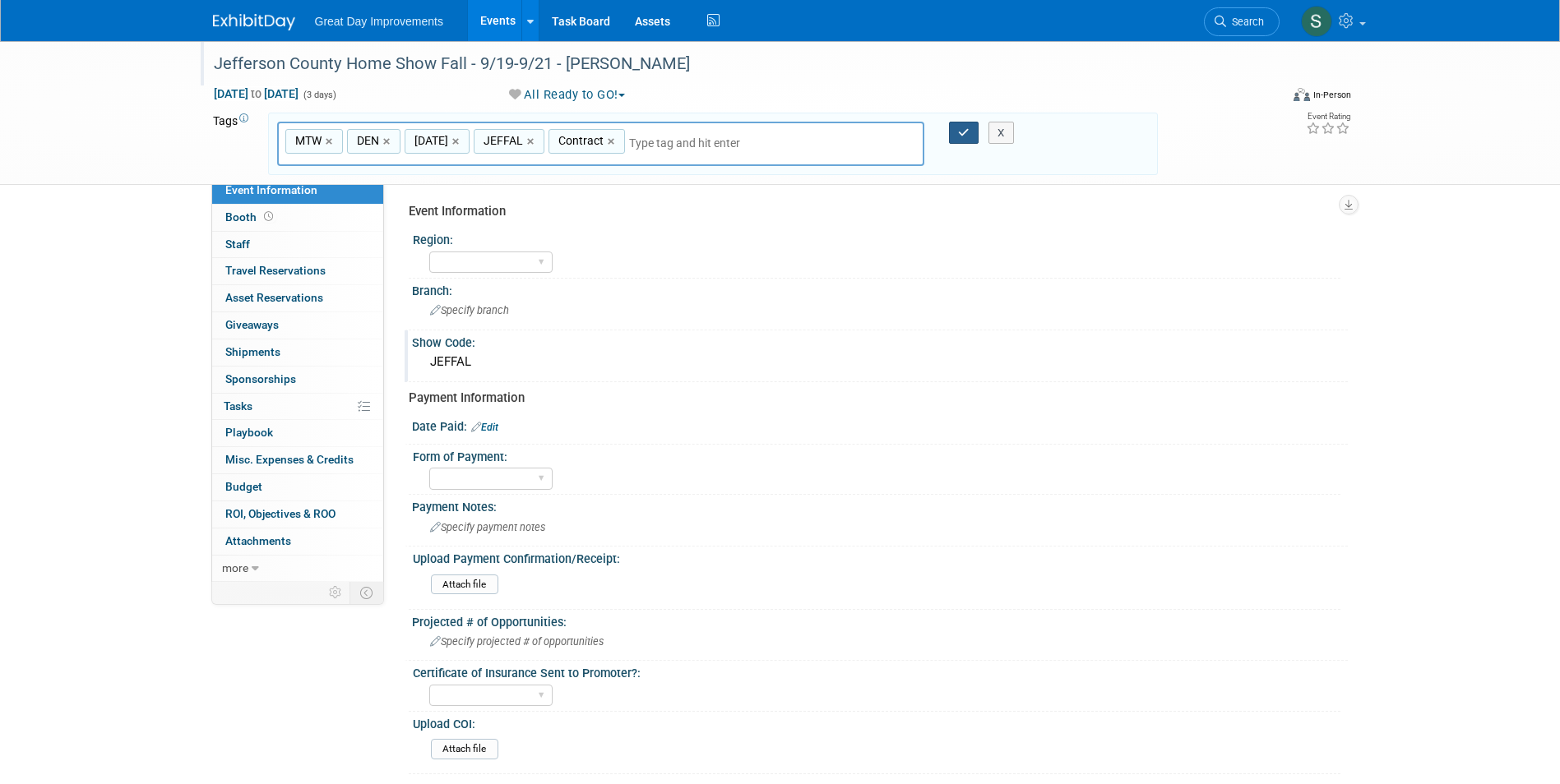
click at [957, 132] on button "button" at bounding box center [963, 133] width 30 height 23
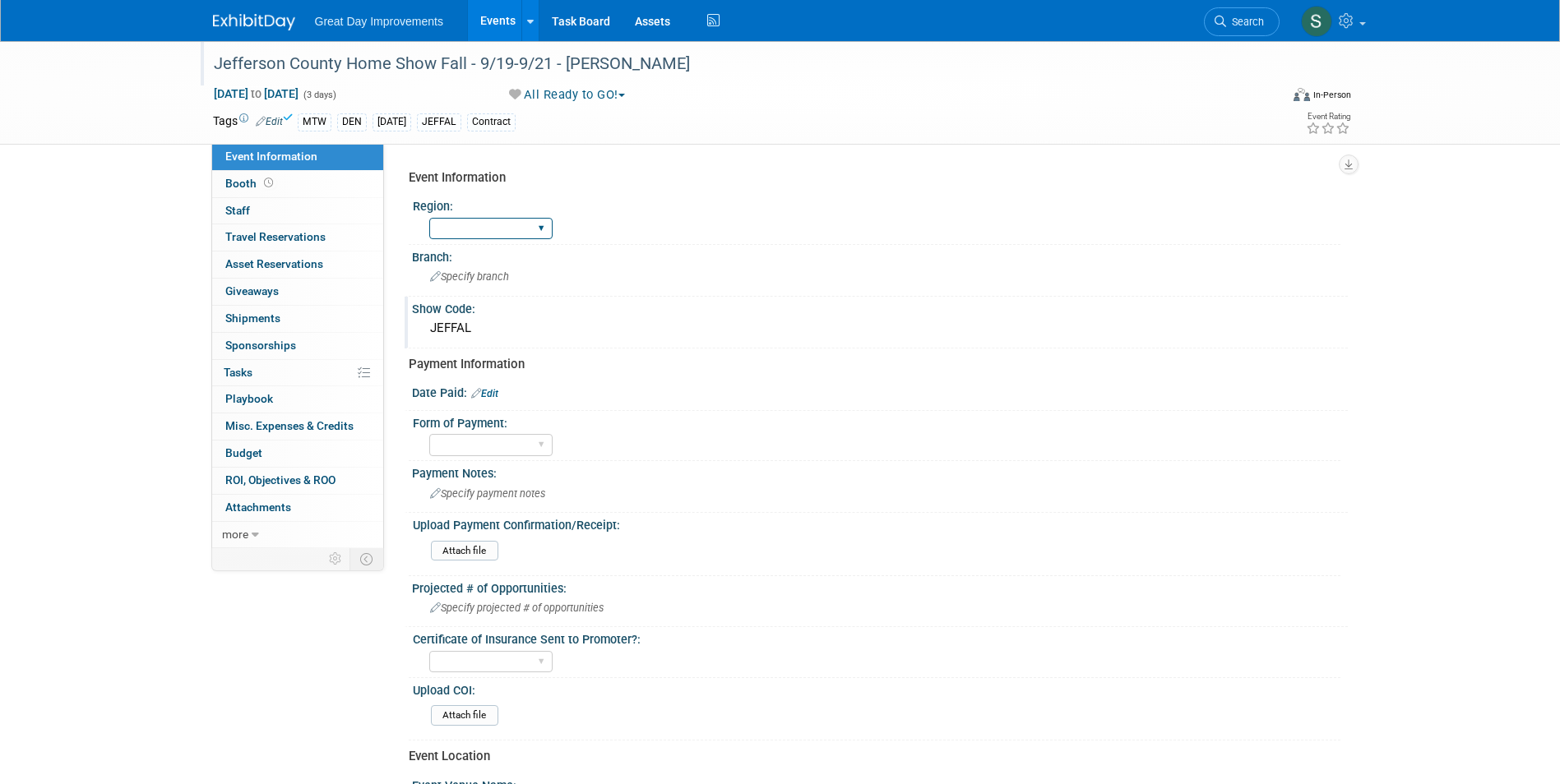
click at [495, 231] on select "GC MA MW MTW NE NEW OV PL PNW SA SE SC UMW FL" at bounding box center [491, 229] width 123 height 22
select select "MTW"
click at [429, 218] on select "GC MA MW MTW NE NEW OV PL PNW SA SE SC UMW FL" at bounding box center [491, 229] width 123 height 22
click at [456, 281] on span "Specify branch" at bounding box center [470, 276] width 79 height 12
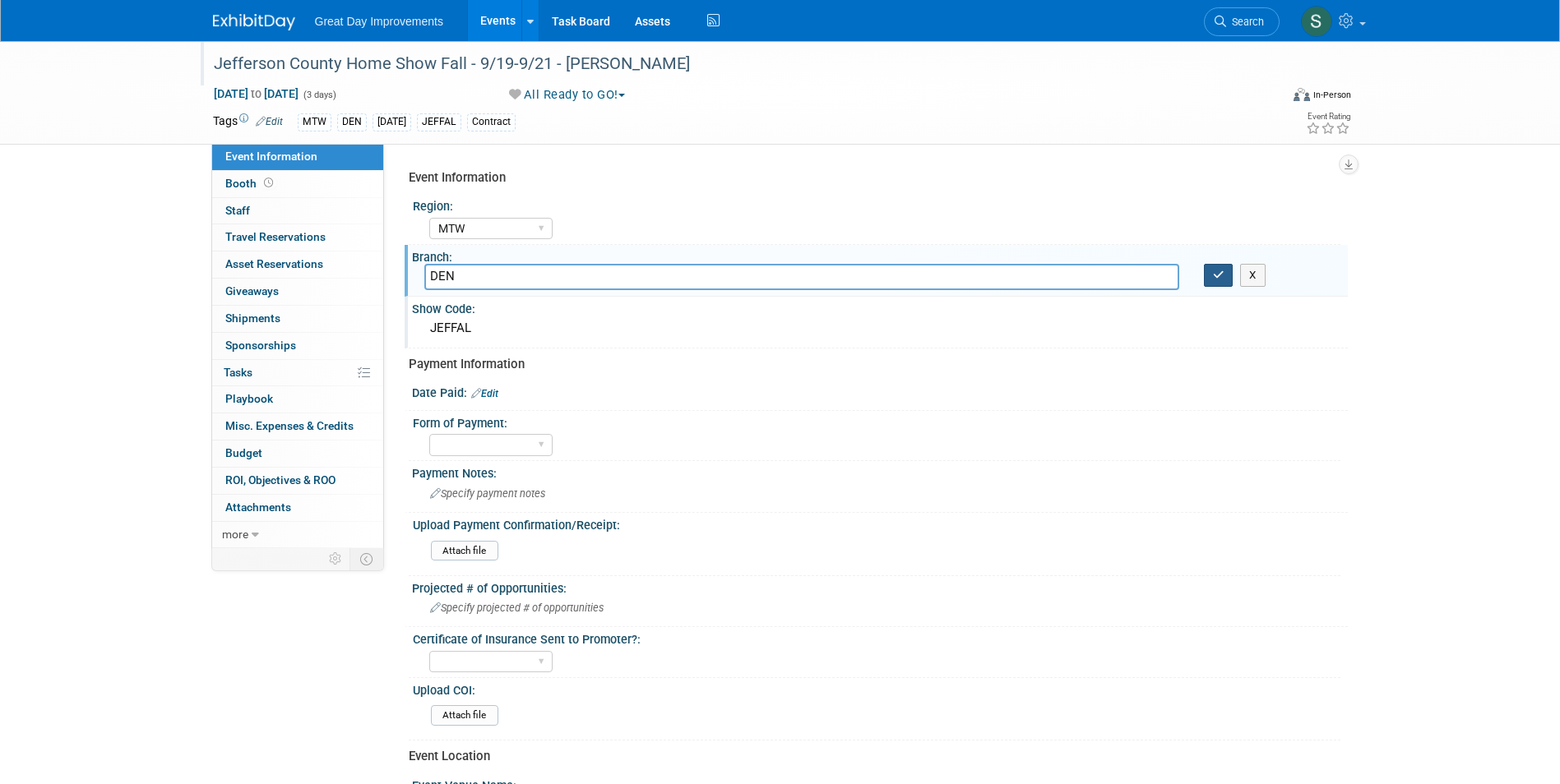
type input "DEN"
click at [1219, 278] on icon "button" at bounding box center [1219, 274] width 11 height 11
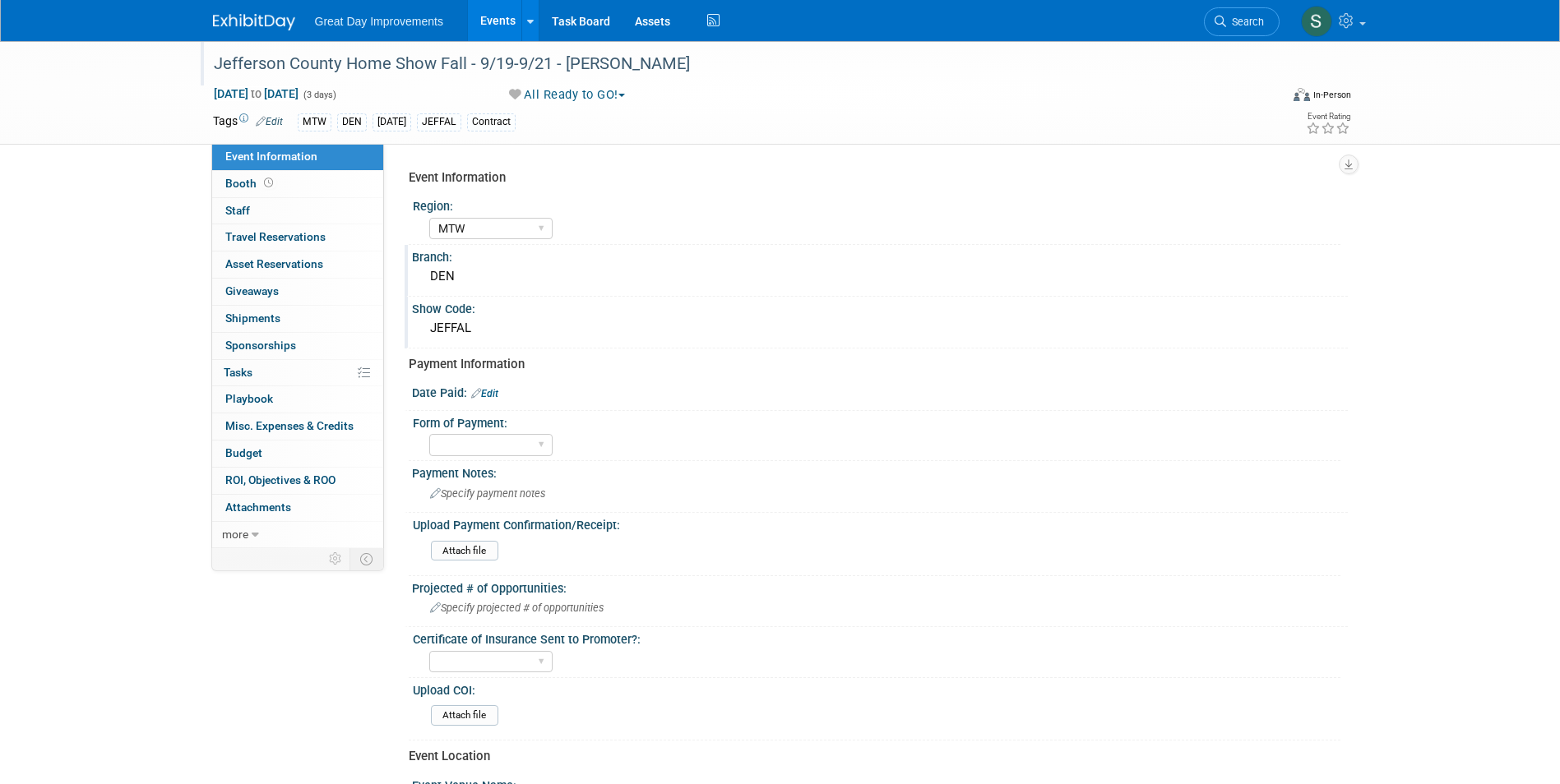
click at [494, 389] on link "Edit" at bounding box center [485, 394] width 27 height 11
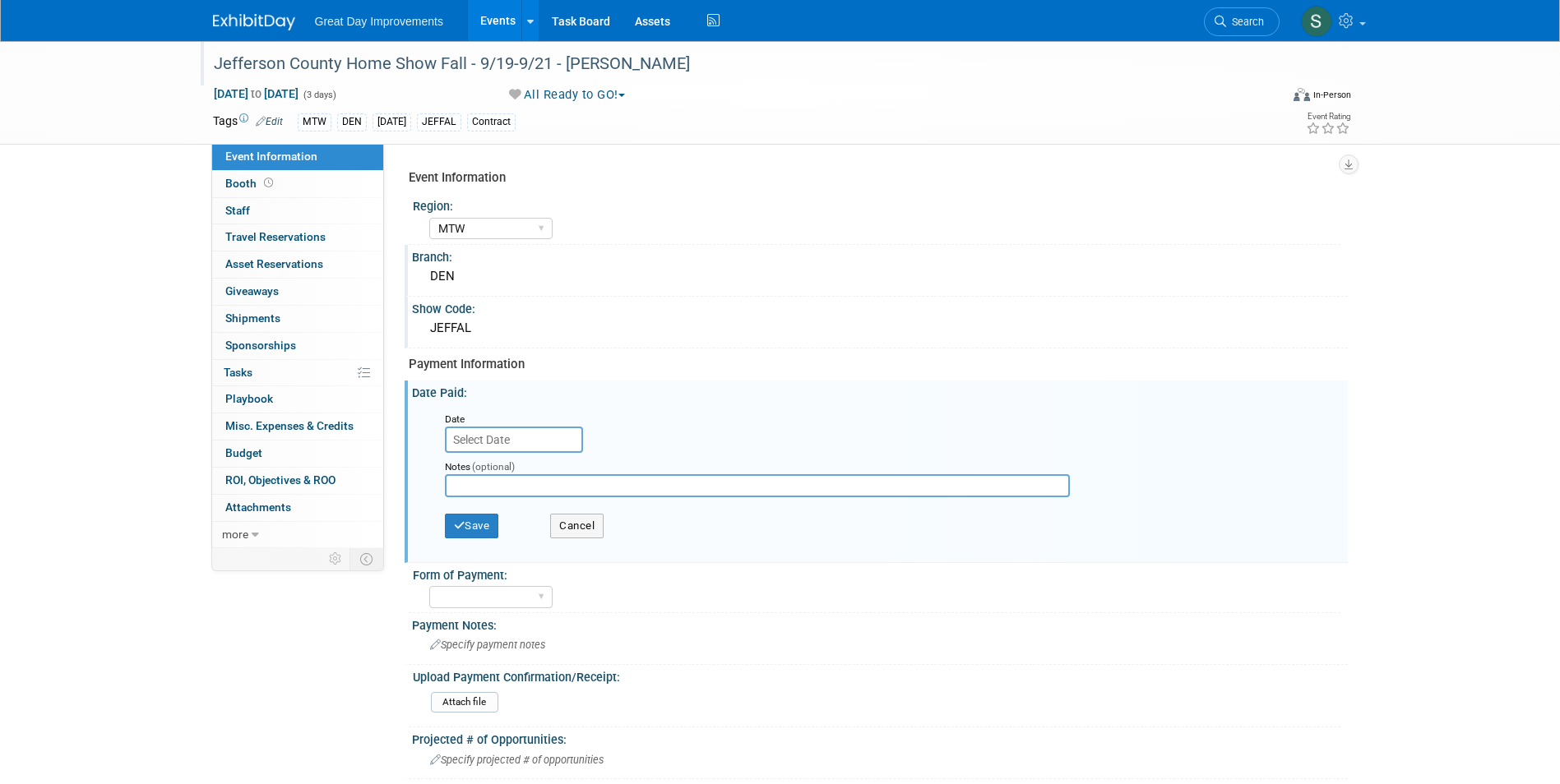
click at [527, 440] on input "text" at bounding box center [514, 440] width 138 height 27
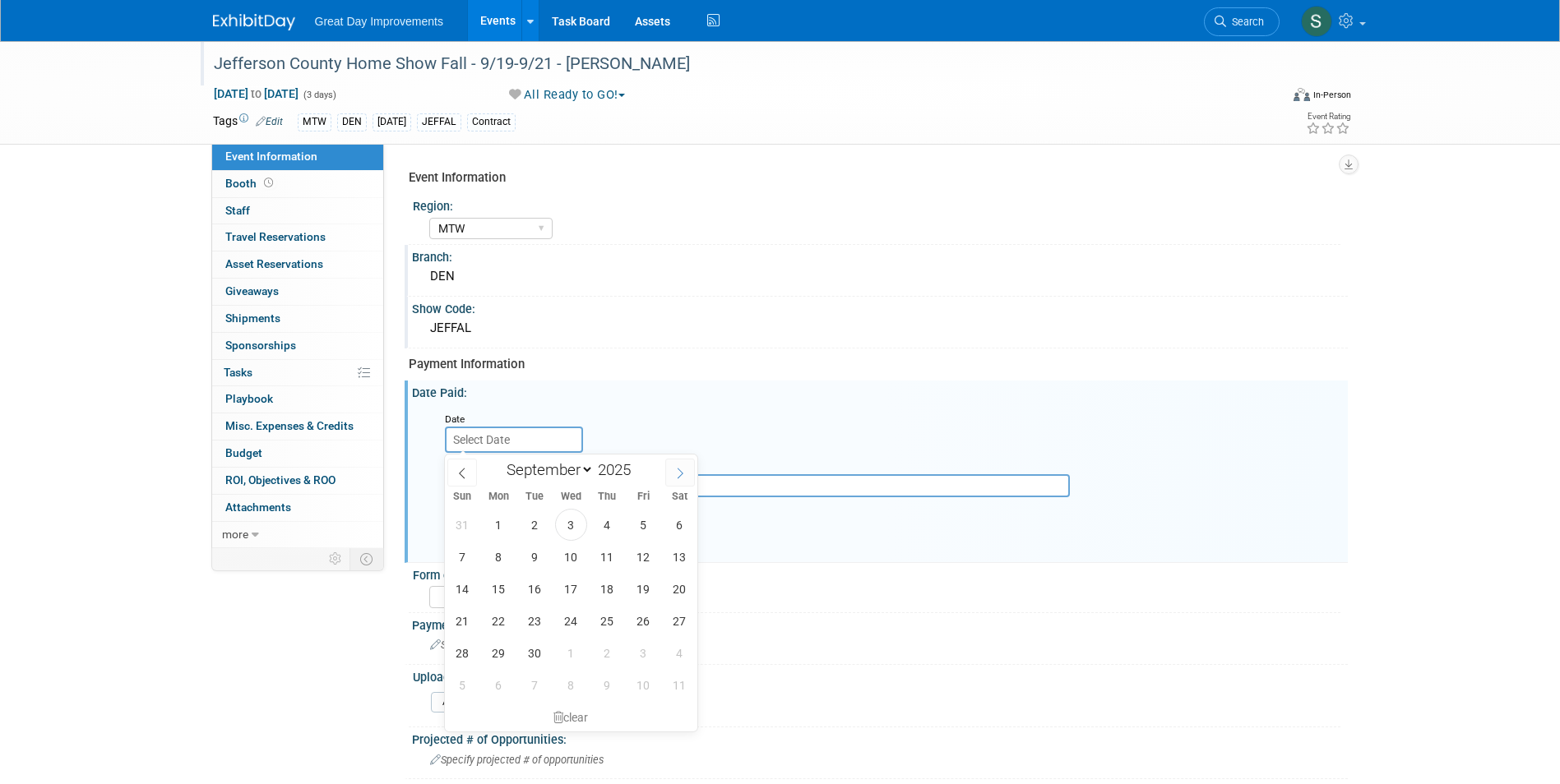
click at [672, 473] on span at bounding box center [680, 472] width 30 height 28
select select "9"
click at [634, 472] on span at bounding box center [637, 475] width 11 height 10
type input "2024"
click at [502, 596] on span "14" at bounding box center [499, 589] width 33 height 33
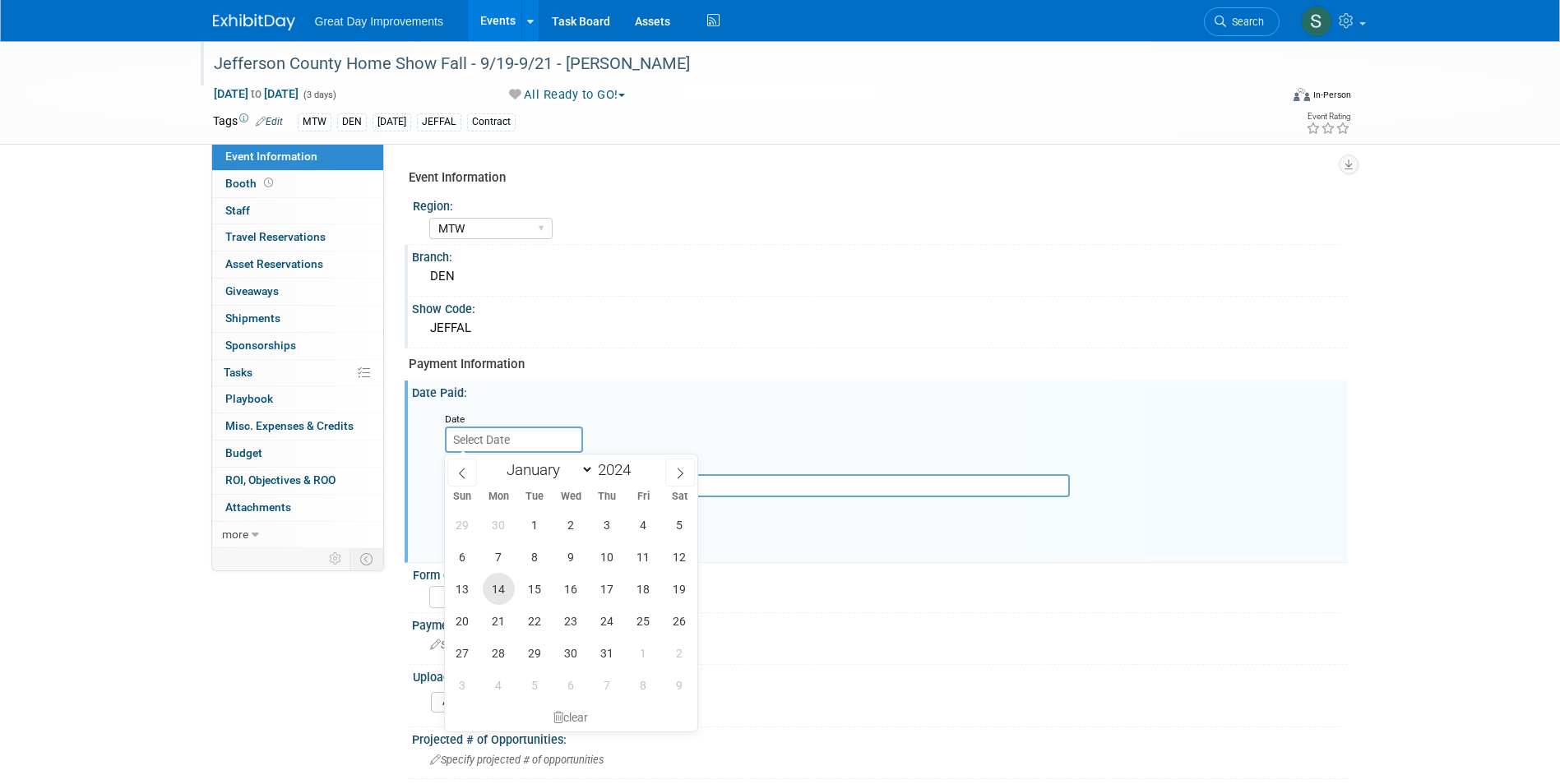
type input "Oct 14, 2024"
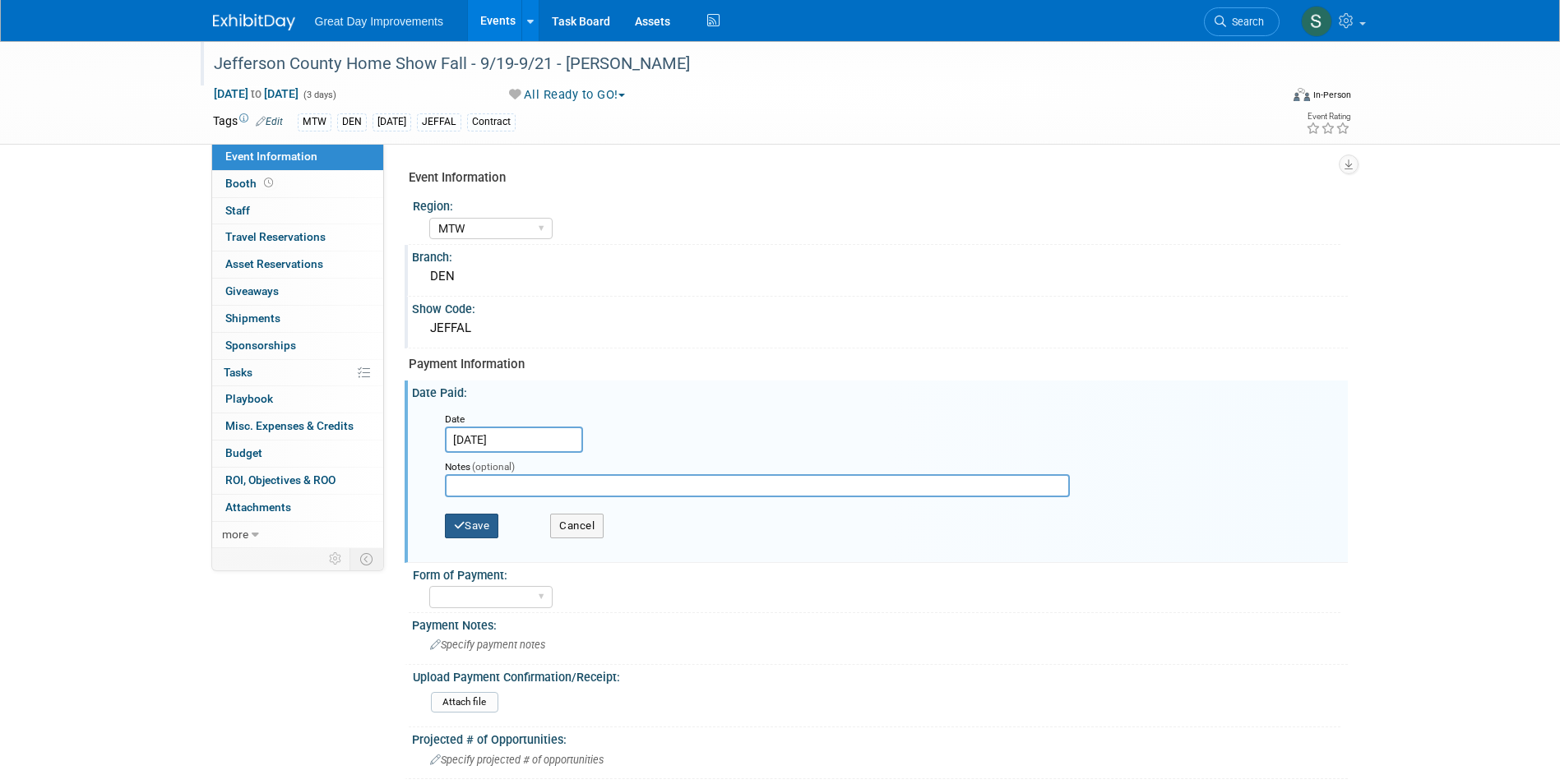
click at [470, 520] on button "Save" at bounding box center [472, 526] width 55 height 25
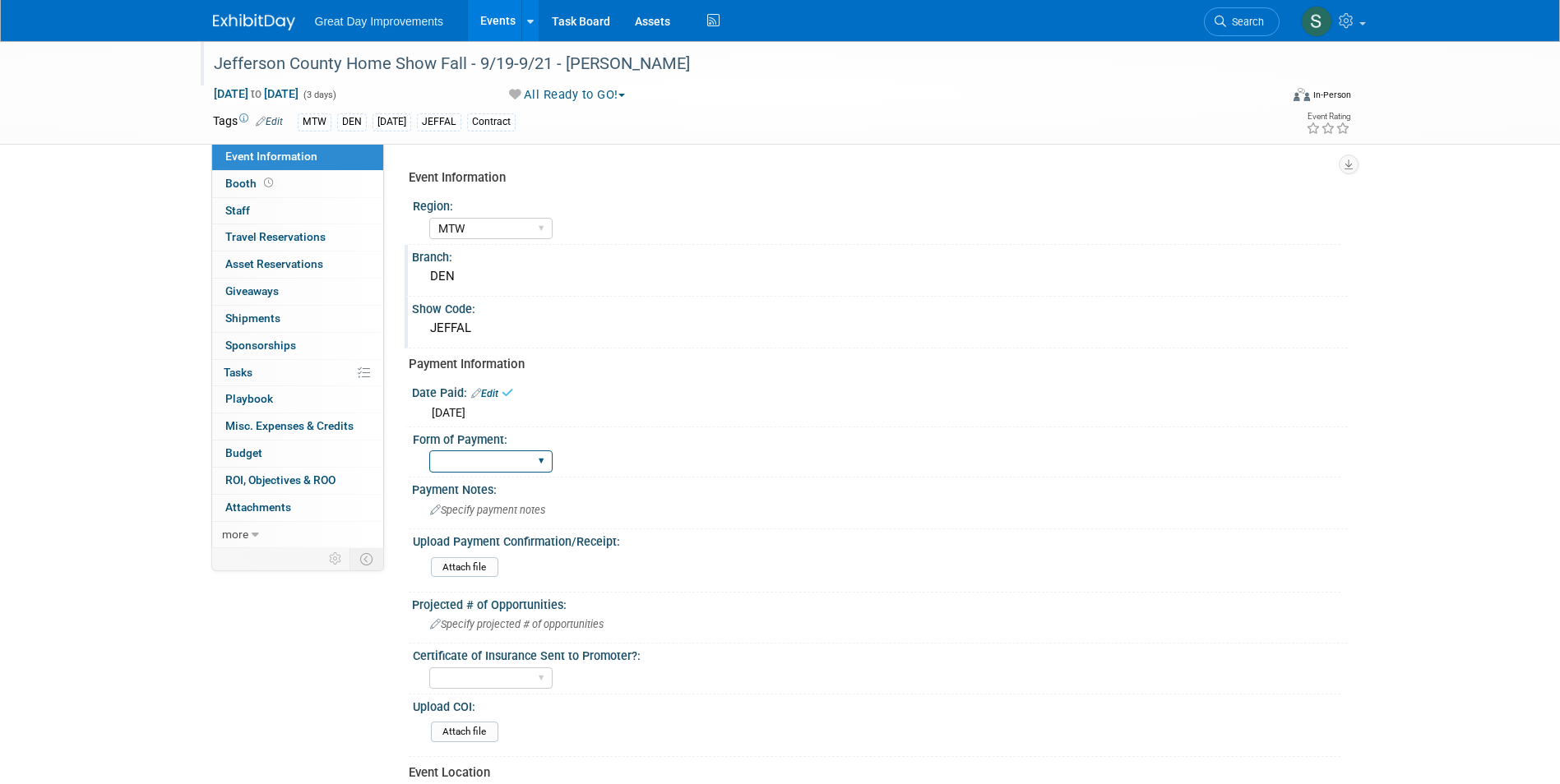
click at [475, 464] on select "Paid via CC Check Requested Pay at the Gate Other" at bounding box center [491, 461] width 123 height 22
select select "Paid via CC"
click at [429, 450] on select "Paid via CC Check Requested Pay at the Gate Other" at bounding box center [491, 461] width 123 height 22
click at [270, 18] on img at bounding box center [254, 22] width 82 height 16
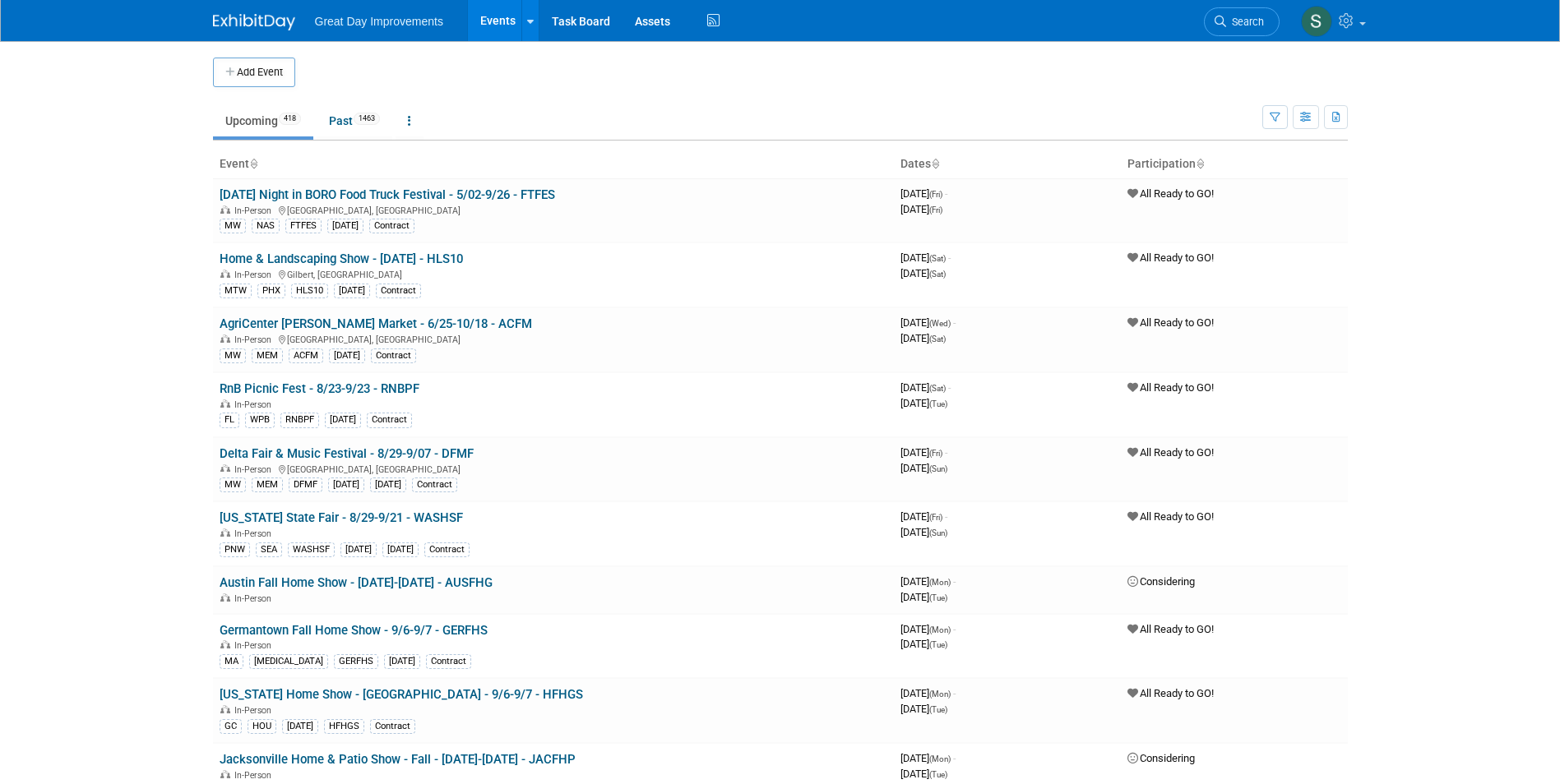
drag, startPoint x: 1248, startPoint y: 17, endPoint x: 1231, endPoint y: 18, distance: 17.0
click at [1248, 18] on span "Search" at bounding box center [1245, 21] width 38 height 12
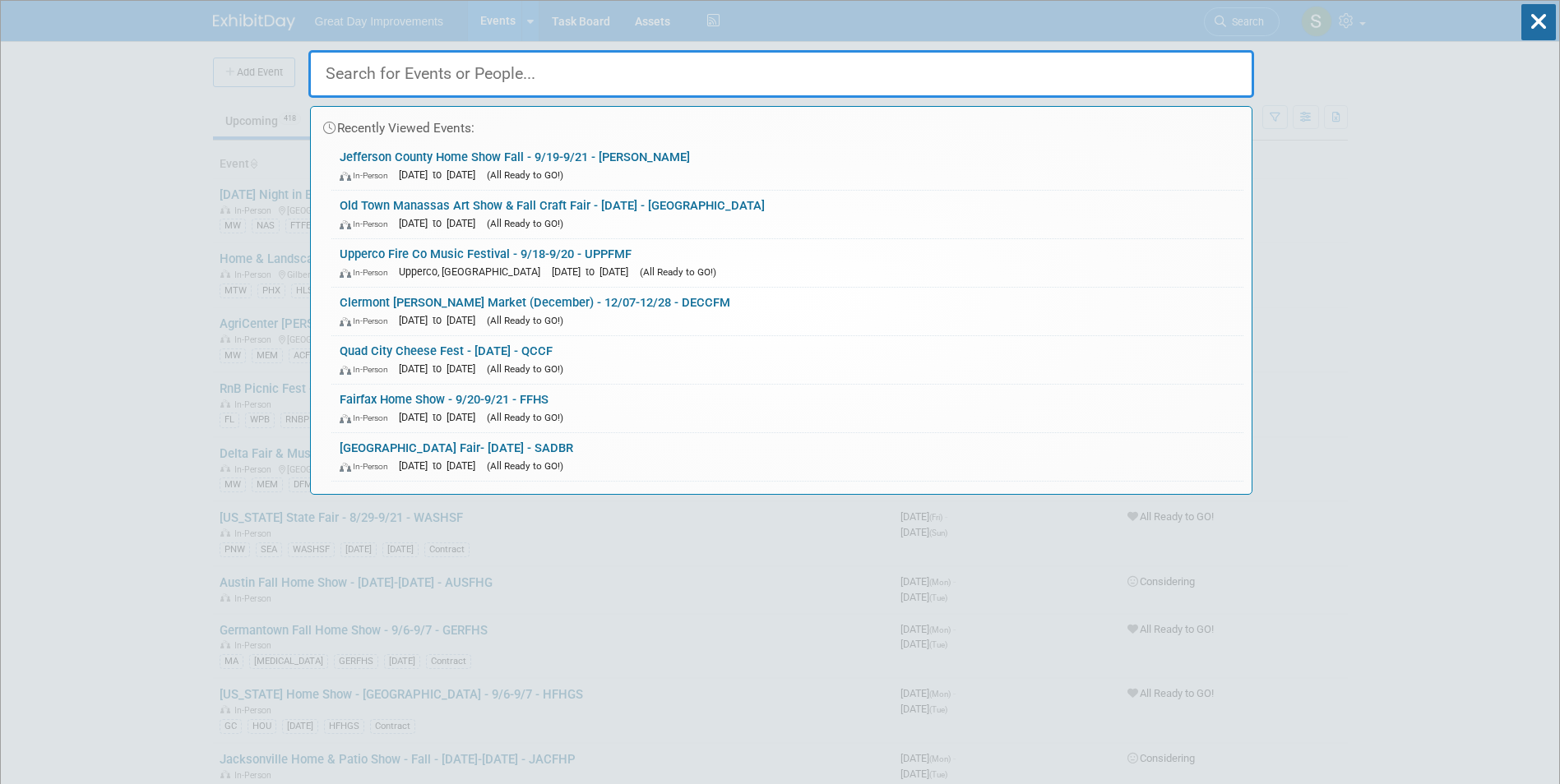
paste input "LONGFH"
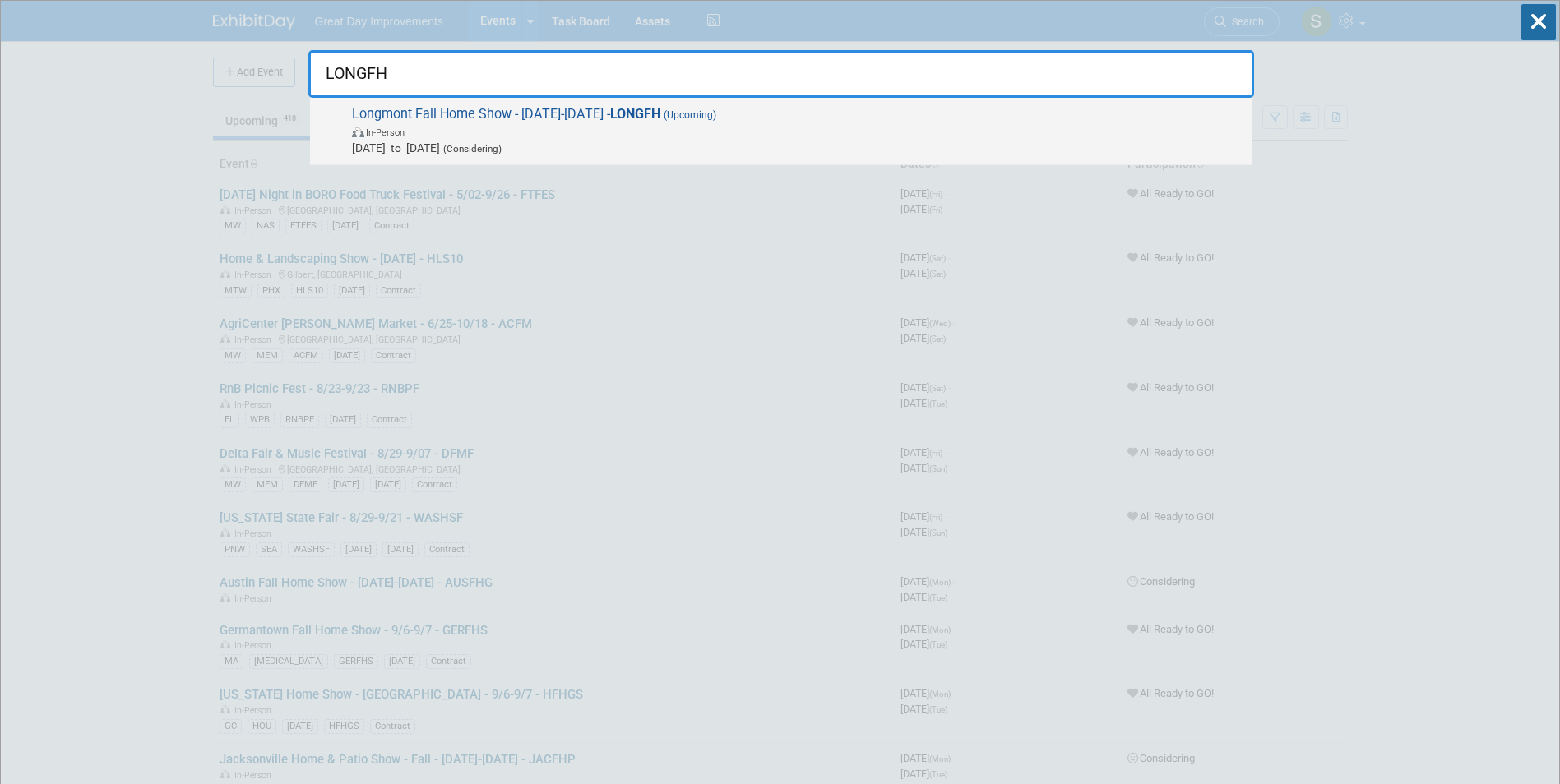
type input "LONGFH"
click at [512, 138] on span "In-Person" at bounding box center [798, 131] width 892 height 16
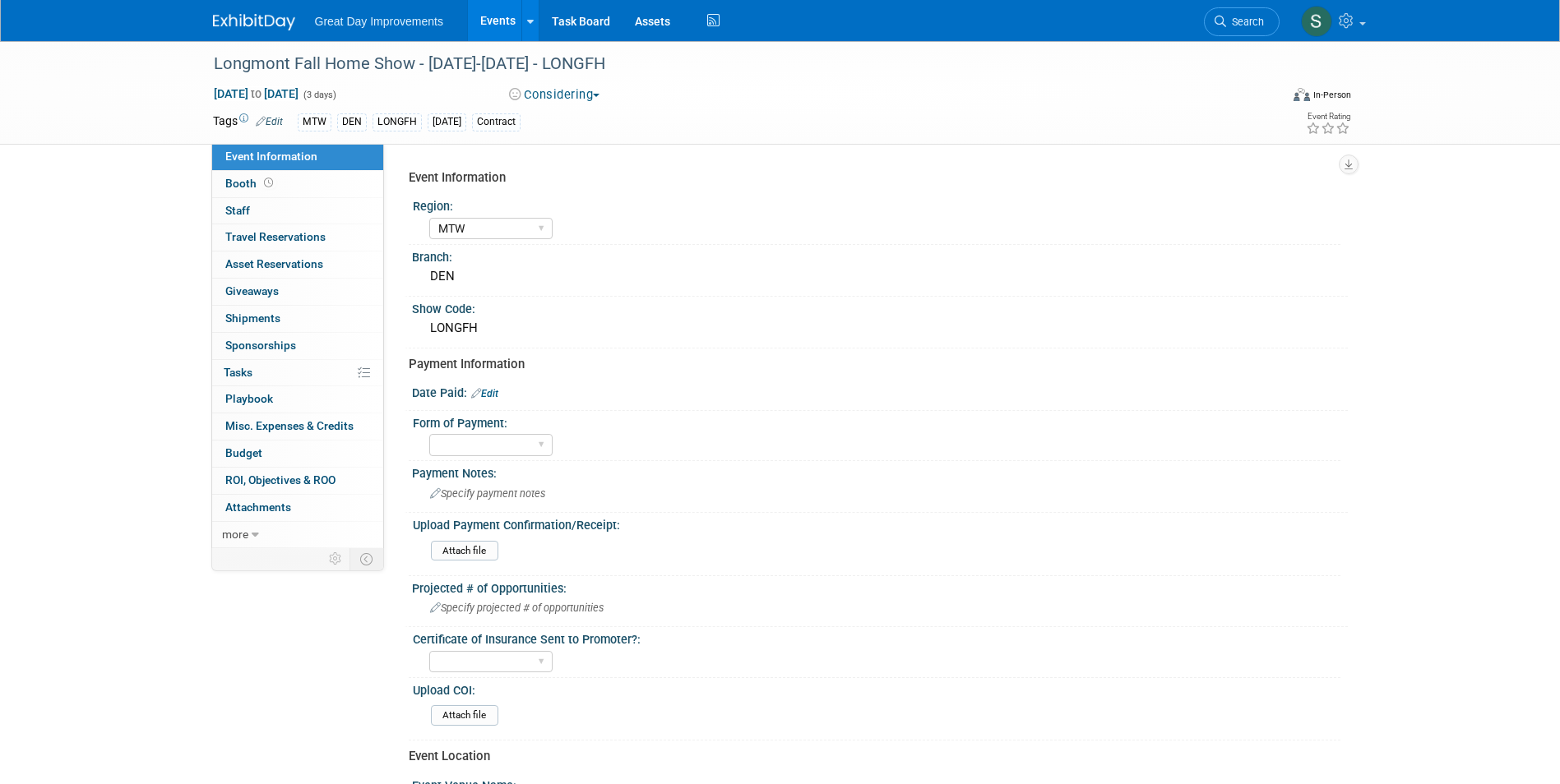
select select "MTW"
click at [492, 389] on link "Edit" at bounding box center [485, 394] width 27 height 11
select select "8"
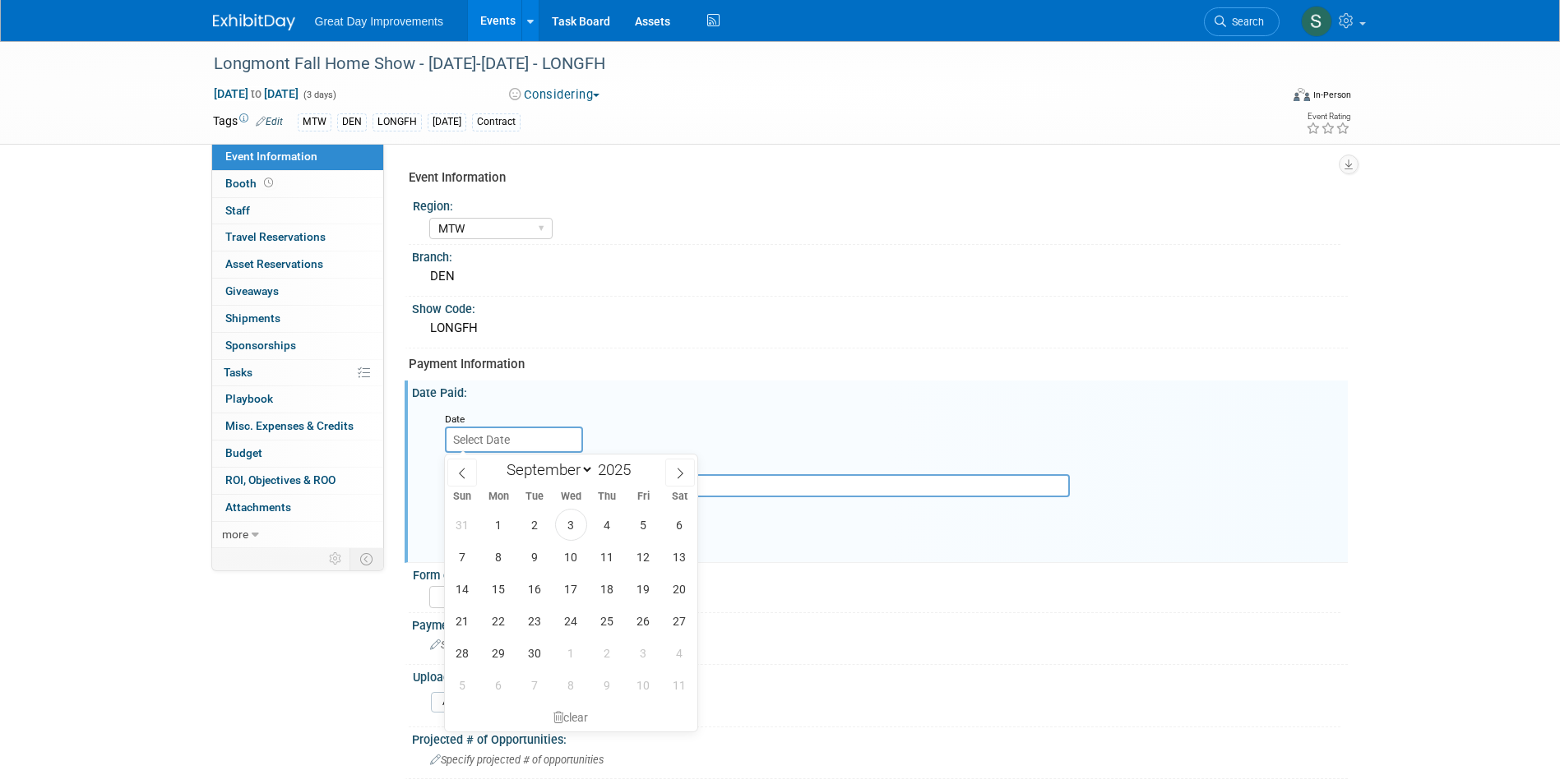
click at [487, 444] on input "text" at bounding box center [514, 440] width 138 height 27
click at [646, 555] on span "12" at bounding box center [644, 557] width 33 height 33
type input "[DATE]"
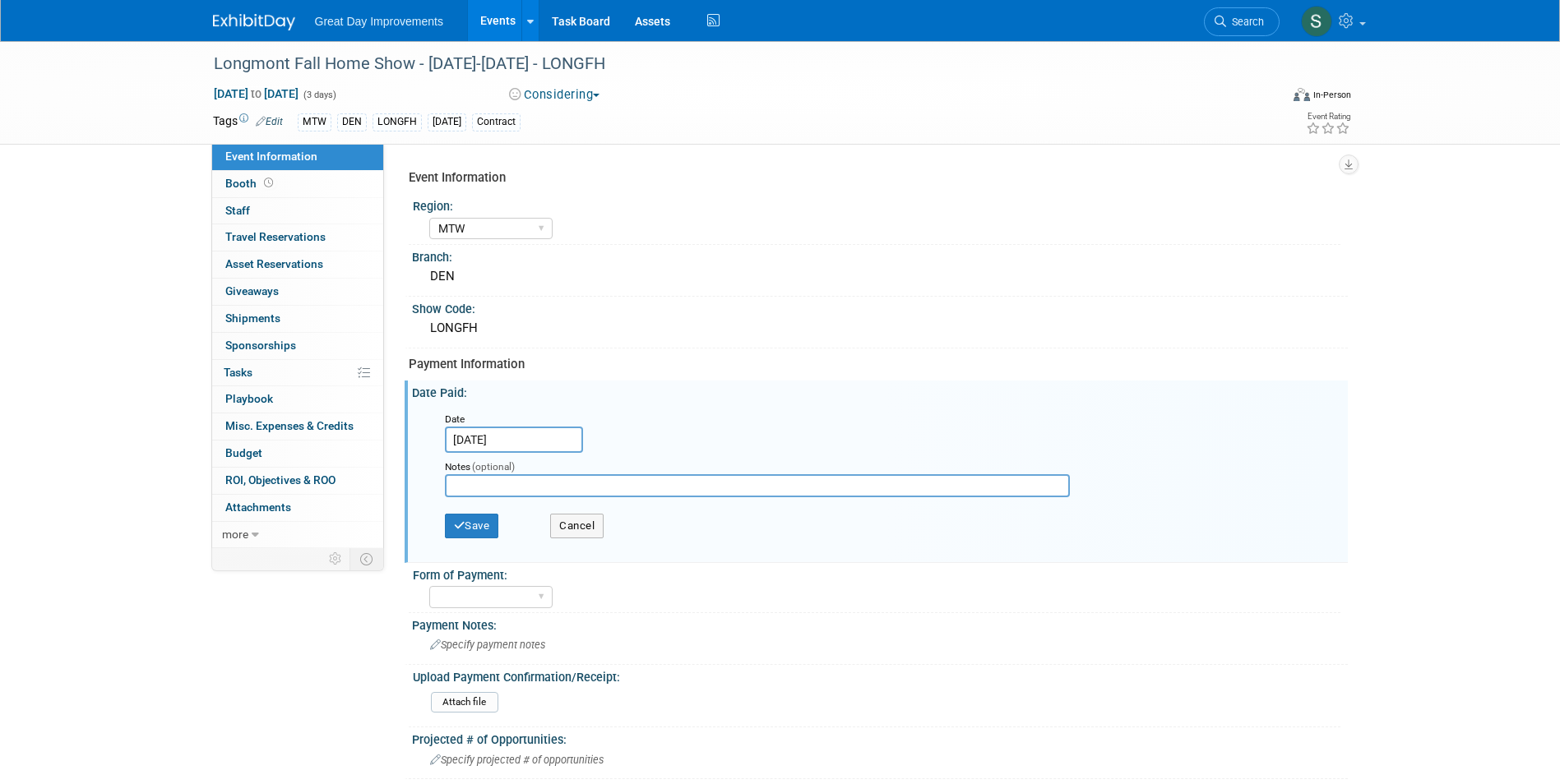
click at [505, 443] on input "[DATE]" at bounding box center [514, 440] width 138 height 27
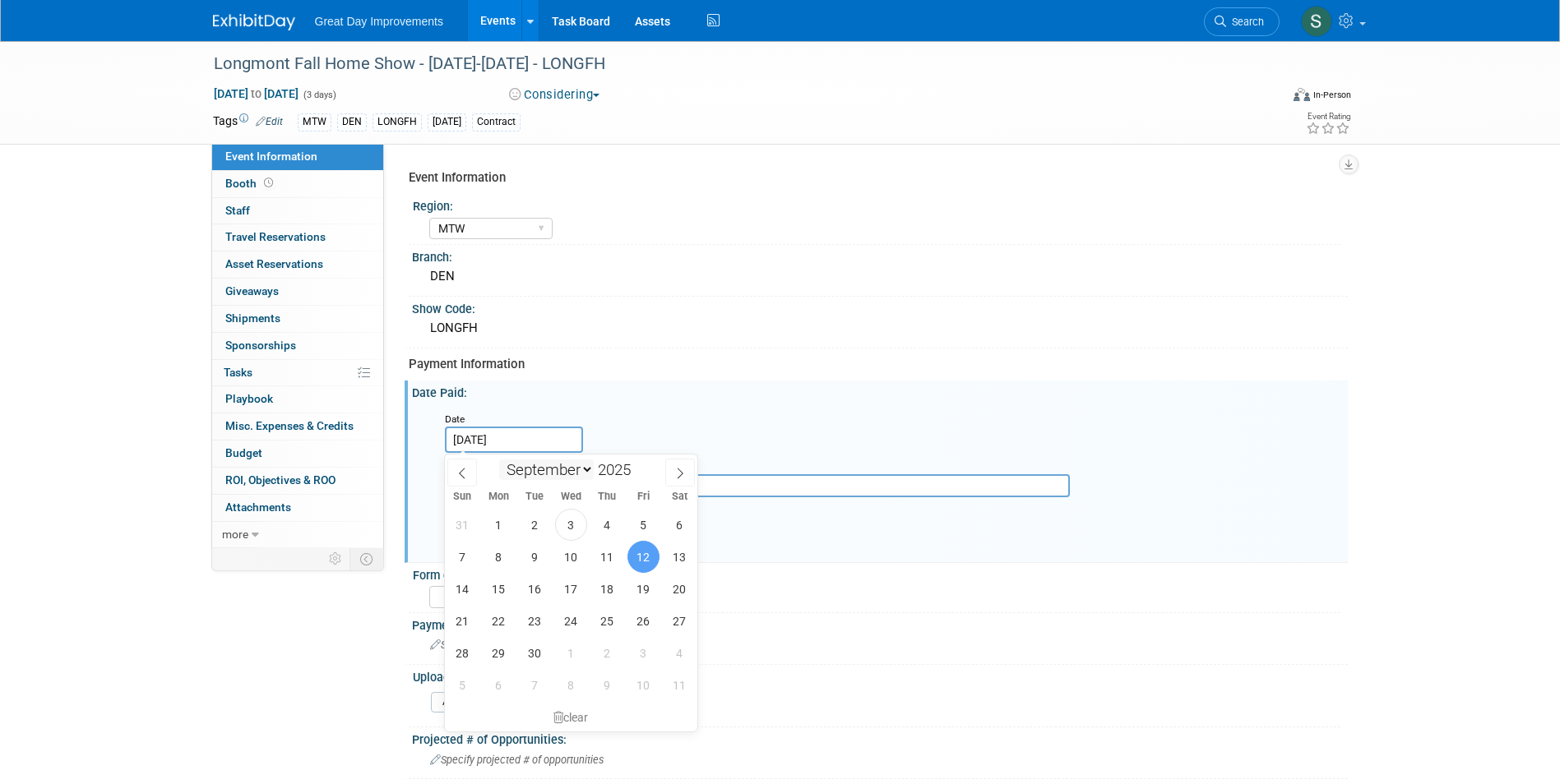
click at [589, 472] on select "January February March April May June July August September October November De…" at bounding box center [546, 469] width 95 height 20
select select "9"
click at [499, 460] on select "January February March April May June July August September October November De…" at bounding box center [546, 469] width 95 height 20
click at [634, 479] on span at bounding box center [637, 475] width 11 height 10
type input "2024"
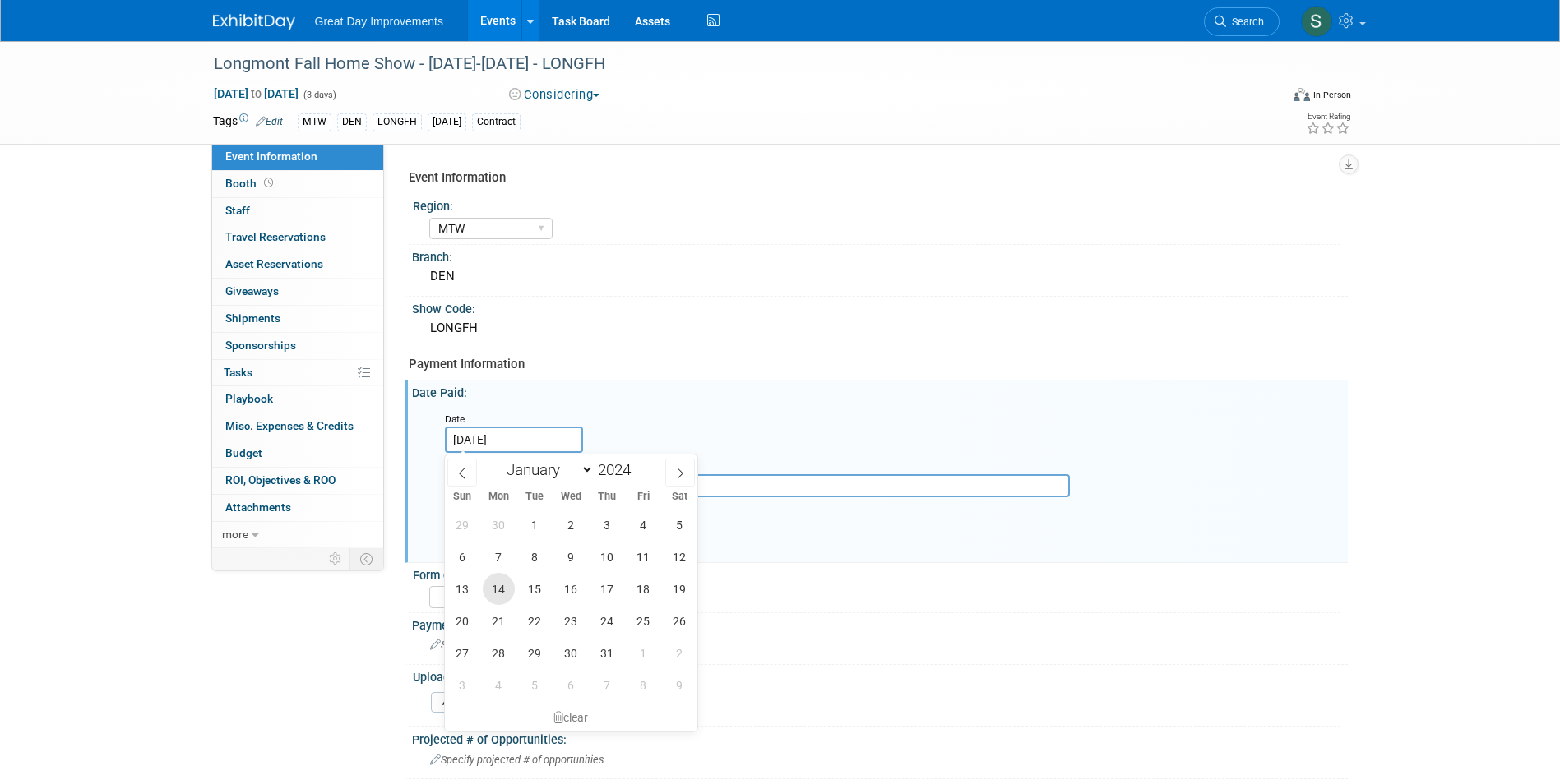
click at [491, 585] on span "14" at bounding box center [499, 589] width 33 height 33
type input "[DATE]"
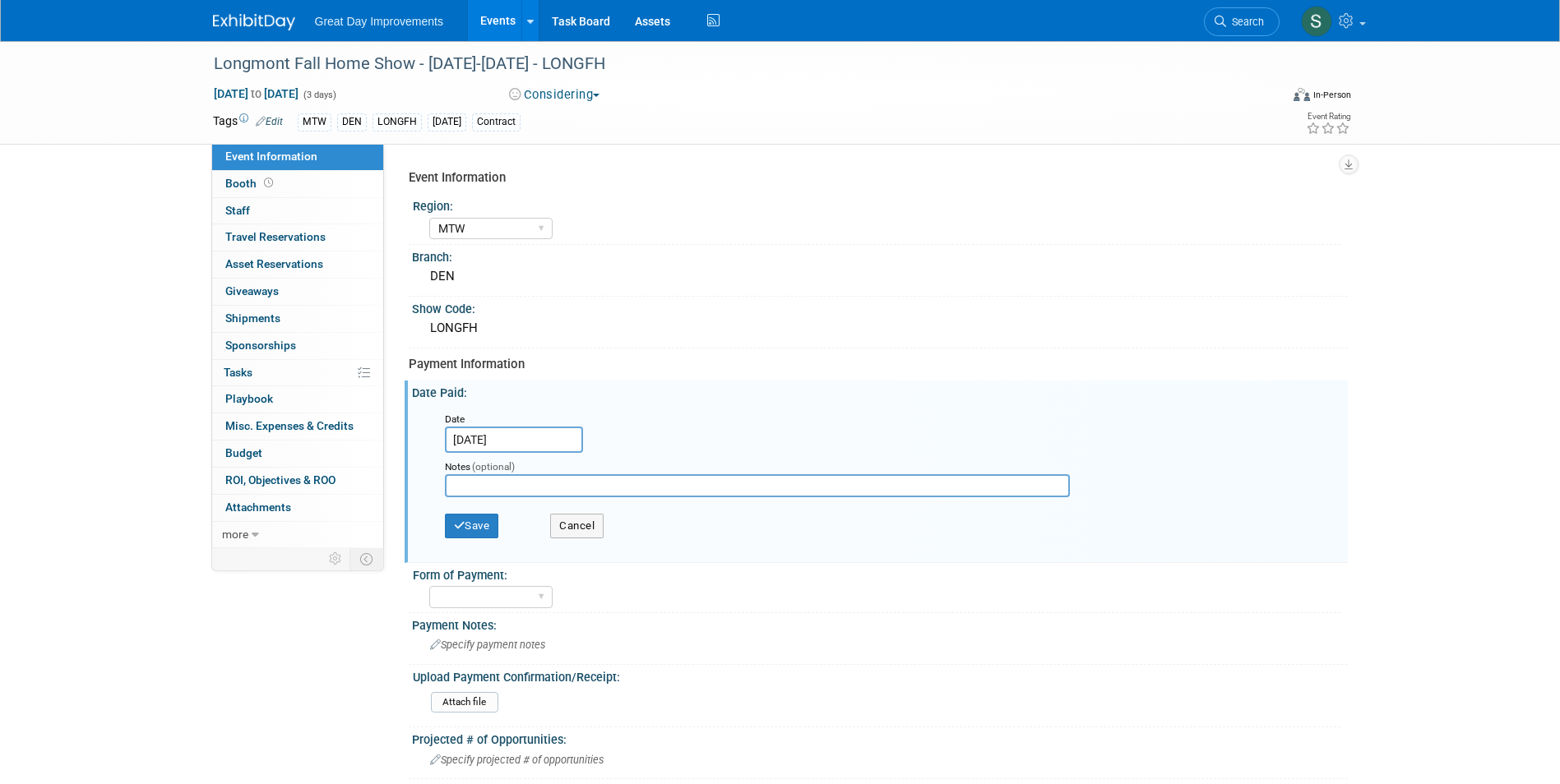
click at [473, 508] on div "Save Cancel" at bounding box center [884, 528] width 878 height 45
click at [476, 512] on div "Save Cancel" at bounding box center [884, 528] width 878 height 45
click at [476, 518] on button "Save" at bounding box center [472, 526] width 55 height 25
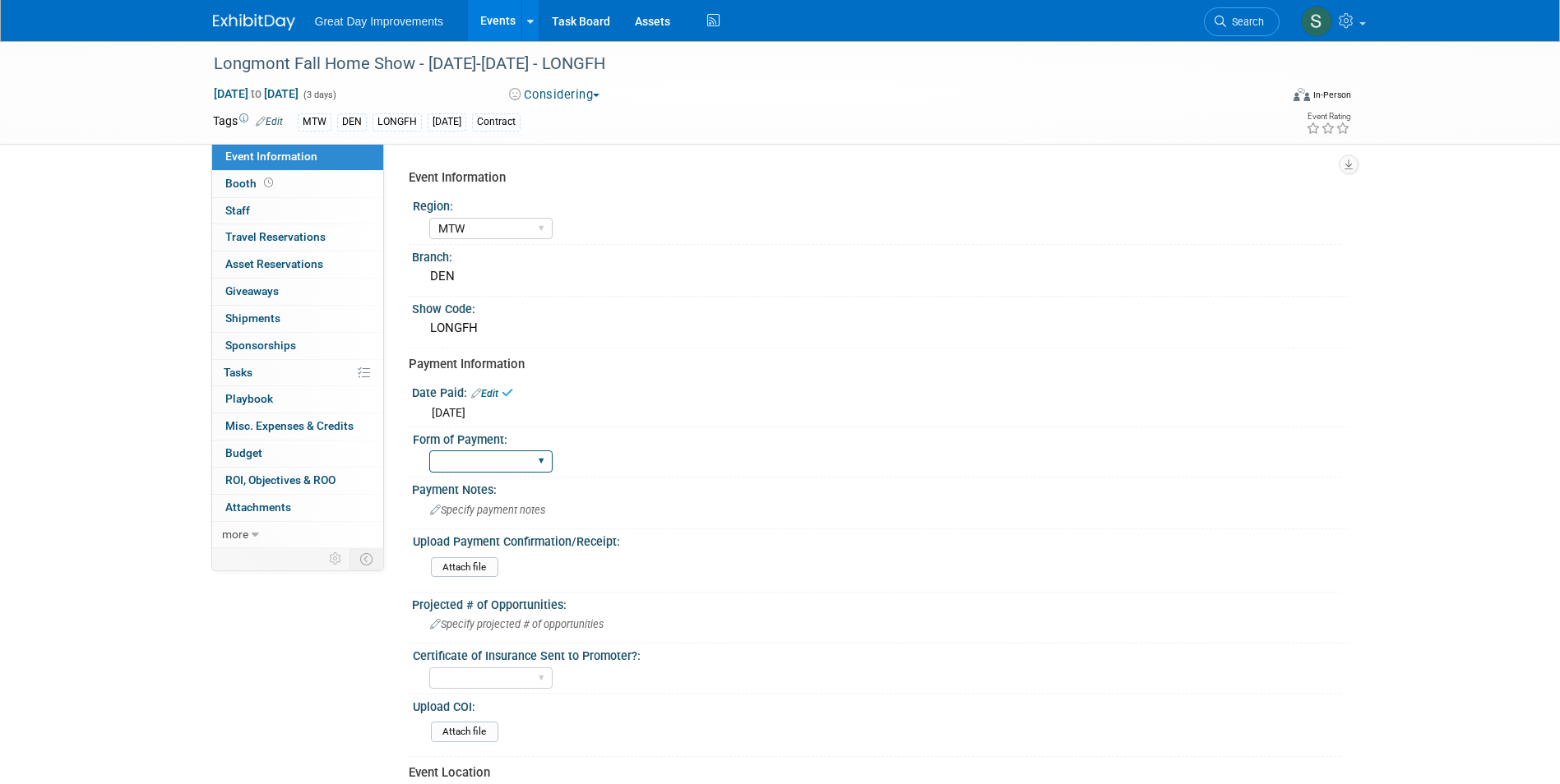
click at [498, 452] on select "Paid via CC Check Requested Pay at the Gate Other" at bounding box center [491, 461] width 123 height 22
select select "Paid via CC"
click at [429, 450] on select "Paid via CC Check Requested Pay at the Gate Other" at bounding box center [491, 461] width 123 height 22
drag, startPoint x: 223, startPoint y: 20, endPoint x: 247, endPoint y: 33, distance: 27.3
click at [224, 20] on img at bounding box center [254, 22] width 82 height 16
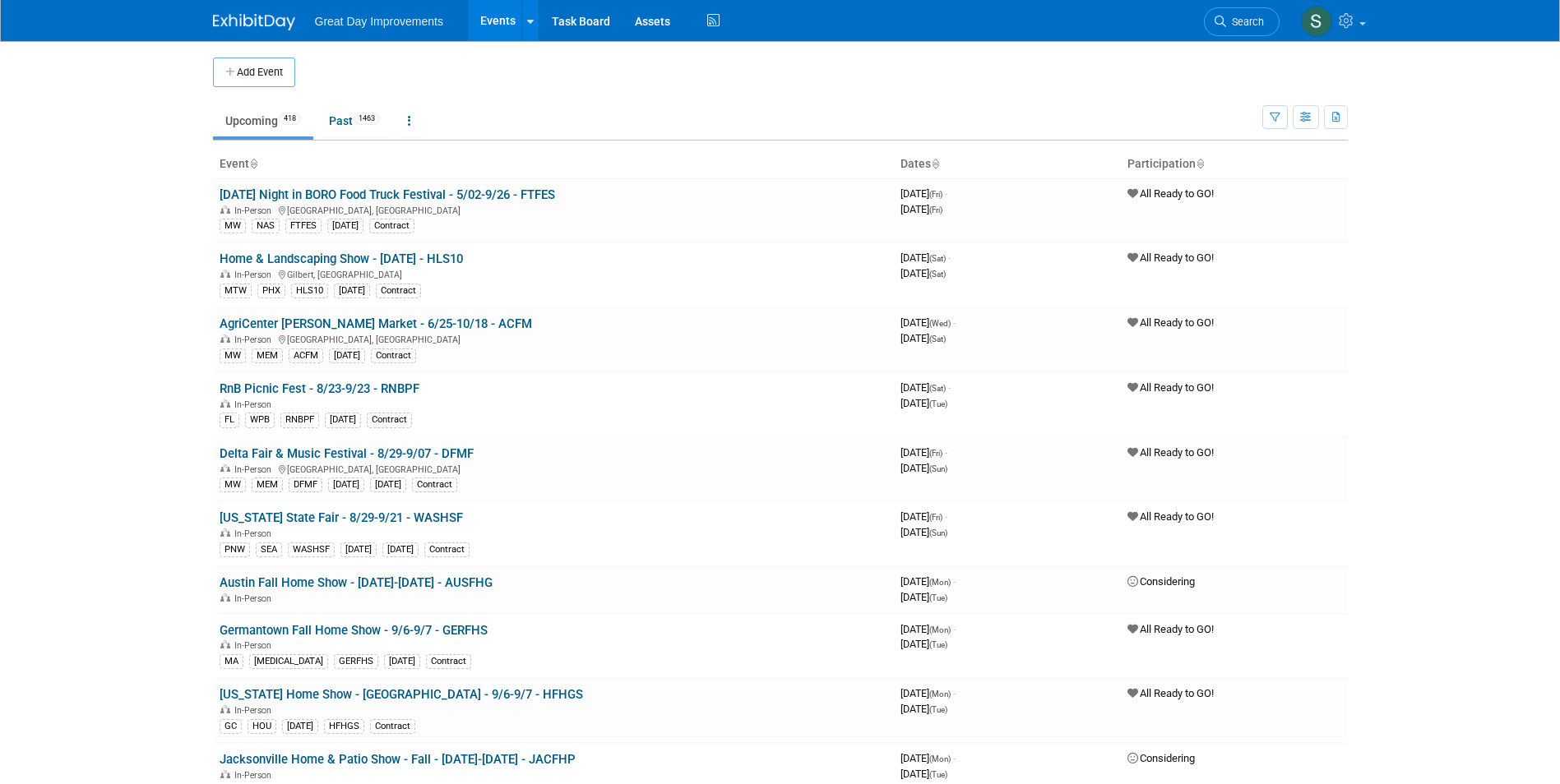
click at [240, 16] on img at bounding box center [254, 22] width 82 height 16
click at [1256, 30] on link "Search" at bounding box center [1241, 22] width 76 height 29
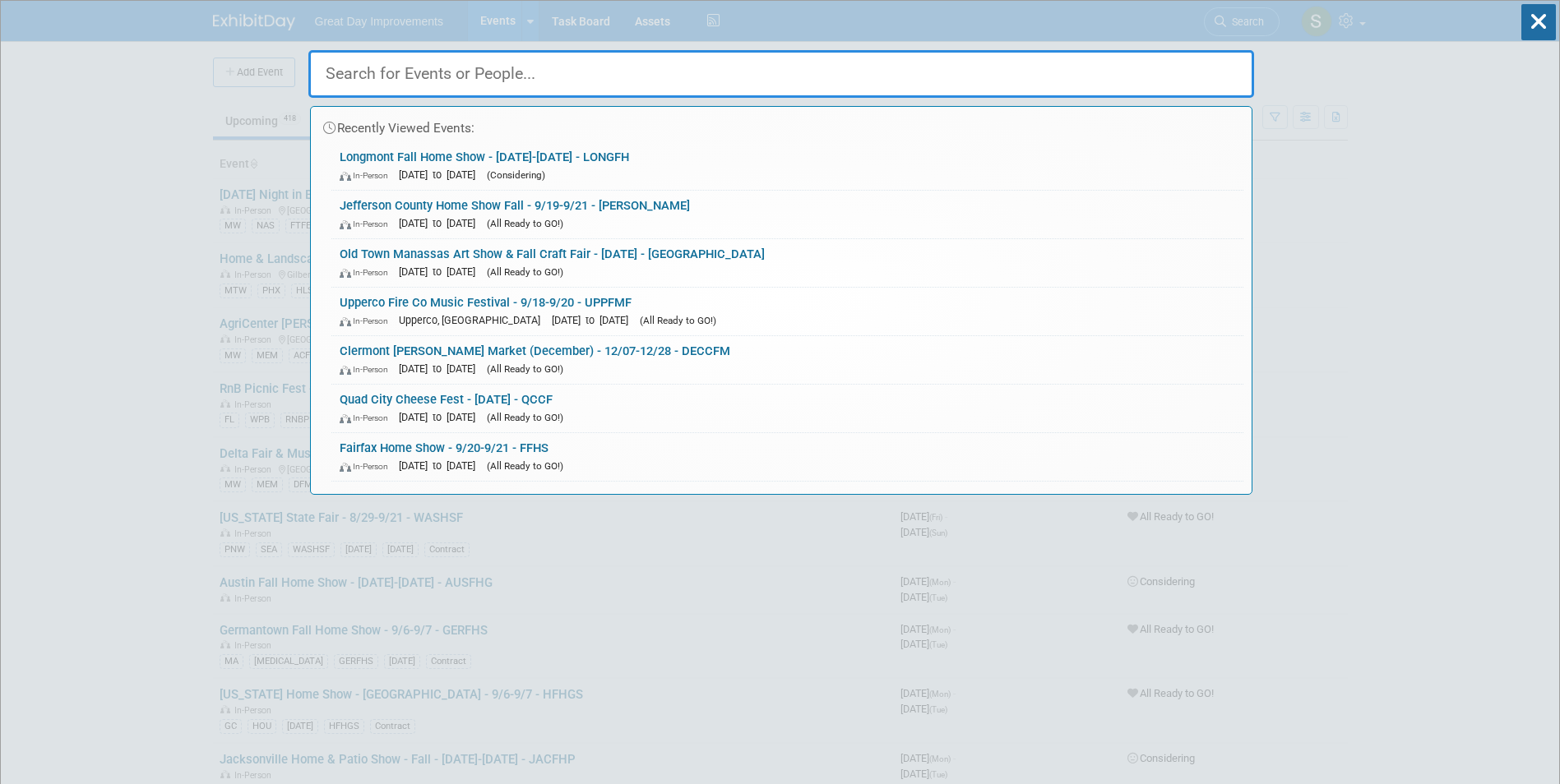
paste input "LLCCF"
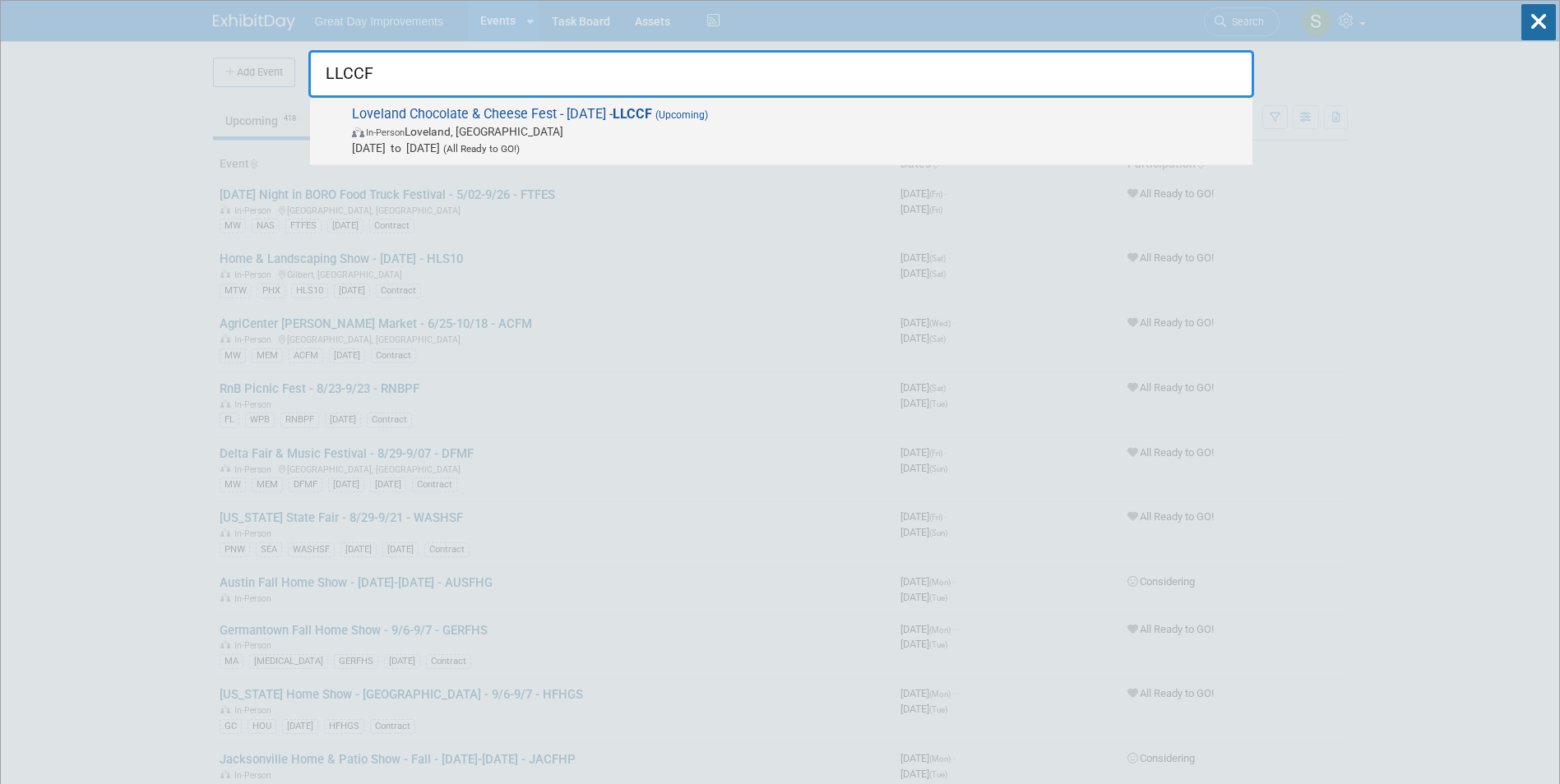
type input "LLCCF"
click at [540, 117] on span "Loveland Chocolate & Cheese Fest - 9/13/25 - LLCCF (Upcoming) In-Person Lovelan…" at bounding box center [796, 131] width 897 height 50
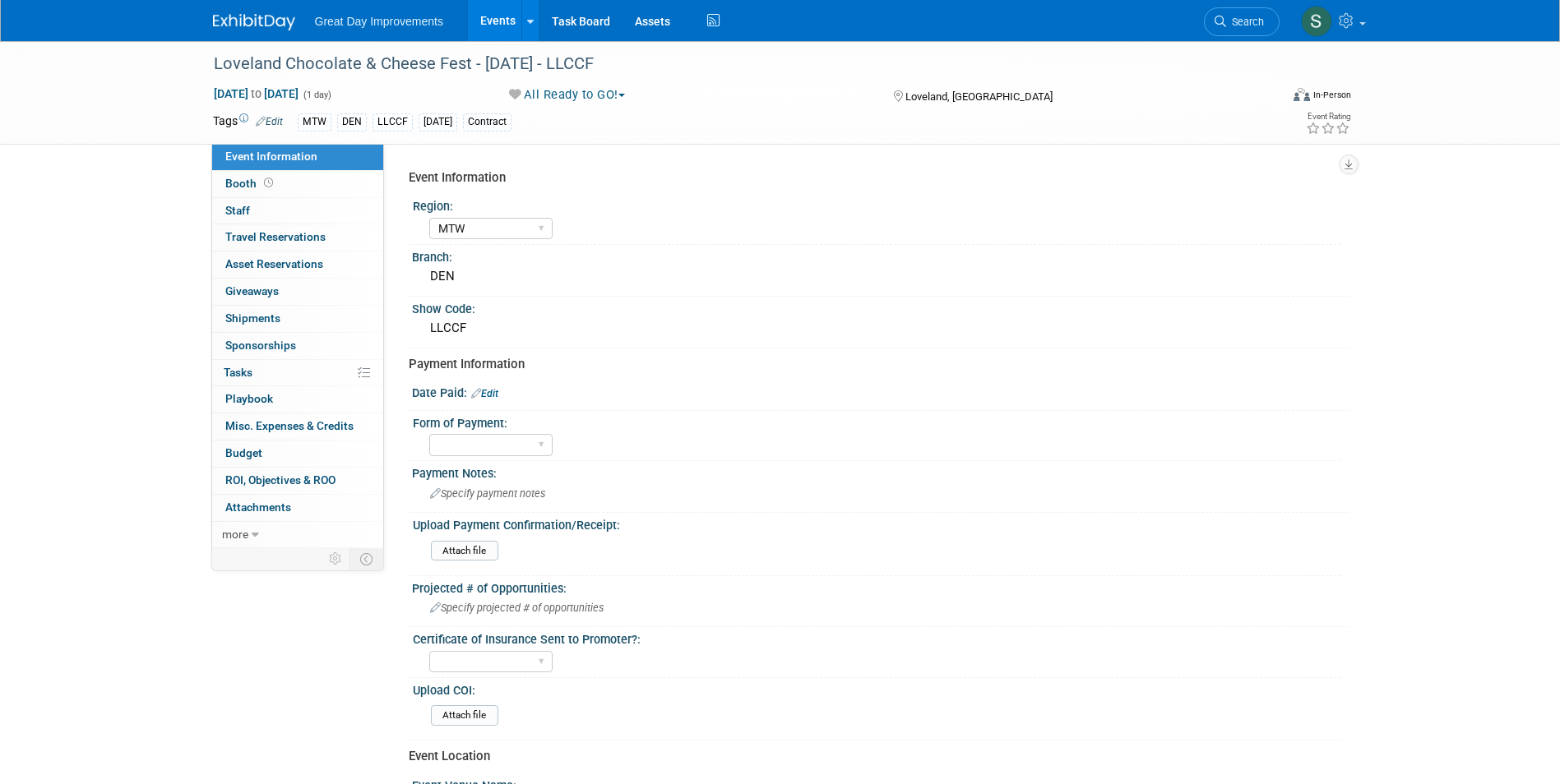
select select "MTW"
click at [487, 392] on link "Edit" at bounding box center [485, 394] width 27 height 11
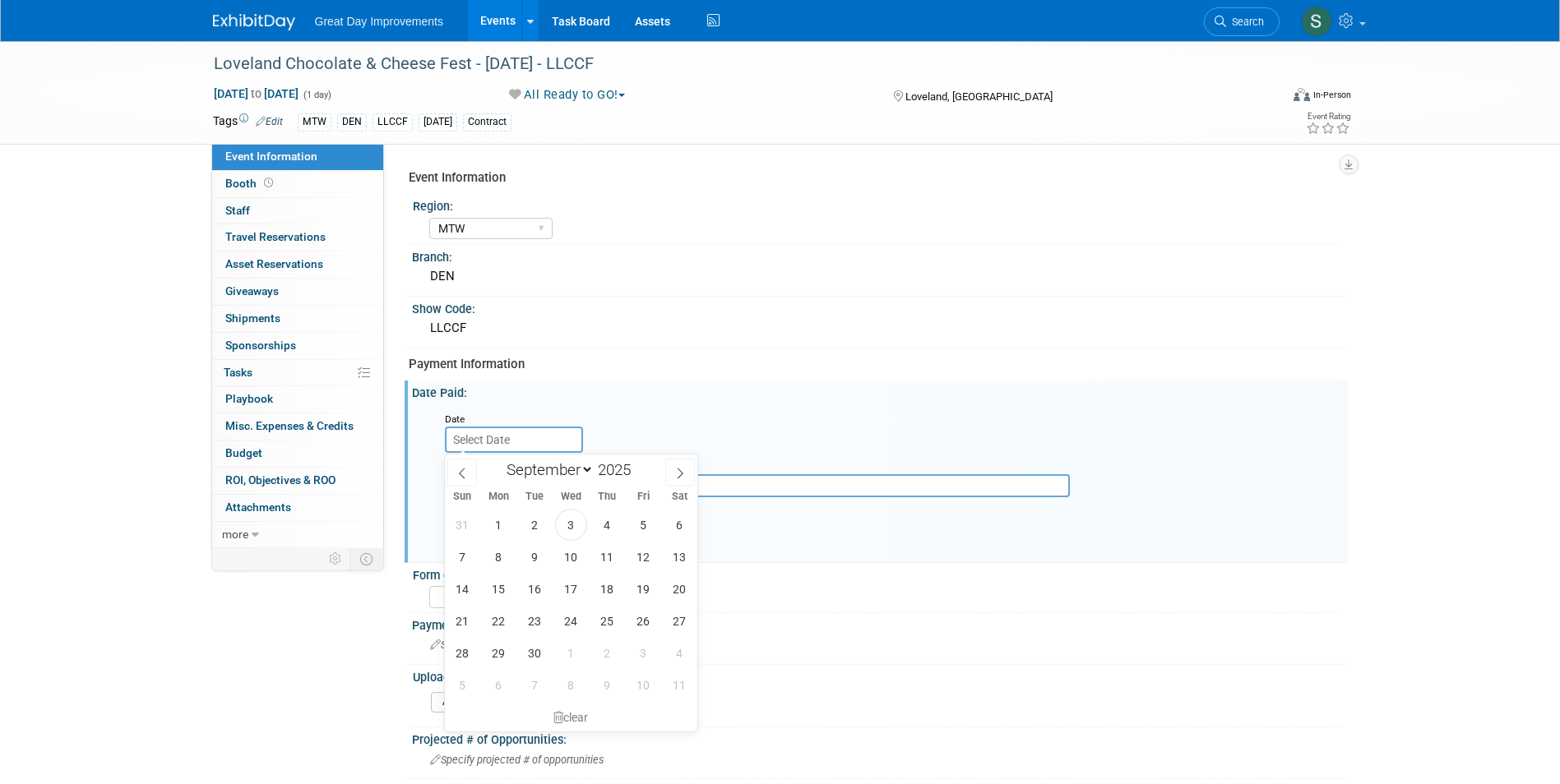
click at [502, 432] on input "text" at bounding box center [514, 440] width 138 height 27
click at [639, 478] on span at bounding box center [637, 475] width 11 height 10
type input "2024"
click at [691, 564] on span "14" at bounding box center [680, 557] width 33 height 33
type input "[DATE]"
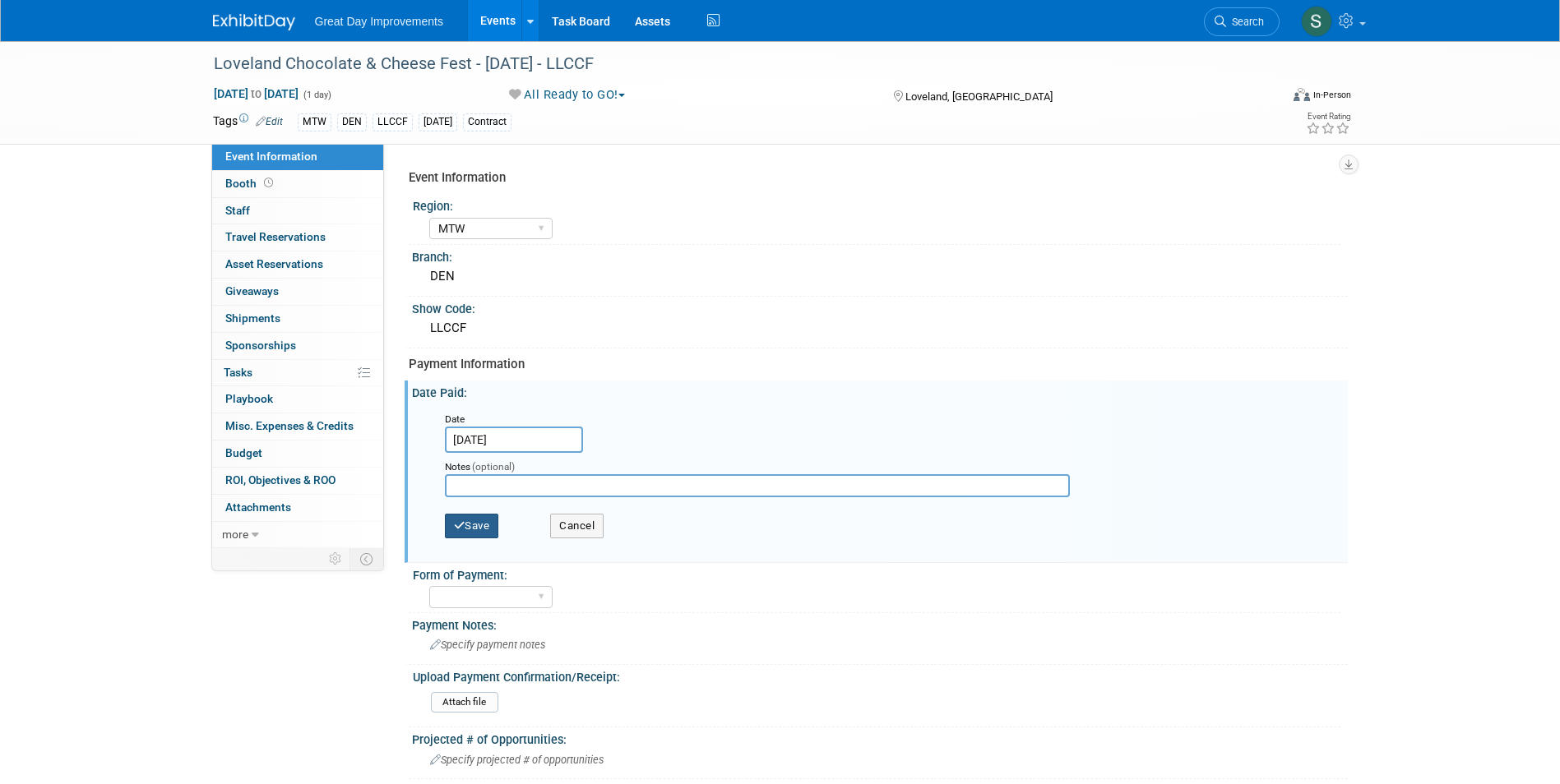
click at [455, 524] on icon "button" at bounding box center [460, 525] width 11 height 11
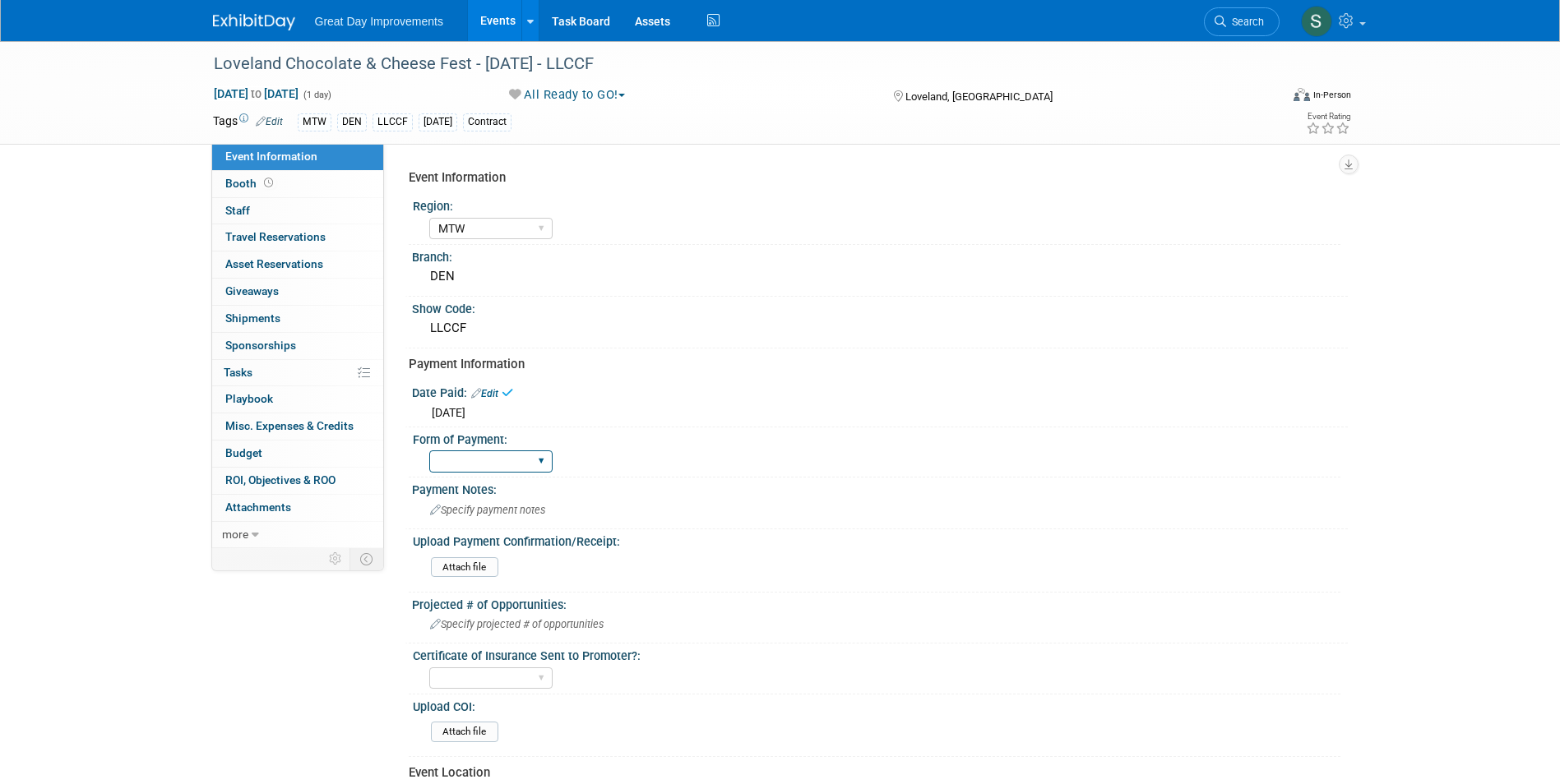
click at [469, 453] on select "Paid via CC Check Requested Pay at the Gate Other" at bounding box center [491, 461] width 123 height 22
select select "Paid via CC"
click at [429, 450] on select "Paid via CC Check Requested Pay at the Gate Other" at bounding box center [491, 461] width 123 height 22
click at [229, 27] on img at bounding box center [254, 22] width 82 height 16
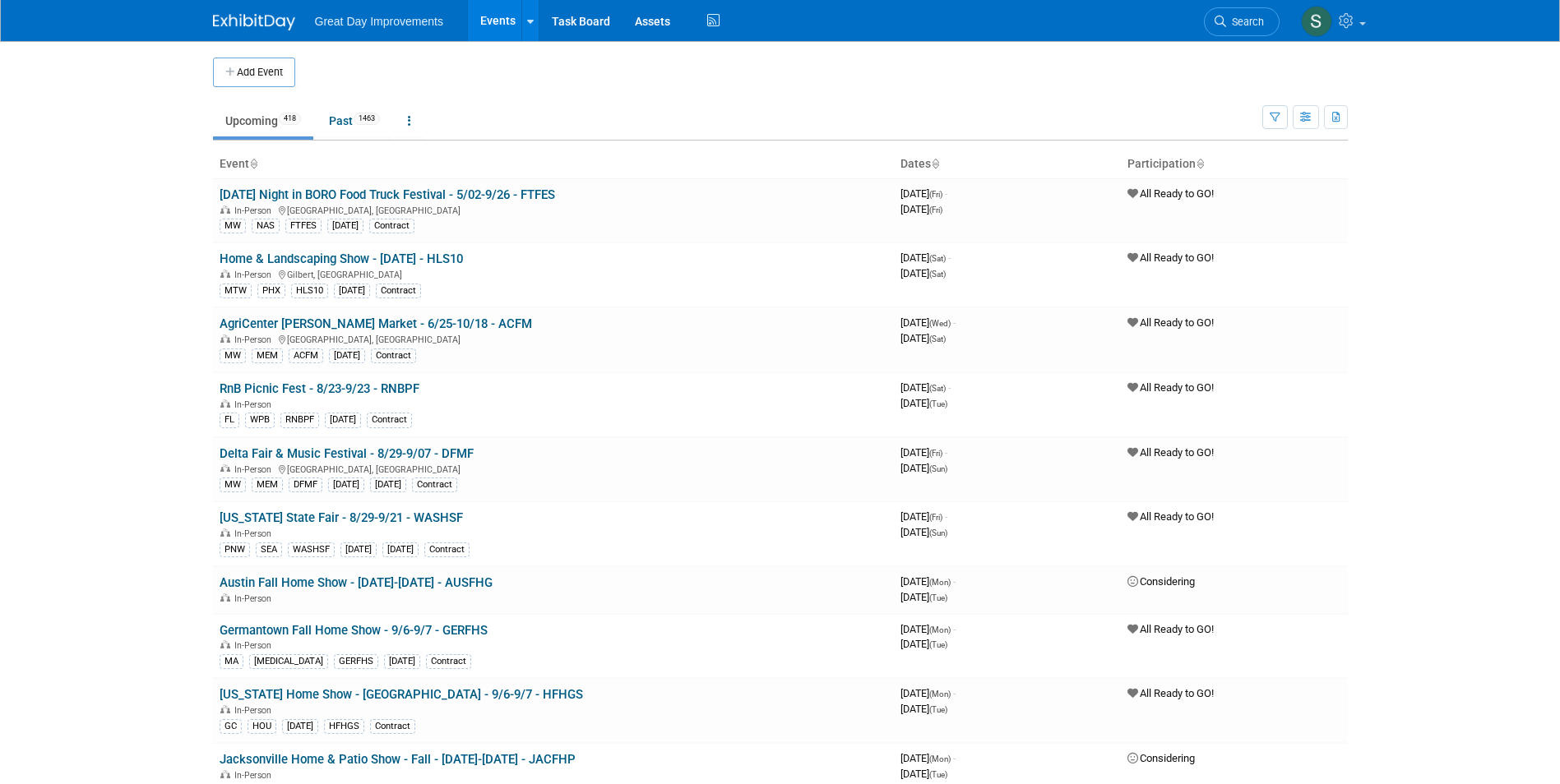
click at [1251, 27] on span "Search" at bounding box center [1245, 21] width 38 height 12
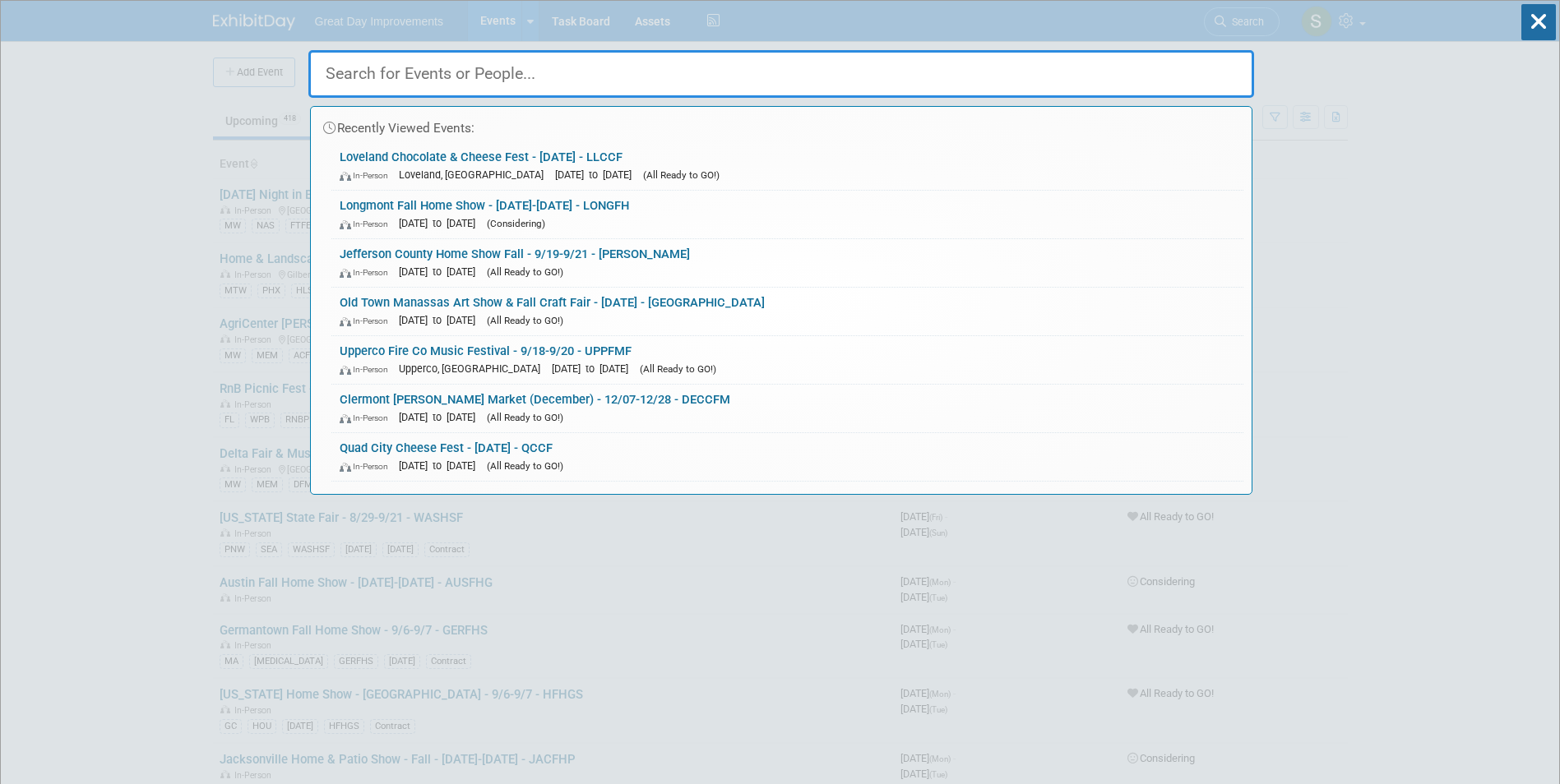
paste input "HLSLAS"
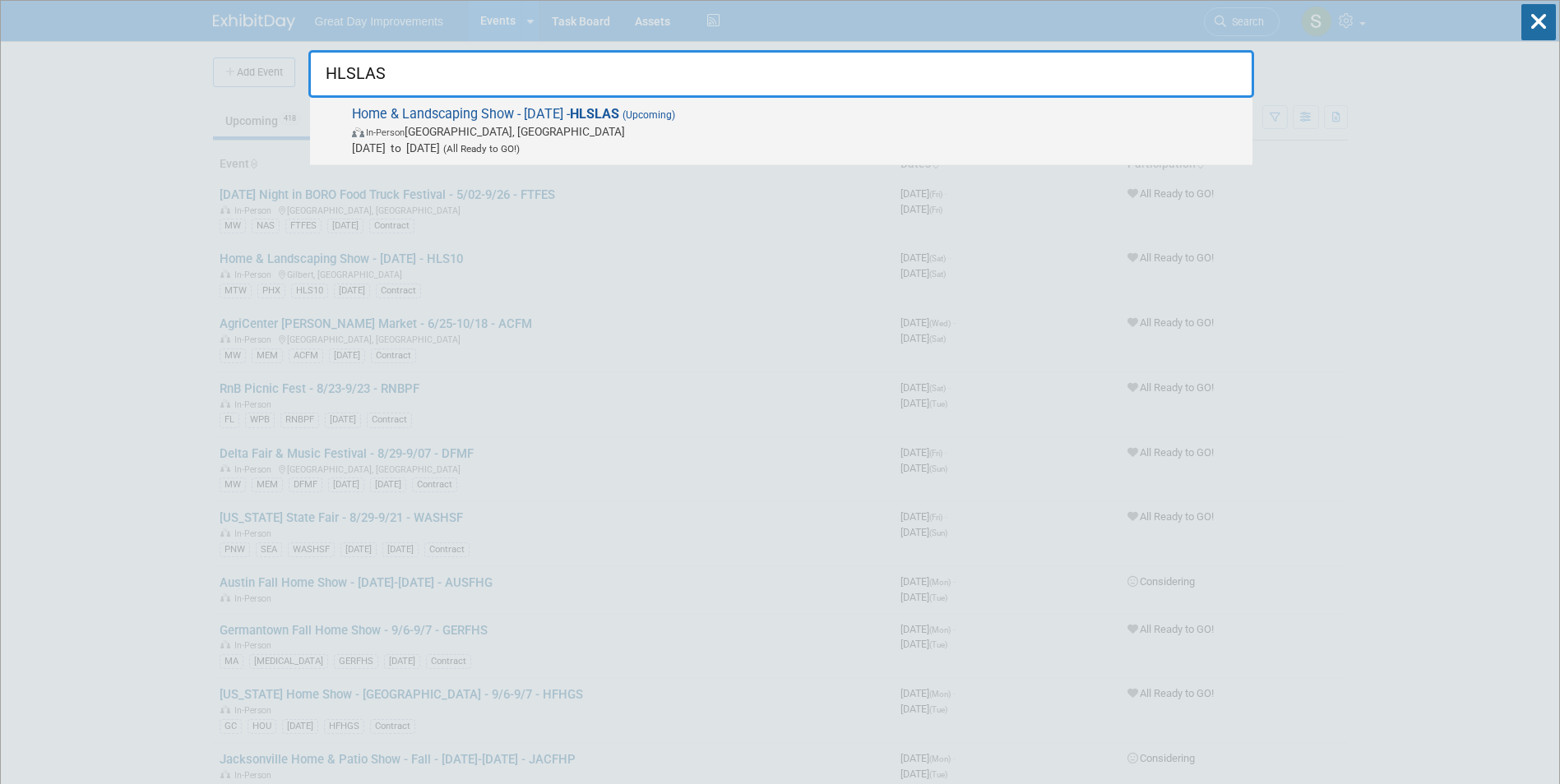
type input "HLSLAS"
click at [455, 128] on span "In-Person Las Vegas, NV" at bounding box center [798, 131] width 892 height 16
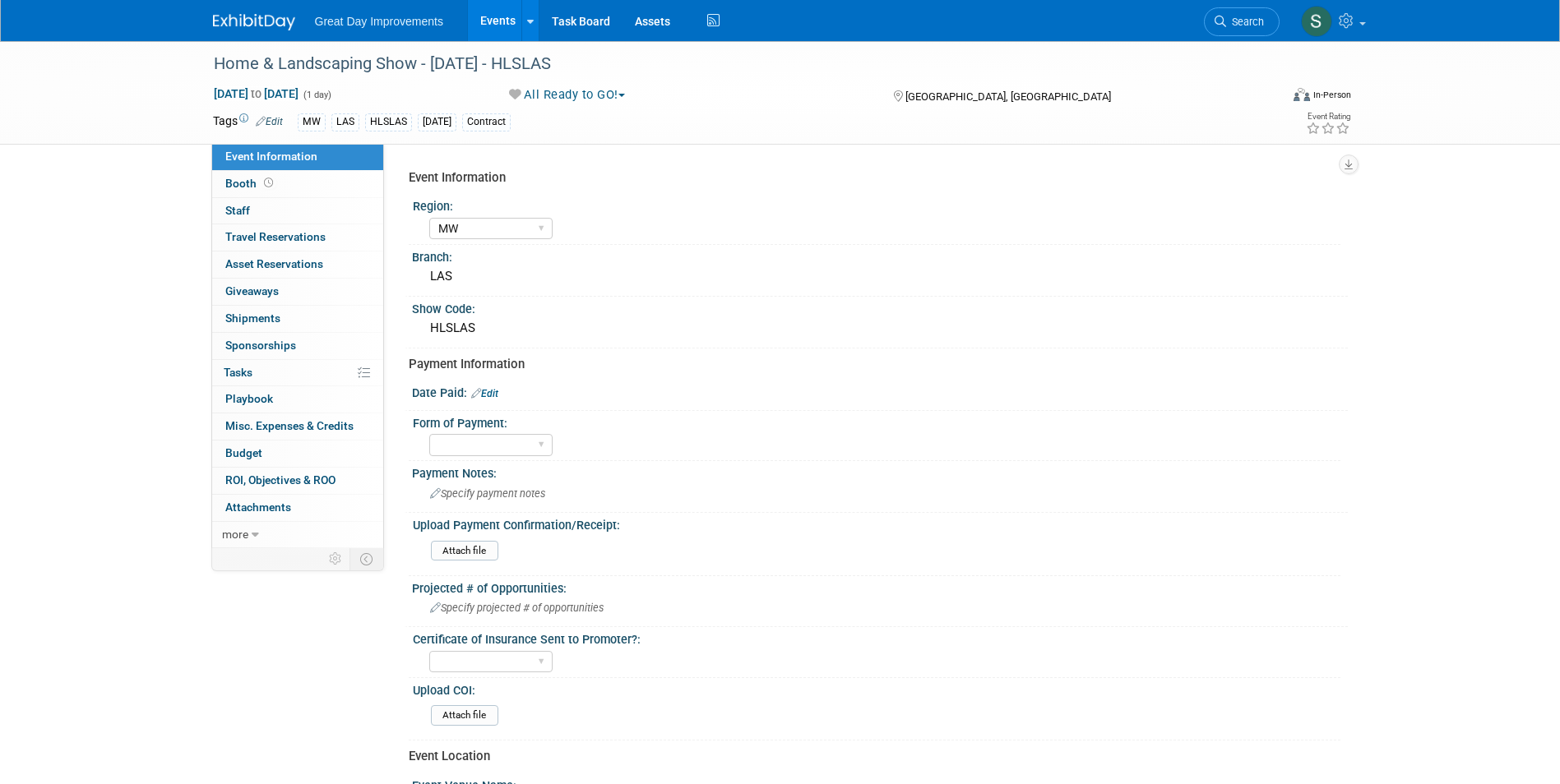
select select "MW"
click at [489, 390] on link "Edit" at bounding box center [485, 394] width 27 height 11
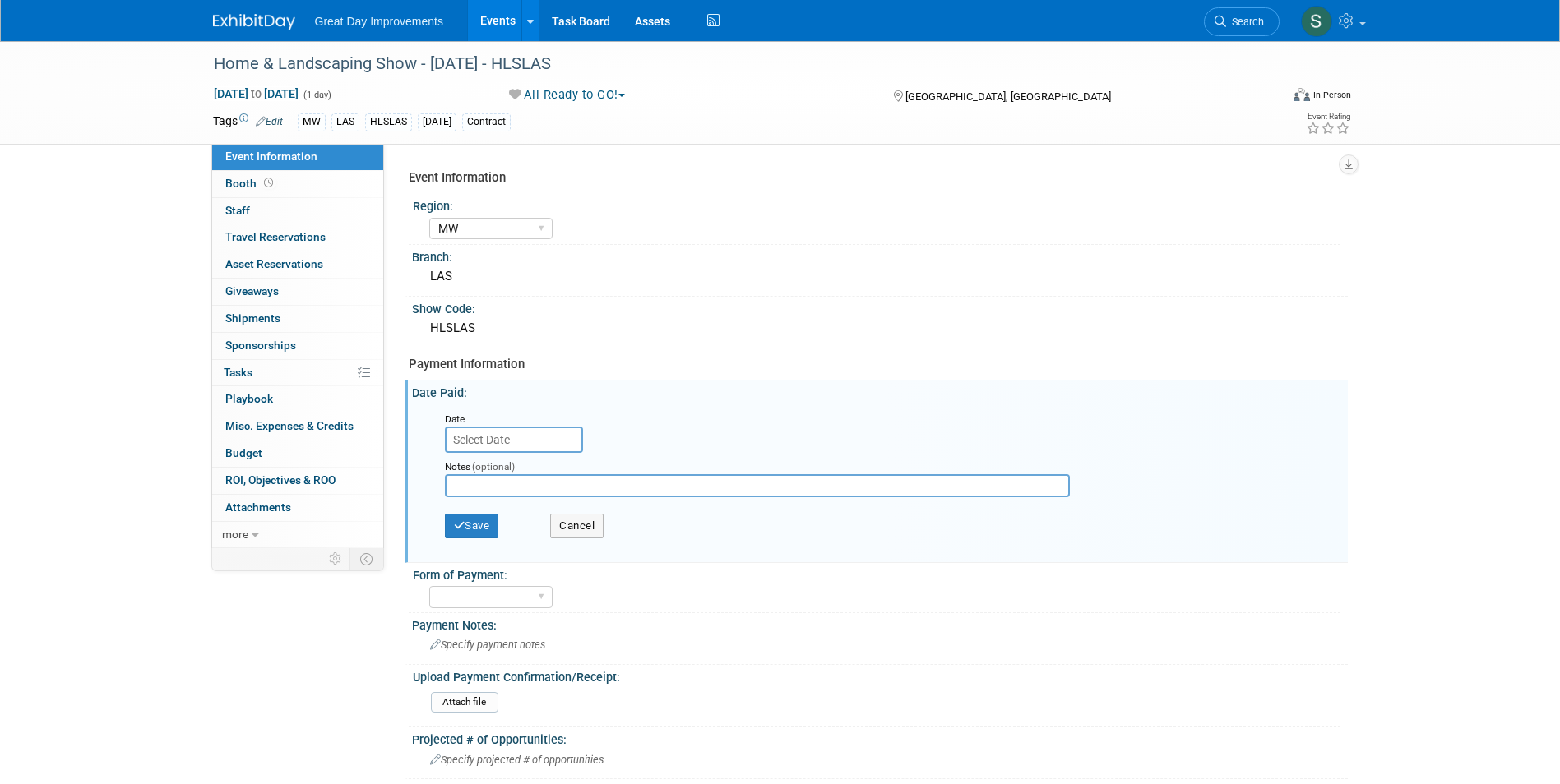
click at [516, 449] on input "text" at bounding box center [514, 440] width 138 height 27
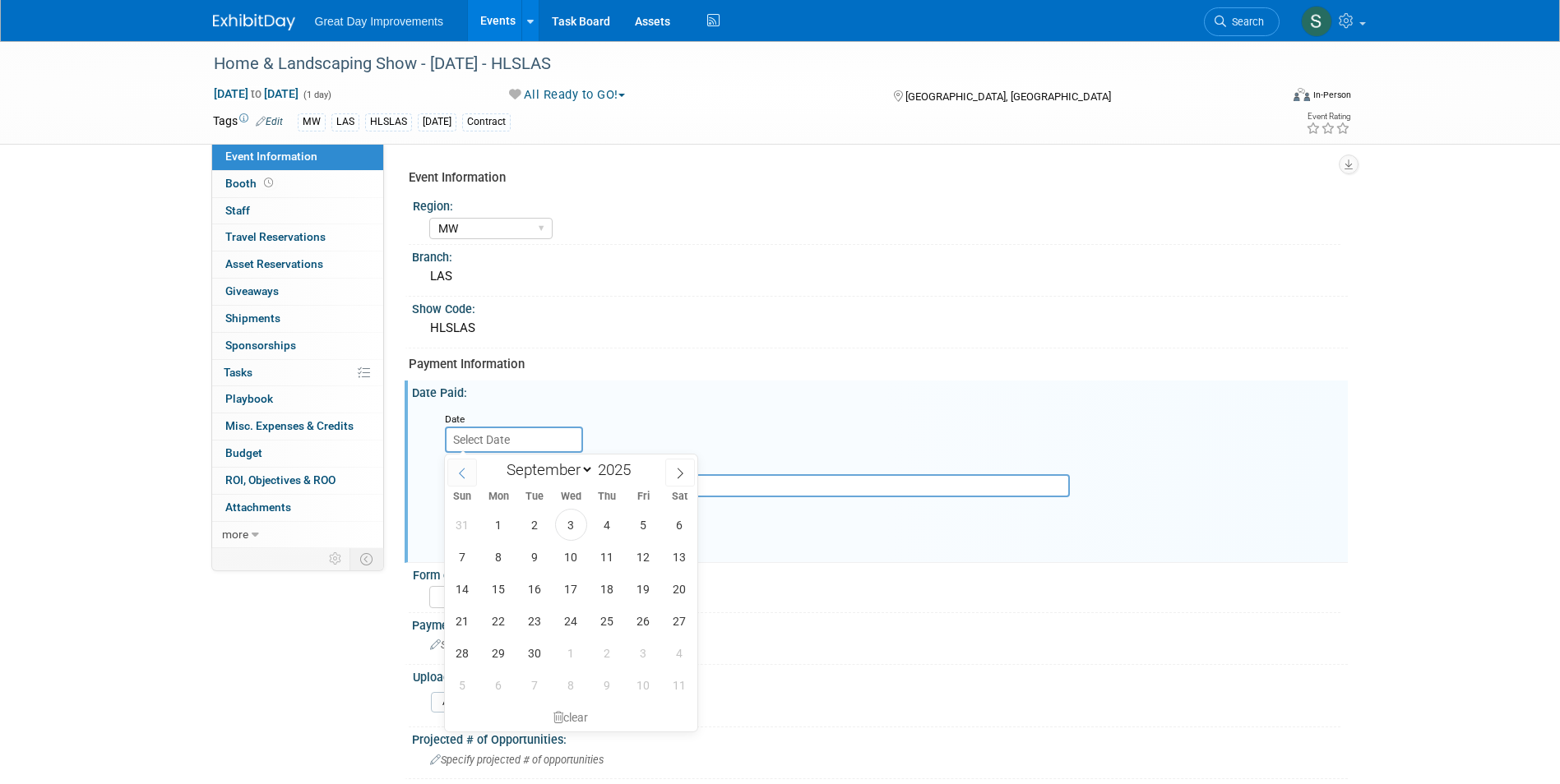
click at [472, 468] on span at bounding box center [462, 472] width 30 height 28
click at [462, 478] on icon at bounding box center [462, 473] width 11 height 11
select select "4"
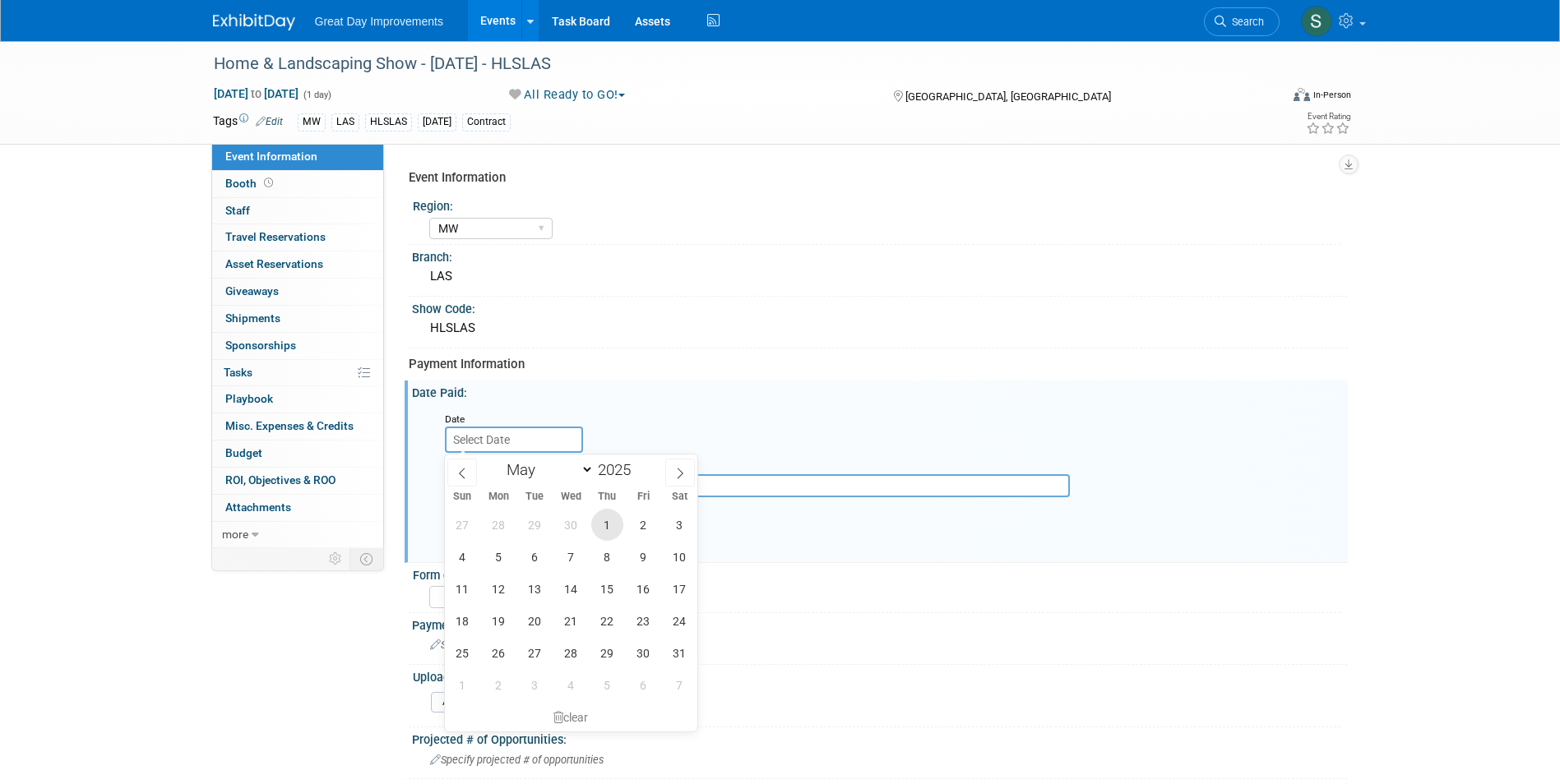
click at [611, 523] on span "1" at bounding box center [607, 525] width 33 height 33
type input "May 1, 2025"
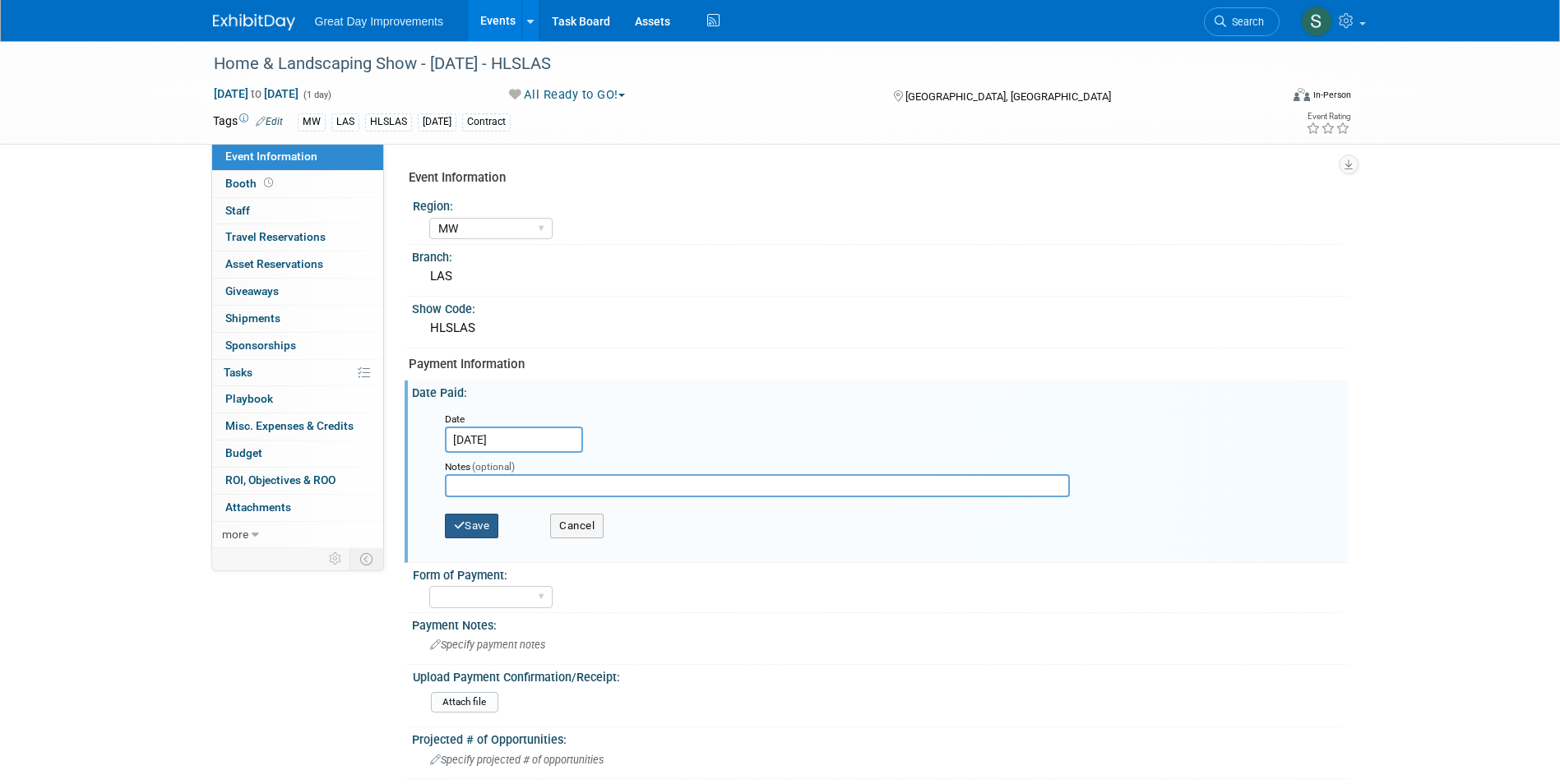
click at [487, 524] on button "Save" at bounding box center [472, 526] width 55 height 25
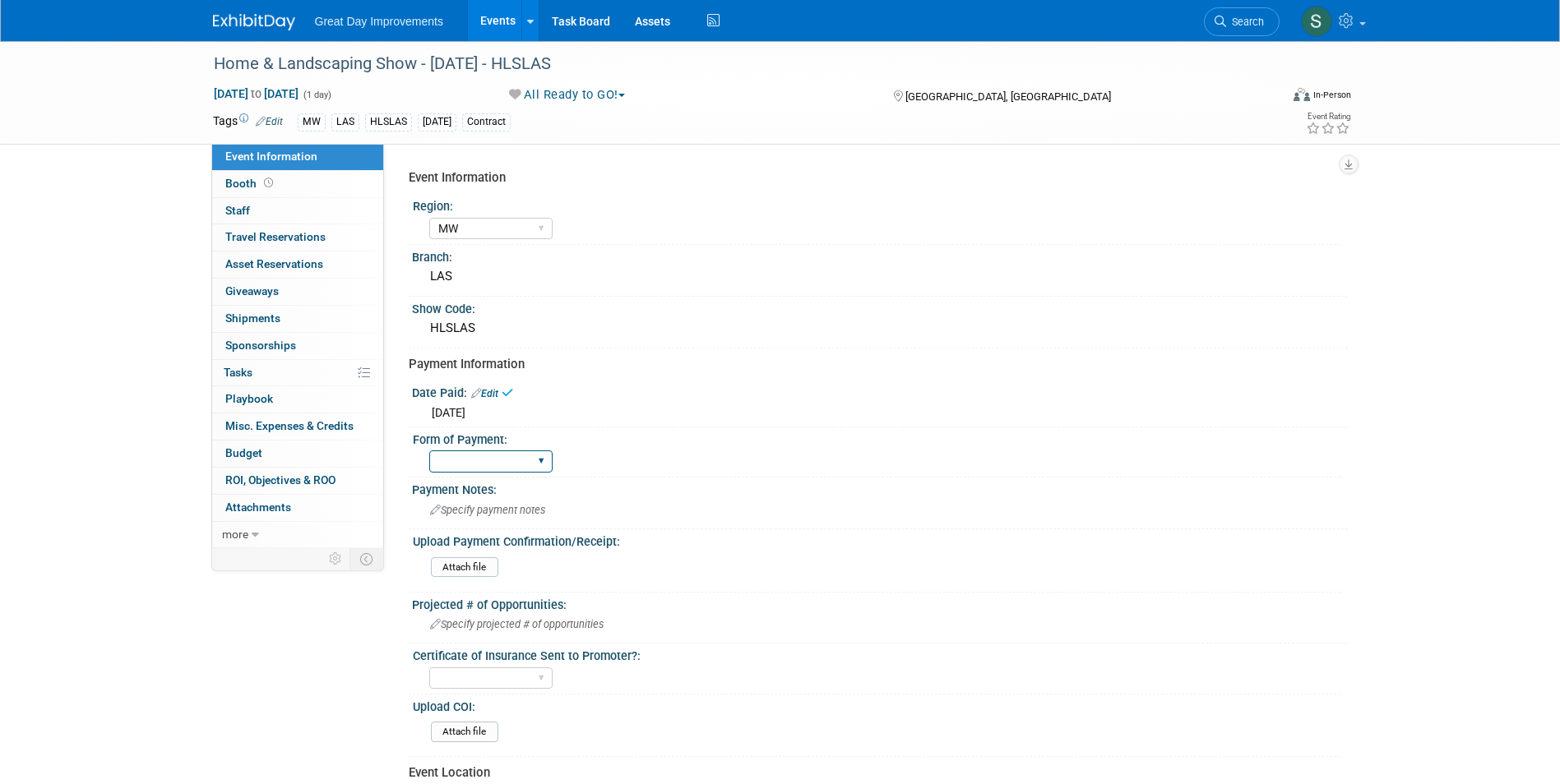
click at [497, 461] on select "Paid via CC Check Requested Pay at the Gate Other" at bounding box center [491, 461] width 123 height 22
select select "Paid via CC"
click at [429, 450] on select "Paid via CC Check Requested Pay at the Gate Other" at bounding box center [491, 461] width 123 height 22
click at [251, 33] on div "Great Day Improvements Events Add Event Bulk Upload Events Shareable Event Boar…" at bounding box center [780, 20] width 1135 height 41
click at [277, 20] on img at bounding box center [254, 22] width 82 height 16
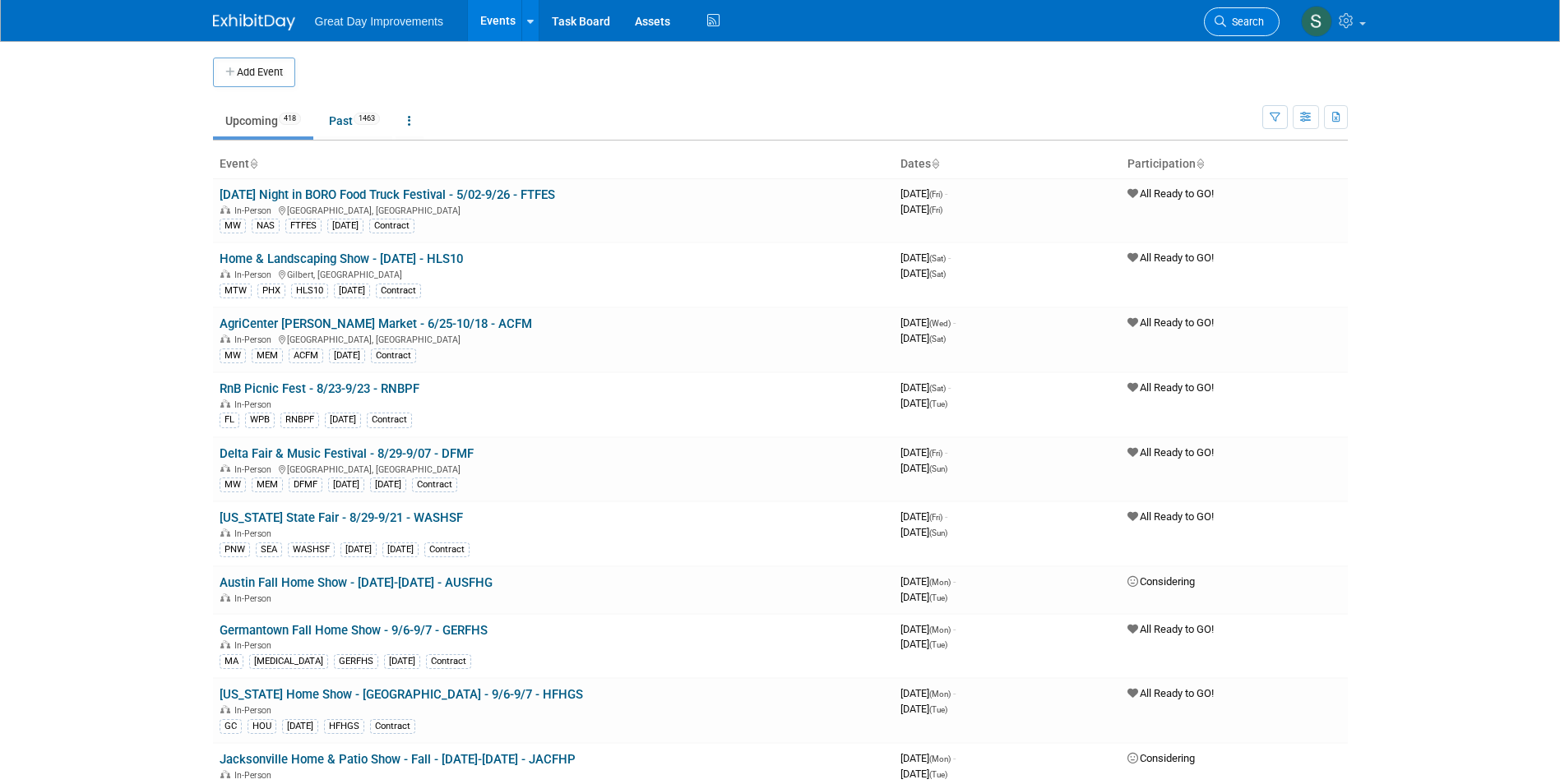
click at [1218, 25] on icon at bounding box center [1220, 21] width 11 height 11
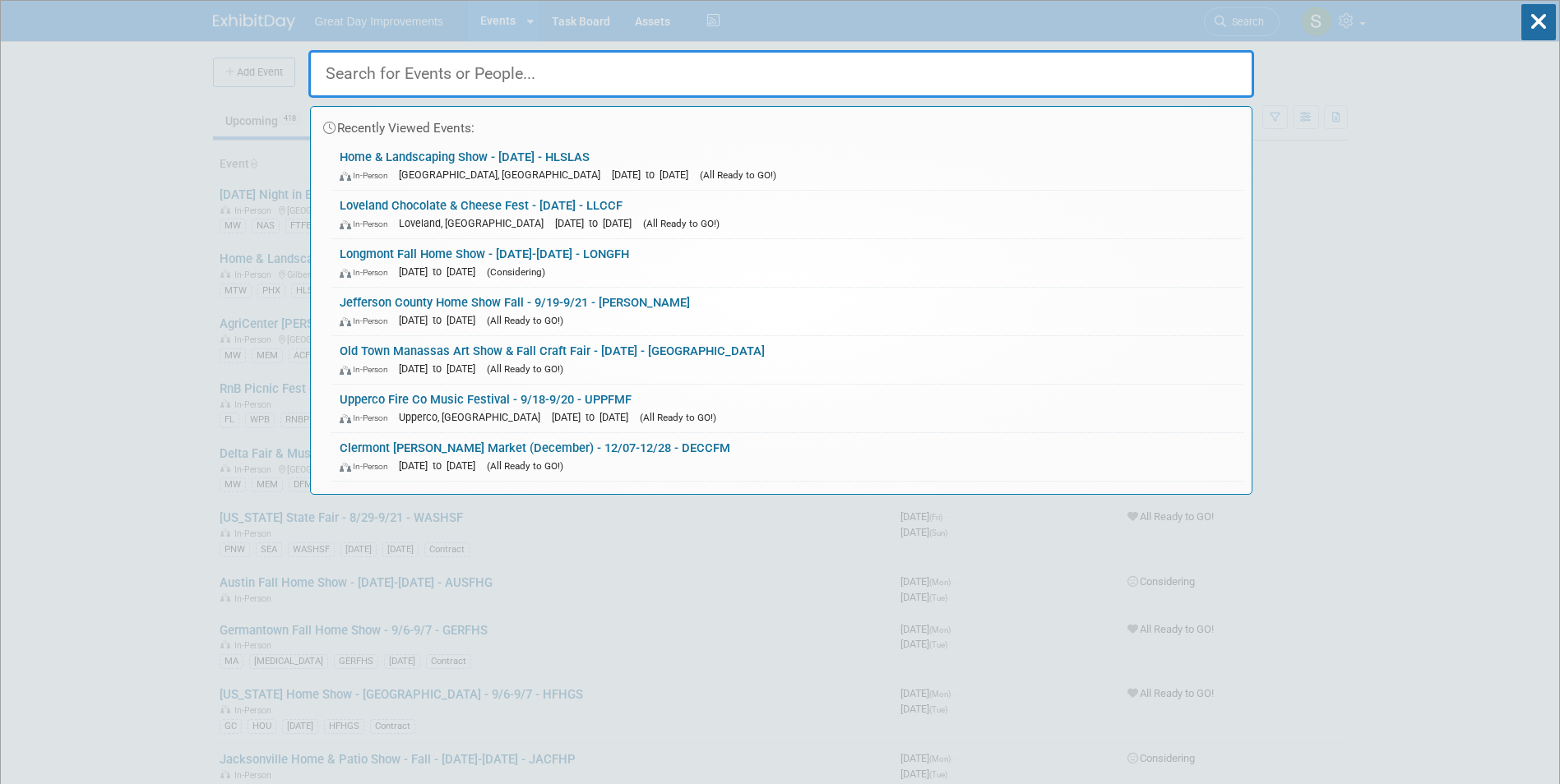
click at [488, 79] on input "text" at bounding box center [780, 74] width 946 height 48
paste input "STGHEX"
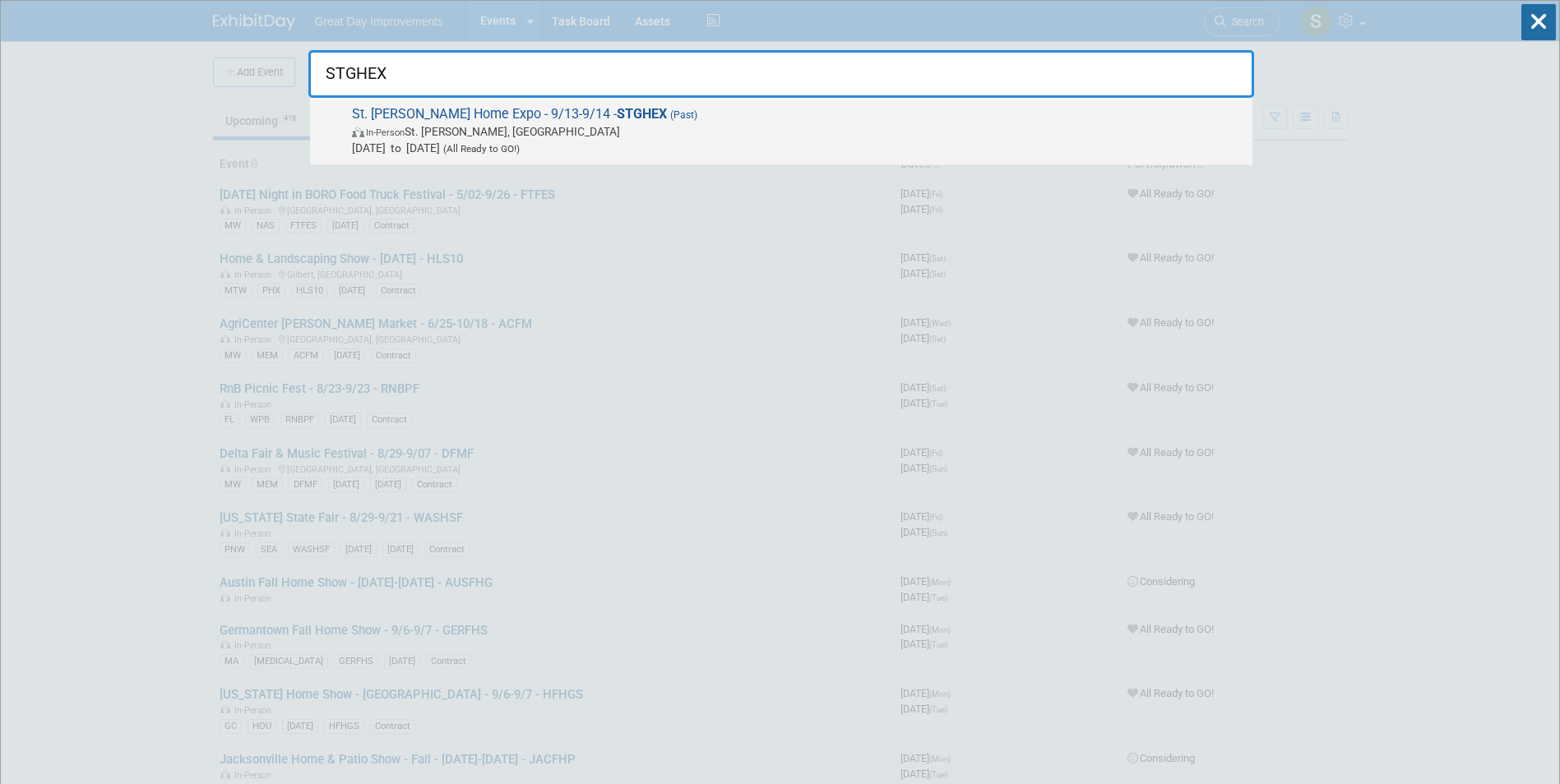
type input "STGHEX"
click at [441, 136] on span "In-Person St. George, UT" at bounding box center [798, 131] width 892 height 16
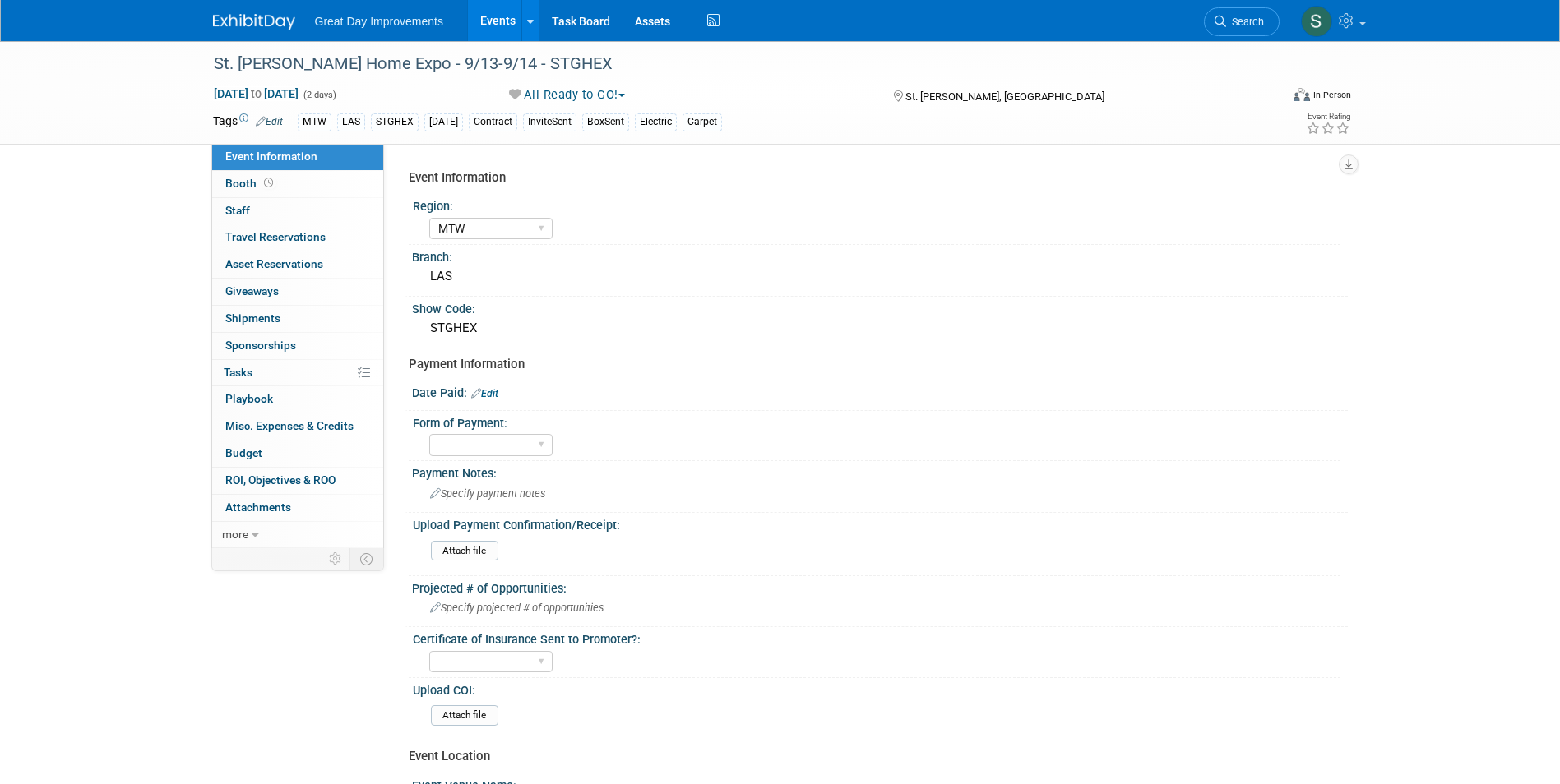
select select "MTW"
click at [488, 390] on link "Edit" at bounding box center [485, 394] width 27 height 11
select select "8"
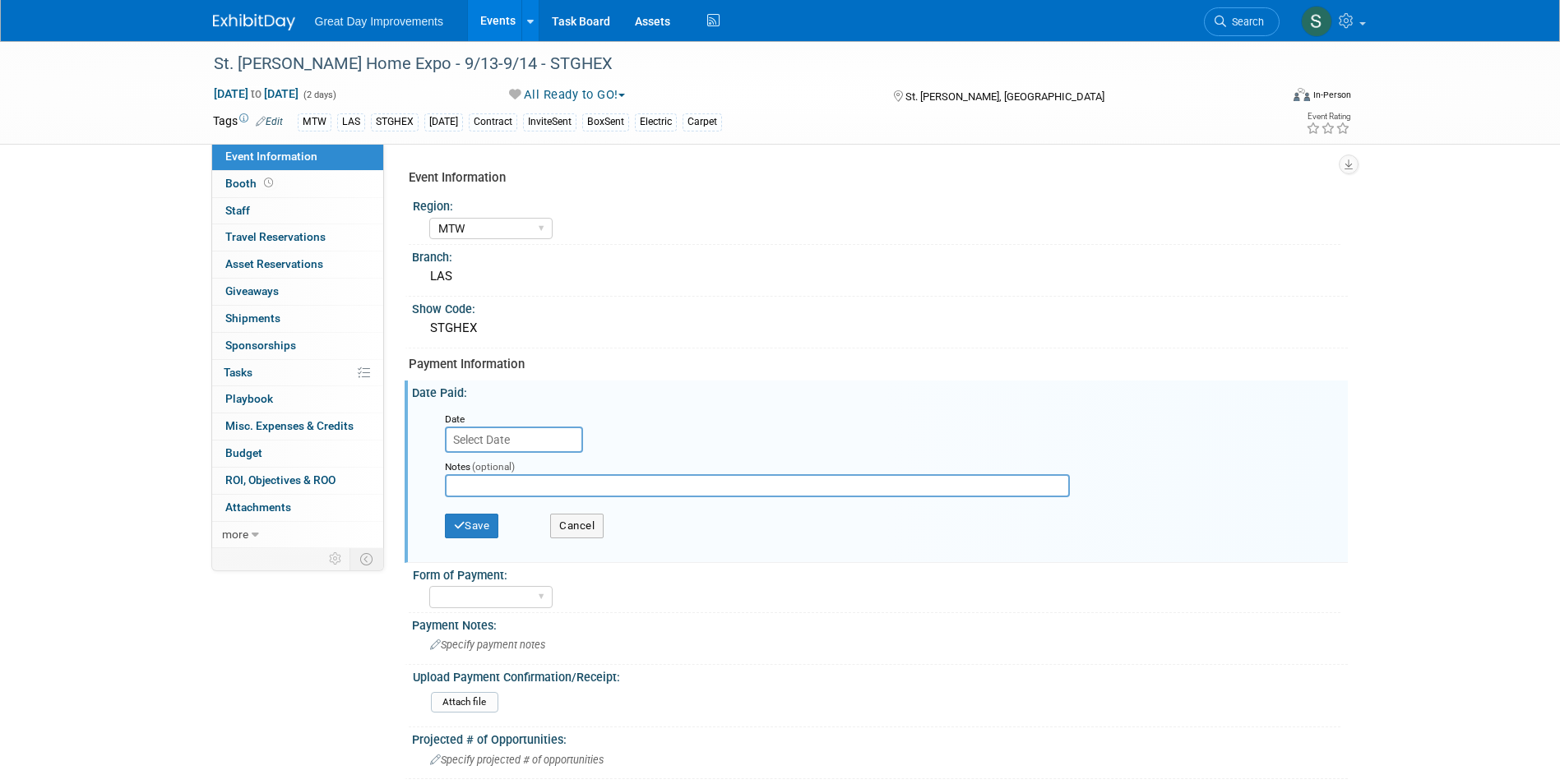
click at [506, 438] on input "text" at bounding box center [514, 440] width 138 height 27
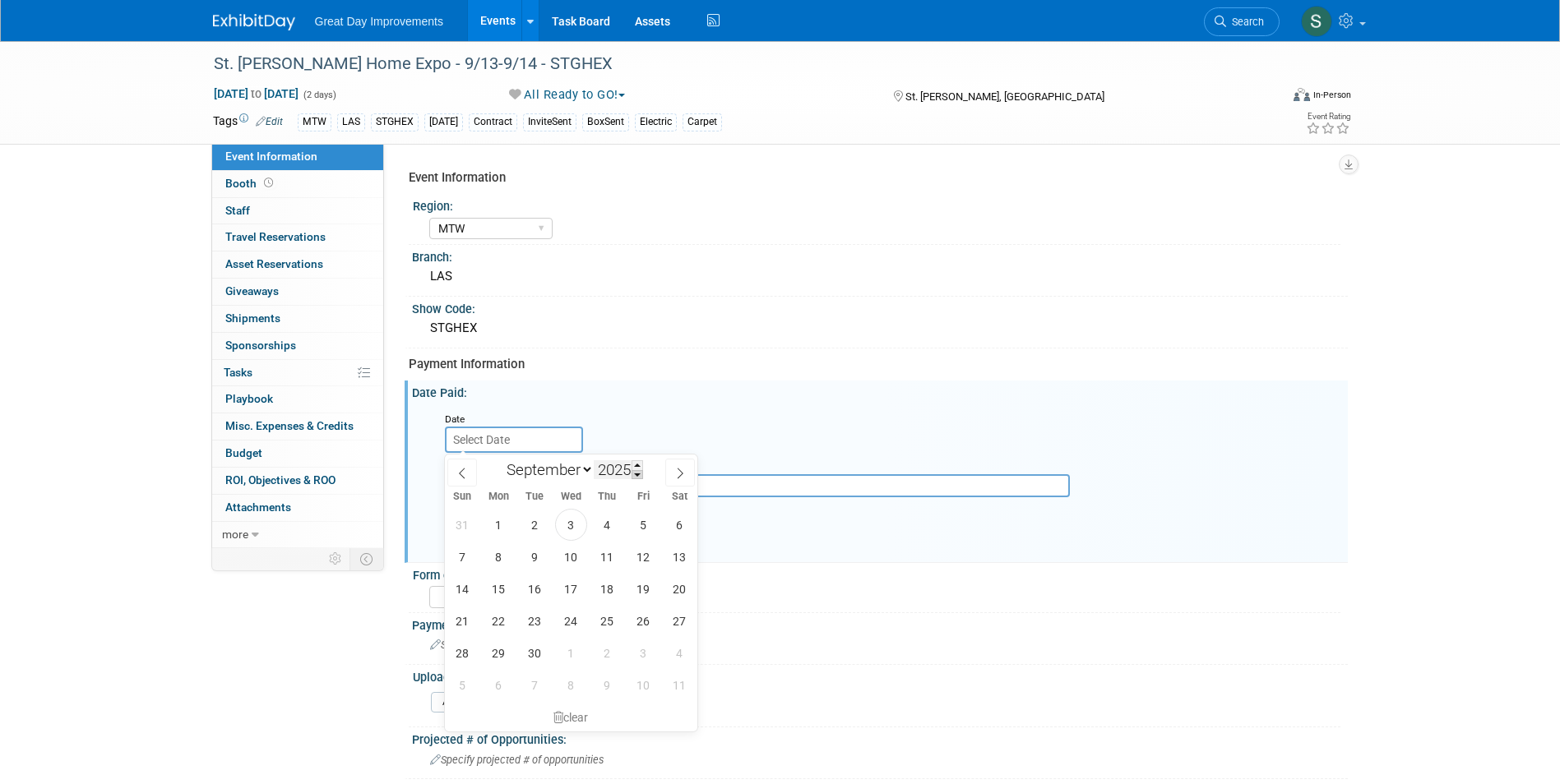
click at [635, 470] on span at bounding box center [637, 475] width 11 height 10
type input "2024"
click at [674, 470] on icon at bounding box center [680, 473] width 11 height 11
select select "9"
click at [501, 590] on span "14" at bounding box center [499, 589] width 33 height 33
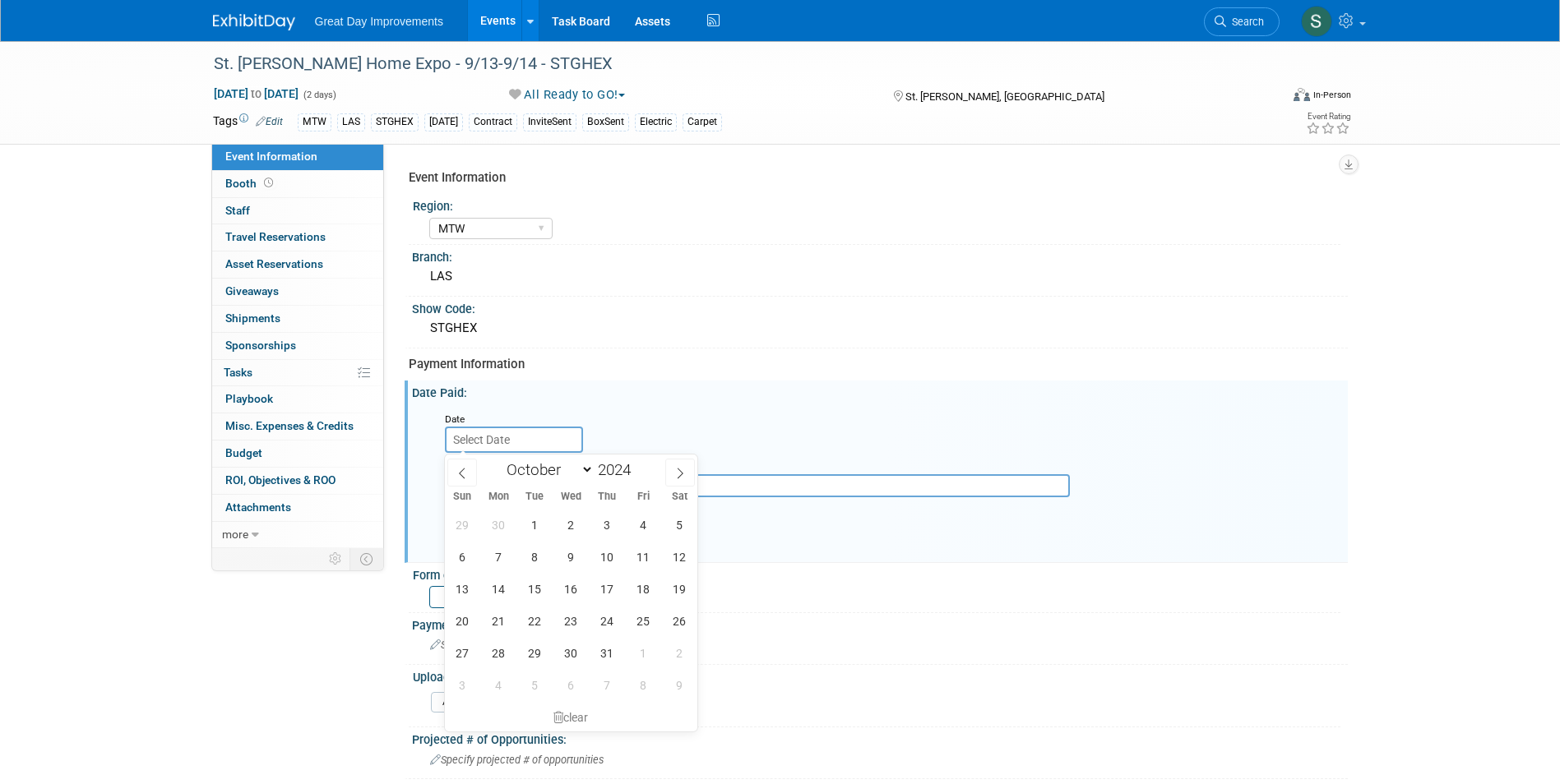
type input "Oct 14, 2024"
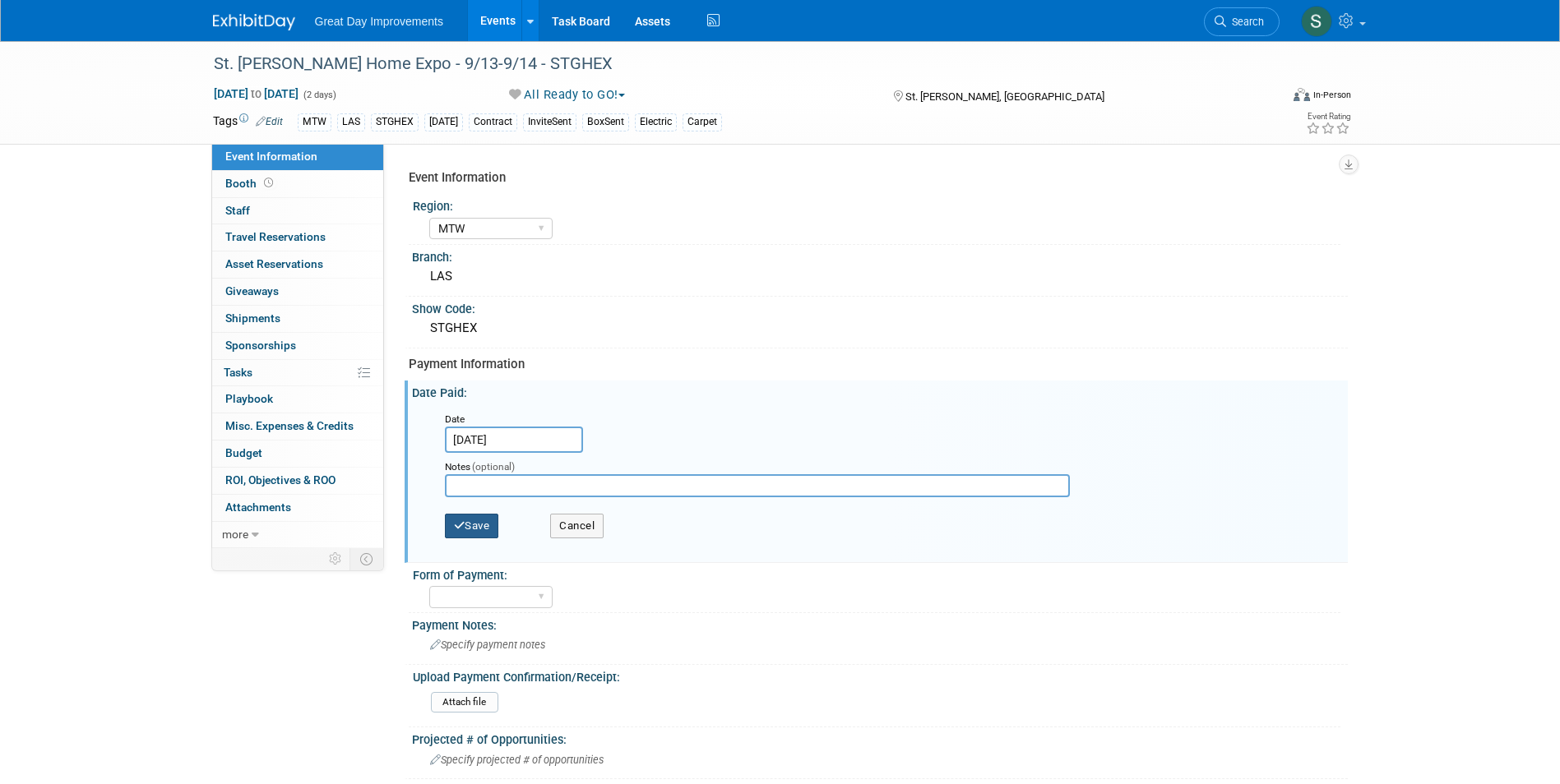
click at [468, 516] on button "Save" at bounding box center [472, 526] width 55 height 25
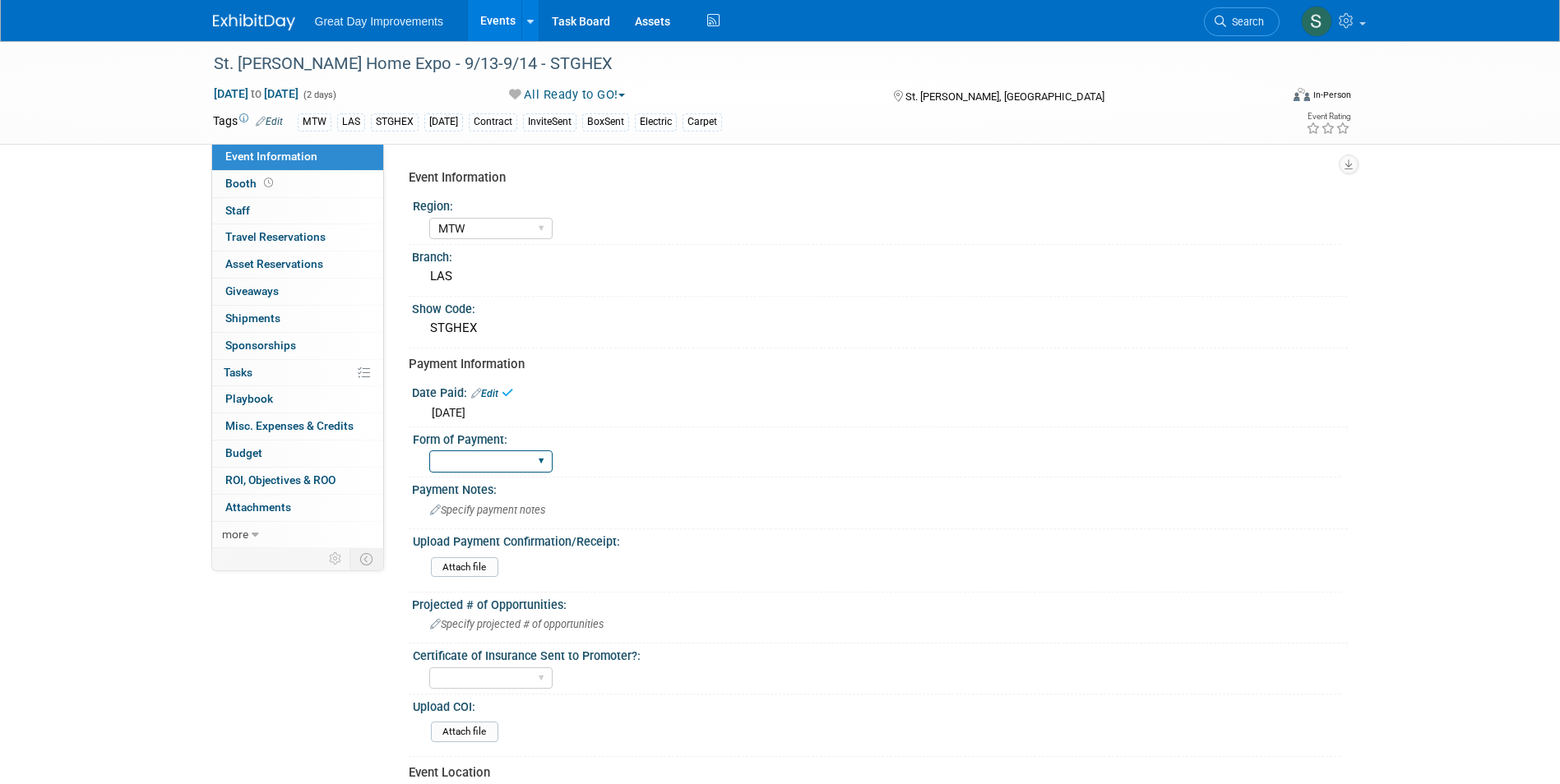
click at [492, 467] on select "Paid via CC Check Requested Pay at the Gate Other" at bounding box center [491, 461] width 123 height 22
select select "Paid via CC"
click at [429, 450] on select "Paid via CC Check Requested Pay at the Gate Other" at bounding box center [491, 461] width 123 height 22
click at [238, 11] on link at bounding box center [264, 14] width 102 height 13
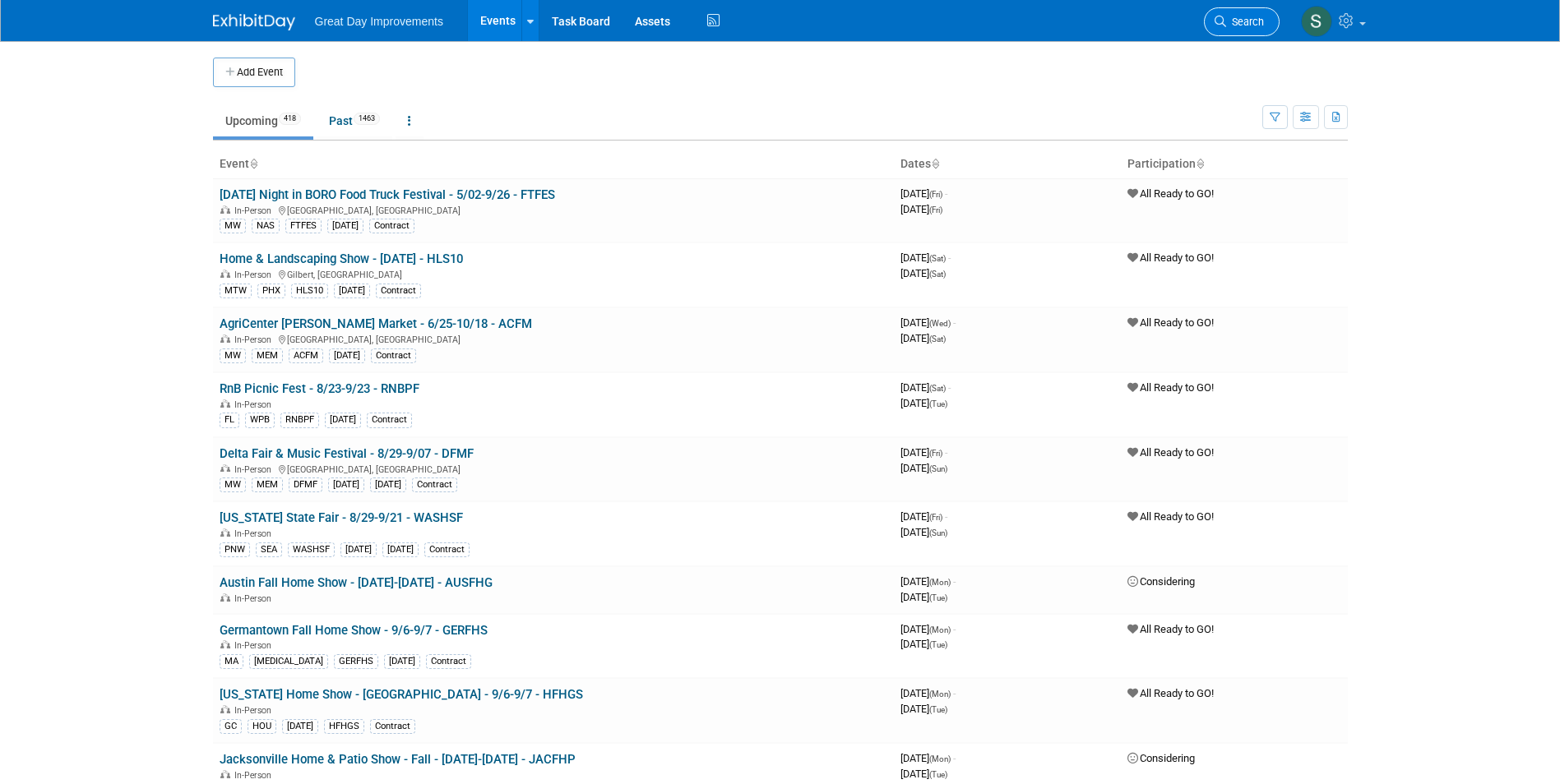
click at [1236, 28] on link "Search" at bounding box center [1241, 22] width 76 height 29
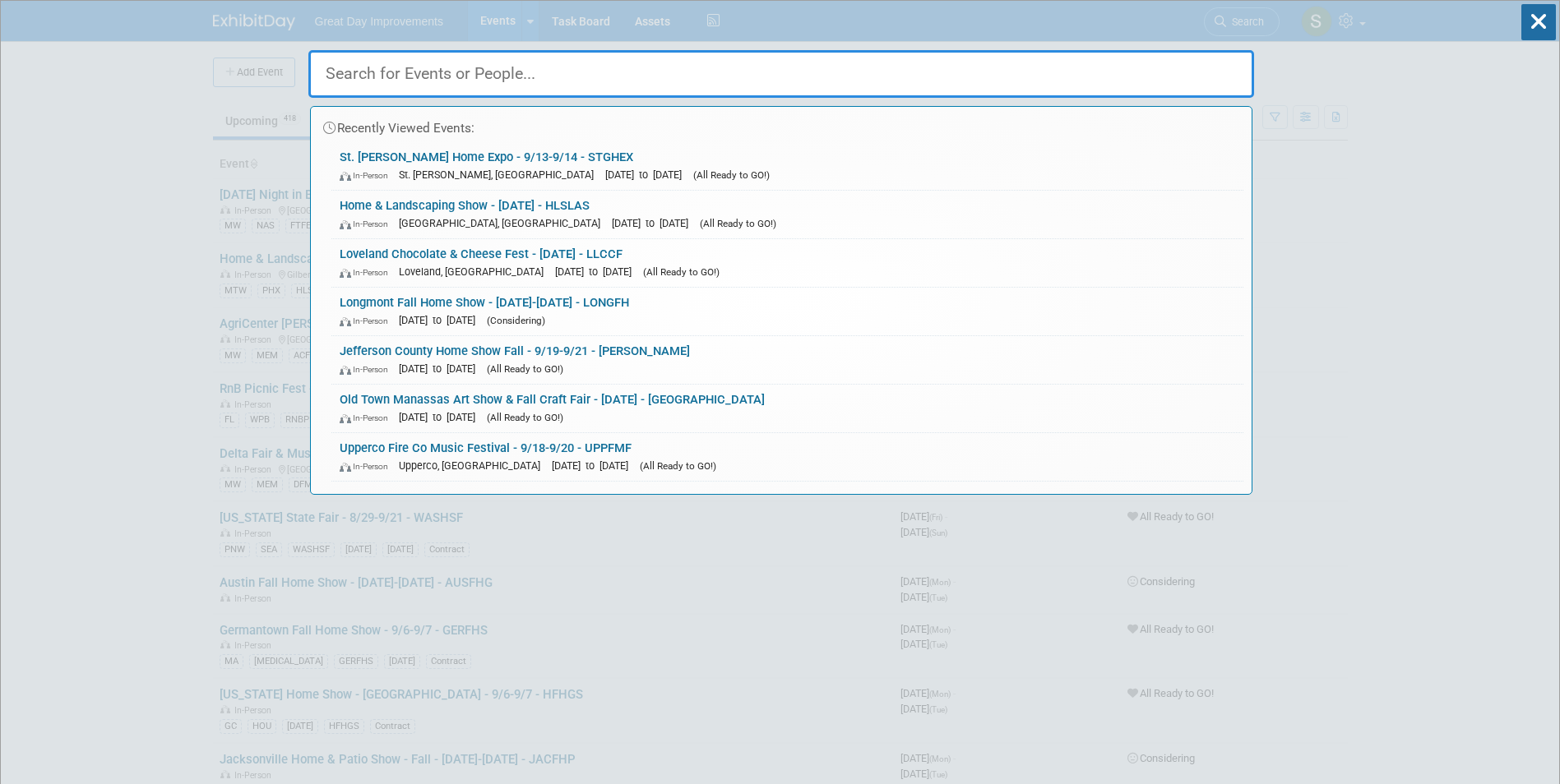
drag, startPoint x: 519, startPoint y: 80, endPoint x: 505, endPoint y: 79, distance: 14.0
click at [517, 79] on input "text" at bounding box center [780, 74] width 946 height 48
paste input "FMARHS"
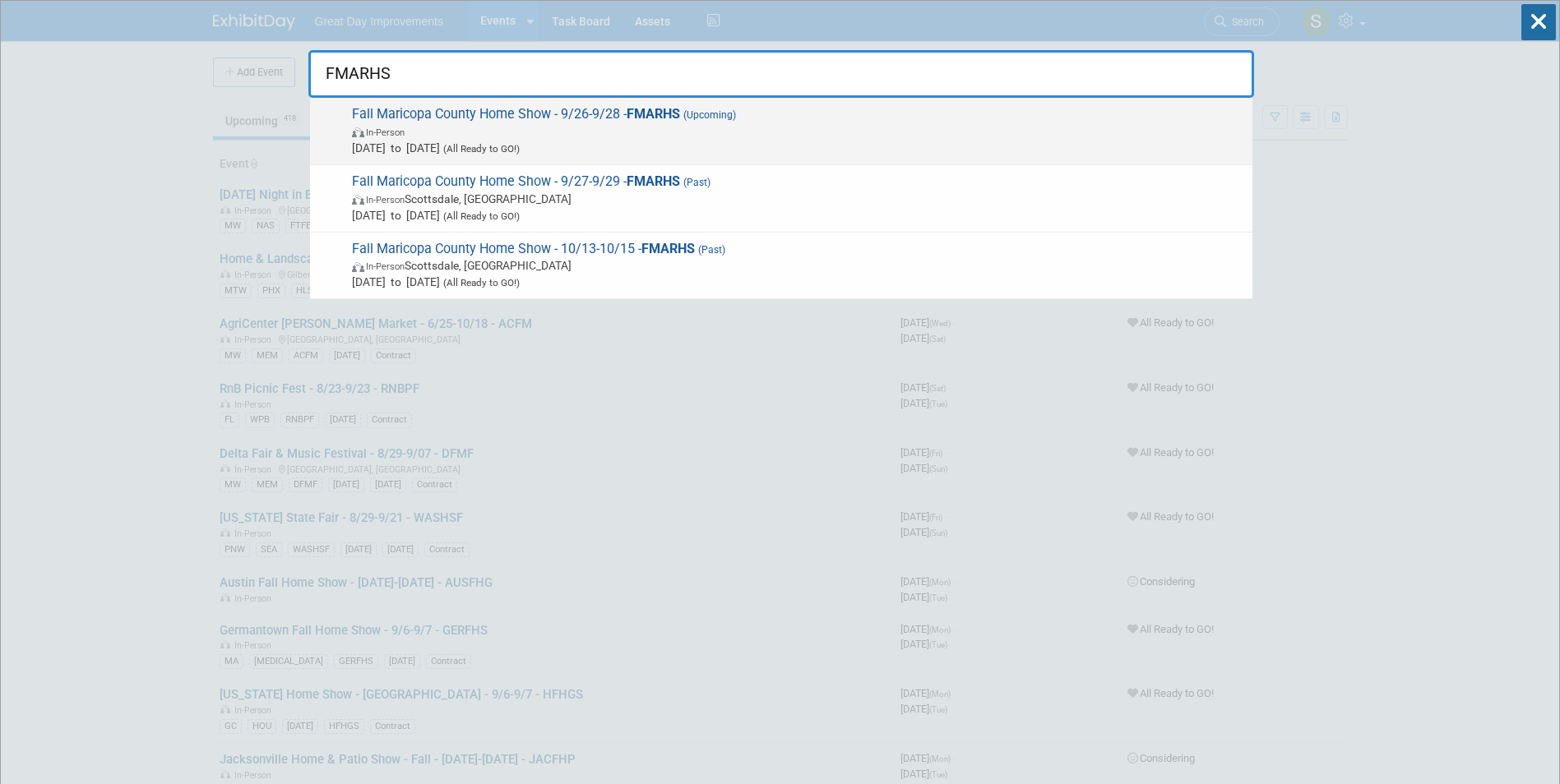
type input "FMARHS"
click at [520, 131] on span "In-Person" at bounding box center [798, 131] width 892 height 16
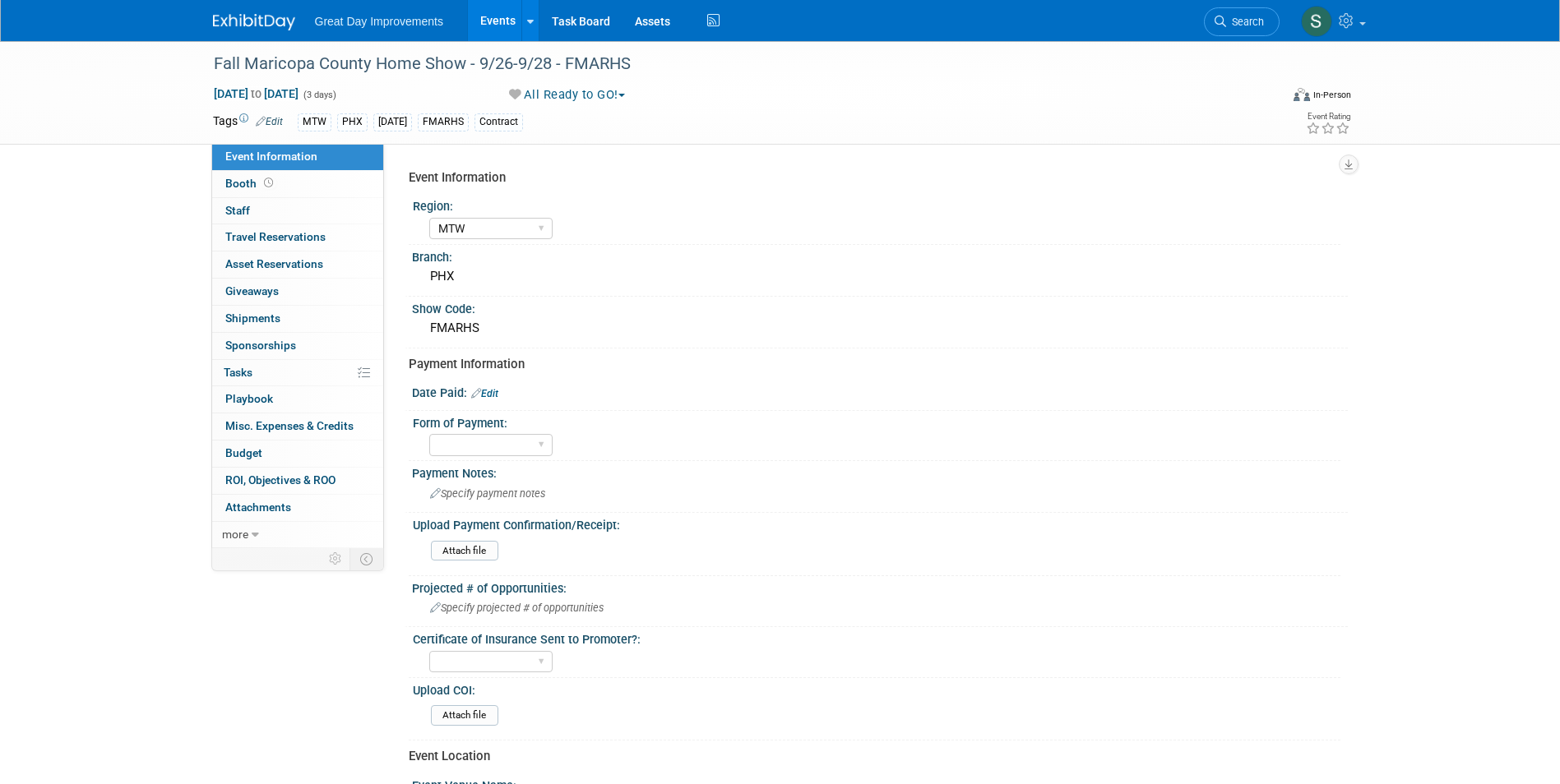
select select "MTW"
click at [487, 396] on link "Edit" at bounding box center [485, 394] width 27 height 11
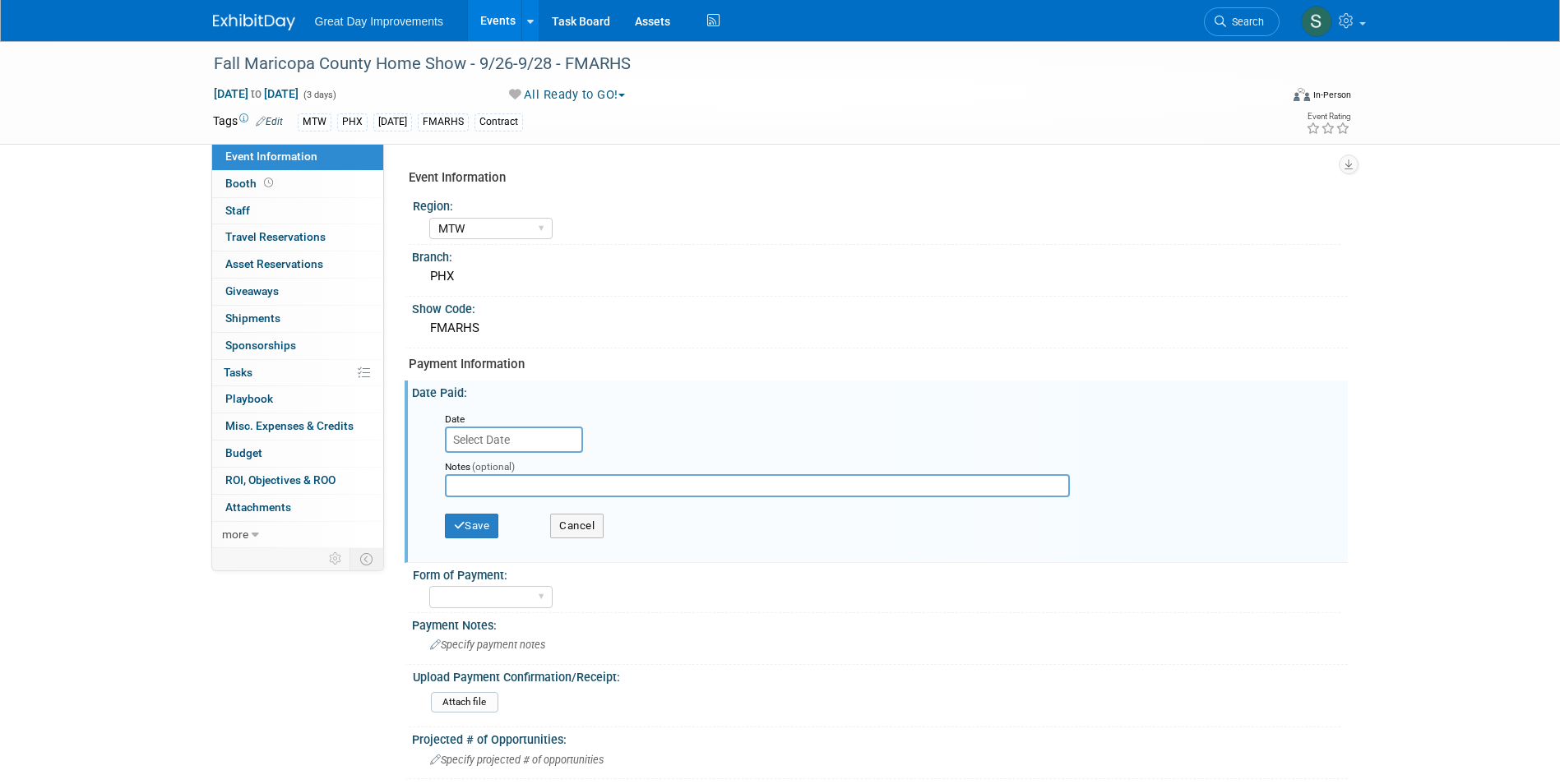
click at [543, 443] on input "text" at bounding box center [514, 440] width 138 height 27
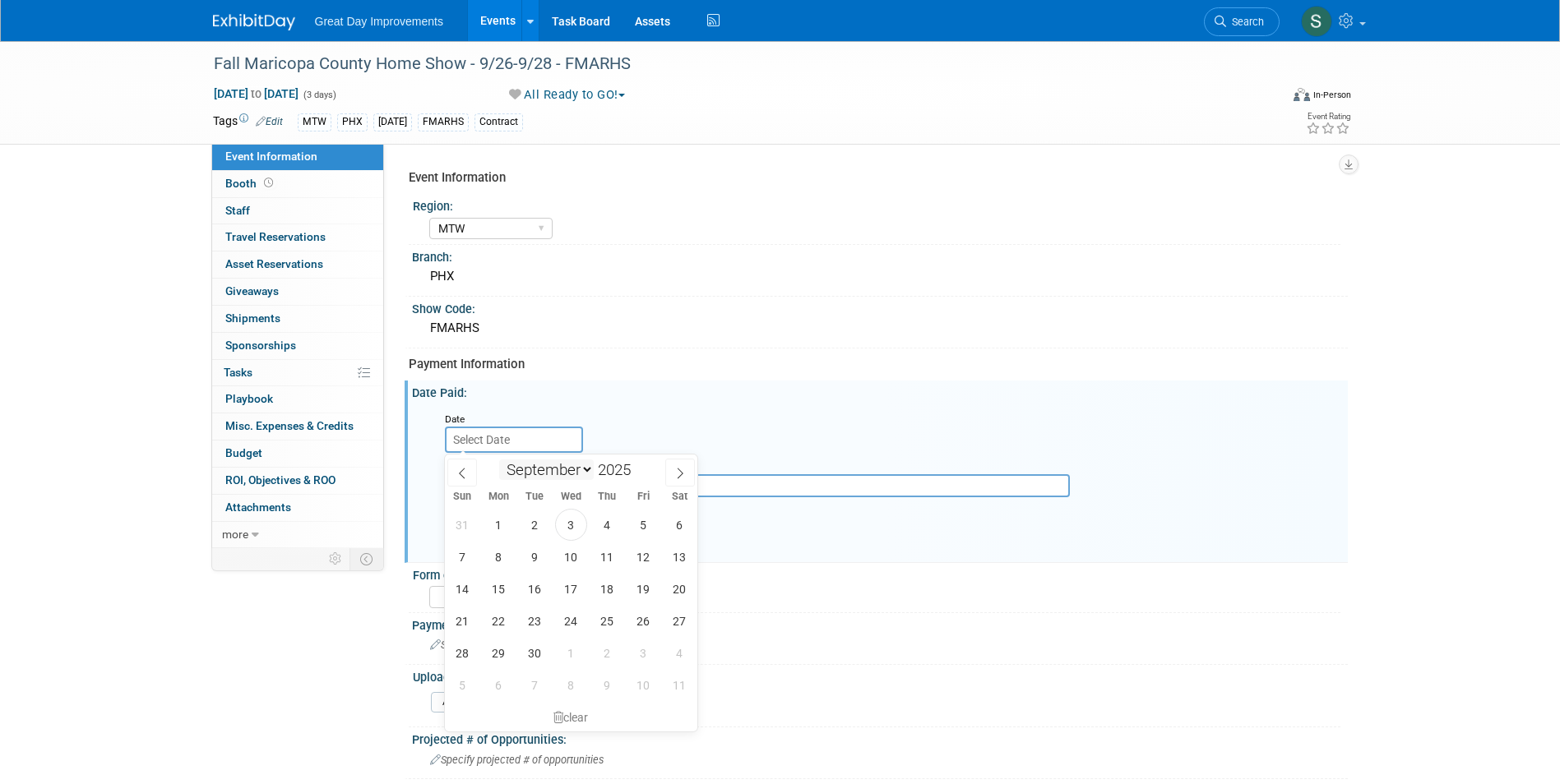
click at [566, 466] on select "January February March April May June July August September October November De…" at bounding box center [546, 469] width 95 height 20
select select "4"
click at [499, 460] on select "January February March April May June July August September October November De…" at bounding box center [546, 469] width 95 height 20
click at [635, 473] on span at bounding box center [637, 475] width 11 height 10
type input "2024"
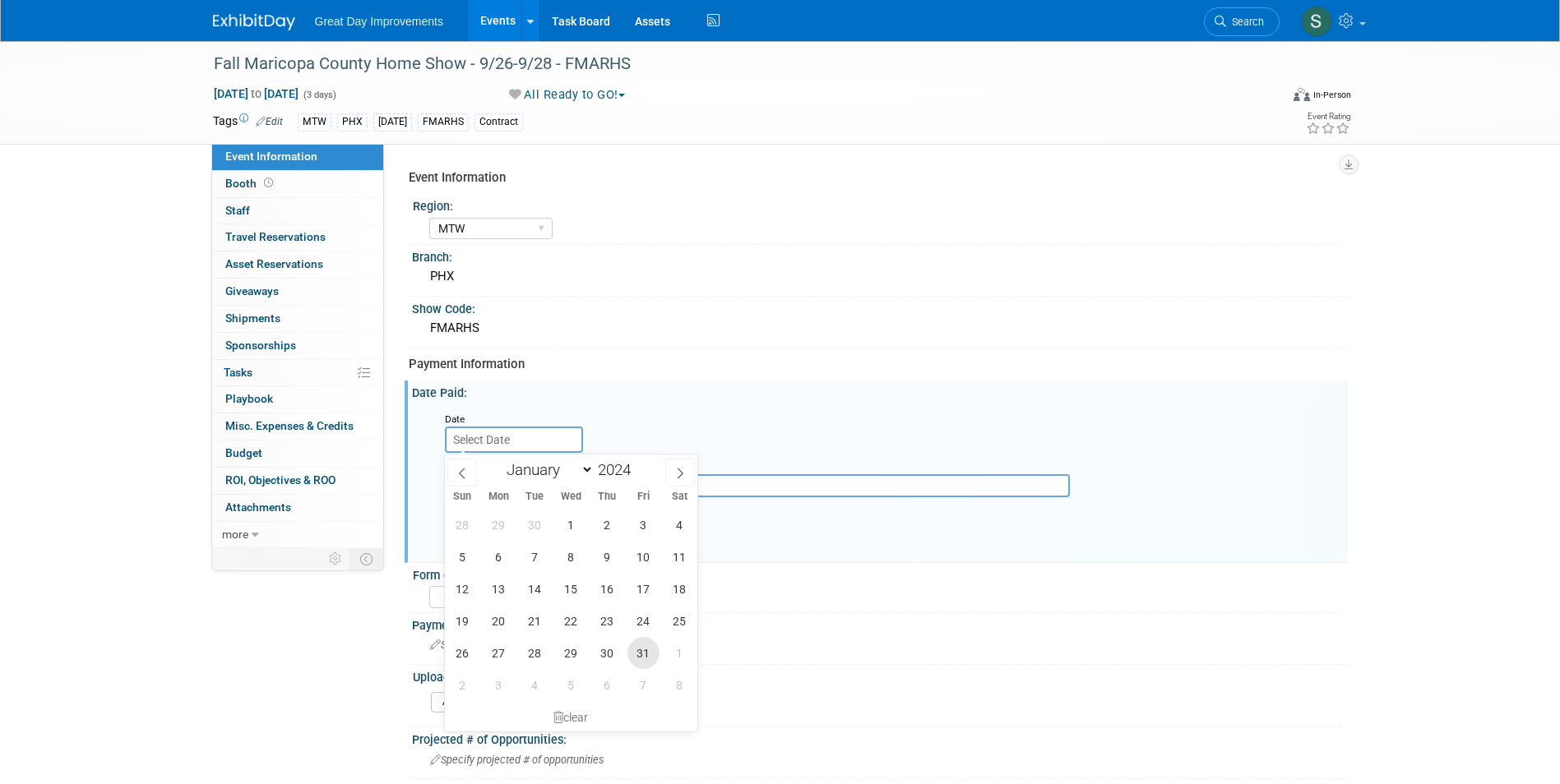
click at [646, 655] on span "31" at bounding box center [644, 653] width 33 height 33
type input "May 31, 2024"
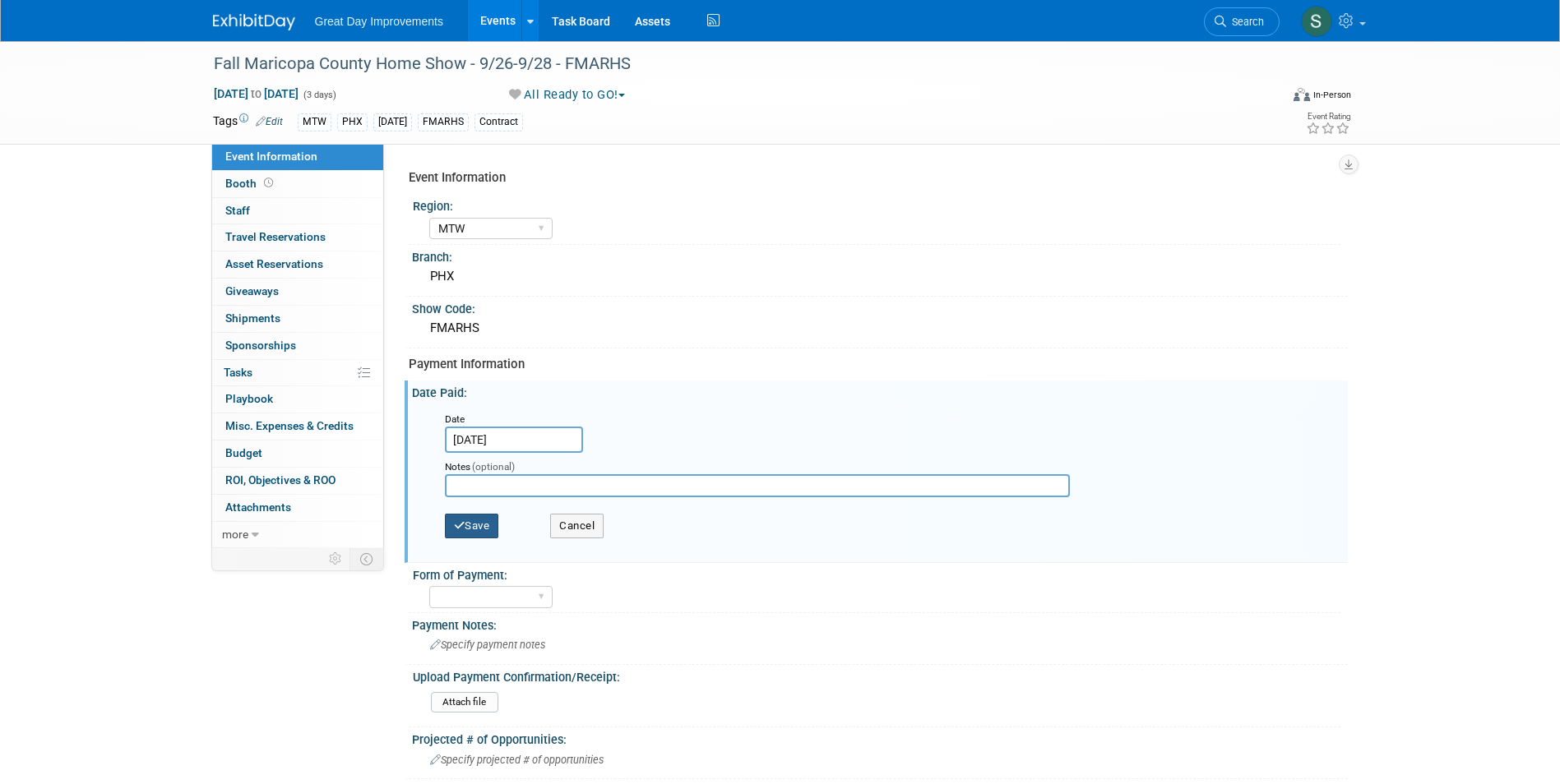
click at [467, 518] on button "Save" at bounding box center [472, 526] width 55 height 25
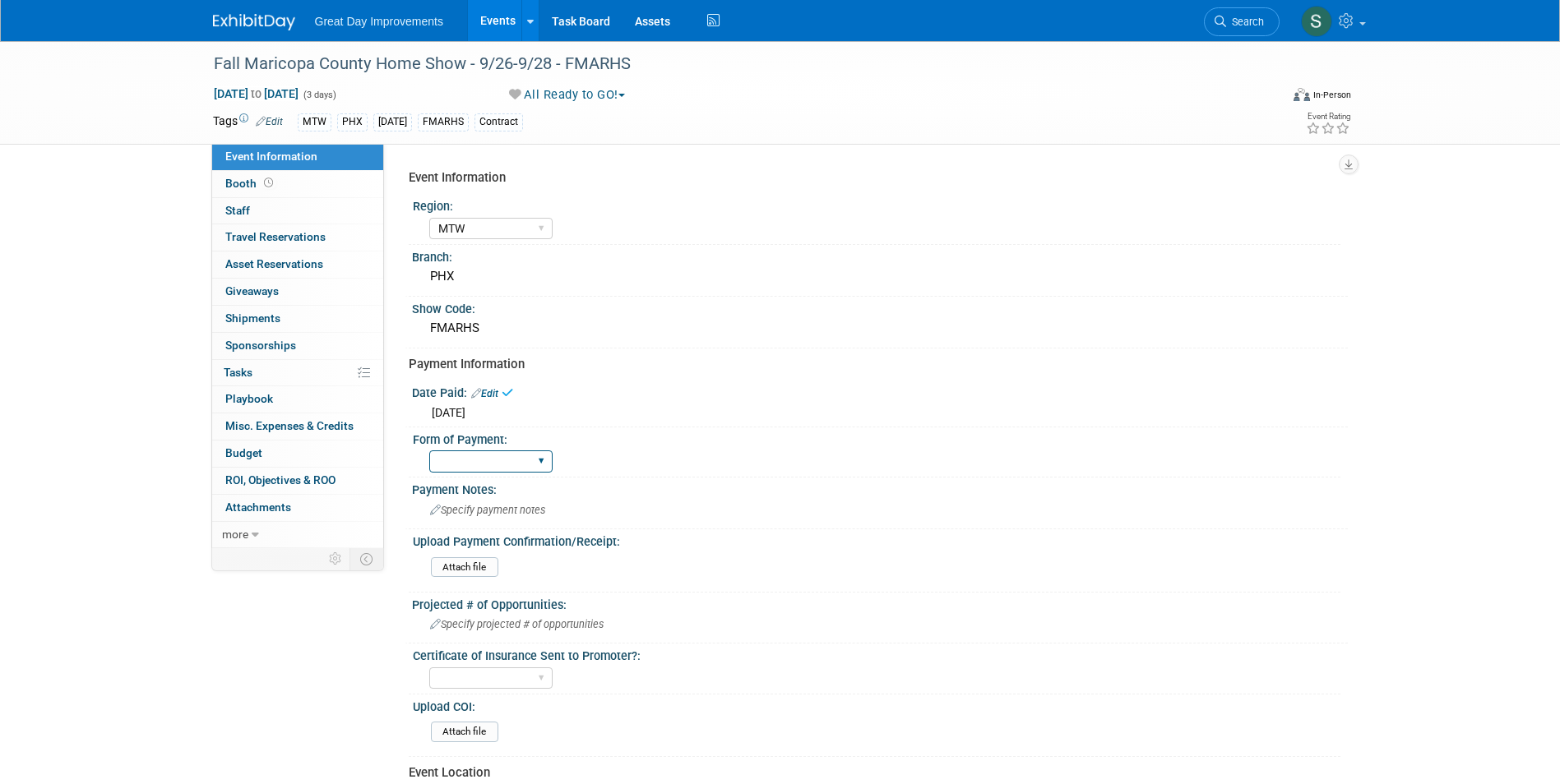
click at [476, 459] on select "Paid via CC Check Requested Pay at the Gate Other" at bounding box center [491, 461] width 123 height 22
select select "Paid via CC"
click at [429, 450] on select "Paid via CC Check Requested Pay at the Gate Other" at bounding box center [491, 461] width 123 height 22
click at [242, 32] on div "Great Day Improvements Events Add Event Bulk Upload Events Shareable Event Boar…" at bounding box center [780, 20] width 1135 height 41
click at [1251, 22] on span "Search" at bounding box center [1245, 21] width 38 height 12
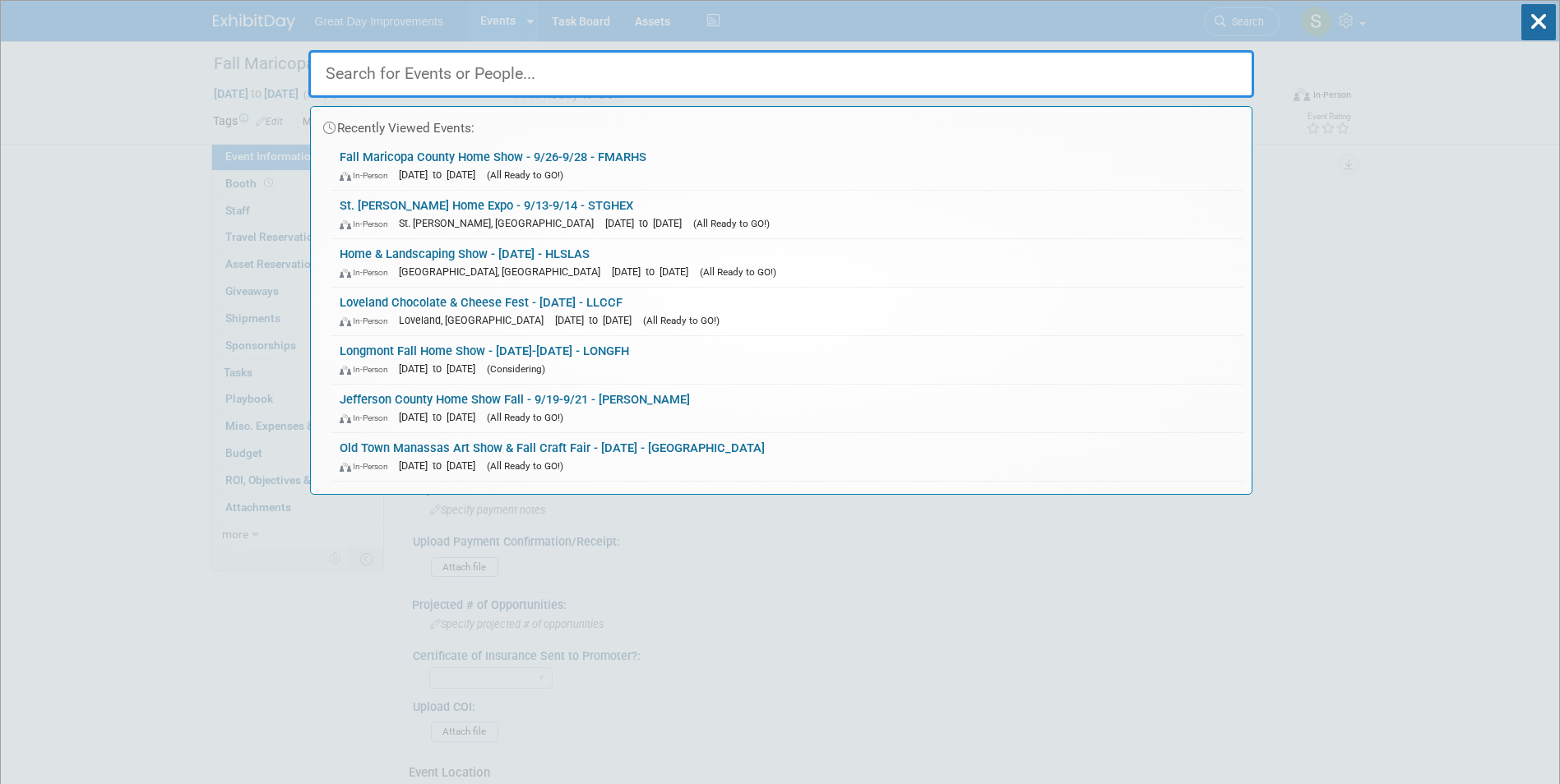
paste input "FARHS"
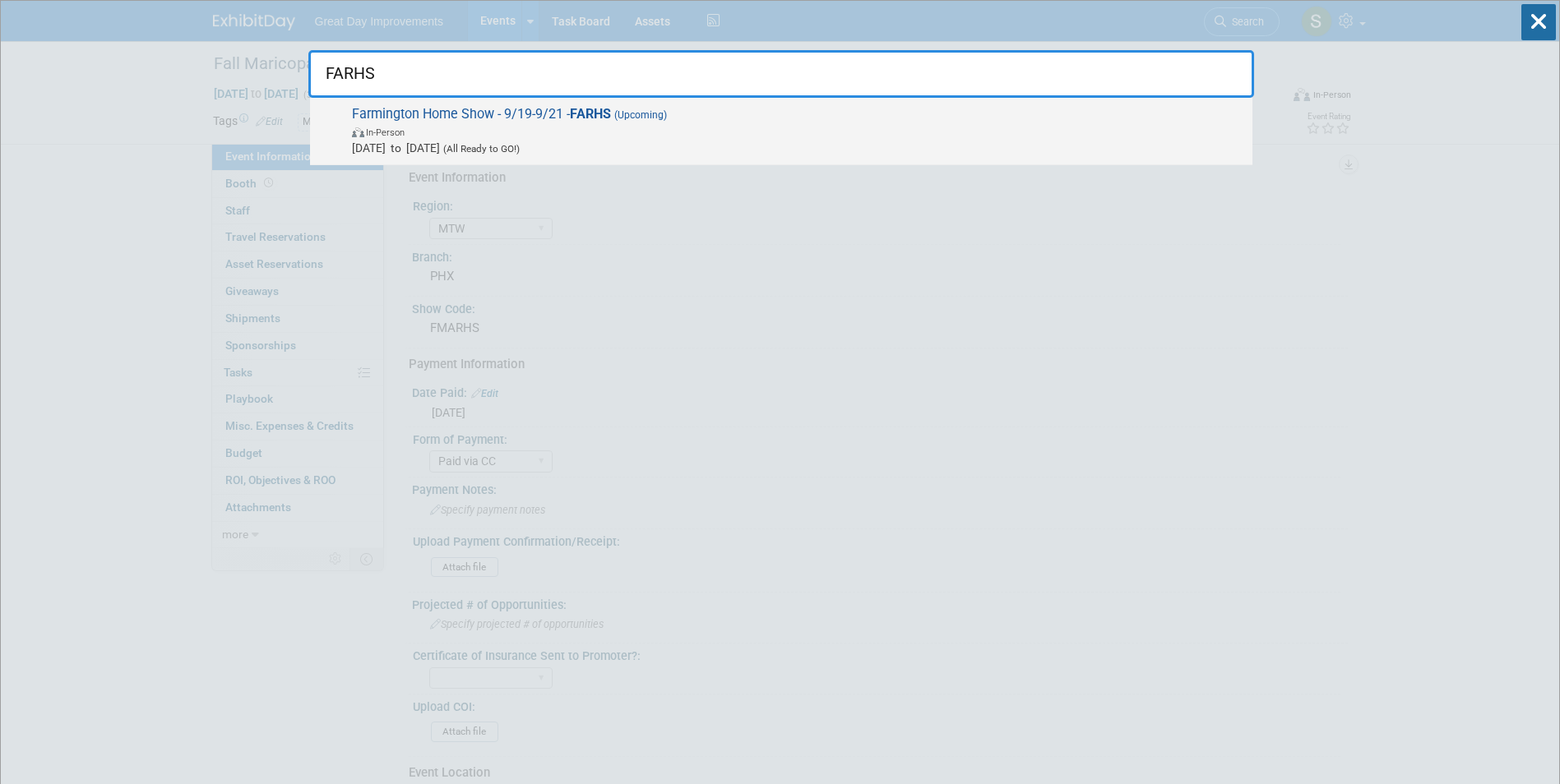
type input "FARHS"
click at [470, 140] on span "Sep 19, 2025 to Sep 21, 2025 (All Ready to GO!)" at bounding box center [798, 147] width 892 height 16
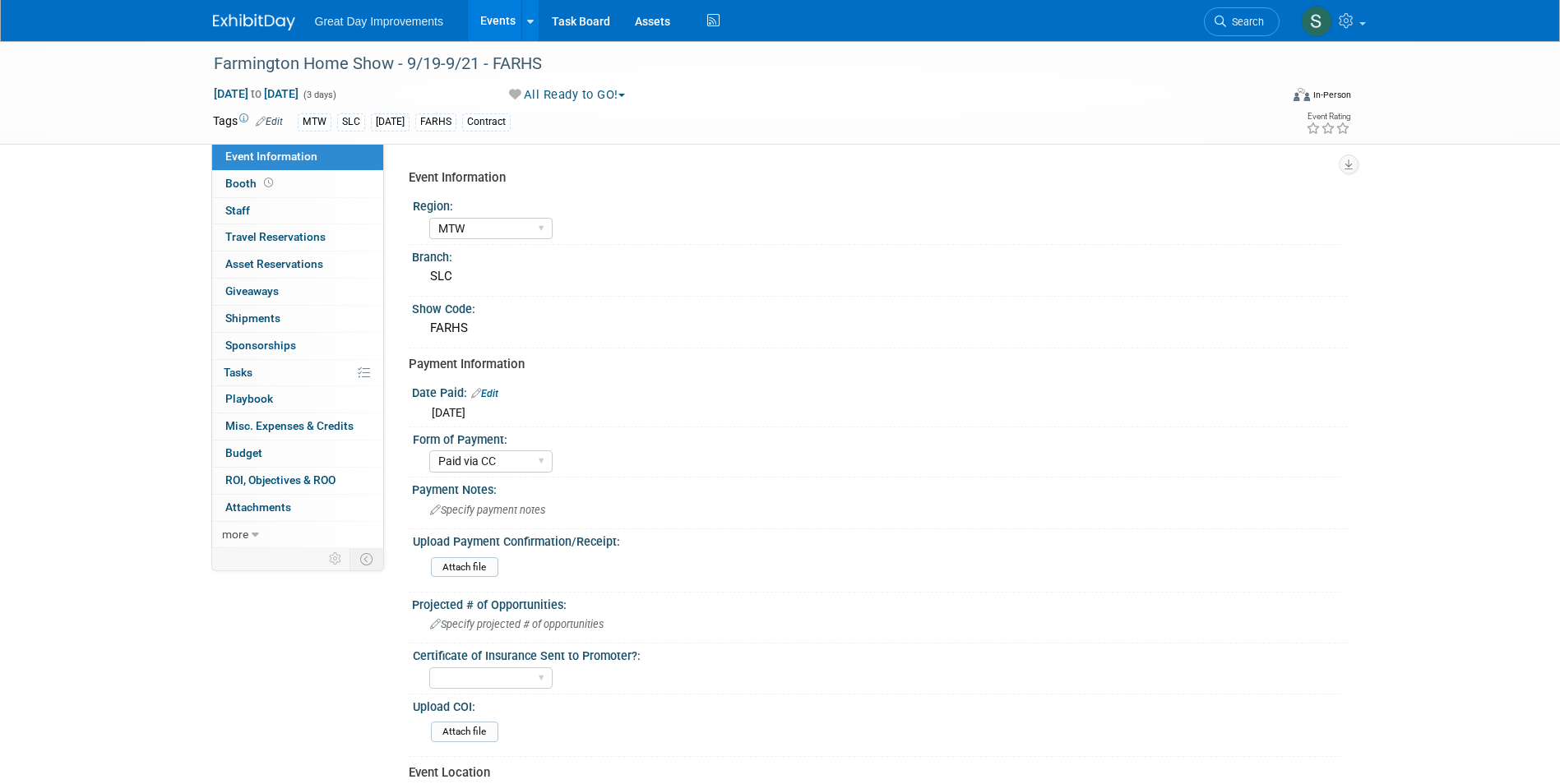
select select "MTW"
select select "Paid via CC"
click at [1242, 12] on link "Search" at bounding box center [1241, 22] width 76 height 29
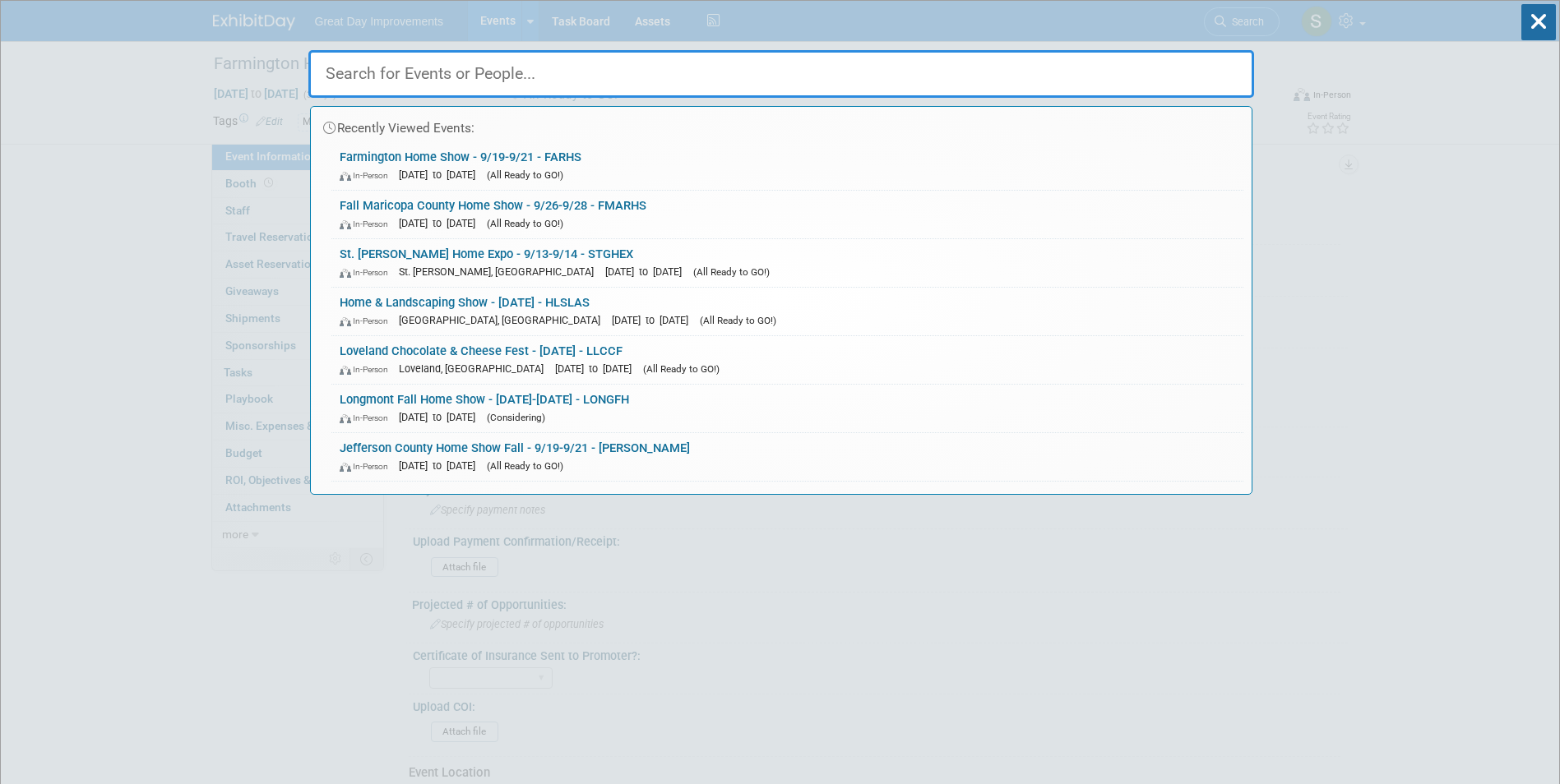
paste input "7ANMPP"
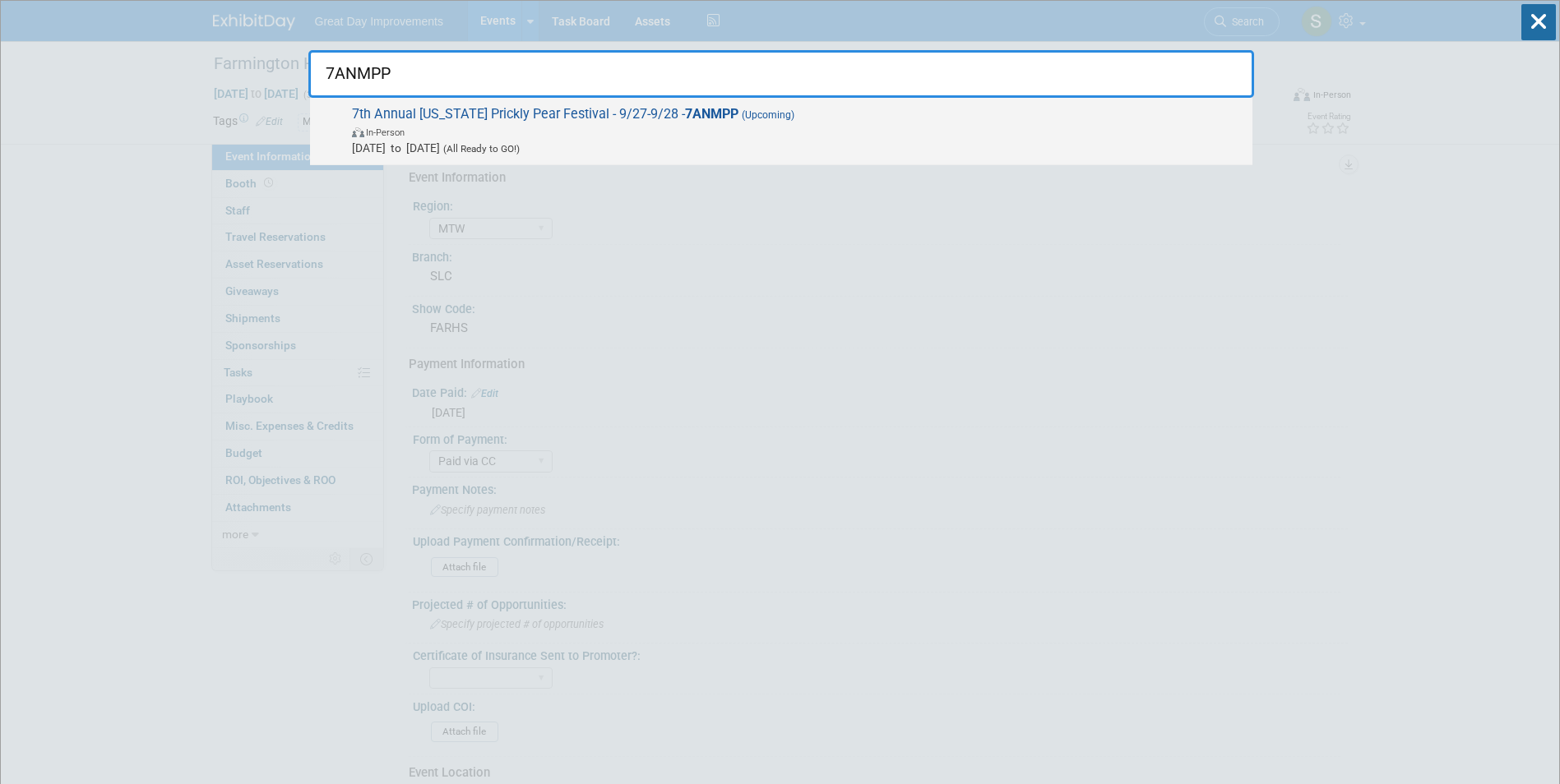
type input "7ANMPP"
click at [444, 136] on span "In-Person" at bounding box center [798, 131] width 892 height 16
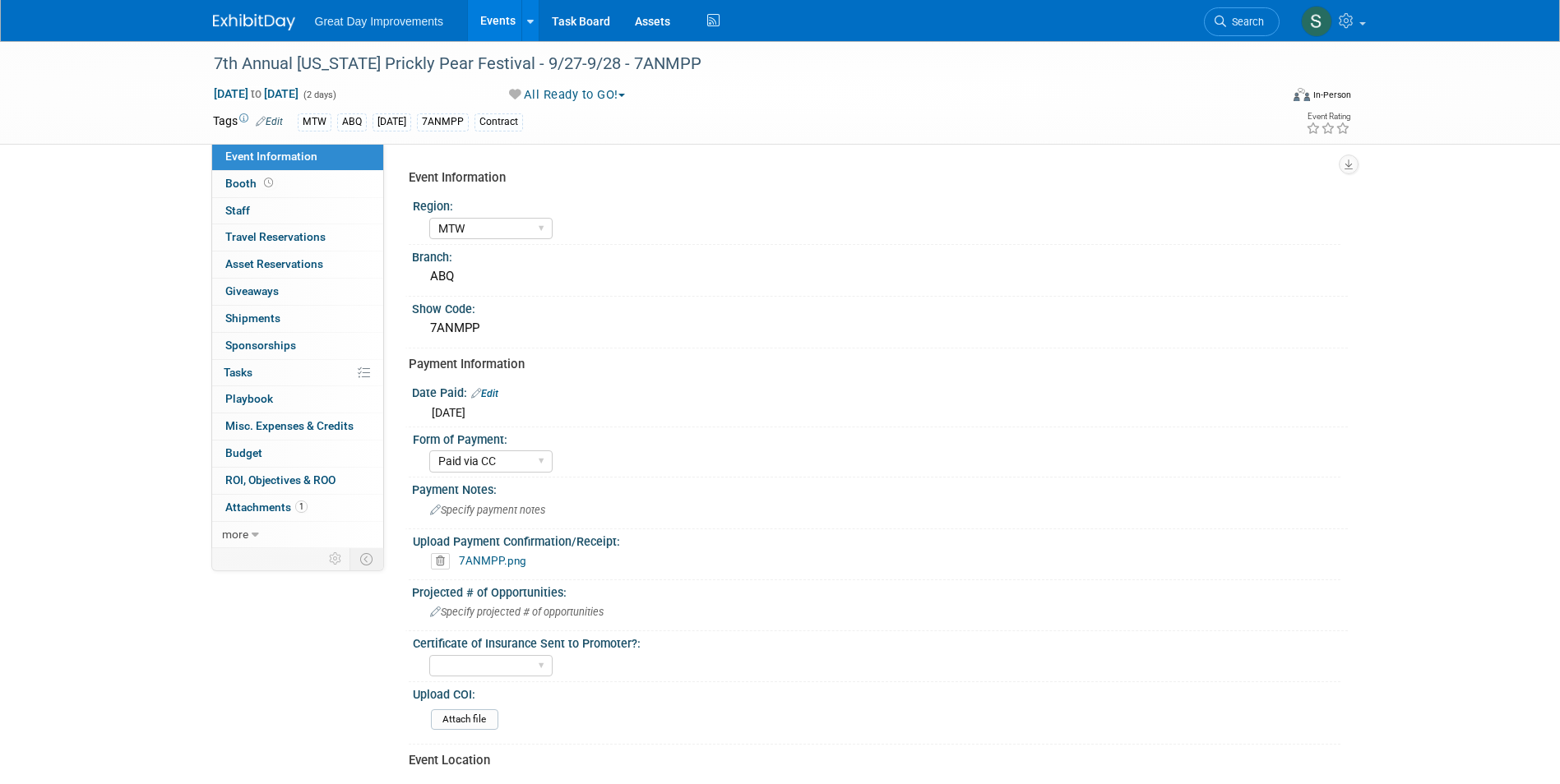
select select "MTW"
select select "Paid via CC"
drag, startPoint x: 1199, startPoint y: 12, endPoint x: 1214, endPoint y: 15, distance: 15.3
click at [1204, 12] on div "Great Day Improvements Events Add Event Bulk Upload Events Shareable Event Boar…" at bounding box center [780, 20] width 1135 height 41
click at [1215, 15] on icon at bounding box center [1220, 21] width 11 height 11
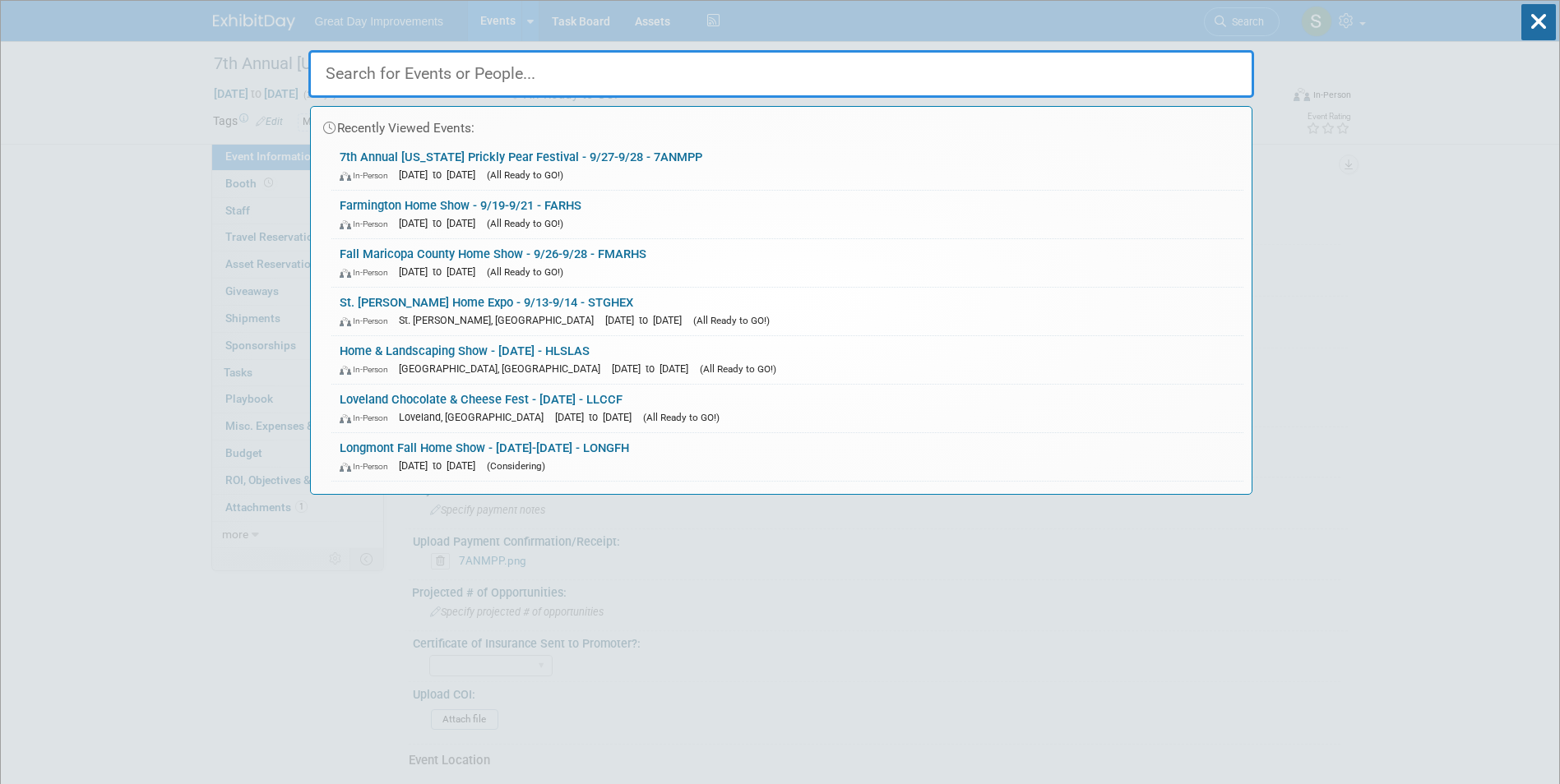
paste input "ODDFF"
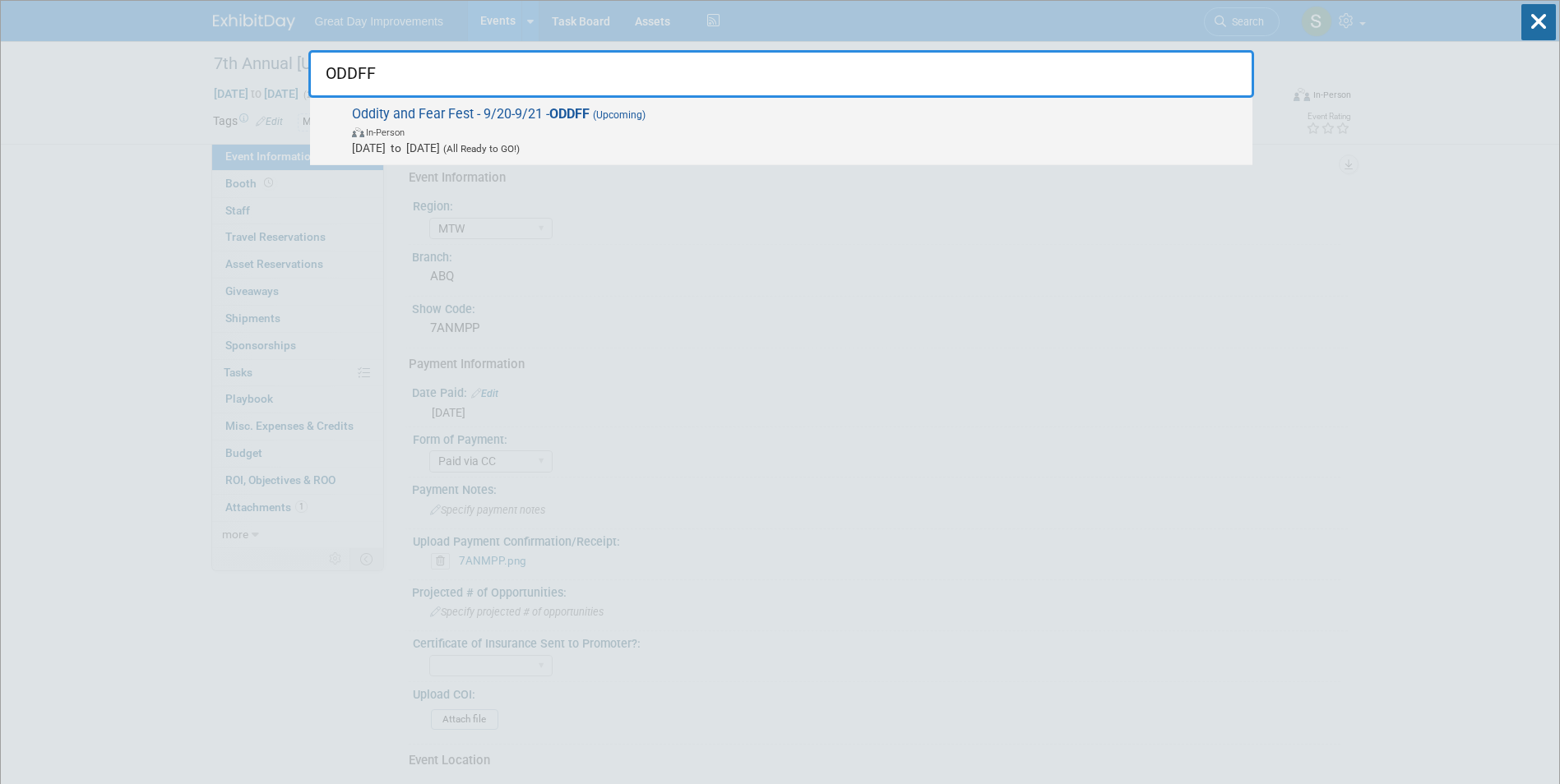
type input "ODDFF"
click at [481, 115] on span "Oddity and Fear Fest - 9/20-9/21 - ODDFF (Upcoming) In-Person Sep 20, 2025 to S…" at bounding box center [796, 131] width 897 height 50
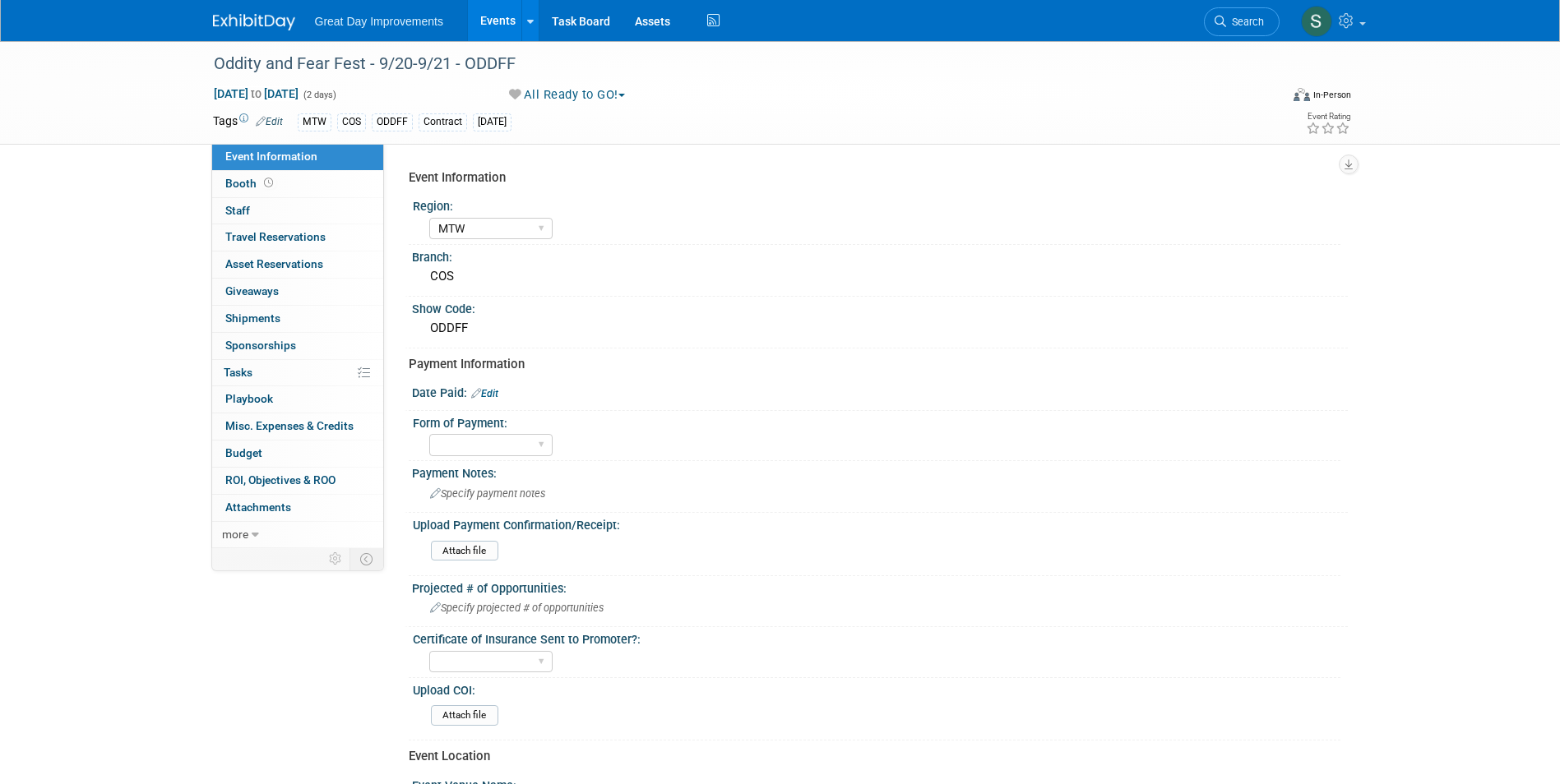
select select "MTW"
click at [523, 444] on select "Paid via CC Check Requested Pay at the Gate Other" at bounding box center [491, 445] width 123 height 22
select select "Paid via CC"
click at [429, 434] on select "Paid via CC Check Requested Pay at the Gate Other" at bounding box center [491, 445] width 123 height 22
click at [485, 397] on link "Edit" at bounding box center [485, 394] width 27 height 11
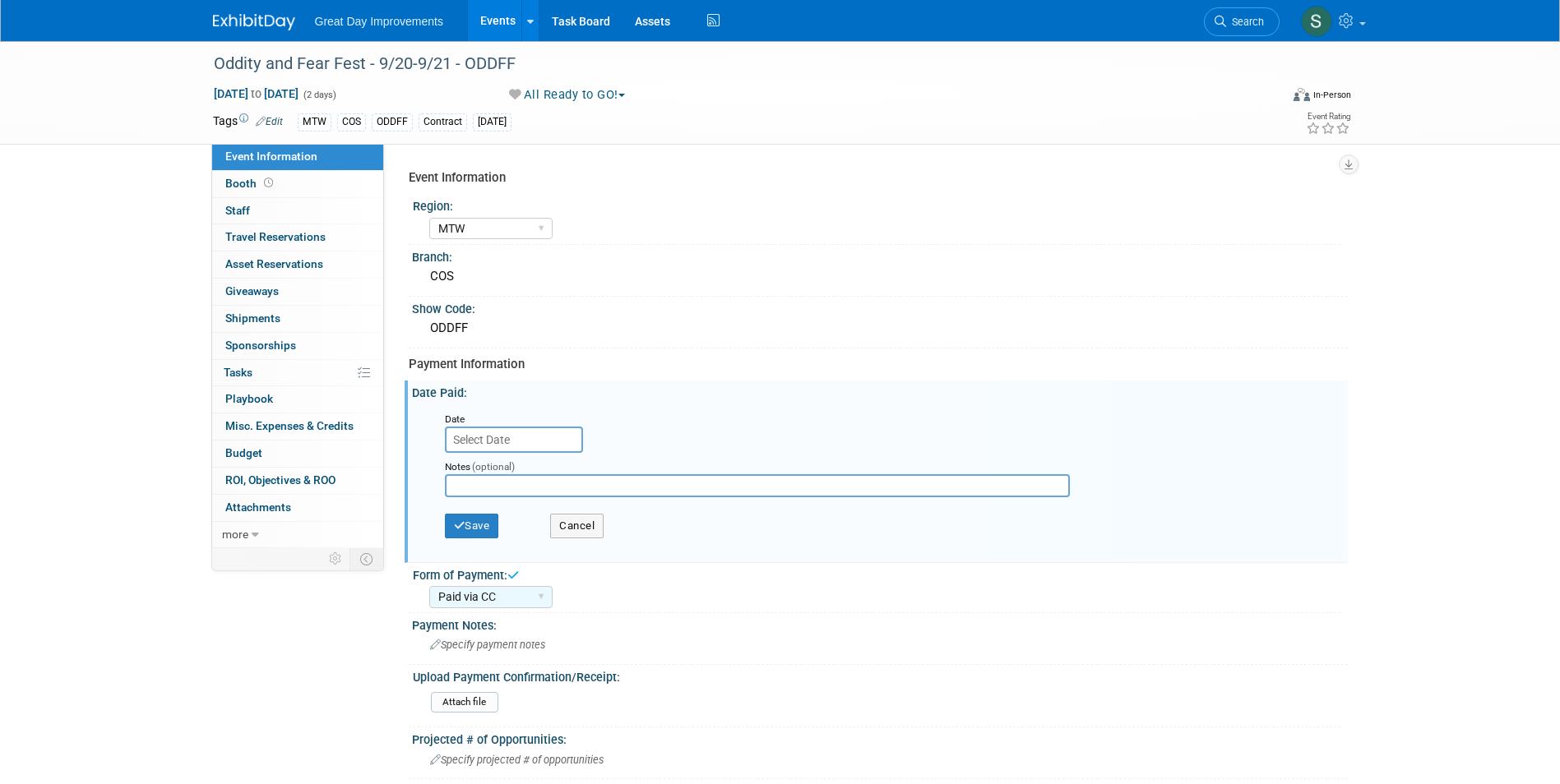
click at [471, 444] on input "text" at bounding box center [514, 440] width 138 height 27
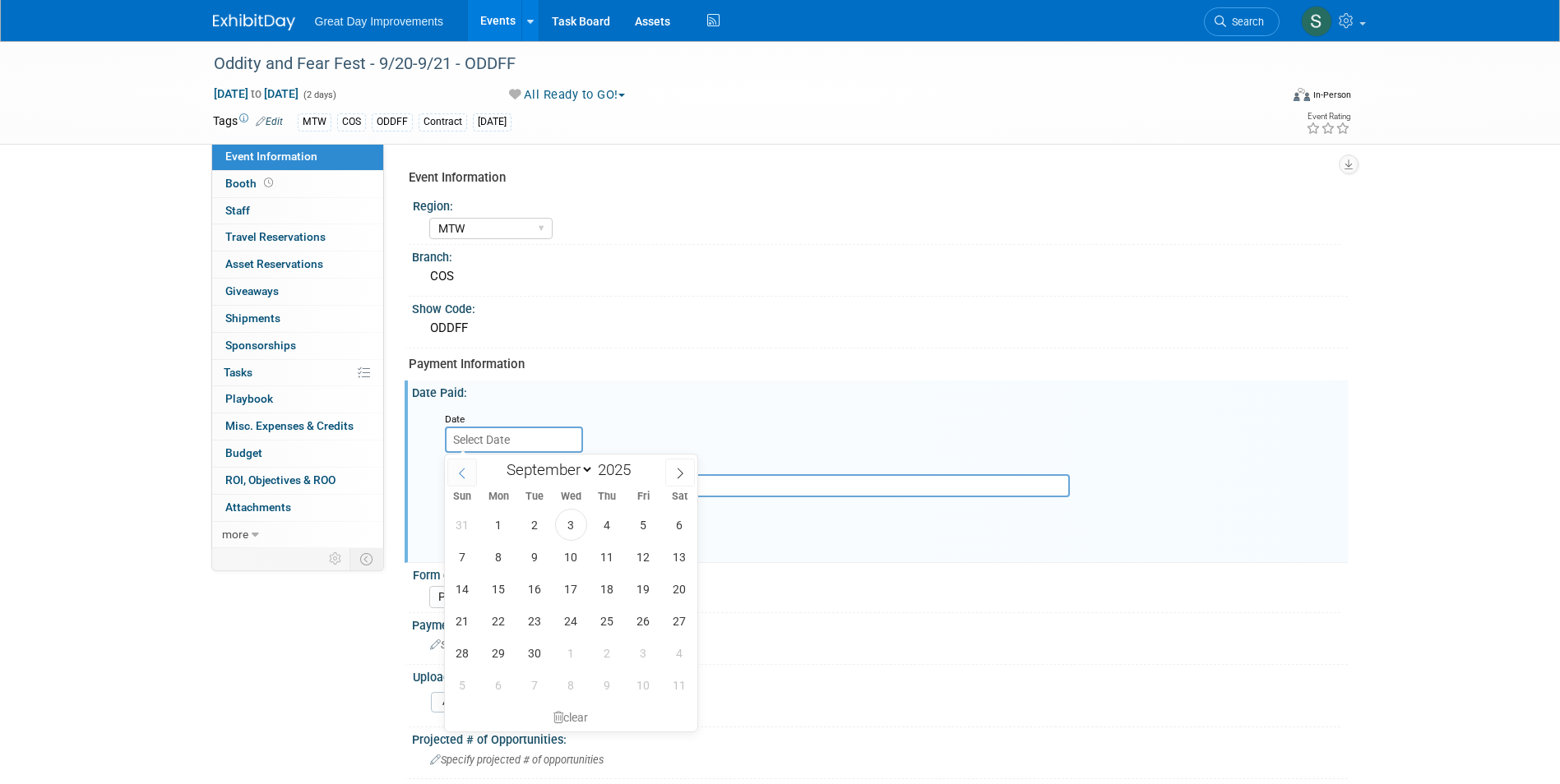
click at [471, 472] on span at bounding box center [462, 472] width 30 height 28
click at [470, 472] on span at bounding box center [462, 472] width 30 height 28
select select "5"
click at [604, 536] on span "5" at bounding box center [607, 525] width 33 height 33
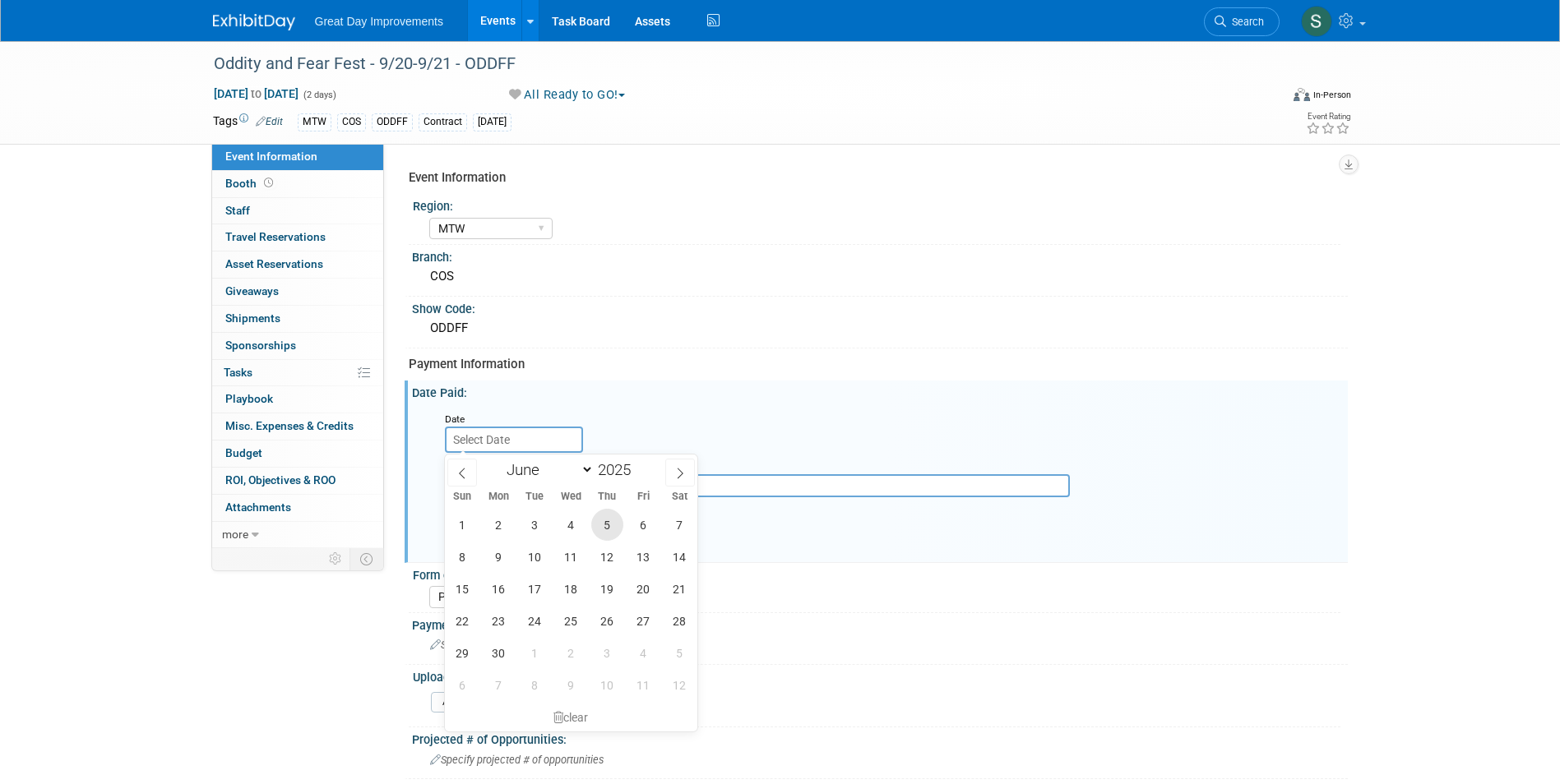
type input "Jun 5, 2025"
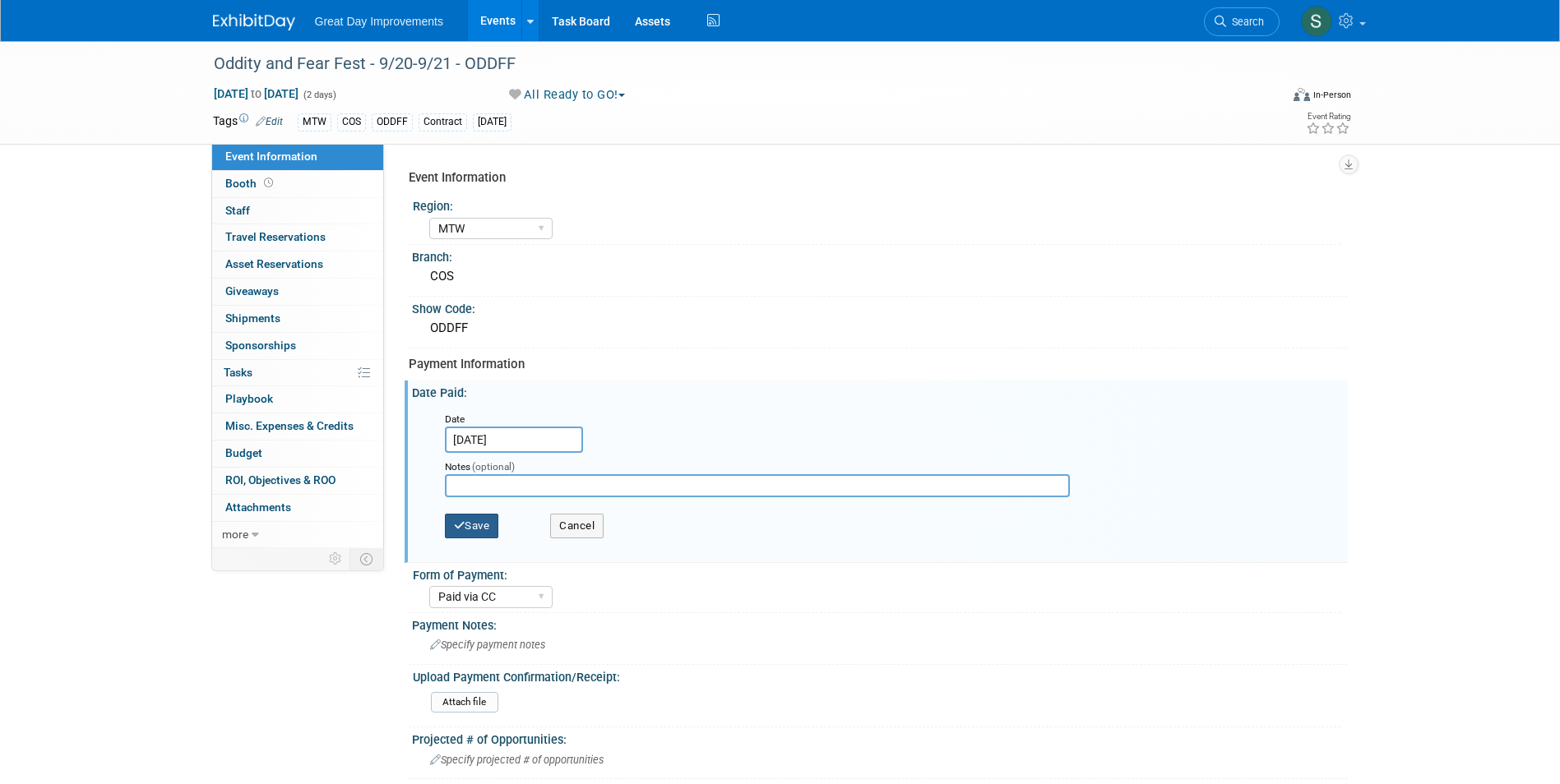
click at [478, 526] on button "Save" at bounding box center [472, 526] width 55 height 25
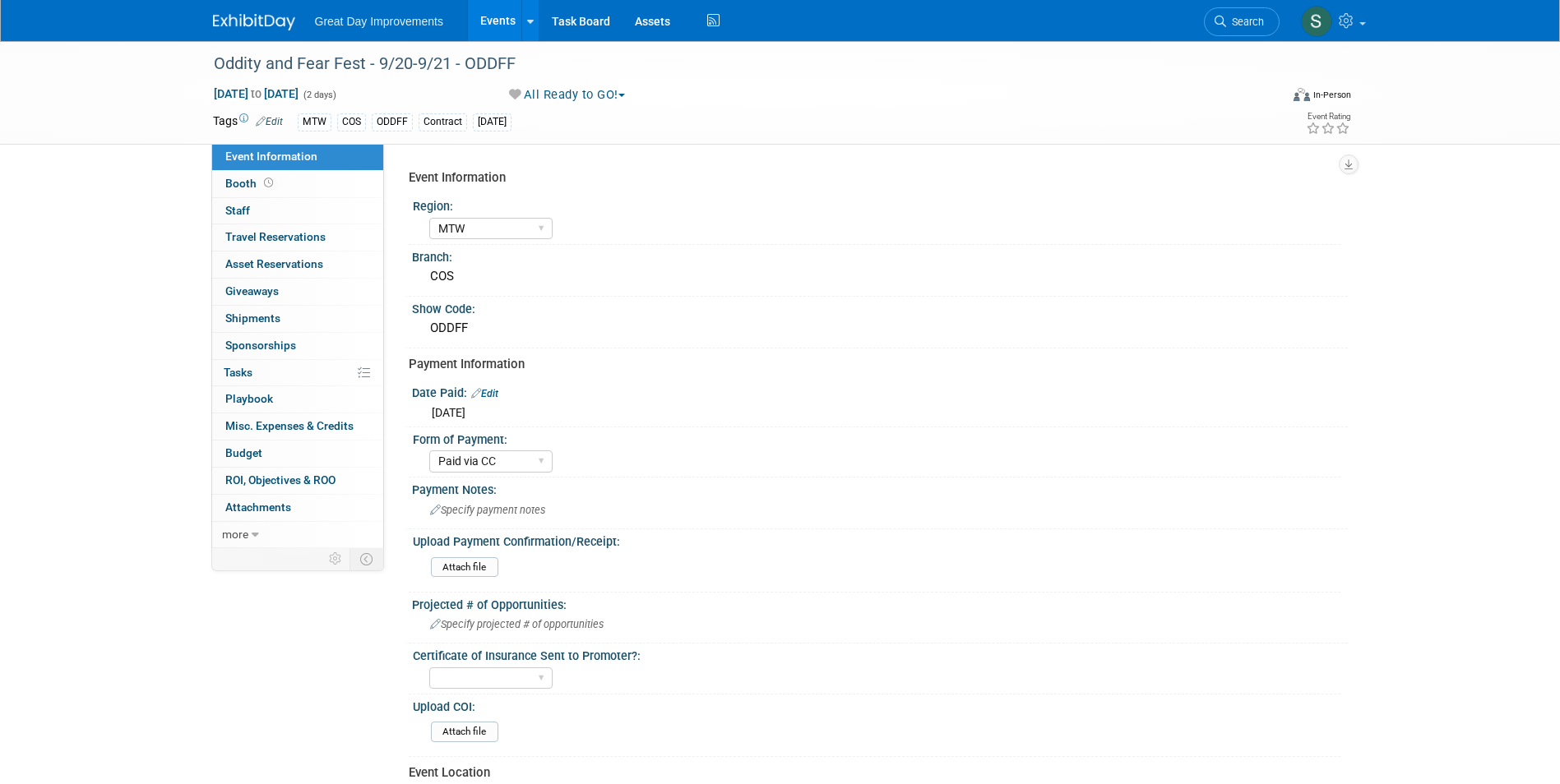
click at [237, 19] on img at bounding box center [254, 22] width 82 height 16
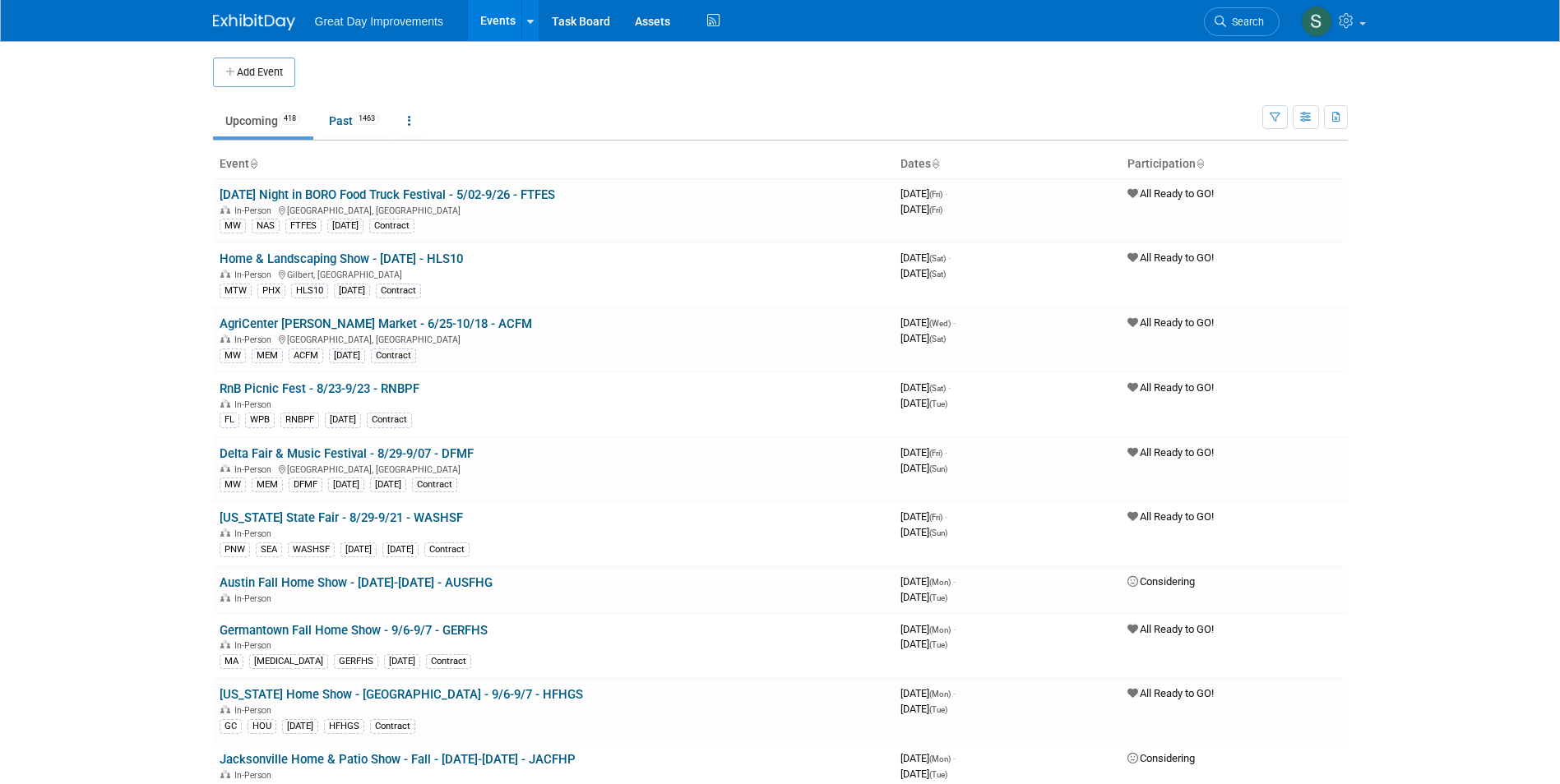
click at [1260, 14] on link "Search" at bounding box center [1241, 22] width 76 height 29
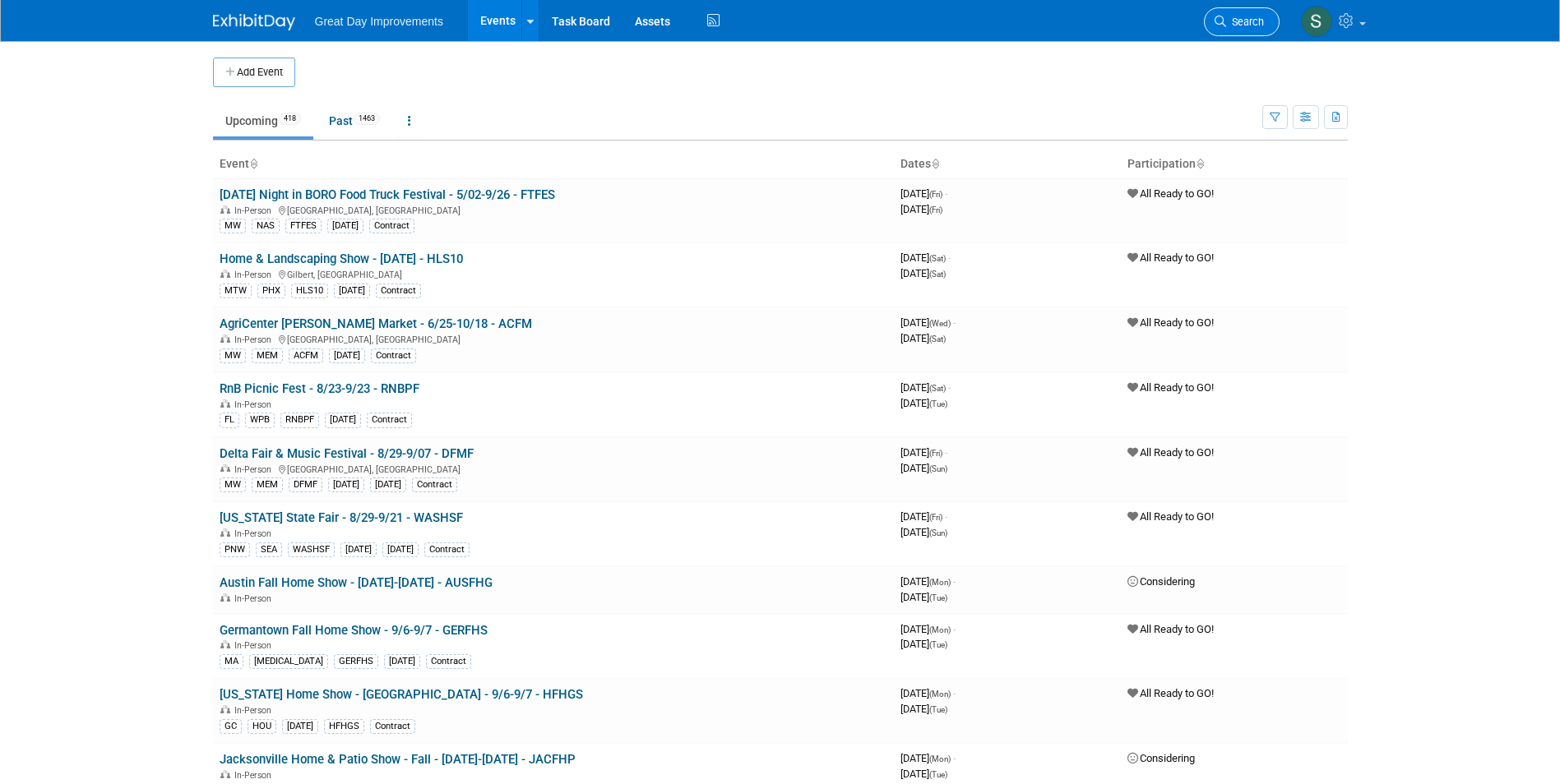
click at [1235, 25] on span "Search" at bounding box center [1245, 21] width 38 height 12
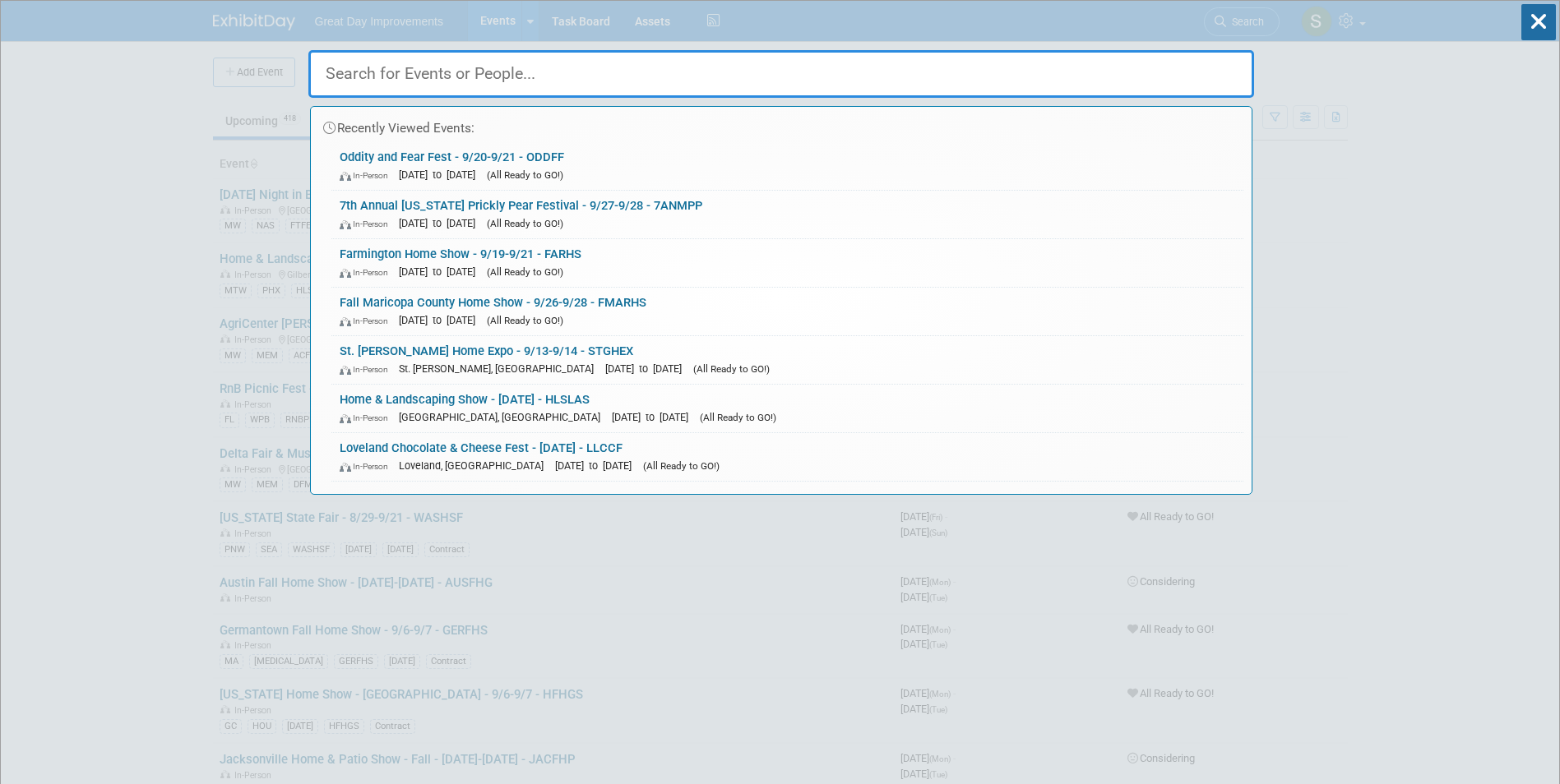
paste input "COLSFF"
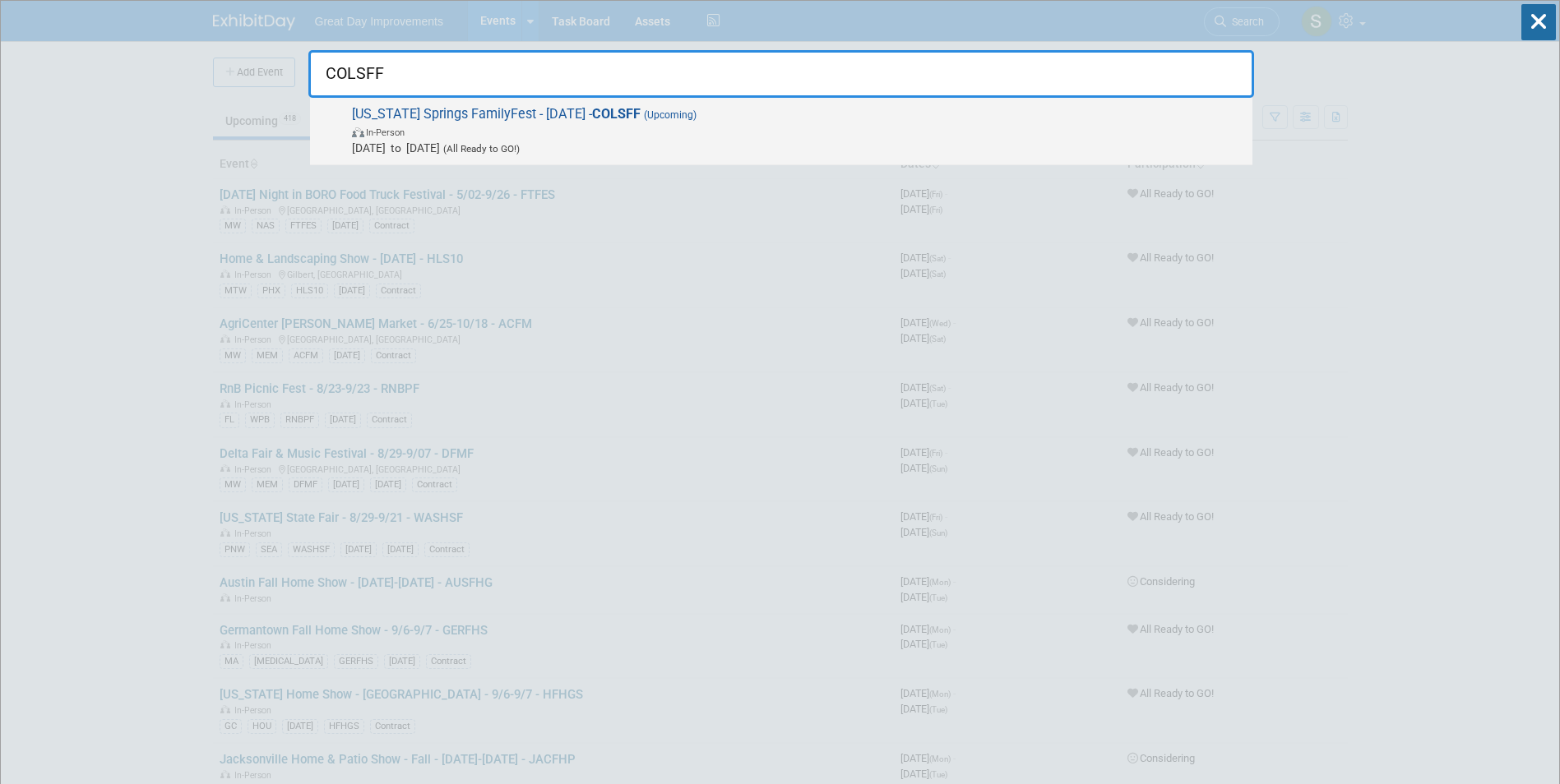
type input "COLSFF"
click at [383, 130] on span "In-Person" at bounding box center [385, 132] width 38 height 11
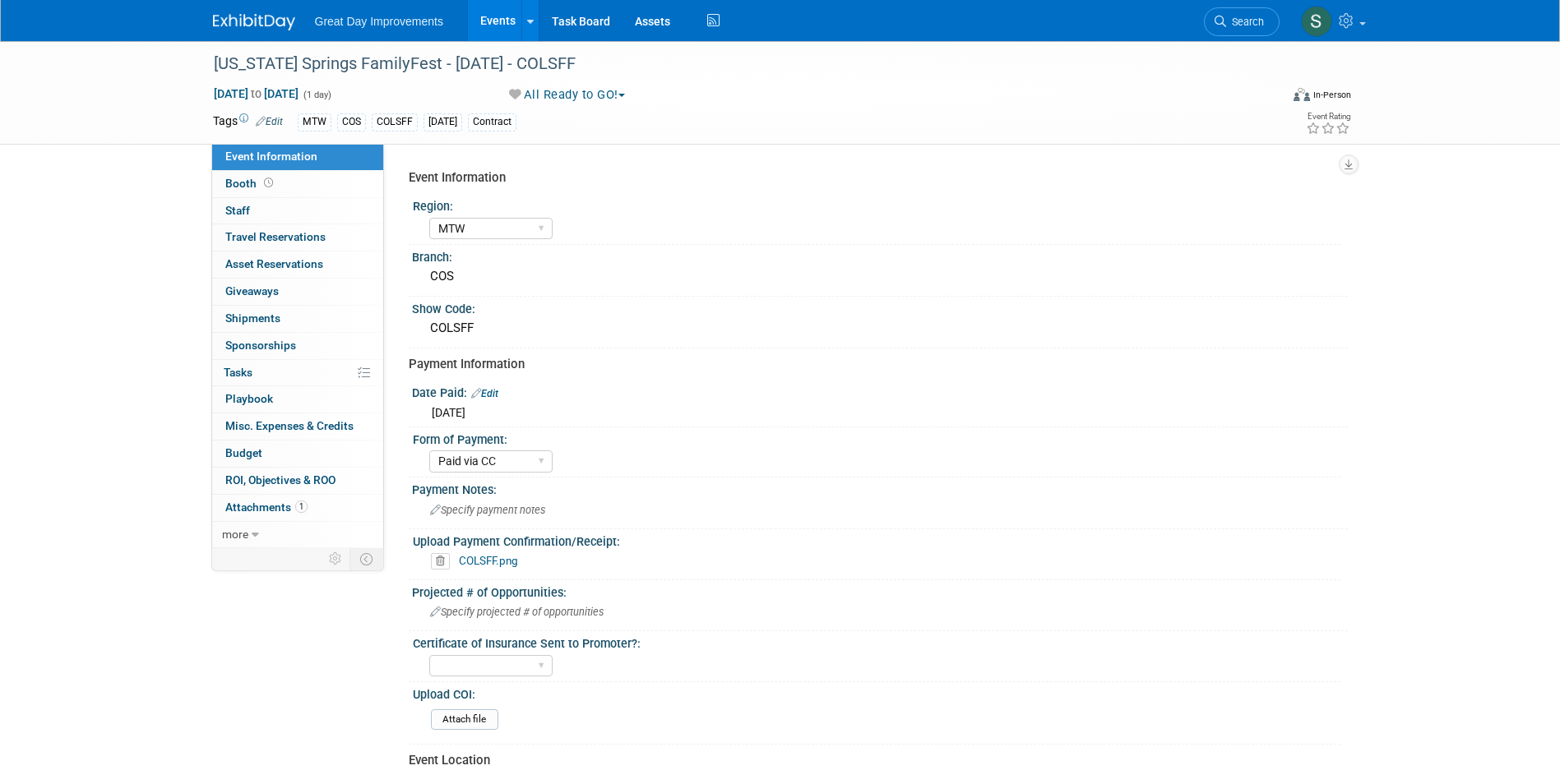
select select "MTW"
select select "Paid via CC"
click at [220, 2] on div at bounding box center [264, 15] width 102 height 31
click at [224, 12] on link at bounding box center [264, 14] width 102 height 13
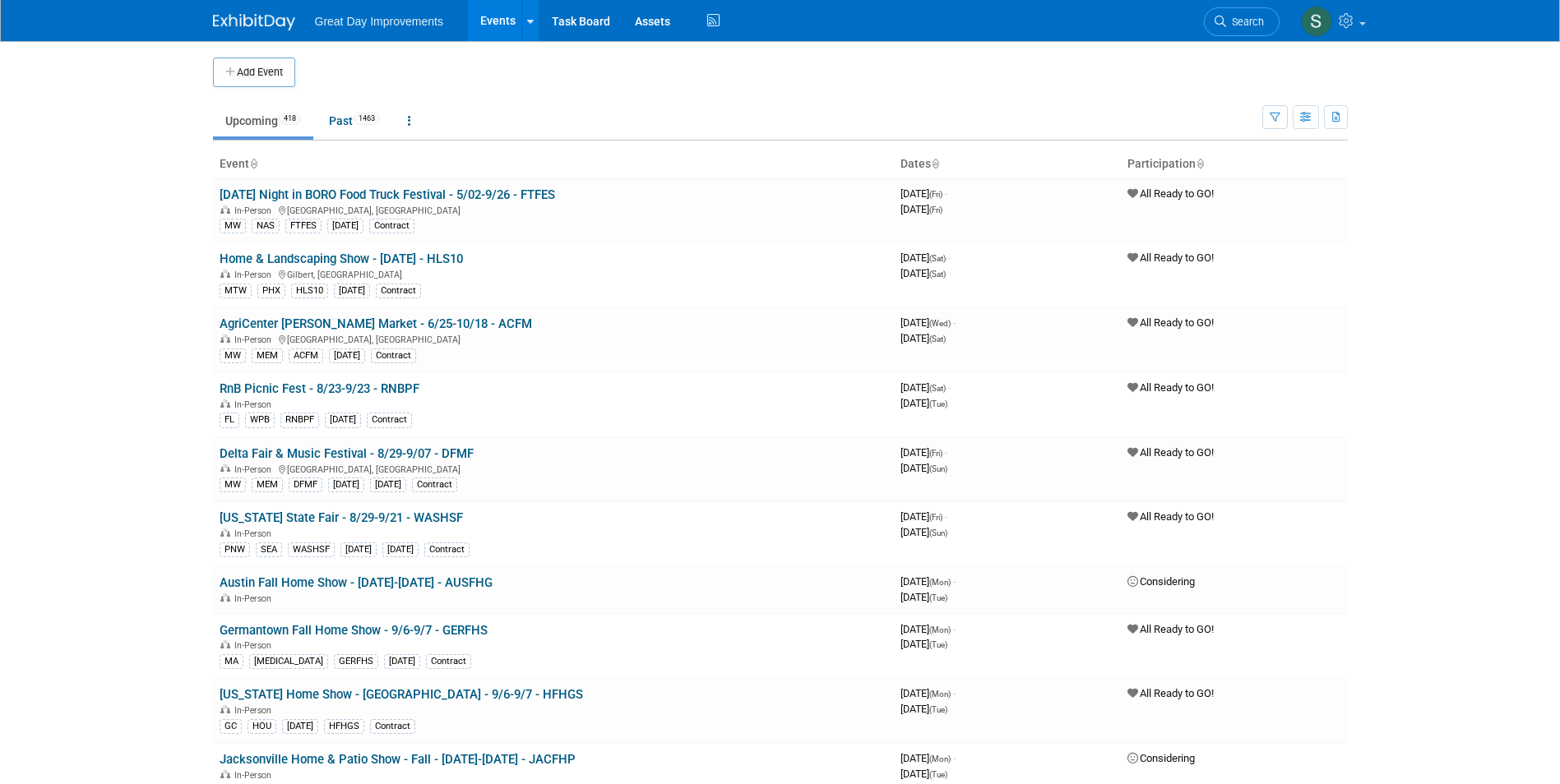
drag, startPoint x: 1248, startPoint y: 22, endPoint x: 1070, endPoint y: 27, distance: 178.1
click at [1246, 25] on span "Search" at bounding box center [1245, 21] width 38 height 12
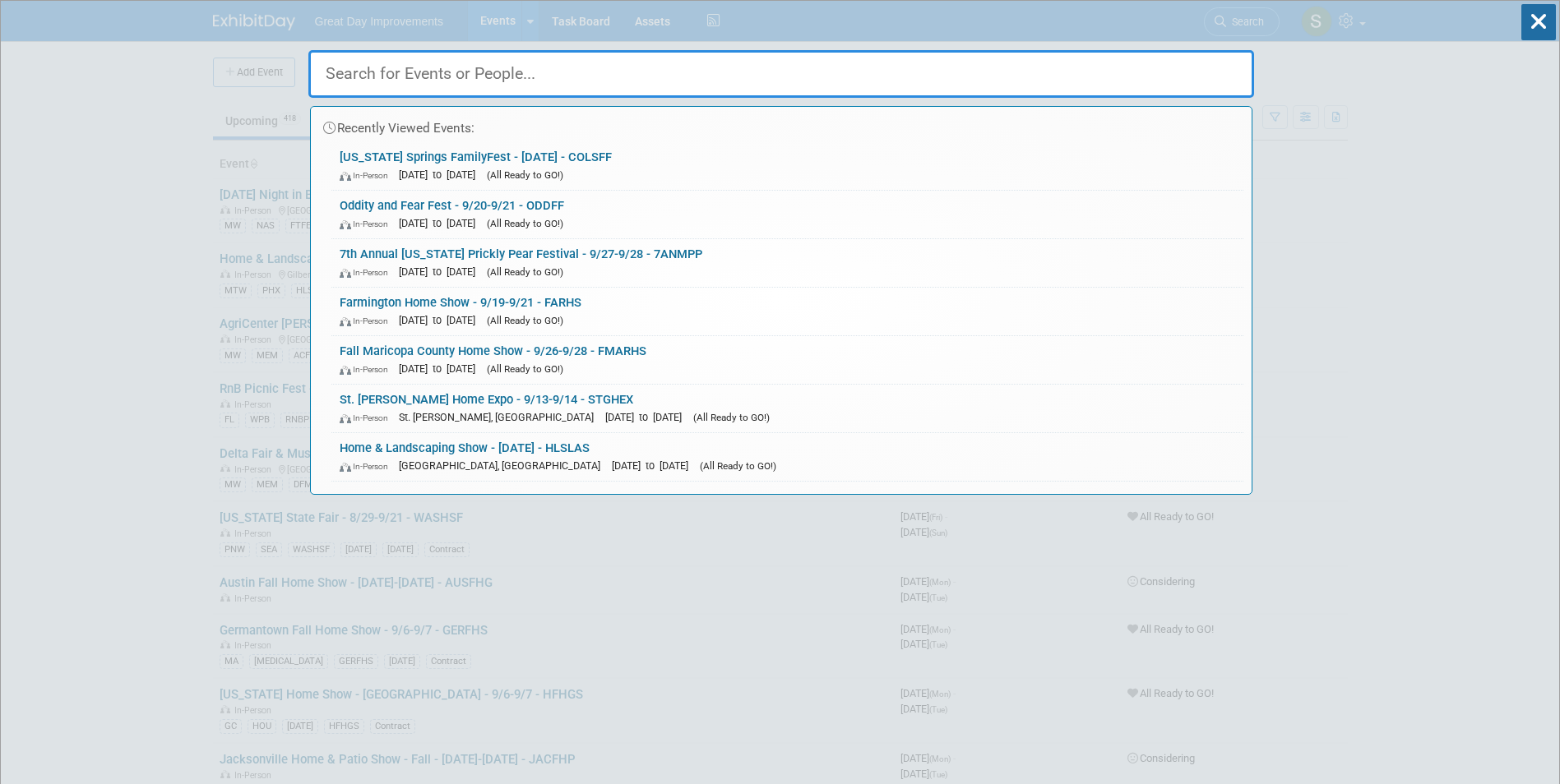
paste input "WOEXLA"
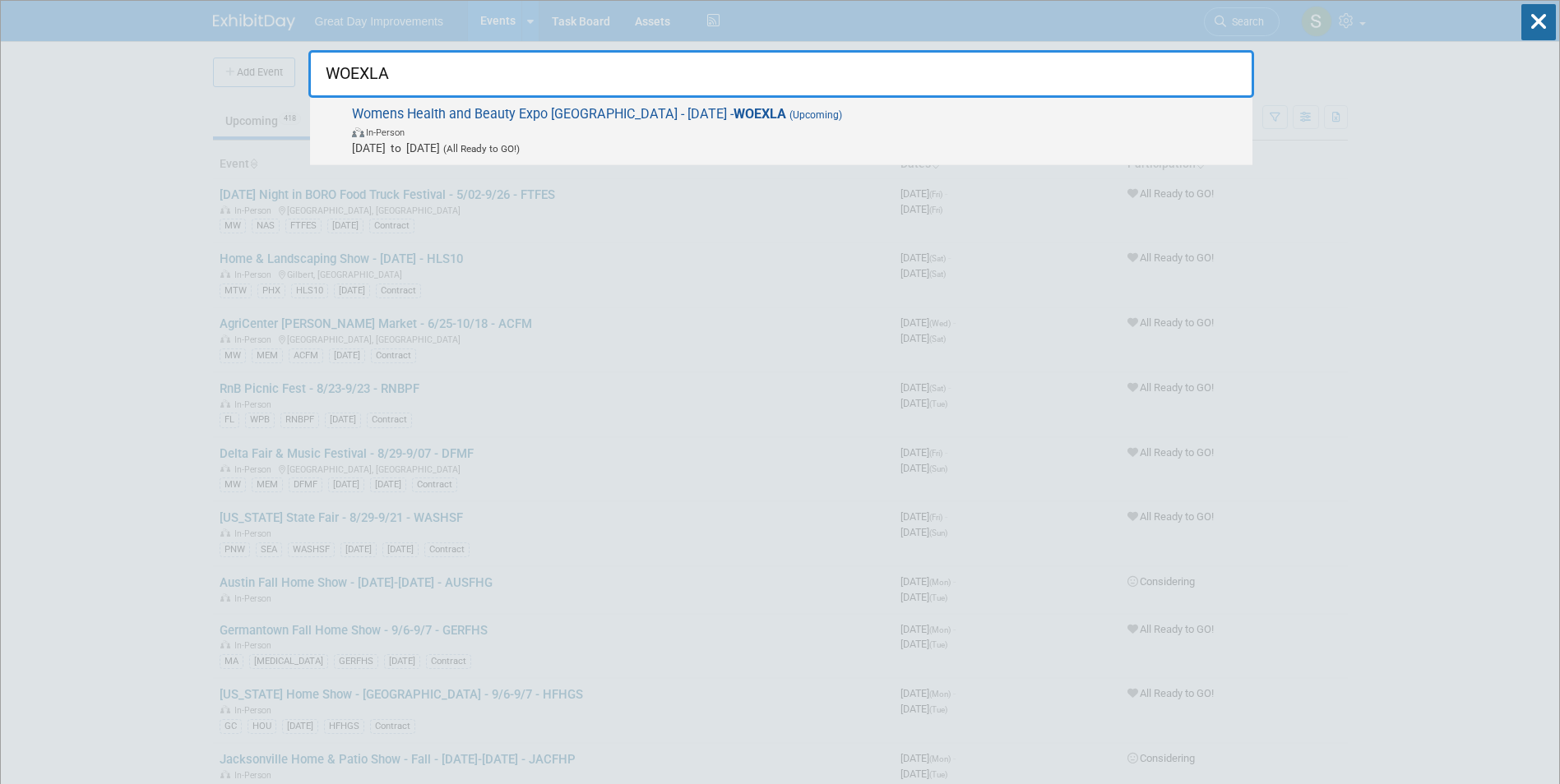
type input "WOEXLA"
click at [389, 132] on span "In-Person" at bounding box center [385, 132] width 38 height 11
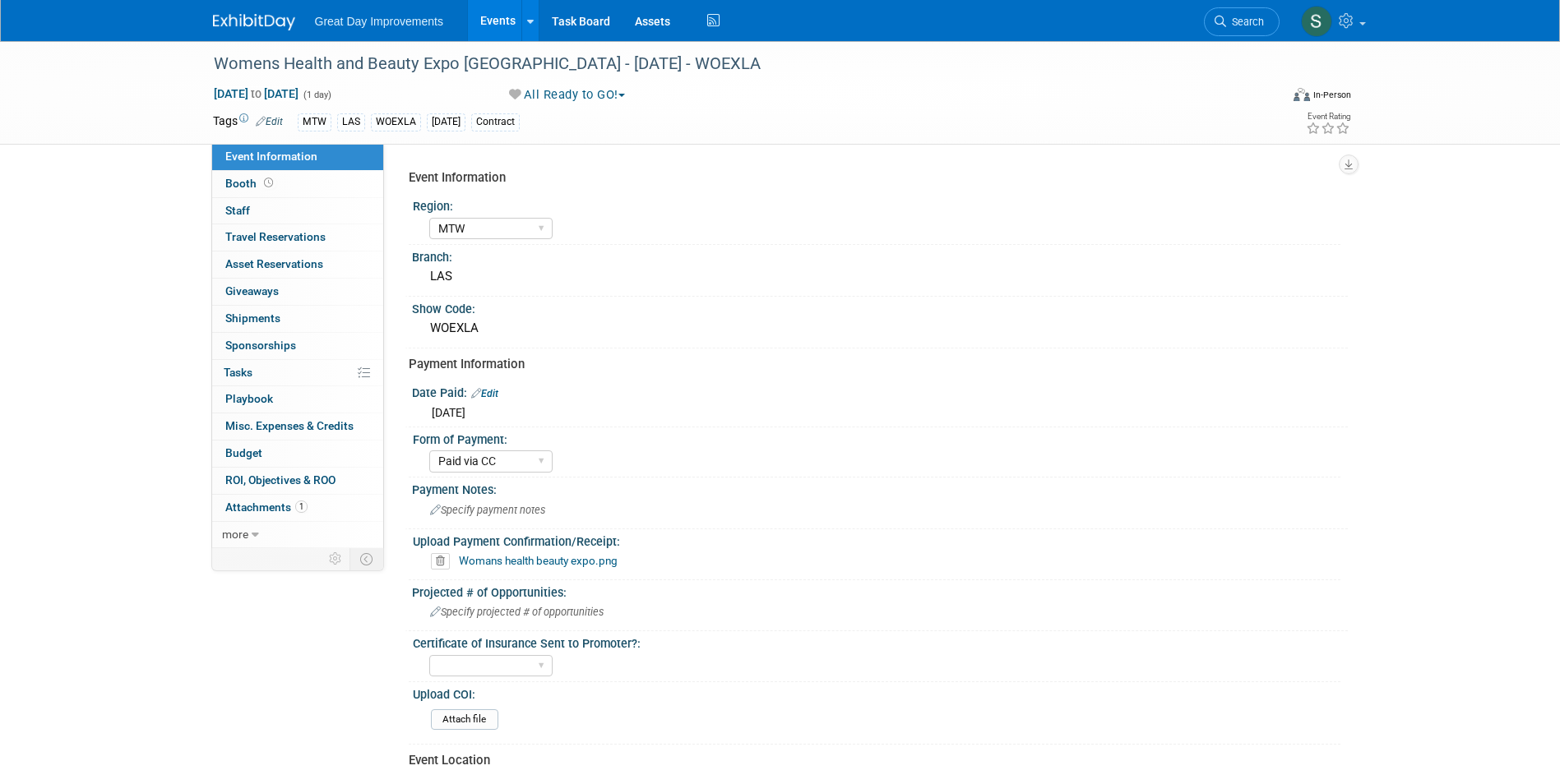
select select "MTW"
select select "Paid via CC"
click at [255, 18] on img at bounding box center [254, 22] width 82 height 16
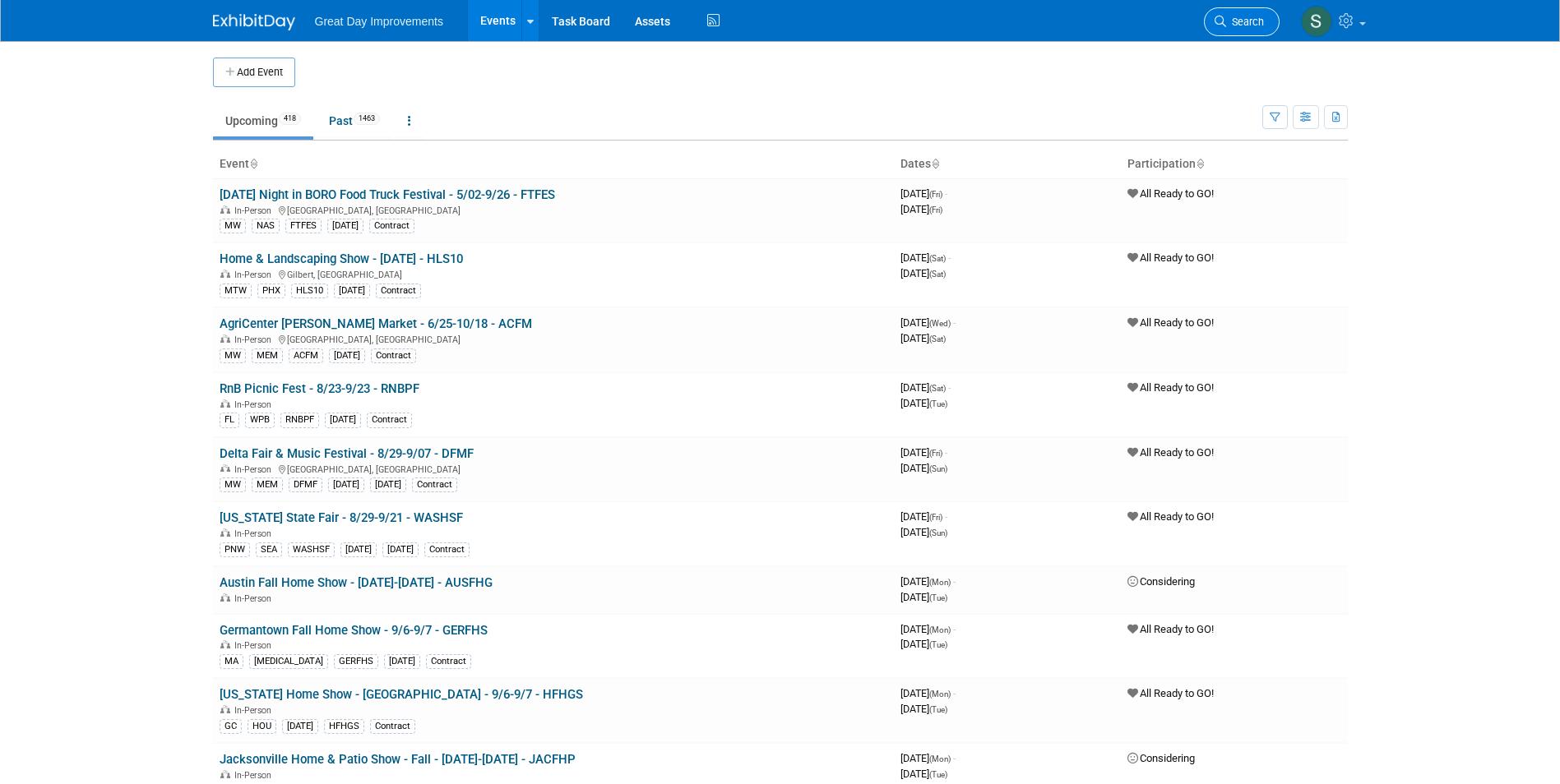
click at [1219, 20] on icon at bounding box center [1220, 21] width 11 height 11
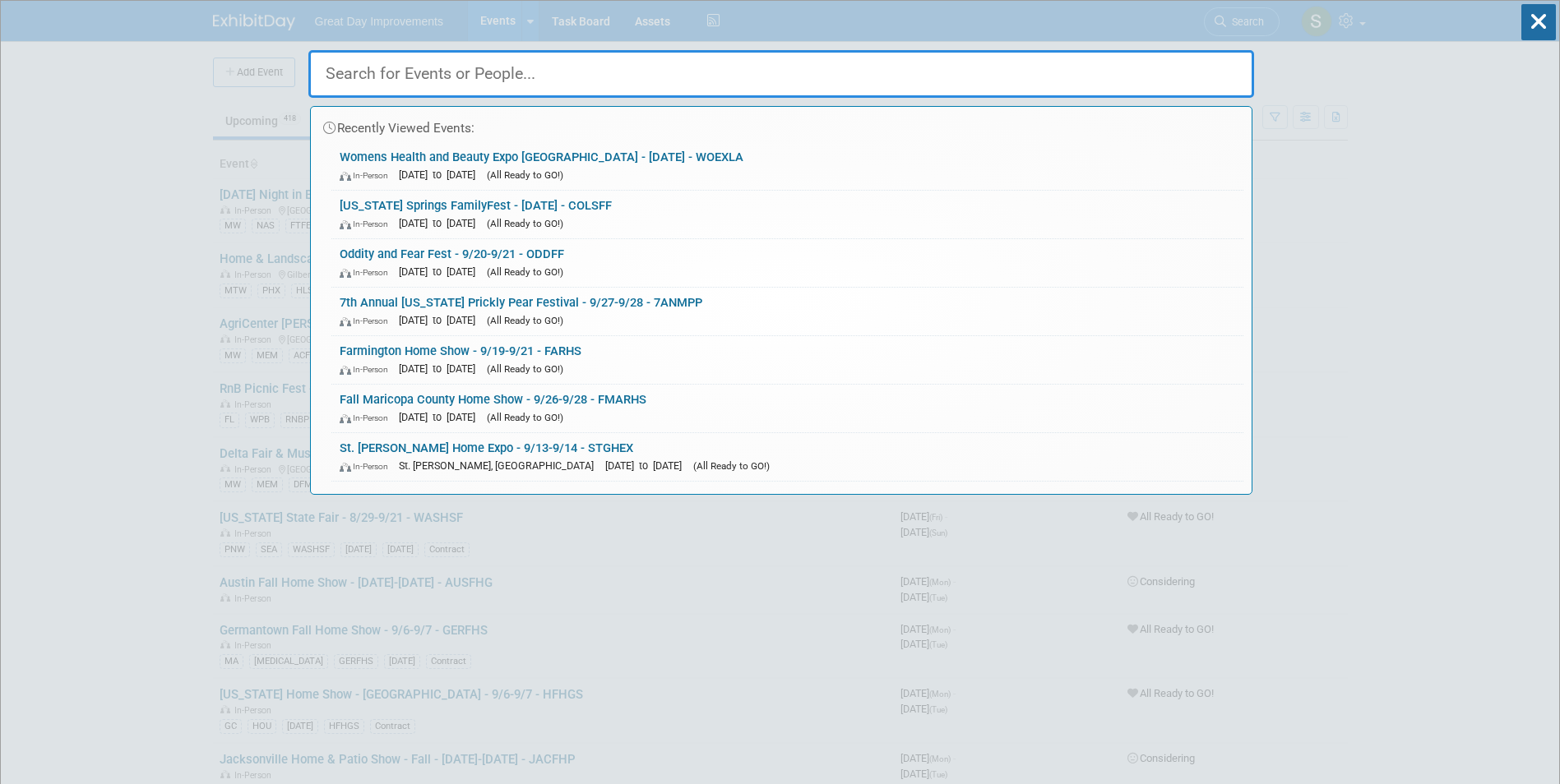
paste input "SGFLV"
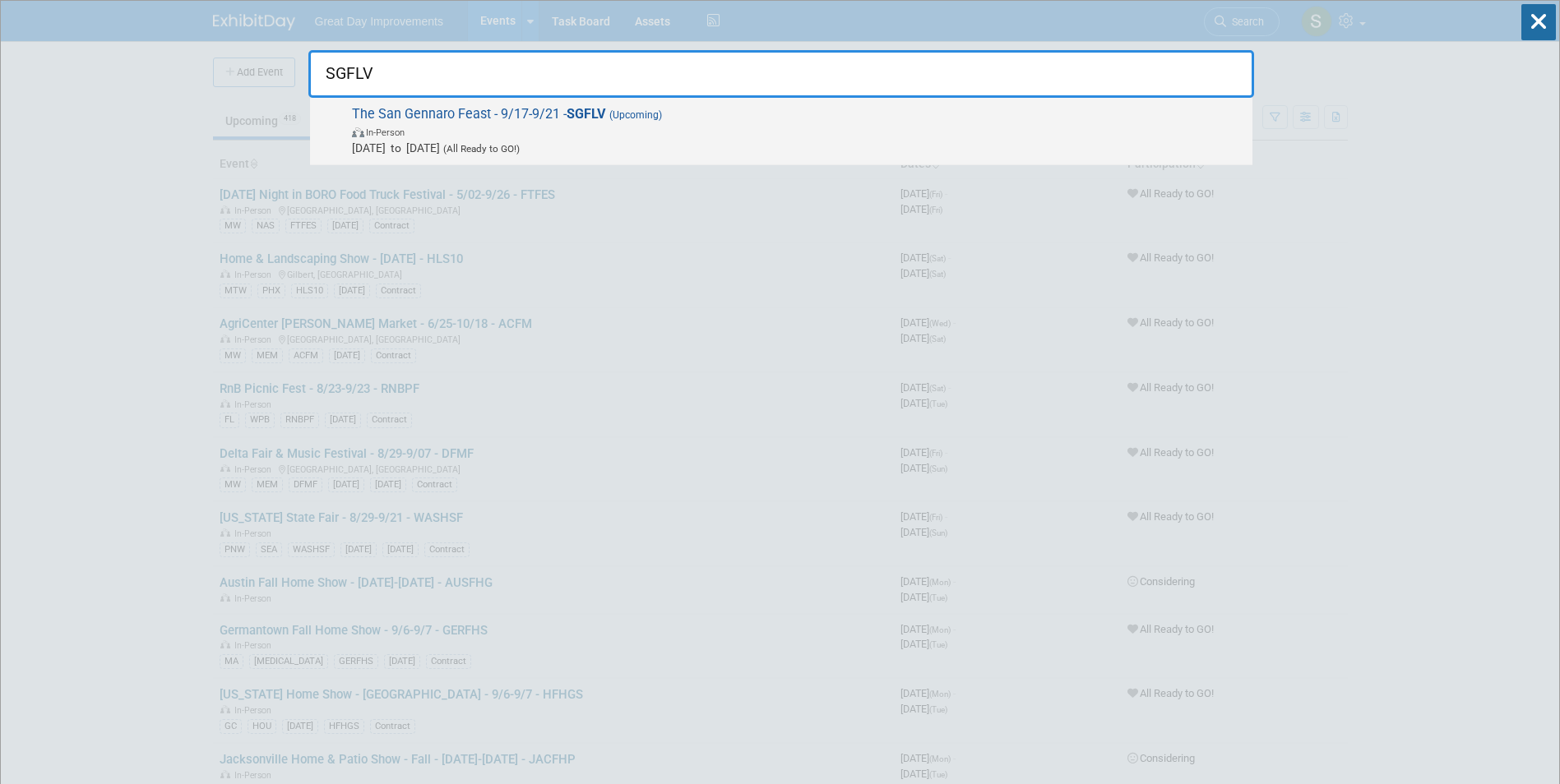
type input "SGFLV"
click at [525, 123] on span "In-Person" at bounding box center [798, 131] width 892 height 16
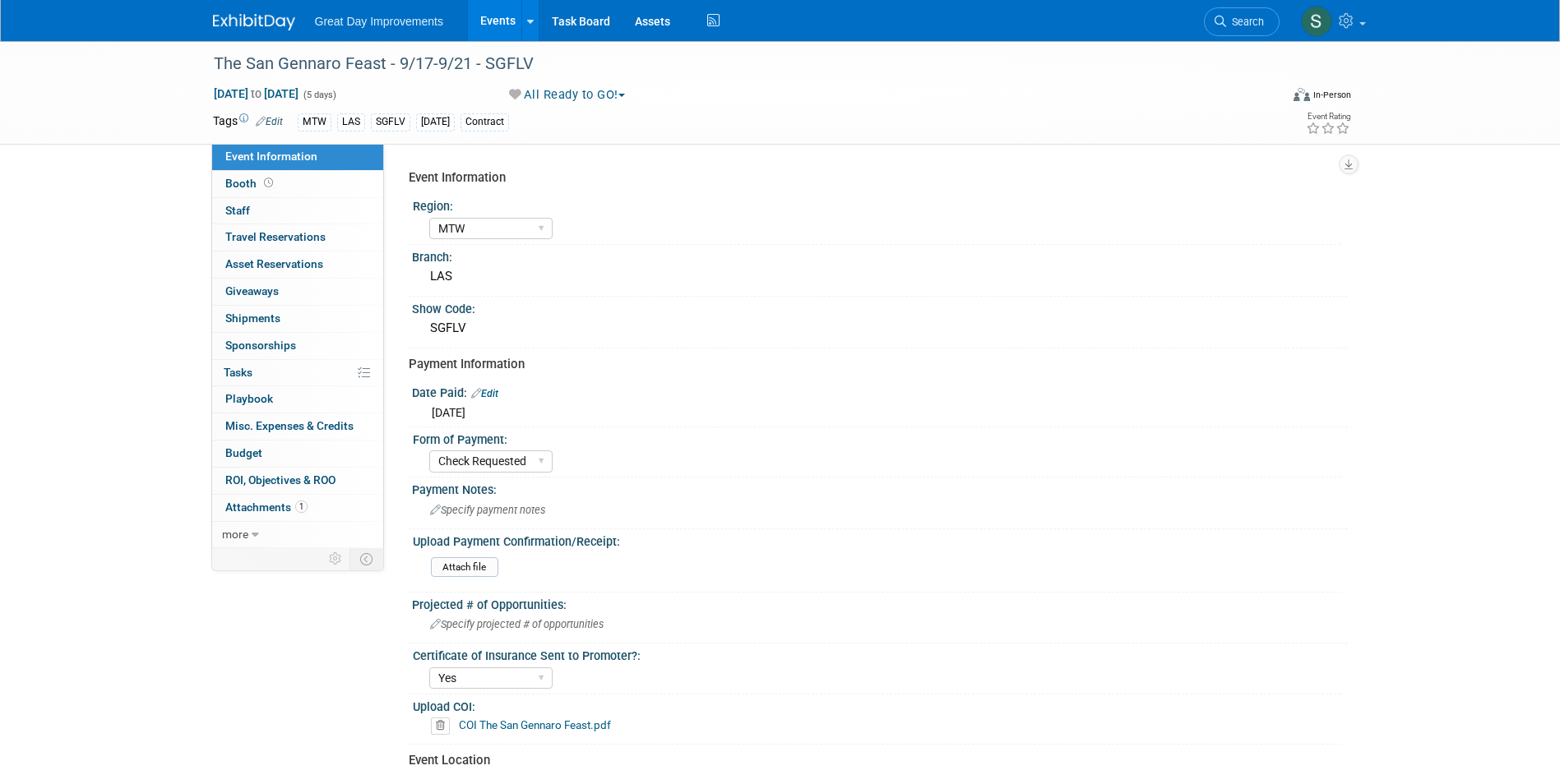
select select "MTW"
select select "Check Requested"
select select "Yes"
click at [1235, 22] on span "Search" at bounding box center [1245, 21] width 38 height 12
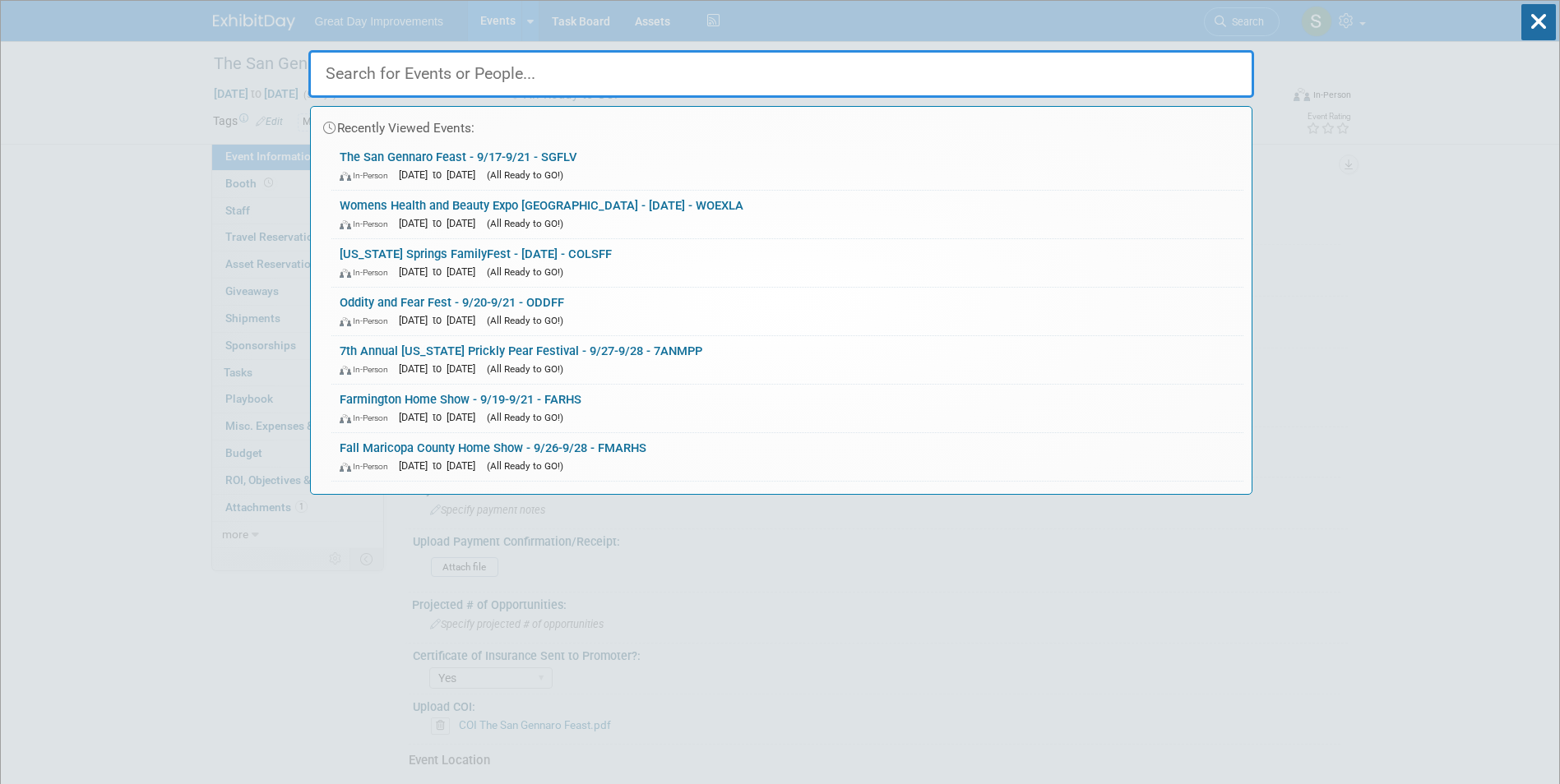
paste input "HOLCOW"
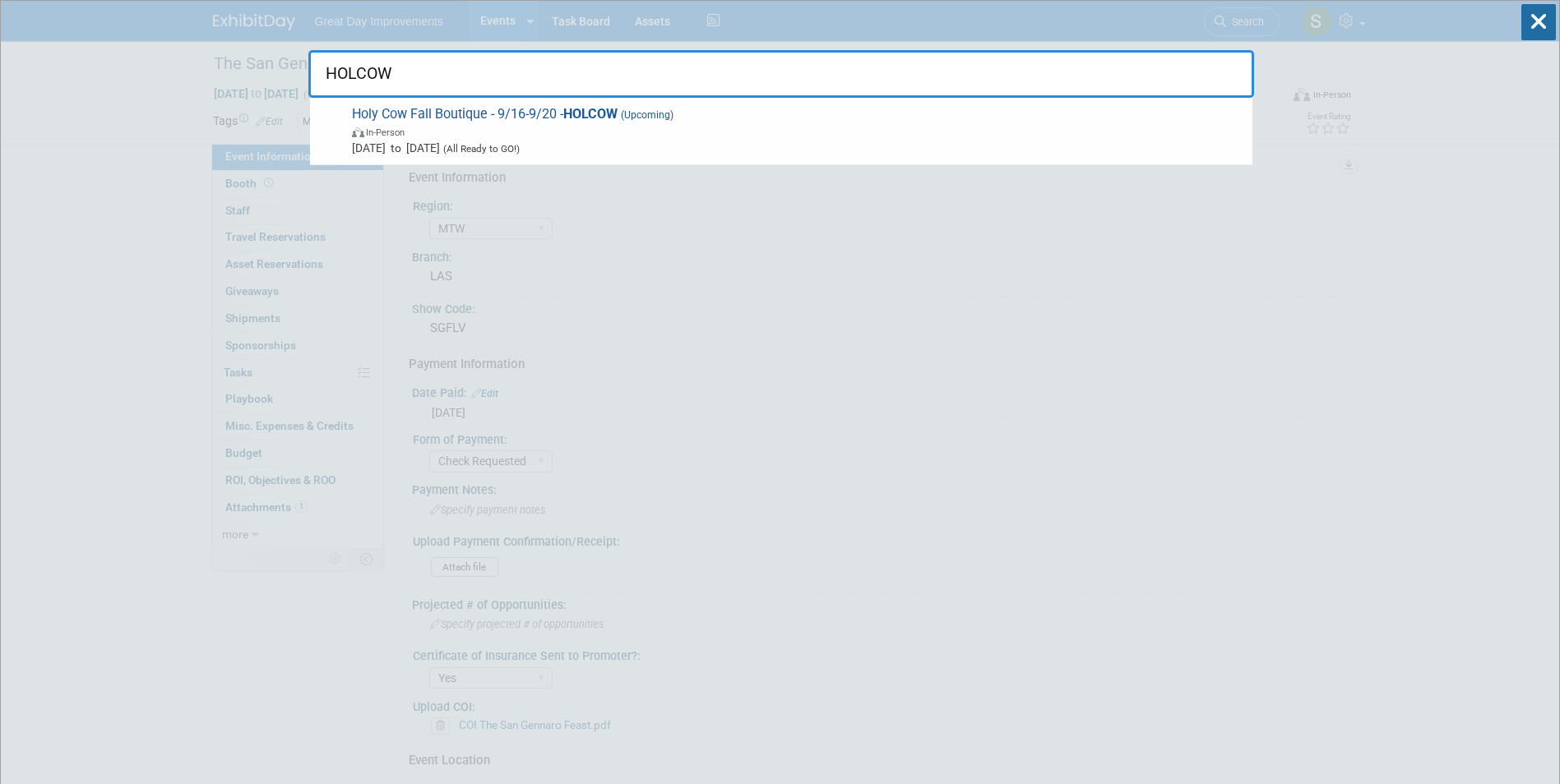
type input "HOLCOW"
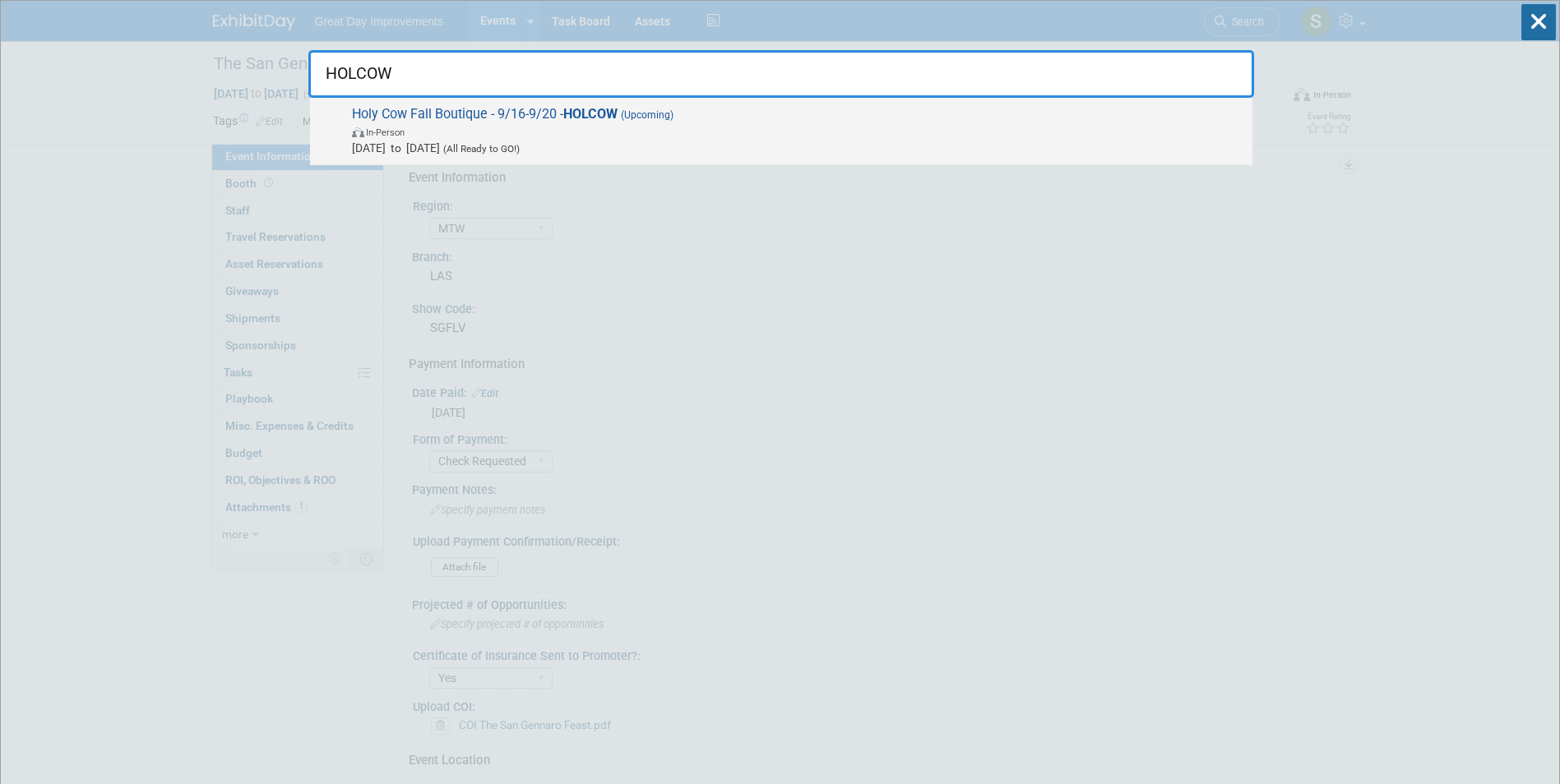
click at [527, 134] on span "In-Person" at bounding box center [798, 131] width 892 height 16
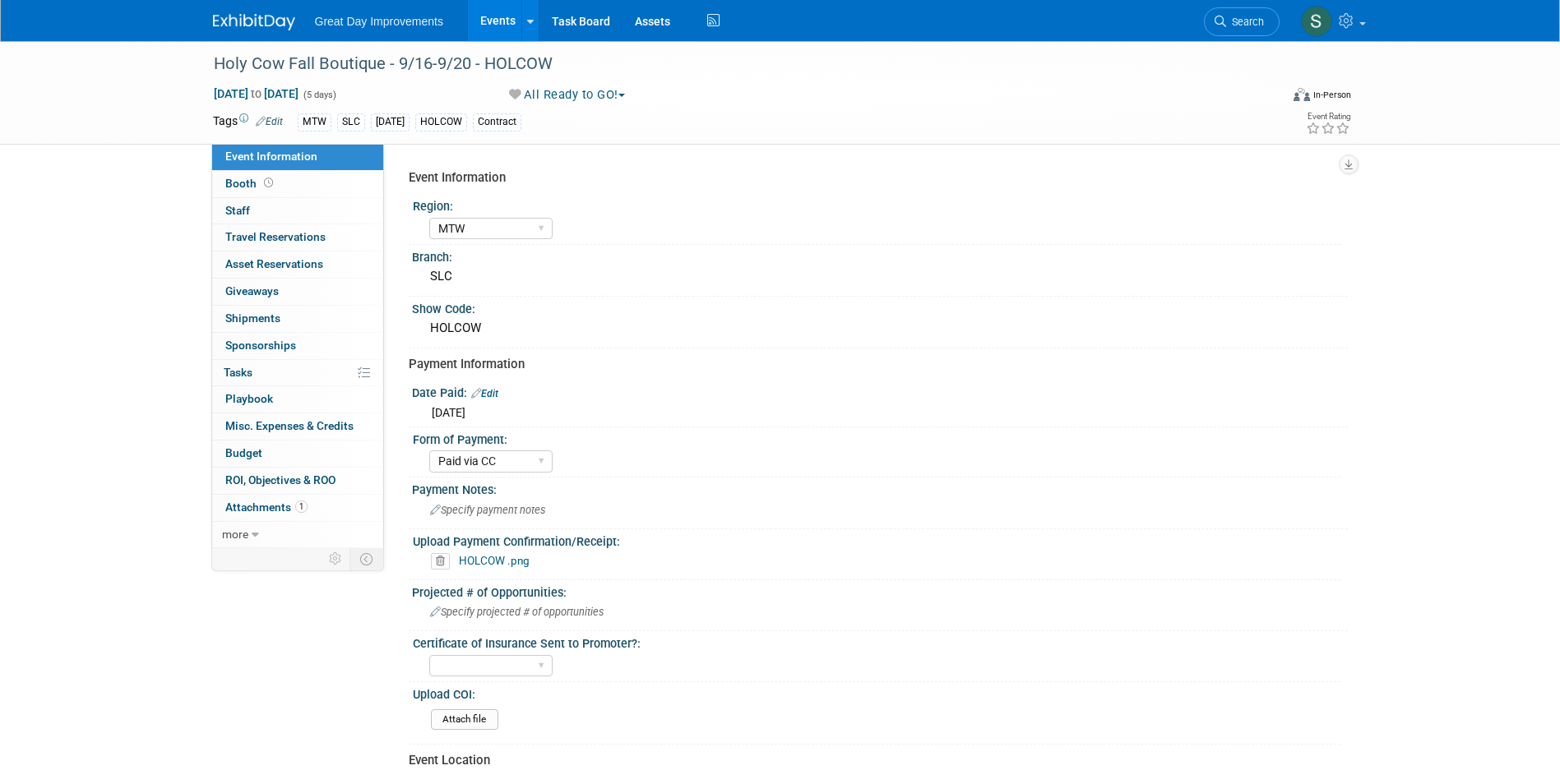
select select "MTW"
select select "Paid via CC"
click at [1243, 17] on span "Search" at bounding box center [1245, 21] width 38 height 12
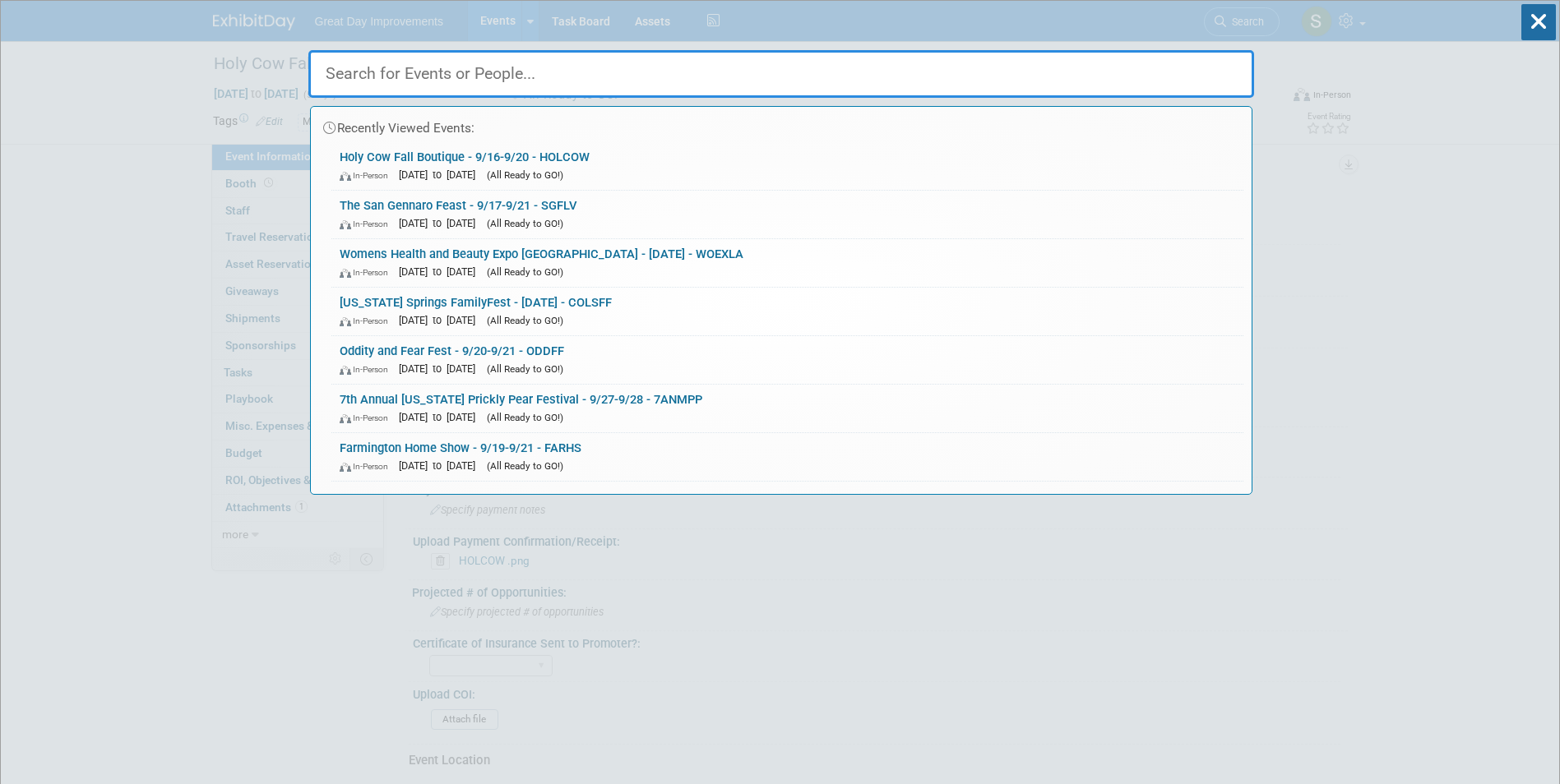
paste input "HCMDBS"
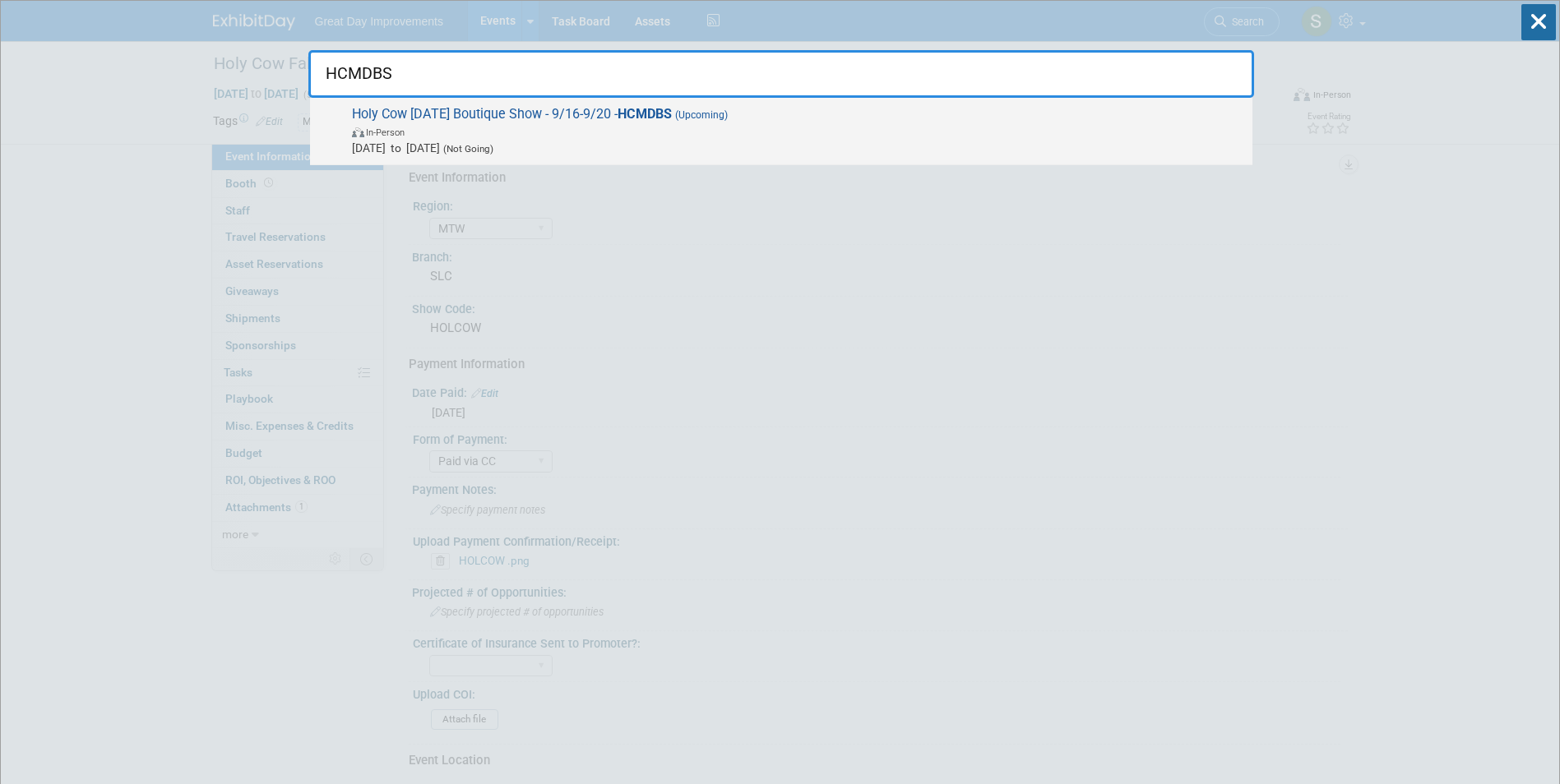
type input "HCMDBS"
click at [522, 135] on span "In-Person" at bounding box center [798, 131] width 892 height 16
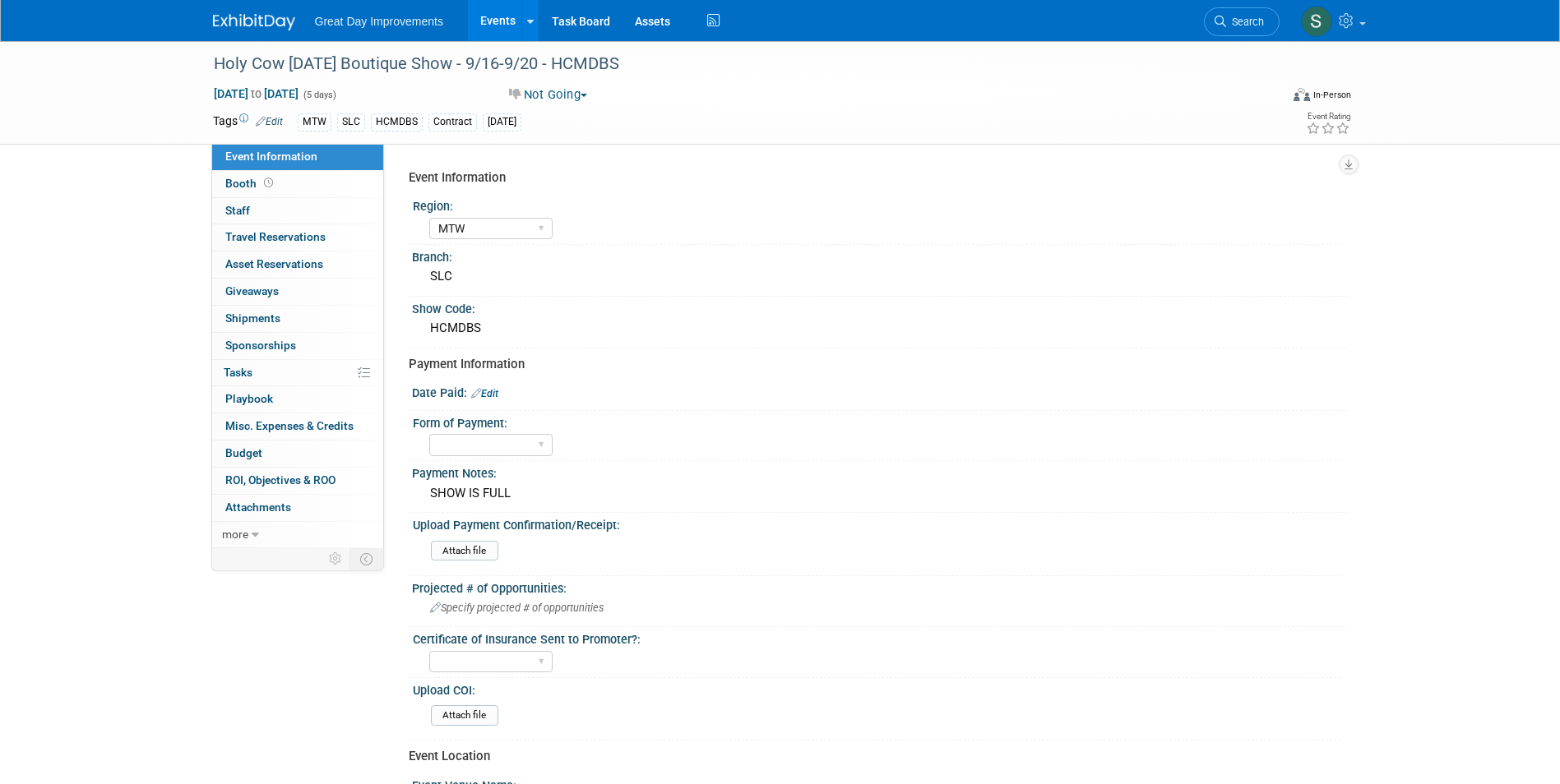
select select "MTW"
click at [242, 15] on img at bounding box center [254, 22] width 82 height 16
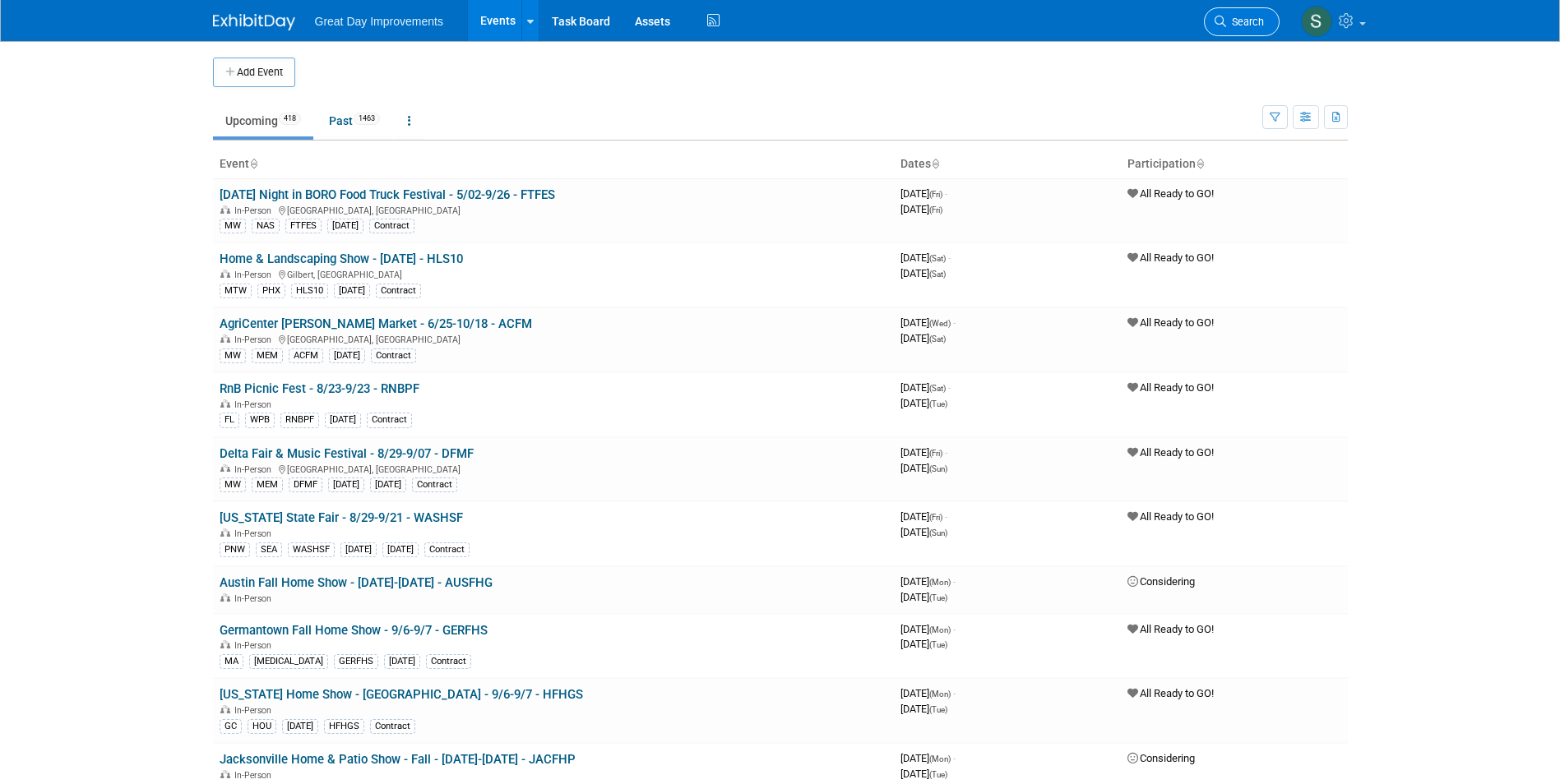
click at [1239, 24] on span "Search" at bounding box center [1245, 21] width 38 height 12
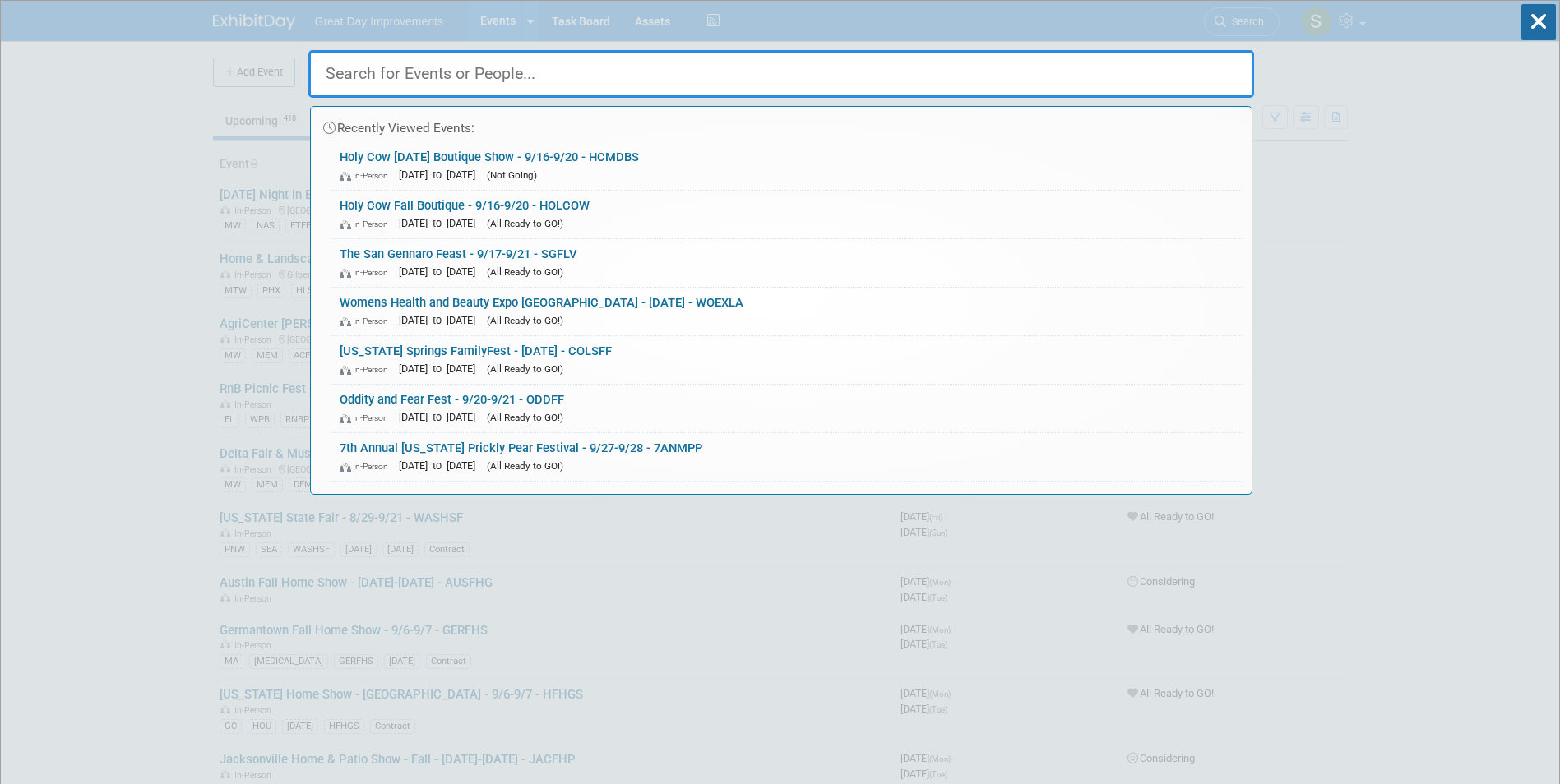
paste input "[PERSON_NAME]"
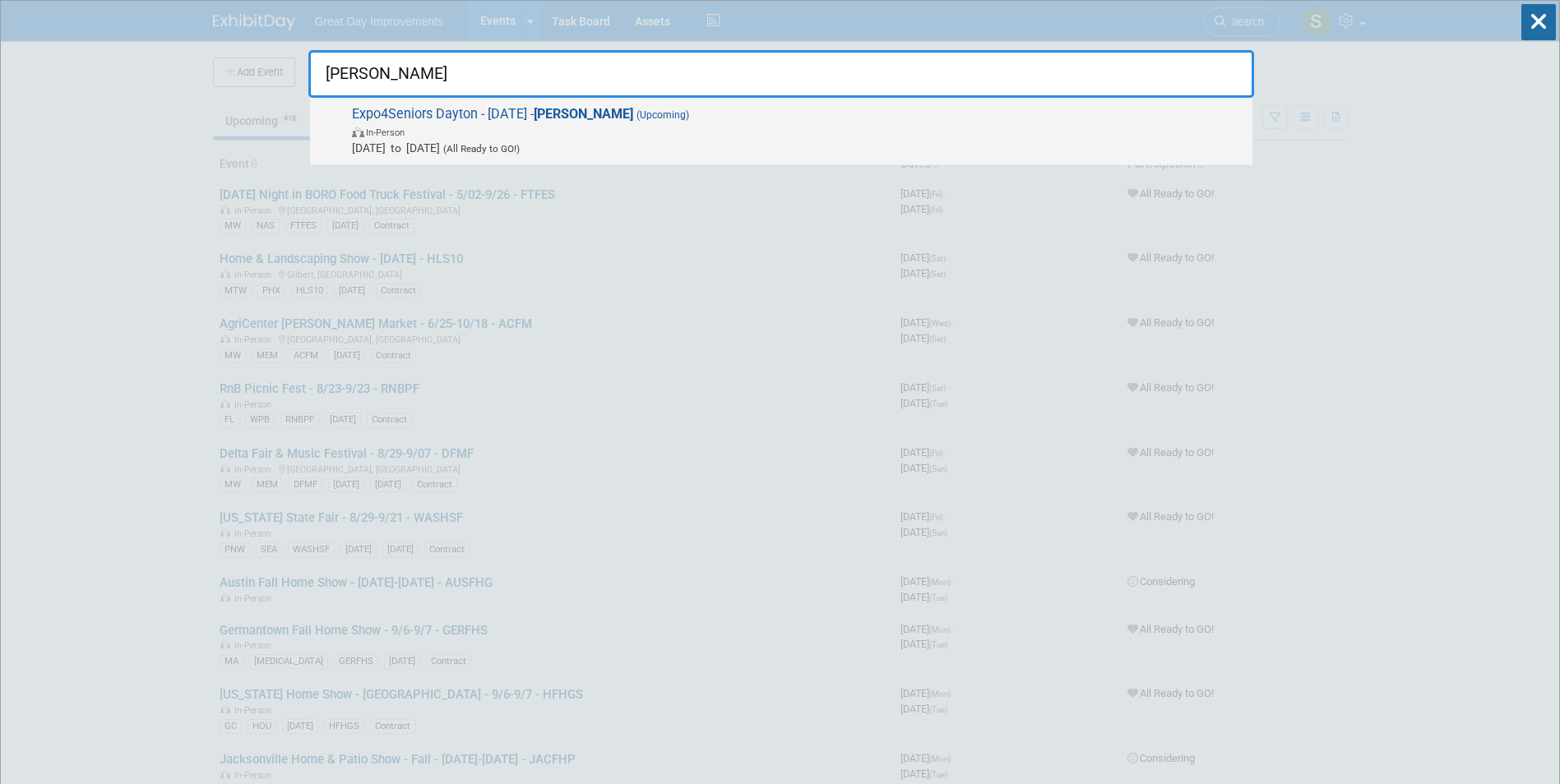
type input "[PERSON_NAME]"
click at [435, 131] on span "In-Person" at bounding box center [798, 131] width 892 height 16
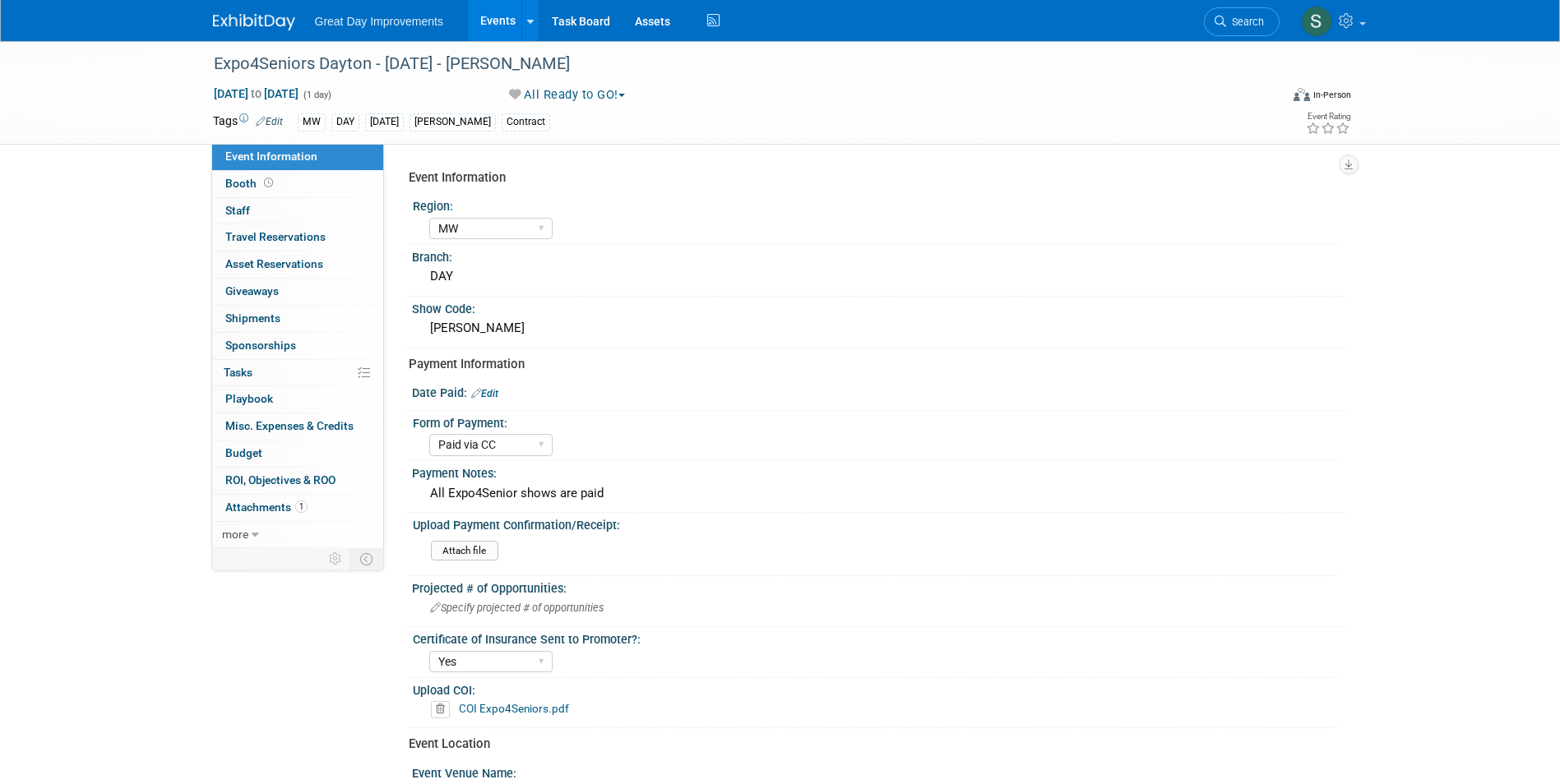
select select "MW"
select select "Paid via CC"
select select "Yes"
click at [235, 9] on link at bounding box center [264, 14] width 102 height 13
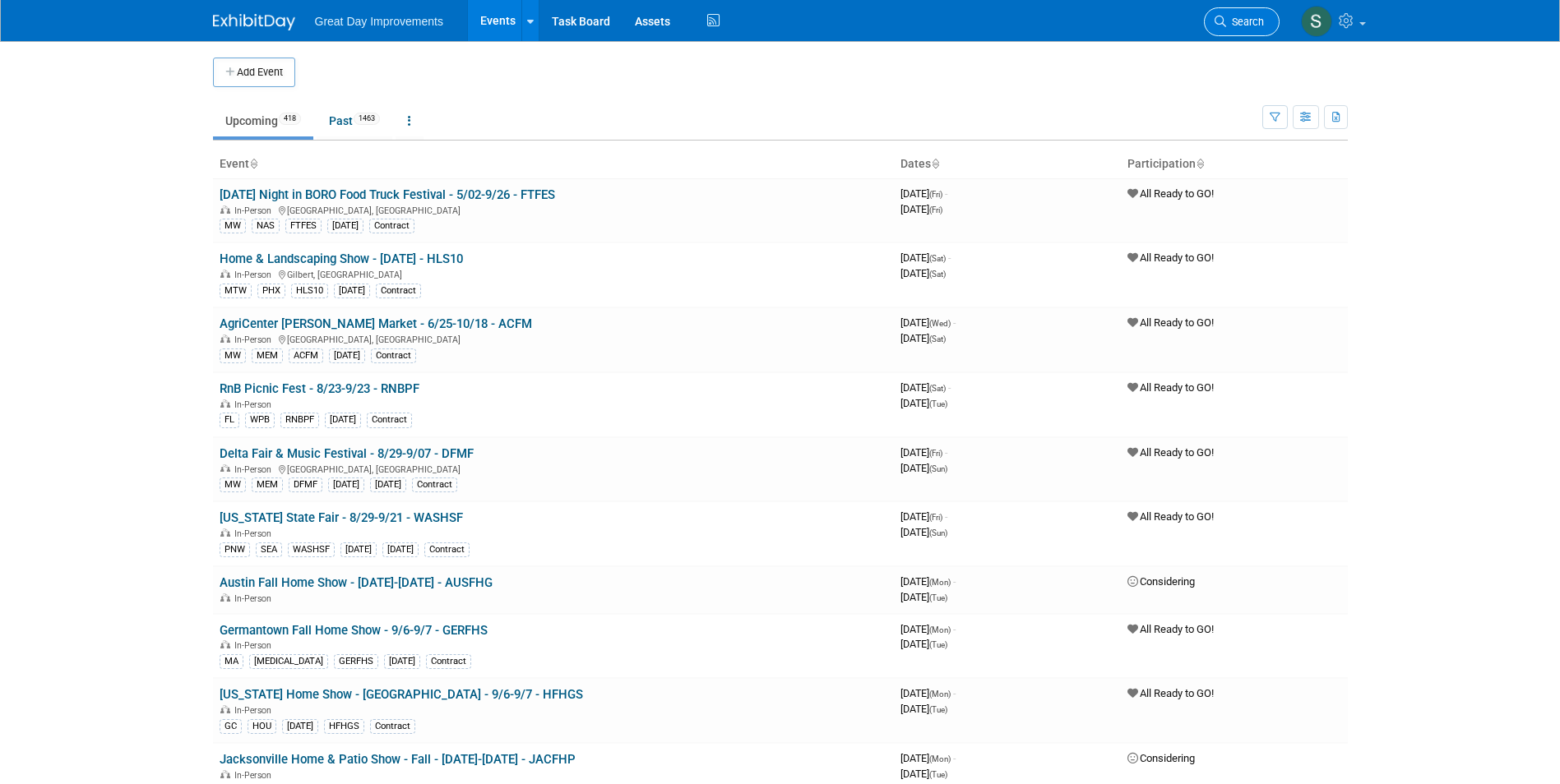
click at [1249, 19] on span "Search" at bounding box center [1245, 21] width 38 height 12
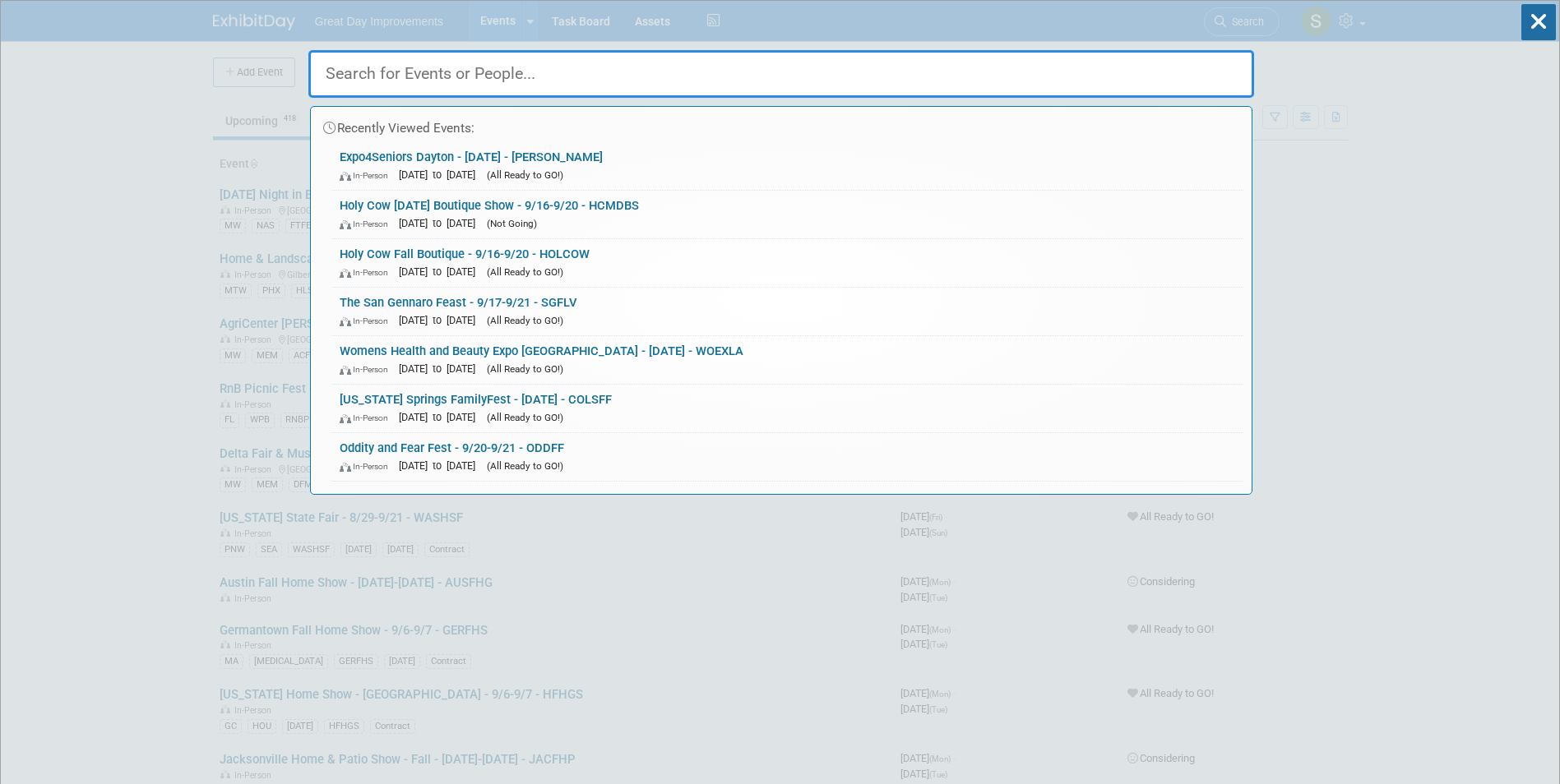
paste input "SIFHS"
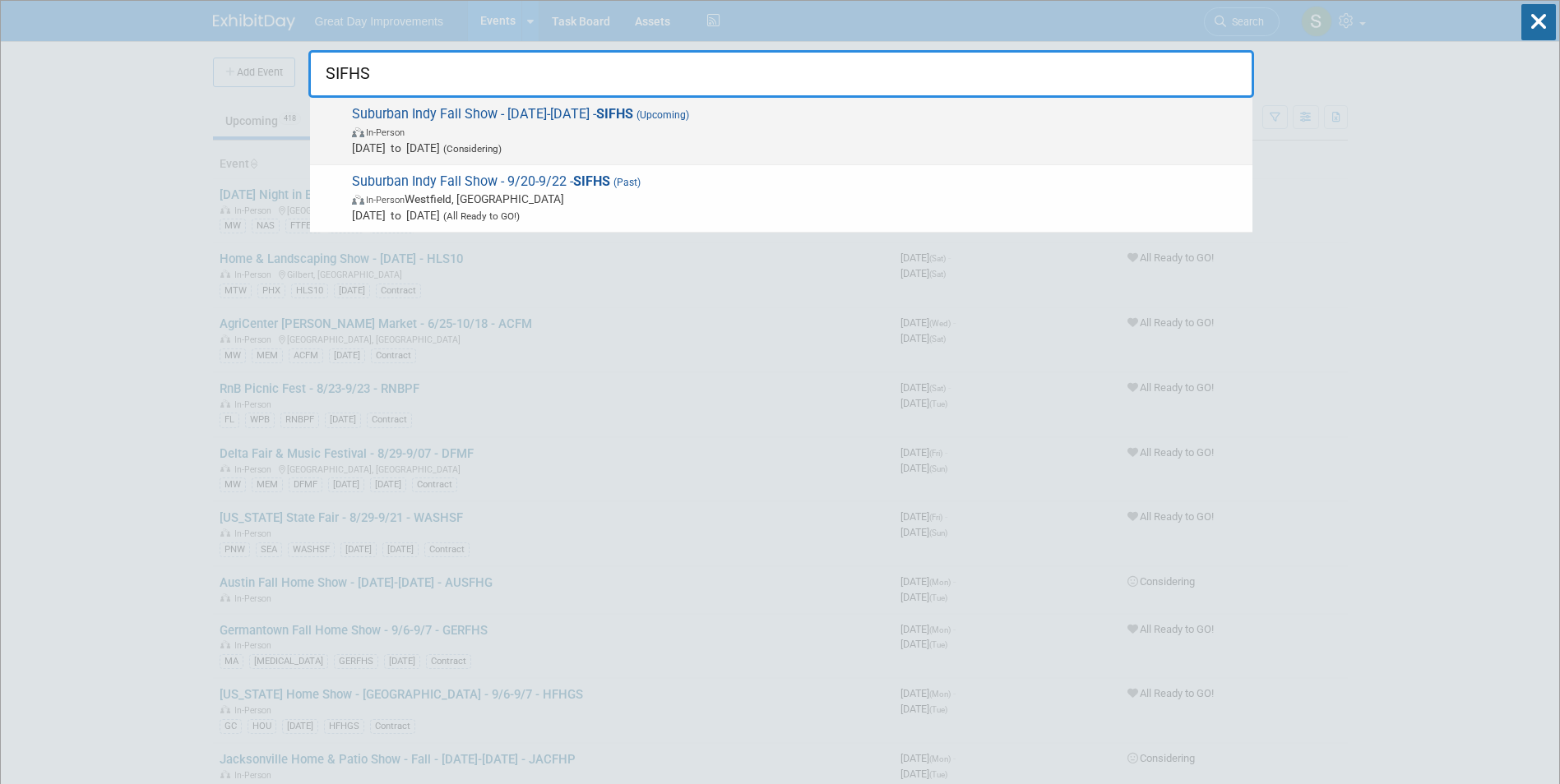
type input "SIFHS"
click at [565, 118] on span "Suburban Indy Fall Show - 9/20/25-9/22/25 - SIFHS (Upcoming) In-Person Sep 20, …" at bounding box center [796, 131] width 897 height 50
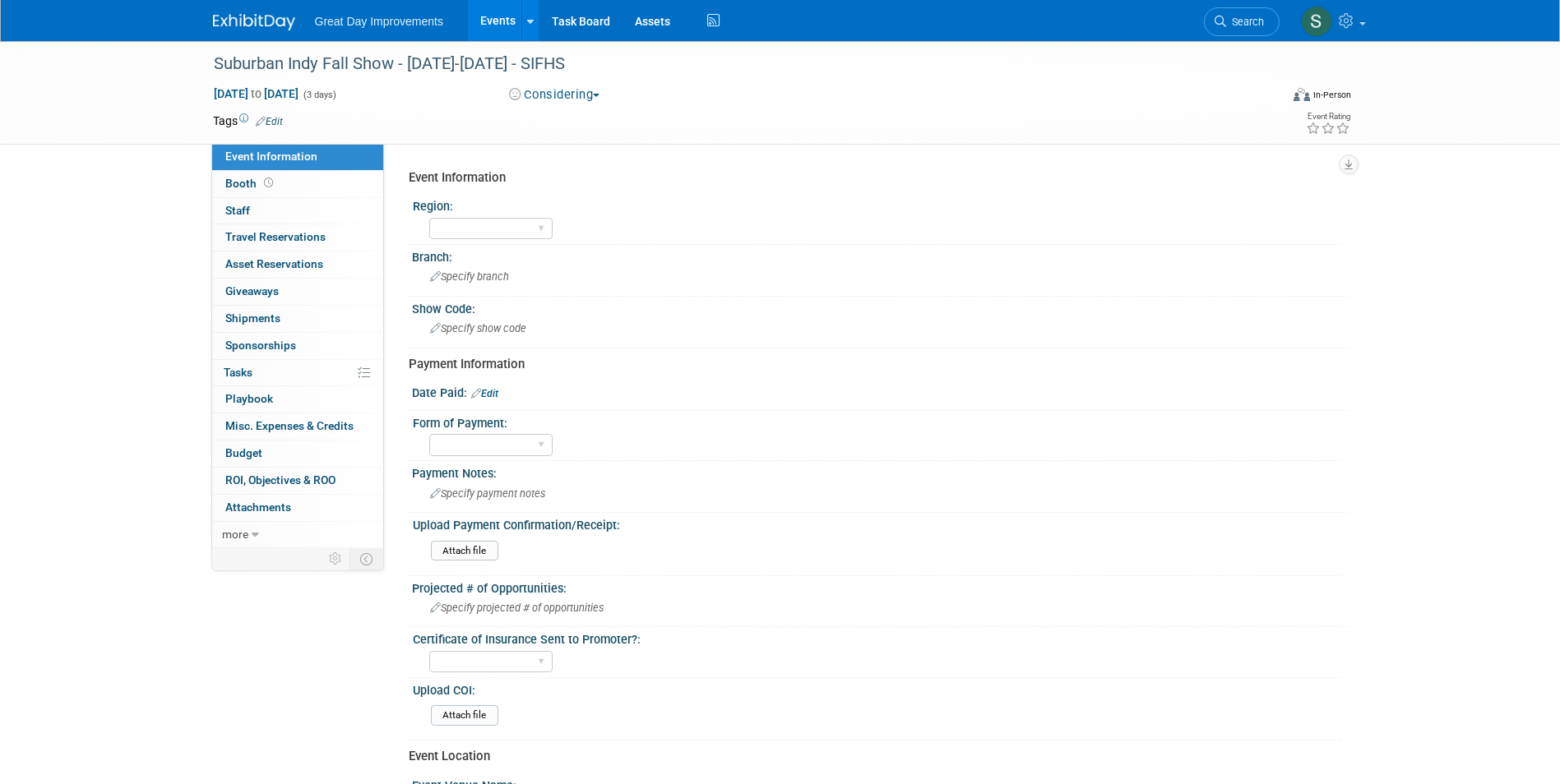
click at [1232, 18] on span "Search" at bounding box center [1245, 21] width 38 height 12
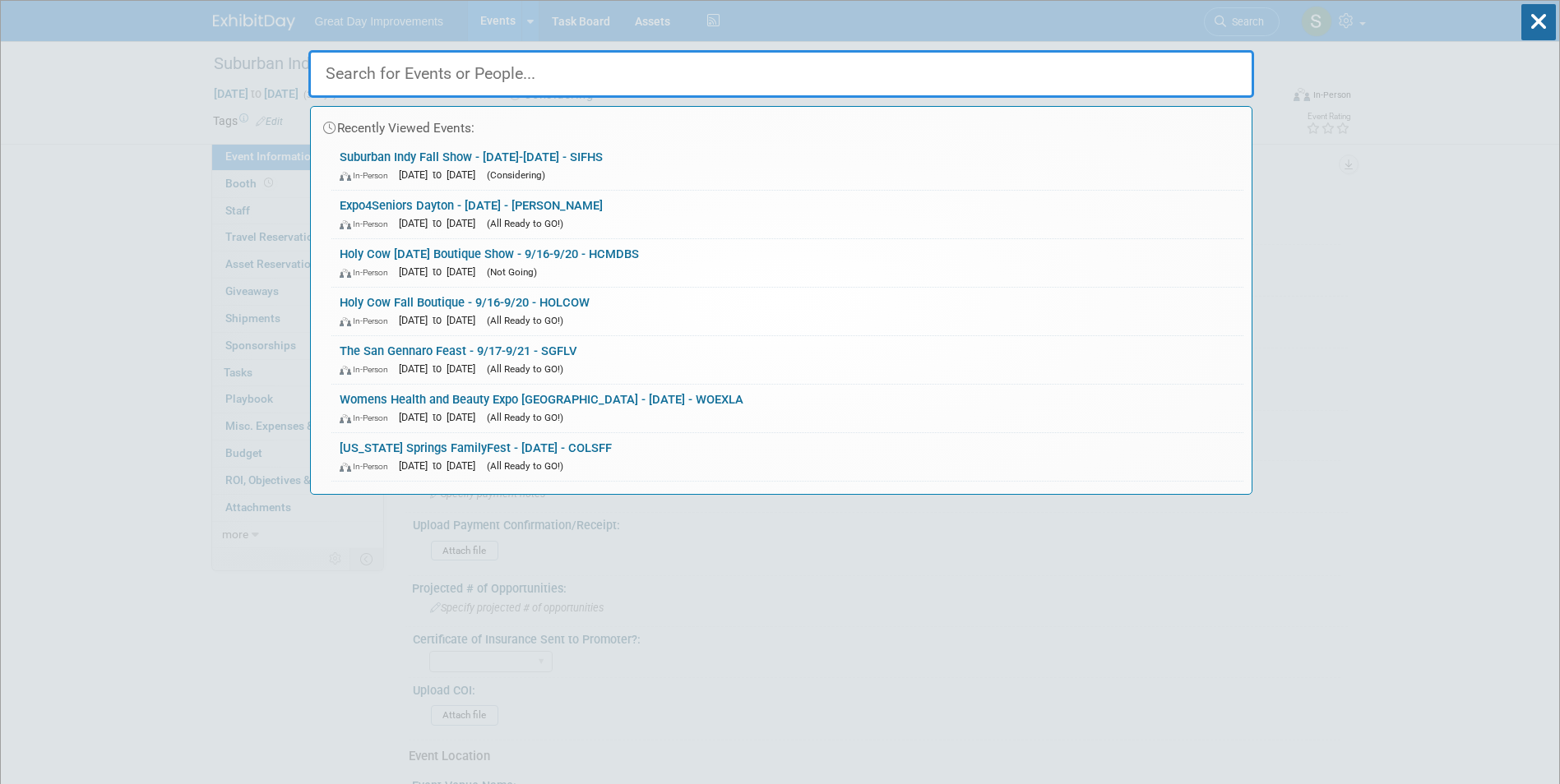
paste input "SIFHS"
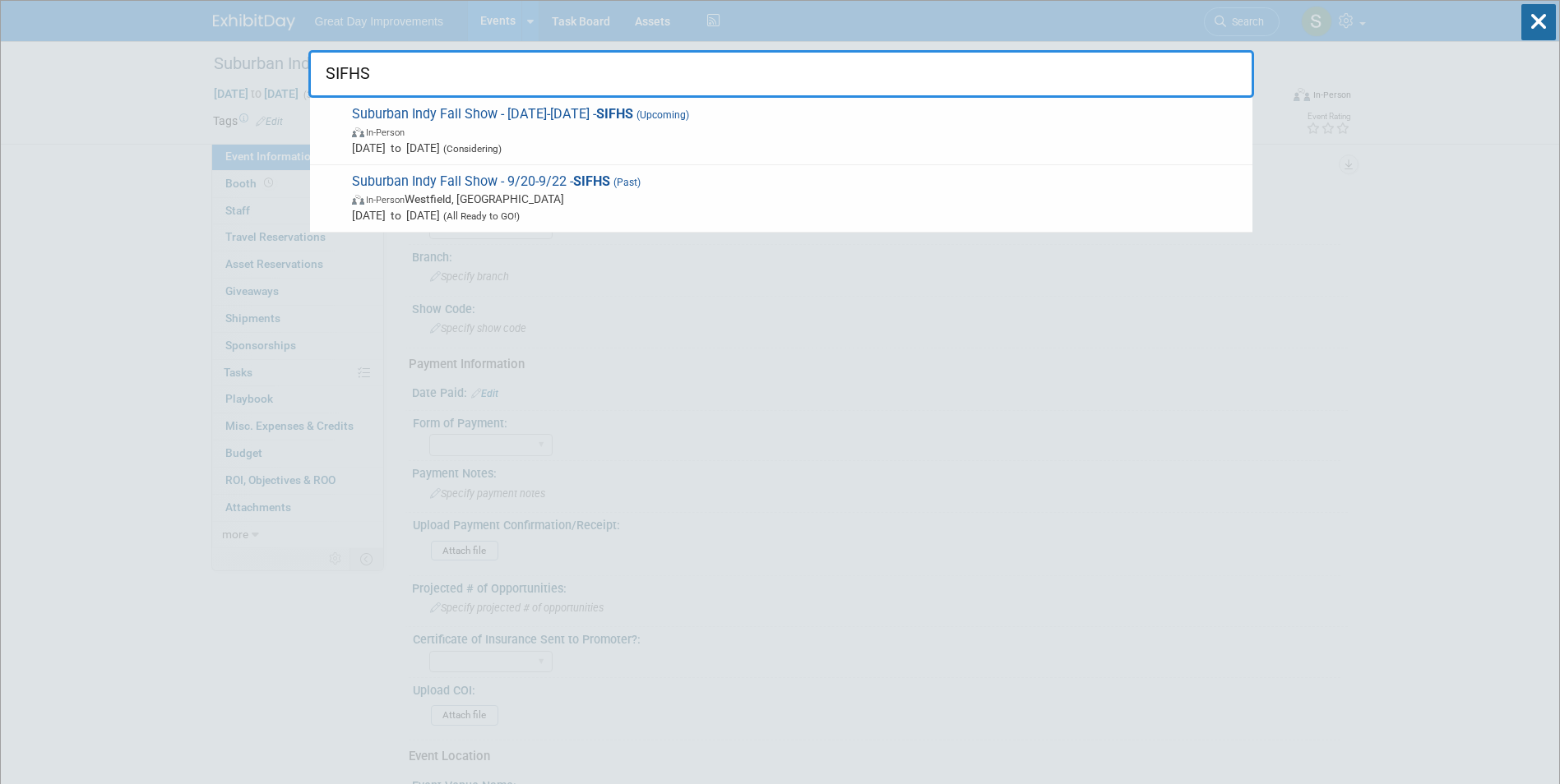
type input "SIFHS"
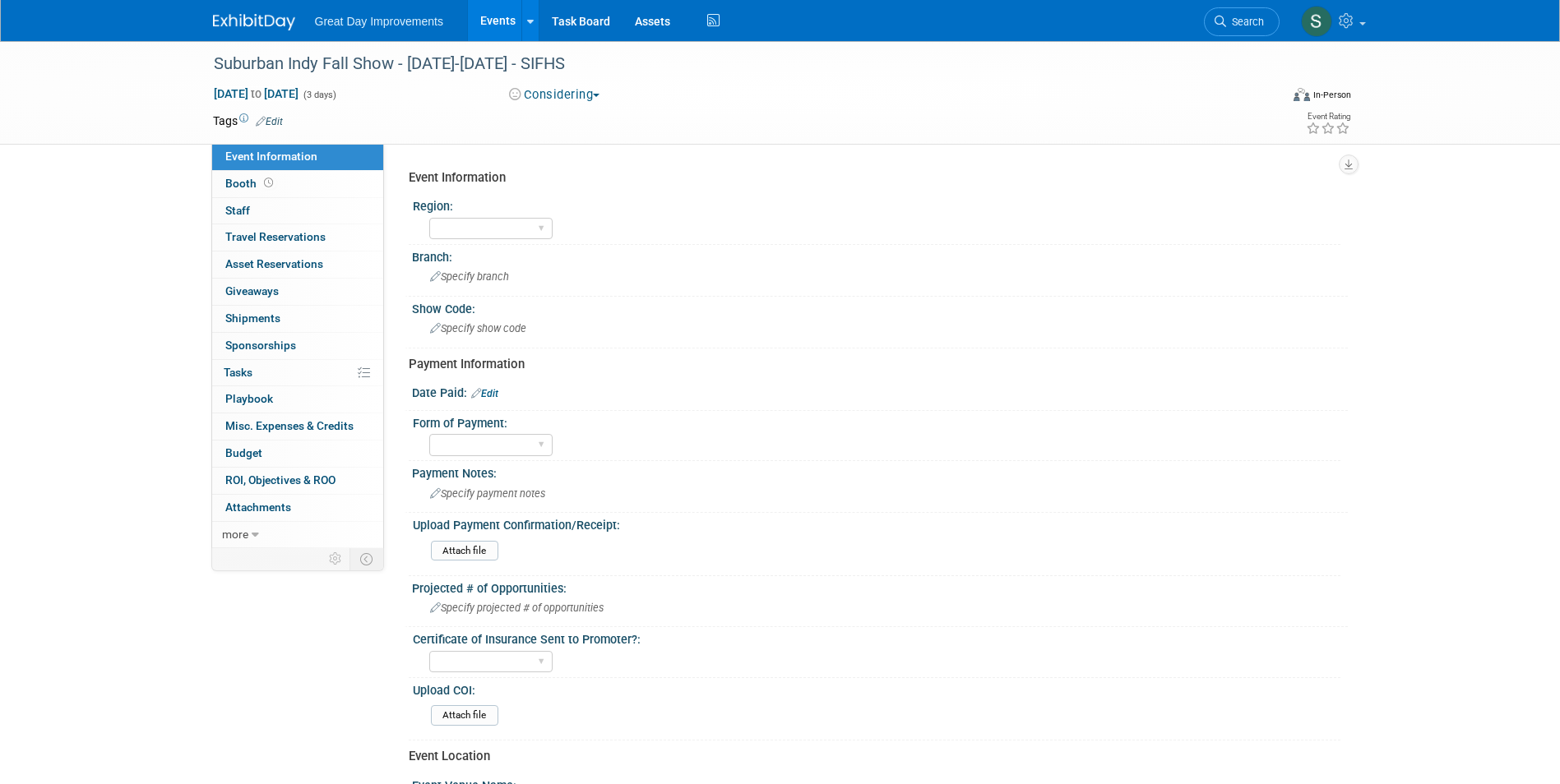
click at [284, 91] on span "Sep 20, 2025 to Sep 22, 2025" at bounding box center [256, 93] width 86 height 14
select select "8"
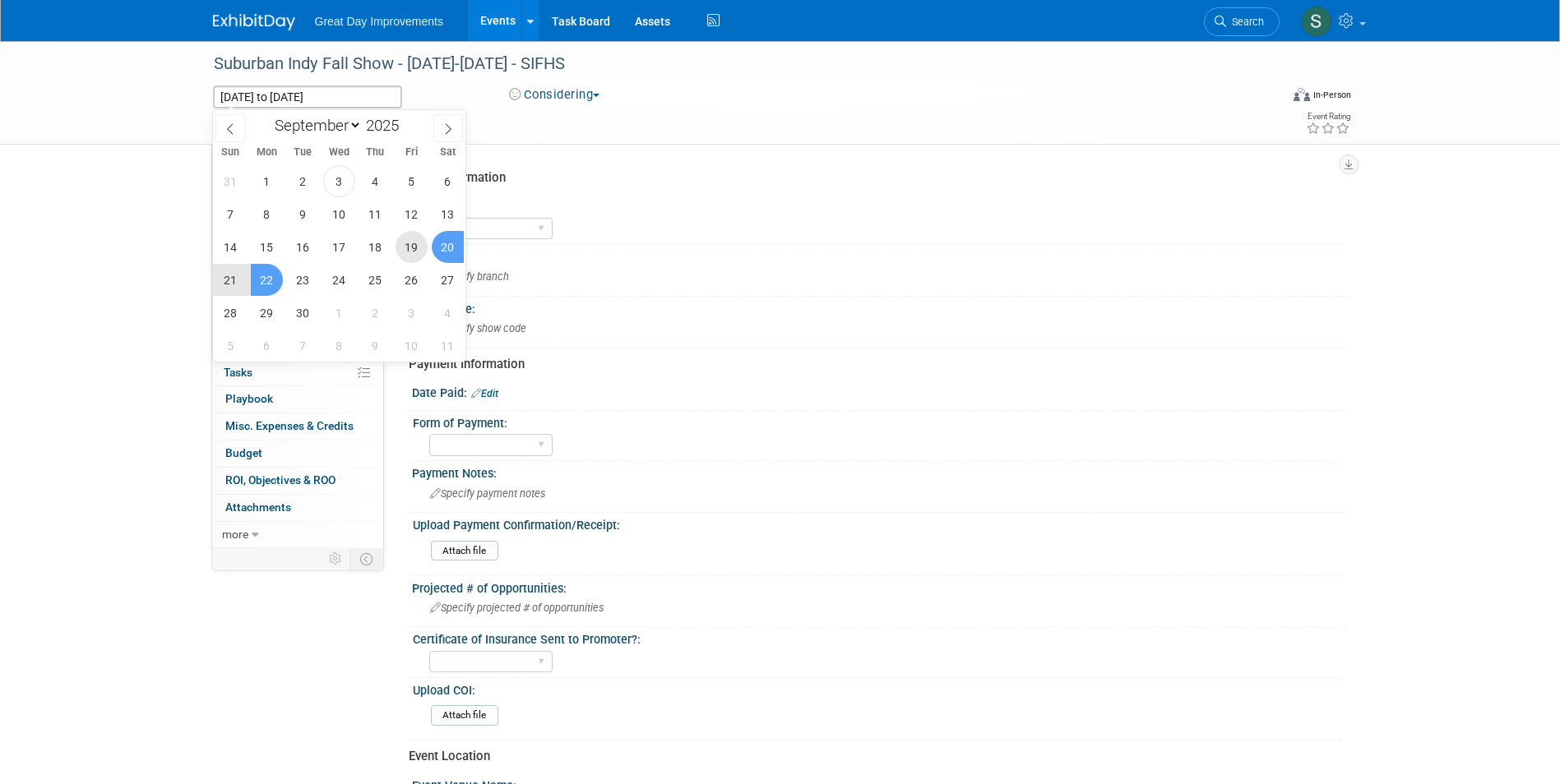
click at [416, 248] on span "19" at bounding box center [412, 248] width 33 height 33
type input "Sep 19, 2025"
click at [231, 268] on span "21" at bounding box center [231, 280] width 33 height 33
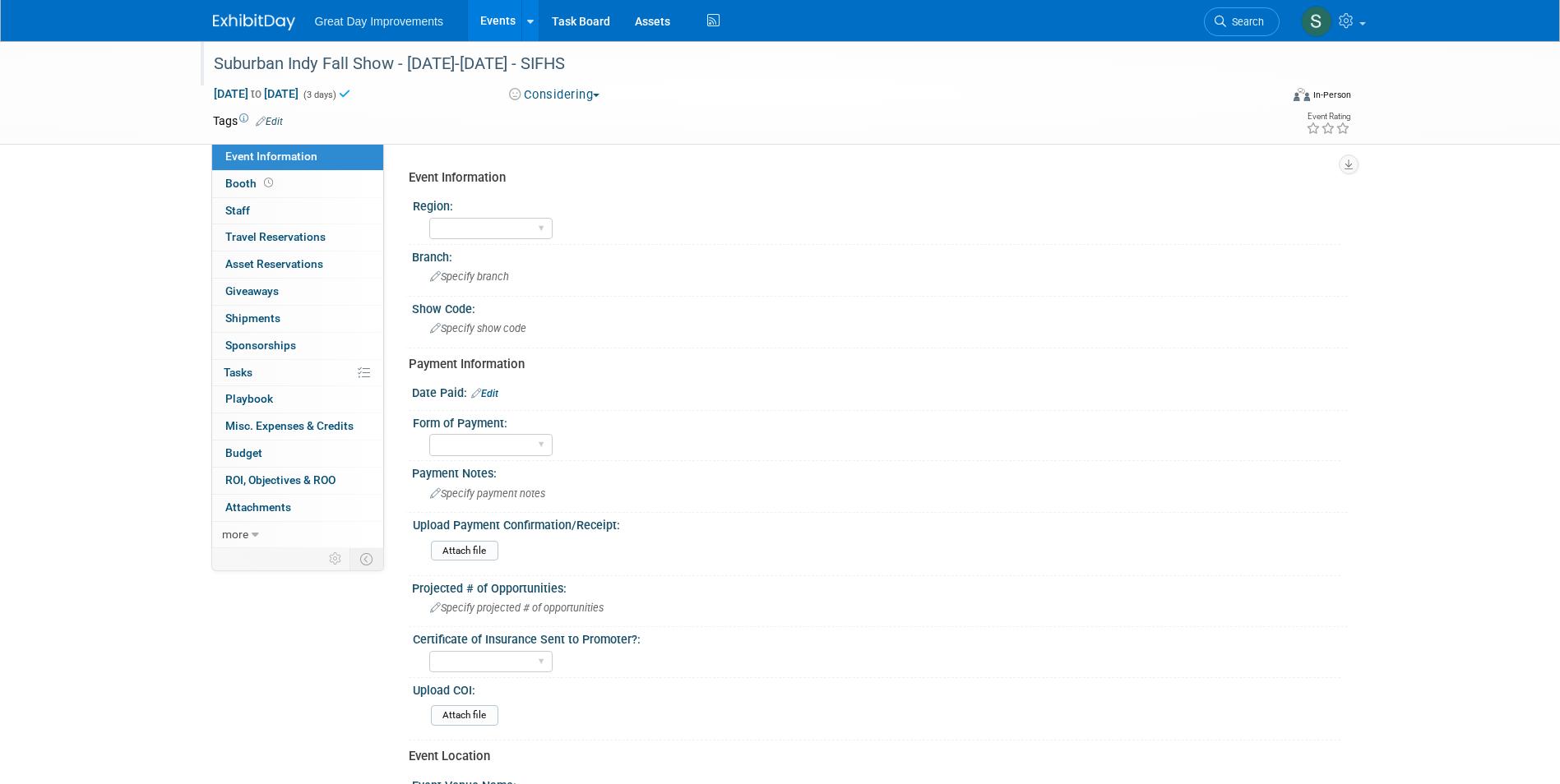
click at [498, 50] on div "Suburban Indy Fall Show - 9/20/25-9/22/25 - SIFHS" at bounding box center [732, 64] width 1047 height 30
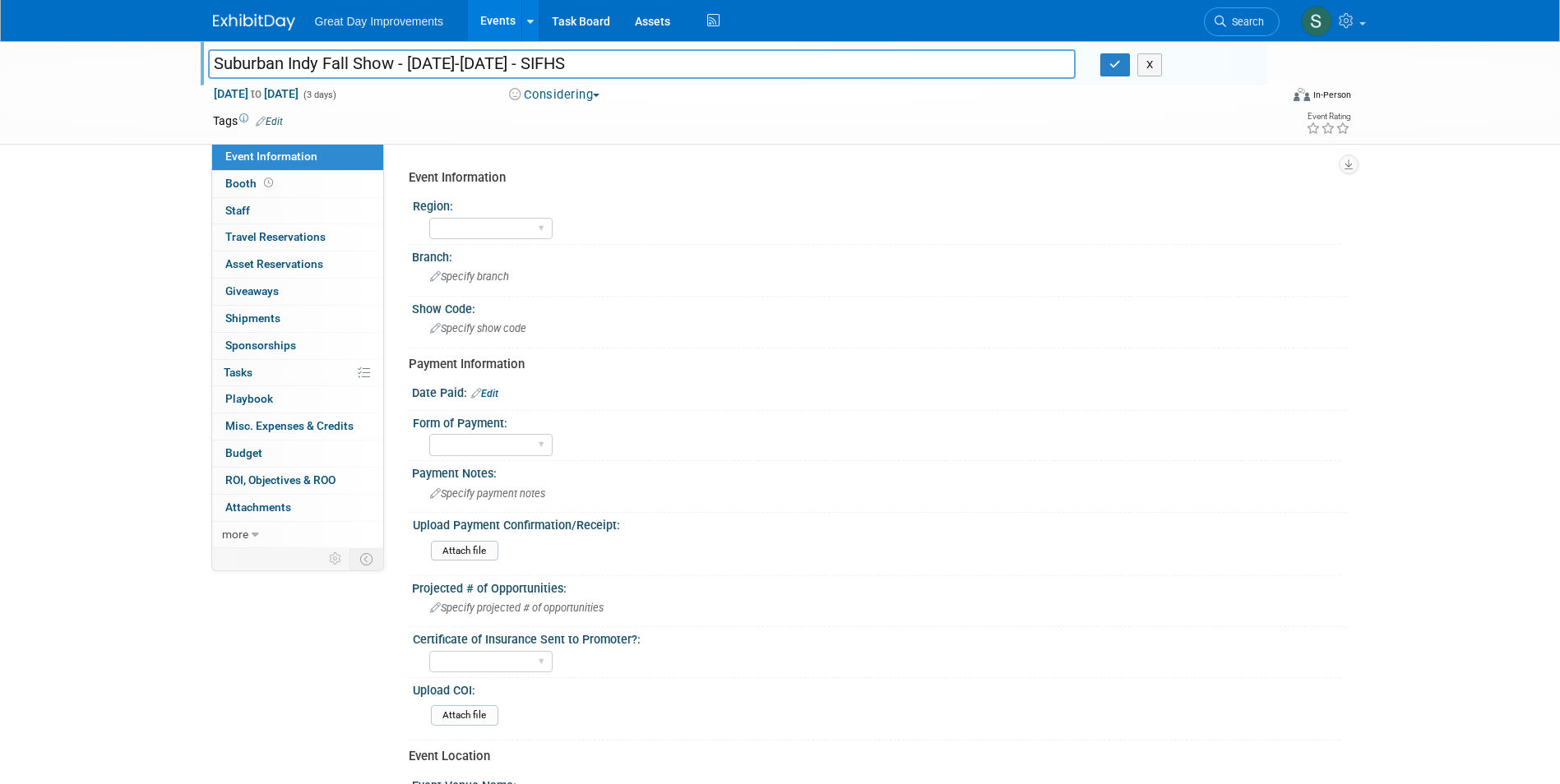
click at [504, 65] on input "Suburban Indy Fall Show - 9/20/25-9/22/25 - SIFHS" at bounding box center [643, 64] width 868 height 29
drag, startPoint x: 528, startPoint y: 68, endPoint x: 408, endPoint y: 65, distance: 120.0
click at [408, 65] on input "Suburban Indy Fall Show - 9/20/25-9/22/25 - SIFHS" at bounding box center [643, 64] width 868 height 29
type input "Suburban Indy Fall Show - 9/19-9/21 - SIFHS"
click at [573, 89] on button "Considering" at bounding box center [554, 95] width 102 height 17
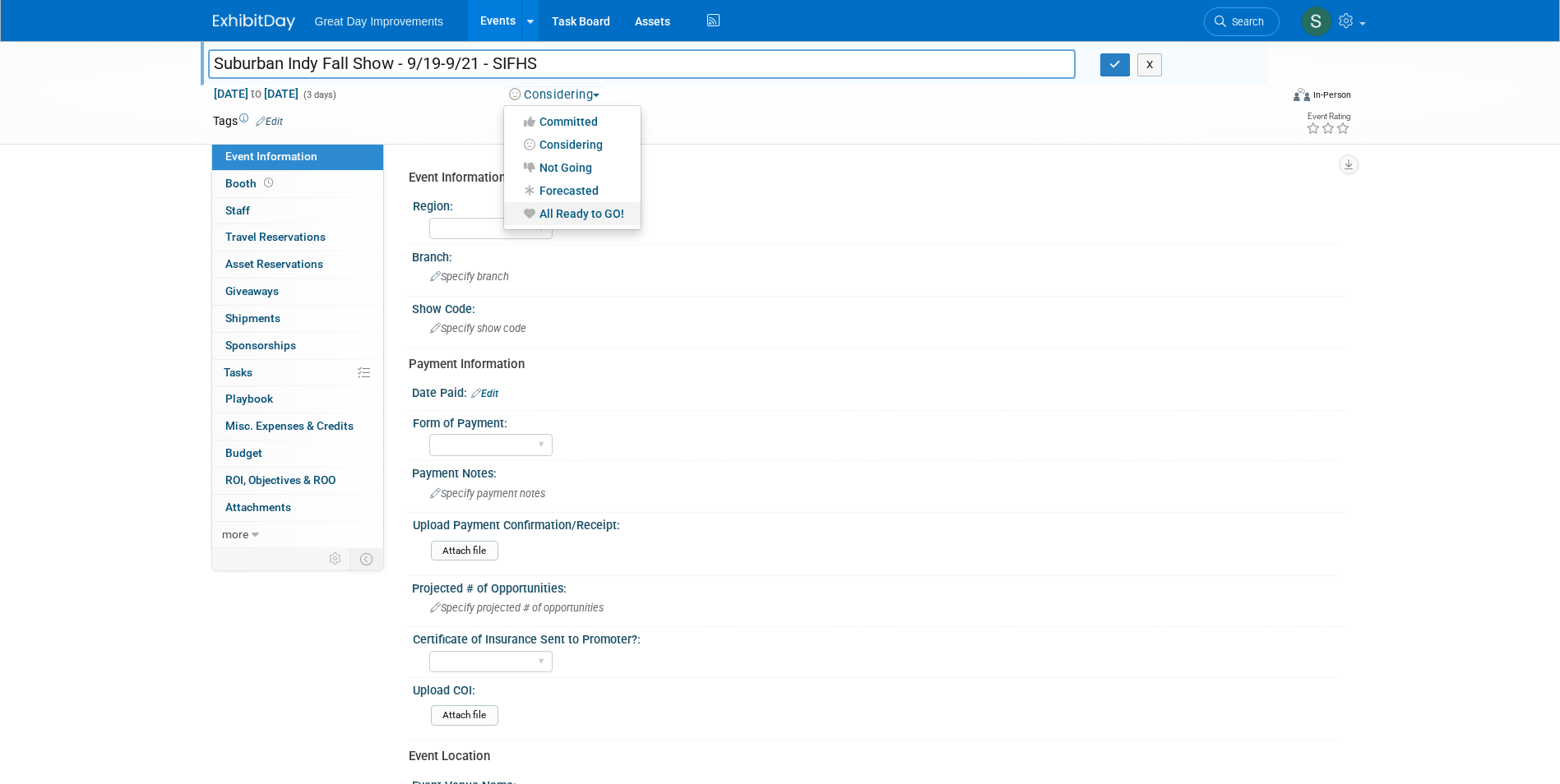
click at [593, 218] on link "All Ready to GO!" at bounding box center [572, 214] width 137 height 23
click at [1113, 60] on icon "button" at bounding box center [1115, 64] width 11 height 11
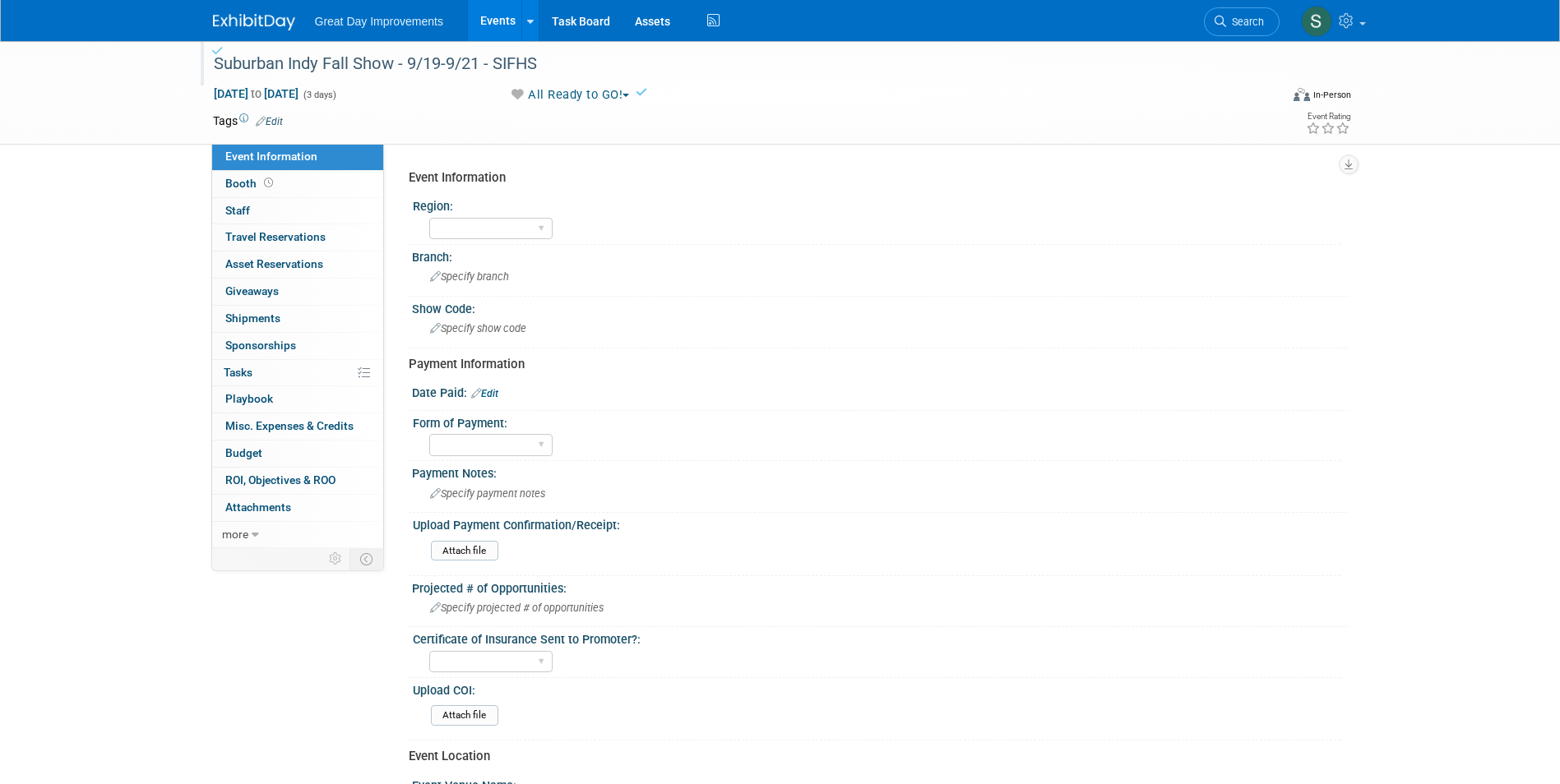
click at [271, 121] on link "Edit" at bounding box center [269, 121] width 27 height 11
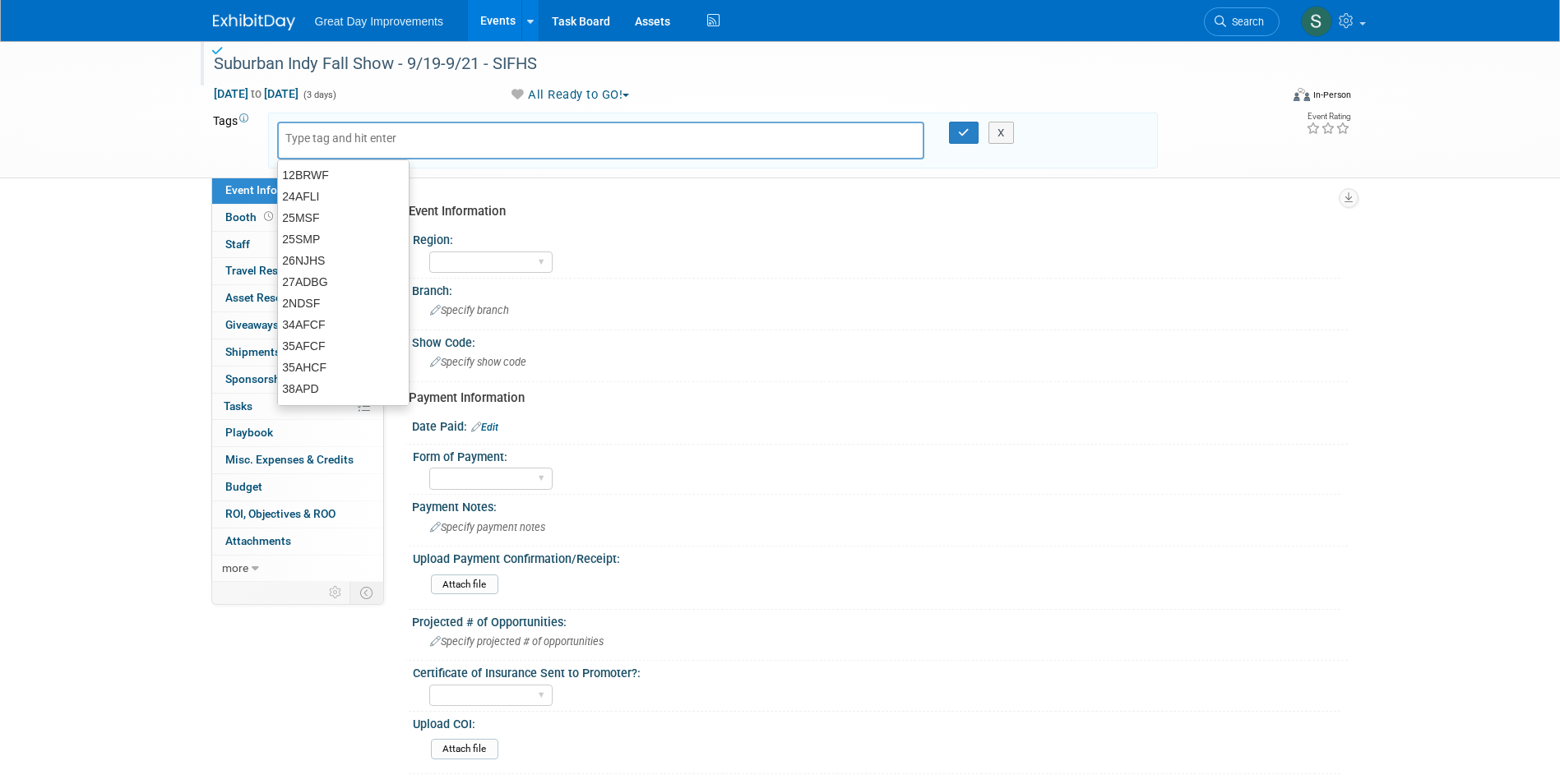
click at [317, 138] on input "text" at bounding box center [351, 138] width 132 height 16
type input "MW"
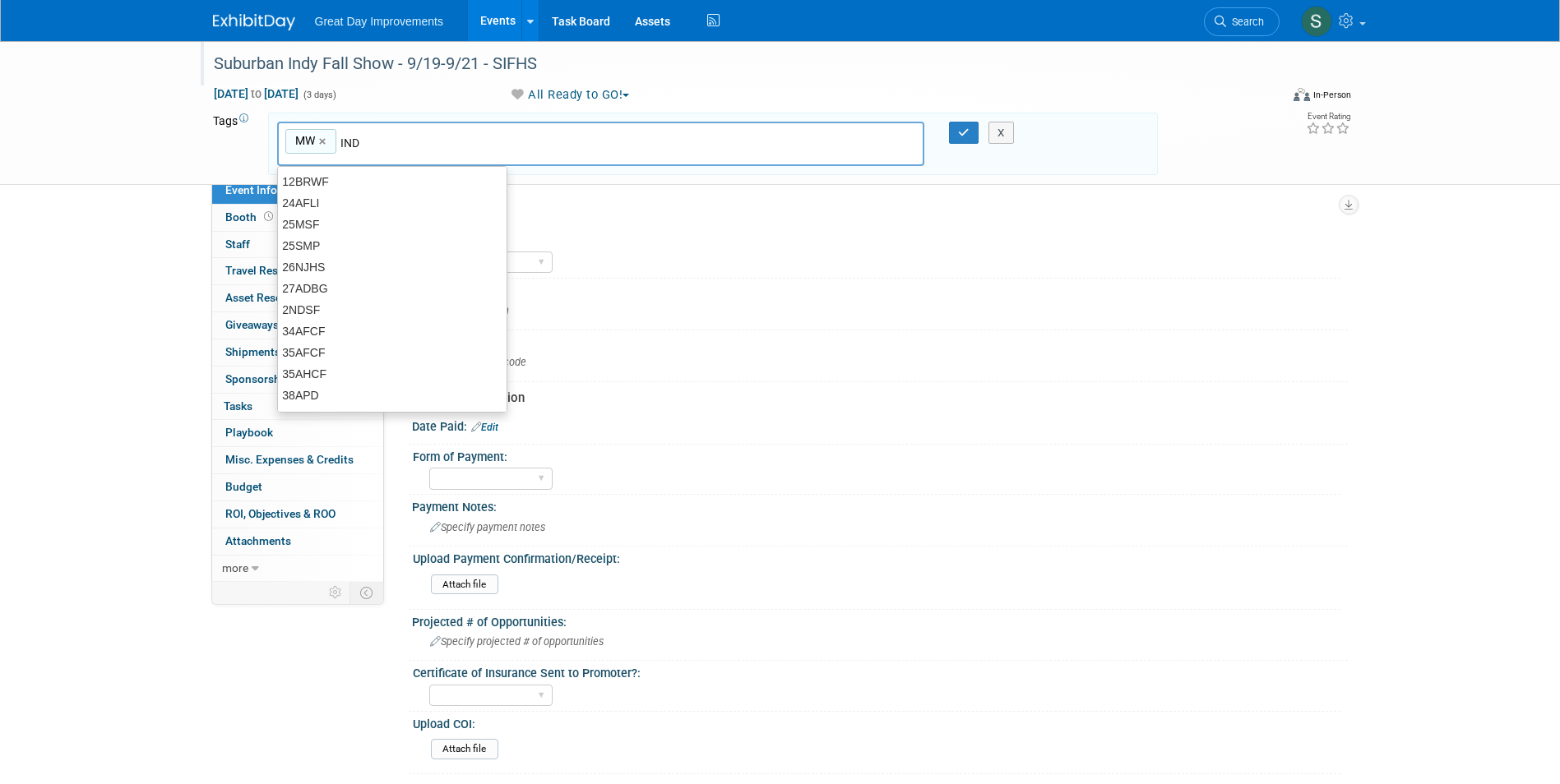
type input "IND"
type input "MW, IND"
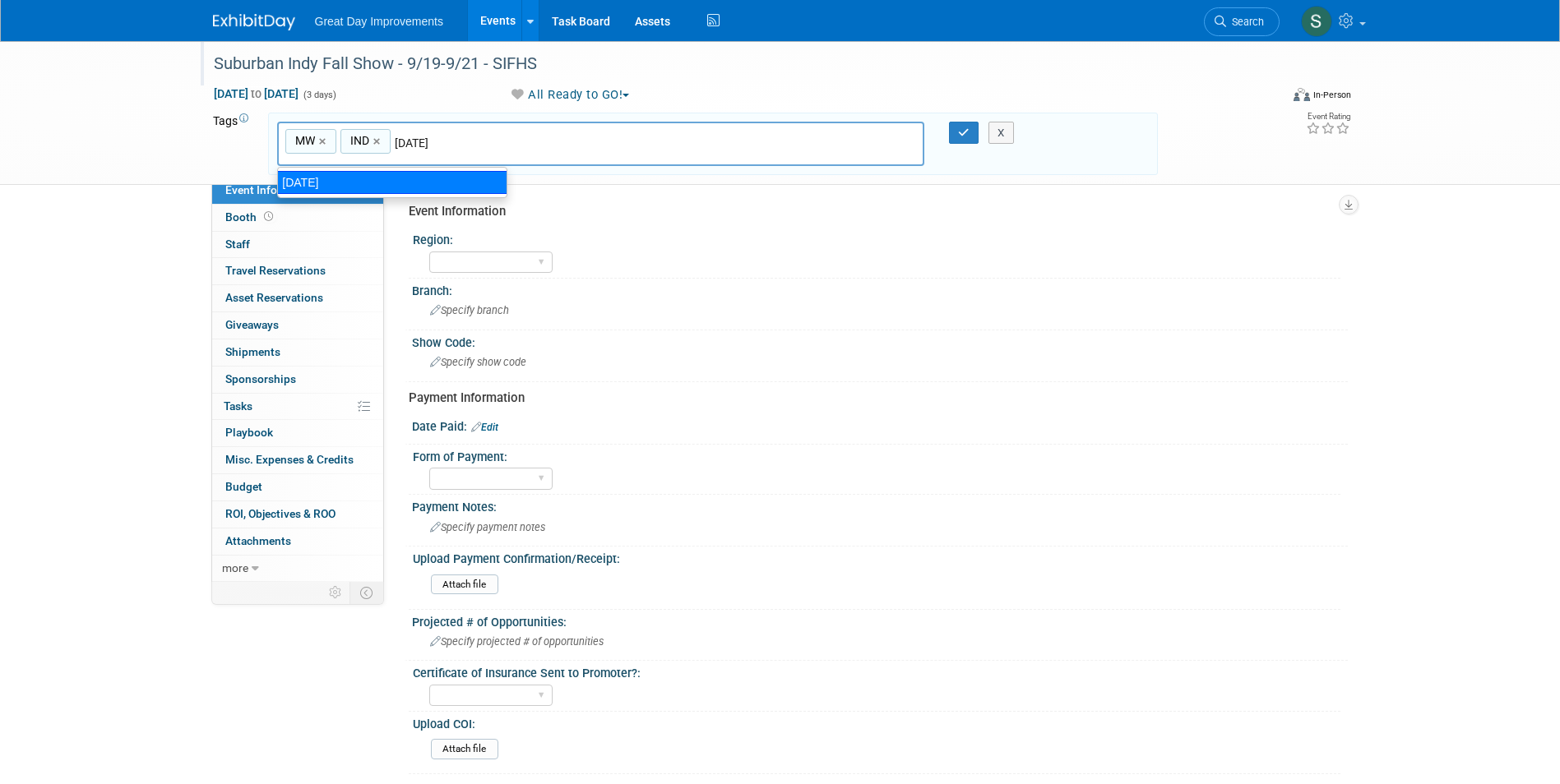
type input "SEPT255"
type input "MW, IND, SEPT255"
click at [460, 142] on link "×" at bounding box center [460, 142] width 11 height 19
type input "MW, IND"
type input "[DATE]"
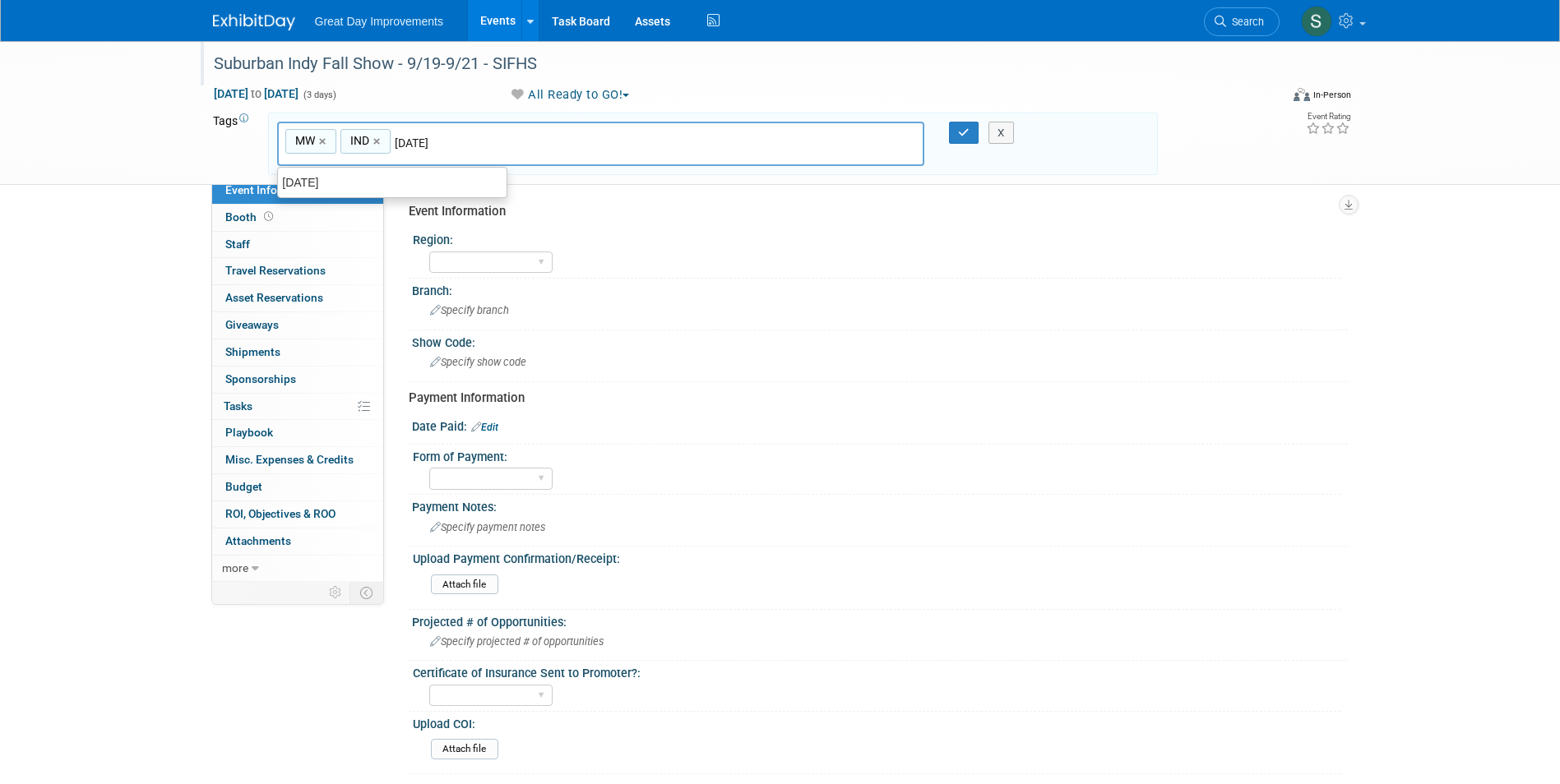
type input "MW, IND, SEPT25"
type input "SIFHS"
type input "MW, IND, SEPT25, SIFHS"
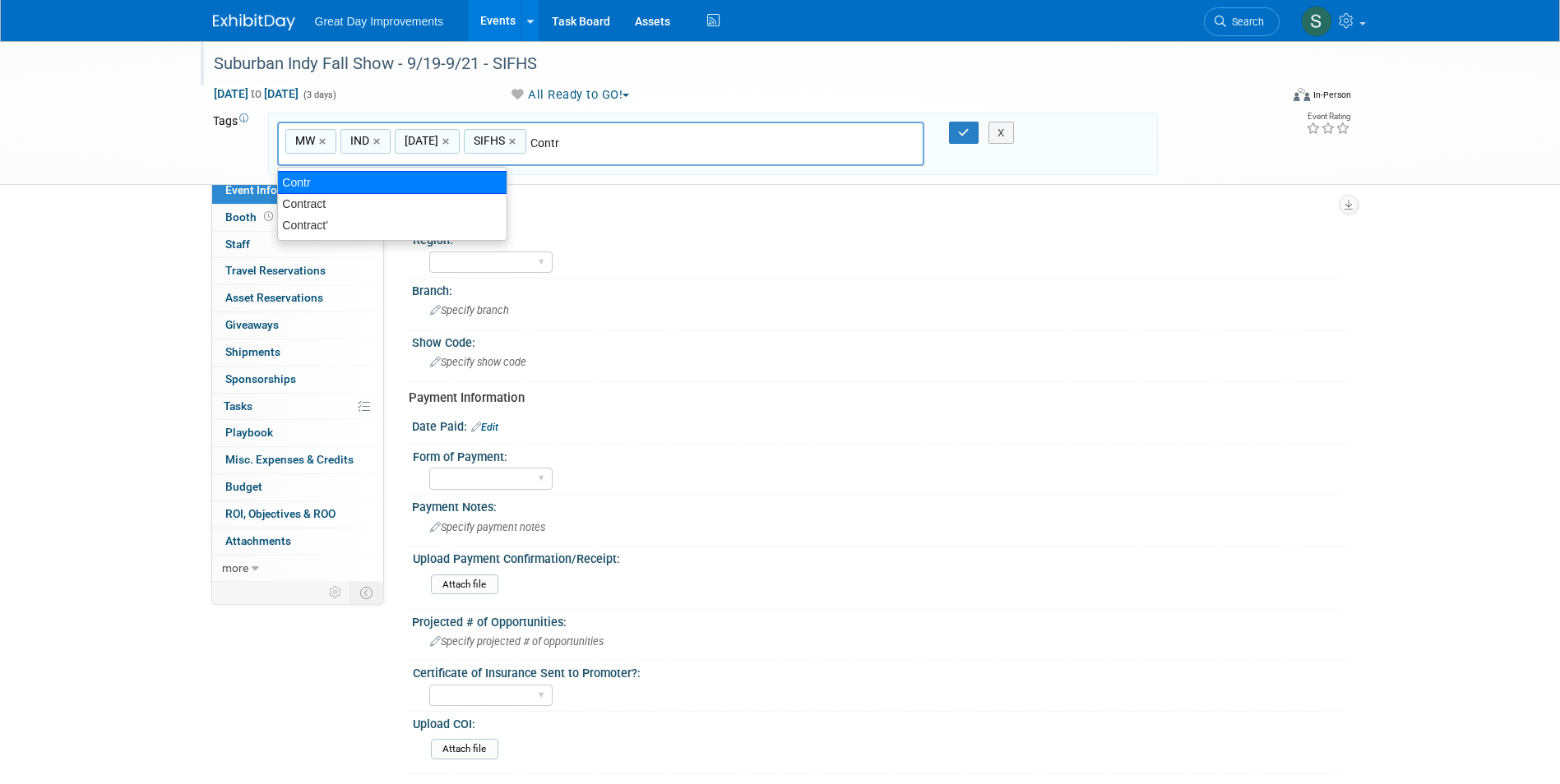
type input "Contract"
type input "MW, IND, SEPT25, SIFHS, Contract"
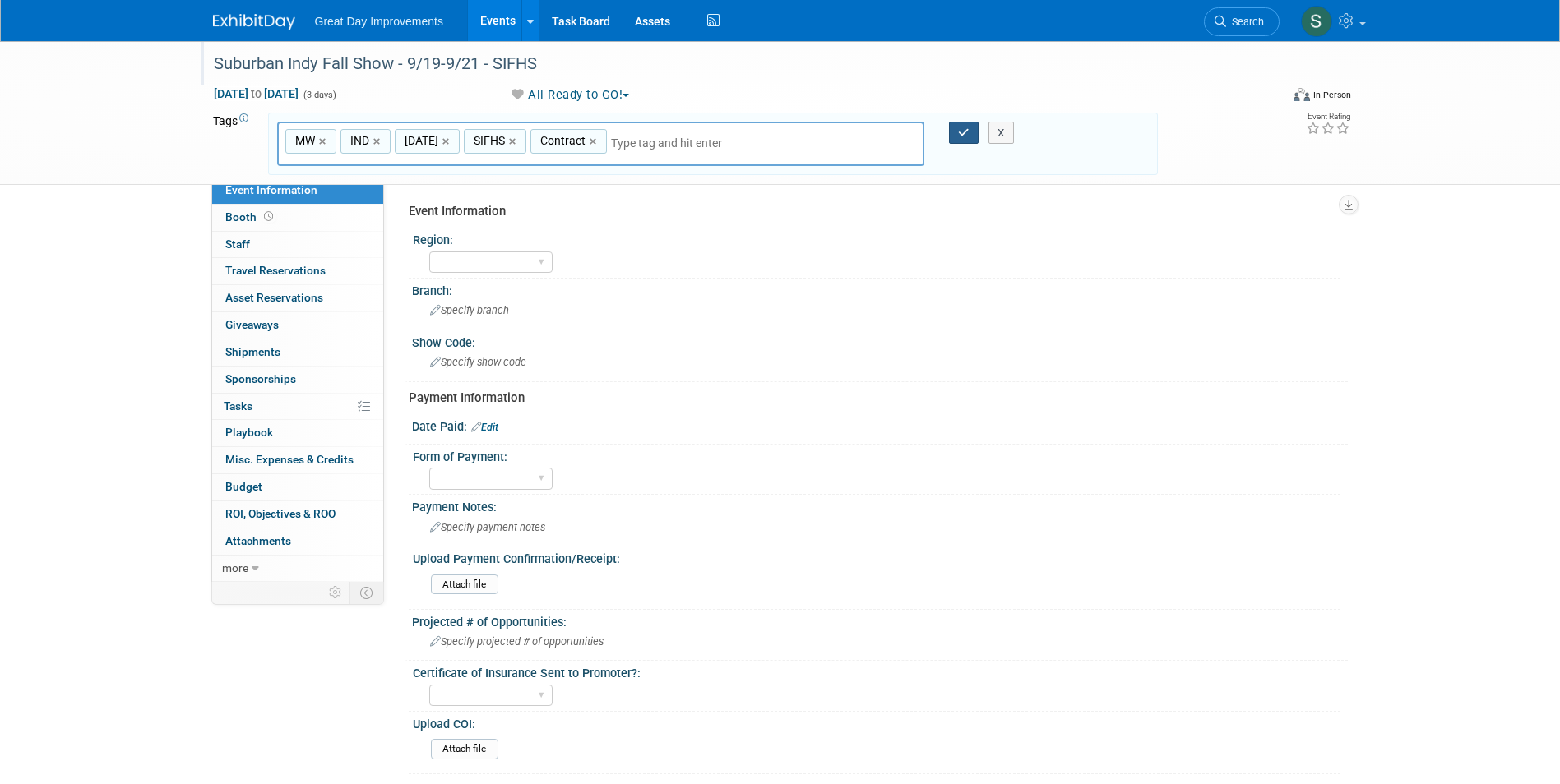
click at [964, 130] on icon "button" at bounding box center [964, 132] width 11 height 11
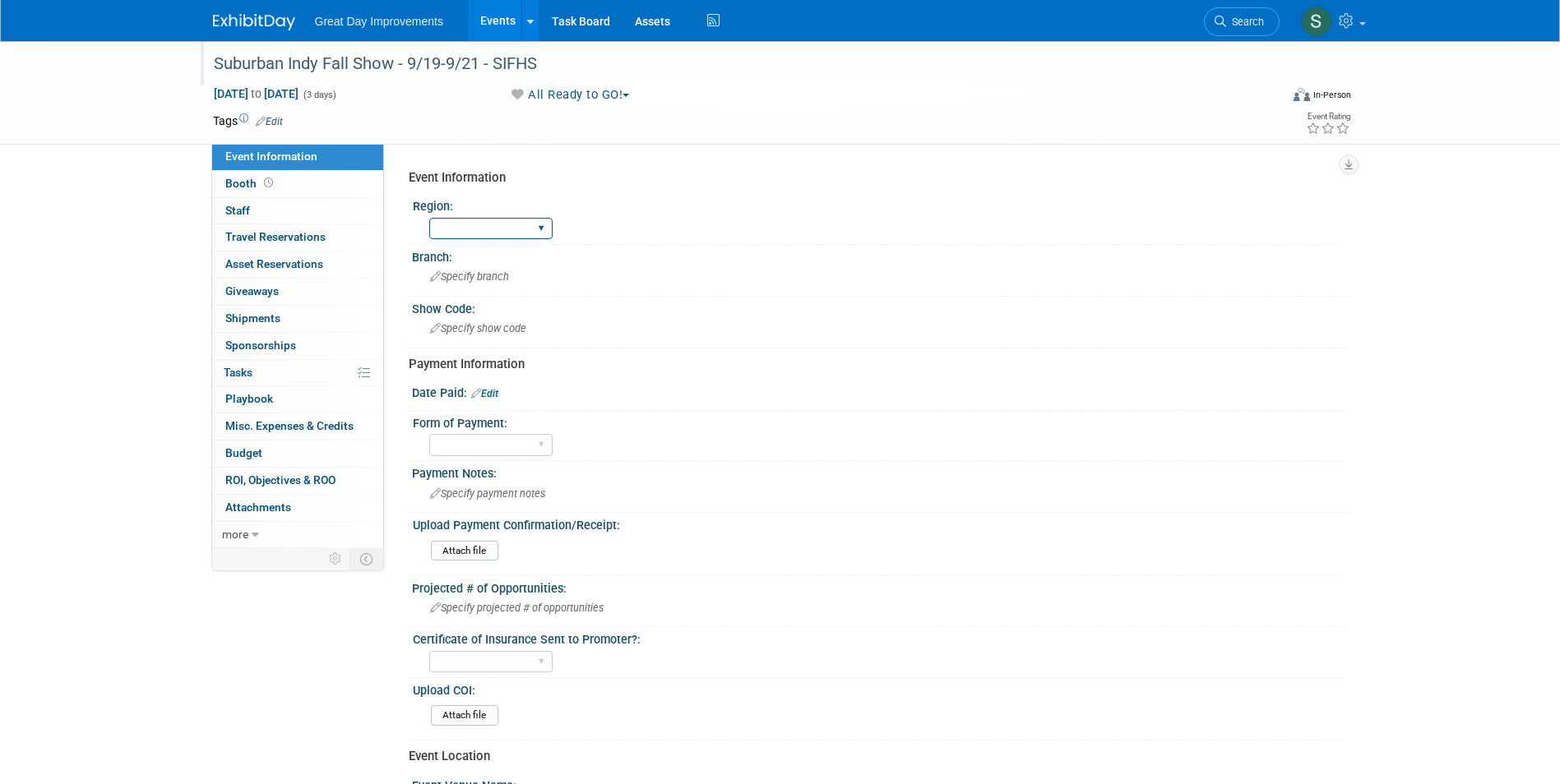
click at [504, 234] on select "GC MA MW MTW NE NEW OV PL PNW SA SE SC UMW FL" at bounding box center [491, 229] width 123 height 22
select select "MW"
click at [429, 218] on select "GC MA MW MTW NE NEW OV PL PNW SA SE SC UMW FL" at bounding box center [491, 229] width 123 height 22
click at [472, 283] on div "Specify branch" at bounding box center [880, 276] width 912 height 26
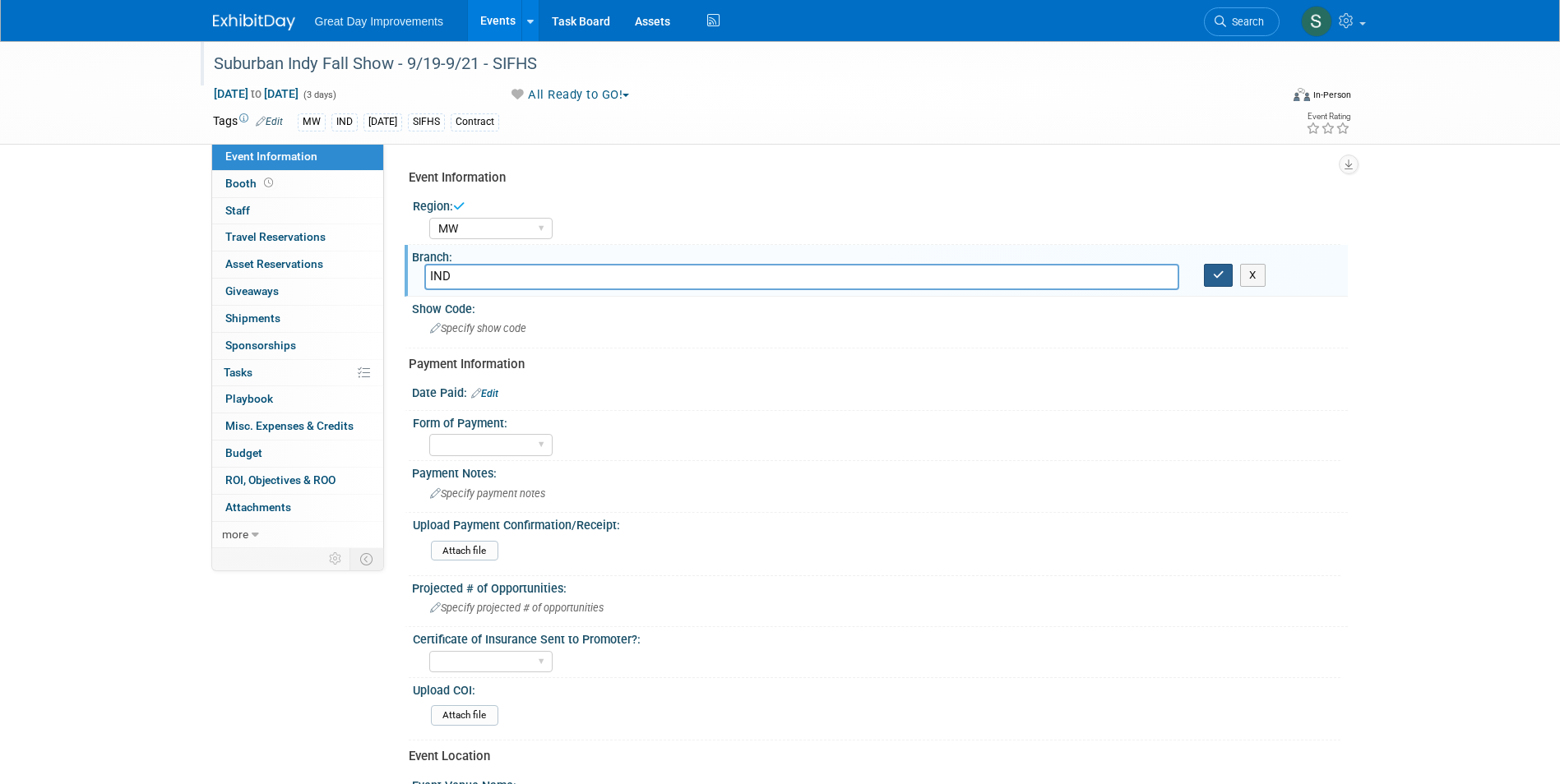
type input "IND"
click at [1214, 272] on icon "button" at bounding box center [1219, 274] width 11 height 11
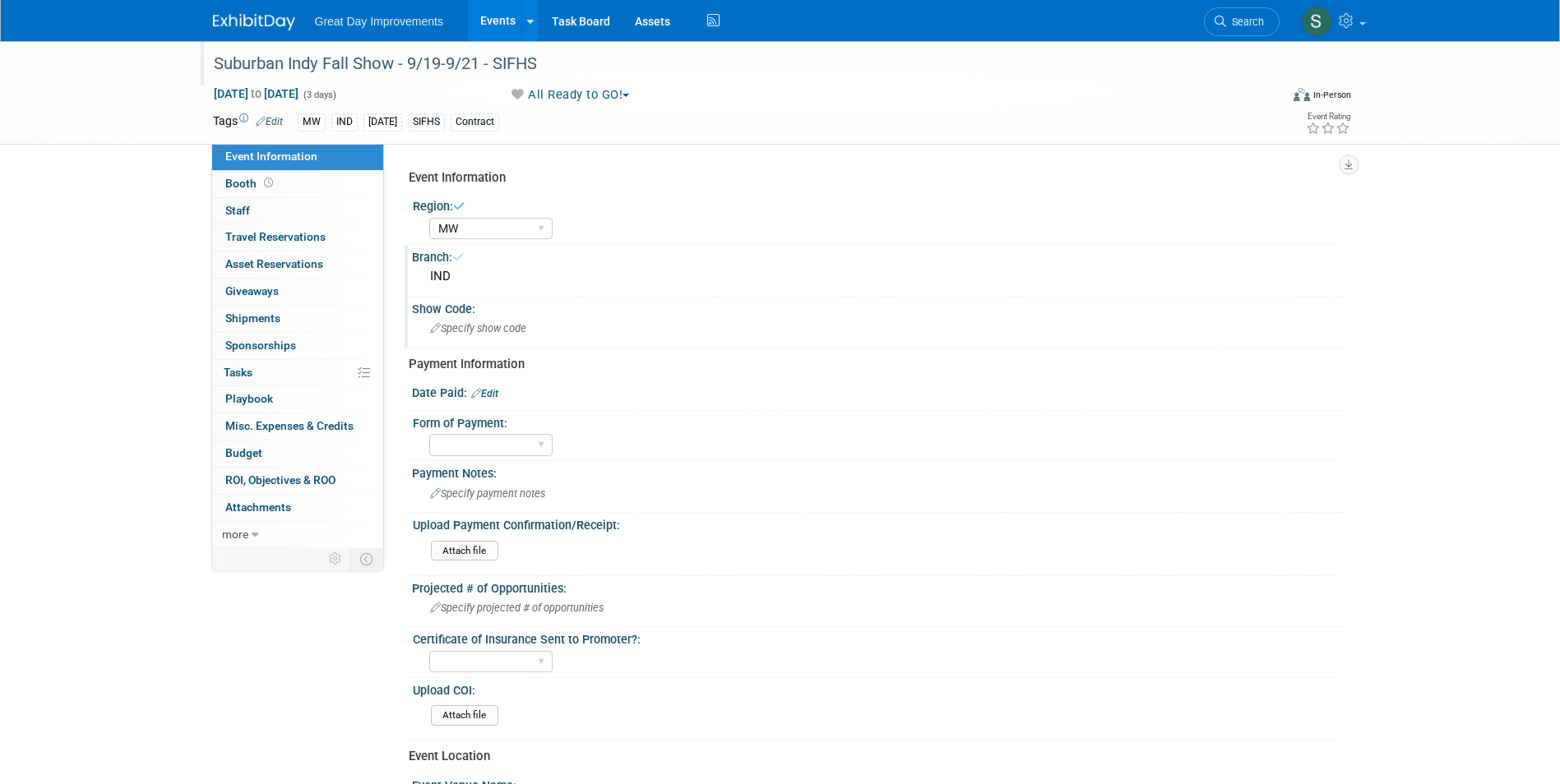
click at [655, 322] on div "Specify show code" at bounding box center [880, 328] width 912 height 26
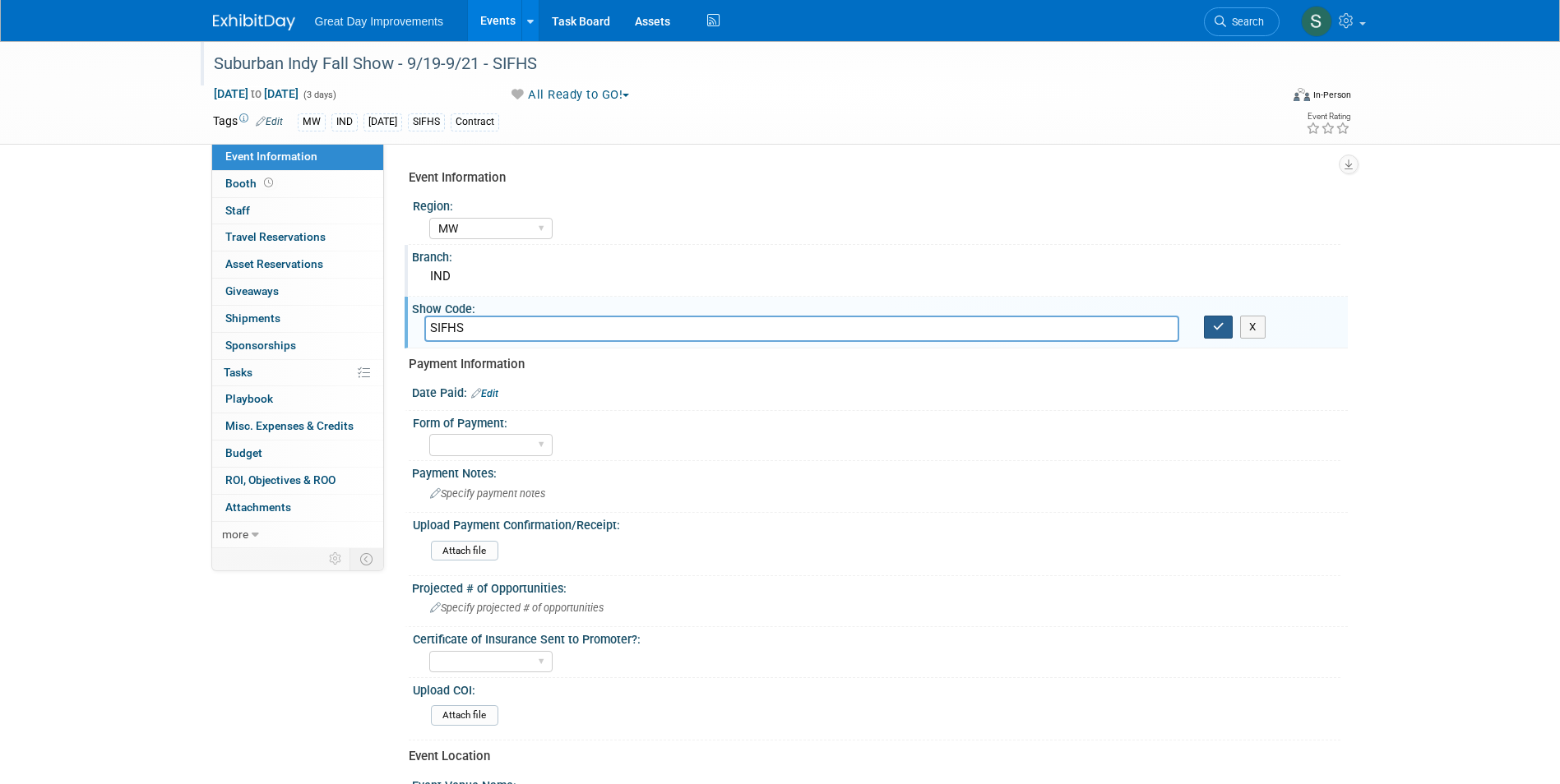
type input "SIFHS"
click at [1217, 327] on icon "button" at bounding box center [1219, 326] width 11 height 11
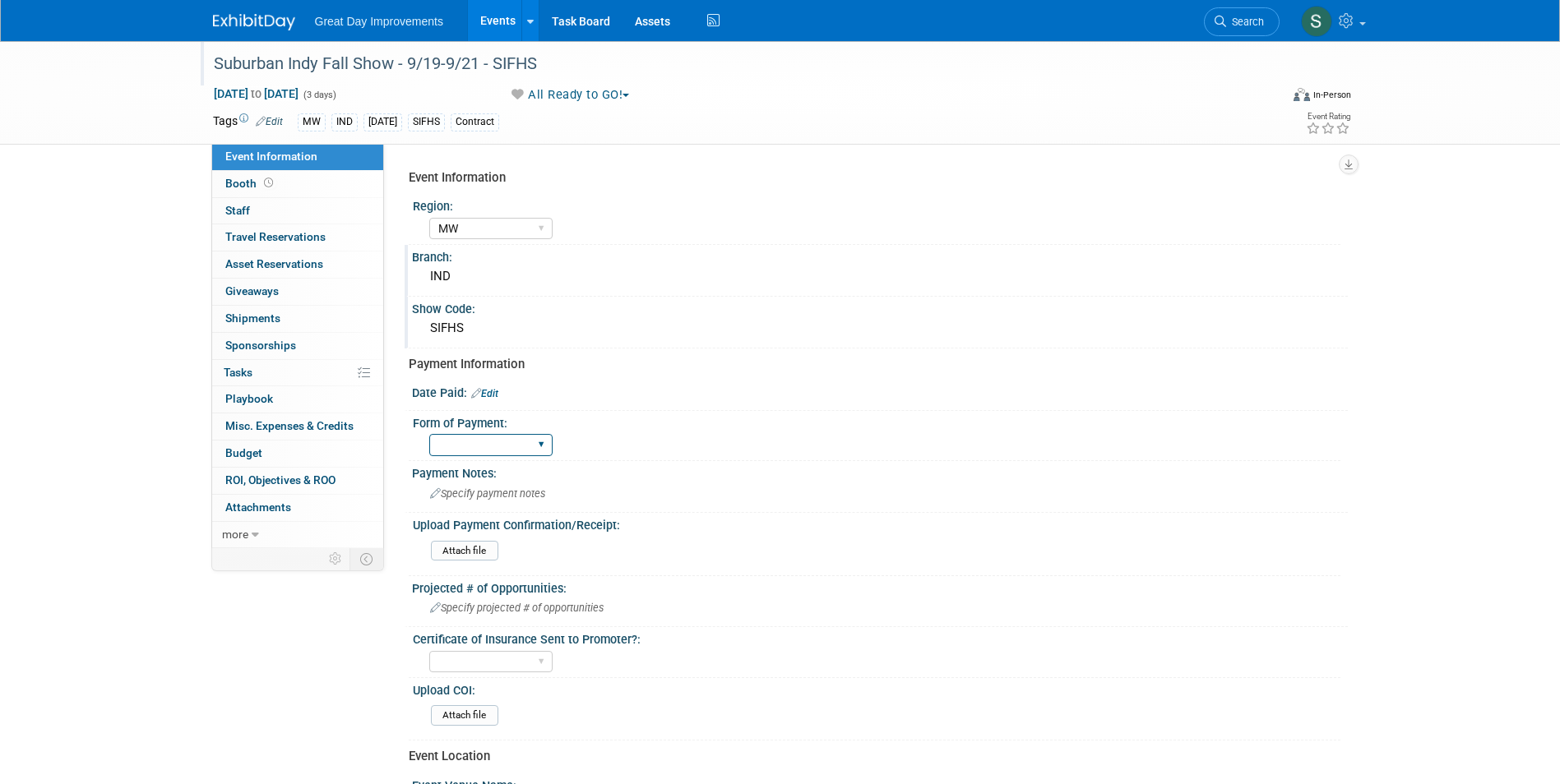
click at [519, 454] on select "Paid via CC Check Requested Pay at the Gate Other" at bounding box center [491, 445] width 123 height 22
select select "Paid via CC"
click at [429, 434] on select "Paid via CC Check Requested Pay at the Gate Other" at bounding box center [491, 445] width 123 height 22
click at [497, 394] on link "Edit" at bounding box center [485, 394] width 27 height 11
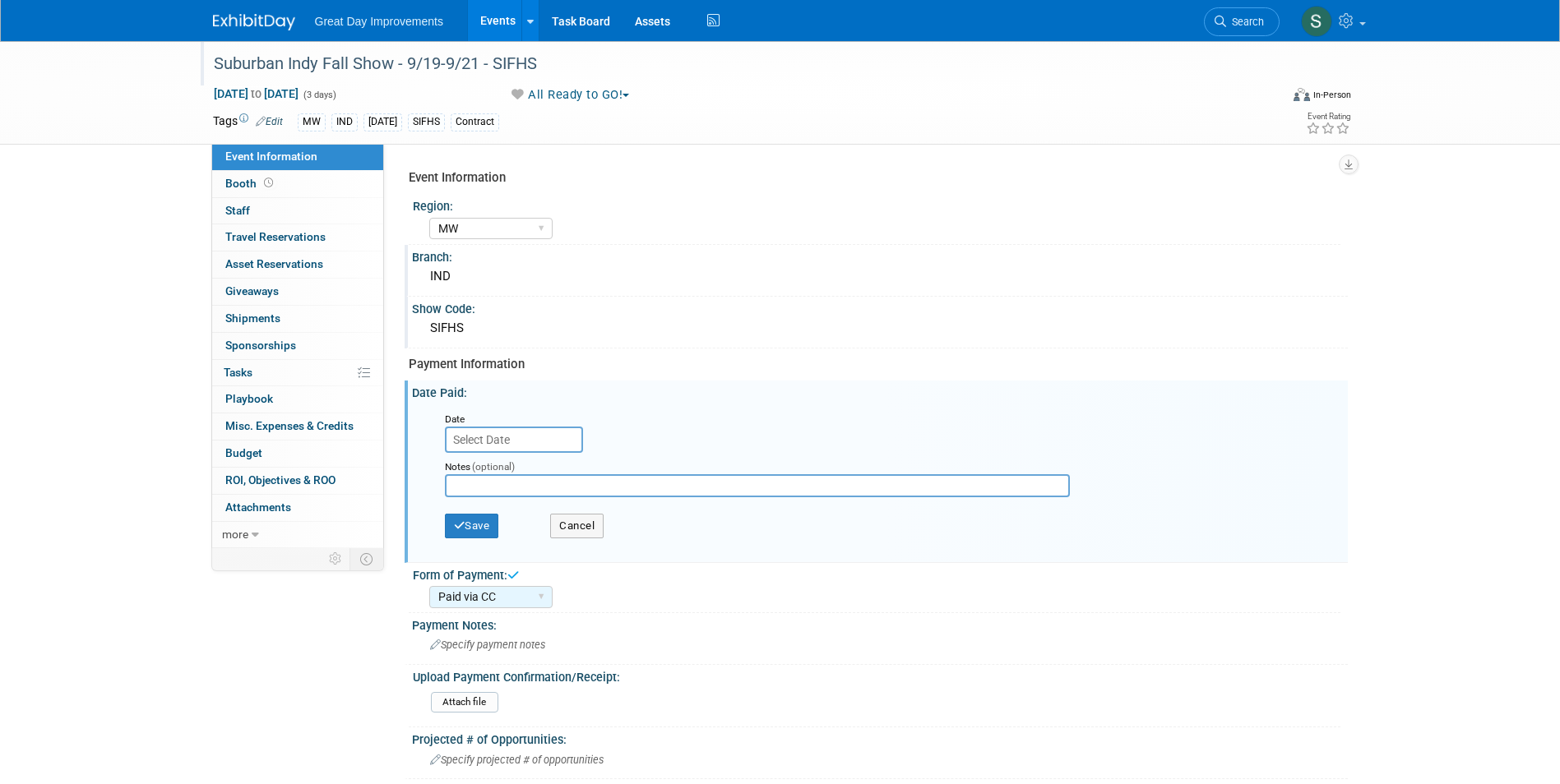
click at [494, 436] on input "text" at bounding box center [514, 440] width 138 height 27
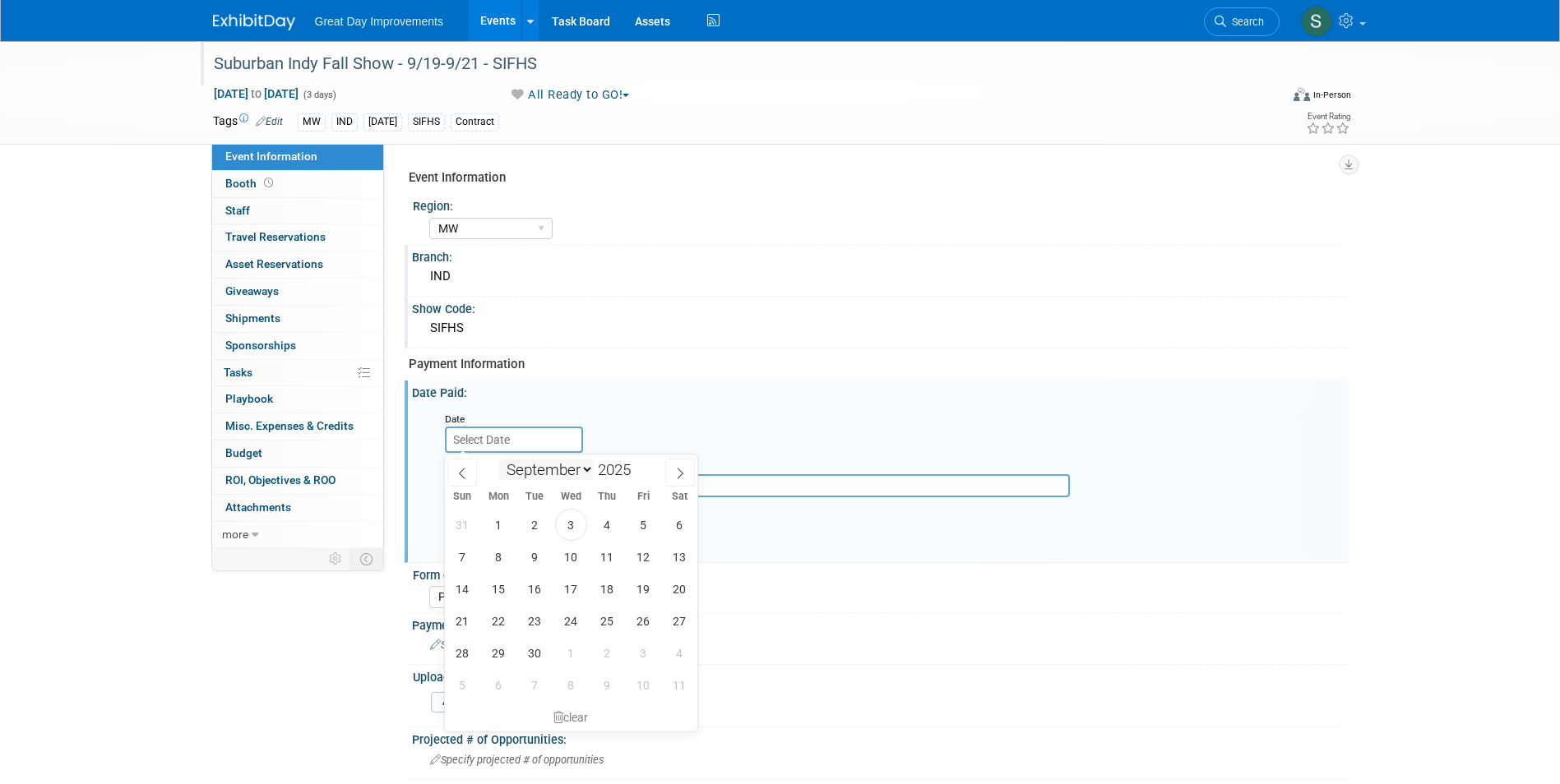
click at [549, 474] on select "January February March April May June July August September October November De…" at bounding box center [546, 469] width 95 height 20
select select "9"
click at [499, 460] on select "January February March April May June July August September October November De…" at bounding box center [546, 469] width 95 height 20
click at [642, 472] on span at bounding box center [637, 475] width 11 height 10
type input "2024"
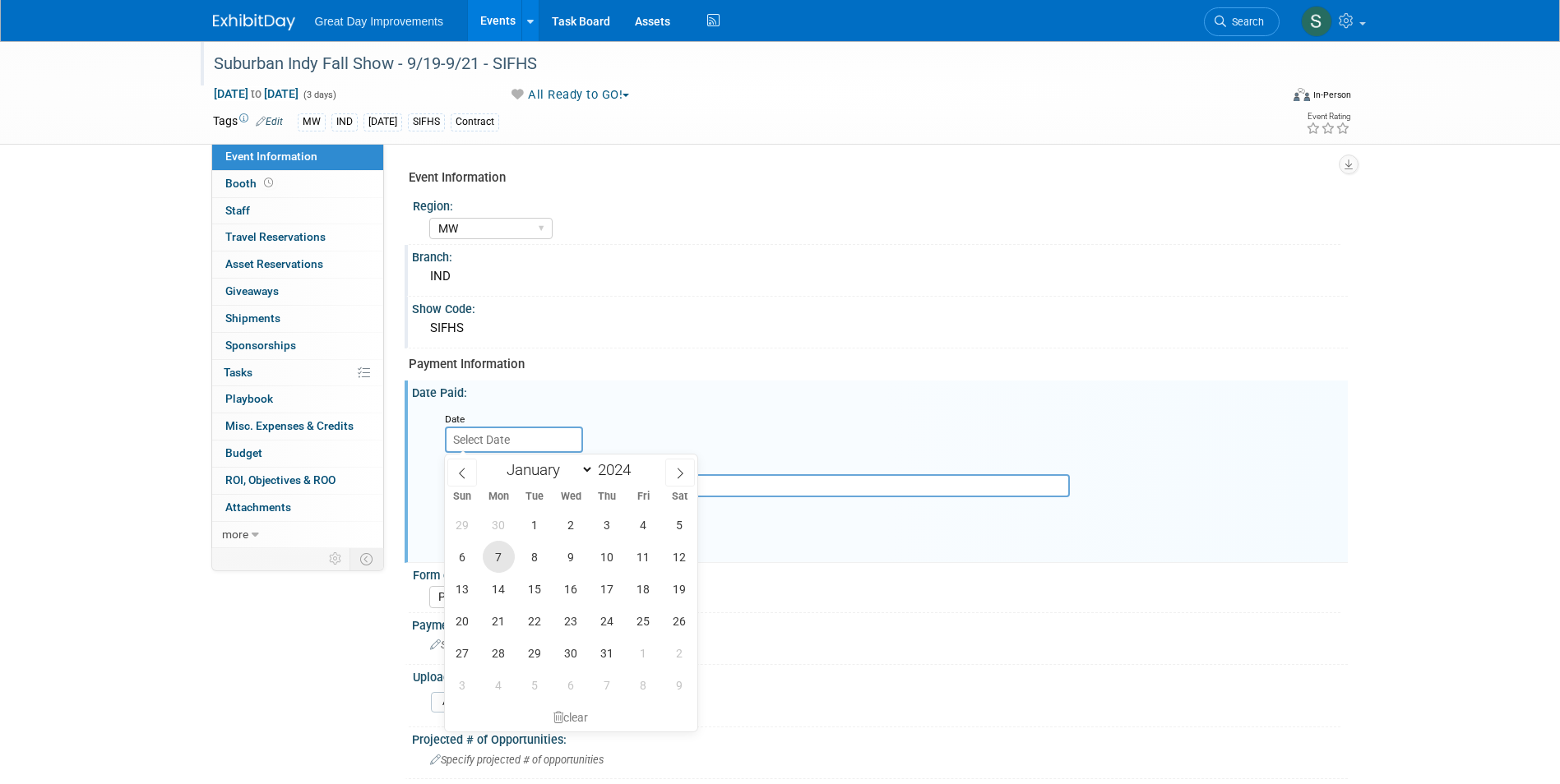
click at [499, 553] on span "7" at bounding box center [499, 557] width 33 height 33
type input "Oct 7, 2024"
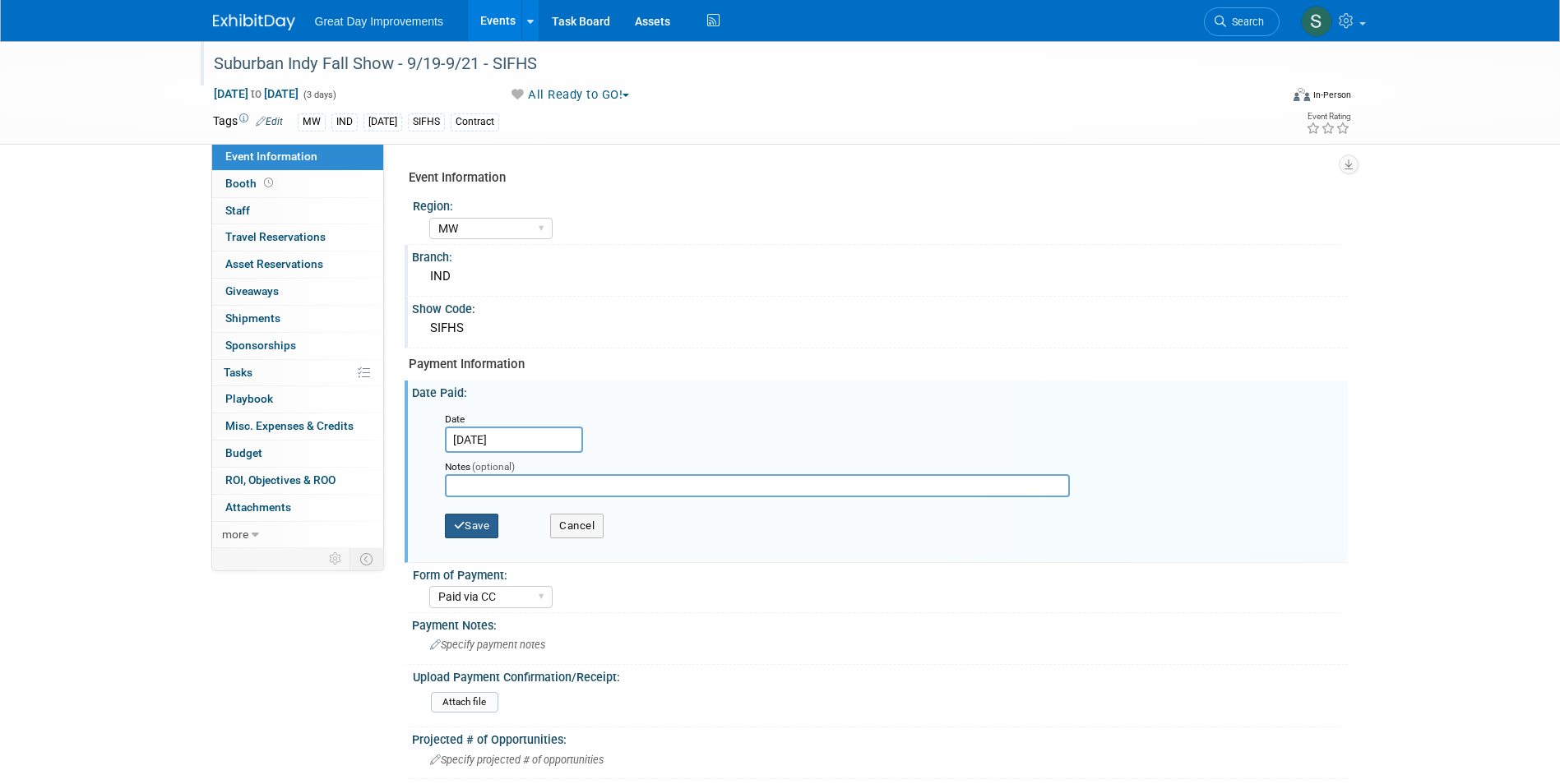
click at [479, 518] on button "Save" at bounding box center [472, 526] width 55 height 25
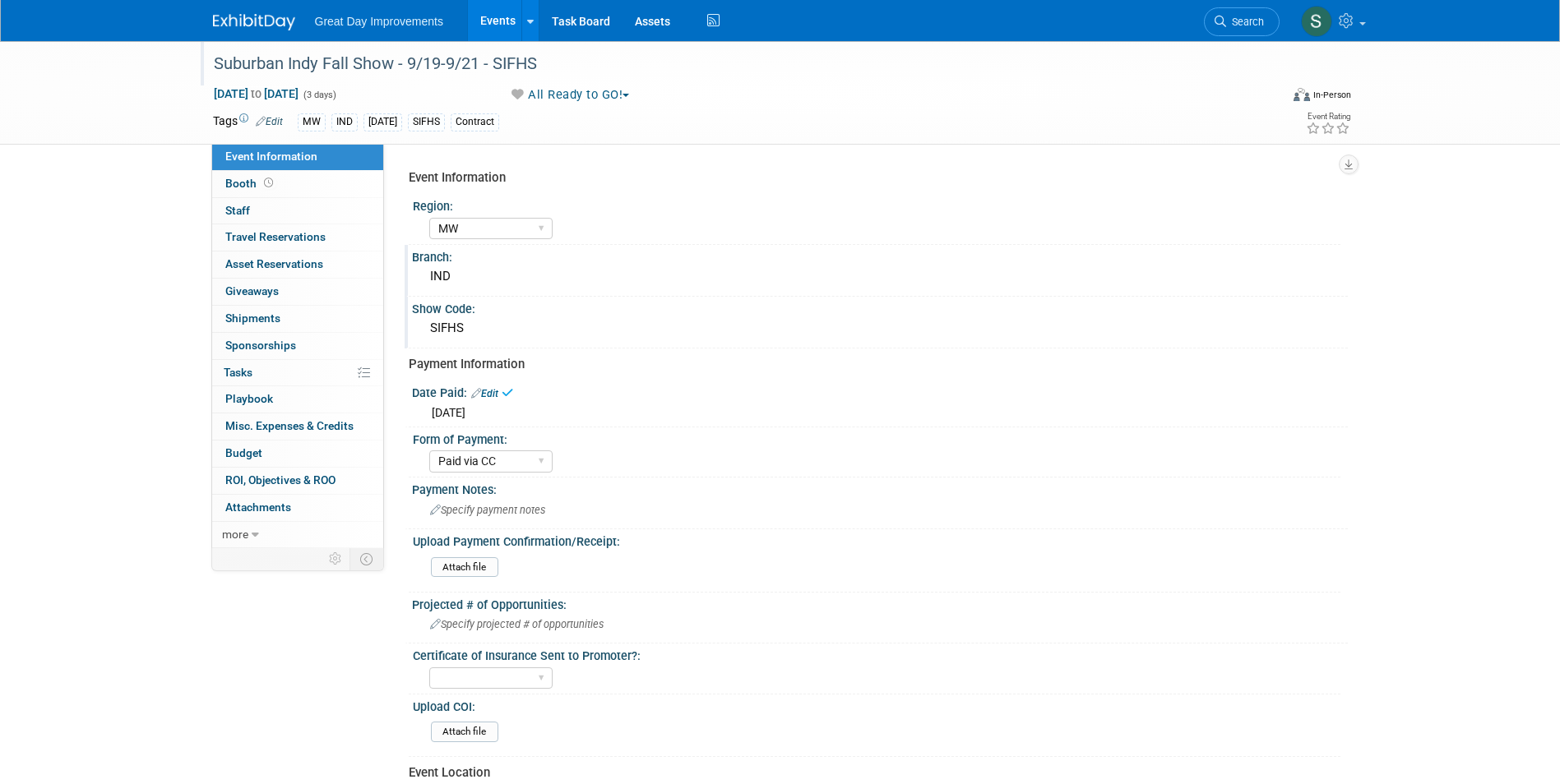
drag, startPoint x: 284, startPoint y: 9, endPoint x: 296, endPoint y: 24, distance: 19.2
click at [284, 9] on link at bounding box center [264, 14] width 102 height 13
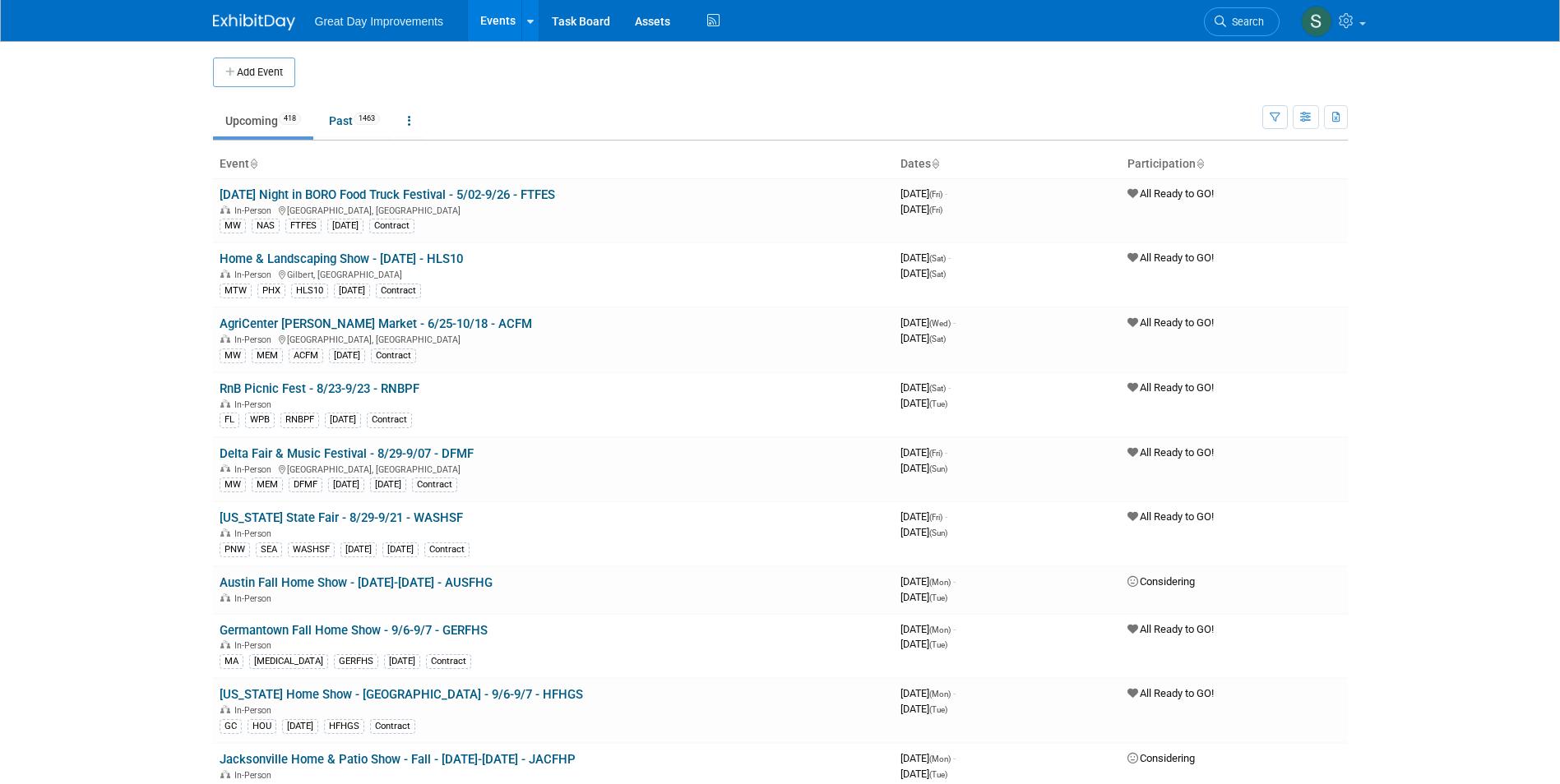
click at [1248, 11] on link "Search" at bounding box center [1241, 22] width 76 height 29
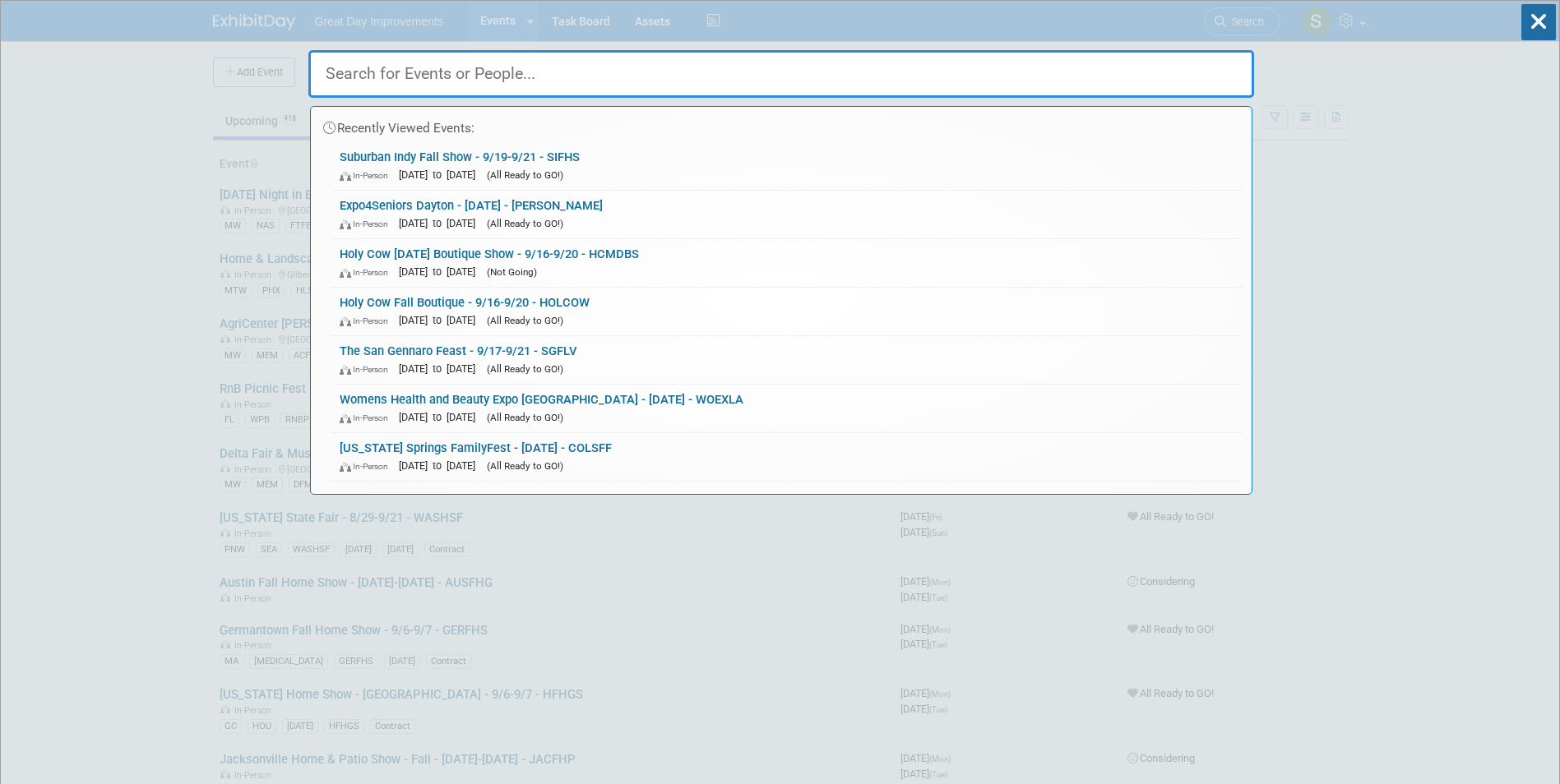
click at [551, 56] on input "text" at bounding box center [780, 74] width 946 height 48
paste input "WTF25"
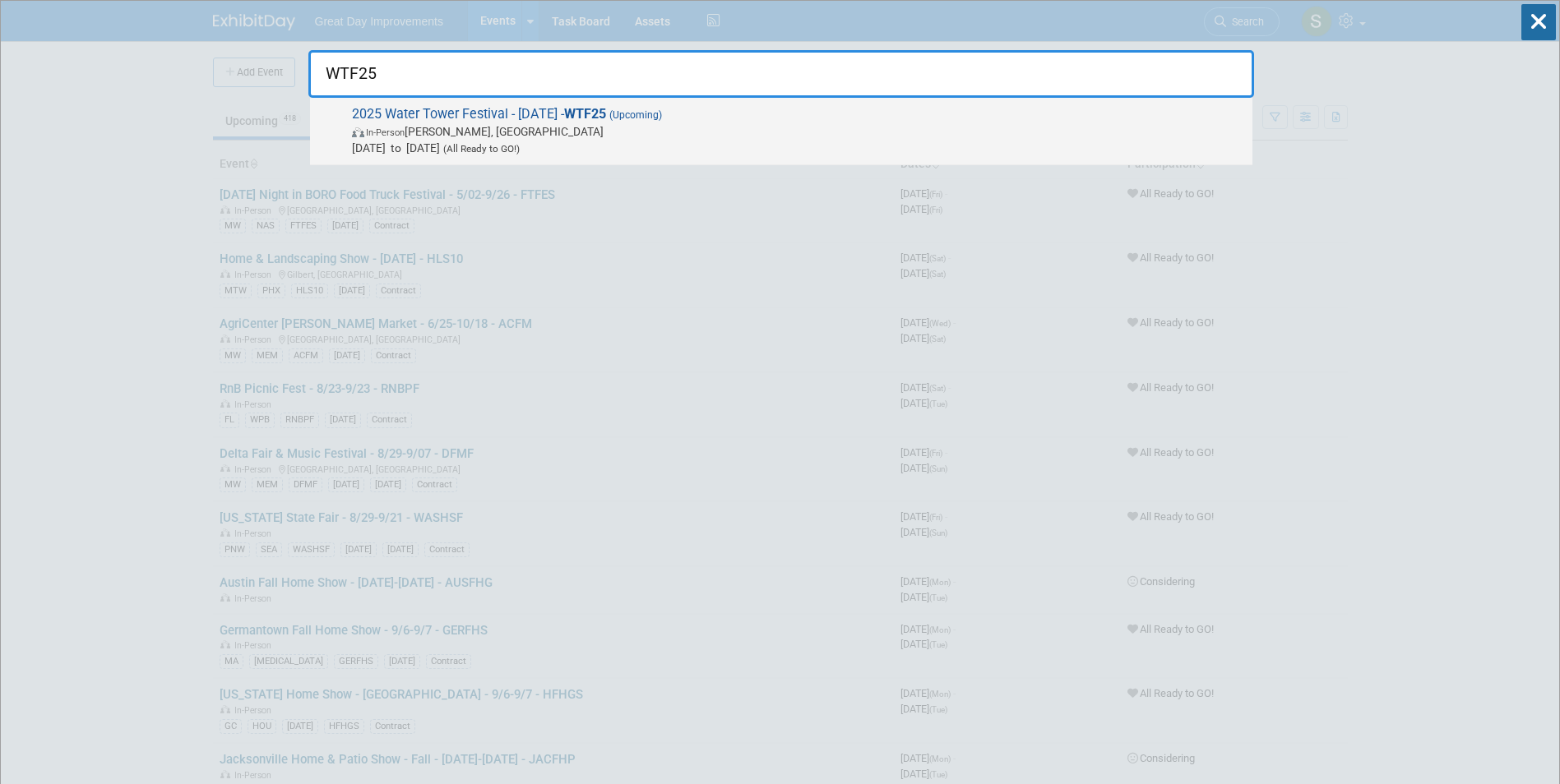
type input "WTF25"
click at [624, 135] on span "In-Person Hernando, MS" at bounding box center [798, 131] width 892 height 16
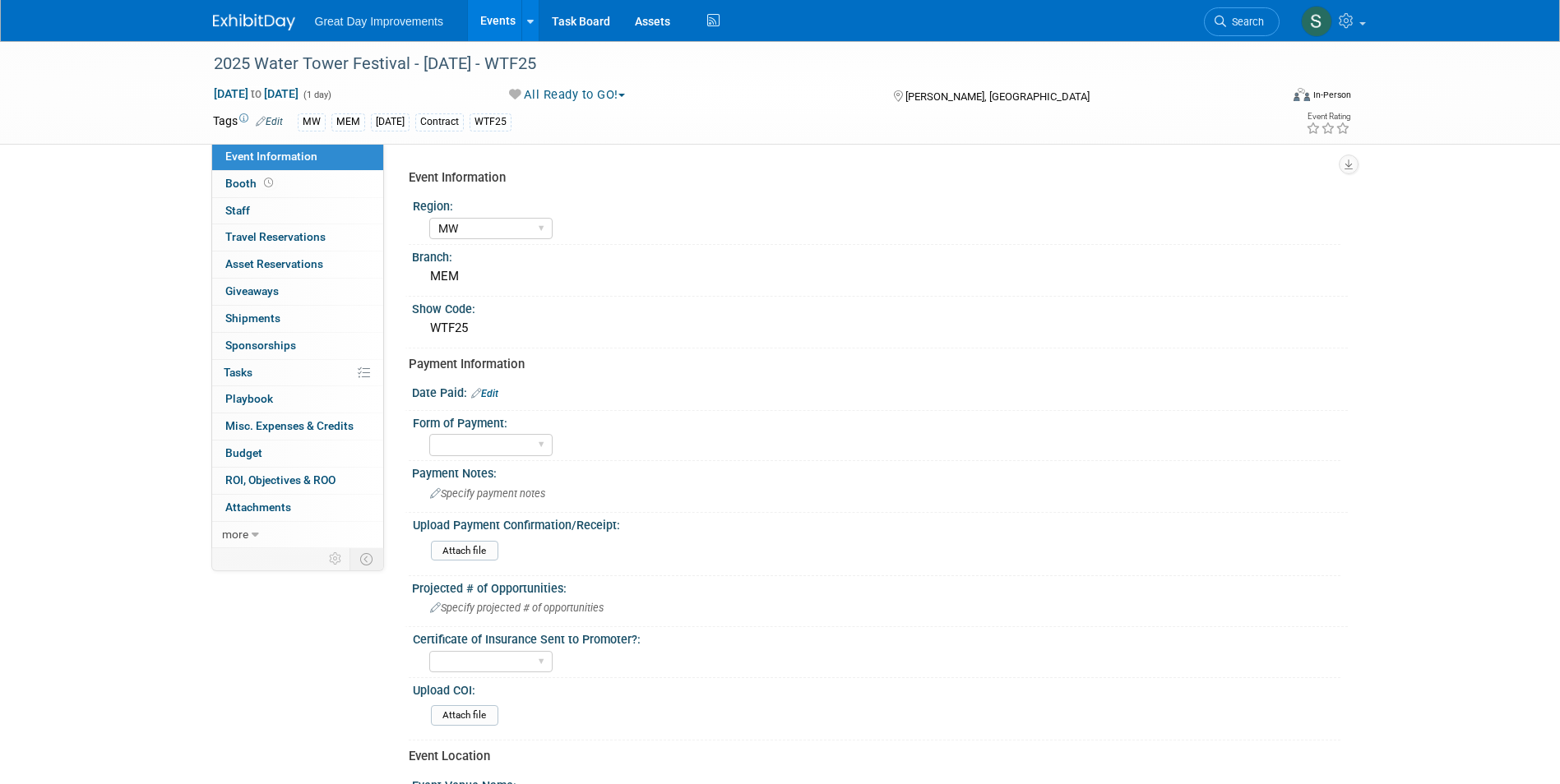
select select "MW"
drag, startPoint x: 485, startPoint y: 453, endPoint x: 476, endPoint y: 449, distance: 9.8
click at [485, 453] on select "Paid via CC Check Requested Pay at the Gate Other" at bounding box center [491, 445] width 123 height 22
select select "Paid via CC"
click at [429, 434] on select "Paid via CC Check Requested Pay at the Gate Other" at bounding box center [491, 445] width 123 height 22
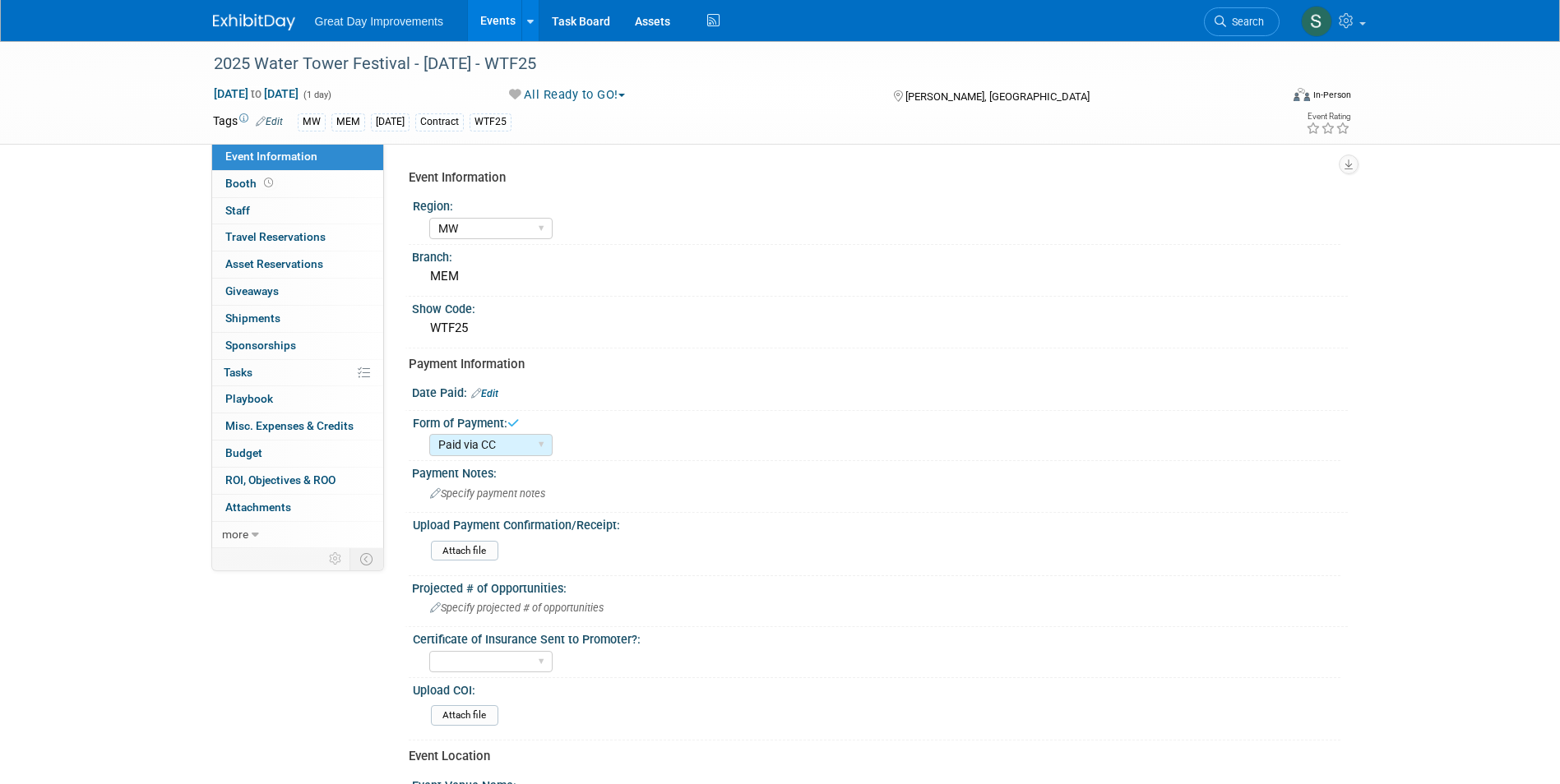
click at [491, 393] on link "Edit" at bounding box center [485, 394] width 27 height 11
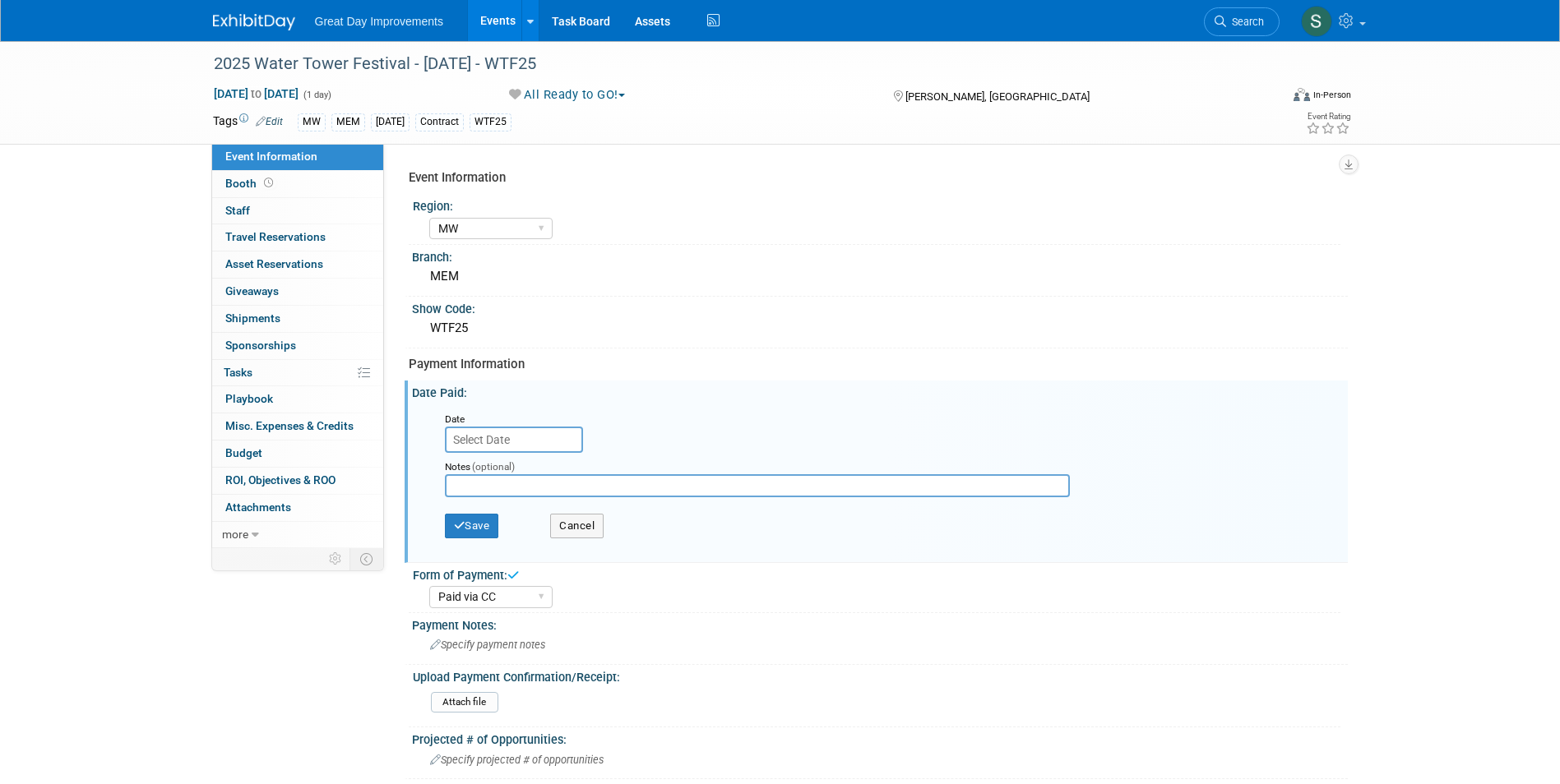
click at [536, 433] on input "text" at bounding box center [514, 440] width 138 height 27
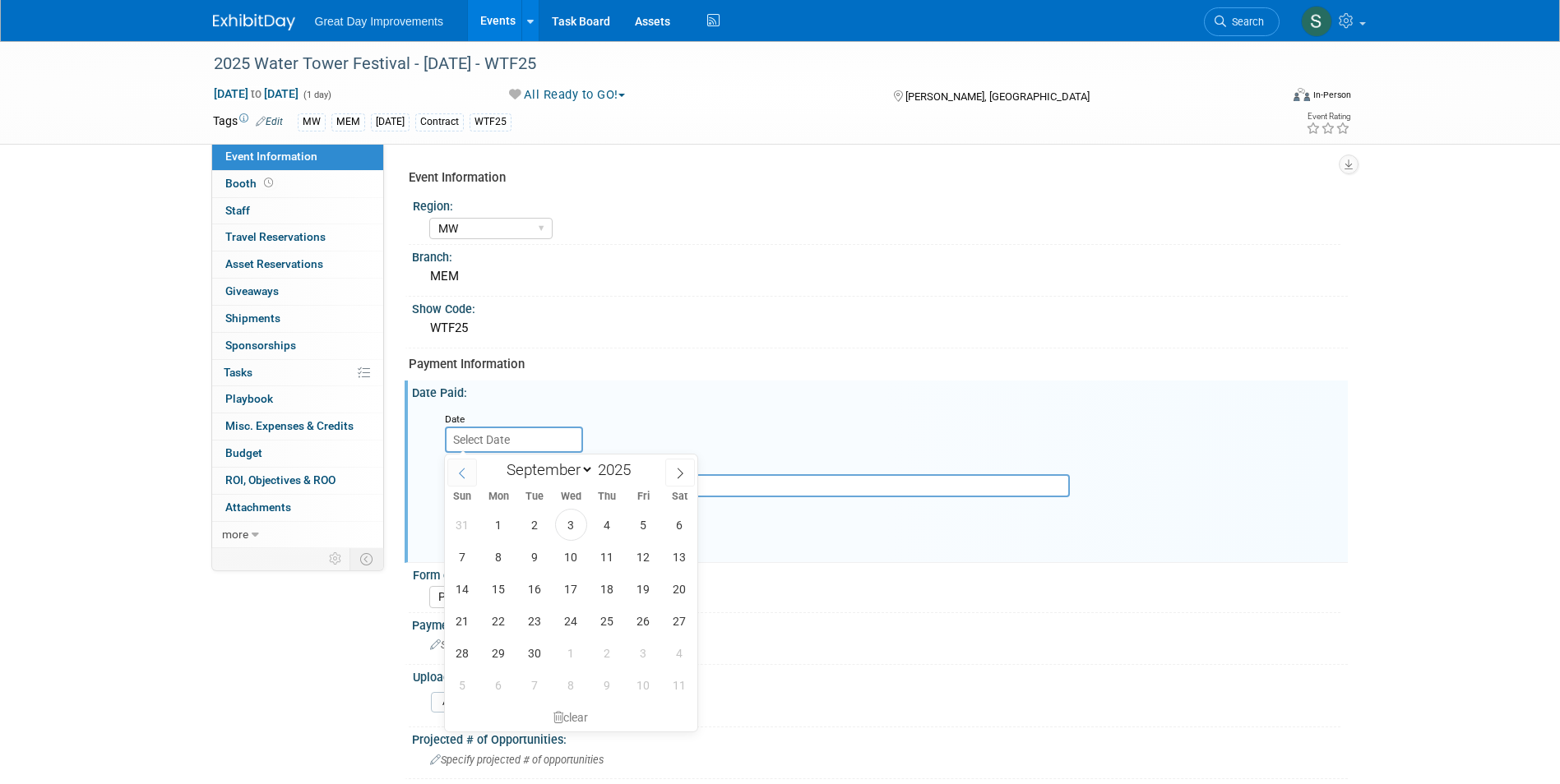
click at [461, 472] on icon at bounding box center [462, 473] width 11 height 11
select select "4"
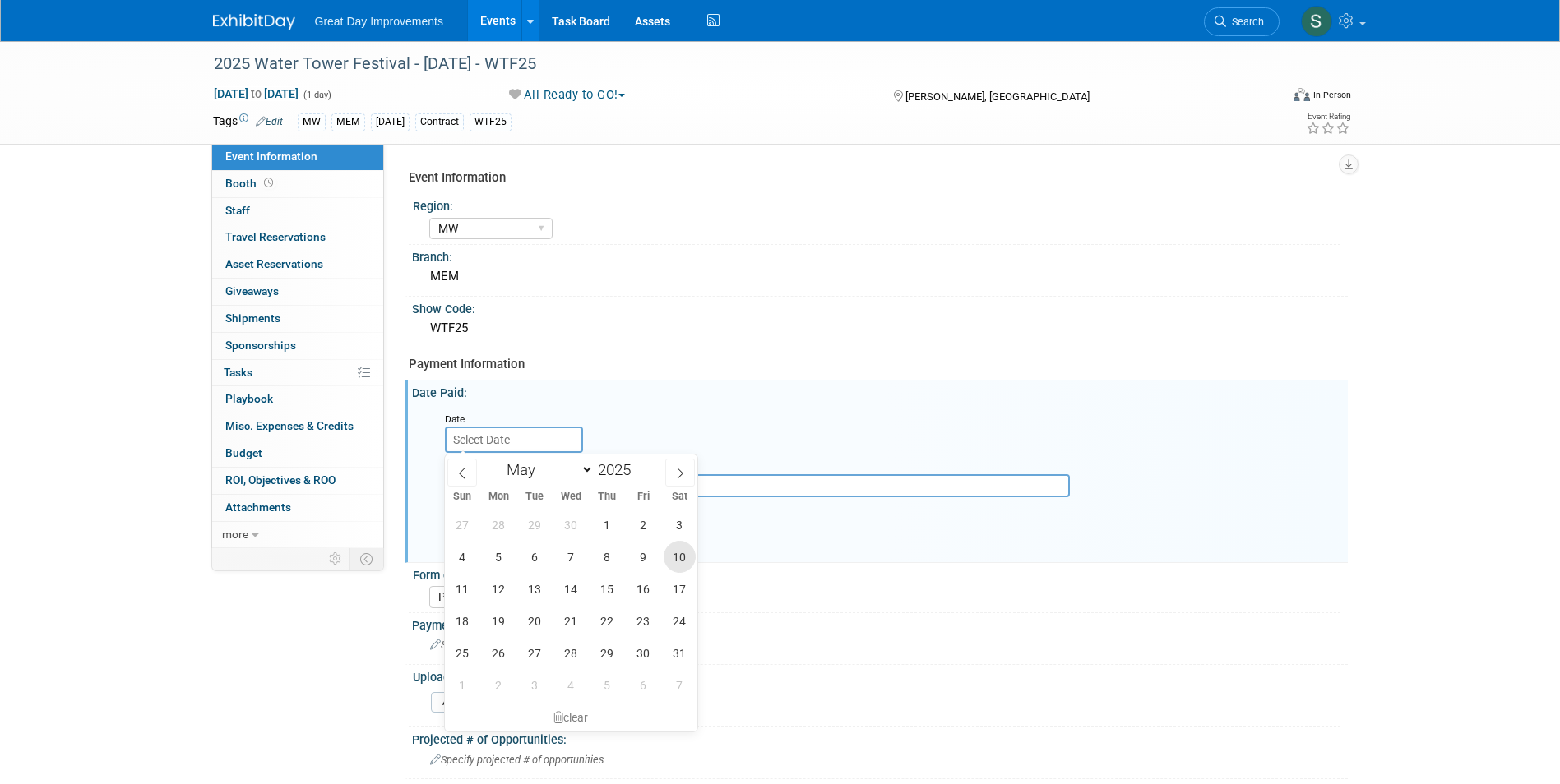
click at [686, 558] on span "10" at bounding box center [680, 557] width 33 height 33
type input "May 10, 2025"
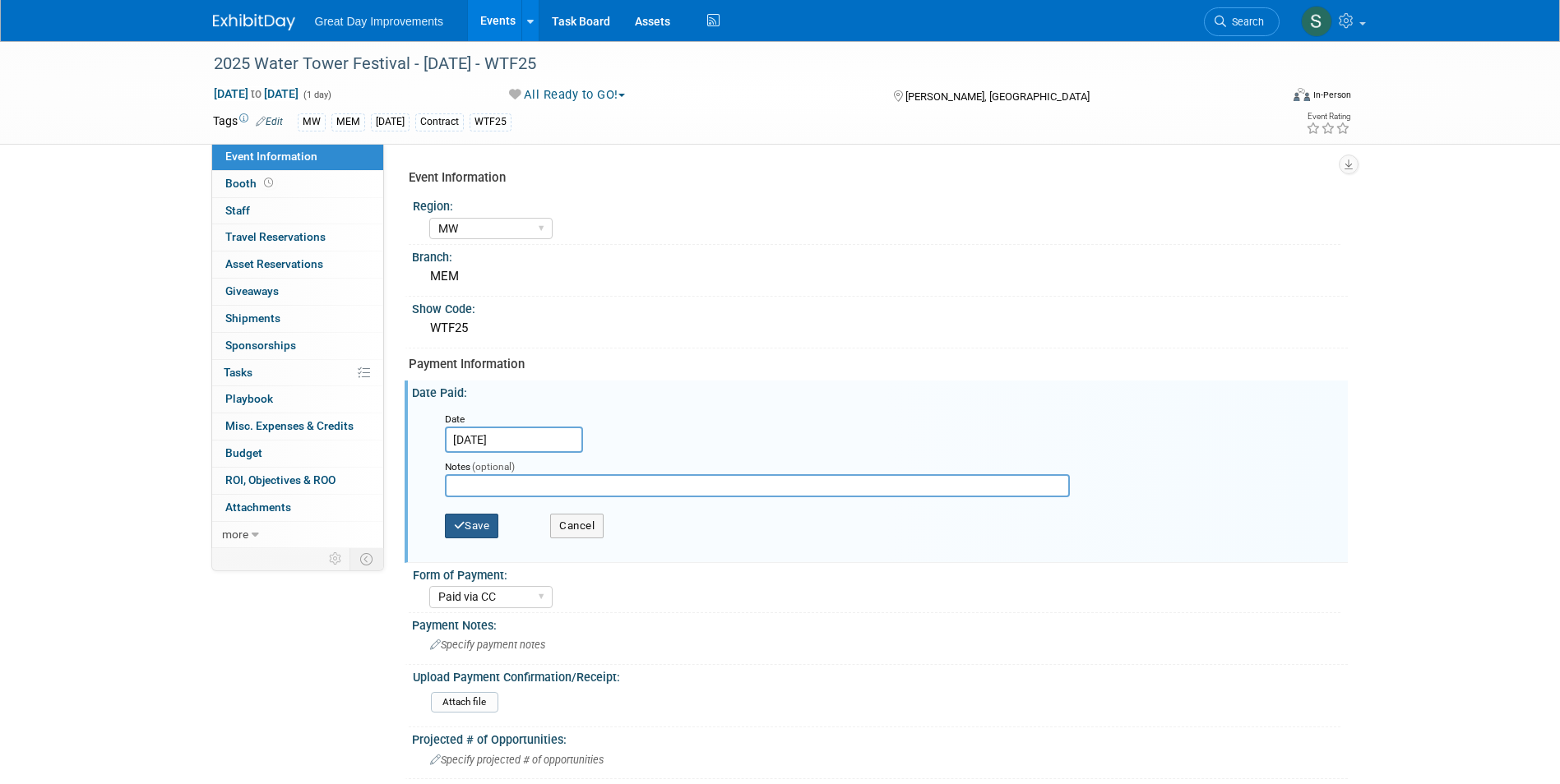
click at [472, 532] on button "Save" at bounding box center [472, 526] width 55 height 25
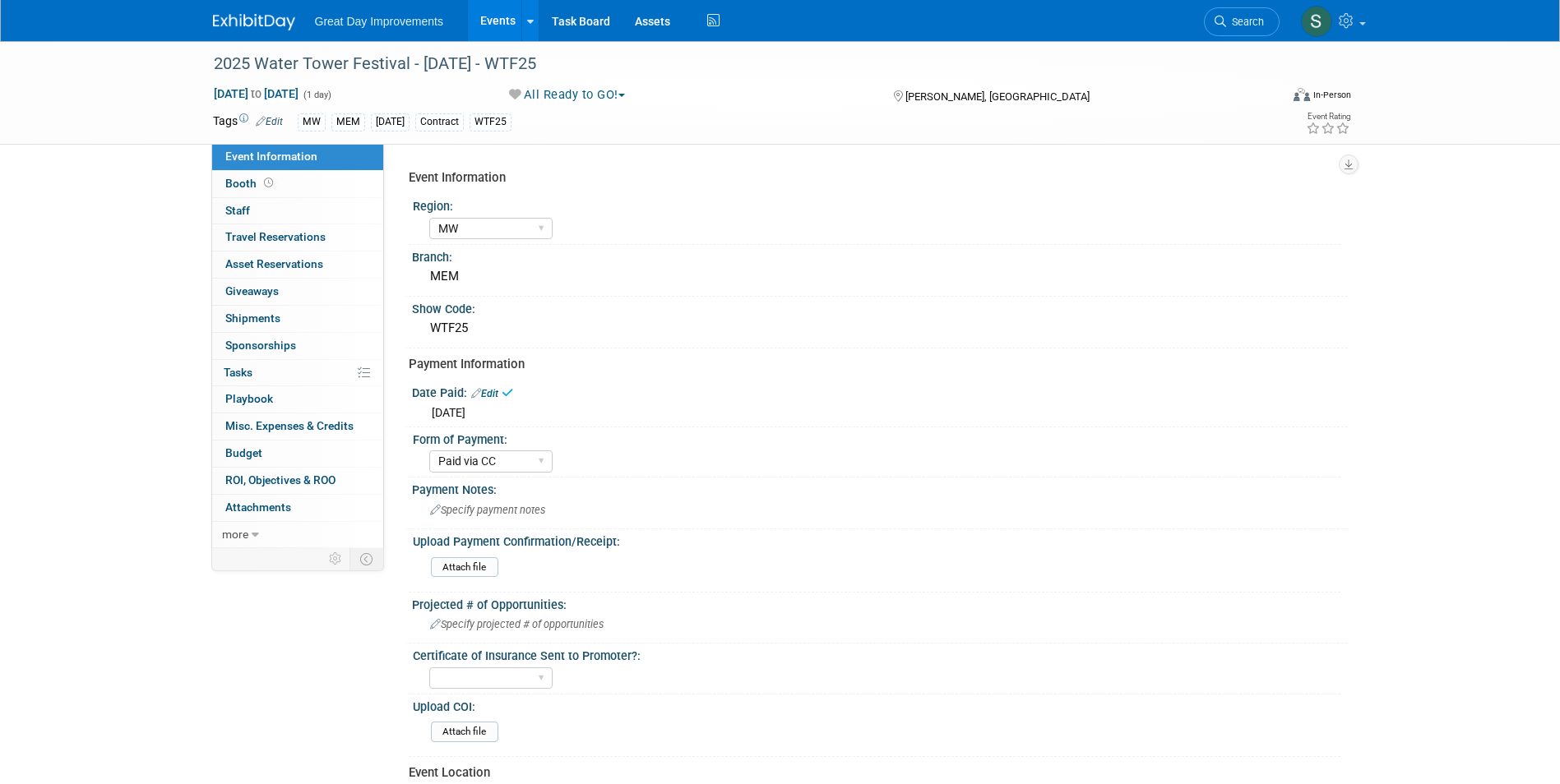
click at [256, 20] on img at bounding box center [254, 22] width 82 height 16
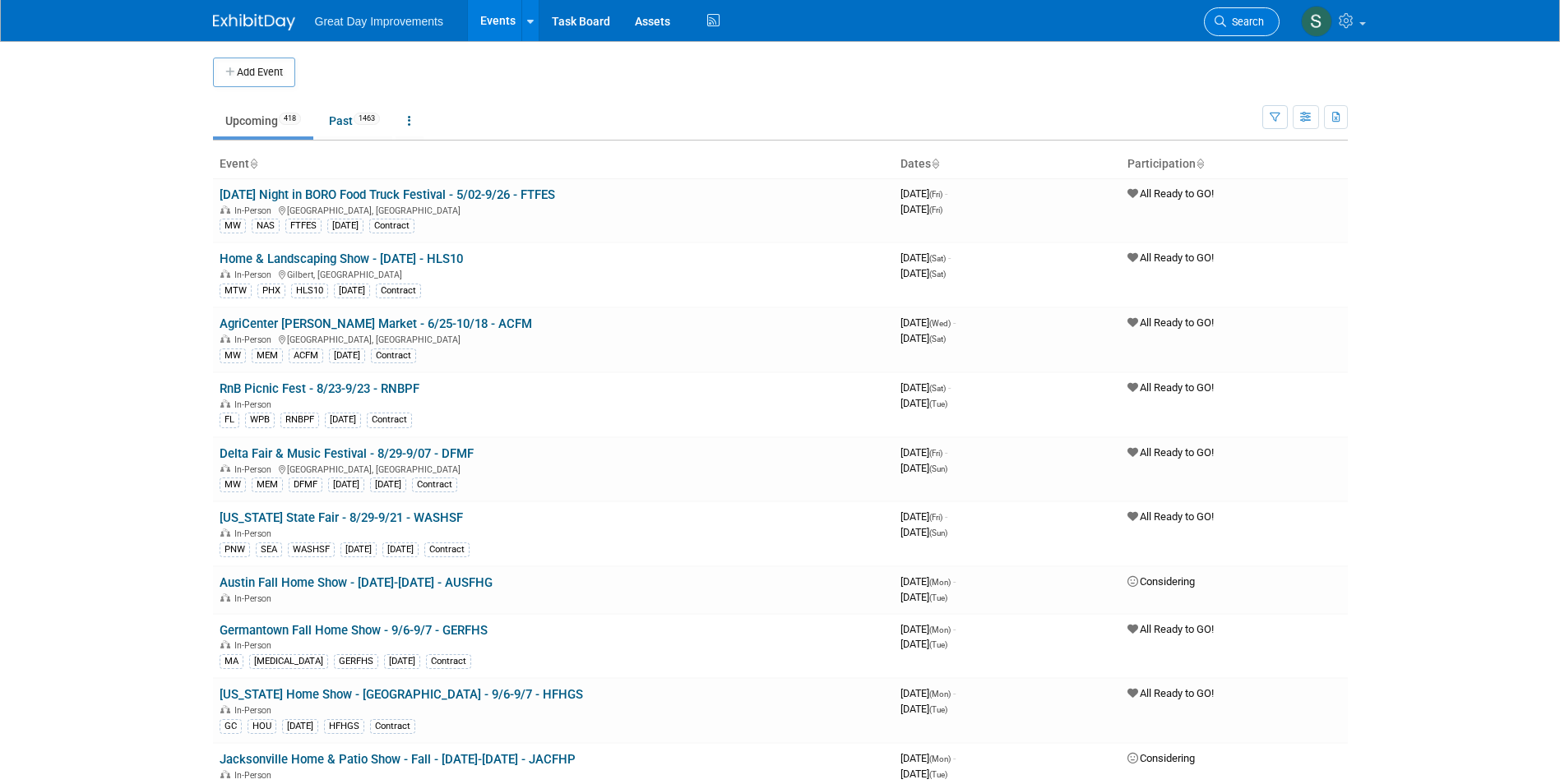
click at [1245, 26] on span "Search" at bounding box center [1245, 21] width 38 height 12
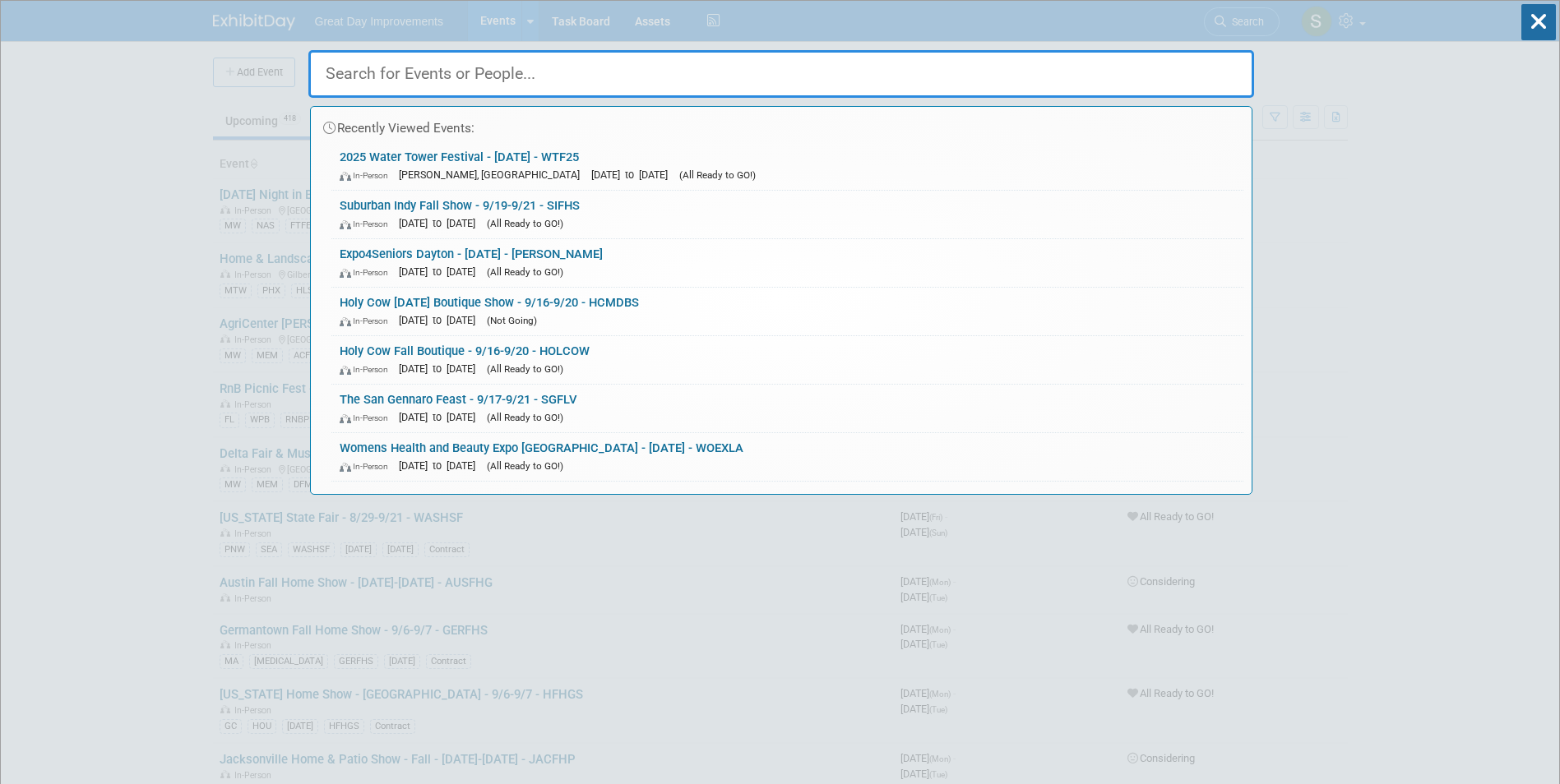
paste input "DFMF"
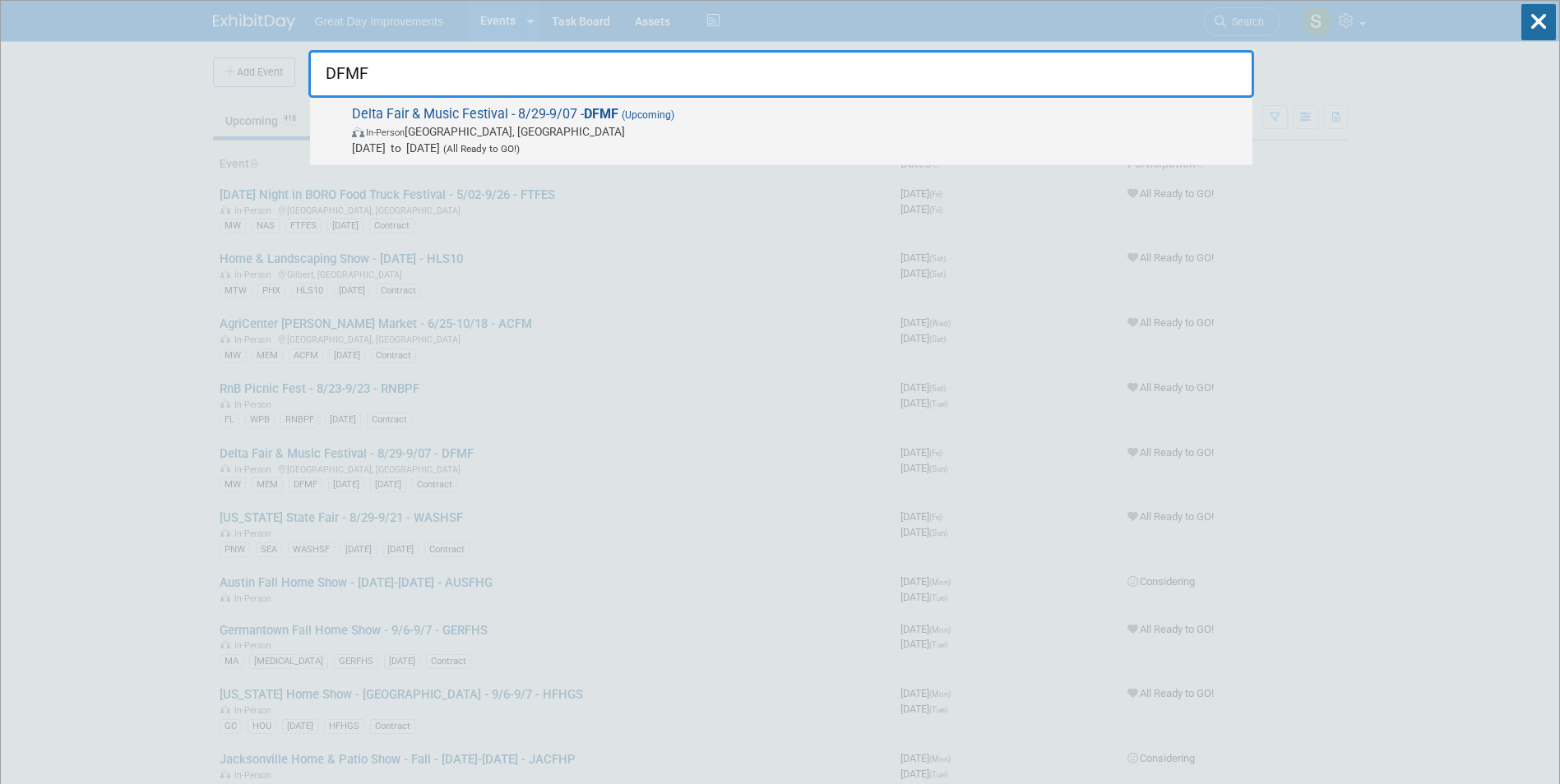
type input "DFMF"
click at [414, 141] on span "Aug 29, 2025 to Sep 7, 2025 (All Ready to GO!)" at bounding box center [798, 147] width 892 height 16
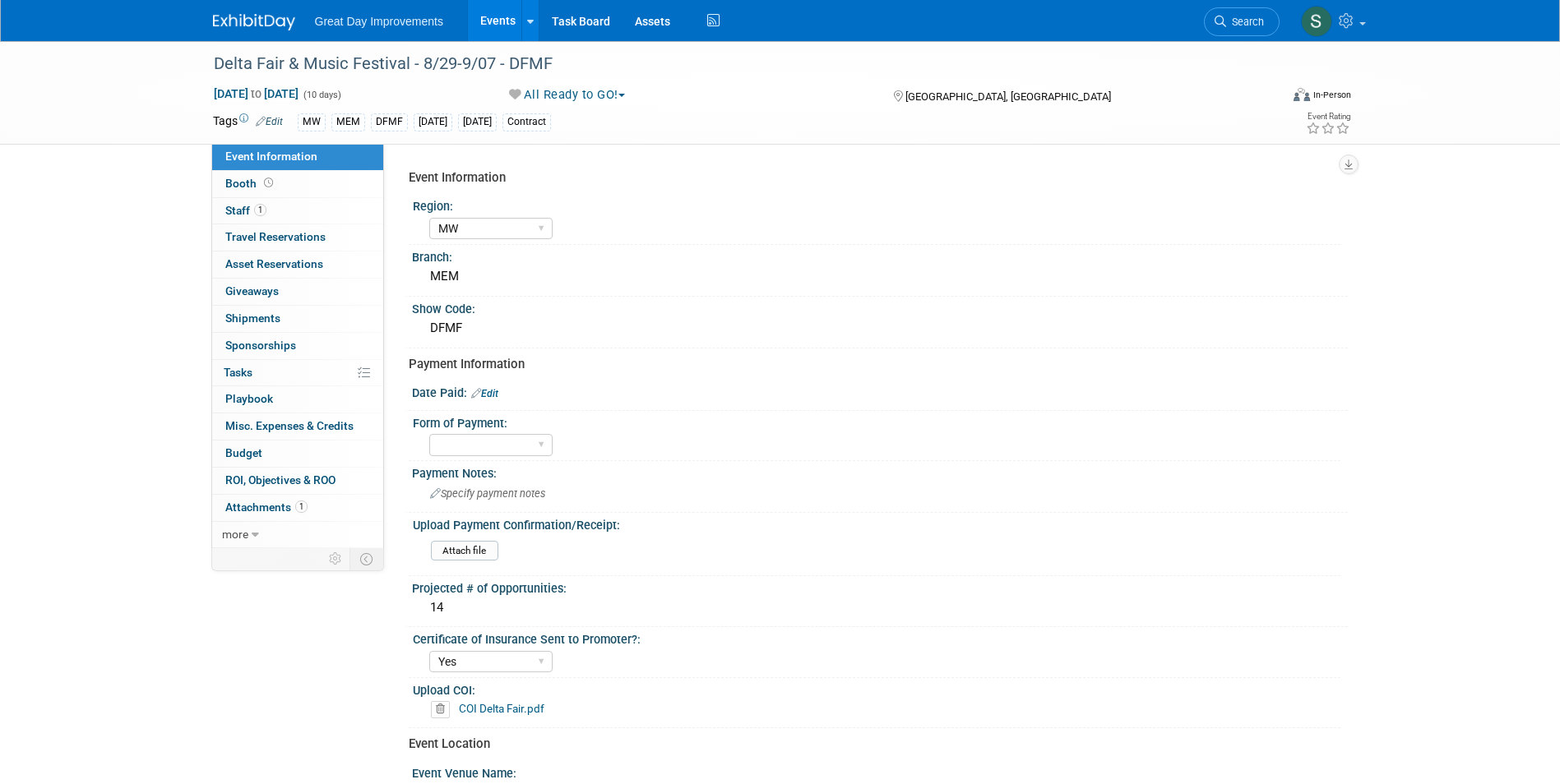
select select "MW"
select select "Yes"
click at [488, 390] on link "Edit" at bounding box center [485, 394] width 27 height 11
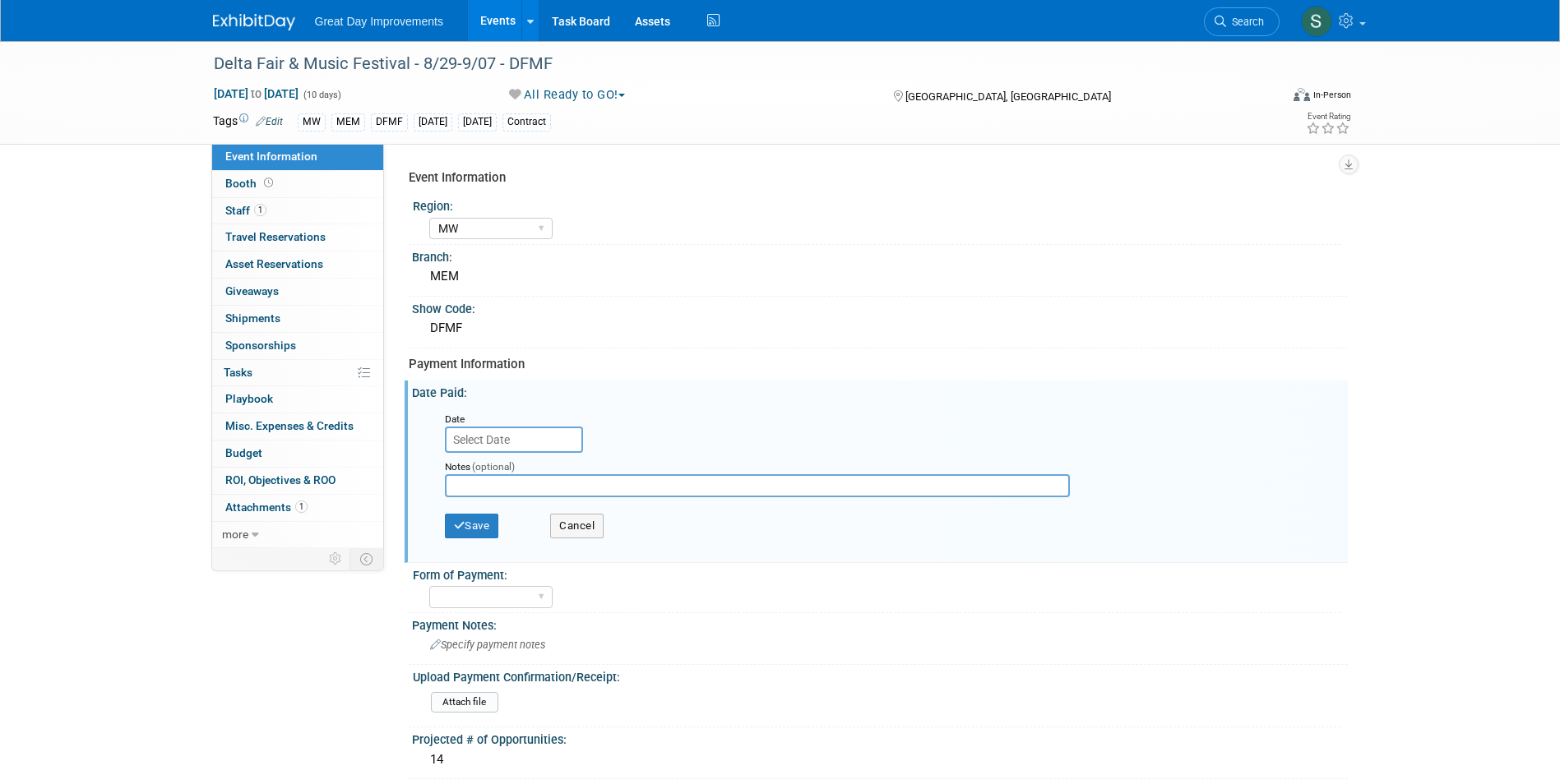
click at [466, 429] on input "text" at bounding box center [514, 440] width 138 height 27
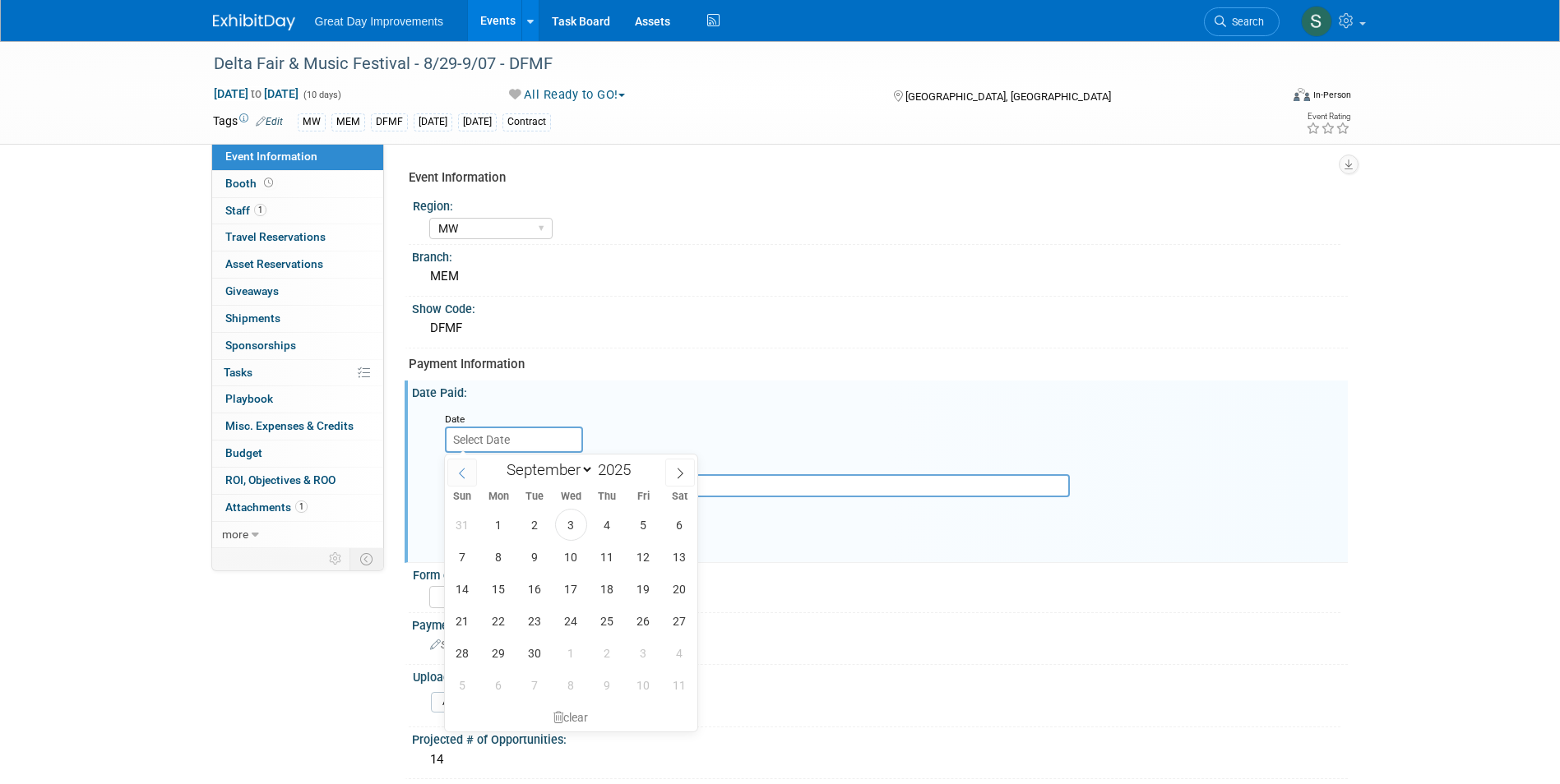
click at [473, 485] on span at bounding box center [462, 472] width 30 height 28
click at [472, 485] on span at bounding box center [462, 472] width 30 height 28
select select "4"
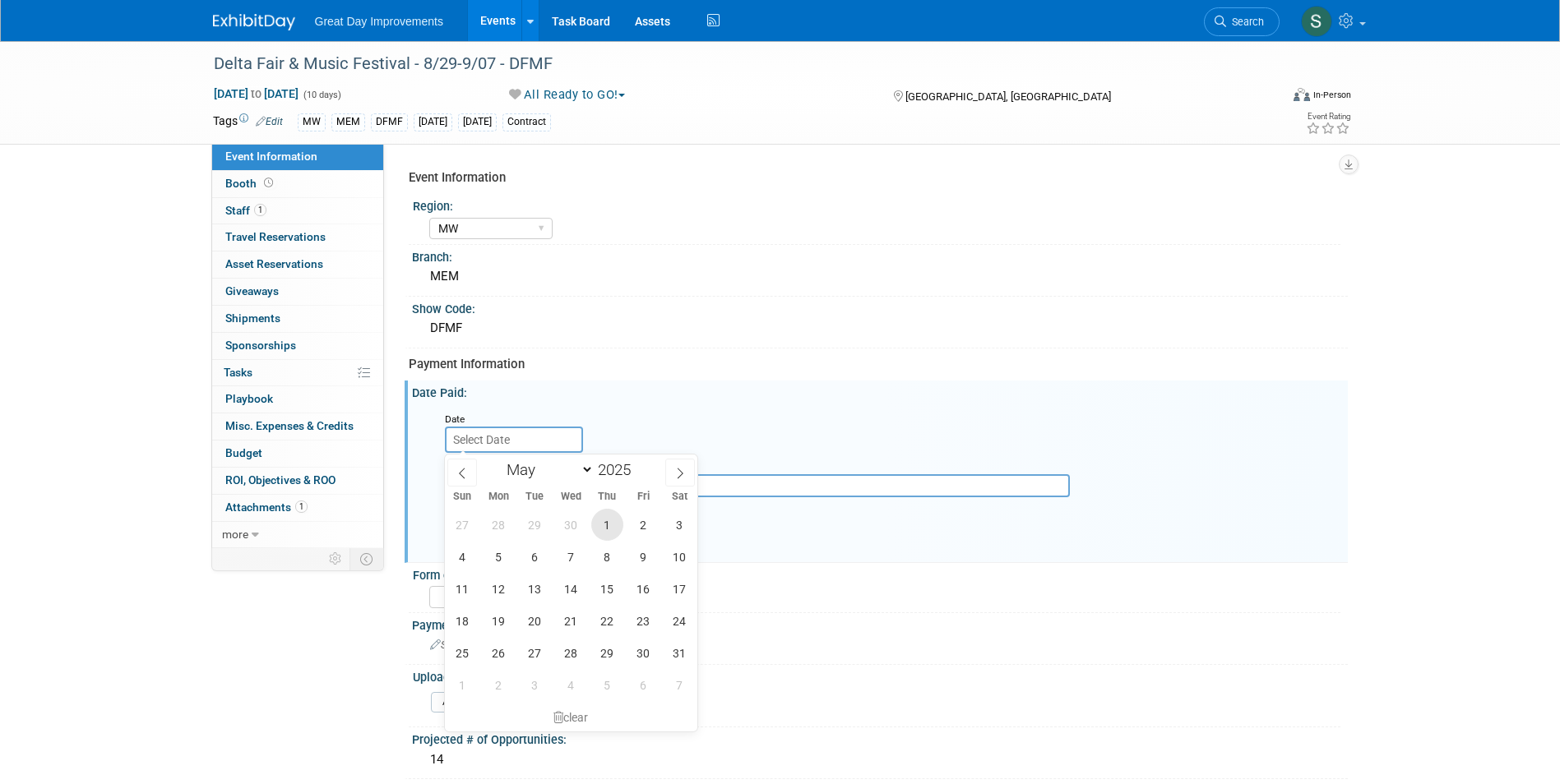
click at [606, 531] on span "1" at bounding box center [607, 525] width 33 height 33
type input "May 1, 2025"
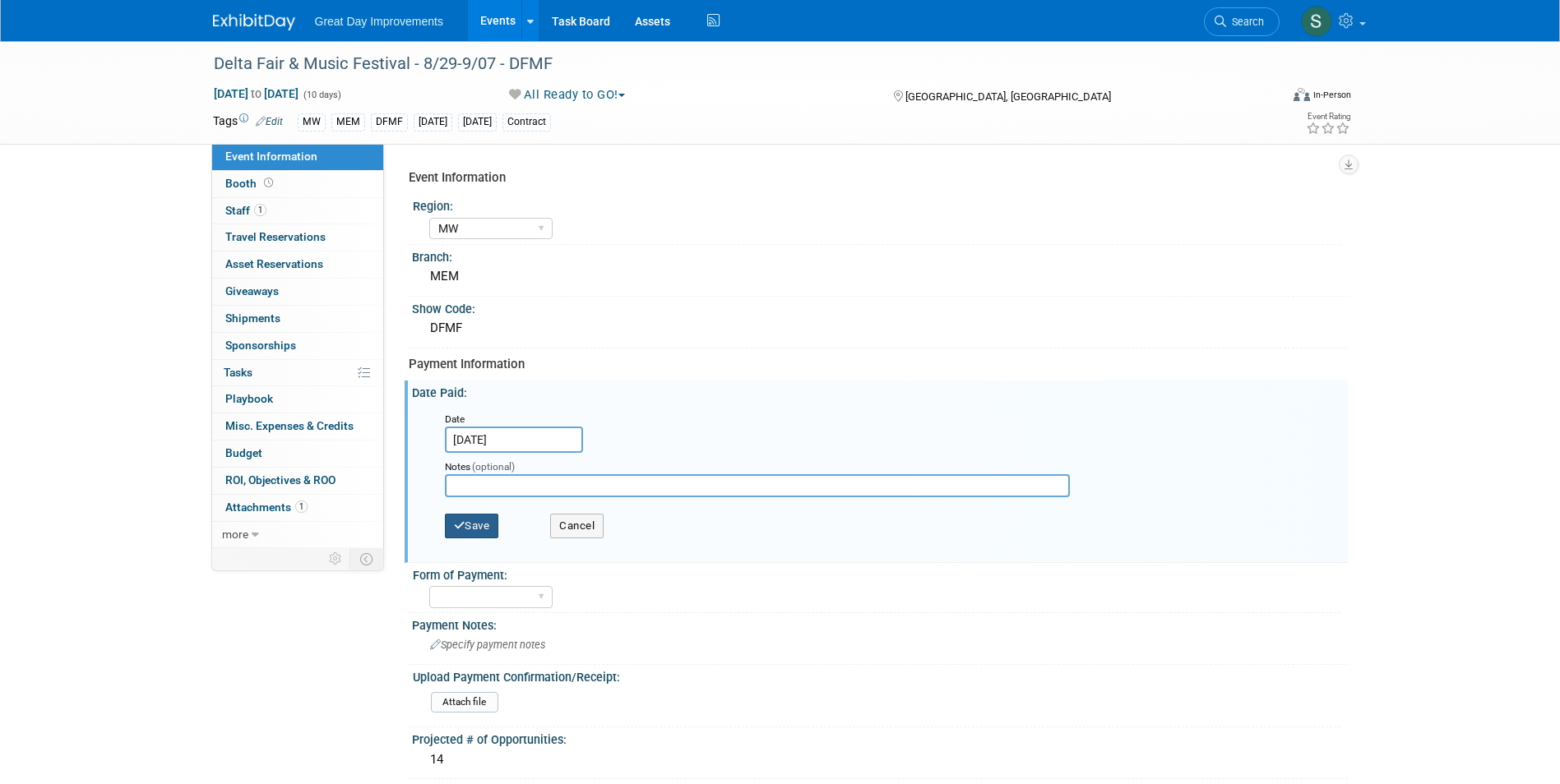
click at [475, 514] on button "Save" at bounding box center [472, 526] width 55 height 25
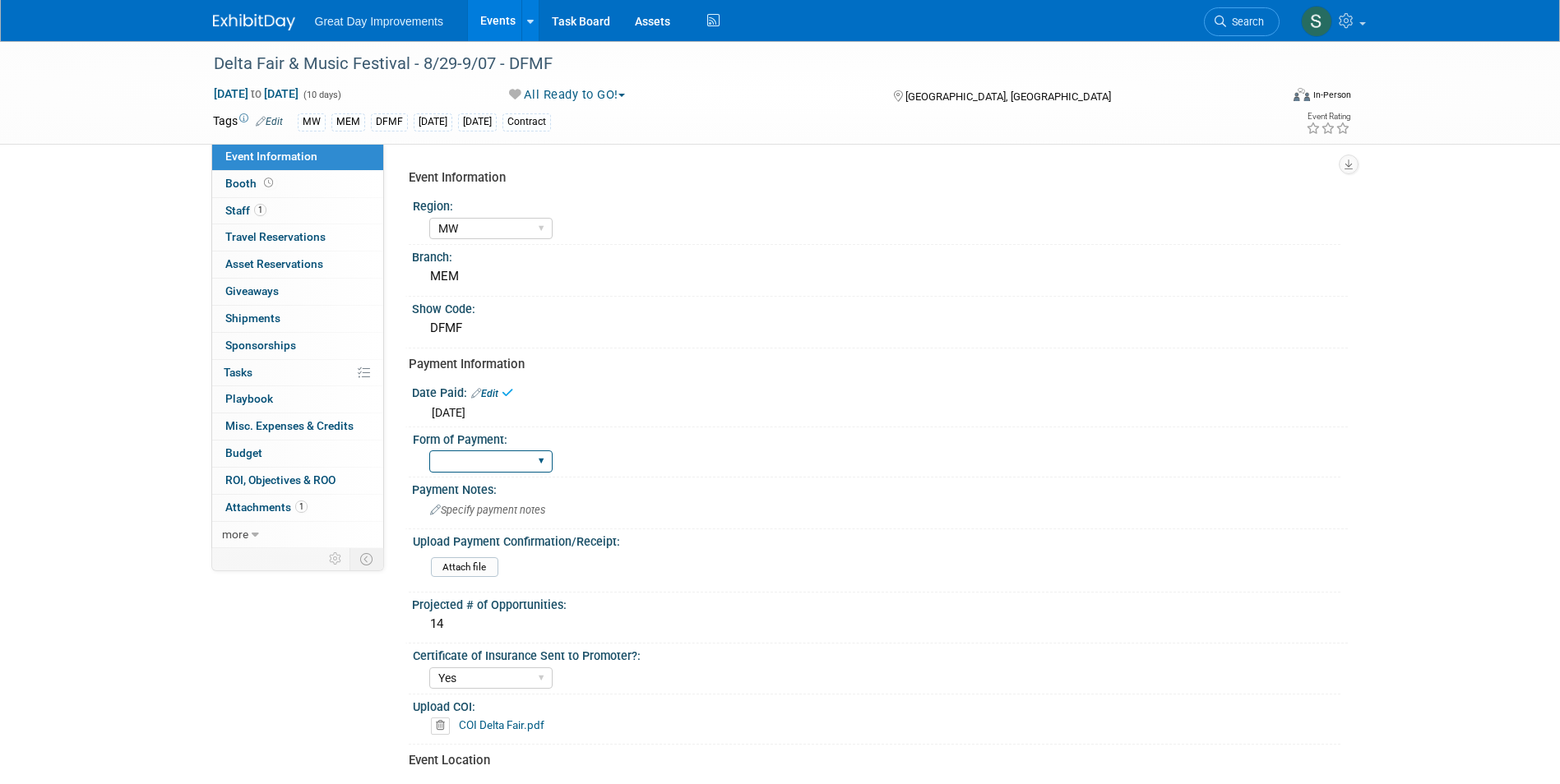
click at [494, 470] on select "Paid via CC Check Requested Pay at the Gate Other" at bounding box center [491, 461] width 123 height 22
select select "Paid via CC"
click at [429, 450] on select "Paid via CC Check Requested Pay at the Gate Other" at bounding box center [491, 461] width 123 height 22
click at [233, 21] on img at bounding box center [254, 22] width 82 height 16
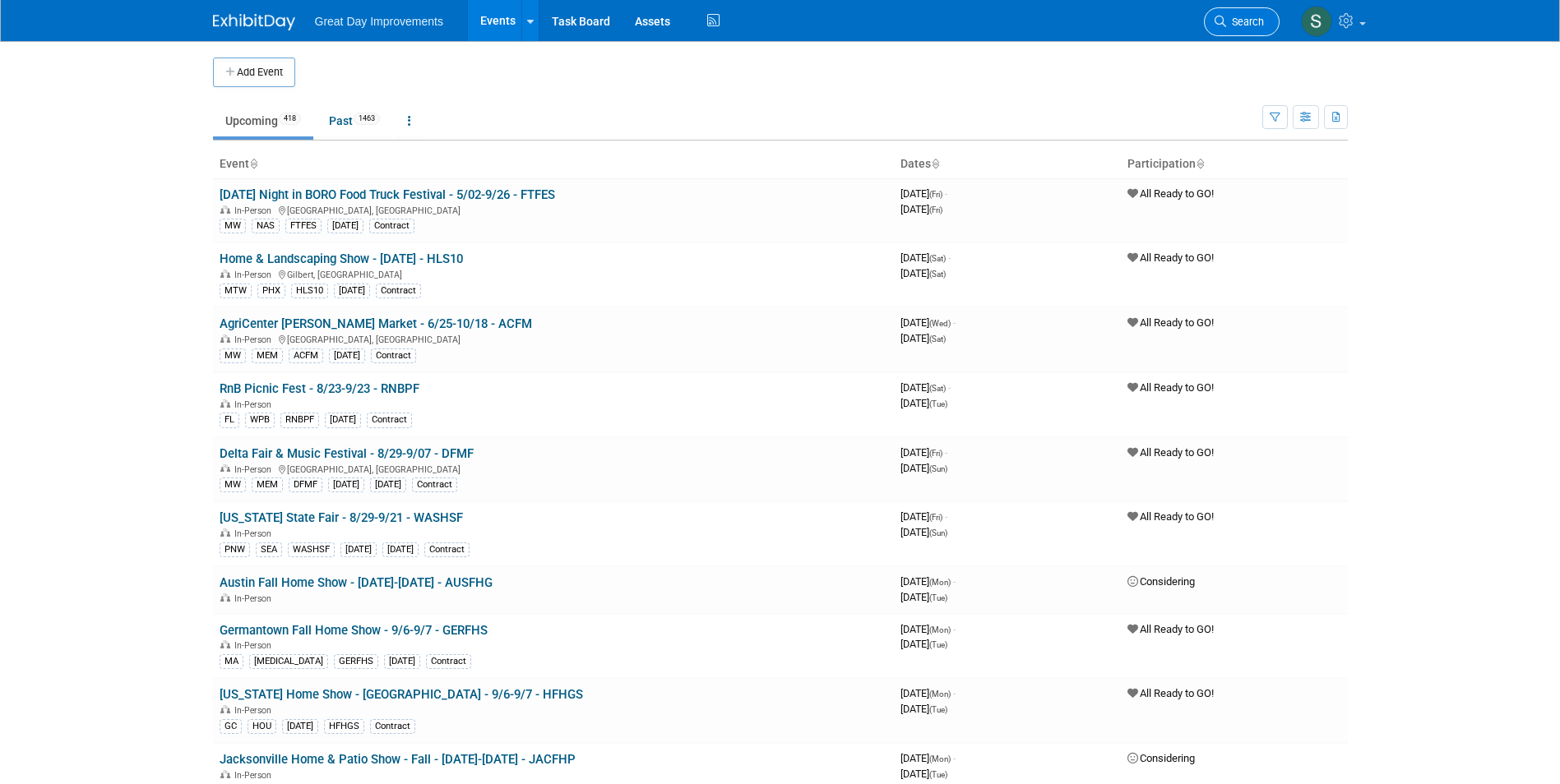
click at [1234, 20] on span "Search" at bounding box center [1245, 21] width 38 height 12
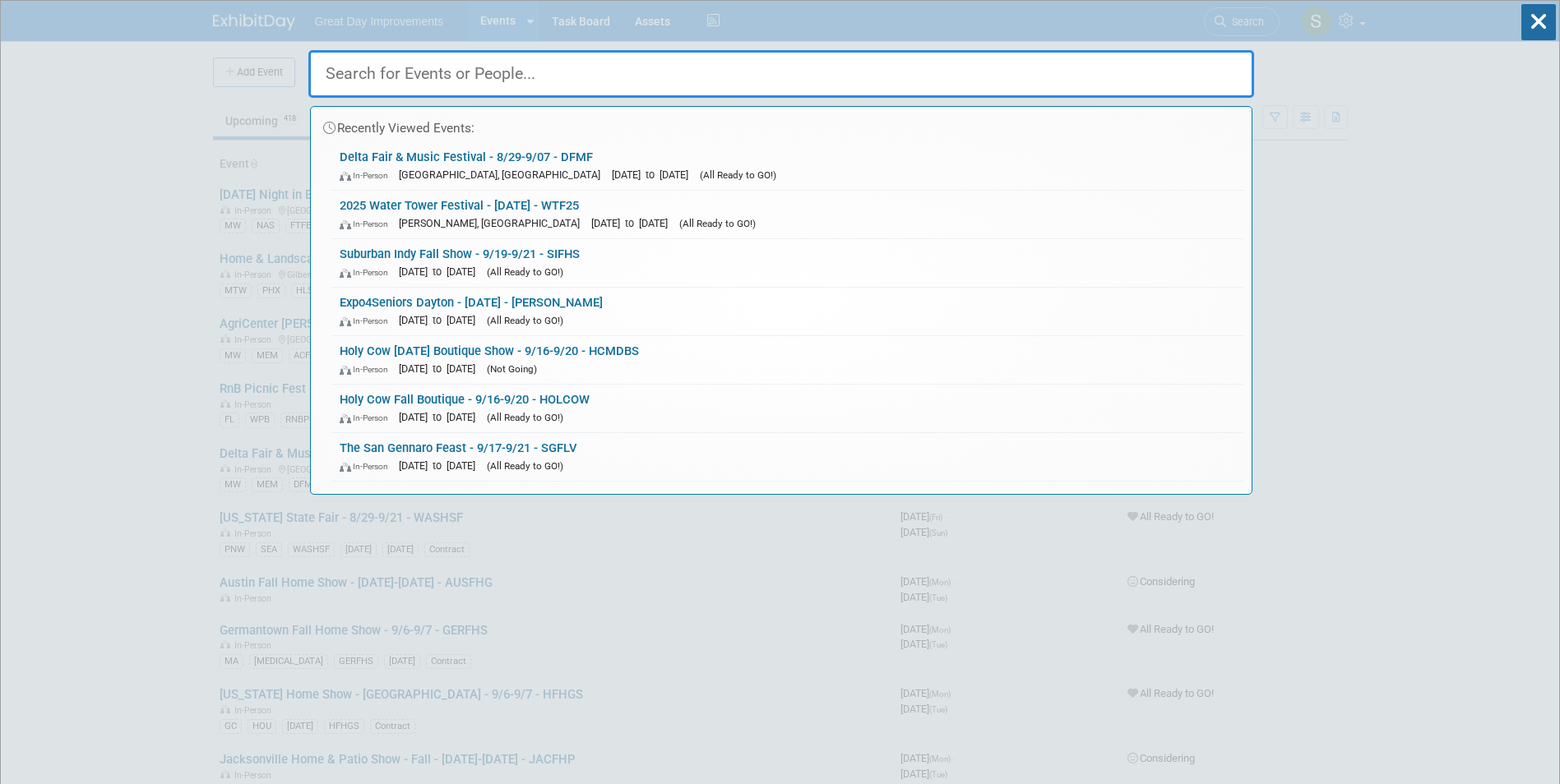
drag, startPoint x: 633, startPoint y: 52, endPoint x: 490, endPoint y: 77, distance: 145.2
click at [490, 77] on input "text" at bounding box center [780, 74] width 946 height 48
paste input "NASFF"
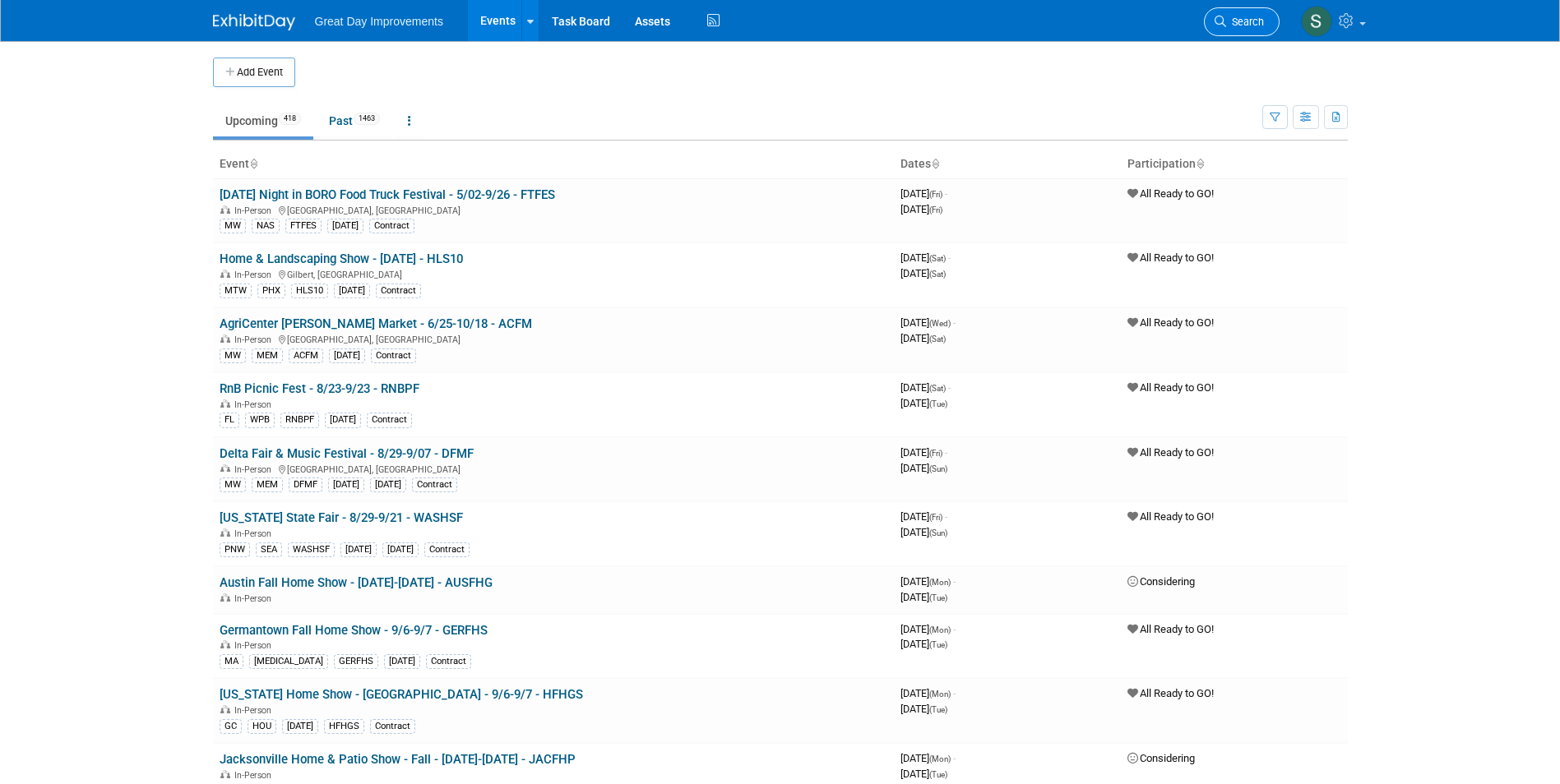
click at [1261, 22] on span "Search" at bounding box center [1245, 21] width 38 height 12
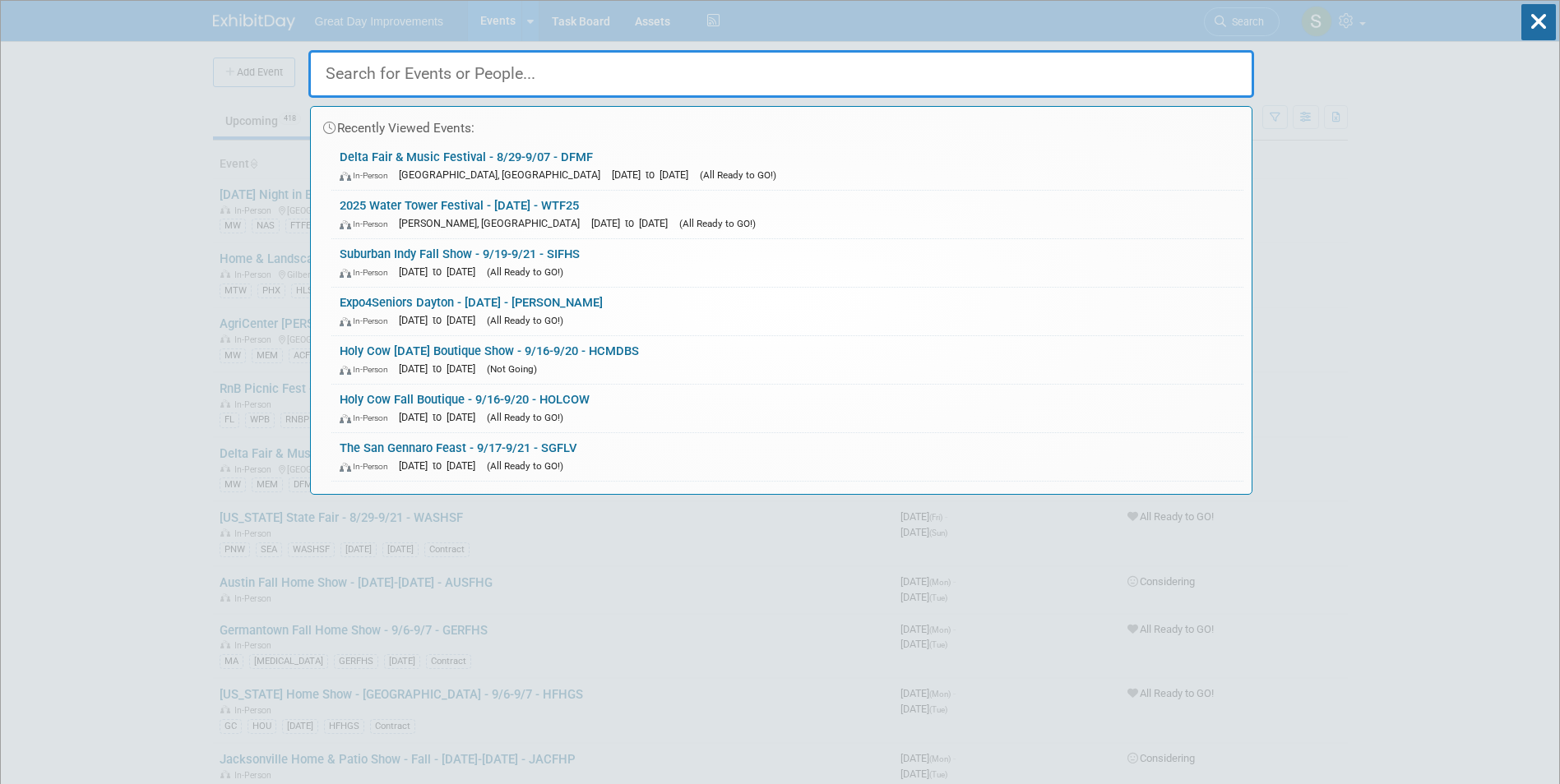
click at [589, 84] on input "text" at bounding box center [780, 74] width 946 height 48
paste input "Franklin Flea Market Fall"
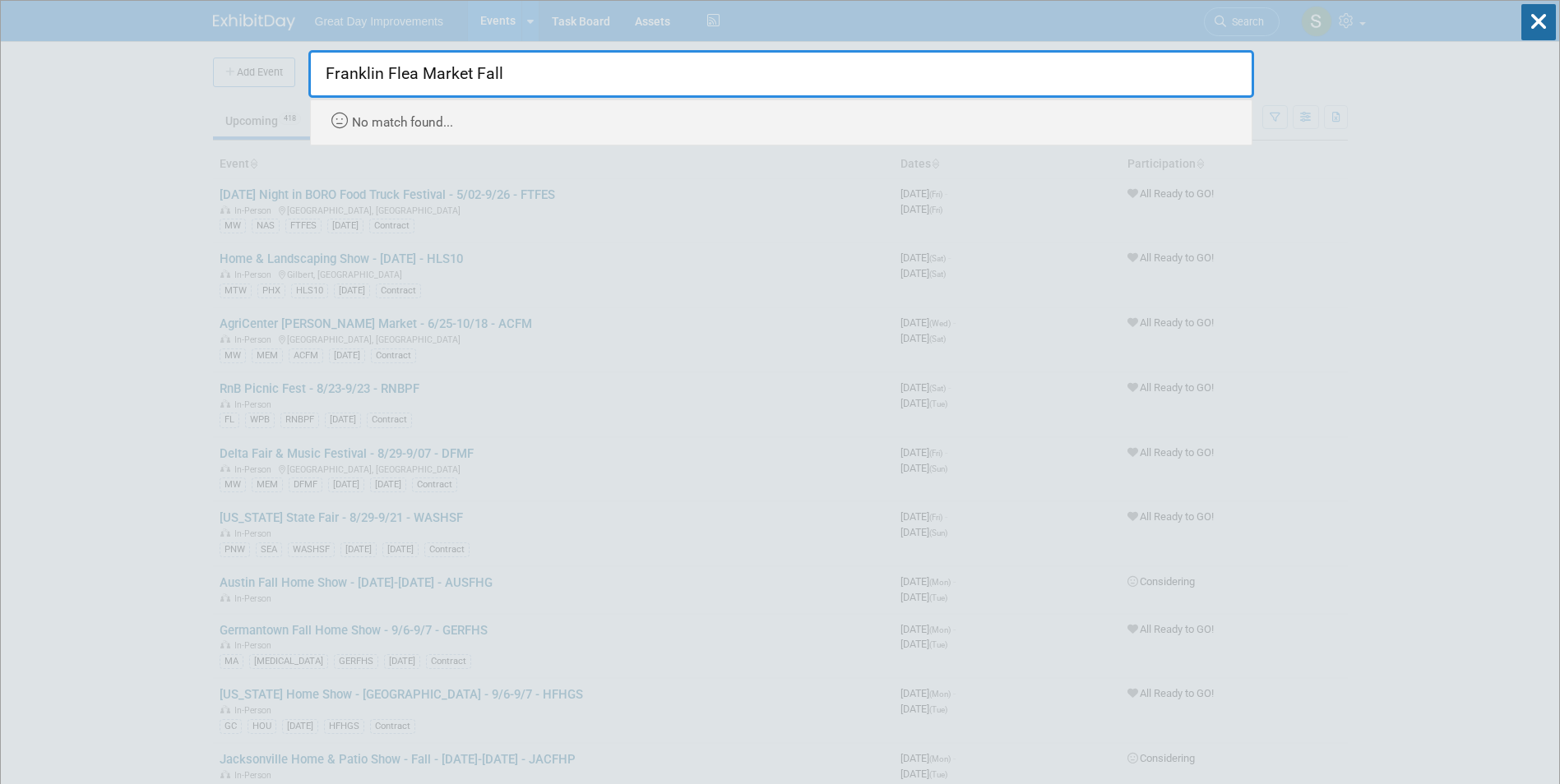
drag, startPoint x: 382, startPoint y: 79, endPoint x: 787, endPoint y: 85, distance: 405.0
click at [786, 85] on input "Franklin Flea Market Fall" at bounding box center [780, 74] width 946 height 48
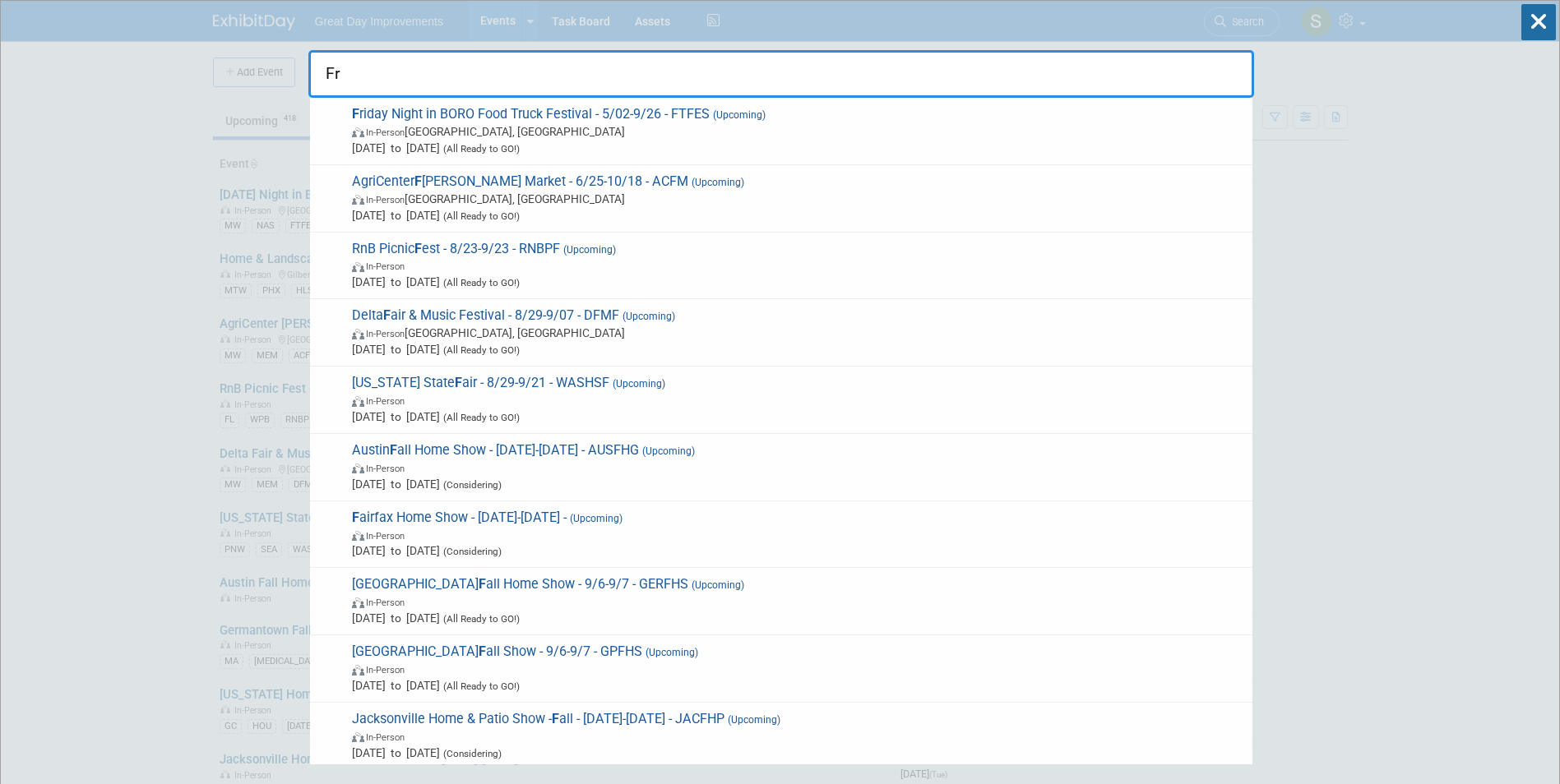
type input "F"
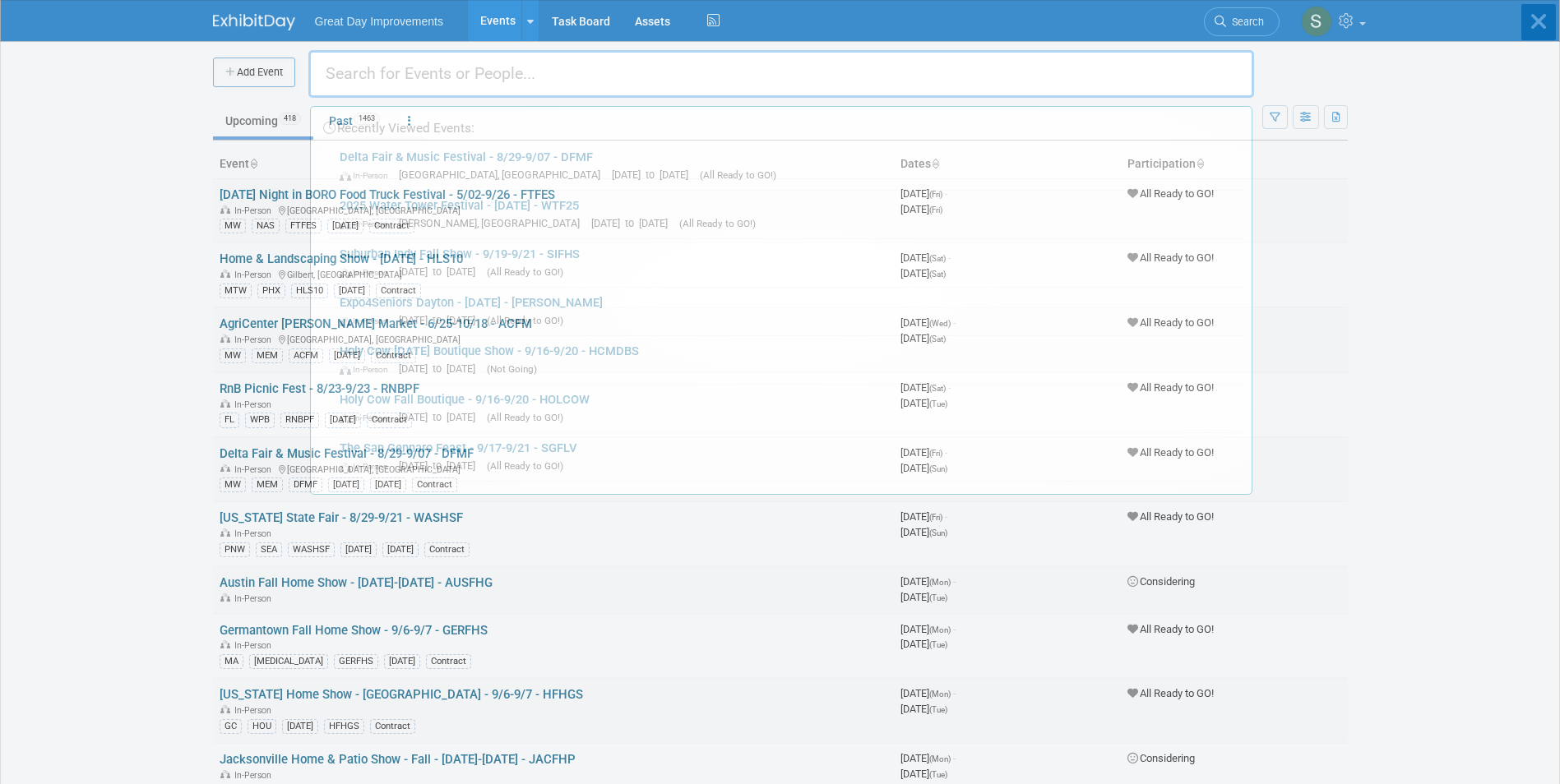
click at [244, 70] on body "Great Day Improvements Events Add Event Bulk Upload Events Shareable Event Boar…" at bounding box center [780, 392] width 1560 height 784
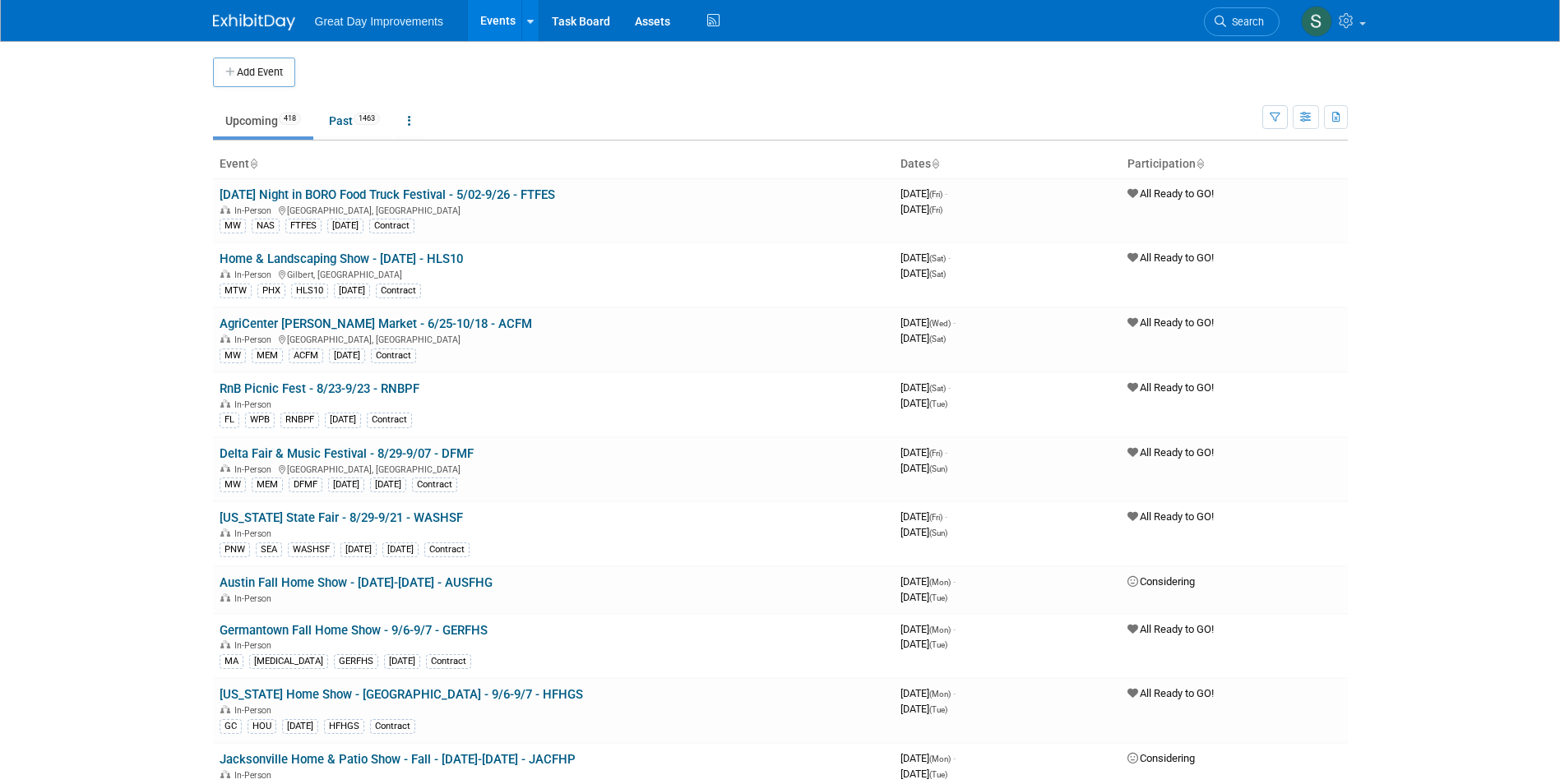
click at [244, 70] on button "Add Event" at bounding box center [254, 72] width 82 height 30
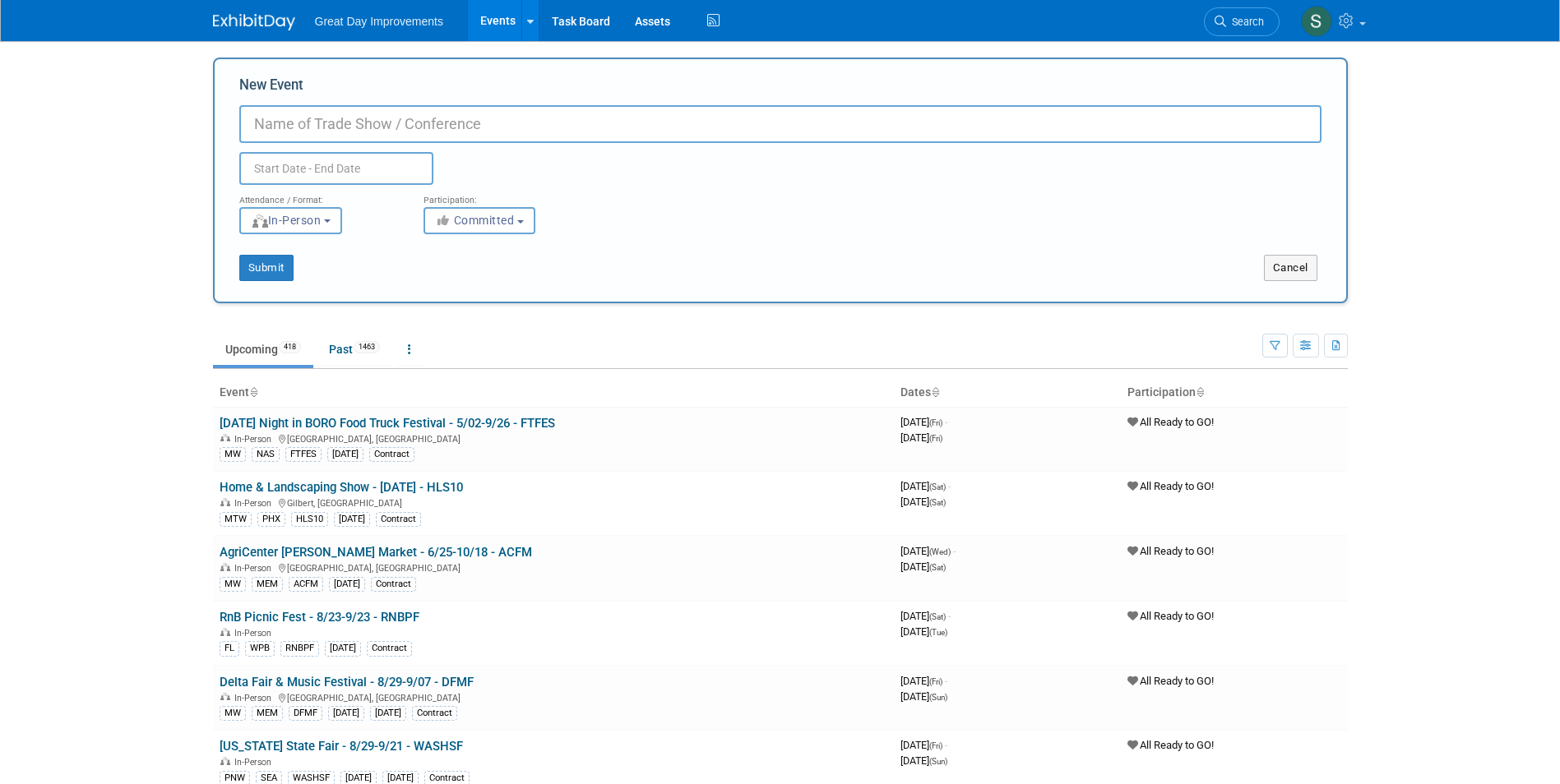
click at [392, 124] on input "New Event" at bounding box center [780, 124] width 1083 height 38
paste input "Franklin Flea Market Fall"
type input "Franklin Flea Market Fall - NASFF - 9/13-9/14"
click at [494, 224] on span "Committed" at bounding box center [474, 221] width 79 height 13
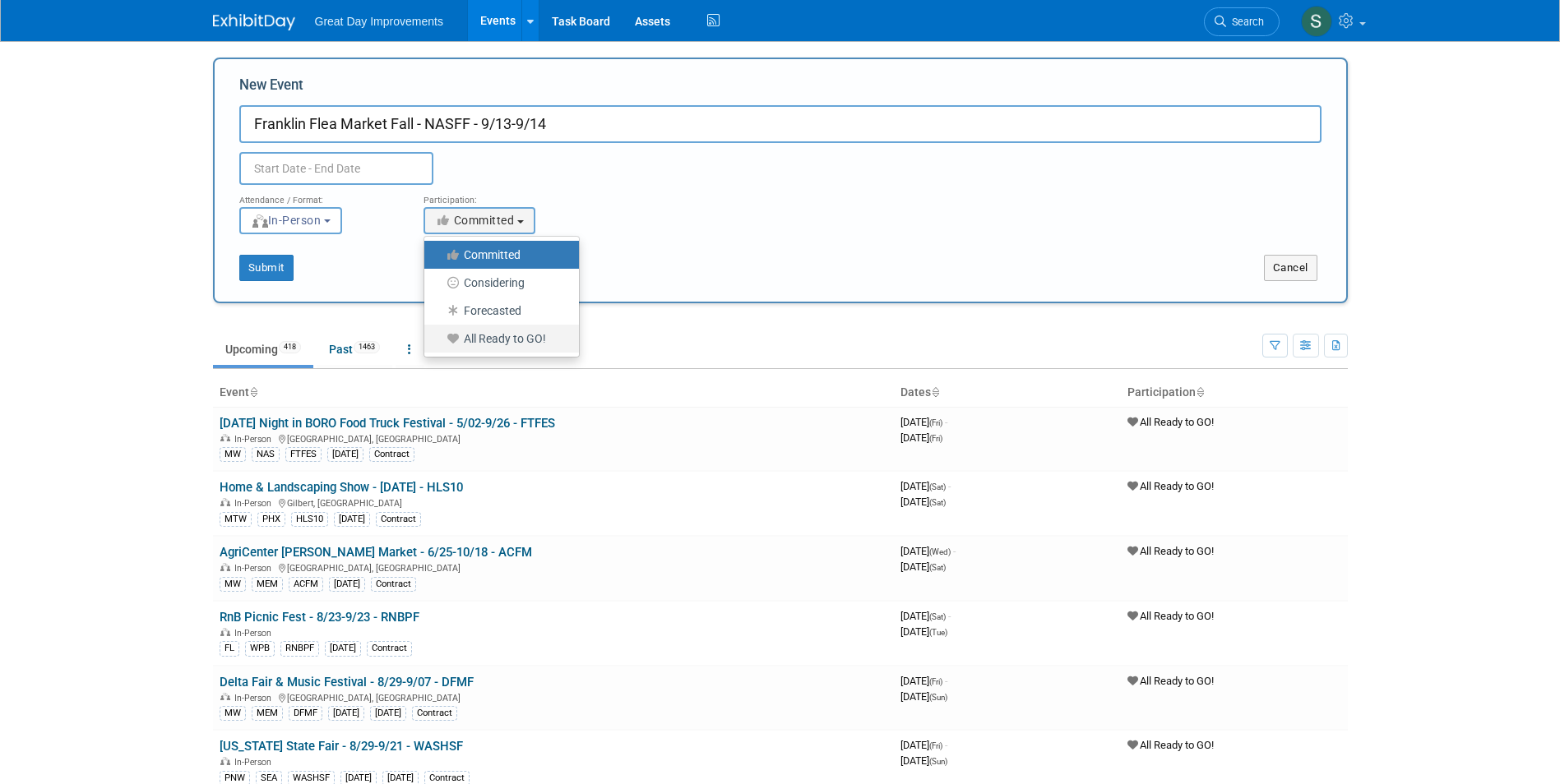
drag, startPoint x: 502, startPoint y: 335, endPoint x: 485, endPoint y: 307, distance: 32.8
click at [501, 332] on label "All Ready to GO!" at bounding box center [497, 338] width 130 height 21
click at [439, 334] on input "All Ready to GO!" at bounding box center [433, 338] width 11 height 11
select select "102"
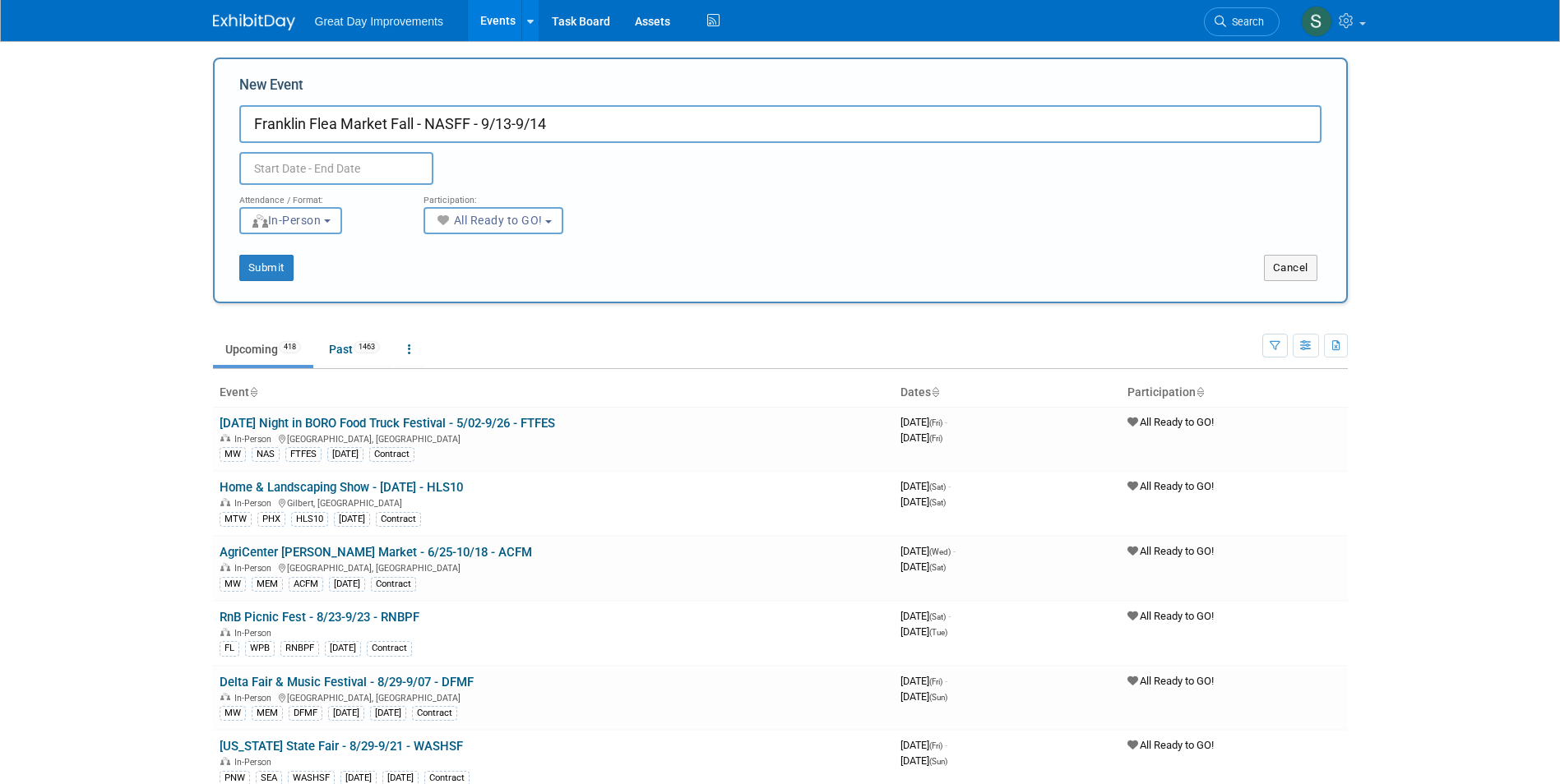
click at [395, 162] on input "text" at bounding box center [336, 168] width 194 height 33
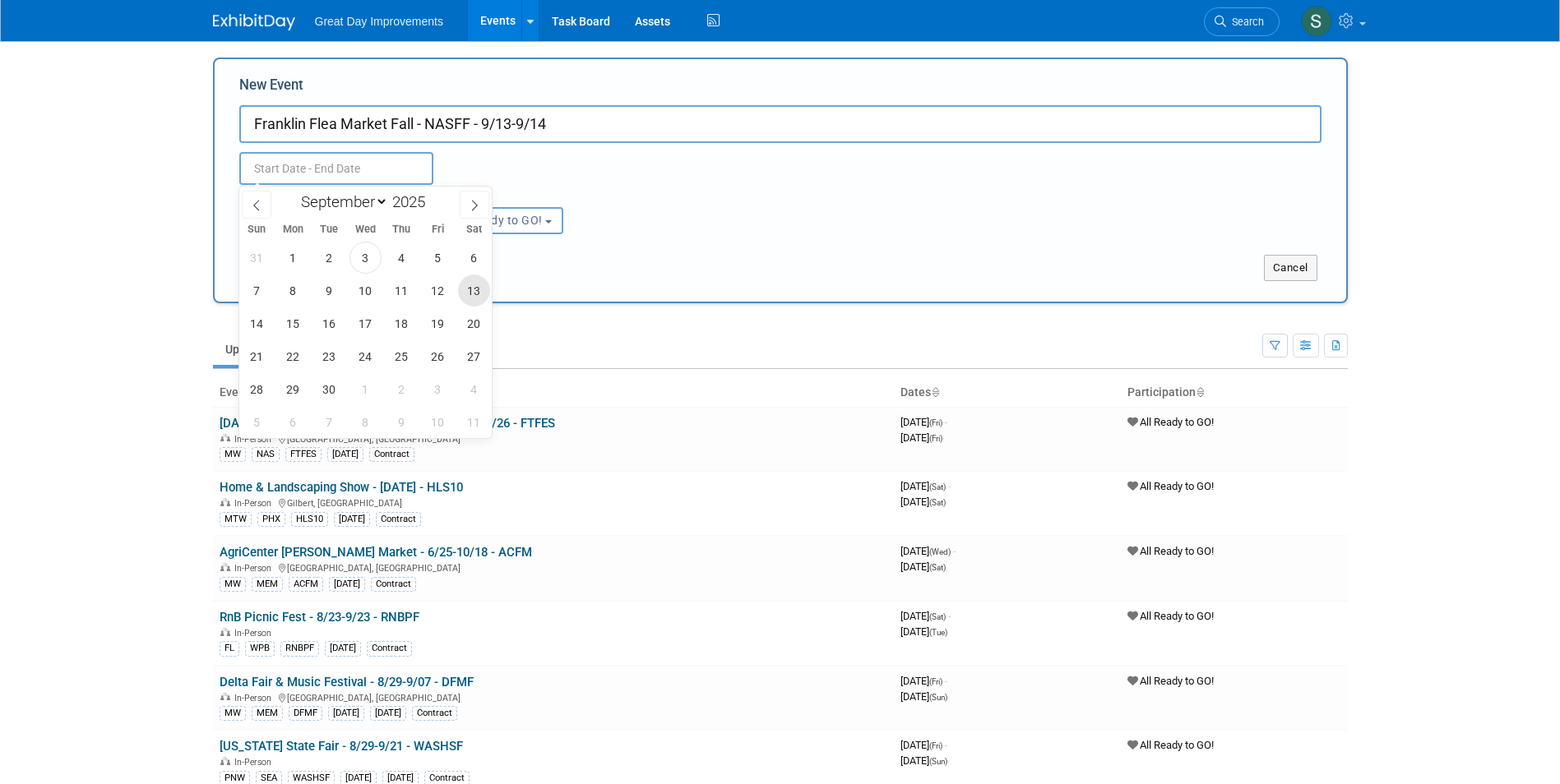
click at [471, 294] on span "13" at bounding box center [474, 291] width 33 height 33
click at [246, 331] on span "14" at bounding box center [257, 324] width 33 height 33
type input "Sep 13, 2025 to Sep 14, 2025"
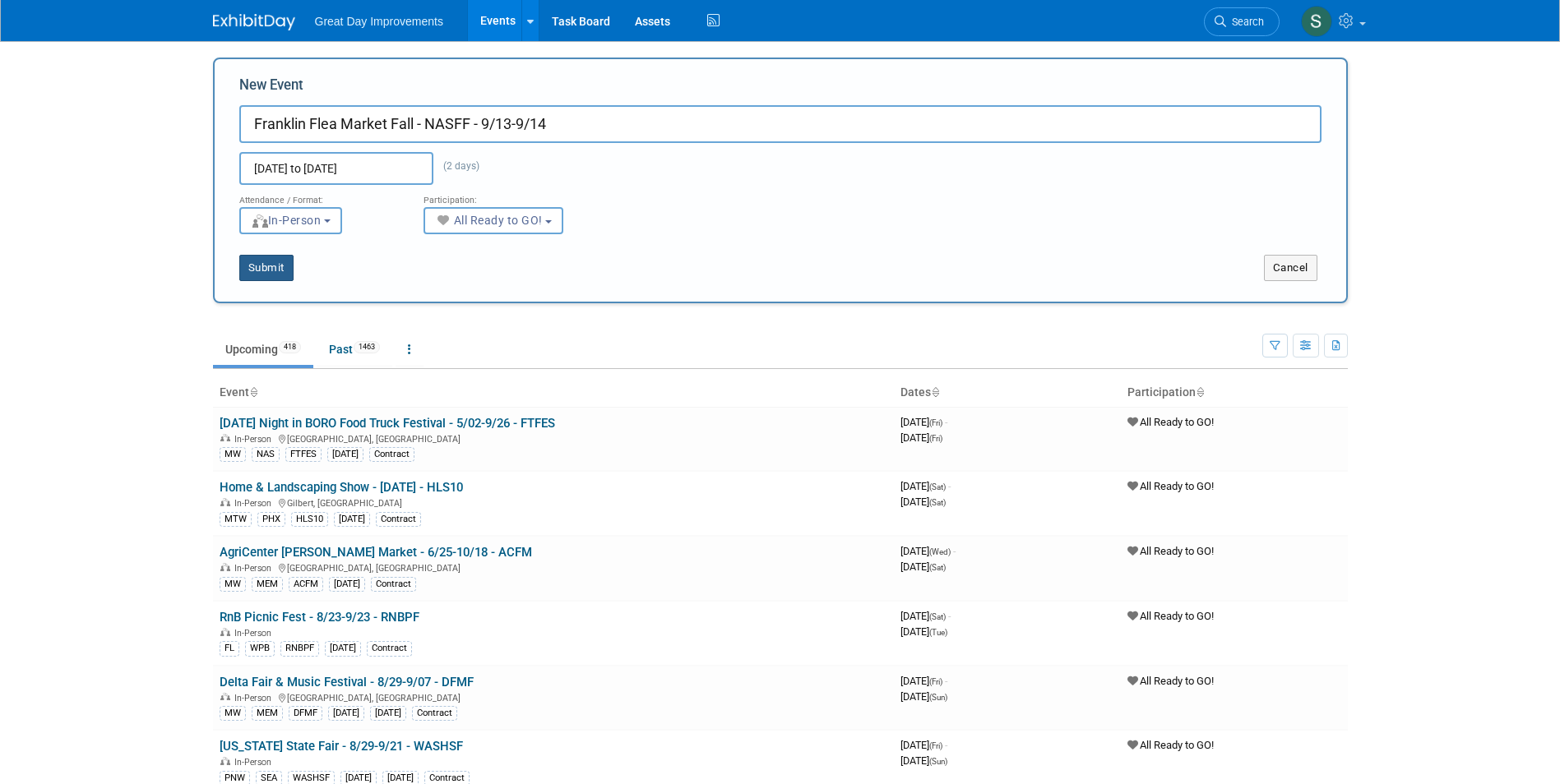
click at [257, 271] on button "Submit" at bounding box center [266, 269] width 55 height 27
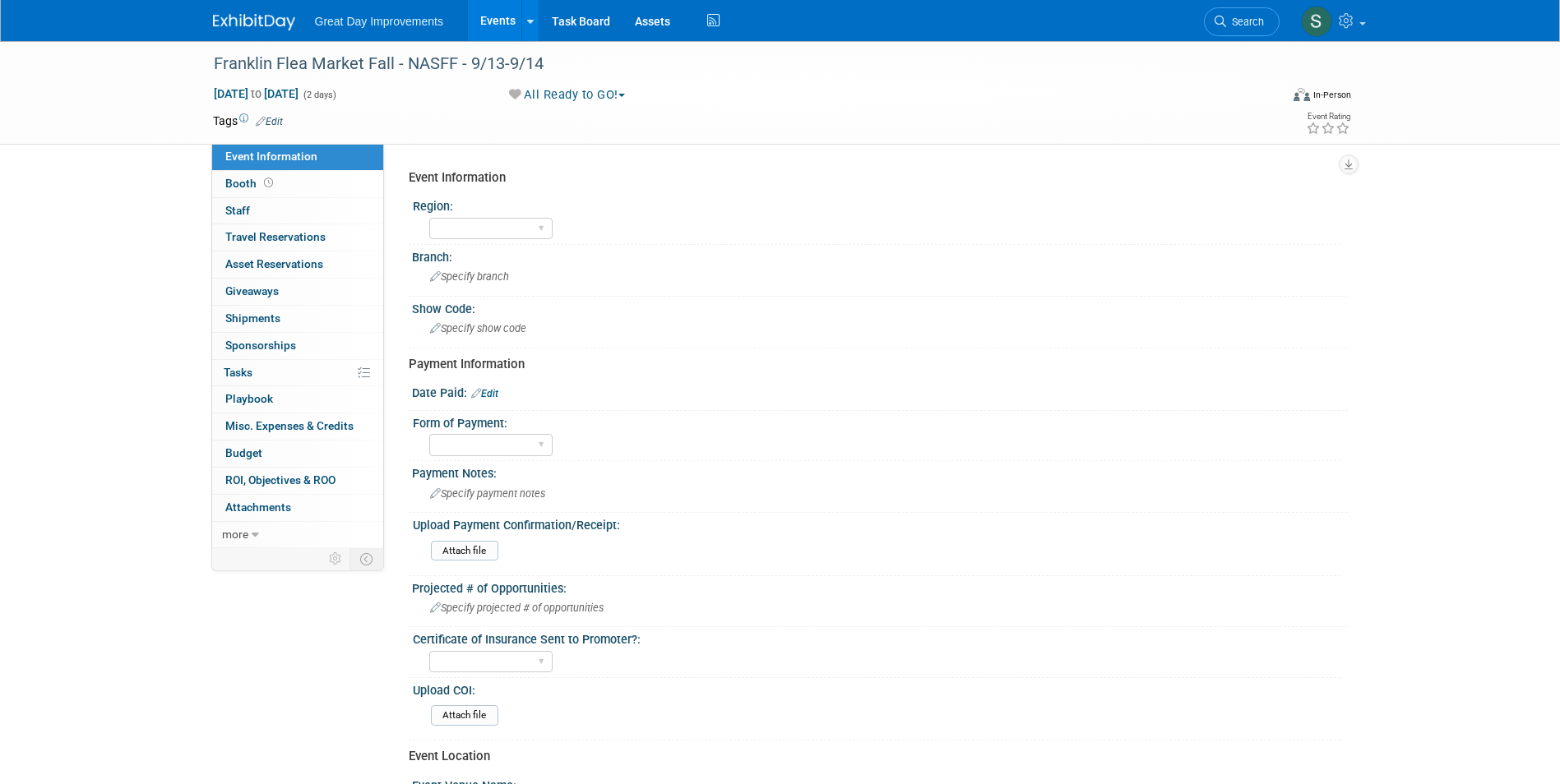
click at [264, 117] on icon at bounding box center [260, 120] width 10 height 11
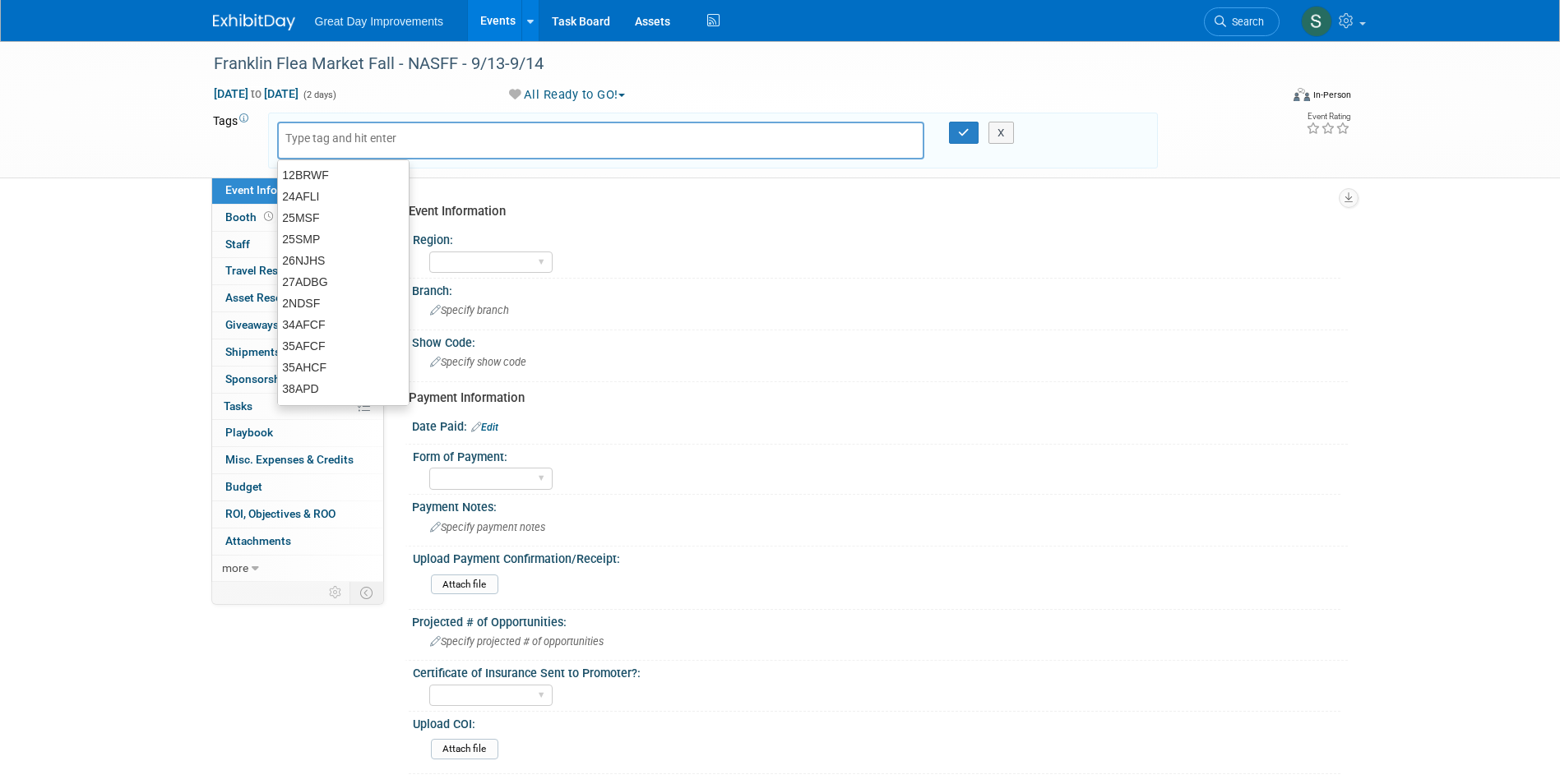
click at [326, 143] on input "text" at bounding box center [351, 138] width 132 height 16
type input "MW"
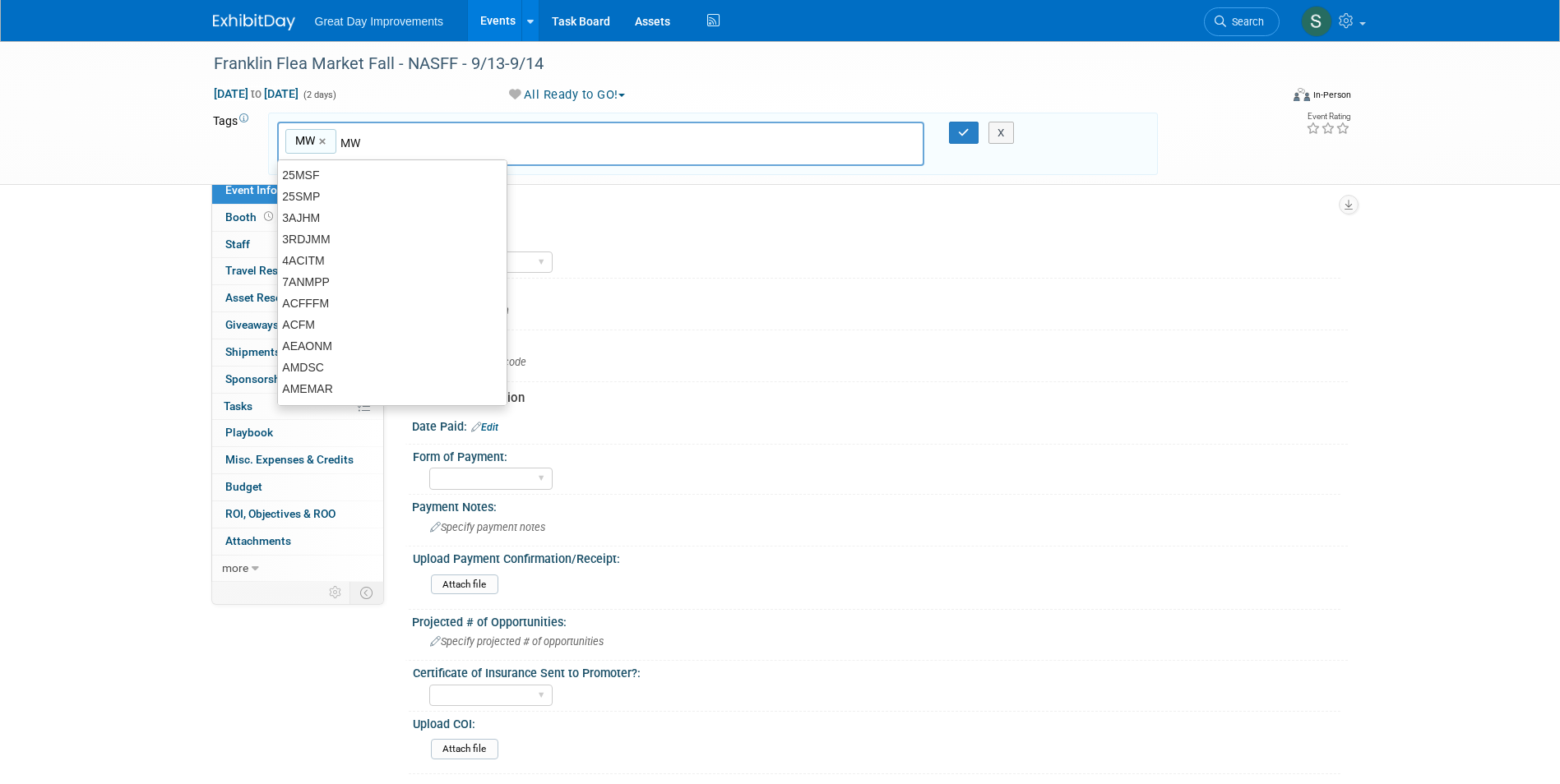
type input "MW"
type input "NAS"
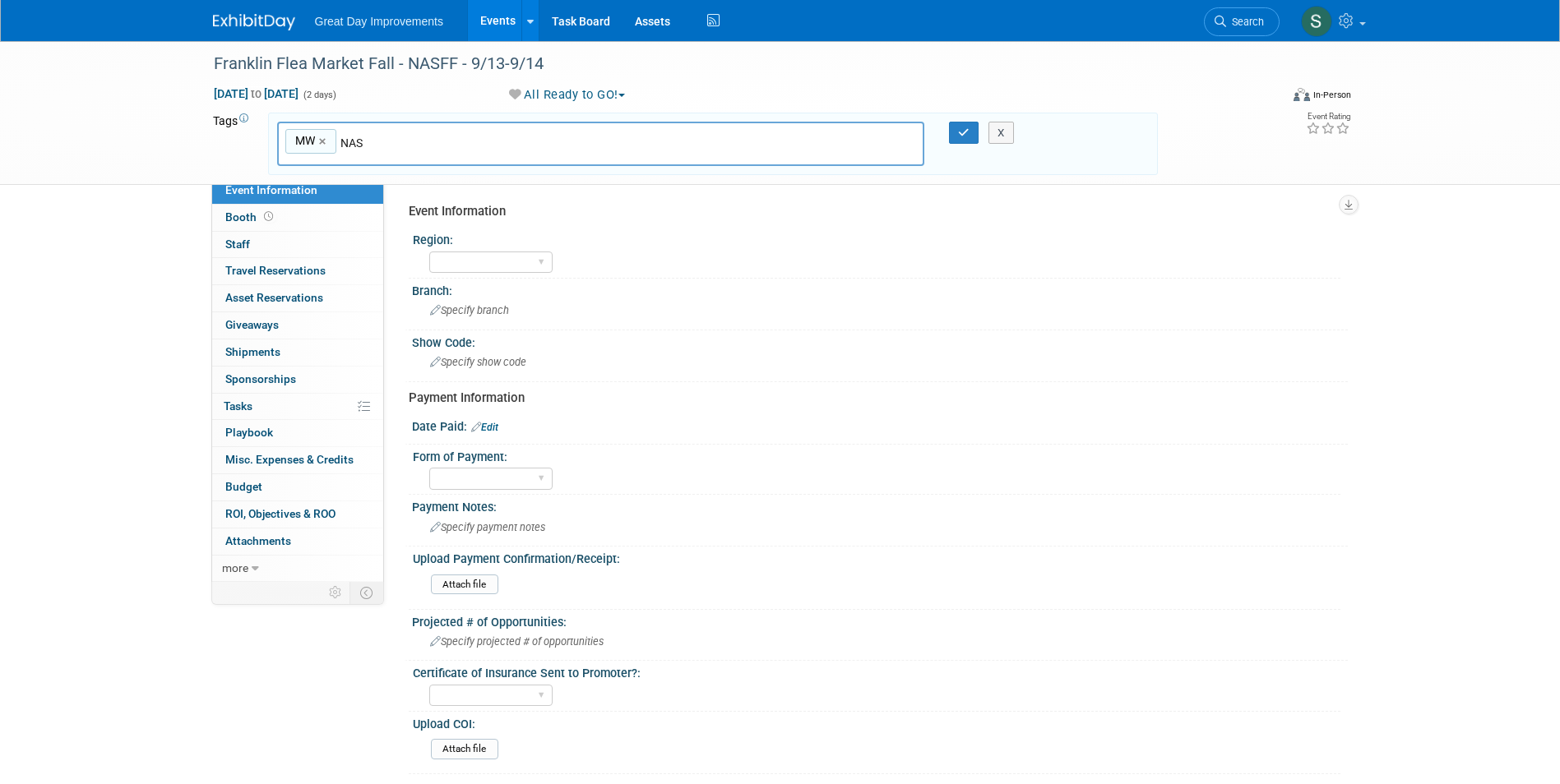
type input "MW, NAS"
type input "[DATE]"
type input "MW, NAS, SEPT25"
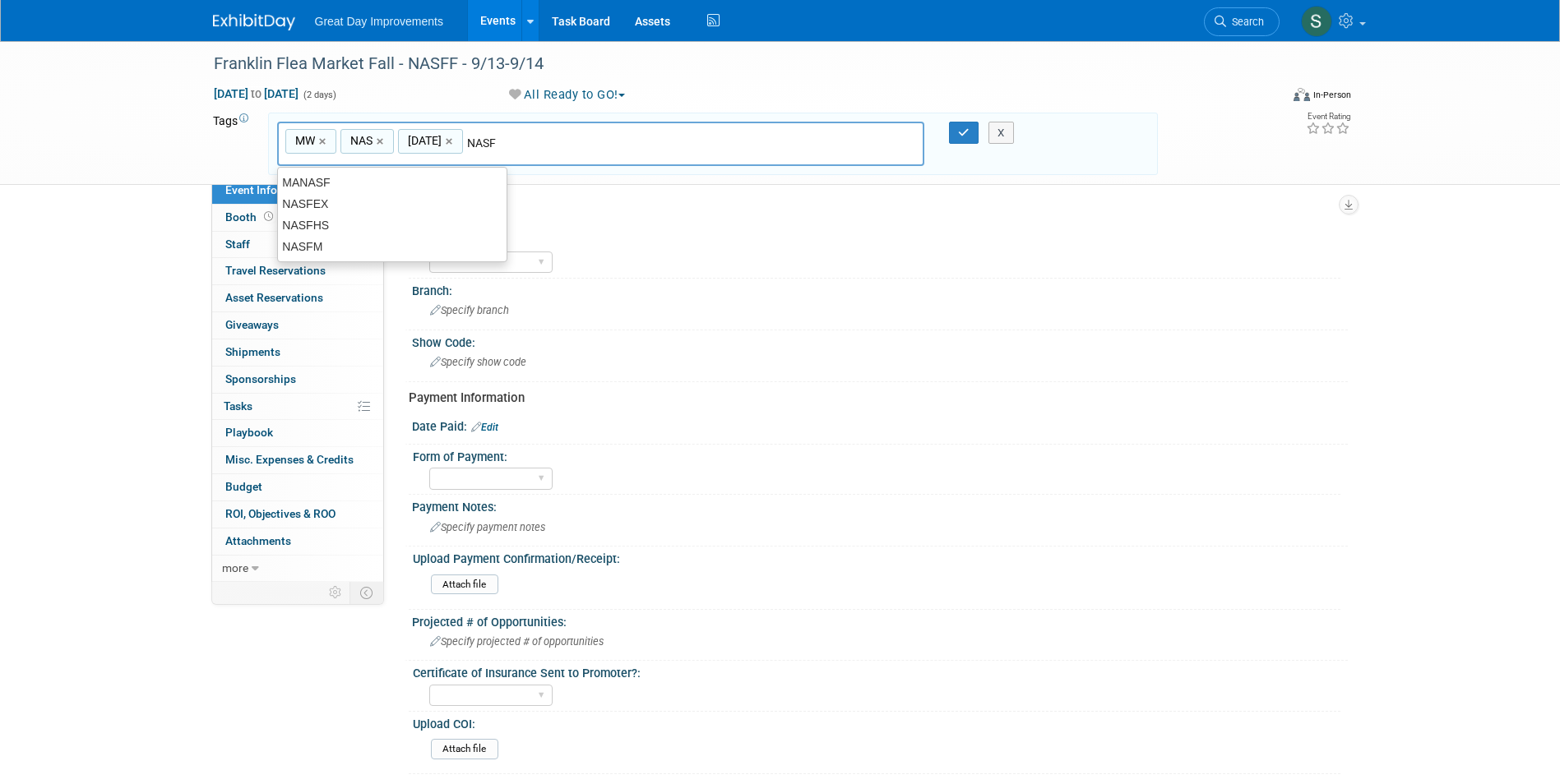
type input "NASFF"
type input "MW, NAS, SEPT25, NASFF"
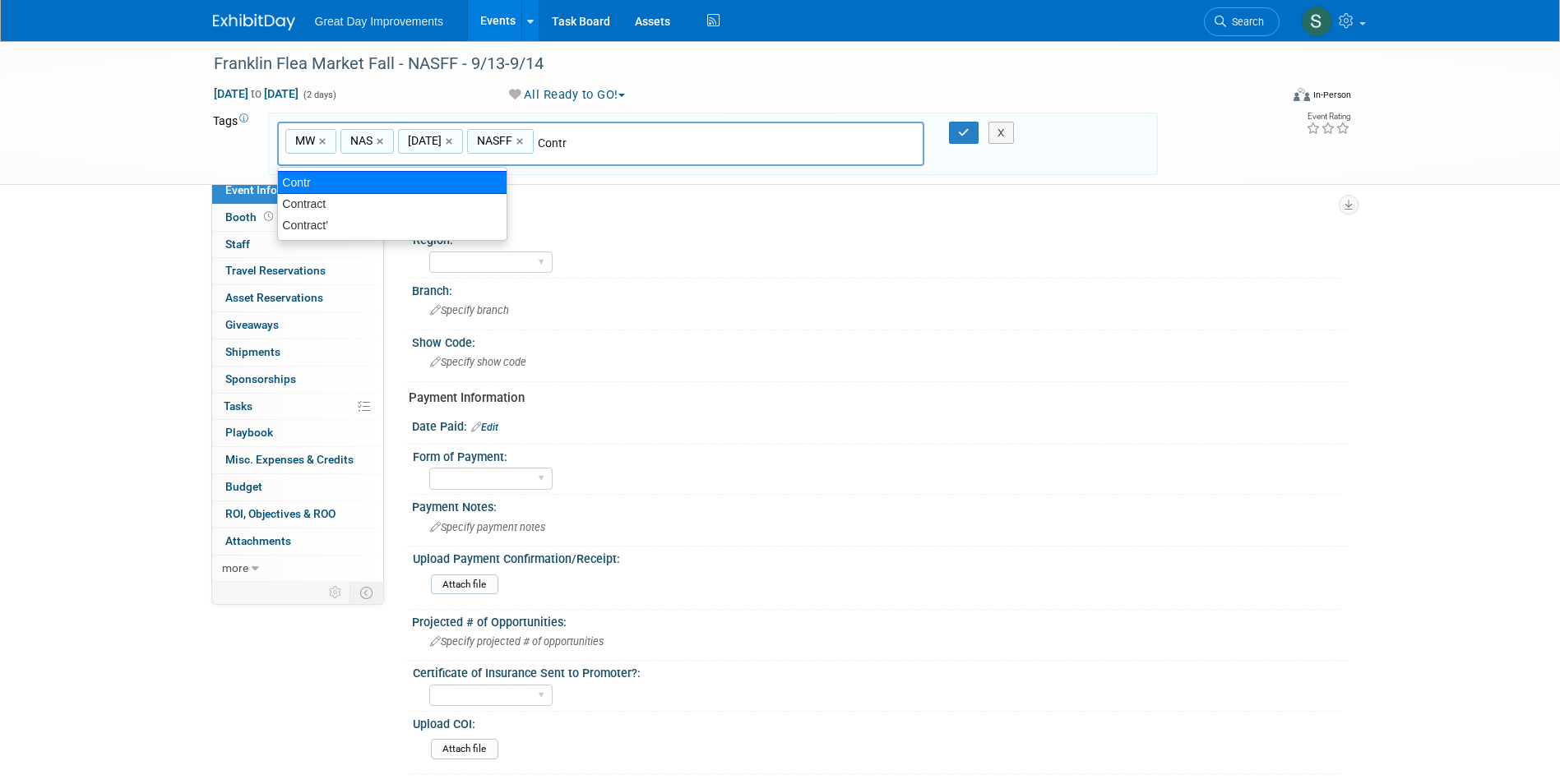
type input "Contract"
type input "MW, NAS, SEPT25, NASFF, Contract"
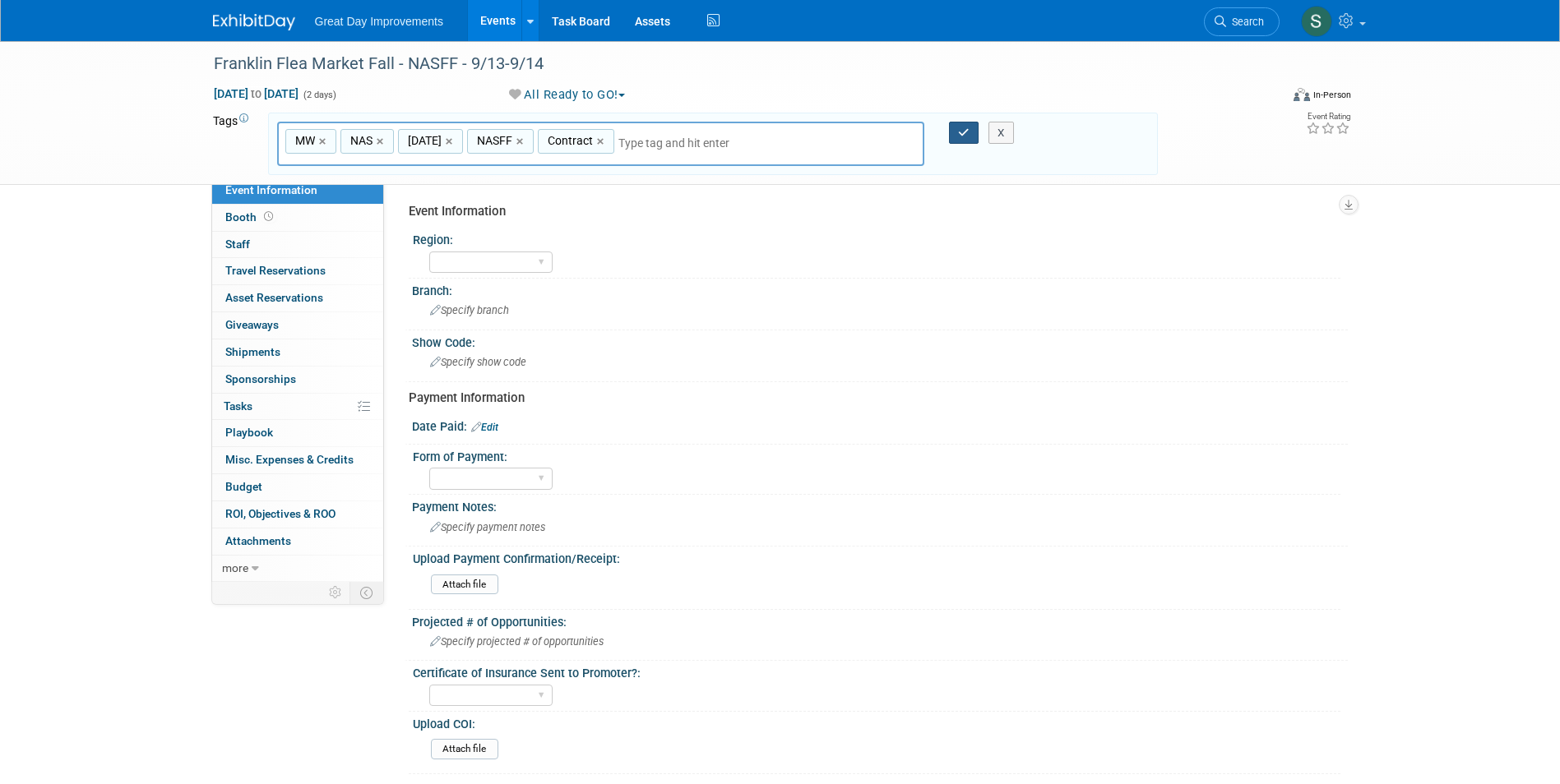
click at [969, 132] on icon "button" at bounding box center [964, 132] width 11 height 11
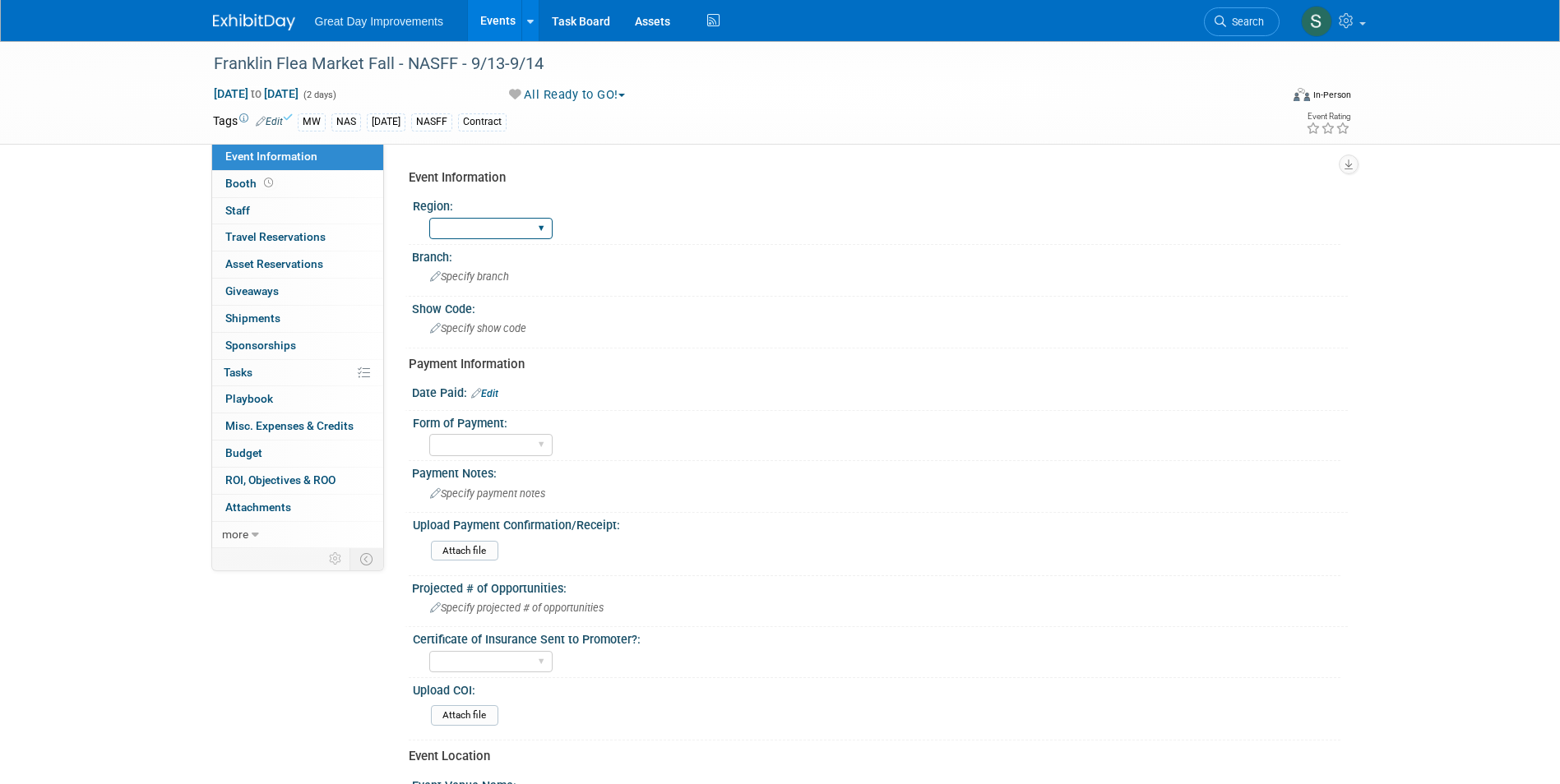
click at [481, 223] on select "GC MA MW MTW NE NEW OV PL PNW SA SE SC UMW FL" at bounding box center [491, 229] width 123 height 22
select select "MW"
click at [429, 218] on select "GC MA MW MTW NE NEW OV PL PNW SA SE SC UMW FL" at bounding box center [491, 229] width 123 height 22
click at [472, 284] on div "Specify branch" at bounding box center [880, 276] width 912 height 26
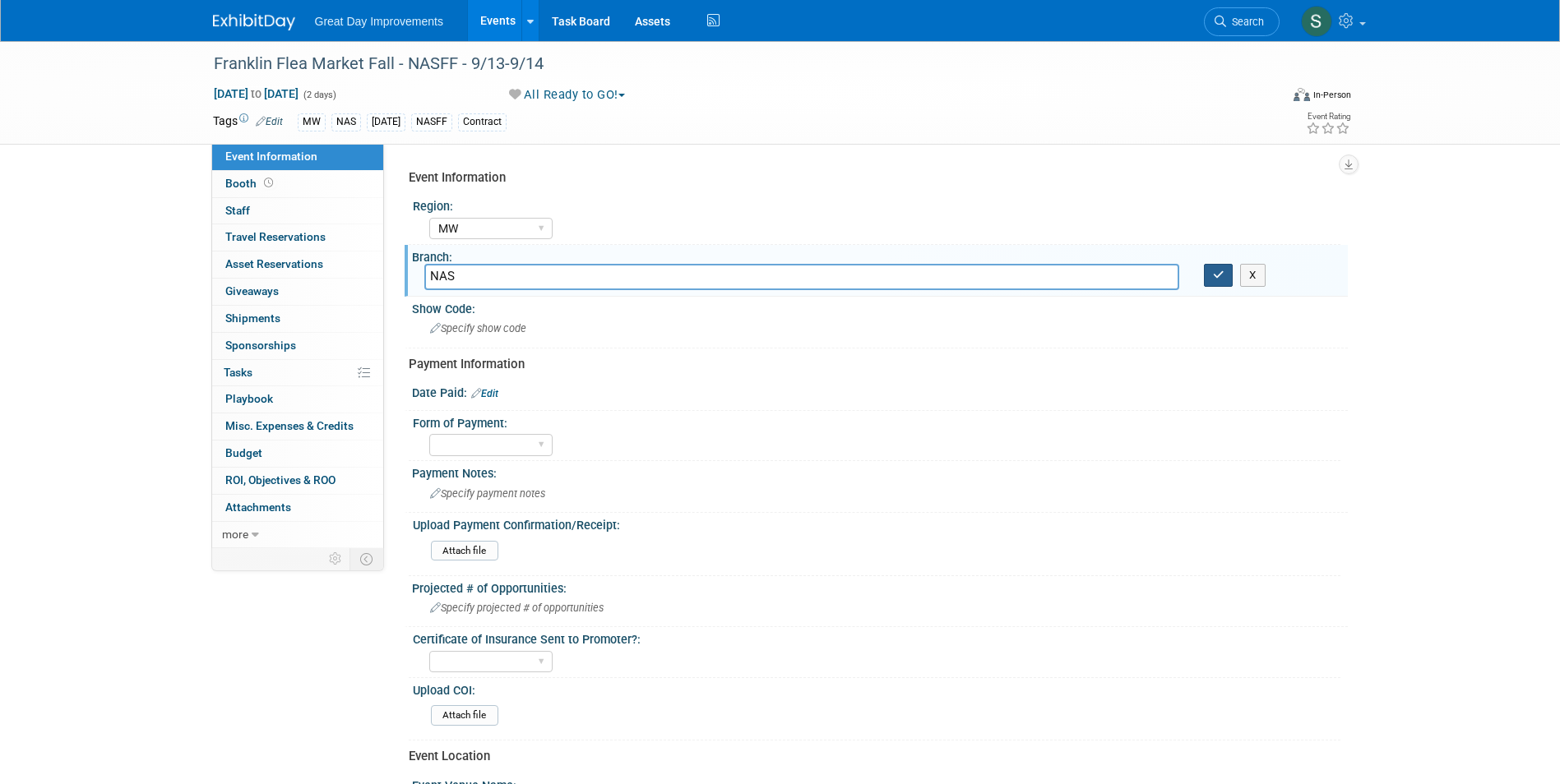
type input "NAS"
click at [1216, 272] on icon "button" at bounding box center [1219, 274] width 11 height 11
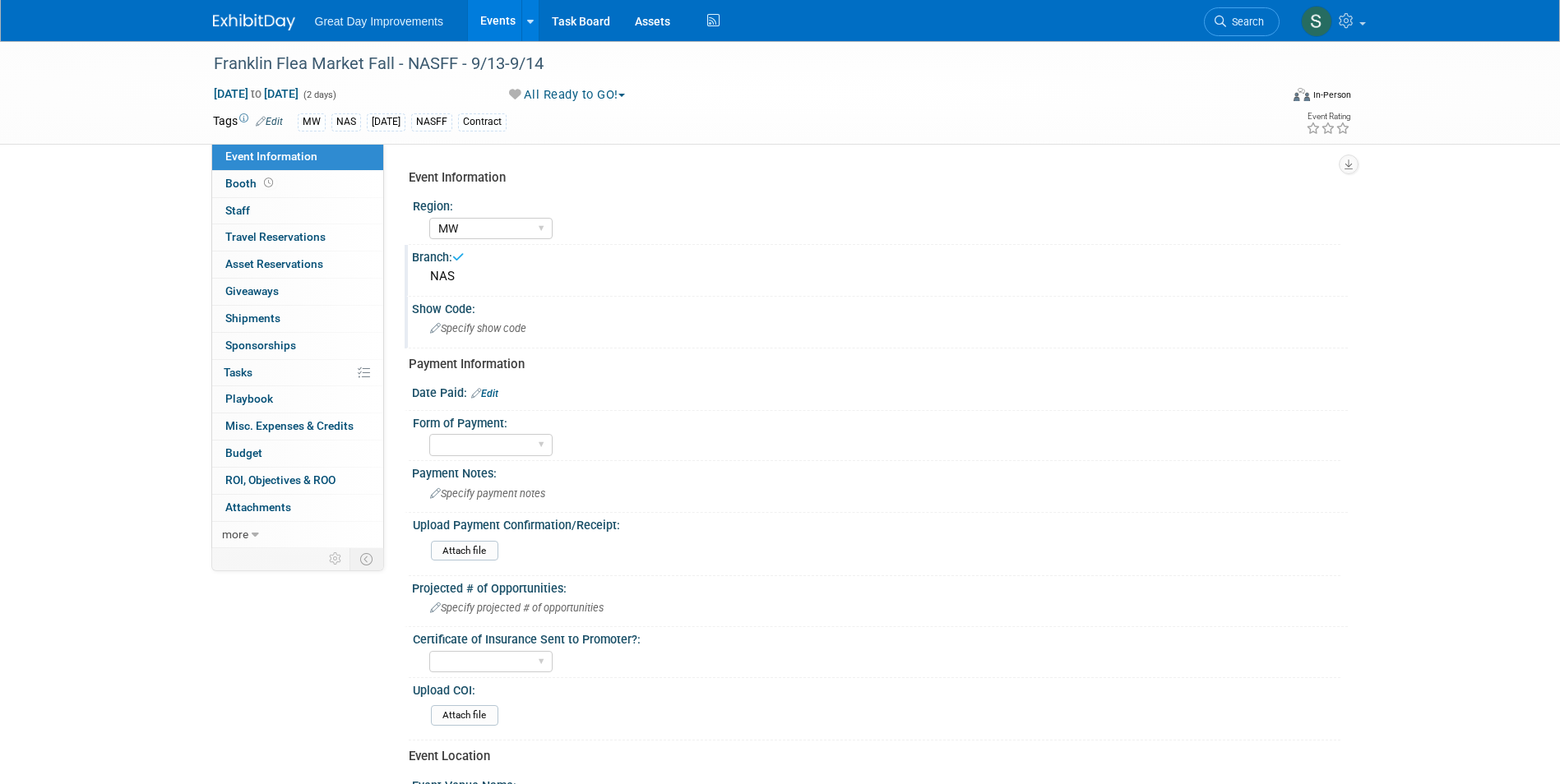
click at [569, 348] on div "Show Code: Specify show code" at bounding box center [876, 322] width 943 height 52
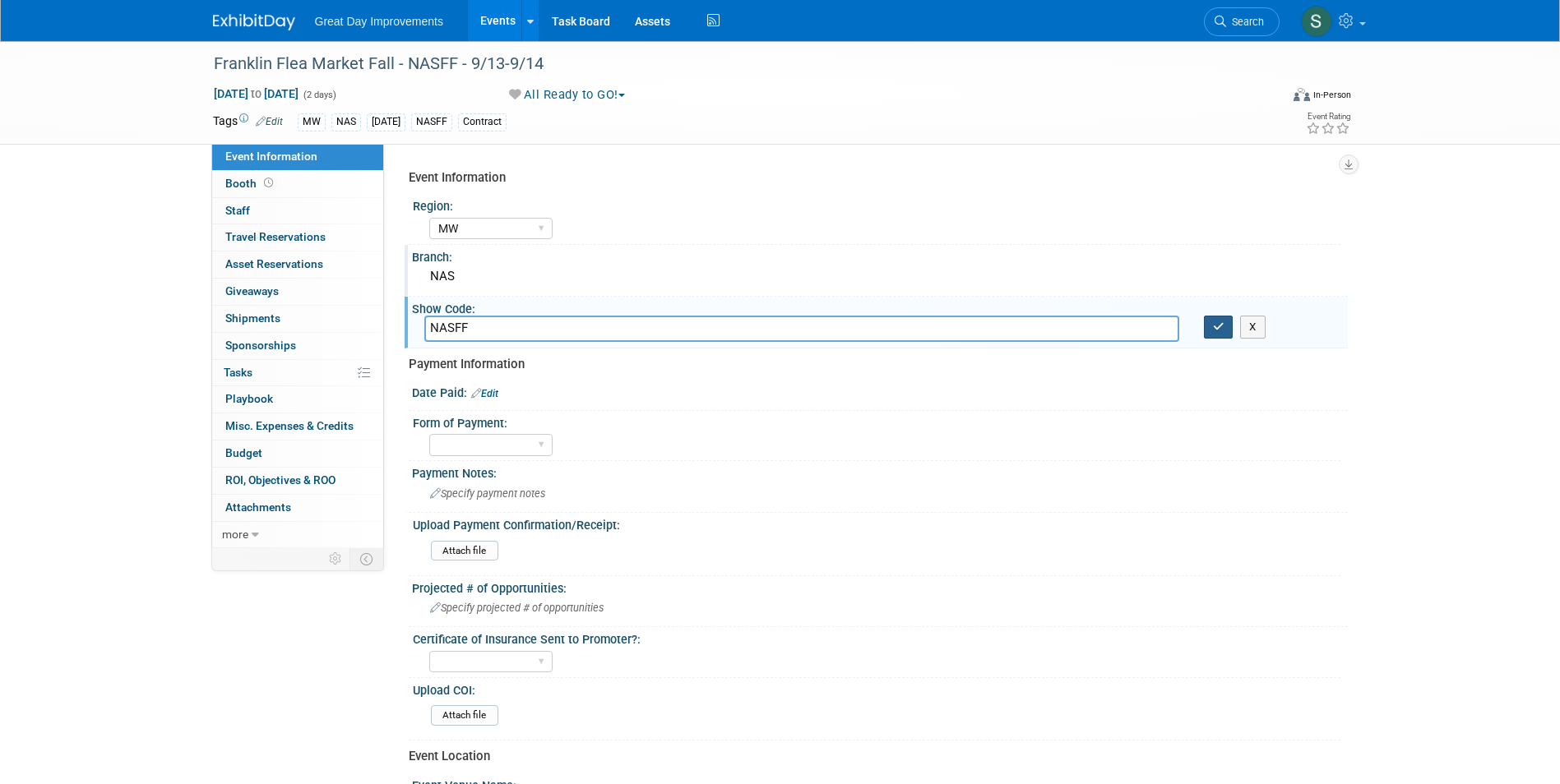
type input "NASFF"
click at [1224, 323] on button "button" at bounding box center [1219, 327] width 30 height 23
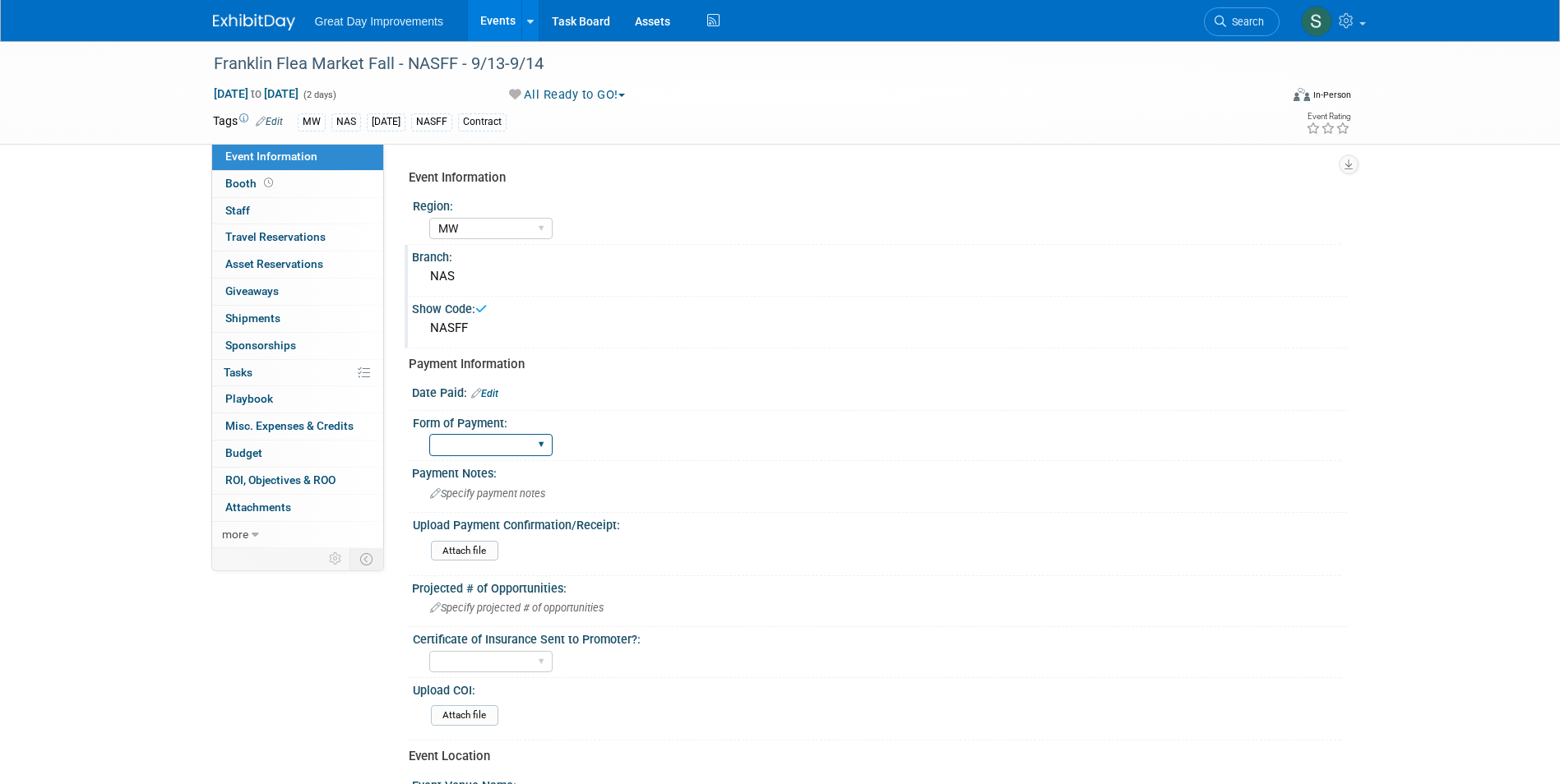
click at [541, 440] on select "Paid via CC Check Requested Pay at the Gate Other" at bounding box center [491, 445] width 123 height 22
select select "Check Requested"
click at [429, 434] on select "Paid via CC Check Requested Pay at the Gate Other" at bounding box center [491, 445] width 123 height 22
click at [494, 401] on div at bounding box center [880, 403] width 912 height 4
click at [494, 396] on link "Edit" at bounding box center [485, 394] width 27 height 11
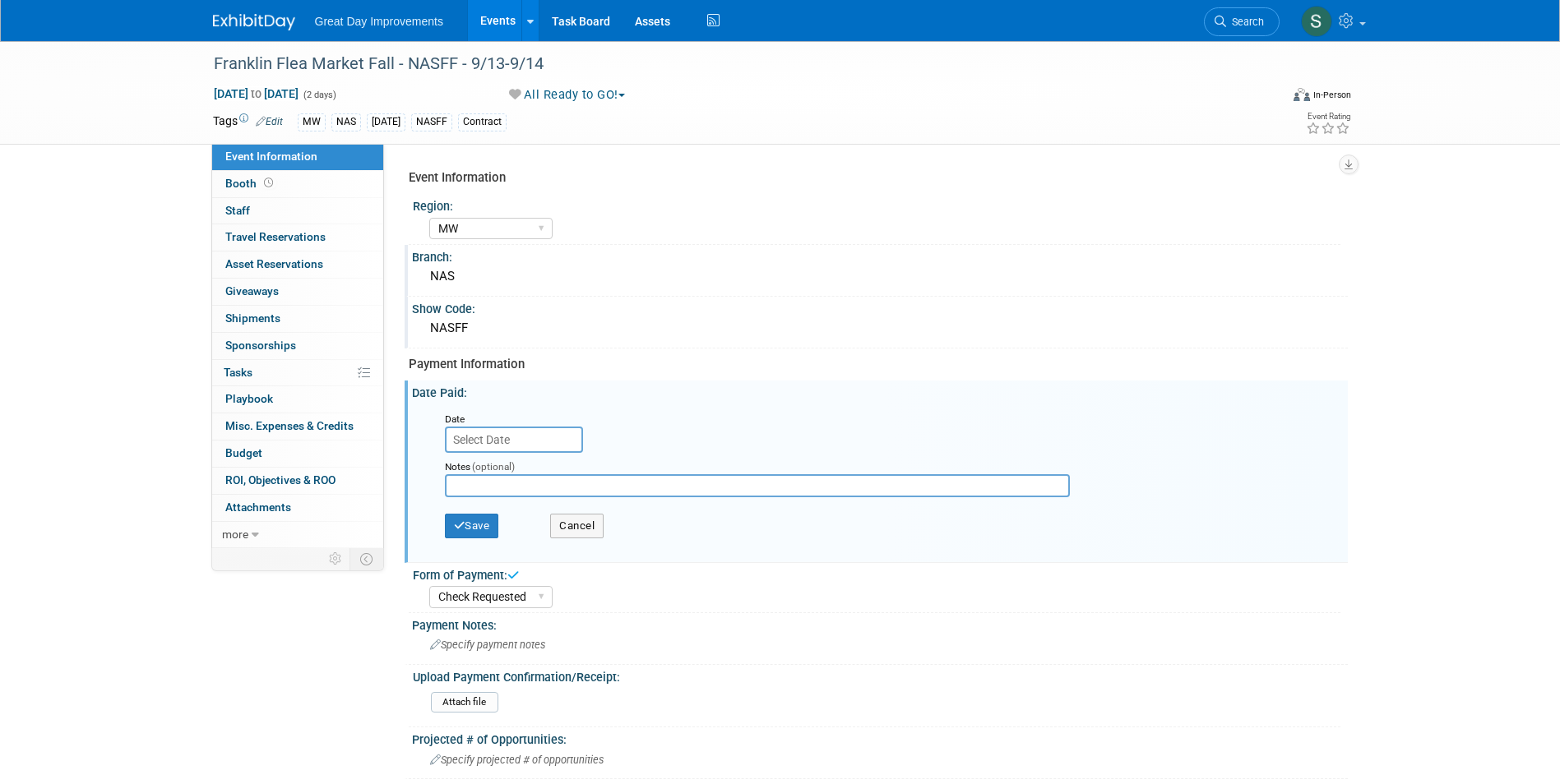
click at [478, 428] on input "text" at bounding box center [514, 440] width 138 height 27
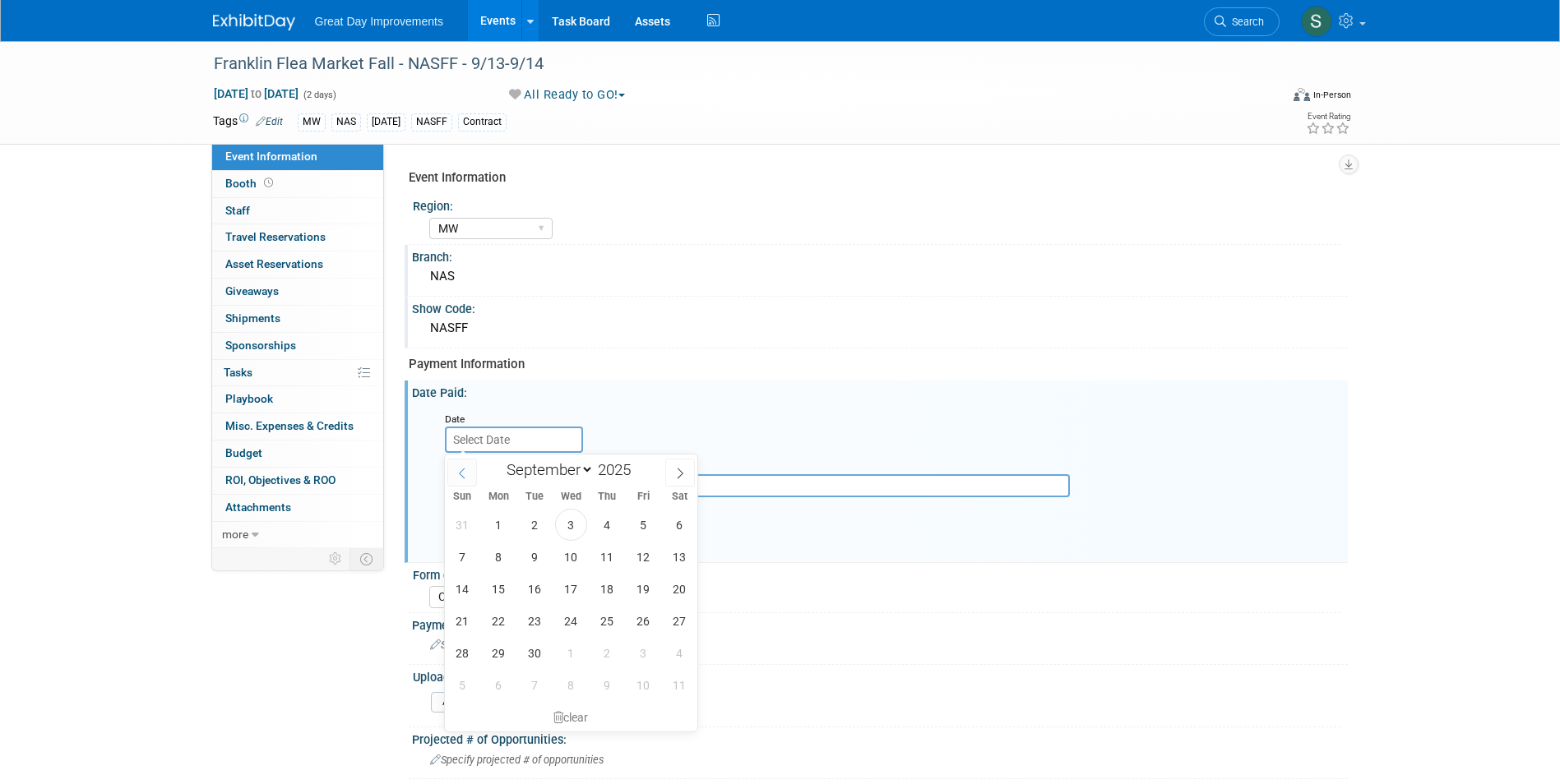
click at [466, 464] on span at bounding box center [462, 472] width 30 height 28
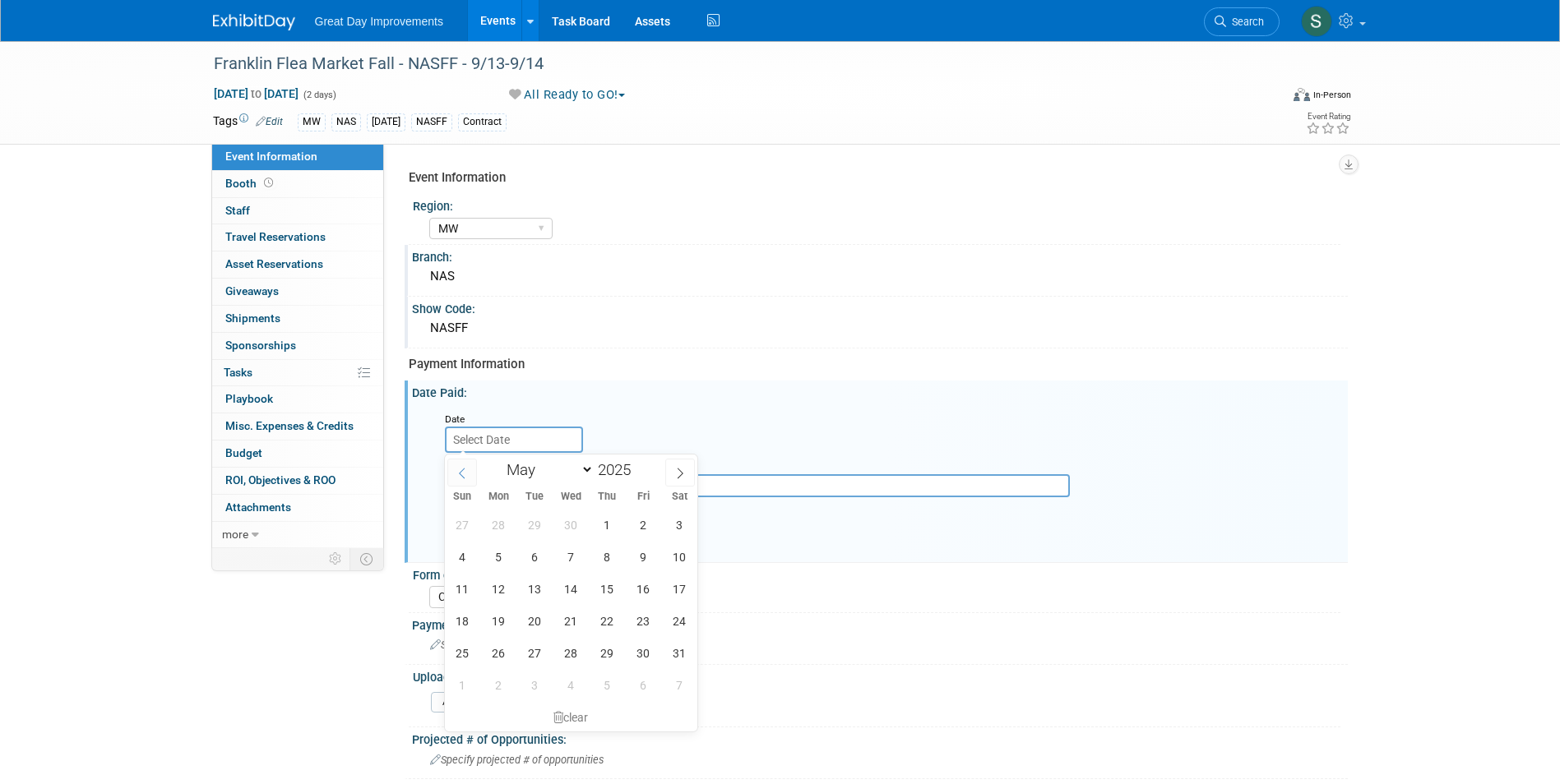
select select "3"
click at [540, 527] on span "1" at bounding box center [536, 525] width 33 height 33
type input "Apr 1, 2025"
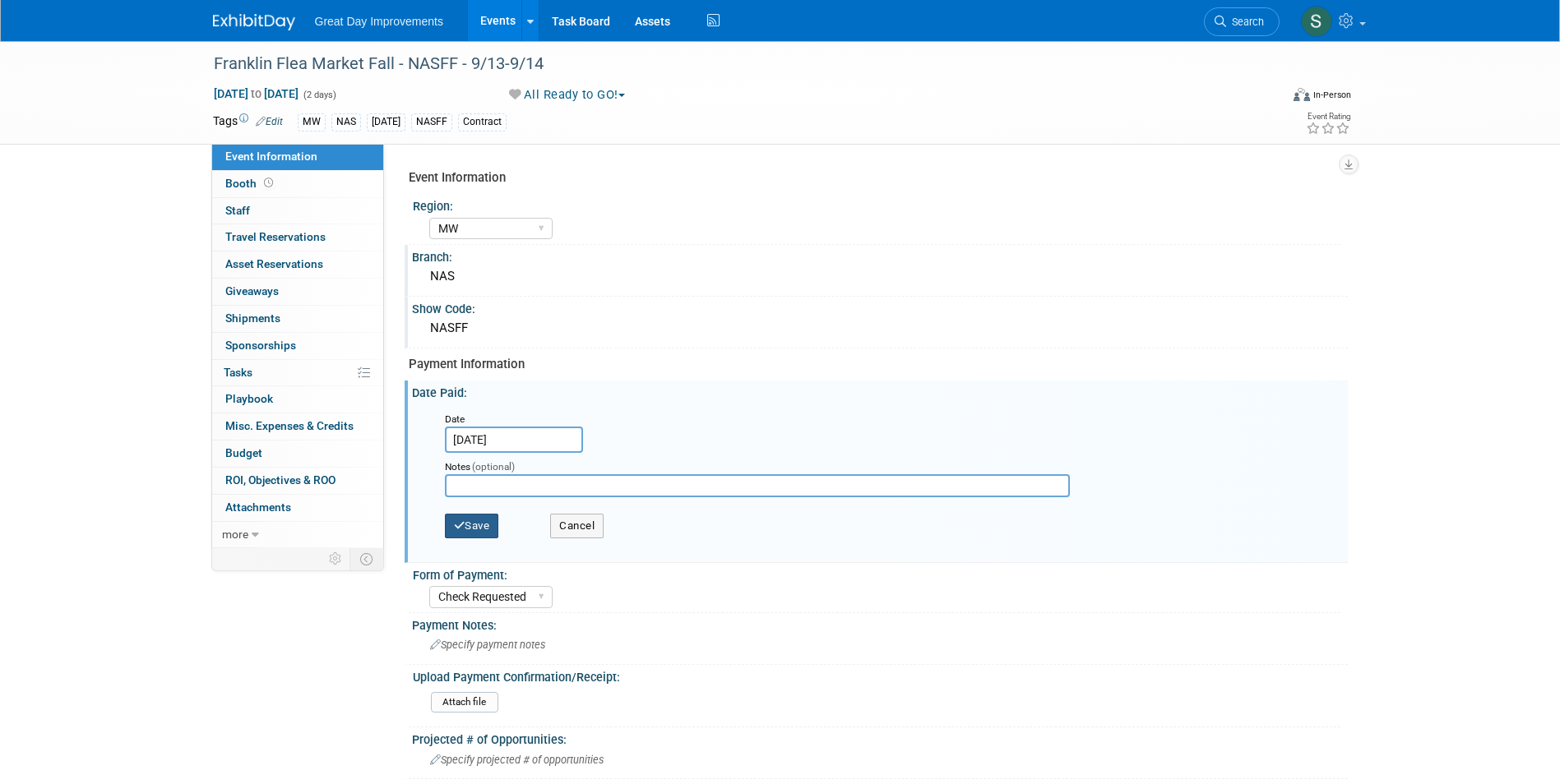
click at [477, 522] on button "Save" at bounding box center [472, 526] width 55 height 25
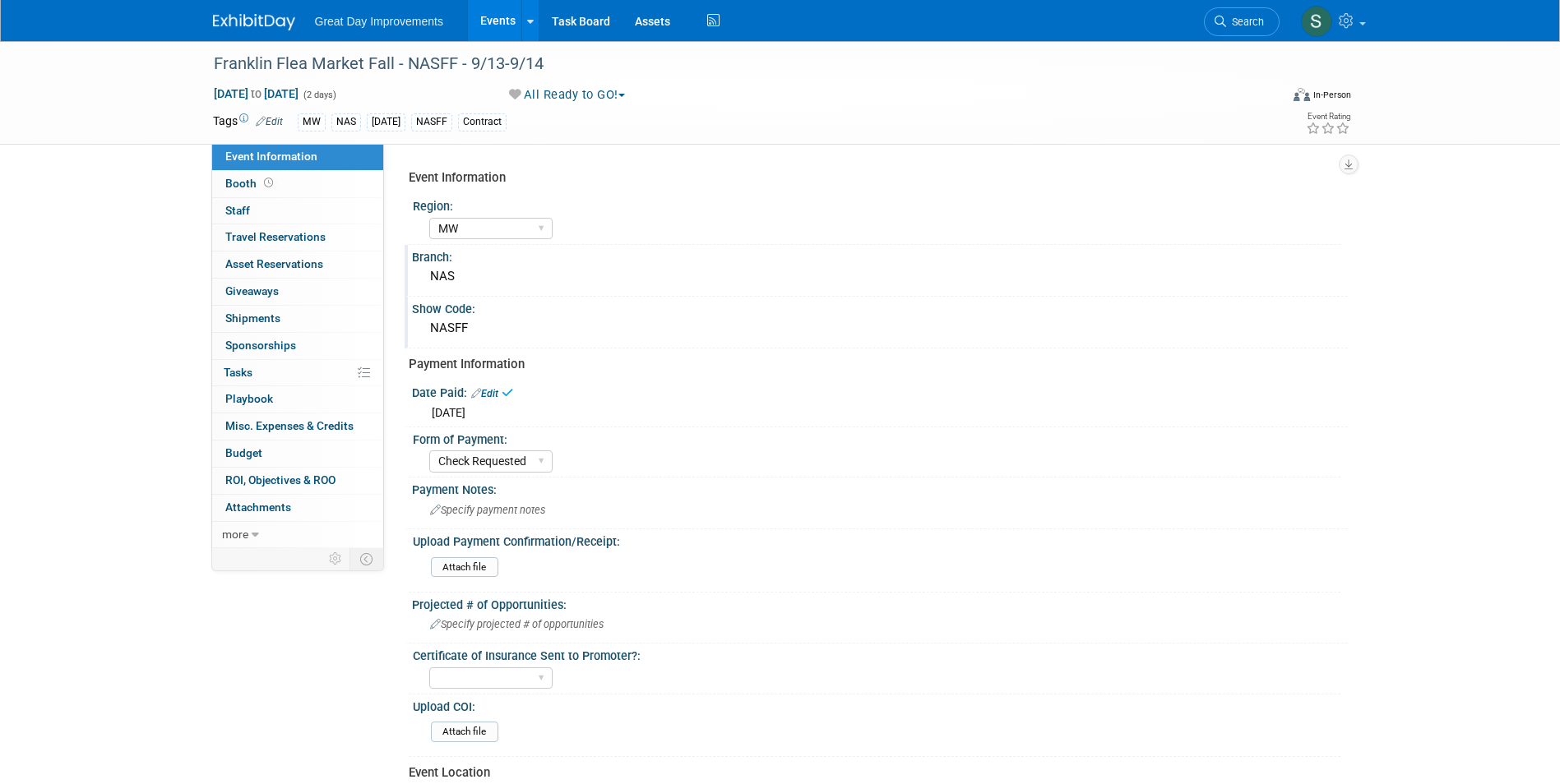
click at [220, 12] on link at bounding box center [264, 14] width 102 height 13
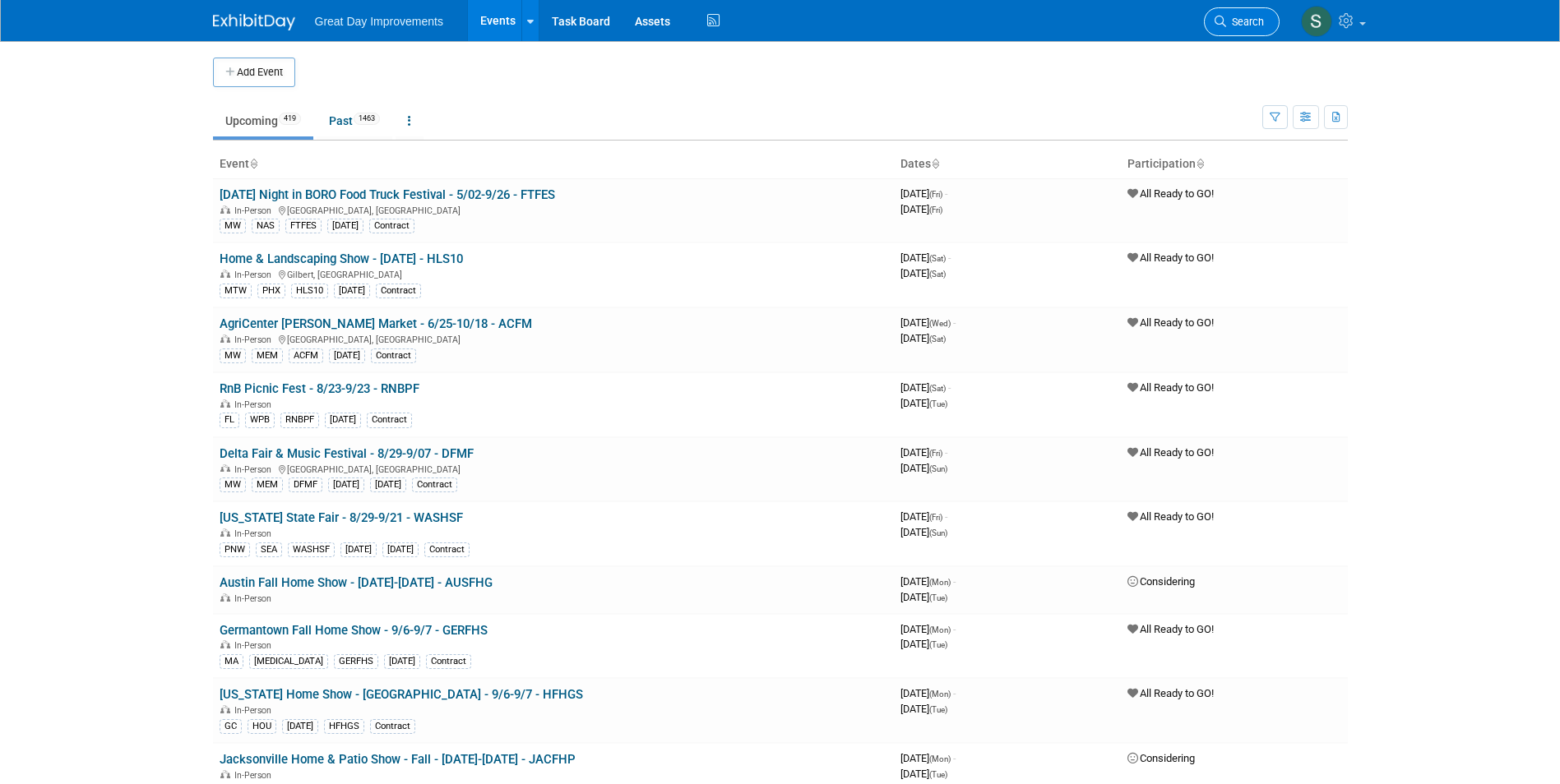
click at [1219, 27] on icon at bounding box center [1220, 21] width 11 height 11
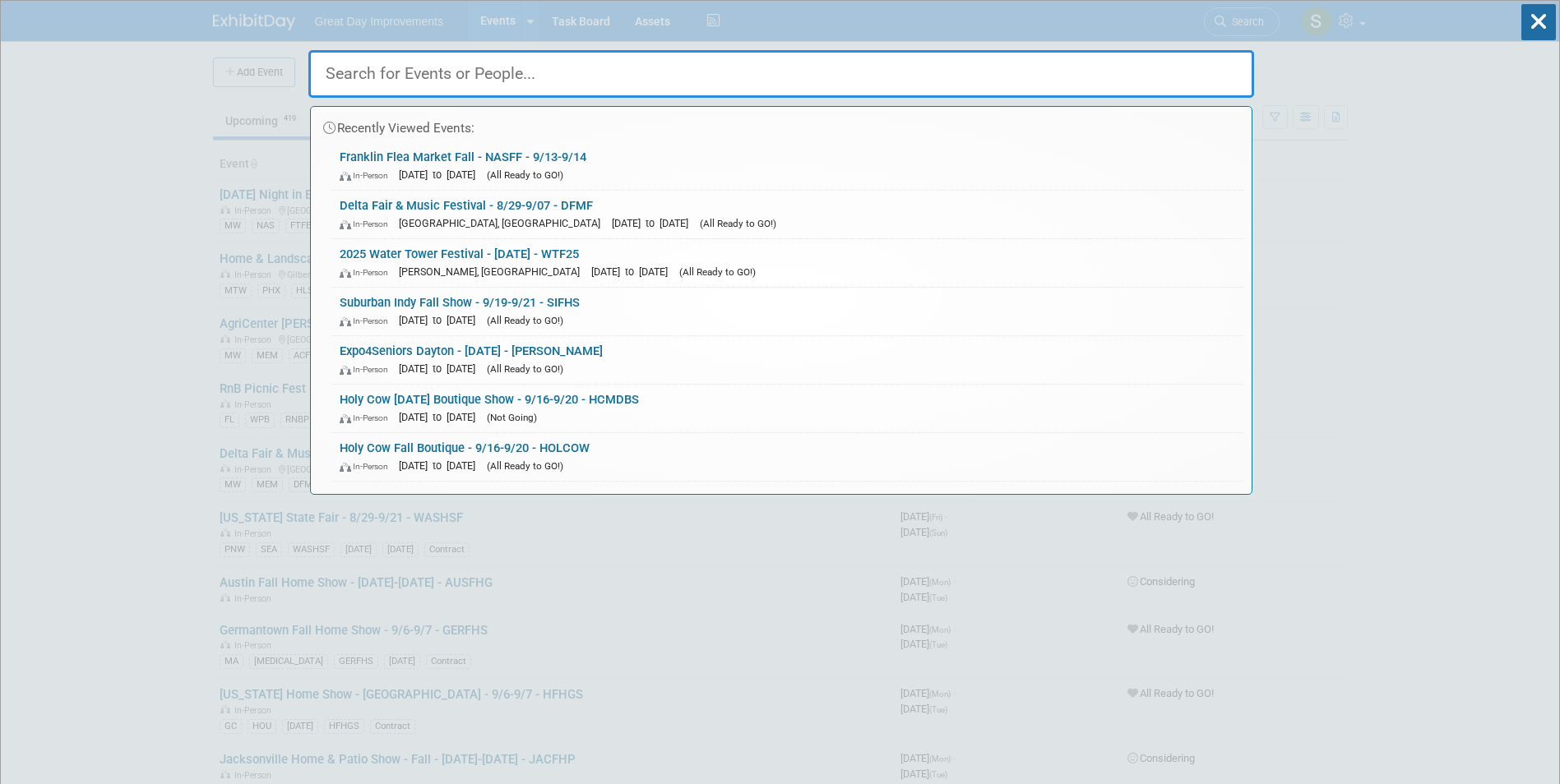
paste input "UWEXPO"
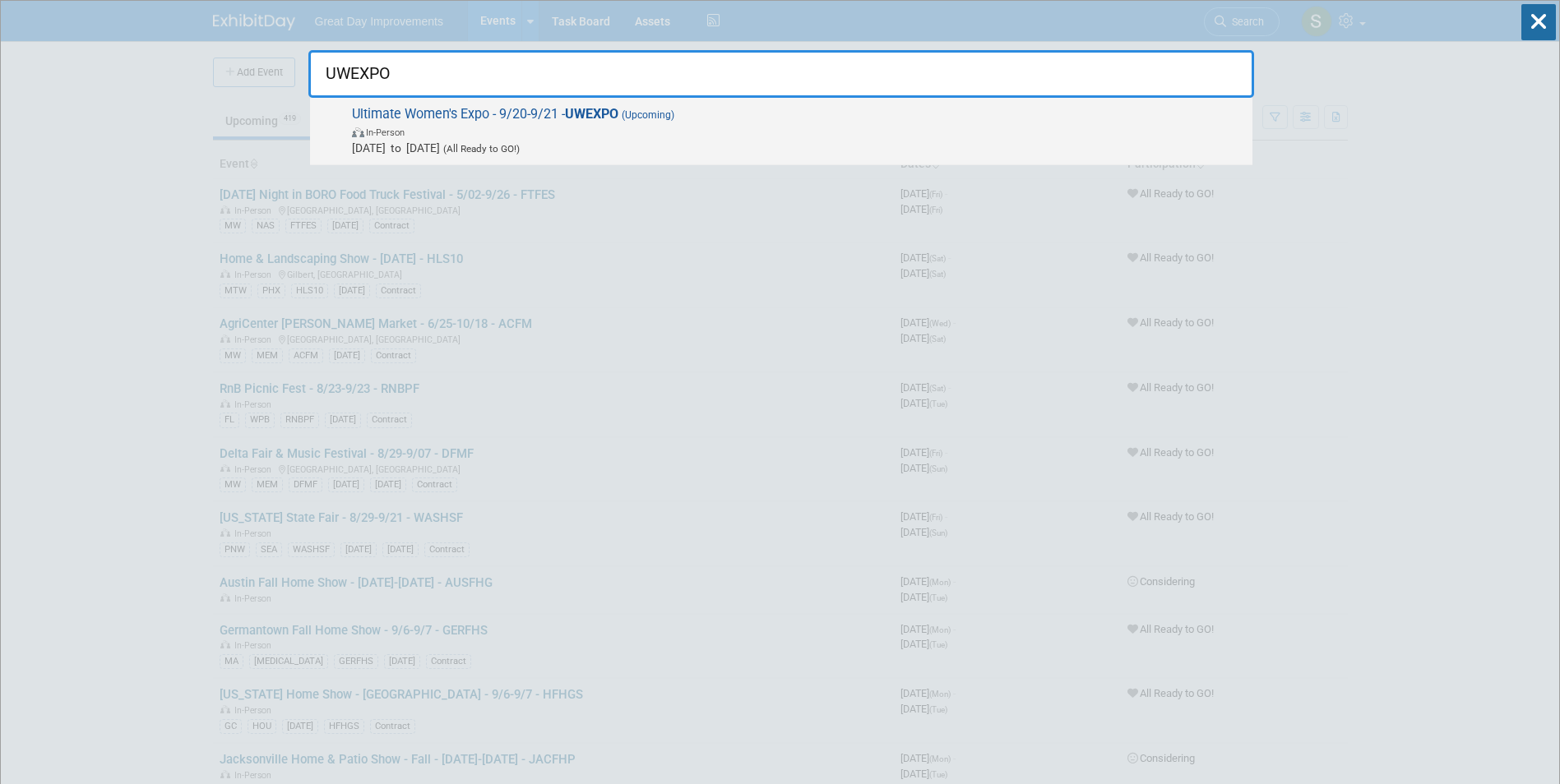
type input "UWEXPO"
click at [492, 136] on span "In-Person" at bounding box center [798, 131] width 892 height 16
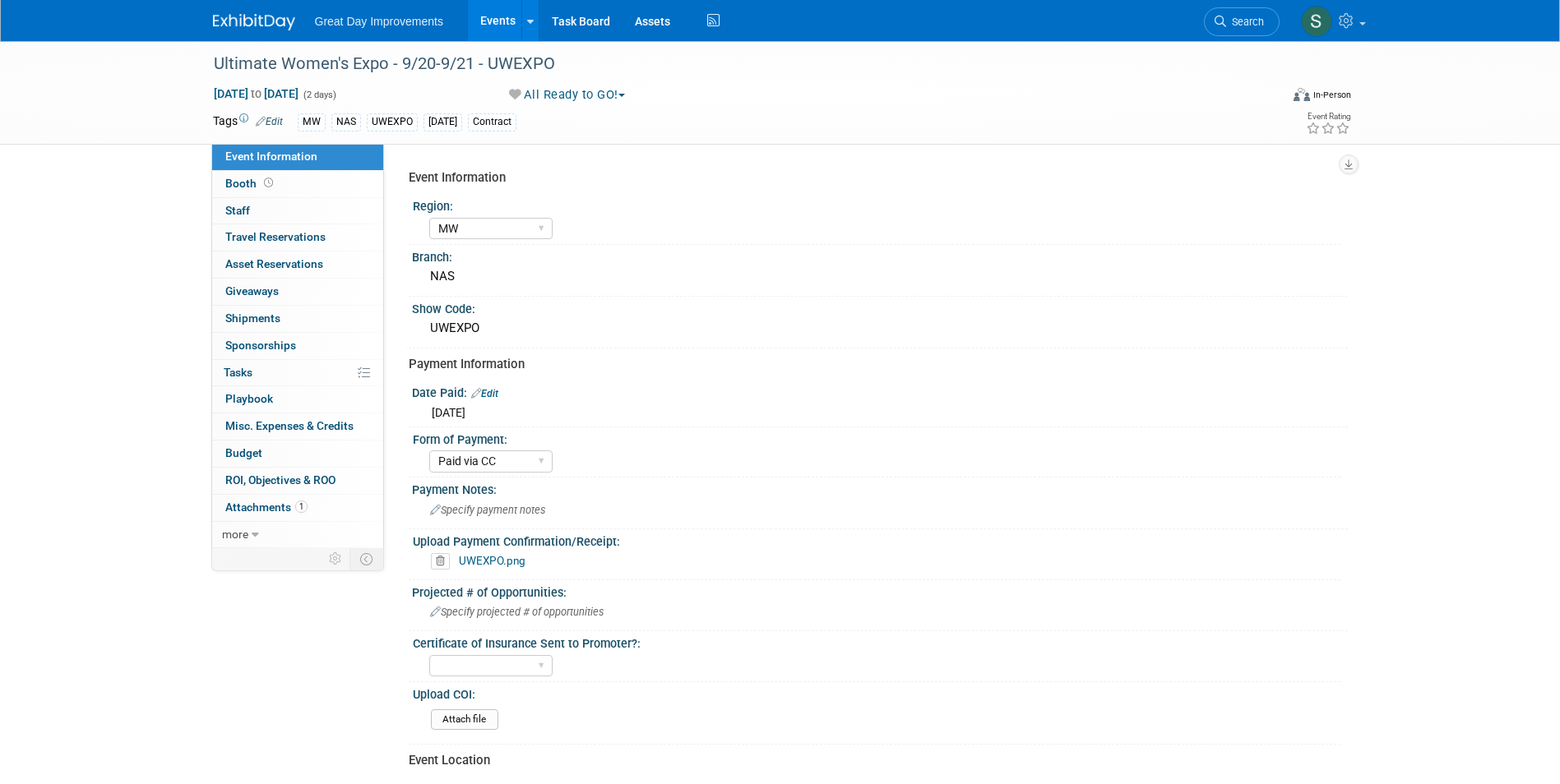
select select "MW"
select select "Paid via CC"
click at [244, 26] on img at bounding box center [254, 22] width 82 height 16
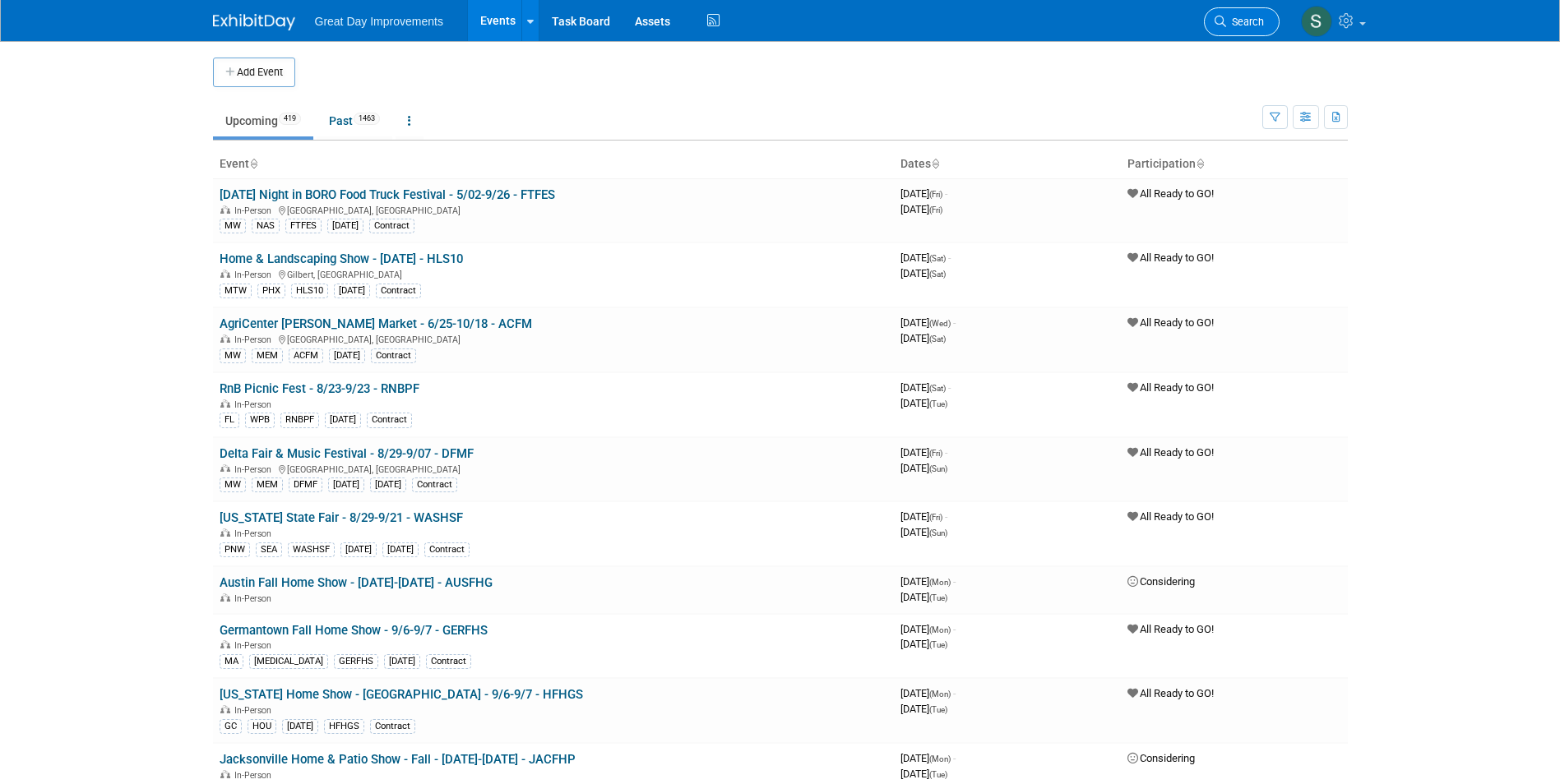
click at [1245, 15] on span "Search" at bounding box center [1245, 21] width 38 height 12
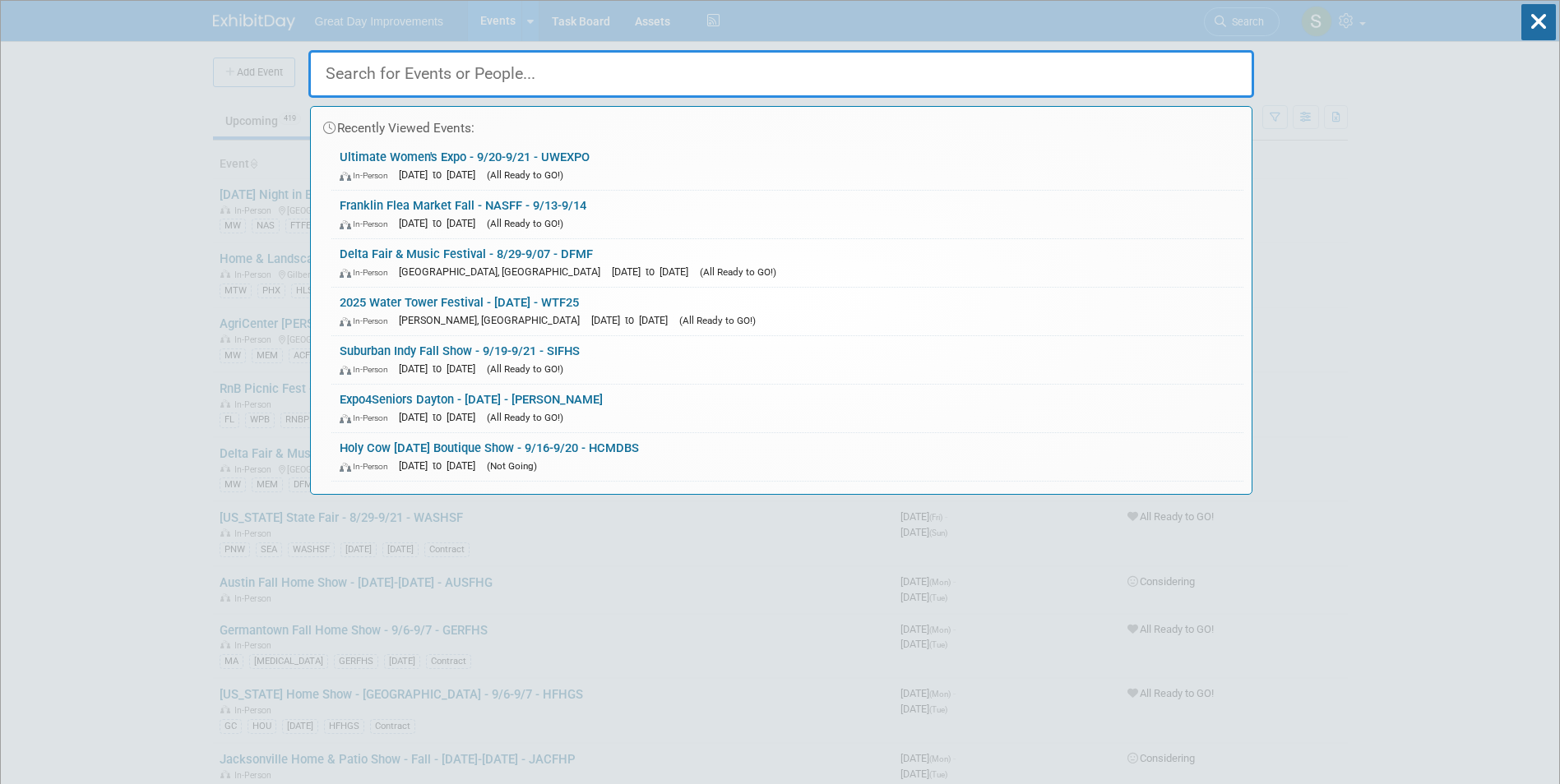
click at [559, 65] on input "text" at bounding box center [780, 74] width 946 height 48
paste input "CINSEN"
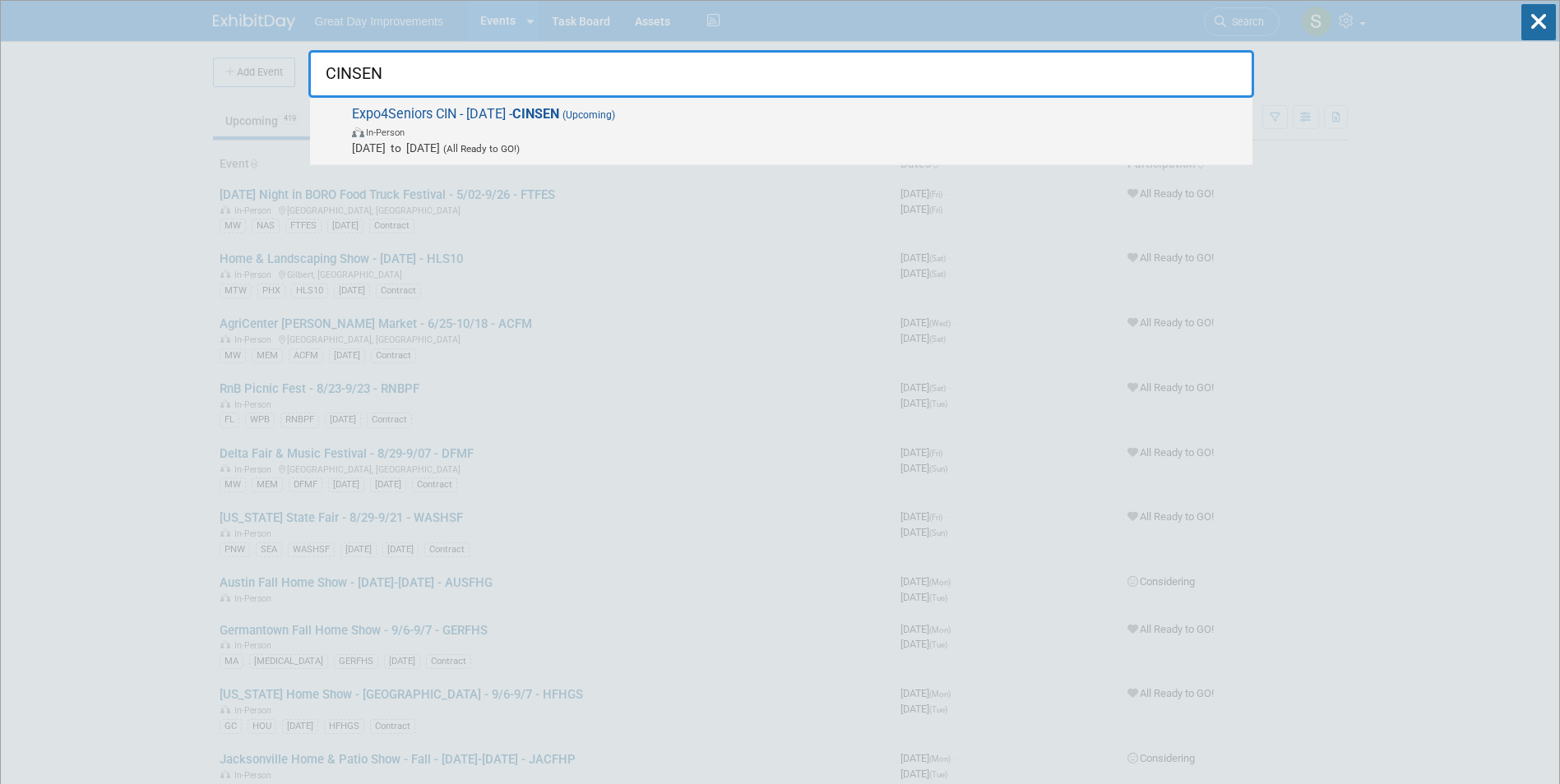
type input "CINSEN"
click at [451, 113] on span "Expo4Seniors CIN - 9/17/25 - CINSEN (Upcoming) In-Person Sep 17, 2025 to Sep 17…" at bounding box center [796, 131] width 897 height 50
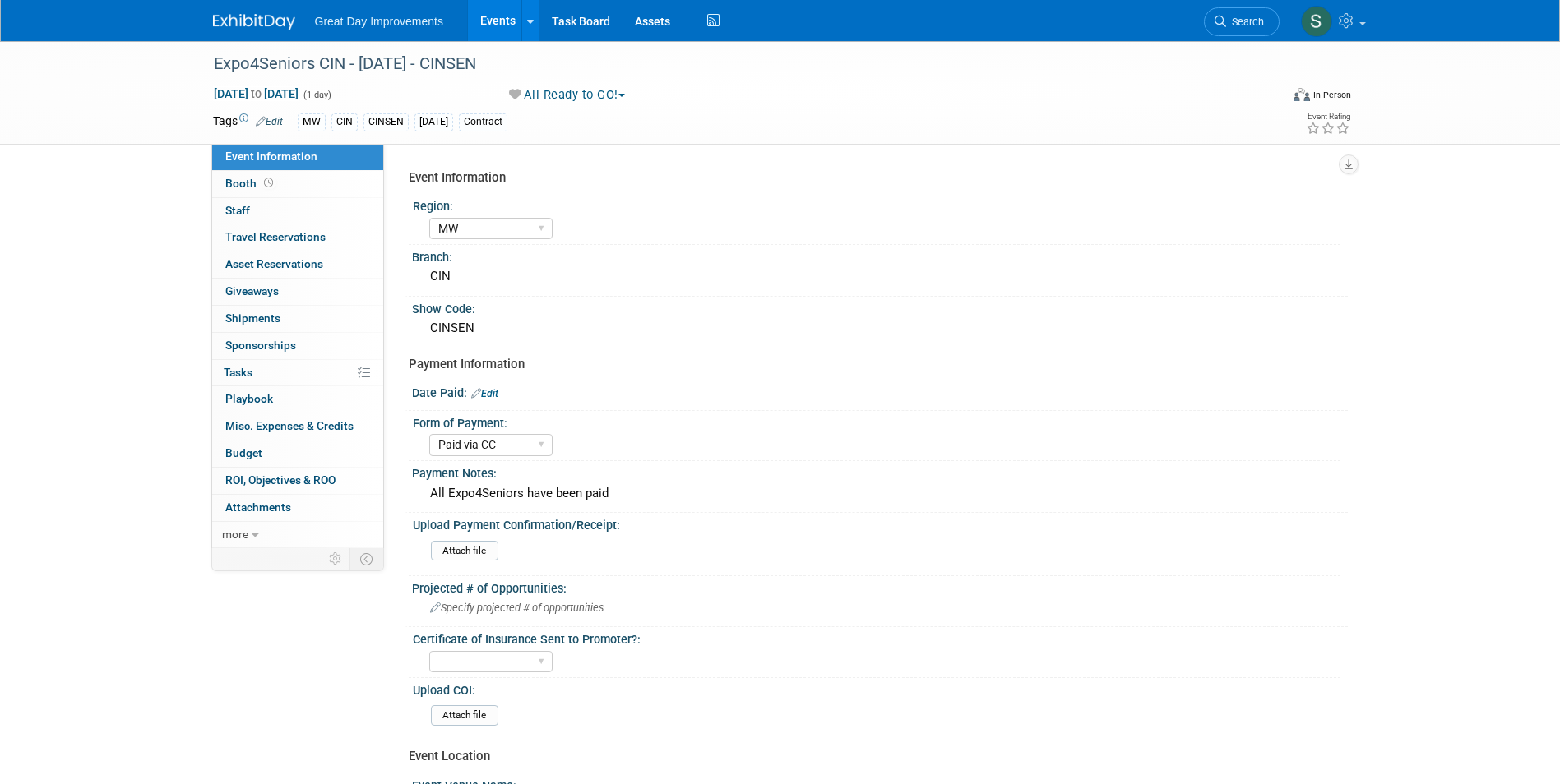
select select "MW"
select select "Paid via CC"
click at [214, 30] on div "Great Day Improvements Events Add Event Bulk Upload Events Shareable Event Boar…" at bounding box center [780, 20] width 1160 height 41
click at [228, 5] on div at bounding box center [264, 15] width 102 height 31
click at [253, 15] on img at bounding box center [254, 22] width 82 height 16
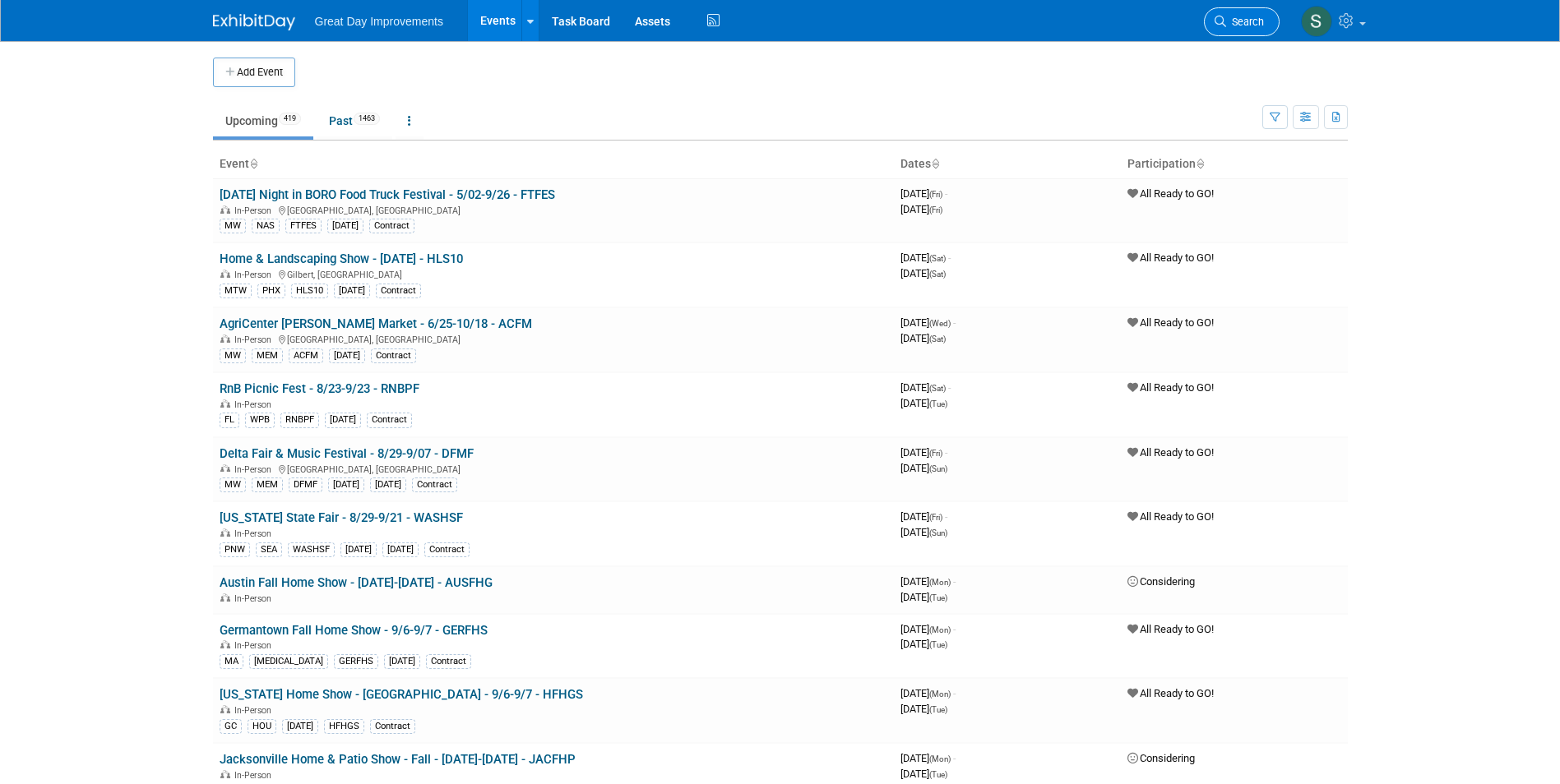
click at [1266, 20] on link "Search" at bounding box center [1241, 22] width 76 height 29
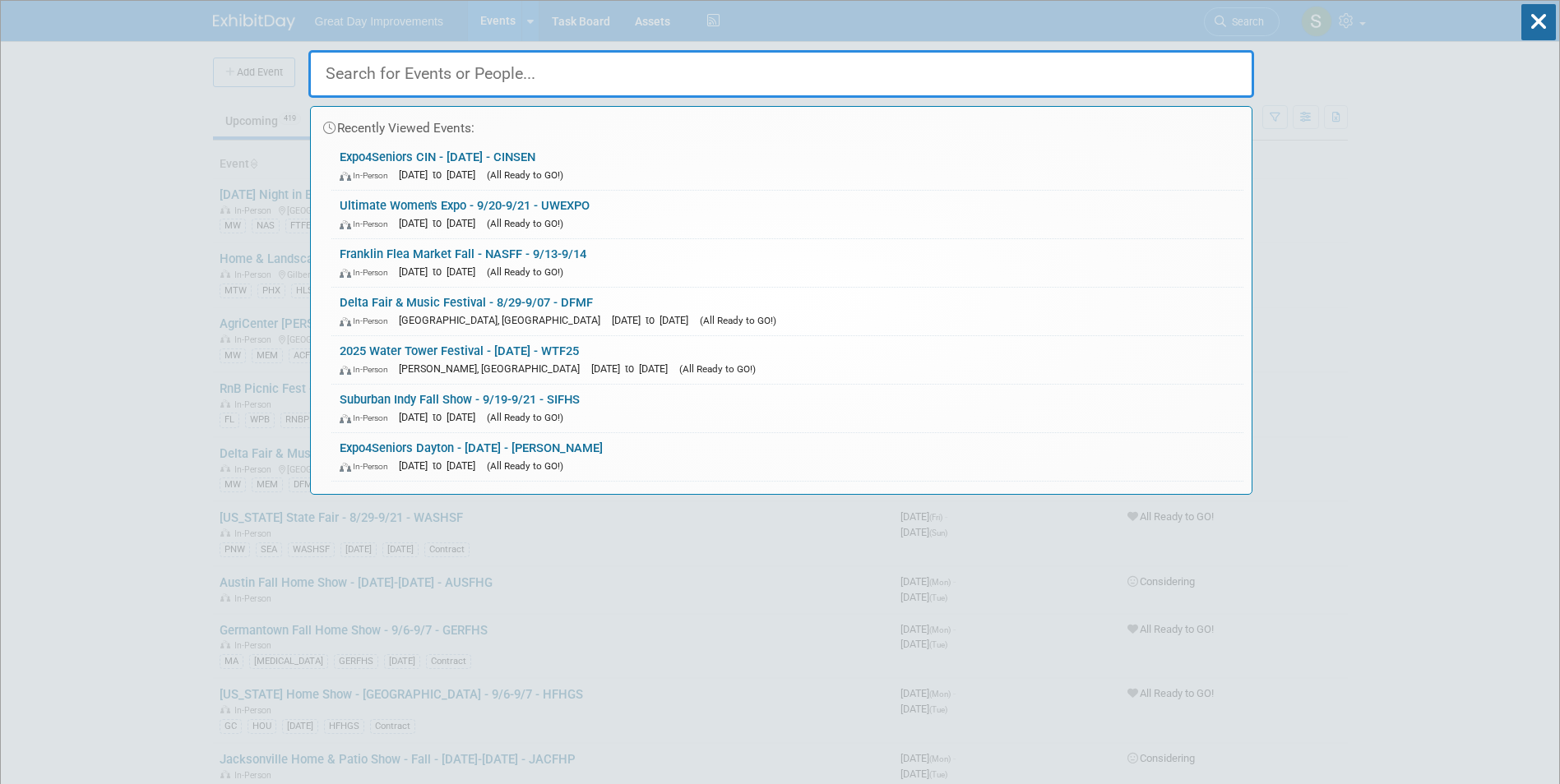
click at [613, 72] on input "text" at bounding box center [780, 74] width 946 height 48
paste input "MEMSEN"
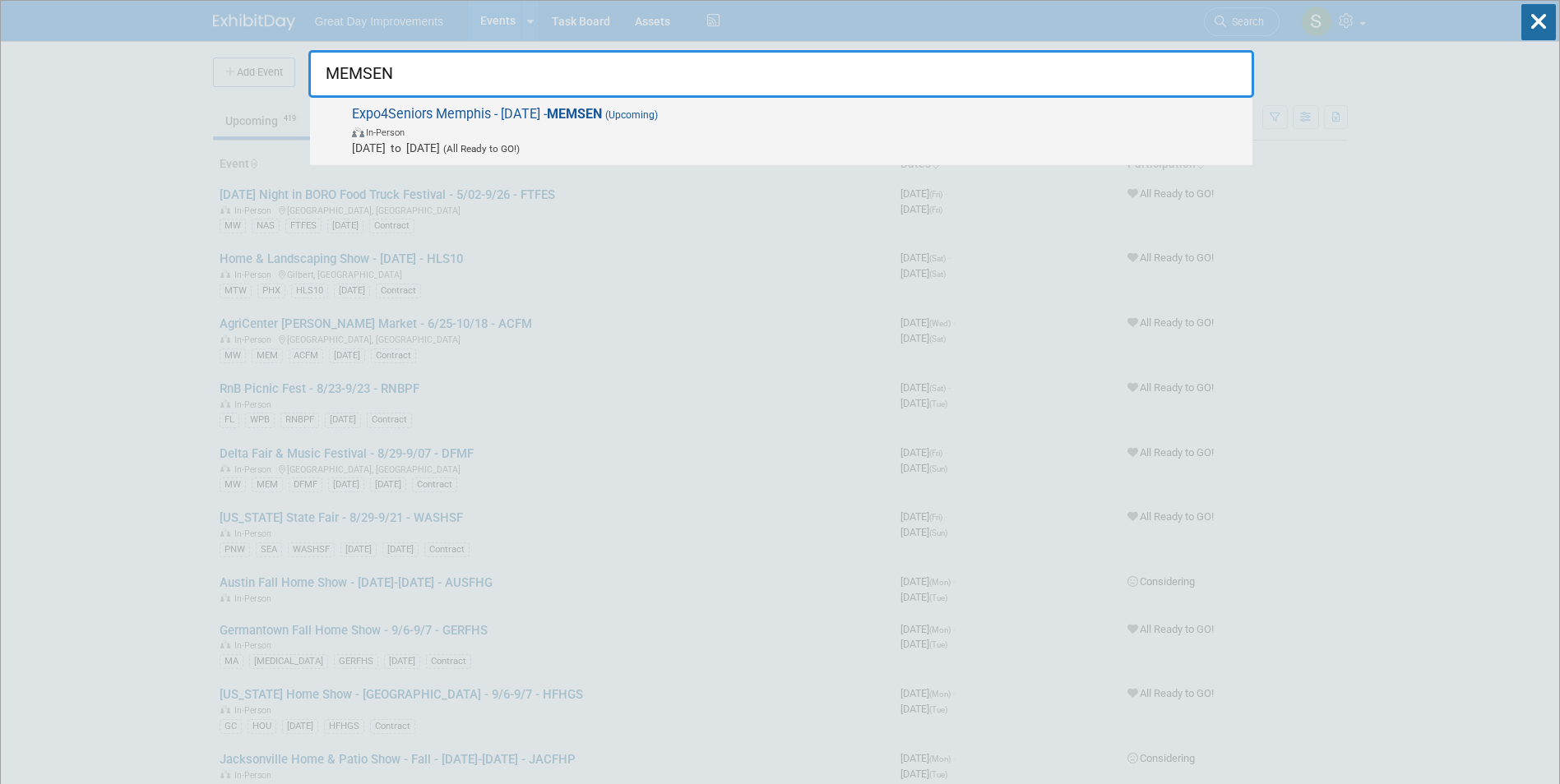
type input "MEMSEN"
click at [515, 118] on span "Expo4Seniors Memphis - 9/24/25 - MEMSEN (Upcoming) In-Person Sep 24, 2025 to Se…" at bounding box center [796, 131] width 897 height 50
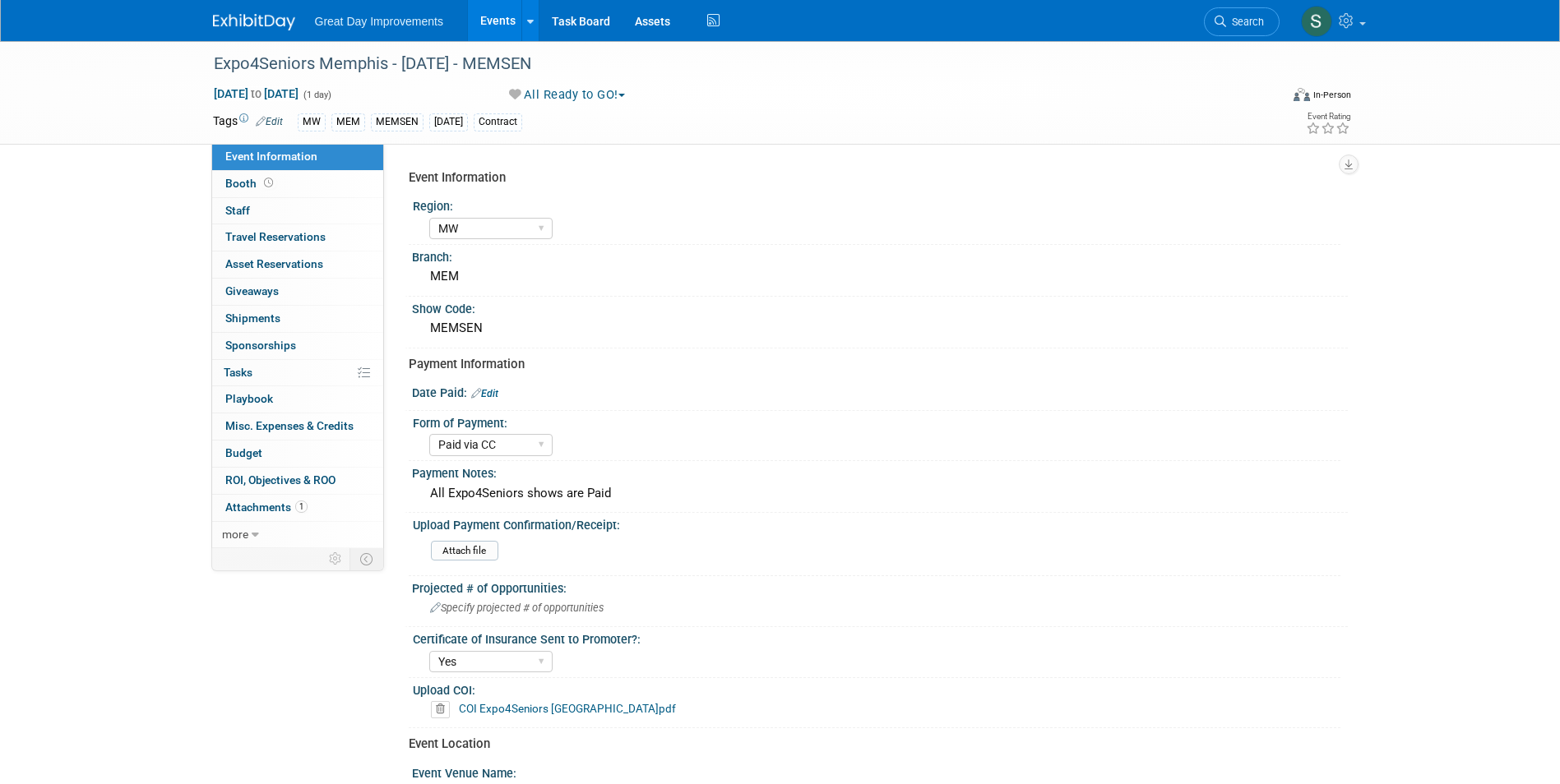
select select "MW"
select select "Paid via CC"
select select "Yes"
click at [254, 11] on link at bounding box center [264, 14] width 102 height 13
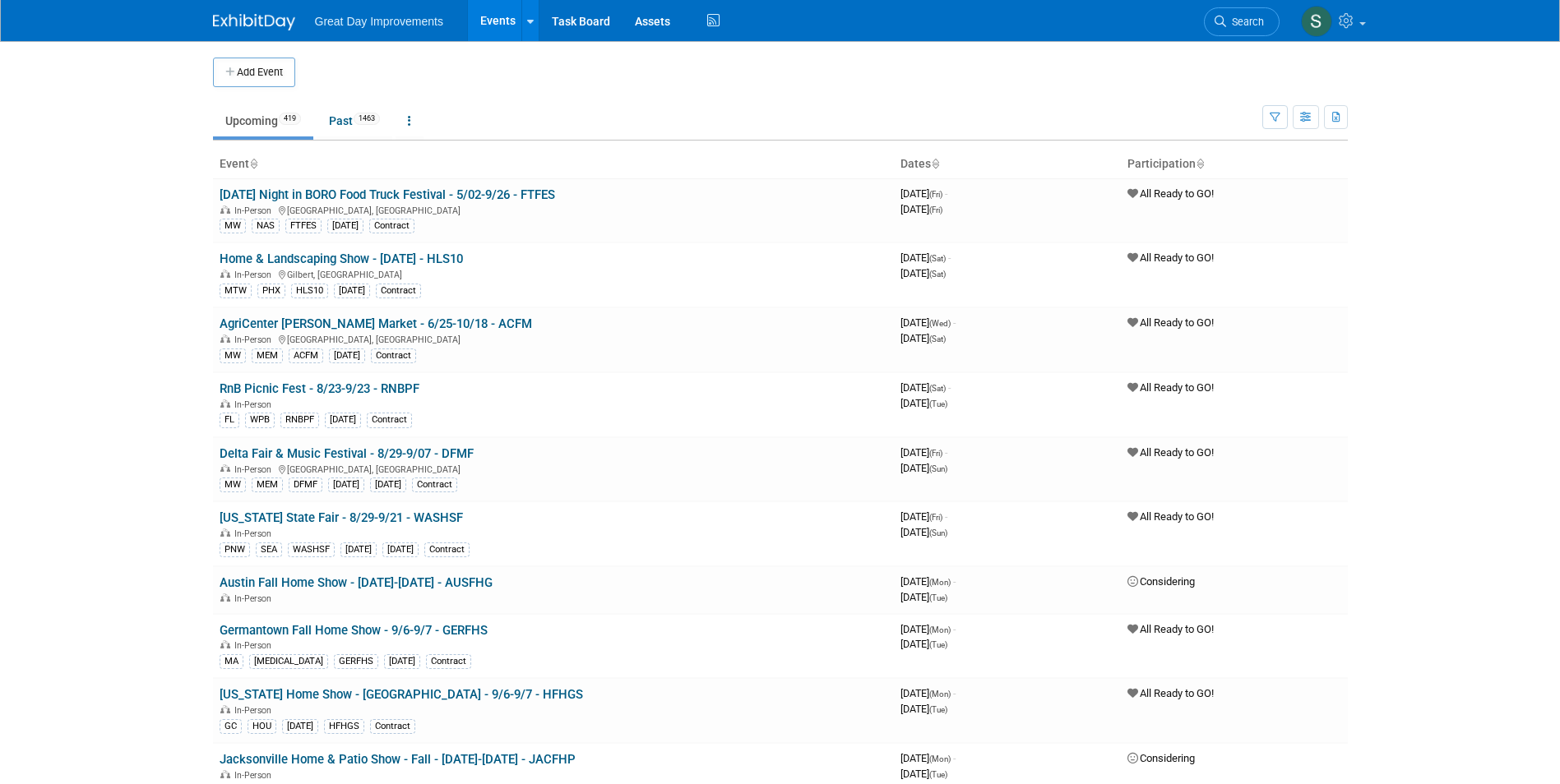
click at [1250, 11] on link "Search" at bounding box center [1241, 22] width 76 height 29
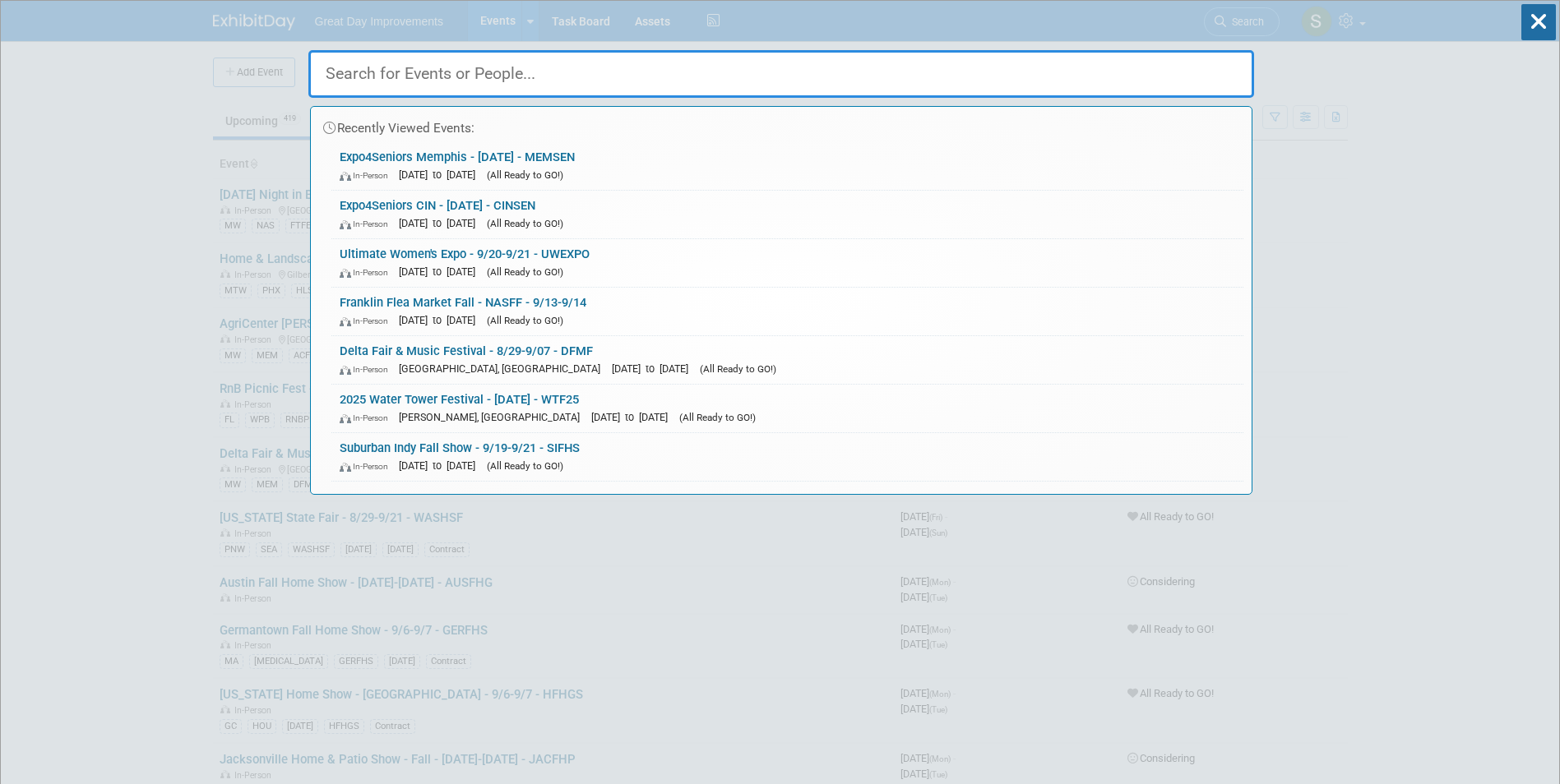
paste input "SENMEM"
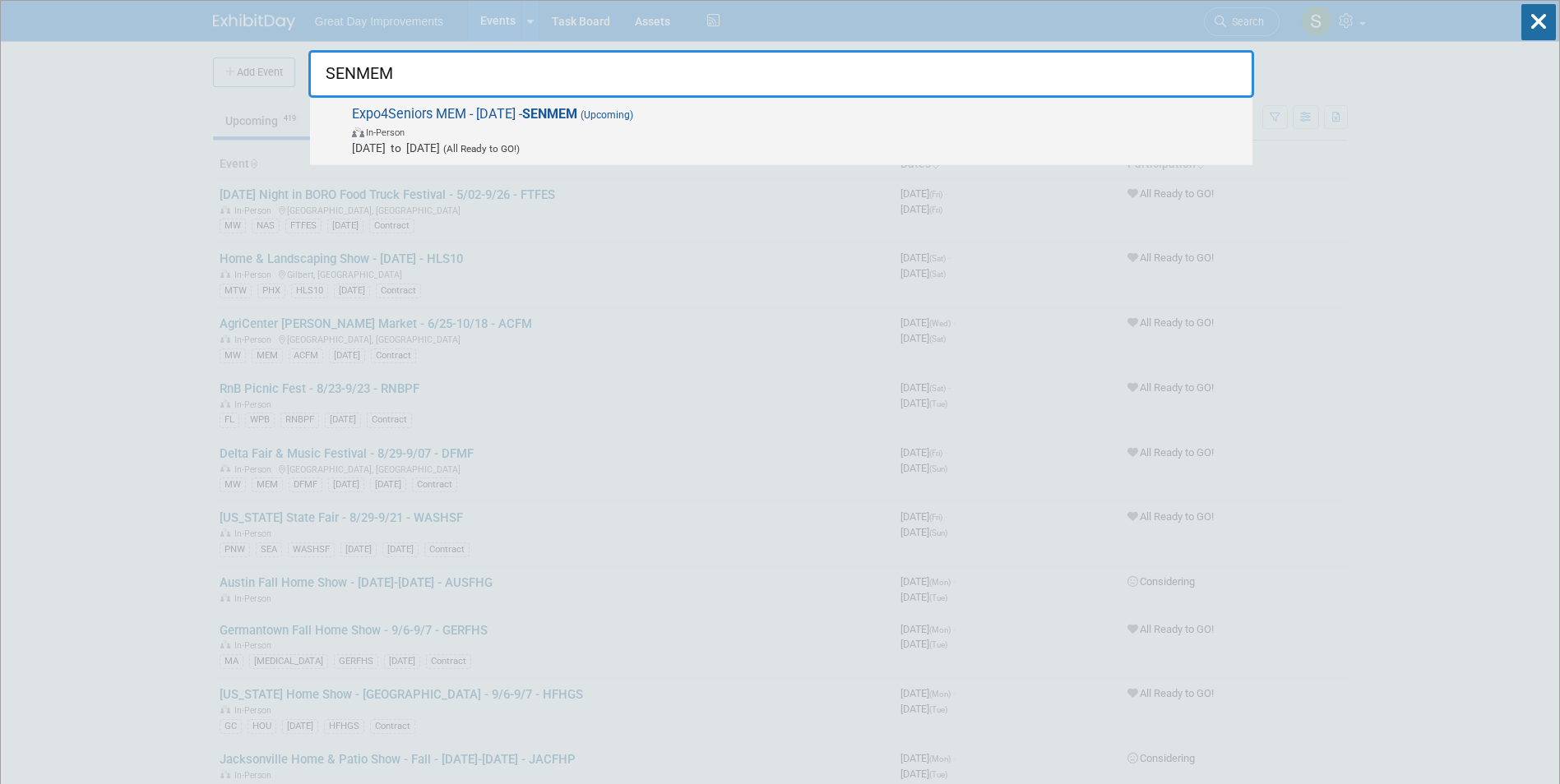
type input "SENMEM"
click at [545, 126] on span "In-Person" at bounding box center [798, 131] width 892 height 16
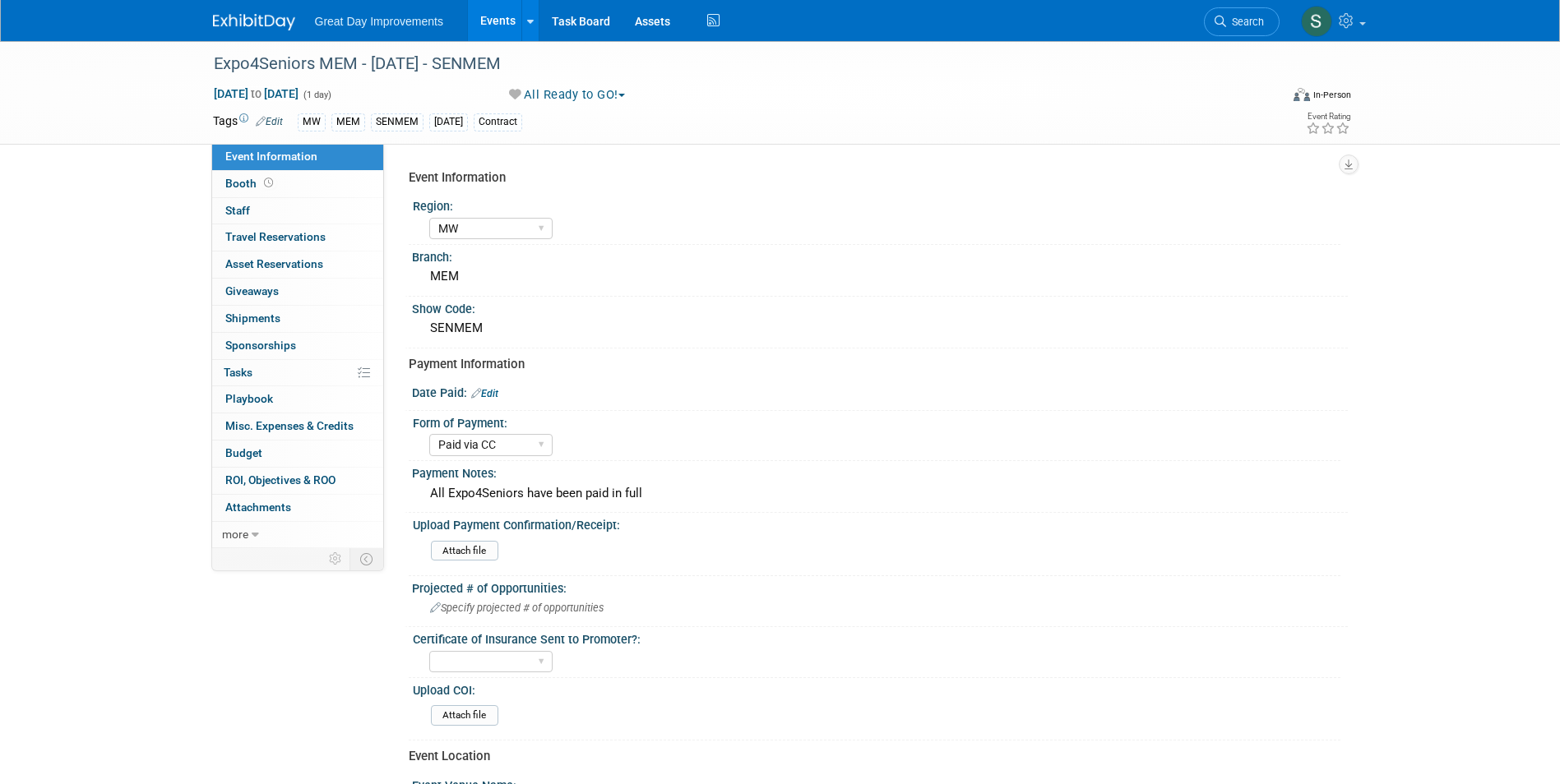
select select "MW"
select select "Paid via CC"
click at [249, 26] on img at bounding box center [254, 22] width 82 height 16
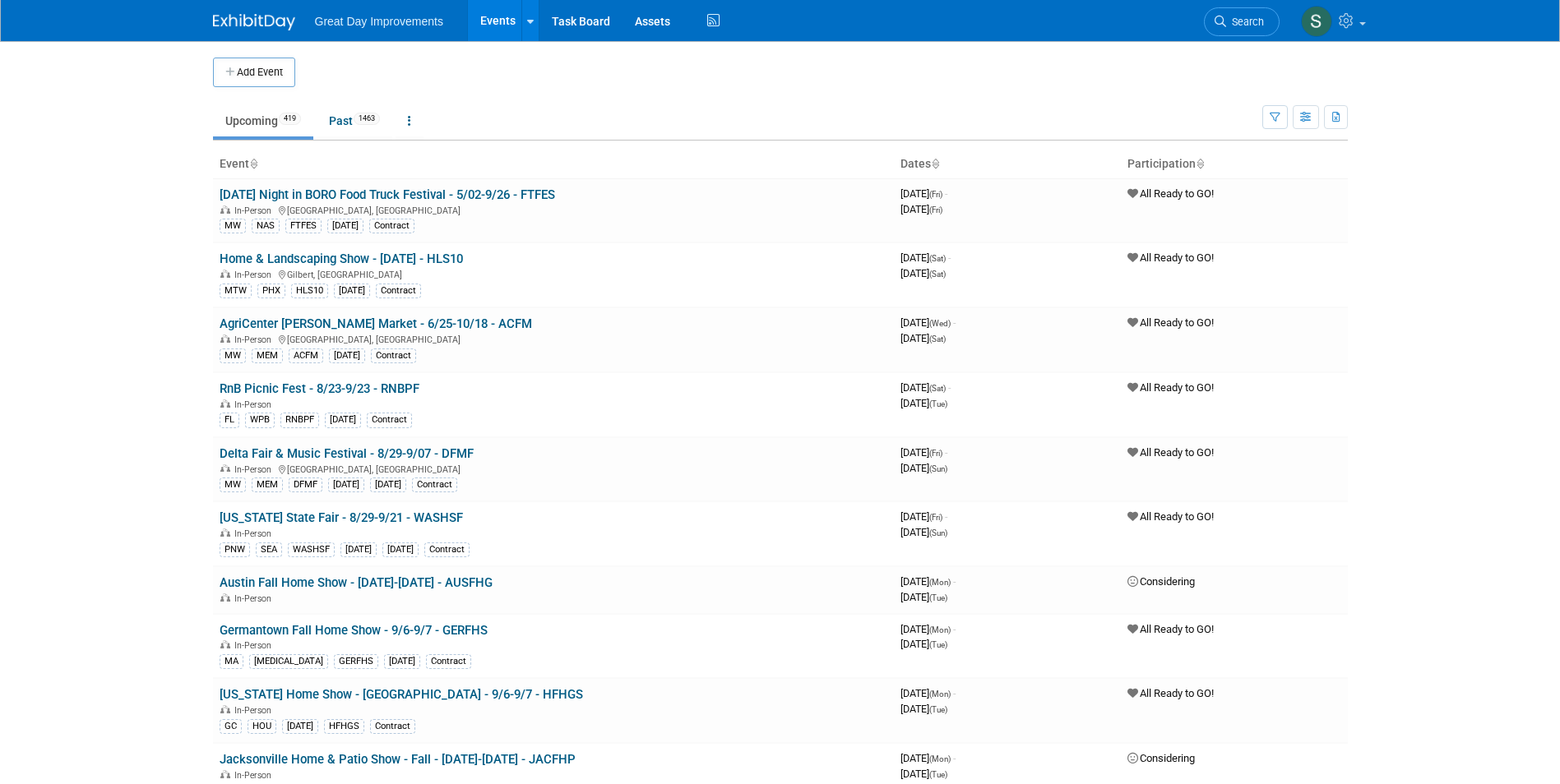
drag, startPoint x: 1233, startPoint y: 21, endPoint x: 1132, endPoint y: 17, distance: 101.1
click at [1231, 21] on span "Search" at bounding box center [1245, 21] width 38 height 12
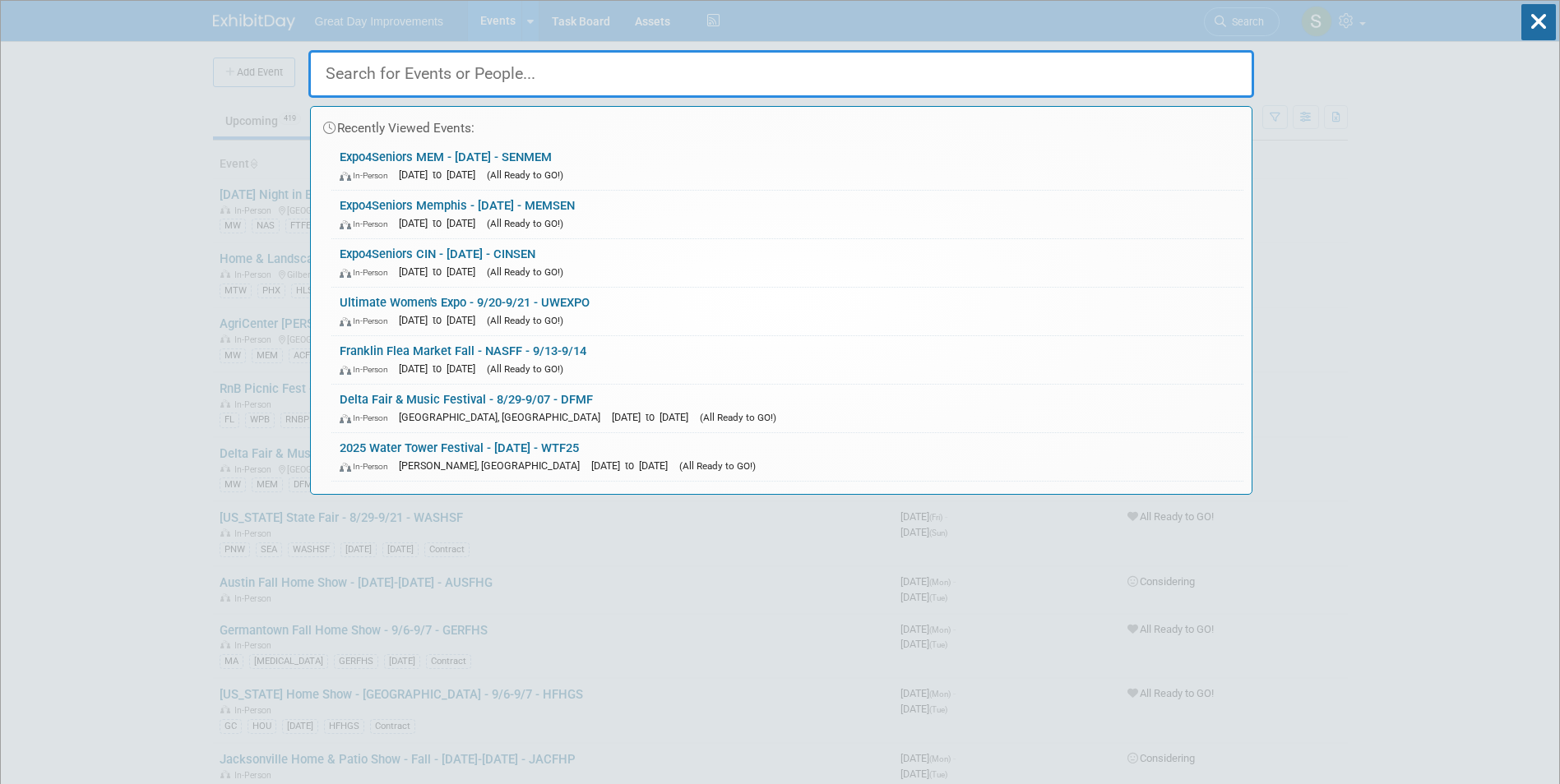
paste input "5AGPF"
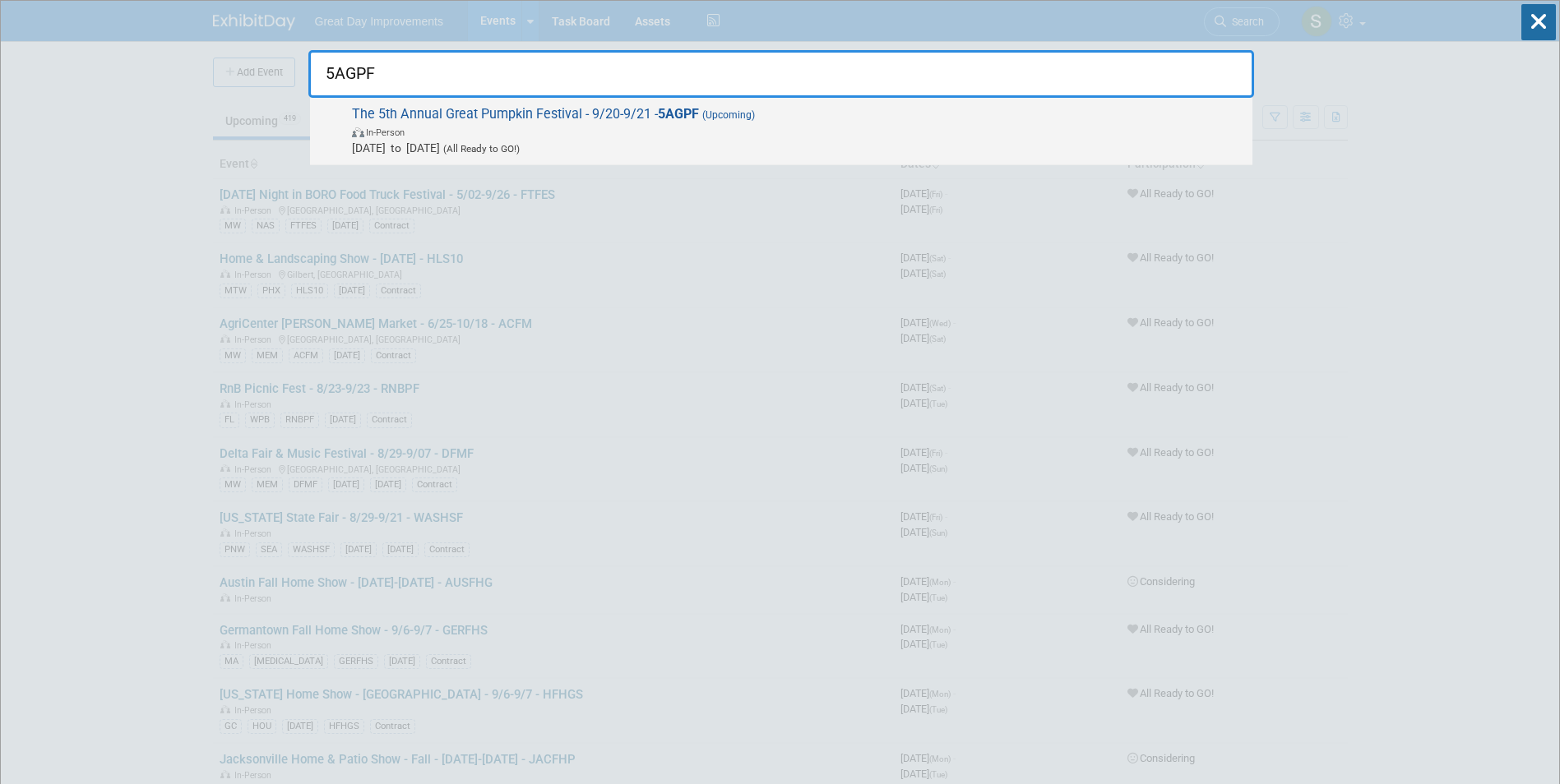
type input "5AGPF"
click at [468, 140] on span "Sep 20, 2025 to Sep 21, 2025 (All Ready to GO!)" at bounding box center [798, 147] width 892 height 16
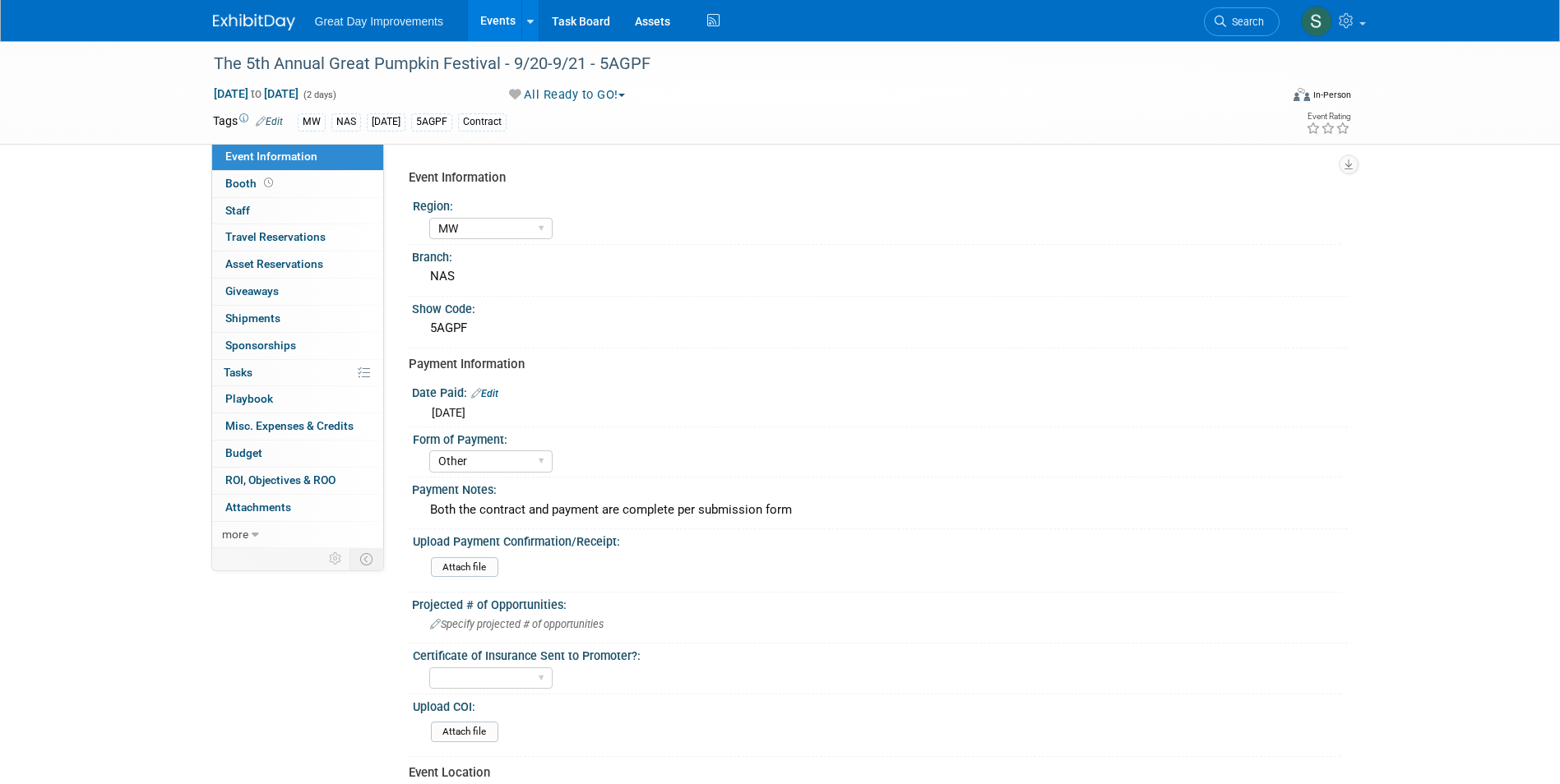
select select "MW"
select select "Other"
click at [1260, 33] on link "Search" at bounding box center [1241, 22] width 76 height 29
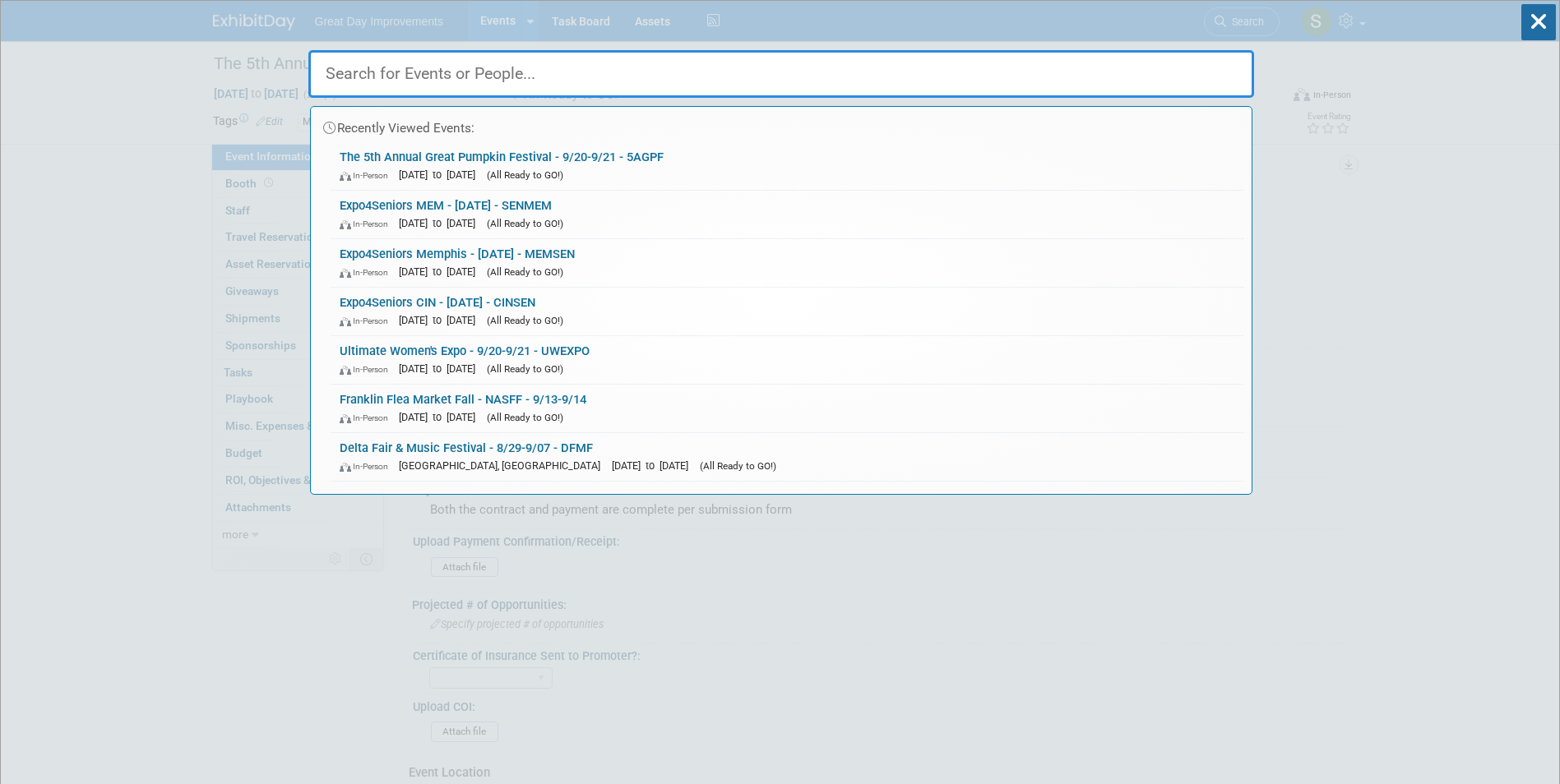
paste input "DEPOTD"
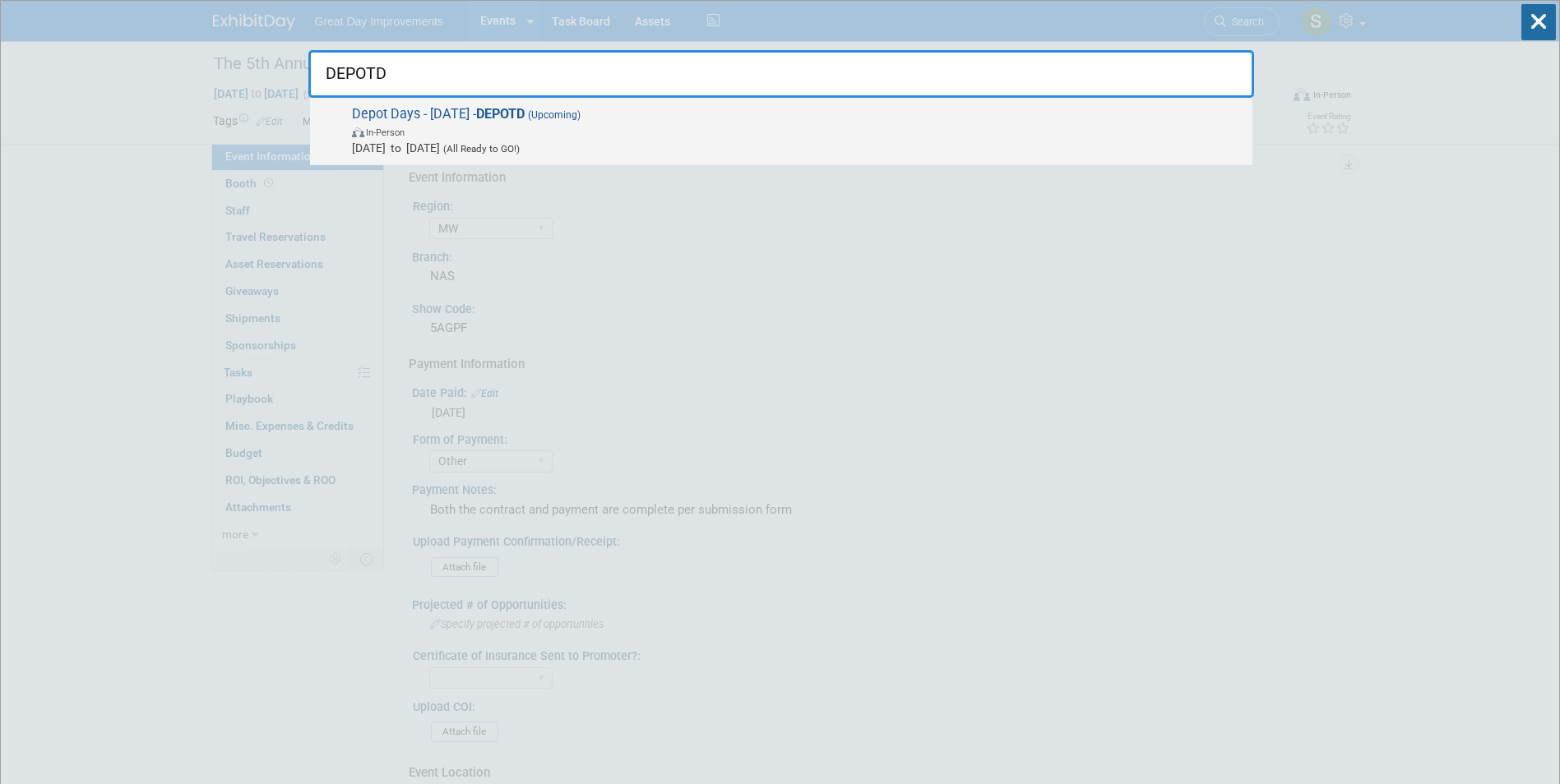
type input "DEPOTD"
click at [672, 124] on span "In-Person" at bounding box center [798, 131] width 892 height 16
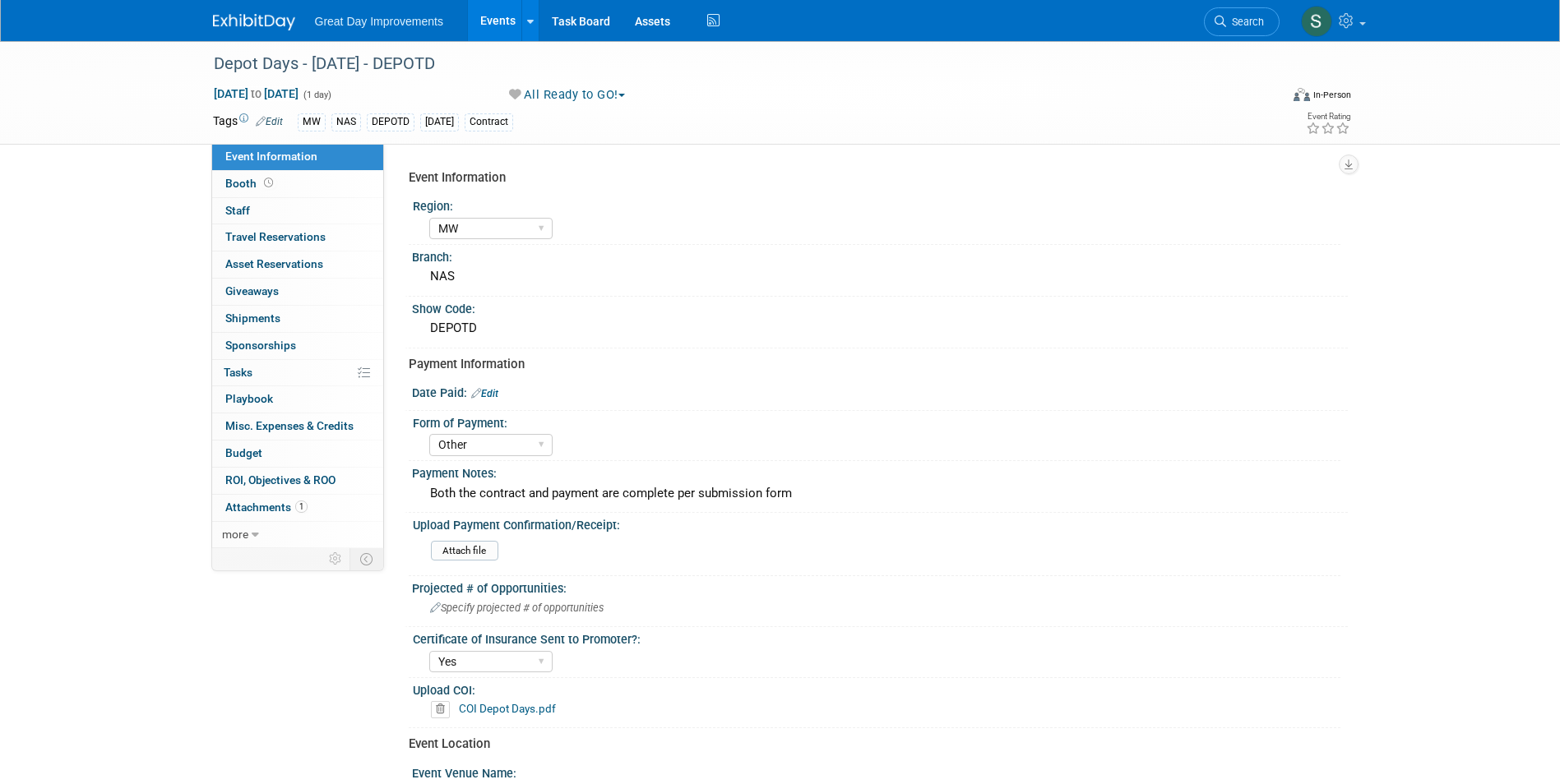
select select "MW"
select select "Other"
select select "Yes"
click at [496, 388] on link "Edit" at bounding box center [485, 394] width 27 height 11
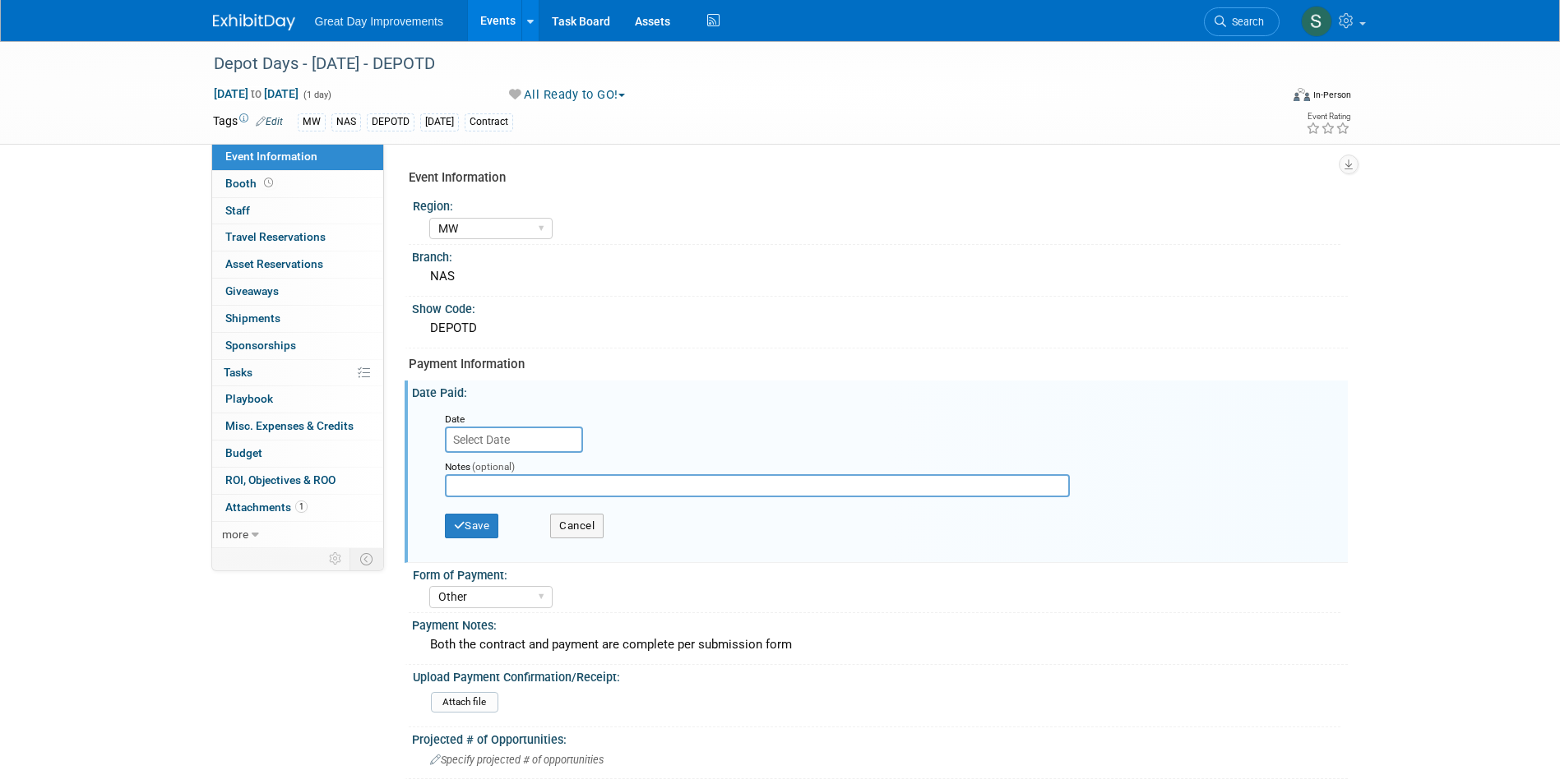
click at [526, 458] on div "Notes (optional)" at bounding box center [771, 466] width 652 height 16
click at [515, 445] on input "text" at bounding box center [514, 440] width 138 height 27
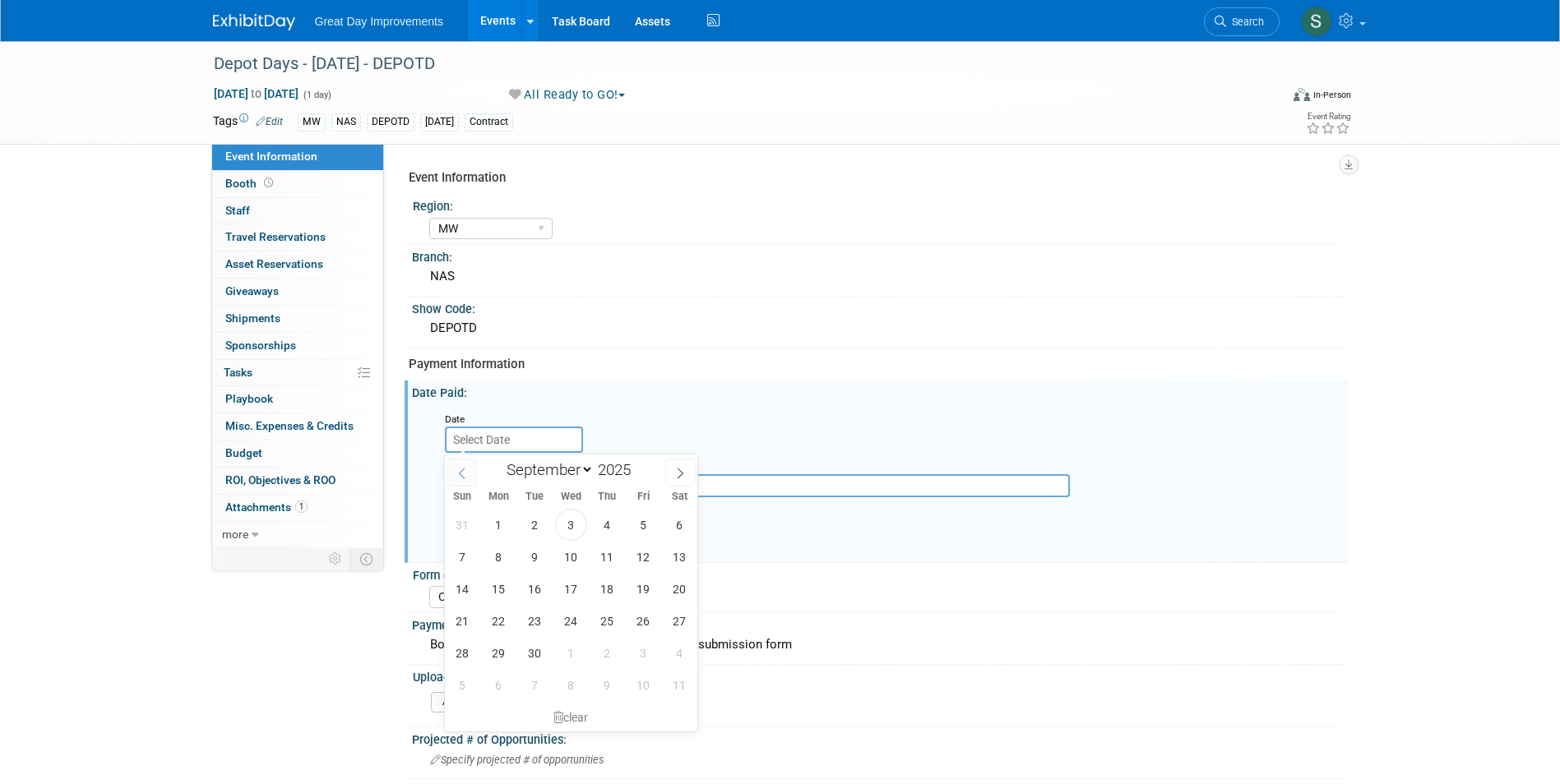
click at [462, 468] on icon at bounding box center [462, 473] width 11 height 11
select select "5"
click at [607, 564] on span "12" at bounding box center [607, 557] width 33 height 33
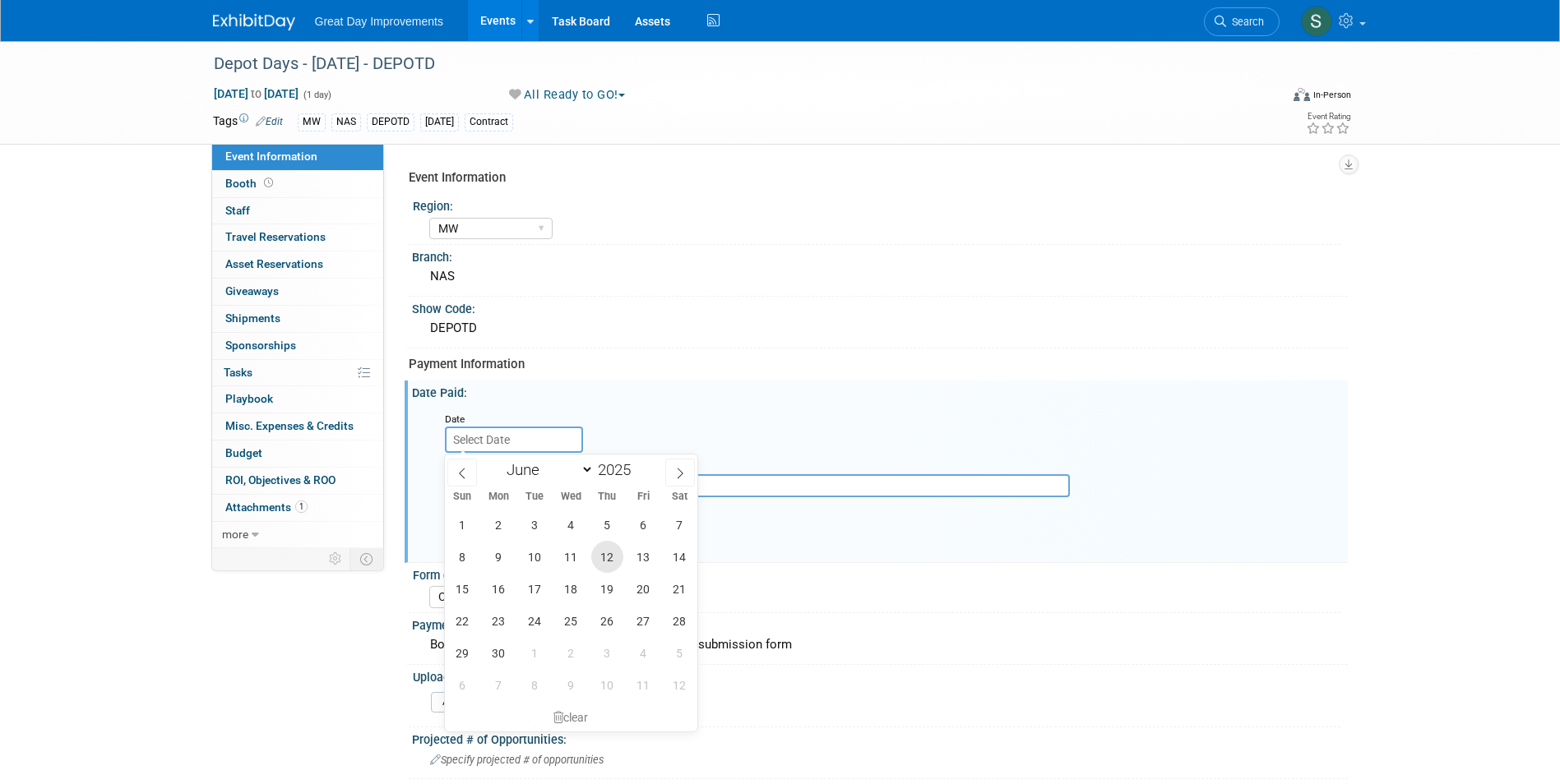
type input "Jun 12, 2025"
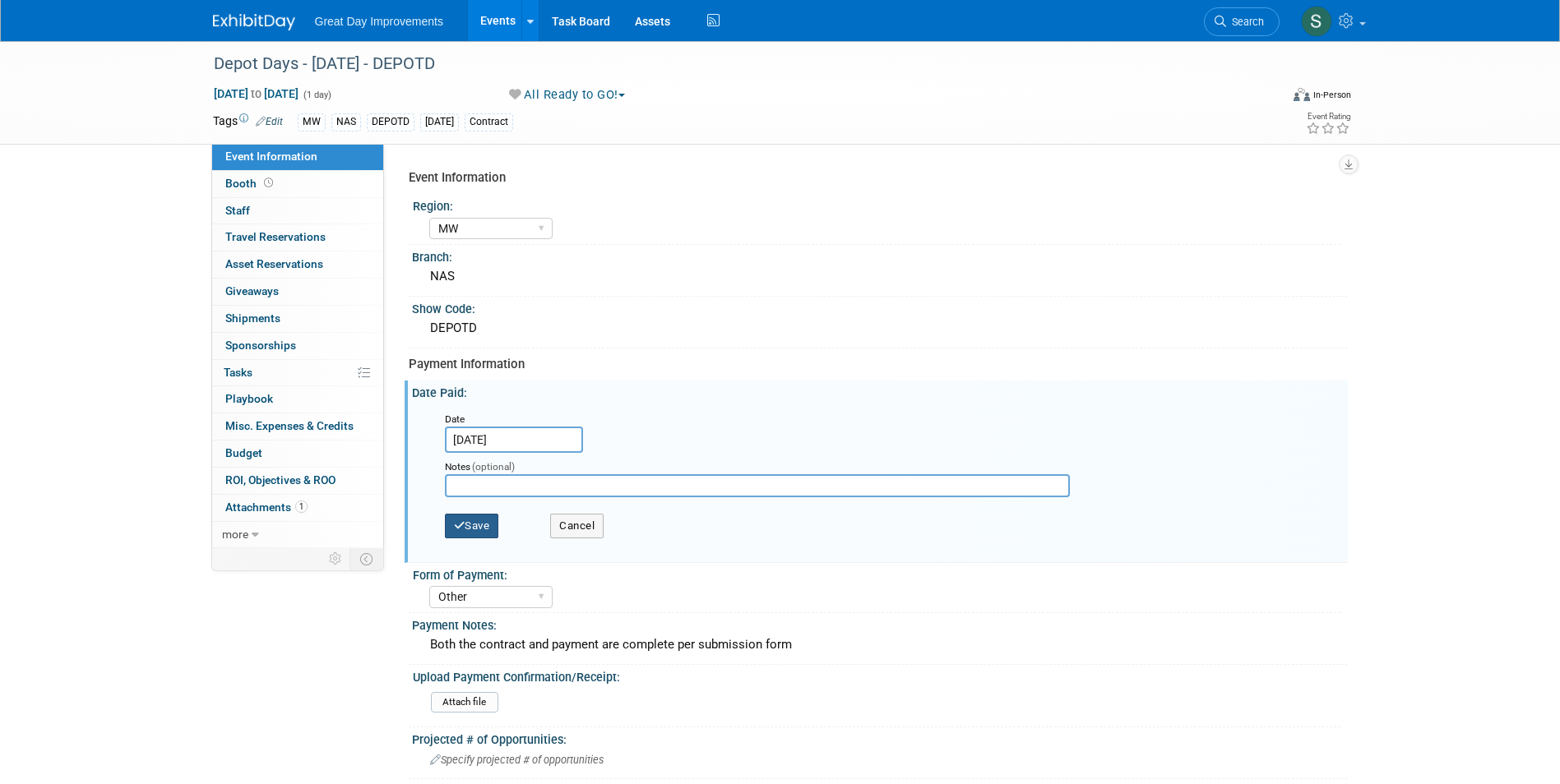
click at [489, 525] on button "Save" at bounding box center [472, 526] width 55 height 25
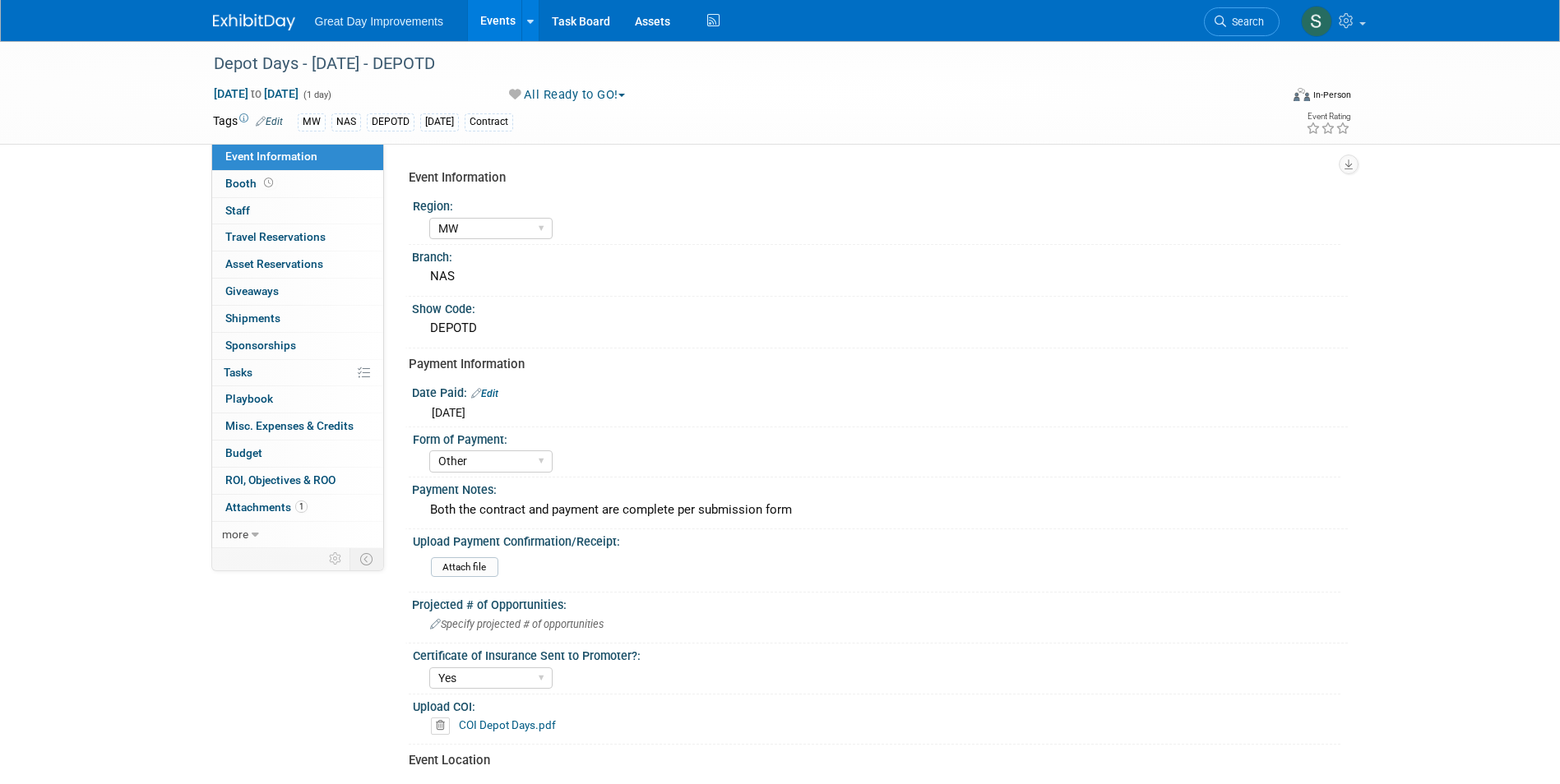
click at [242, 29] on img at bounding box center [254, 22] width 82 height 16
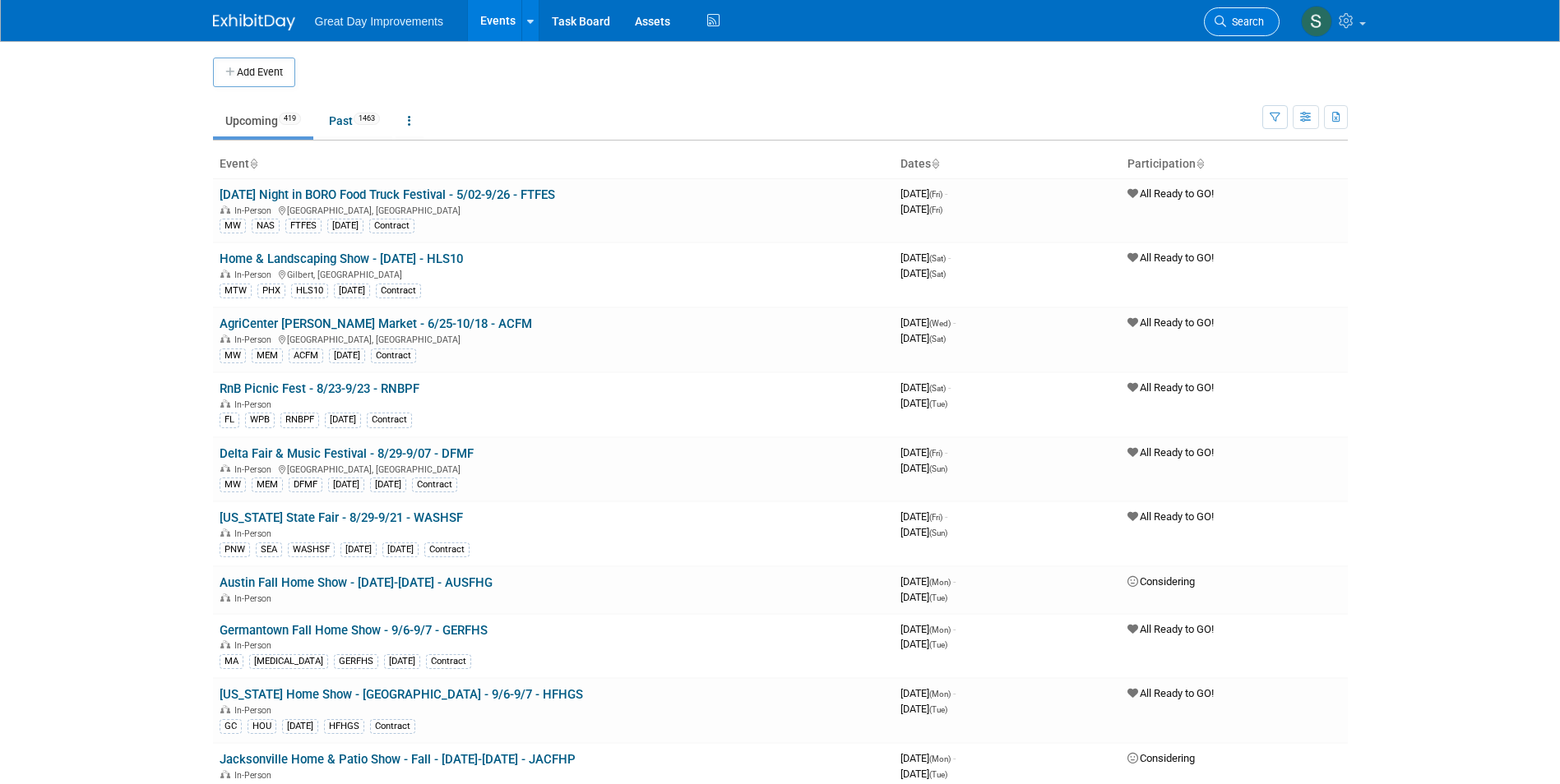
click at [1266, 12] on link "Search" at bounding box center [1241, 22] width 76 height 29
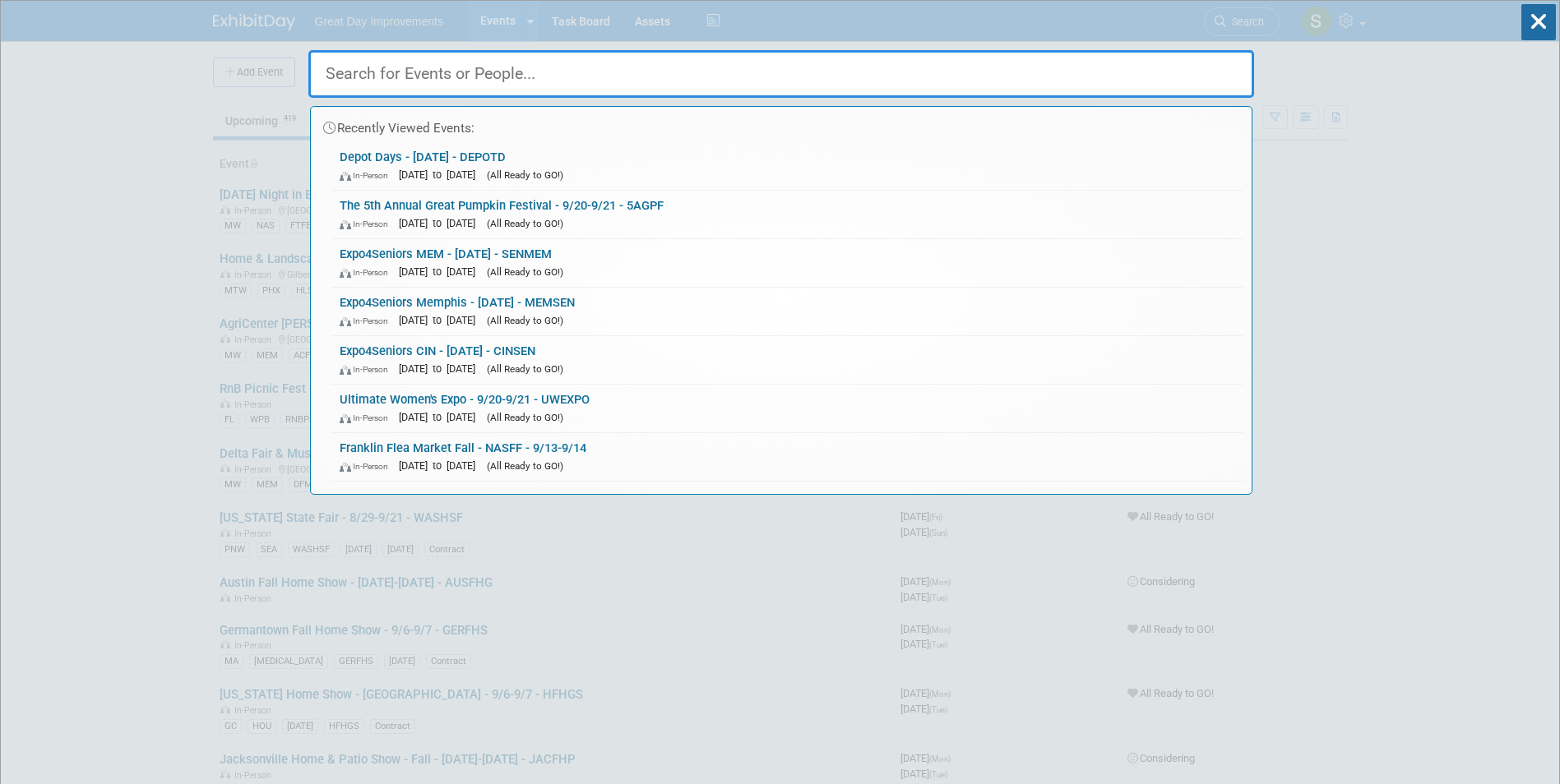
paste input "ROCFHS"
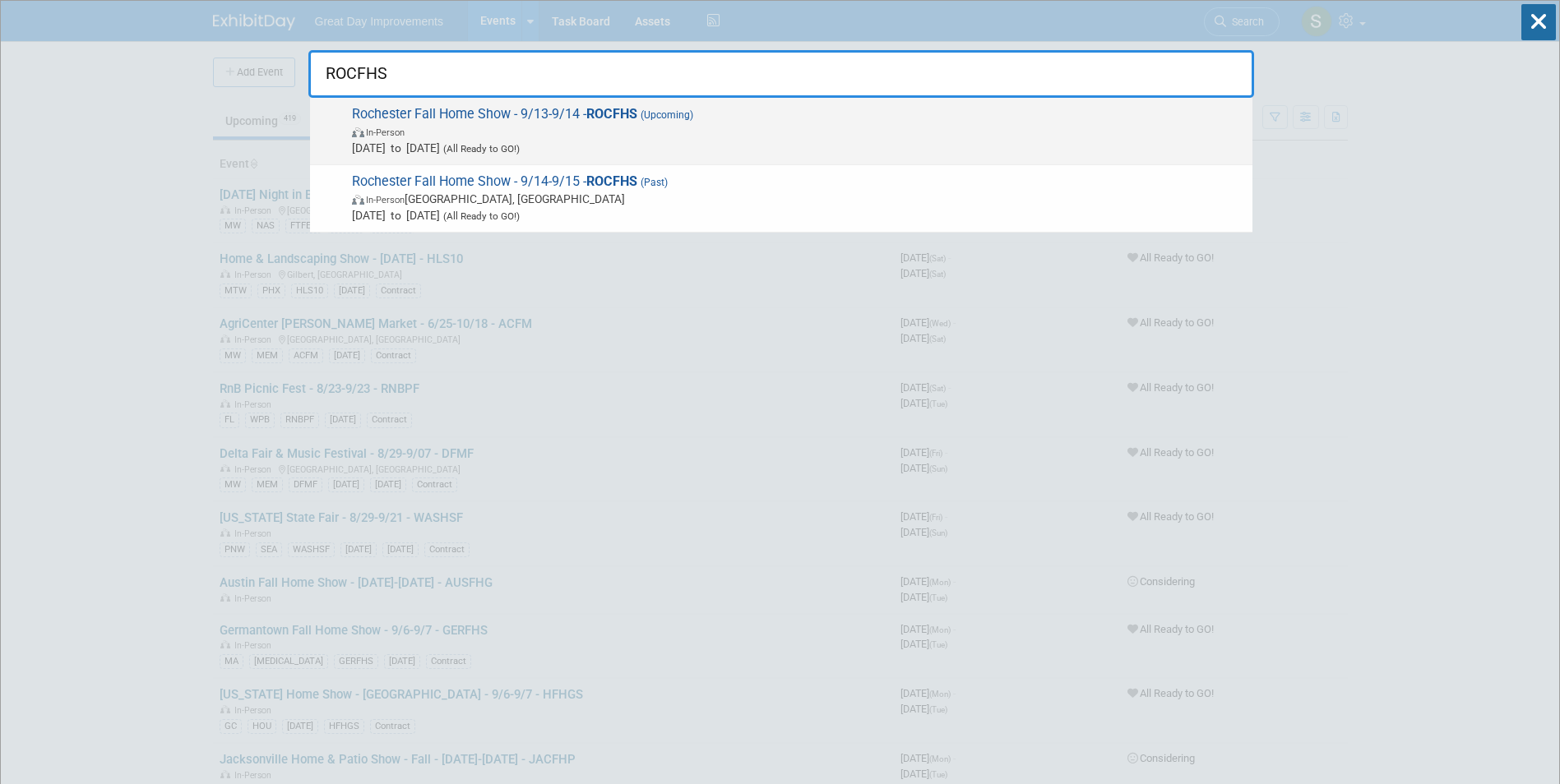
type input "ROCFHS"
click at [578, 128] on span "In-Person" at bounding box center [798, 131] width 892 height 16
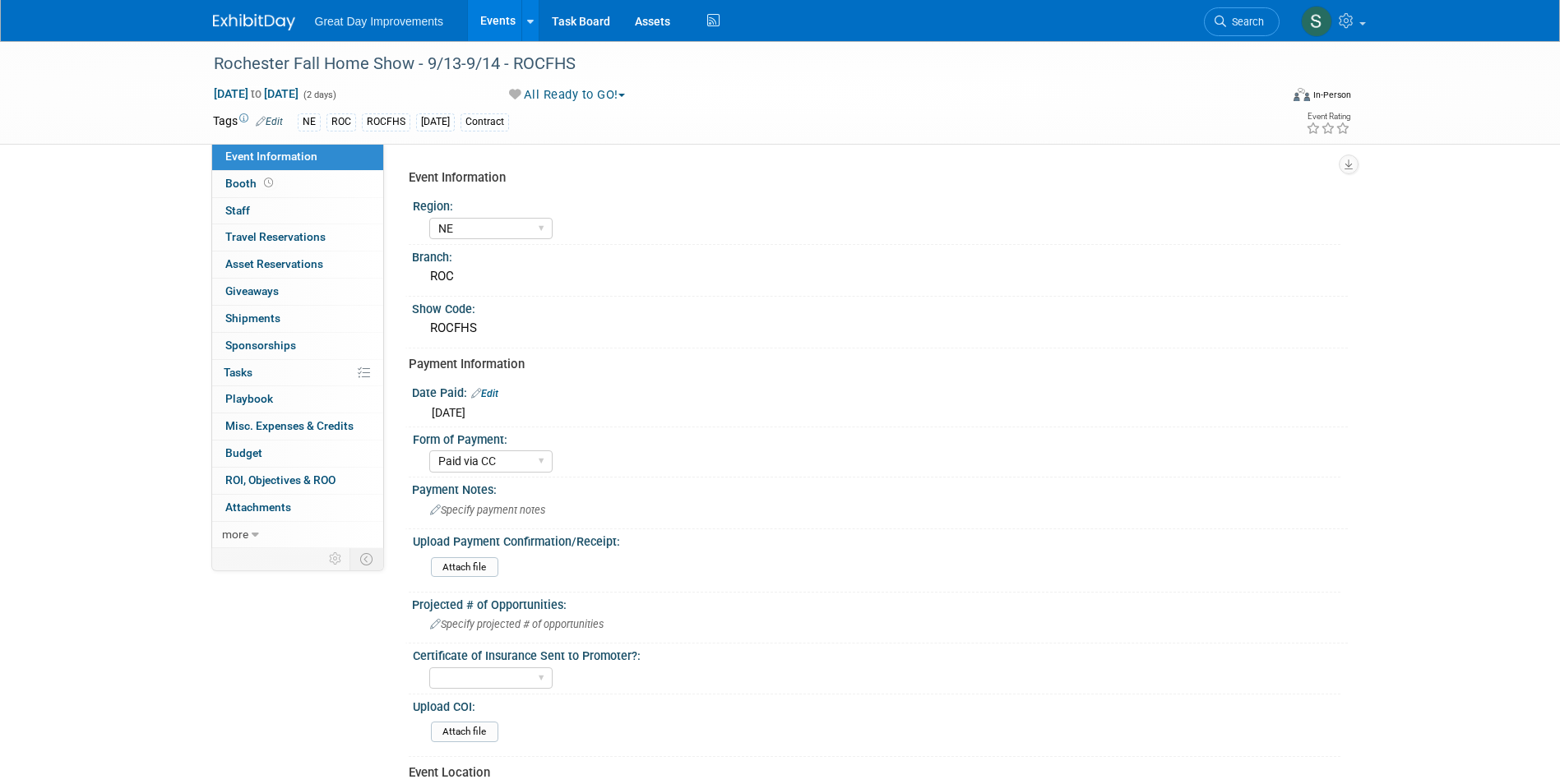
select select "NE"
select select "Paid via CC"
click at [250, 13] on link at bounding box center [264, 14] width 102 height 13
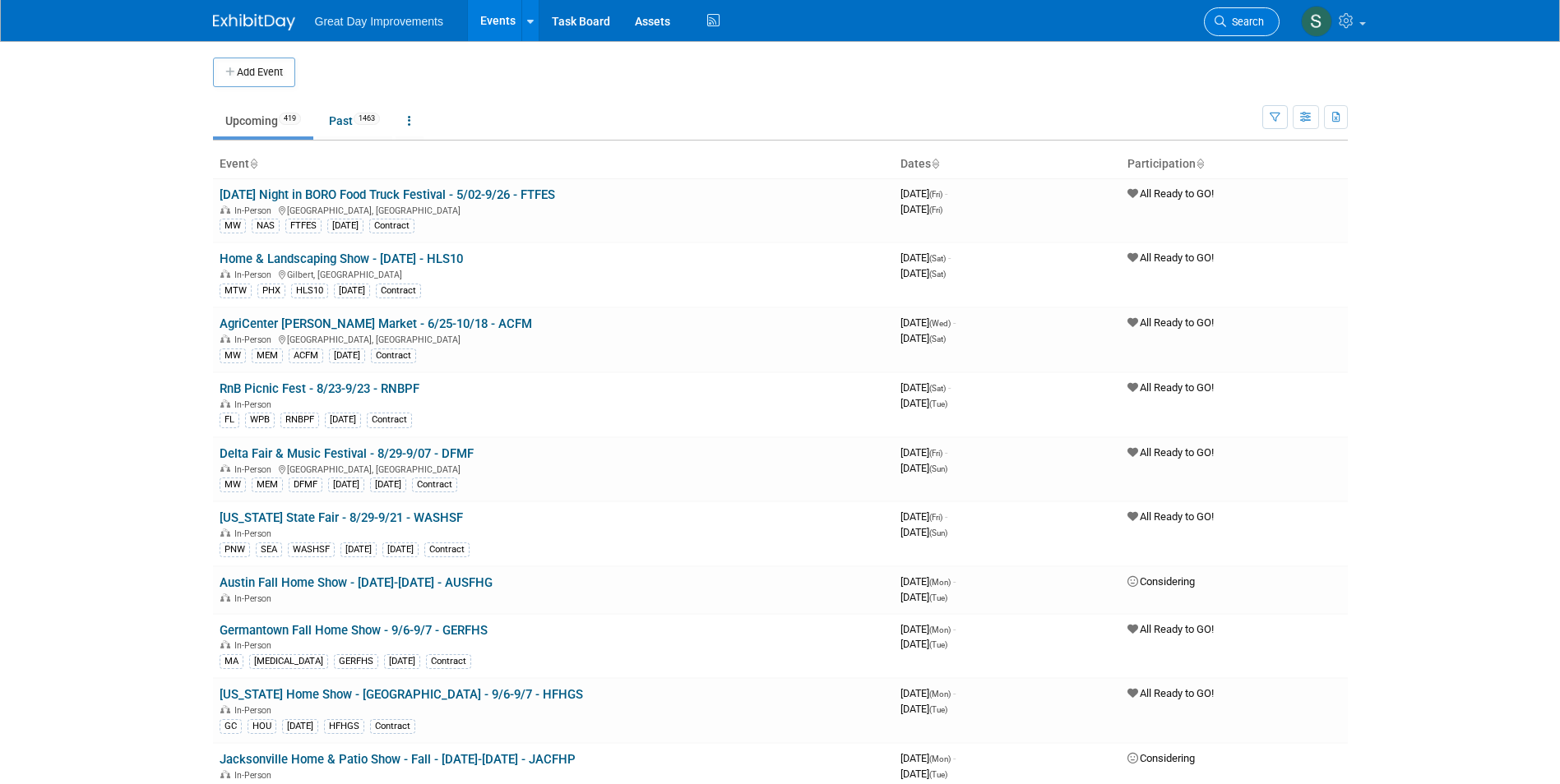
click at [1216, 16] on icon at bounding box center [1220, 21] width 11 height 11
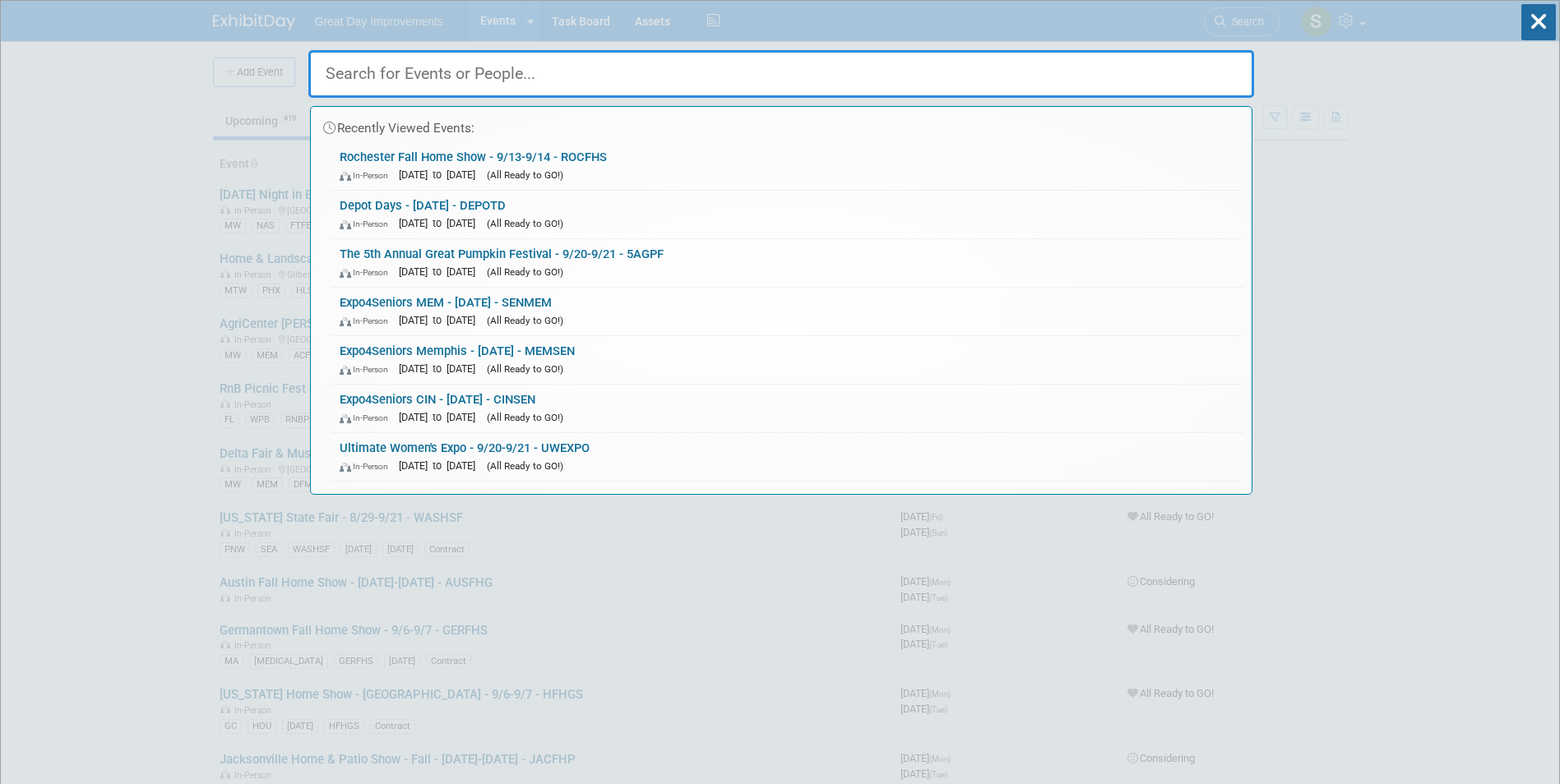
paste input "POCORN"
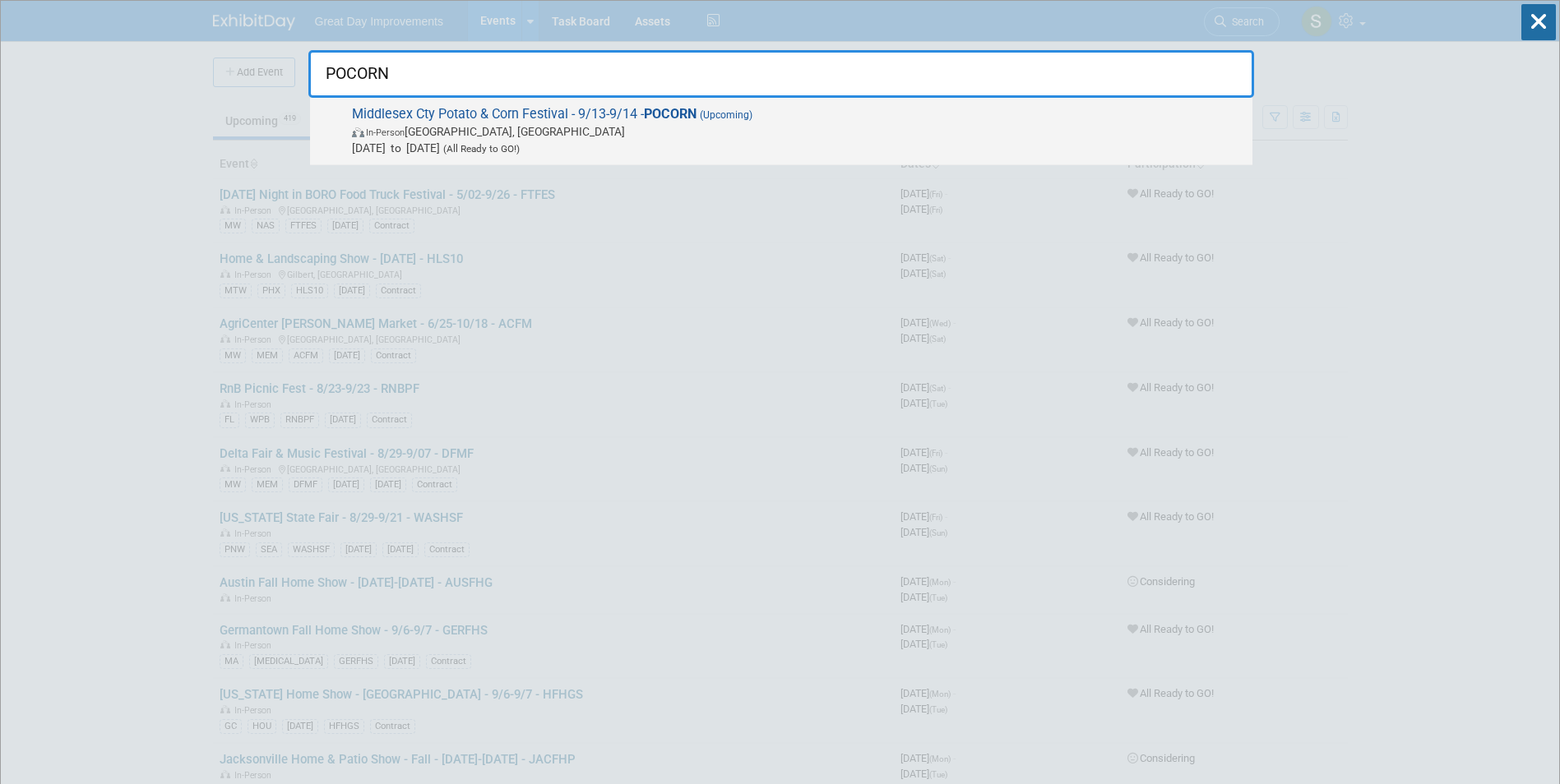
type input "POCORN"
click at [514, 128] on span "In-Person Middlefield, CT" at bounding box center [798, 131] width 892 height 16
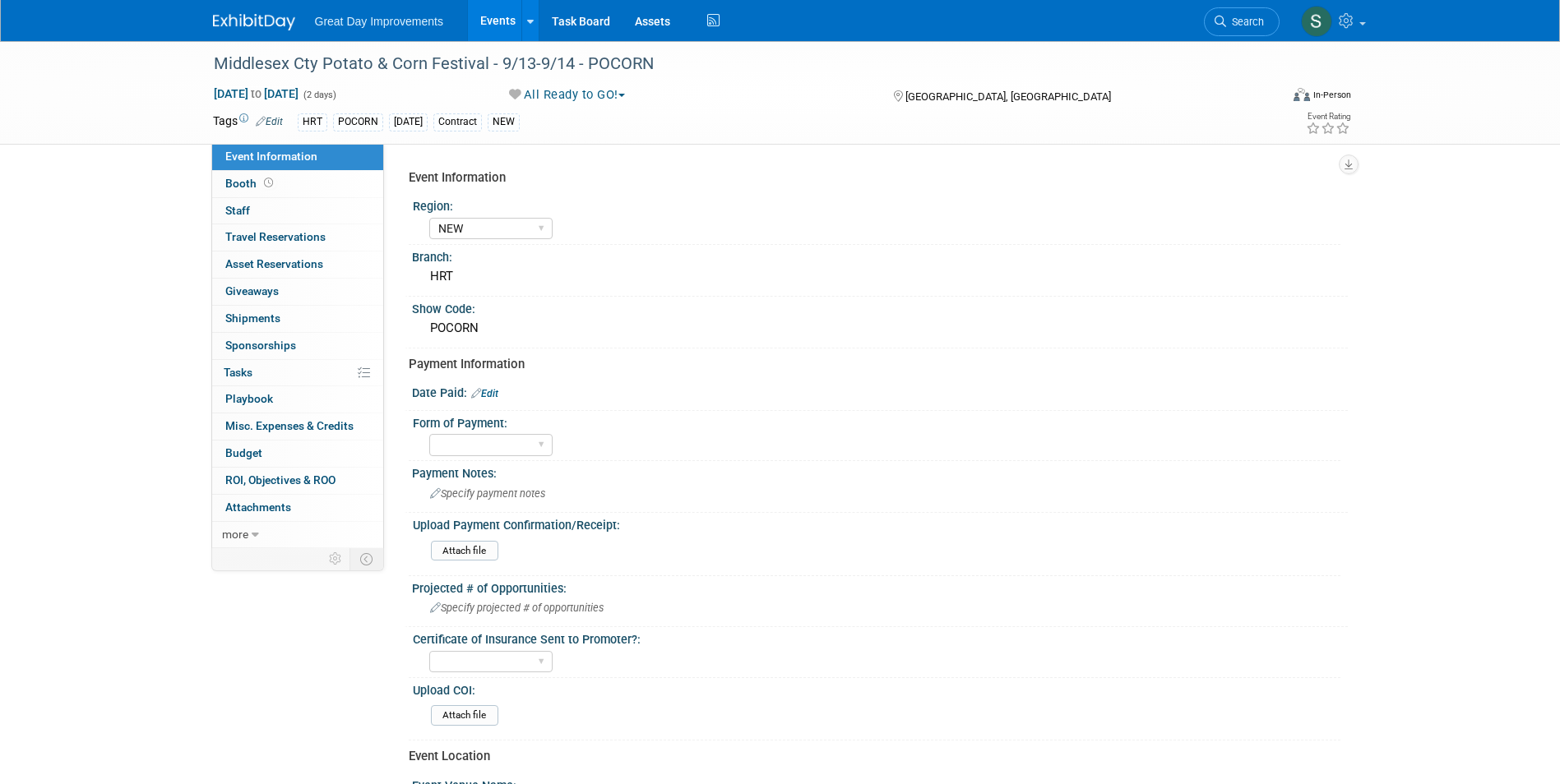
select select "NEW"
click at [482, 445] on select "Paid via CC Check Requested Pay at the Gate Other" at bounding box center [491, 445] width 123 height 22
select select "Paid via CC"
click at [429, 434] on select "Paid via CC Check Requested Pay at the Gate Other" at bounding box center [491, 445] width 123 height 22
click at [496, 394] on link "Edit" at bounding box center [485, 394] width 27 height 11
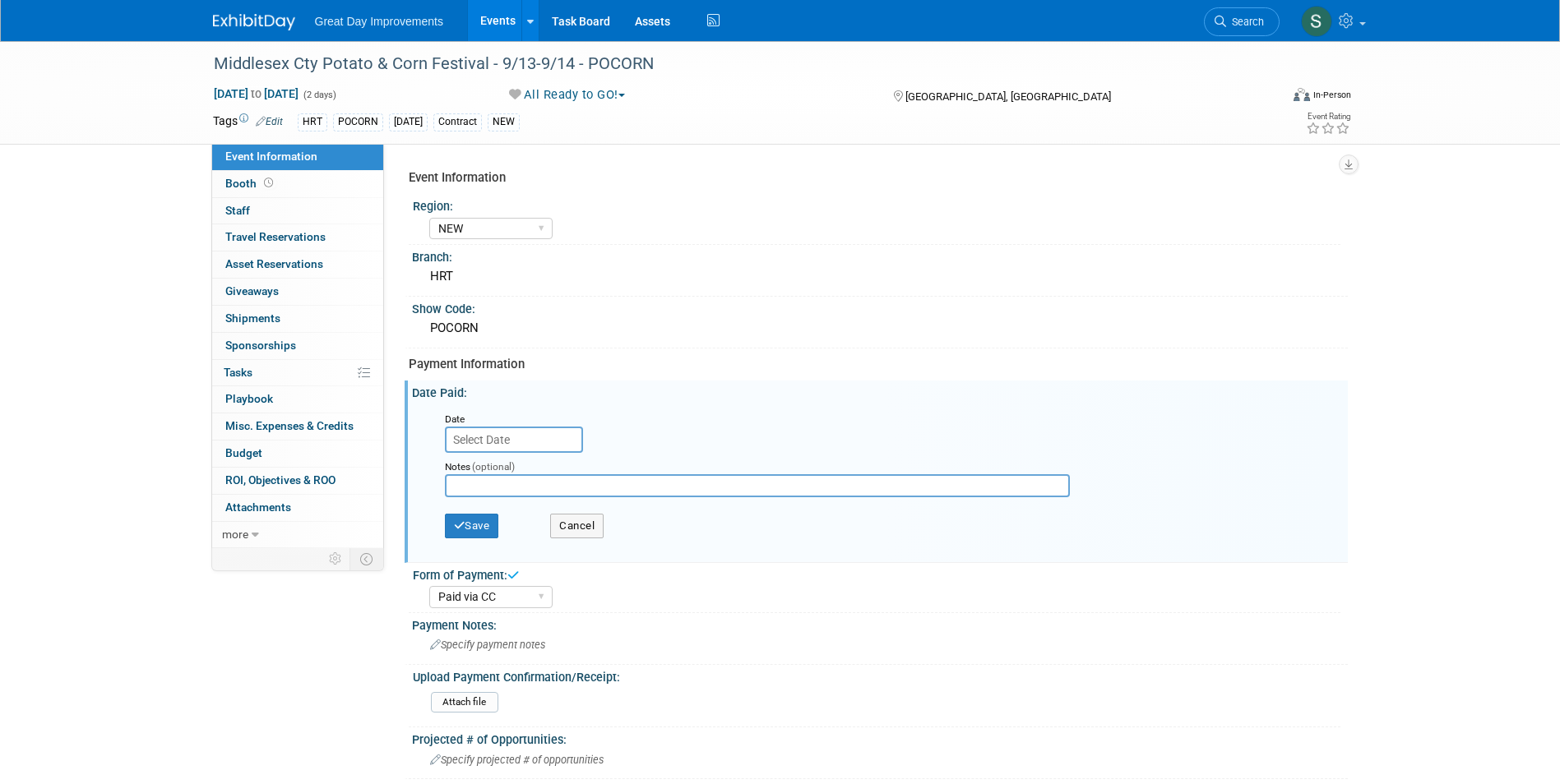
click at [488, 439] on input "text" at bounding box center [514, 440] width 138 height 27
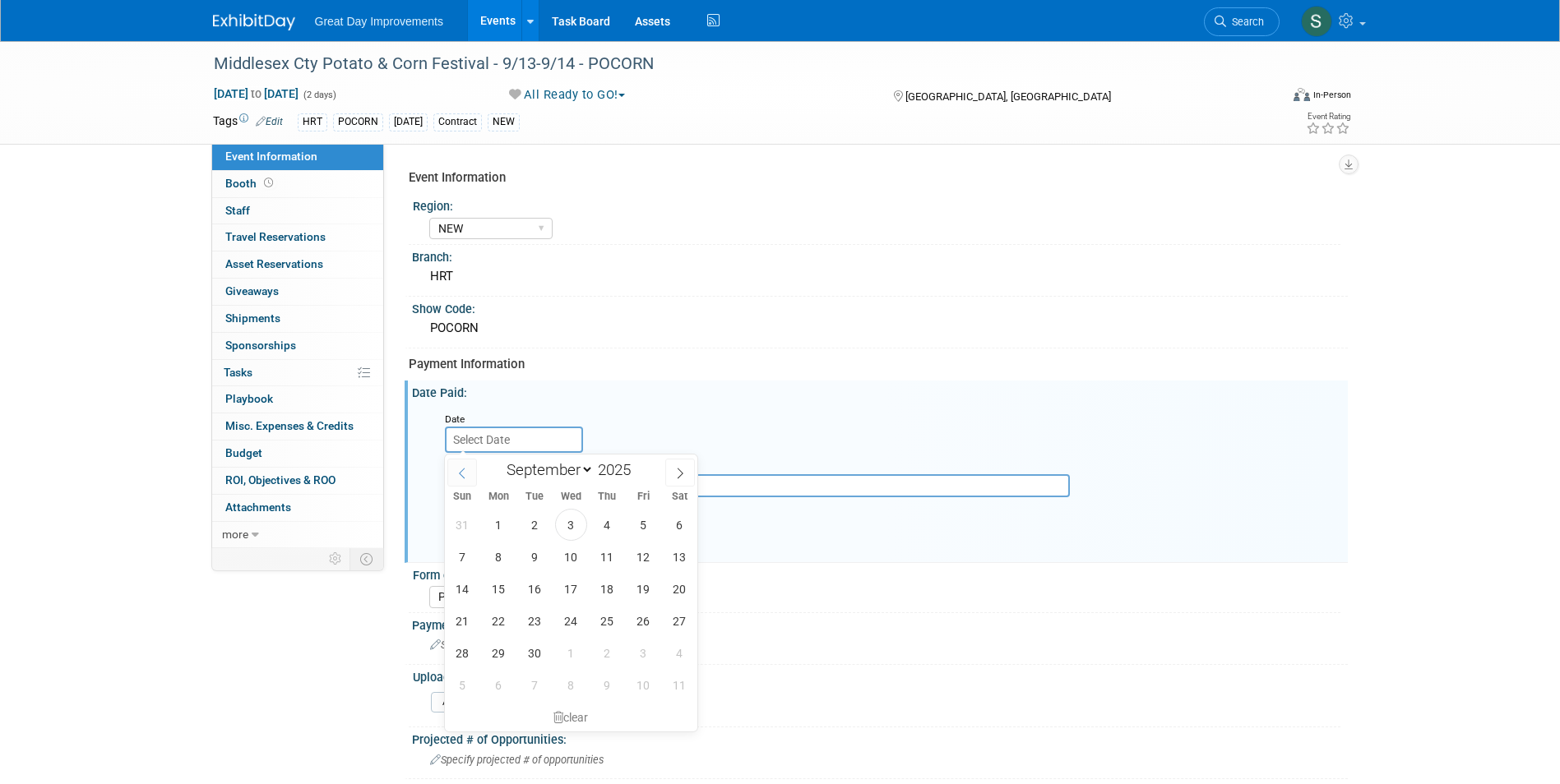
click at [465, 470] on icon at bounding box center [462, 473] width 11 height 11
select select "4"
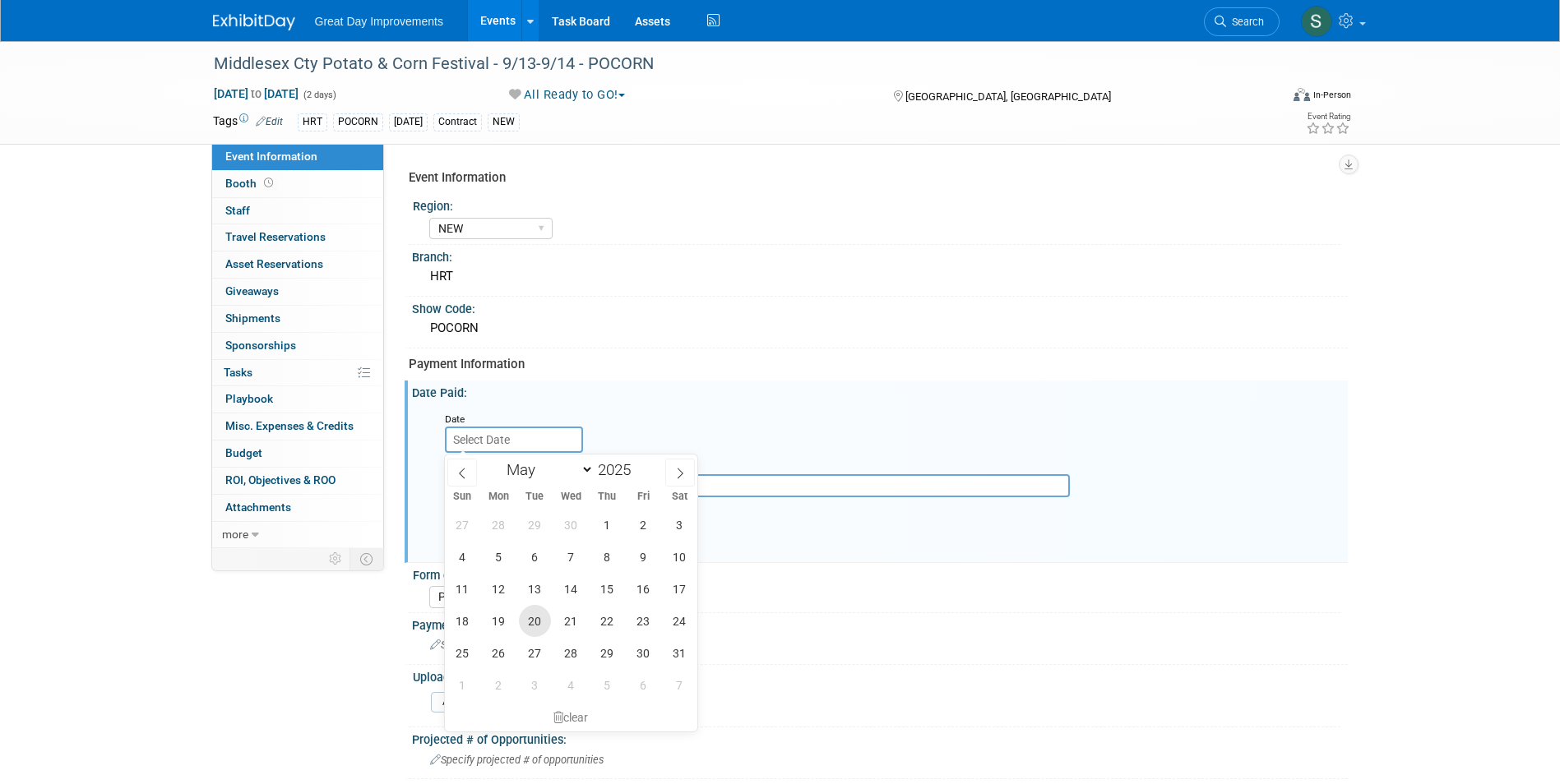
click at [534, 623] on span "20" at bounding box center [536, 621] width 33 height 33
type input "[DATE]"
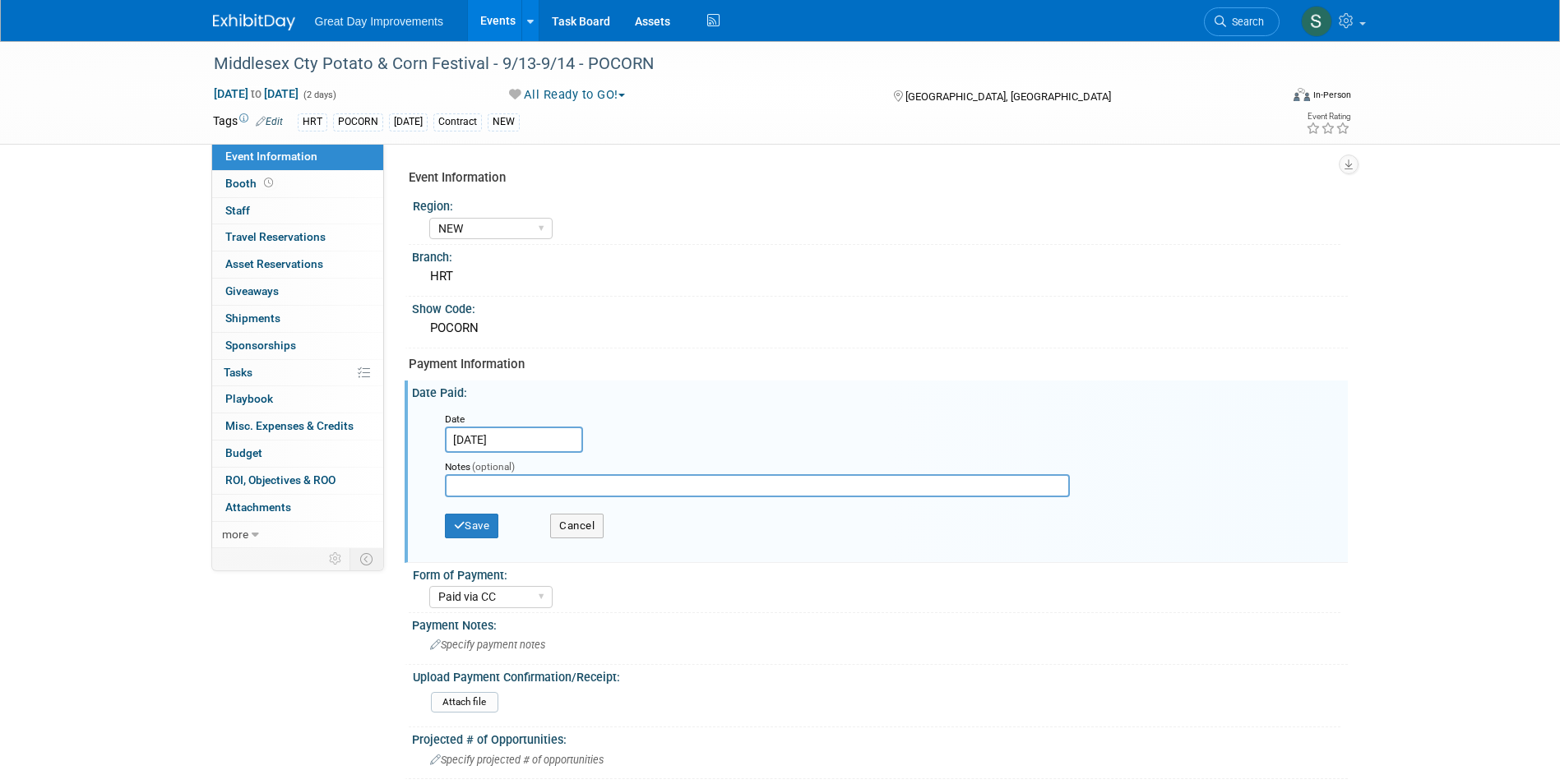
click at [455, 503] on div "Notes (optional)" at bounding box center [771, 479] width 677 height 53
click at [472, 517] on button "Save" at bounding box center [472, 526] width 55 height 25
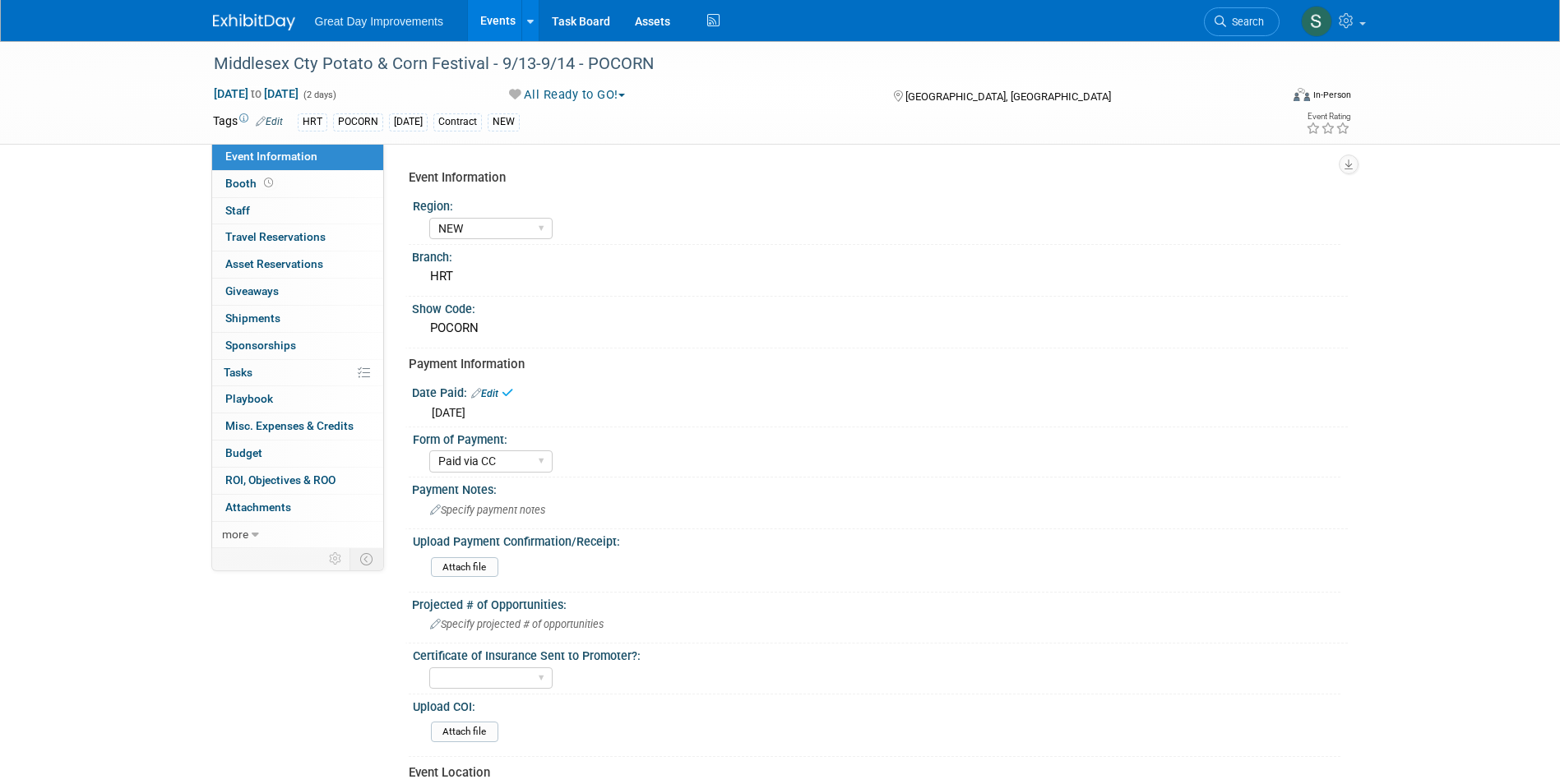
click at [253, 24] on img at bounding box center [254, 22] width 82 height 16
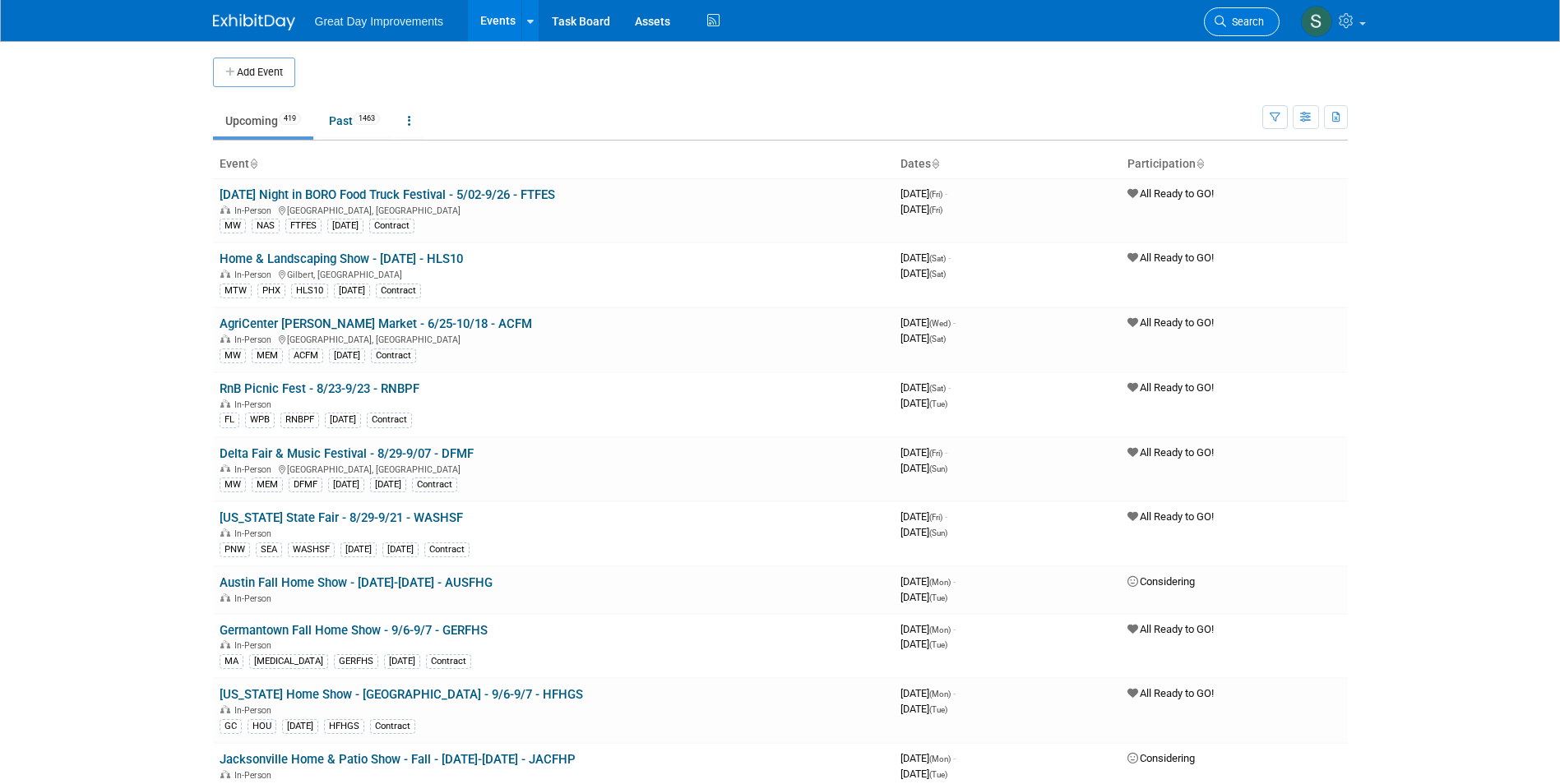
click at [1223, 15] on icon at bounding box center [1220, 21] width 11 height 11
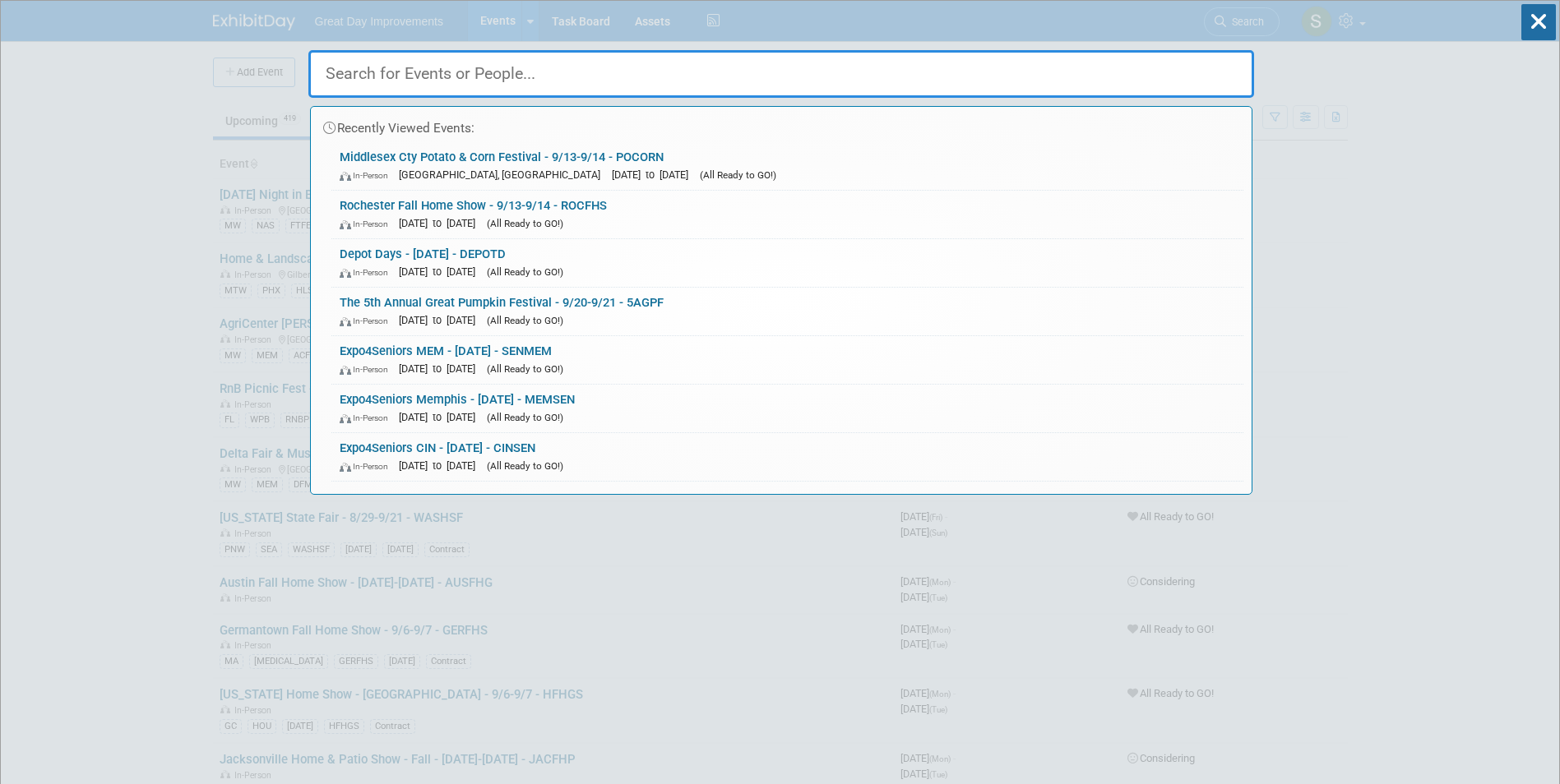
paste input "EASTSE"
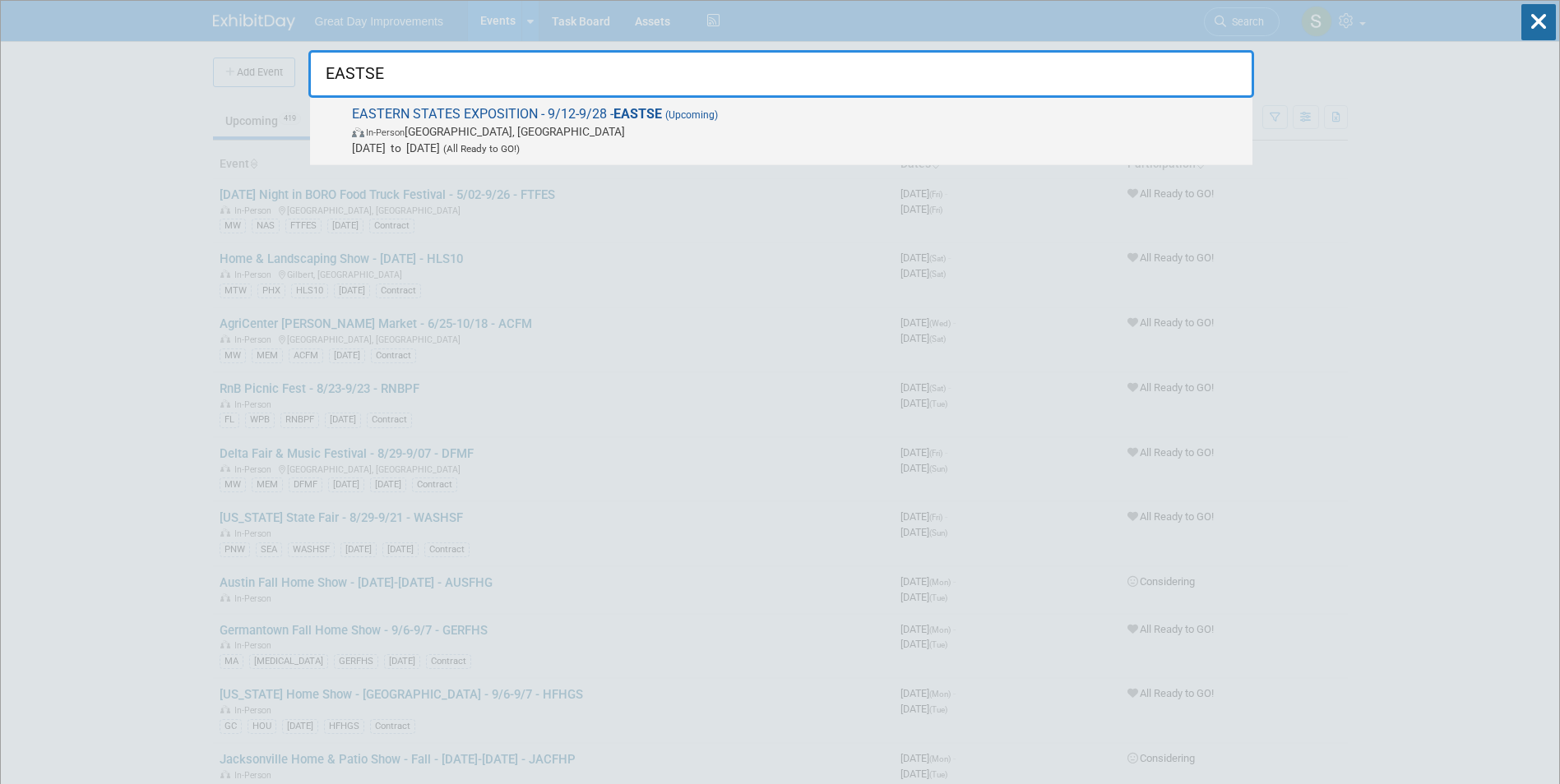
type input "EASTSE"
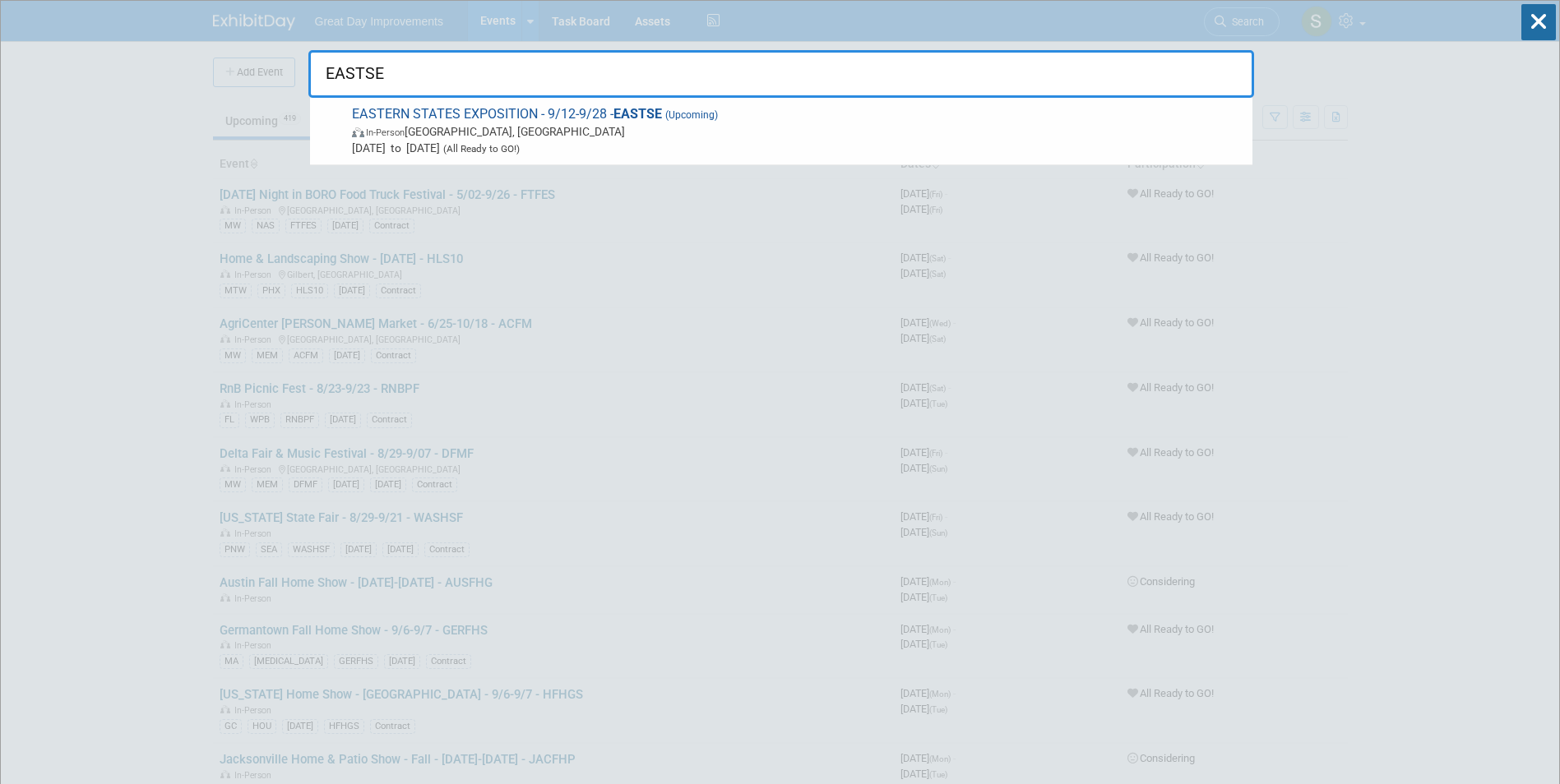
click at [492, 139] on span "EASTERN STATES EXPOSITION - 9/12-9/28 - EASTSE (Upcoming) In-Person West Spring…" at bounding box center [796, 131] width 897 height 50
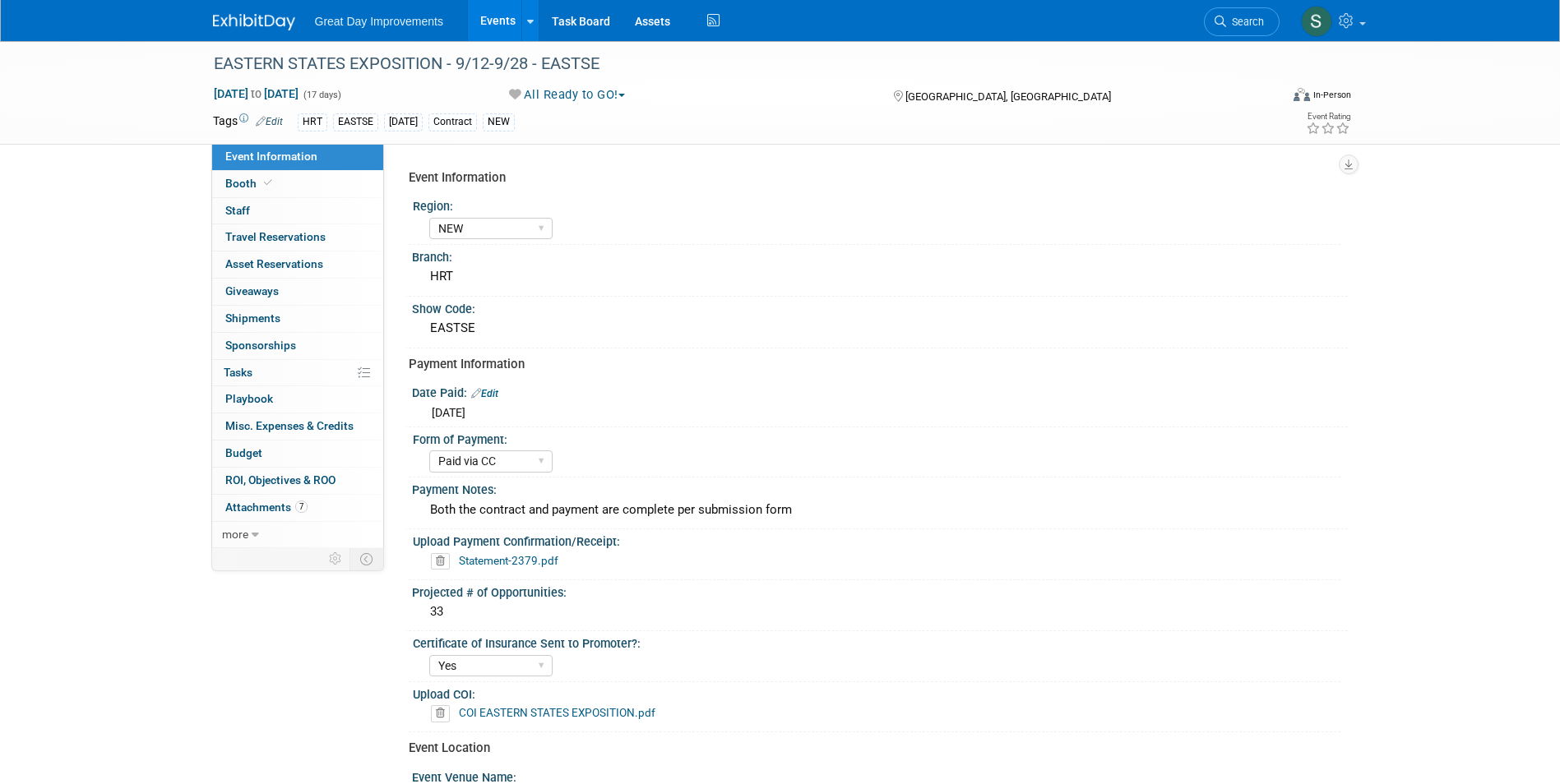
select select "NEW"
select select "Paid via CC"
select select "Yes"
click at [268, 26] on img at bounding box center [254, 22] width 82 height 16
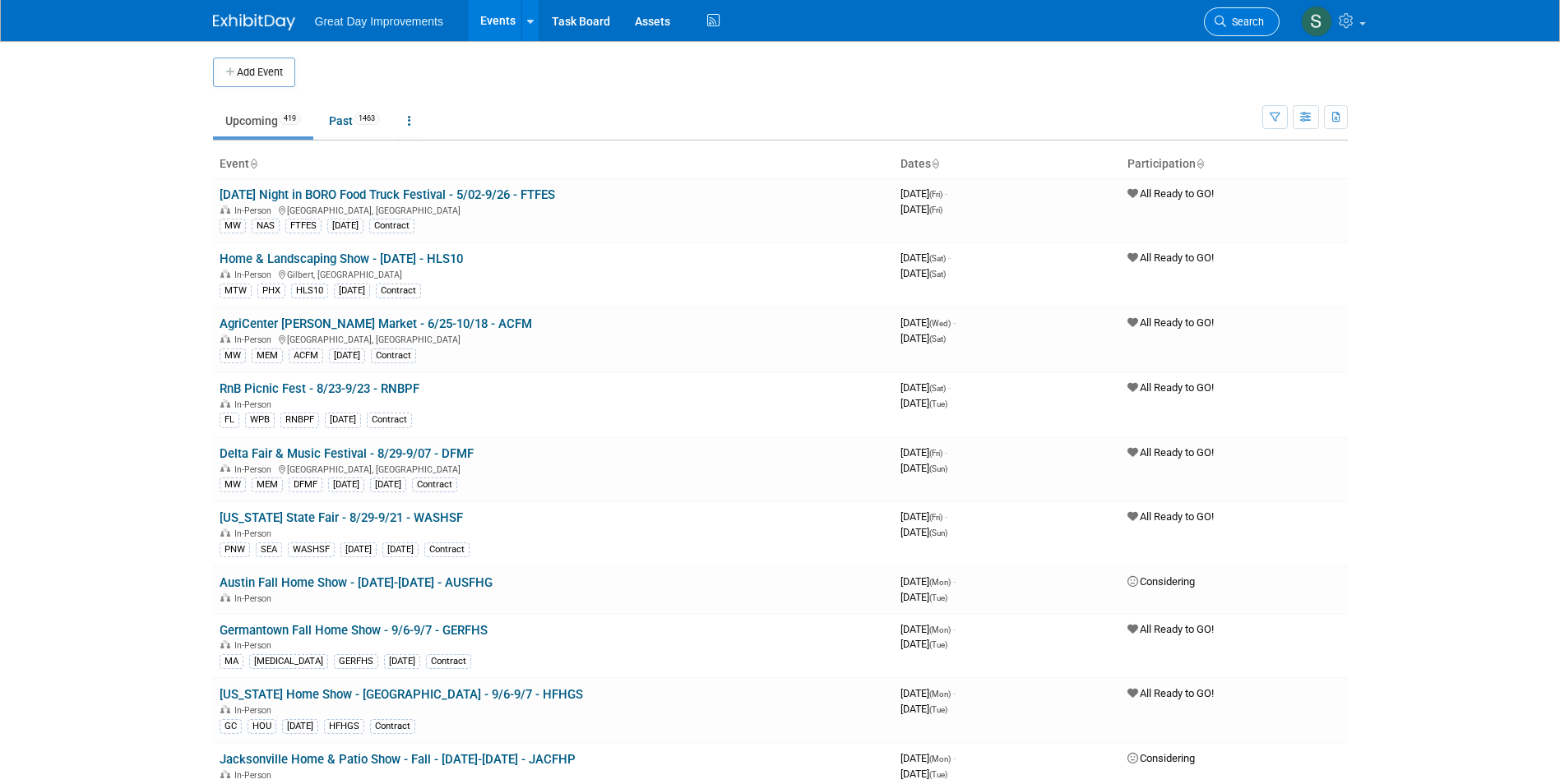
click at [1239, 18] on span "Search" at bounding box center [1245, 21] width 38 height 12
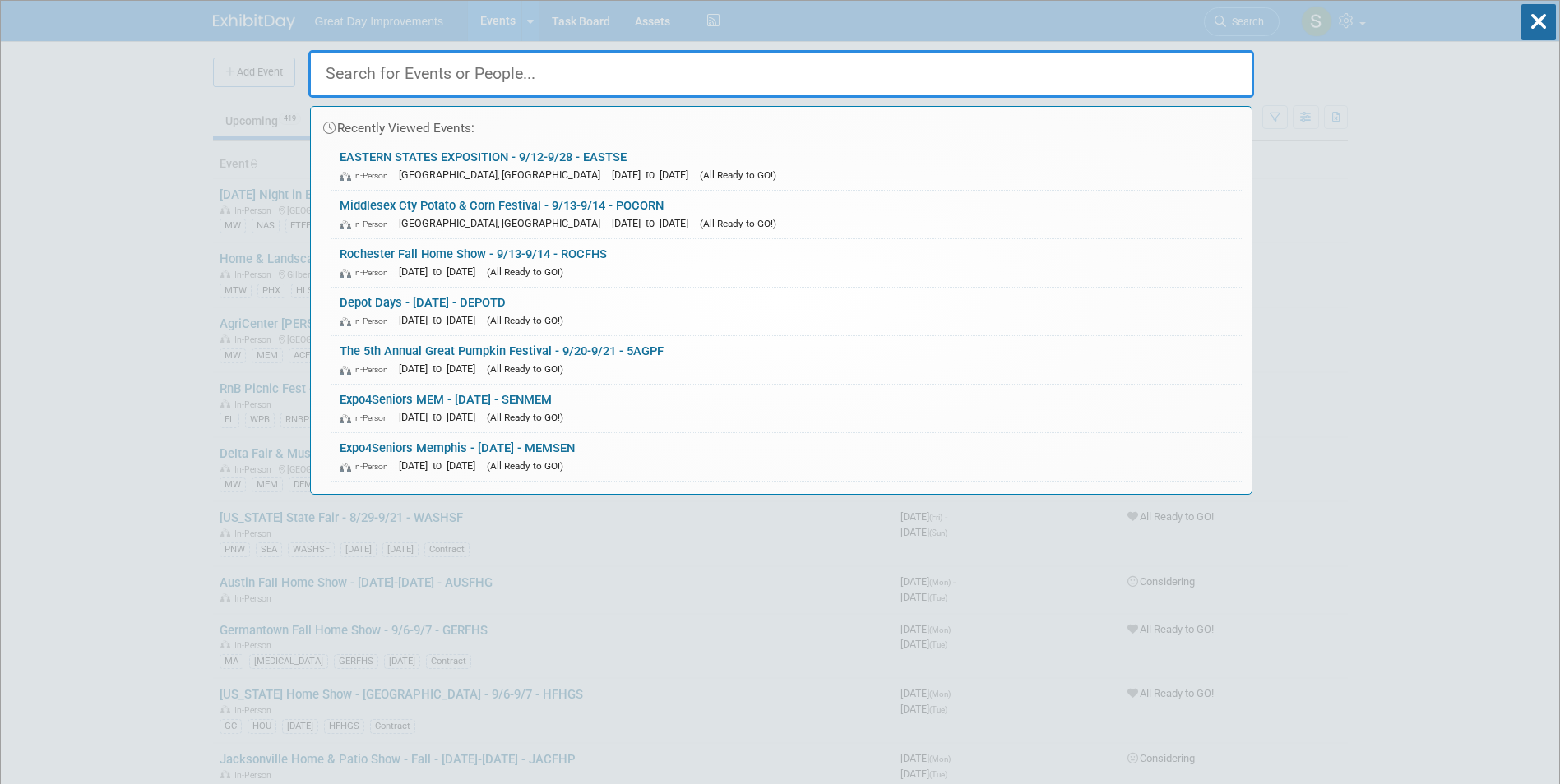
click at [427, 74] on input "text" at bounding box center [780, 74] width 946 height 48
paste input "OHIOHS"
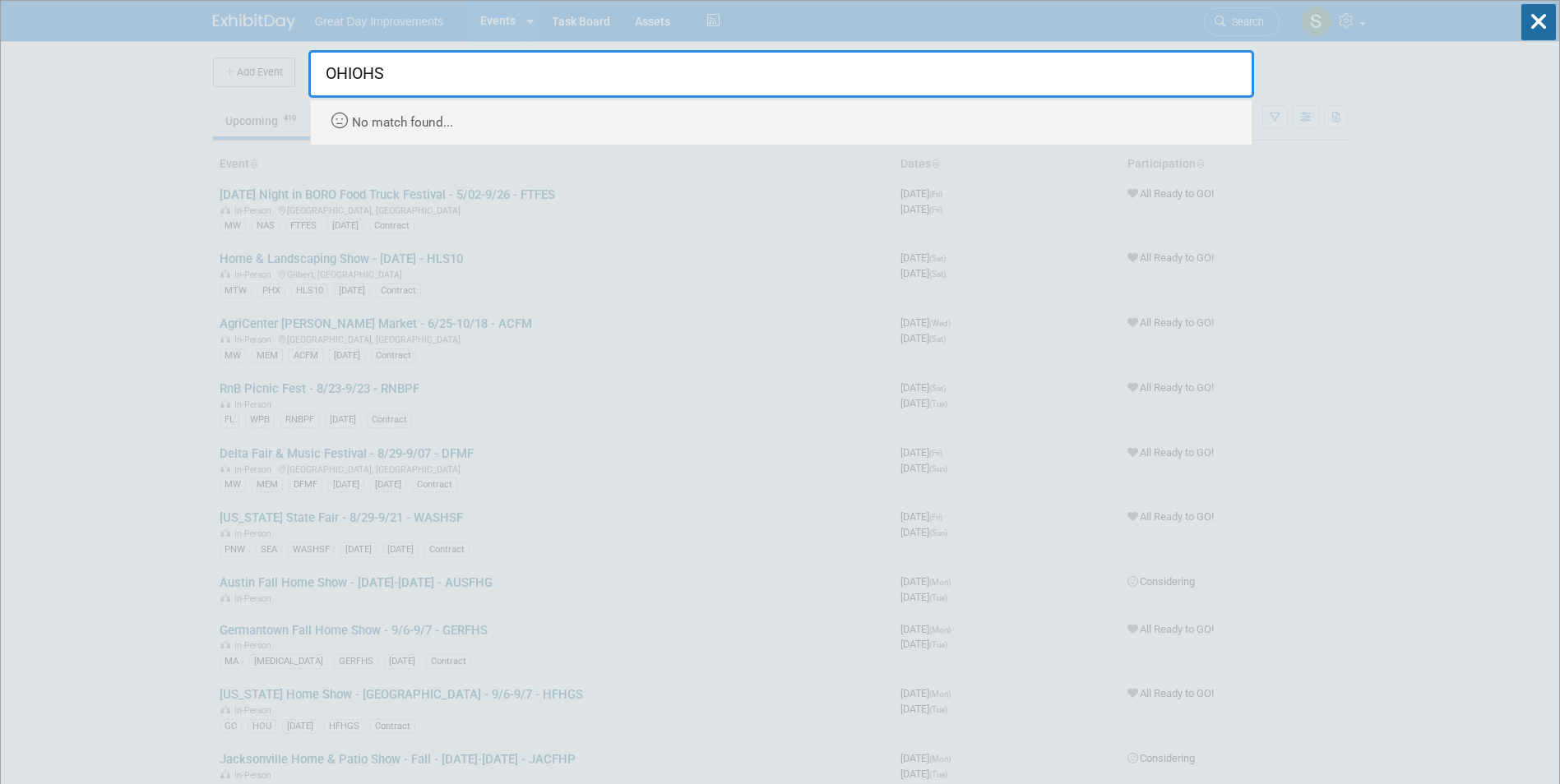
drag, startPoint x: 434, startPoint y: 78, endPoint x: 368, endPoint y: 79, distance: 66.0
click at [368, 79] on input "OHIOHS" at bounding box center [780, 74] width 946 height 48
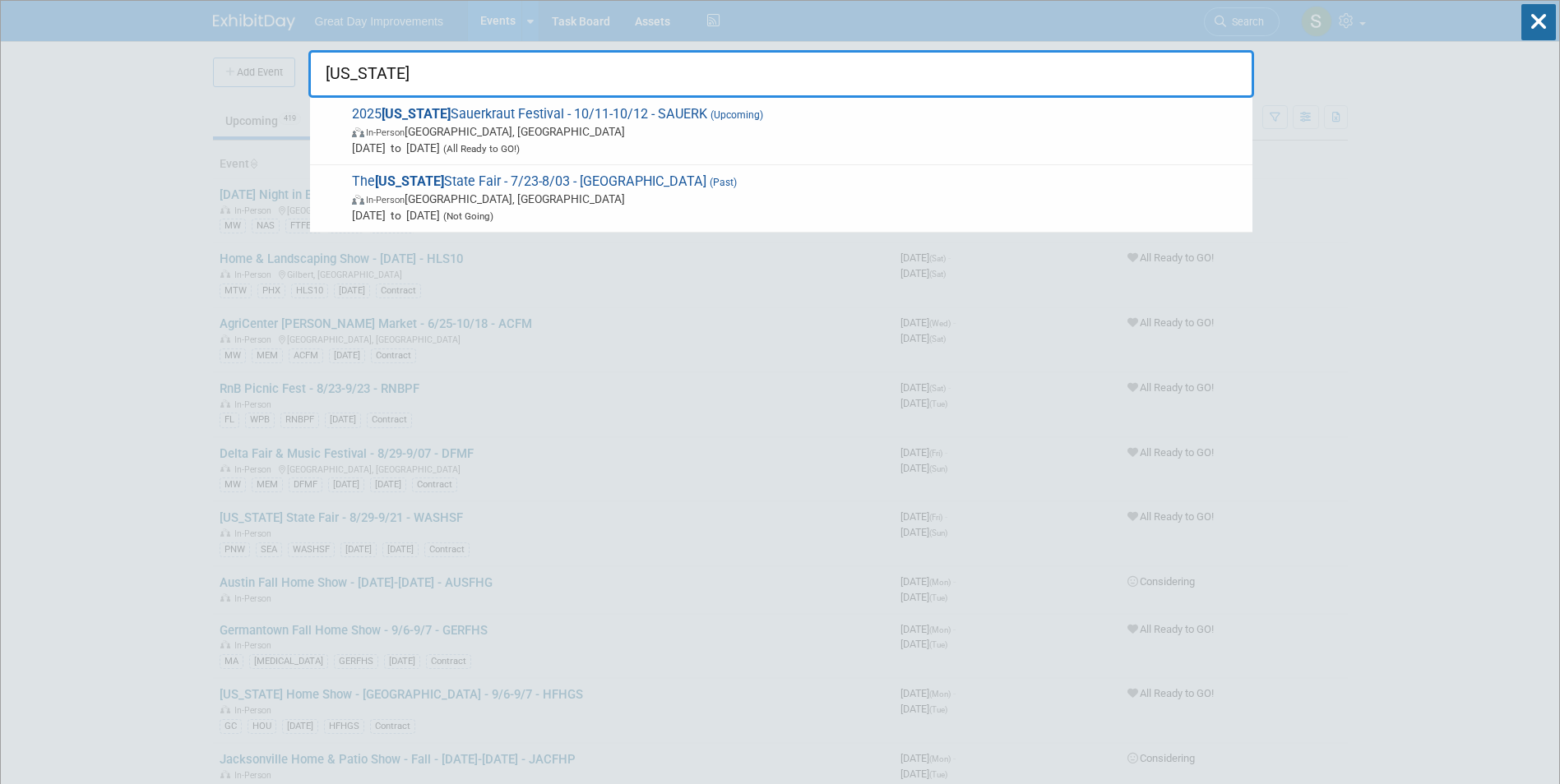
type input "OHIO"
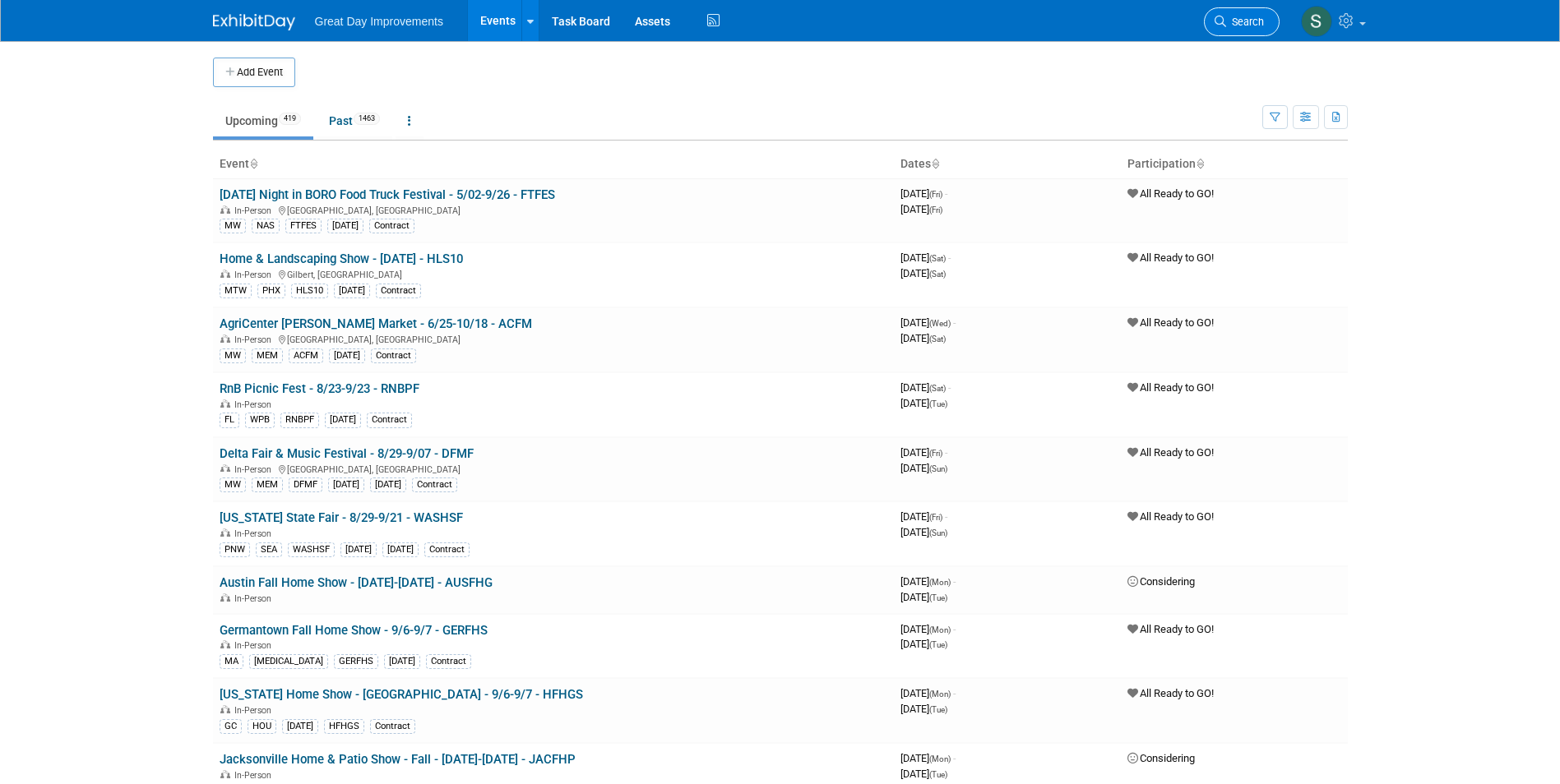
click at [1219, 27] on icon at bounding box center [1220, 21] width 11 height 11
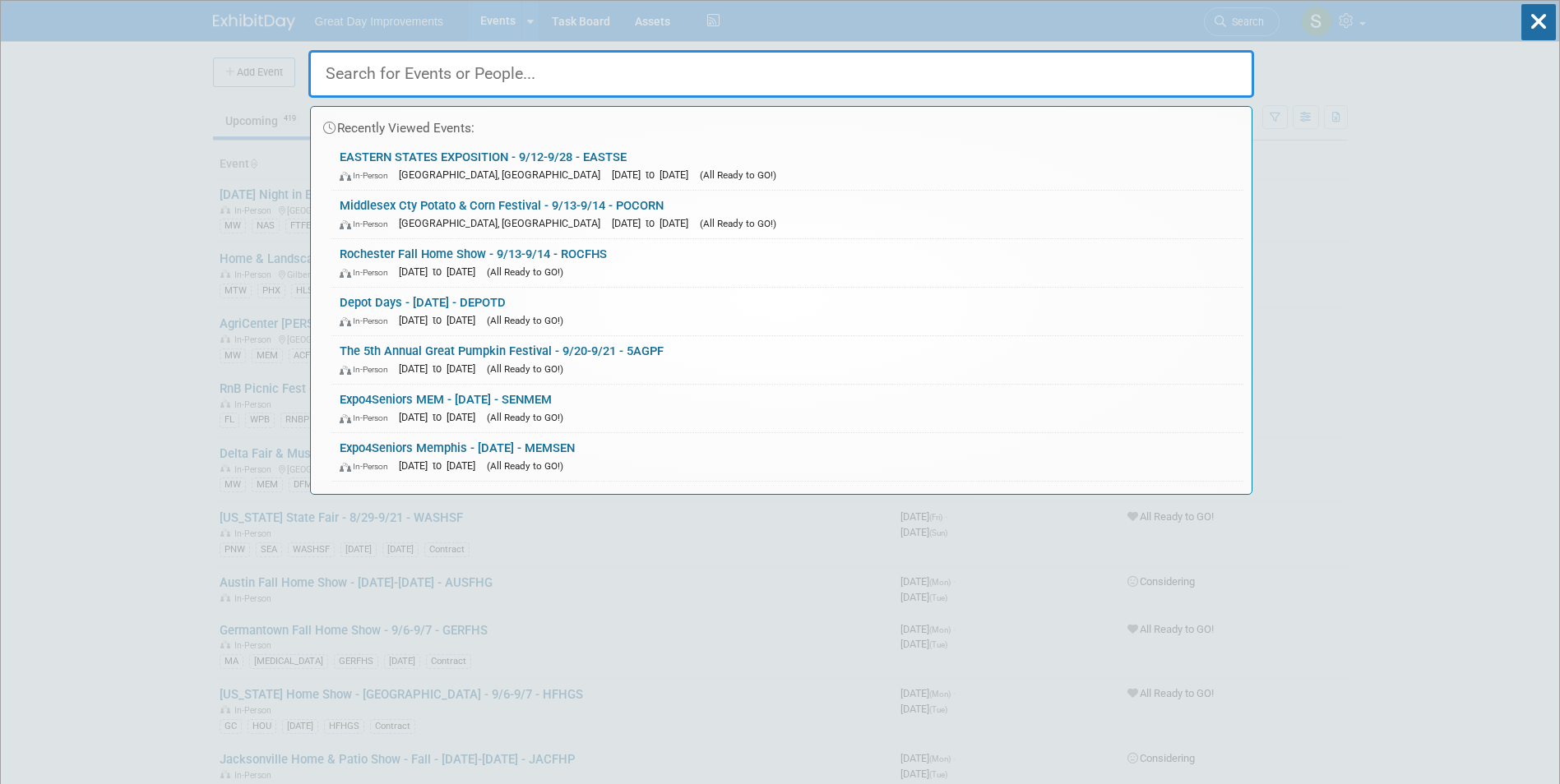
paste input "Ohio Home Show"
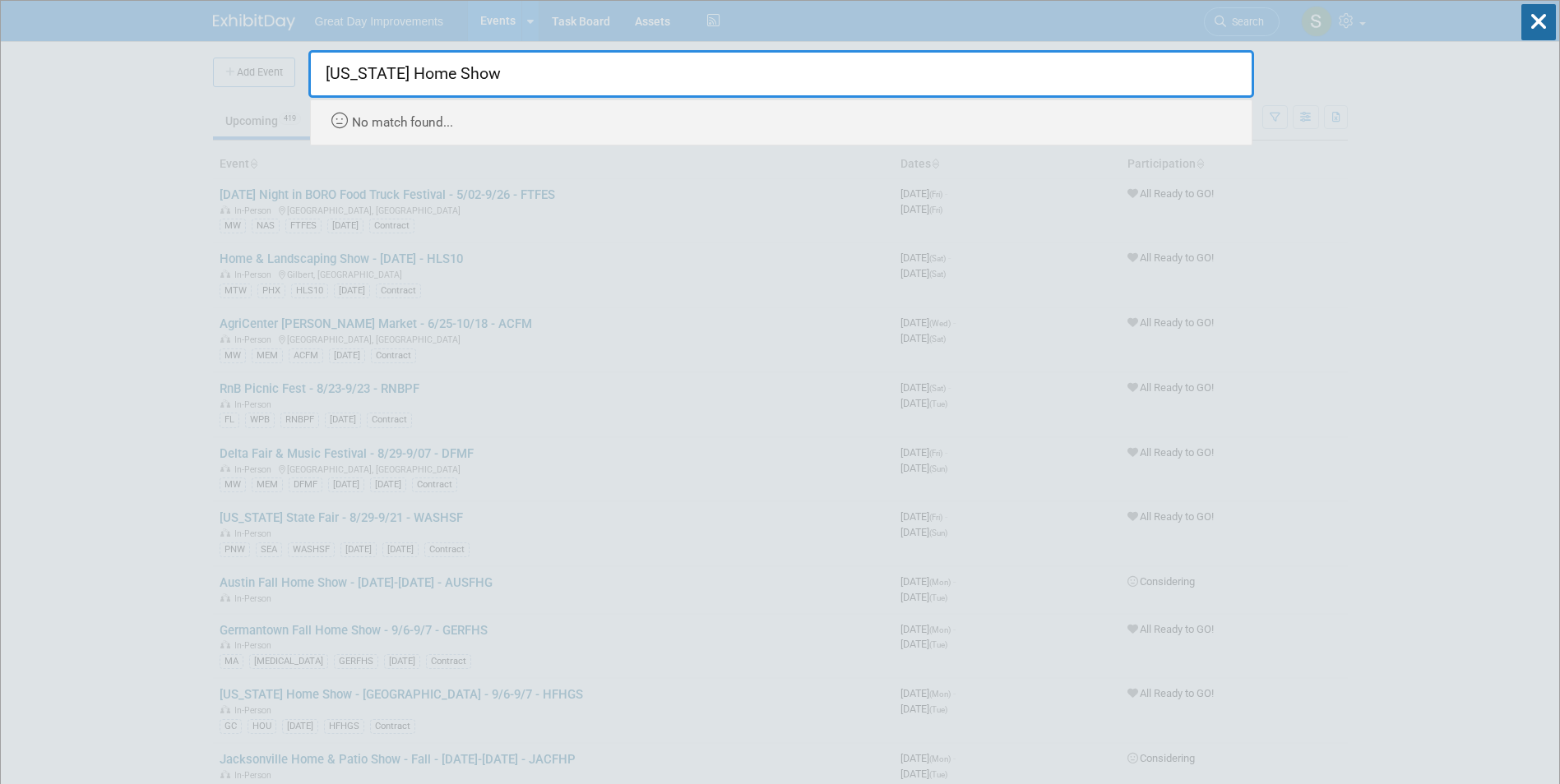
drag, startPoint x: 364, startPoint y: 71, endPoint x: 639, endPoint y: 100, distance: 276.5
click at [639, 99] on div "Ohio Home Show Recently Viewed Events: EASTERN STATES EXPOSITION - 9/12-9/28 - …" at bounding box center [780, 94] width 946 height 103
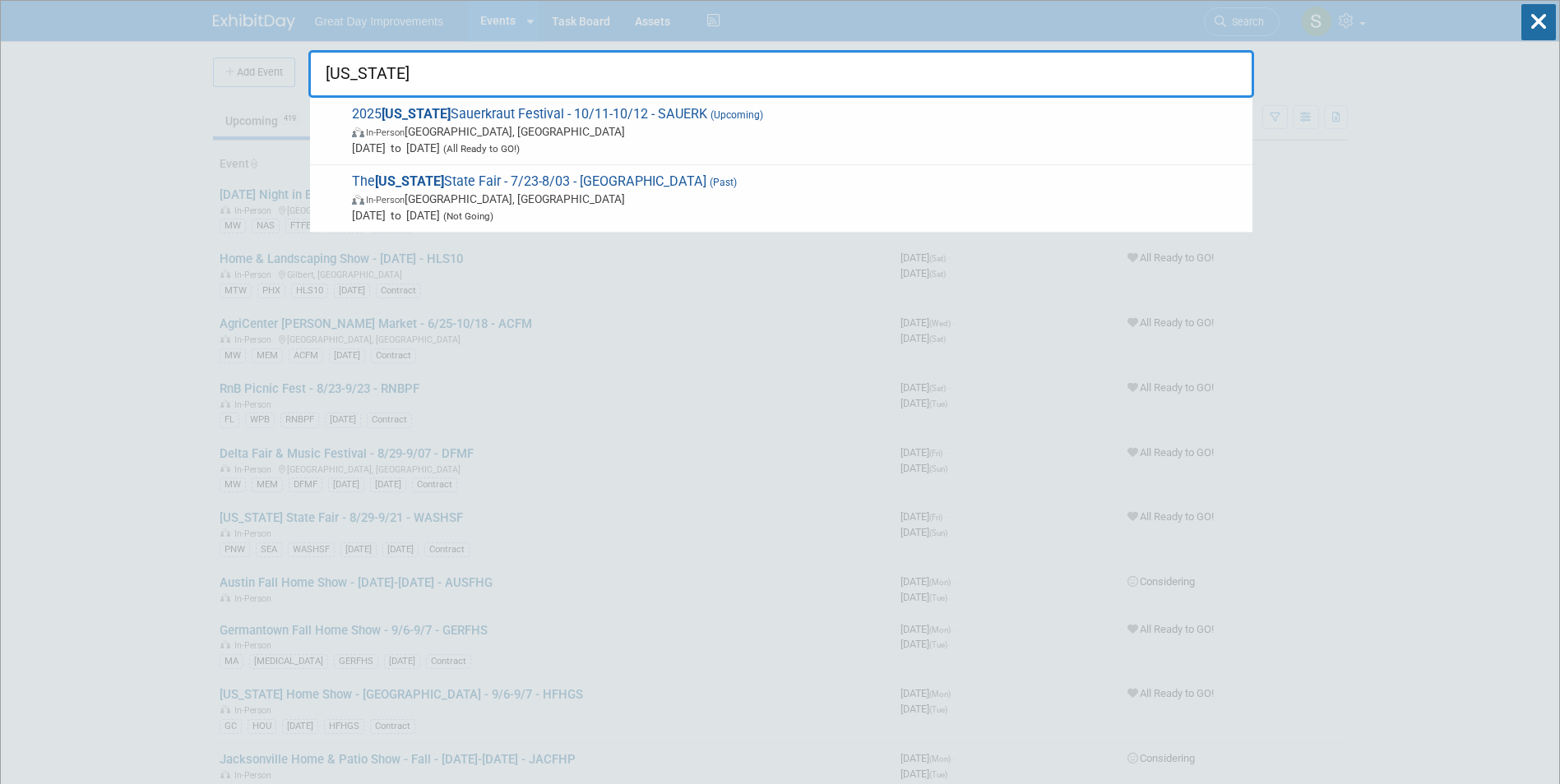
type input "Ohio"
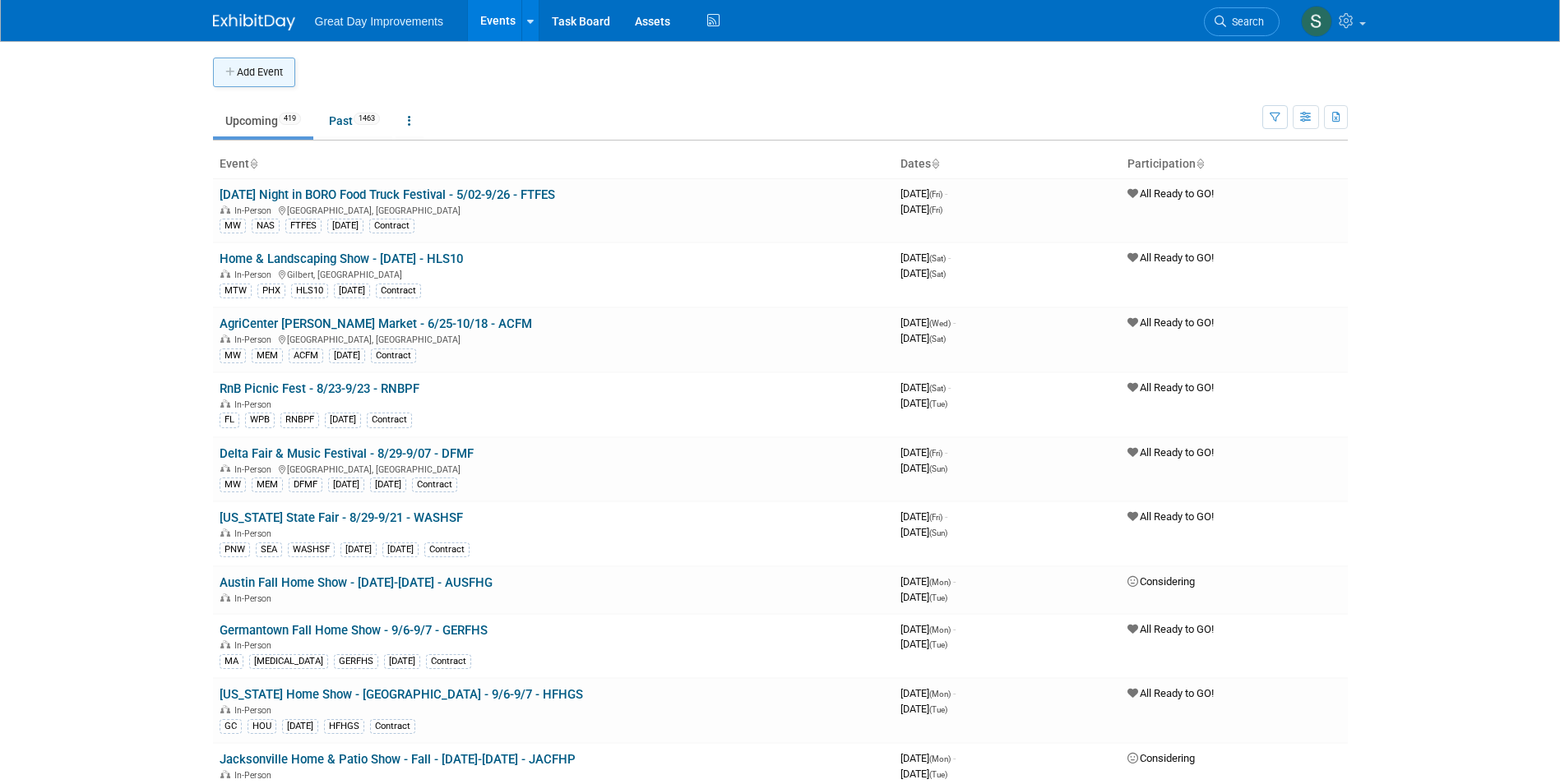
click at [237, 76] on button "Add Event" at bounding box center [254, 72] width 82 height 30
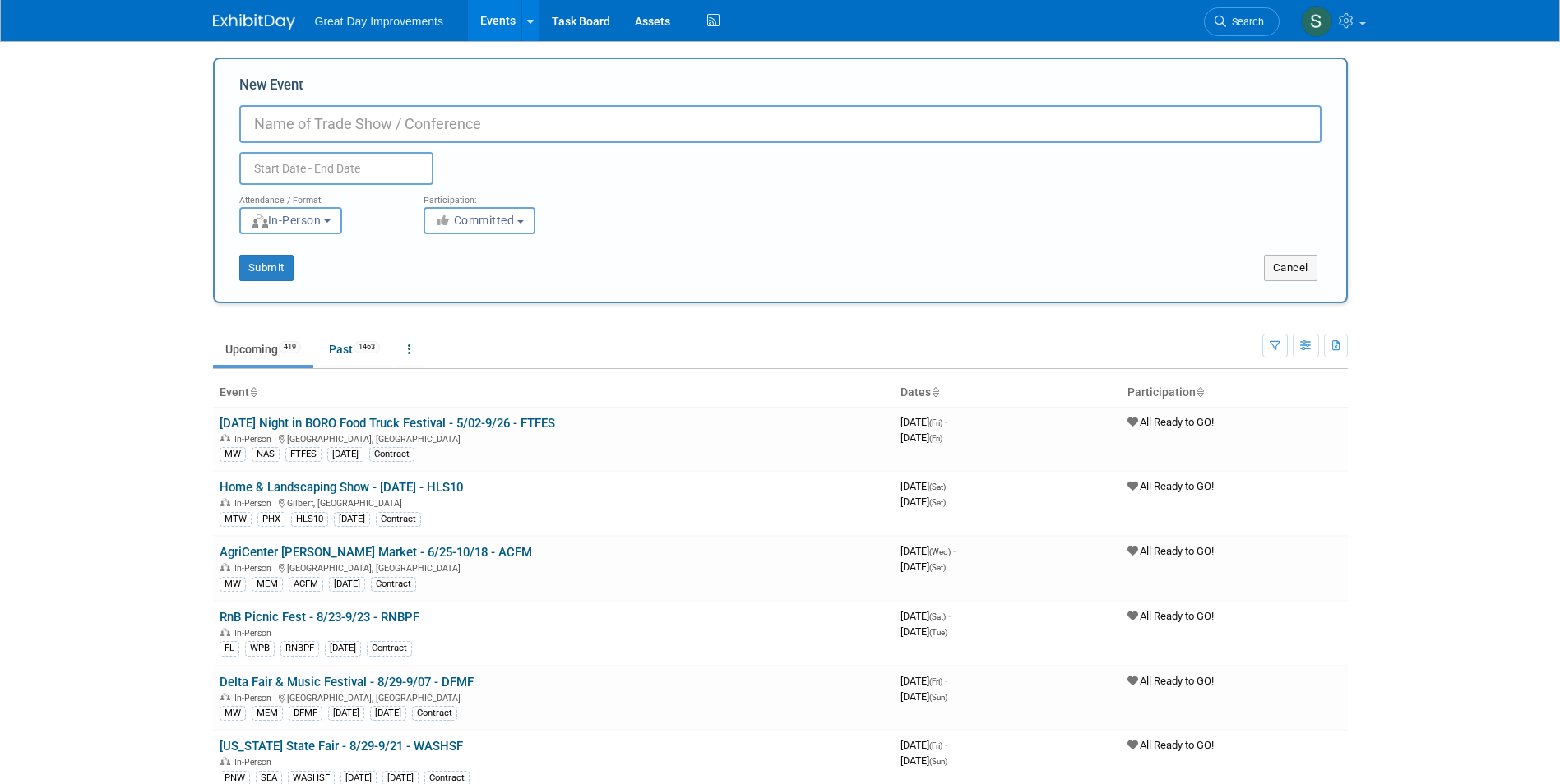
drag, startPoint x: 301, startPoint y: 101, endPoint x: 281, endPoint y: 126, distance: 32.0
paste input "Ohio Home Show"
type input "[US_STATE] Home Show - 9/27-9/28 - [GEOGRAPHIC_DATA]"
click at [512, 230] on button "Committed" at bounding box center [479, 221] width 112 height 27
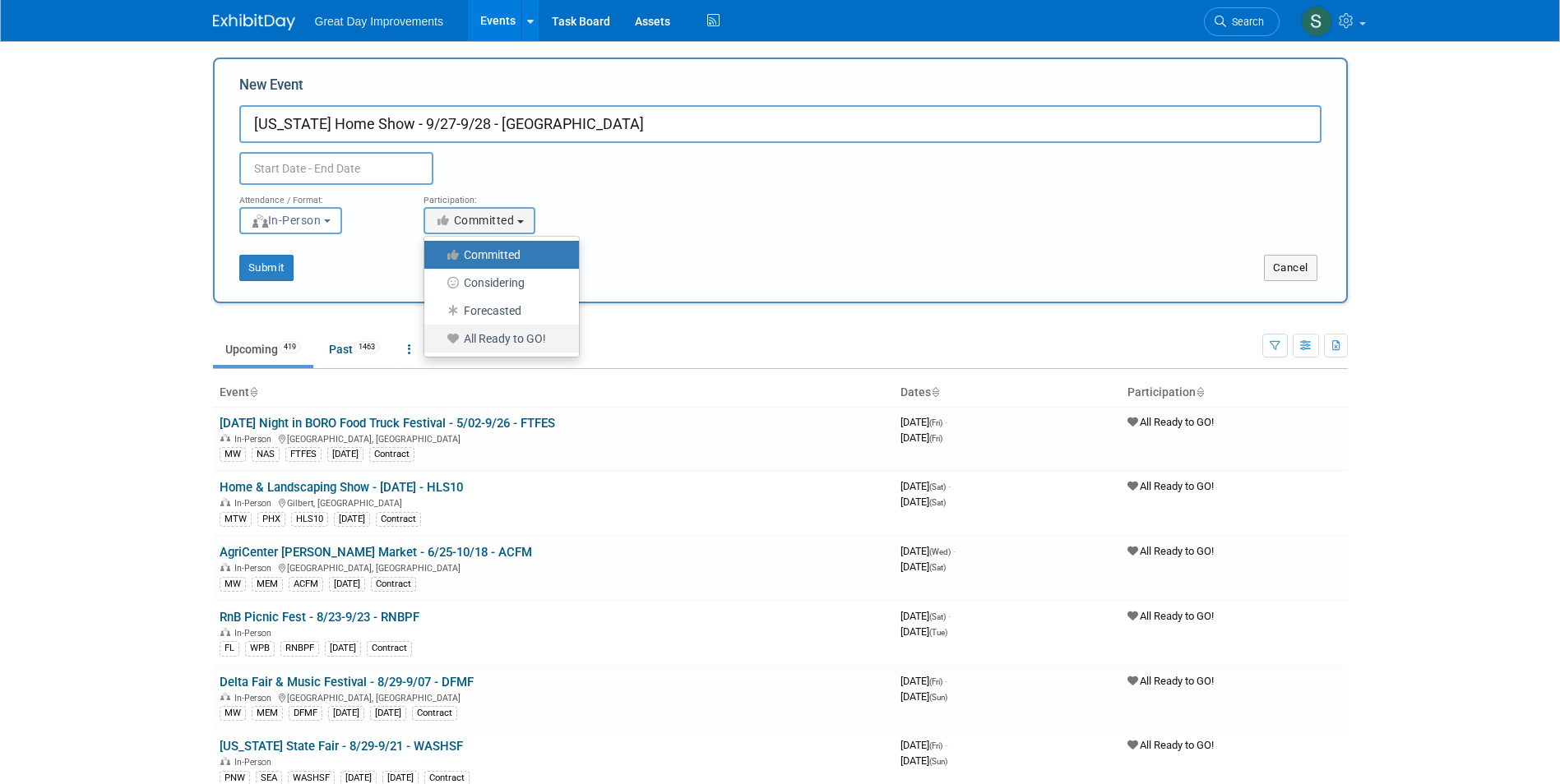
click at [517, 344] on label "All Ready to GO!" at bounding box center [497, 338] width 130 height 21
click at [439, 344] on input "All Ready to GO!" at bounding box center [433, 338] width 11 height 11
select select "102"
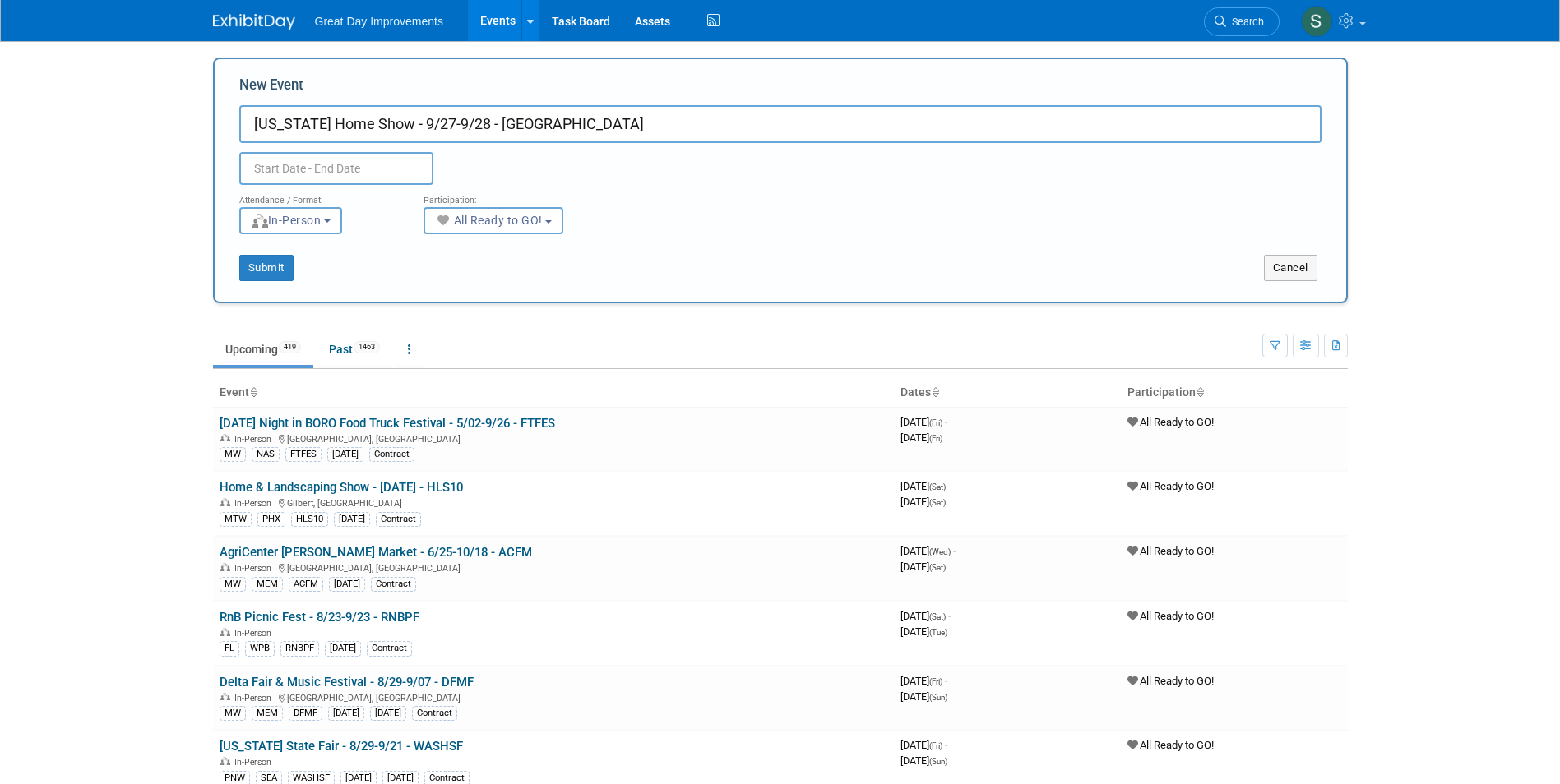
click at [403, 179] on input "text" at bounding box center [336, 168] width 194 height 33
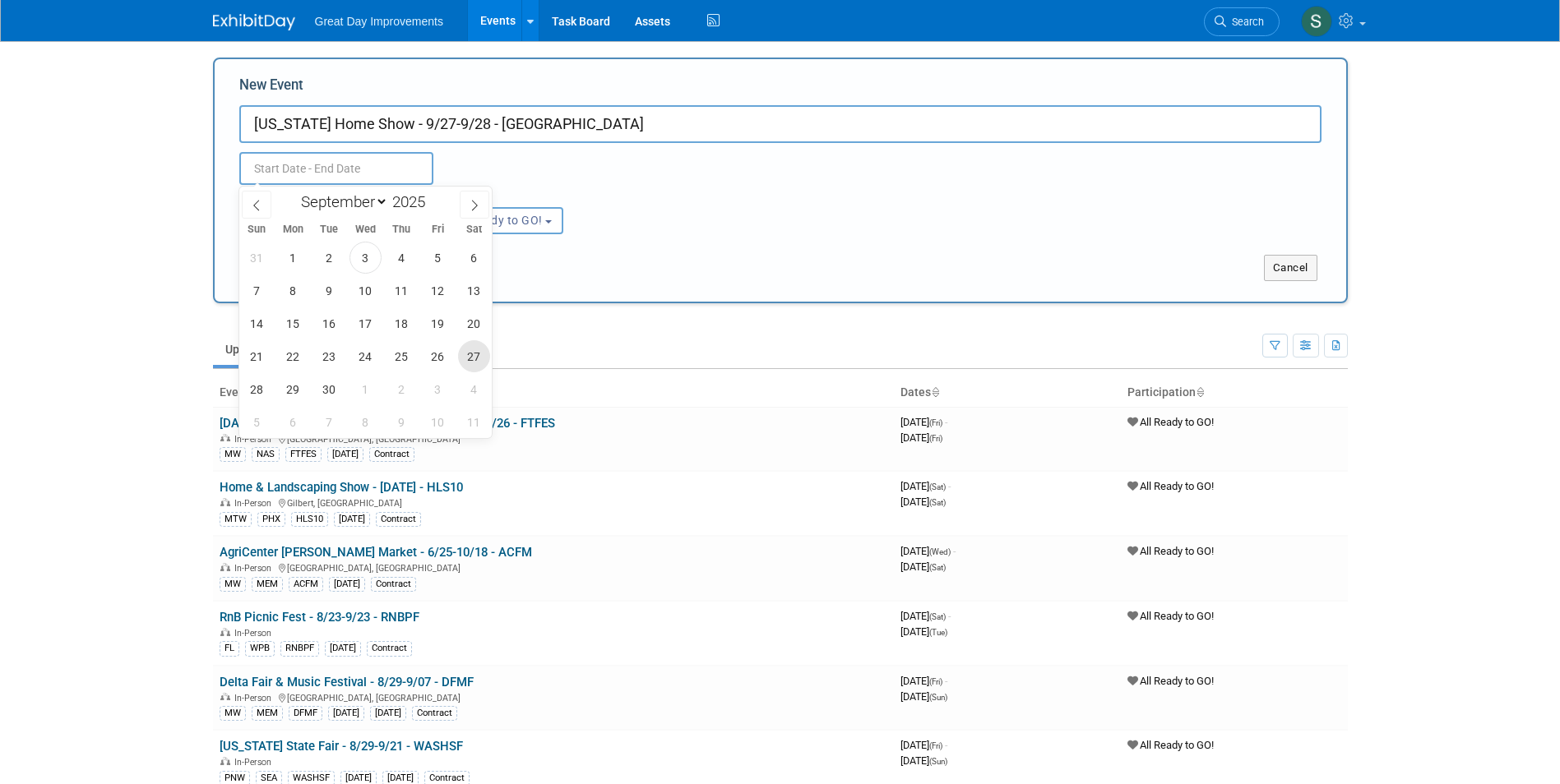
click at [469, 359] on span "27" at bounding box center [474, 357] width 33 height 33
click at [252, 398] on span "28" at bounding box center [257, 389] width 33 height 33
type input "Sep 27, 2025 to Sep 28, 2025"
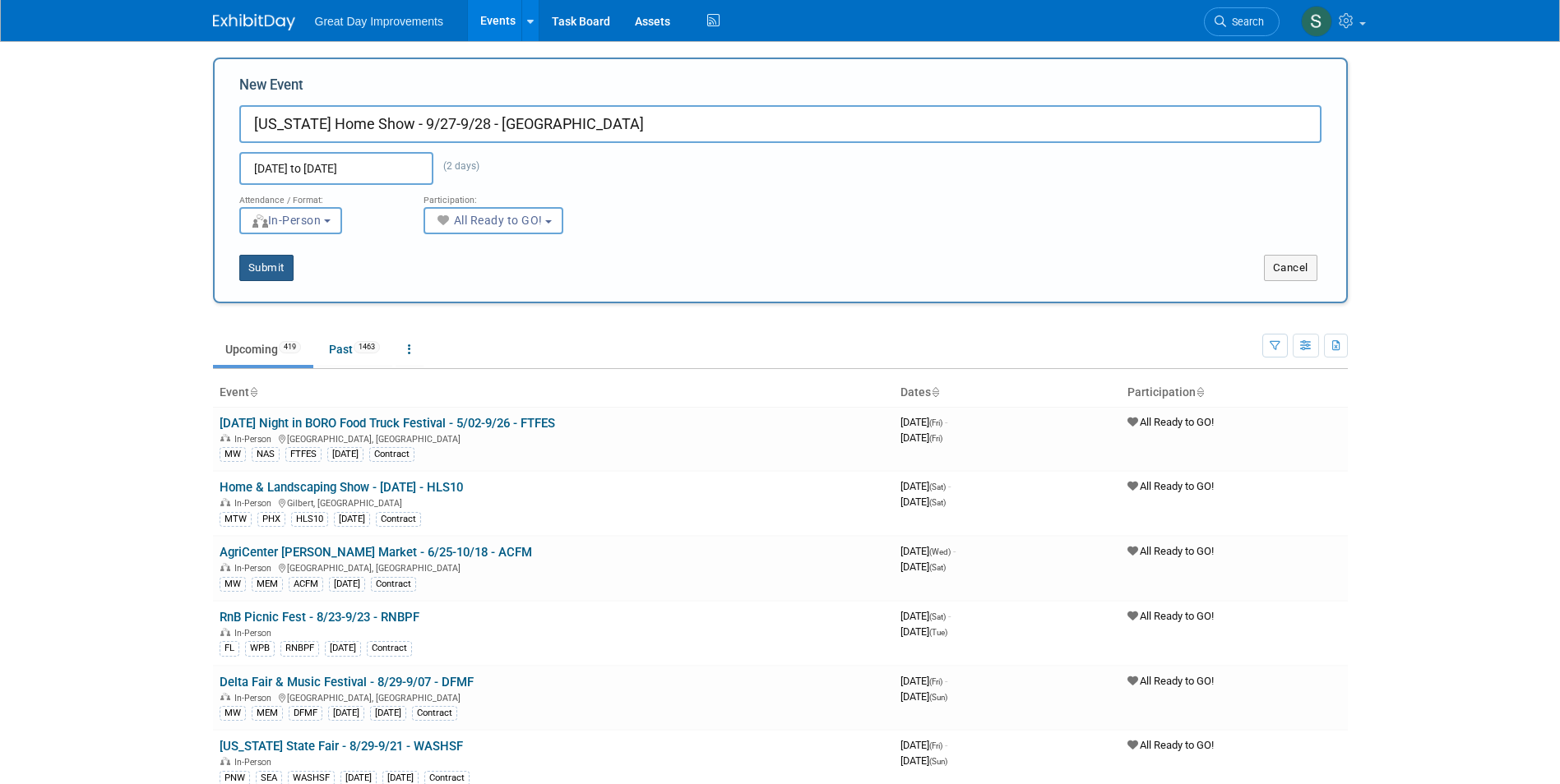
click at [267, 275] on button "Submit" at bounding box center [266, 269] width 55 height 27
type input "[US_STATE] Home Show - 9/27-9/28 - [GEOGRAPHIC_DATA]"
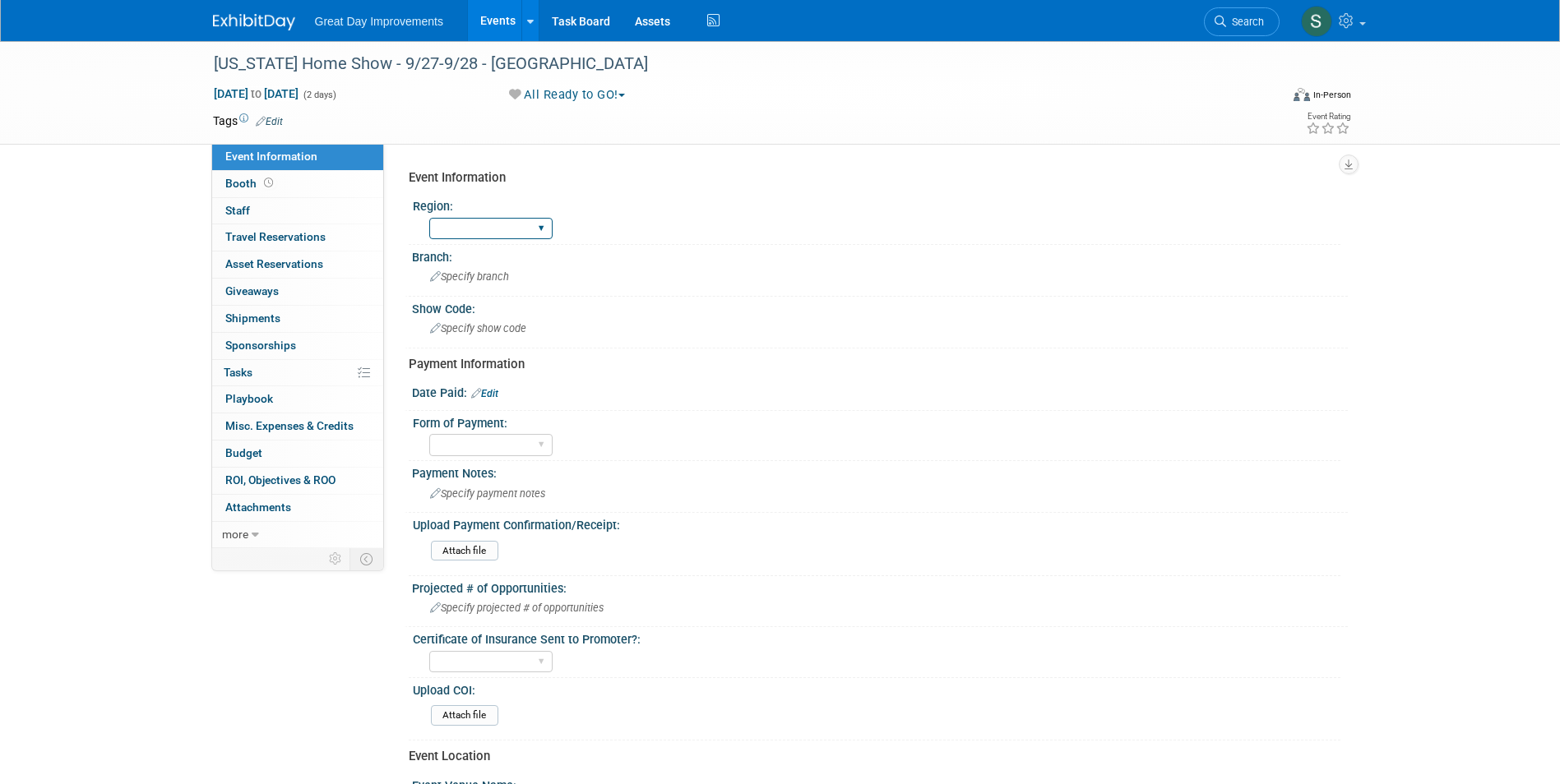
click at [496, 227] on select "GC MA MW MTW NE NEW OV PL PNW SA SE SC UMW FL" at bounding box center [491, 229] width 123 height 22
drag, startPoint x: 799, startPoint y: 598, endPoint x: 736, endPoint y: 565, distance: 71.1
click at [798, 598] on div "Specify projected # of opportunities" at bounding box center [880, 608] width 912 height 26
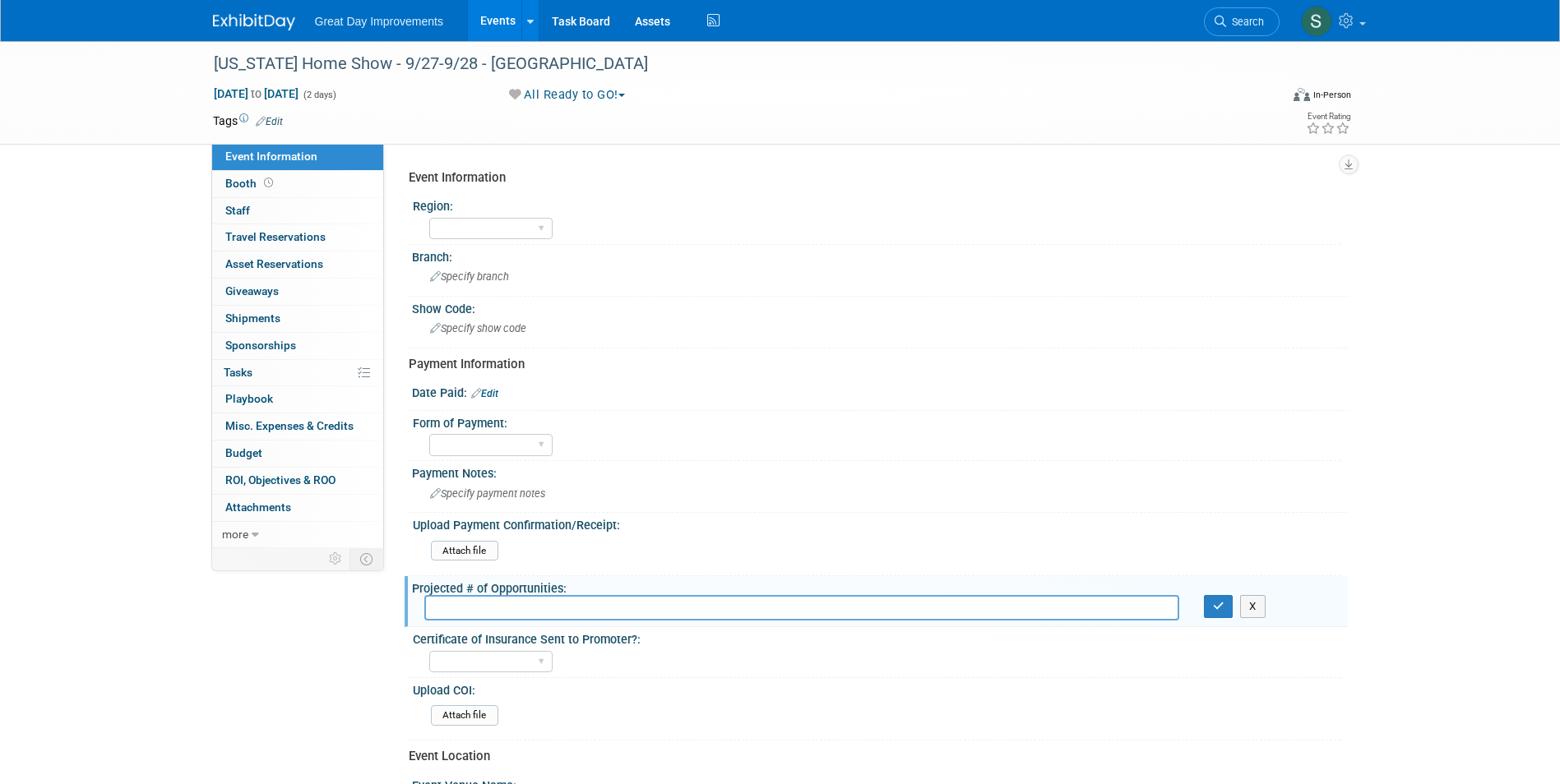
click at [488, 393] on link "Edit" at bounding box center [485, 394] width 27 height 11
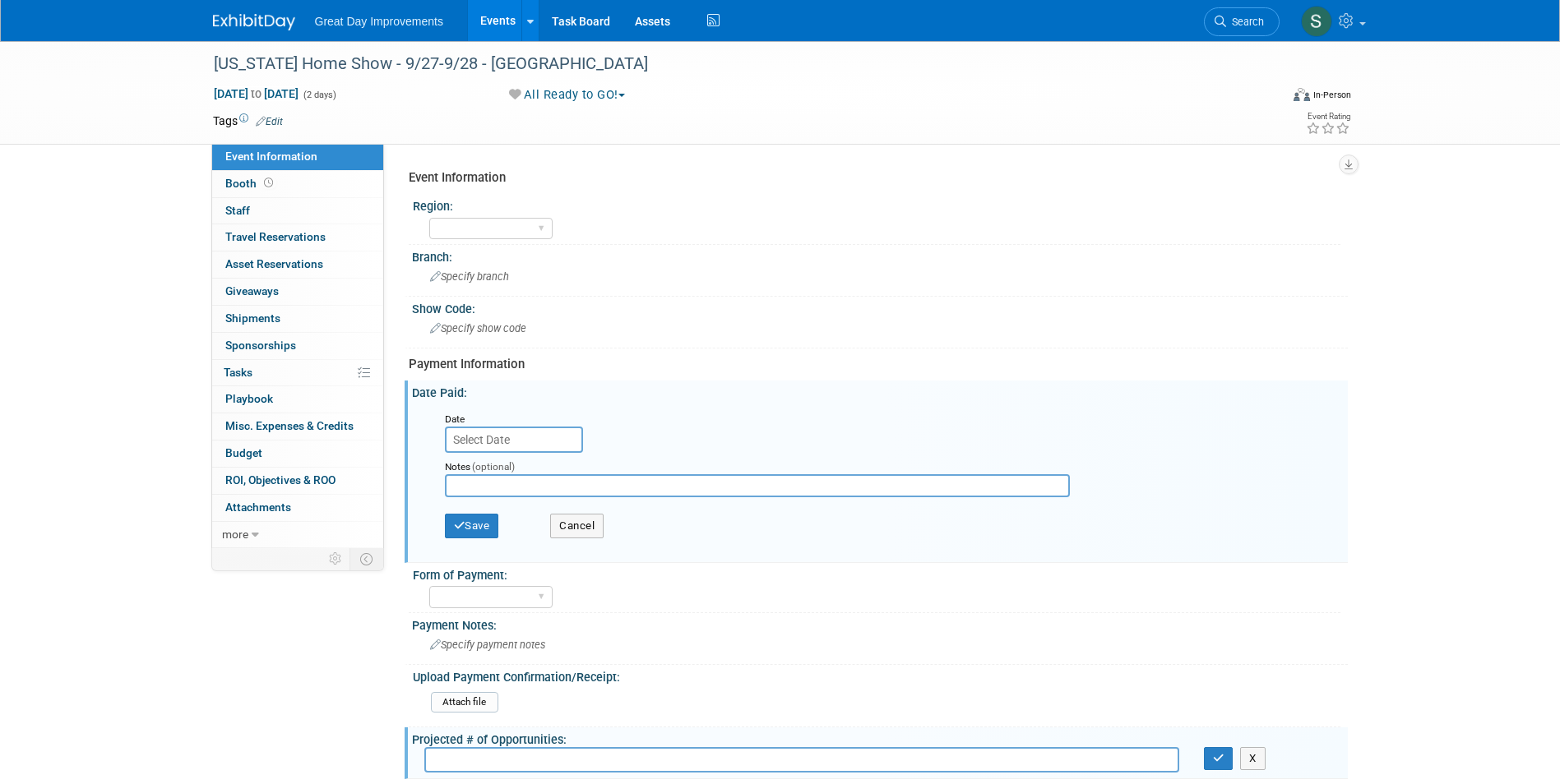
click at [496, 432] on input "text" at bounding box center [514, 440] width 138 height 27
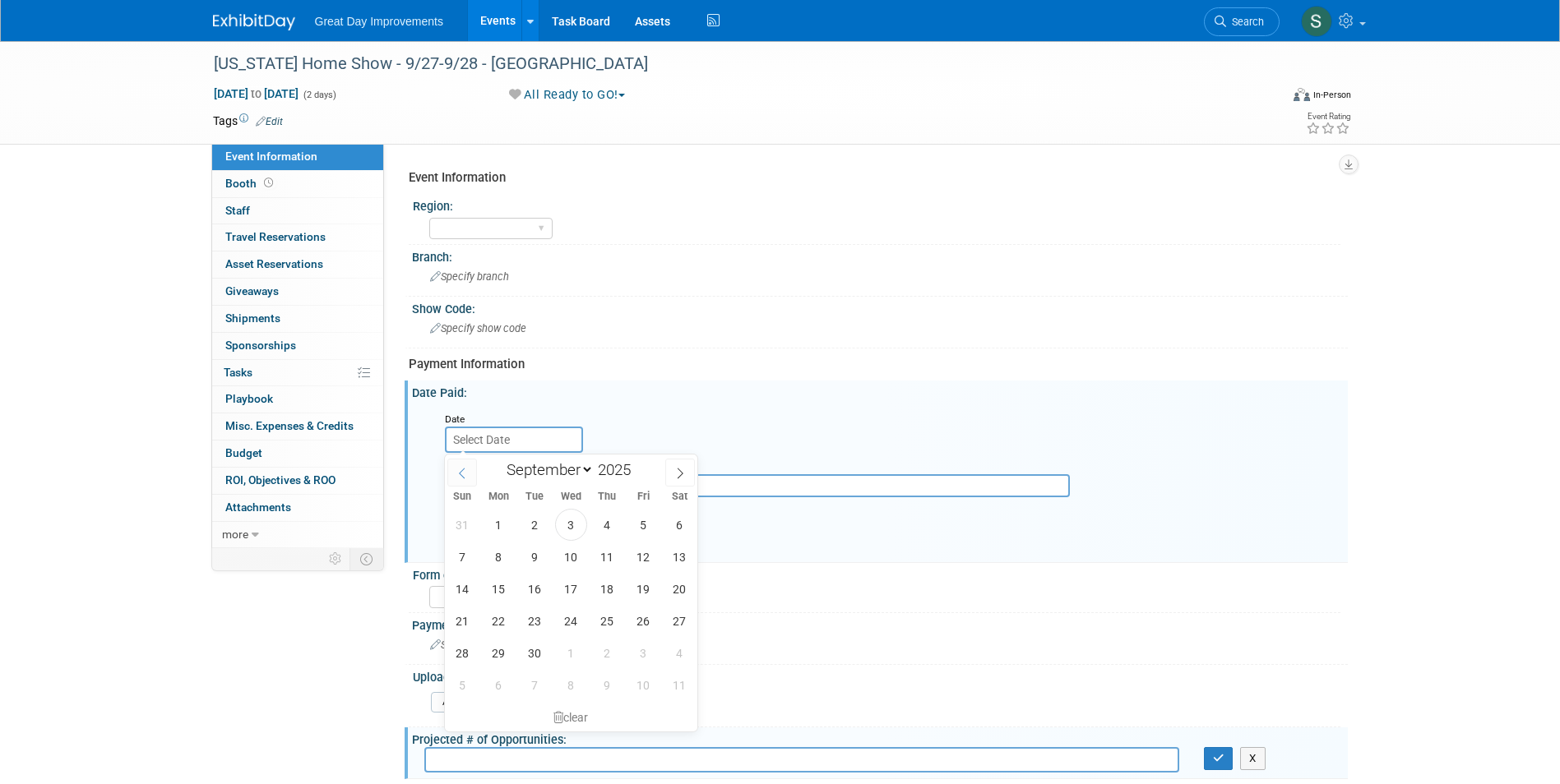
click at [465, 478] on icon at bounding box center [462, 473] width 11 height 11
click at [463, 478] on icon at bounding box center [462, 473] width 11 height 11
select select "5"
click at [502, 561] on span "9" at bounding box center [499, 557] width 33 height 33
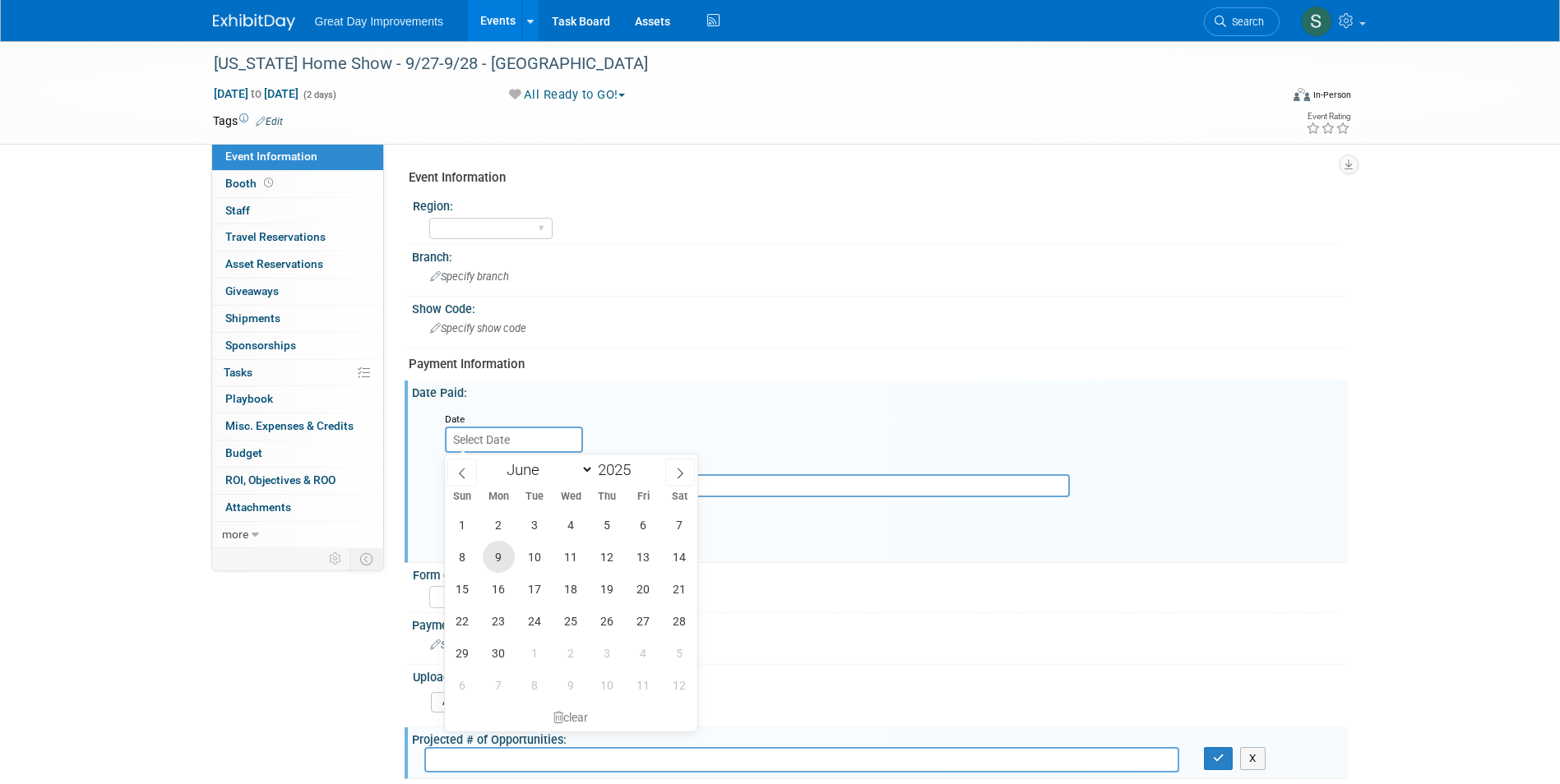
type input "Jun 9, 2025"
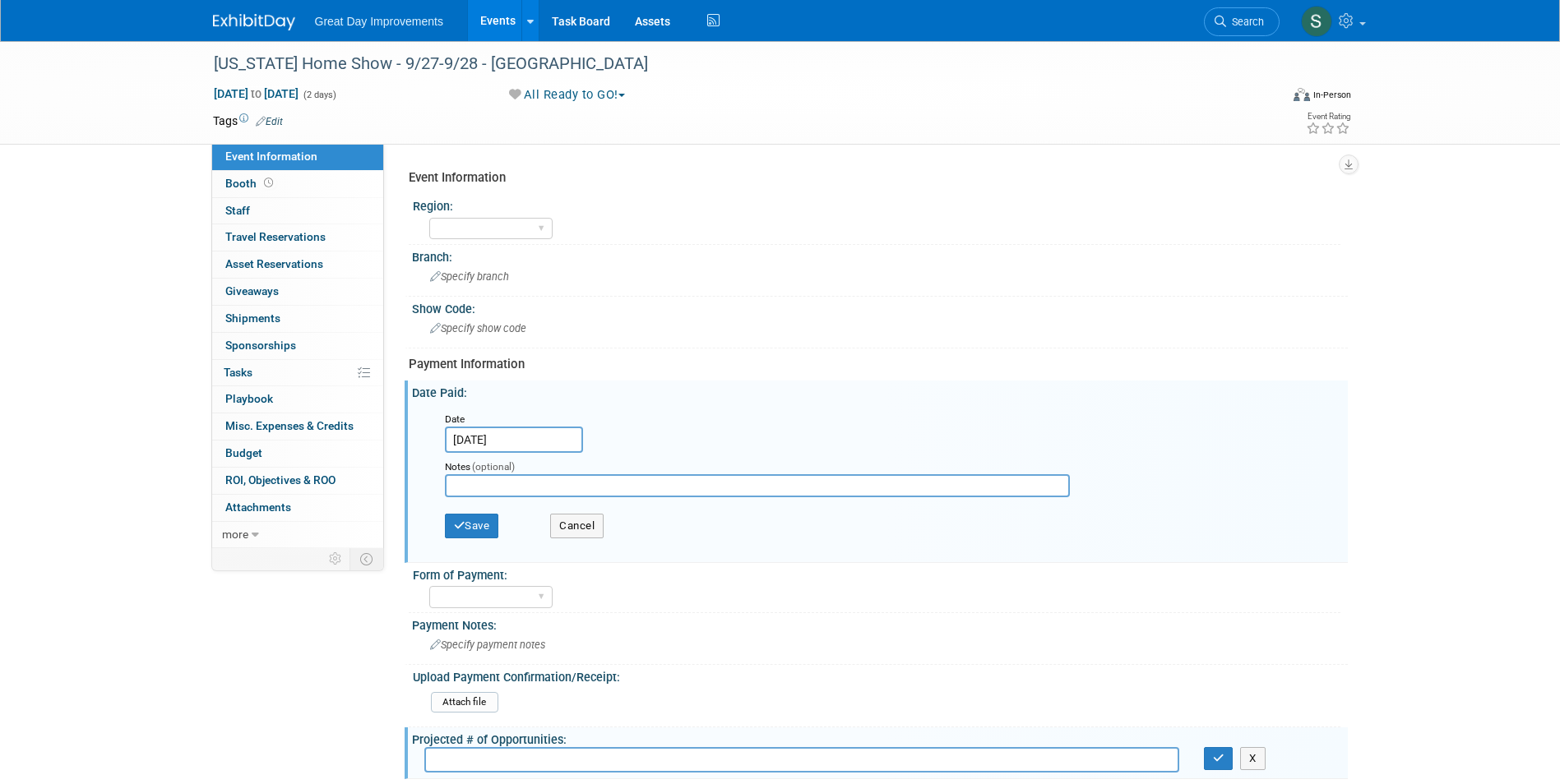
click at [490, 510] on div "Save Cancel" at bounding box center [884, 528] width 878 height 45
click at [487, 520] on button "Save" at bounding box center [472, 526] width 55 height 25
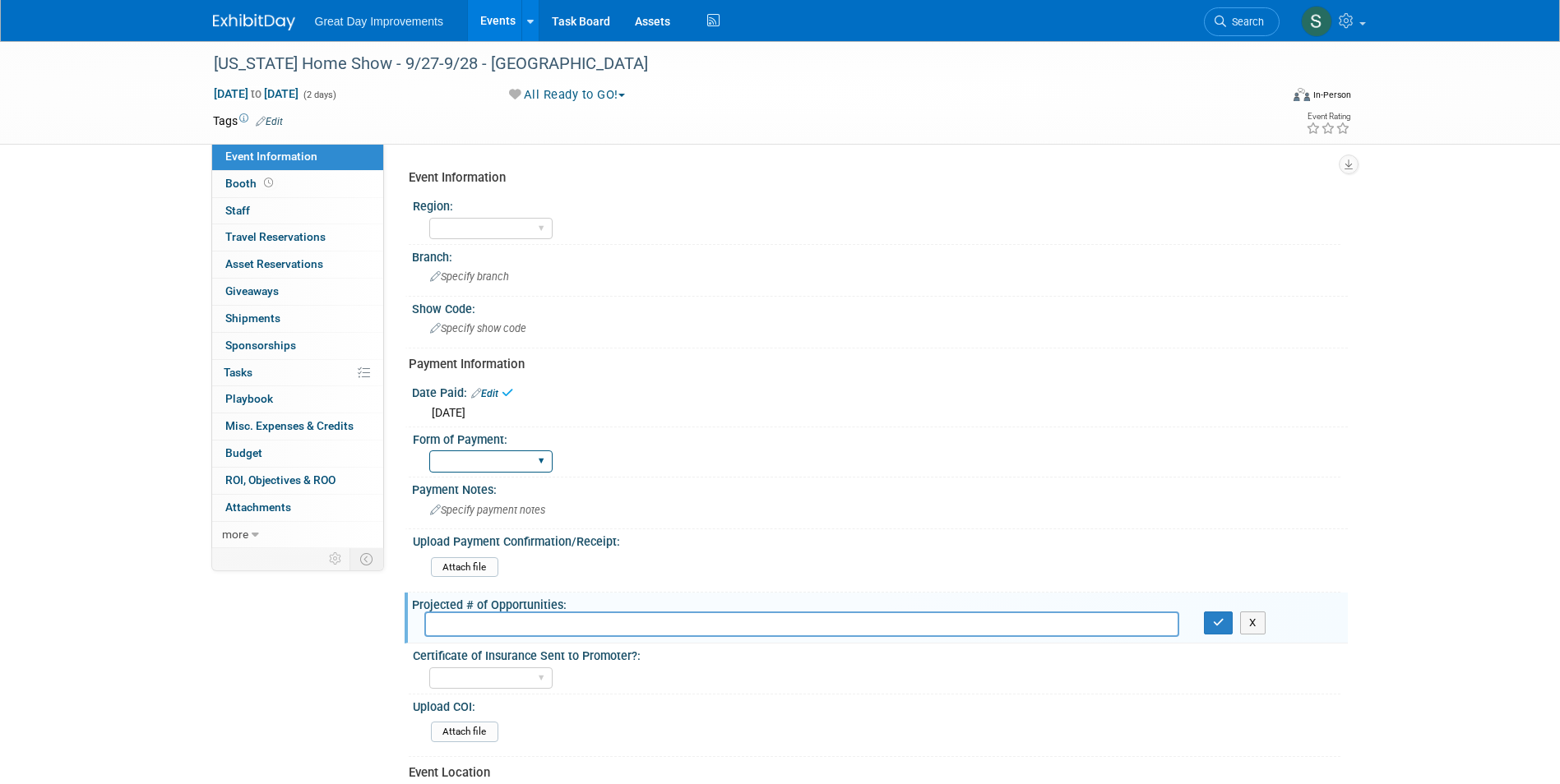
click at [487, 464] on select "Paid via CC Check Requested Pay at the Gate Other" at bounding box center [491, 461] width 123 height 22
select select "Paid via CC"
click at [429, 450] on select "Paid via CC Check Requested Pay at the Gate Other" at bounding box center [491, 461] width 123 height 22
click at [276, 120] on link "Edit" at bounding box center [269, 121] width 27 height 11
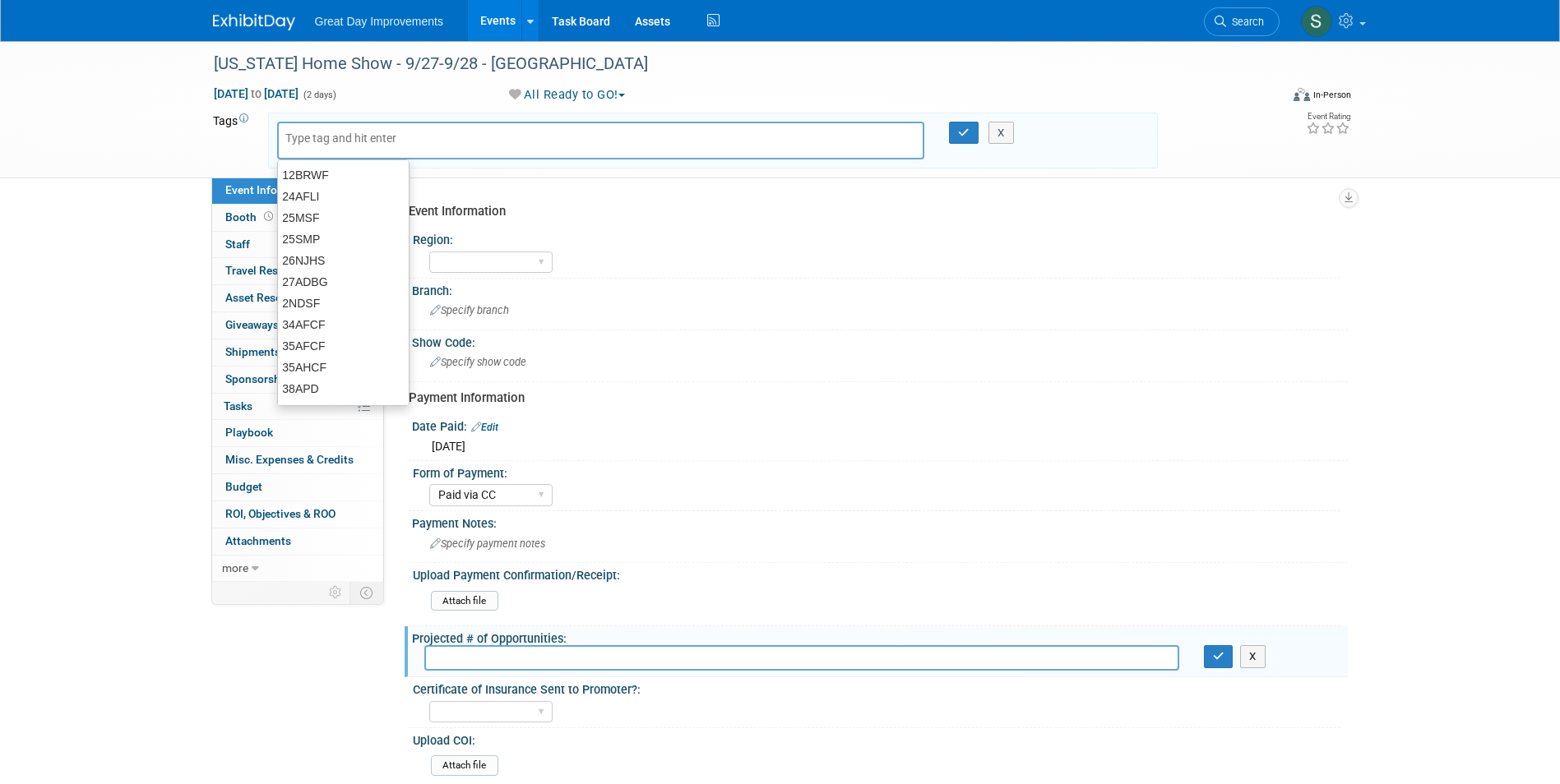
click at [315, 134] on input "text" at bounding box center [351, 138] width 132 height 16
click at [318, 138] on input "text" at bounding box center [351, 138] width 132 height 16
type input "OV"
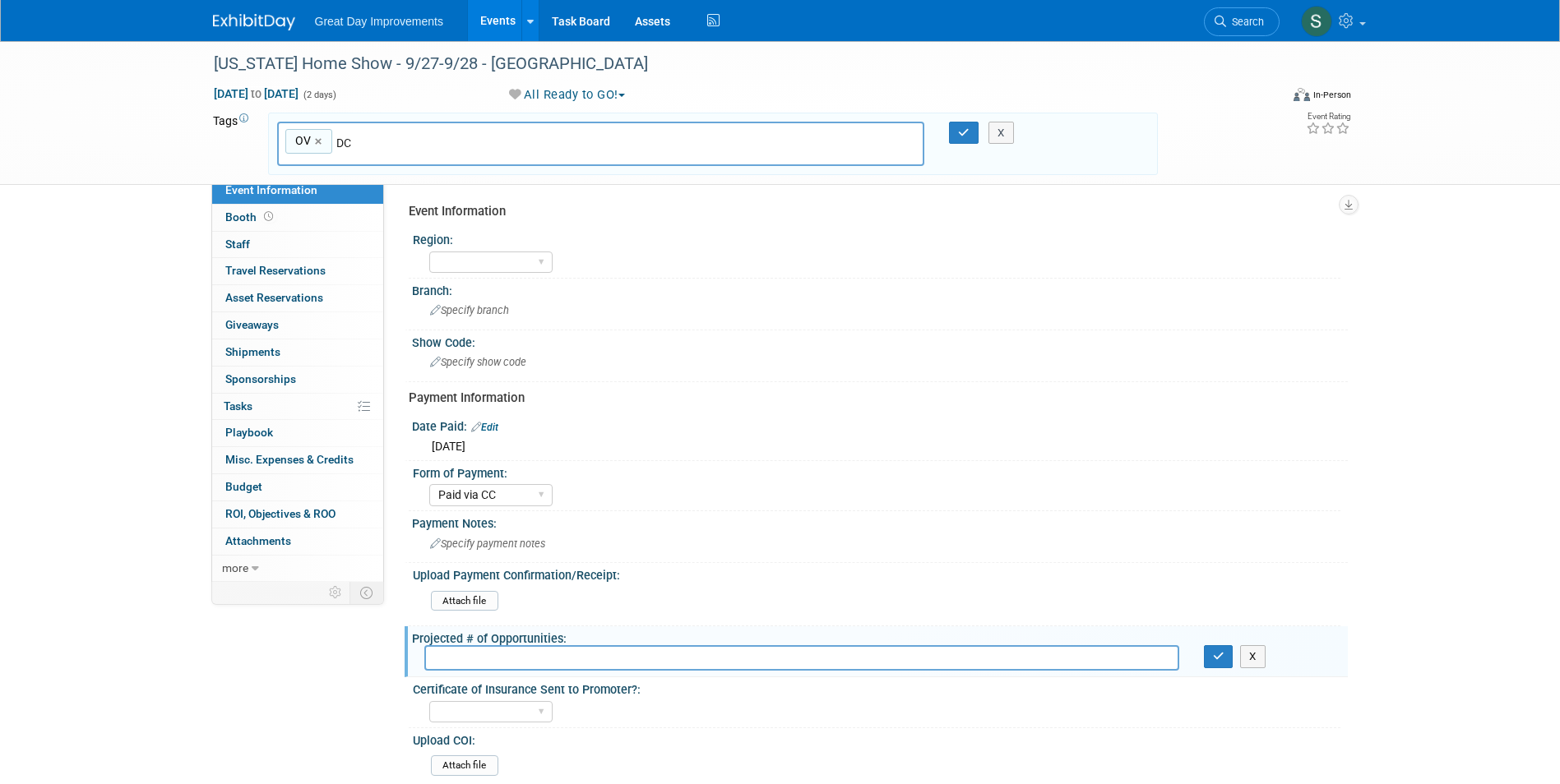
type input "D"
type input "CL"
click at [344, 132] on div "OV CL OV ×" at bounding box center [602, 143] width 648 height 45
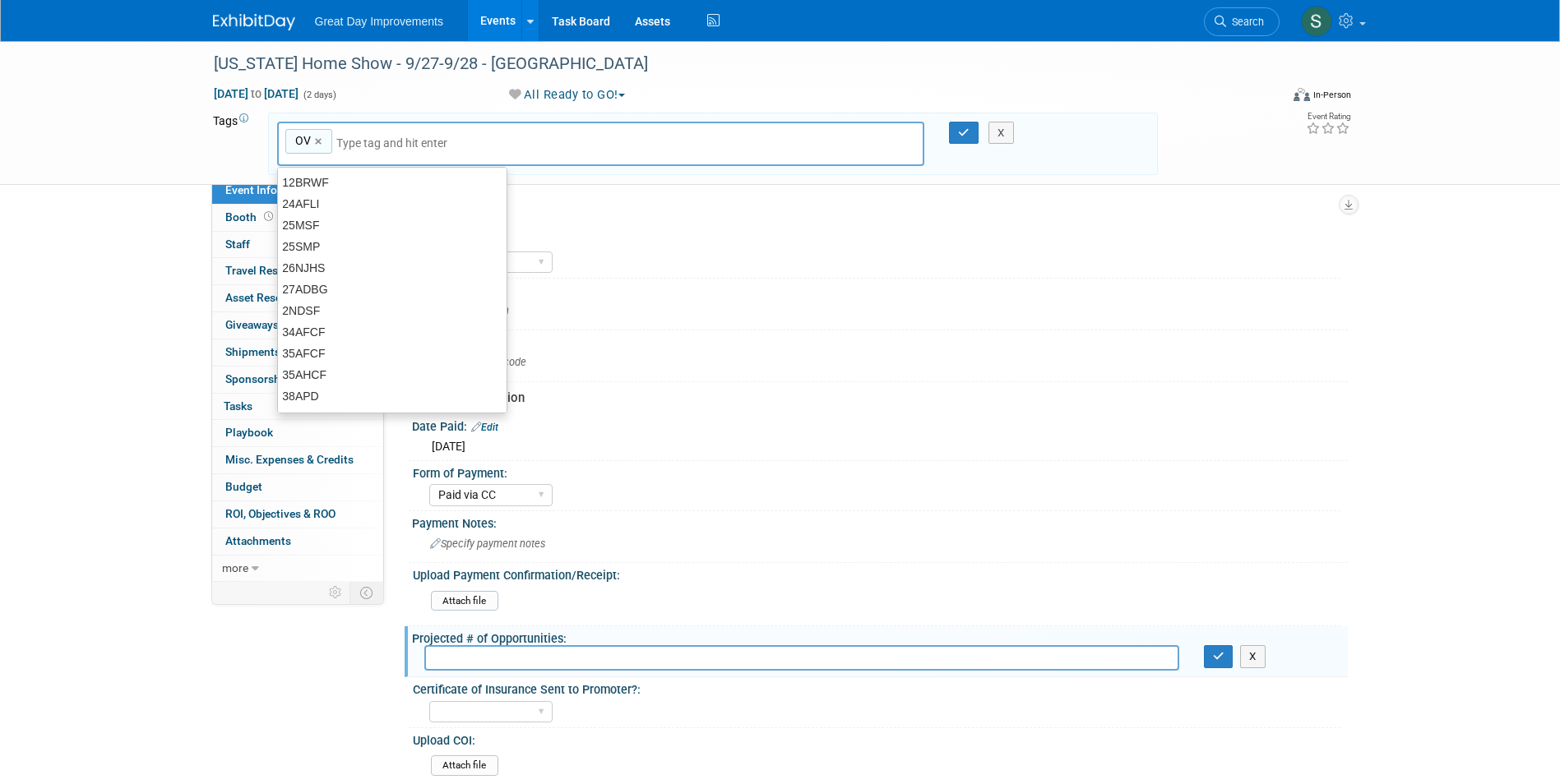
click at [348, 138] on input "text" at bounding box center [451, 142] width 231 height 16
type input "CLE"
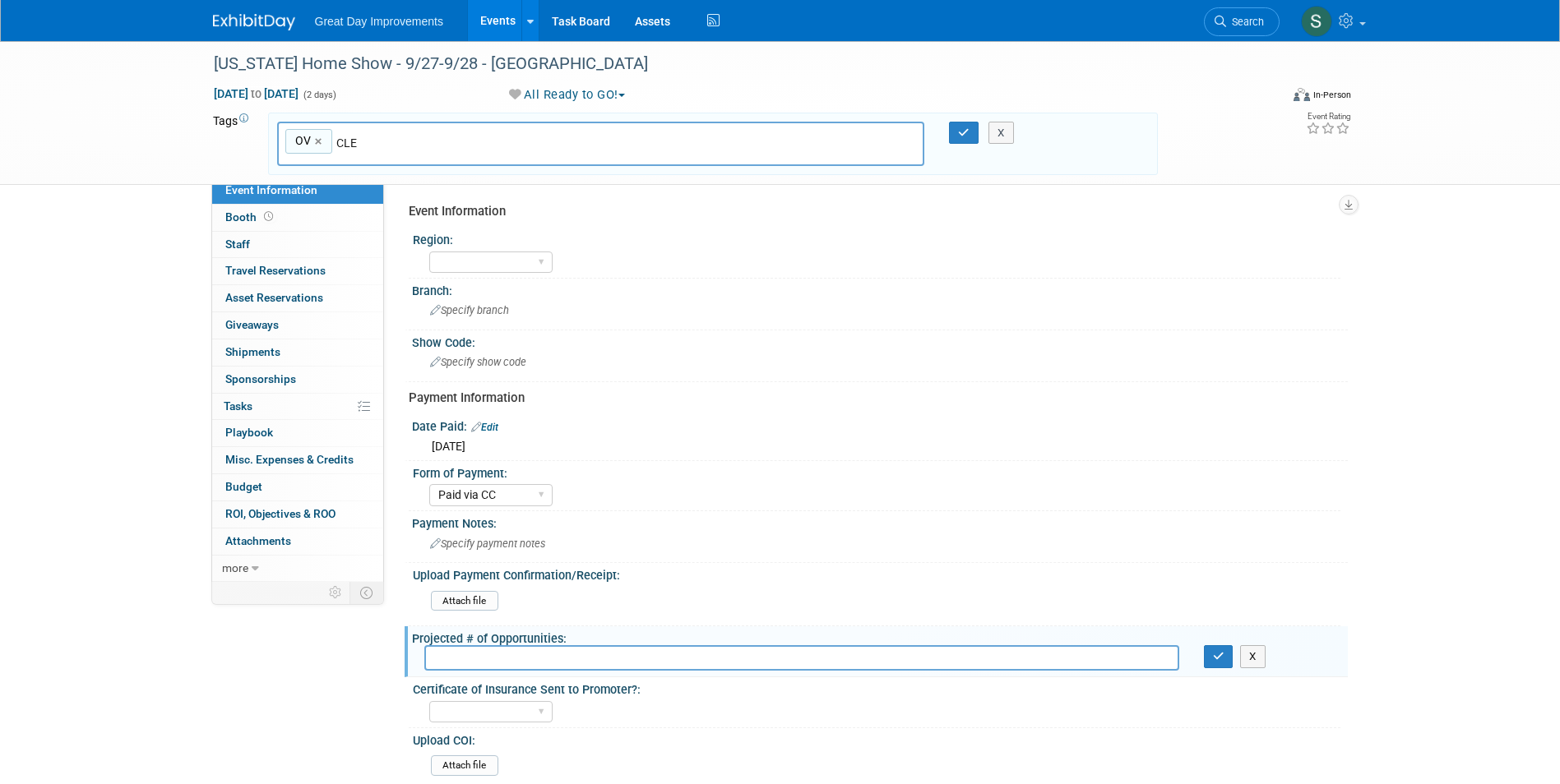
type input "OV, CLE"
type input "OHIOHS"
type input "OV, CLE, OHIOHS"
type input "[DATE]"
type input "OV, CLE, OHIOHS, SEPT25"
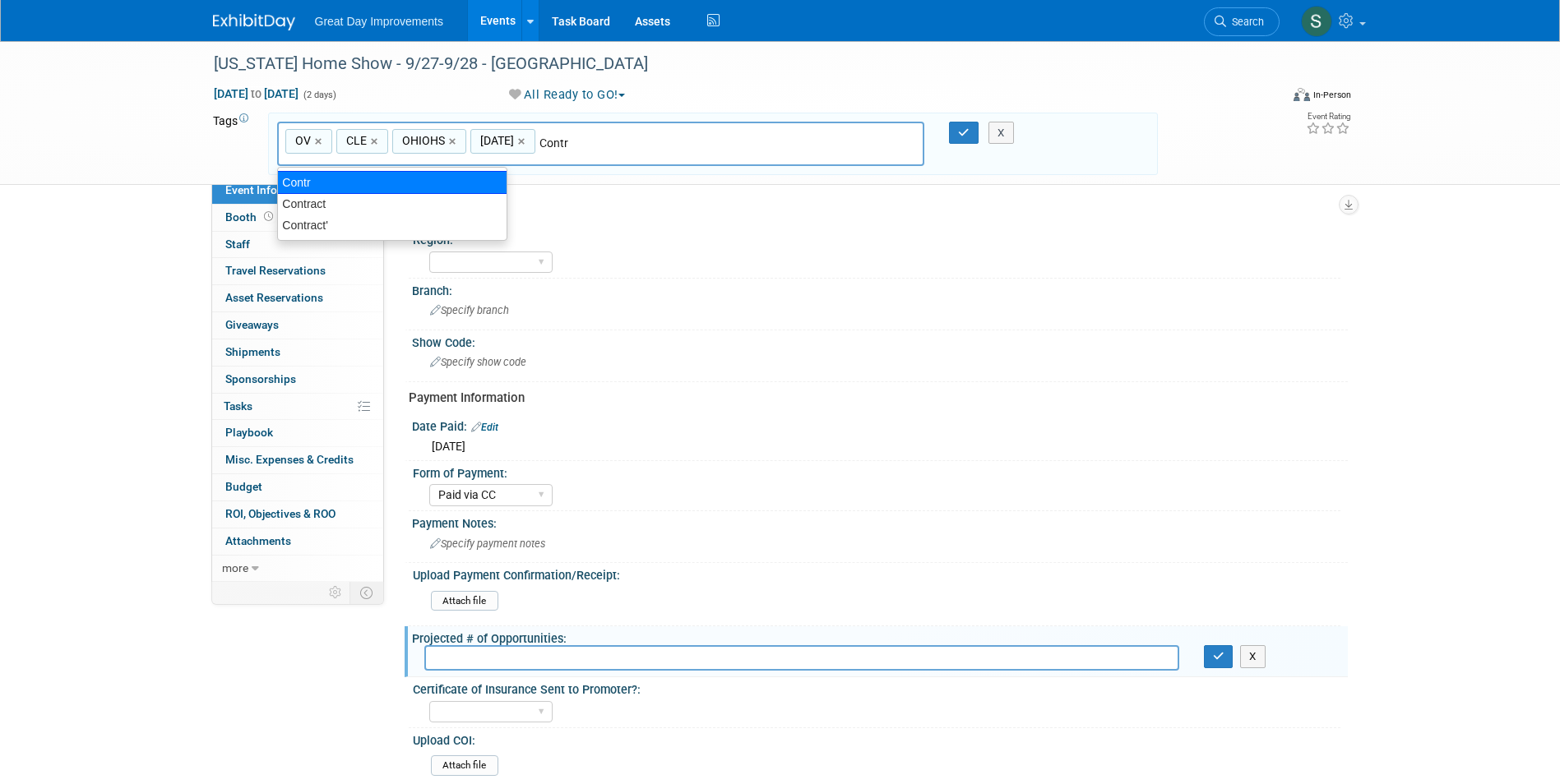
type input "Contract"
type input "OV, CLE, OHIOHS, SEPT25, Contract"
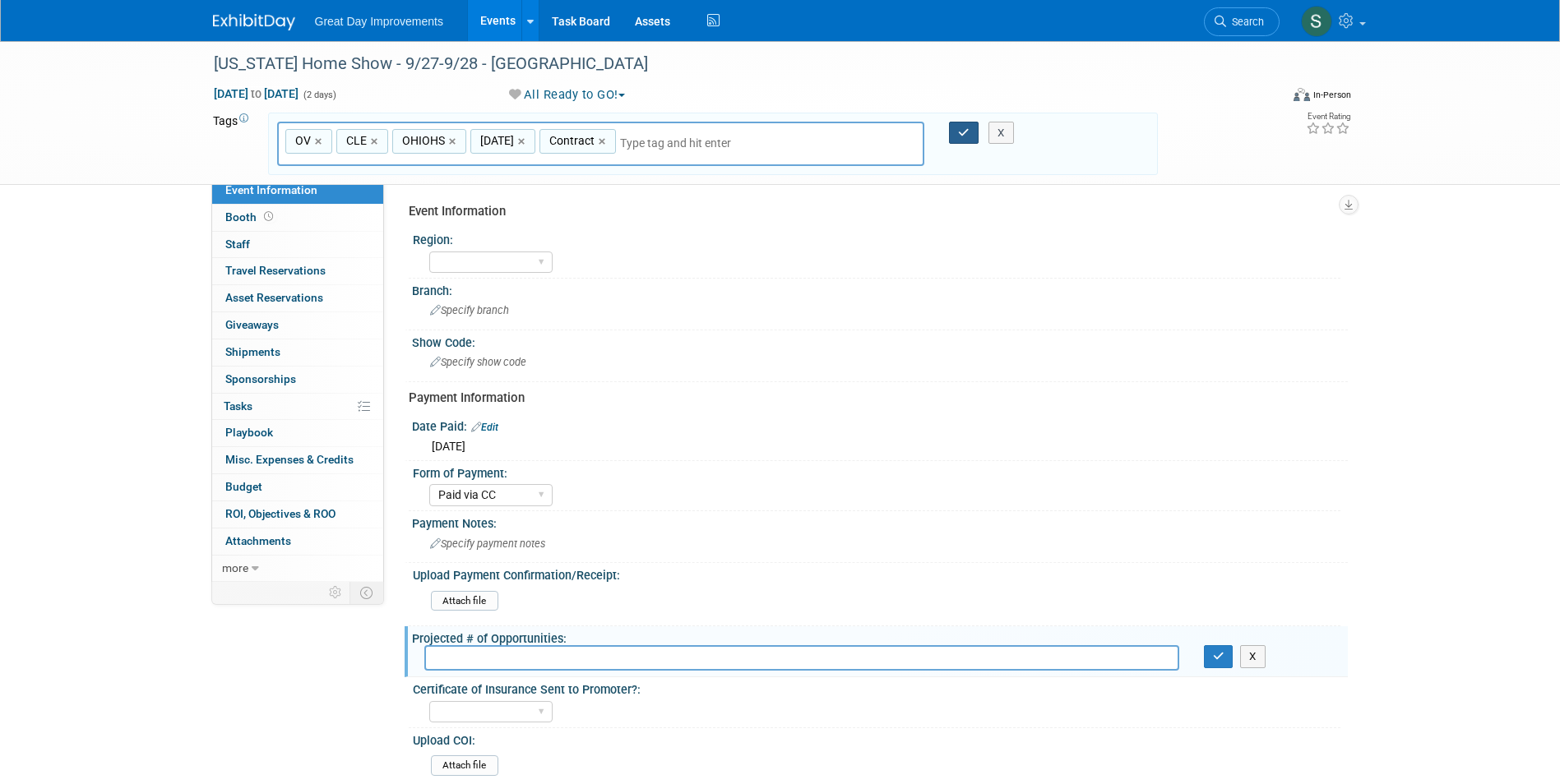
click at [951, 134] on button "button" at bounding box center [963, 133] width 30 height 23
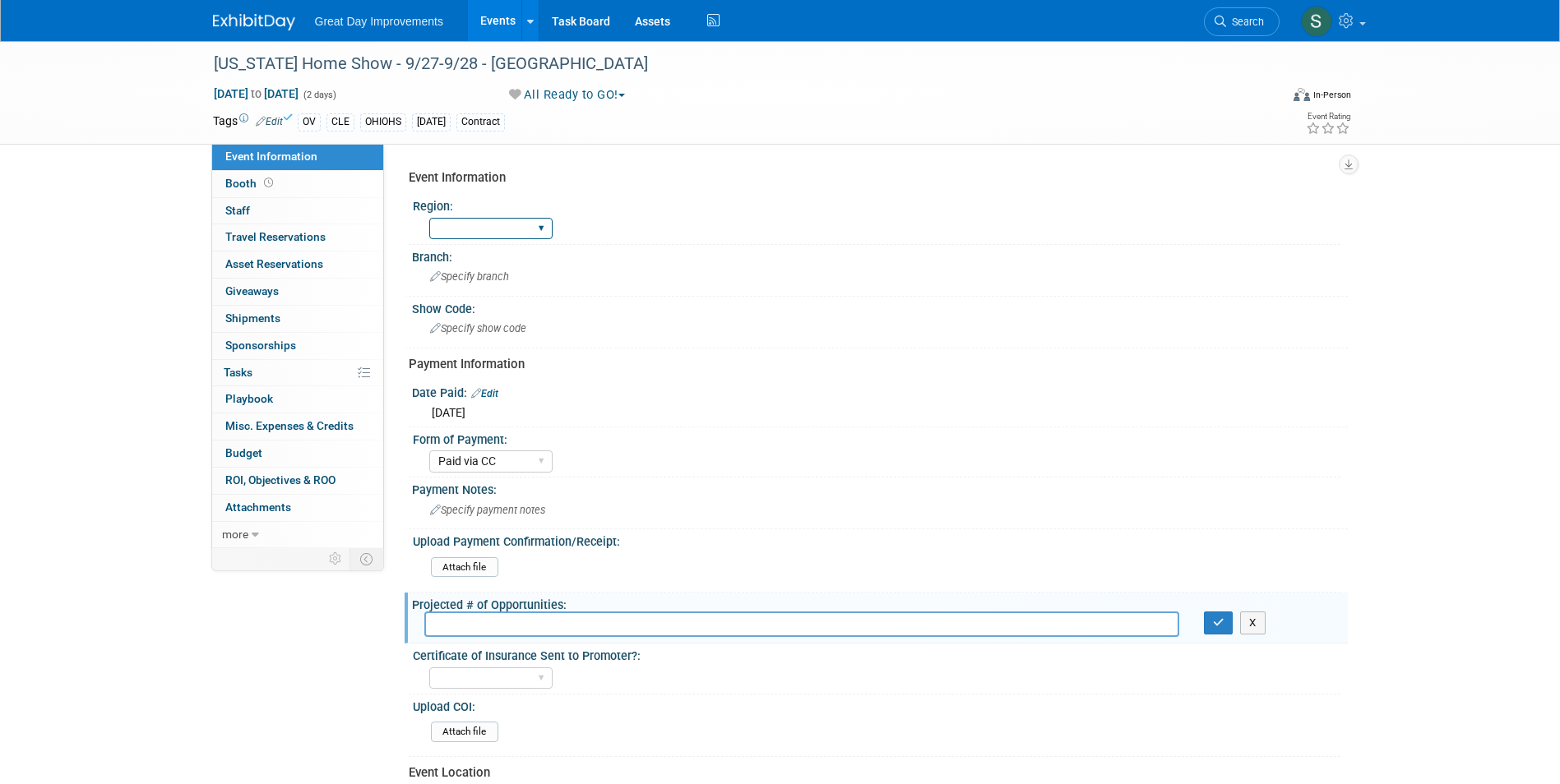
click at [464, 227] on select "GC MA MW MTW NE NEW OV PL PNW SA SE SC UMW FL" at bounding box center [491, 229] width 123 height 22
select select "OV"
click at [429, 218] on select "GC MA MW MTW NE NEW OV PL PNW SA SE SC UMW FL" at bounding box center [491, 229] width 123 height 22
click at [505, 275] on span "Specify branch" at bounding box center [470, 276] width 79 height 12
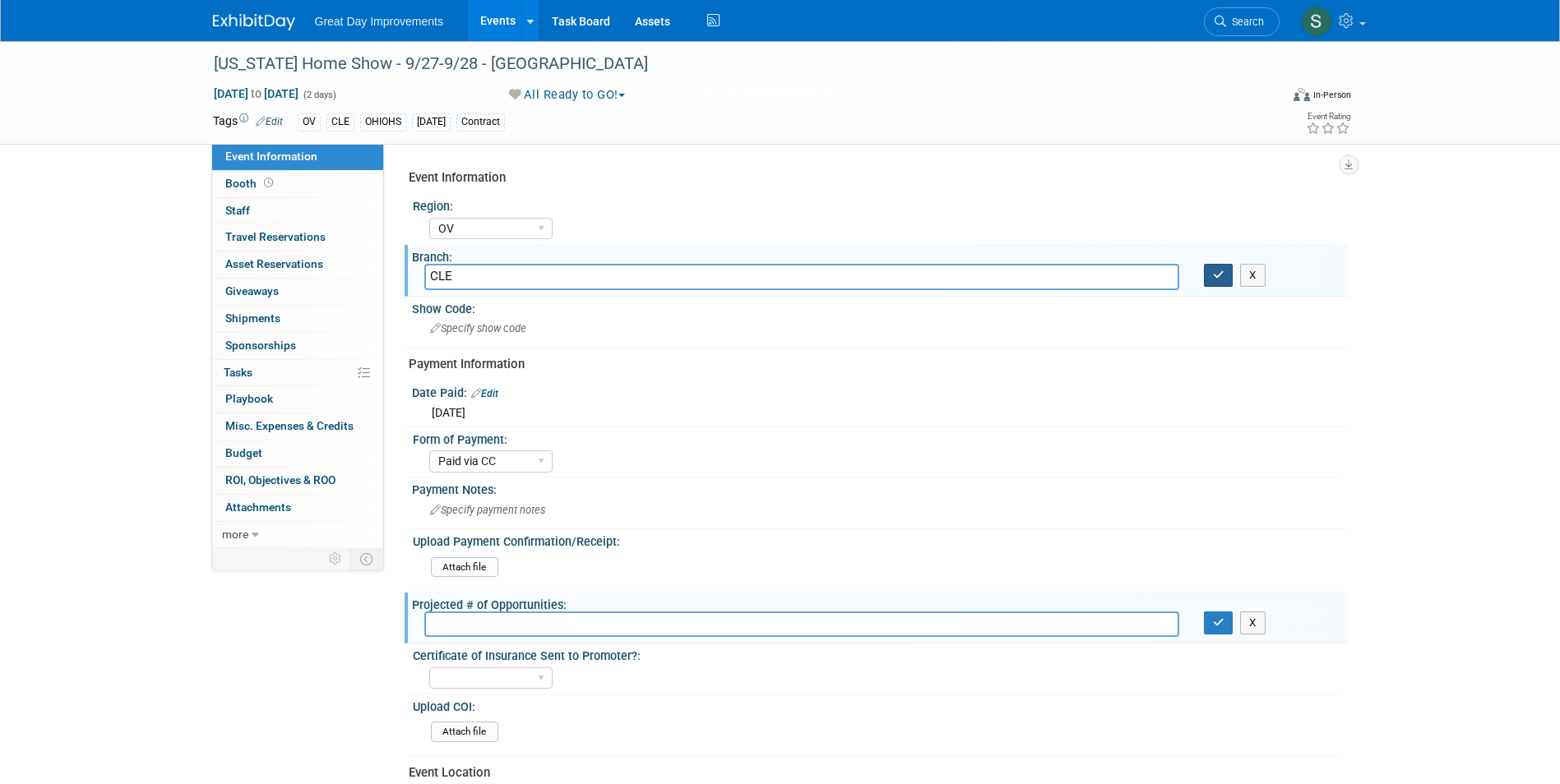
type input "CLE"
click at [1229, 265] on button "button" at bounding box center [1219, 275] width 30 height 23
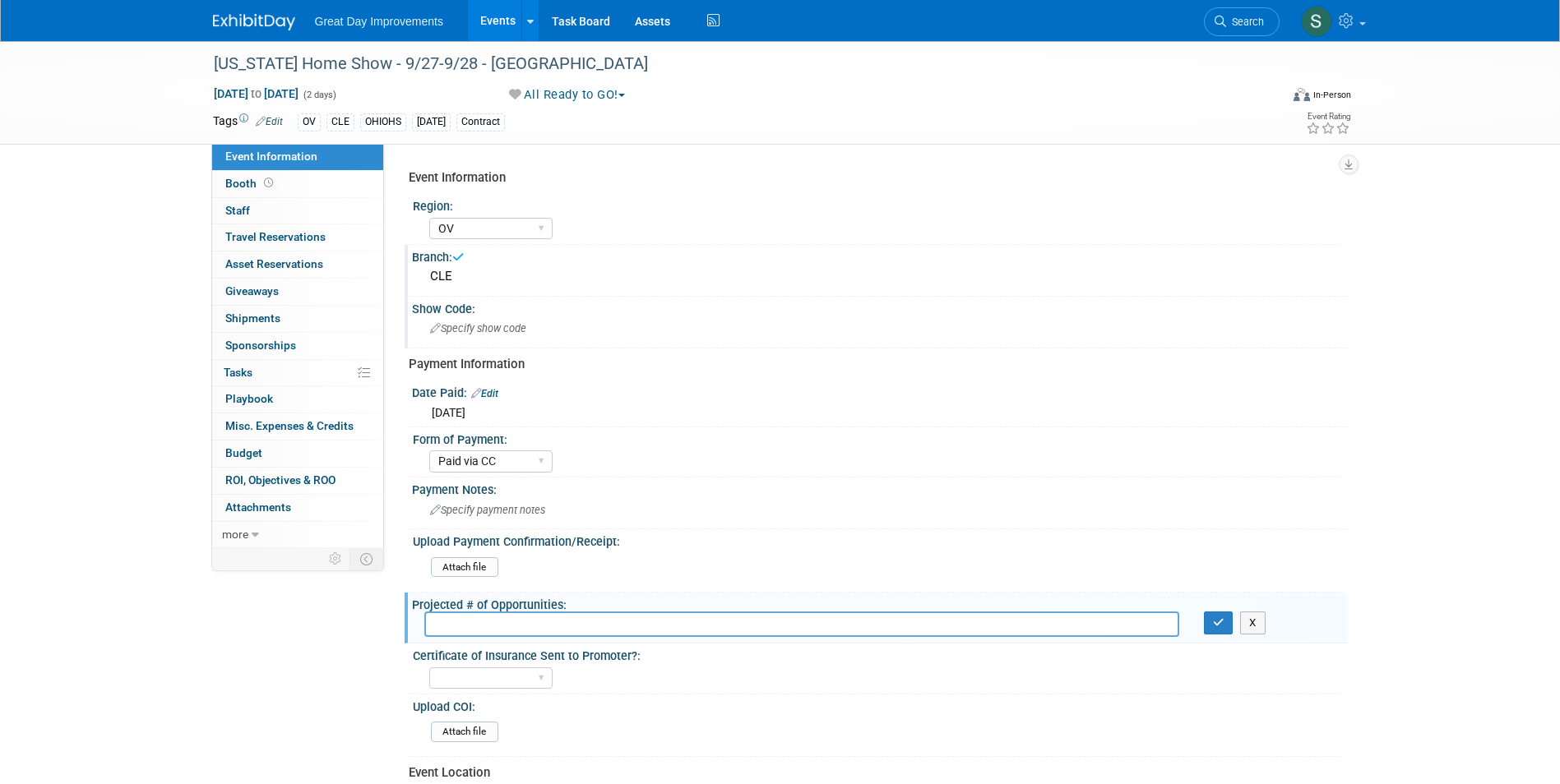
click at [475, 316] on div "Show Code: Specify show code" at bounding box center [876, 322] width 943 height 52
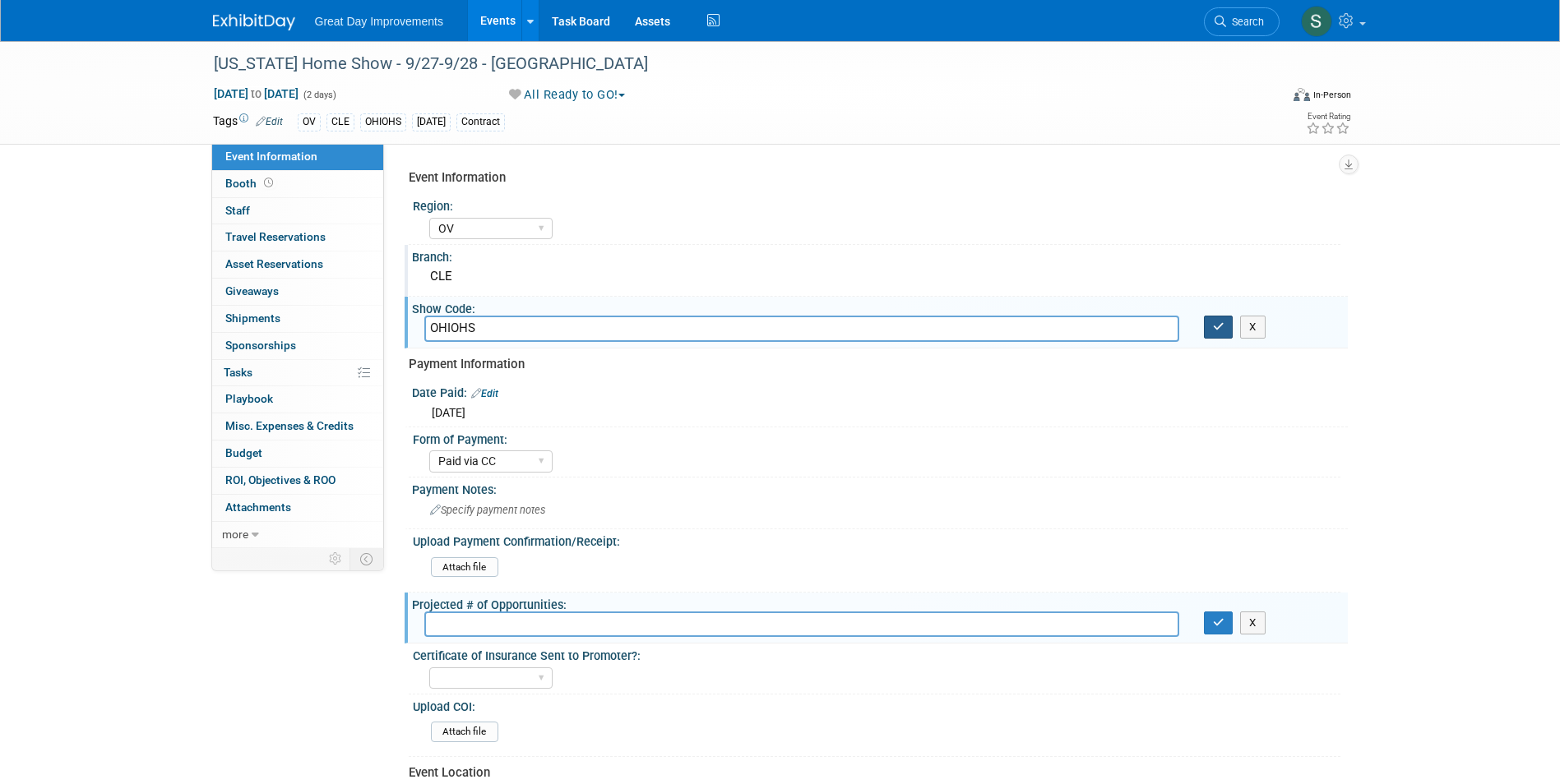
type input "OHIOHS"
click at [1219, 332] on icon "button" at bounding box center [1219, 326] width 11 height 11
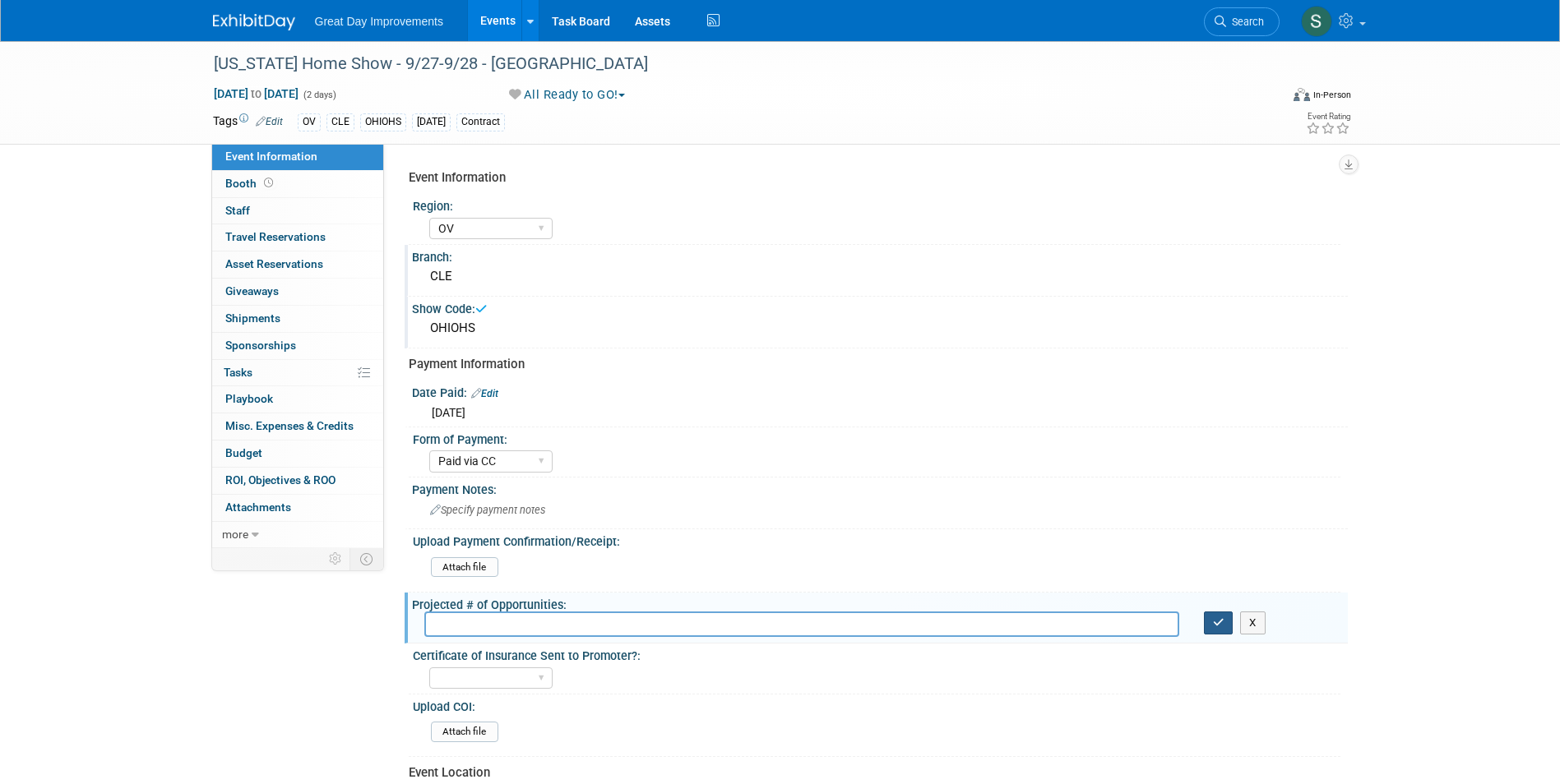
click at [1209, 622] on button "button" at bounding box center [1219, 623] width 30 height 23
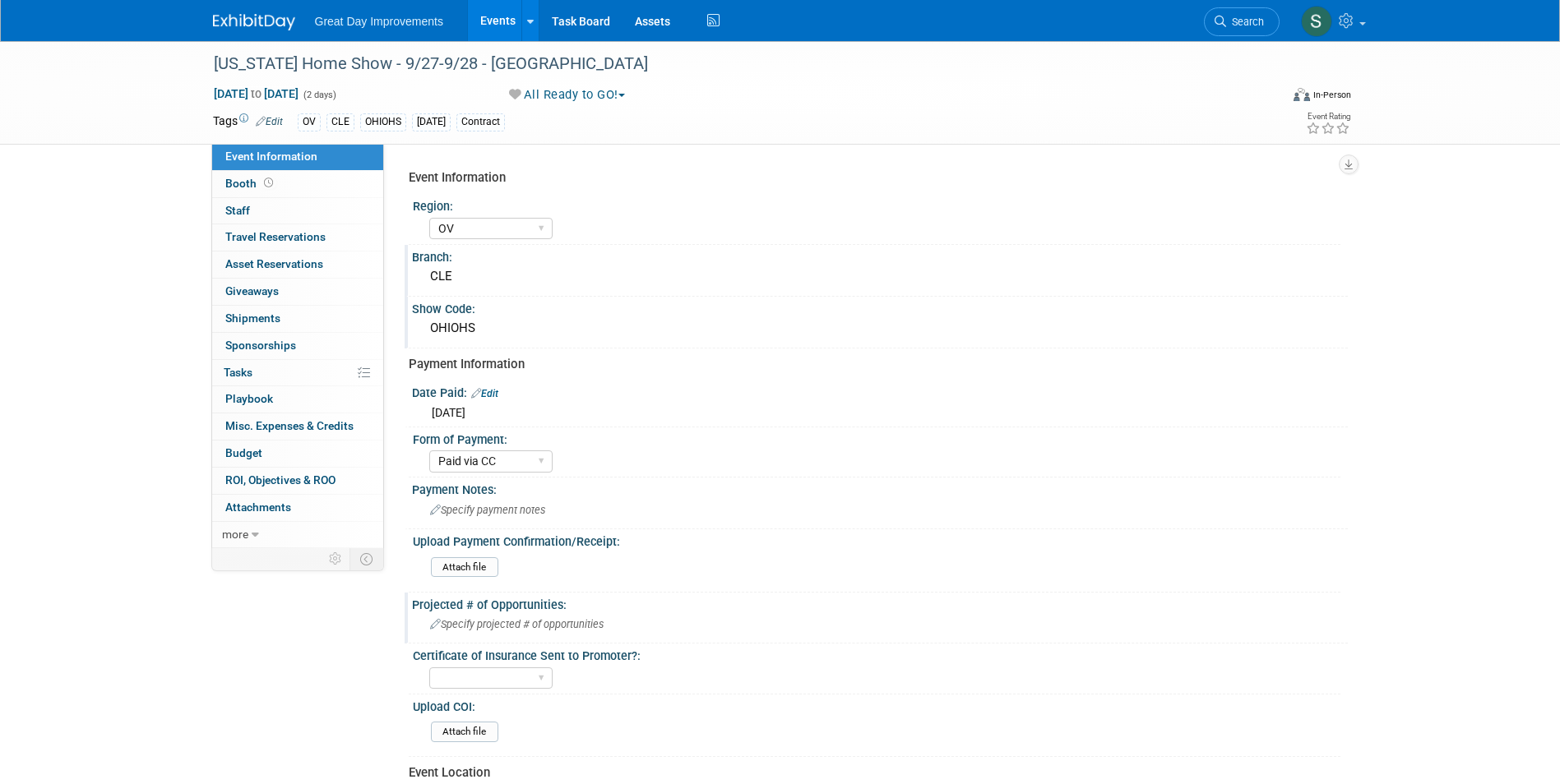
click at [267, 14] on img at bounding box center [254, 22] width 82 height 16
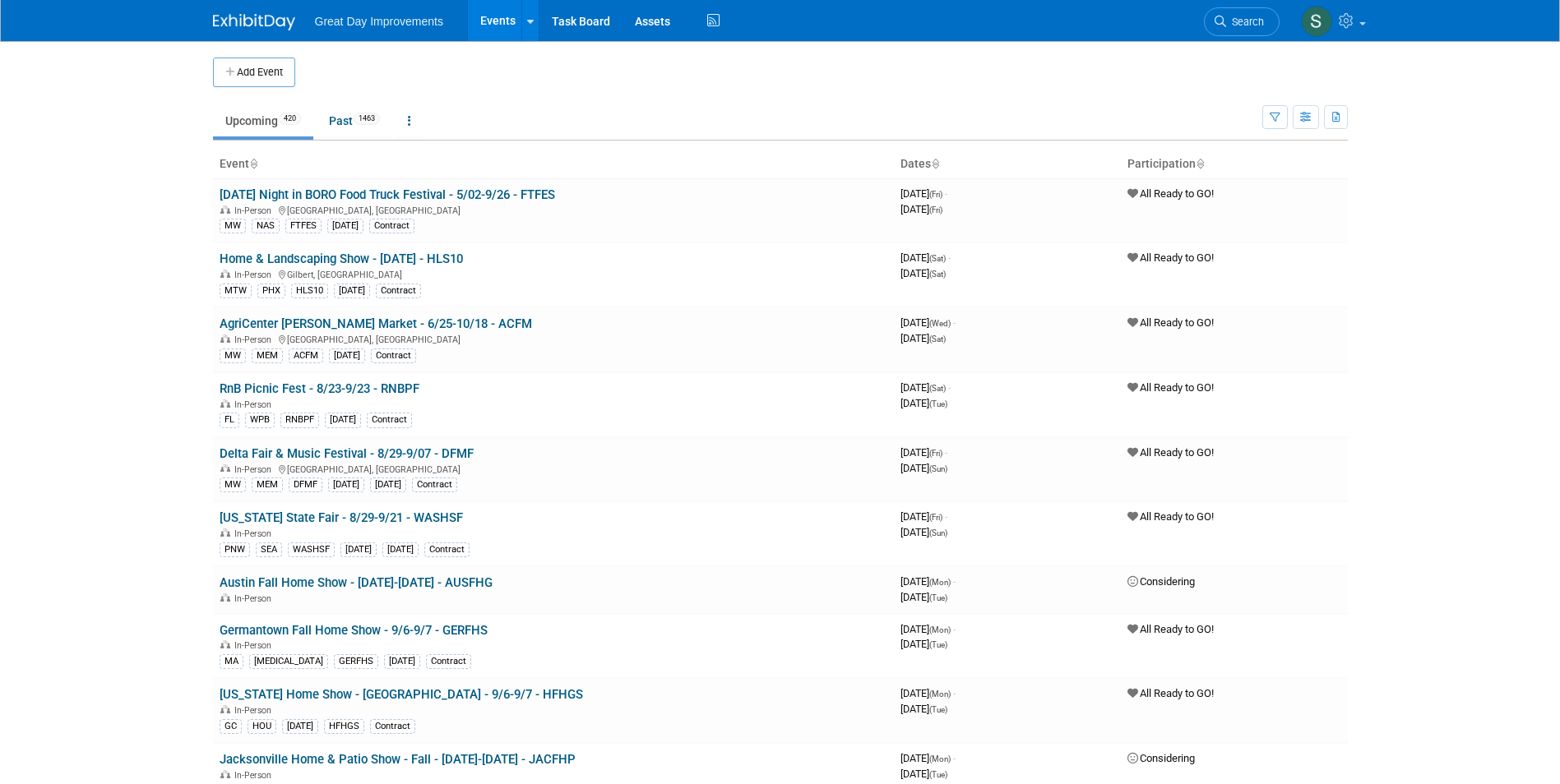
click at [1234, 24] on span "Search" at bounding box center [1245, 21] width 38 height 12
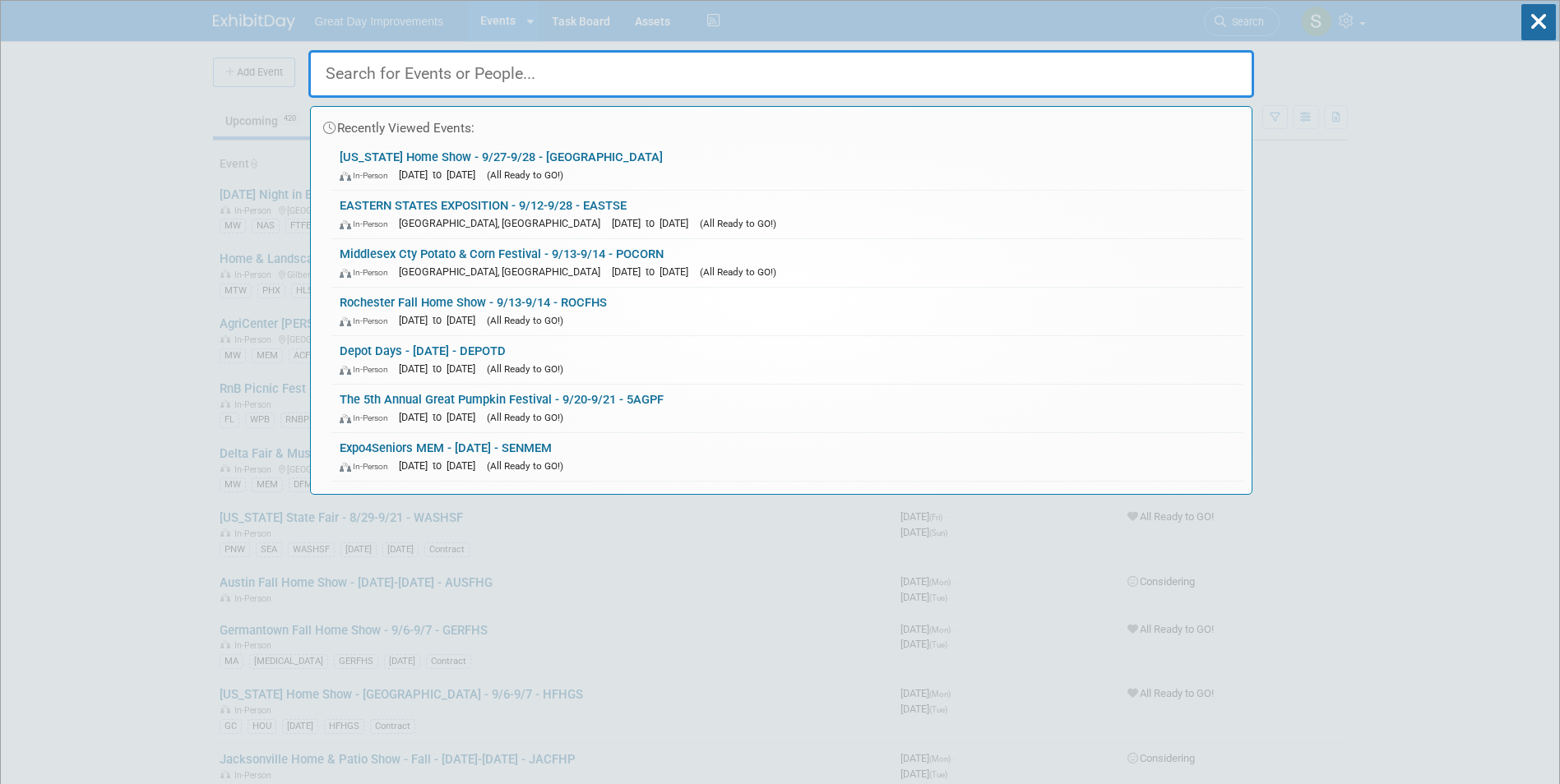
paste input "LATHR"
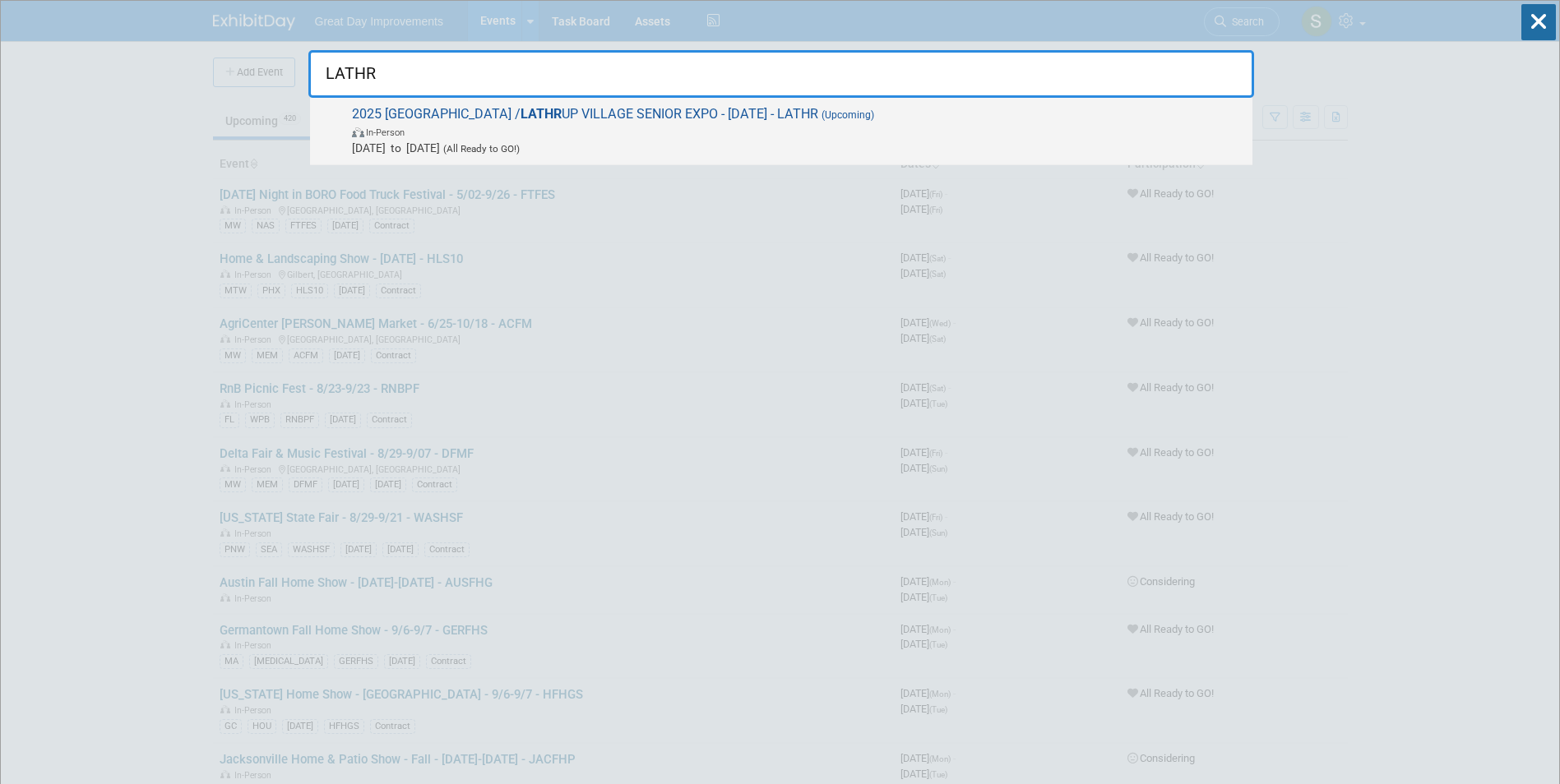
type input "LATHR"
click at [565, 120] on span "2025 SOUTHFIELD / LATHR UP VILLAGE SENIOR EXPO - 9/3/25 - LATHR (Upcoming) In-P…" at bounding box center [796, 131] width 897 height 50
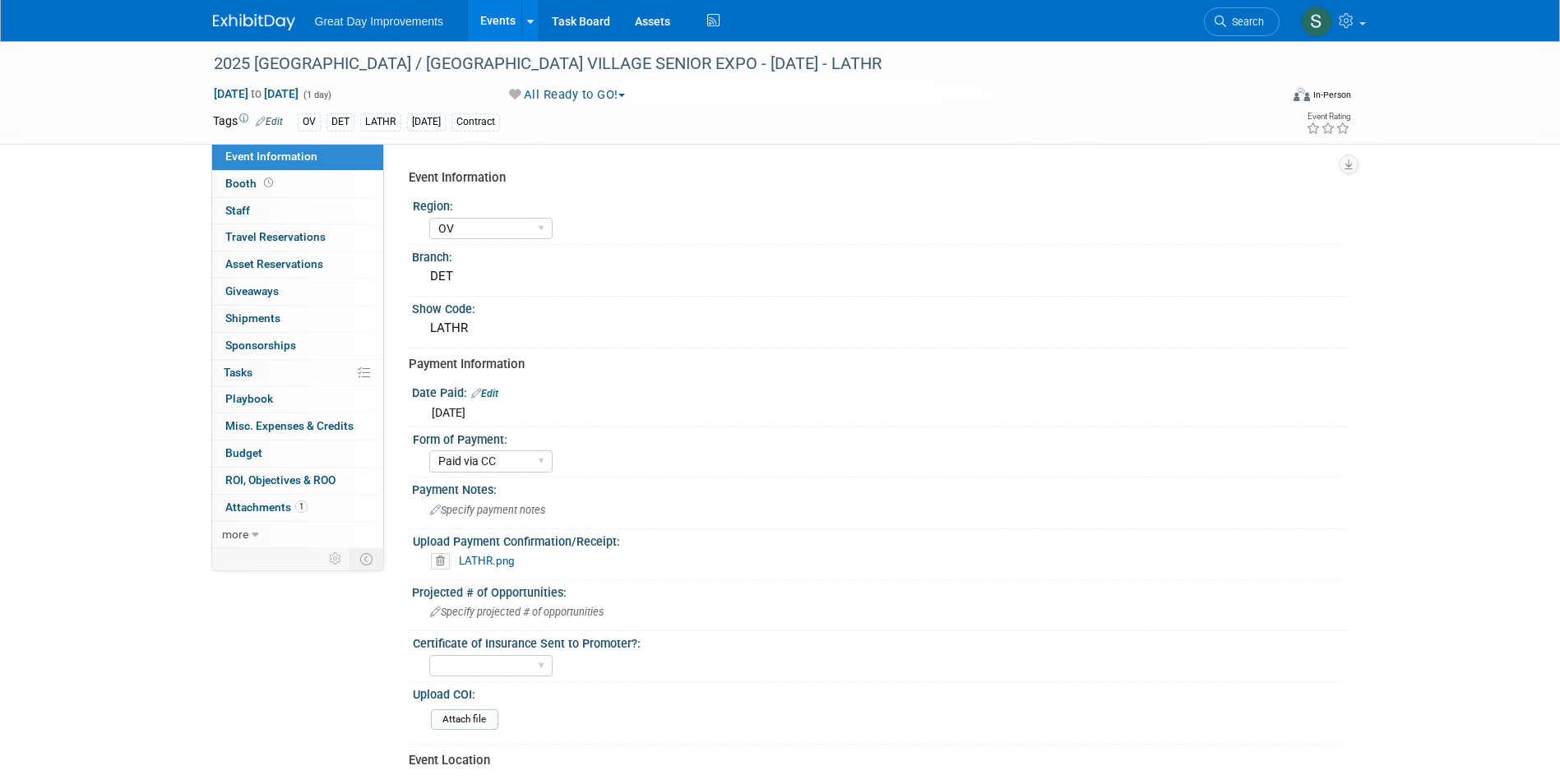
select select "OV"
select select "Paid via CC"
click at [1237, 33] on link "Search" at bounding box center [1241, 22] width 76 height 29
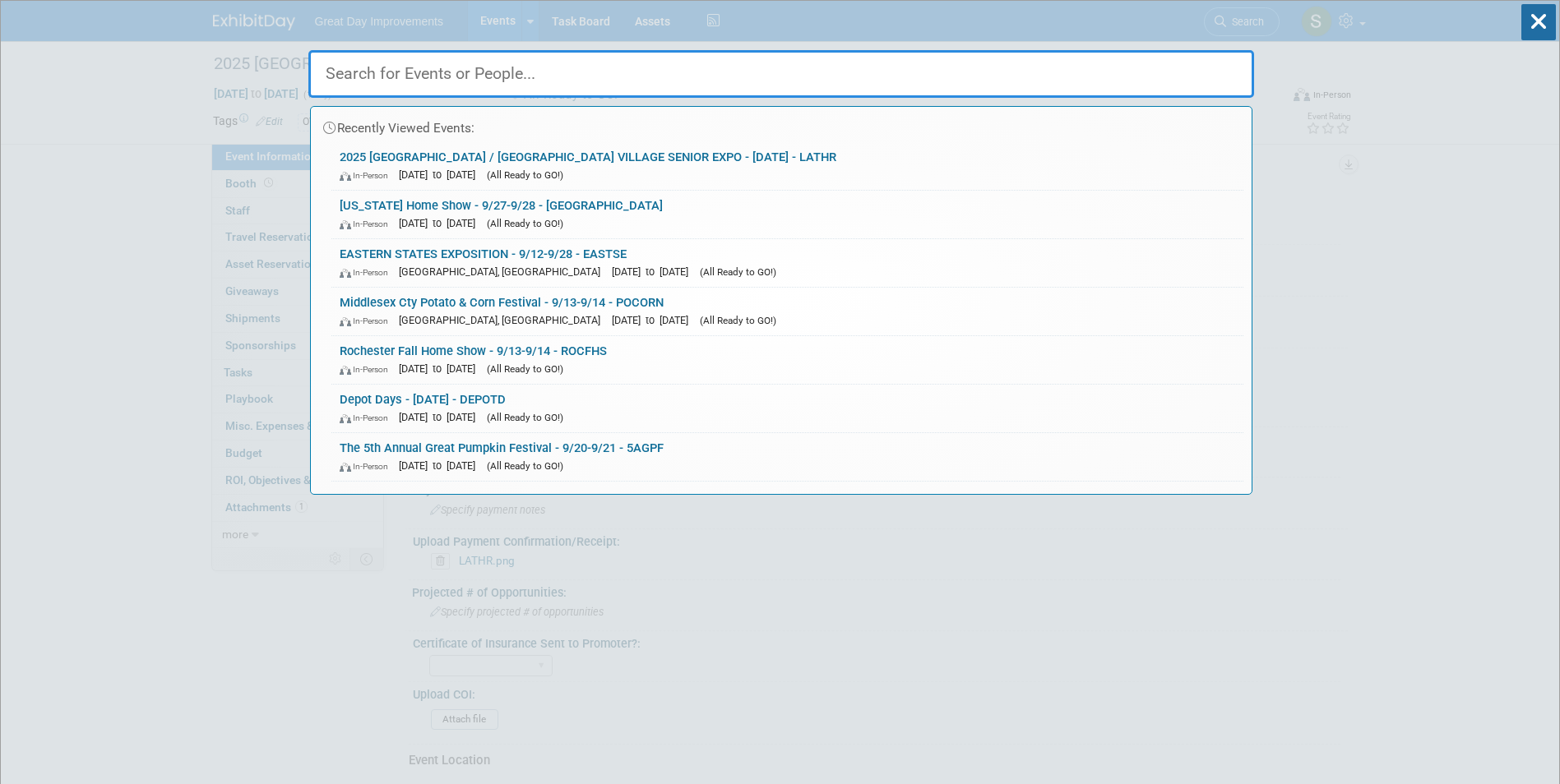
paste input "LCFSE"
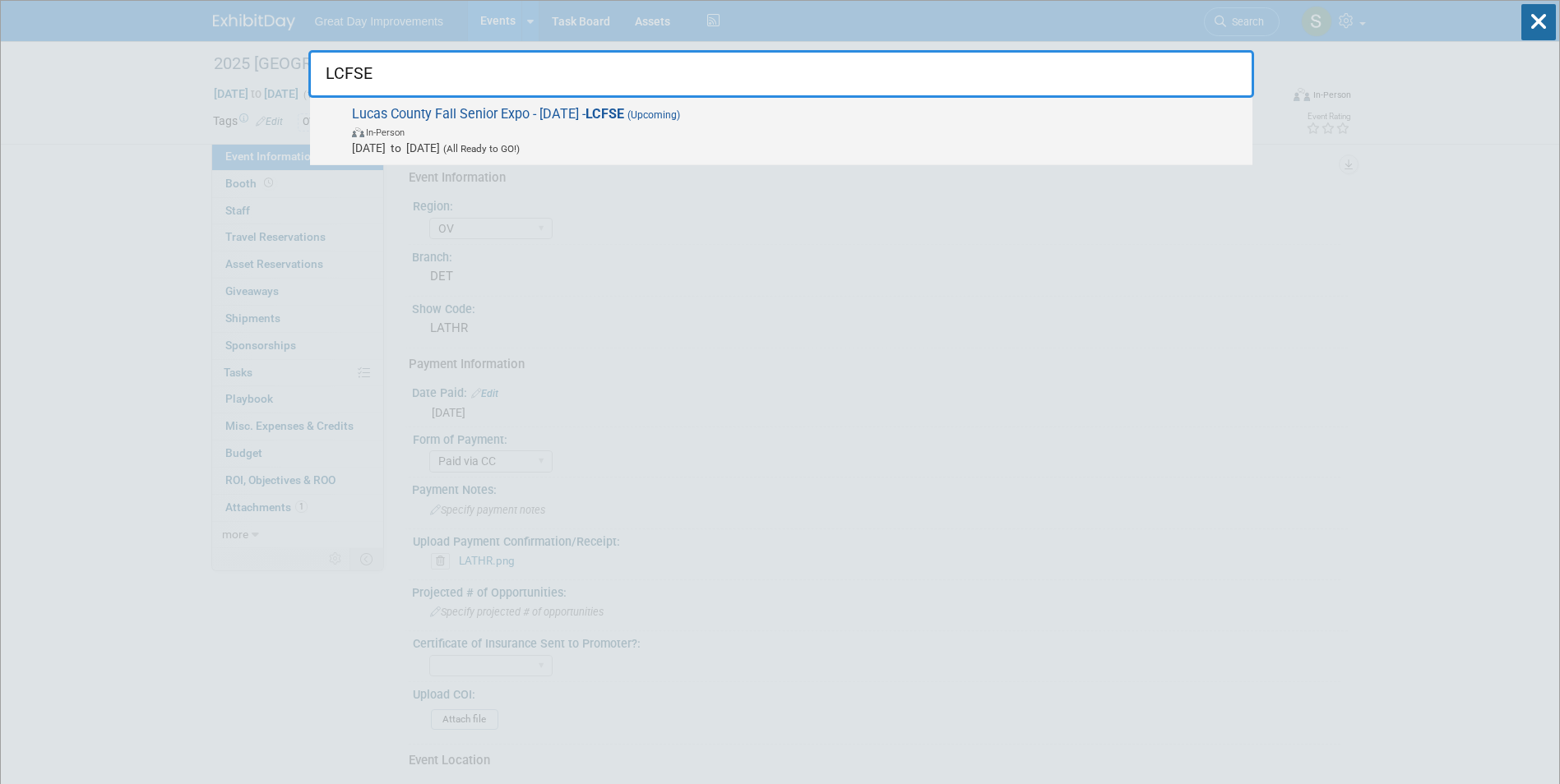
type input "LCFSE"
click at [417, 135] on span "In-Person" at bounding box center [798, 131] width 892 height 16
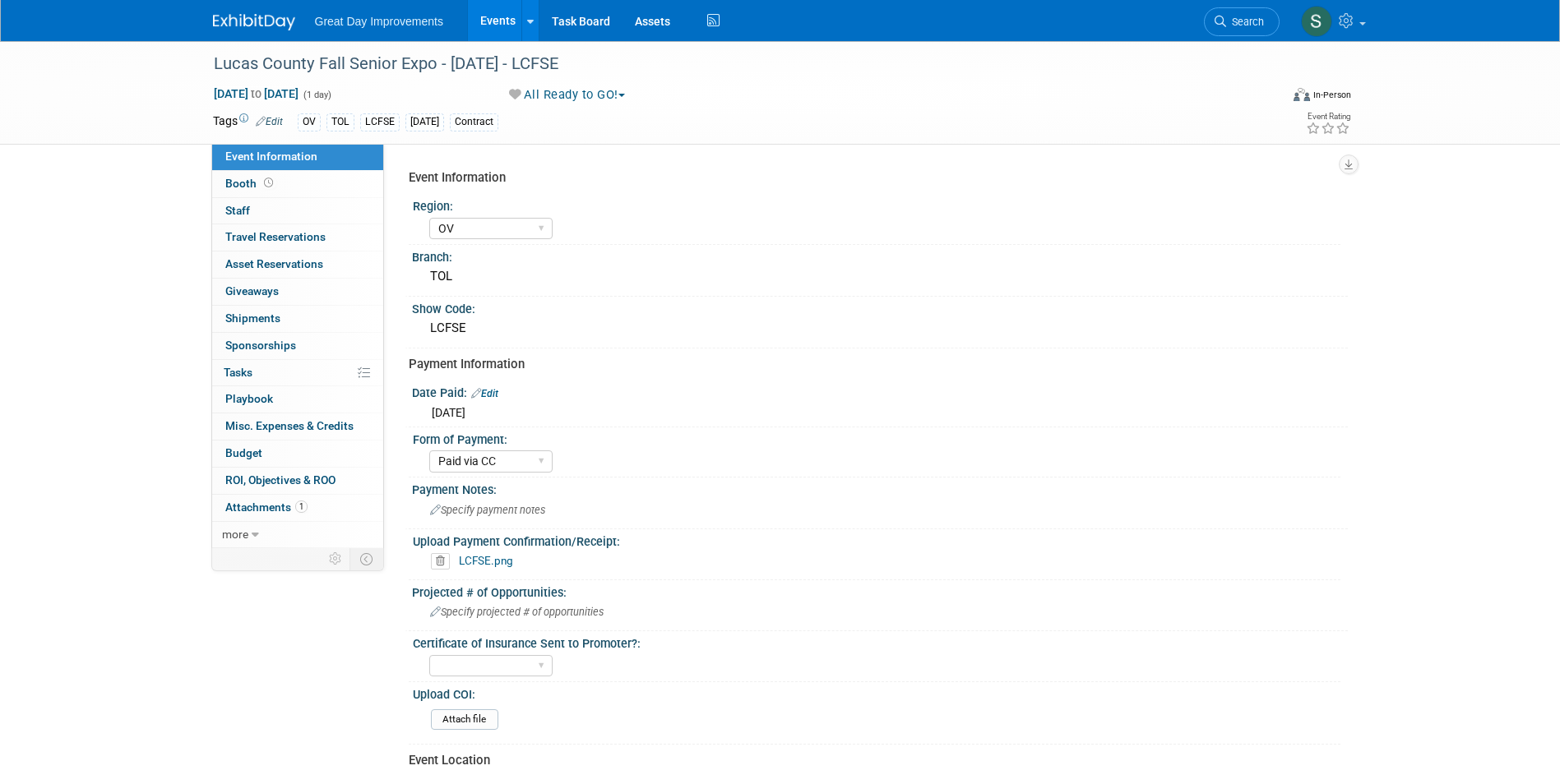
select select "OV"
select select "Paid via CC"
click at [1247, 24] on span "Search" at bounding box center [1245, 21] width 38 height 12
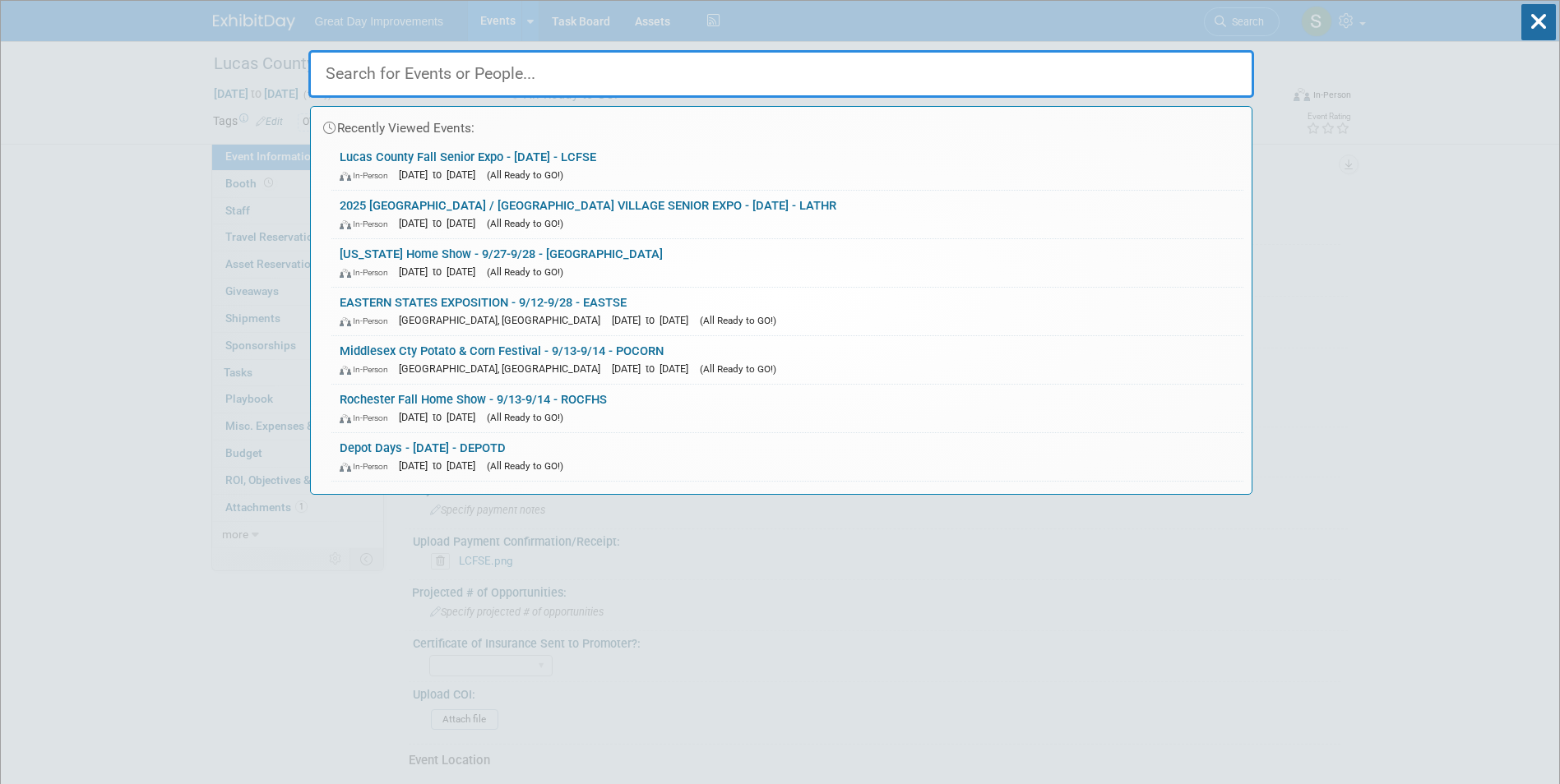
paste input "ARKHS"
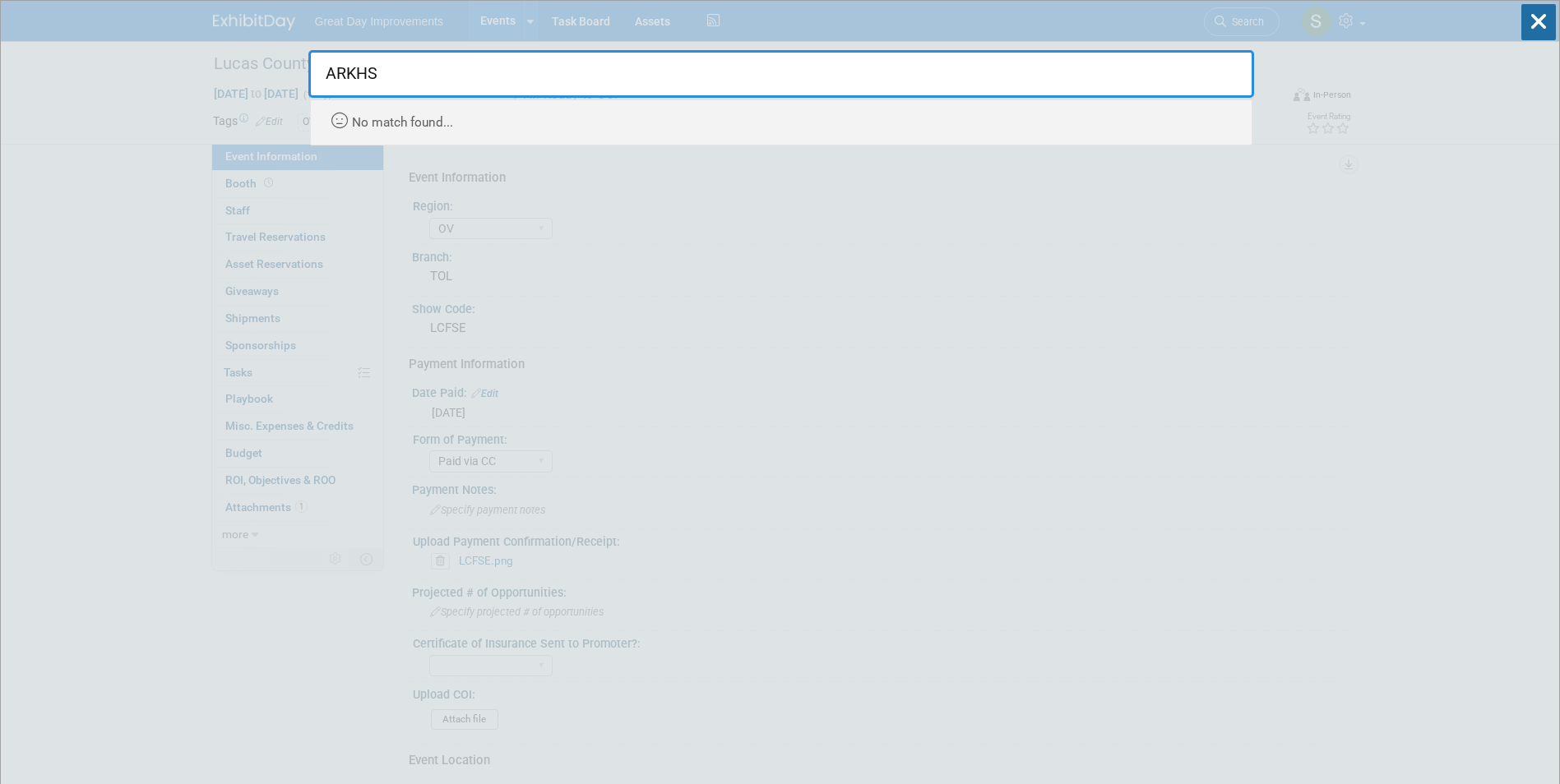
type input "ARKHS"
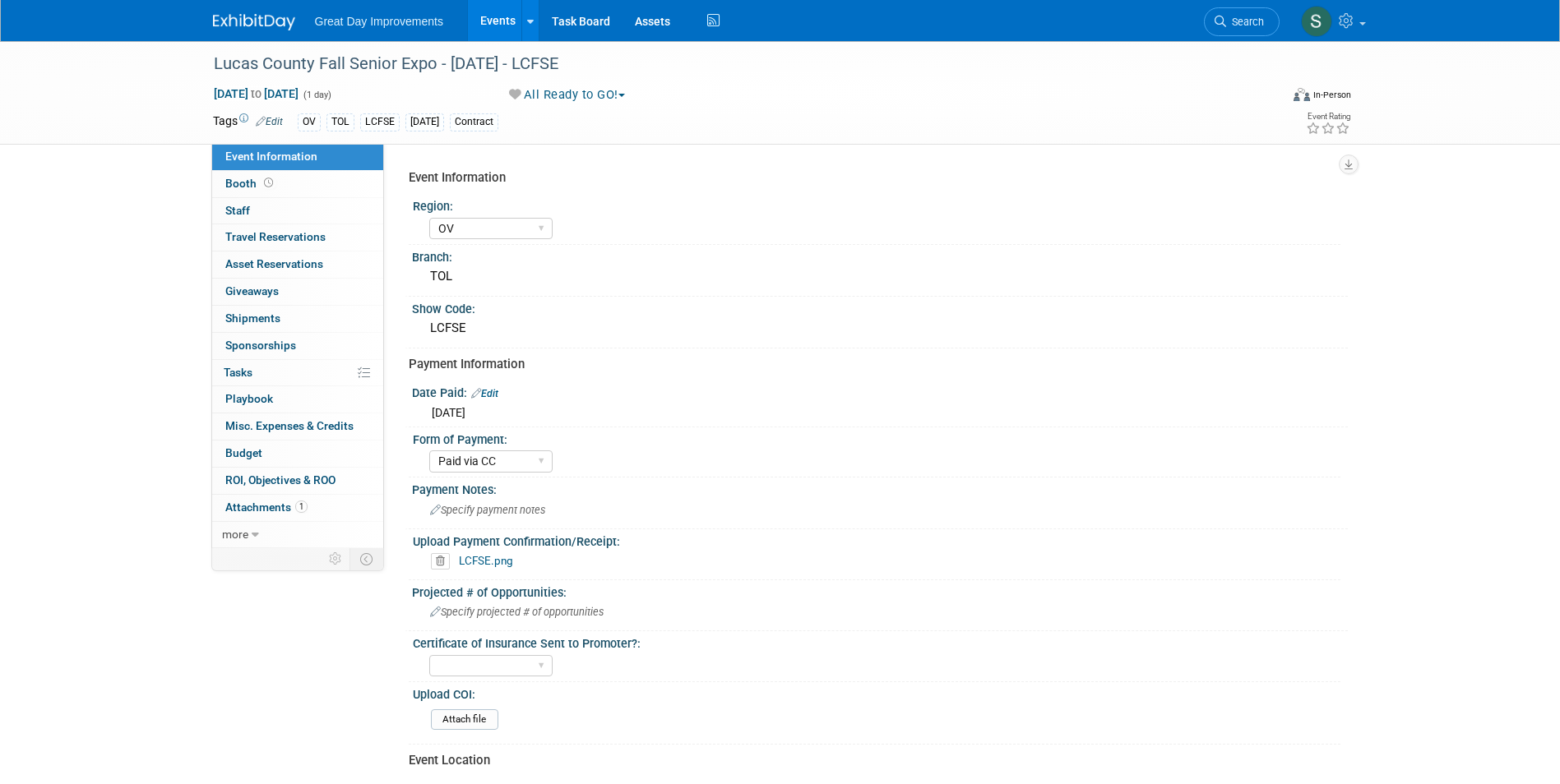
click at [249, 16] on img at bounding box center [254, 22] width 82 height 16
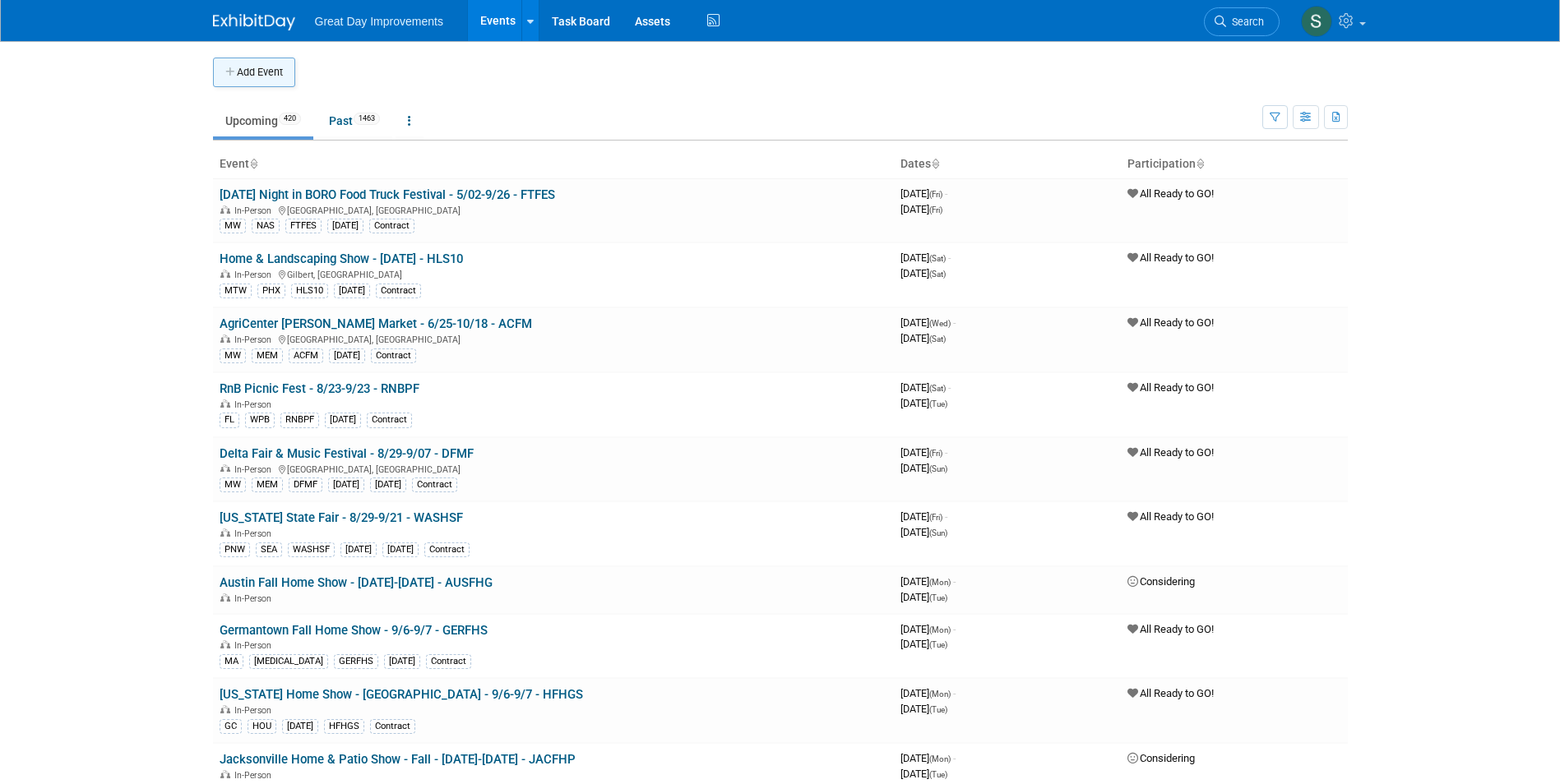
click at [240, 70] on button "Add Event" at bounding box center [254, 72] width 82 height 30
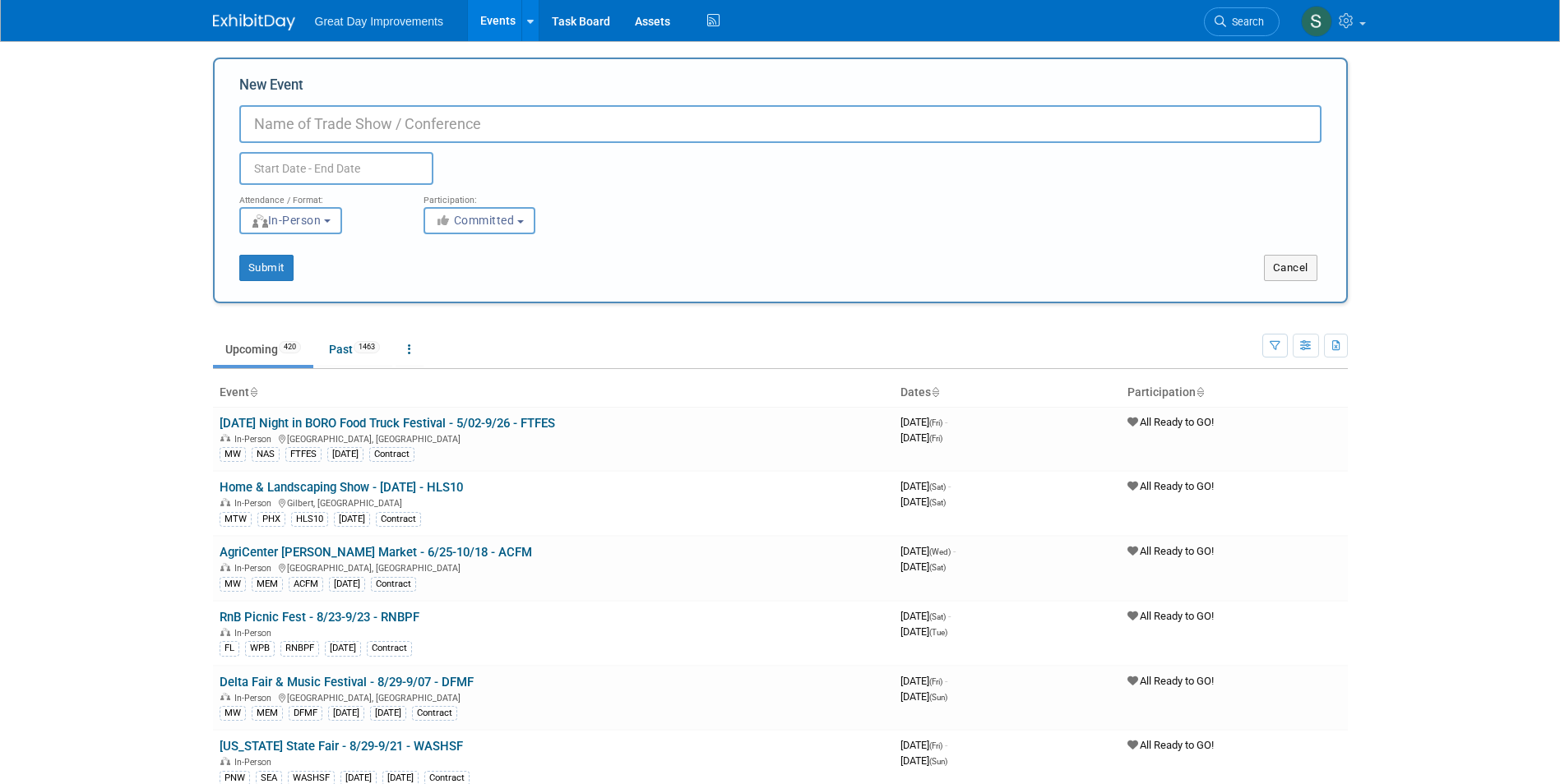
paste input "ARKHS"
click at [250, 126] on input "ARKHS" at bounding box center [780, 124] width 1083 height 38
paste input "Arkansas Home Show"
type input "[US_STATE] Home Show- 9/27-9/28 - ARKHS"
click at [521, 226] on button "Committed" at bounding box center [479, 221] width 112 height 27
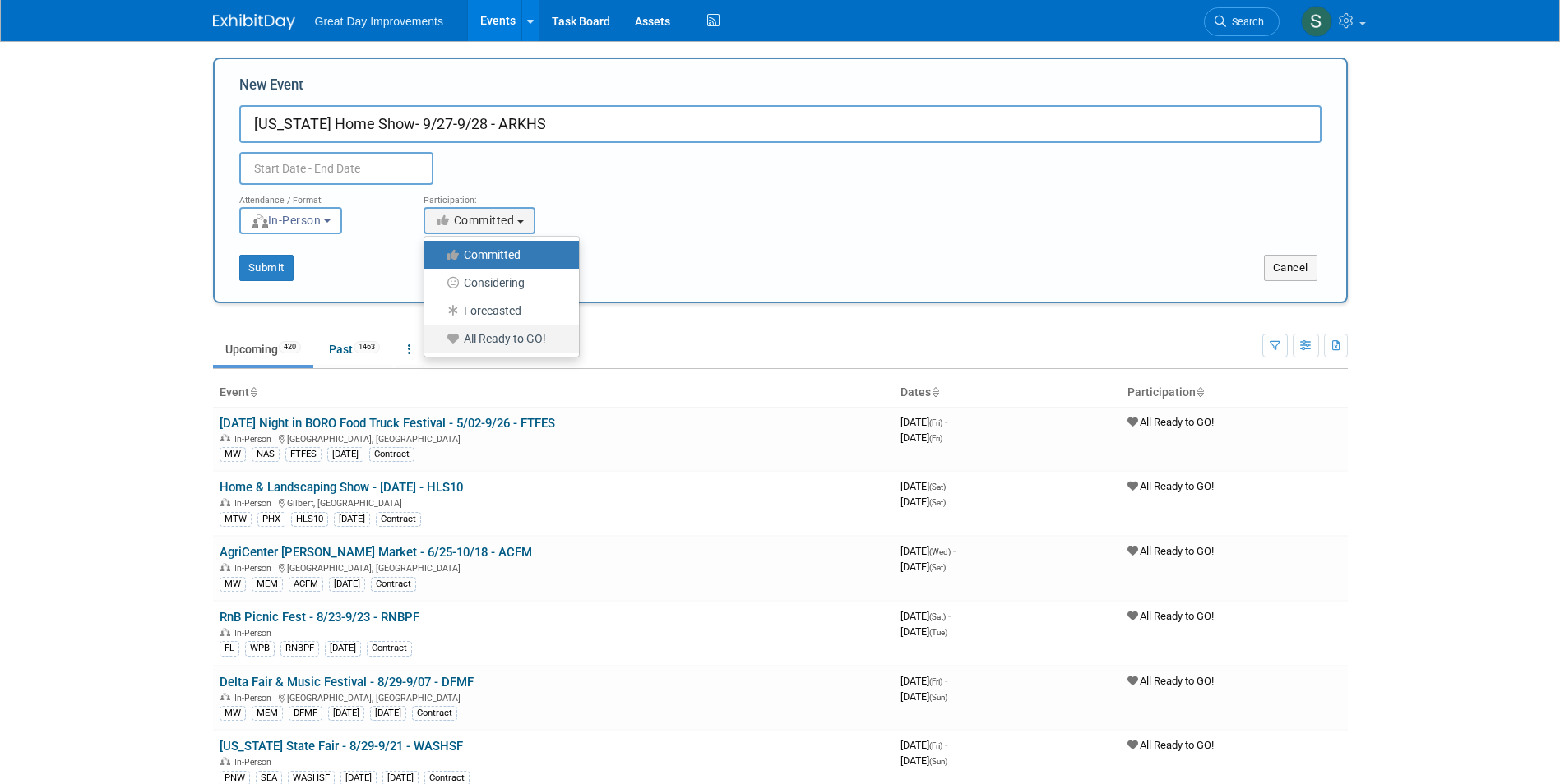
drag, startPoint x: 516, startPoint y: 338, endPoint x: 469, endPoint y: 297, distance: 62.4
click at [516, 338] on label "All Ready to GO!" at bounding box center [497, 338] width 130 height 21
click at [439, 338] on input "All Ready to GO!" at bounding box center [433, 338] width 11 height 11
select select "102"
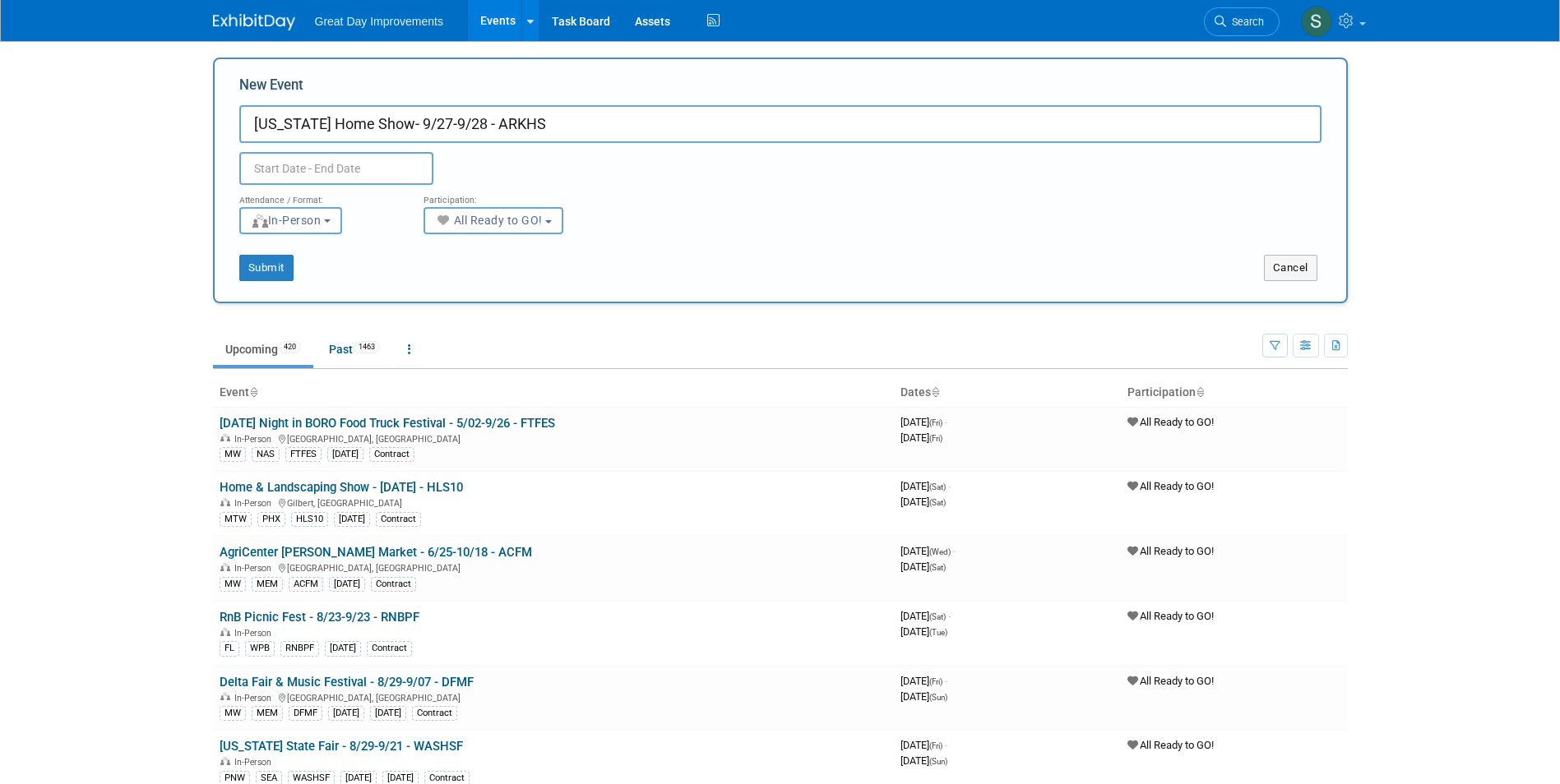
click at [337, 175] on input "text" at bounding box center [336, 168] width 194 height 33
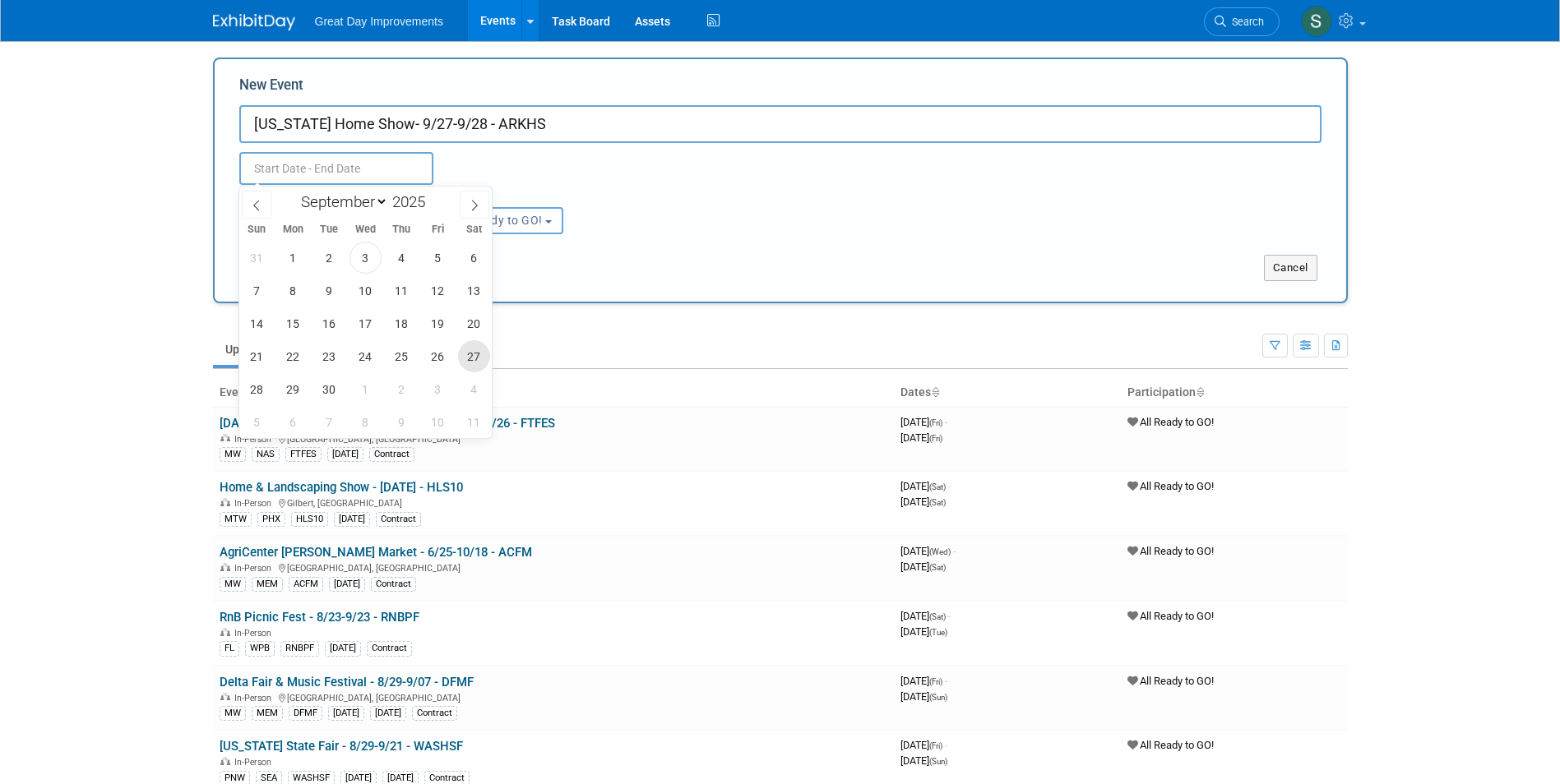
click at [472, 356] on span "27" at bounding box center [474, 357] width 33 height 33
click at [242, 387] on span "28" at bounding box center [257, 389] width 33 height 33
type input "Sep 27, 2025 to Sep 28, 2025"
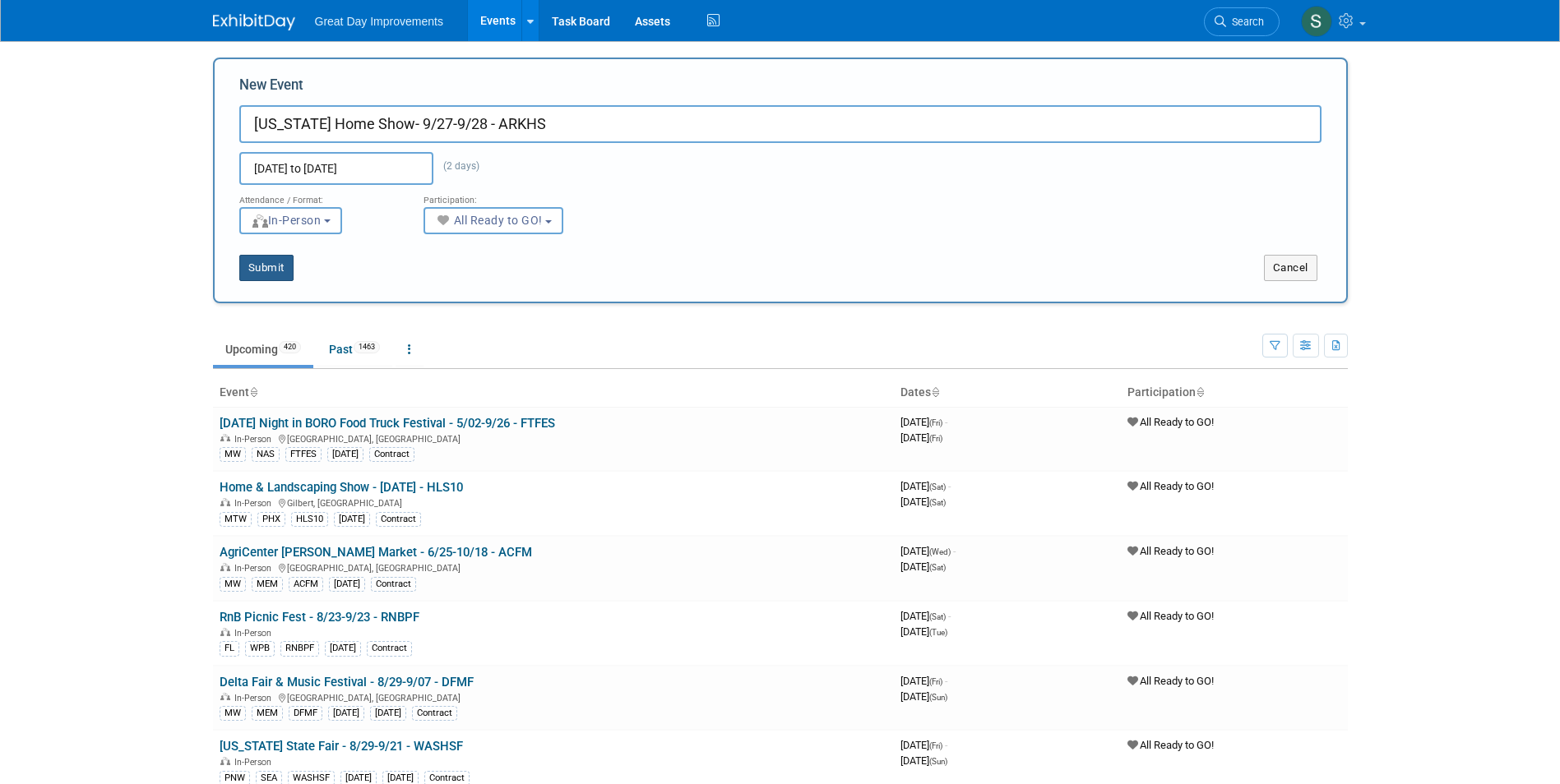
click at [256, 270] on button "Submit" at bounding box center [266, 269] width 55 height 27
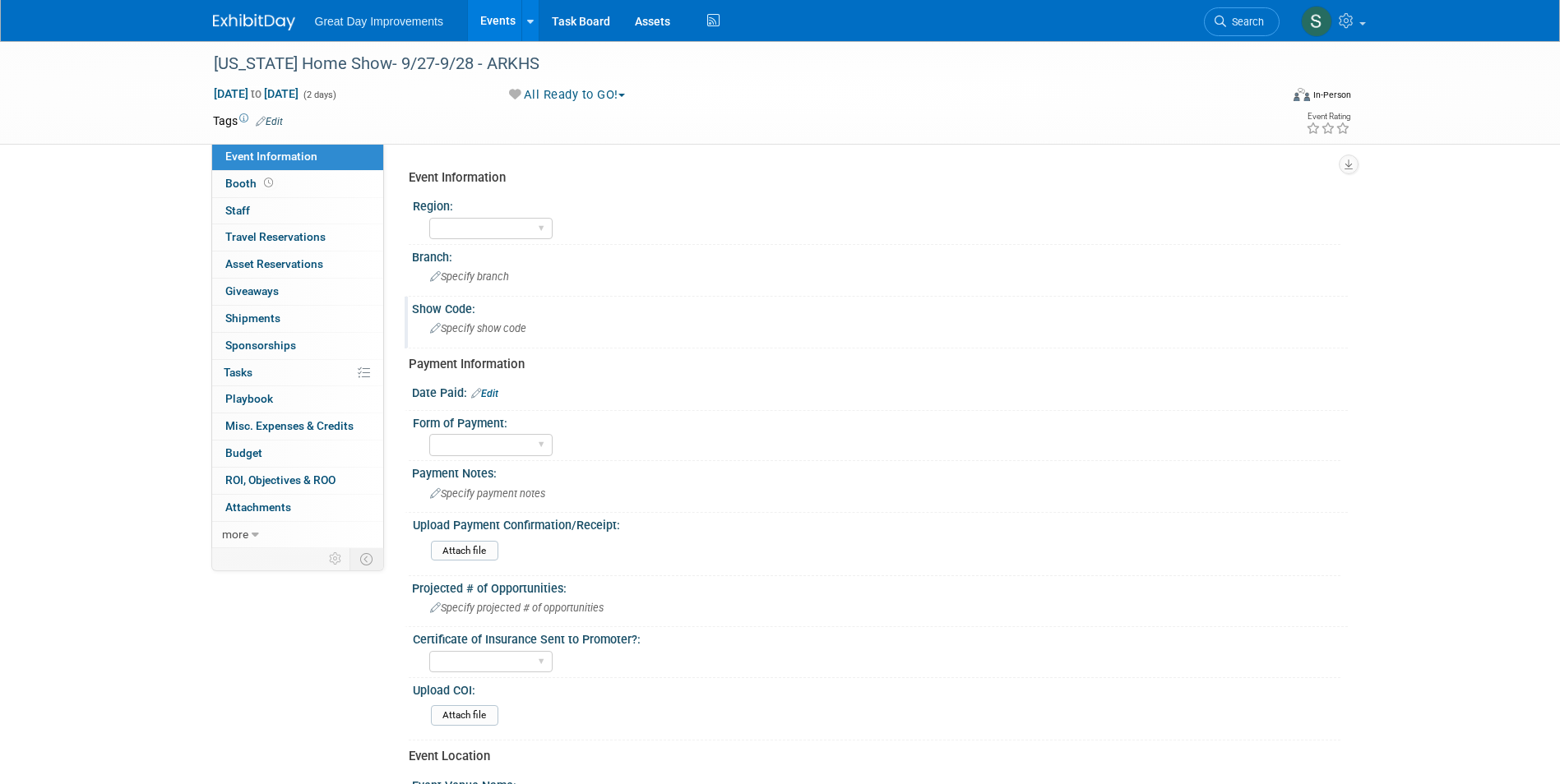
click at [484, 326] on div "Specify show code" at bounding box center [880, 328] width 912 height 26
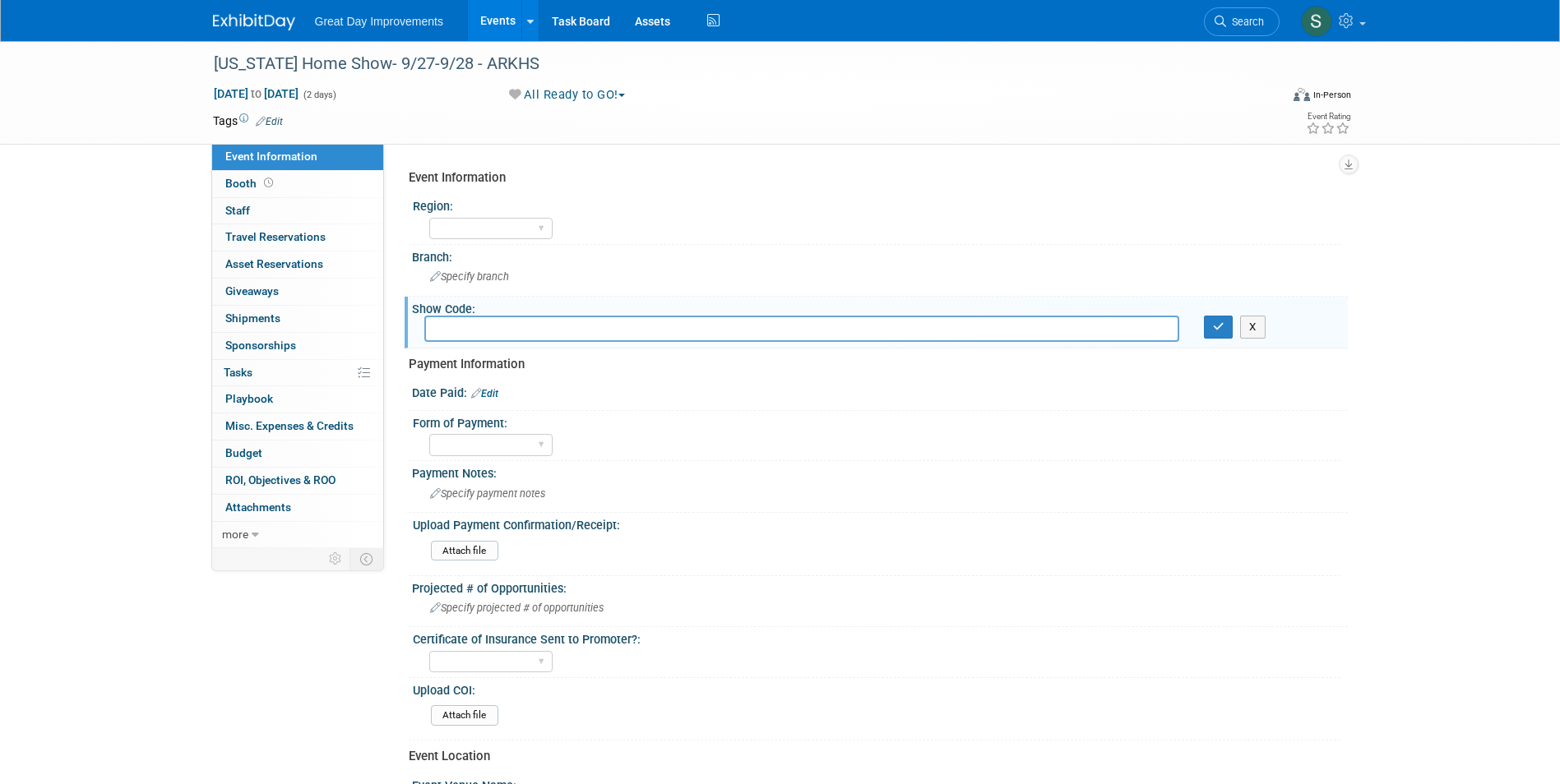
drag, startPoint x: 484, startPoint y: 326, endPoint x: 470, endPoint y: 320, distance: 15.2
click at [470, 320] on input "text" at bounding box center [802, 328] width 755 height 26
type input "ARKHS"
click at [1216, 321] on icon "button" at bounding box center [1219, 326] width 11 height 11
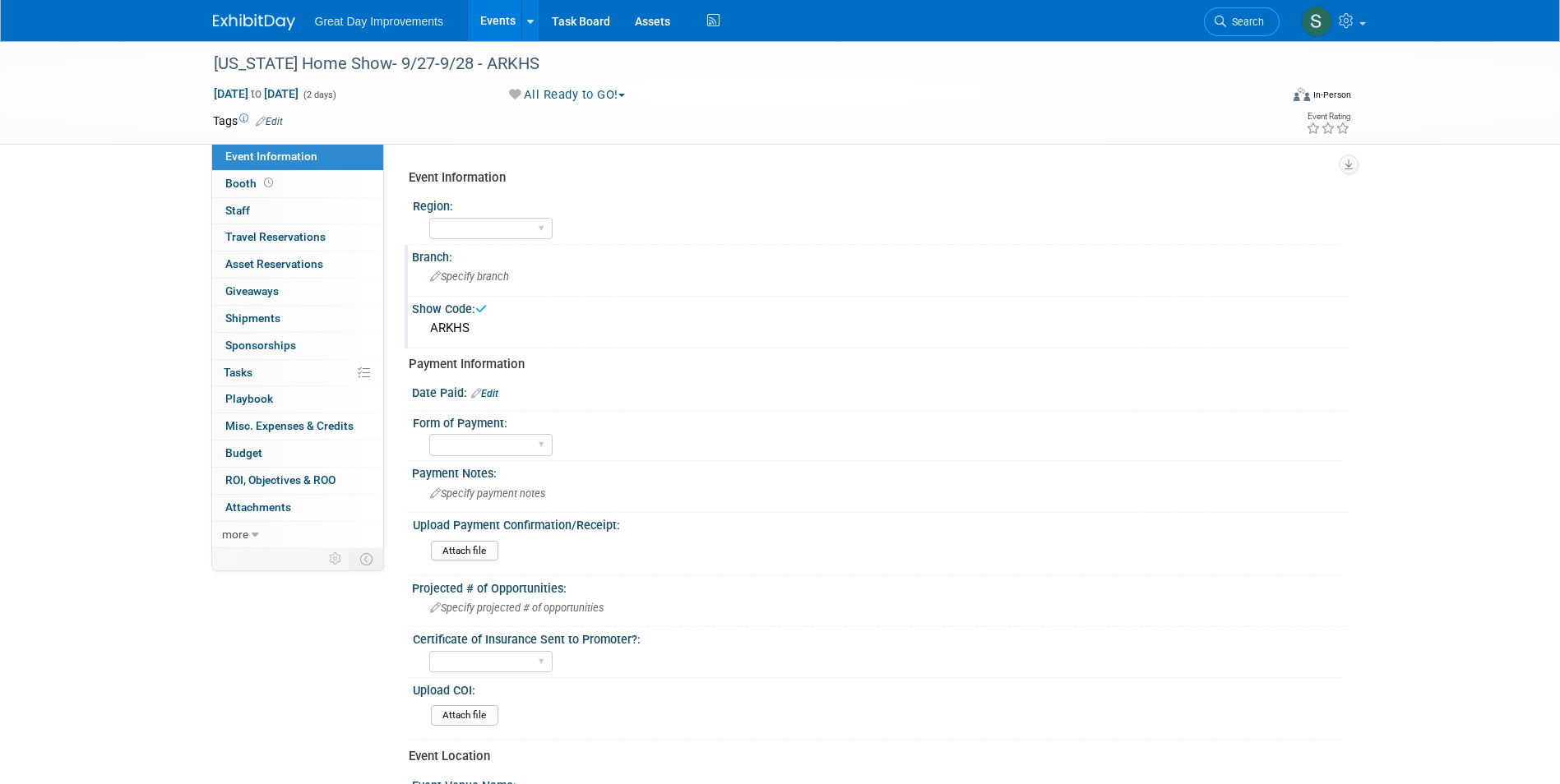
click at [491, 279] on span "Specify branch" at bounding box center [470, 276] width 79 height 12
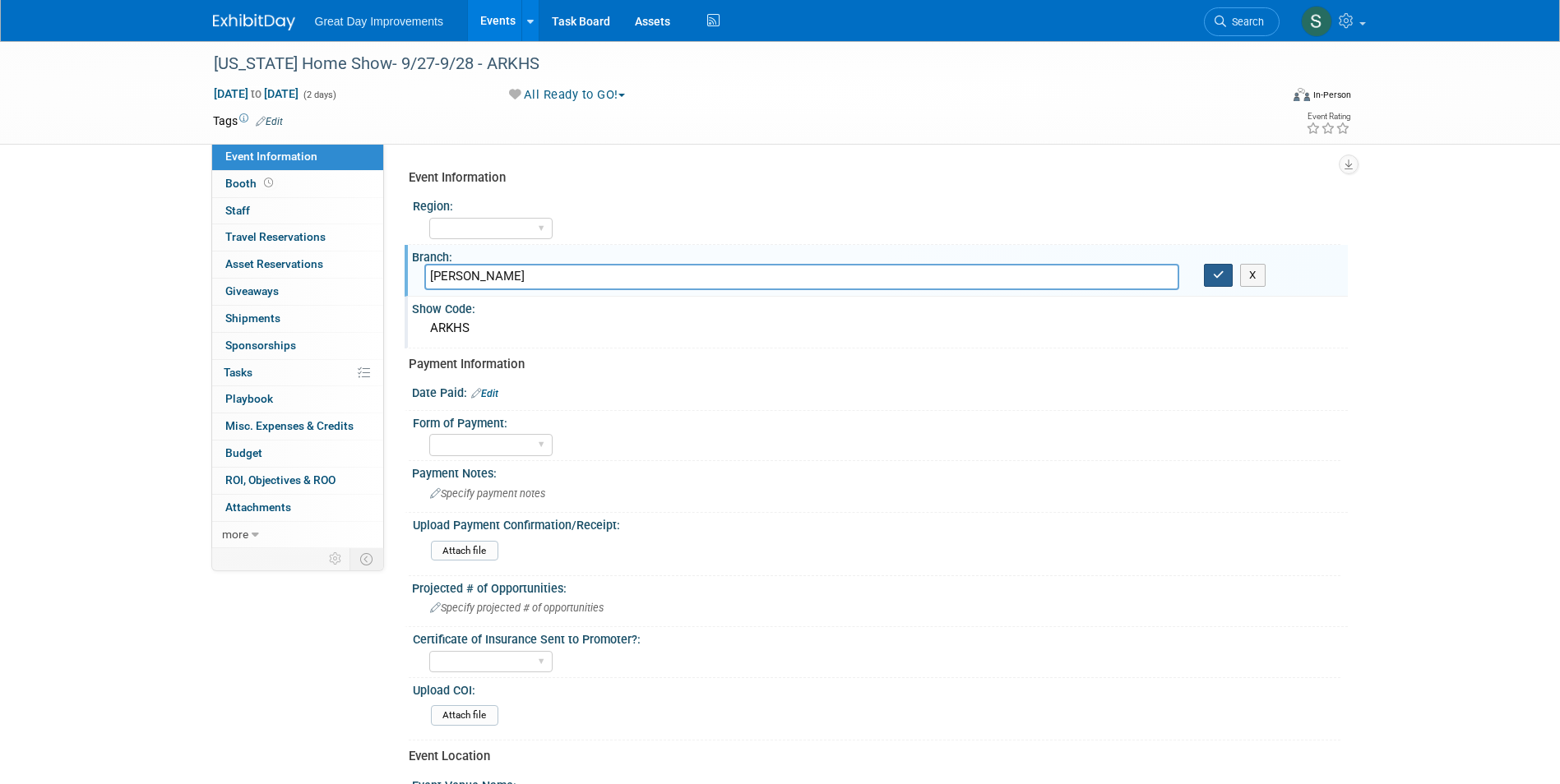
type input "[PERSON_NAME]"
click at [1222, 283] on button "button" at bounding box center [1219, 275] width 30 height 23
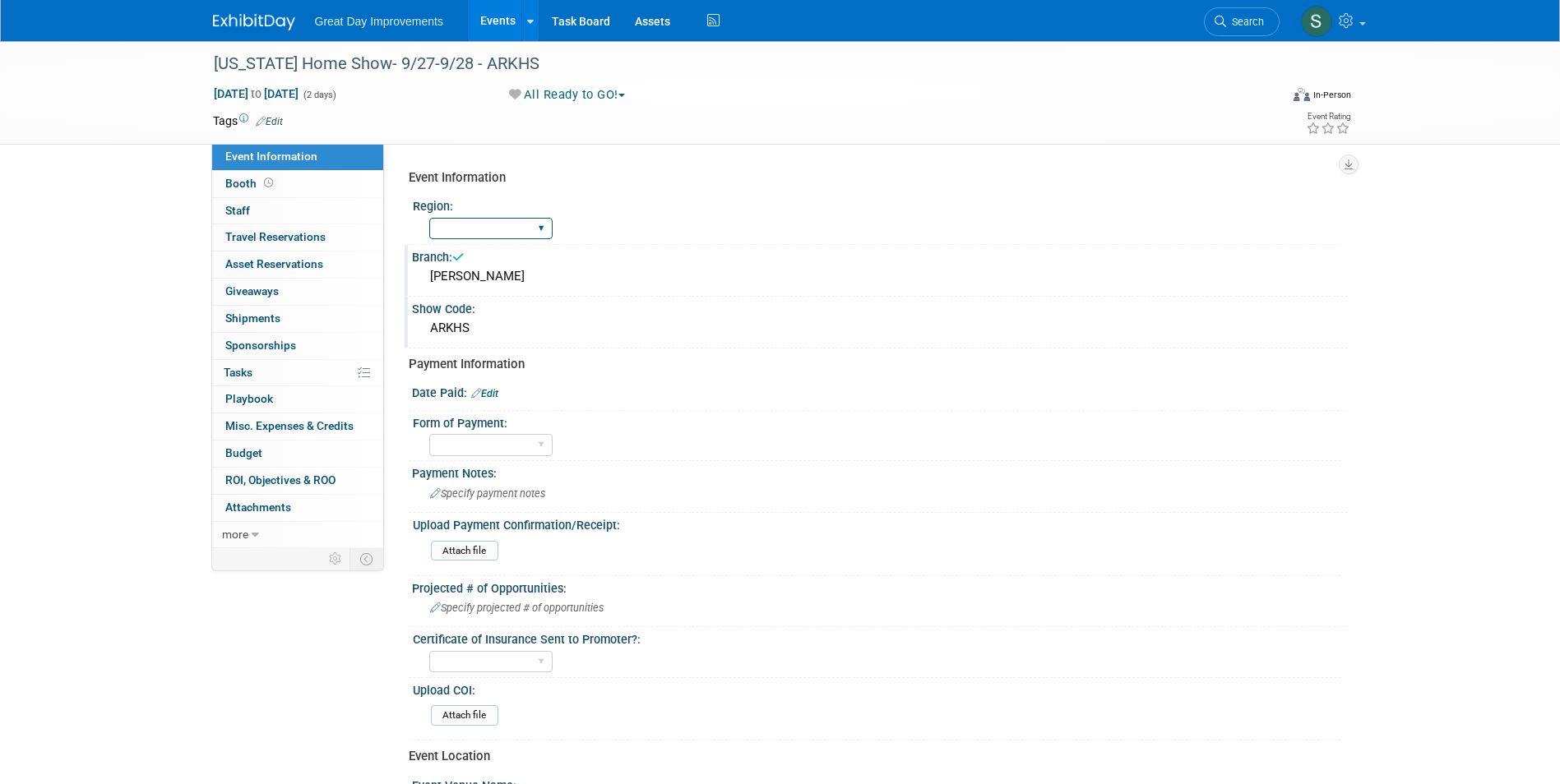
click at [503, 228] on select "GC MA MW MTW NE NEW OV PL PNW SA SE SC UMW FL" at bounding box center [491, 229] width 123 height 22
select select "PL"
click at [429, 218] on select "GC MA MW MTW NE NEW OV PL PNW SA SE SC UMW FL" at bounding box center [491, 229] width 123 height 22
click at [279, 120] on link "Edit" at bounding box center [269, 121] width 27 height 11
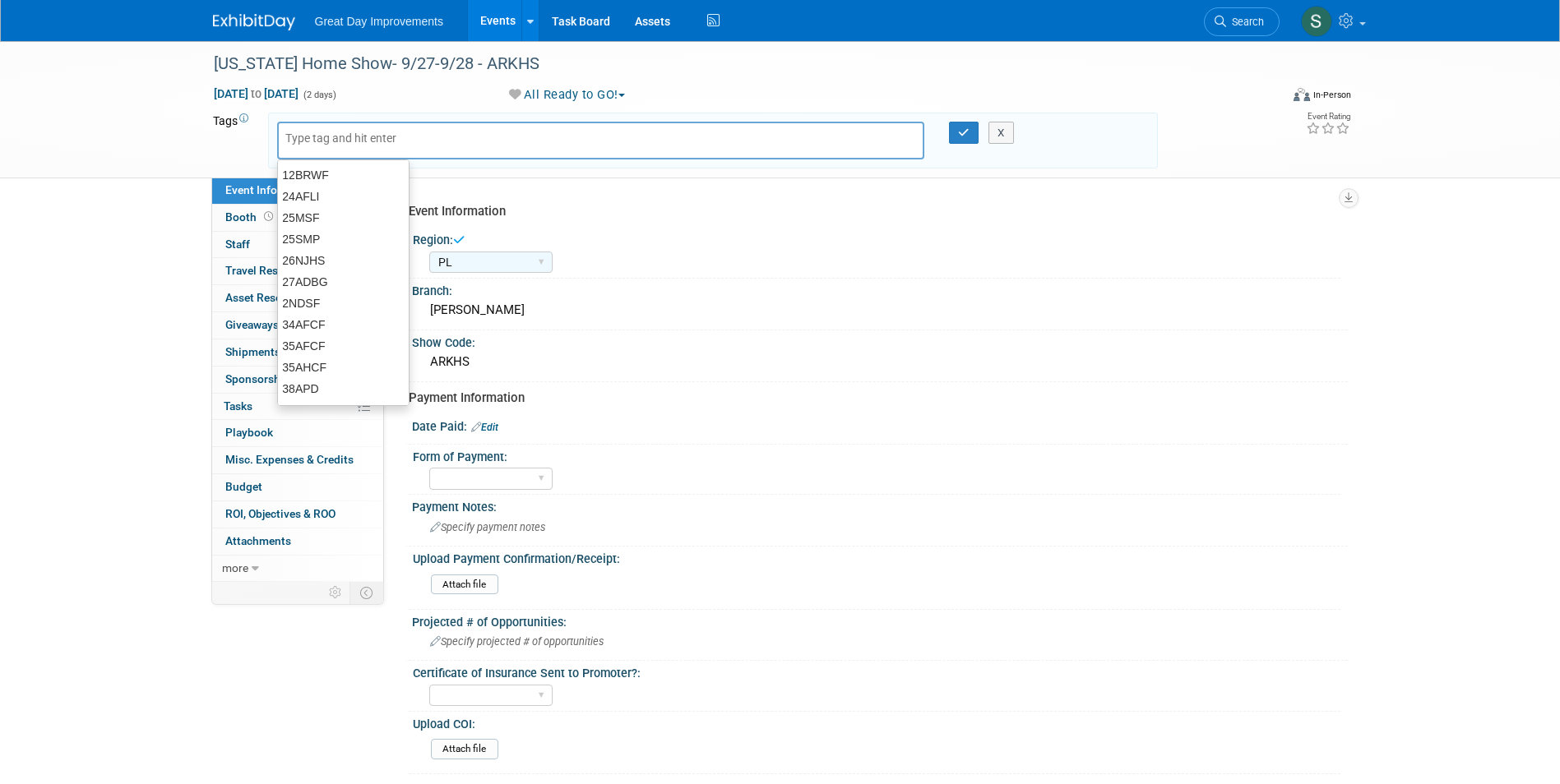
click at [300, 133] on input "text" at bounding box center [351, 138] width 132 height 16
type input "PL"
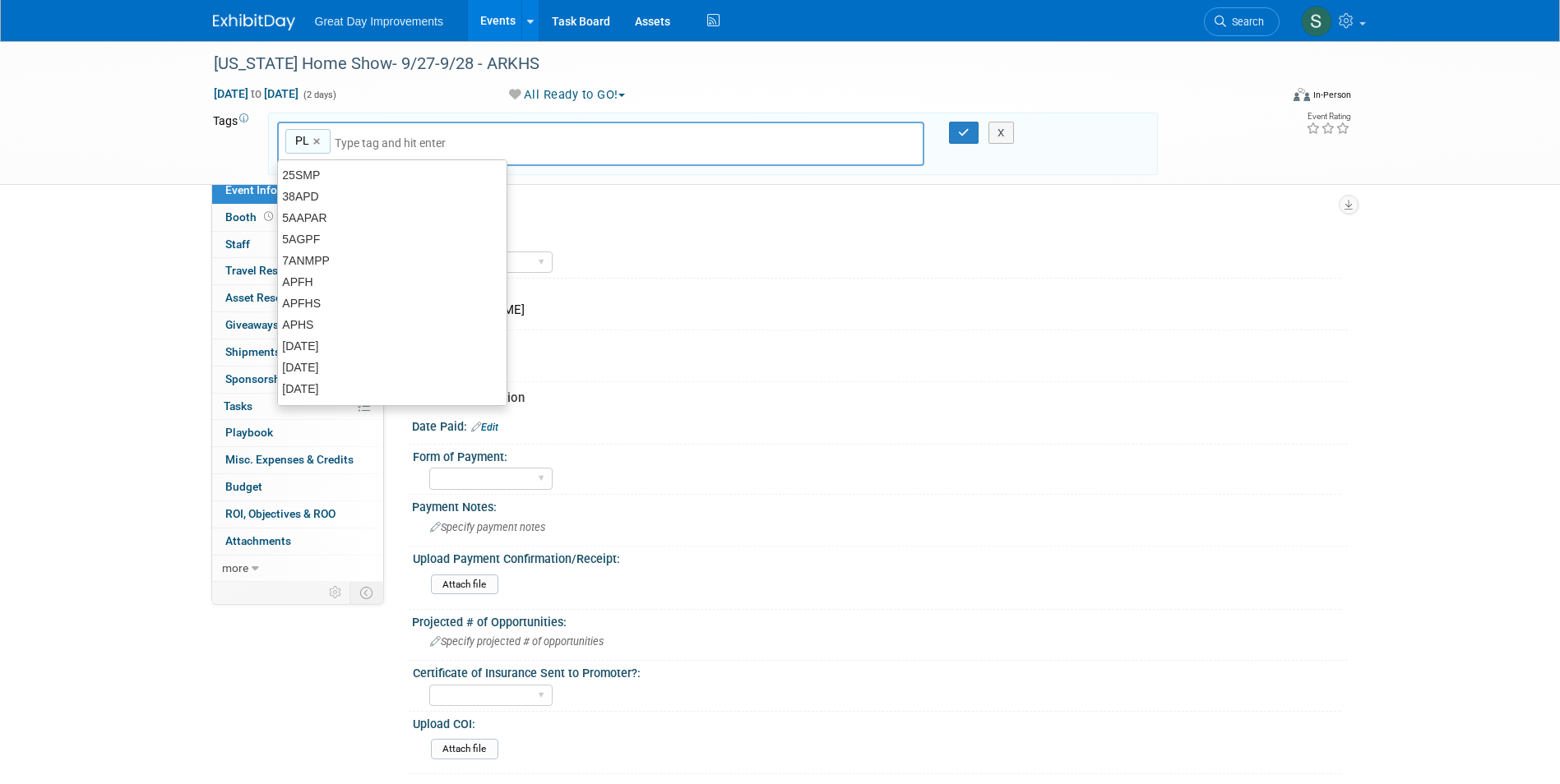
type input "PL"
type input "[PERSON_NAME]"
type input "PL, FAY"
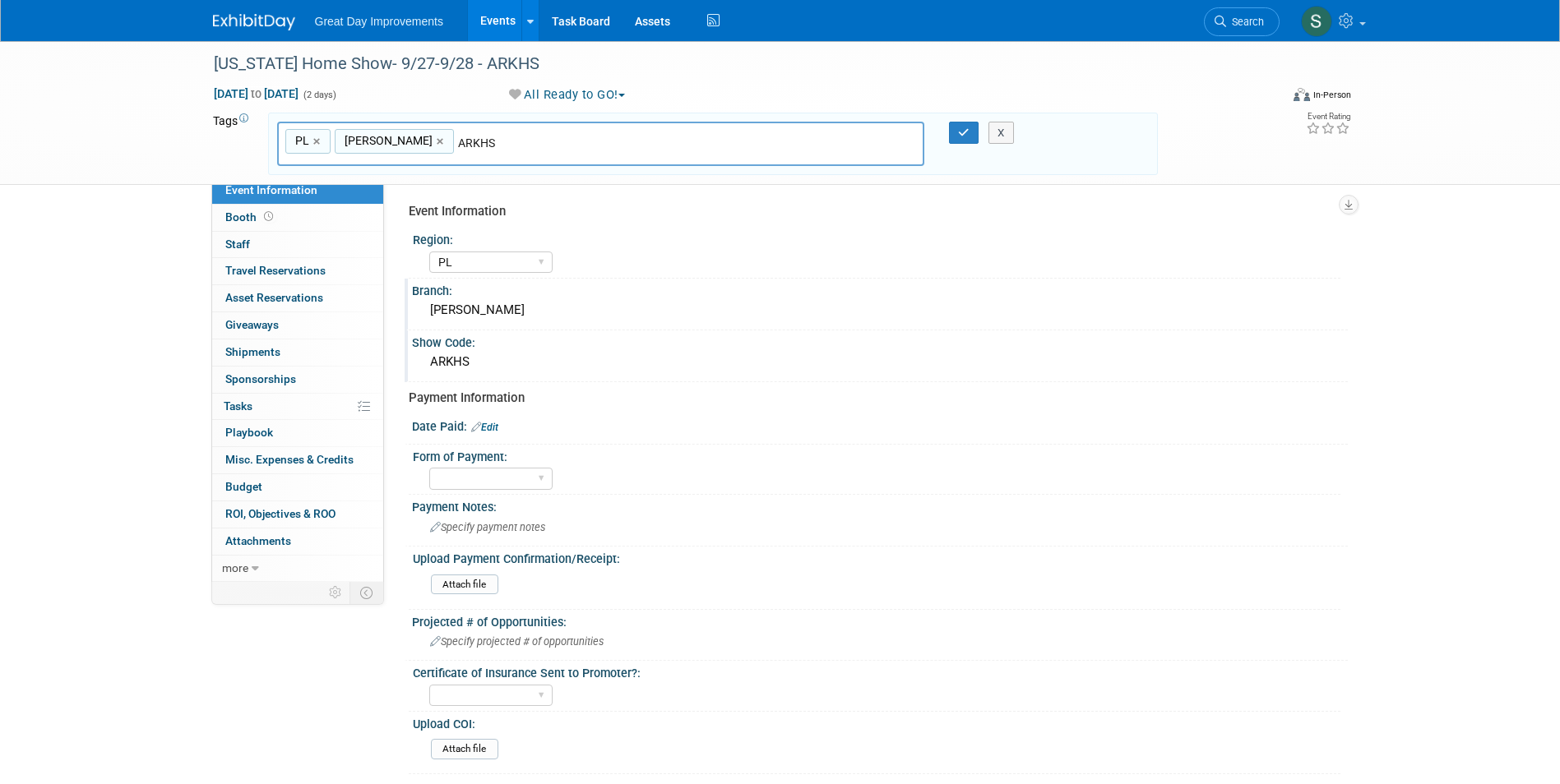
type input "ARKHS"
type input "PL, FAY, ARKHS"
type input "[DATE]"
type input "PL, FAY, ARKHS, SEPT25"
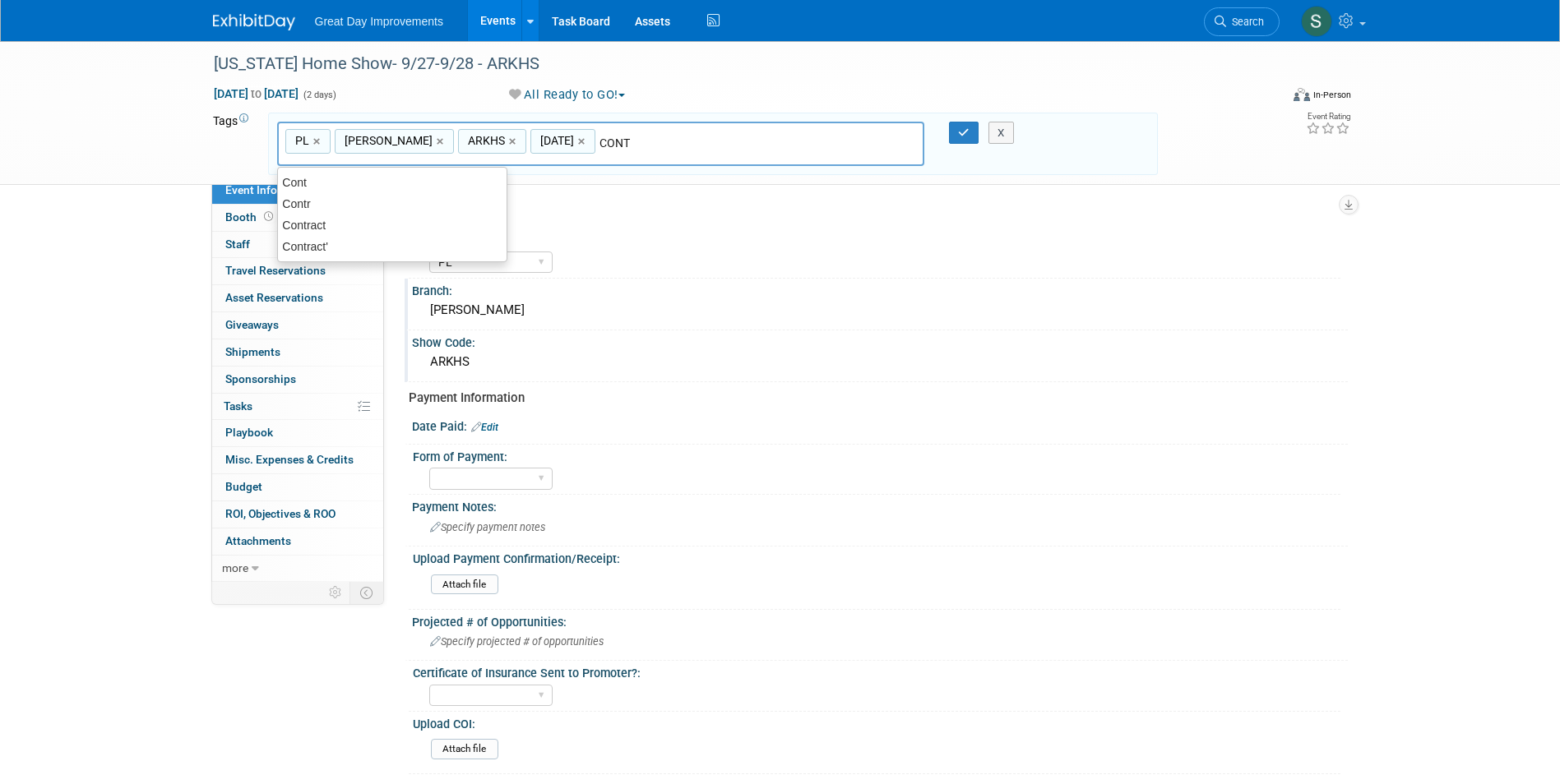
type input "CONTR"
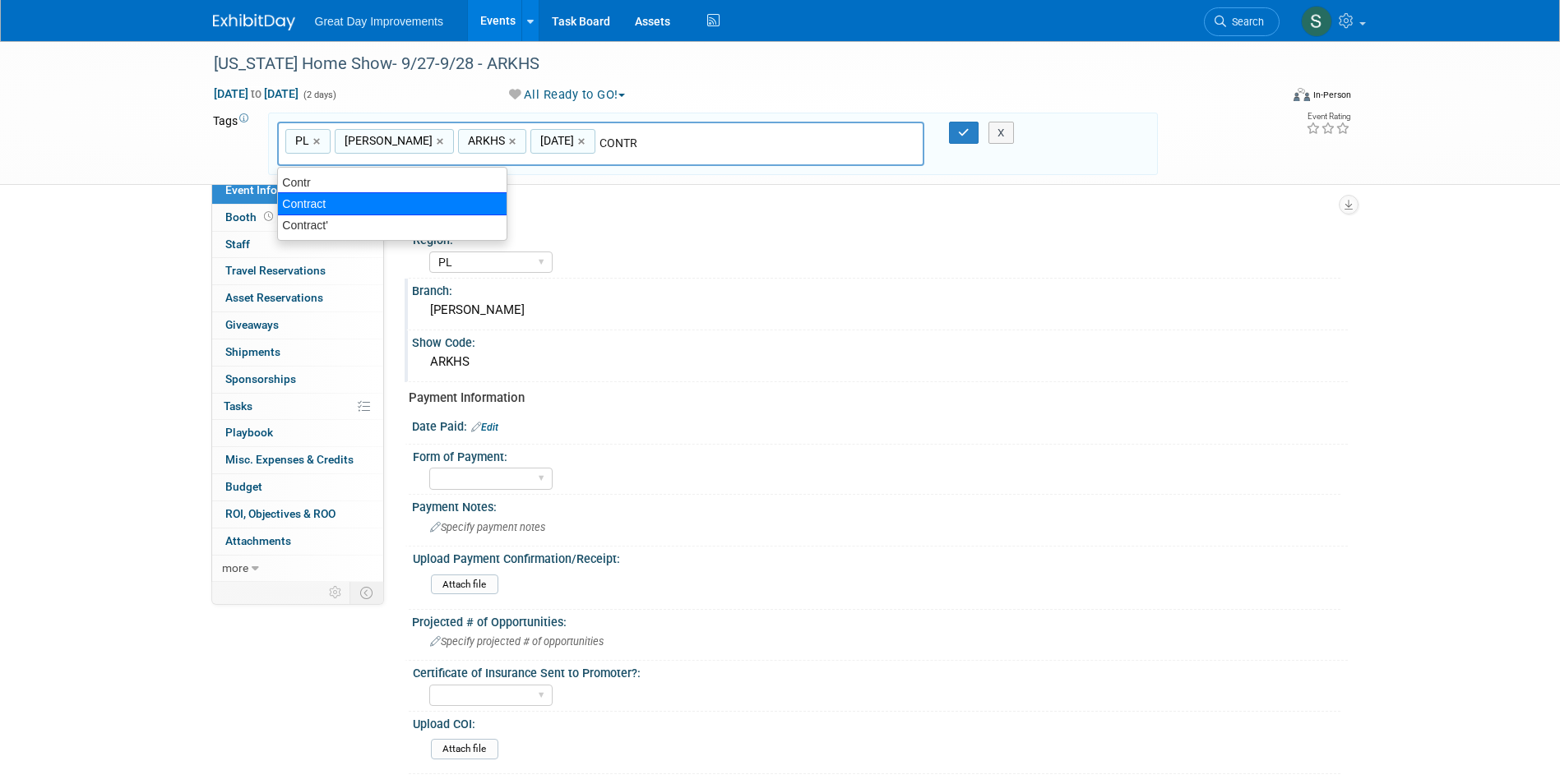
click at [396, 197] on div "Contract" at bounding box center [392, 204] width 231 height 23
type input "PL, FAY, ARKHS, SEPT25, Contract"
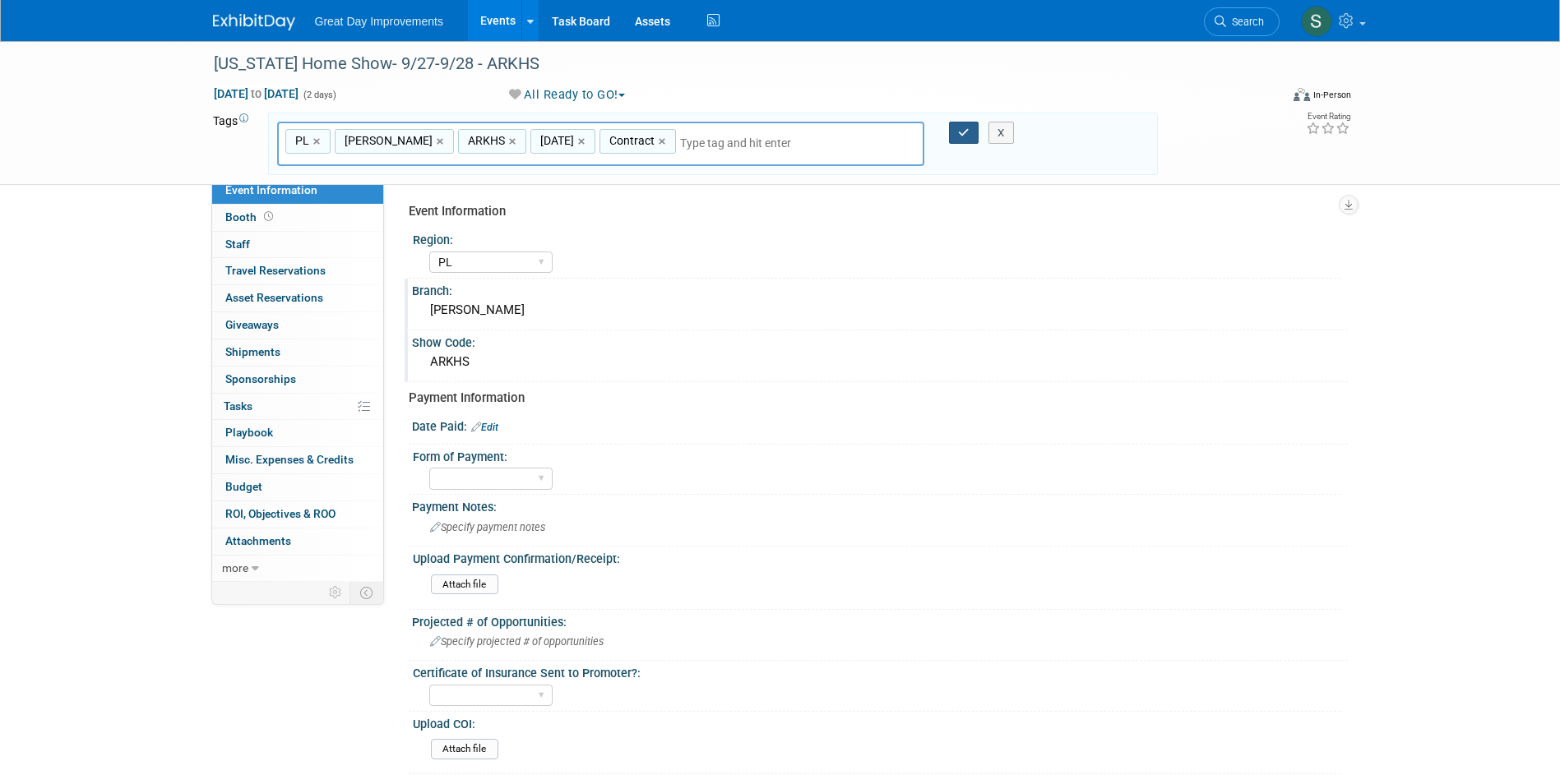
drag, startPoint x: 955, startPoint y: 126, endPoint x: 890, endPoint y: 143, distance: 67.2
click at [955, 127] on button "button" at bounding box center [963, 133] width 30 height 23
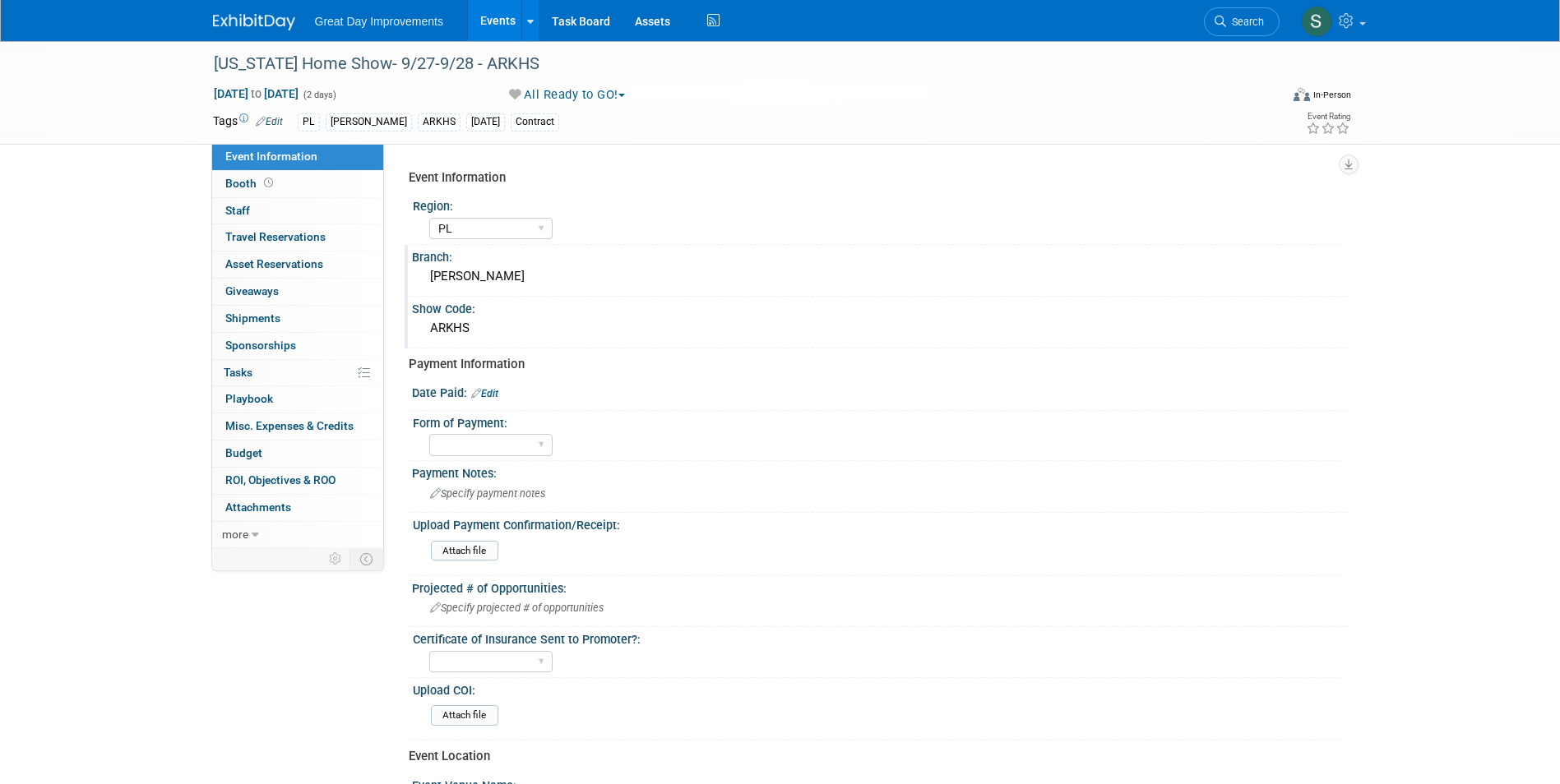
click at [496, 390] on link "Edit" at bounding box center [485, 394] width 27 height 11
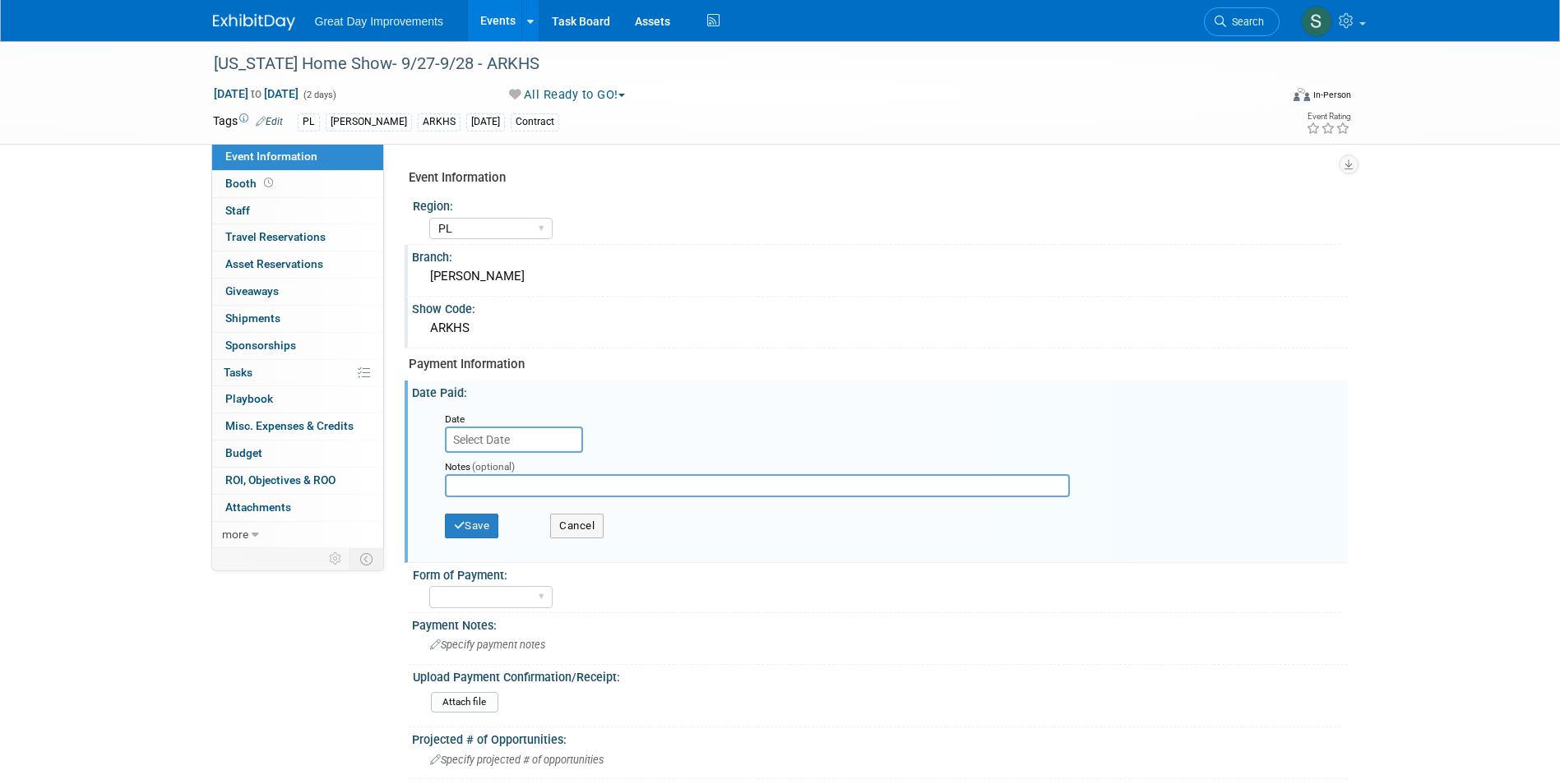
click at [520, 445] on input "text" at bounding box center [514, 440] width 138 height 27
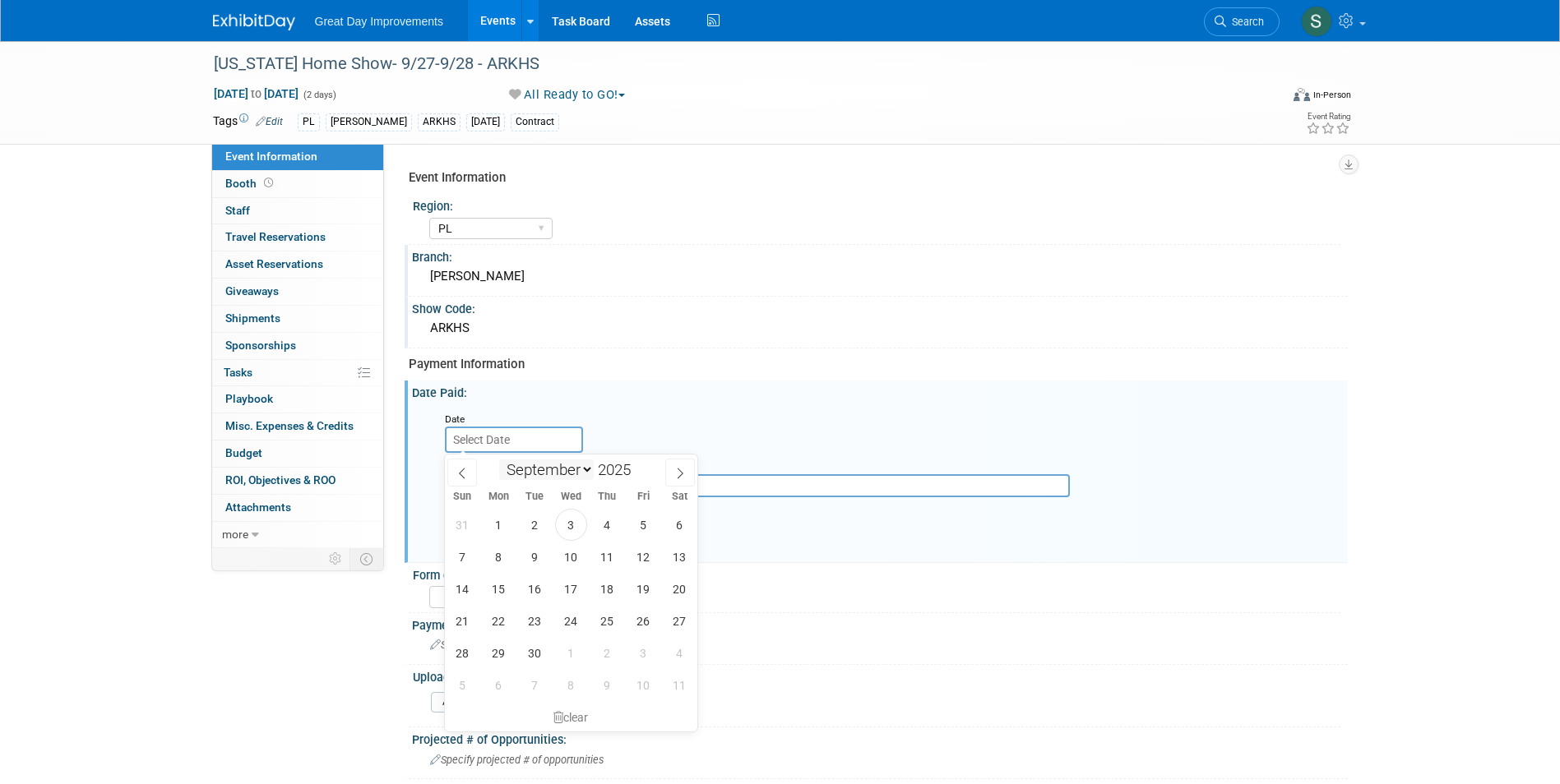
click at [578, 466] on select "January February March April May June July August September October November De…" at bounding box center [546, 469] width 95 height 20
select select "11"
click at [499, 460] on select "January February March April May June July August September October November De…" at bounding box center [546, 469] width 95 height 20
click at [637, 478] on span at bounding box center [637, 475] width 11 height 10
type input "2024"
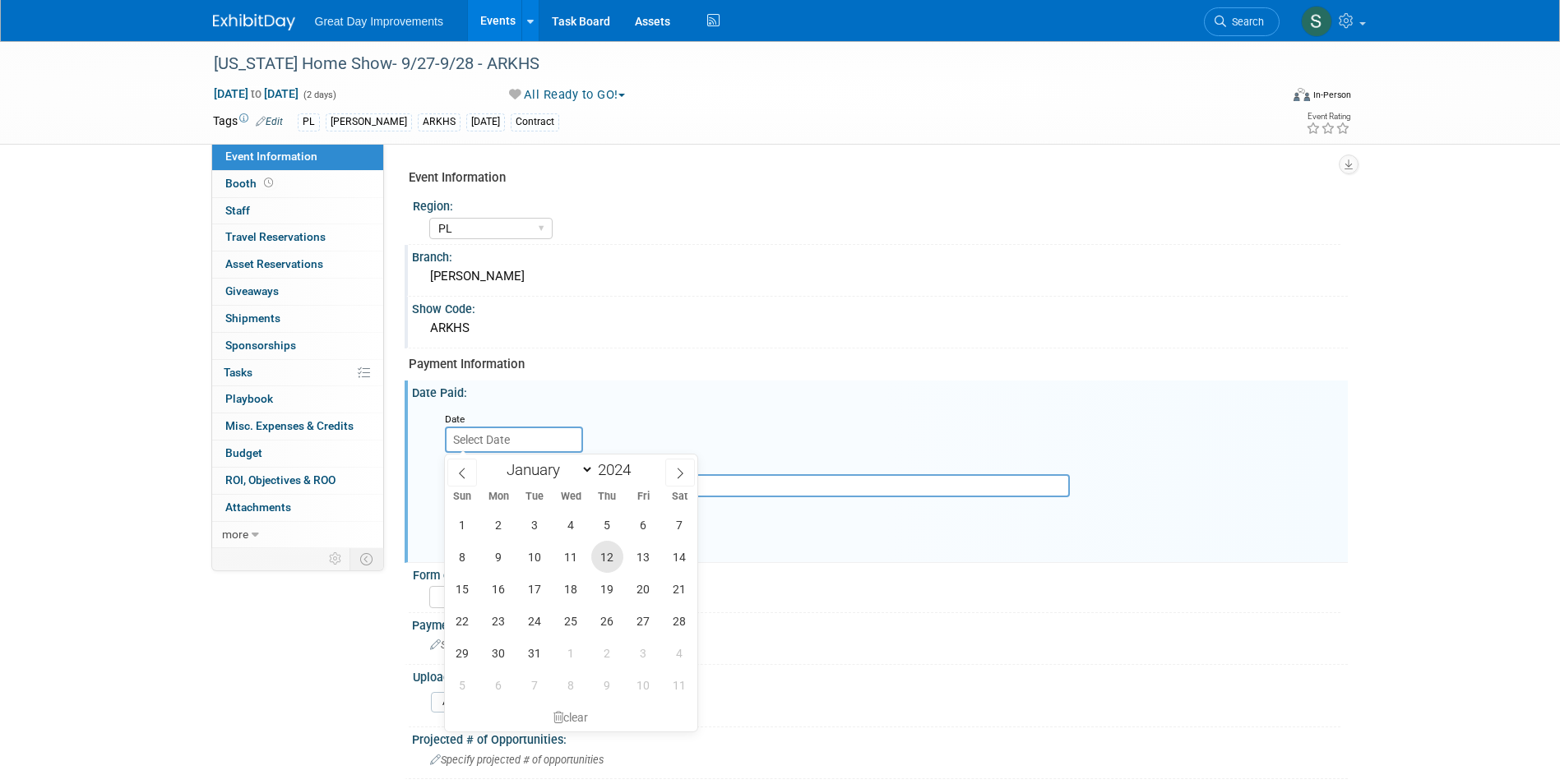
click at [609, 559] on span "12" at bounding box center [607, 557] width 33 height 33
type input "Dec 12, 2024"
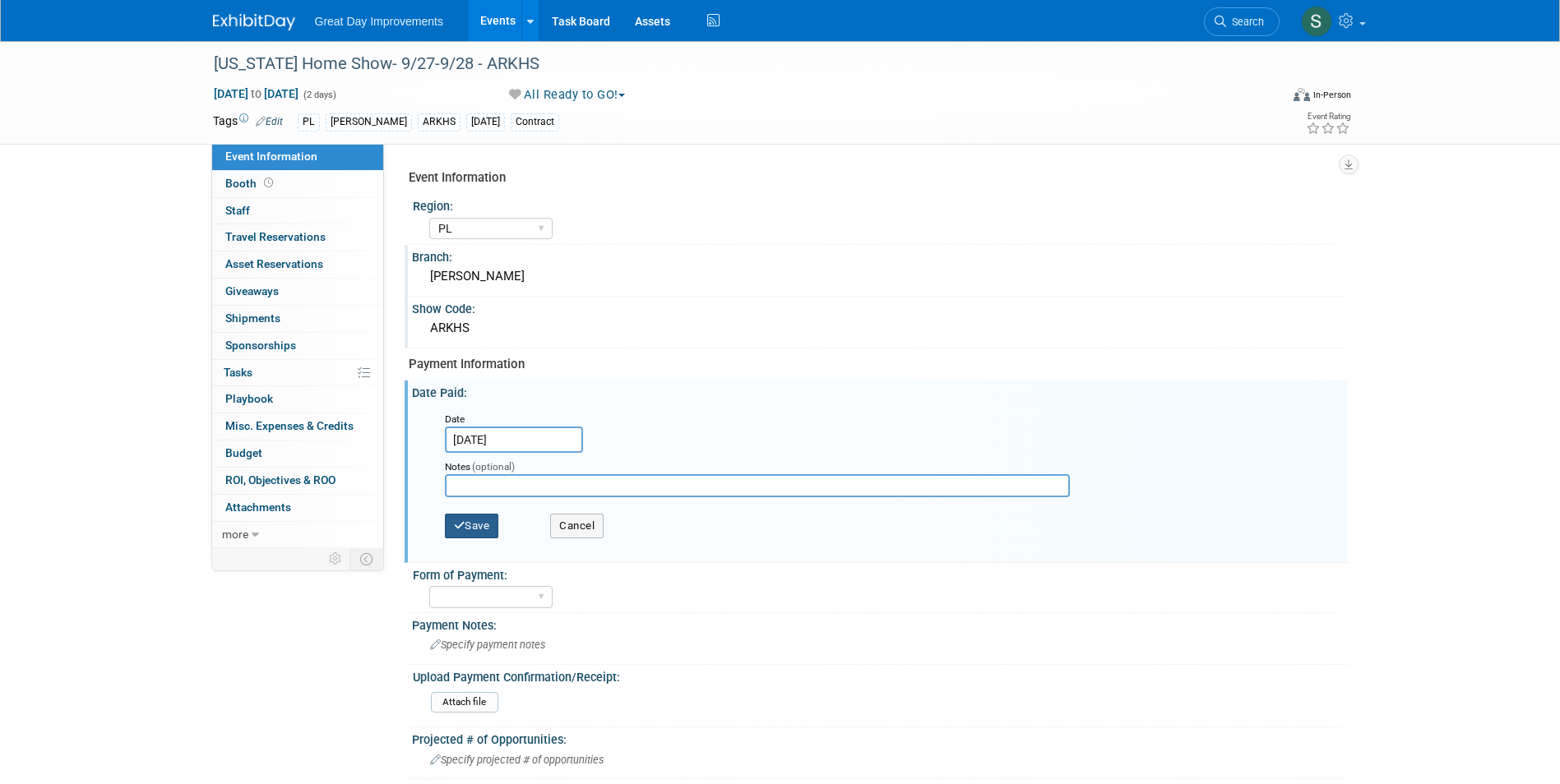
click at [488, 526] on button "Save" at bounding box center [472, 526] width 55 height 25
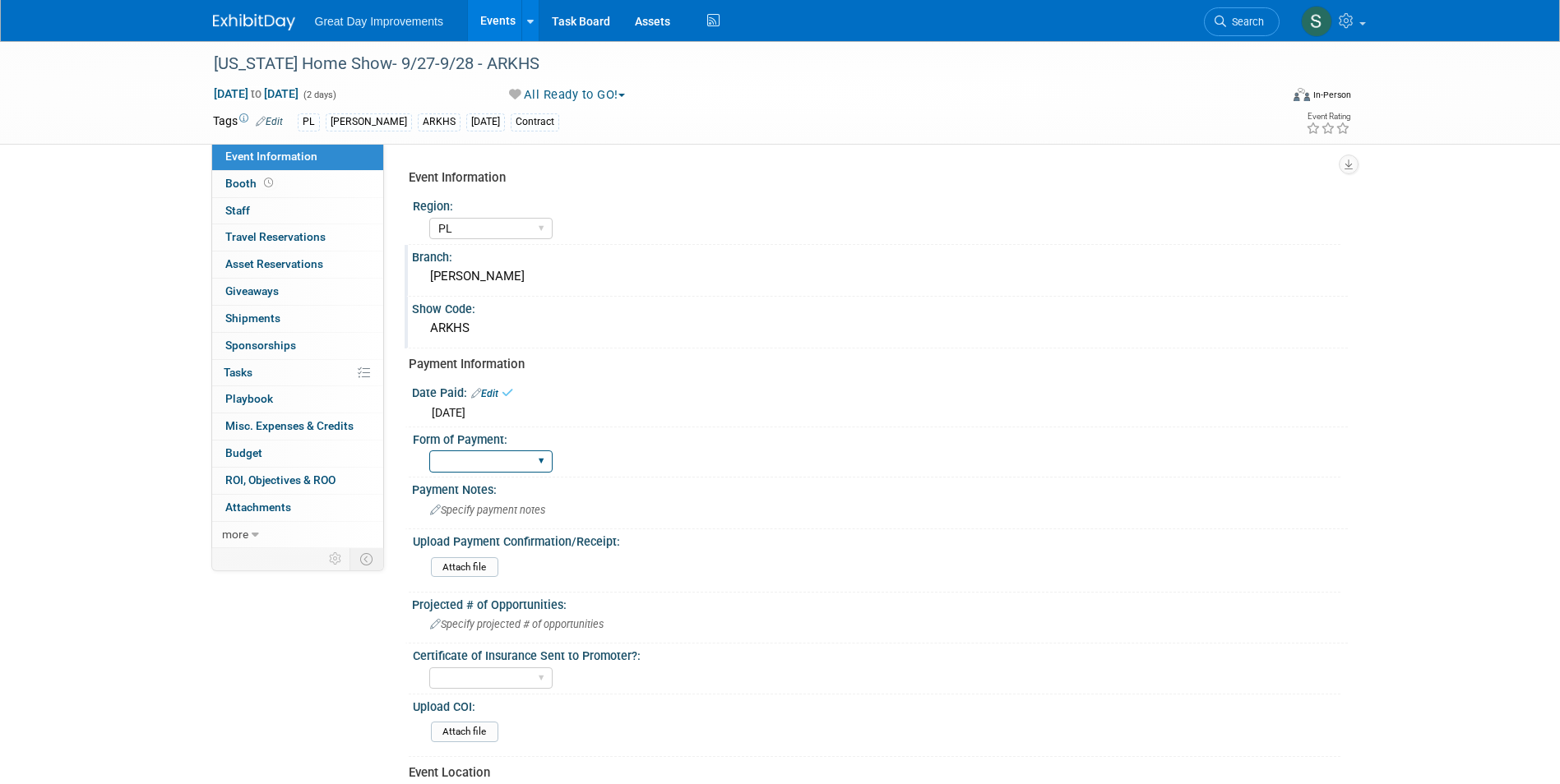
click at [504, 457] on select "Paid via CC Check Requested Pay at the Gate Other" at bounding box center [491, 461] width 123 height 22
select select "Paid via CC"
click at [429, 450] on select "Paid via CC Check Requested Pay at the Gate Other" at bounding box center [491, 461] width 123 height 22
click at [753, 446] on div "Form of Payment: Paid via CC Check Requested Pay at the Gate Other" at bounding box center [874, 452] width 932 height 50
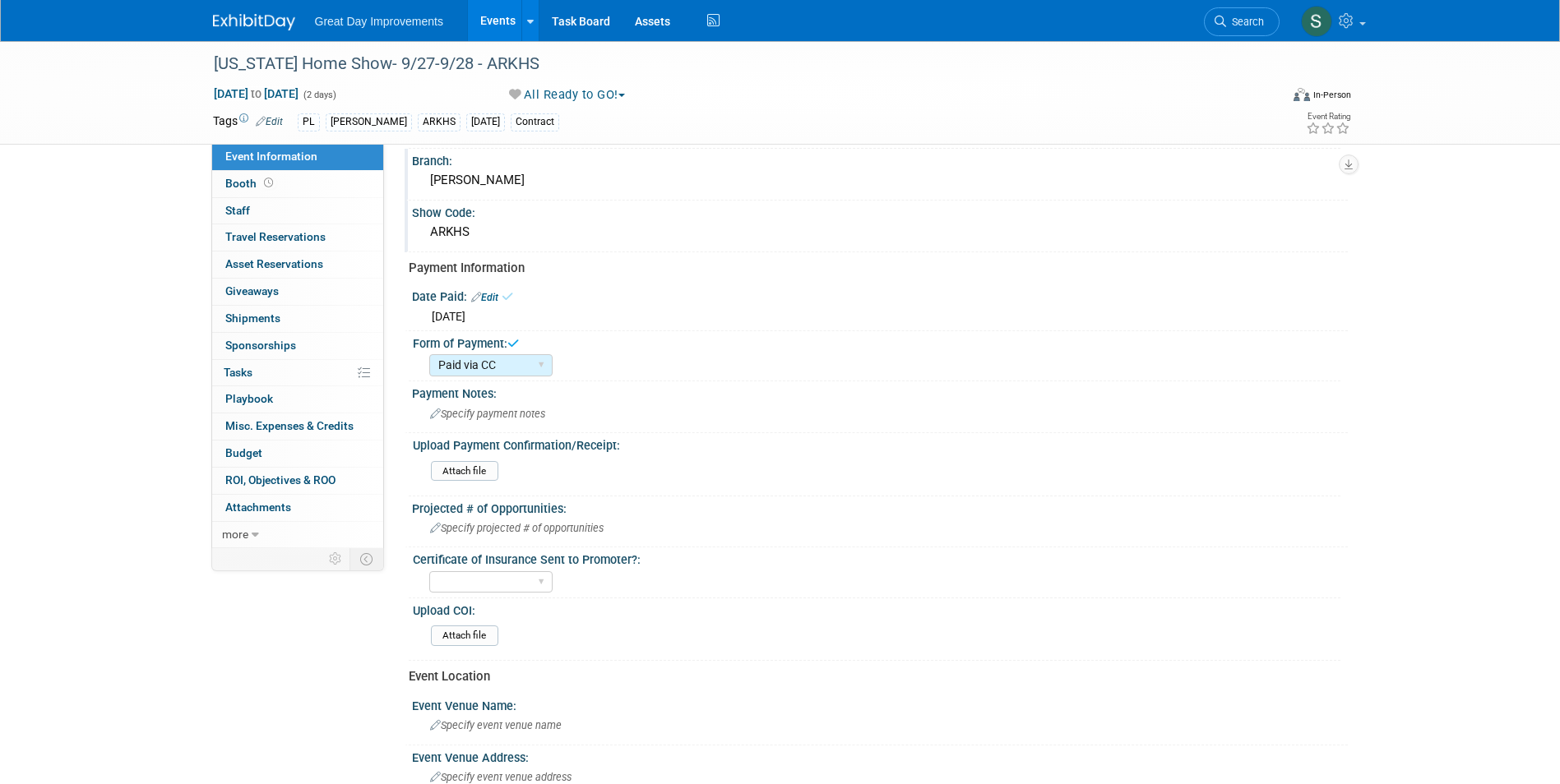
scroll to position [247, 0]
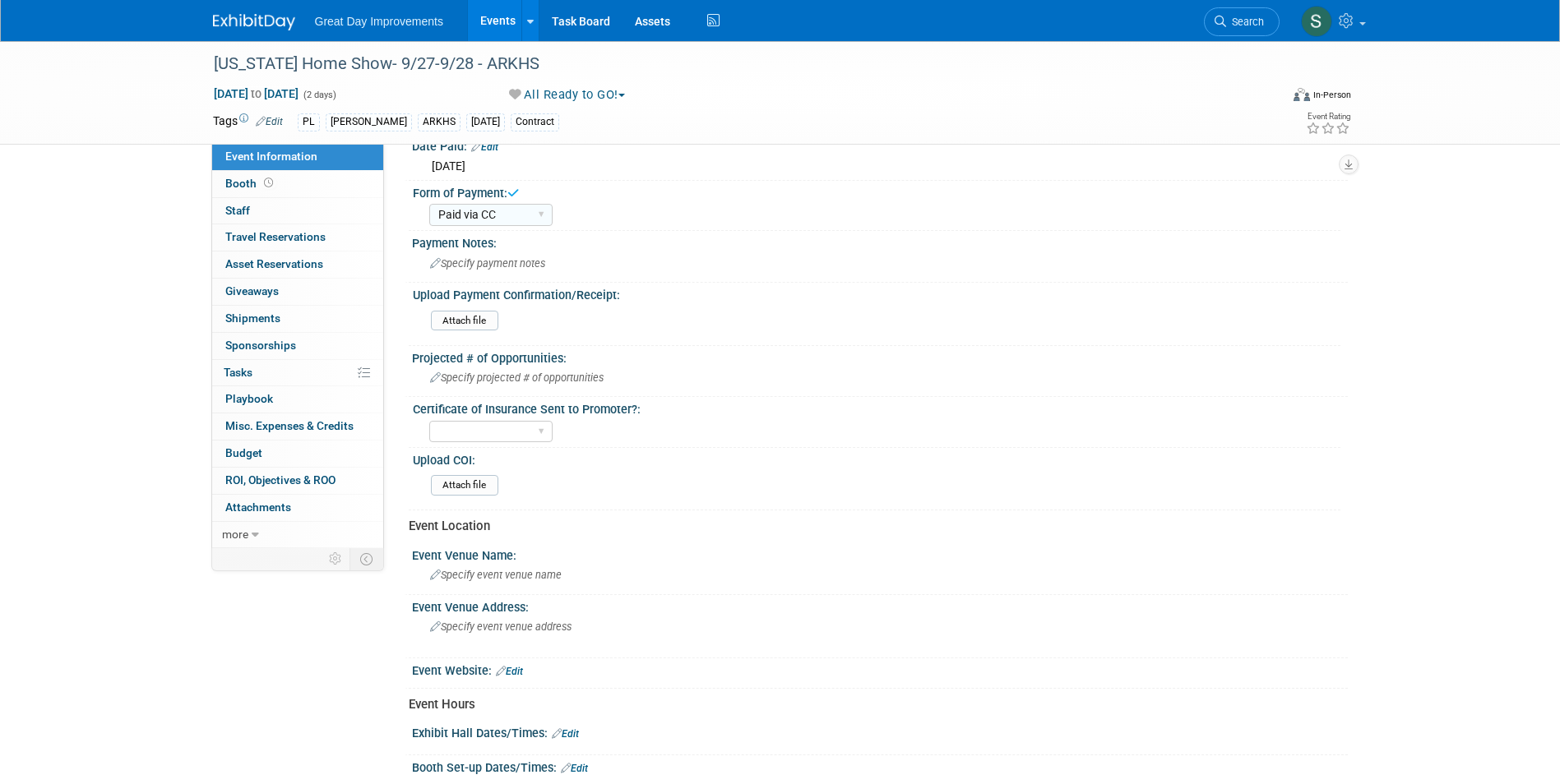
click at [275, 13] on link at bounding box center [264, 14] width 102 height 13
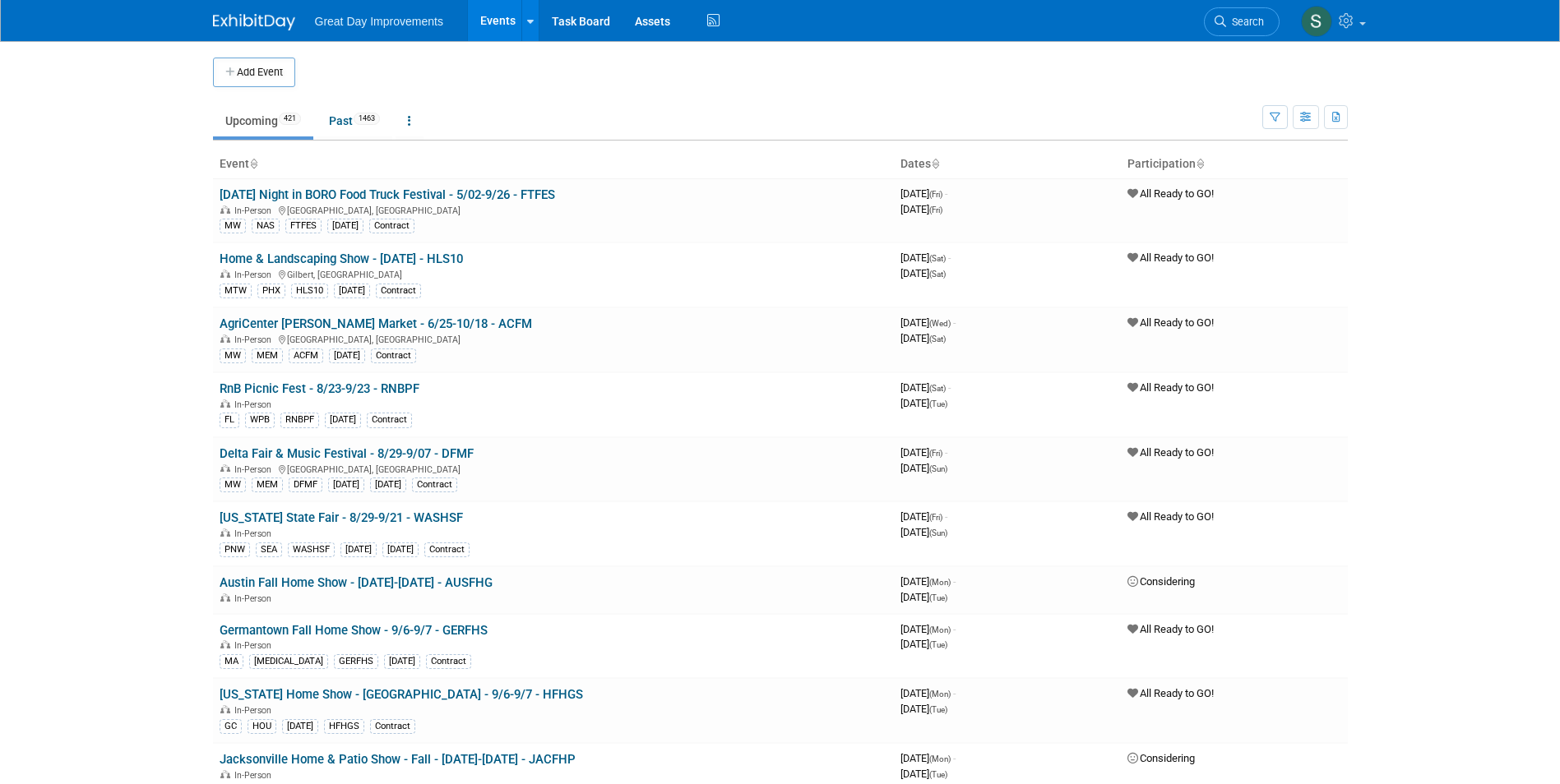
click at [1207, 18] on link "Search" at bounding box center [1241, 22] width 76 height 29
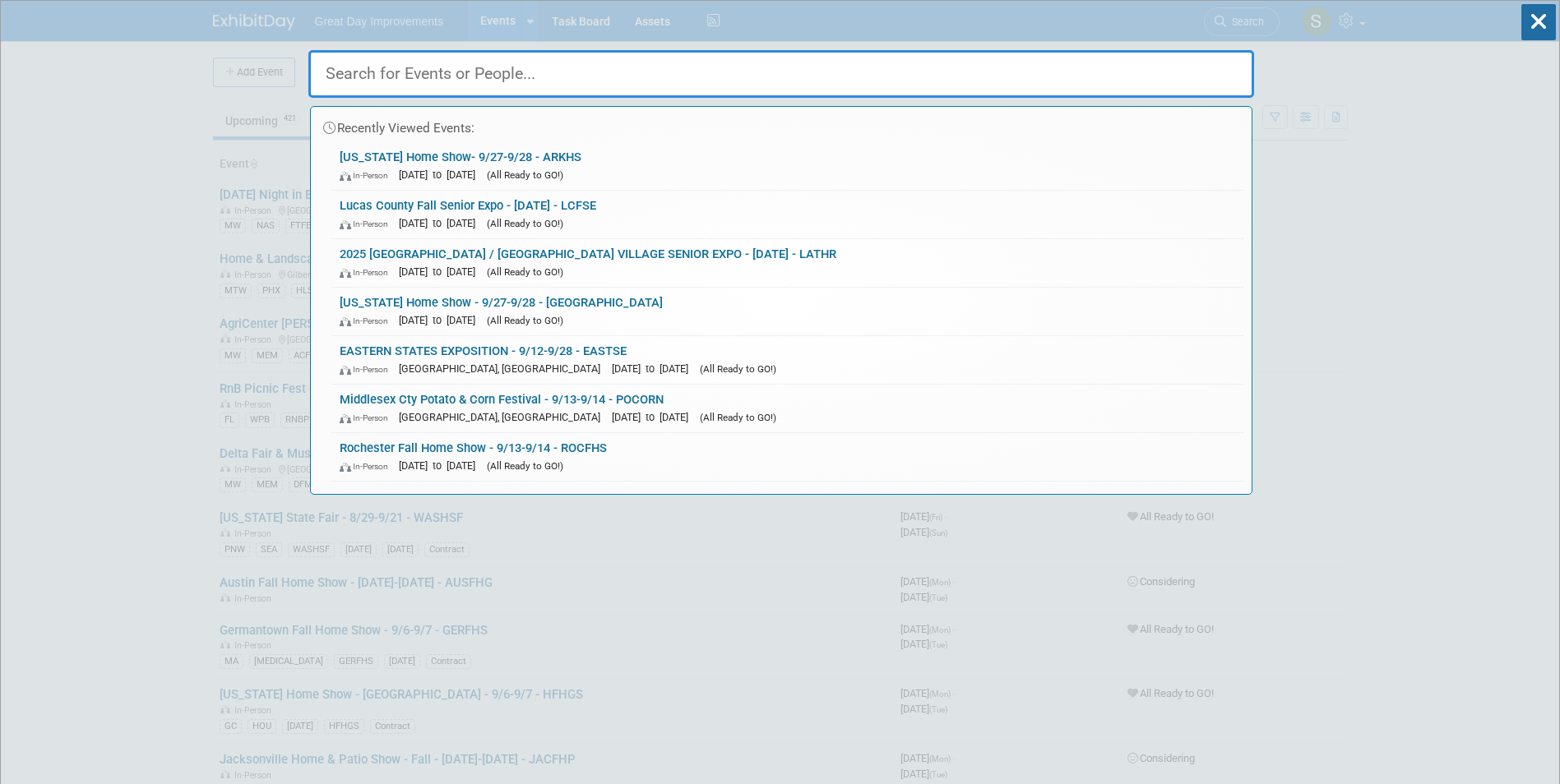
paste input "KCFG"
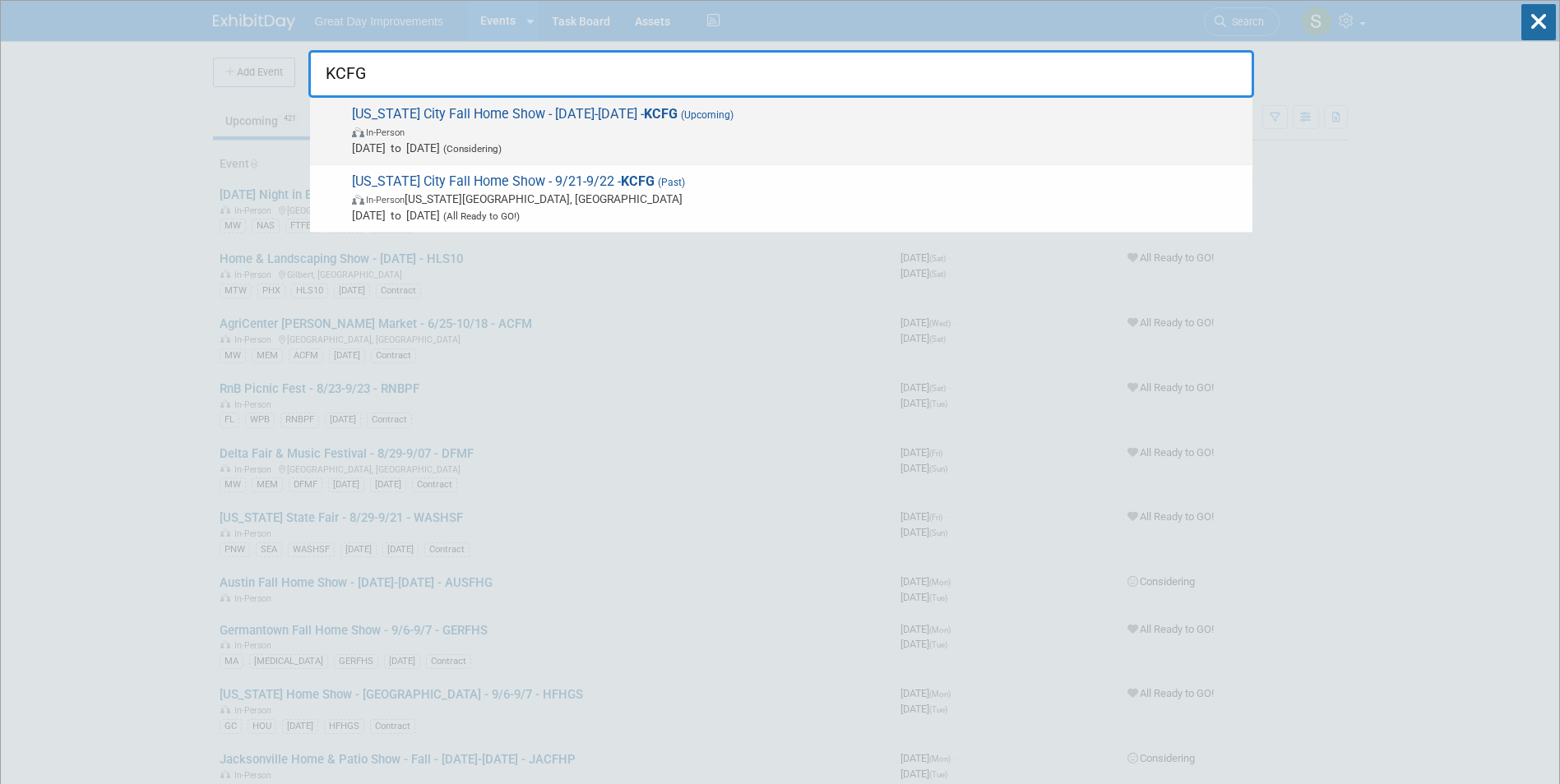
type input "KCFG"
click at [461, 129] on span "In-Person" at bounding box center [798, 131] width 892 height 16
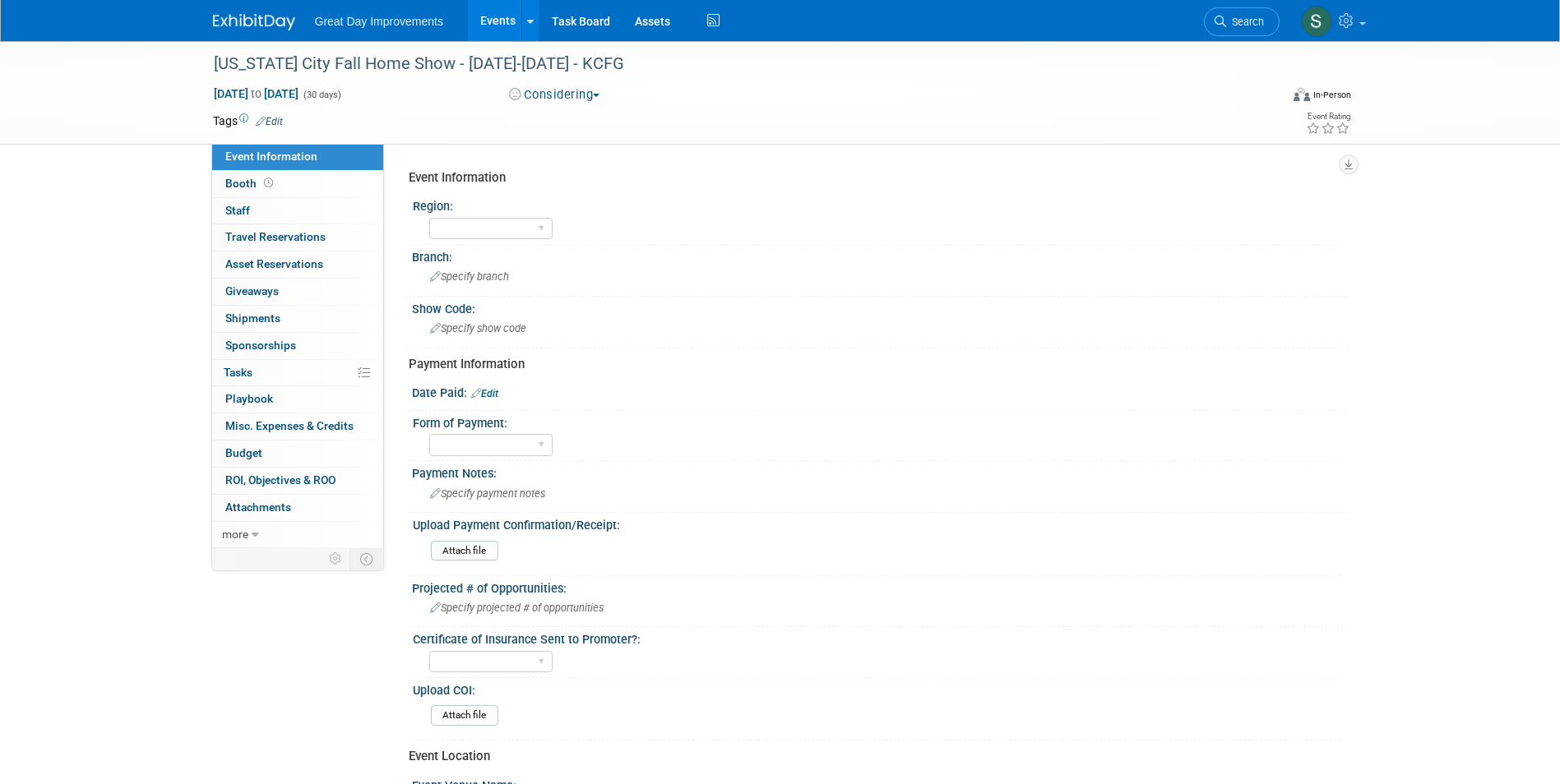
click at [558, 96] on button "Considering" at bounding box center [554, 95] width 102 height 17
click at [549, 212] on link "All Ready to GO!" at bounding box center [572, 214] width 137 height 23
click at [266, 122] on link "Edit" at bounding box center [269, 121] width 27 height 11
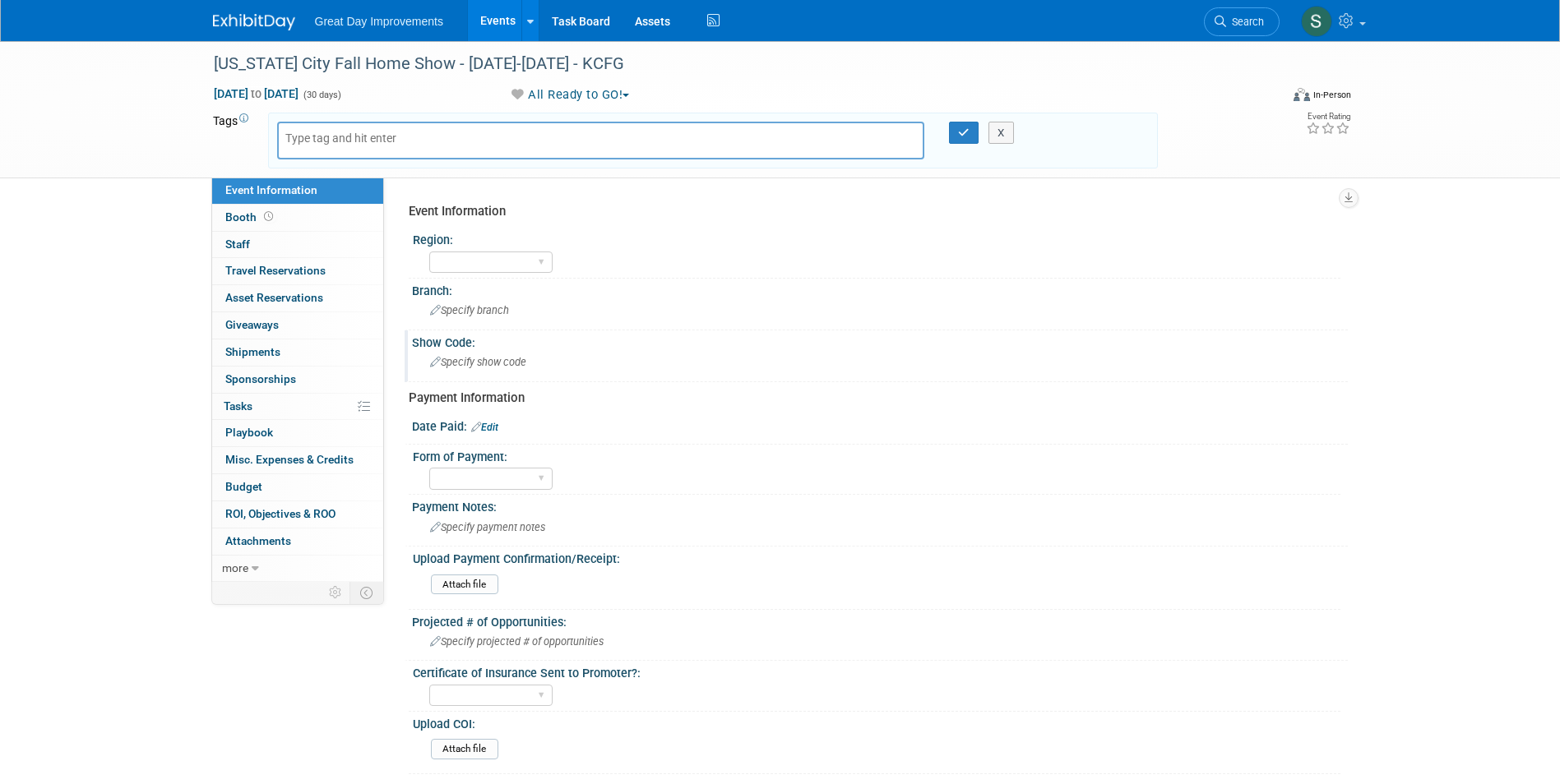
click at [477, 336] on div "Show Code:" at bounding box center [880, 340] width 936 height 20
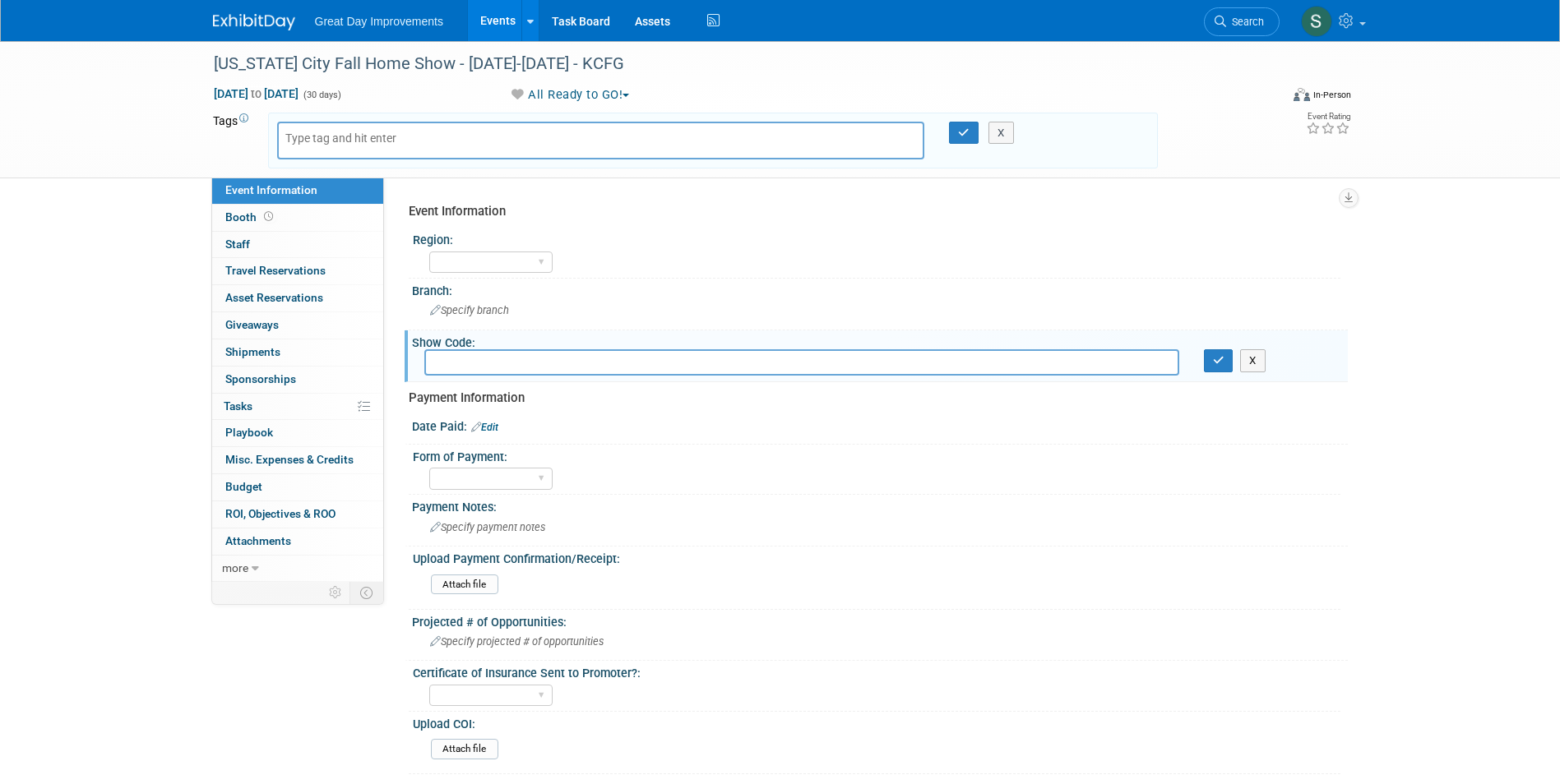
click at [491, 358] on input "text" at bounding box center [802, 361] width 755 height 26
type input "KCFG"
click at [1218, 364] on icon "button" at bounding box center [1219, 360] width 11 height 11
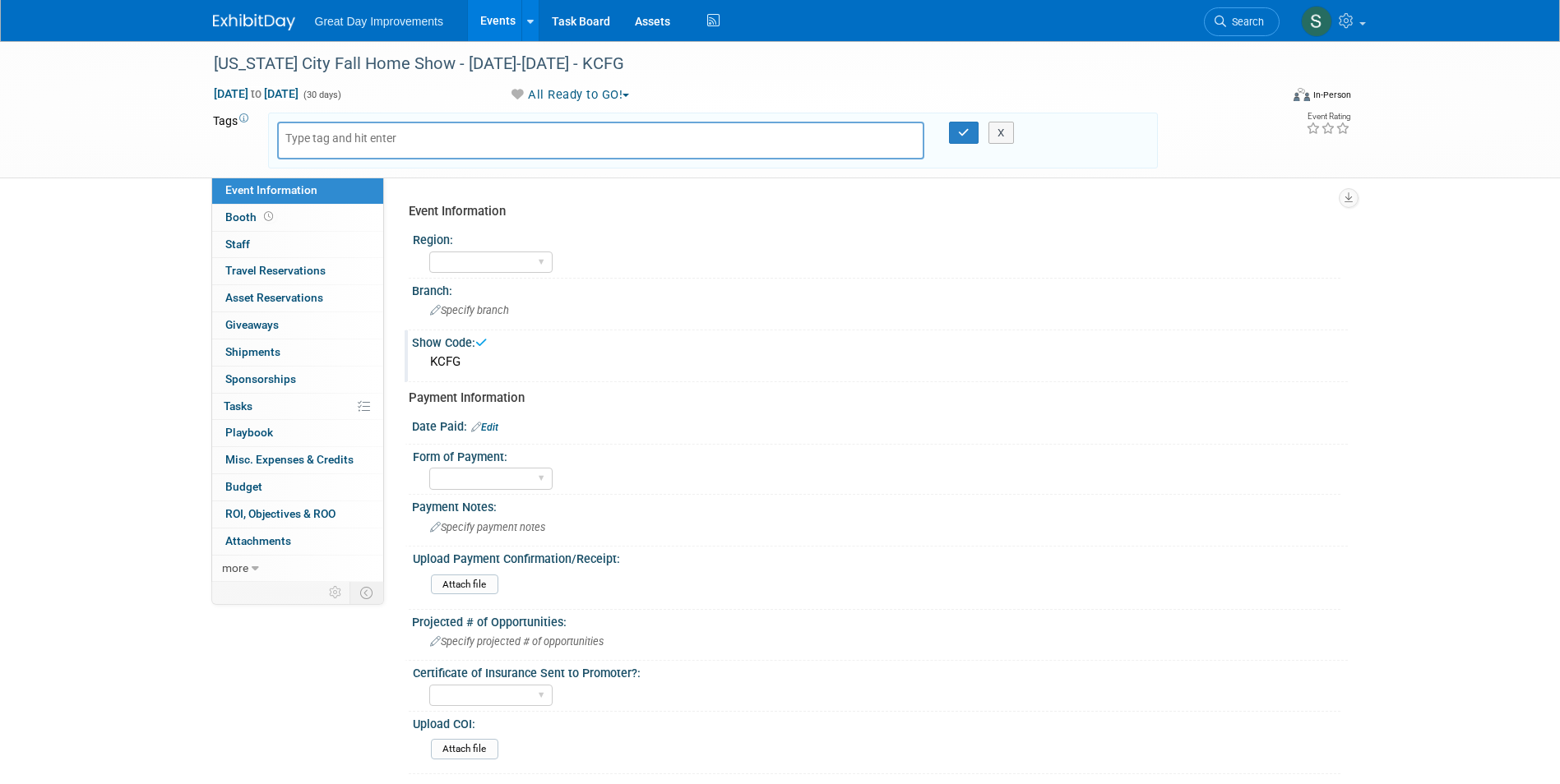
click at [503, 139] on div at bounding box center [602, 141] width 648 height 38
drag, startPoint x: 496, startPoint y: 145, endPoint x: 299, endPoint y: 131, distance: 197.5
click at [492, 146] on div at bounding box center [602, 141] width 648 height 38
click at [297, 131] on input "text" at bounding box center [351, 138] width 132 height 16
type input "PL"
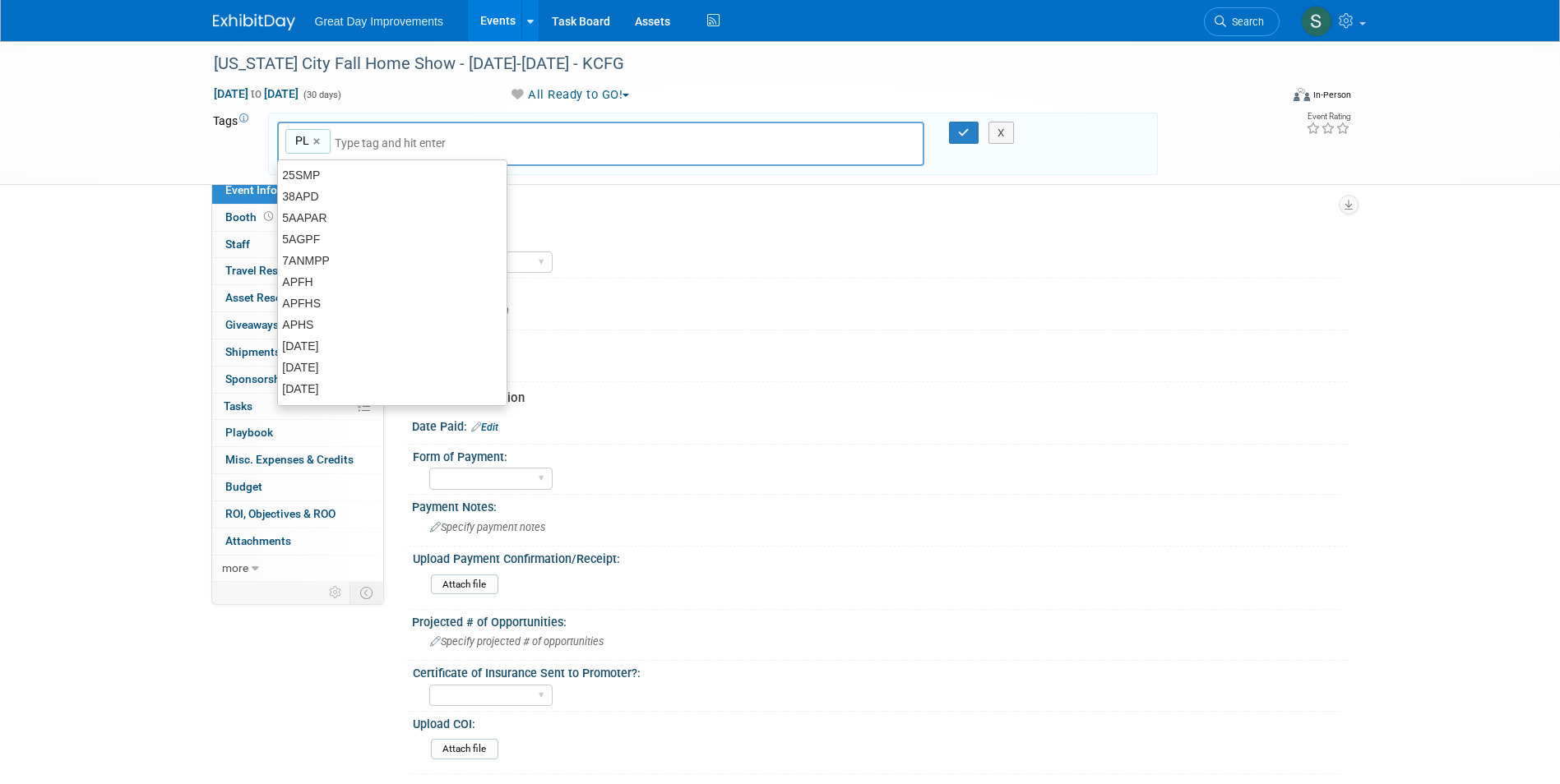
type input "PL"
type input "KAN"
type input "PL, KAN"
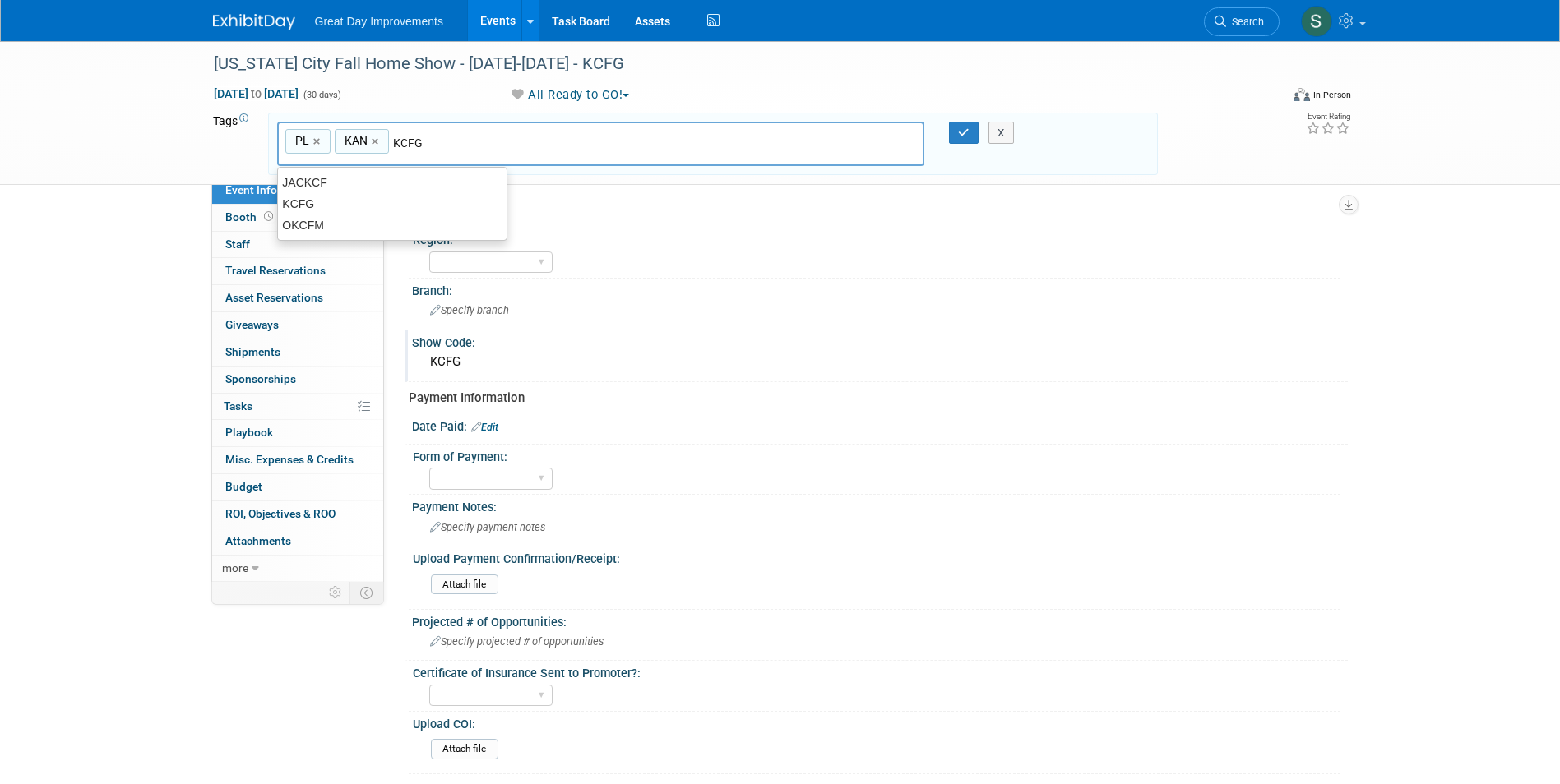
type input "KCFG"
type input "PL, KAN, KCFG"
type input "[DATE]"
type input "PL, KAN, KCFG, SEPT25"
type input "Contract"
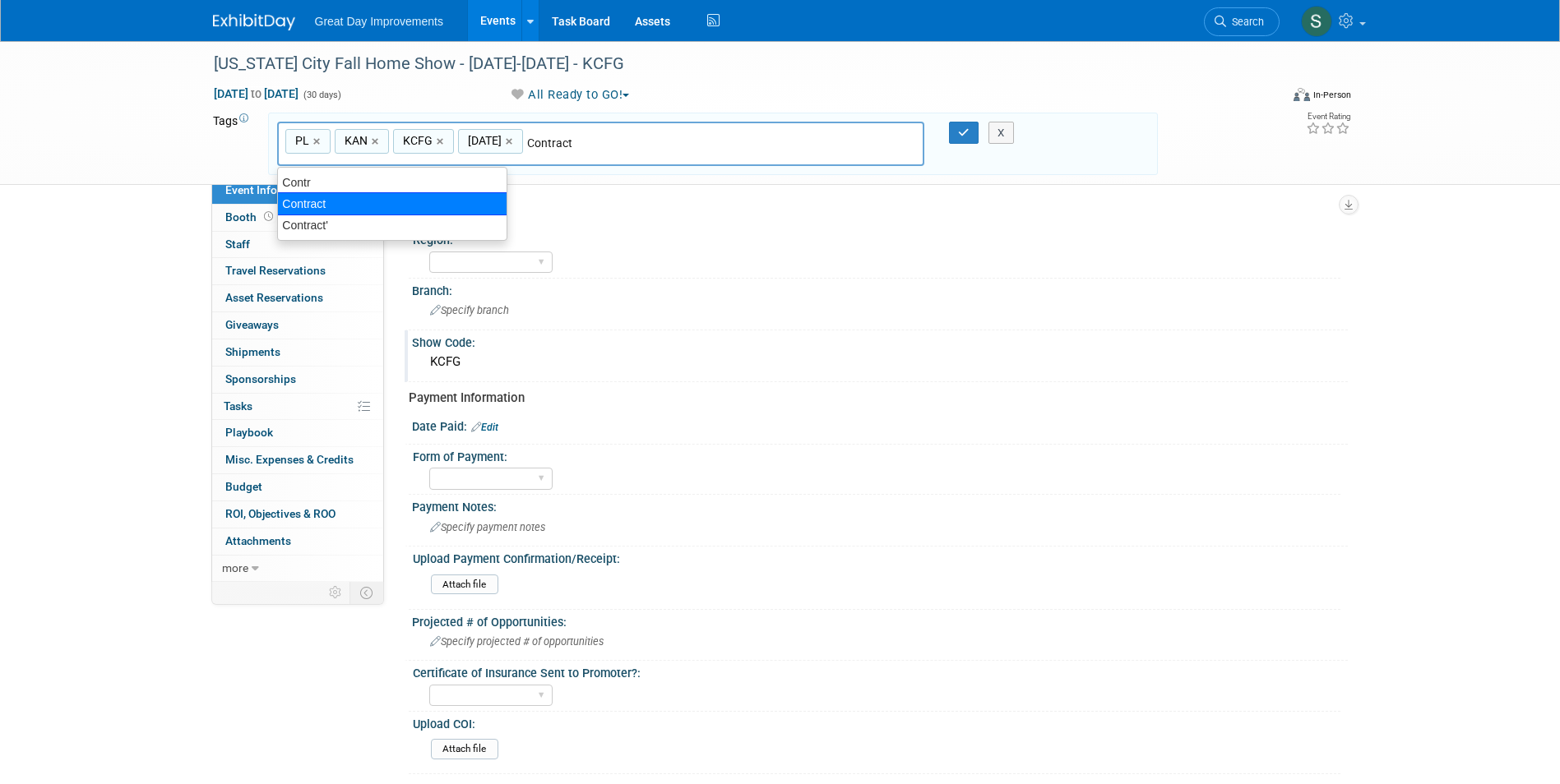
type input "PL, KAN, KCFG, SEPT25, Contract"
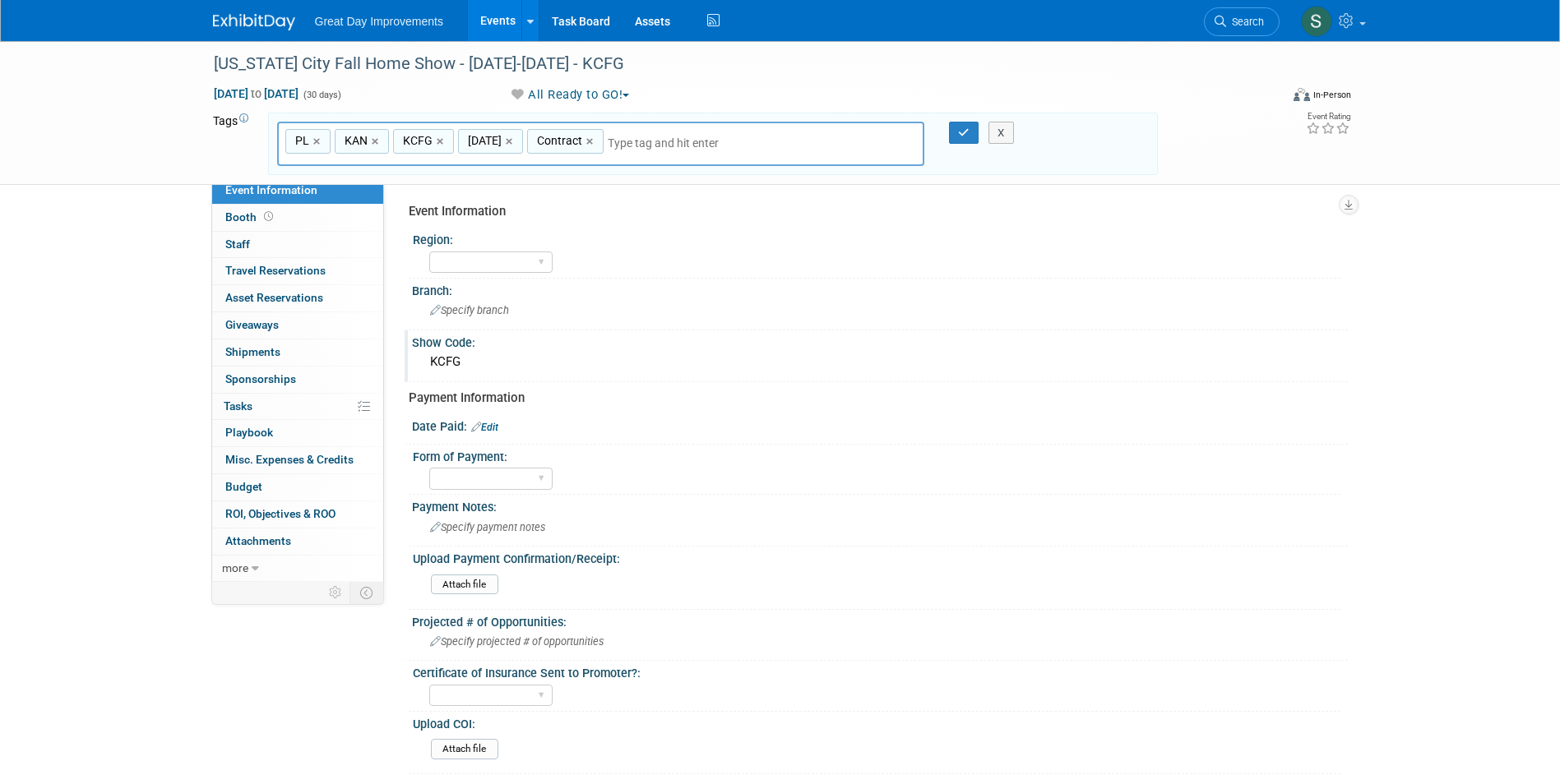
click at [973, 120] on div "PL, KAN, KCFG, SEPT25, Contract PL × KAN × KCFG × SEPT25 × Contract × X" at bounding box center [713, 144] width 890 height 63
click at [973, 136] on div "X" at bounding box center [1009, 133] width 75 height 23
click at [969, 129] on button "button" at bounding box center [963, 133] width 30 height 23
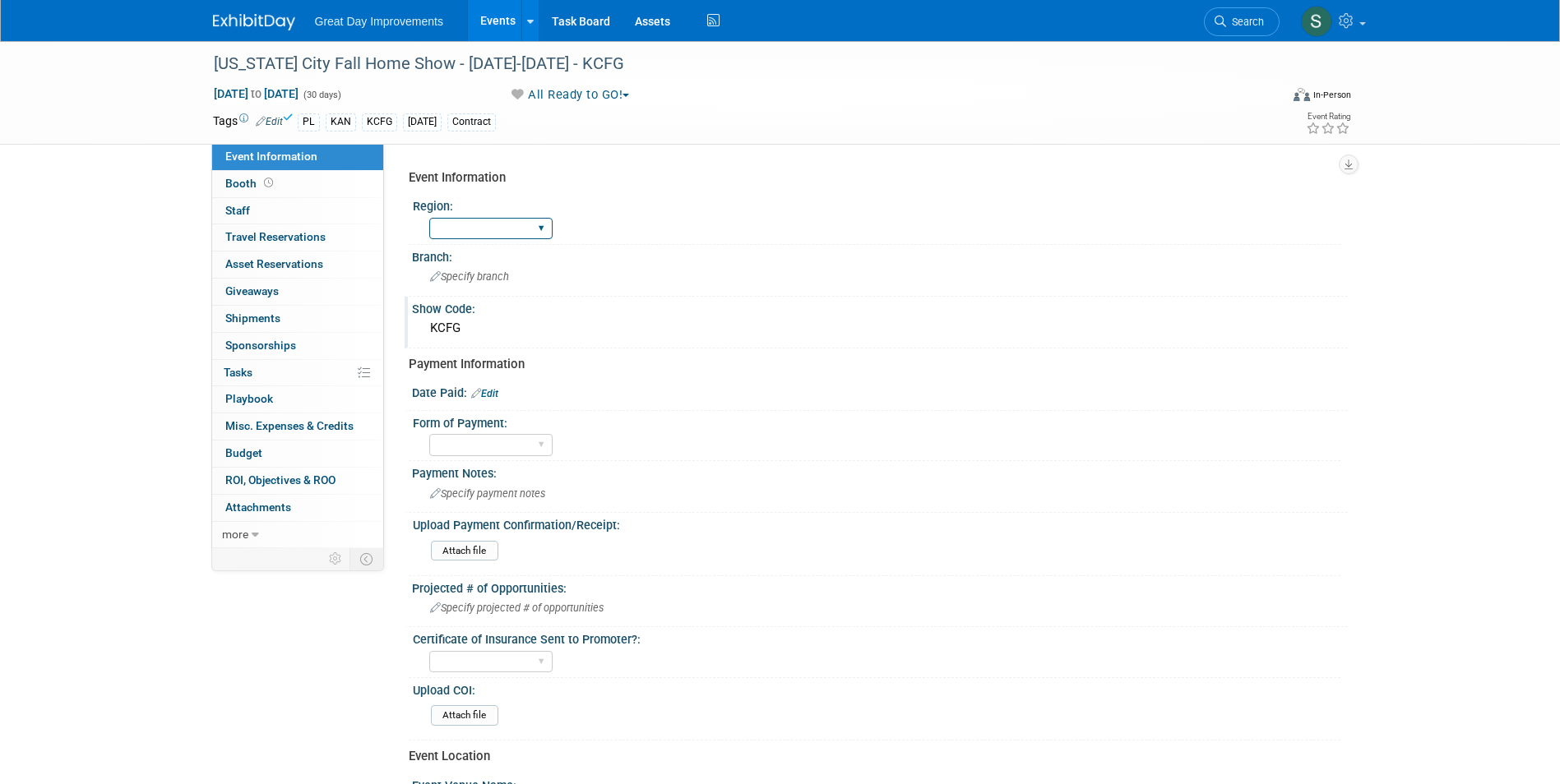
click at [435, 222] on select "GC MA MW MTW NE NEW OV PL PNW SA SE SC UMW FL" at bounding box center [491, 229] width 123 height 22
select select "PL"
click at [429, 218] on select "GC MA MW MTW NE NEW OV PL PNW SA SE SC UMW FL" at bounding box center [491, 229] width 123 height 22
click at [486, 279] on span "Specify branch" at bounding box center [470, 276] width 79 height 12
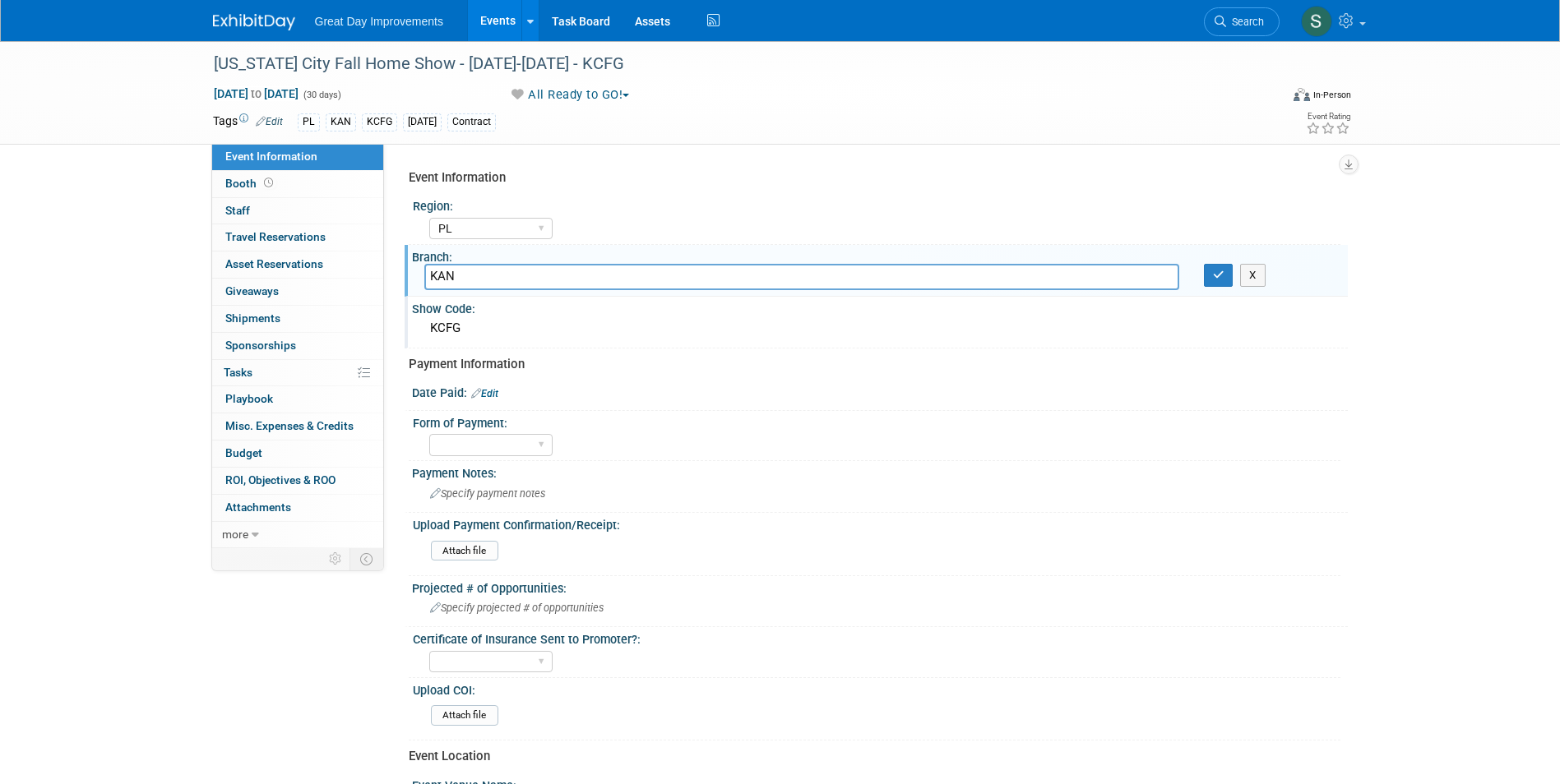
type input "KAN"
click at [1197, 270] on div "X" at bounding box center [1269, 275] width 156 height 23
click at [1207, 273] on button "button" at bounding box center [1219, 275] width 30 height 23
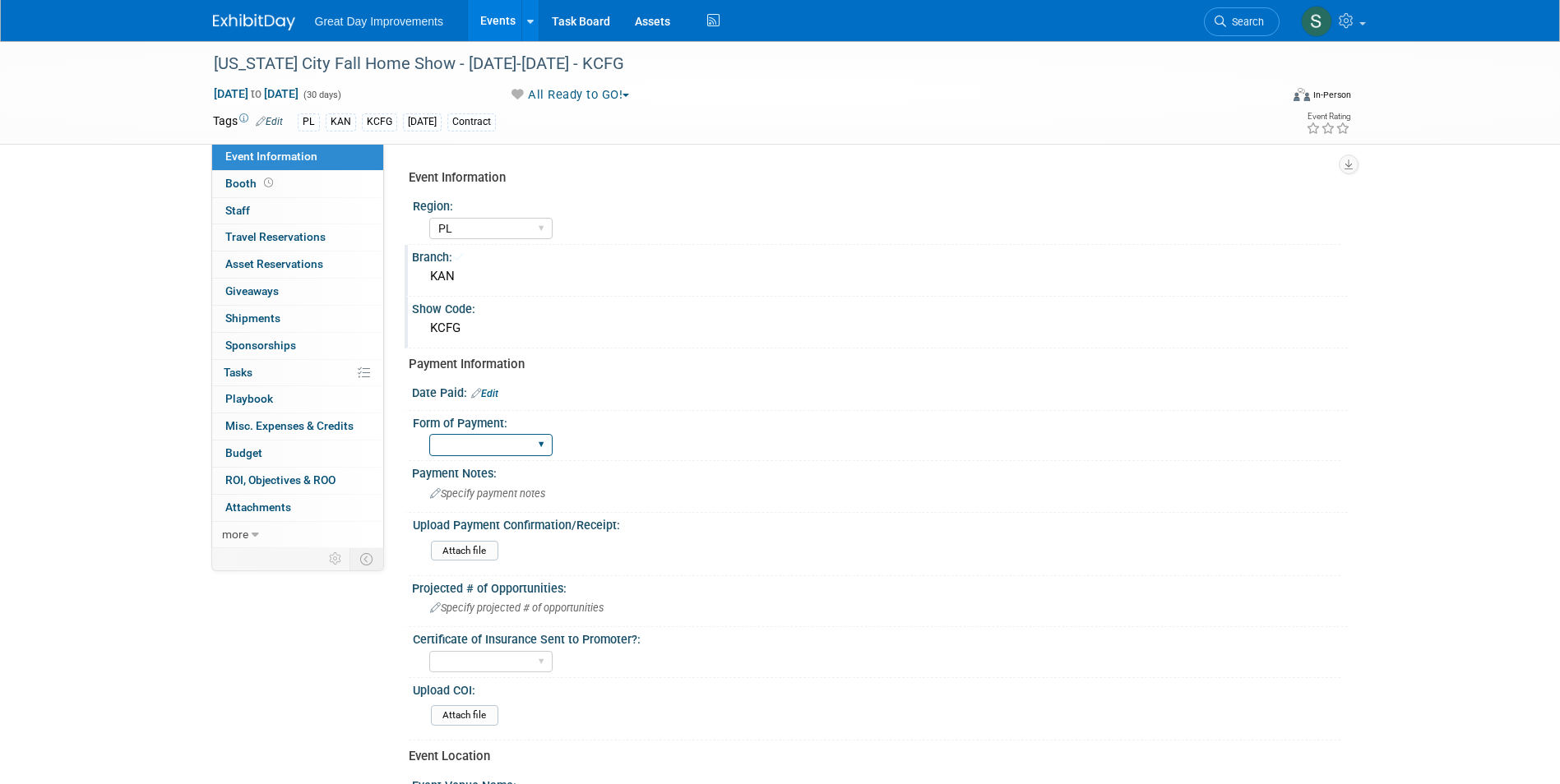
click at [478, 447] on select "Paid via CC Check Requested Pay at the Gate Other" at bounding box center [491, 445] width 123 height 22
select select "Paid via CC"
click at [429, 434] on select "Paid via CC Check Requested Pay at the Gate Other" at bounding box center [491, 445] width 123 height 22
click at [490, 390] on link "Edit" at bounding box center [485, 394] width 27 height 11
select select "8"
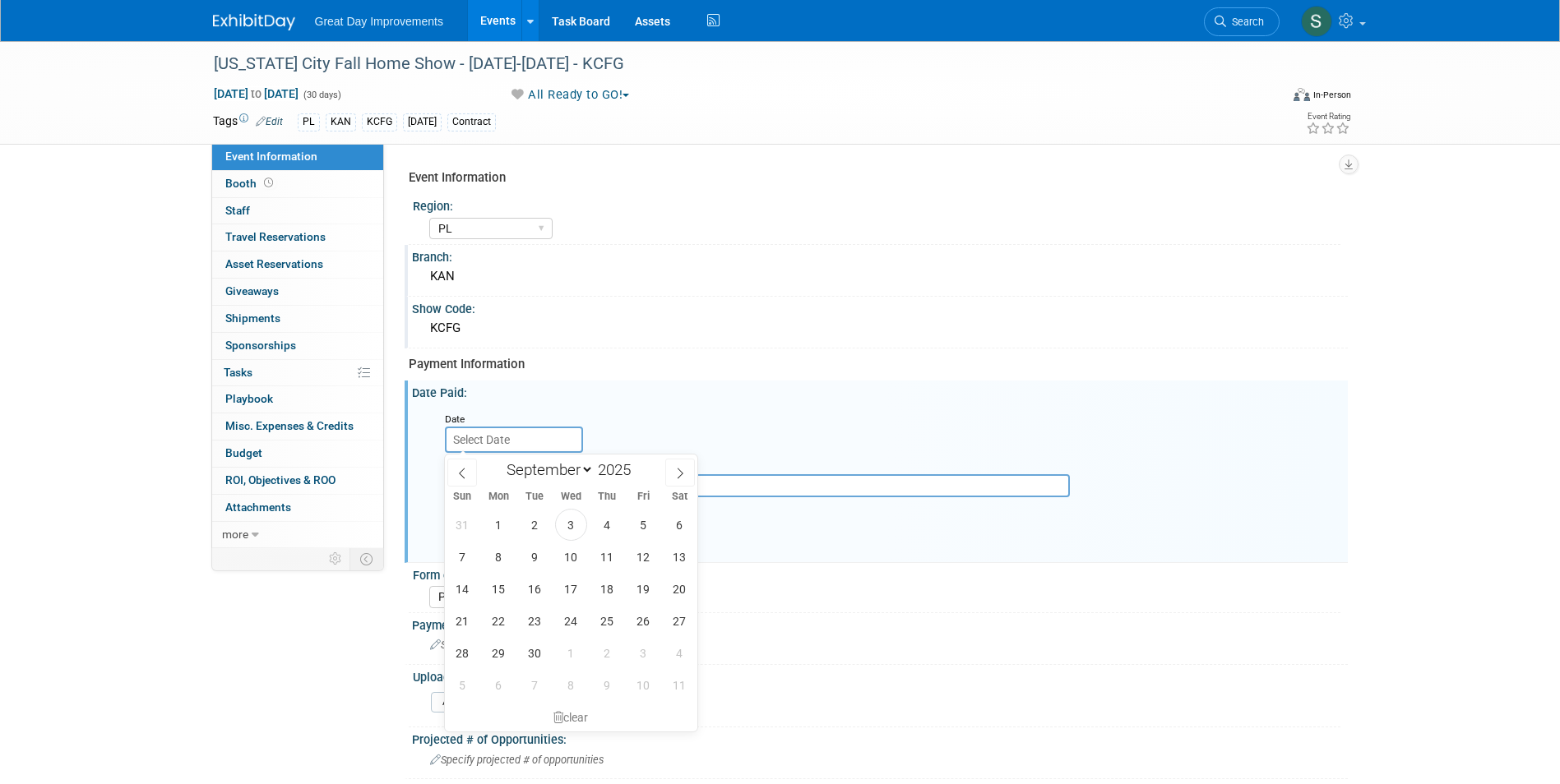
click at [549, 435] on input "text" at bounding box center [514, 440] width 138 height 27
click at [637, 472] on span at bounding box center [637, 475] width 11 height 10
type input "2024"
click at [584, 467] on select "January February March April May June July August September October November De…" at bounding box center [546, 469] width 95 height 20
select select "9"
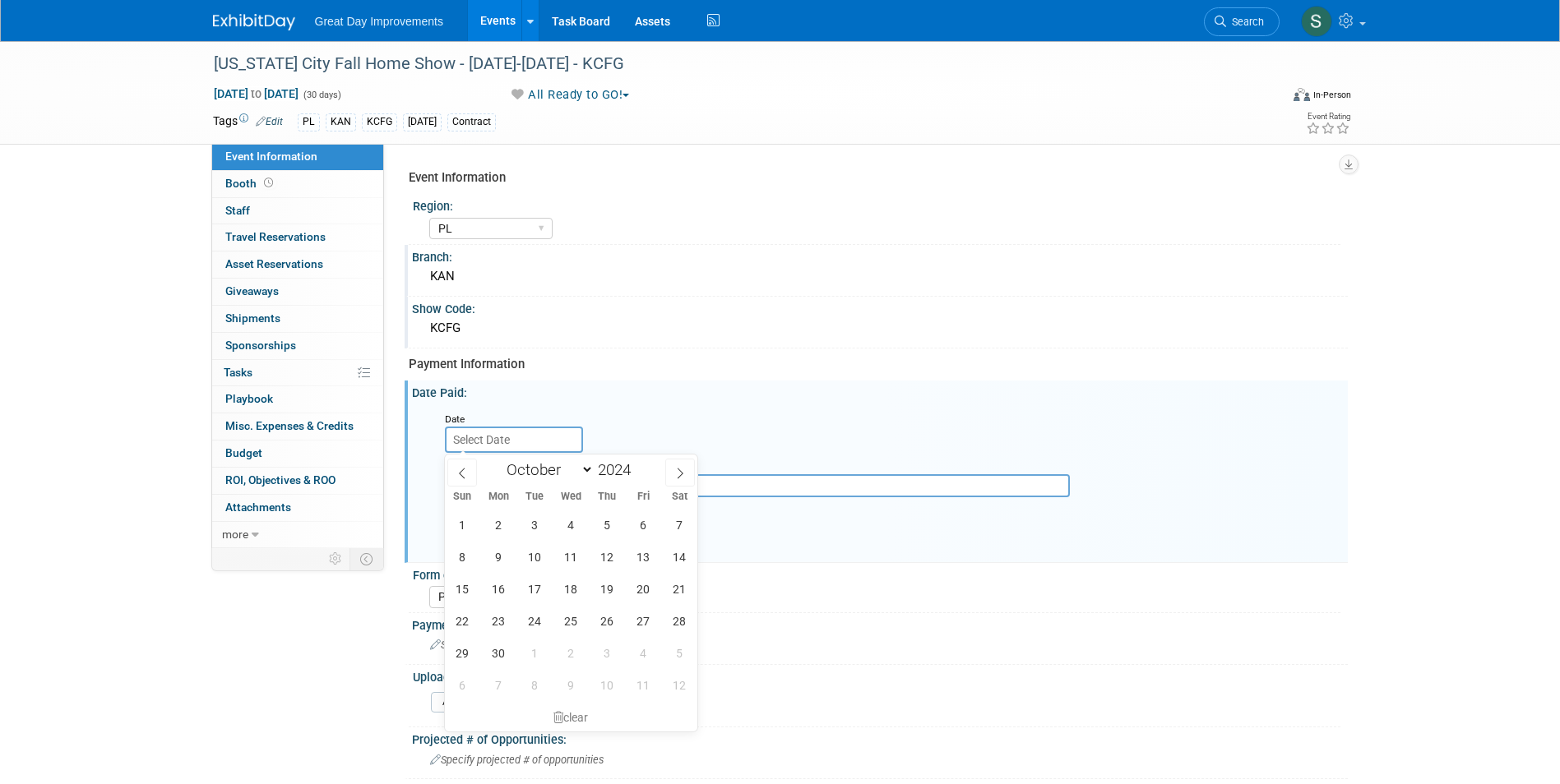
click at [499, 460] on select "January February March April May June July August September October November De…" at bounding box center [546, 469] width 95 height 20
click at [536, 586] on span "15" at bounding box center [536, 589] width 33 height 33
type input "Oct 15, 2024"
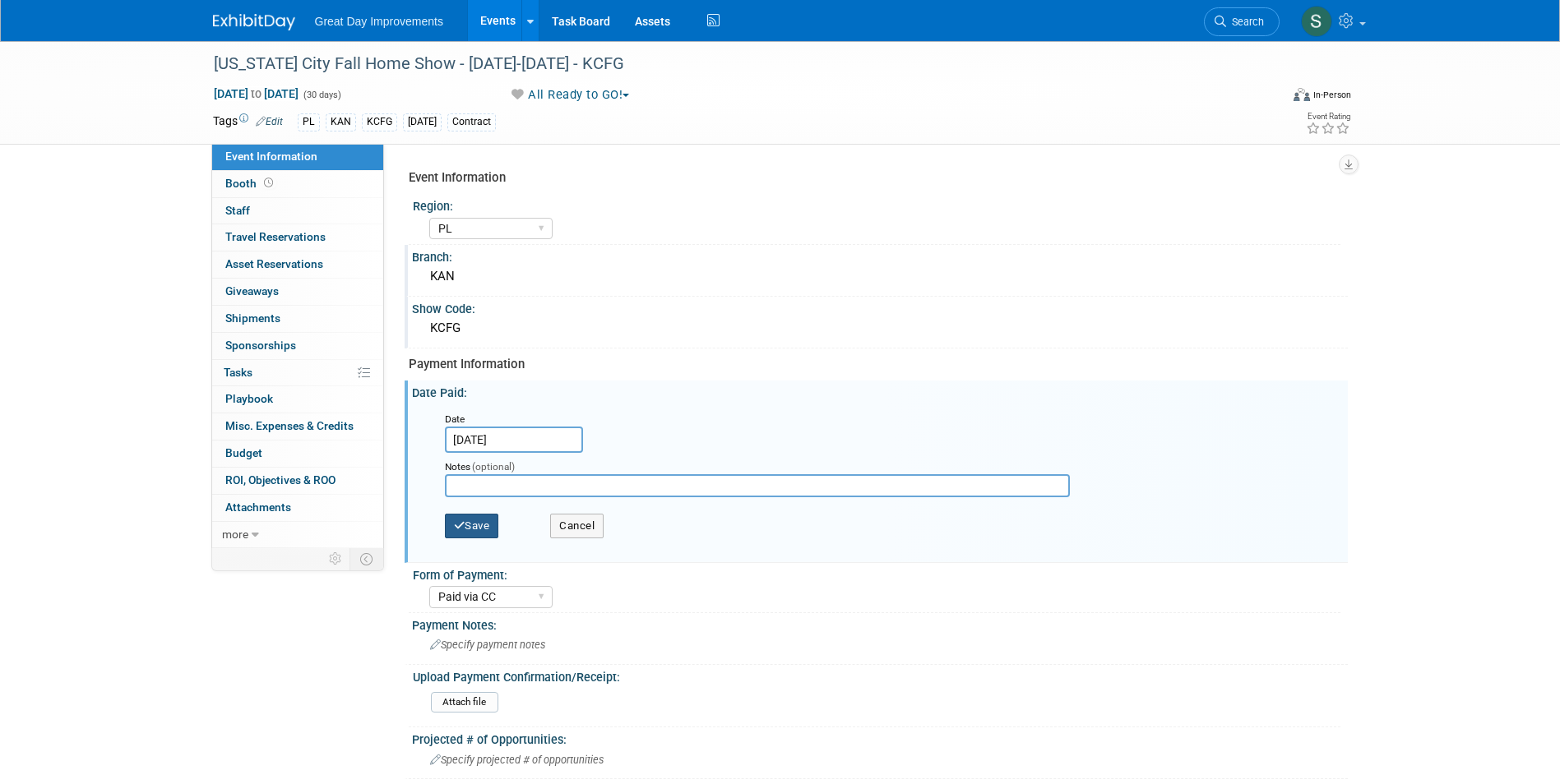
click at [468, 534] on button "Save" at bounding box center [472, 526] width 55 height 25
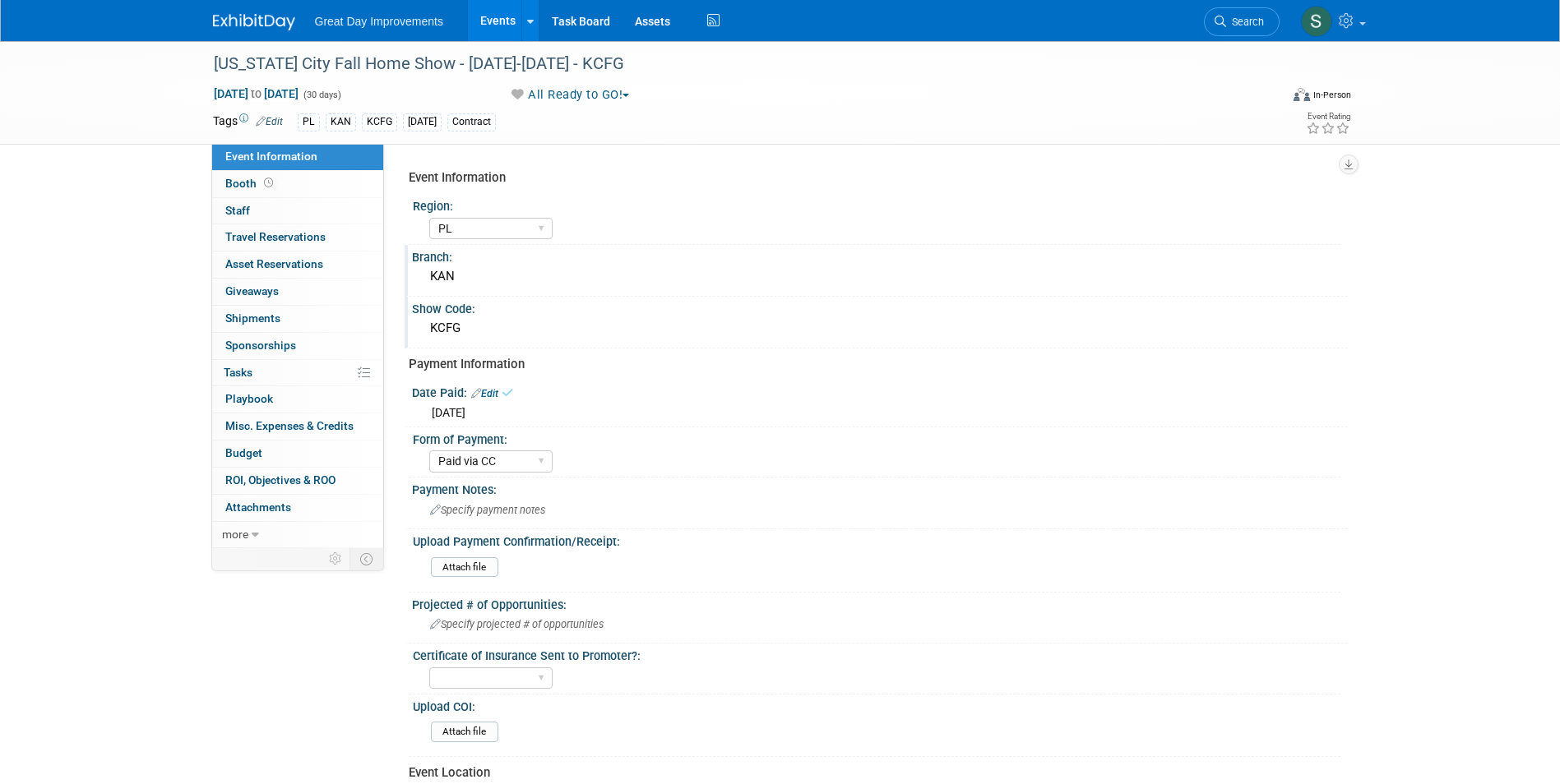
click at [246, 19] on img at bounding box center [254, 22] width 82 height 16
